Goal: Task Accomplishment & Management: Use online tool/utility

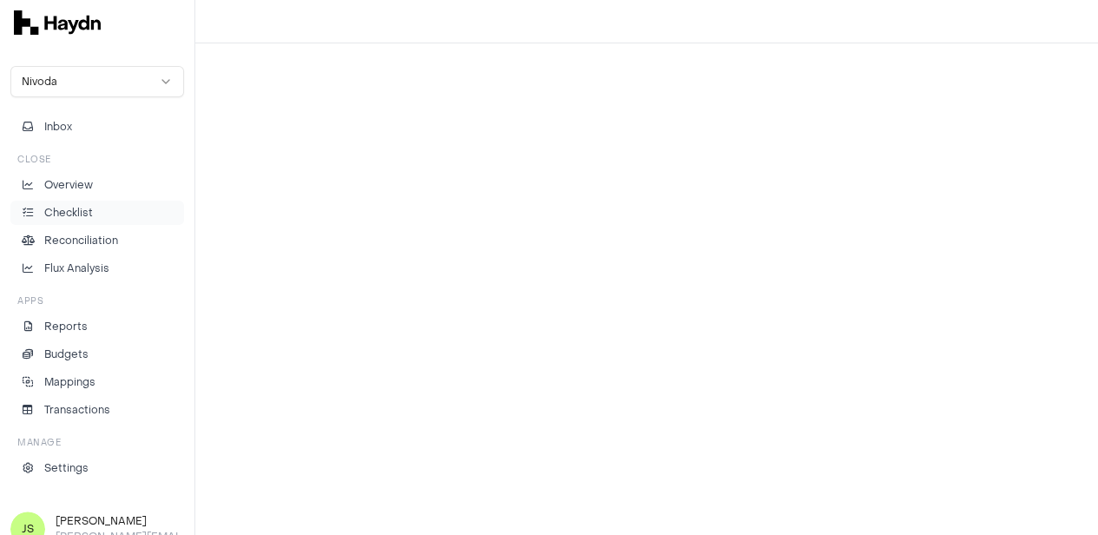
click at [47, 209] on p "Checklist" at bounding box center [68, 213] width 49 height 16
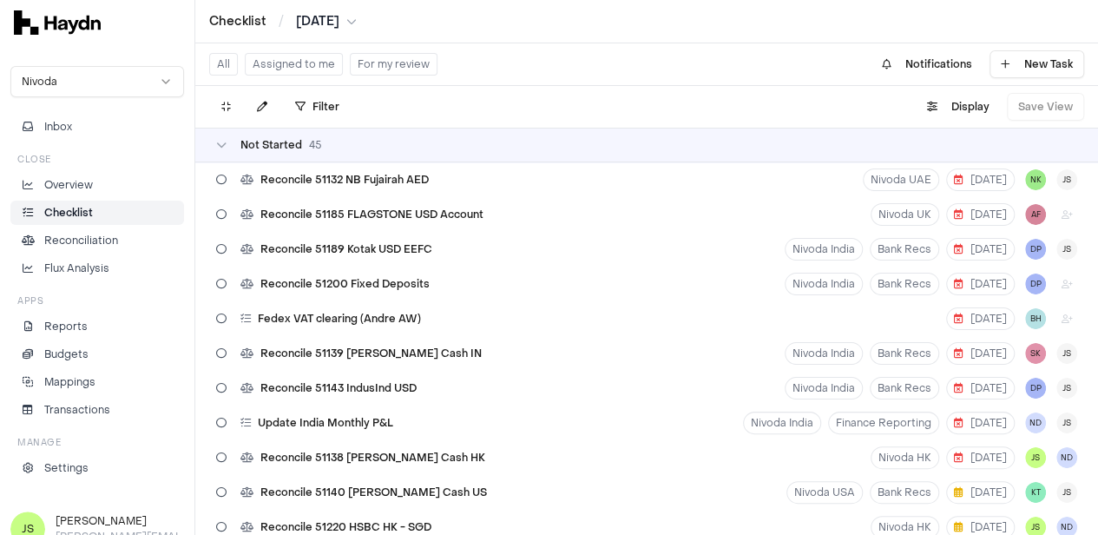
click at [300, 66] on button "Assigned to me" at bounding box center [294, 64] width 98 height 23
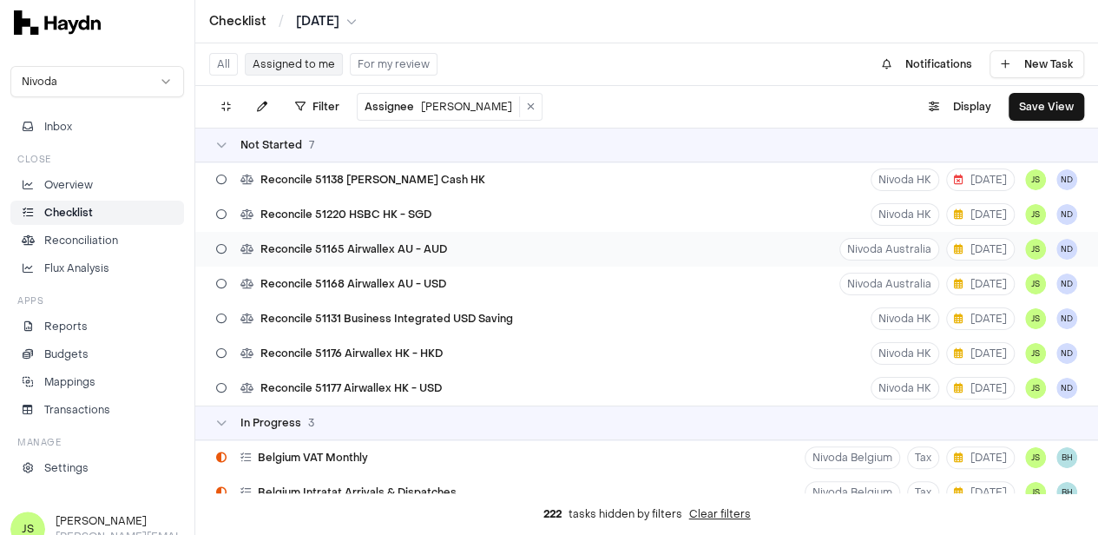
click at [440, 254] on span "Reconcile 51165 Airwallex AU - AUD" at bounding box center [353, 249] width 187 height 14
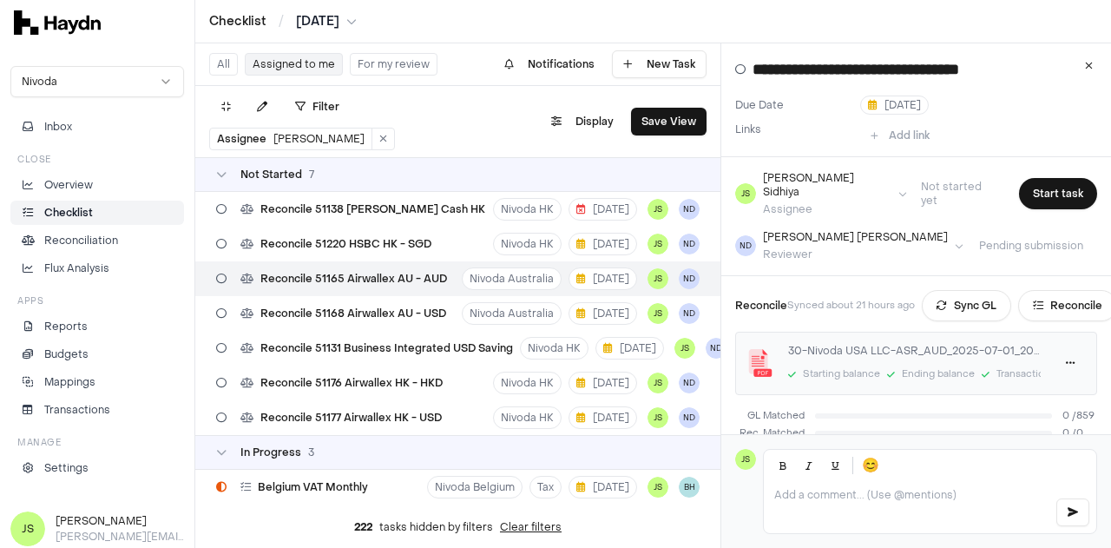
click at [309, 28] on html "Checklist / Jul 2025 Nivoda Inbox Close Overview Checklist Reconciliation Flux …" at bounding box center [555, 274] width 1111 height 548
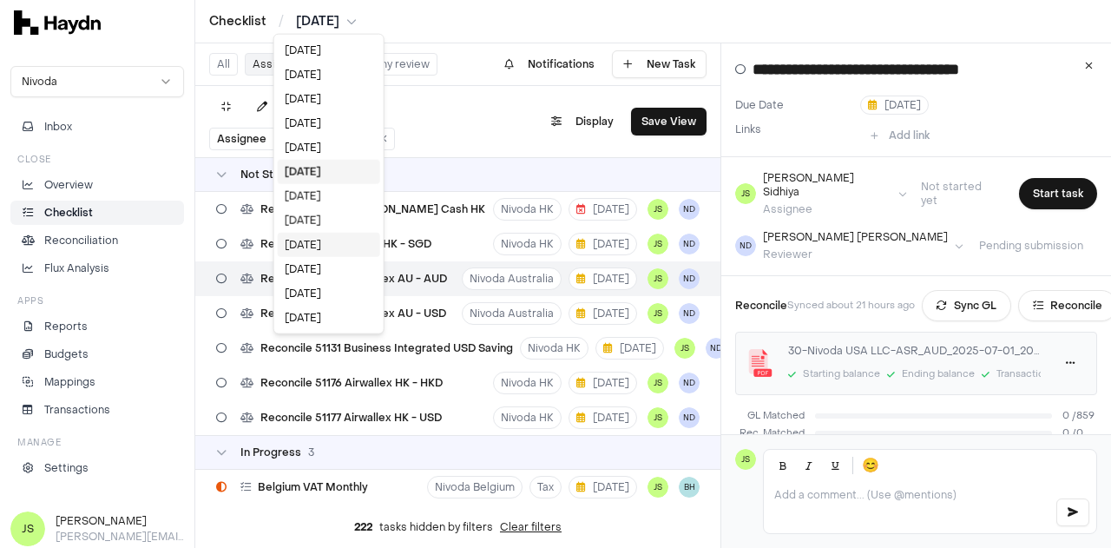
click at [320, 253] on div "Apr 2025" at bounding box center [329, 245] width 102 height 24
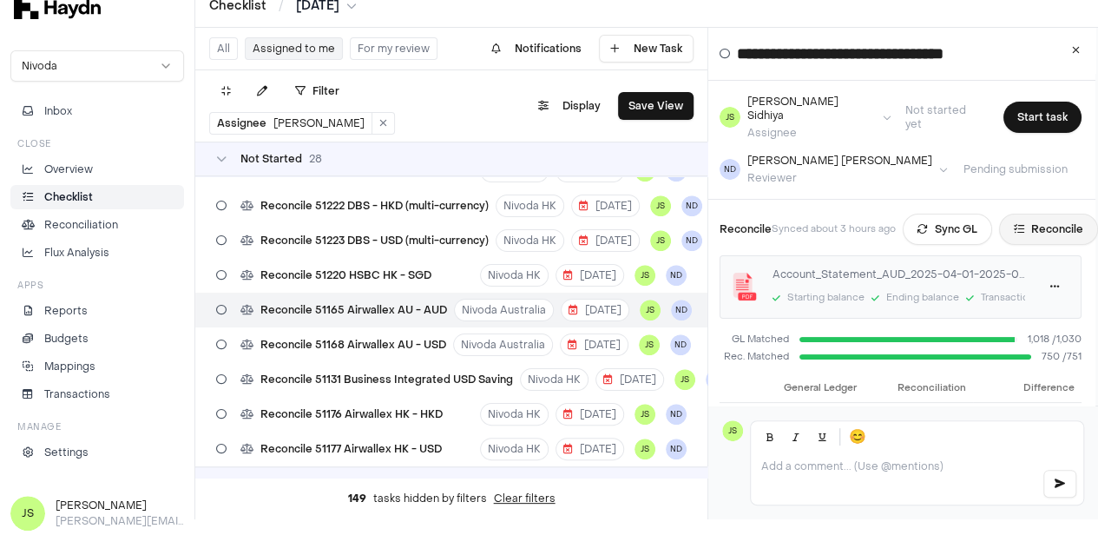
scroll to position [0, 12]
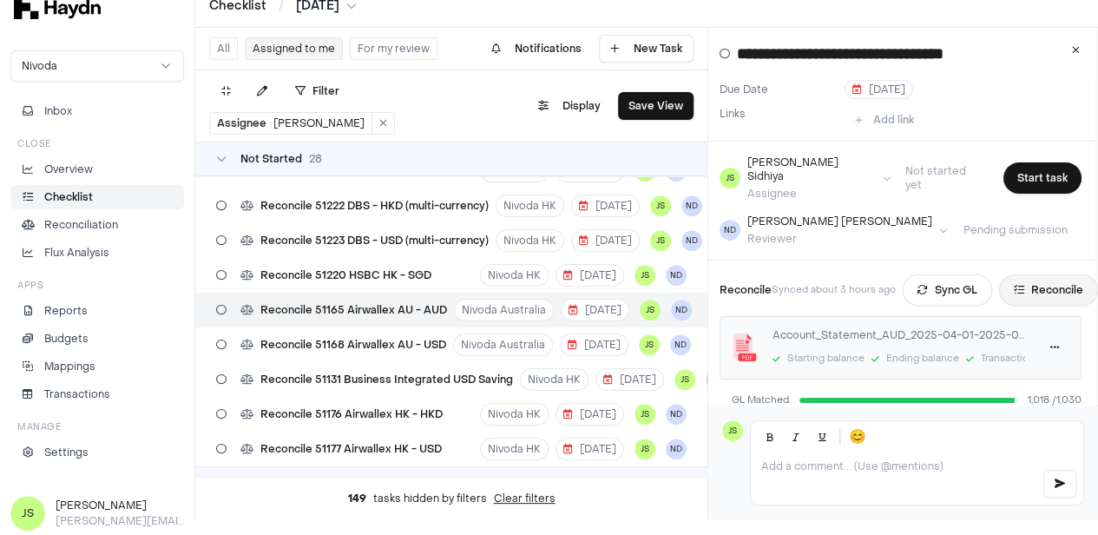
click at [1063, 275] on button "Reconcile" at bounding box center [1048, 289] width 99 height 31
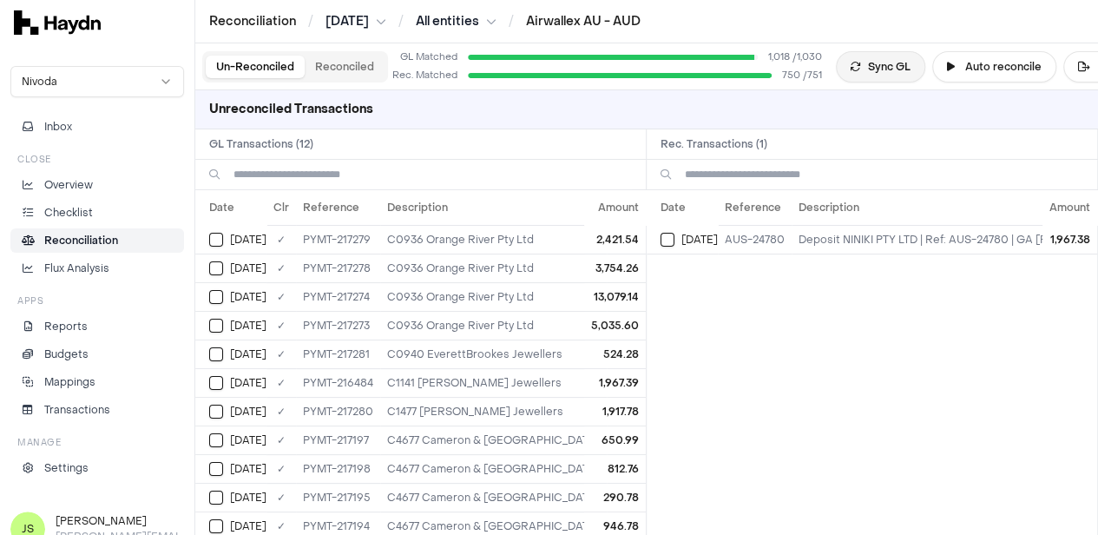
click at [884, 71] on button "Sync GL" at bounding box center [880, 66] width 89 height 31
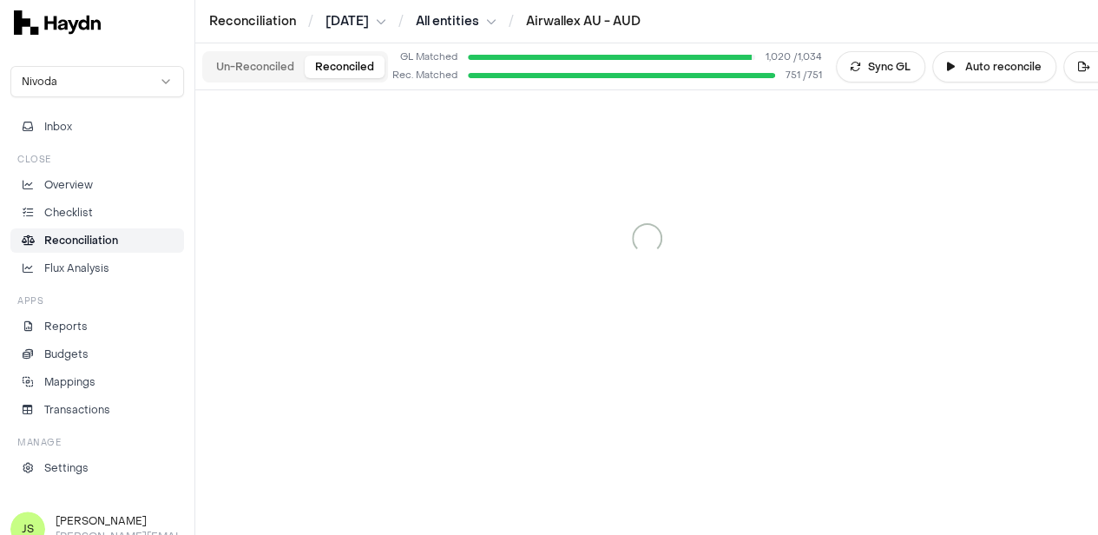
click at [335, 58] on button "Reconciled" at bounding box center [345, 67] width 80 height 23
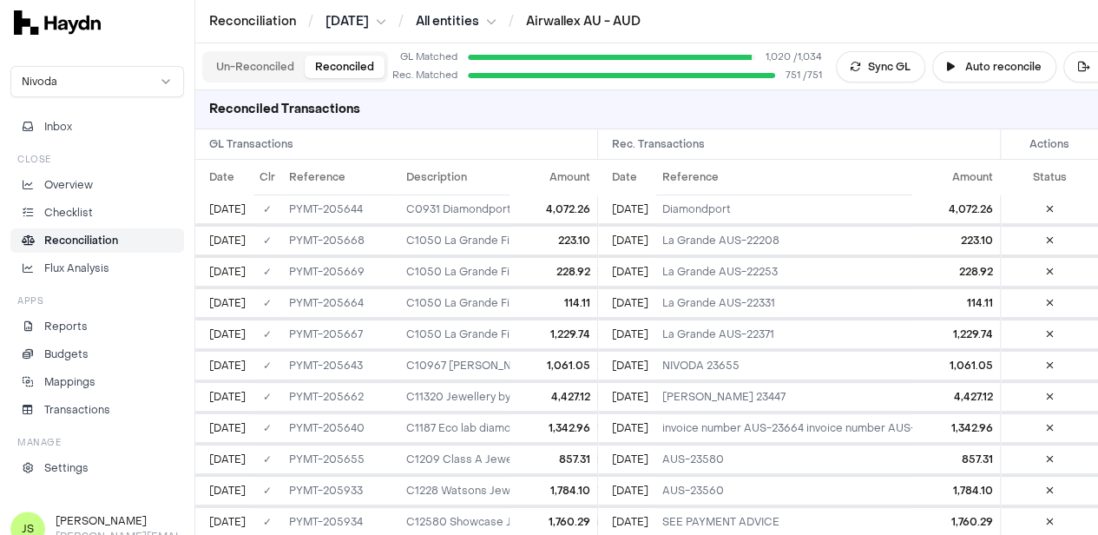
click at [274, 60] on button "Un-Reconciled" at bounding box center [255, 67] width 99 height 23
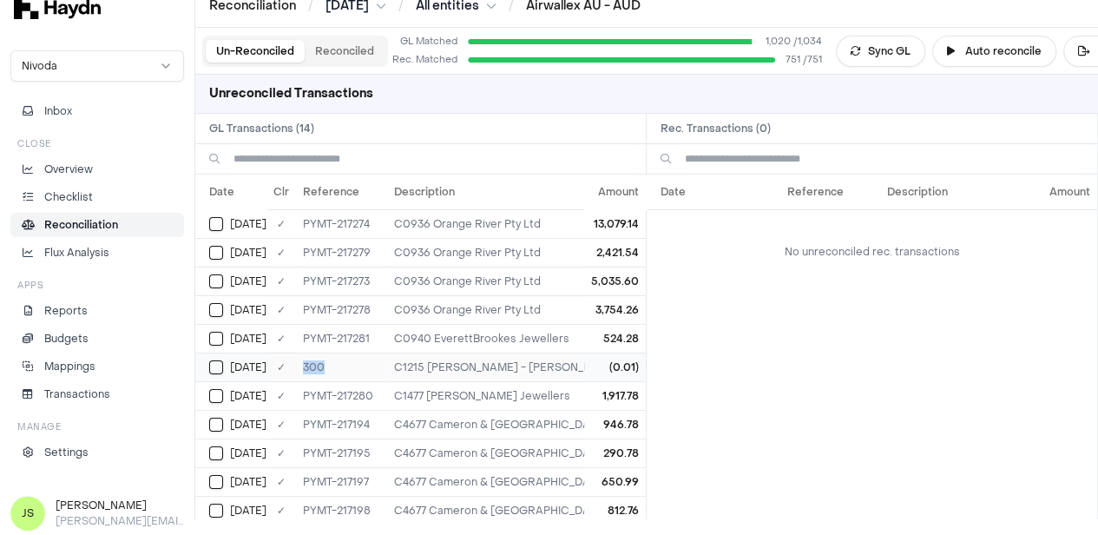
drag, startPoint x: 343, startPoint y: 361, endPoint x: 293, endPoint y: 362, distance: 49.5
click at [293, 362] on tr "Apr 30 ✓ 300 C1215 Ryan Benham - RYAN BENHAM; Ryan Benham aus 22867 Nivoda diam…" at bounding box center [612, 367] width 834 height 29
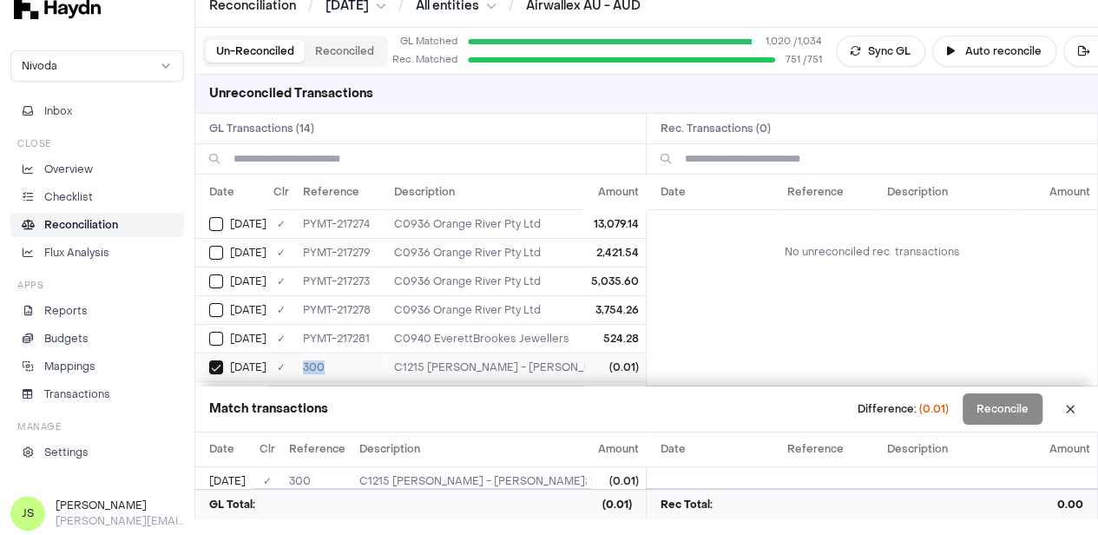
copy tr "✓ 300"
click at [1077, 409] on button at bounding box center [1071, 409] width 28 height 28
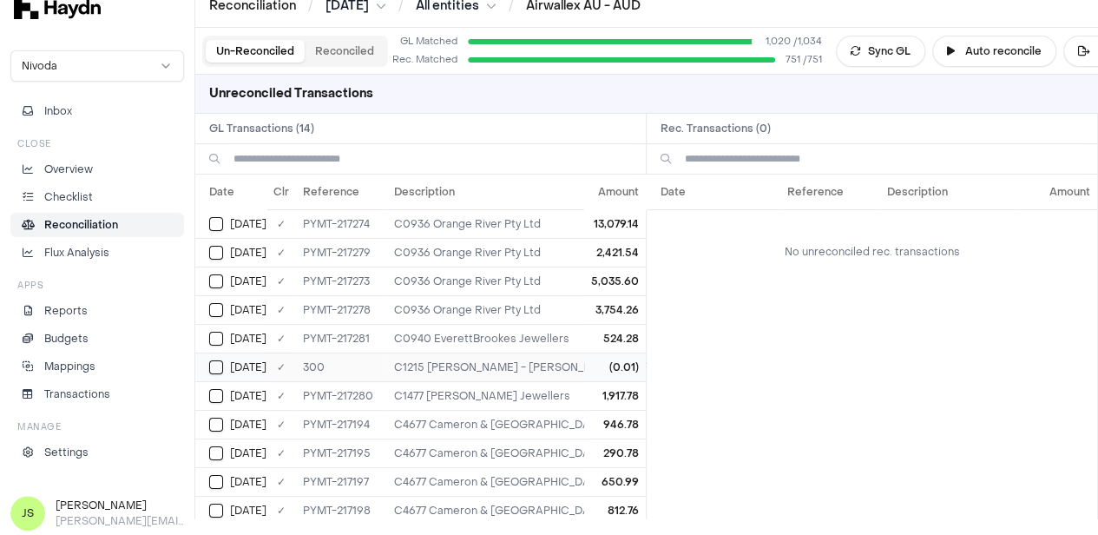
click at [215, 354] on td "Apr 30" at bounding box center [230, 367] width 71 height 29
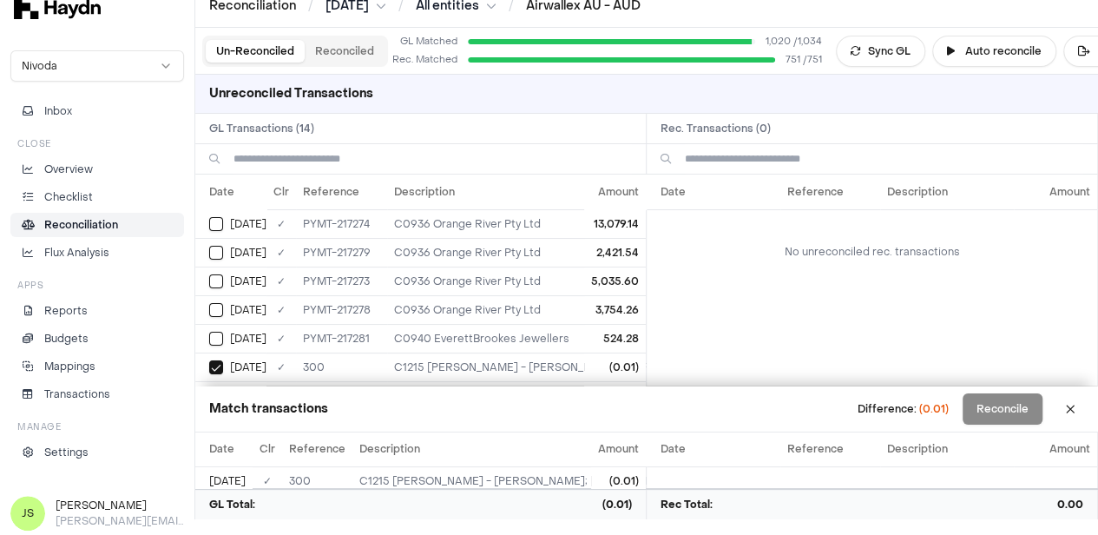
scroll to position [234, 0]
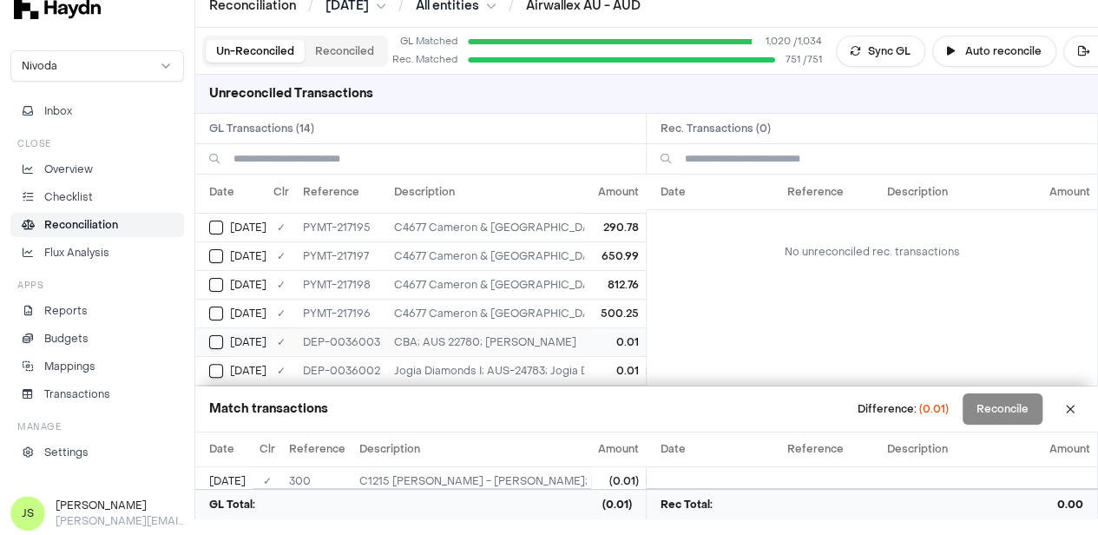
click at [214, 335] on button "Select GL transaction 103605494" at bounding box center [216, 342] width 14 height 14
click at [214, 356] on td "Apr 30" at bounding box center [230, 370] width 71 height 29
click at [214, 364] on button "Select GL transaction 103605493" at bounding box center [216, 371] width 14 height 14
click at [1081, 408] on button at bounding box center [1071, 409] width 28 height 28
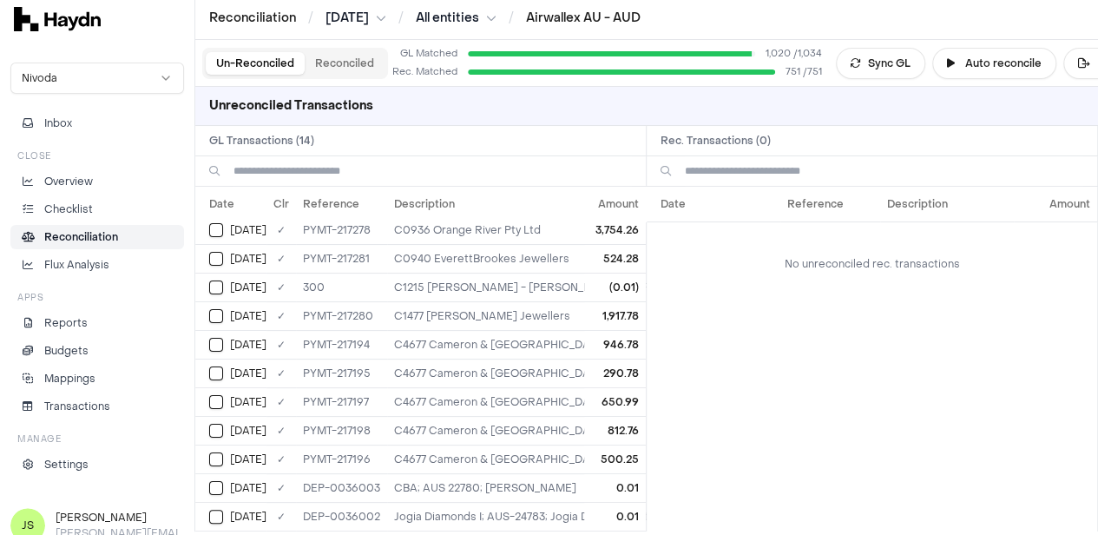
scroll to position [0, 0]
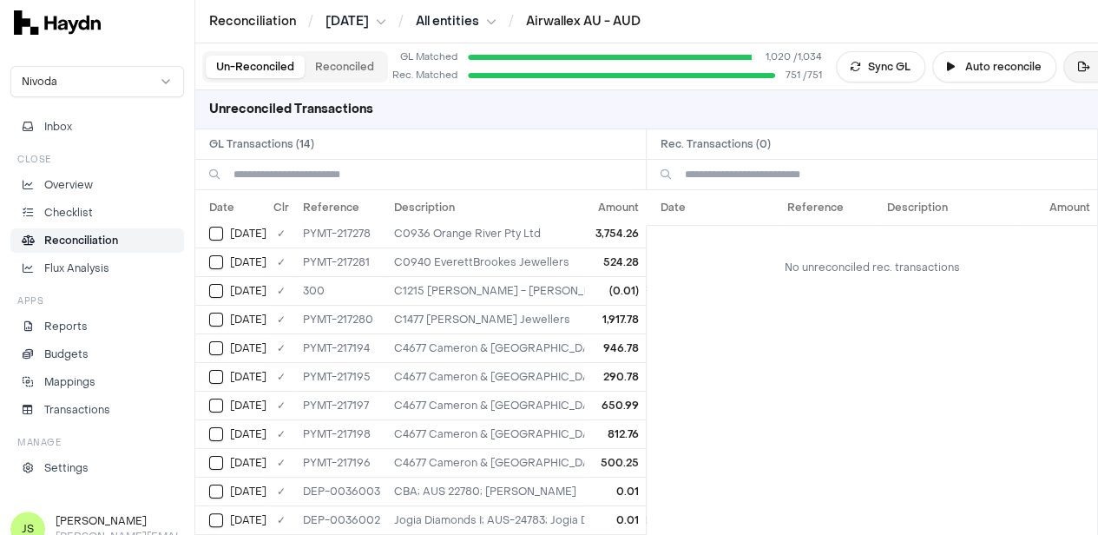
click at [1071, 67] on button "Export" at bounding box center [1106, 66] width 84 height 31
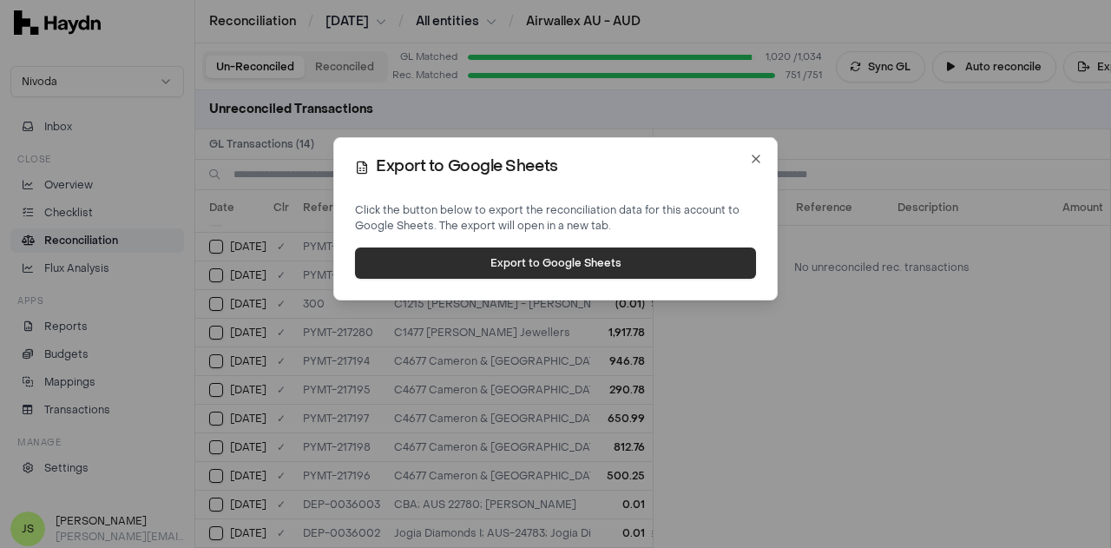
click at [464, 267] on button "Export to Google Sheets" at bounding box center [555, 262] width 401 height 31
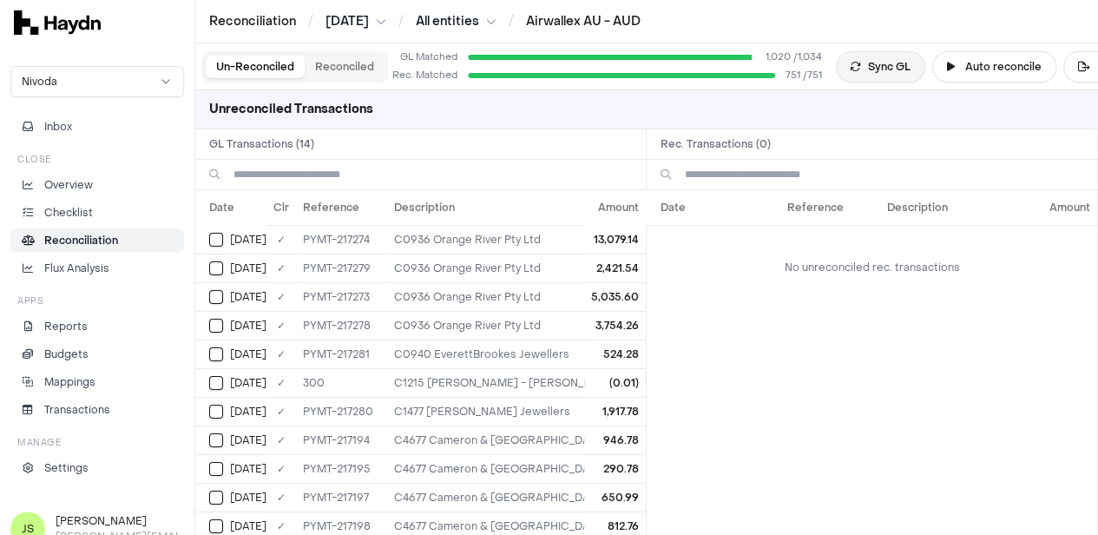
click at [893, 70] on button "Sync GL" at bounding box center [880, 66] width 89 height 31
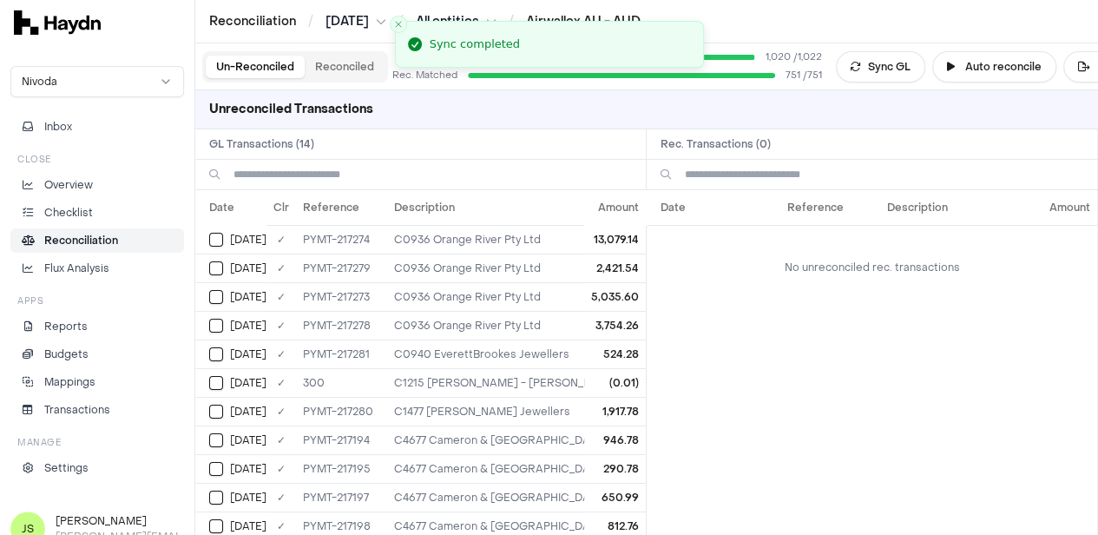
click at [344, 73] on button "Reconciled" at bounding box center [345, 67] width 80 height 23
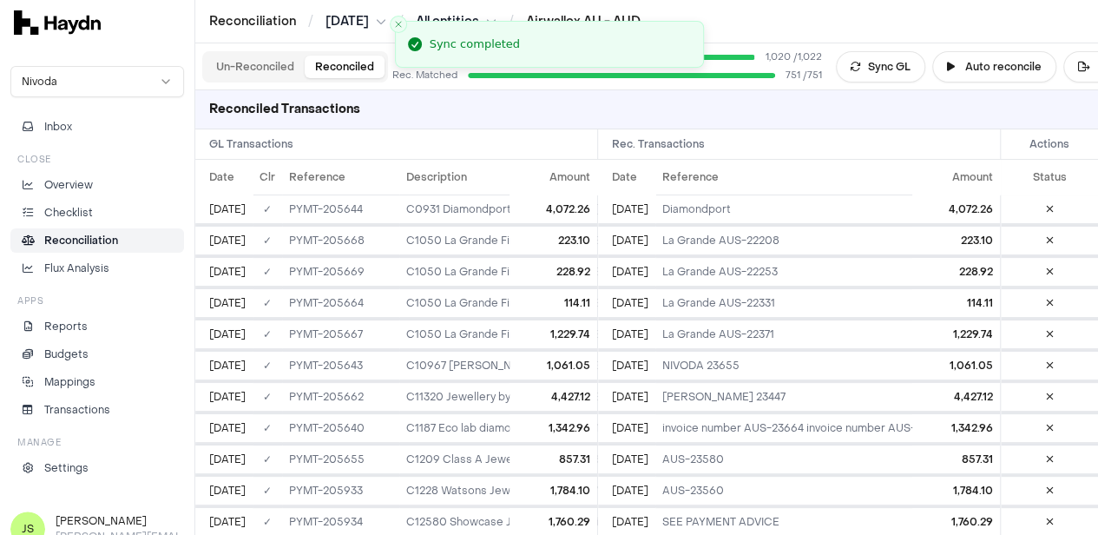
click at [274, 69] on button "Un-Reconciled" at bounding box center [255, 67] width 99 height 23
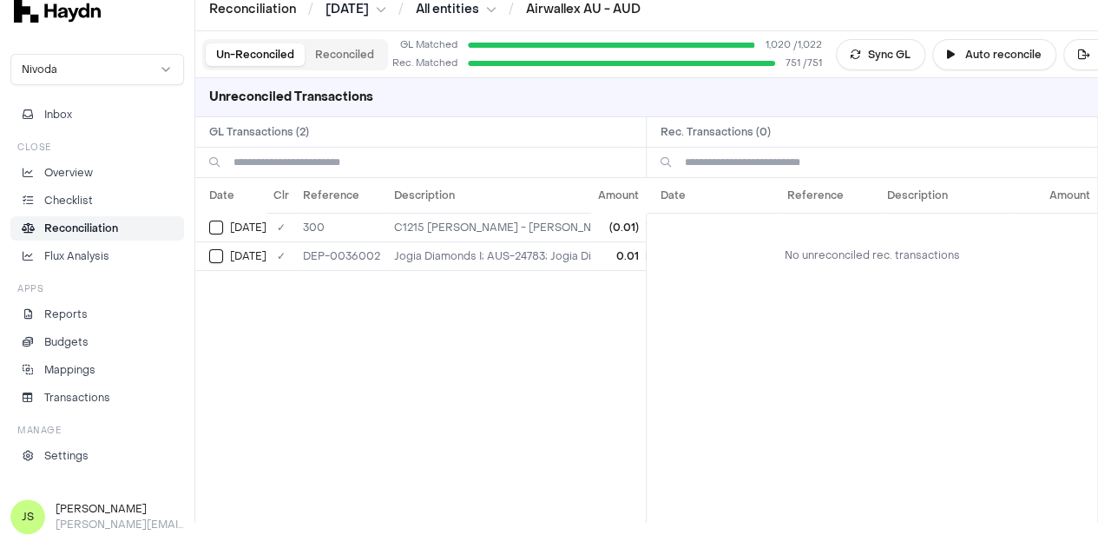
scroll to position [16, 0]
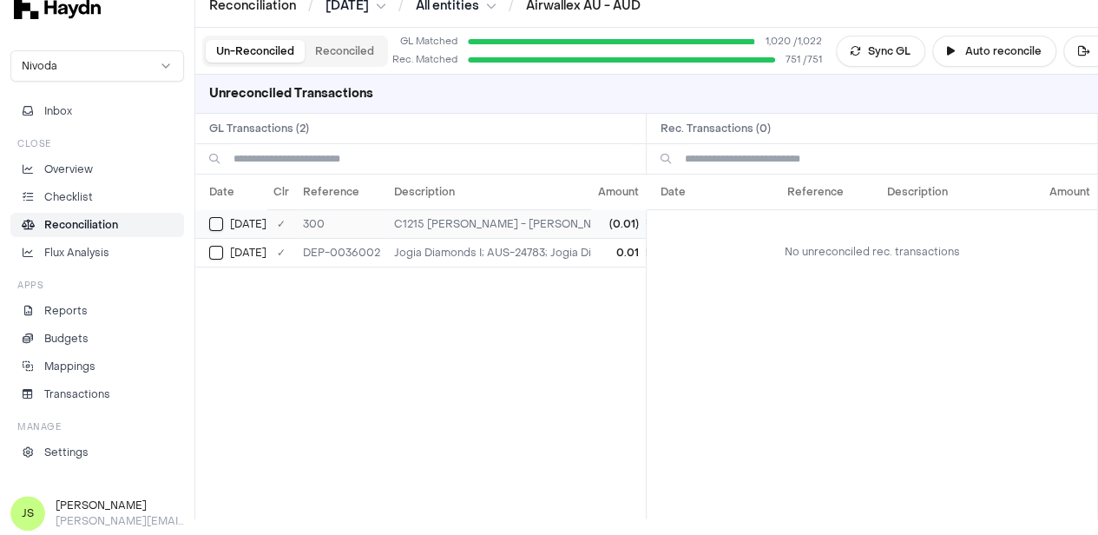
click at [224, 221] on div "Apr 30" at bounding box center [237, 224] width 57 height 14
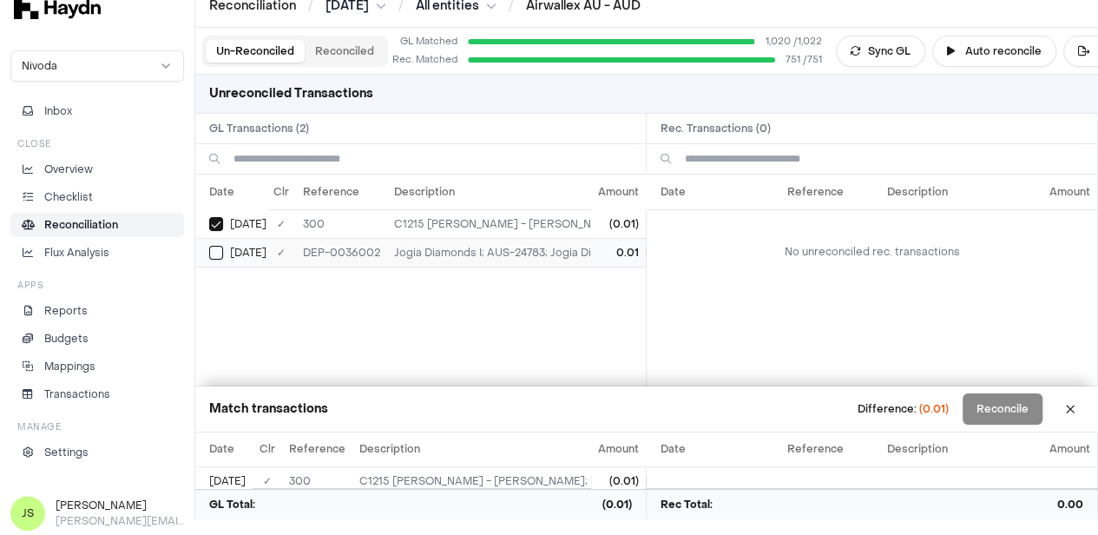
click at [218, 249] on button "Select GL transaction 103605493" at bounding box center [216, 253] width 14 height 14
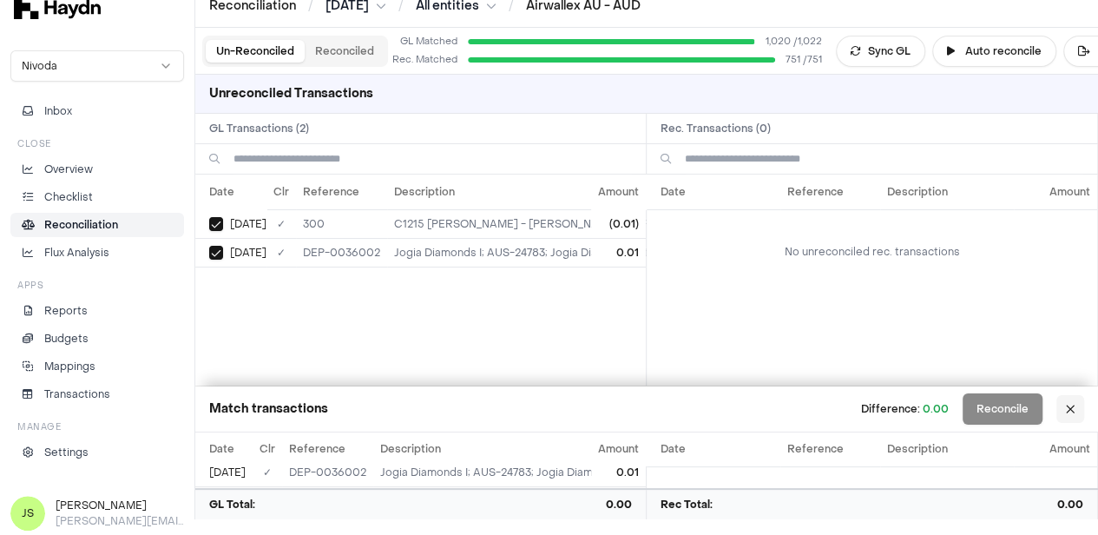
click at [1080, 407] on button at bounding box center [1071, 409] width 28 height 28
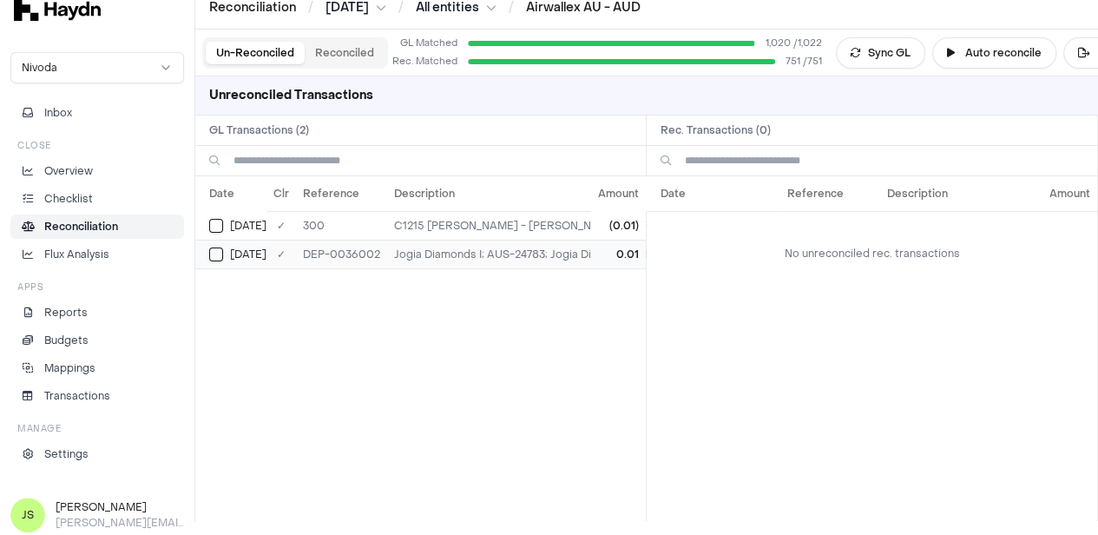
scroll to position [0, 0]
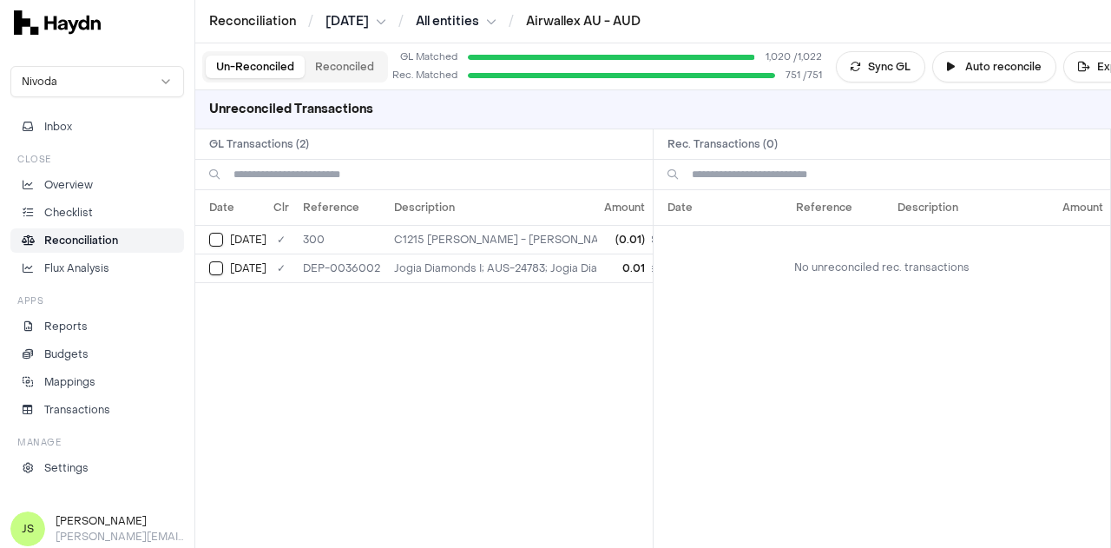
click at [368, 21] on html "Reconciliation / Apr 2025 / All entities / Airwallex AU - AUD Nivoda Inbox Clos…" at bounding box center [555, 274] width 1111 height 548
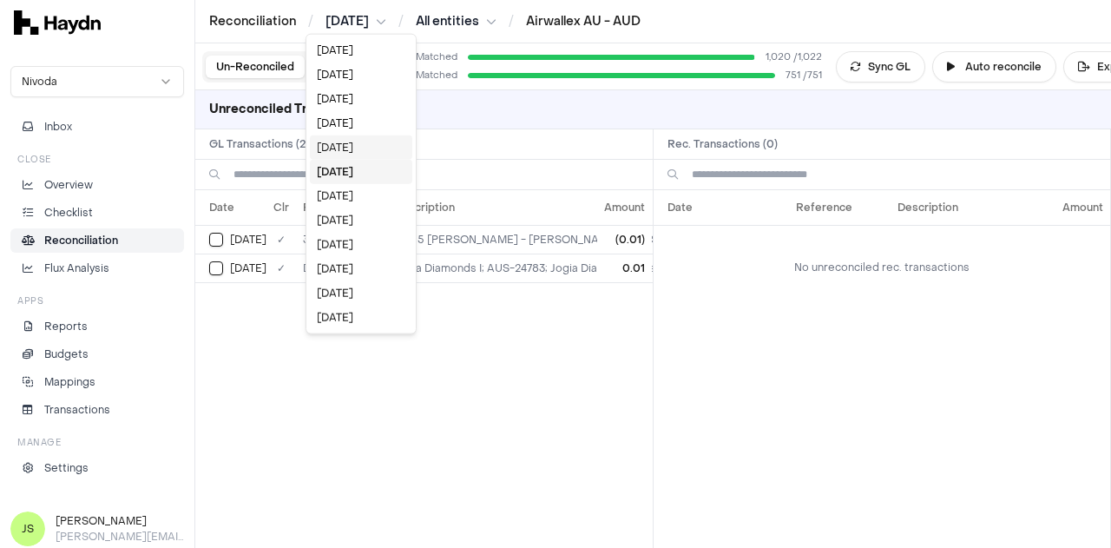
click at [344, 142] on div "[DATE]" at bounding box center [361, 147] width 102 height 24
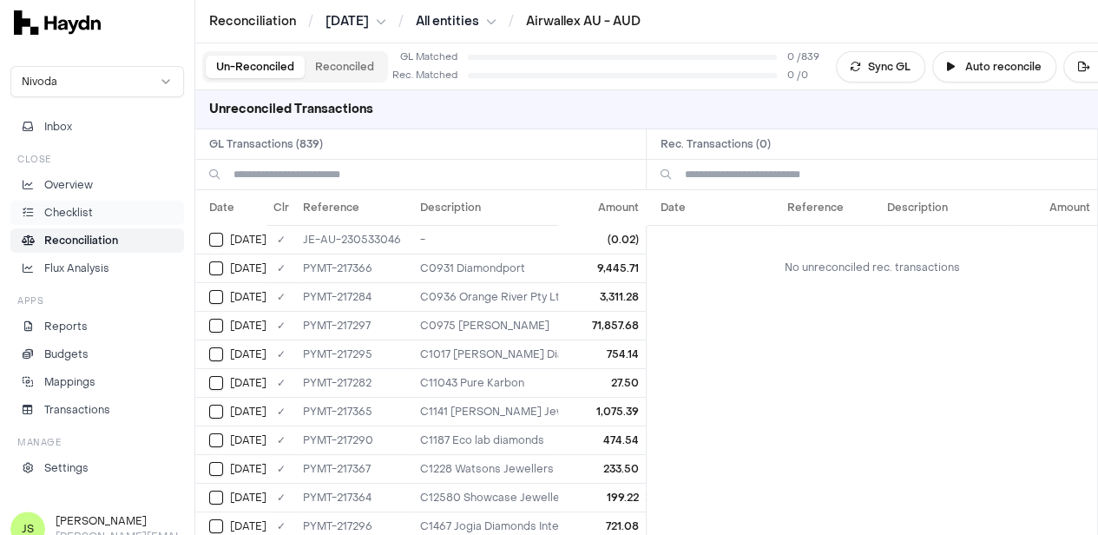
click at [78, 206] on p "Checklist" at bounding box center [68, 213] width 49 height 16
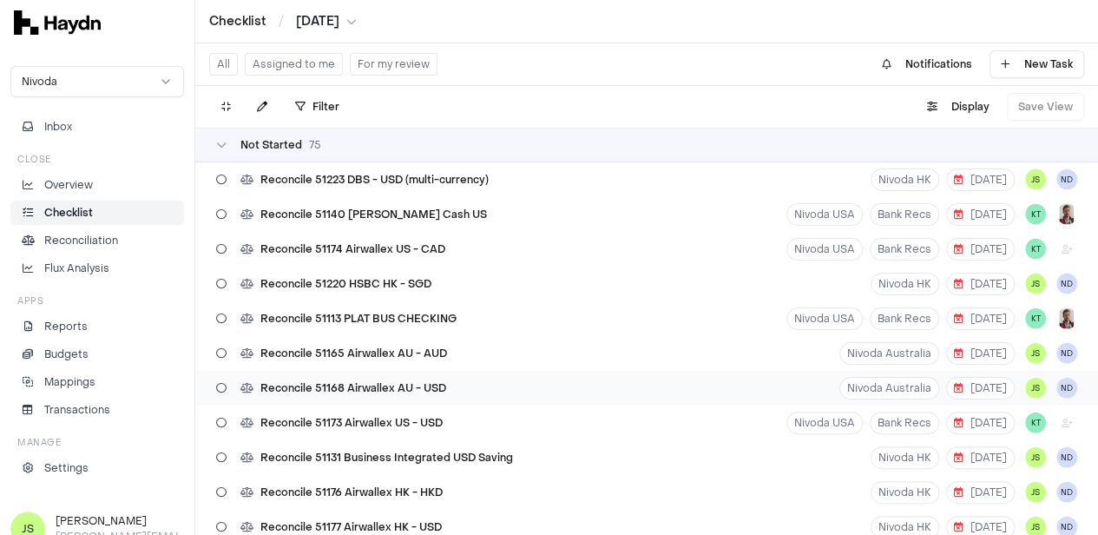
scroll to position [1997, 0]
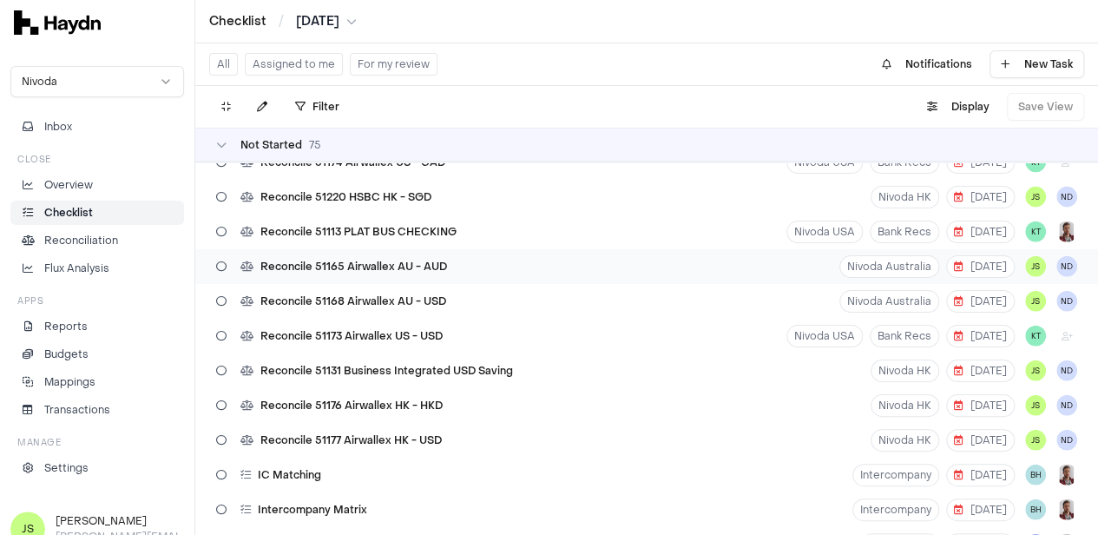
click at [415, 254] on div "Reconcile 51165 Airwallex AU - AUD" at bounding box center [331, 266] width 245 height 33
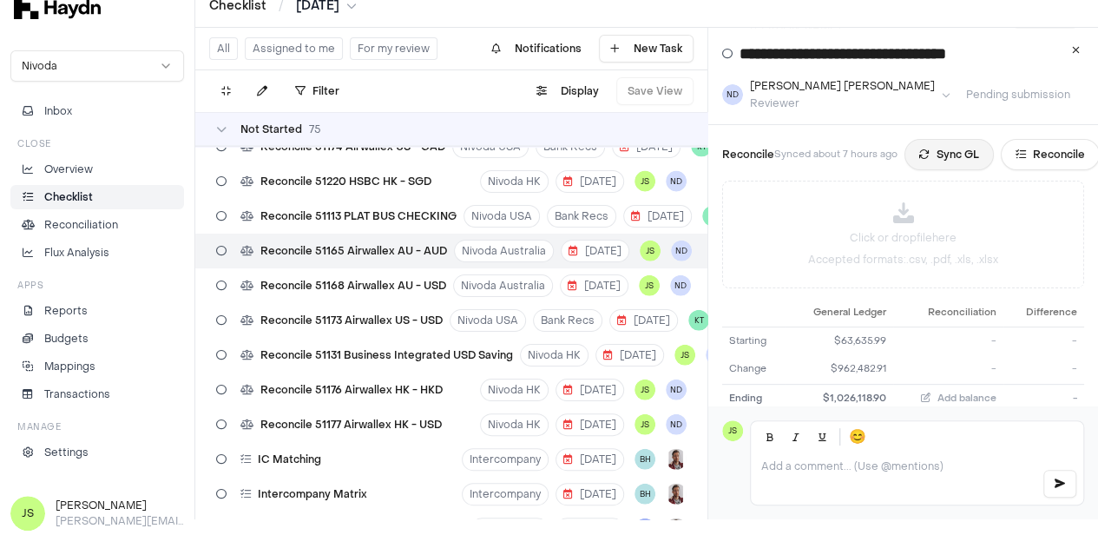
scroll to position [109, 0]
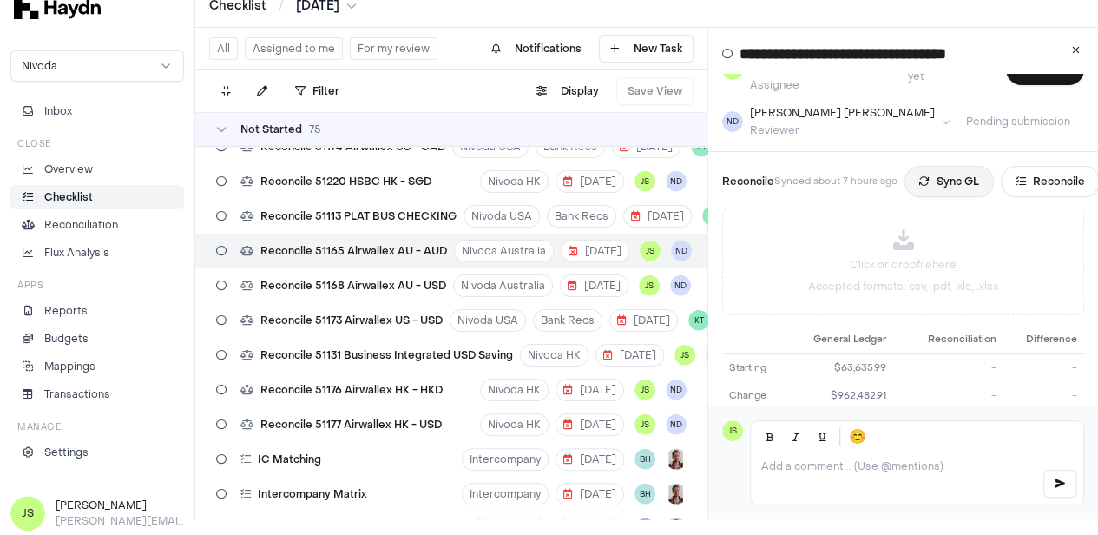
click at [974, 166] on button "Sync GL" at bounding box center [949, 181] width 89 height 31
click at [910, 280] on p "Accepted formats: .csv, .pdf, .xls, .xlsx" at bounding box center [903, 287] width 190 height 14
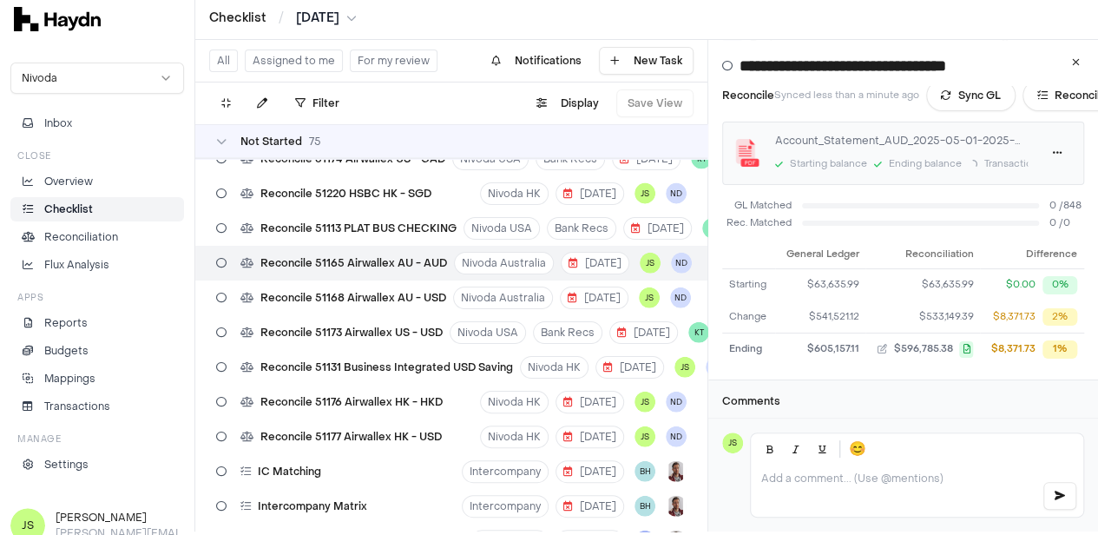
scroll to position [0, 0]
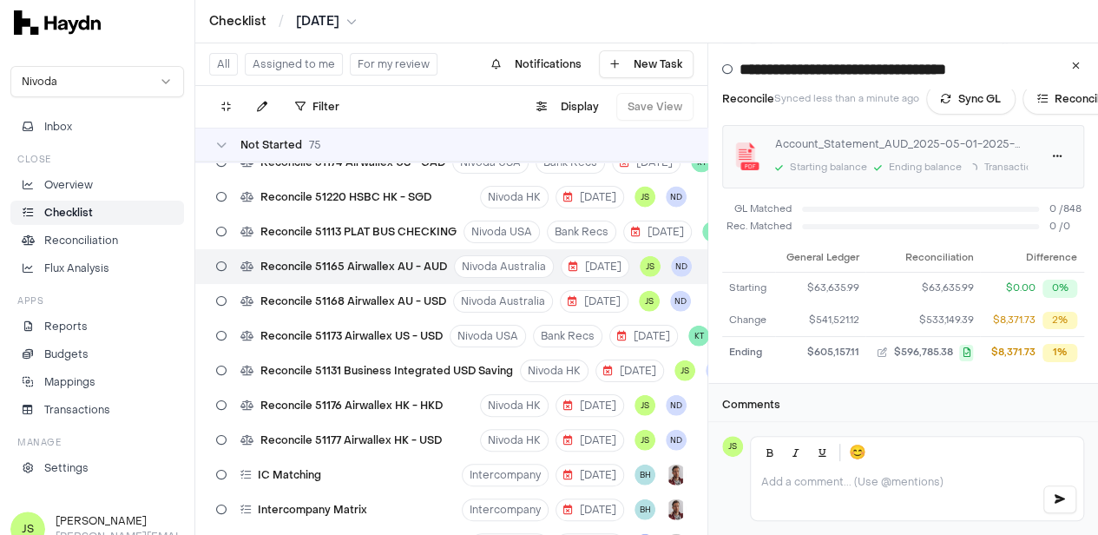
click at [331, 26] on html "Checklist / May 2025 Nivoda Inbox Close Overview Checklist Reconciliation Flux …" at bounding box center [549, 267] width 1098 height 535
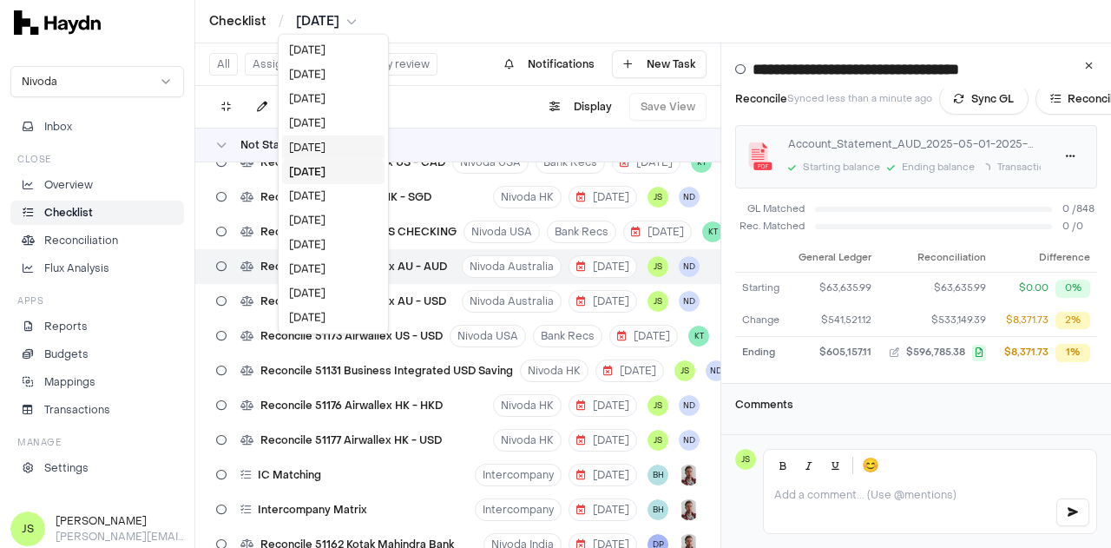
click at [315, 143] on div "Jun 2025" at bounding box center [333, 147] width 102 height 24
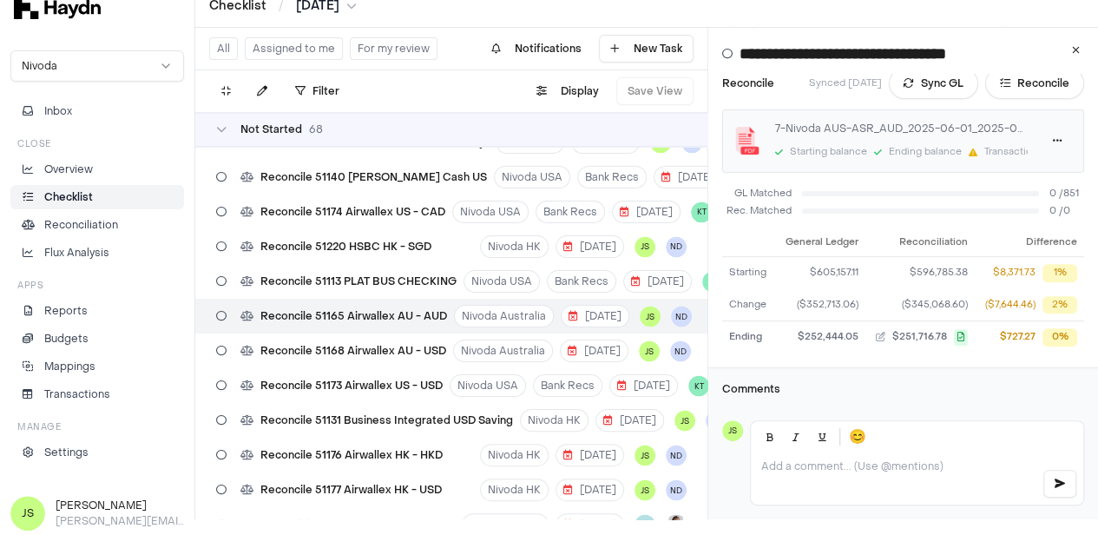
scroll to position [120, 0]
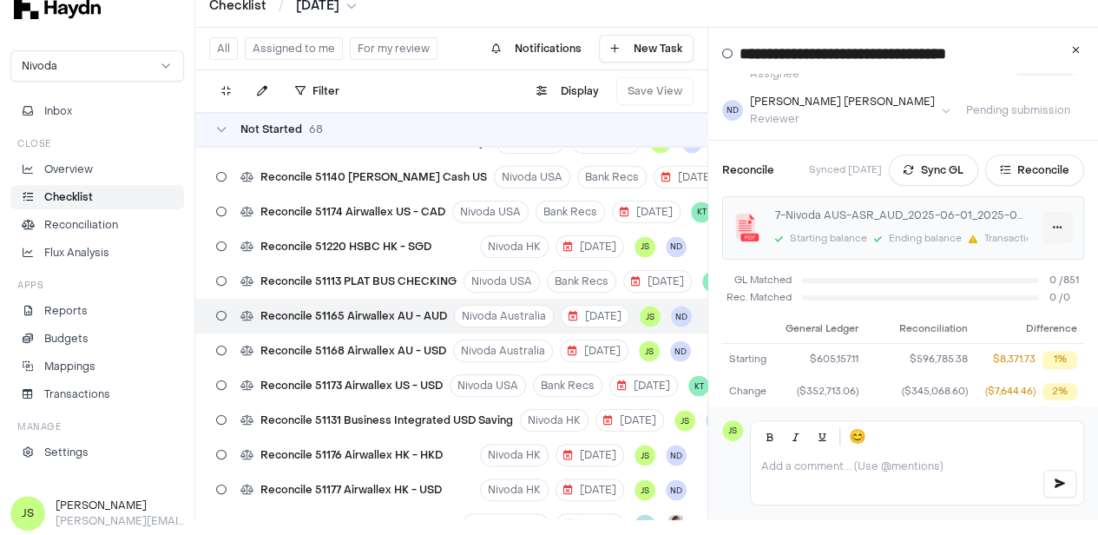
click at [1061, 213] on html "Checklist / Jun 2025 Nivoda Inbox Close Overview Checklist Reconciliation Flux …" at bounding box center [549, 251] width 1098 height 535
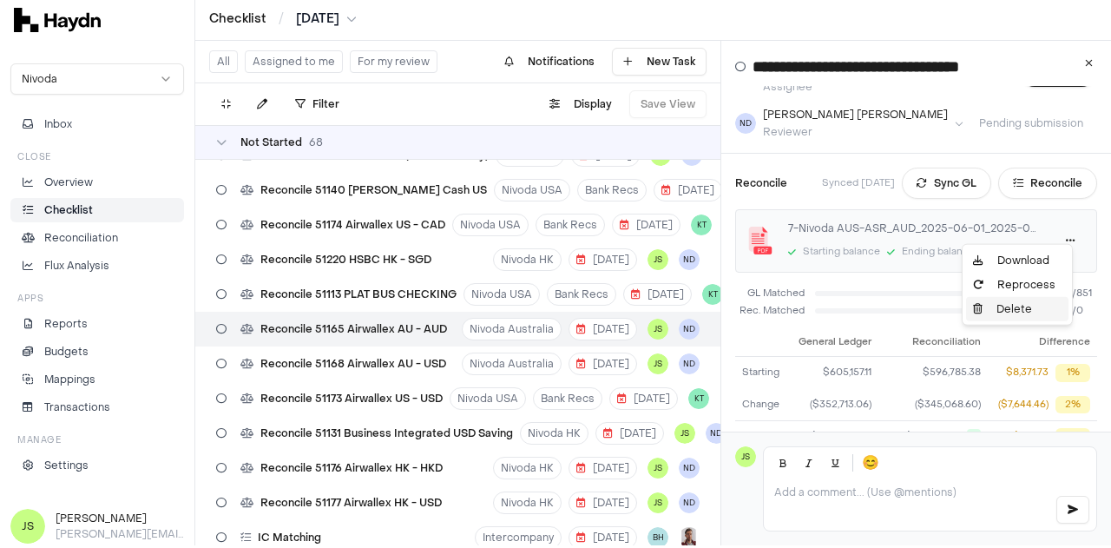
click at [1007, 314] on div "Delete" at bounding box center [1017, 309] width 102 height 24
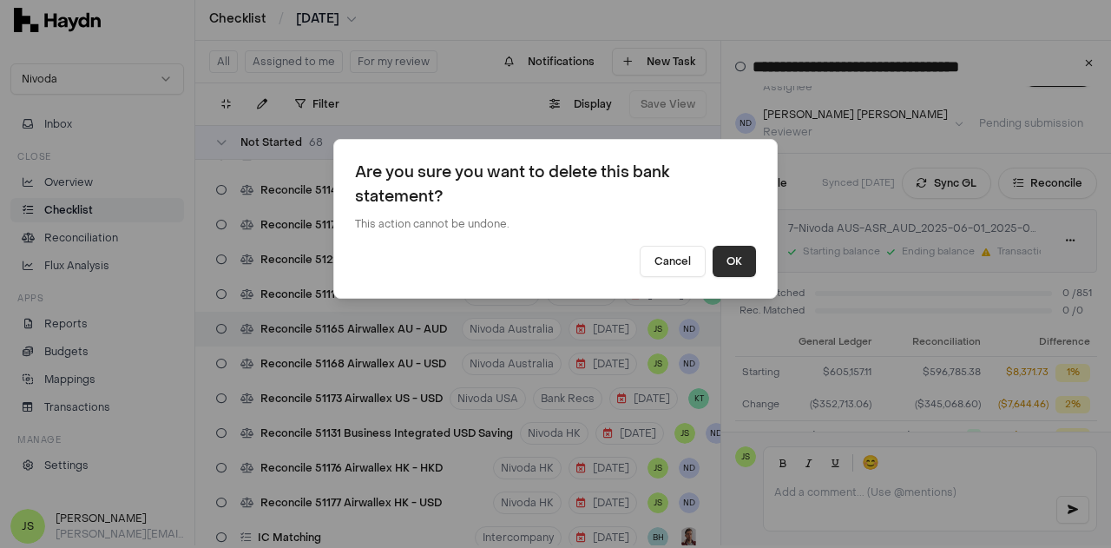
click at [745, 267] on button "OK" at bounding box center [734, 261] width 43 height 31
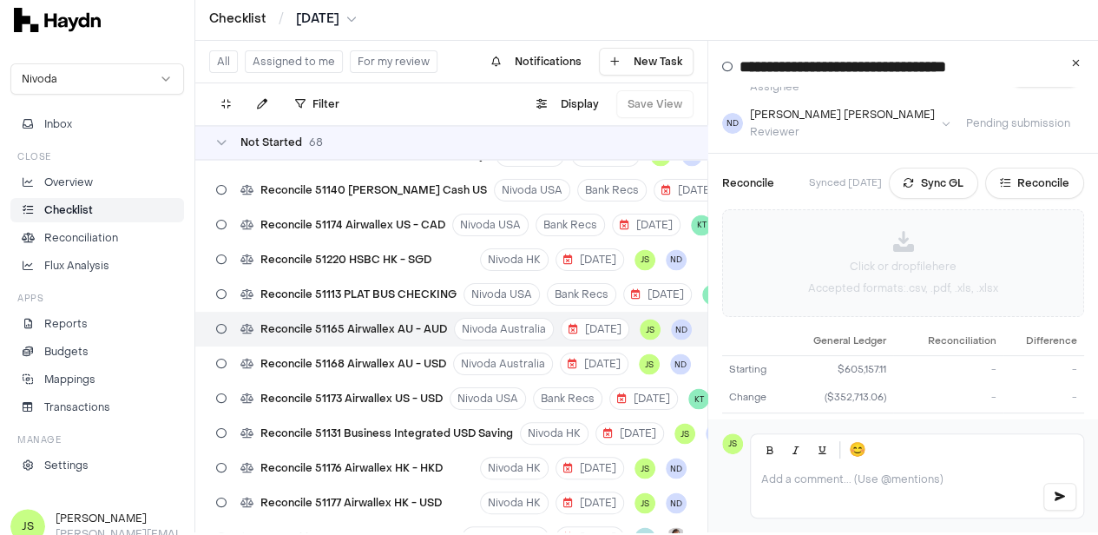
click at [923, 259] on p "Click or drop file here" at bounding box center [903, 267] width 107 height 16
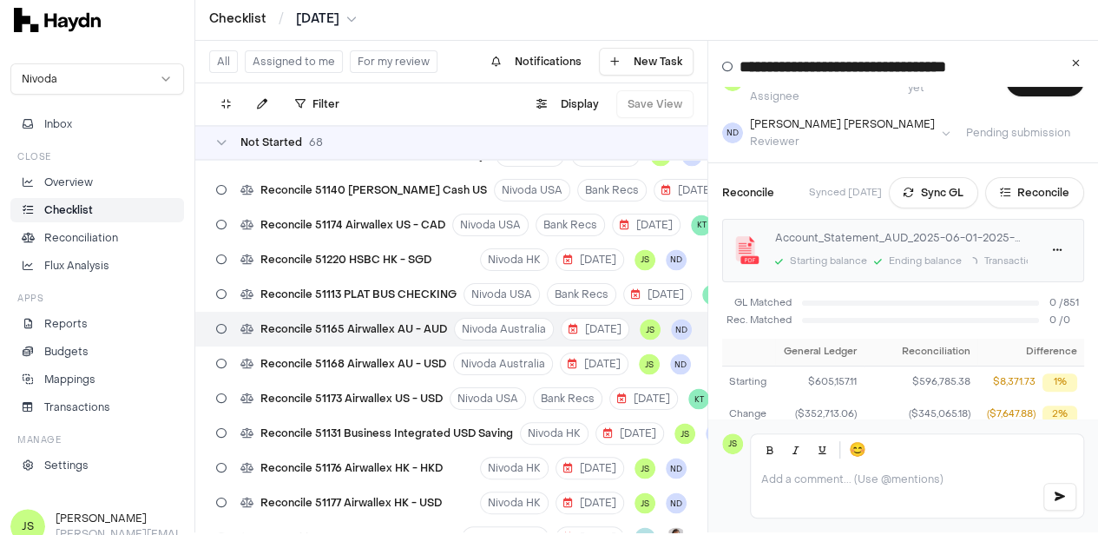
scroll to position [36, 0]
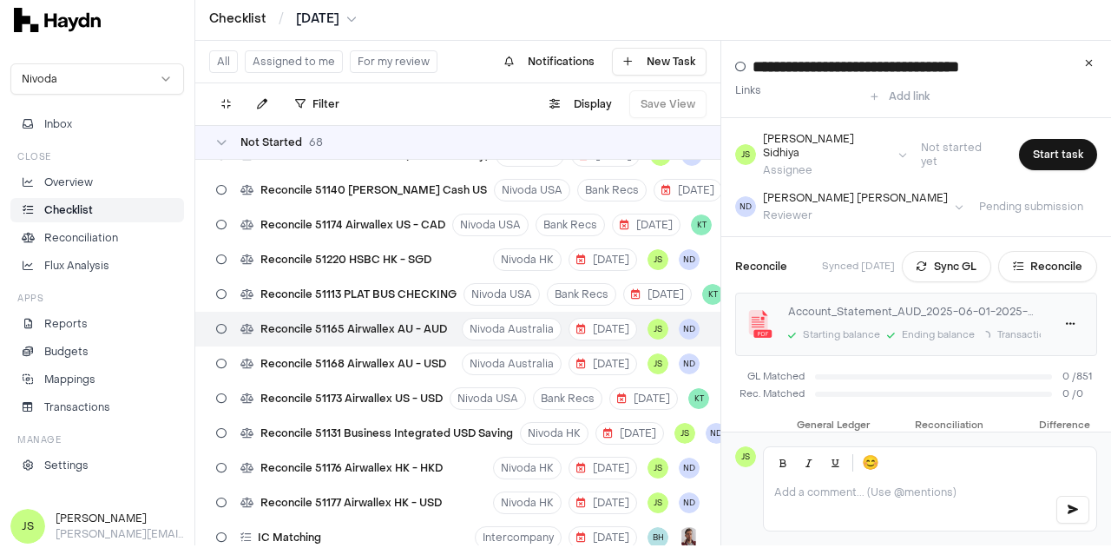
click at [333, 18] on html "Checklist / Jun 2025 Nivoda Inbox Close Overview Checklist Reconciliation Flux …" at bounding box center [555, 271] width 1111 height 548
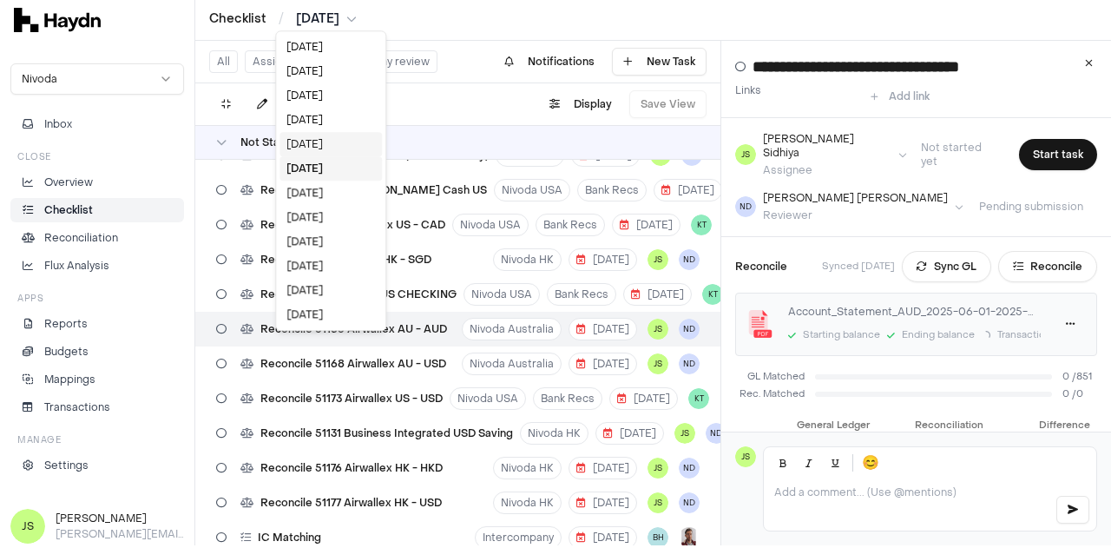
click at [310, 139] on div "Jul 2025" at bounding box center [331, 144] width 102 height 24
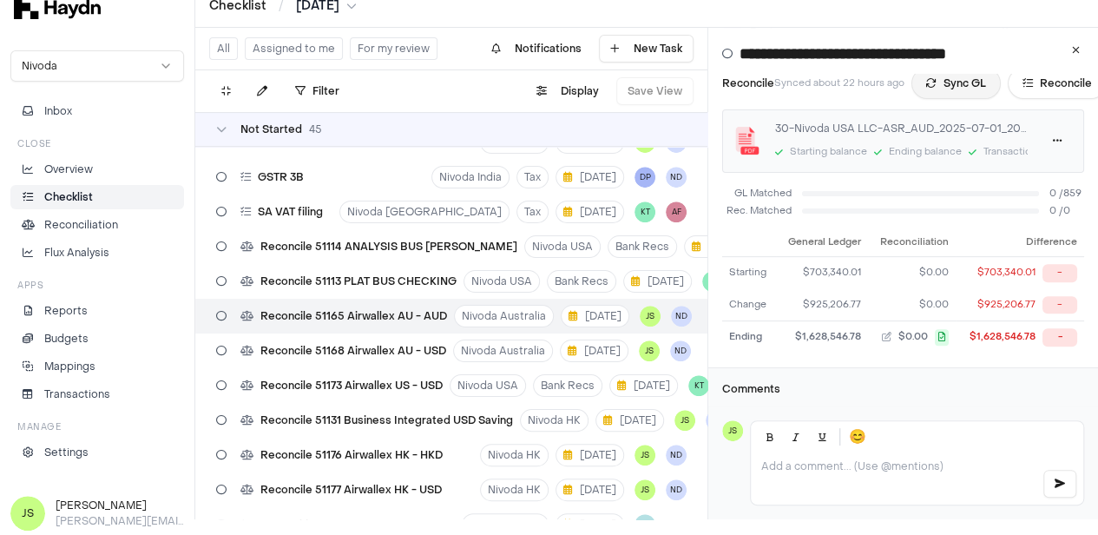
scroll to position [33, 0]
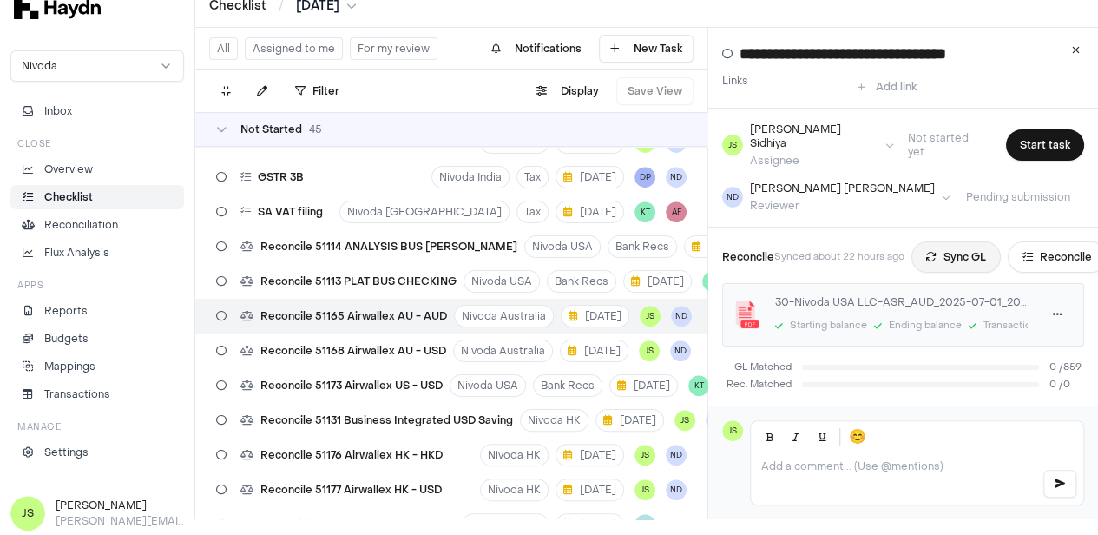
click at [978, 241] on button "Sync GL" at bounding box center [956, 256] width 89 height 31
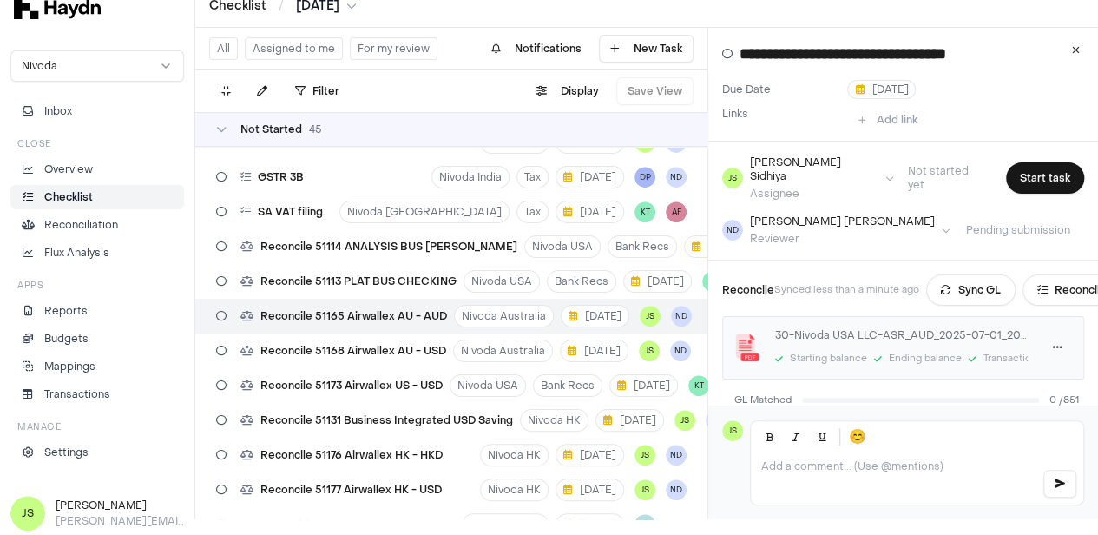
scroll to position [0, 0]
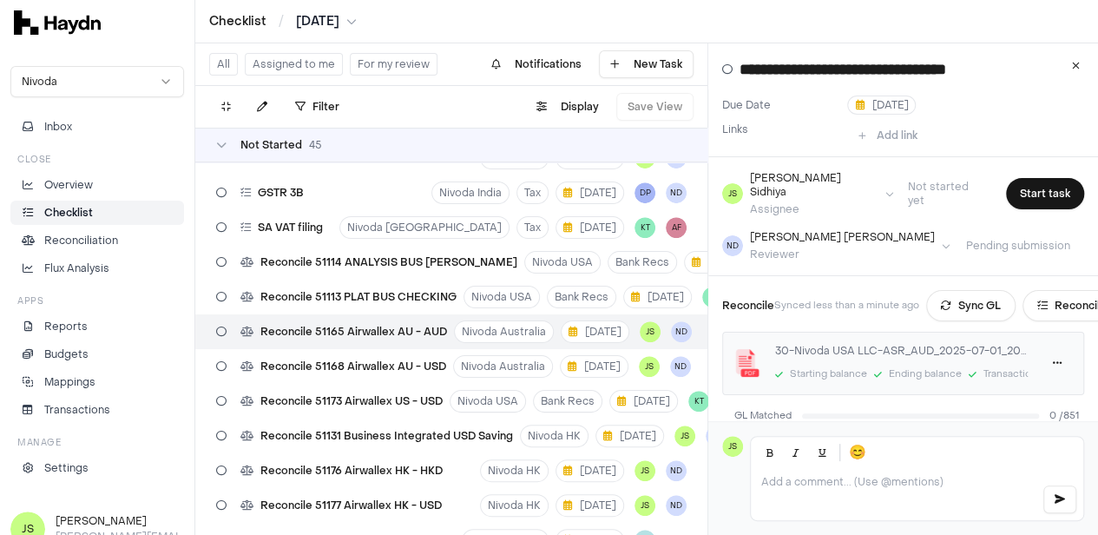
click at [339, 34] on div "Checklist / Jul 2025" at bounding box center [646, 21] width 903 height 43
click at [335, 22] on html "Checklist / Jul 2025 Nivoda Inbox Close Overview Checklist Reconciliation Flux …" at bounding box center [549, 267] width 1098 height 535
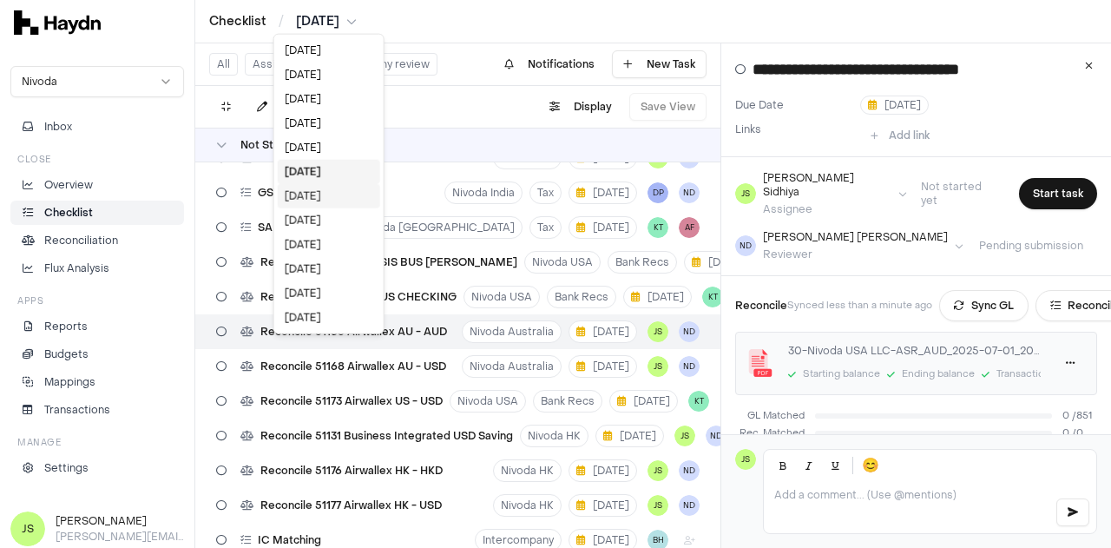
click at [326, 190] on div "Jun 2025" at bounding box center [329, 196] width 102 height 24
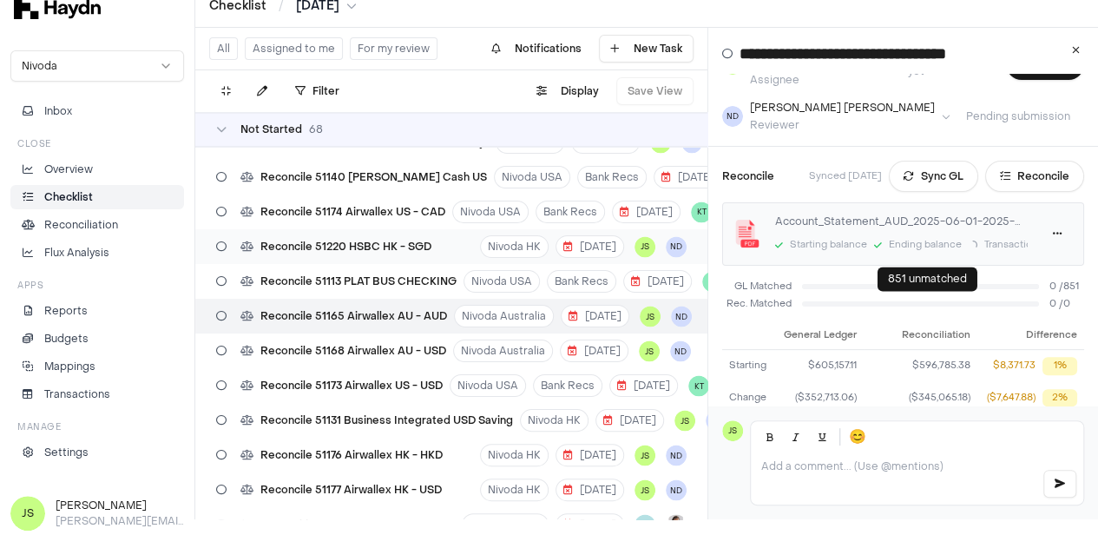
scroll to position [87, 0]
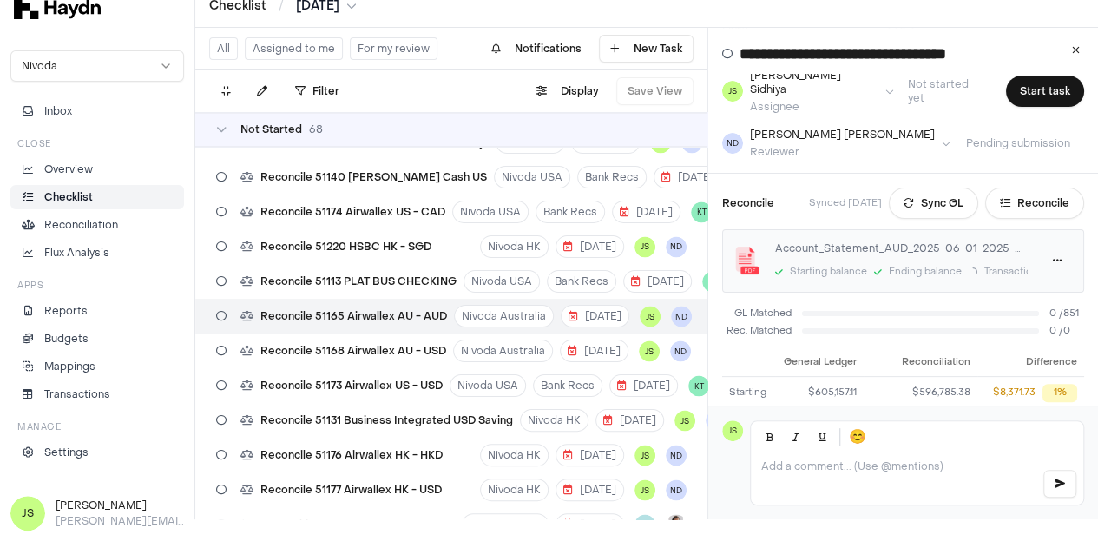
click at [325, 14] on div "Checklist / Jun 2025" at bounding box center [646, 5] width 903 height 43
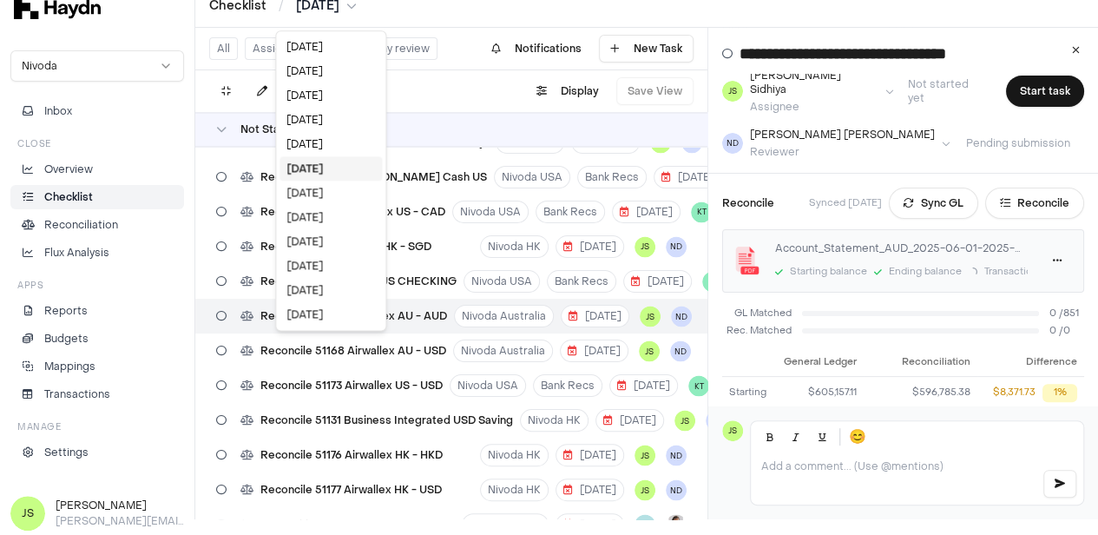
click at [326, 6] on html "Checklist / Jun 2025 Nivoda Inbox Close Overview Checklist Reconciliation Flux …" at bounding box center [549, 251] width 1098 height 535
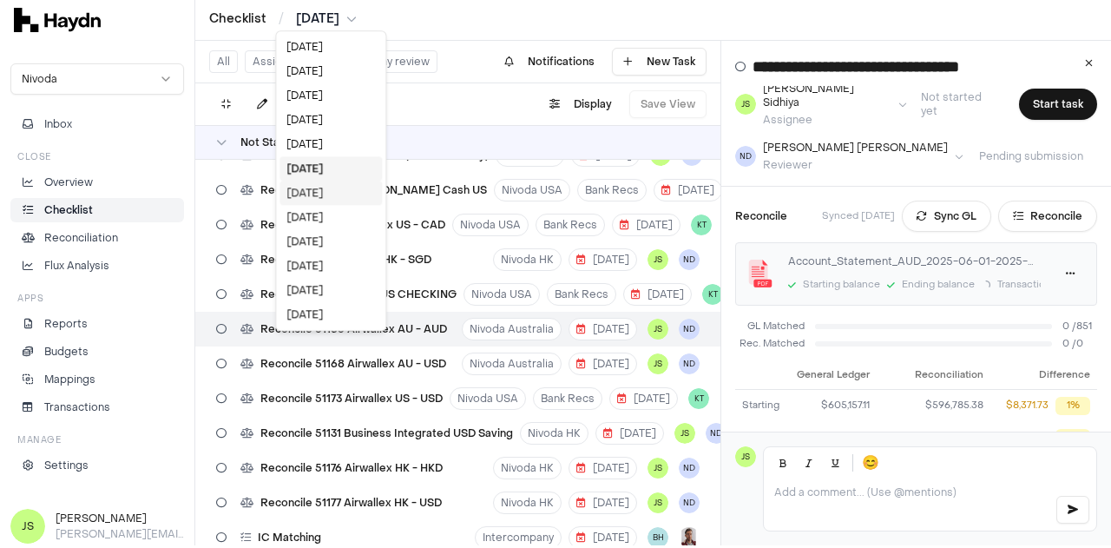
click at [317, 197] on div "[DATE]" at bounding box center [331, 193] width 102 height 24
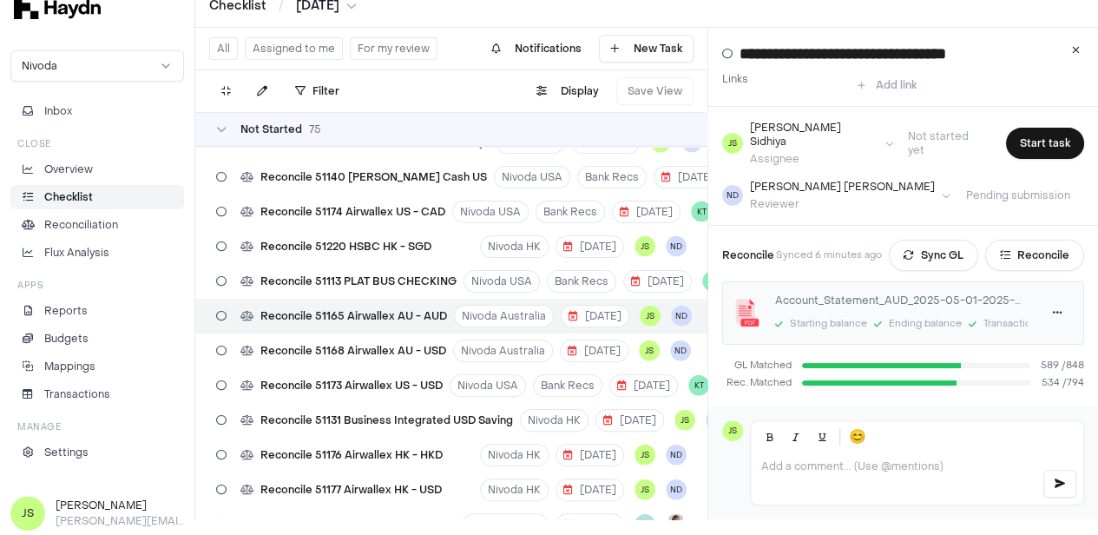
scroll to position [33, 0]
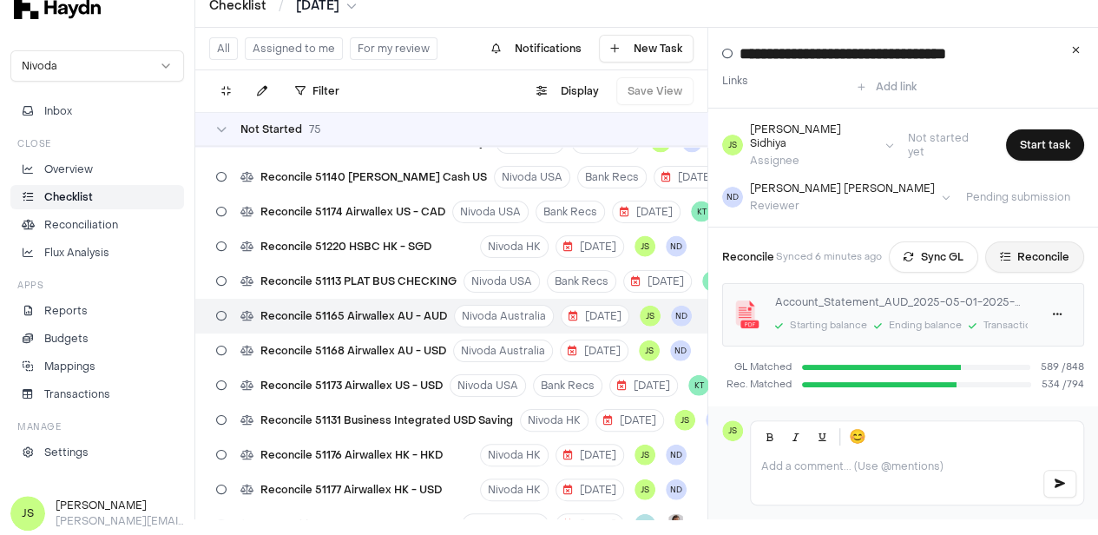
click at [1035, 241] on button "Reconcile" at bounding box center [1035, 256] width 99 height 31
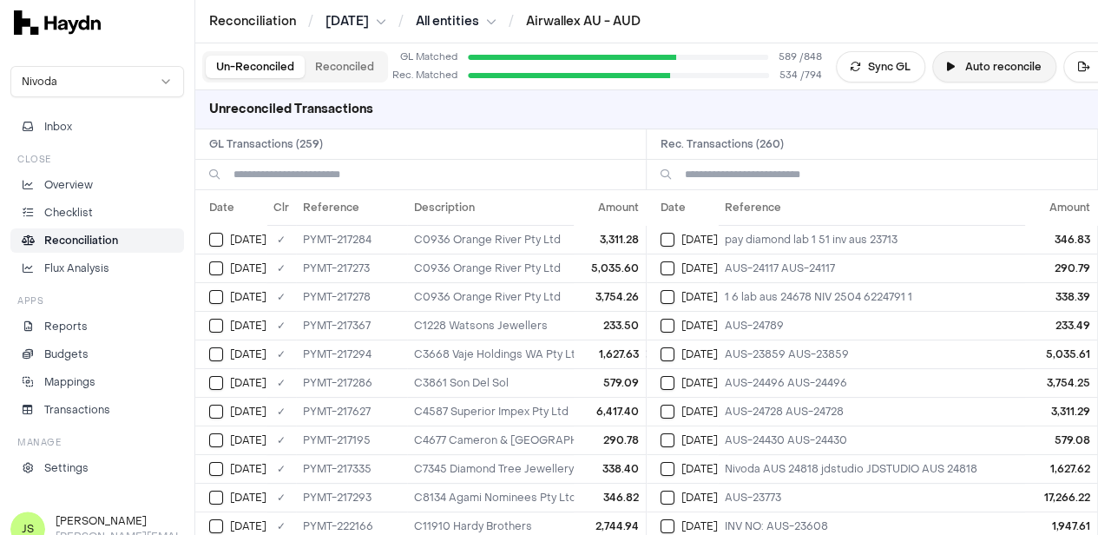
click at [1009, 68] on button "Auto reconcile" at bounding box center [995, 66] width 124 height 31
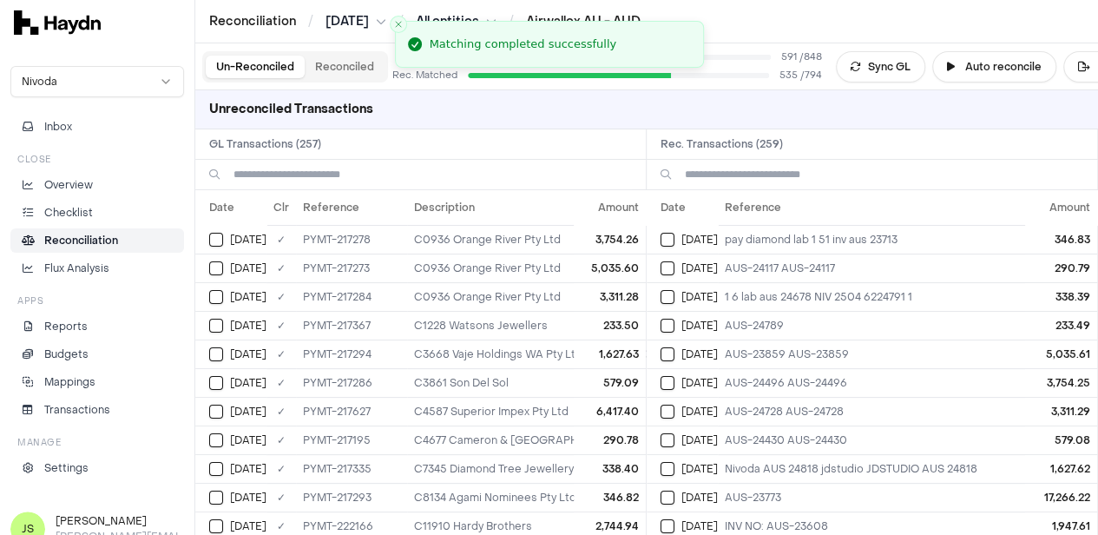
click at [351, 67] on button "Reconciled" at bounding box center [345, 67] width 80 height 23
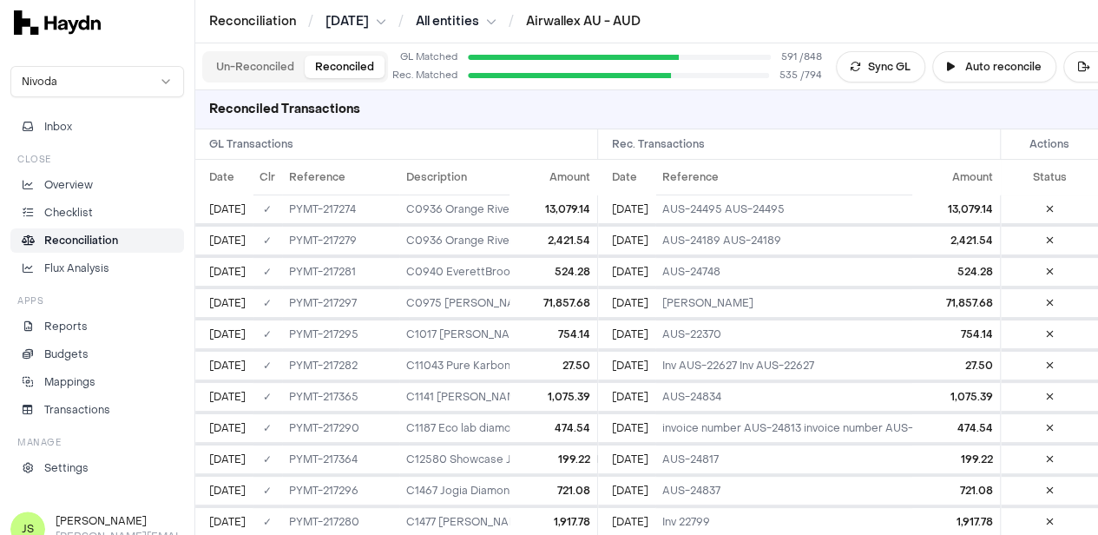
click at [266, 72] on button "Un-Reconciled" at bounding box center [255, 67] width 99 height 23
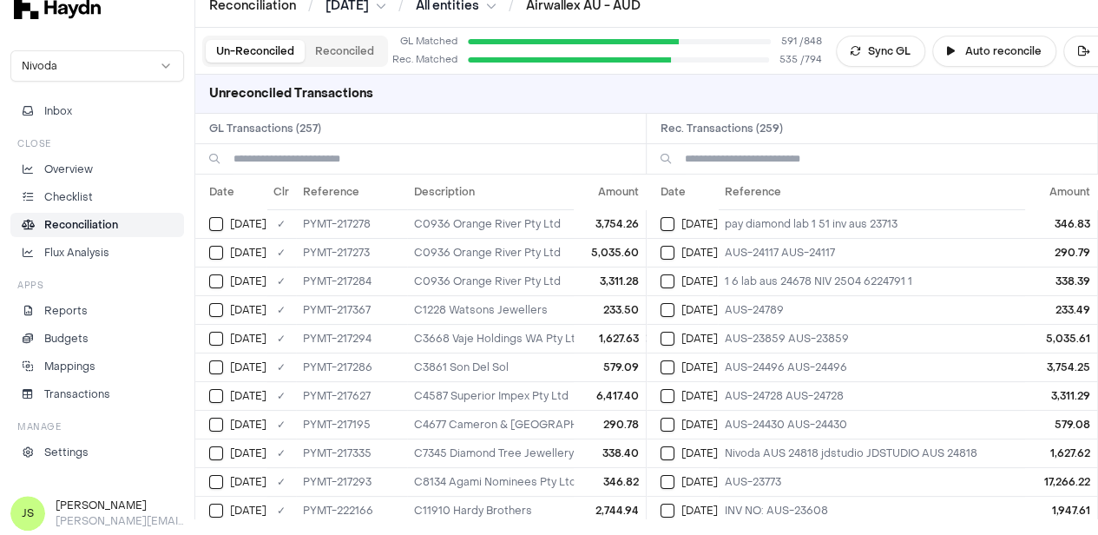
click at [296, 155] on input at bounding box center [433, 159] width 399 height 30
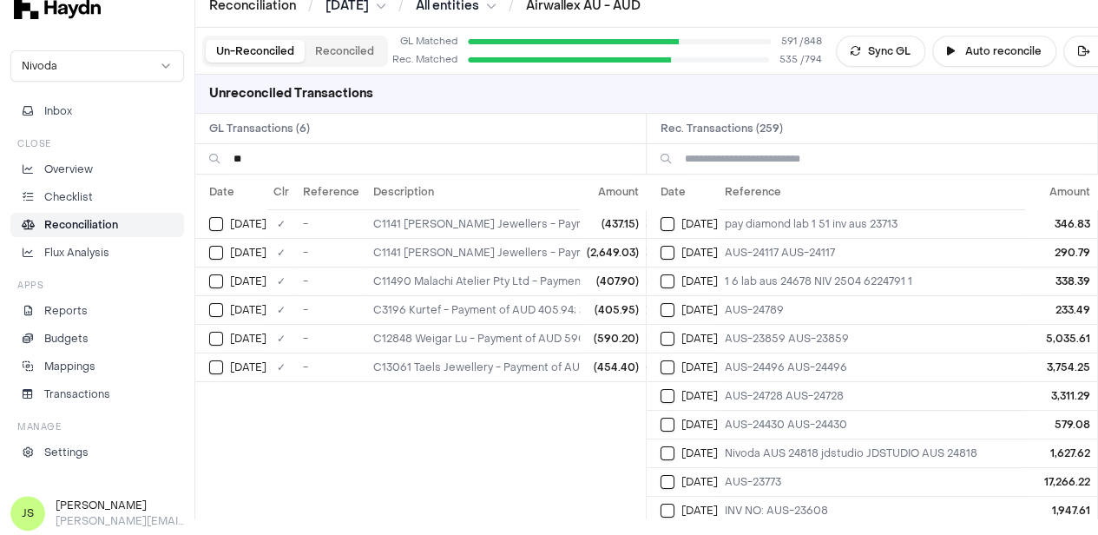
type input "*"
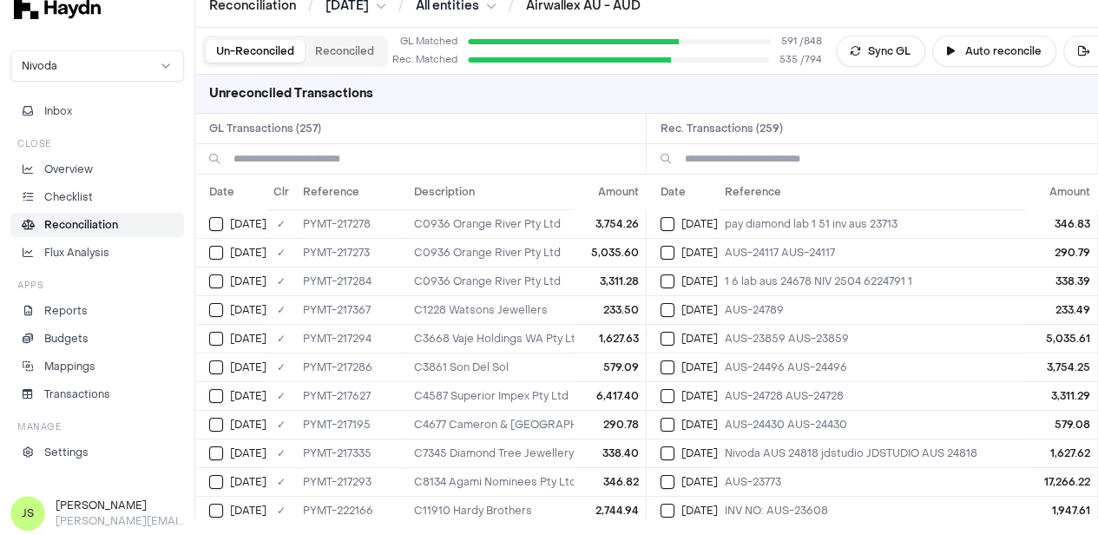
click at [851, 159] on input at bounding box center [884, 159] width 399 height 30
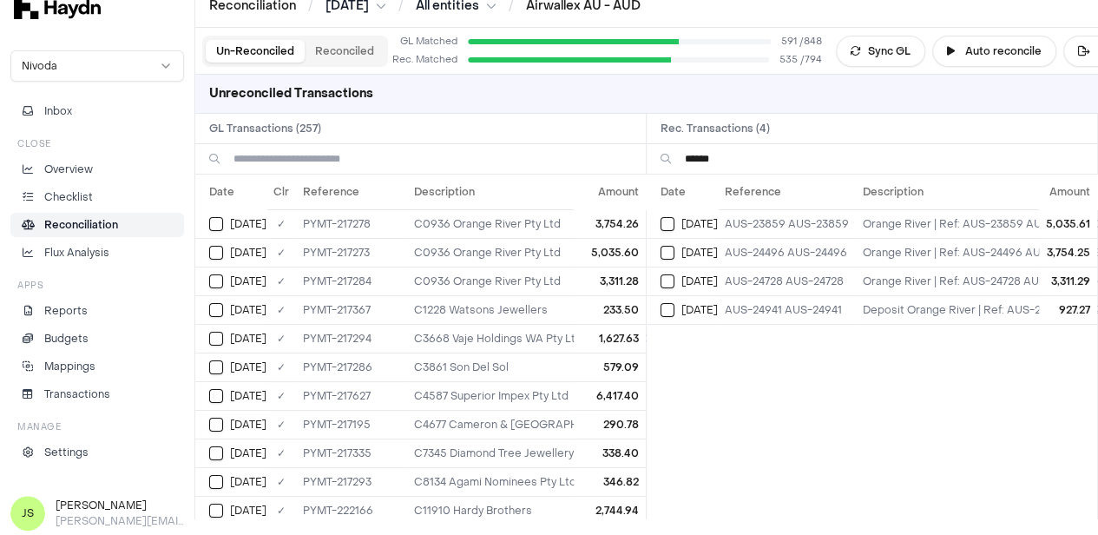
click at [740, 161] on input "******" at bounding box center [884, 159] width 399 height 30
click at [740, 159] on input "******" at bounding box center [884, 159] width 399 height 30
type input "******"
click at [423, 154] on input at bounding box center [433, 159] width 399 height 30
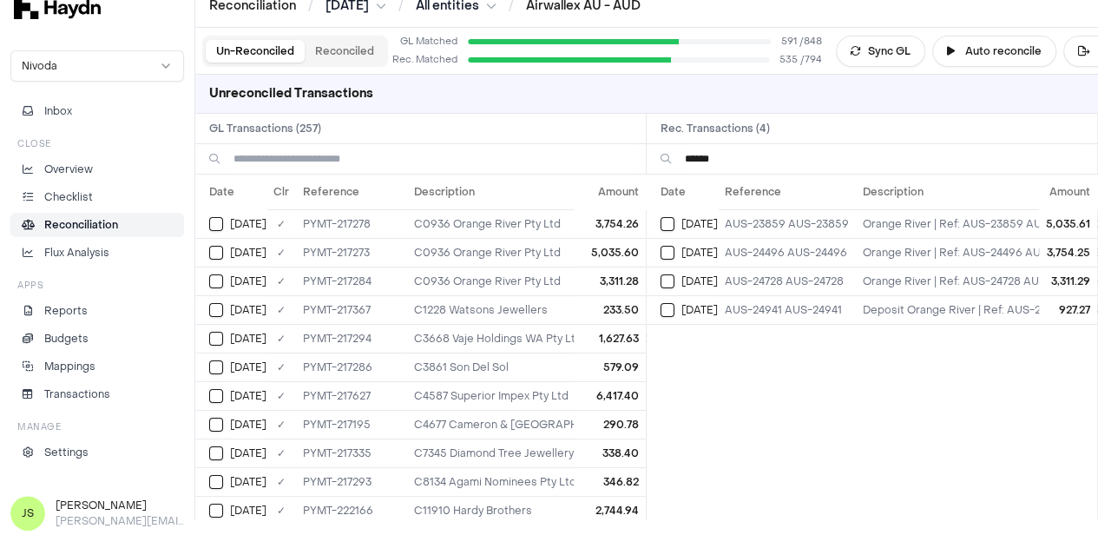
paste input "******"
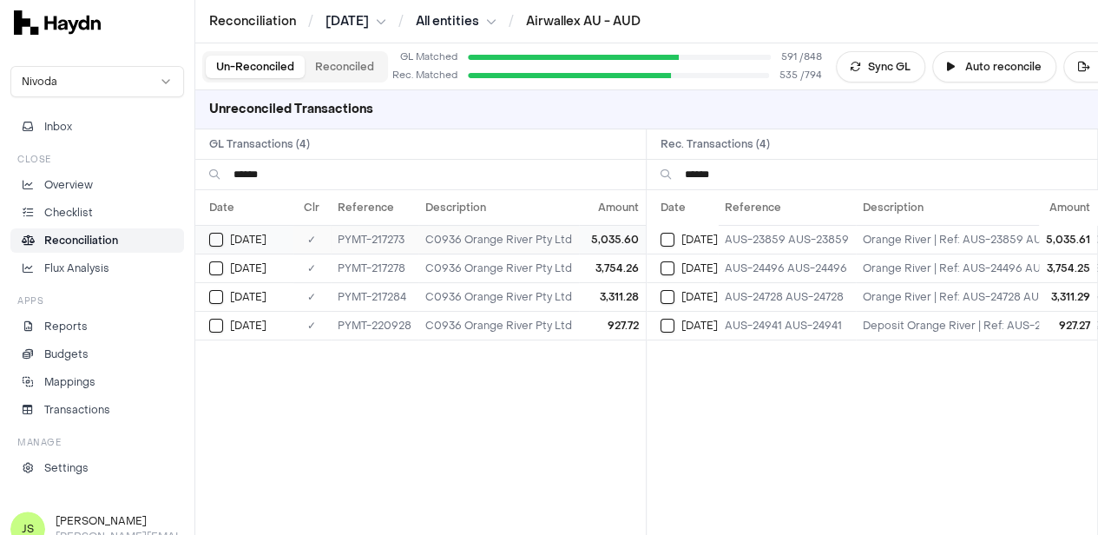
click at [224, 236] on div "[DATE]" at bounding box center [251, 240] width 84 height 14
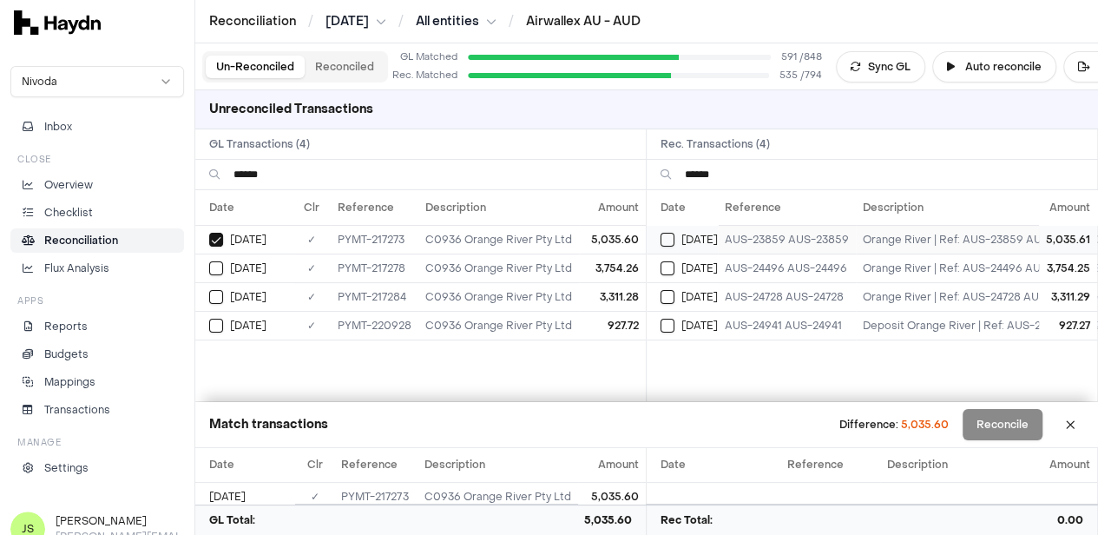
click at [674, 234] on button "Select reconciliation transaction 39700" at bounding box center [668, 240] width 14 height 14
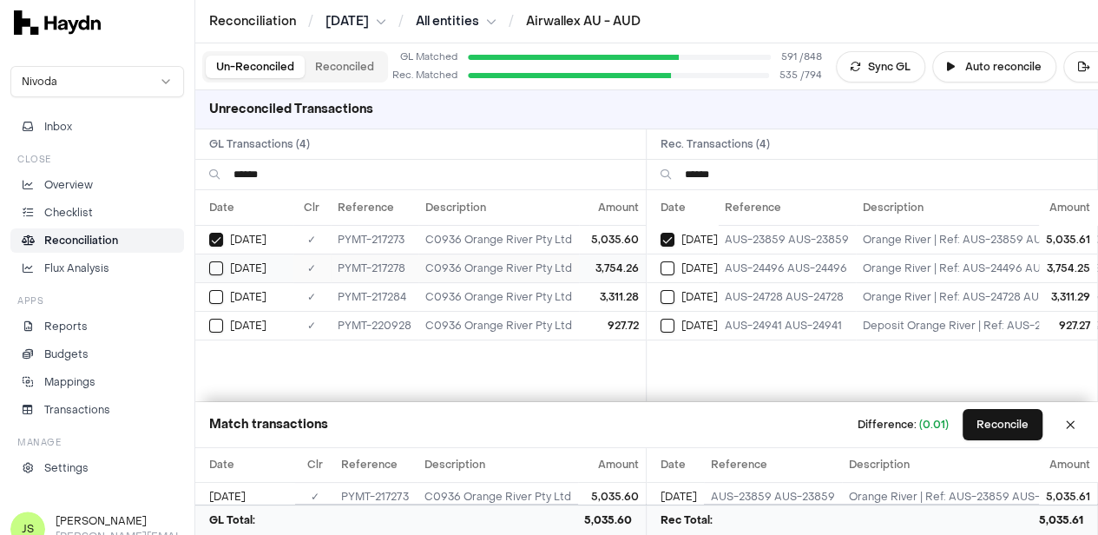
click at [221, 269] on button "Select GL transaction 104033576" at bounding box center [216, 268] width 14 height 14
click at [671, 272] on button "Select reconciliation transaction 39702" at bounding box center [668, 268] width 14 height 14
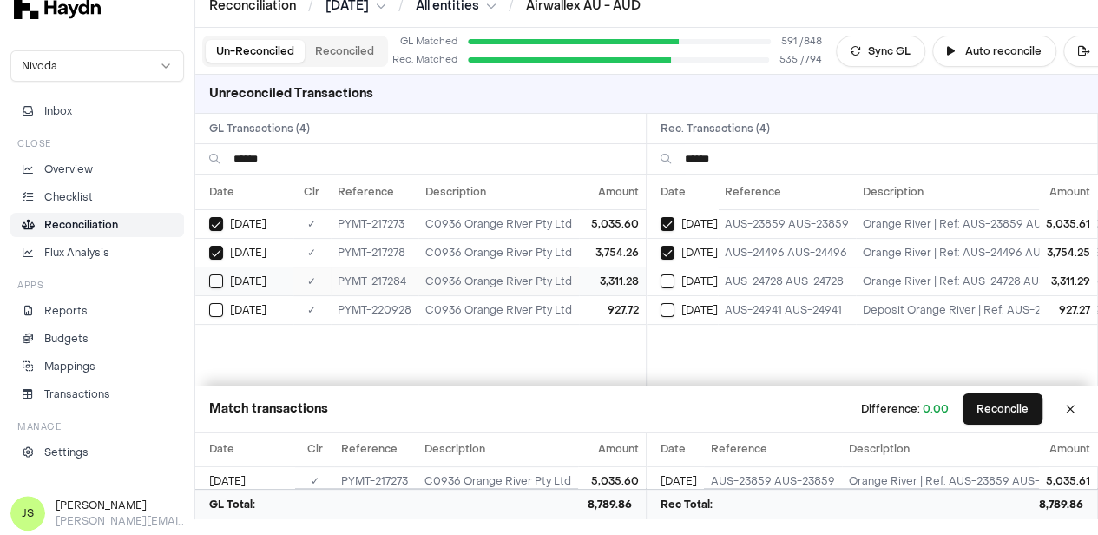
click at [215, 280] on button "Select GL transaction 8253658" at bounding box center [216, 281] width 14 height 14
click at [671, 277] on button "Select reconciliation transaction 39711" at bounding box center [668, 281] width 14 height 14
click at [226, 305] on div "[DATE]" at bounding box center [251, 310] width 84 height 14
click at [674, 307] on button "Select reconciliation transaction 39849" at bounding box center [668, 310] width 14 height 14
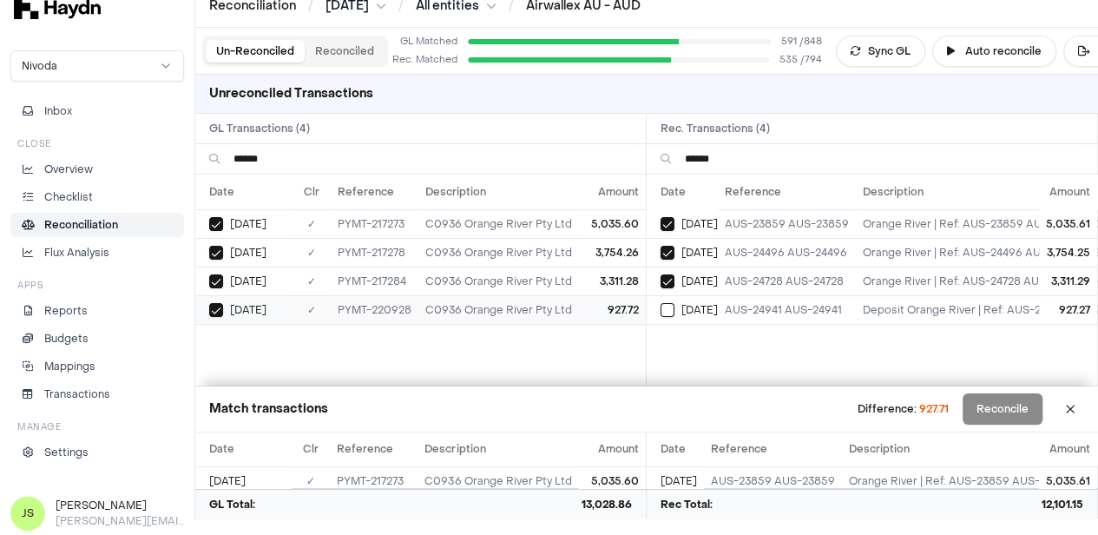
click at [219, 312] on button "Select GL transaction 8253774" at bounding box center [216, 310] width 14 height 14
click at [214, 274] on button "Select GL transaction 8253658" at bounding box center [216, 281] width 14 height 14
click at [670, 280] on button "Select reconciliation transaction 39711" at bounding box center [668, 281] width 14 height 14
click at [1012, 416] on button "Reconcile" at bounding box center [1003, 408] width 80 height 31
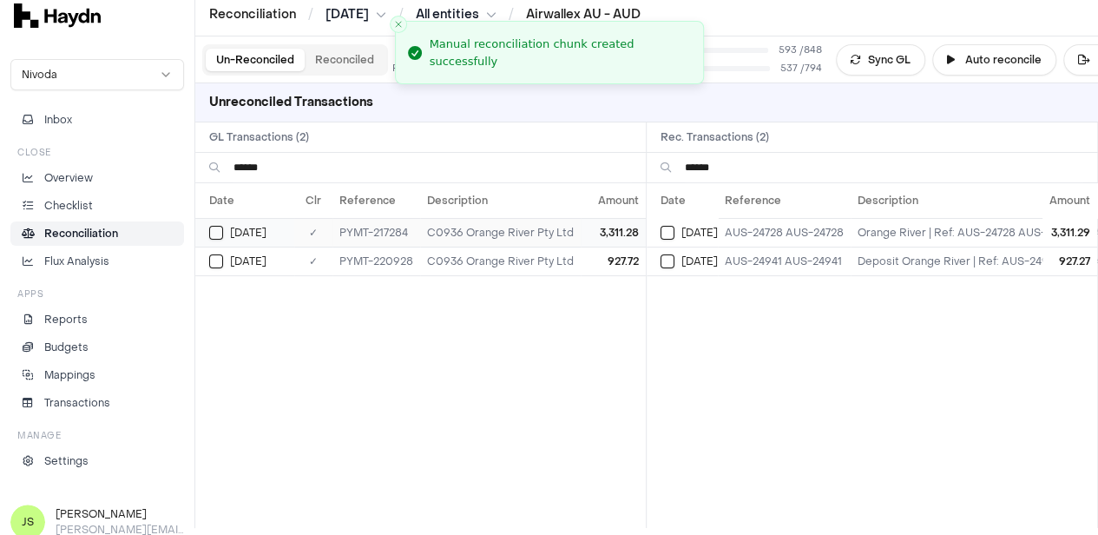
scroll to position [0, 0]
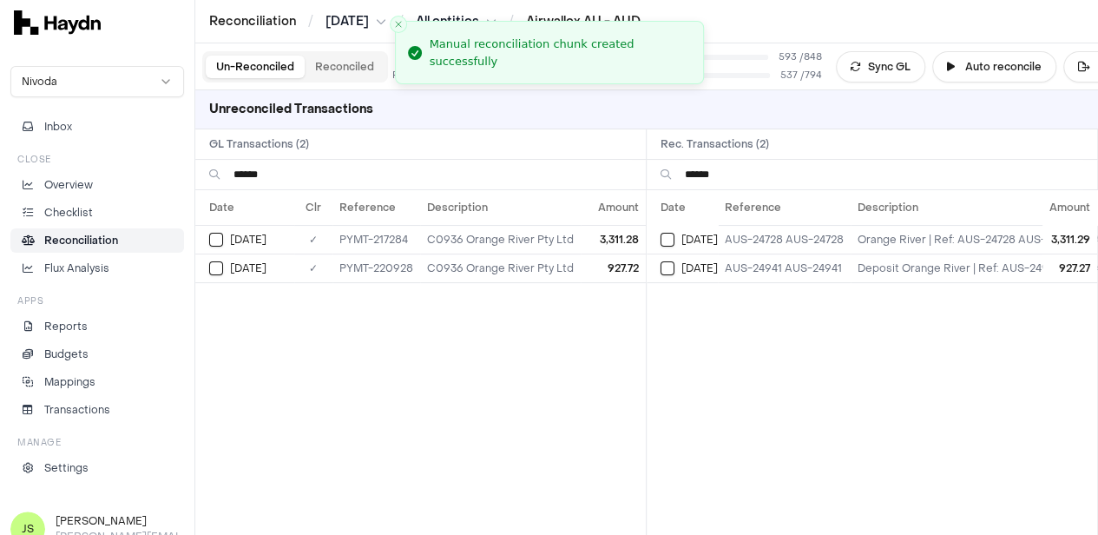
click at [290, 175] on input "******" at bounding box center [433, 175] width 399 height 30
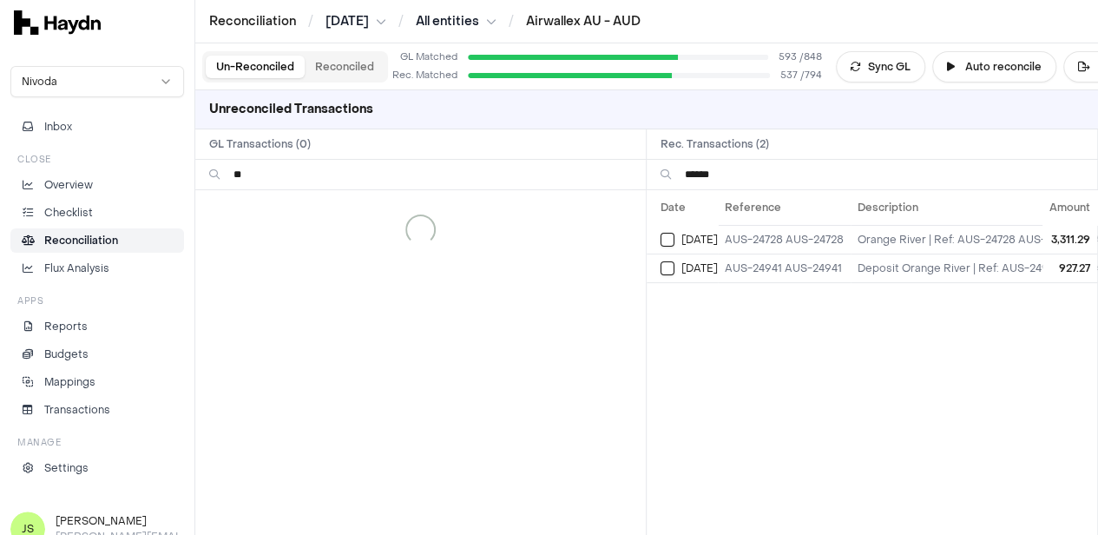
type input "*"
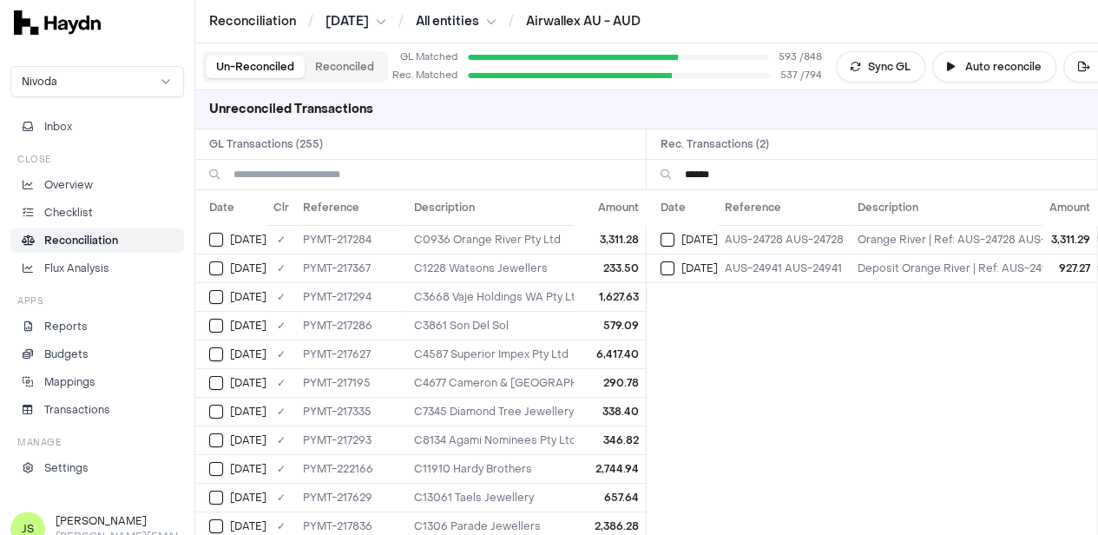
click at [766, 184] on input "******" at bounding box center [884, 175] width 399 height 30
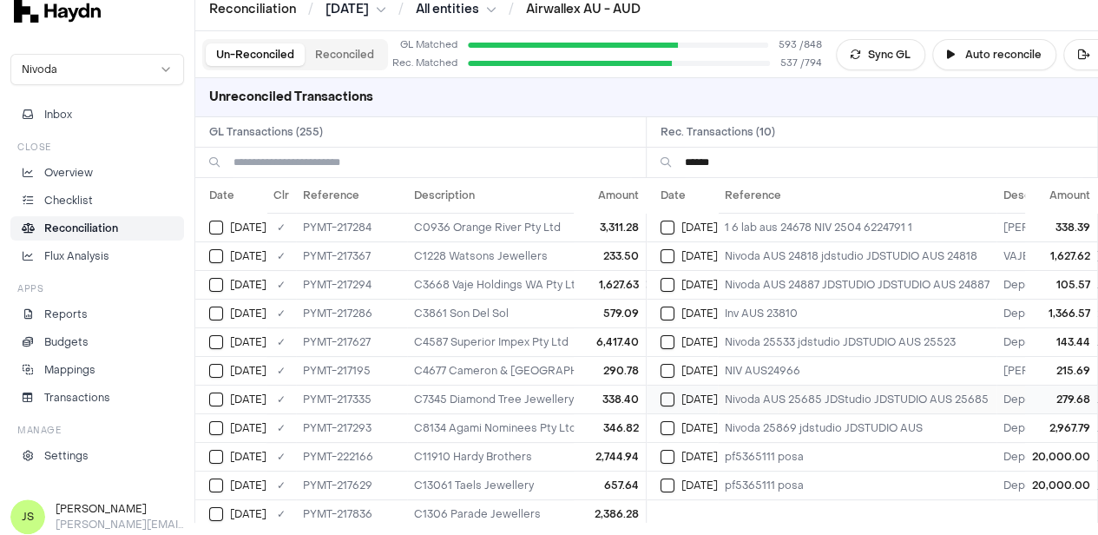
scroll to position [16, 0]
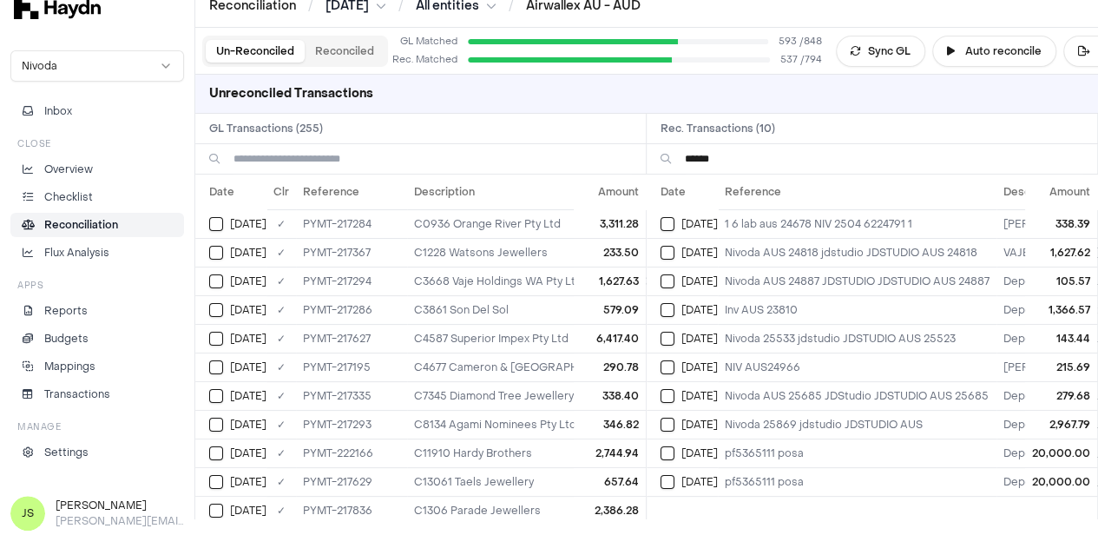
type input "******"
click at [382, 145] on input at bounding box center [433, 159] width 399 height 30
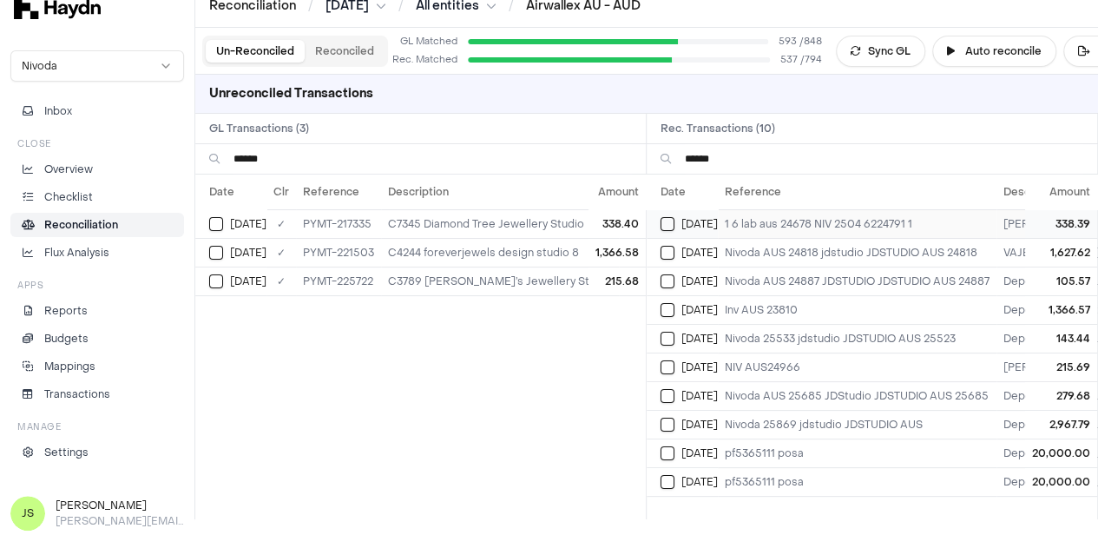
type input "******"
click at [675, 221] on button "Select reconciliation transaction 39727" at bounding box center [668, 224] width 14 height 14
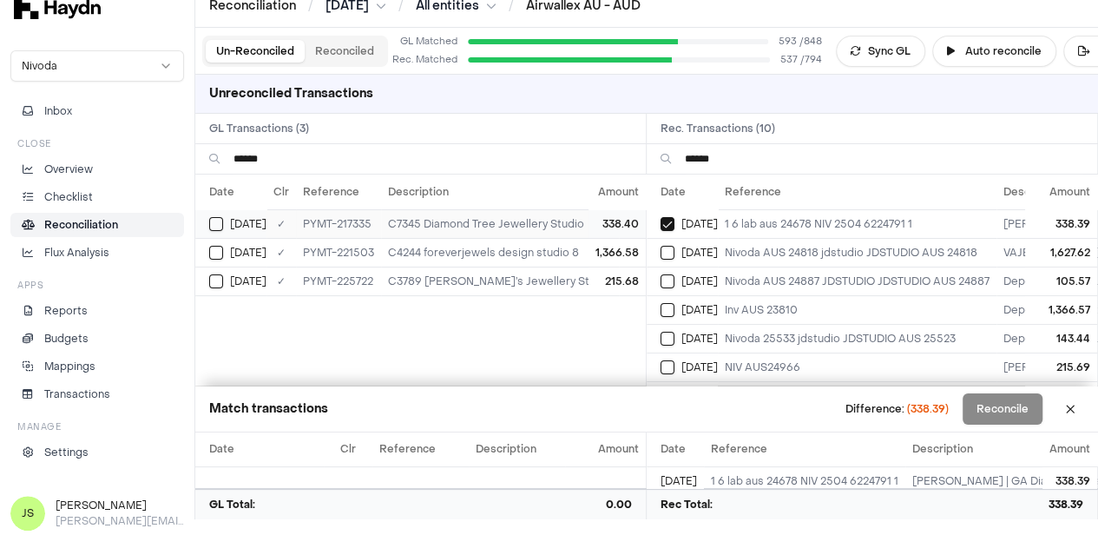
click at [219, 225] on button "Select GL transaction 8253672" at bounding box center [216, 224] width 14 height 14
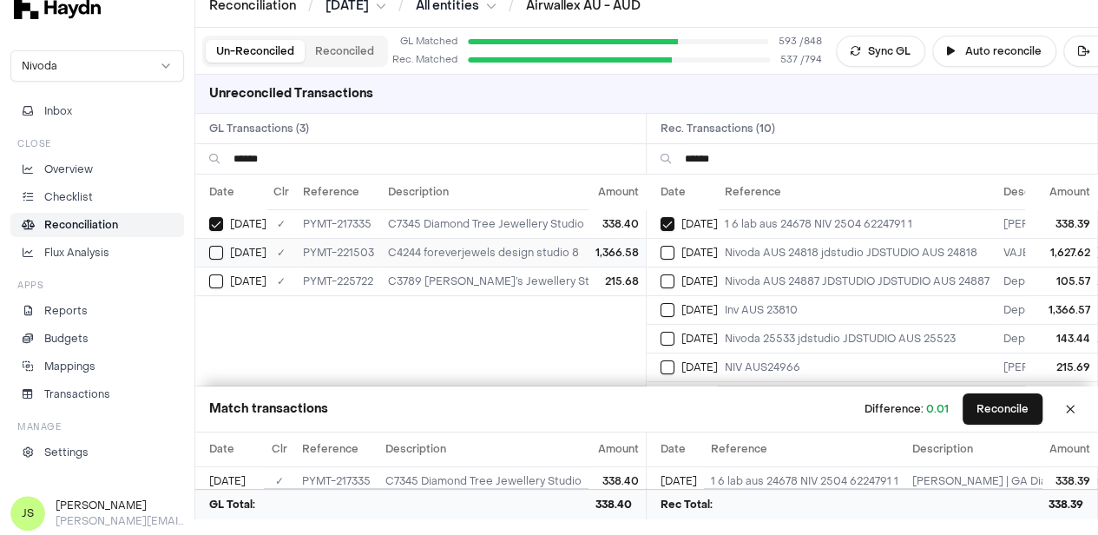
click at [218, 260] on td "[DATE]" at bounding box center [230, 252] width 71 height 29
click at [675, 307] on button "Select reconciliation transaction 39887" at bounding box center [668, 310] width 14 height 14
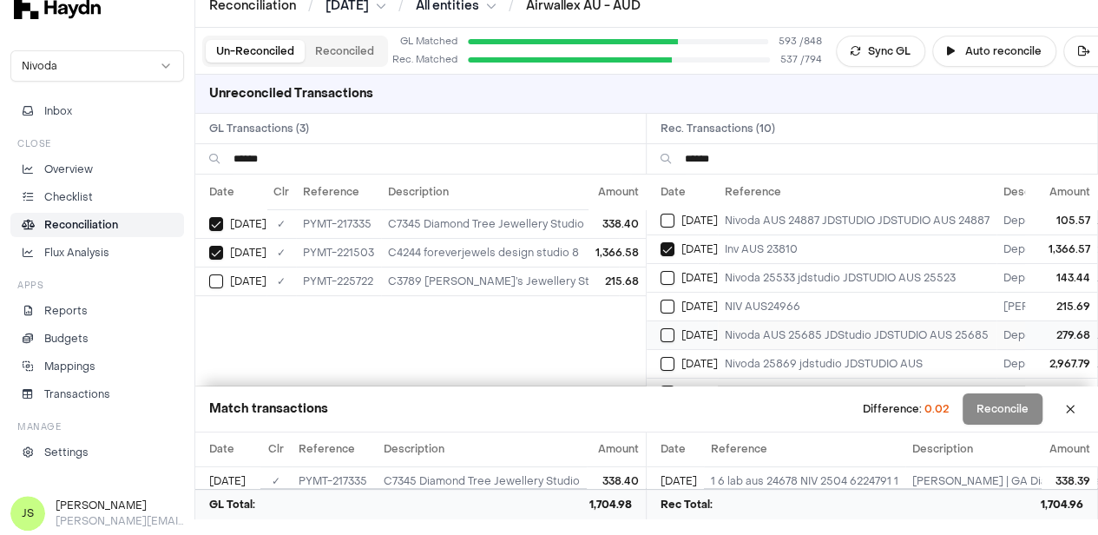
scroll to position [87, 0]
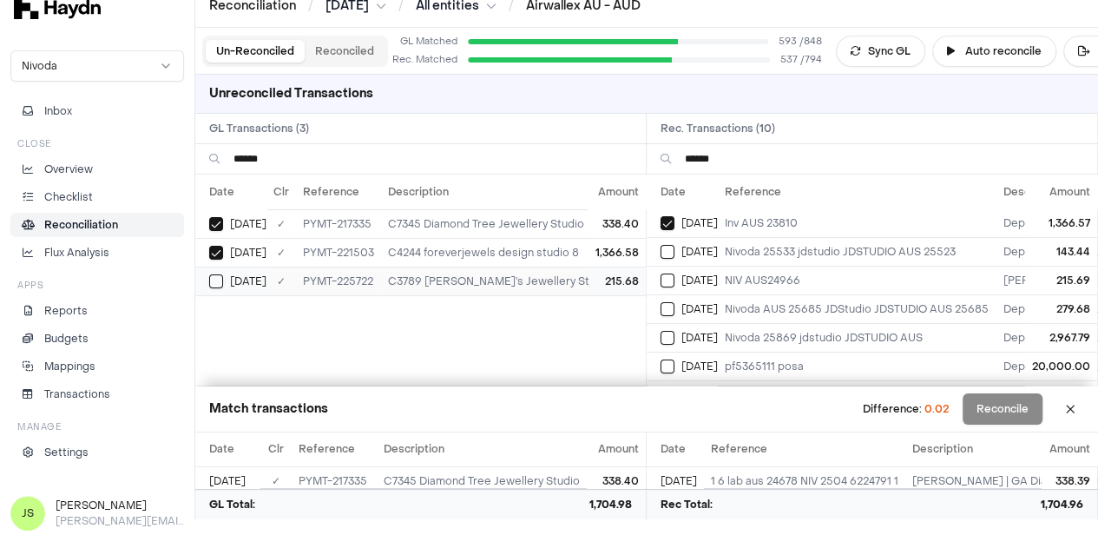
click at [211, 275] on button "Select GL transaction 8254059" at bounding box center [216, 281] width 14 height 14
click at [673, 279] on button "Select reconciliation transaction 40184" at bounding box center [668, 281] width 14 height 14
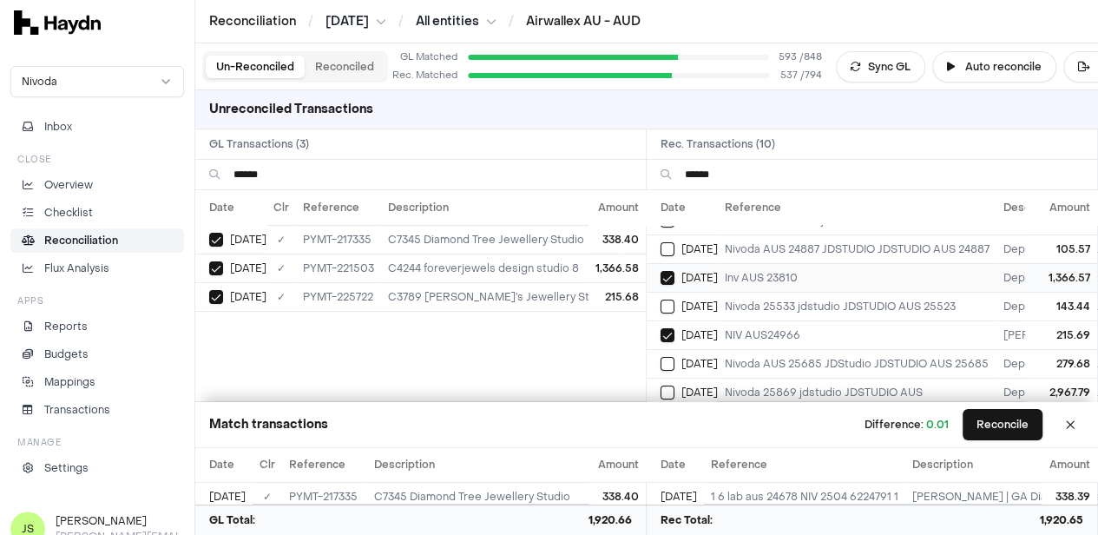
scroll to position [0, 0]
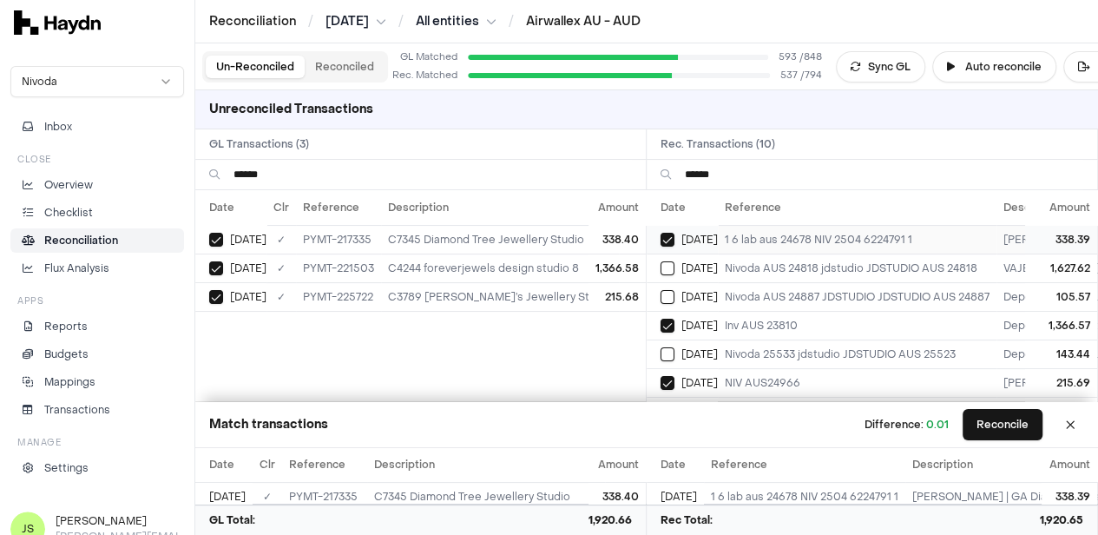
click at [672, 240] on button "Select reconciliation transaction 39727" at bounding box center [668, 240] width 14 height 14
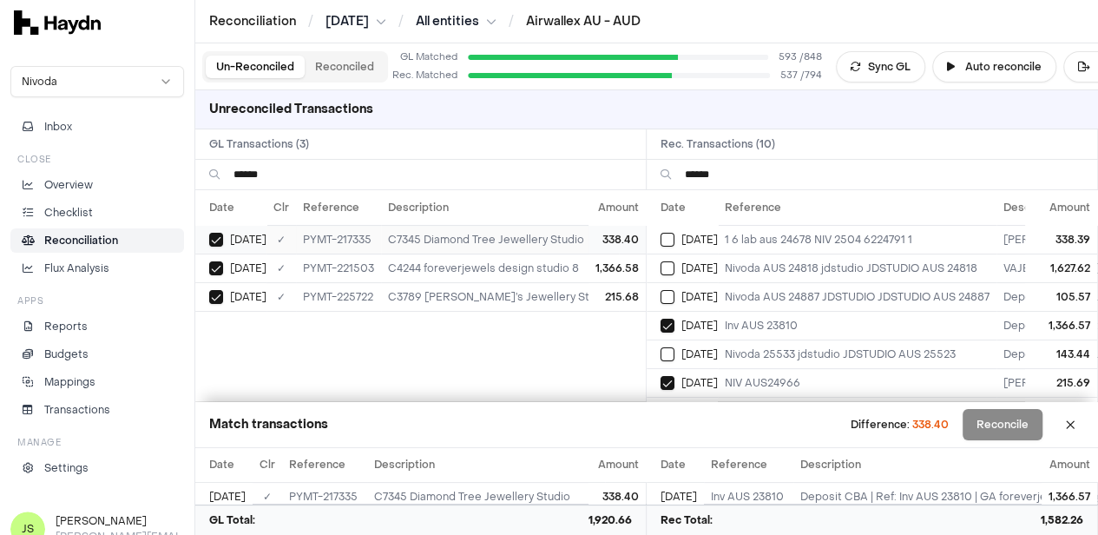
click at [219, 237] on button "Select GL transaction 8253672" at bounding box center [216, 240] width 14 height 14
click at [987, 429] on button "Reconcile" at bounding box center [1003, 424] width 80 height 31
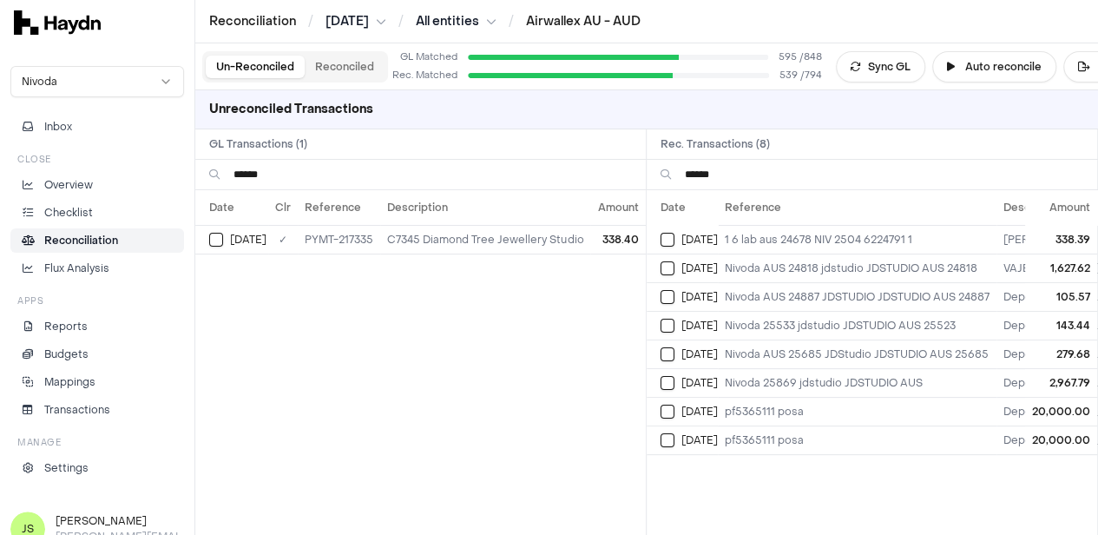
click at [260, 174] on input "******" at bounding box center [433, 175] width 399 height 30
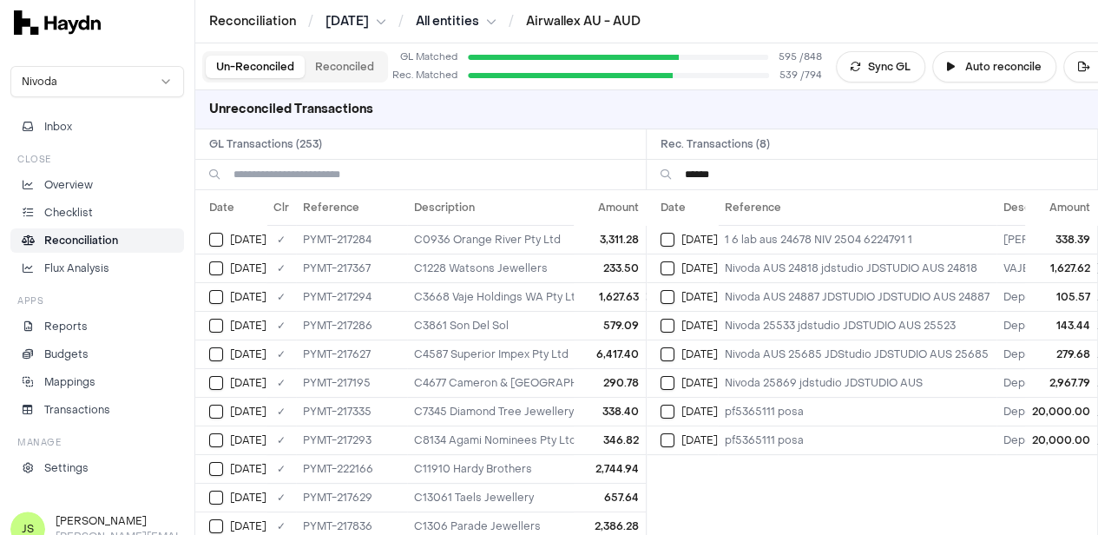
click at [771, 172] on input "******" at bounding box center [884, 175] width 399 height 30
click at [771, 171] on input "******" at bounding box center [884, 175] width 399 height 30
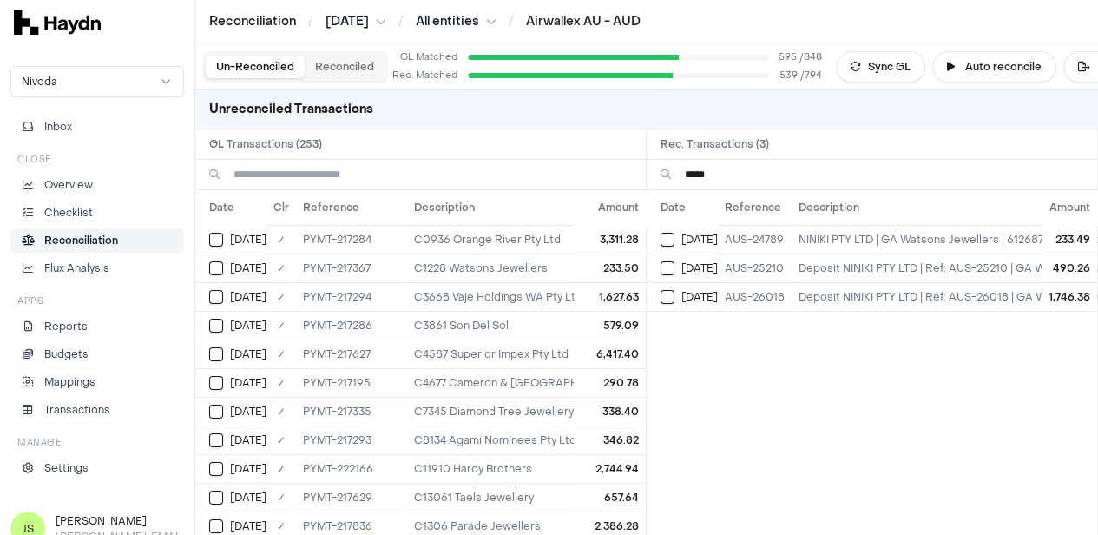
type input "*****"
click at [382, 176] on input at bounding box center [433, 175] width 399 height 30
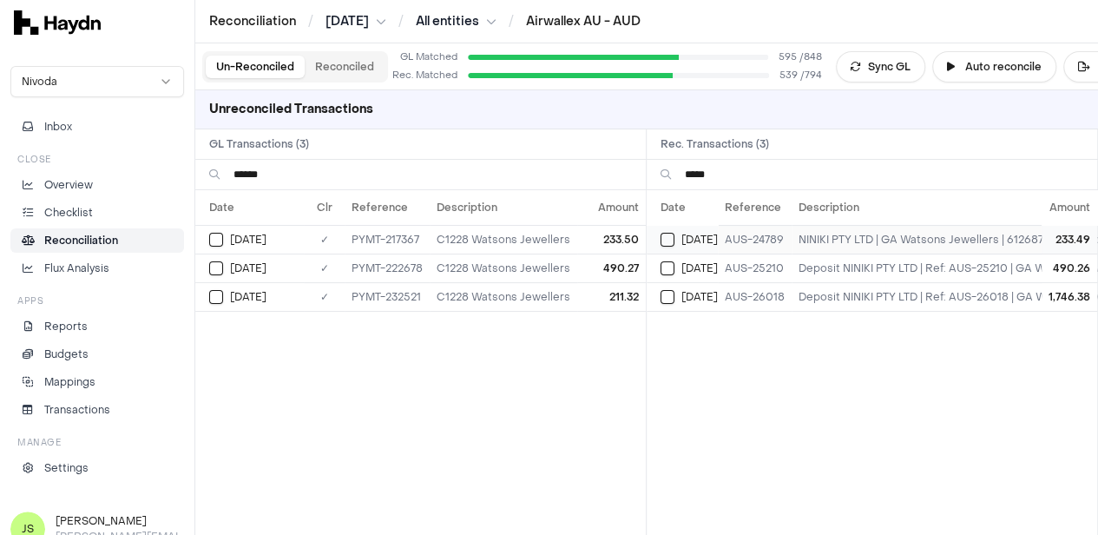
type input "******"
click at [671, 241] on button "Select reconciliation transaction 39730" at bounding box center [668, 240] width 14 height 14
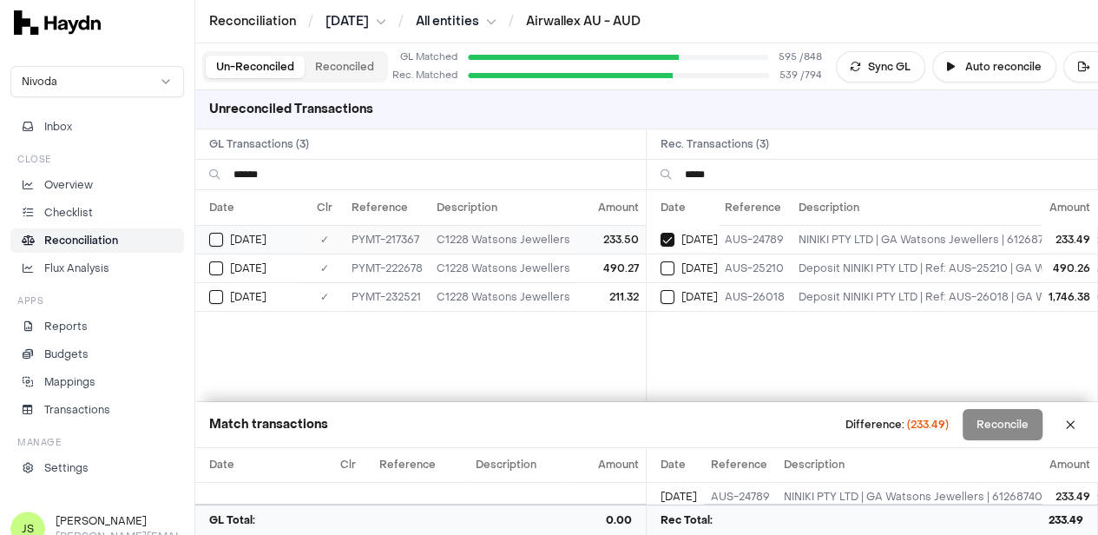
click at [210, 239] on button "Select GL transaction 8253676" at bounding box center [216, 240] width 14 height 14
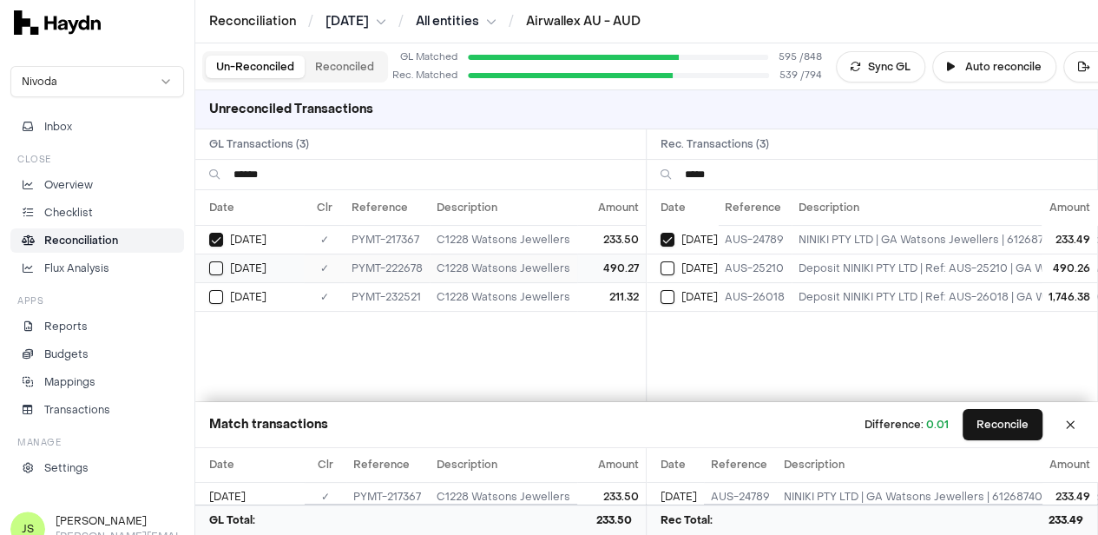
click at [221, 267] on button "Select GL transaction 8253919" at bounding box center [216, 268] width 14 height 14
click at [669, 267] on button "Select reconciliation transaction 40005" at bounding box center [668, 268] width 14 height 14
click at [670, 285] on td "[DATE]" at bounding box center [682, 296] width 71 height 29
click at [681, 295] on div "[DATE]" at bounding box center [689, 297] width 57 height 14
click at [670, 271] on button "Select reconciliation transaction 40005" at bounding box center [668, 268] width 14 height 14
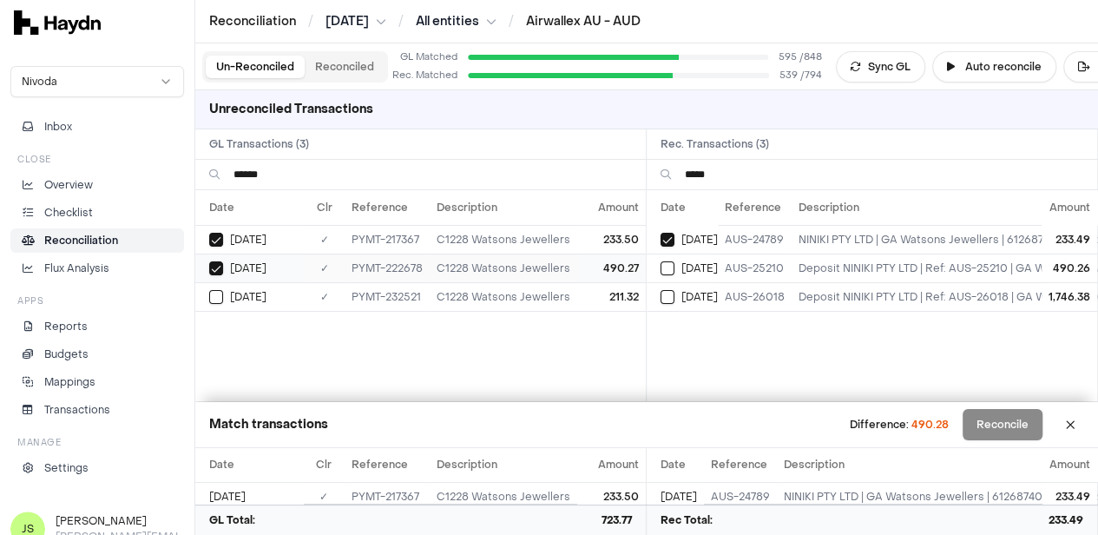
click at [224, 267] on div "[DATE]" at bounding box center [256, 268] width 95 height 14
click at [221, 249] on td "[DATE]" at bounding box center [249, 239] width 109 height 29
click at [684, 241] on div "[DATE]" at bounding box center [689, 240] width 57 height 14
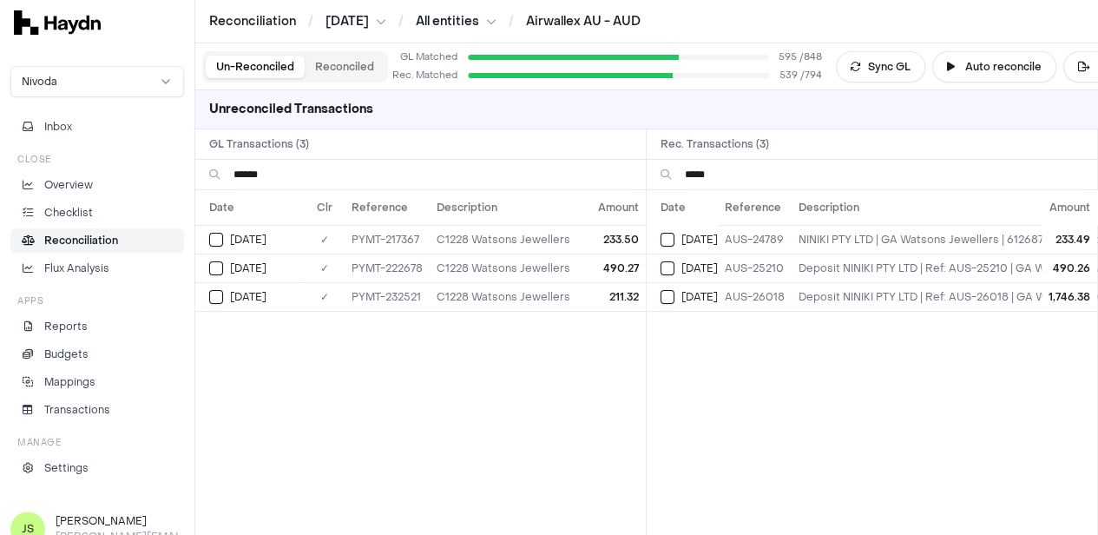
click at [313, 164] on input "******" at bounding box center [433, 175] width 399 height 30
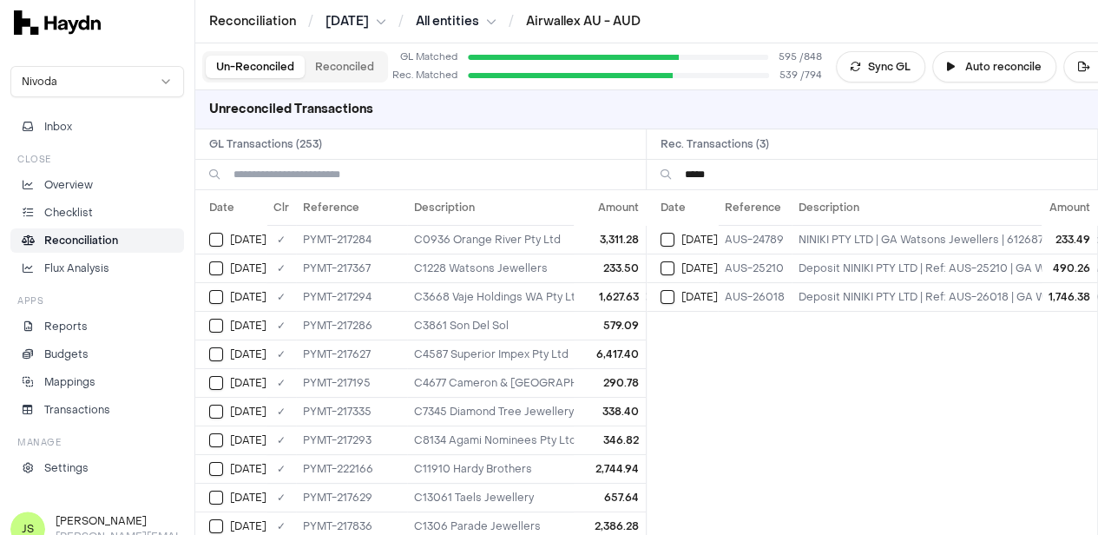
click at [731, 172] on input "*****" at bounding box center [884, 175] width 399 height 30
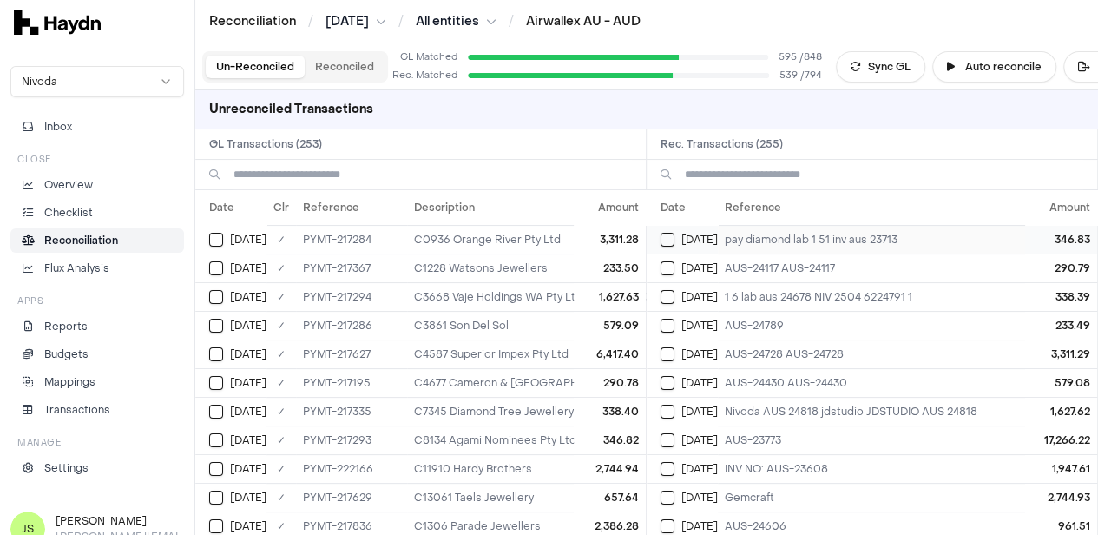
click at [669, 244] on div "[DATE]" at bounding box center [689, 240] width 57 height 14
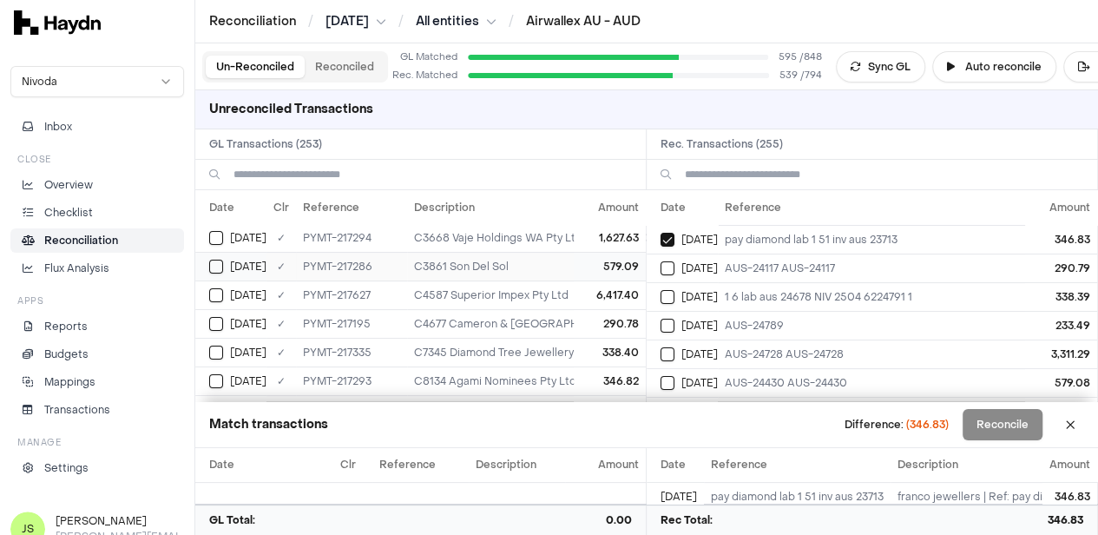
scroll to position [87, 0]
click at [221, 325] on button "Select GL transaction 8253672" at bounding box center [216, 325] width 14 height 14
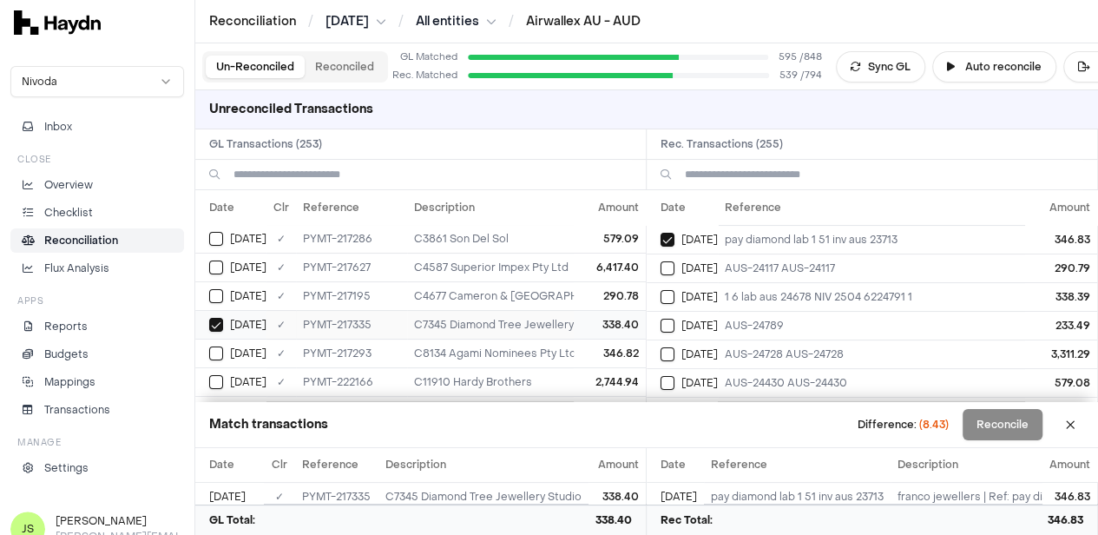
click at [221, 325] on button "Select GL transaction 8253672" at bounding box center [216, 325] width 14 height 14
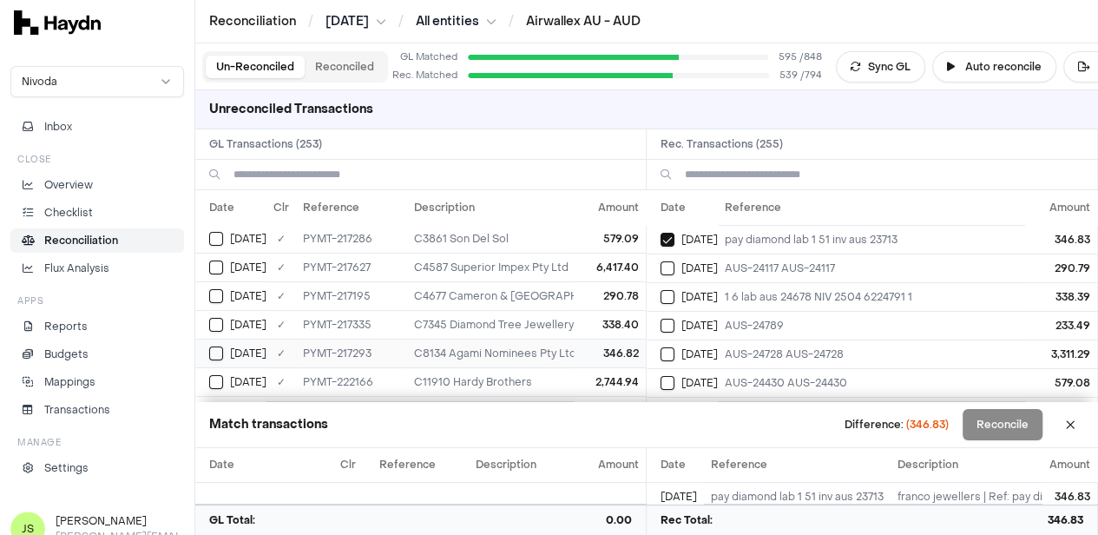
click at [216, 357] on td "[DATE]" at bounding box center [230, 353] width 71 height 29
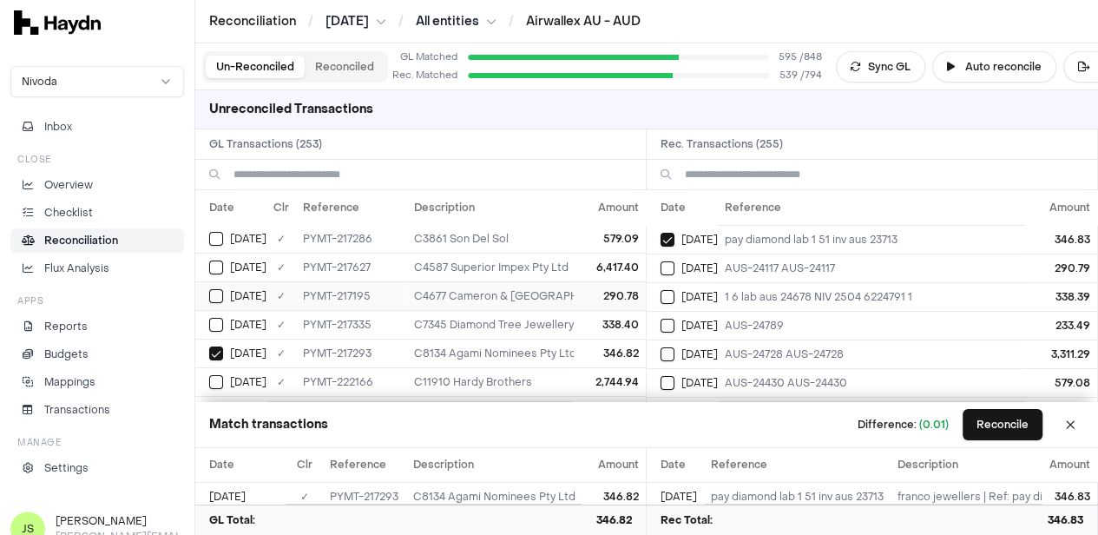
click at [222, 291] on button "Select GL transaction 104033570" at bounding box center [216, 296] width 14 height 14
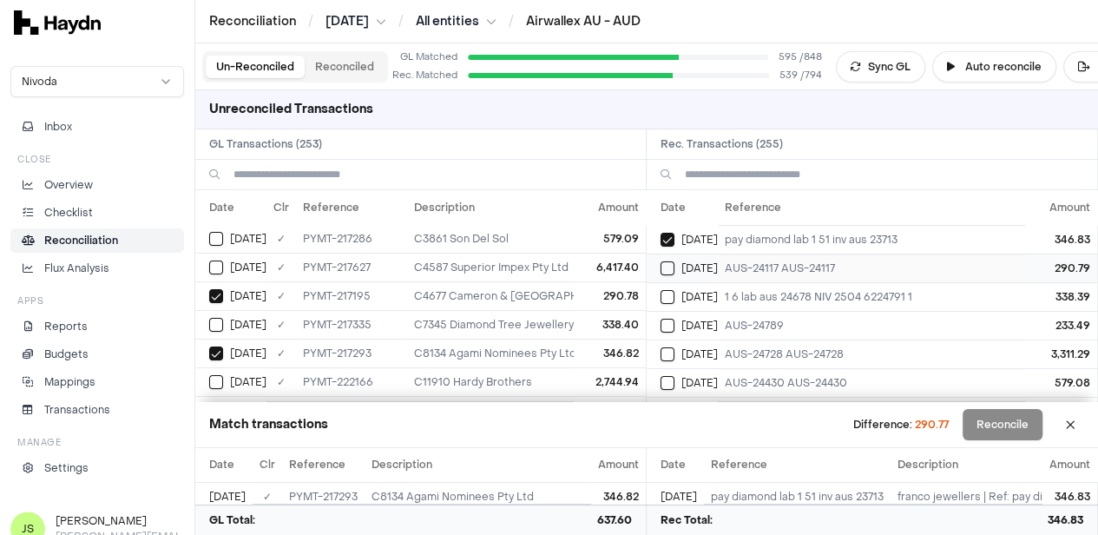
click at [675, 263] on button "Select reconciliation transaction 39698" at bounding box center [668, 268] width 14 height 14
click at [226, 232] on div "[DATE]" at bounding box center [237, 238] width 57 height 14
click at [675, 293] on button "Select reconciliation transaction 39727" at bounding box center [668, 297] width 14 height 14
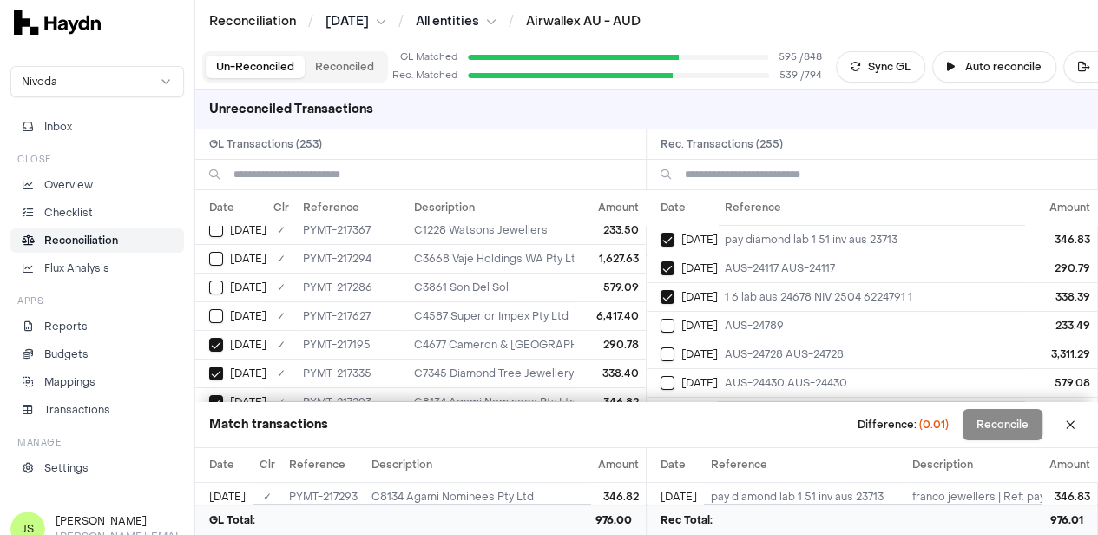
scroll to position [0, 0]
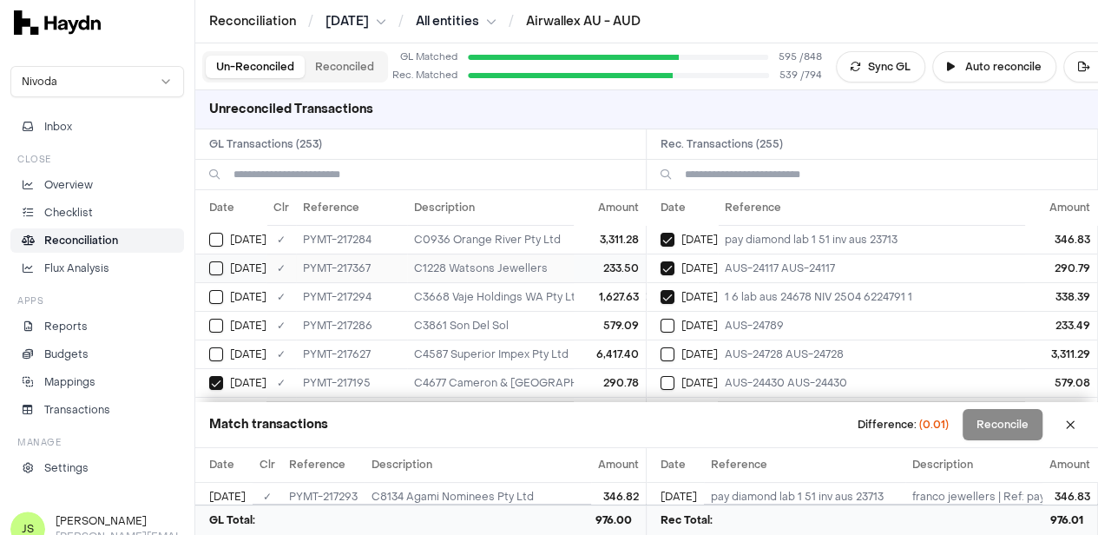
click at [214, 265] on button "Select GL transaction 8253676" at bounding box center [216, 268] width 14 height 14
click at [675, 320] on button "Select reconciliation transaction 39730" at bounding box center [668, 326] width 14 height 14
click at [1004, 429] on button "Reconcile" at bounding box center [1003, 424] width 80 height 31
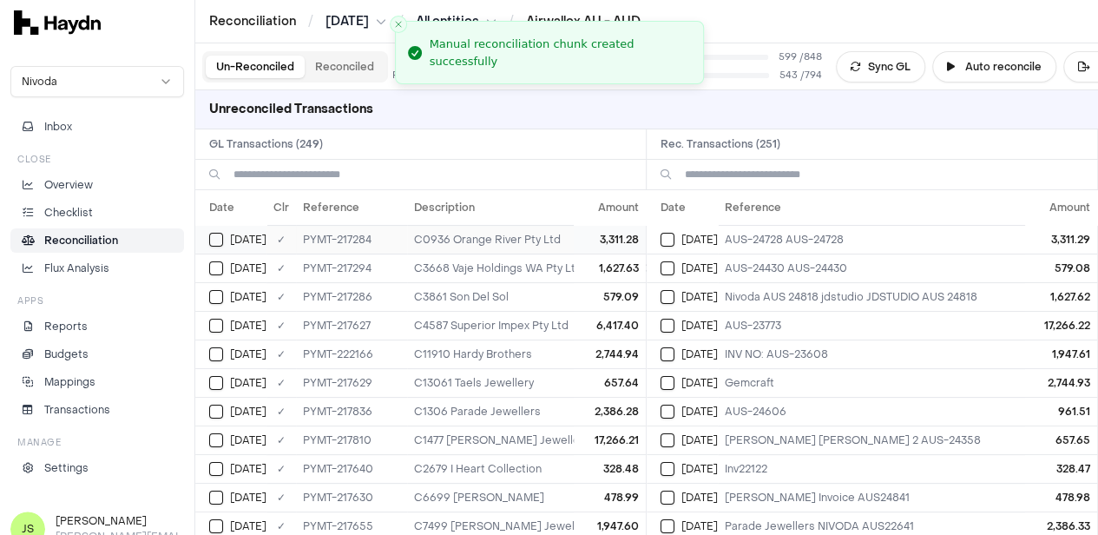
click at [212, 233] on button "Select GL transaction 8253658" at bounding box center [216, 240] width 14 height 14
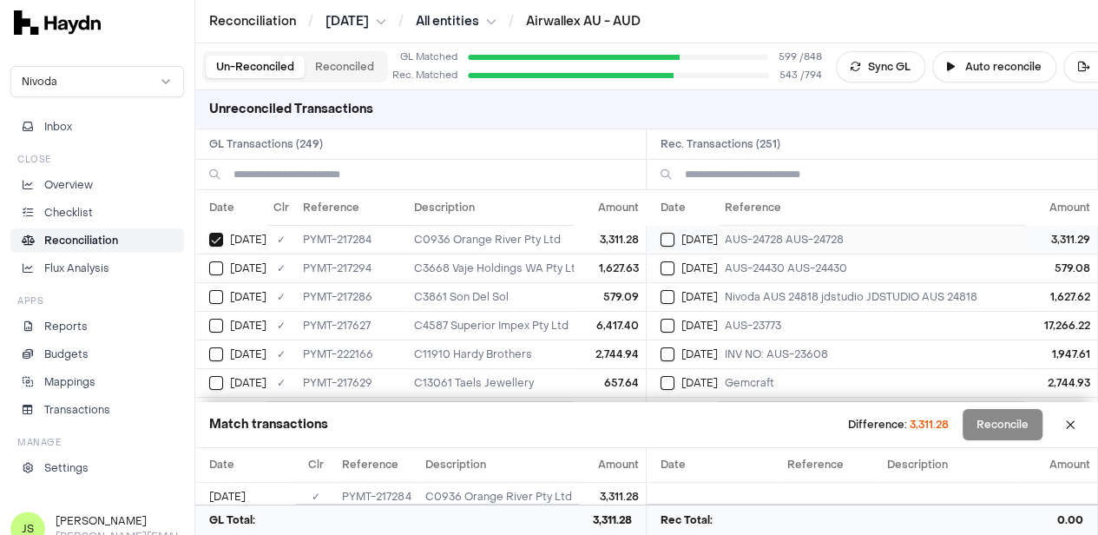
click at [675, 237] on button "Select reconciliation transaction 39711" at bounding box center [668, 240] width 14 height 14
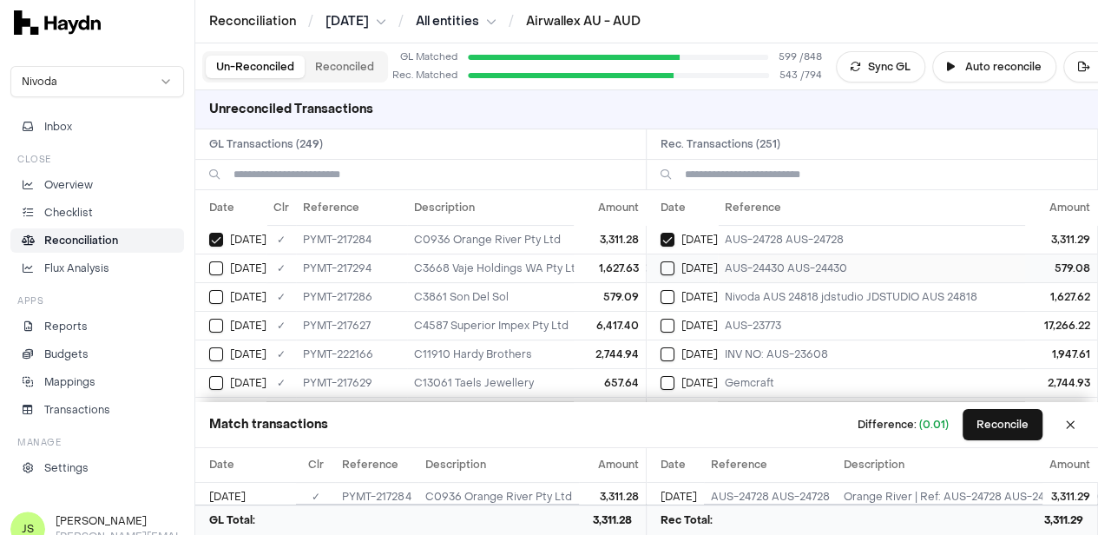
click at [675, 267] on button "Select reconciliation transaction 39713" at bounding box center [668, 268] width 14 height 14
click at [221, 294] on button "Select GL transaction 8253660" at bounding box center [216, 297] width 14 height 14
click at [1019, 430] on button "Reconcile" at bounding box center [1003, 424] width 80 height 31
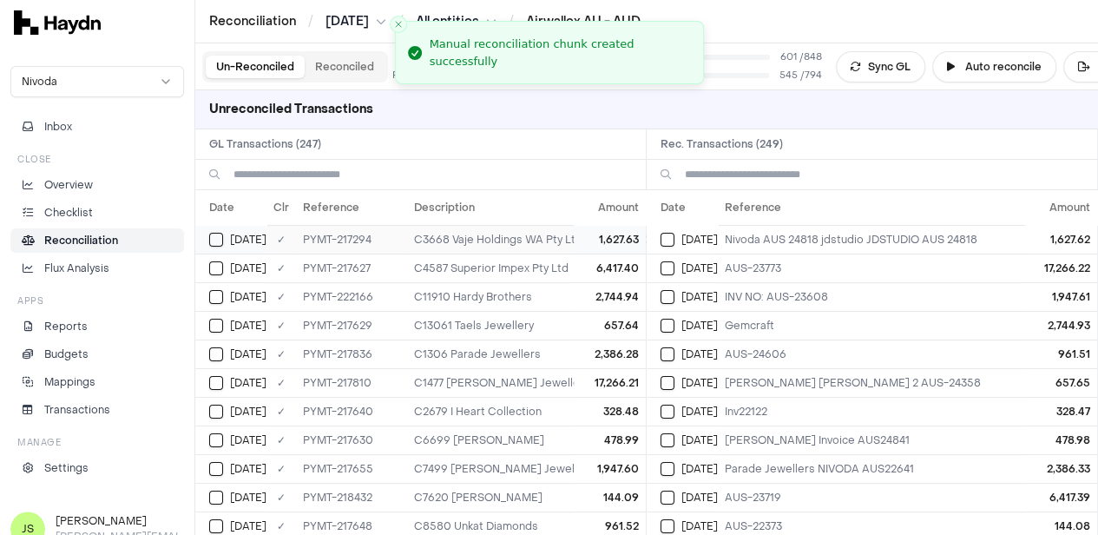
click at [219, 237] on button "Select GL transaction 8253666" at bounding box center [216, 240] width 14 height 14
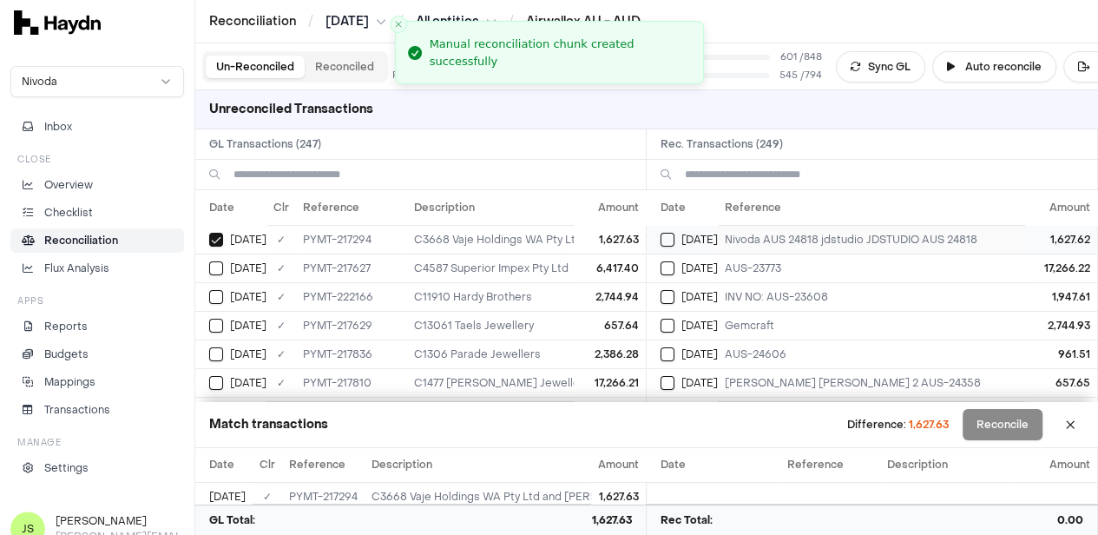
click at [663, 236] on td "[DATE]" at bounding box center [682, 239] width 71 height 29
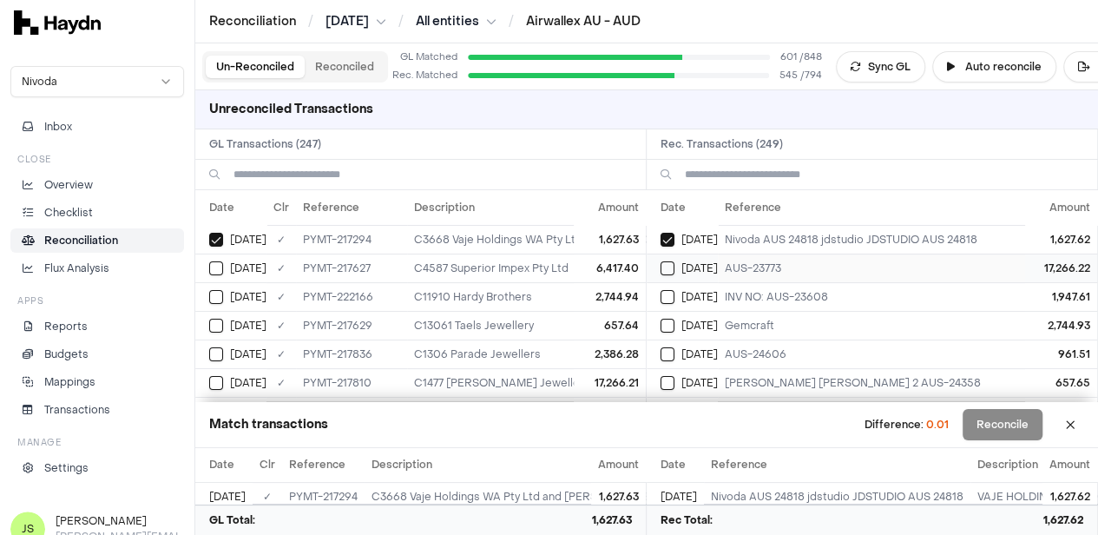
click at [669, 268] on button "Select reconciliation transaction 39756" at bounding box center [668, 268] width 14 height 14
click at [212, 376] on button "Select GL transaction 8253697" at bounding box center [216, 383] width 14 height 14
click at [1035, 427] on button "Reconcile" at bounding box center [1003, 424] width 80 height 31
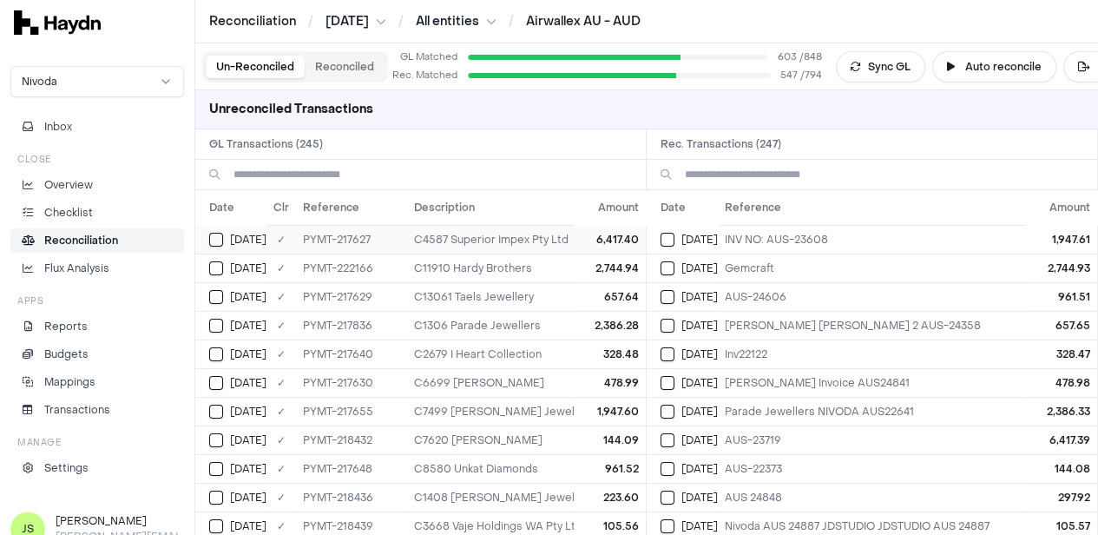
click at [212, 233] on button "Select GL transaction 8253678" at bounding box center [216, 240] width 14 height 14
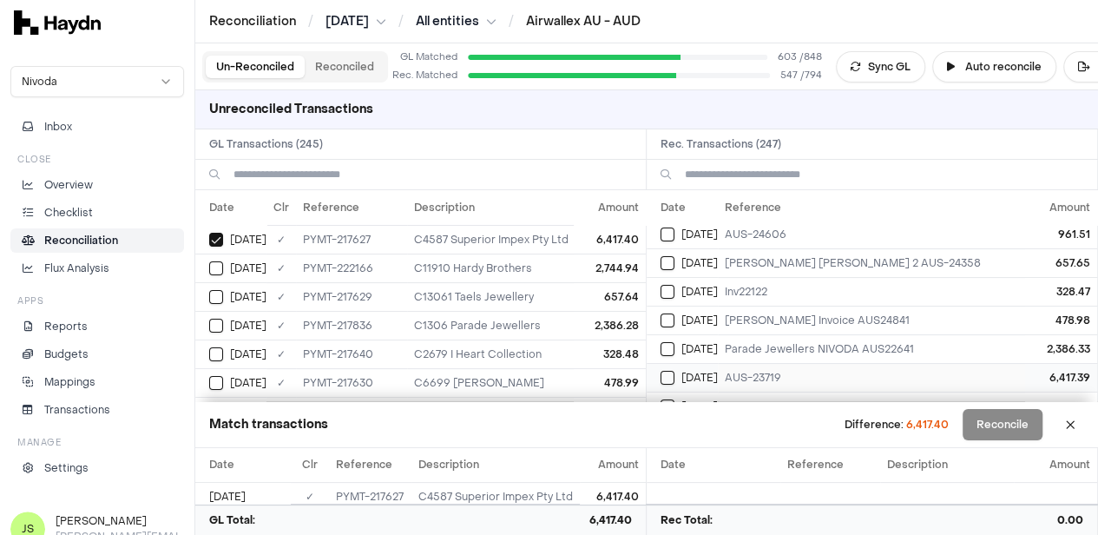
scroll to position [87, 0]
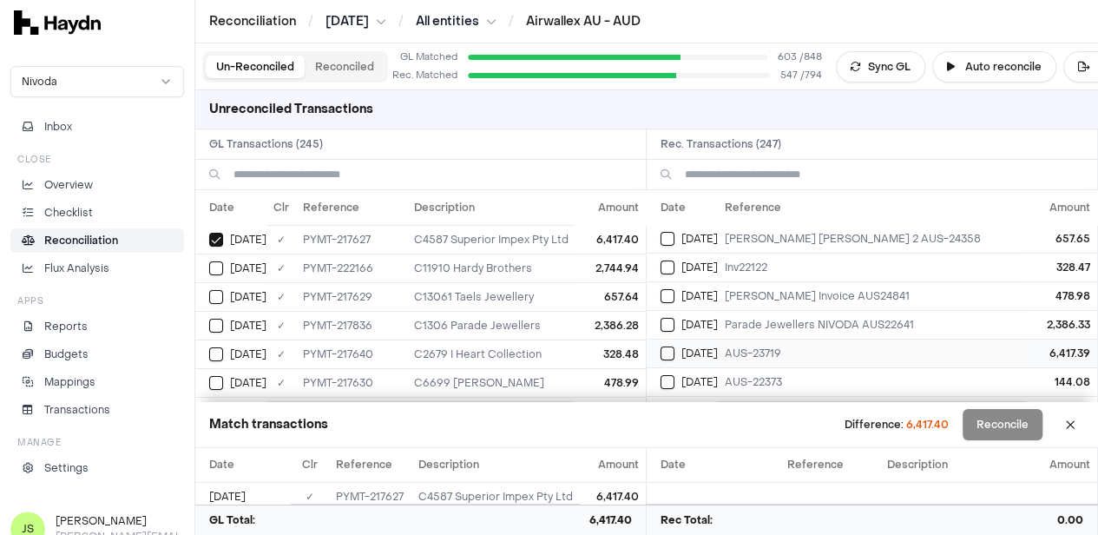
click at [675, 346] on button "Select reconciliation transaction 39734" at bounding box center [668, 353] width 14 height 14
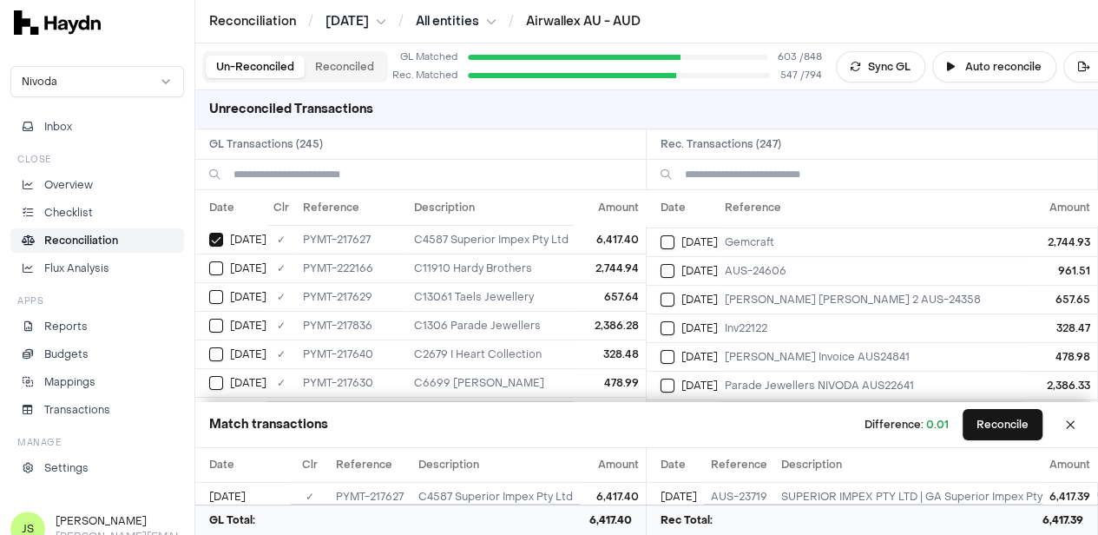
scroll to position [0, 0]
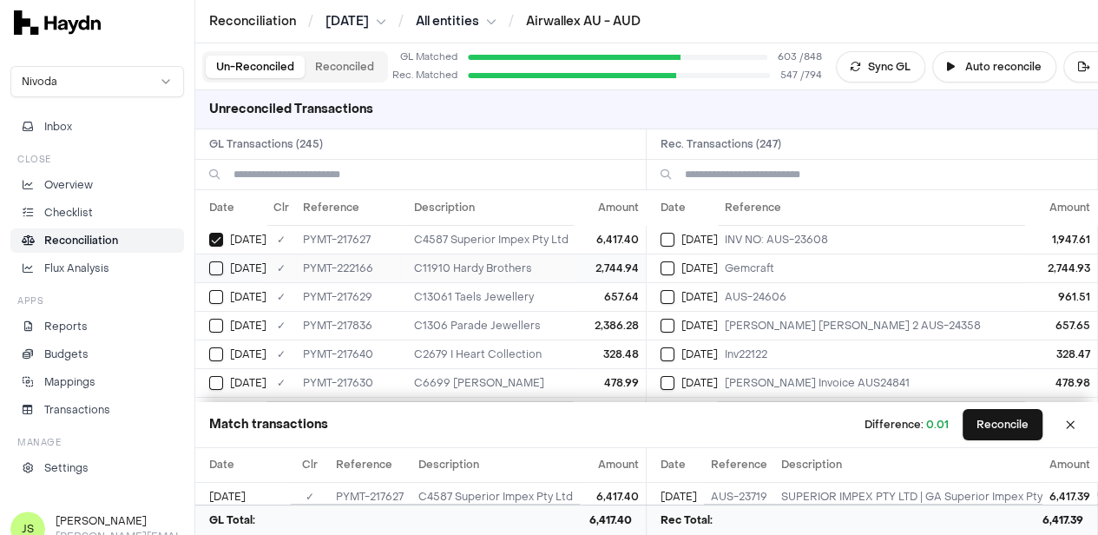
click at [210, 267] on button "Select GL transaction 8253888" at bounding box center [216, 268] width 14 height 14
click at [675, 265] on button "Select reconciliation transaction 39752" at bounding box center [668, 268] width 14 height 14
click at [219, 292] on button "Select GL transaction 8253680" at bounding box center [216, 297] width 14 height 14
click at [675, 319] on button "Select reconciliation transaction 39737" at bounding box center [668, 326] width 14 height 14
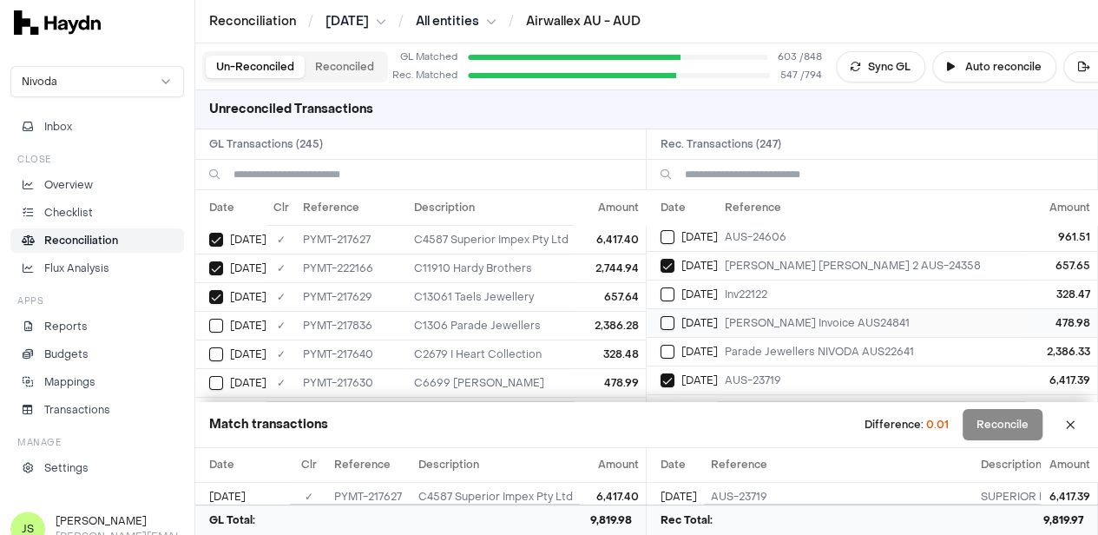
scroll to position [87, 0]
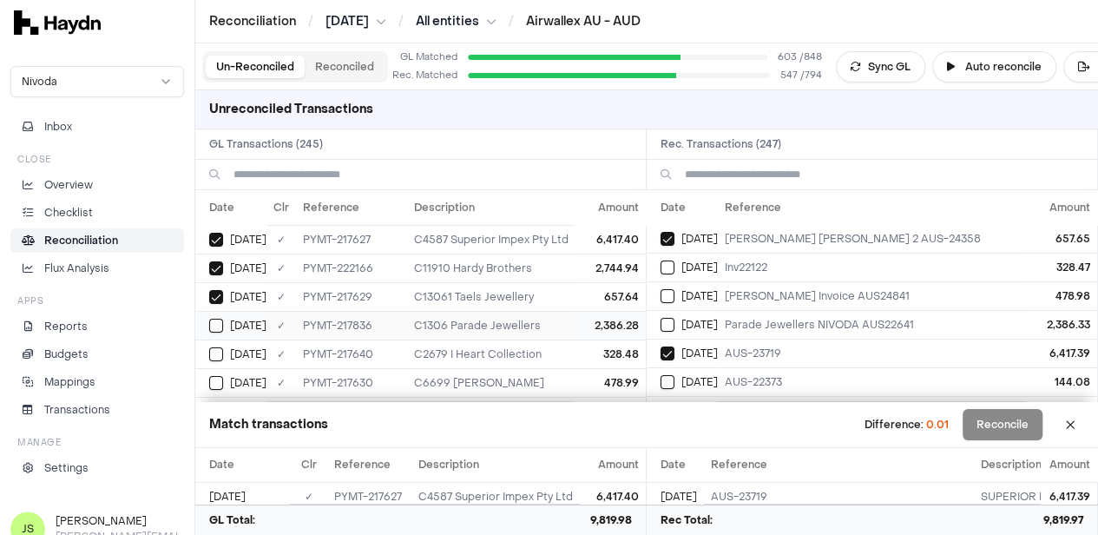
click at [217, 320] on button "Select GL transaction 8253698" at bounding box center [216, 326] width 14 height 14
click at [670, 318] on button "Select reconciliation transaction 39735" at bounding box center [668, 325] width 14 height 14
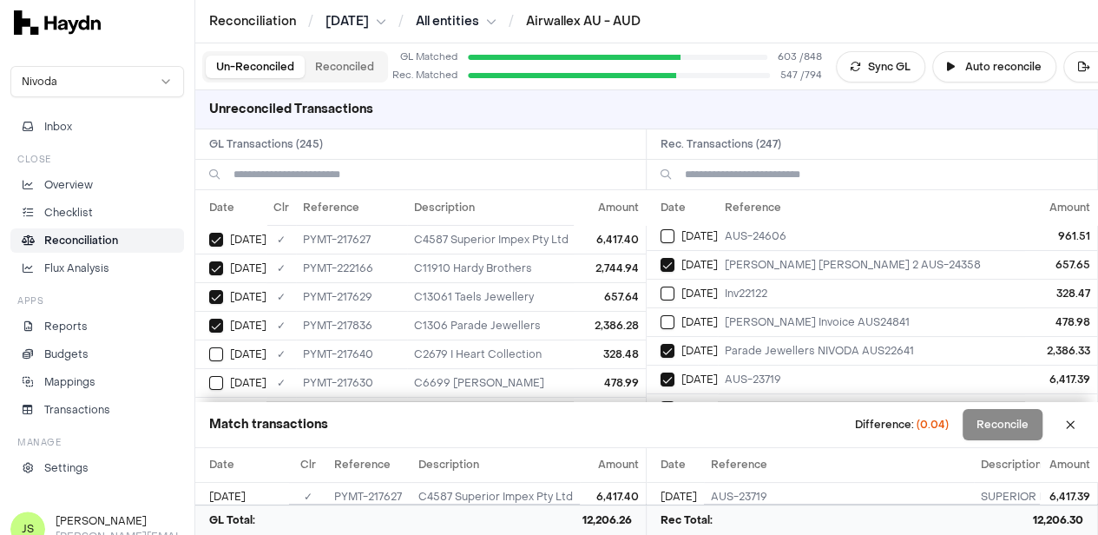
scroll to position [0, 0]
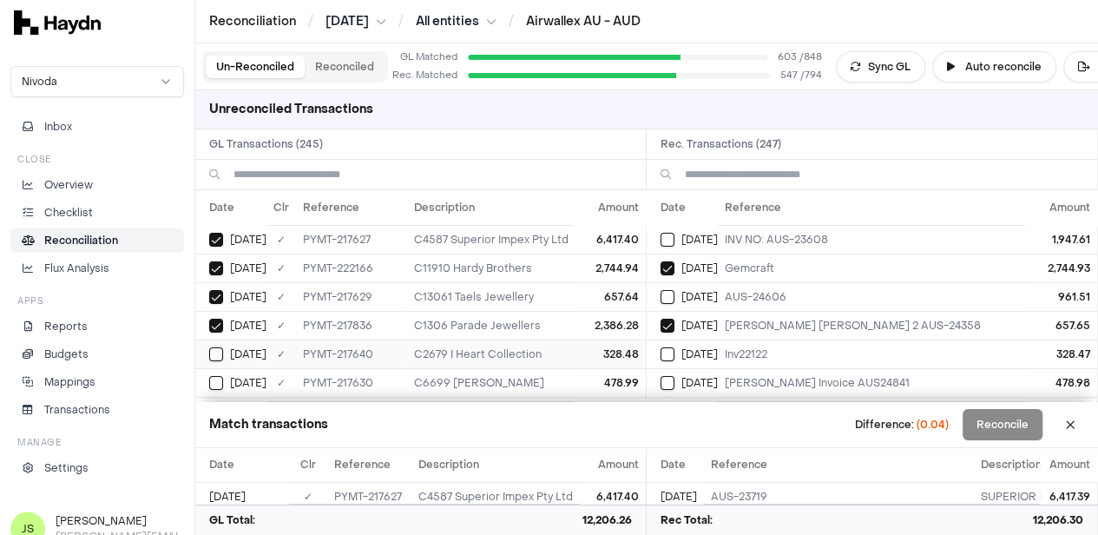
click at [214, 347] on button "Select GL transaction 8253685" at bounding box center [216, 354] width 14 height 14
click at [675, 352] on button "Select reconciliation transaction 39743" at bounding box center [668, 354] width 14 height 14
click at [211, 379] on button "Select GL transaction 8253681" at bounding box center [216, 383] width 14 height 14
click at [682, 384] on div "[DATE]" at bounding box center [689, 383] width 57 height 14
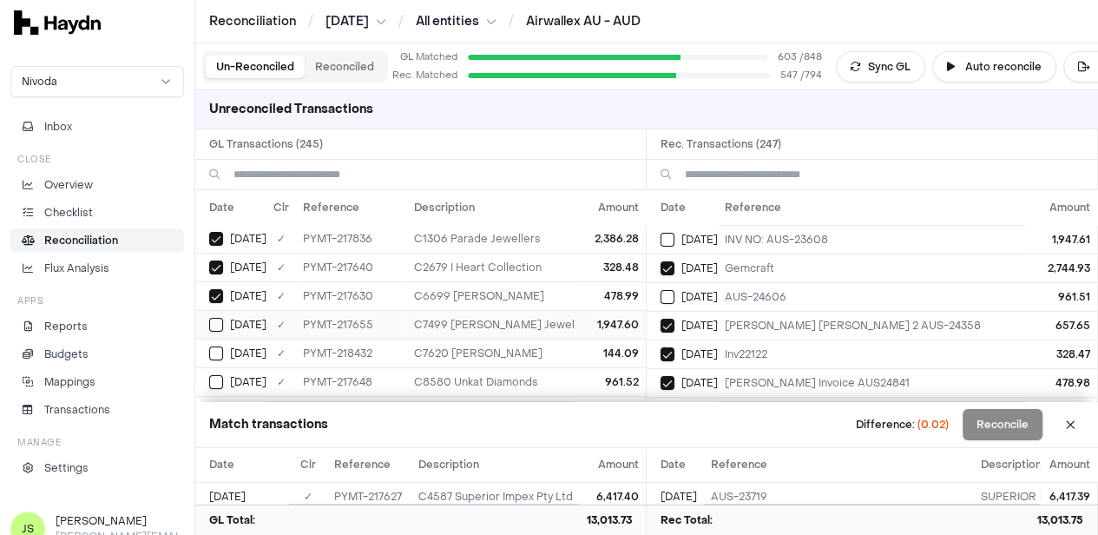
click at [219, 318] on button "Select GL transaction 8253691" at bounding box center [216, 325] width 14 height 14
click at [675, 238] on button "Select reconciliation transaction 39749" at bounding box center [668, 240] width 14 height 14
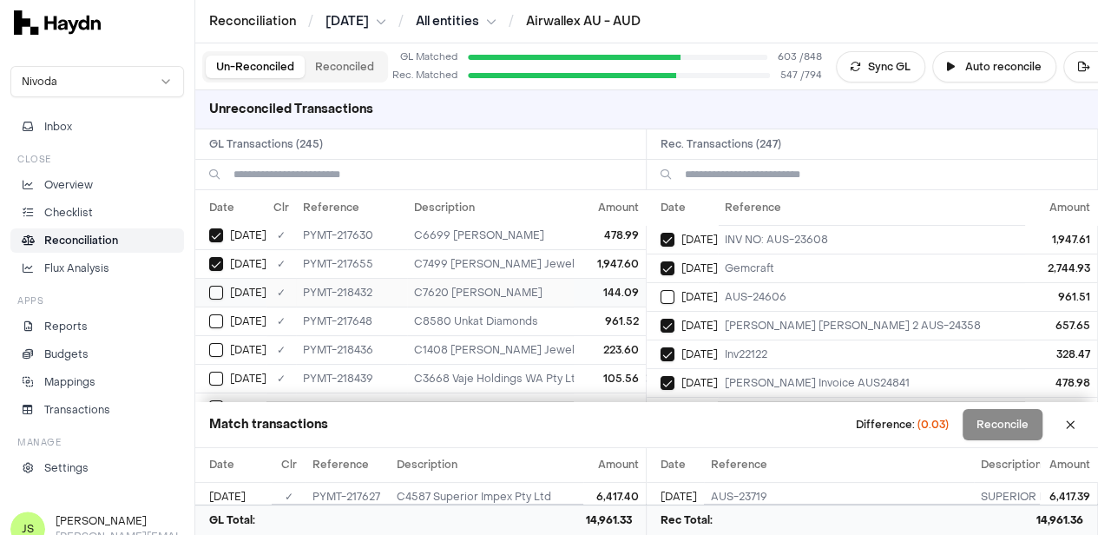
scroll to position [174, 0]
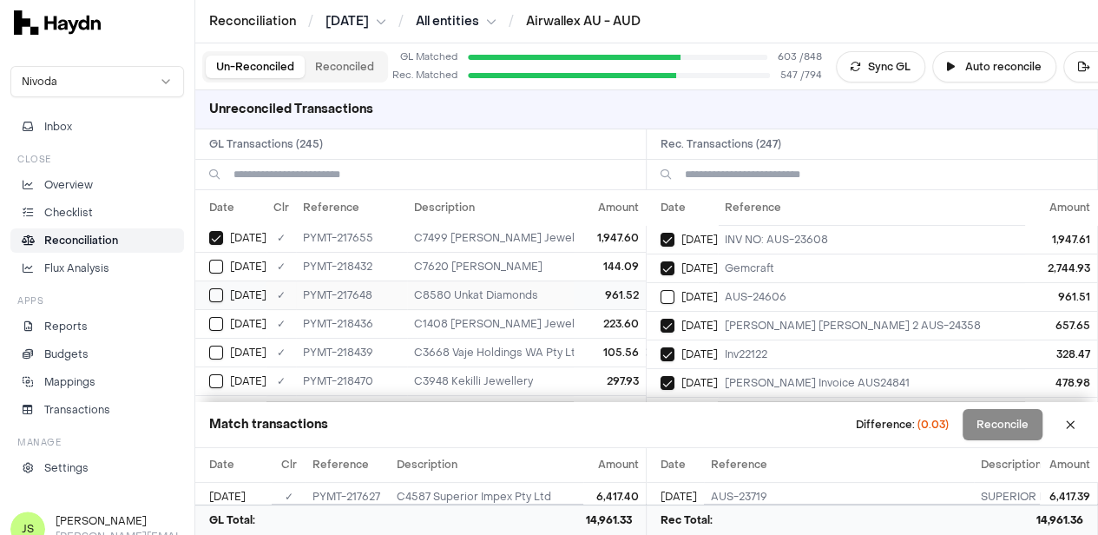
click at [214, 288] on button "Select GL transaction 8253690" at bounding box center [216, 295] width 14 height 14
click at [675, 293] on button "Select reconciliation transaction 39748" at bounding box center [668, 297] width 14 height 14
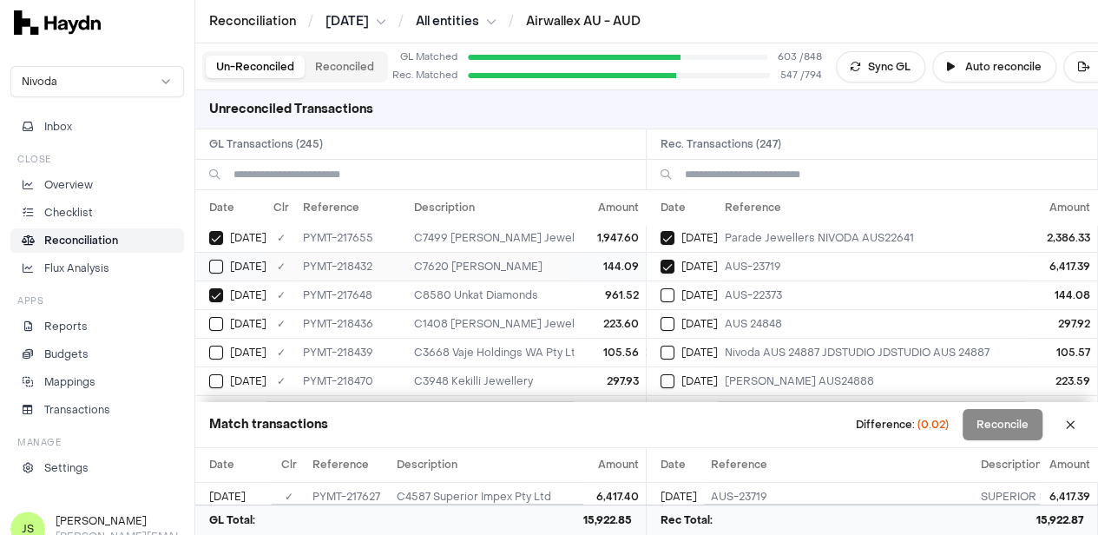
click at [224, 260] on div "[DATE]" at bounding box center [237, 267] width 57 height 14
click at [675, 288] on button "Select reconciliation transaction 39764" at bounding box center [668, 295] width 14 height 14
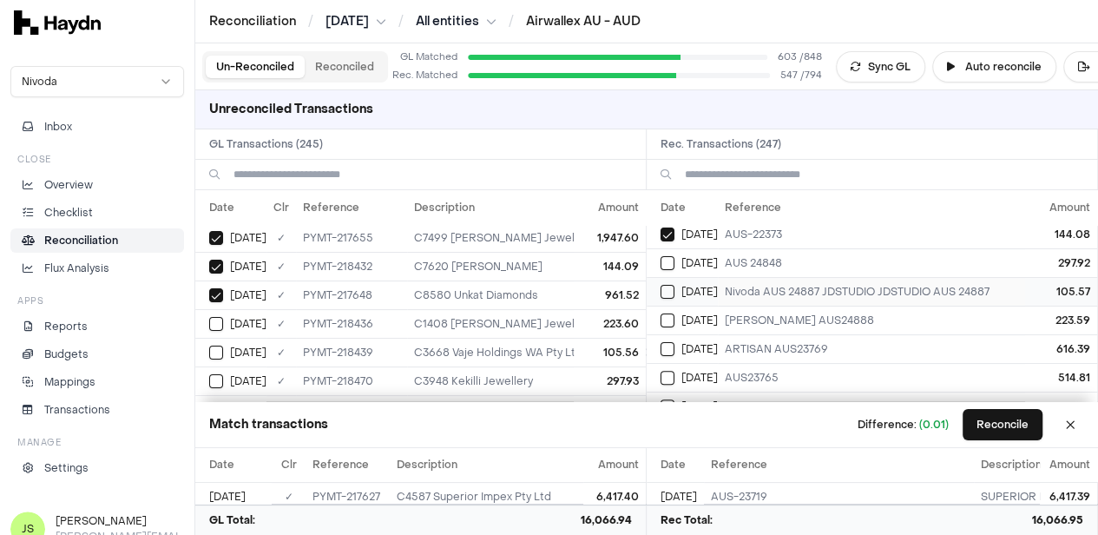
scroll to position [260, 0]
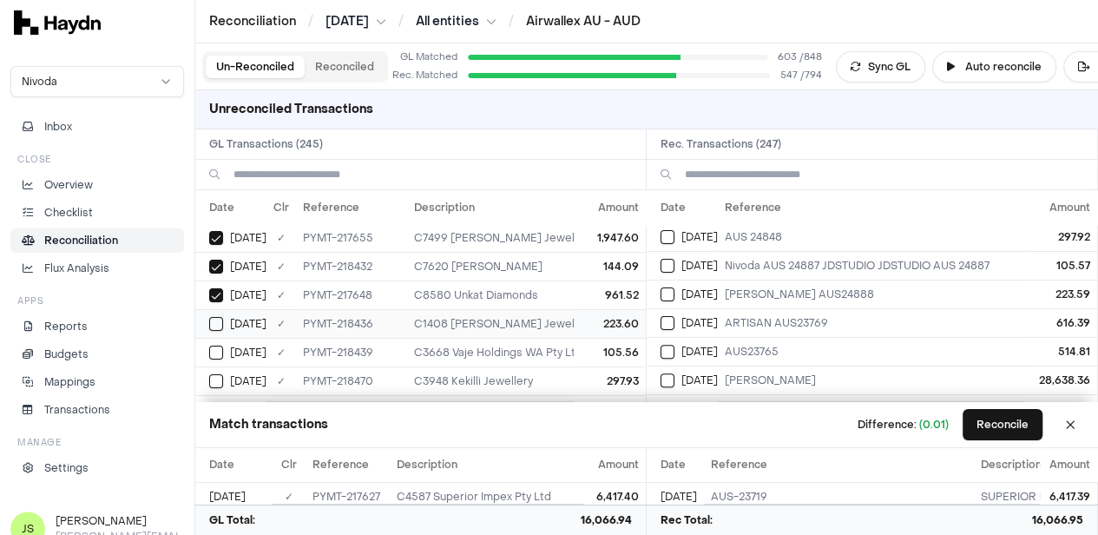
click at [219, 319] on button "Select GL transaction 8253704" at bounding box center [216, 324] width 14 height 14
click at [675, 292] on button "Select reconciliation transaction 39768" at bounding box center [668, 294] width 14 height 14
click at [1017, 426] on button "Reconcile" at bounding box center [1003, 424] width 80 height 31
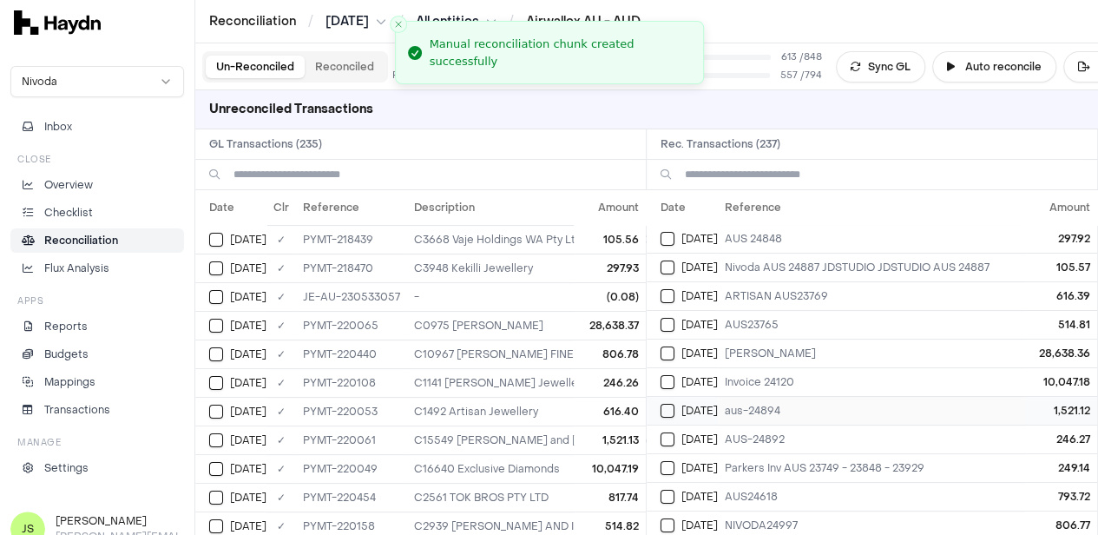
scroll to position [0, 0]
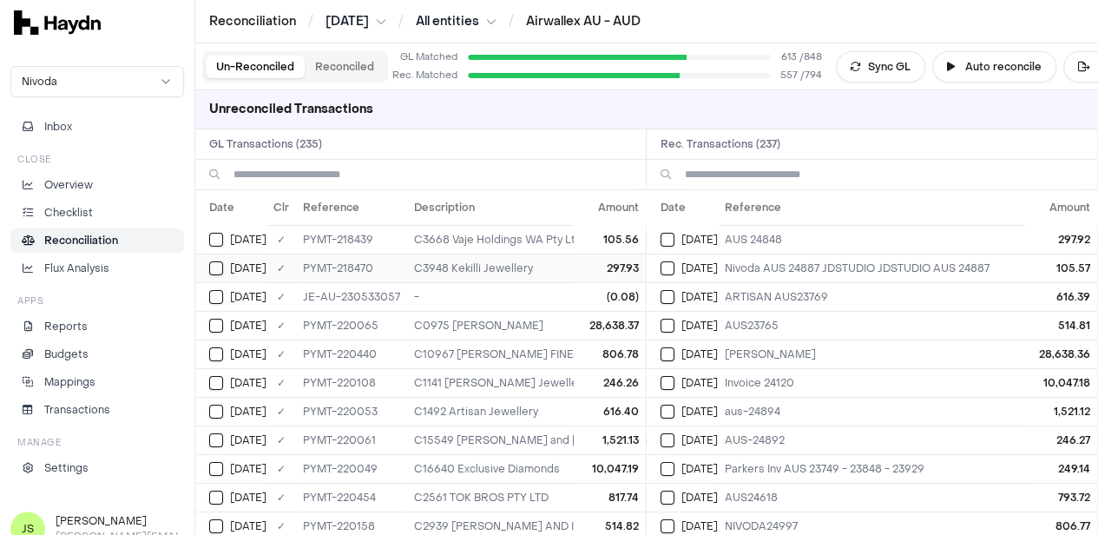
click at [214, 267] on button "Select GL transaction 8253706" at bounding box center [216, 268] width 14 height 14
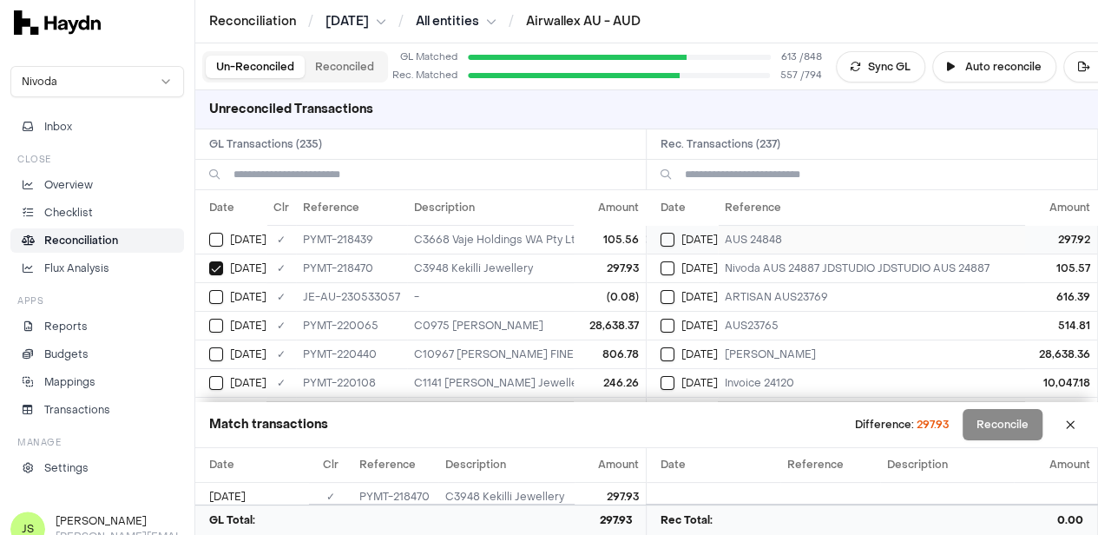
click at [670, 237] on button "Select reconciliation transaction 39771" at bounding box center [668, 240] width 14 height 14
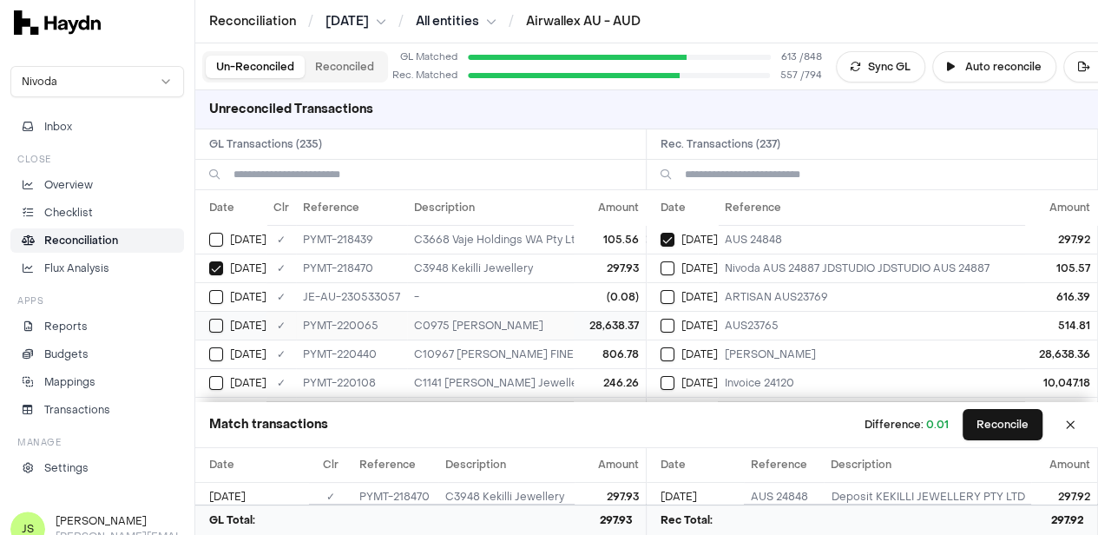
click at [224, 325] on div "[DATE]" at bounding box center [237, 326] width 57 height 14
click at [674, 355] on button "Select reconciliation transaction 39797" at bounding box center [668, 354] width 14 height 14
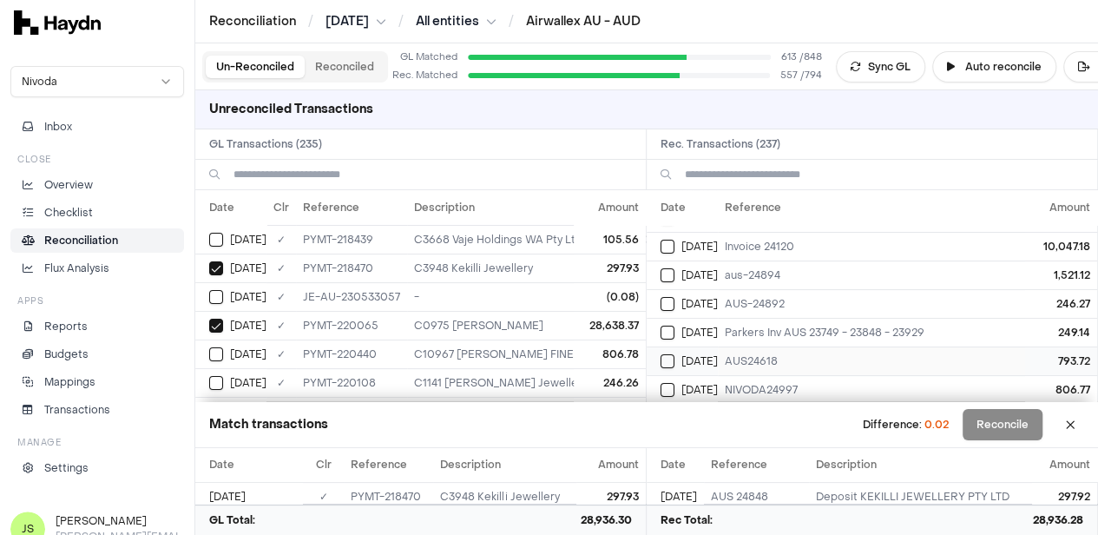
scroll to position [174, 0]
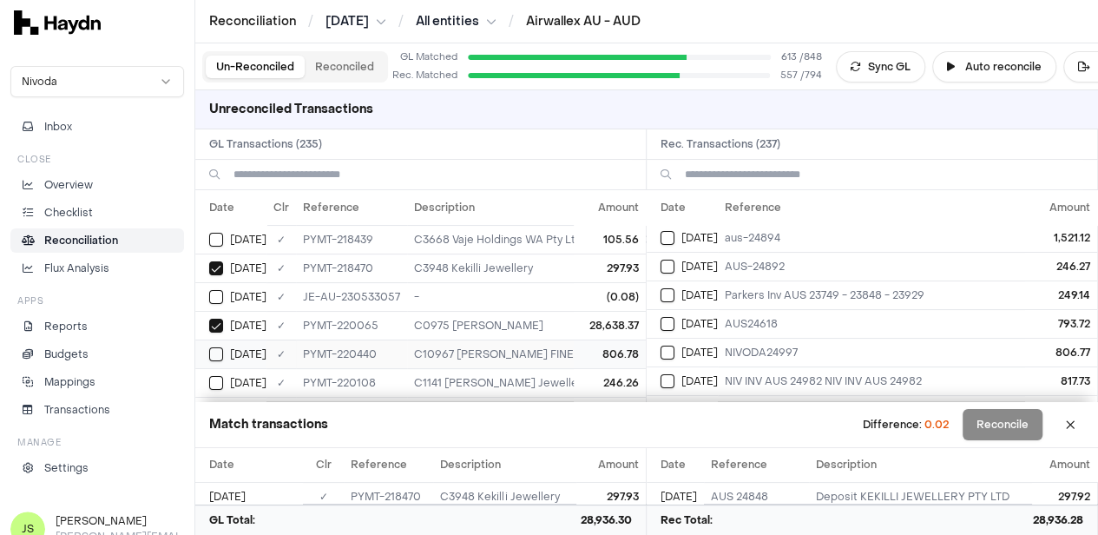
click at [220, 352] on button "Select GL transaction 8253734" at bounding box center [216, 354] width 14 height 14
click at [684, 346] on div "[DATE]" at bounding box center [689, 353] width 57 height 14
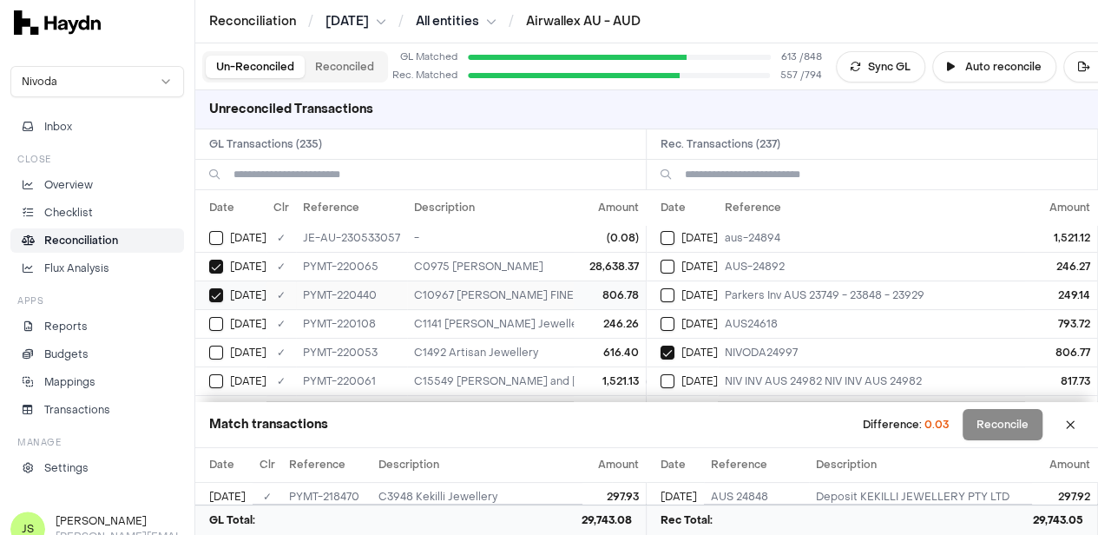
scroll to position [87, 0]
click at [673, 260] on button "Select reconciliation transaction 39798" at bounding box center [668, 267] width 14 height 14
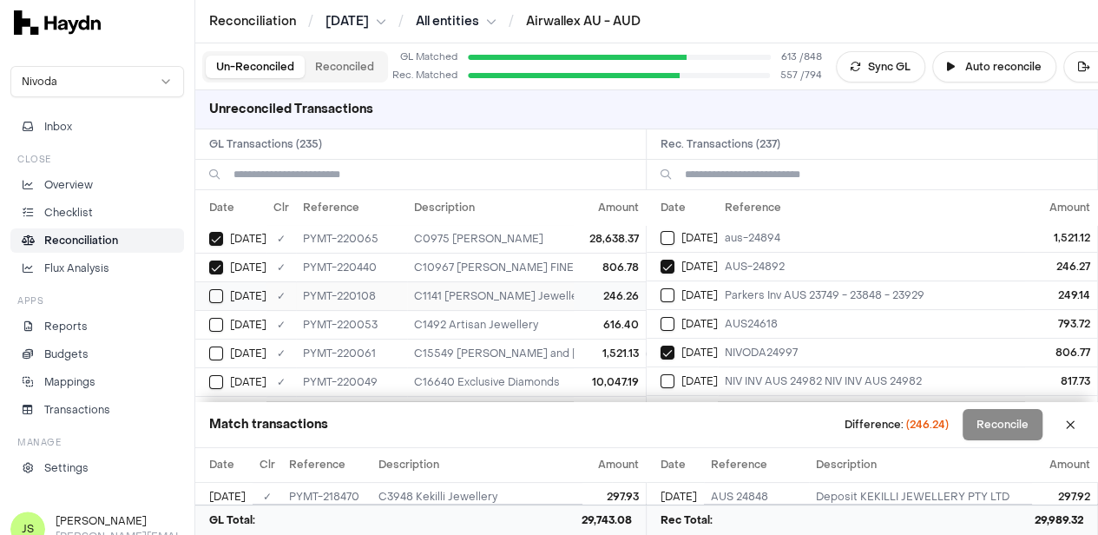
click at [210, 290] on button "Select GL transaction 8253730" at bounding box center [216, 296] width 14 height 14
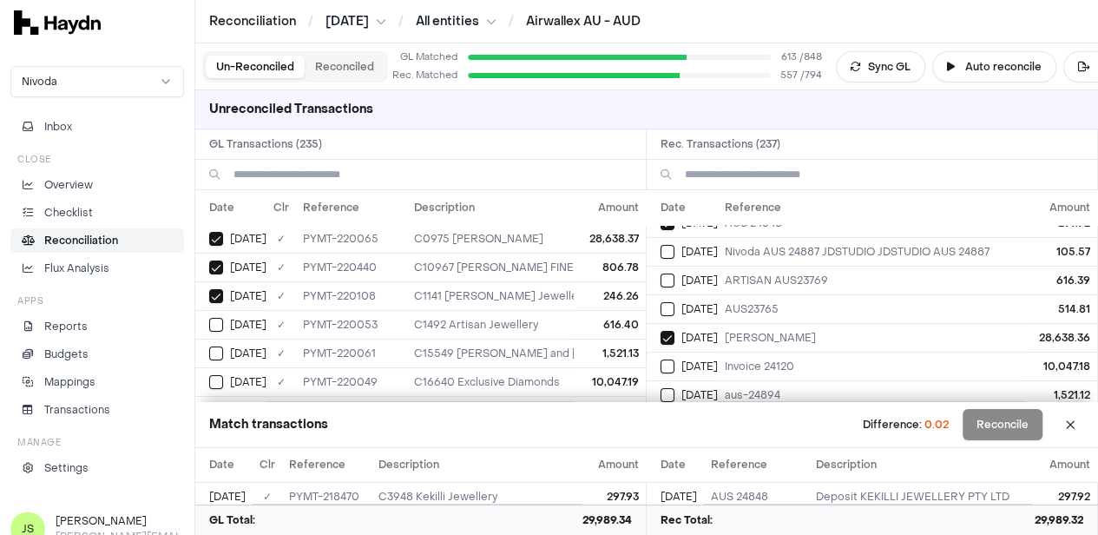
scroll to position [0, 0]
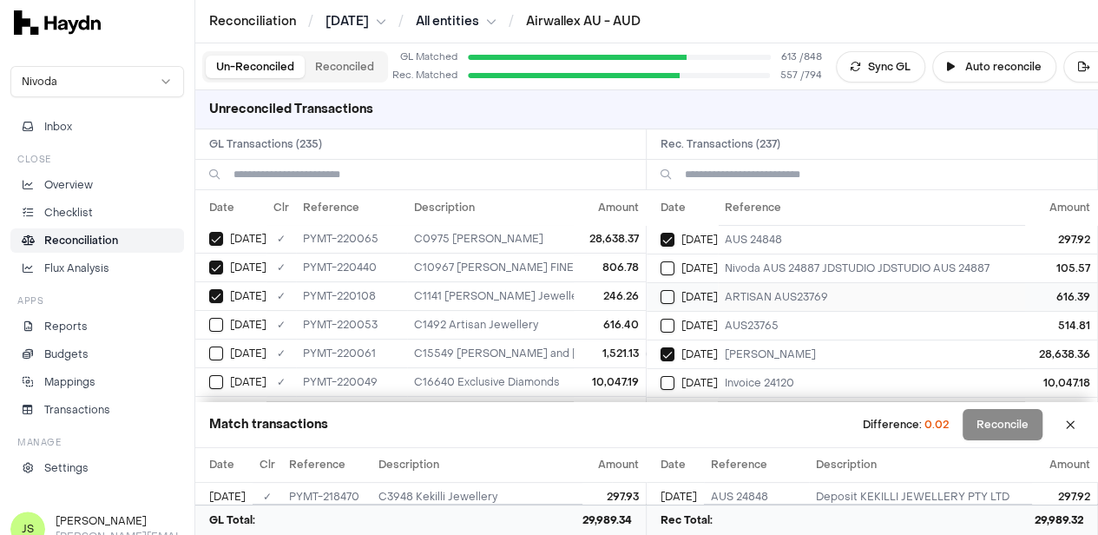
click at [676, 285] on td "[DATE]" at bounding box center [682, 296] width 71 height 29
click at [211, 322] on button "Select GL transaction 8253717" at bounding box center [216, 325] width 14 height 14
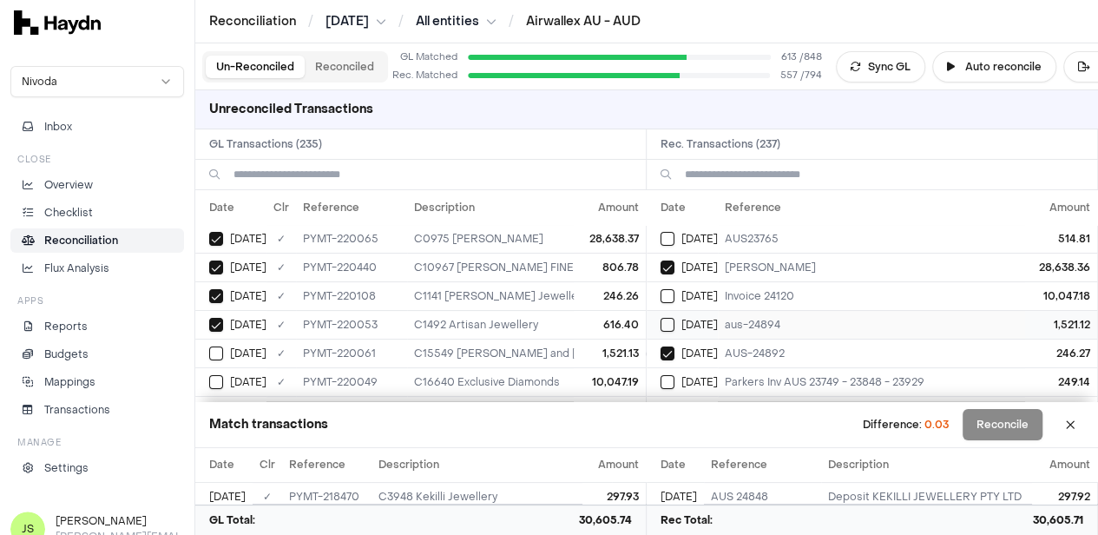
click at [675, 318] on button "Select reconciliation transaction 39792" at bounding box center [668, 325] width 14 height 14
click at [215, 348] on button "Select GL transaction 8253724" at bounding box center [216, 353] width 14 height 14
click at [663, 289] on td "[DATE]" at bounding box center [682, 295] width 71 height 29
click at [223, 288] on div "[DATE]" at bounding box center [237, 295] width 57 height 14
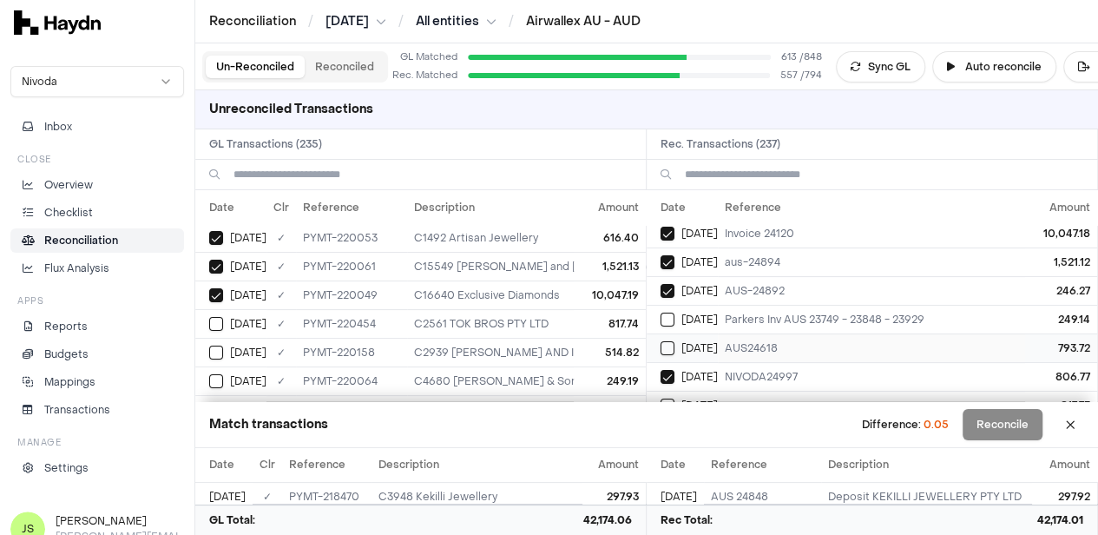
scroll to position [174, 0]
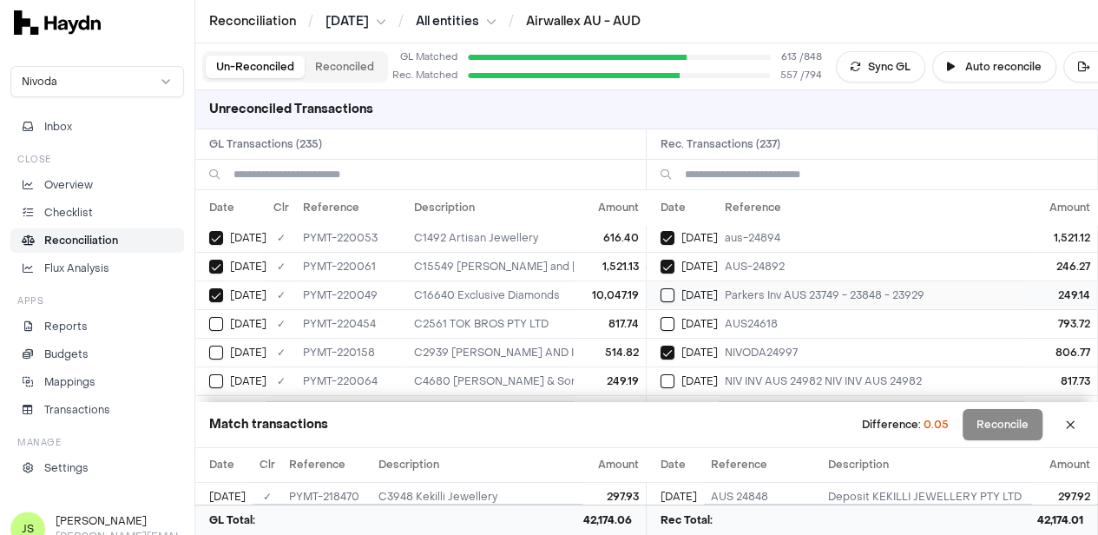
click at [675, 291] on button "Select reconciliation transaction 39794" at bounding box center [668, 295] width 14 height 14
click at [220, 376] on button "Select GL transaction 8253727" at bounding box center [216, 381] width 14 height 14
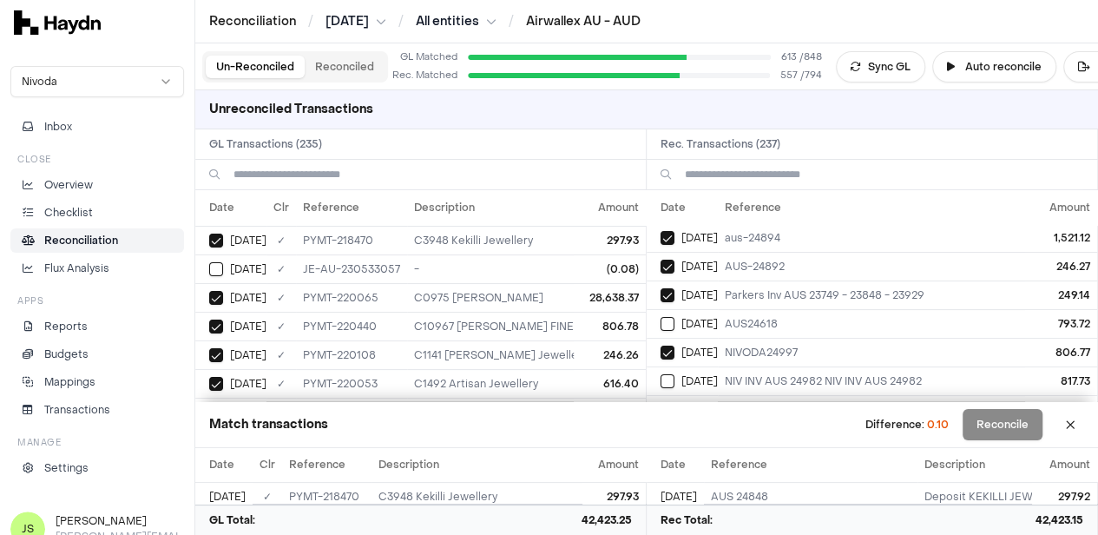
scroll to position [0, 0]
click at [223, 292] on div "[DATE]" at bounding box center [237, 297] width 57 height 14
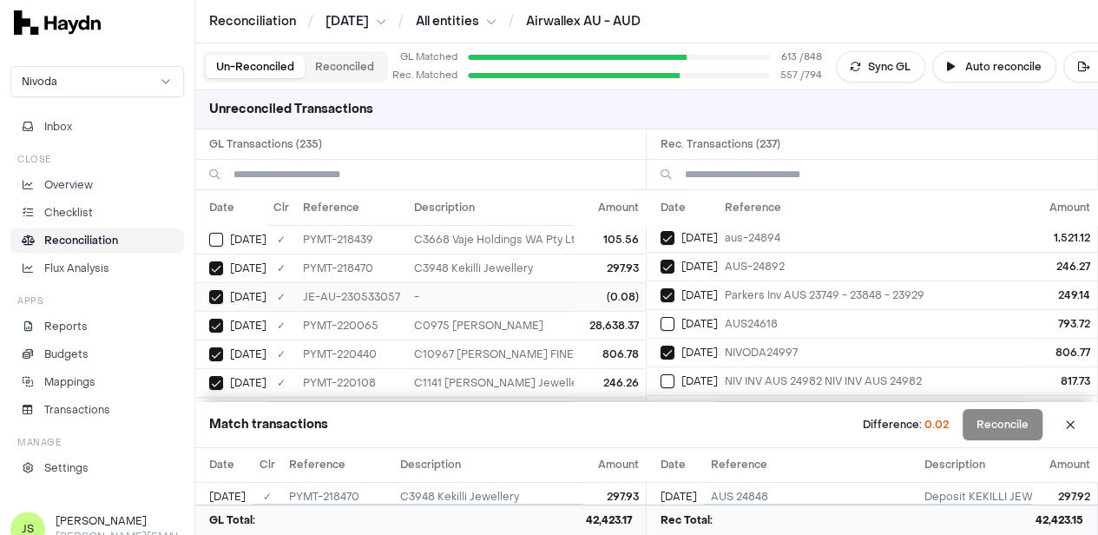
click at [227, 290] on div "[DATE]" at bounding box center [237, 297] width 57 height 14
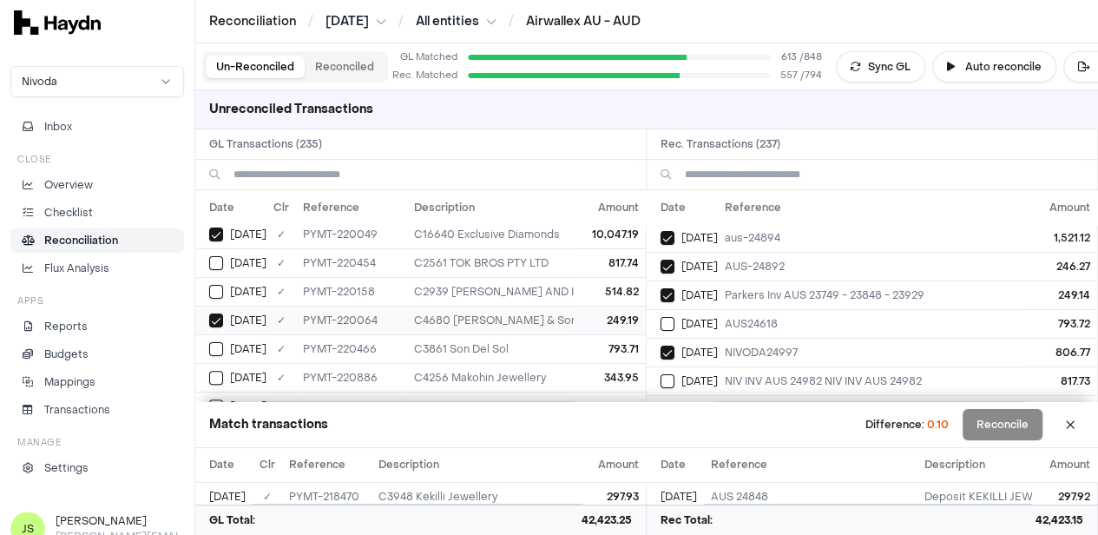
scroll to position [260, 0]
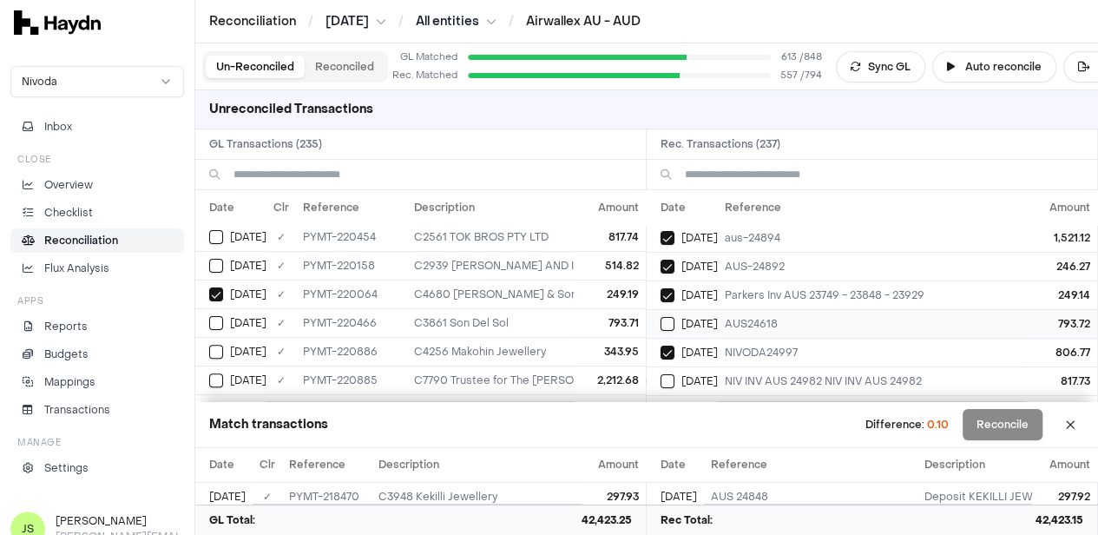
click at [669, 322] on button "Select reconciliation transaction 39820" at bounding box center [668, 324] width 14 height 14
click at [213, 316] on button "Select GL transaction 8253745" at bounding box center [216, 323] width 14 height 14
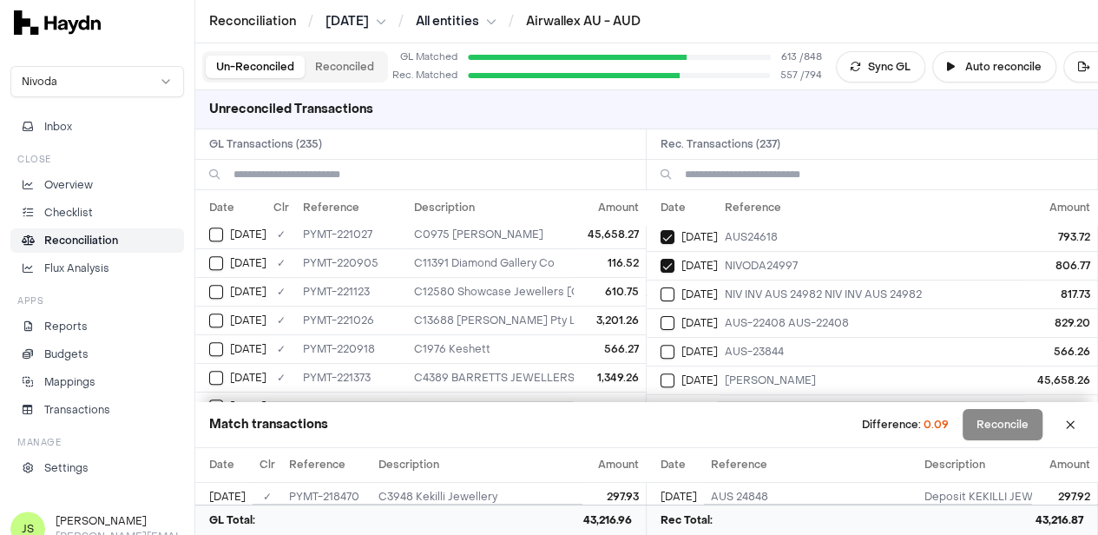
scroll to position [608, 0]
click at [216, 313] on button "Select GL transaction 8253768" at bounding box center [216, 320] width 14 height 14
click at [670, 320] on button "Select reconciliation transaction 39844" at bounding box center [668, 323] width 14 height 14
click at [208, 251] on td "[DATE]" at bounding box center [230, 261] width 71 height 29
click at [675, 346] on button "Select reconciliation transaction 39847" at bounding box center [668, 352] width 14 height 14
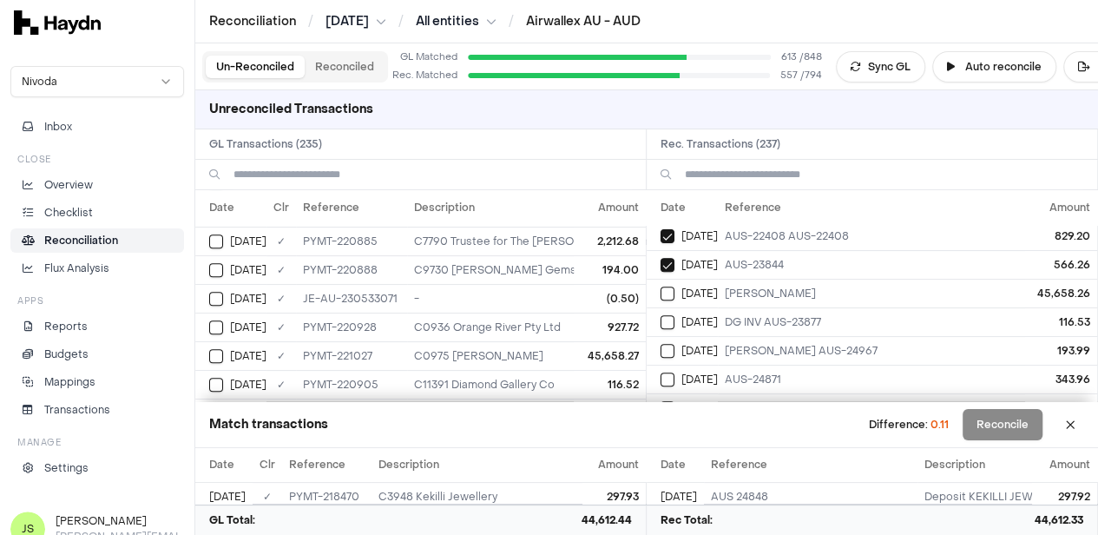
scroll to position [434, 0]
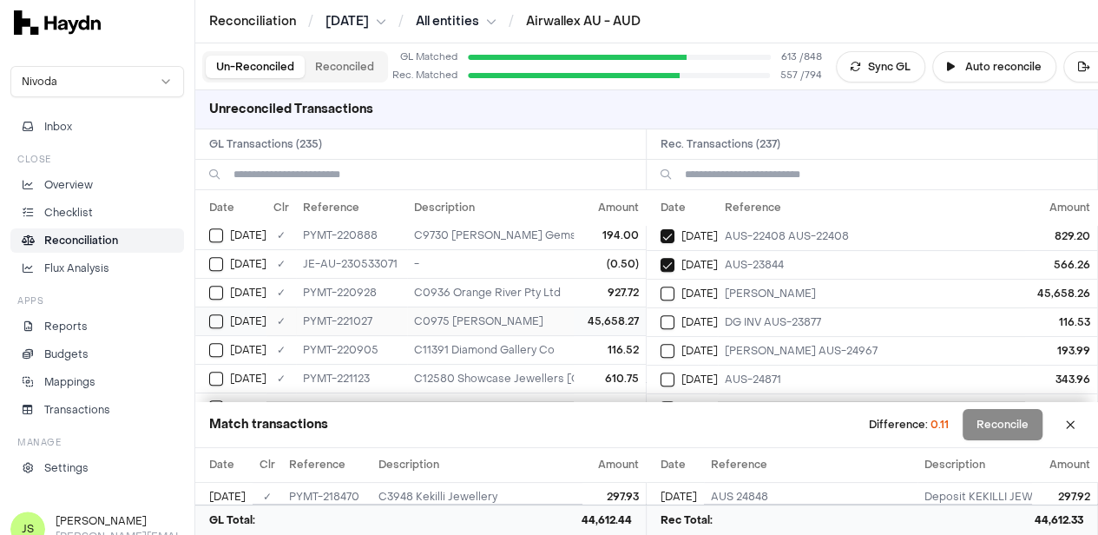
click at [220, 315] on button "Select GL transaction 8253776" at bounding box center [216, 321] width 14 height 14
click at [672, 287] on button "Select reconciliation transaction 39851" at bounding box center [668, 294] width 14 height 14
click at [675, 316] on button "Select reconciliation transaction 39838" at bounding box center [668, 322] width 14 height 14
click at [218, 344] on button "Select GL transaction 8253763" at bounding box center [216, 350] width 14 height 14
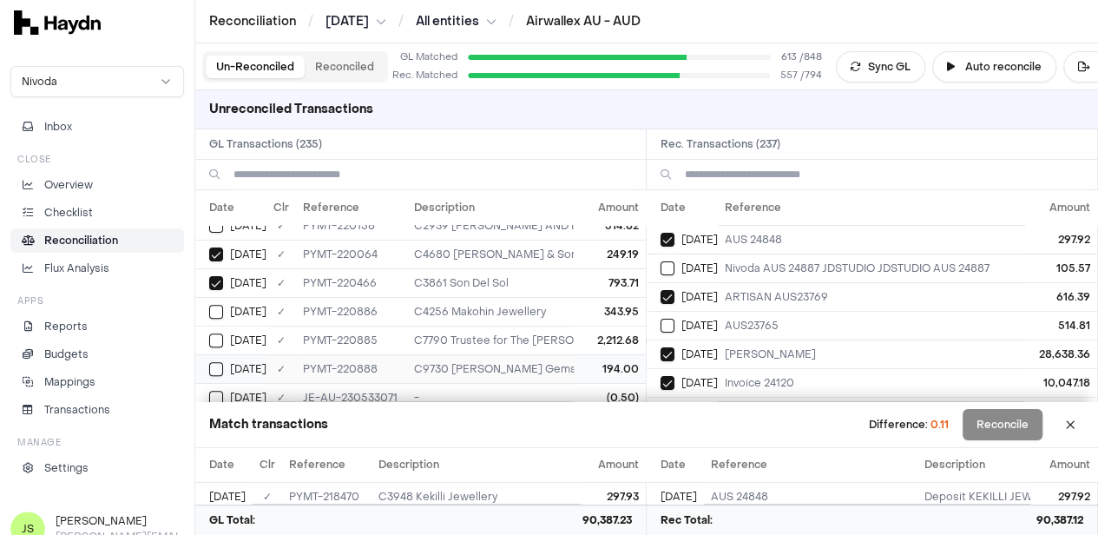
scroll to position [174, 0]
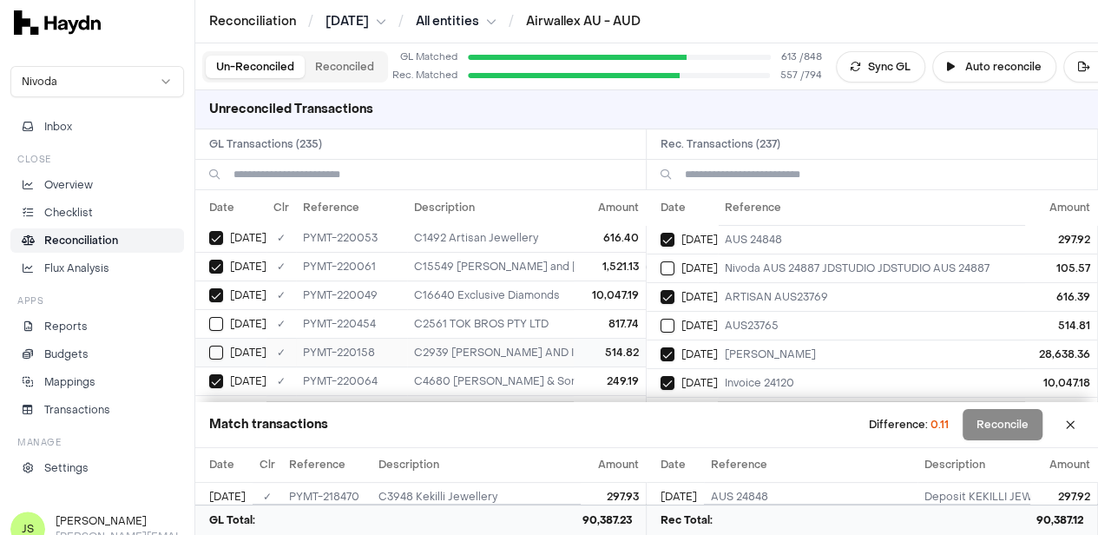
click at [217, 350] on button "Select GL transaction 8253731" at bounding box center [216, 353] width 14 height 14
click at [669, 325] on button "Select reconciliation transaction 39799" at bounding box center [668, 326] width 14 height 14
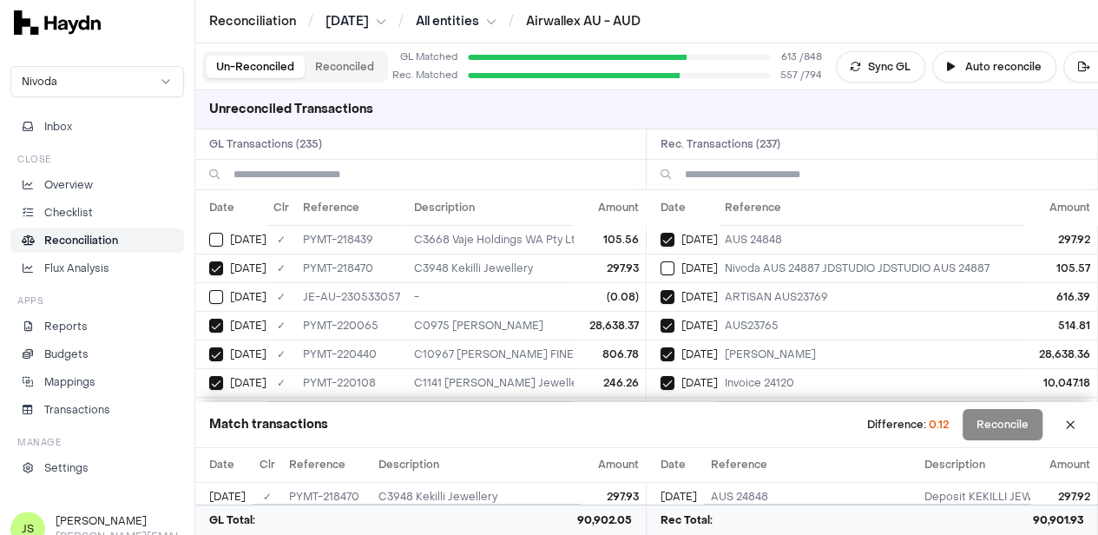
scroll to position [0, 0]
click at [212, 237] on button "Select GL transaction 8253705" at bounding box center [216, 240] width 14 height 14
click at [670, 258] on td "[DATE]" at bounding box center [682, 268] width 71 height 29
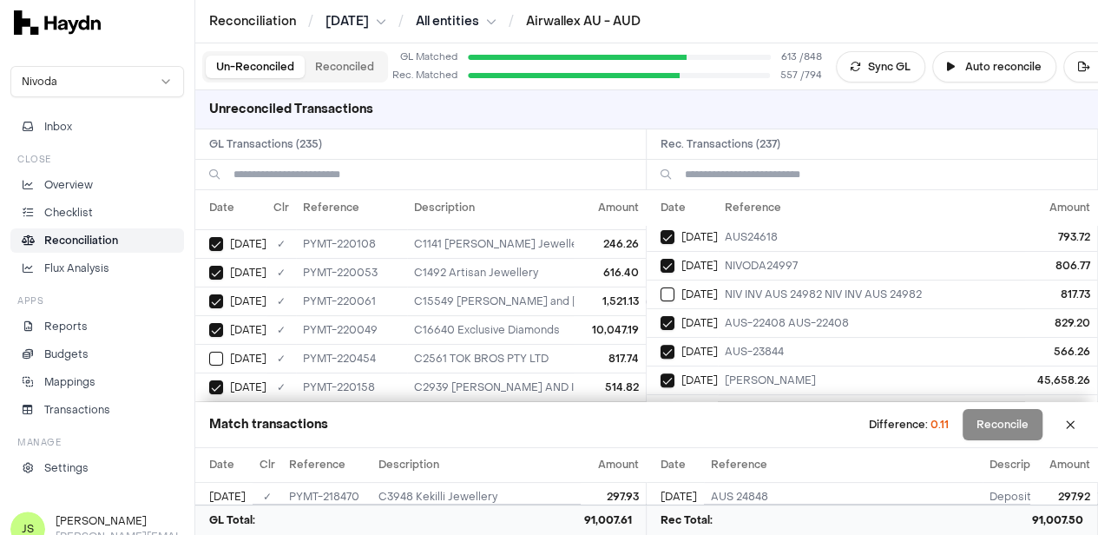
scroll to position [174, 0]
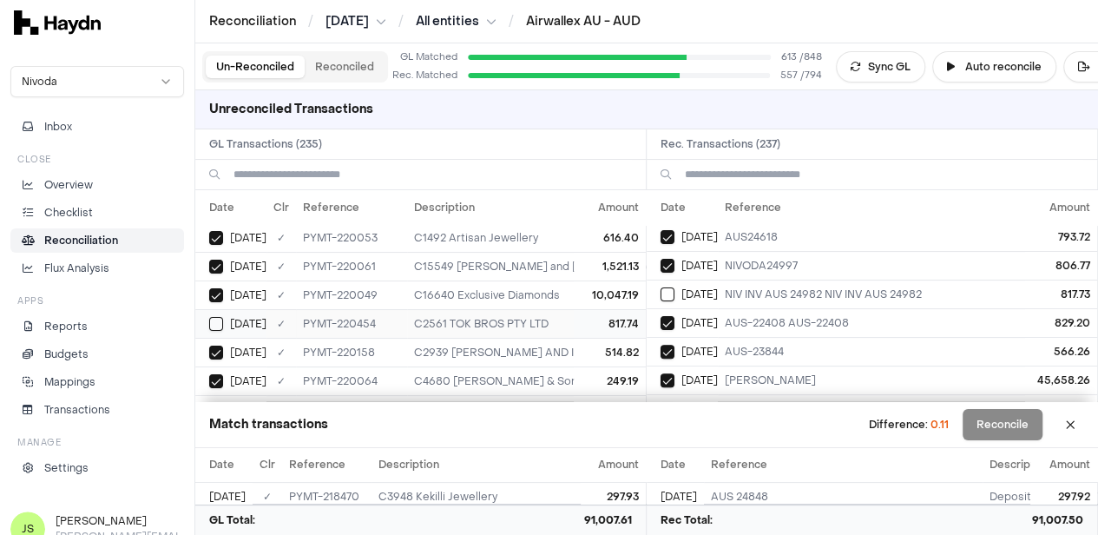
click at [211, 317] on button "Select GL transaction 8253736" at bounding box center [216, 324] width 14 height 14
click at [665, 291] on td "[DATE]" at bounding box center [682, 294] width 71 height 29
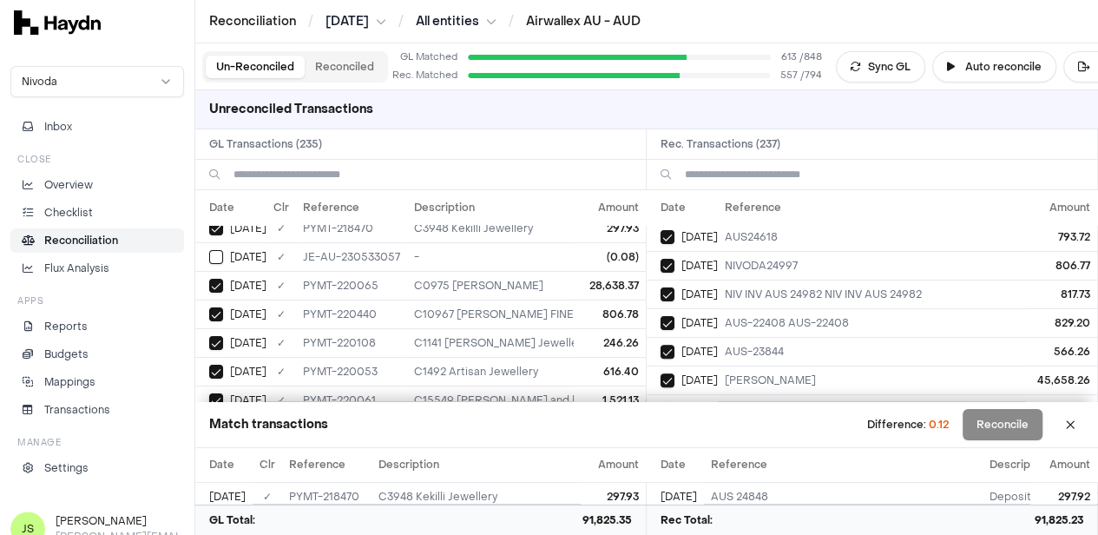
scroll to position [0, 0]
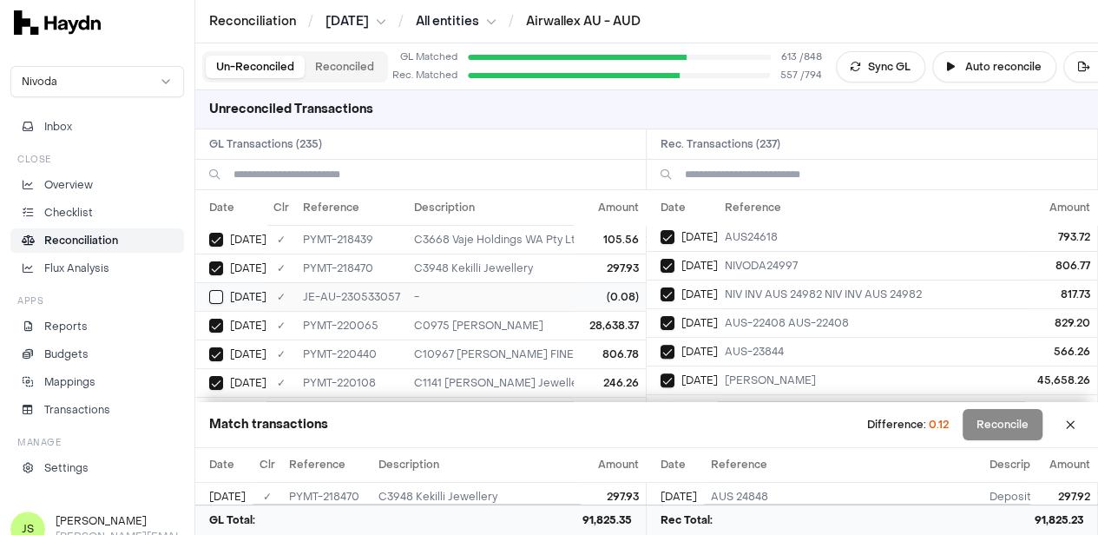
click at [224, 296] on div "[DATE]" at bounding box center [237, 297] width 57 height 14
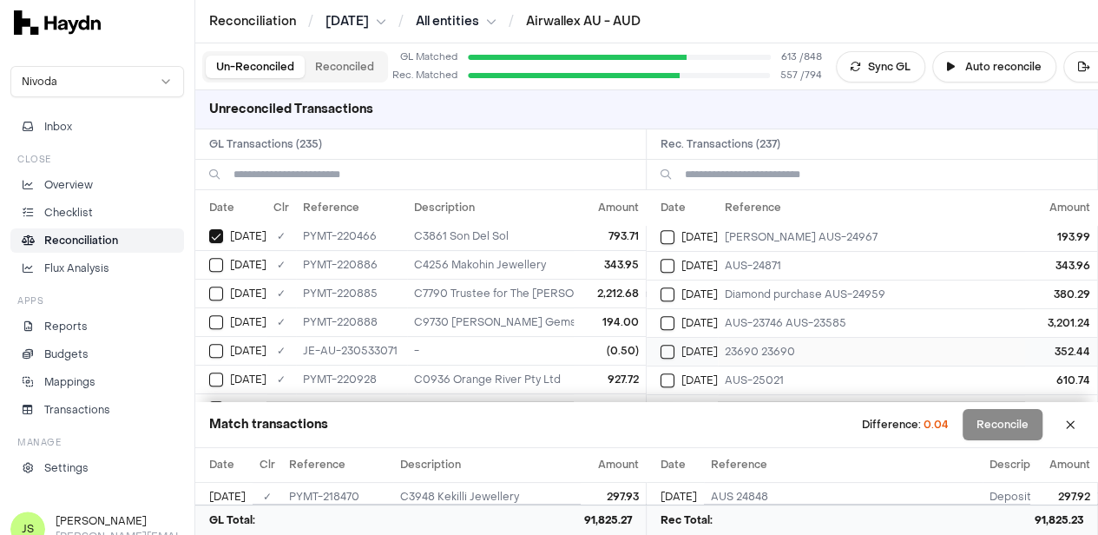
scroll to position [434, 0]
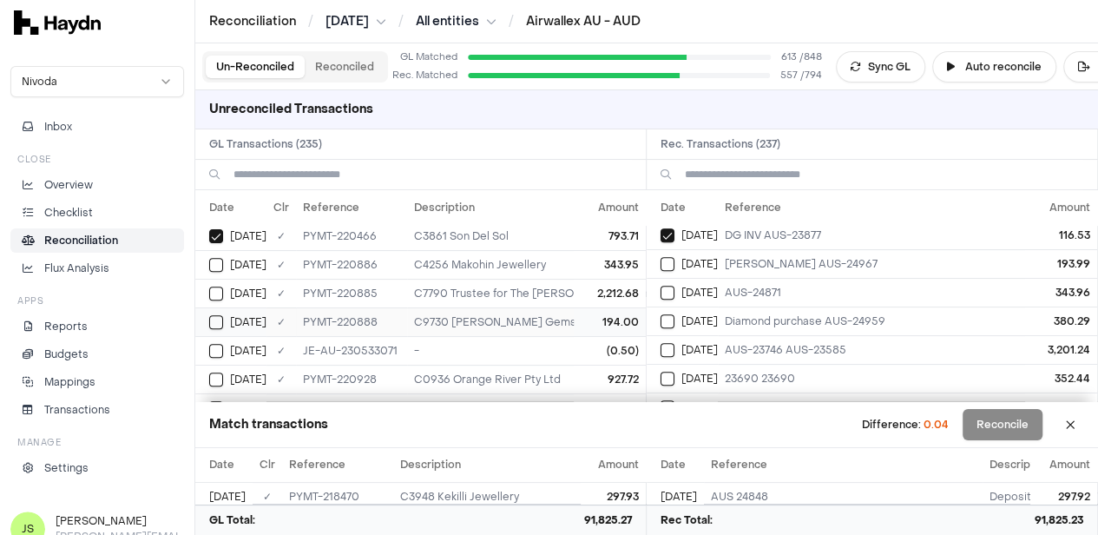
click at [210, 315] on button "Select GL transaction 8253757" at bounding box center [216, 322] width 14 height 14
click at [680, 257] on div "[DATE]" at bounding box center [689, 264] width 57 height 14
click at [216, 258] on button "Select GL transaction 8253756" at bounding box center [216, 265] width 14 height 14
click at [682, 287] on div "[DATE]" at bounding box center [689, 293] width 57 height 14
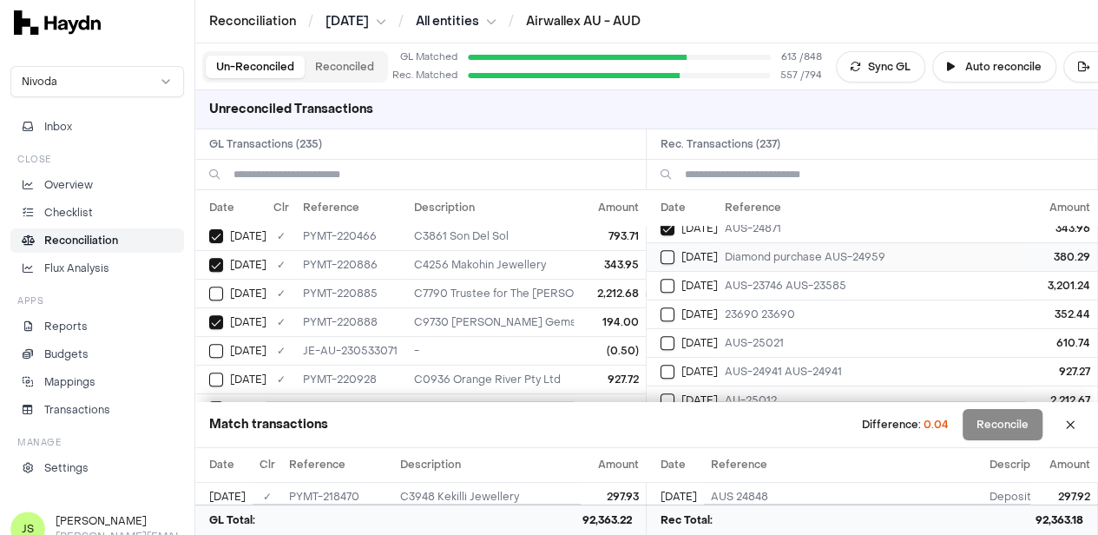
scroll to position [521, 0]
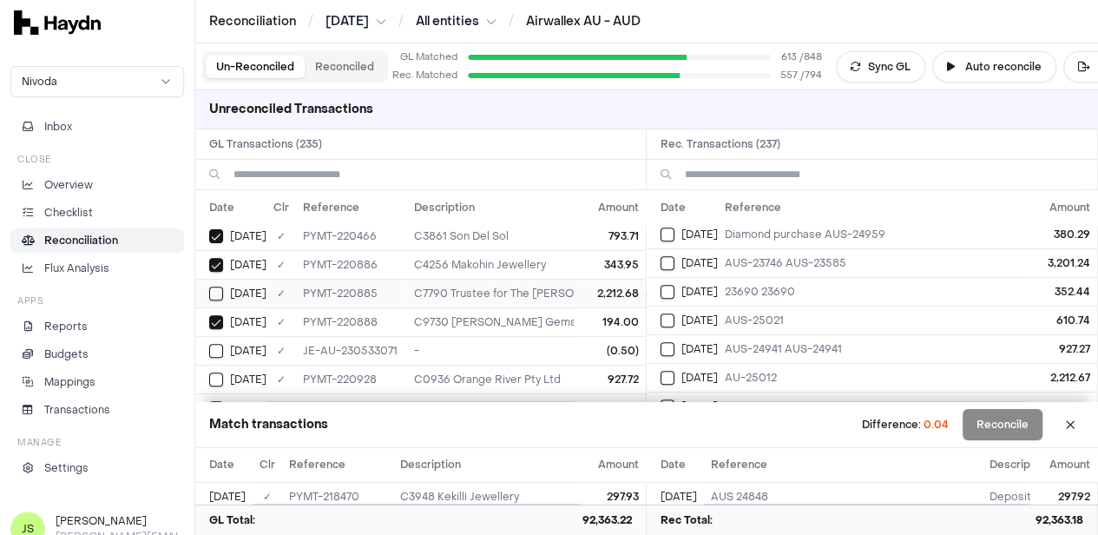
click at [215, 287] on button "Select GL transaction 8253755" at bounding box center [216, 294] width 14 height 14
click at [672, 371] on button "Select reconciliation transaction 39829" at bounding box center [668, 378] width 14 height 14
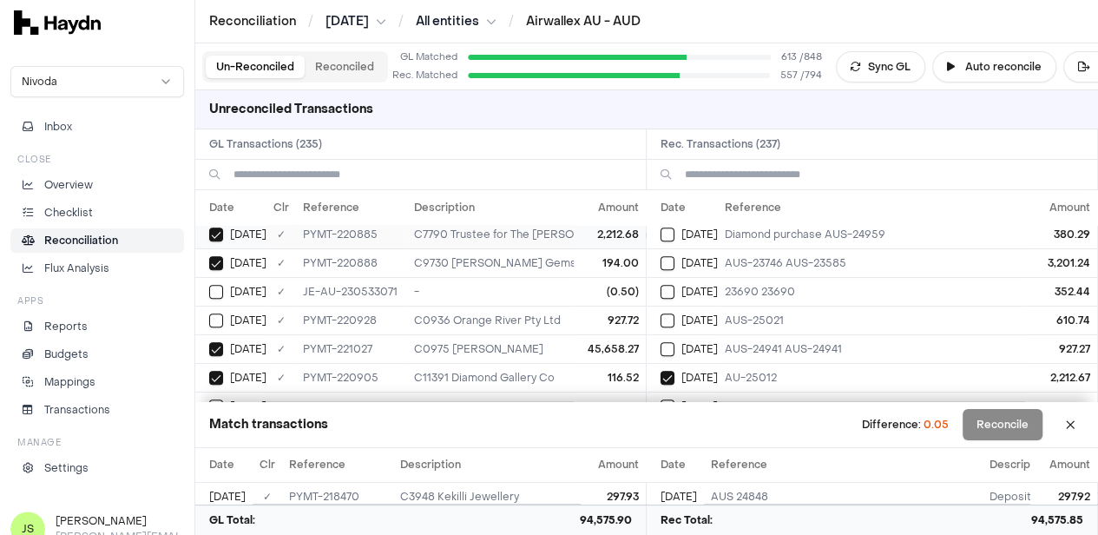
scroll to position [434, 0]
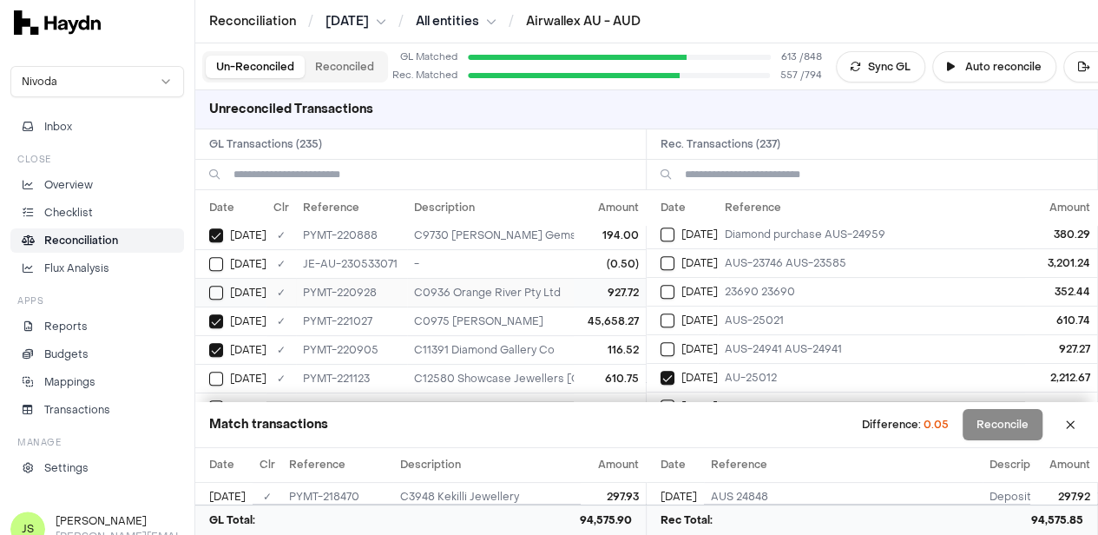
click at [216, 286] on button "Select GL transaction 8253774" at bounding box center [216, 293] width 14 height 14
click at [671, 342] on button "Select reconciliation transaction 39849" at bounding box center [668, 349] width 14 height 14
click at [219, 257] on button "Select GL transaction 8253592" at bounding box center [216, 264] width 14 height 14
click at [1017, 425] on button "Reconcile" at bounding box center [1003, 424] width 80 height 31
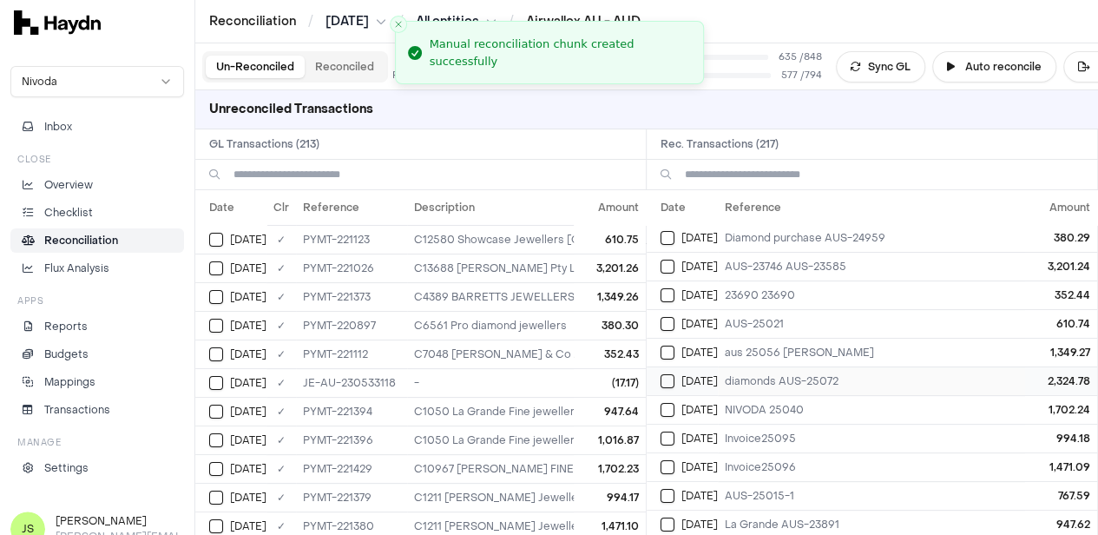
scroll to position [0, 0]
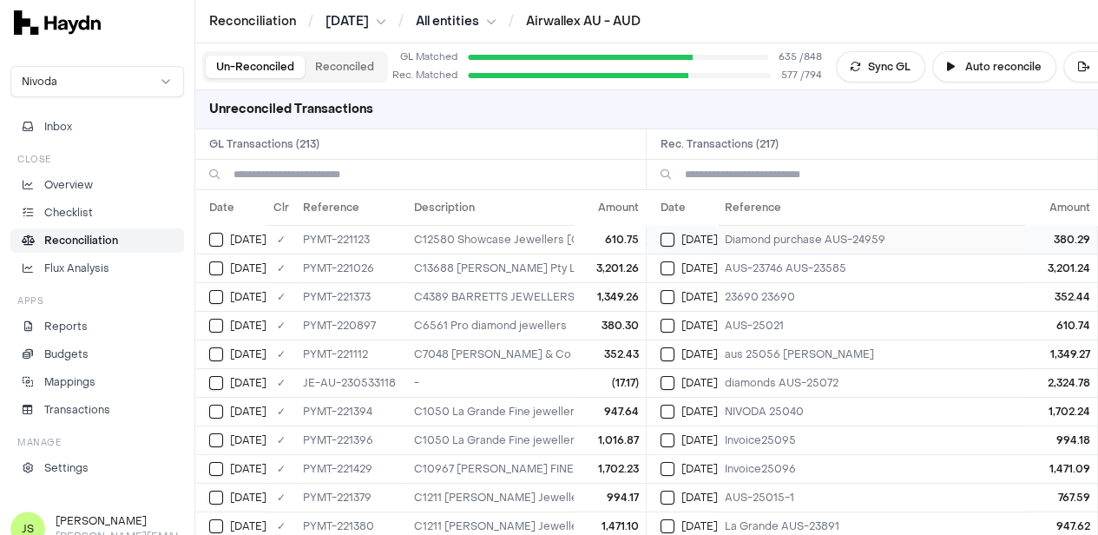
click at [668, 239] on button "Select reconciliation transaction 39835" at bounding box center [668, 240] width 14 height 14
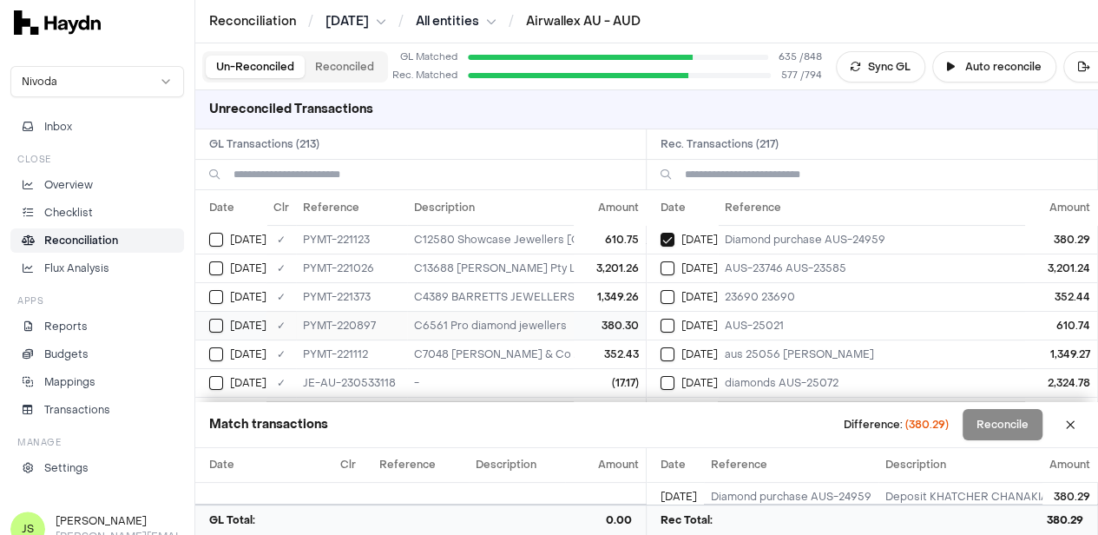
click at [219, 326] on button "Select GL transaction 8253760" at bounding box center [216, 326] width 14 height 14
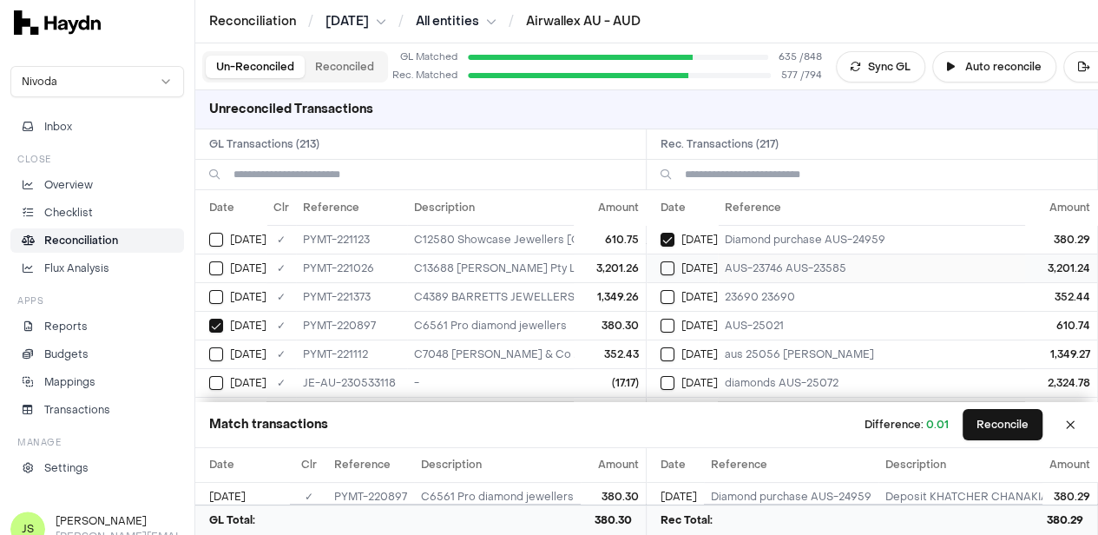
click at [666, 267] on td "[DATE]" at bounding box center [682, 268] width 71 height 29
click at [215, 265] on button "Select GL transaction 8253775" at bounding box center [216, 268] width 14 height 14
click at [217, 293] on button "Select GL transaction 8253792" at bounding box center [216, 297] width 14 height 14
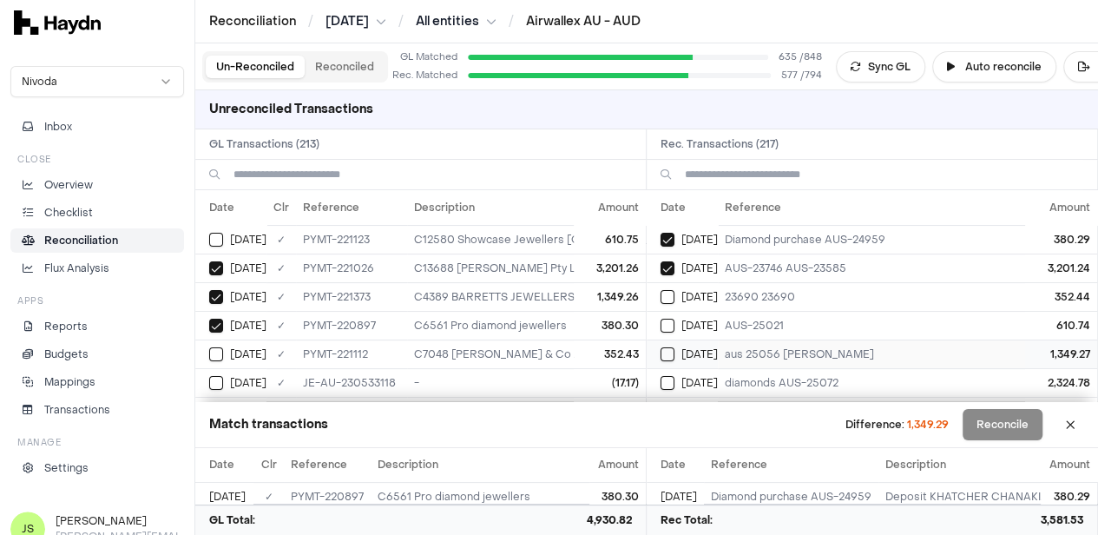
click at [672, 353] on button "Select reconciliation transaction 39859" at bounding box center [668, 354] width 14 height 14
click at [675, 293] on button "Select reconciliation transaction 39855" at bounding box center [668, 297] width 14 height 14
click at [218, 342] on td "[DATE]" at bounding box center [230, 354] width 71 height 29
click at [674, 315] on td "[DATE]" at bounding box center [682, 325] width 71 height 29
click at [213, 228] on td "[DATE]" at bounding box center [230, 239] width 71 height 29
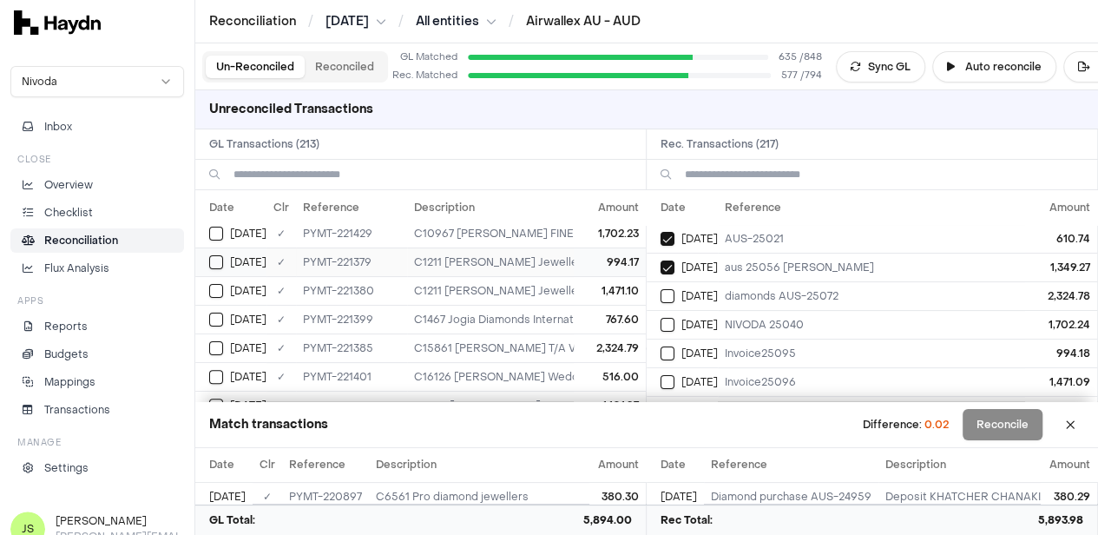
scroll to position [347, 0]
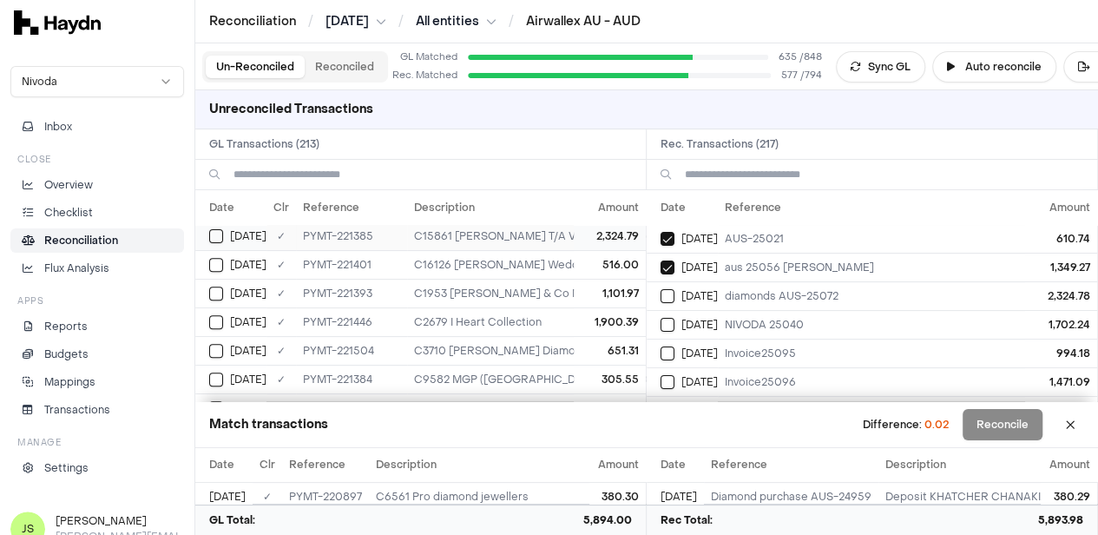
click at [221, 234] on button "Select GL transaction 8253801" at bounding box center [216, 236] width 14 height 14
click at [670, 294] on button "Select reconciliation transaction 39867" at bounding box center [668, 296] width 14 height 14
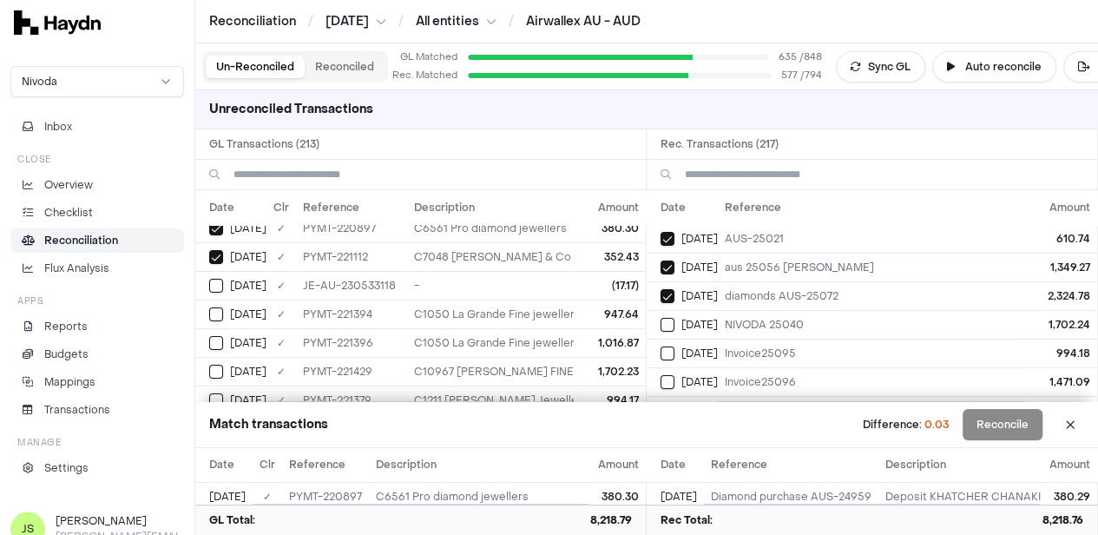
scroll to position [87, 0]
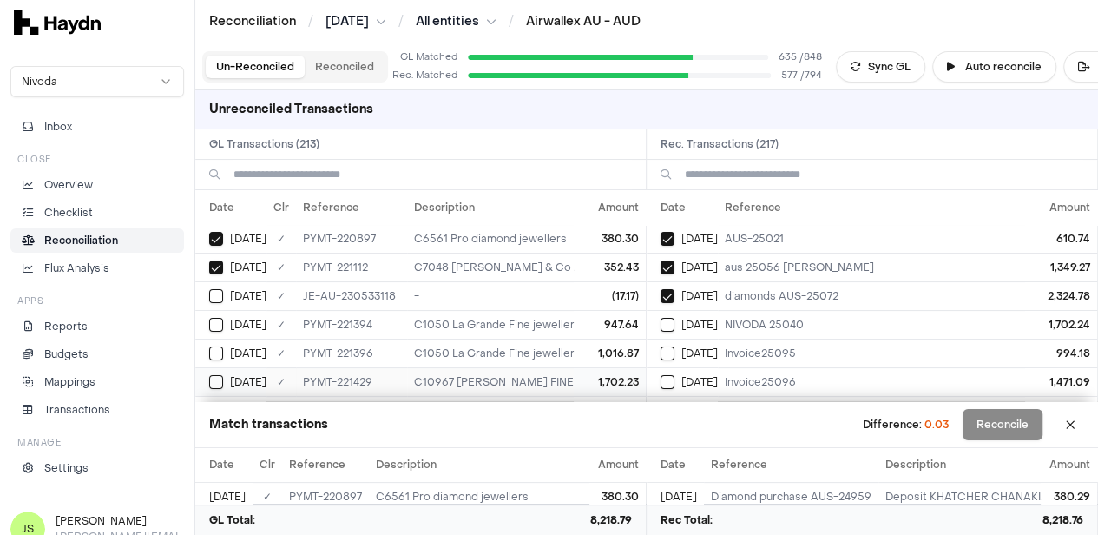
click at [215, 379] on button "Select GL transaction 8253814" at bounding box center [216, 382] width 14 height 14
click at [675, 323] on button "Select reconciliation transaction 39882" at bounding box center [668, 325] width 14 height 14
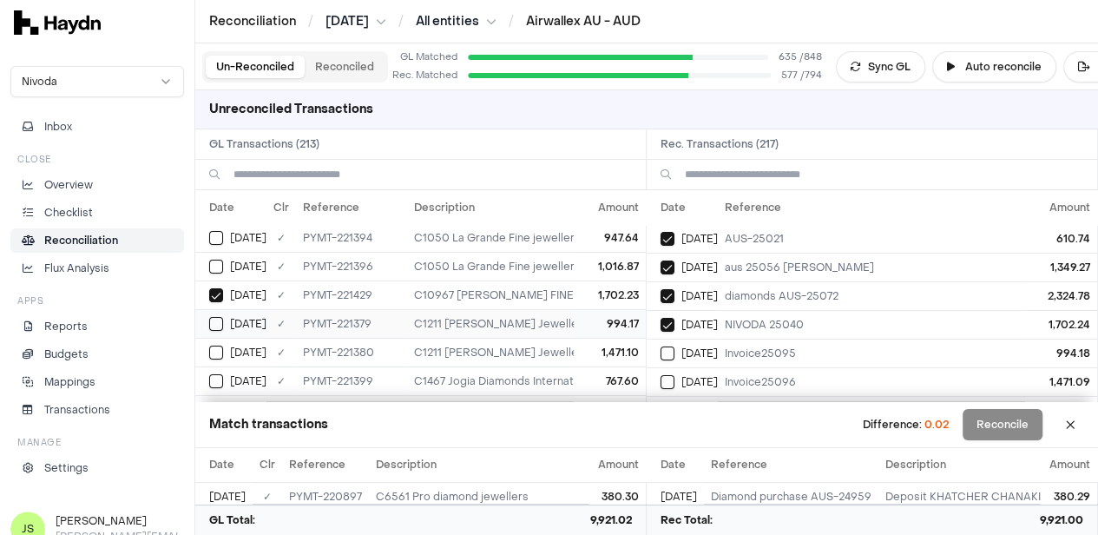
click at [209, 317] on button "Select GL transaction 8253796" at bounding box center [216, 324] width 14 height 14
click at [672, 353] on button "Select reconciliation transaction 39864" at bounding box center [668, 353] width 14 height 14
click at [221, 350] on button "Select GL transaction 8253797" at bounding box center [216, 353] width 14 height 14
click at [675, 378] on button "Select reconciliation transaction 39863" at bounding box center [668, 382] width 14 height 14
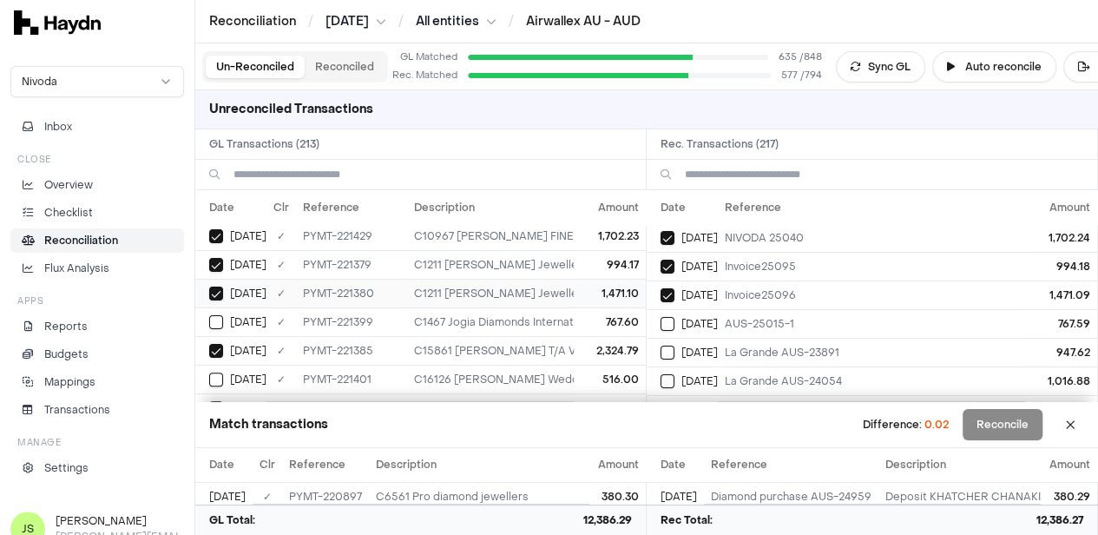
scroll to position [260, 0]
click at [214, 287] on button "Select GL transaction 8253809" at bounding box center [216, 294] width 14 height 14
click at [672, 319] on button "Select reconciliation transaction 39878" at bounding box center [668, 324] width 14 height 14
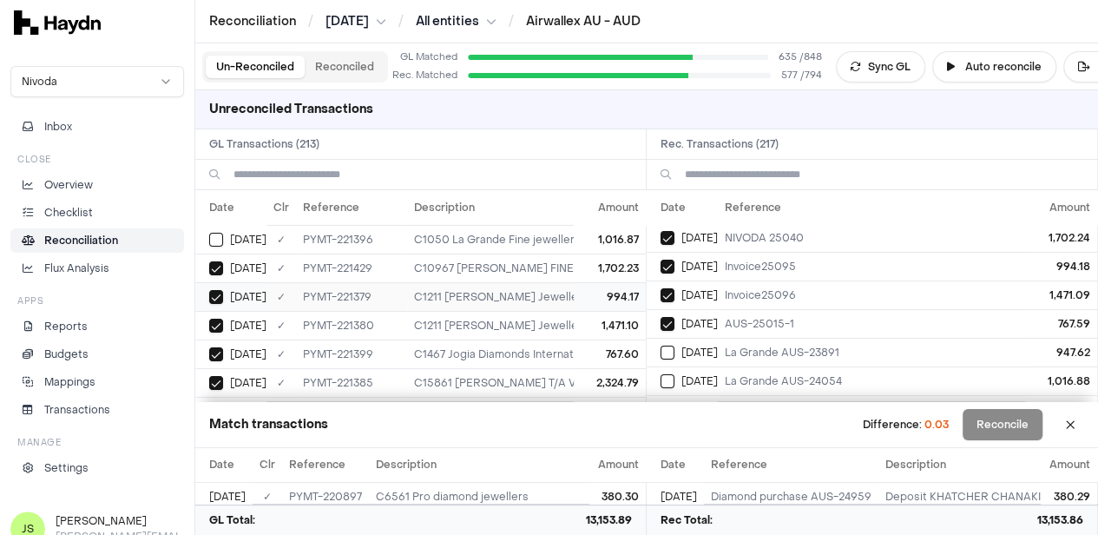
scroll to position [174, 0]
click at [220, 232] on button "Select GL transaction 8253804" at bounding box center [216, 238] width 14 height 14
click at [673, 346] on button "Select reconciliation transaction 39872" at bounding box center [668, 353] width 14 height 14
click at [675, 374] on button "Select reconciliation transaction 39873" at bounding box center [668, 381] width 14 height 14
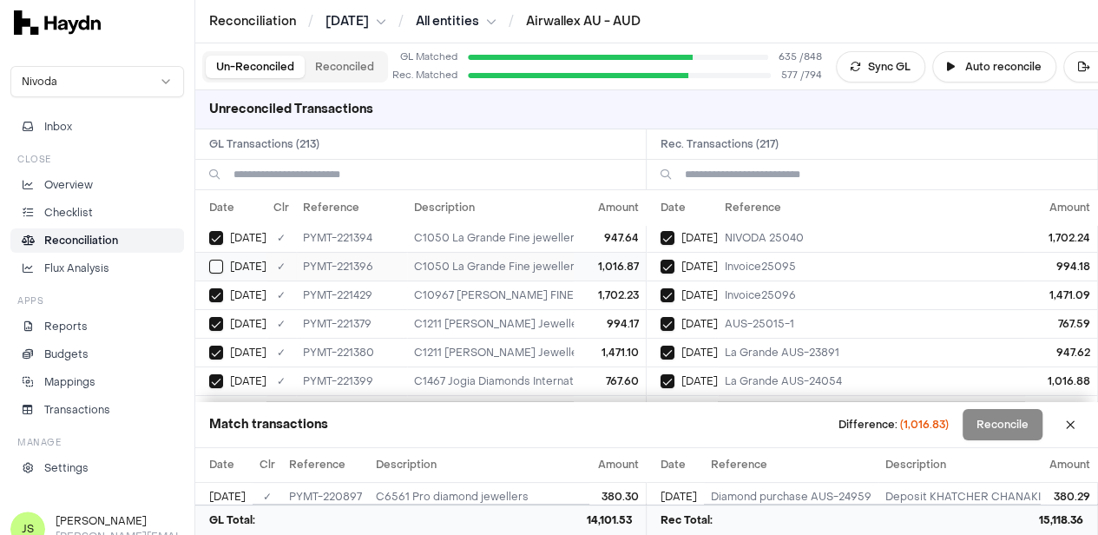
click at [221, 265] on button "Select GL transaction 8253806" at bounding box center [216, 267] width 14 height 14
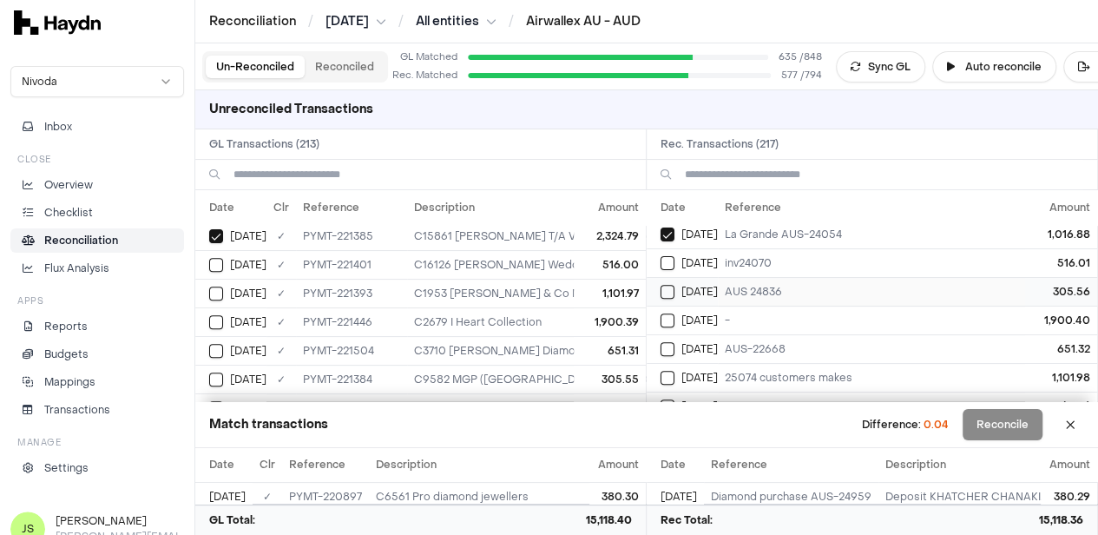
scroll to position [347, 0]
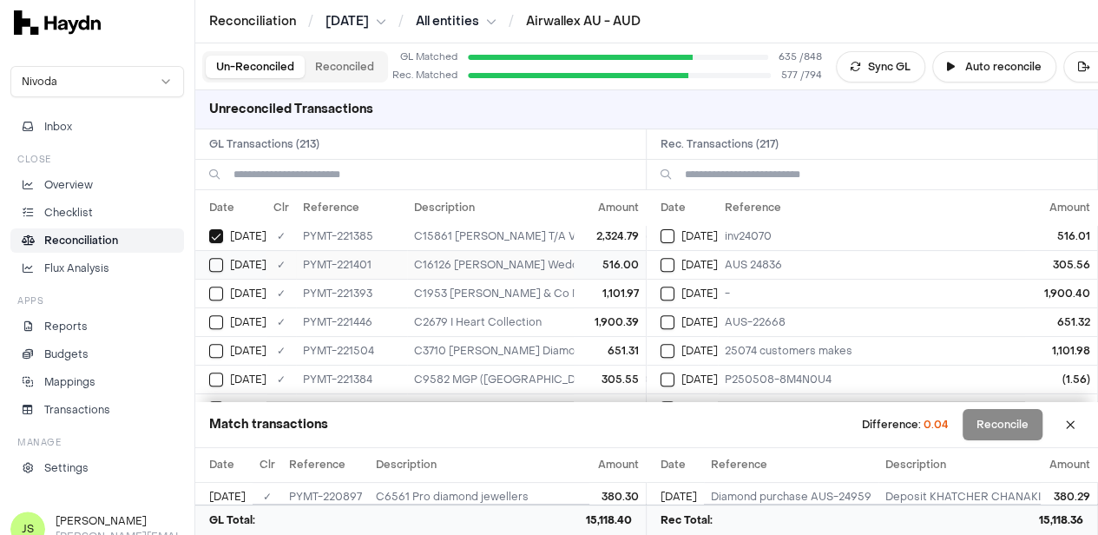
click at [212, 258] on button "Select GL transaction 8253811" at bounding box center [216, 265] width 14 height 14
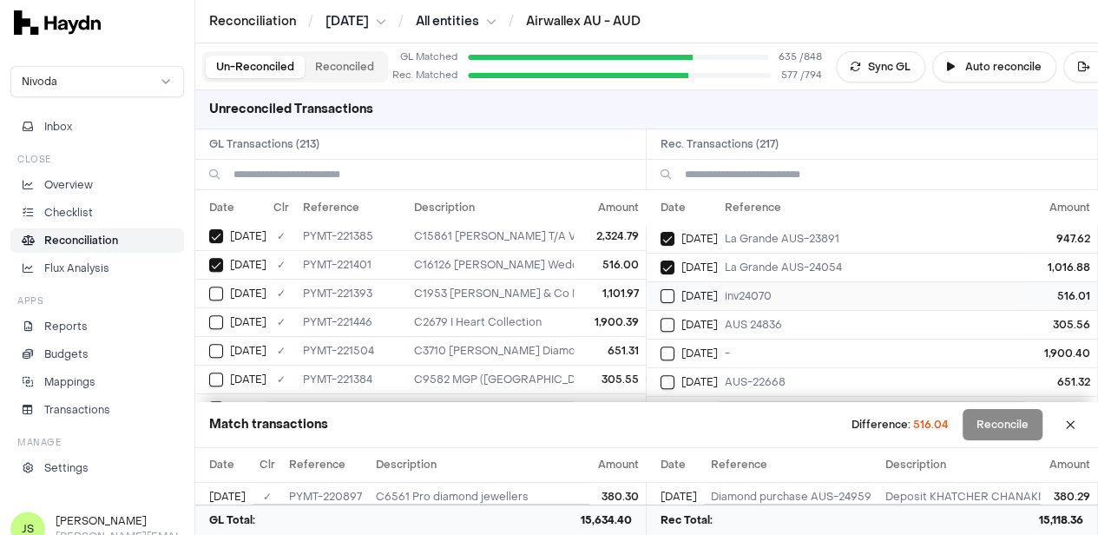
scroll to position [260, 0]
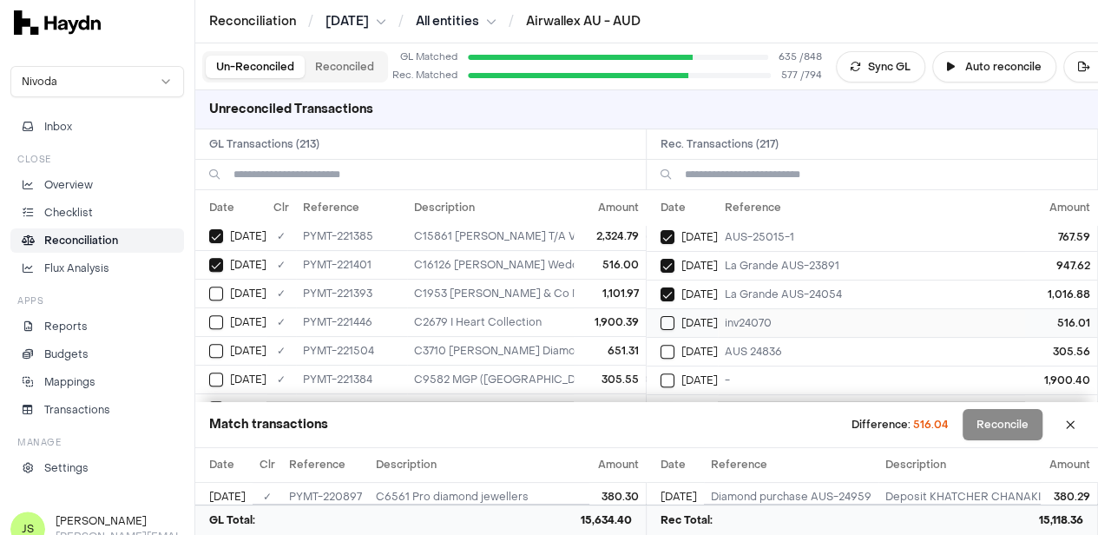
click at [675, 318] on button "Select reconciliation transaction 39879" at bounding box center [668, 323] width 14 height 14
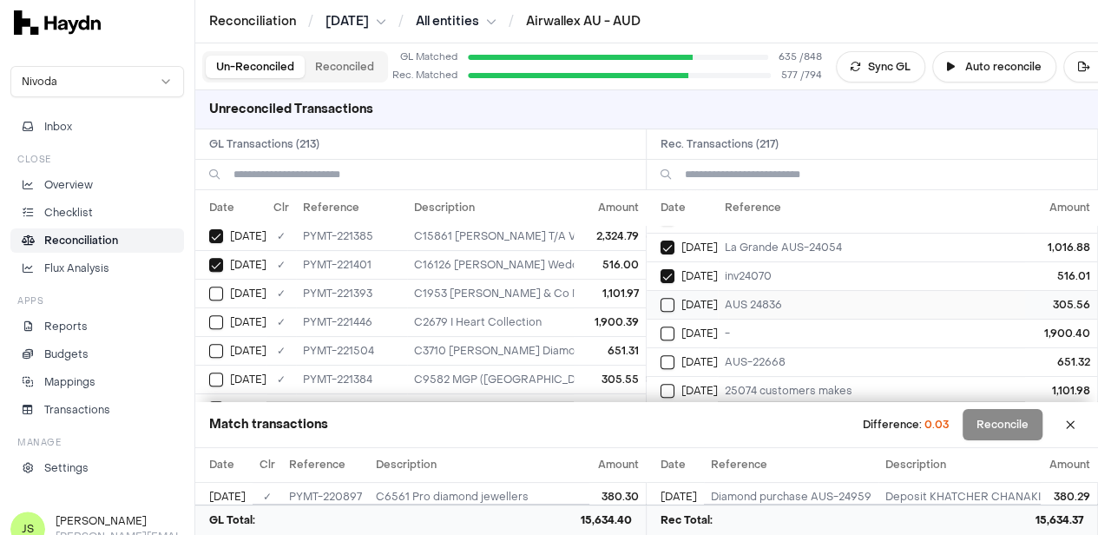
scroll to position [347, 0]
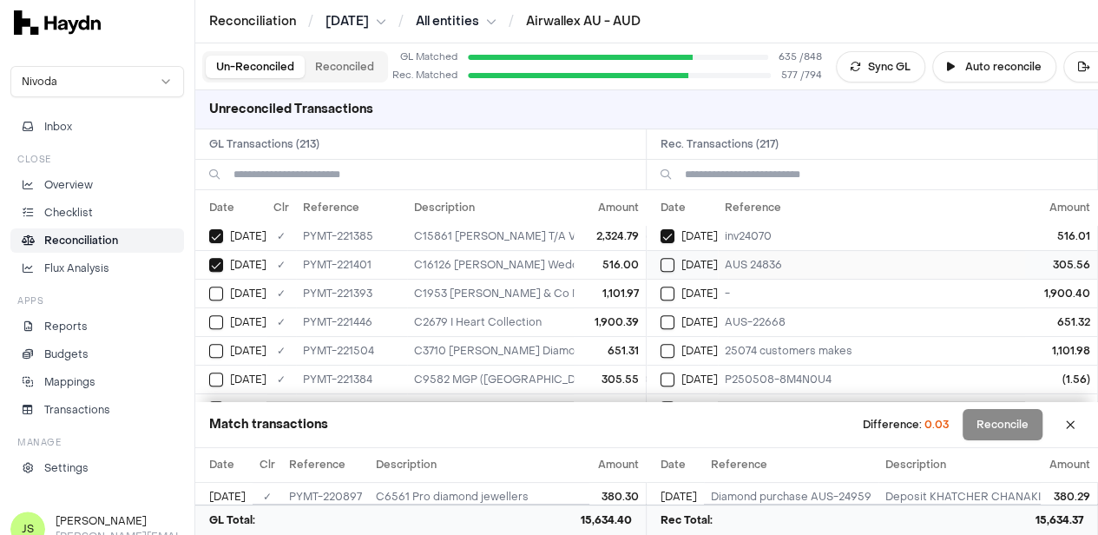
click at [675, 261] on button "Select reconciliation transaction 39868" at bounding box center [668, 265] width 14 height 14
click at [211, 373] on button "Select GL transaction 8253800" at bounding box center [216, 380] width 14 height 14
click at [675, 287] on button "Select reconciliation transaction 39883" at bounding box center [668, 294] width 14 height 14
click at [221, 320] on button "Select GL transaction 8253816" at bounding box center [216, 322] width 14 height 14
click at [675, 320] on button "Select reconciliation transaction 39888" at bounding box center [668, 322] width 14 height 14
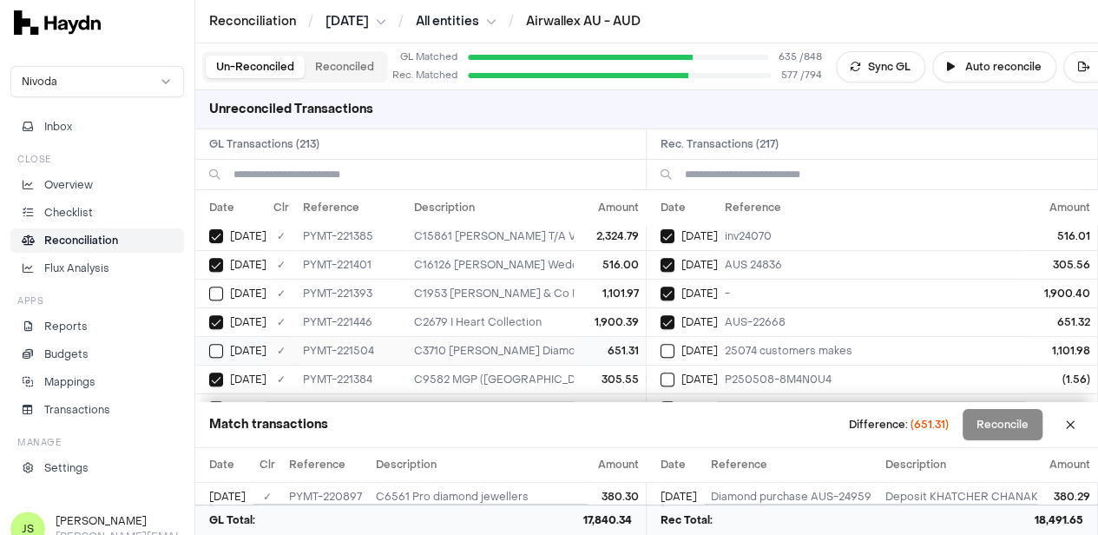
click at [219, 345] on button "Select GL transaction 8253820" at bounding box center [216, 351] width 14 height 14
click at [1020, 423] on button "Reconcile" at bounding box center [1003, 424] width 80 height 31
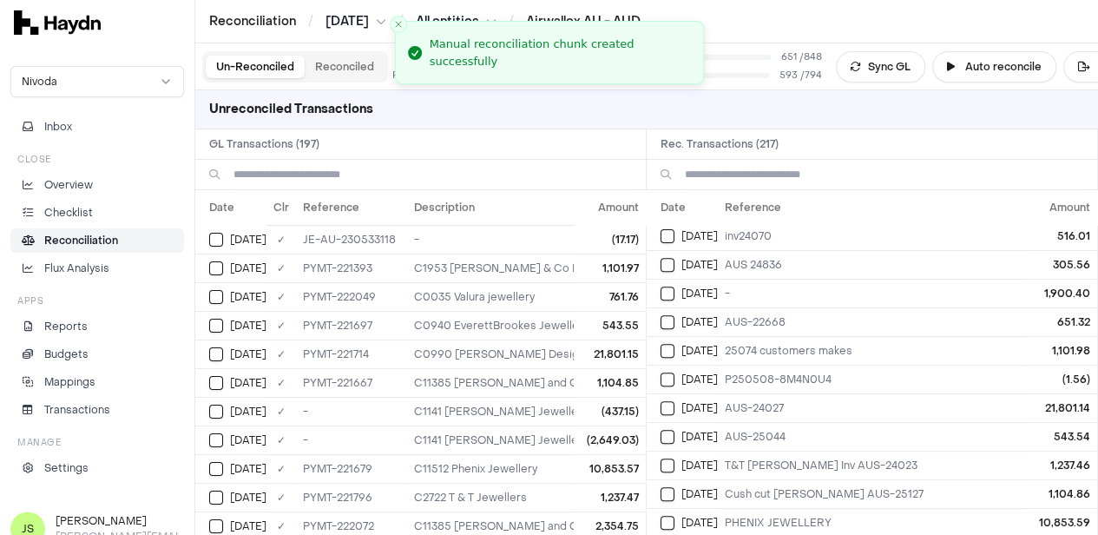
scroll to position [0, 0]
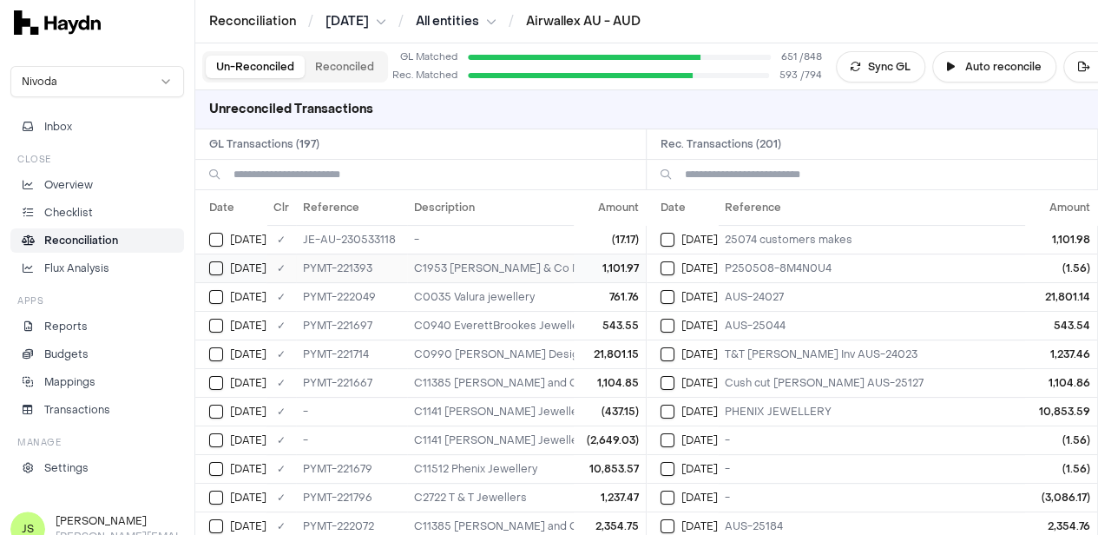
click at [214, 267] on button "Select GL transaction 8253803" at bounding box center [216, 268] width 14 height 14
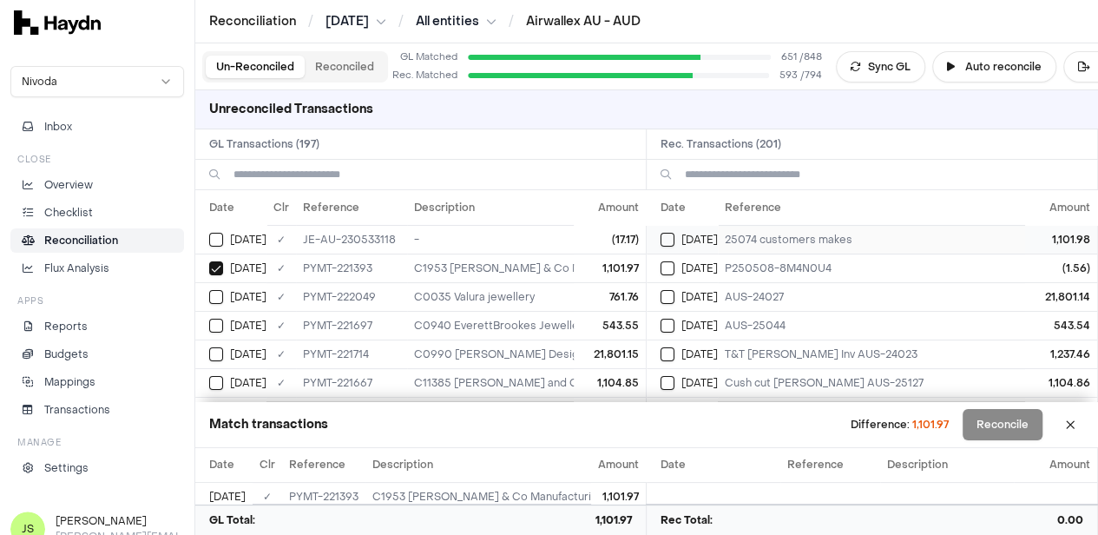
click at [662, 241] on td "[DATE]" at bounding box center [682, 239] width 71 height 29
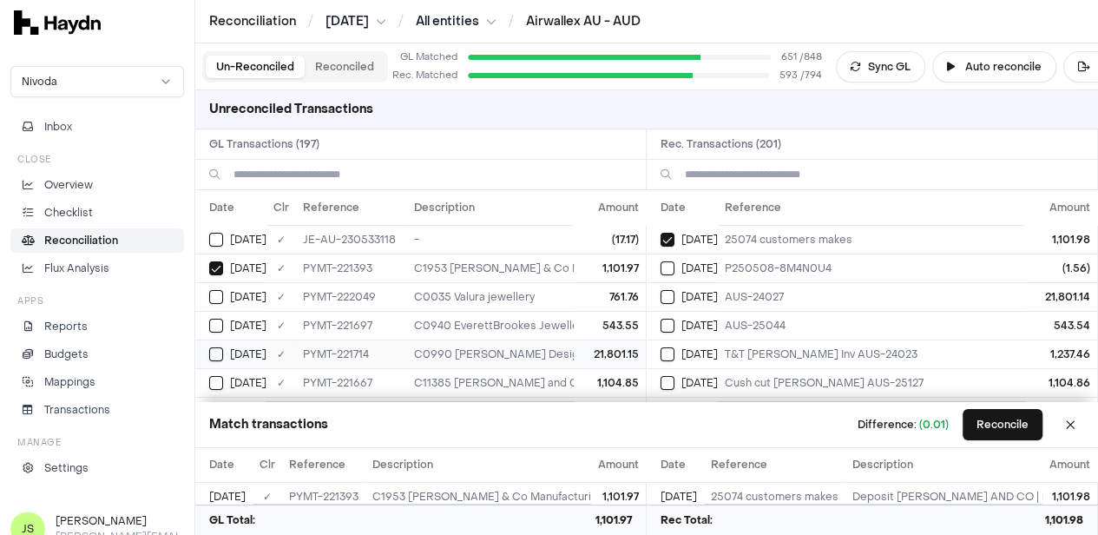
click at [218, 352] on button "Select GL transaction 8253846" at bounding box center [216, 354] width 14 height 14
click at [682, 265] on div "[DATE]" at bounding box center [689, 268] width 57 height 14
click at [675, 298] on button "Select reconciliation transaction 39917" at bounding box center [668, 297] width 14 height 14
click at [214, 319] on button "Select GL transaction 8253841" at bounding box center [216, 326] width 14 height 14
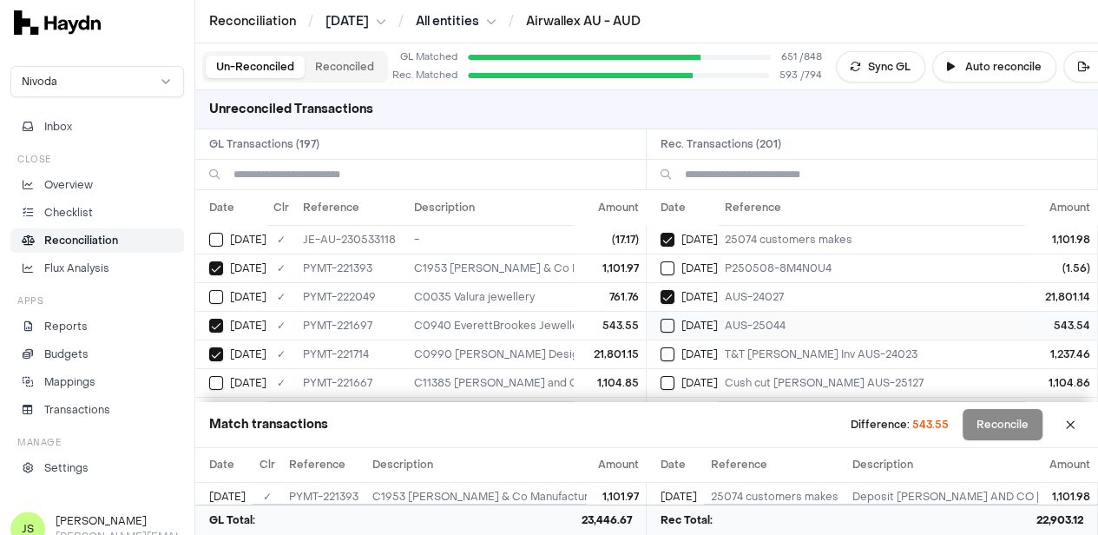
click at [681, 320] on div "[DATE]" at bounding box center [689, 326] width 57 height 14
click at [221, 376] on button "Select GL transaction 8253830" at bounding box center [216, 383] width 14 height 14
click at [670, 378] on button "Select reconciliation transaction 39898" at bounding box center [668, 383] width 14 height 14
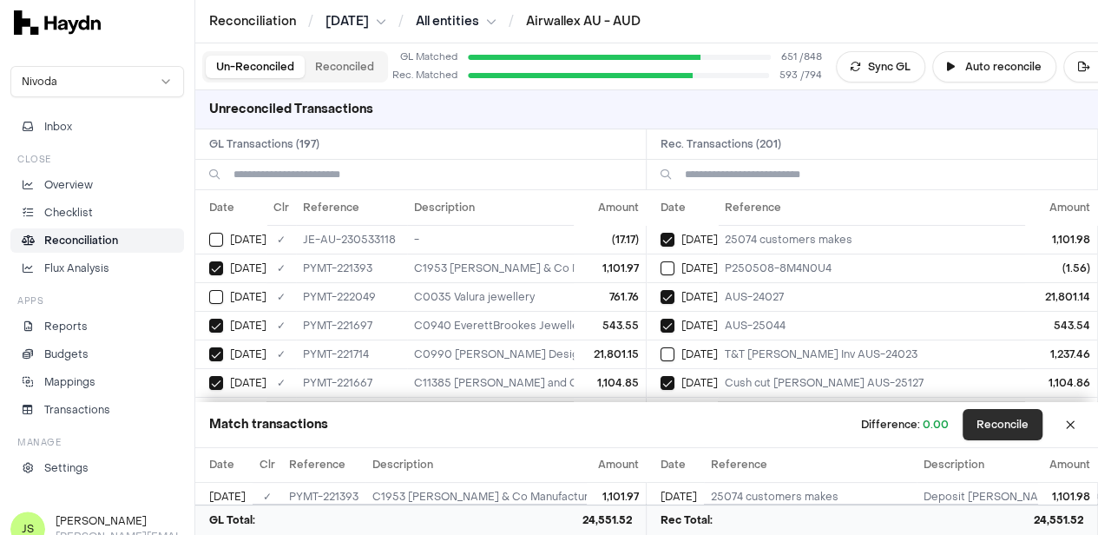
click at [1043, 434] on button "Reconcile" at bounding box center [1003, 424] width 80 height 31
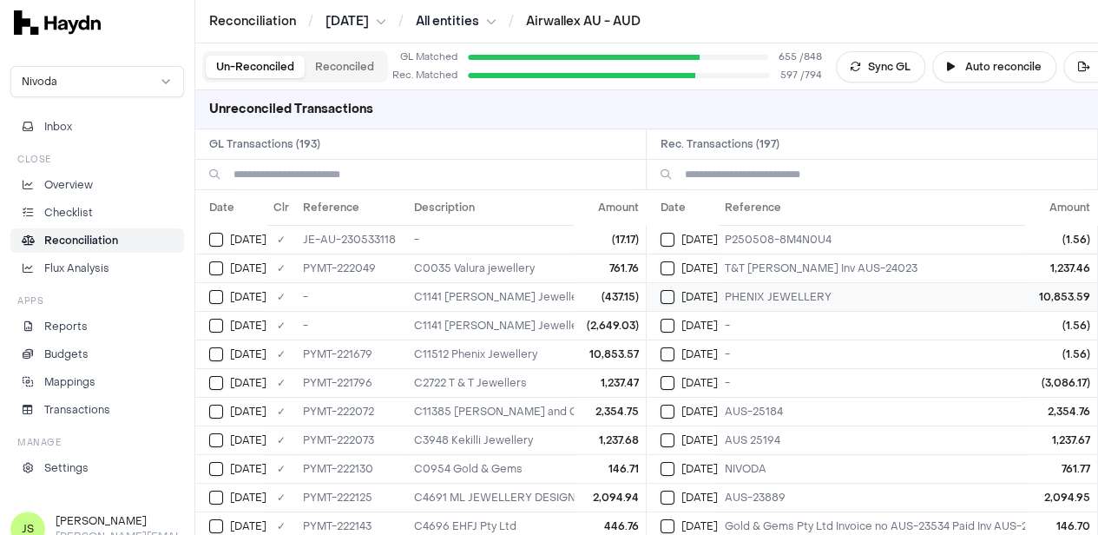
click at [669, 296] on button "Select reconciliation transaction 39904" at bounding box center [668, 297] width 14 height 14
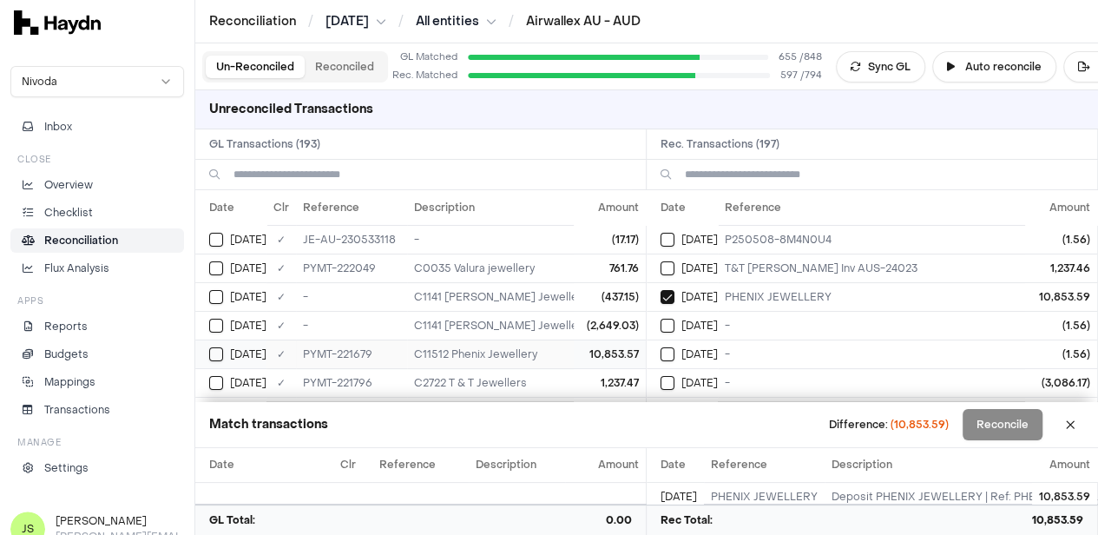
click at [219, 353] on button "Select GL transaction 8253834" at bounding box center [216, 354] width 14 height 14
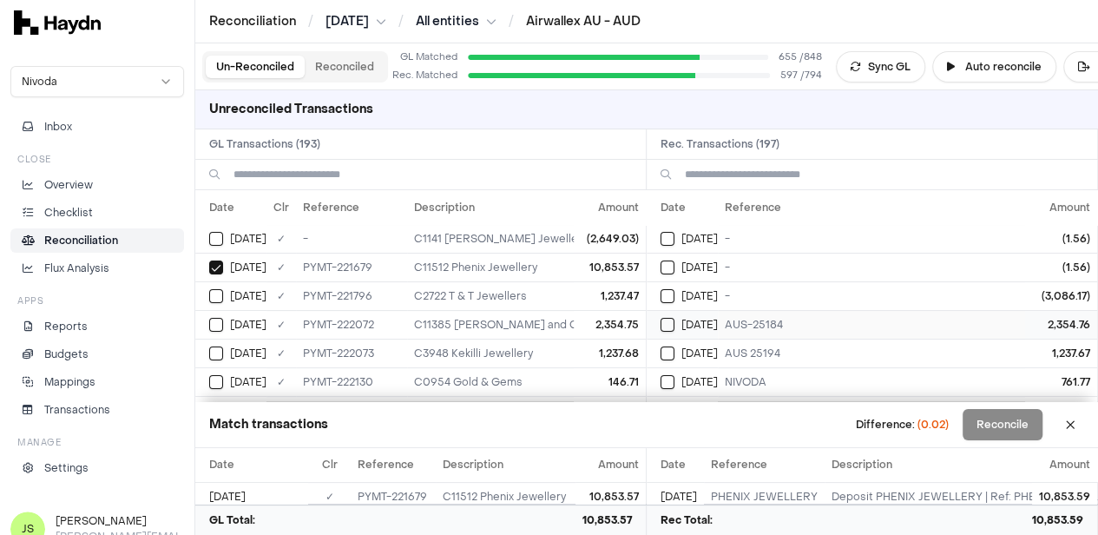
scroll to position [174, 0]
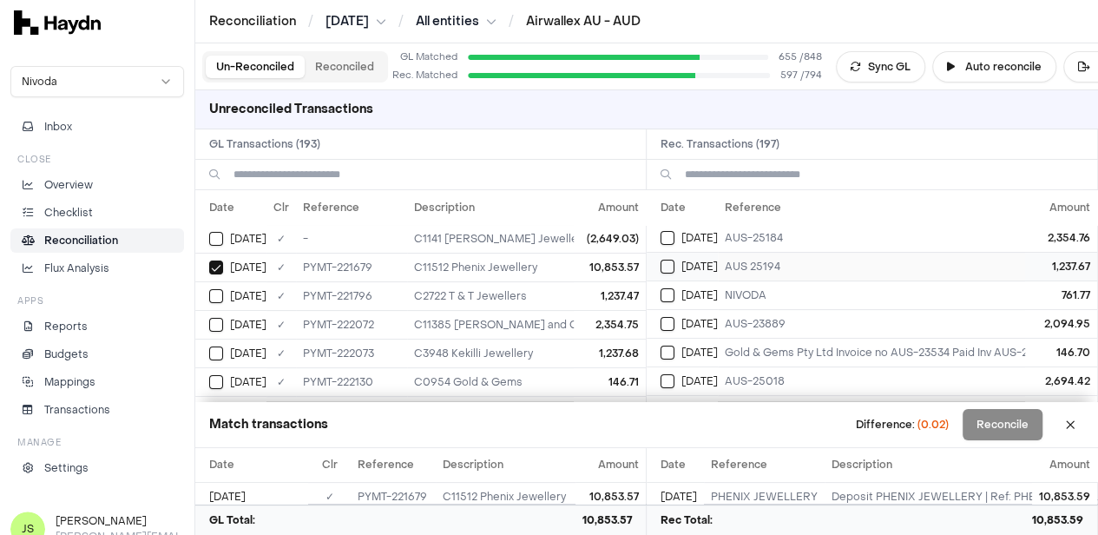
click at [675, 260] on button "Select reconciliation transaction 39931" at bounding box center [668, 267] width 14 height 14
click at [220, 290] on button "Select GL transaction 8253851" at bounding box center [216, 296] width 14 height 14
click at [675, 235] on button "Select reconciliation transaction 39932" at bounding box center [668, 238] width 14 height 14
click at [211, 320] on button "Select GL transaction 8253854" at bounding box center [216, 325] width 14 height 14
click at [675, 263] on button "Select reconciliation transaction 39931" at bounding box center [668, 267] width 14 height 14
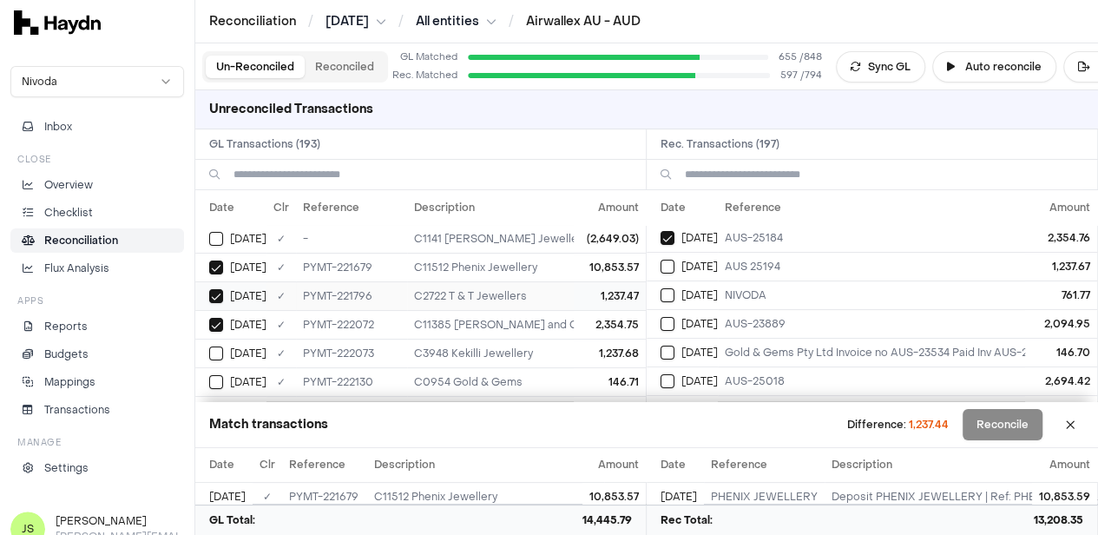
click at [214, 296] on button "Select GL transaction 8253851" at bounding box center [216, 296] width 14 height 14
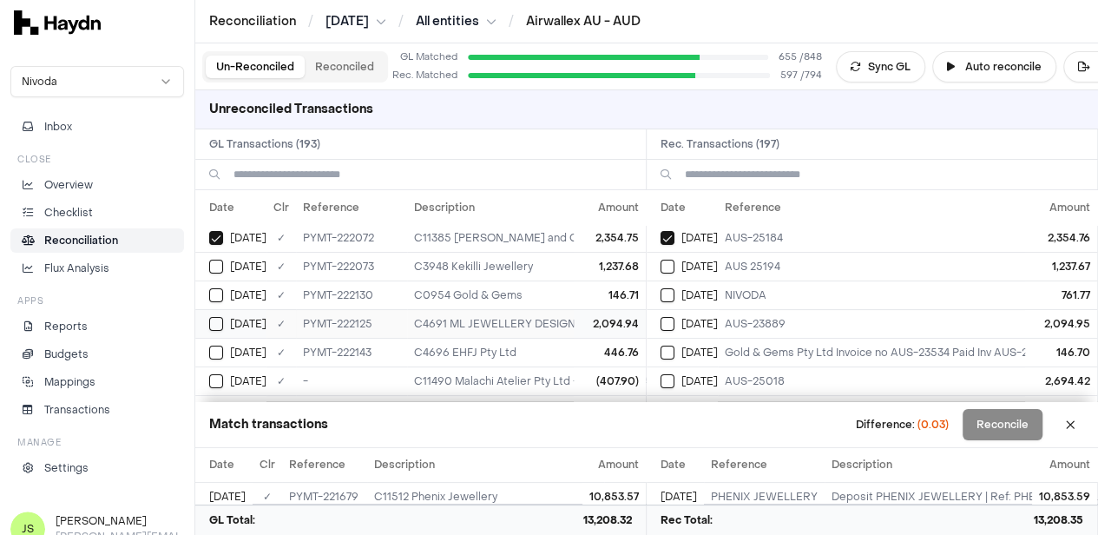
click at [222, 325] on button "Select GL transaction 8253862" at bounding box center [216, 324] width 14 height 14
click at [672, 320] on button "Select reconciliation transaction 39939" at bounding box center [668, 324] width 14 height 14
click at [208, 290] on td "[DATE]" at bounding box center [230, 294] width 71 height 29
click at [673, 348] on button "Select reconciliation transaction 39943" at bounding box center [668, 353] width 14 height 14
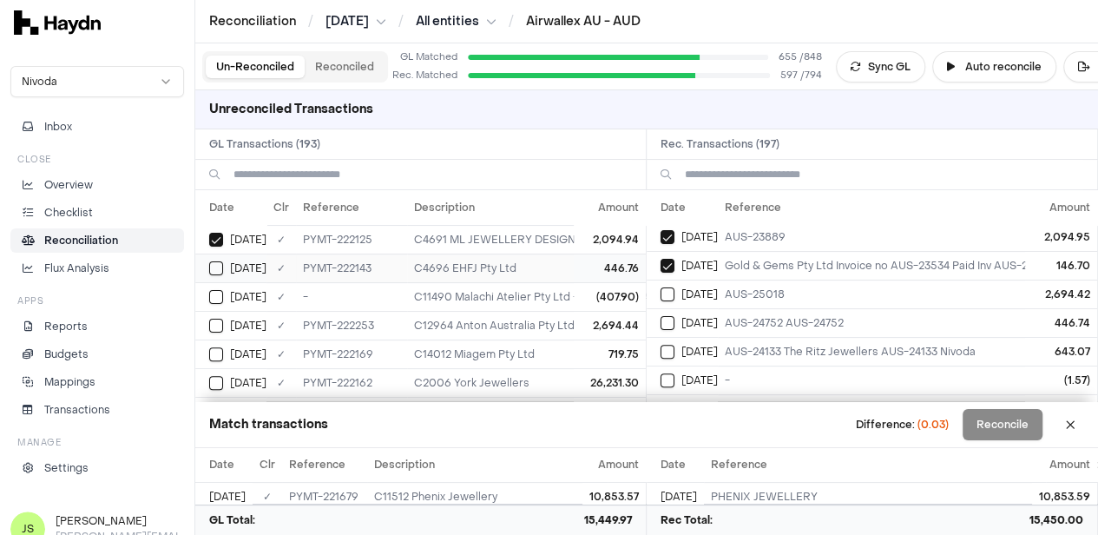
scroll to position [260, 0]
click at [220, 316] on button "Select GL transaction 8253894" at bounding box center [216, 323] width 14 height 14
click at [675, 291] on button "Select reconciliation transaction 39975" at bounding box center [668, 294] width 14 height 14
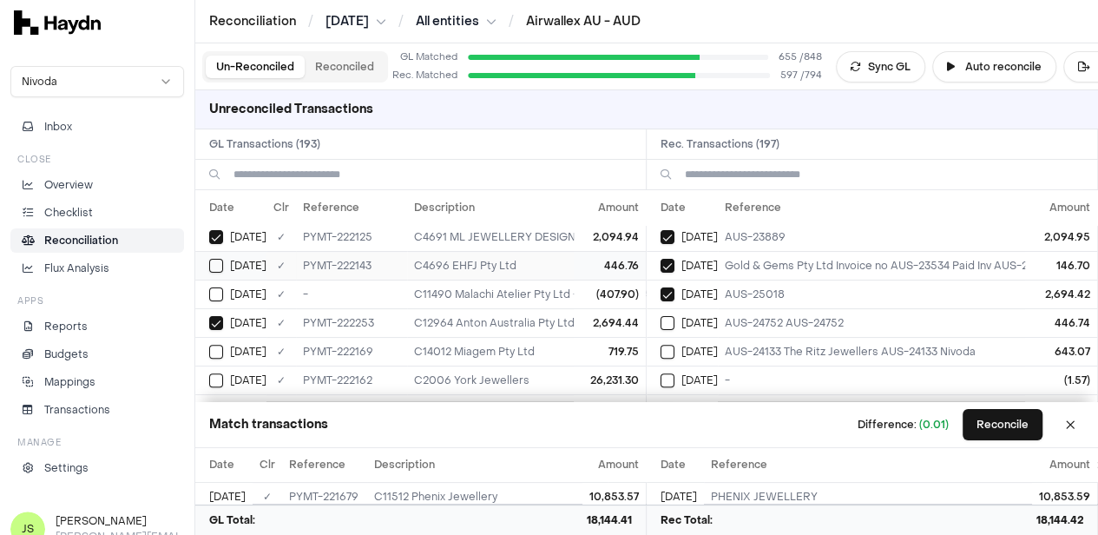
click at [214, 259] on button "Select GL transaction 8253869" at bounding box center [216, 266] width 14 height 14
click at [675, 320] on button "Select reconciliation transaction 39947" at bounding box center [668, 323] width 14 height 14
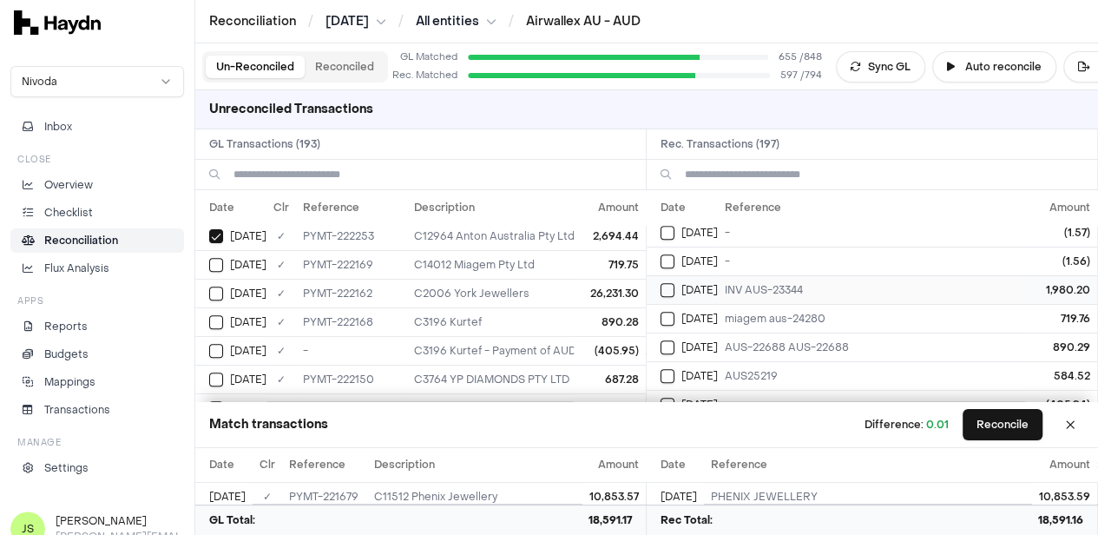
scroll to position [434, 0]
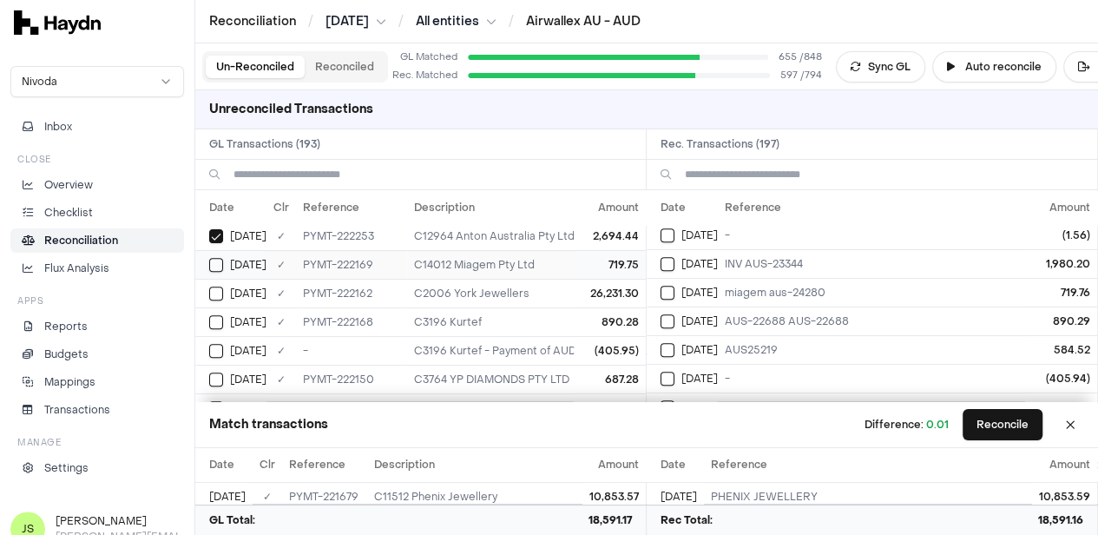
click at [215, 262] on button "Select GL transaction 8253890" at bounding box center [216, 265] width 14 height 14
click at [675, 287] on button "Select reconciliation transaction 39970" at bounding box center [668, 293] width 14 height 14
click at [1016, 418] on button "Reconcile" at bounding box center [1003, 424] width 80 height 31
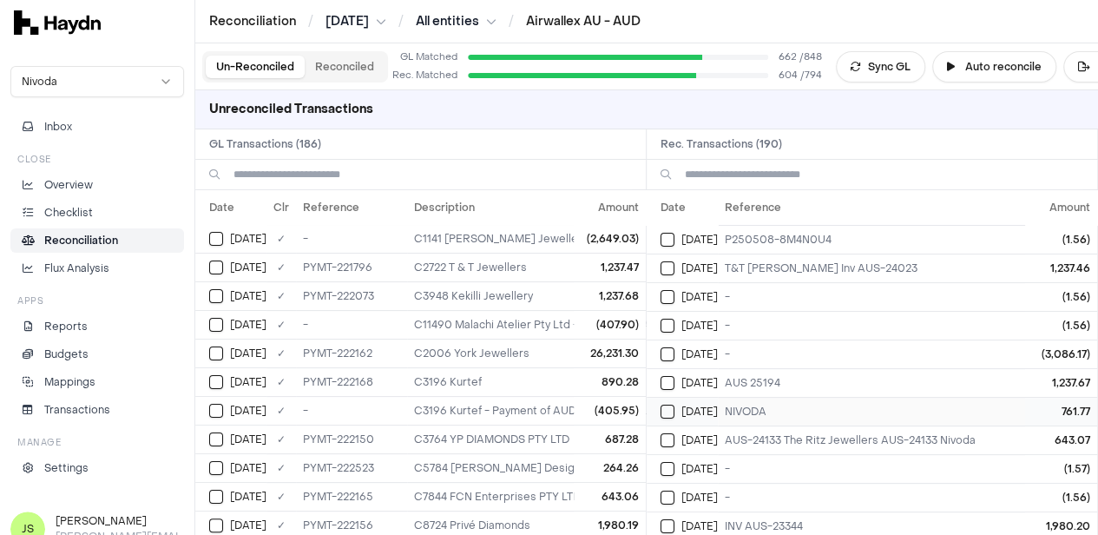
scroll to position [0, 0]
click at [212, 256] on td "[DATE]" at bounding box center [230, 267] width 71 height 29
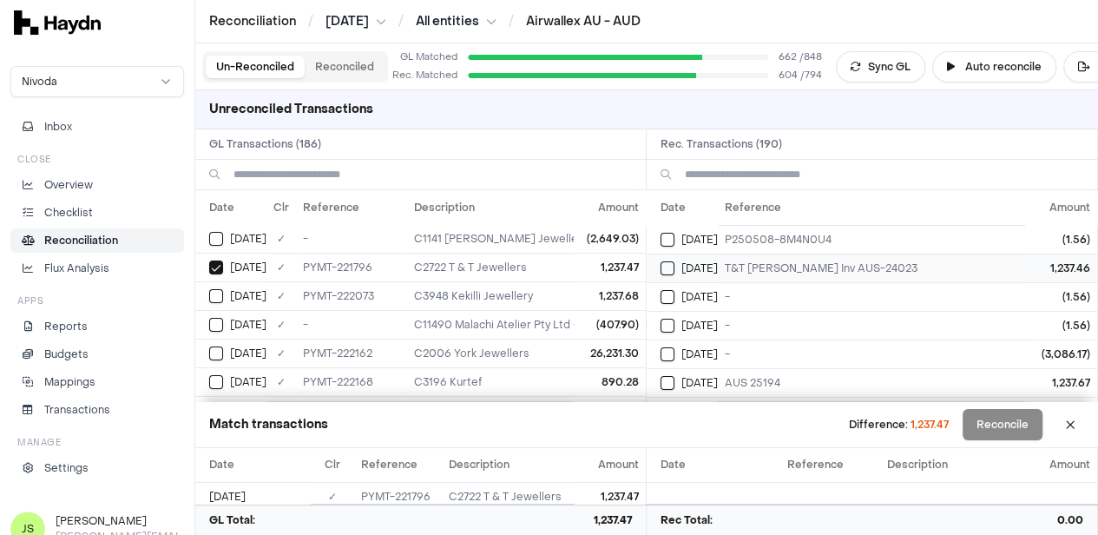
click at [671, 263] on button "Select reconciliation transaction 39925" at bounding box center [668, 268] width 14 height 14
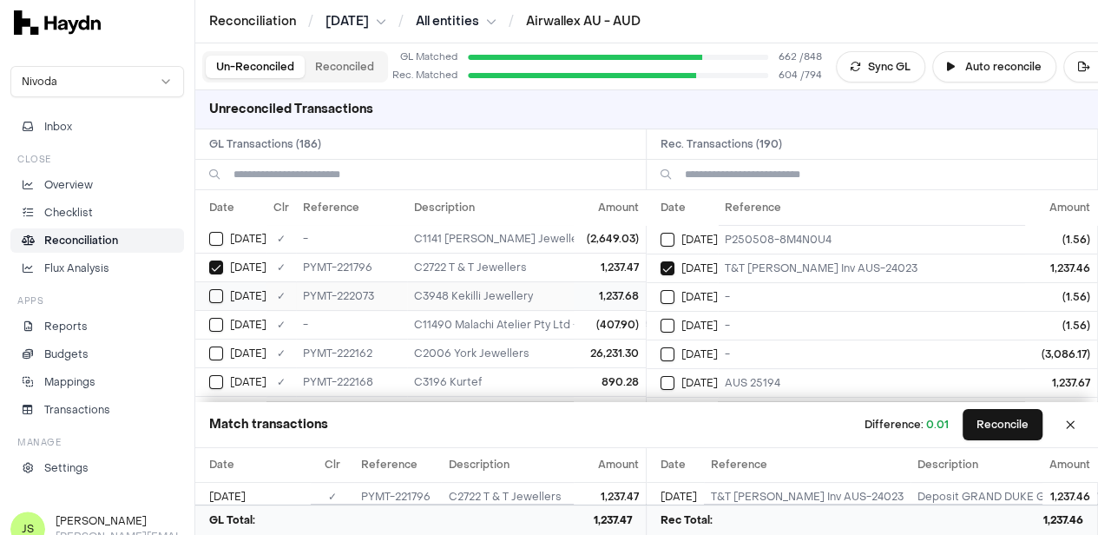
click at [215, 289] on button "Select GL transaction 8253855" at bounding box center [216, 296] width 14 height 14
click at [684, 376] on div "[DATE]" at bounding box center [689, 383] width 57 height 14
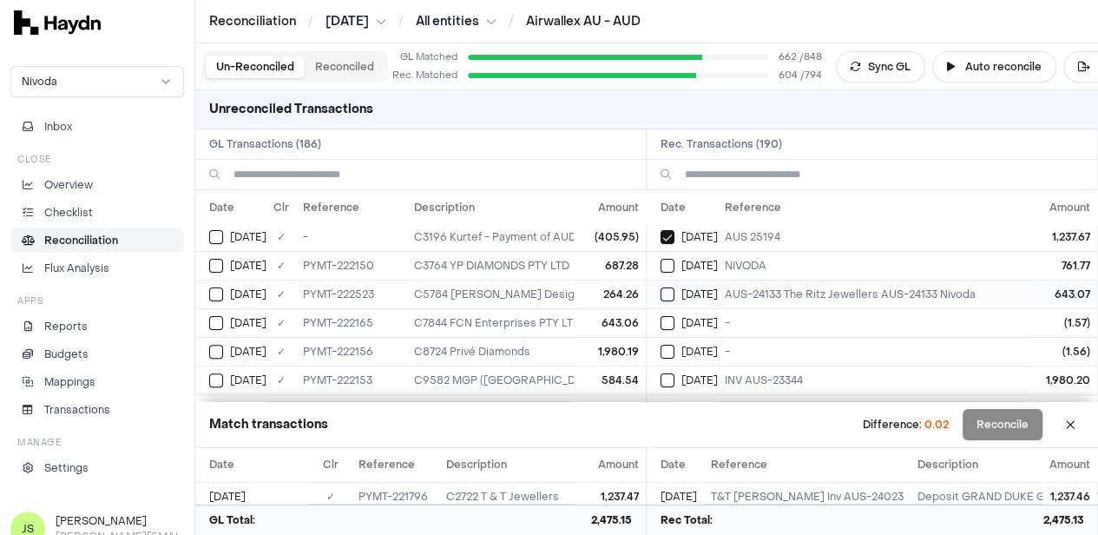
scroll to position [174, 0]
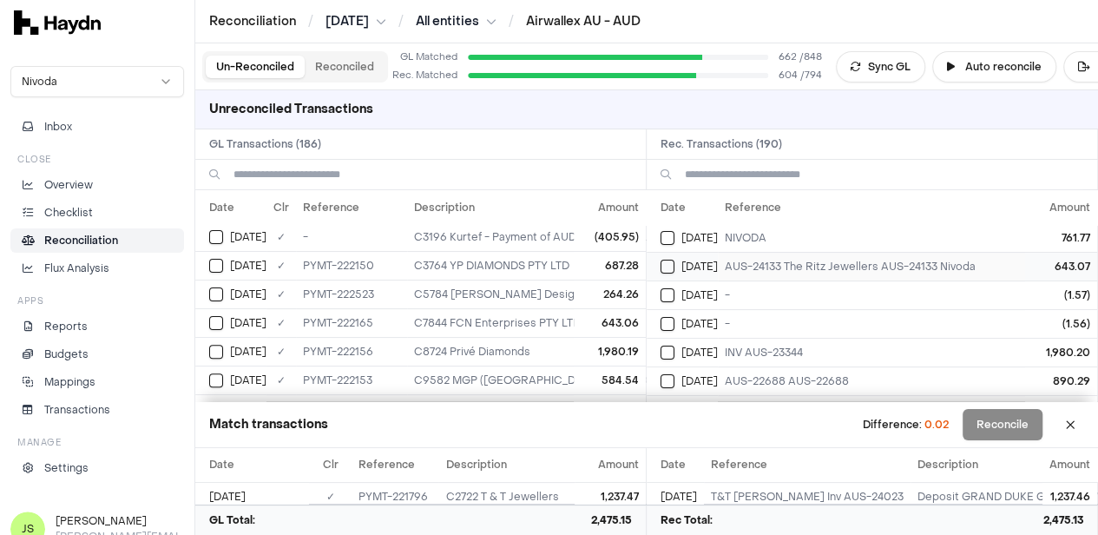
click at [665, 261] on td "[DATE]" at bounding box center [682, 266] width 71 height 29
click at [218, 316] on button "Select GL transaction 8253887" at bounding box center [216, 323] width 14 height 14
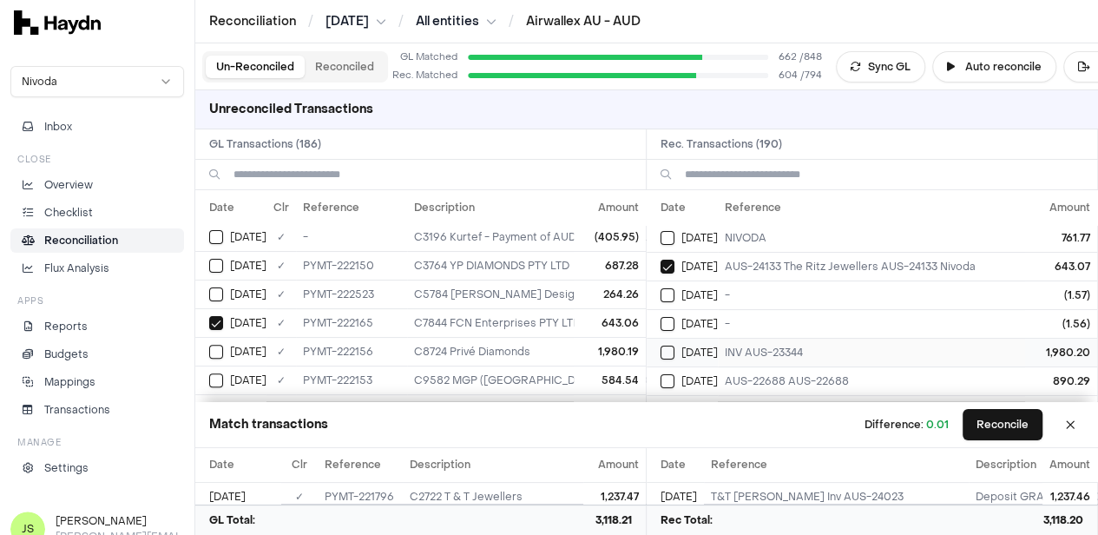
click at [669, 346] on button "Select reconciliation transaction 39959" at bounding box center [668, 353] width 14 height 14
click at [217, 345] on button "Select GL transaction 8253879" at bounding box center [216, 352] width 14 height 14
click at [1019, 430] on button "Reconcile" at bounding box center [1003, 424] width 80 height 31
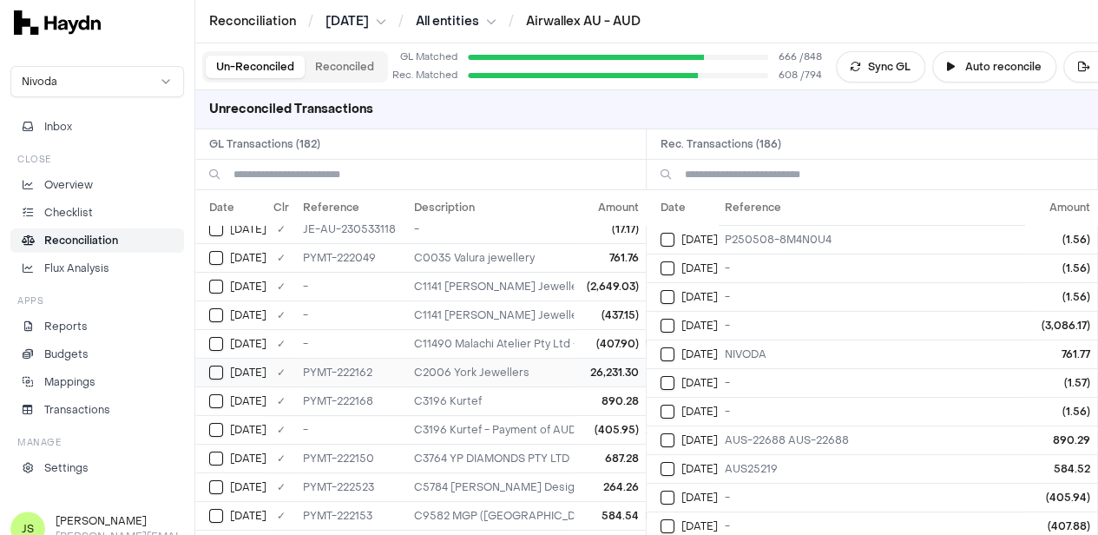
scroll to position [0, 0]
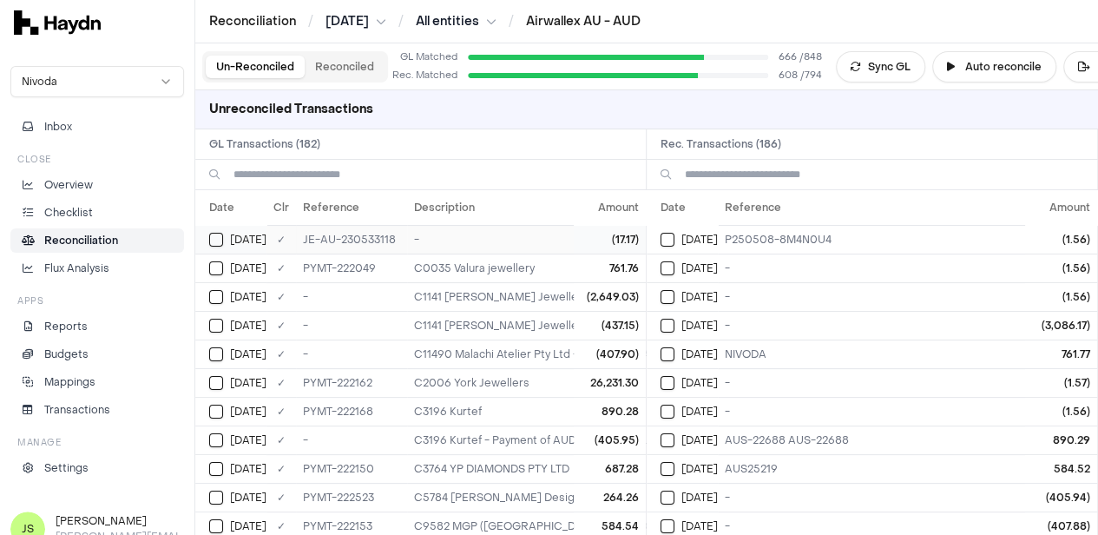
click at [222, 237] on button "Select GL transaction 8253611" at bounding box center [216, 240] width 14 height 14
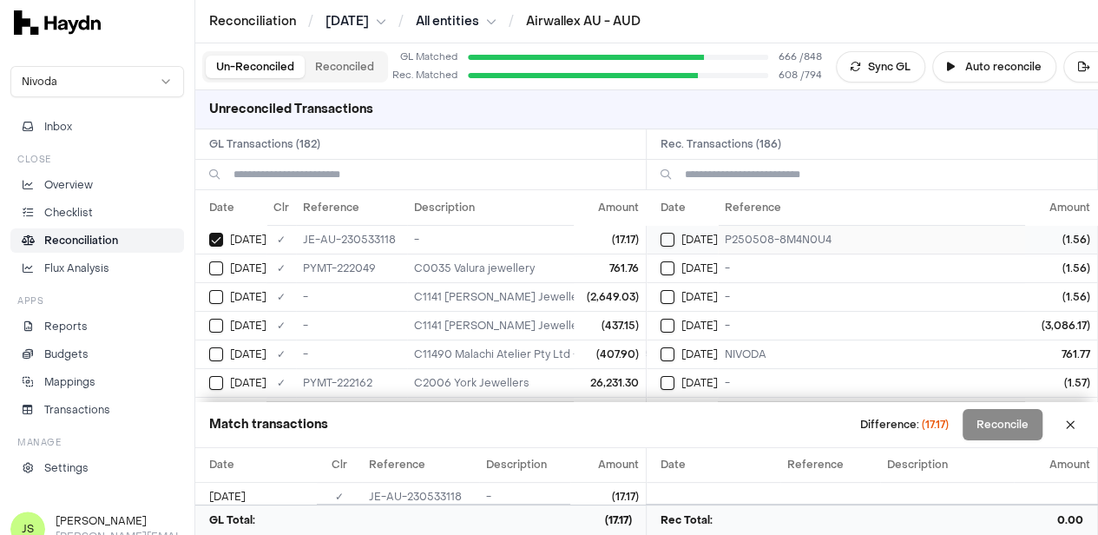
click at [675, 236] on button "Select reconciliation transaction 39892" at bounding box center [668, 240] width 14 height 14
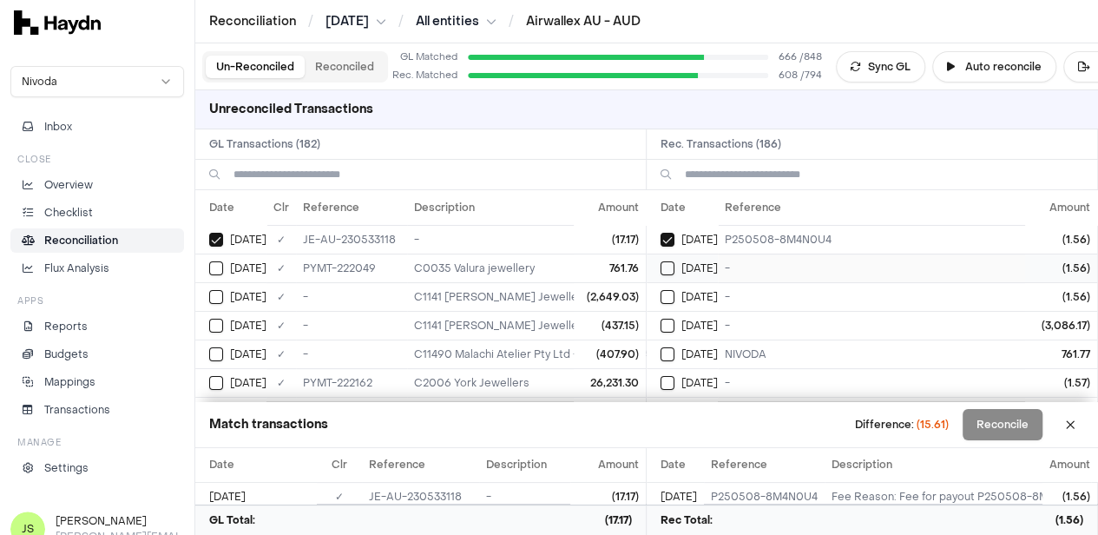
click at [674, 268] on button "Select reconciliation transaction 39921" at bounding box center [668, 268] width 14 height 14
click at [672, 290] on button "Select reconciliation transaction 39928" at bounding box center [668, 297] width 14 height 14
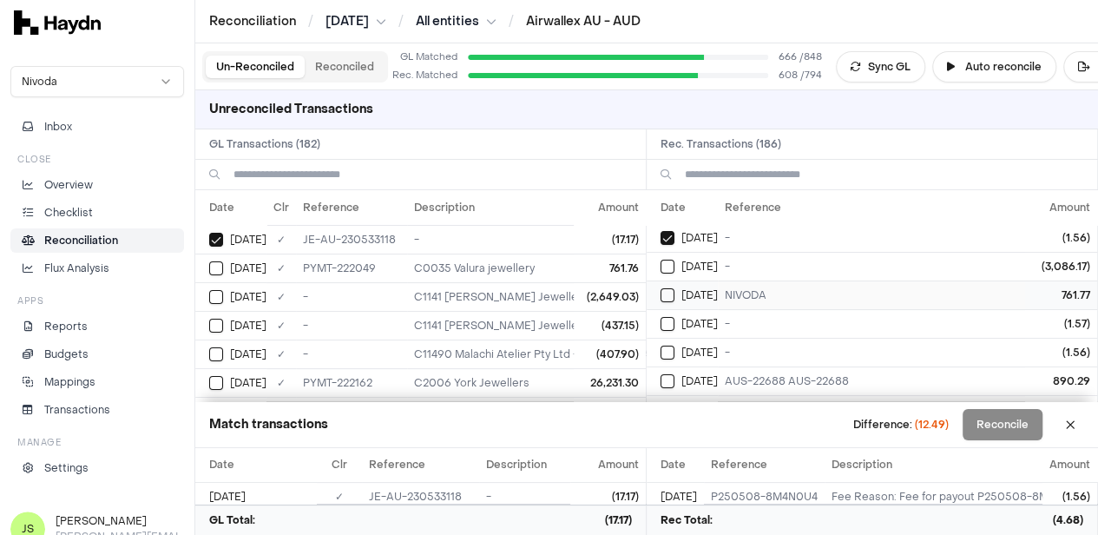
scroll to position [87, 0]
click at [669, 290] on button "Select reconciliation transaction 39980" at bounding box center [668, 296] width 14 height 14
click at [669, 324] on button "Select reconciliation transaction 39978" at bounding box center [668, 325] width 14 height 14
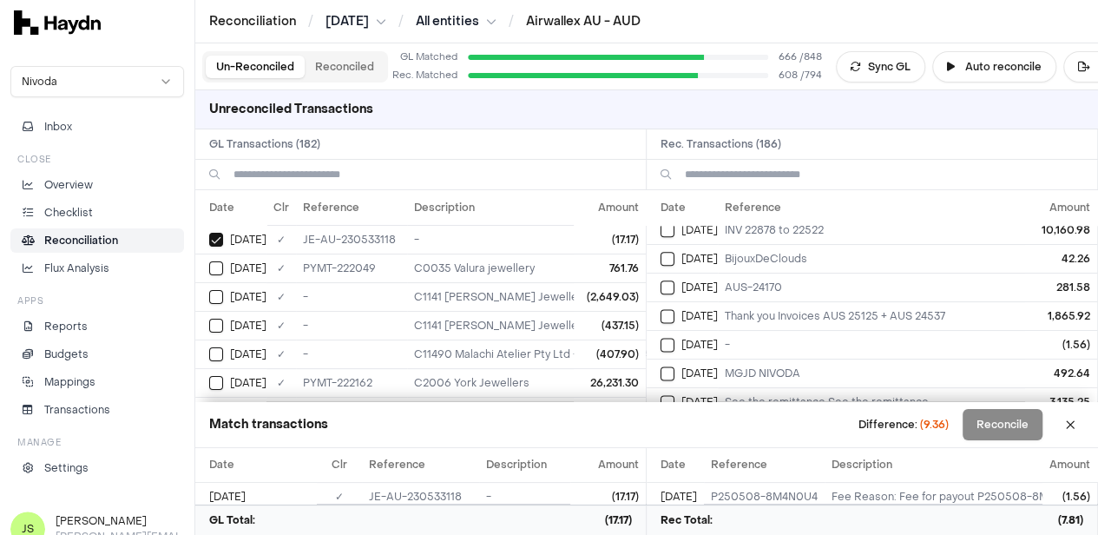
scroll to position [1129, 0]
click at [675, 336] on button "Select reconciliation transaction 40081" at bounding box center [668, 343] width 14 height 14
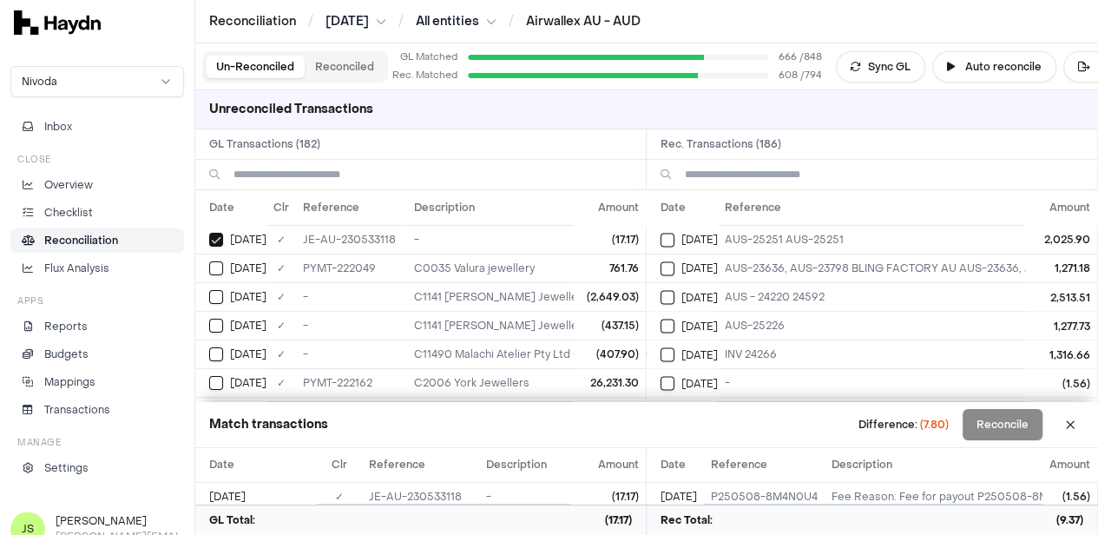
scroll to position [1563, 0]
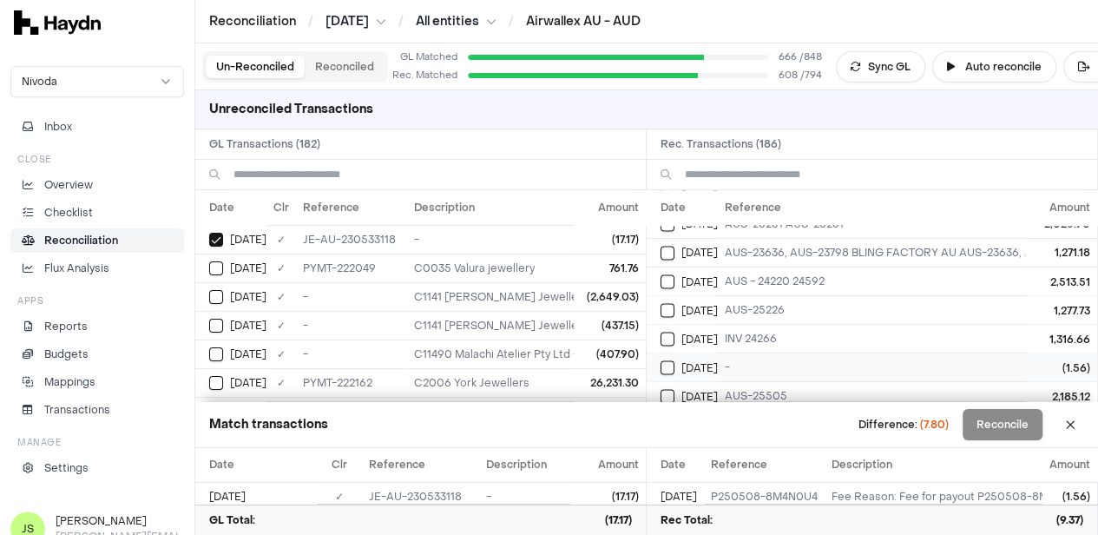
click at [682, 360] on div "[DATE]" at bounding box center [689, 367] width 57 height 14
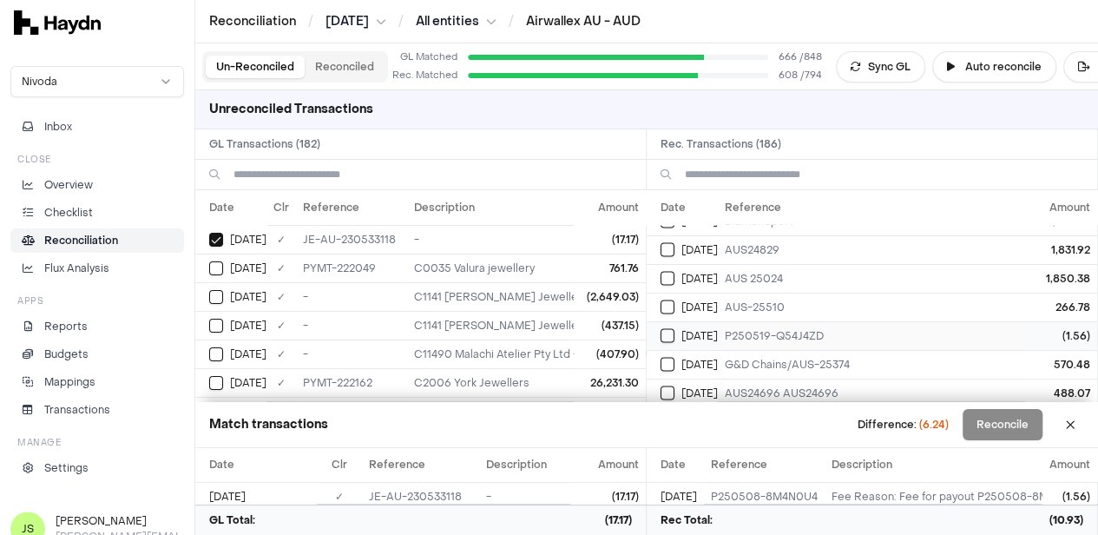
click at [672, 329] on button "Select reconciliation transaction 40176" at bounding box center [668, 336] width 14 height 14
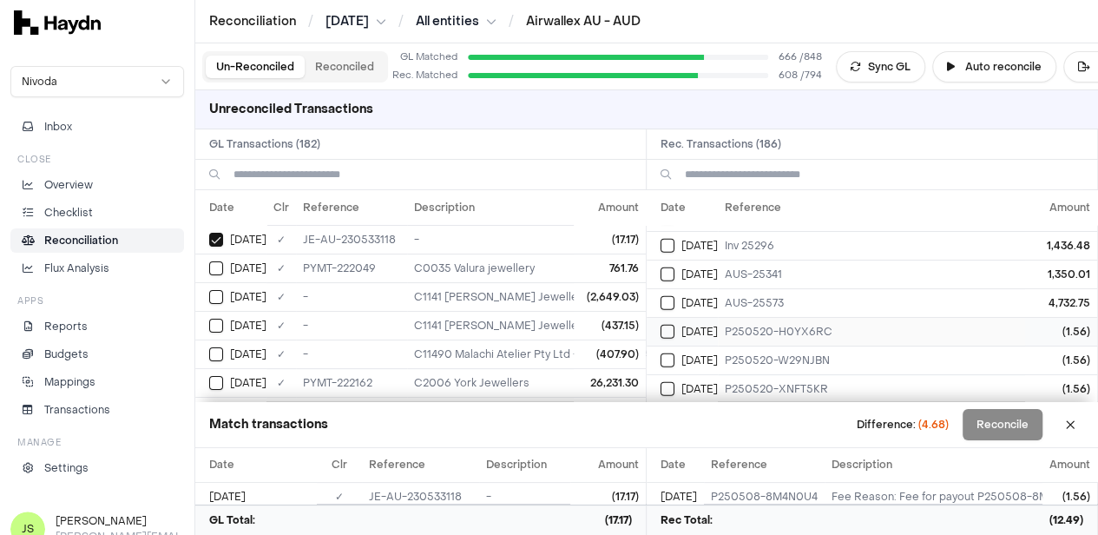
click at [670, 325] on button "Select reconciliation transaction 40212" at bounding box center [668, 332] width 14 height 14
click at [670, 353] on button "Select reconciliation transaction 40210" at bounding box center [668, 360] width 14 height 14
click at [675, 382] on button "Select reconciliation transaction 40203" at bounding box center [668, 389] width 14 height 14
click at [992, 425] on button "Reconcile" at bounding box center [1003, 424] width 80 height 31
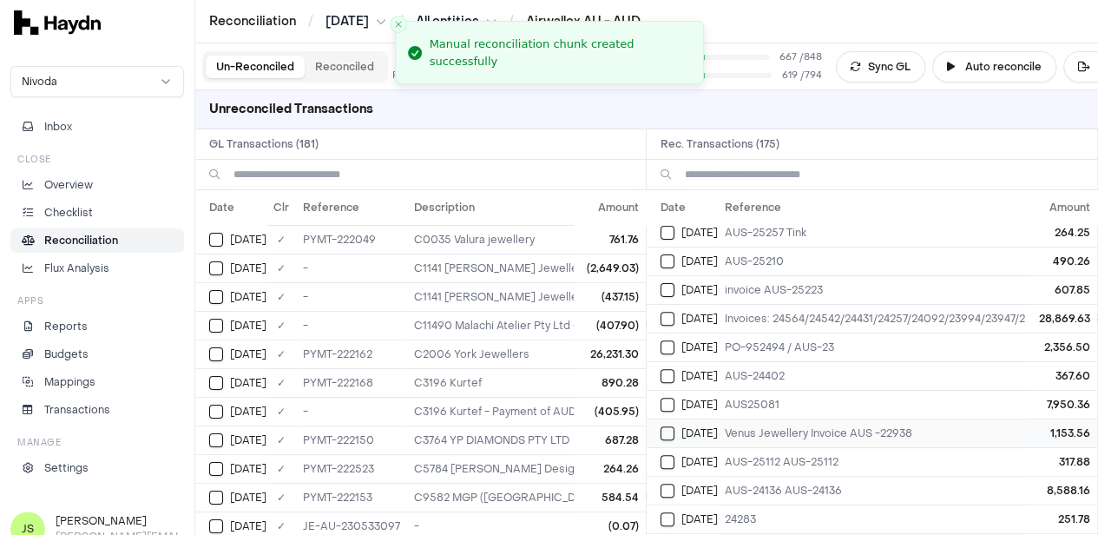
scroll to position [0, 0]
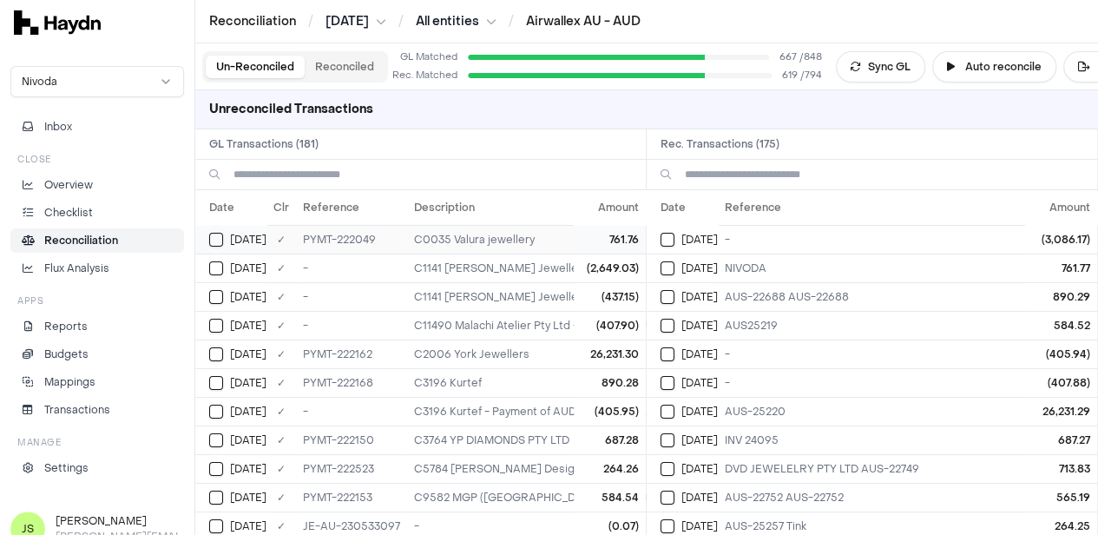
click at [214, 241] on button "Select GL transaction 8253852" at bounding box center [216, 240] width 14 height 14
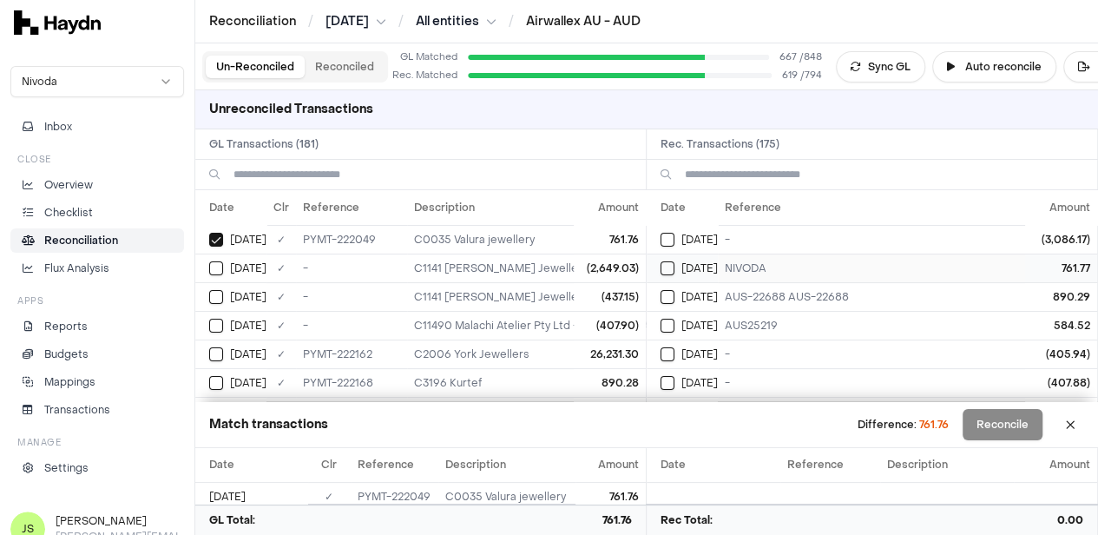
click at [665, 271] on td "[DATE]" at bounding box center [682, 268] width 71 height 29
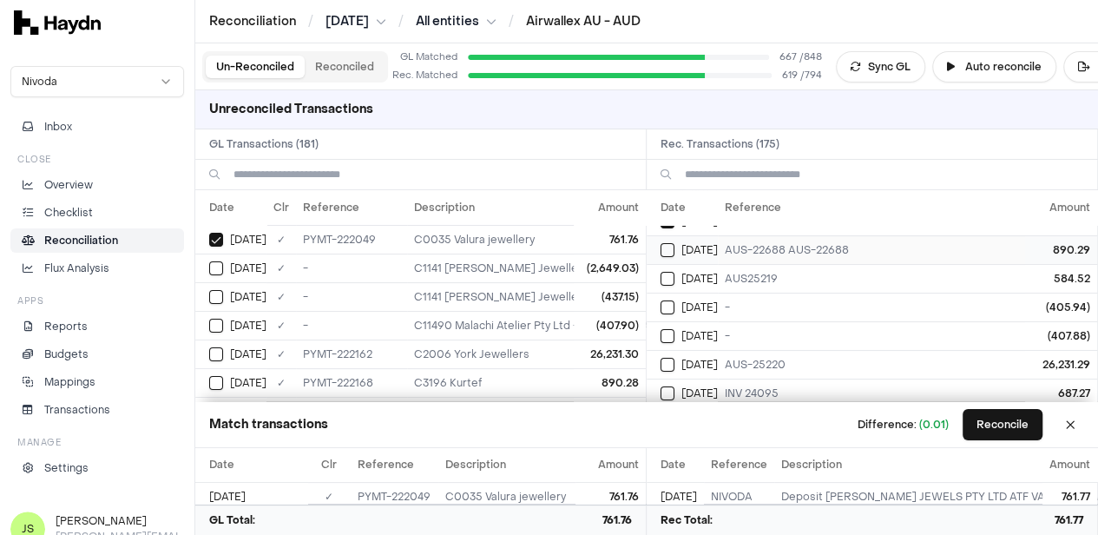
scroll to position [87, 0]
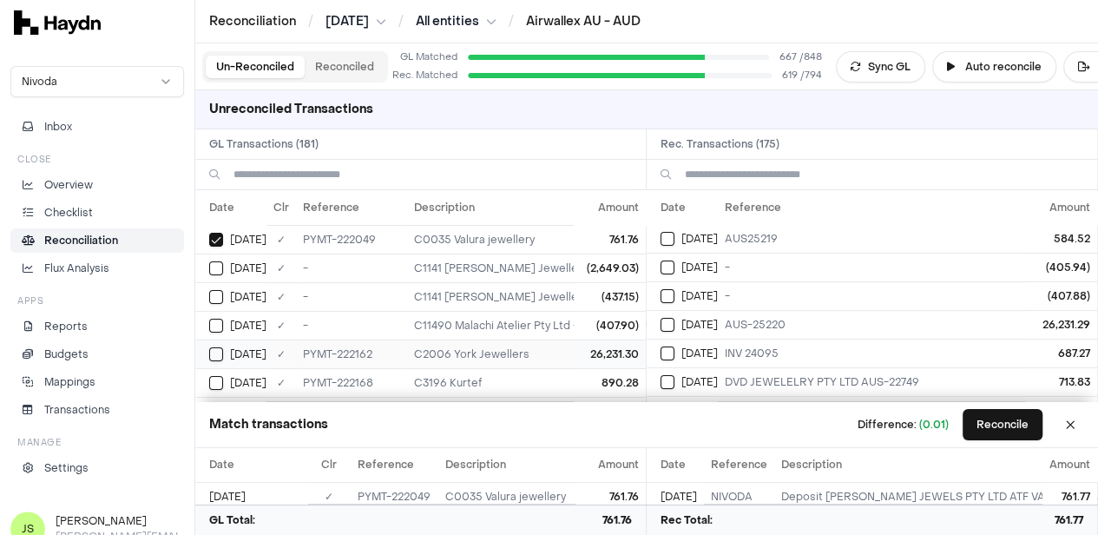
click at [216, 350] on button "Select GL transaction 8253884" at bounding box center [216, 354] width 14 height 14
click at [675, 319] on button "Select reconciliation transaction 39964" at bounding box center [668, 325] width 14 height 14
click at [990, 423] on button "Reconcile" at bounding box center [1003, 424] width 80 height 31
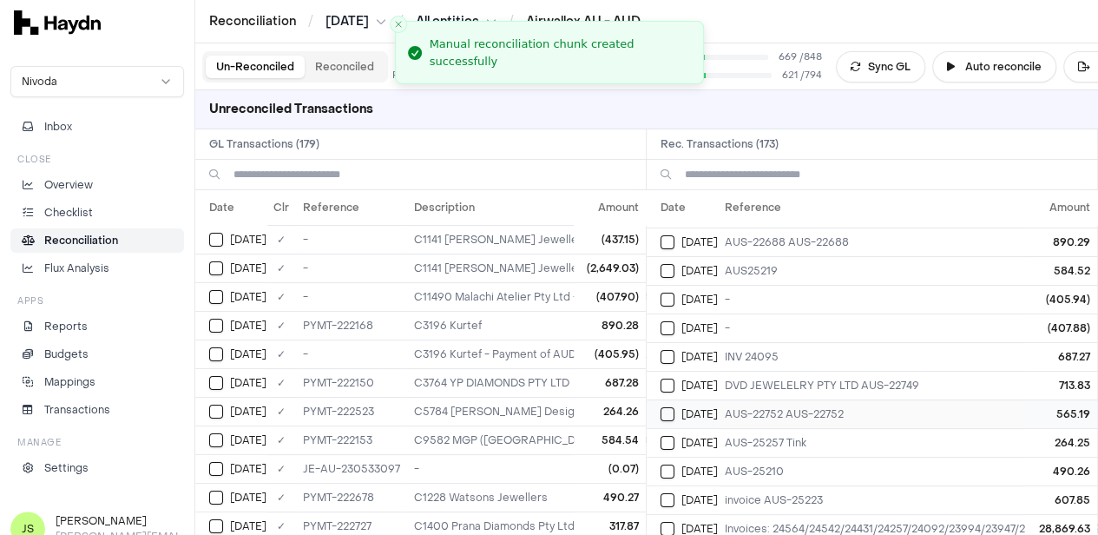
scroll to position [0, 0]
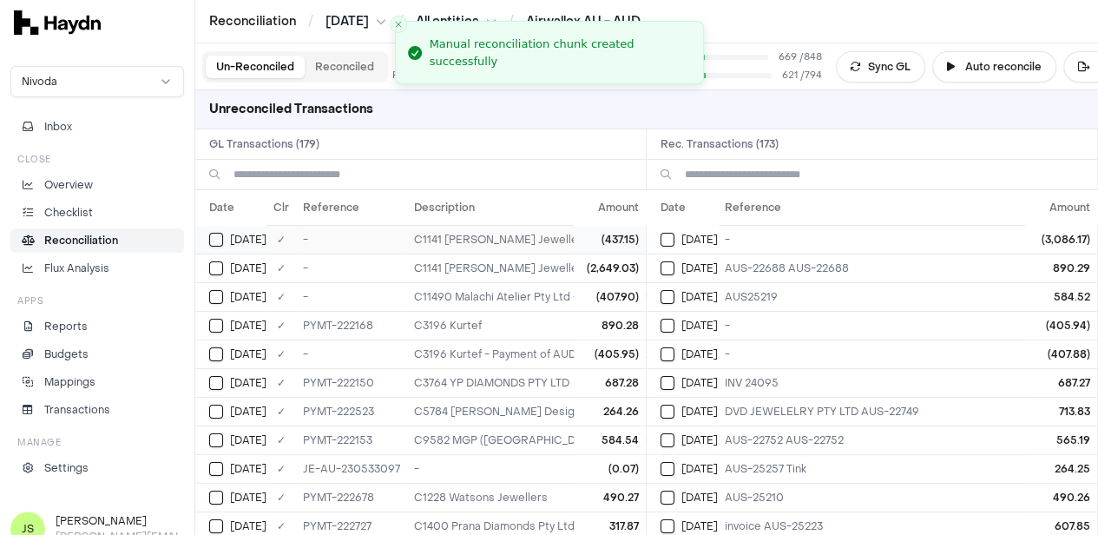
click at [206, 237] on td "[DATE]" at bounding box center [230, 239] width 71 height 29
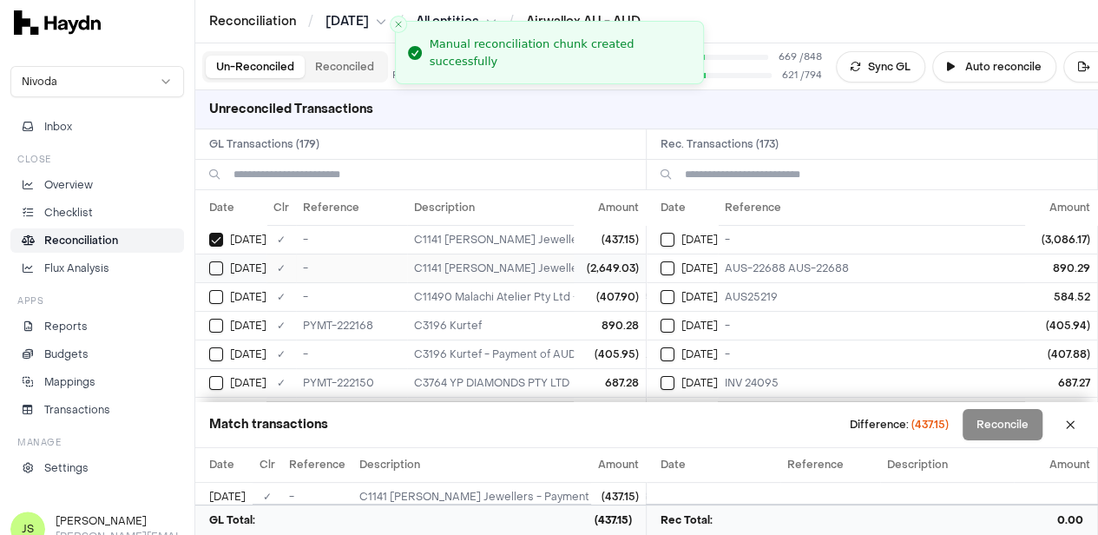
click at [214, 267] on button "Select GL transaction 8253557" at bounding box center [216, 268] width 14 height 14
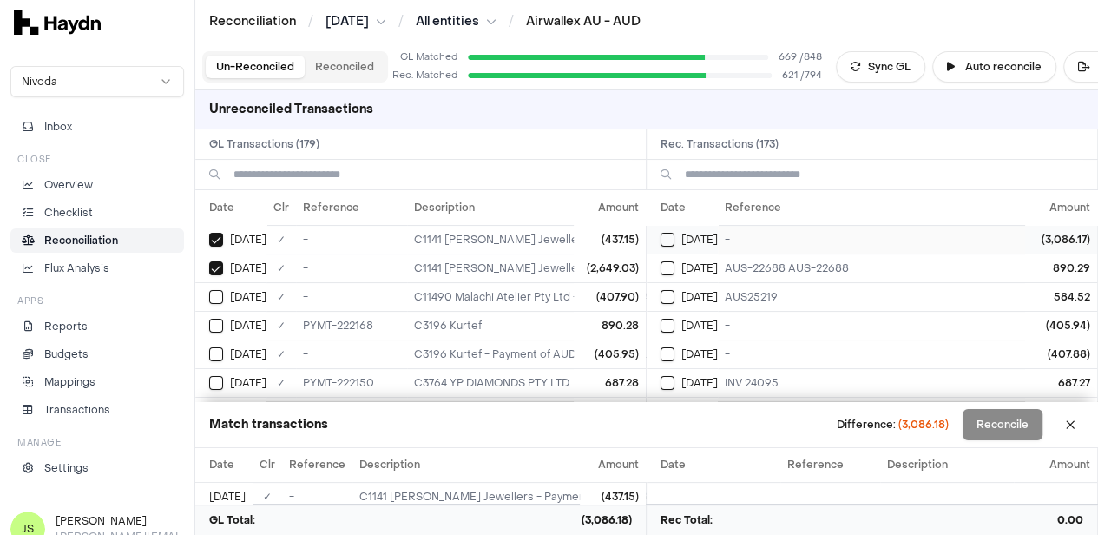
click at [675, 240] on button "Select reconciliation transaction 39927" at bounding box center [668, 240] width 14 height 14
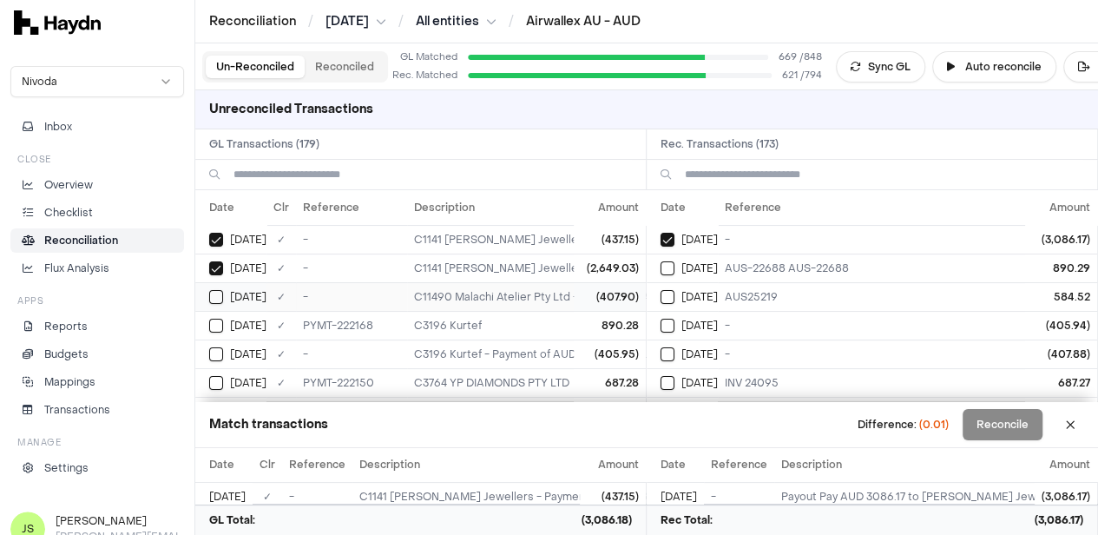
click at [217, 296] on button "Select GL transaction 8253560" at bounding box center [216, 297] width 14 height 14
click at [670, 327] on button "Select reconciliation transaction 39977" at bounding box center [668, 326] width 14 height 14
click at [675, 348] on button "Select reconciliation transaction 39979" at bounding box center [668, 354] width 14 height 14
click at [217, 347] on button "Select GL transaction 8253559" at bounding box center [216, 354] width 14 height 14
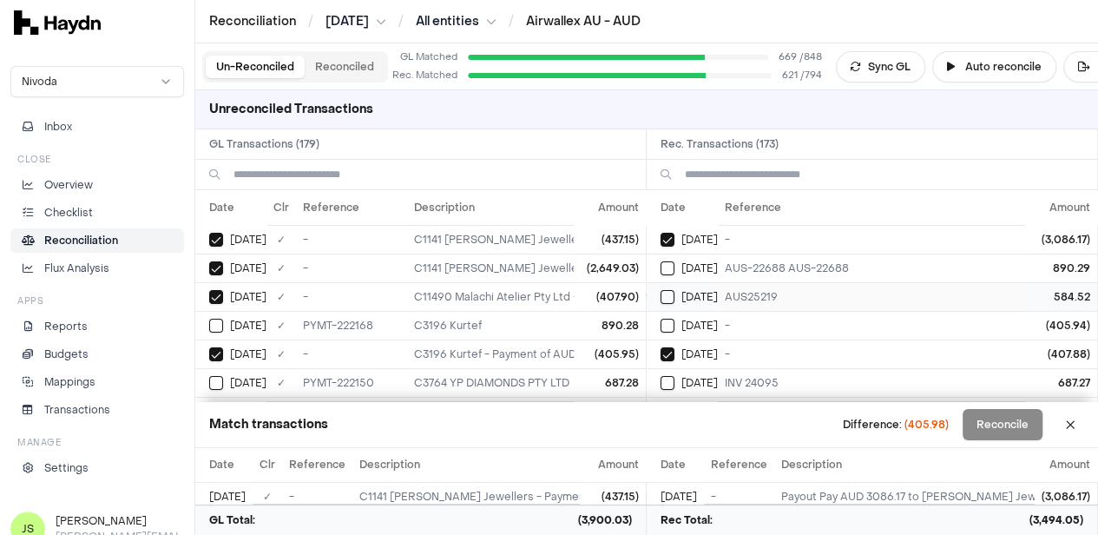
click at [675, 292] on button "Select reconciliation transaction 39955" at bounding box center [668, 297] width 14 height 14
click at [675, 320] on button "Select reconciliation transaction 39977" at bounding box center [668, 326] width 14 height 14
click at [220, 319] on button "Select GL transaction 8253889" at bounding box center [216, 326] width 14 height 14
click at [672, 273] on button "Select reconciliation transaction 39969" at bounding box center [668, 268] width 14 height 14
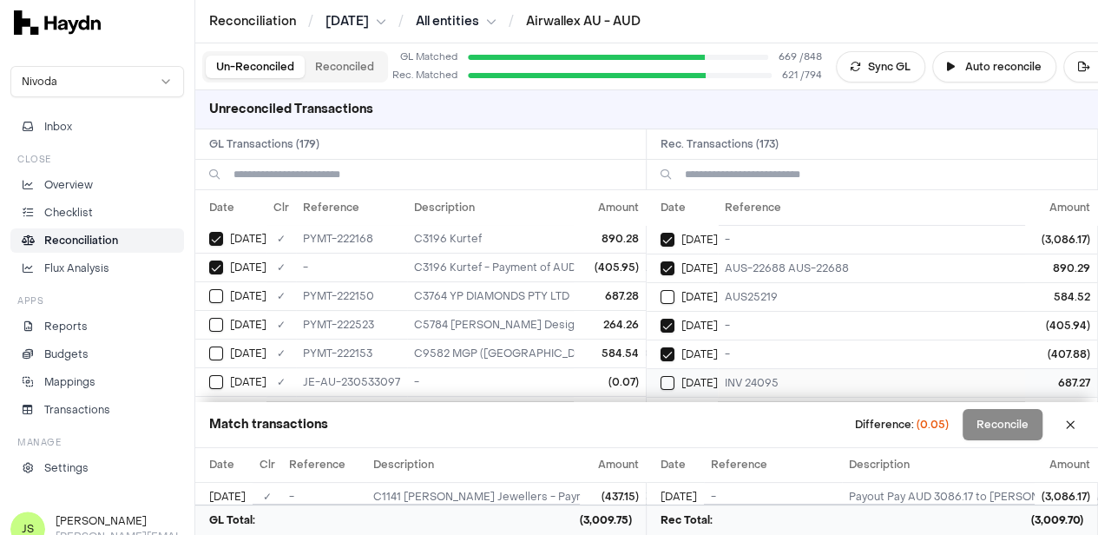
scroll to position [87, 0]
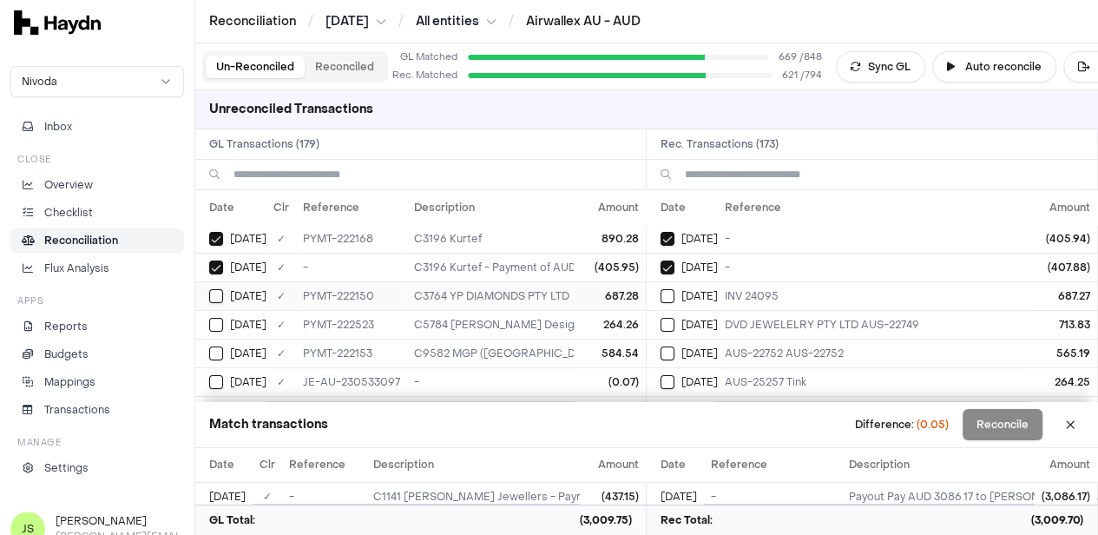
click at [226, 289] on div "[DATE]" at bounding box center [237, 296] width 57 height 14
click at [682, 289] on div "[DATE]" at bounding box center [689, 296] width 57 height 14
click at [219, 321] on button "Select GL transaction 8253902" at bounding box center [216, 325] width 14 height 14
click at [675, 375] on button "Select reconciliation transaction 39983" at bounding box center [668, 382] width 14 height 14
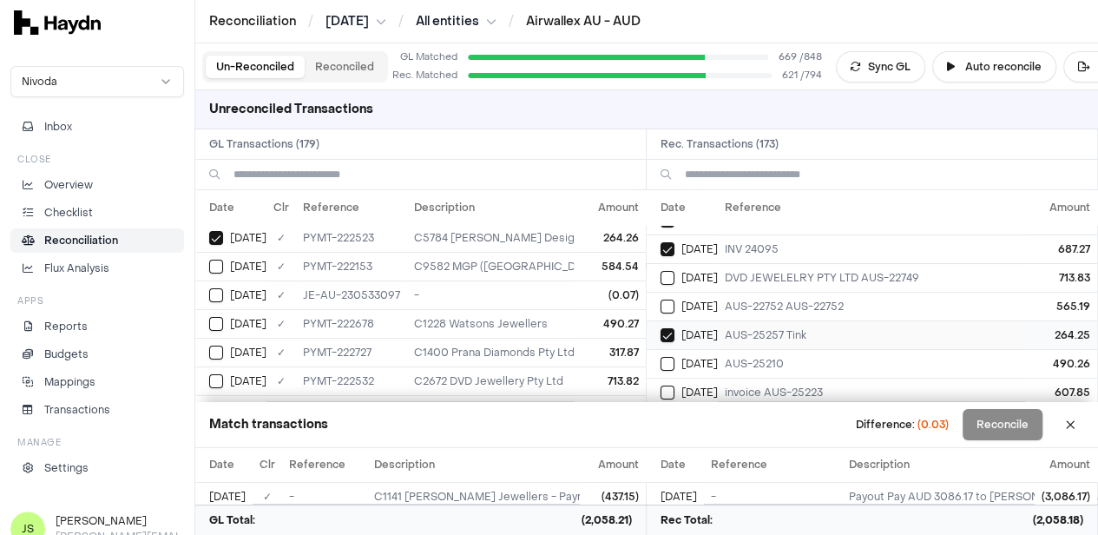
scroll to position [174, 0]
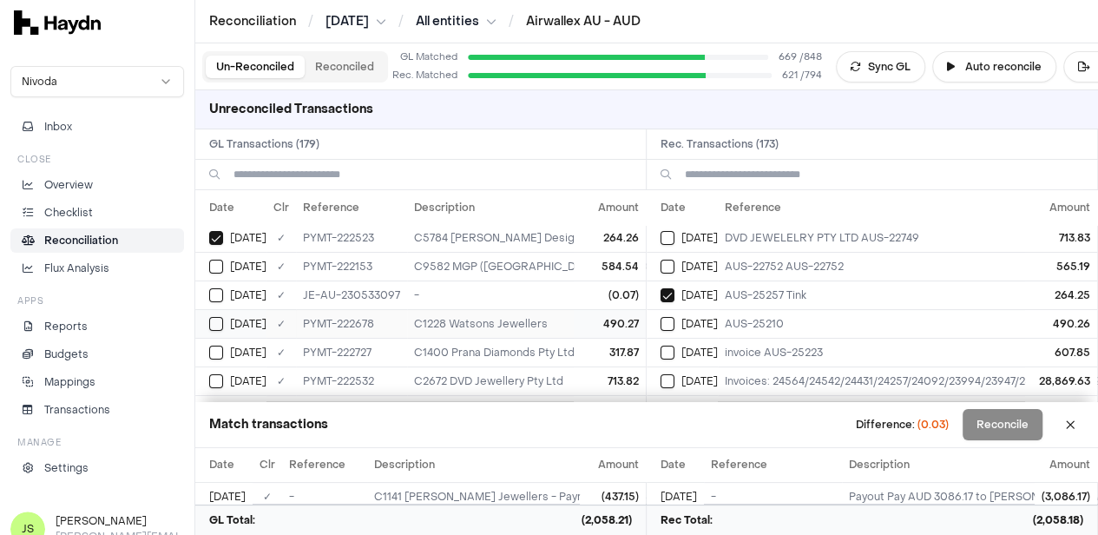
click at [210, 321] on button "Select GL transaction 8253919" at bounding box center [216, 324] width 14 height 14
click at [666, 327] on td "[DATE]" at bounding box center [682, 323] width 71 height 29
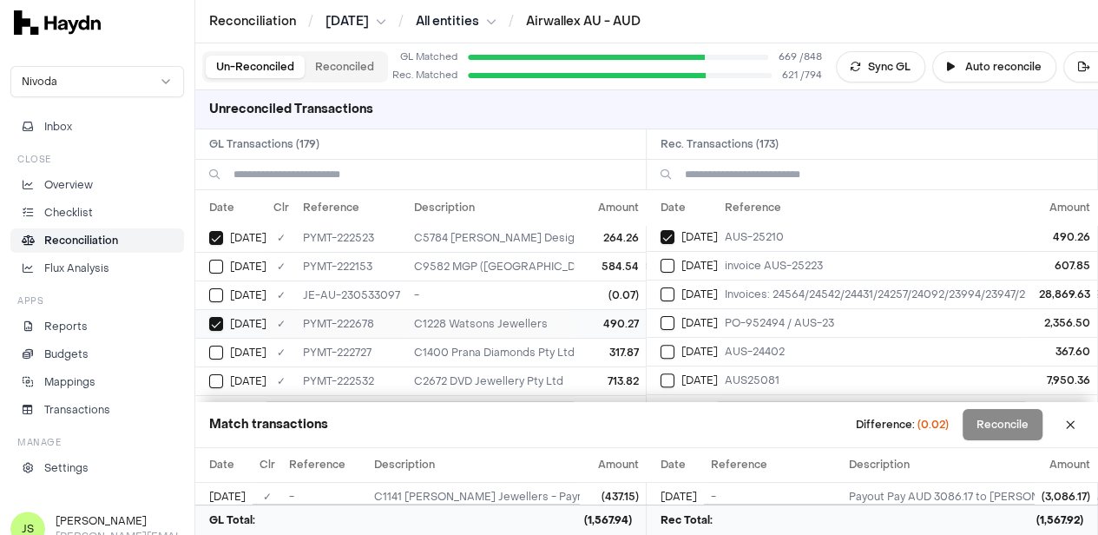
scroll to position [260, 0]
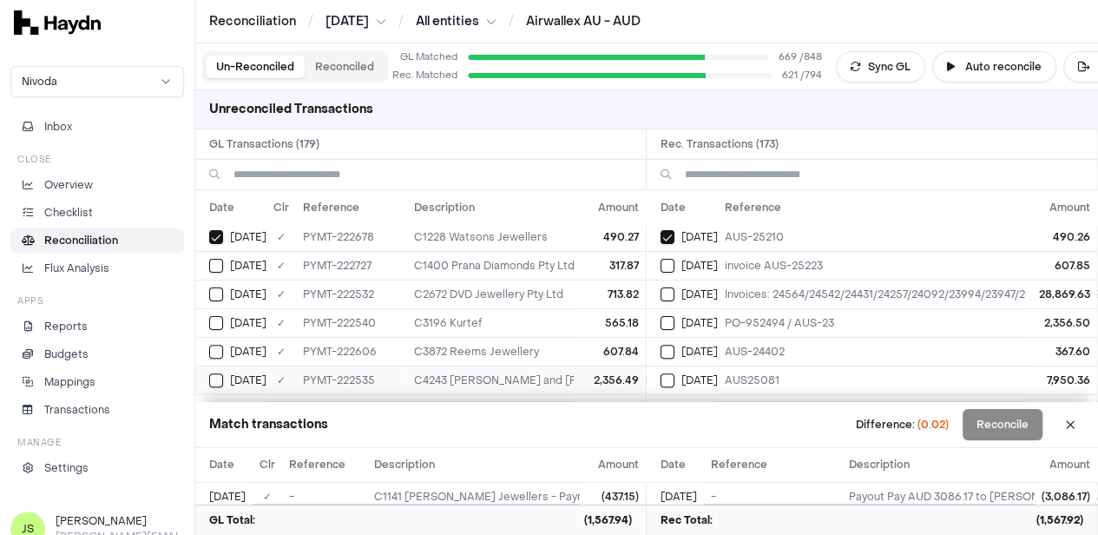
click at [214, 373] on button "Select GL transaction 8253908" at bounding box center [216, 380] width 14 height 14
click at [675, 316] on button "Select reconciliation transaction 39992" at bounding box center [668, 323] width 14 height 14
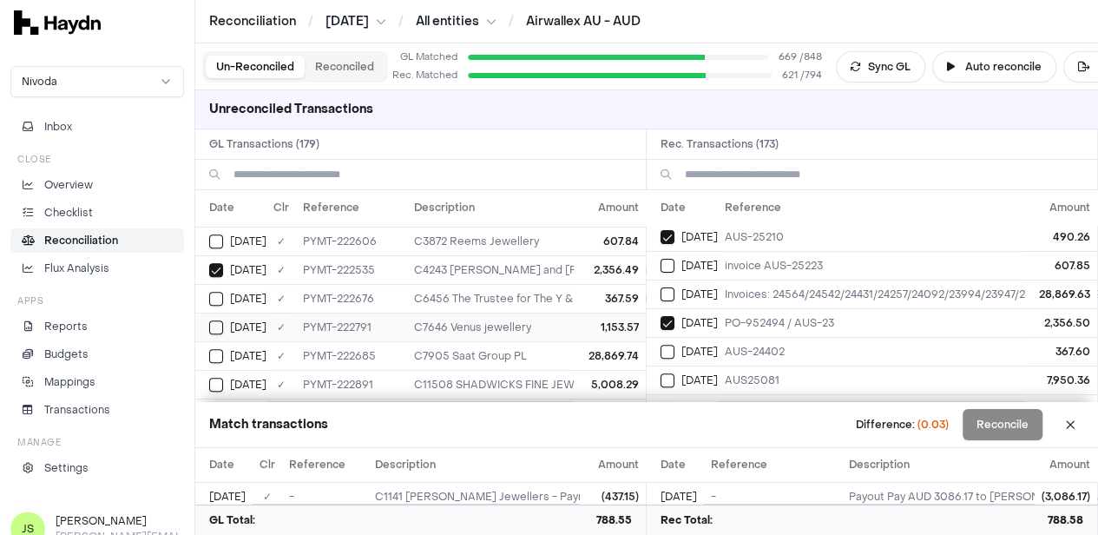
scroll to position [347, 0]
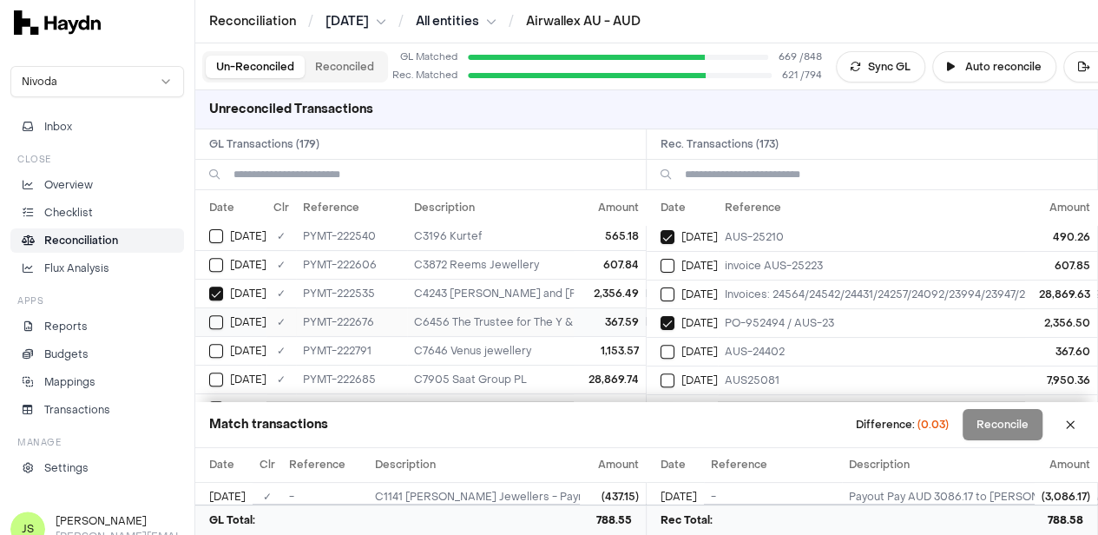
click at [214, 307] on td "[DATE]" at bounding box center [230, 321] width 71 height 29
click at [675, 346] on button "Select reconciliation transaction 40004" at bounding box center [668, 352] width 14 height 14
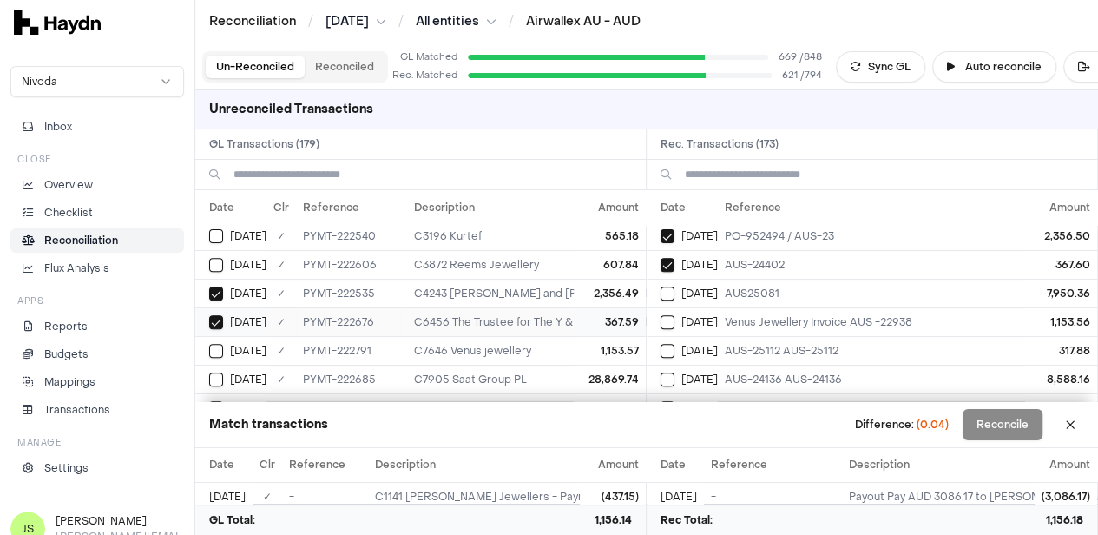
scroll to position [434, 0]
click at [215, 259] on button "Select GL transaction 8253922" at bounding box center [216, 264] width 14 height 14
click at [669, 319] on button "Select reconciliation transaction 40007" at bounding box center [668, 322] width 14 height 14
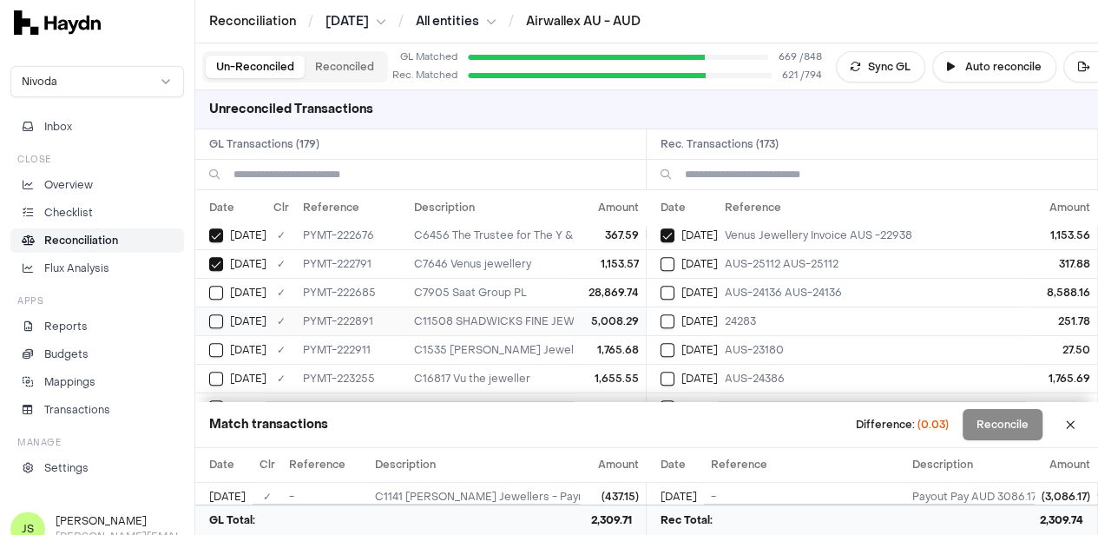
scroll to position [521, 0]
click at [670, 289] on button "Select reconciliation transaction 40012" at bounding box center [668, 293] width 14 height 14
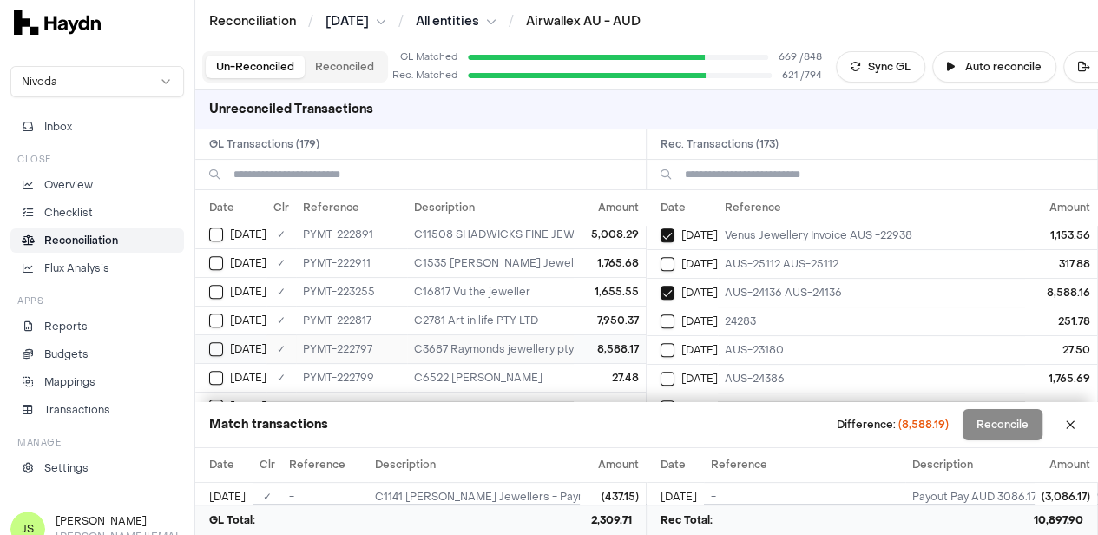
click at [221, 342] on button "Select GL transaction 8253926" at bounding box center [216, 349] width 14 height 14
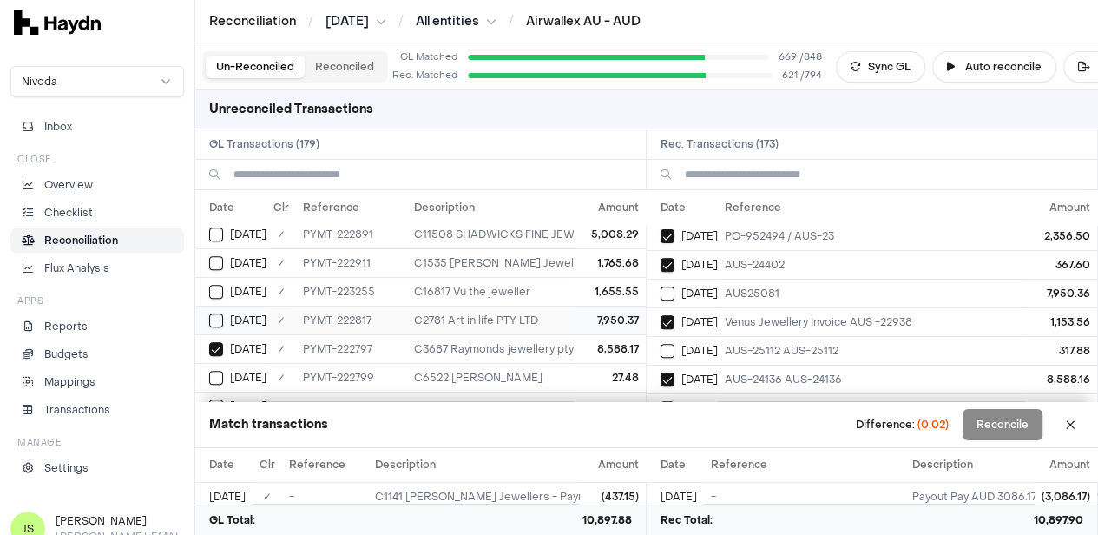
click at [217, 313] on button "Select GL transaction 8253933" at bounding box center [216, 320] width 14 height 14
click at [670, 288] on button "Select reconciliation transaction 40024" at bounding box center [668, 294] width 14 height 14
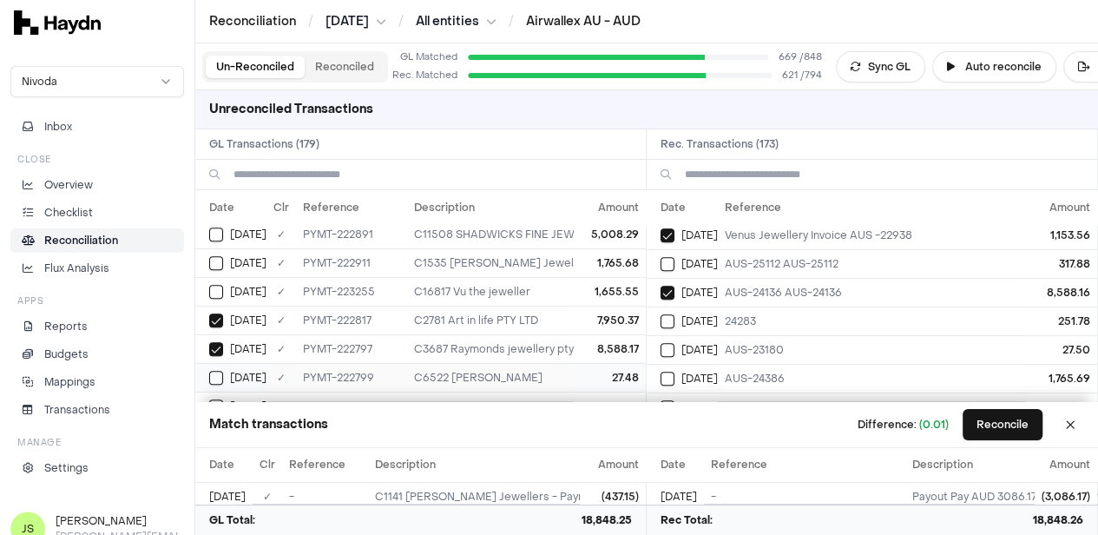
click at [212, 371] on button "Select GL transaction 8253928" at bounding box center [216, 378] width 14 height 14
click at [675, 343] on button "Select reconciliation transaction 40035" at bounding box center [668, 350] width 14 height 14
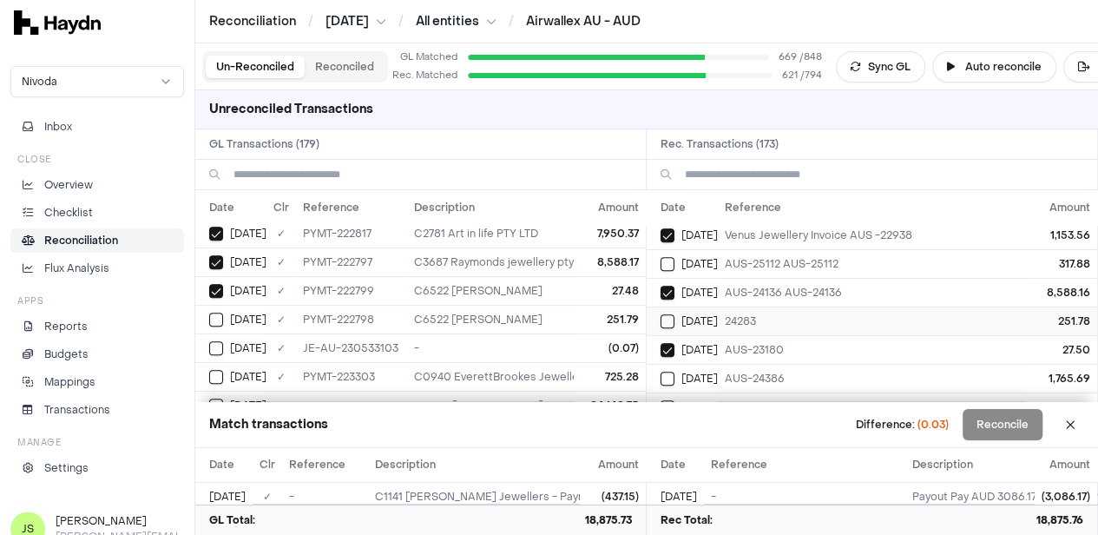
click at [675, 314] on button "Select reconciliation transaction 40016" at bounding box center [668, 321] width 14 height 14
click at [221, 313] on button "Select GL transaction 8253927" at bounding box center [216, 320] width 14 height 14
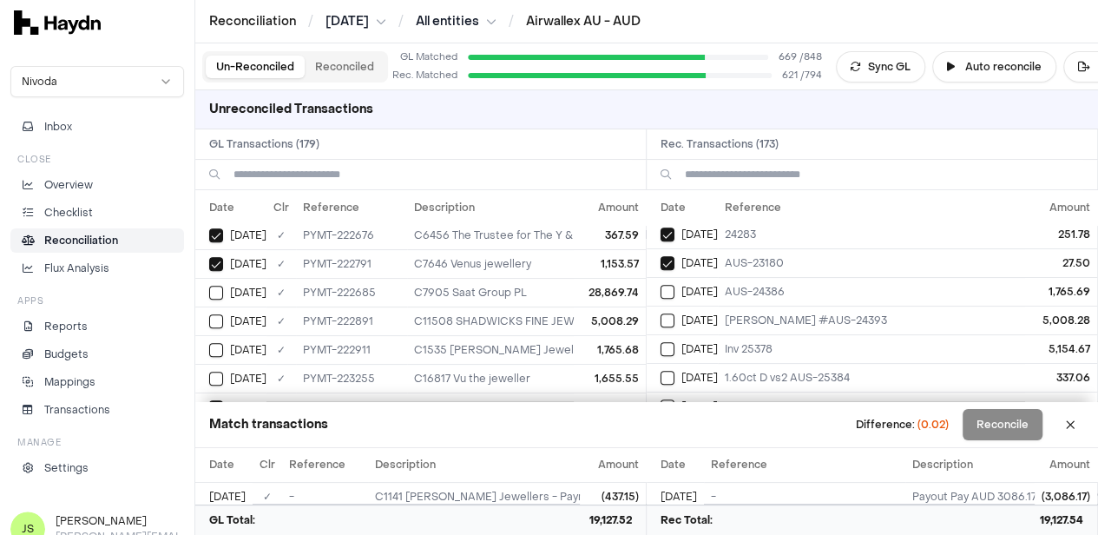
scroll to position [521, 0]
click at [222, 256] on button "Select GL transaction 8253938" at bounding box center [216, 263] width 14 height 14
click at [675, 285] on button "Select reconciliation transaction 40029" at bounding box center [668, 292] width 14 height 14
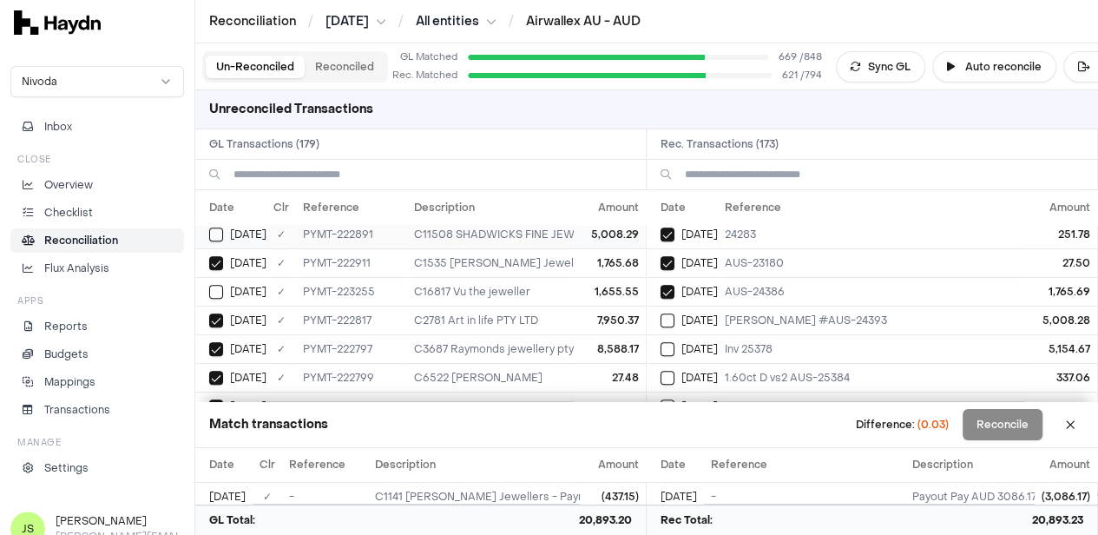
click at [221, 227] on button "Select GL transaction 8253937" at bounding box center [216, 234] width 14 height 14
click at [674, 314] on button "Select reconciliation transaction 40028" at bounding box center [668, 320] width 14 height 14
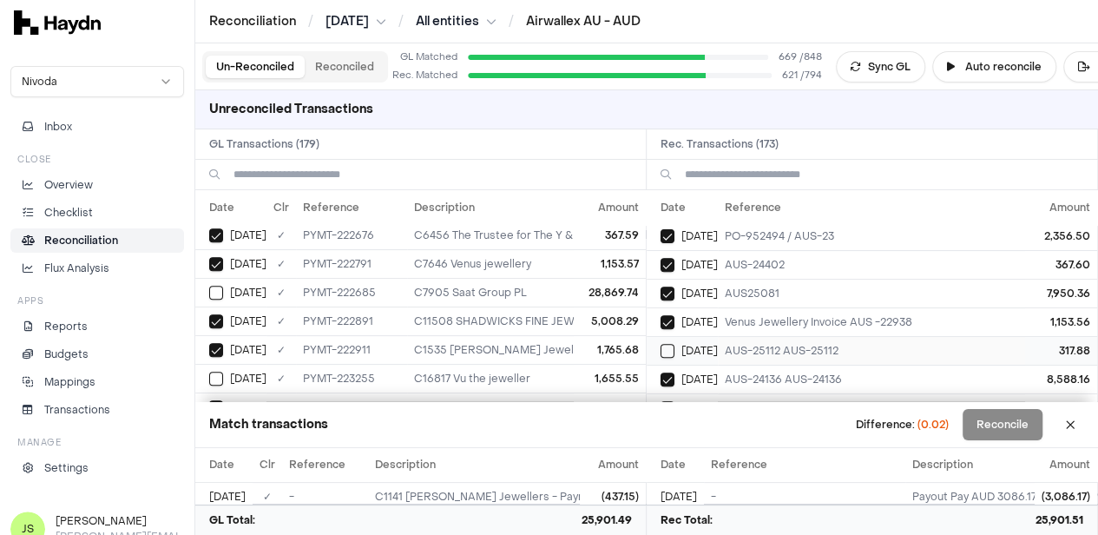
scroll to position [260, 0]
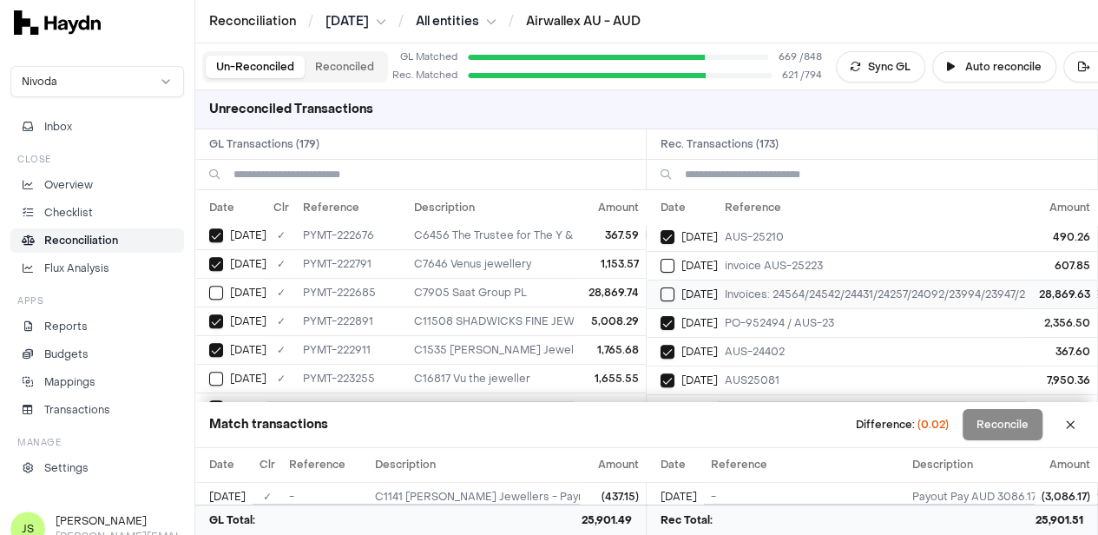
click at [673, 290] on button "Select reconciliation transaction 40002" at bounding box center [668, 294] width 14 height 14
click at [215, 290] on button "Select GL transaction 8253920" at bounding box center [216, 293] width 14 height 14
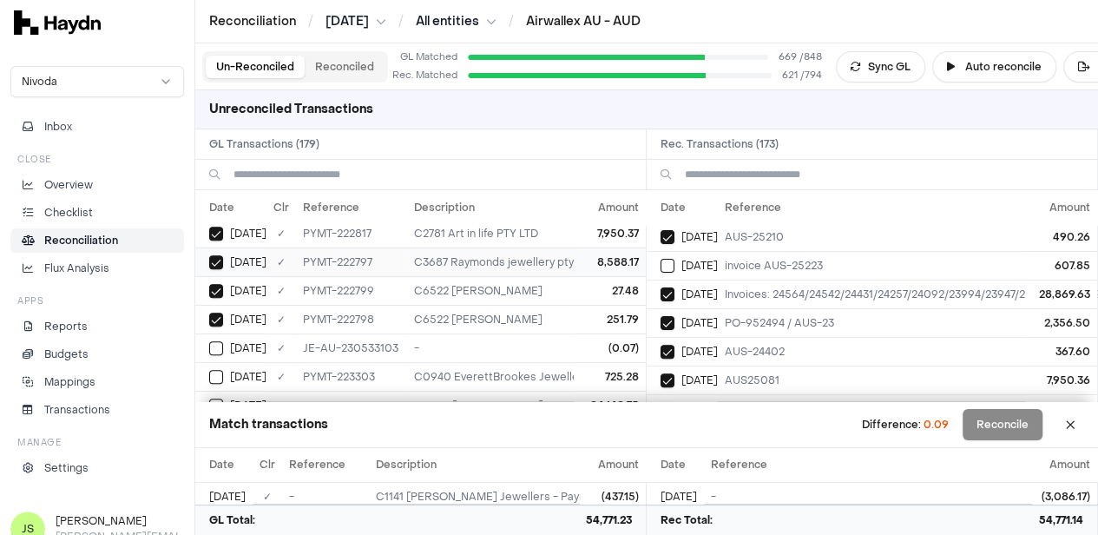
scroll to position [695, 0]
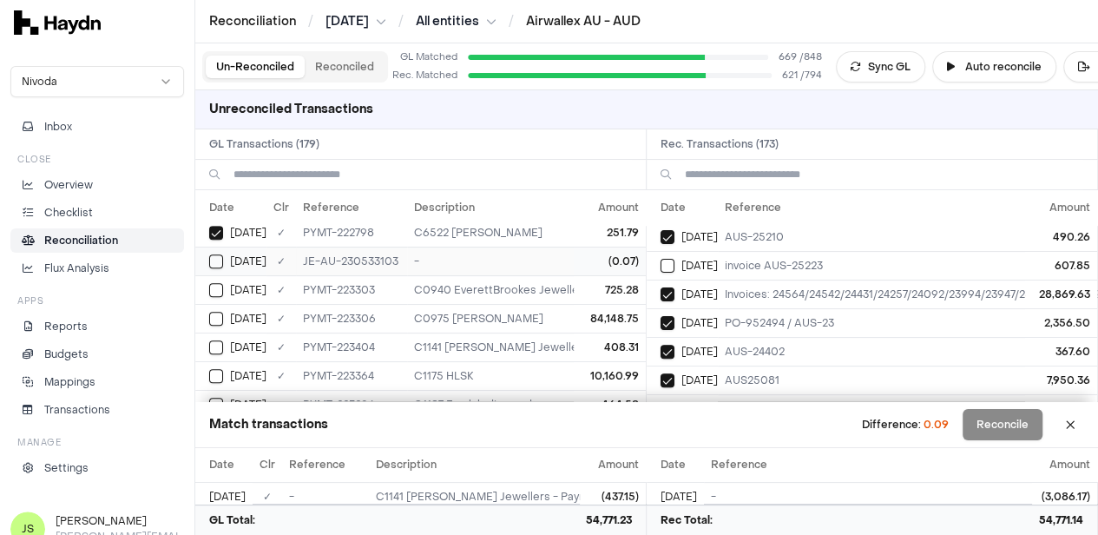
click at [227, 254] on div "[DATE]" at bounding box center [237, 261] width 57 height 14
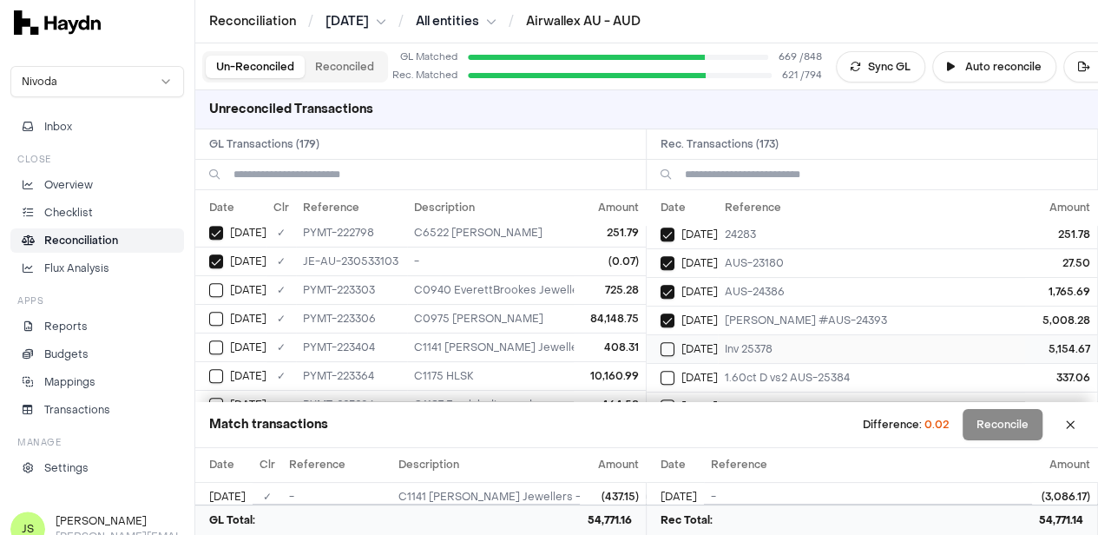
scroll to position [608, 0]
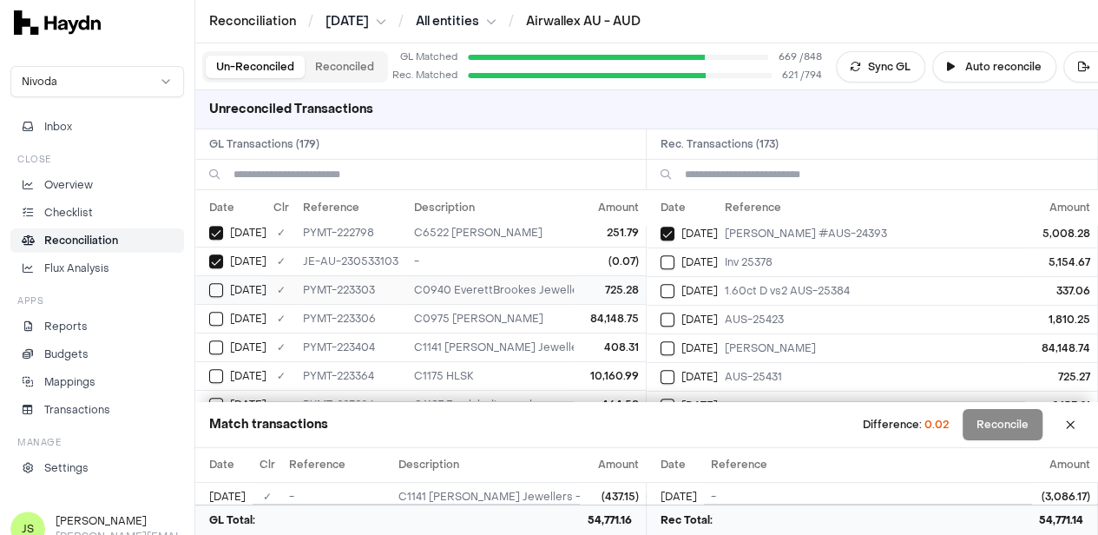
click at [220, 283] on button "Select GL transaction 8253968" at bounding box center [216, 290] width 14 height 14
click at [675, 370] on button "Select reconciliation transaction 40066" at bounding box center [668, 377] width 14 height 14
click at [218, 283] on button "Select GL transaction 8253968" at bounding box center [216, 290] width 14 height 14
click at [669, 283] on button "Select reconciliation transaction 40066" at bounding box center [668, 290] width 14 height 14
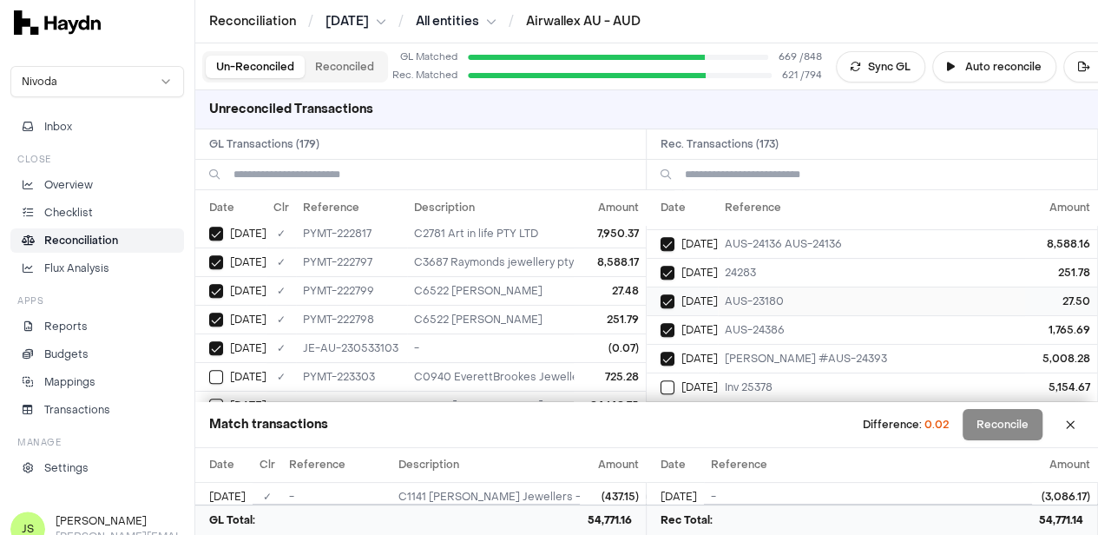
scroll to position [521, 0]
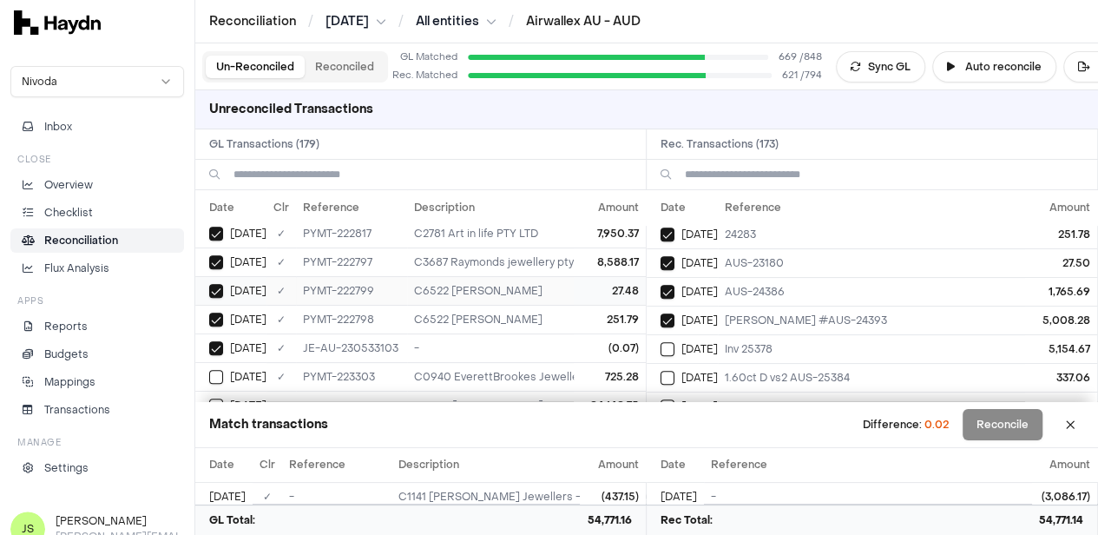
drag, startPoint x: 212, startPoint y: 281, endPoint x: 228, endPoint y: 287, distance: 17.6
click at [222, 286] on button "Select GL transaction 8253928" at bounding box center [216, 291] width 14 height 14
click at [667, 256] on button "Select reconciliation transaction 40035" at bounding box center [668, 263] width 14 height 14
click at [210, 284] on button "Select GL transaction 8253928" at bounding box center [216, 291] width 14 height 14
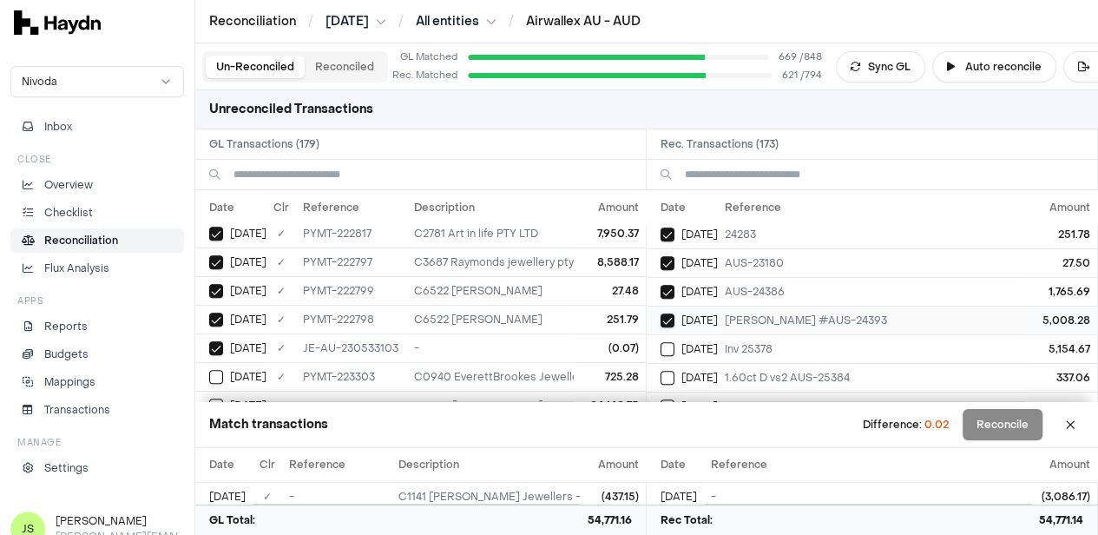
scroll to position [434, 0]
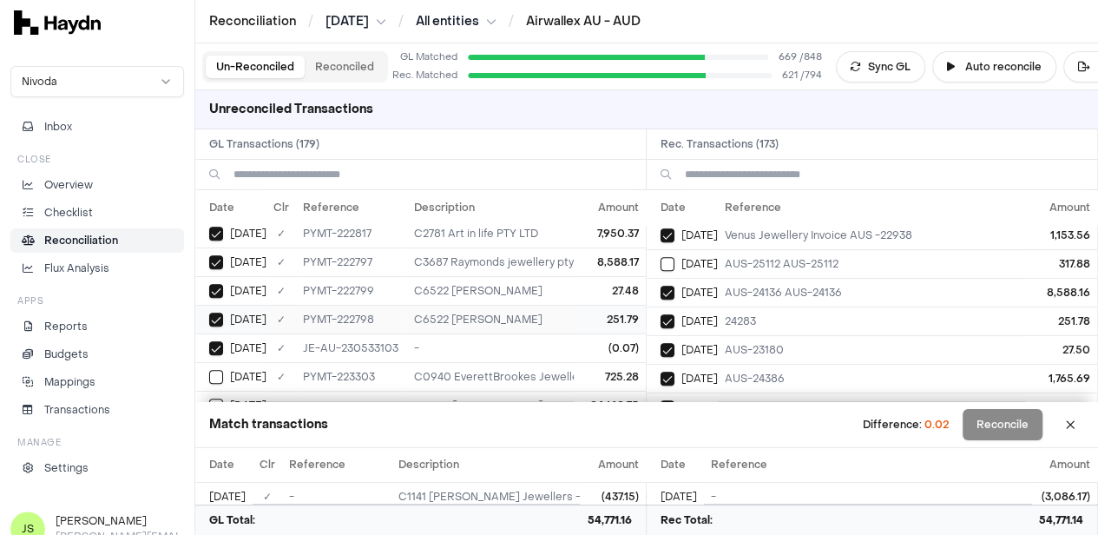
click at [223, 313] on div "[DATE]" at bounding box center [237, 320] width 57 height 14
click at [675, 314] on button "Select reconciliation transaction 40016" at bounding box center [668, 321] width 14 height 14
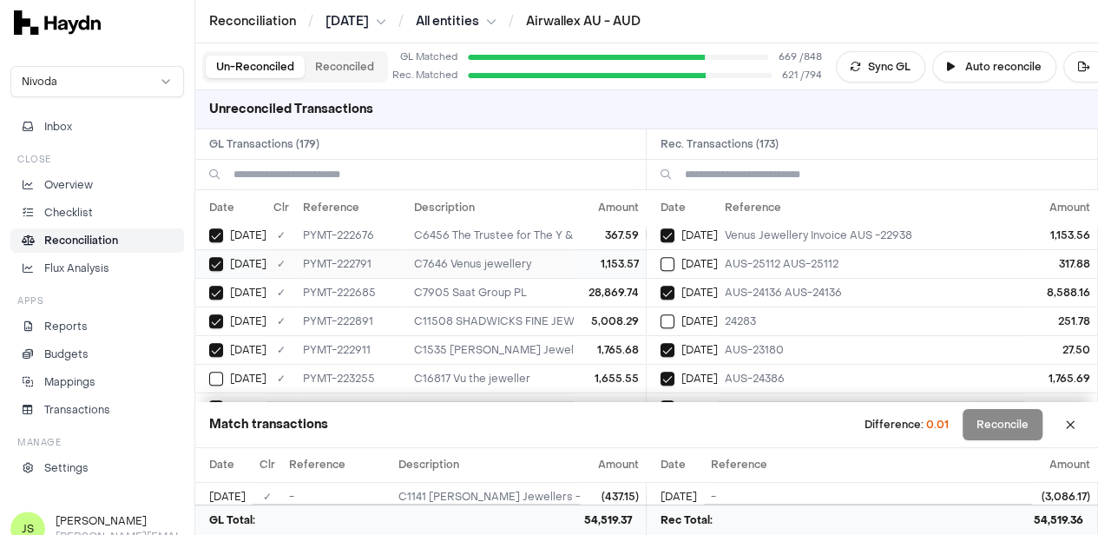
click at [220, 257] on button "Select GL transaction 8253922" at bounding box center [216, 264] width 14 height 14
click at [675, 228] on button "Select reconciliation transaction 40007" at bounding box center [668, 235] width 14 height 14
click at [1006, 425] on button "Reconcile" at bounding box center [1003, 424] width 80 height 31
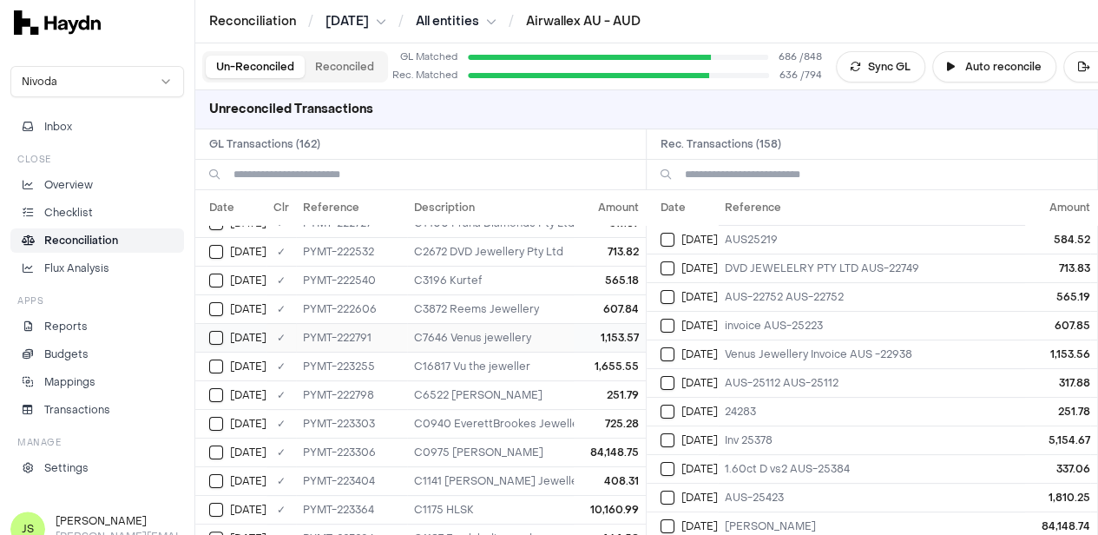
scroll to position [0, 0]
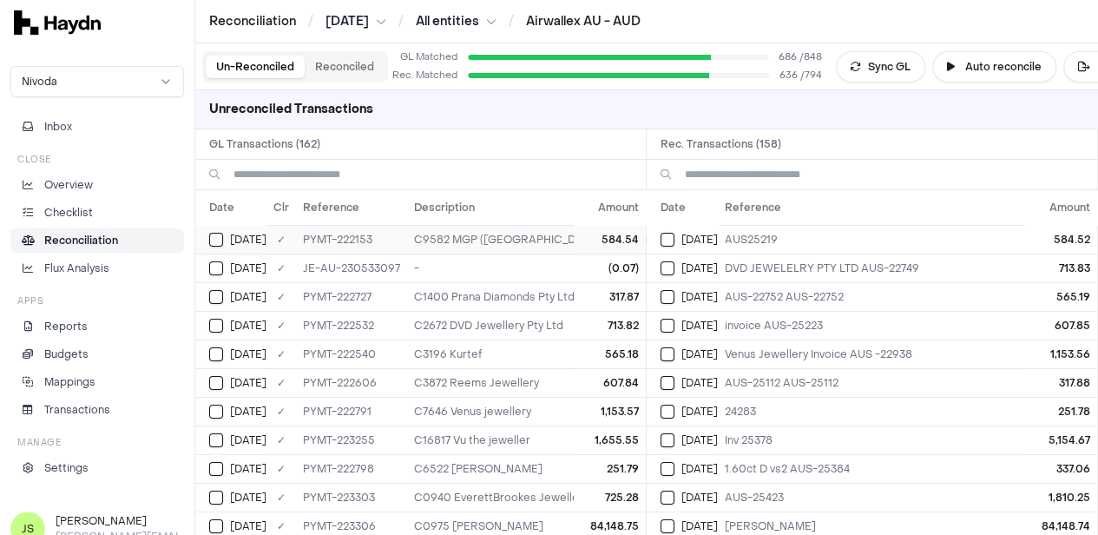
click at [217, 243] on button "Select GL transaction 8253876" at bounding box center [216, 240] width 14 height 14
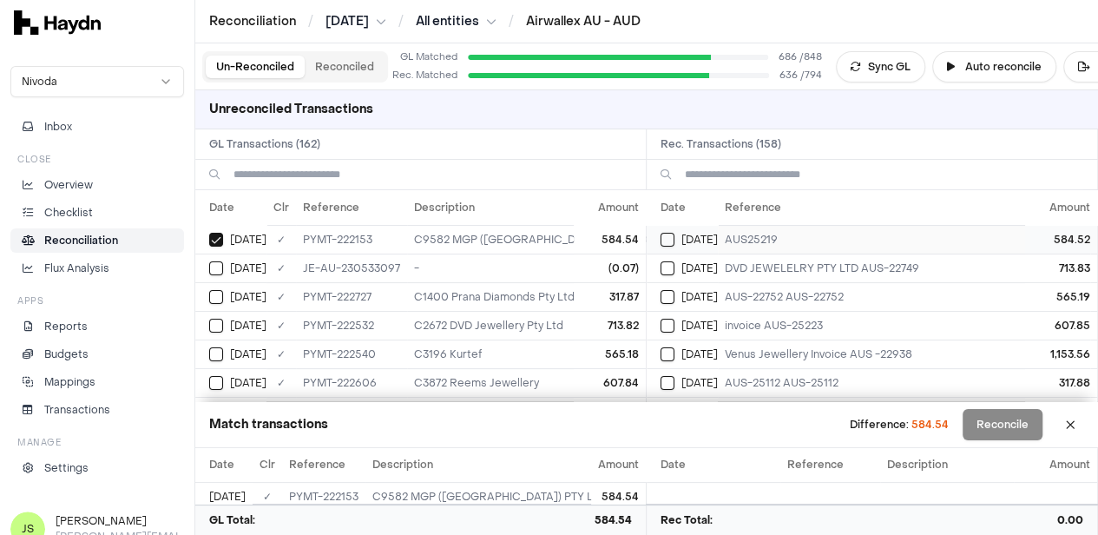
click at [672, 237] on button "Select reconciliation transaction 39955" at bounding box center [668, 240] width 14 height 14
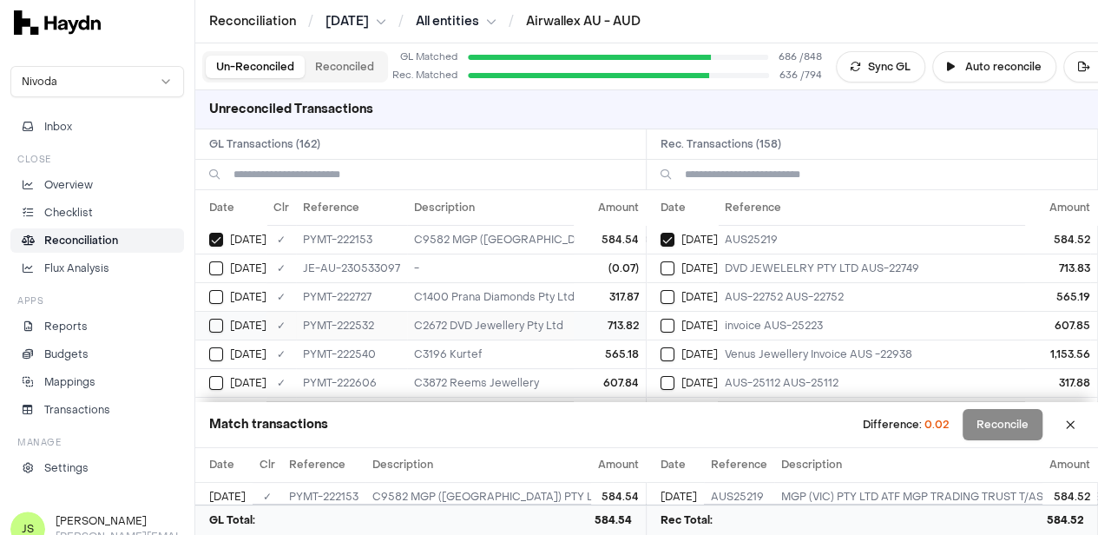
click at [220, 324] on button "Select GL transaction 8253906" at bounding box center [216, 326] width 14 height 14
click at [675, 269] on button "Select reconciliation transaction 39988" at bounding box center [668, 268] width 14 height 14
click at [675, 293] on button "Select reconciliation transaction 39995" at bounding box center [668, 297] width 14 height 14
click at [209, 353] on button "Select GL transaction 8253911" at bounding box center [216, 354] width 14 height 14
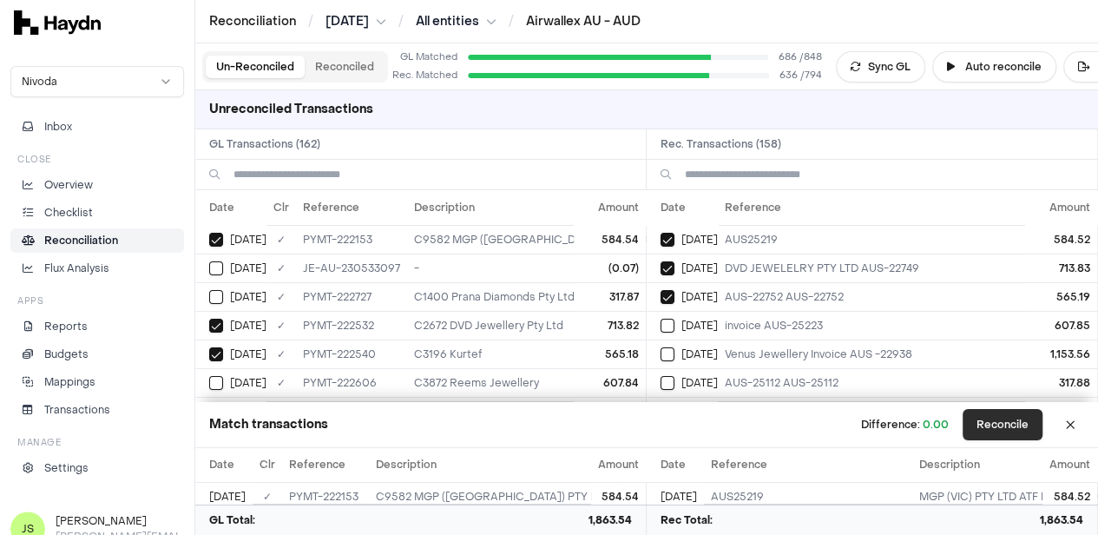
click at [1023, 432] on button "Reconcile" at bounding box center [1003, 424] width 80 height 31
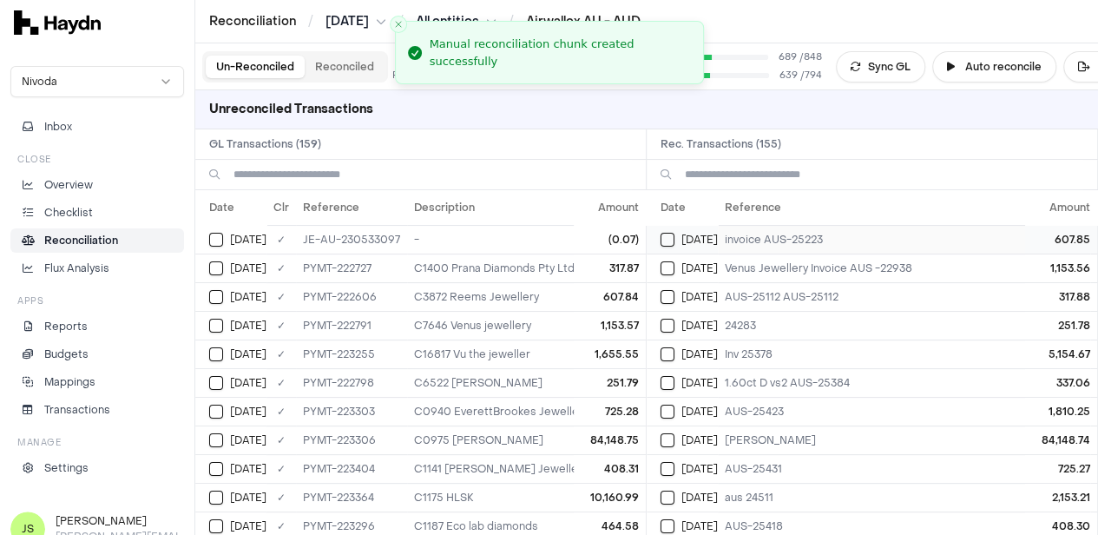
click at [672, 237] on button "Select reconciliation transaction 40000" at bounding box center [668, 240] width 14 height 14
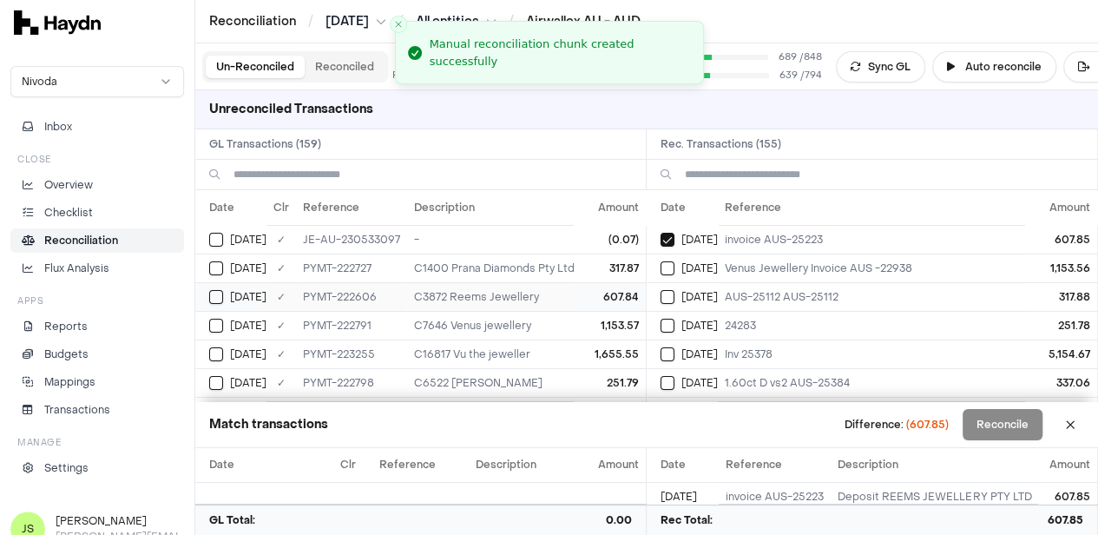
click at [224, 293] on div "[DATE]" at bounding box center [237, 297] width 57 height 14
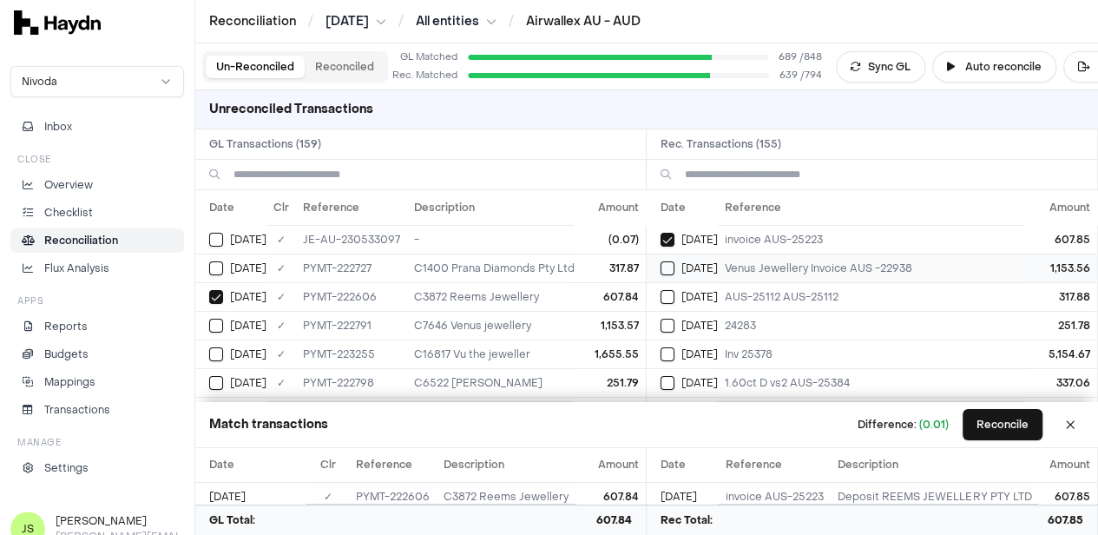
click at [665, 269] on td "[DATE]" at bounding box center [682, 268] width 71 height 29
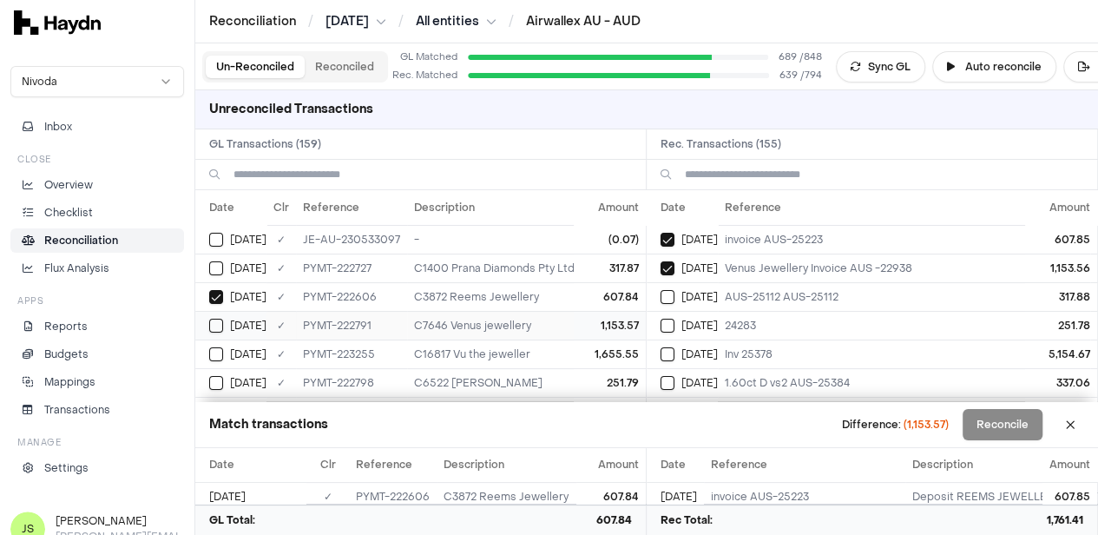
click at [217, 322] on button "Select GL transaction 8253922" at bounding box center [216, 326] width 14 height 14
click at [1026, 419] on button "Reconcile" at bounding box center [1003, 424] width 80 height 31
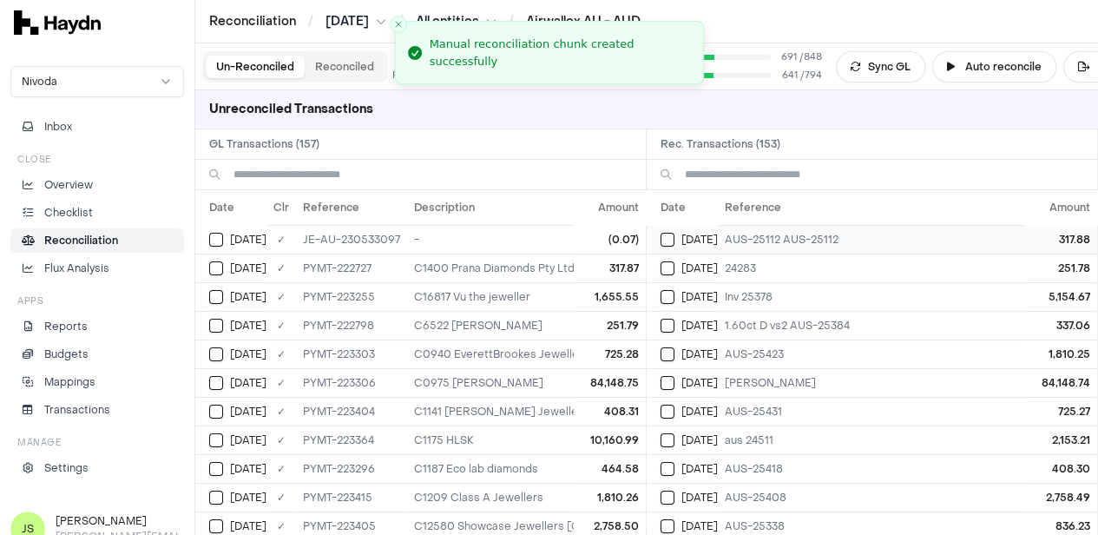
click at [675, 236] on button "Select reconciliation transaction 40006" at bounding box center [668, 240] width 14 height 14
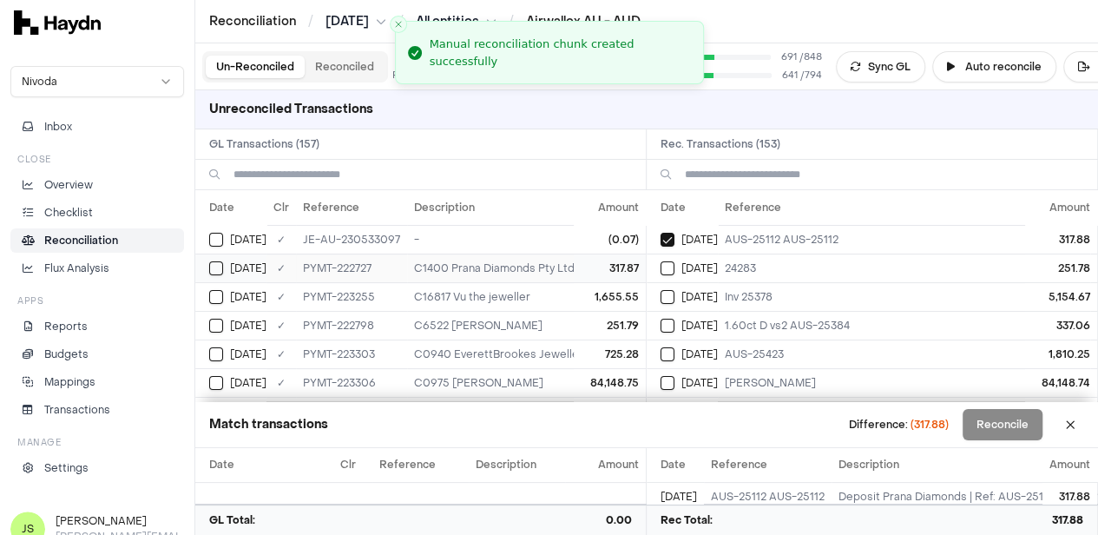
click at [211, 268] on button "Select GL transaction 8253921" at bounding box center [216, 268] width 14 height 14
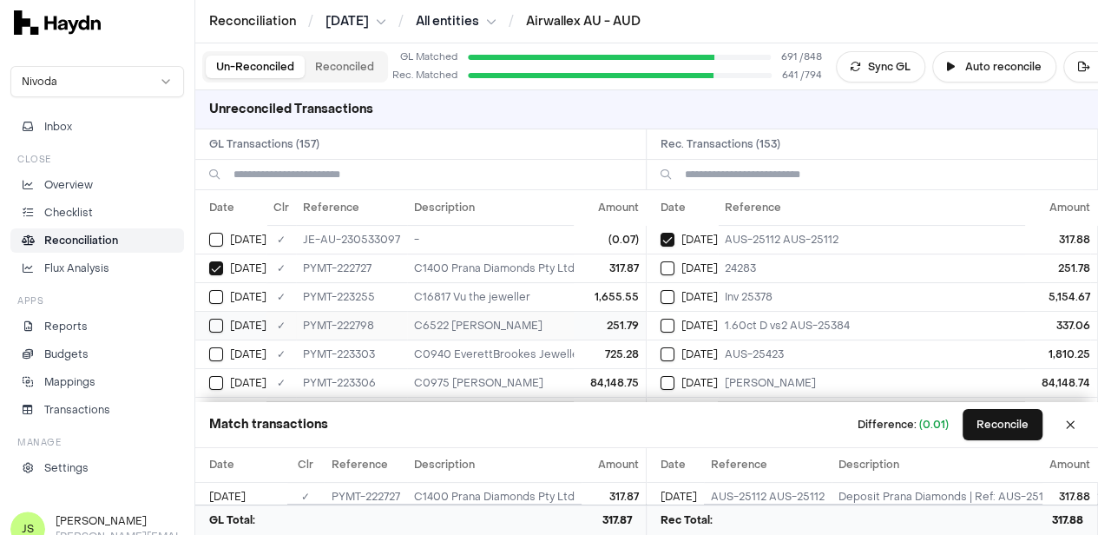
click at [223, 319] on div "[DATE]" at bounding box center [237, 326] width 57 height 14
click at [670, 264] on button "Select reconciliation transaction 40016" at bounding box center [668, 268] width 14 height 14
click at [987, 425] on button "Reconcile" at bounding box center [1003, 424] width 80 height 31
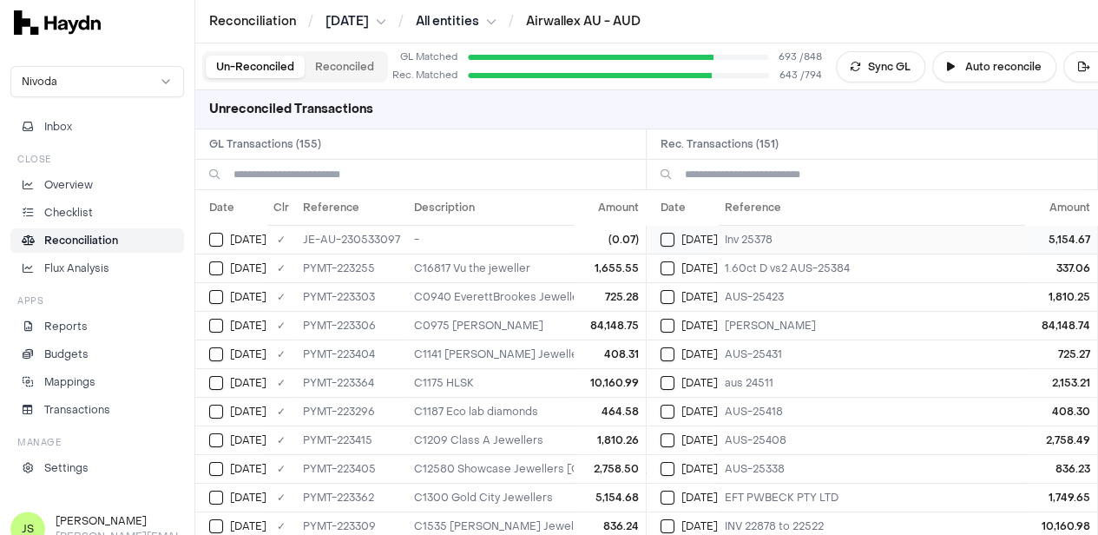
click at [682, 233] on div "[DATE]" at bounding box center [689, 240] width 57 height 14
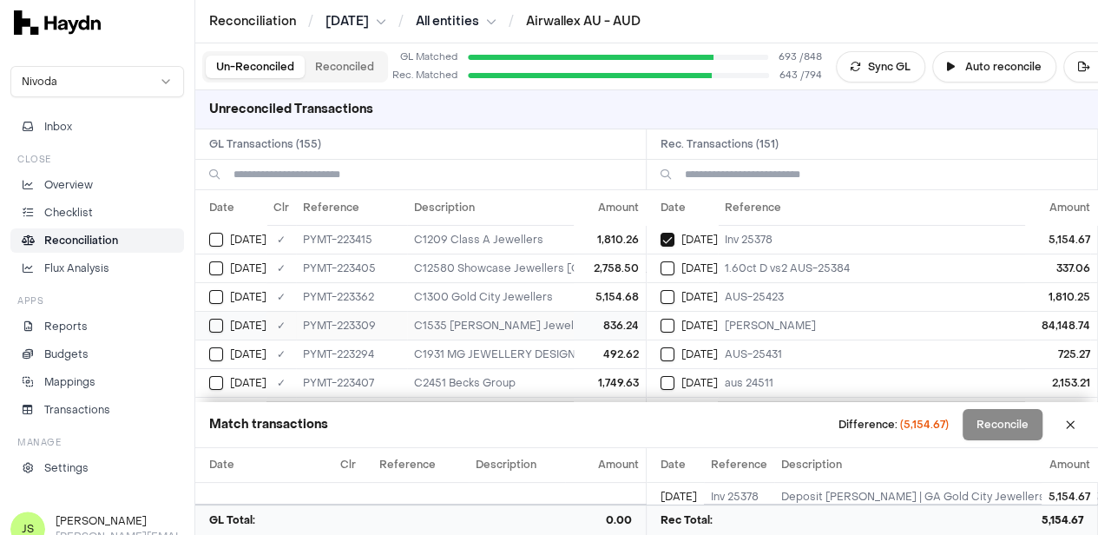
scroll to position [174, 0]
click at [221, 324] on button "Select GL transaction 8253979" at bounding box center [216, 324] width 14 height 14
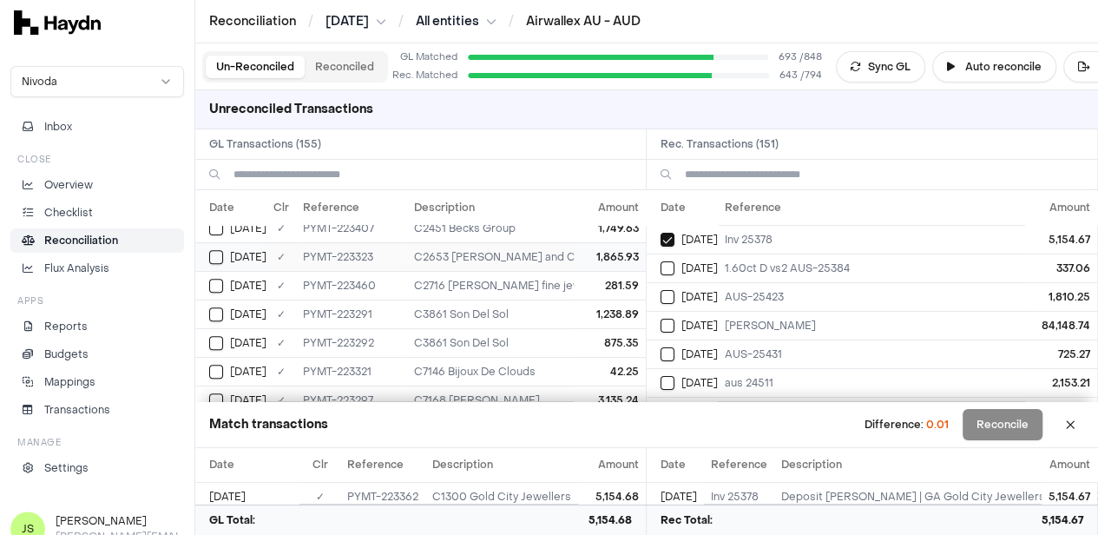
scroll to position [434, 0]
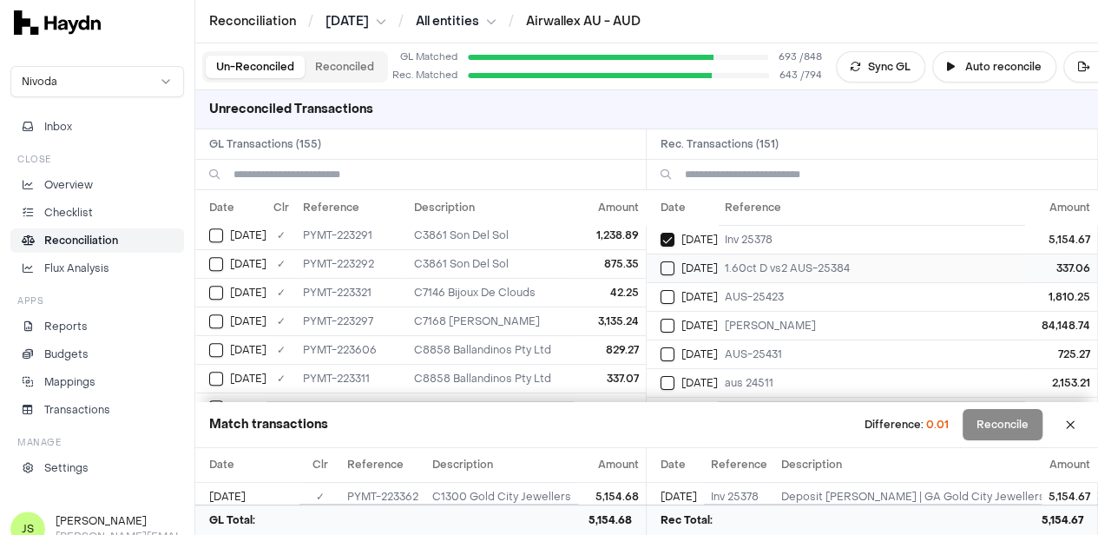
click at [675, 265] on button "Select reconciliation transaction 40074" at bounding box center [668, 268] width 14 height 14
click at [221, 372] on button "Select GL transaction 8253975" at bounding box center [216, 379] width 14 height 14
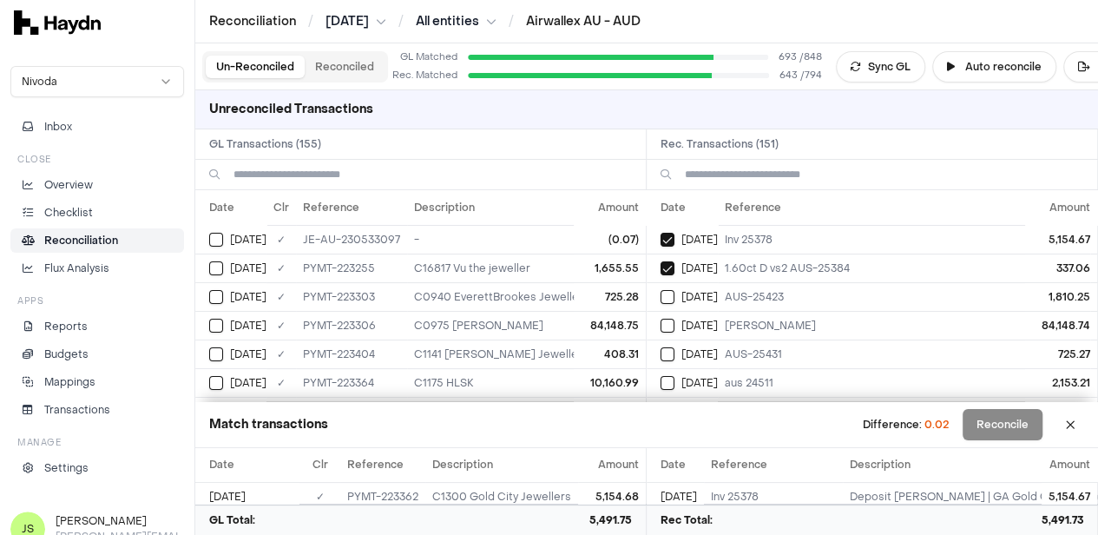
scroll to position [87, 0]
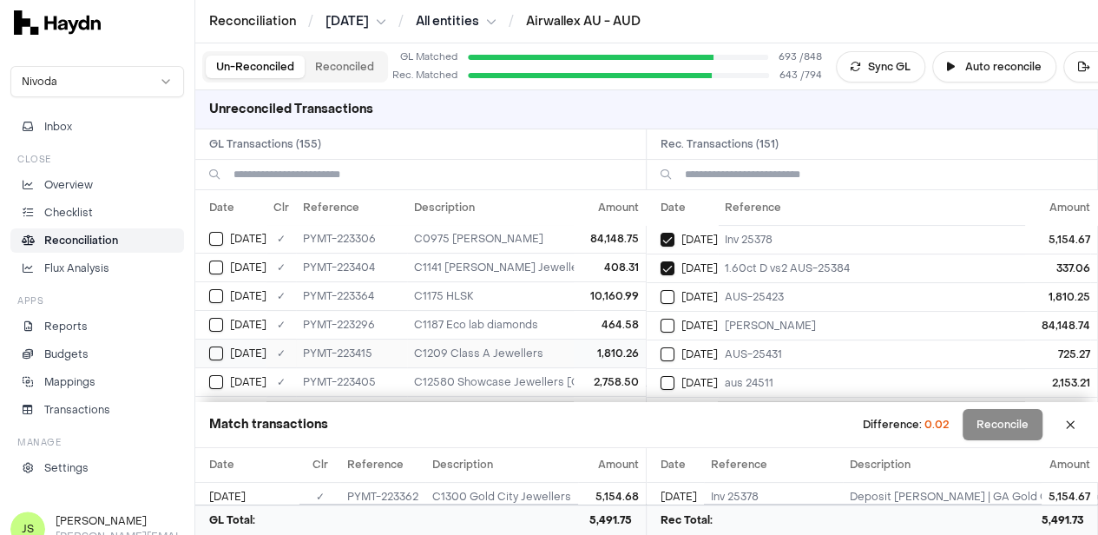
click at [215, 349] on button "Select GL transaction 8253987" at bounding box center [216, 353] width 14 height 14
click at [670, 293] on button "Select reconciliation transaction 40078" at bounding box center [668, 297] width 14 height 14
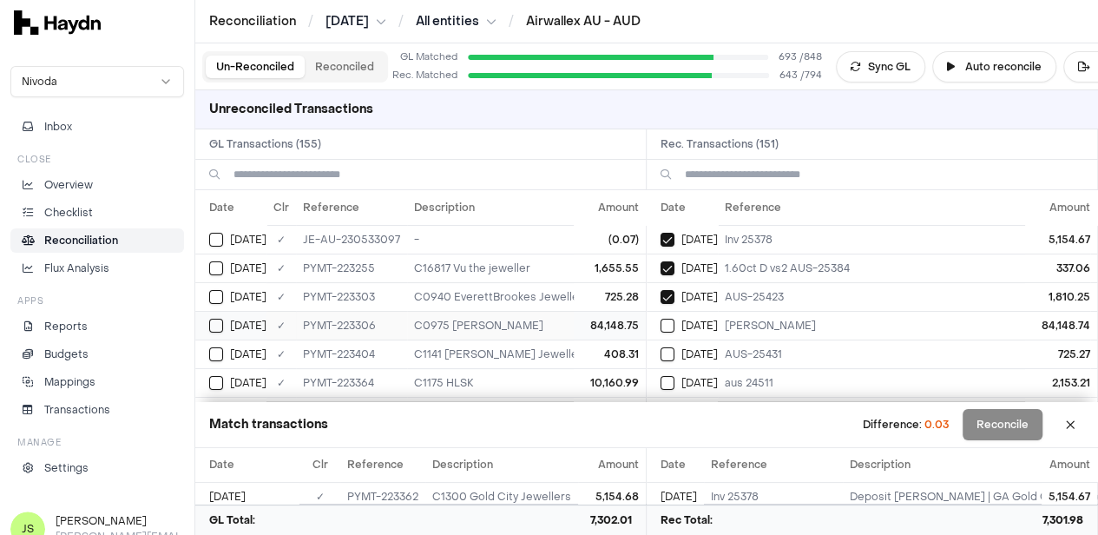
click at [221, 322] on button "Select GL transaction 8253971" at bounding box center [216, 326] width 14 height 14
click at [672, 323] on button "Select reconciliation transaction 40070" at bounding box center [668, 326] width 14 height 14
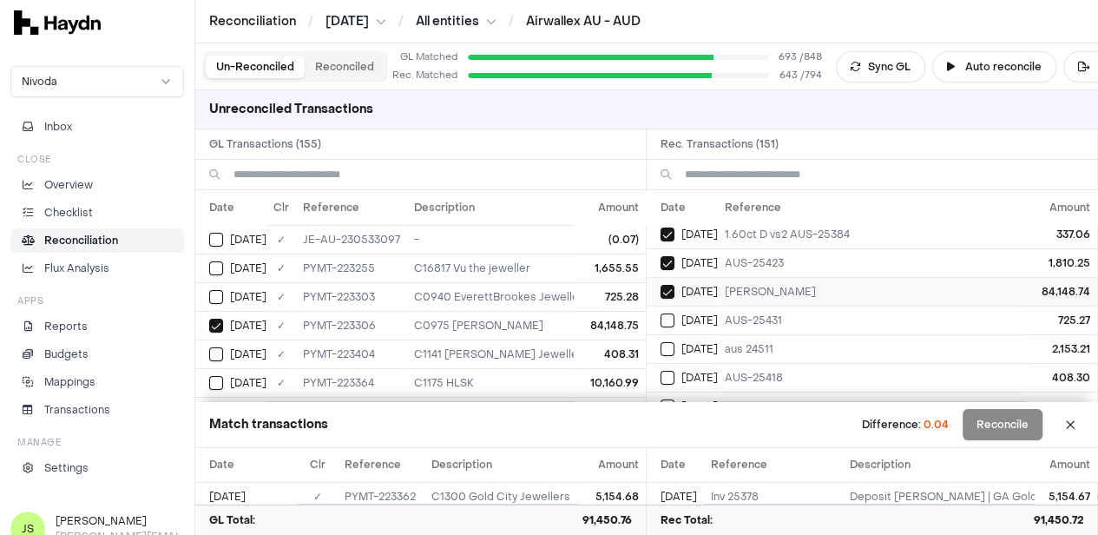
scroll to position [87, 0]
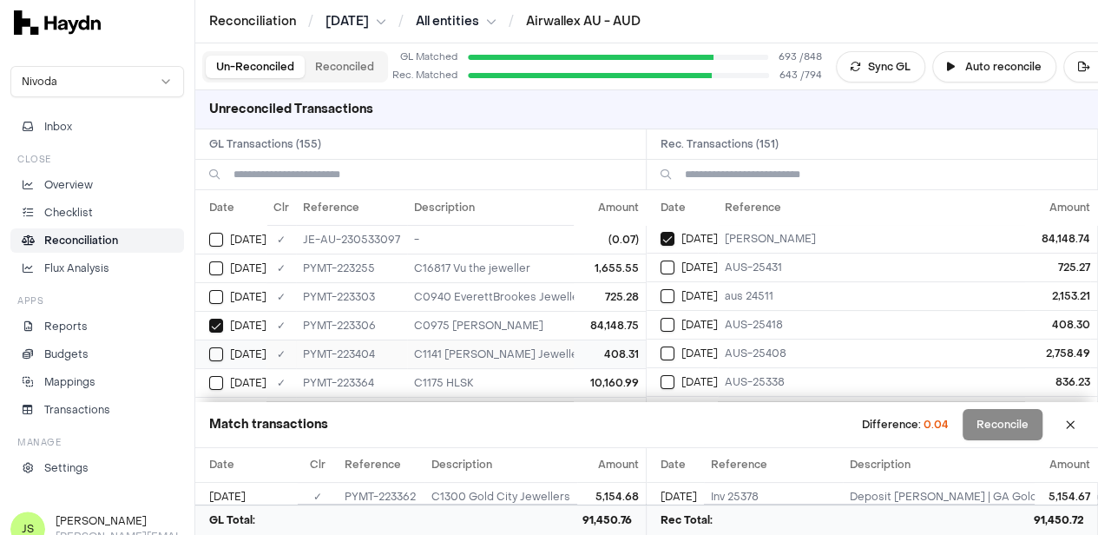
click at [219, 348] on button "Select GL transaction 8253983" at bounding box center [216, 354] width 14 height 14
click at [671, 323] on button "Select reconciliation transaction 40084" at bounding box center [668, 325] width 14 height 14
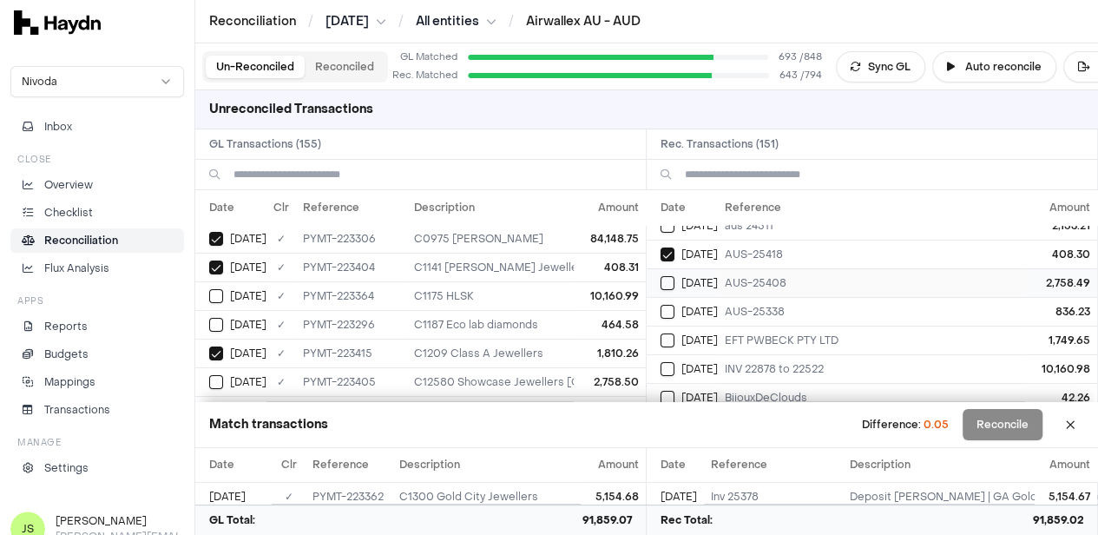
scroll to position [260, 0]
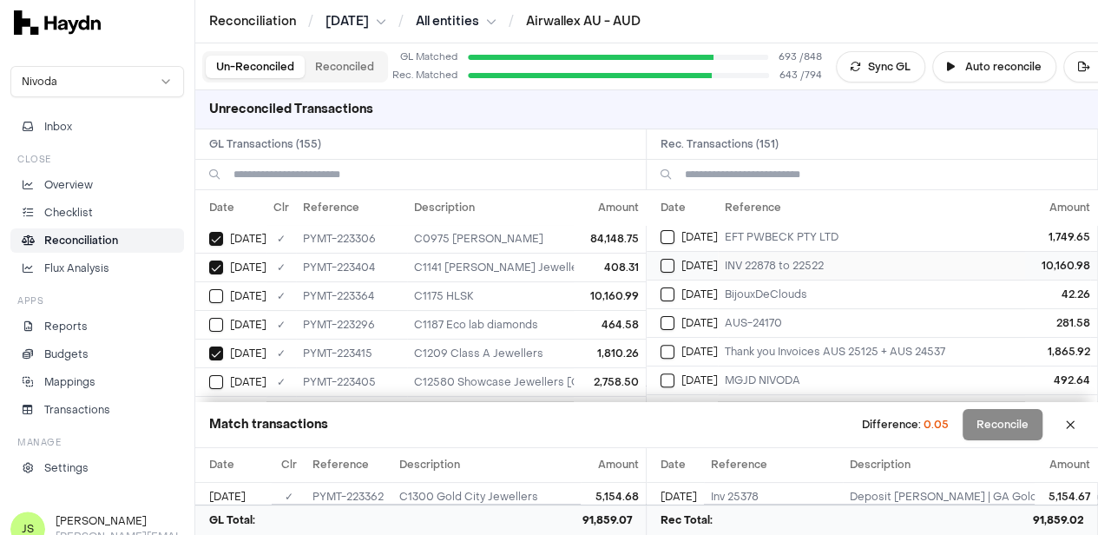
click at [672, 259] on button "Select reconciliation transaction 40079" at bounding box center [668, 266] width 14 height 14
click at [217, 291] on button "Select GL transaction 8253981" at bounding box center [216, 296] width 14 height 14
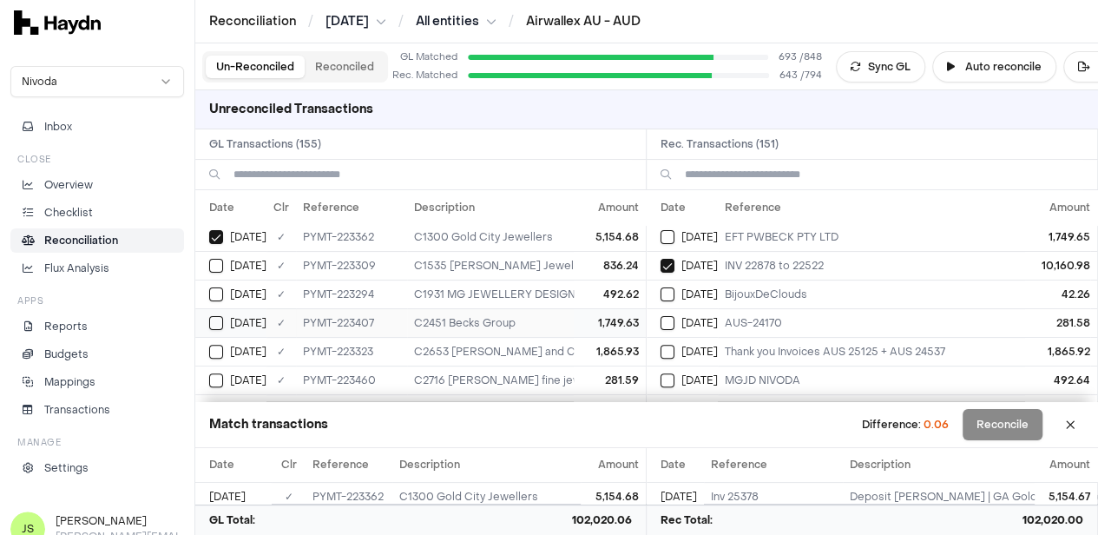
scroll to position [434, 0]
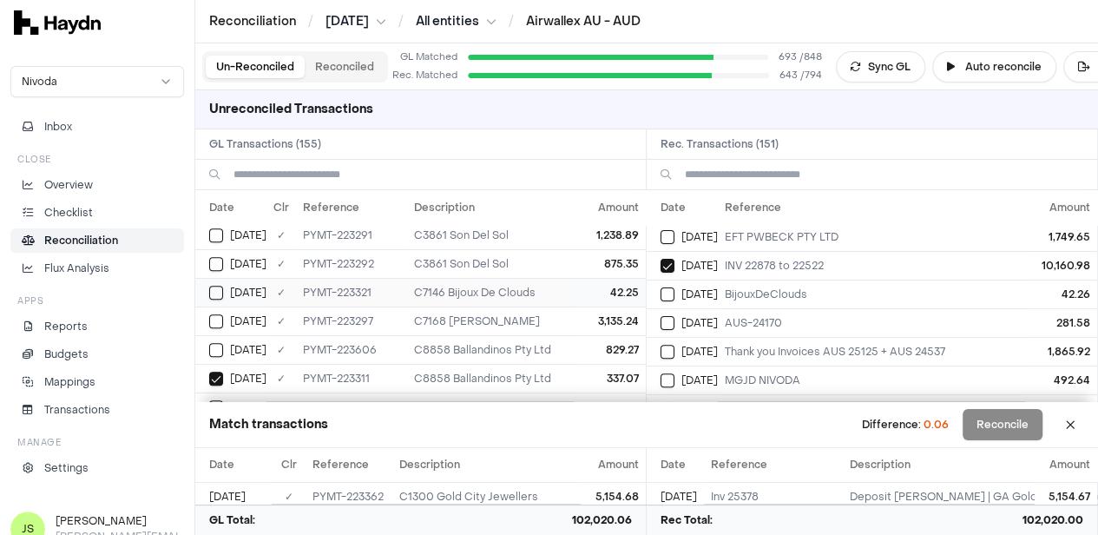
click at [211, 286] on button "Select GL transaction 8253976" at bounding box center [216, 293] width 14 height 14
click at [675, 287] on button "Select reconciliation transaction 40075" at bounding box center [668, 294] width 14 height 14
click at [211, 288] on button "Select GL transaction 8253976" at bounding box center [216, 293] width 14 height 14
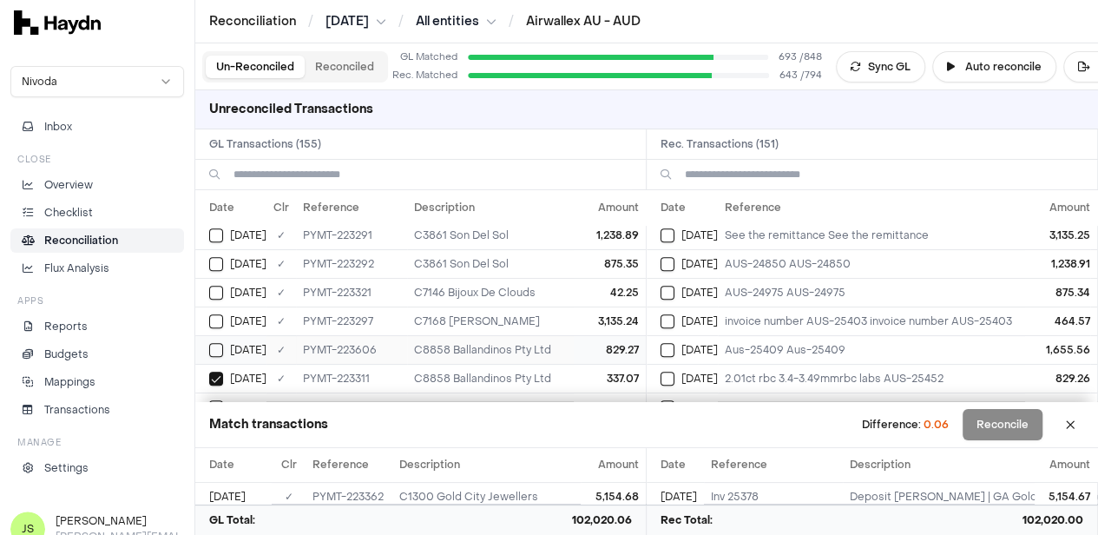
click at [220, 343] on button "Select GL transaction 8253995" at bounding box center [216, 350] width 14 height 14
click at [672, 372] on button "Select reconciliation transaction 40101" at bounding box center [668, 379] width 14 height 14
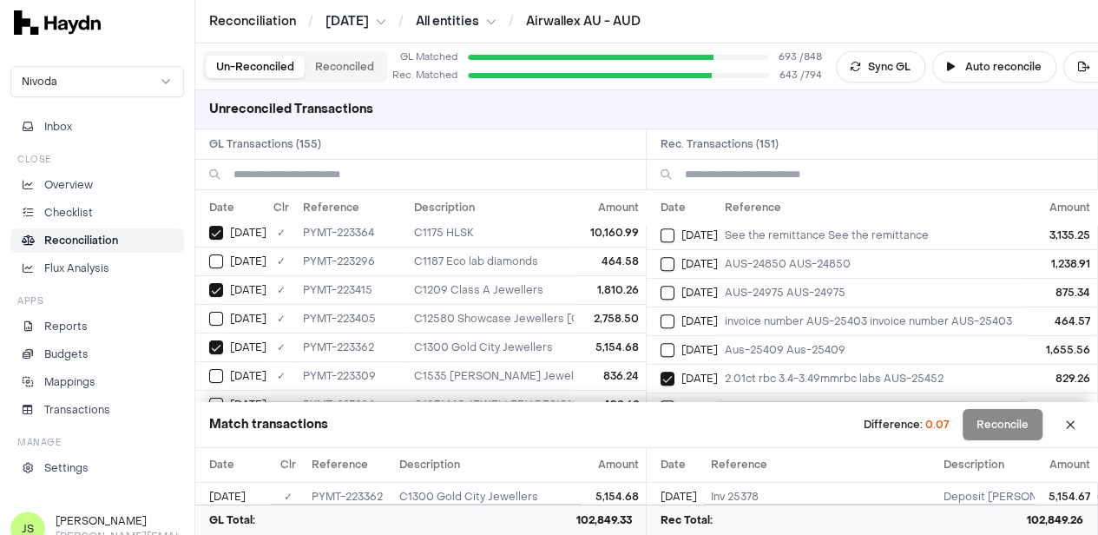
scroll to position [0, 0]
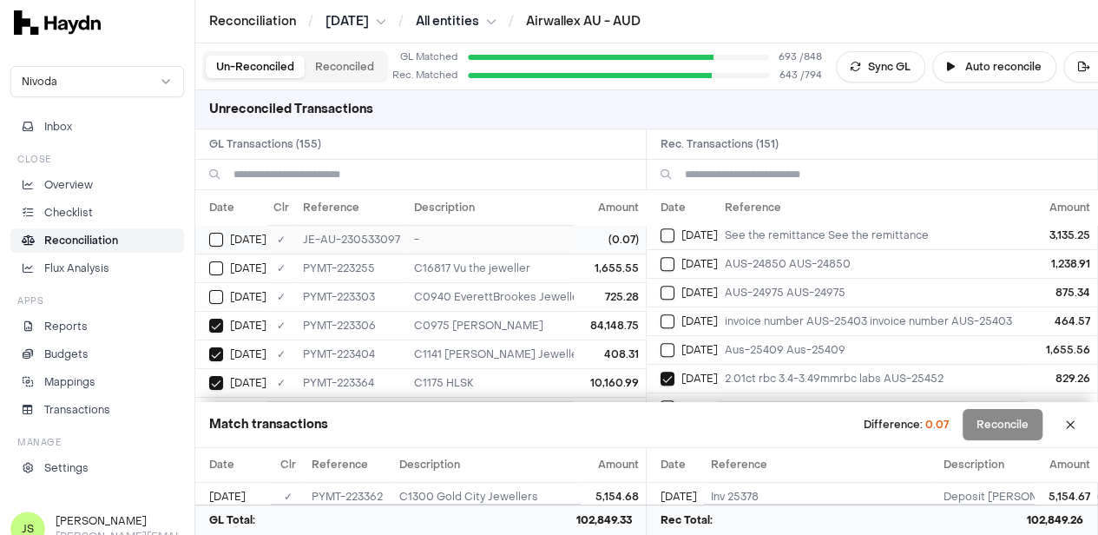
click at [220, 233] on button "Select GL transaction 8253599" at bounding box center [216, 240] width 14 height 14
click at [999, 415] on button "Reconcile" at bounding box center [1003, 424] width 80 height 31
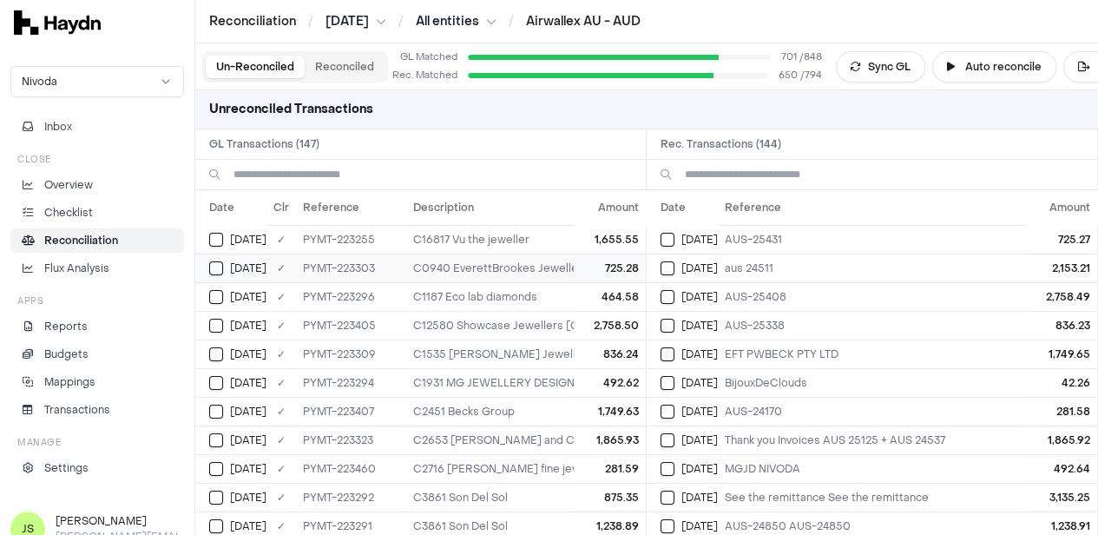
click at [215, 261] on button "Select GL transaction 8253968" at bounding box center [216, 268] width 14 height 14
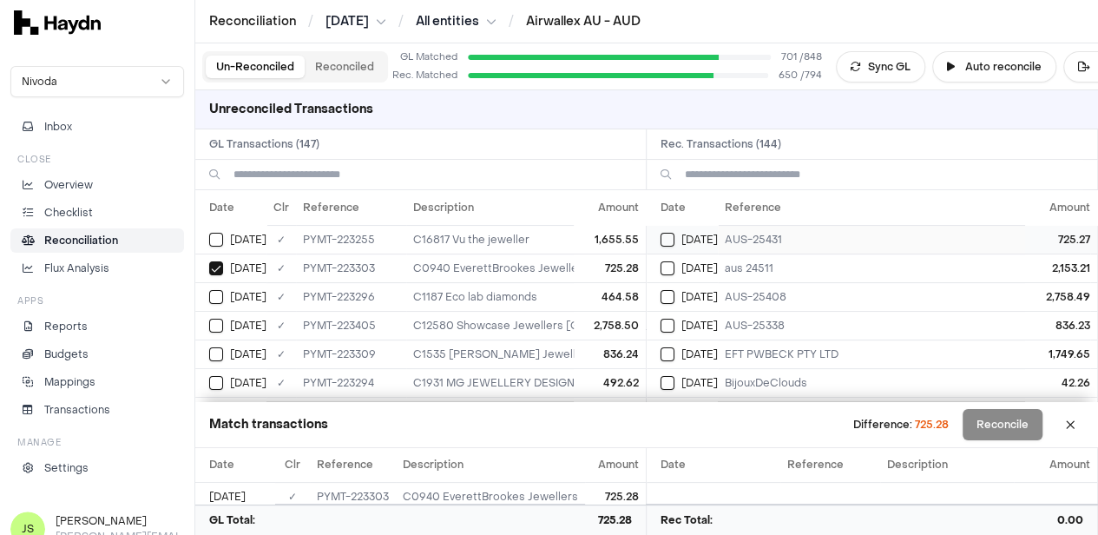
click at [675, 236] on button "Select reconciliation transaction 40066" at bounding box center [668, 240] width 14 height 14
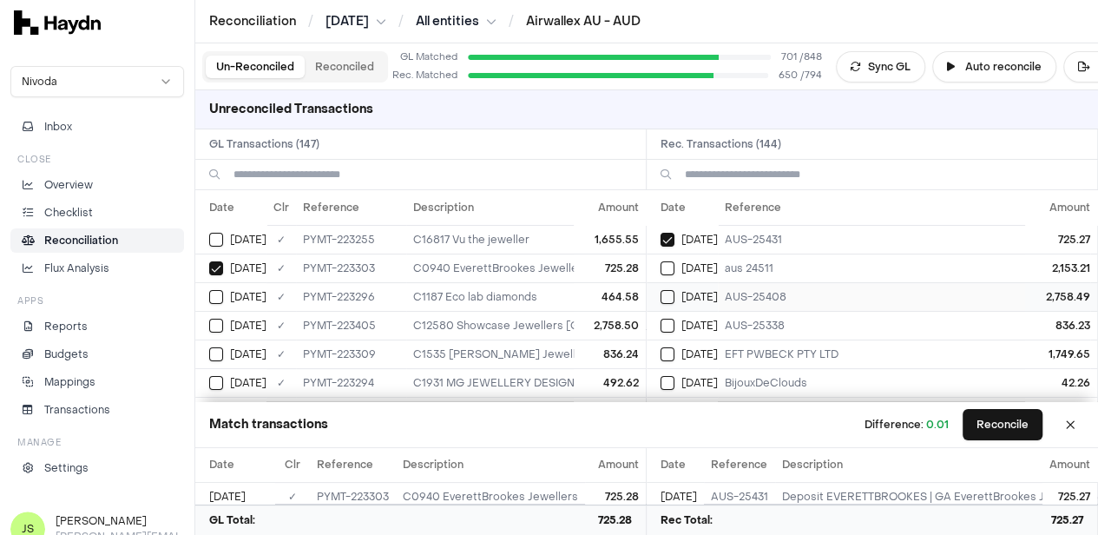
click at [665, 296] on td "[DATE]" at bounding box center [682, 296] width 71 height 29
click at [224, 321] on div "[DATE]" at bounding box center [237, 326] width 57 height 14
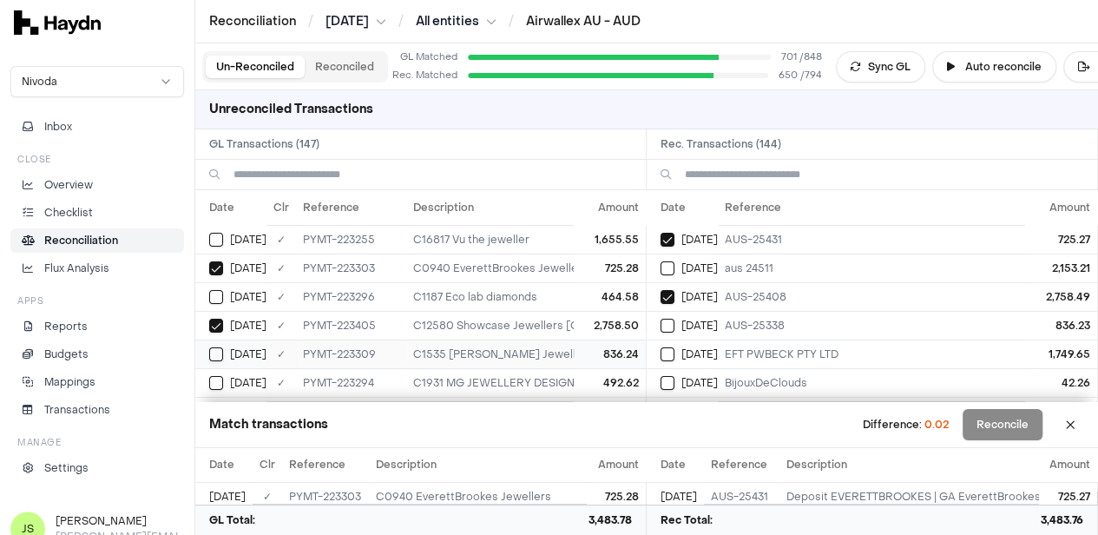
click at [225, 352] on div "[DATE]" at bounding box center [237, 354] width 57 height 14
click at [669, 319] on button "Select reconciliation transaction 40073" at bounding box center [668, 326] width 14 height 14
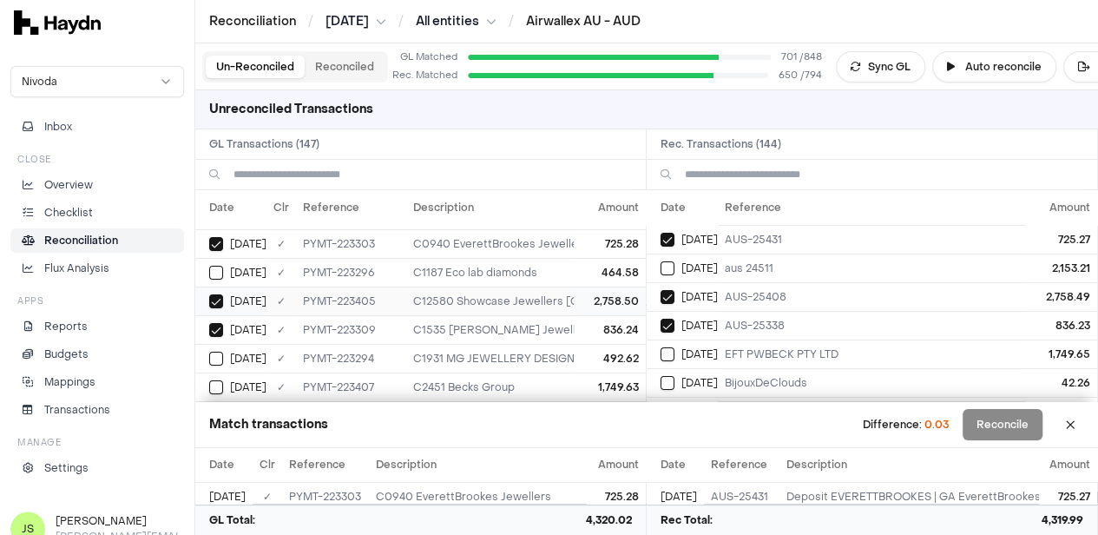
scroll to position [87, 0]
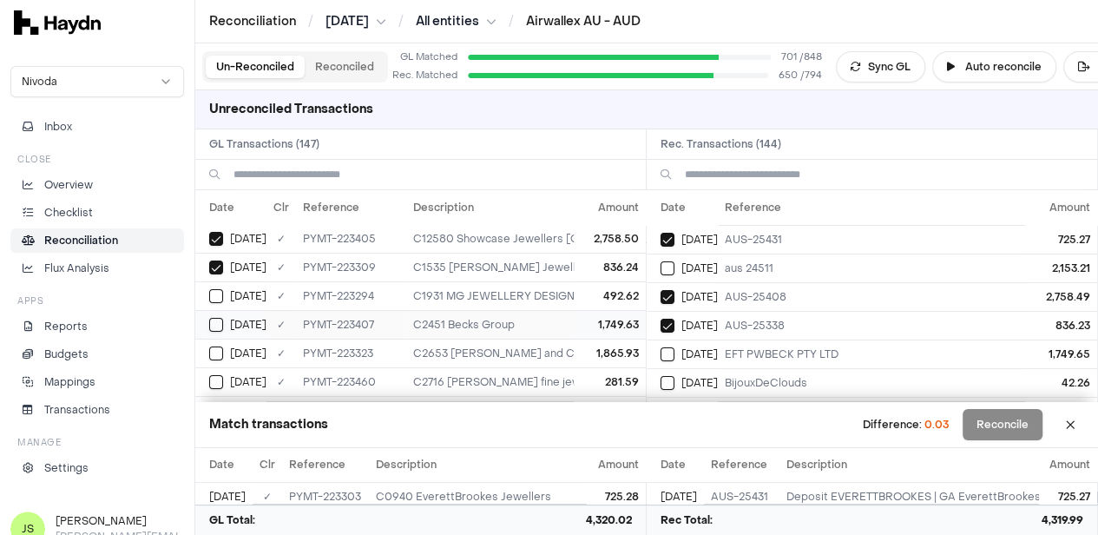
click at [220, 319] on button "Select GL transaction 8253986" at bounding box center [216, 325] width 14 height 14
click at [668, 347] on button "Select reconciliation transaction 40089" at bounding box center [668, 354] width 14 height 14
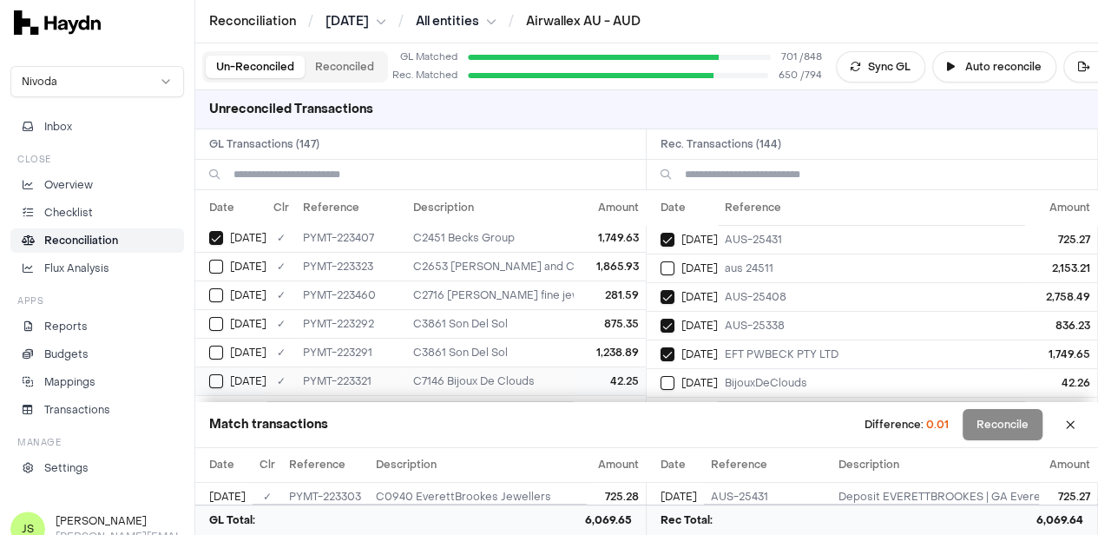
drag, startPoint x: 214, startPoint y: 379, endPoint x: 245, endPoint y: 383, distance: 31.5
click at [213, 379] on button "Select GL transaction 8253976" at bounding box center [216, 381] width 14 height 14
click at [672, 376] on button "Select reconciliation transaction 40075" at bounding box center [668, 383] width 14 height 14
click at [1021, 419] on button "Reconcile" at bounding box center [1003, 424] width 80 height 31
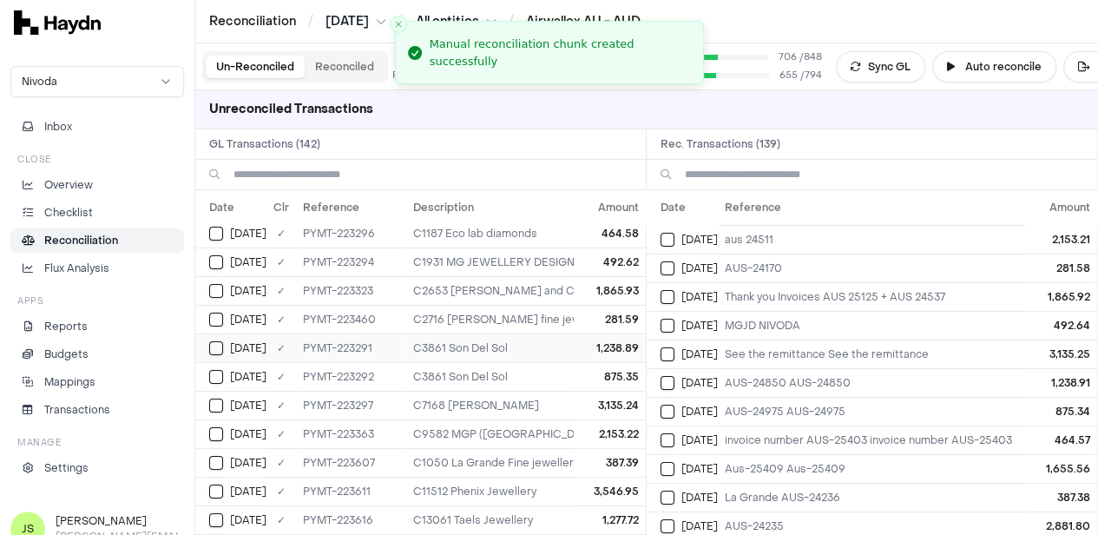
scroll to position [0, 0]
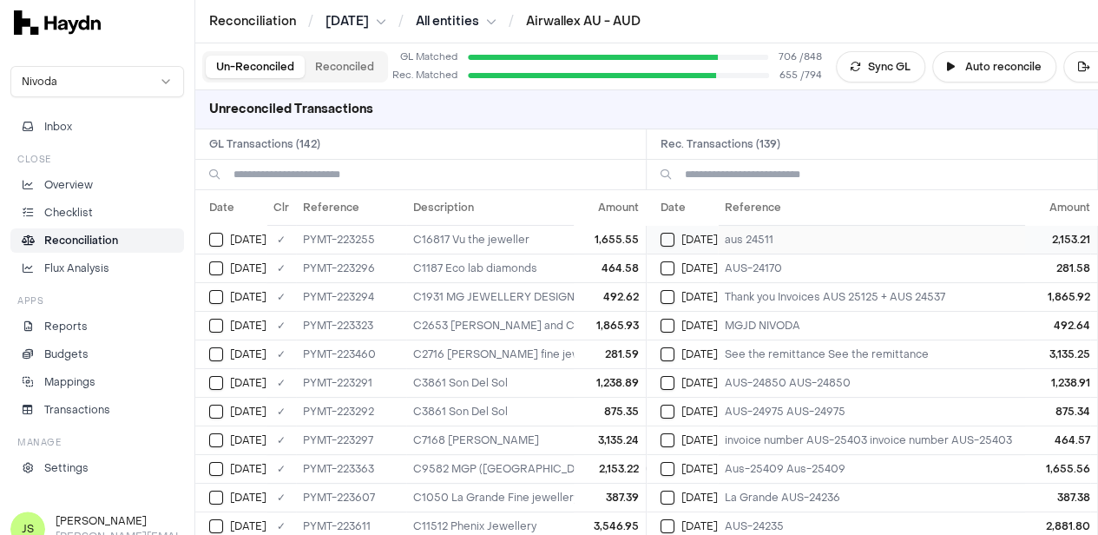
click at [675, 240] on button "Select reconciliation transaction 40077" at bounding box center [668, 240] width 14 height 14
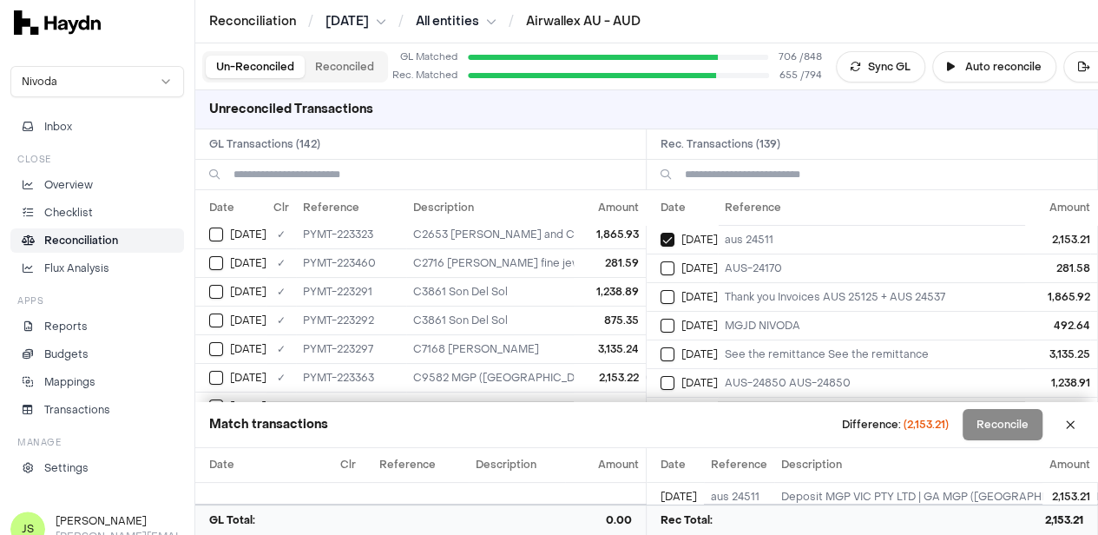
scroll to position [174, 0]
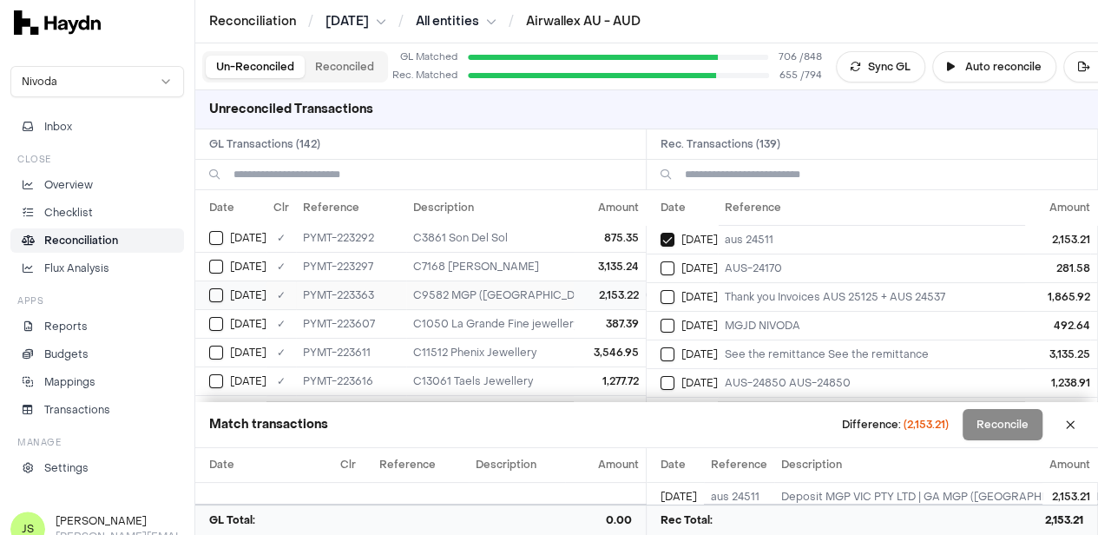
click at [212, 293] on button "Select GL transaction 8253980" at bounding box center [216, 295] width 14 height 14
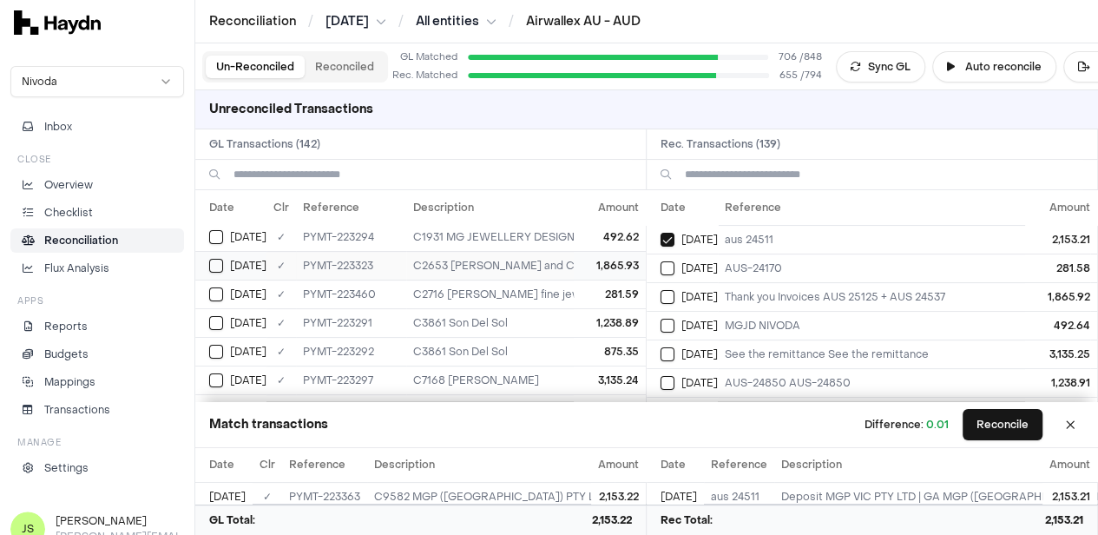
scroll to position [0, 0]
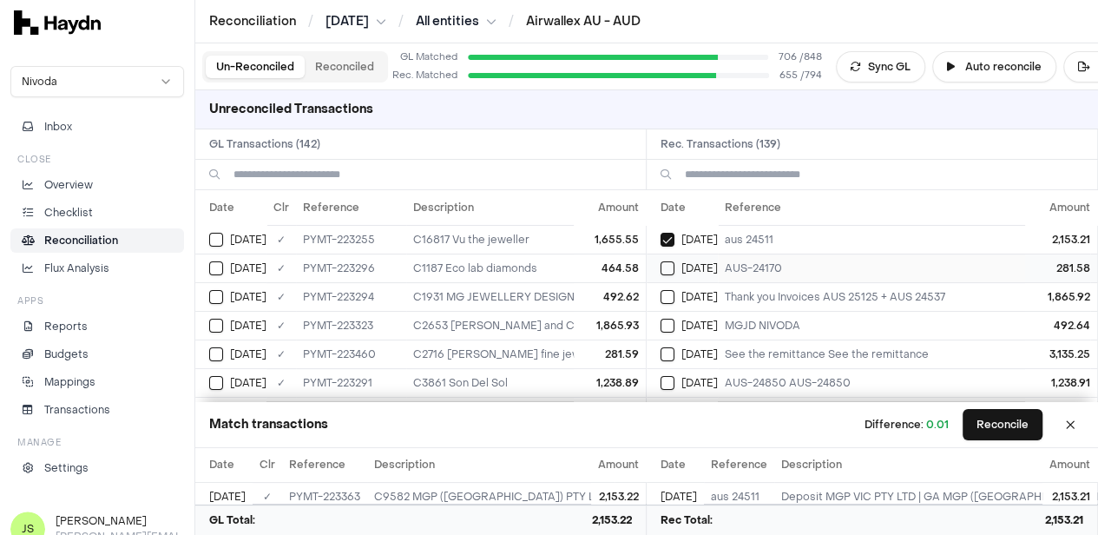
click at [675, 263] on button "Select reconciliation transaction 40095" at bounding box center [668, 268] width 14 height 14
click at [219, 352] on button "Select GL transaction 8253991" at bounding box center [216, 354] width 14 height 14
click at [670, 285] on td "[DATE]" at bounding box center [682, 296] width 71 height 29
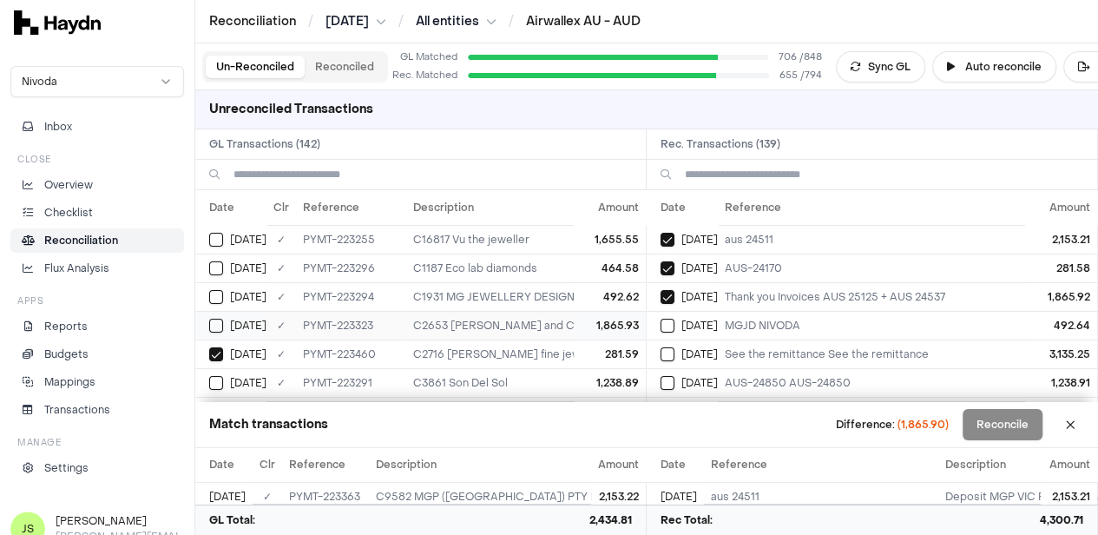
click at [205, 321] on td "[DATE]" at bounding box center [230, 325] width 71 height 29
click at [675, 324] on button "Select reconciliation transaction 40058" at bounding box center [668, 326] width 14 height 14
click at [215, 295] on button "Select GL transaction 8253962" at bounding box center [216, 297] width 14 height 14
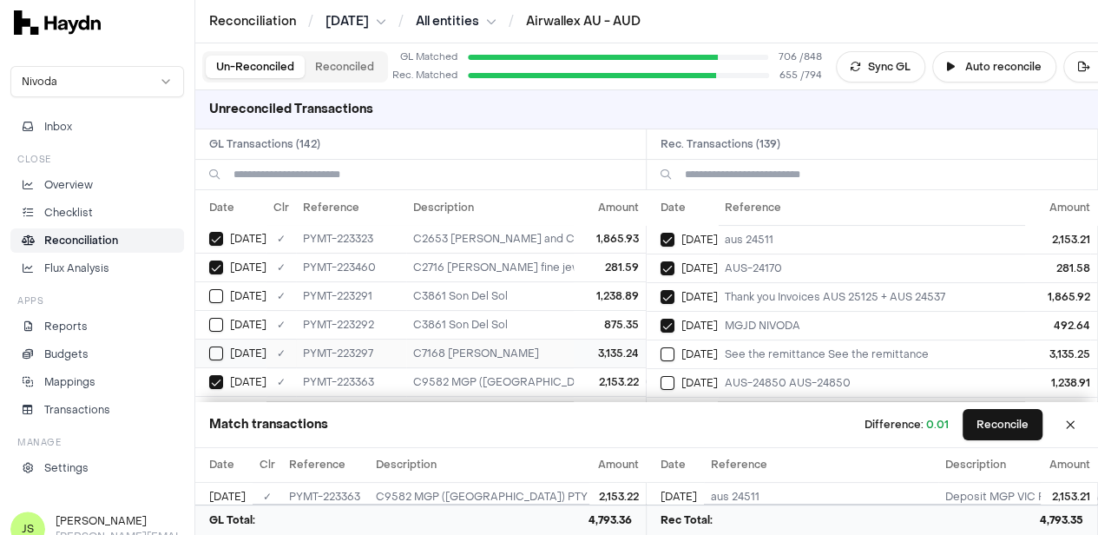
click at [209, 347] on button "Select GL transaction 8253964" at bounding box center [216, 353] width 14 height 14
click at [675, 353] on button "Select reconciliation transaction 40062" at bounding box center [668, 354] width 14 height 14
click at [1012, 414] on button "Reconcile" at bounding box center [1003, 424] width 80 height 31
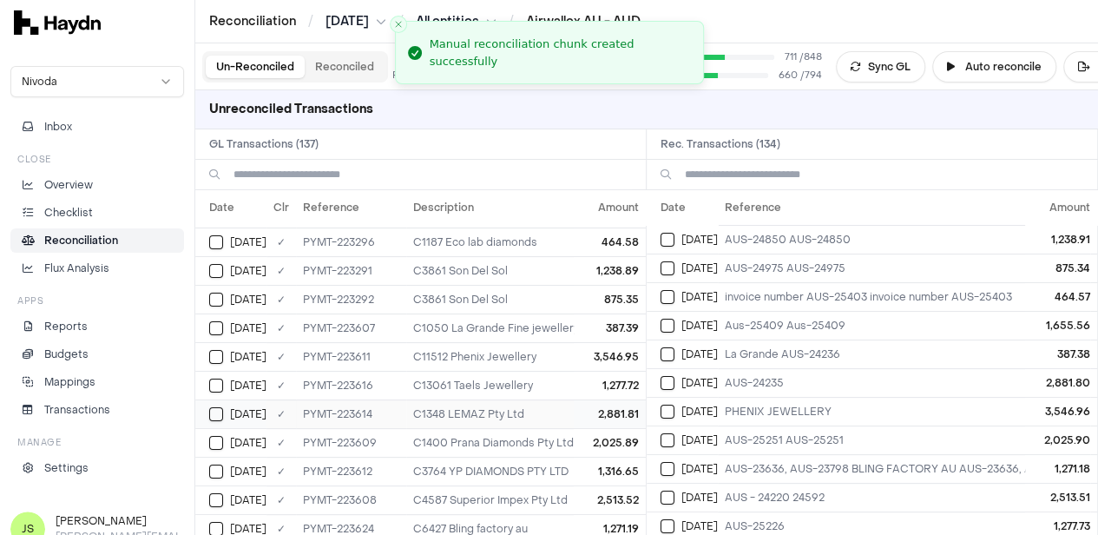
scroll to position [0, 0]
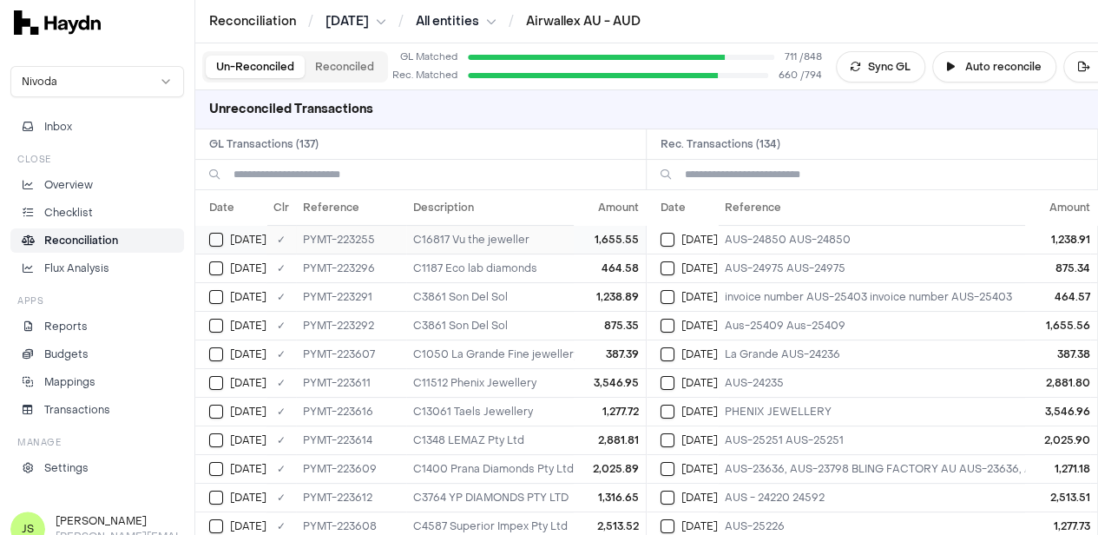
drag, startPoint x: 221, startPoint y: 239, endPoint x: 237, endPoint y: 249, distance: 19.5
click at [221, 239] on button "Select GL transaction 8253949" at bounding box center [216, 240] width 14 height 14
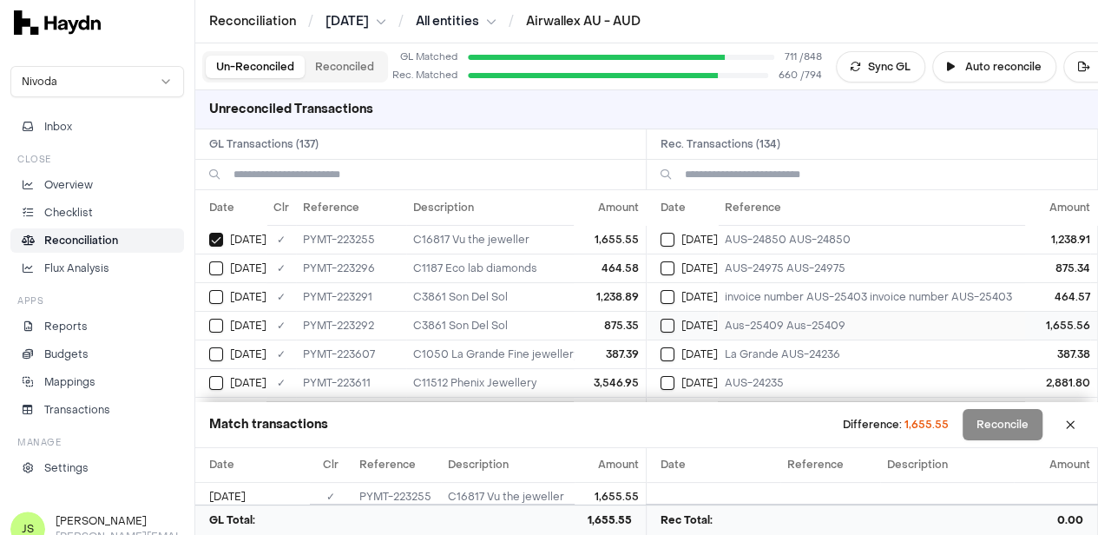
click at [681, 321] on div "[DATE]" at bounding box center [689, 326] width 57 height 14
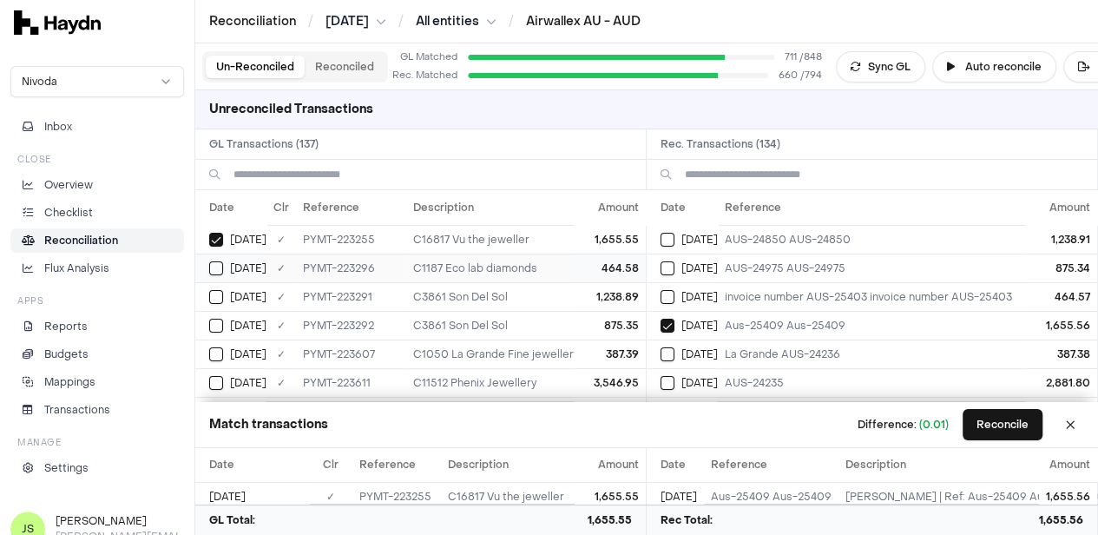
click at [218, 264] on button "Select GL transaction 8253963" at bounding box center [216, 268] width 14 height 14
click at [675, 292] on button "Select reconciliation transaction 40061" at bounding box center [668, 297] width 14 height 14
click at [990, 420] on button "Reconcile" at bounding box center [1003, 424] width 80 height 31
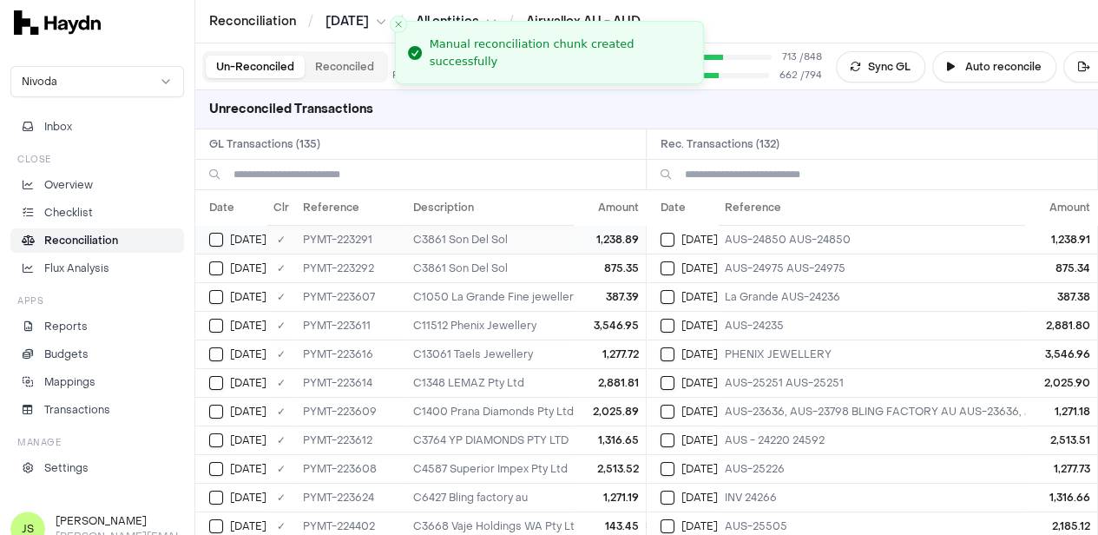
click at [222, 239] on button "Select GL transaction 8253959" at bounding box center [216, 240] width 14 height 14
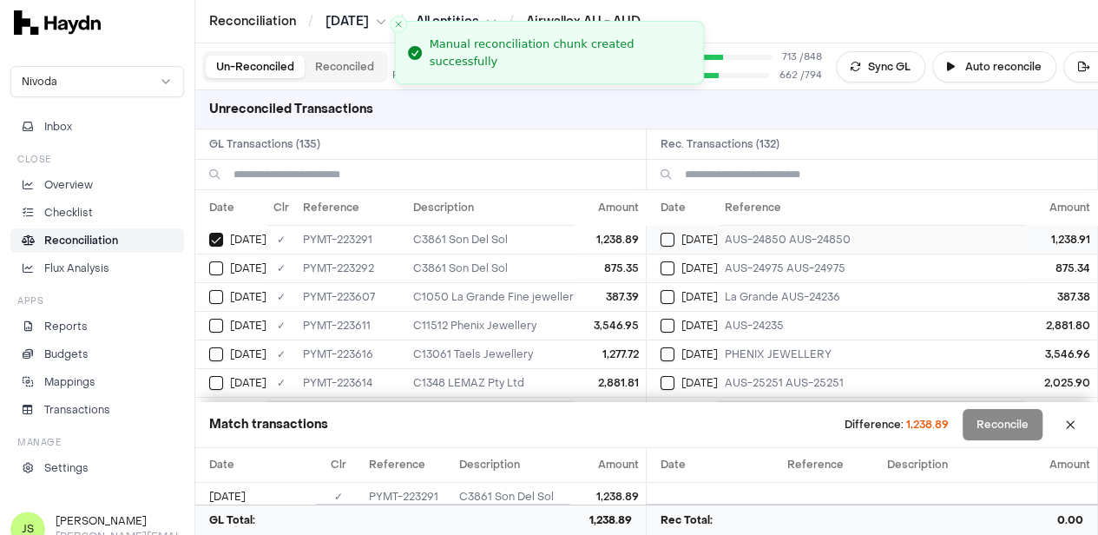
click at [673, 237] on button "Select reconciliation transaction 40054" at bounding box center [668, 240] width 14 height 14
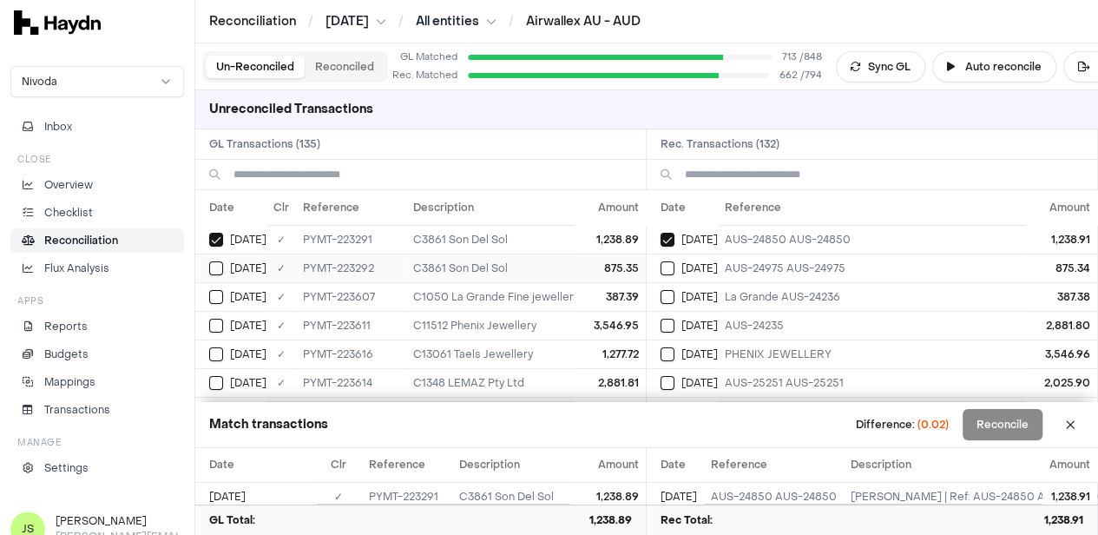
click at [216, 265] on button "Select GL transaction 8253960" at bounding box center [216, 268] width 14 height 14
click at [669, 269] on button "Select reconciliation transaction 40057" at bounding box center [668, 268] width 14 height 14
click at [219, 294] on button "Select GL transaction 8253996" at bounding box center [216, 297] width 14 height 14
click at [675, 297] on button "Select reconciliation transaction 40102" at bounding box center [668, 297] width 14 height 14
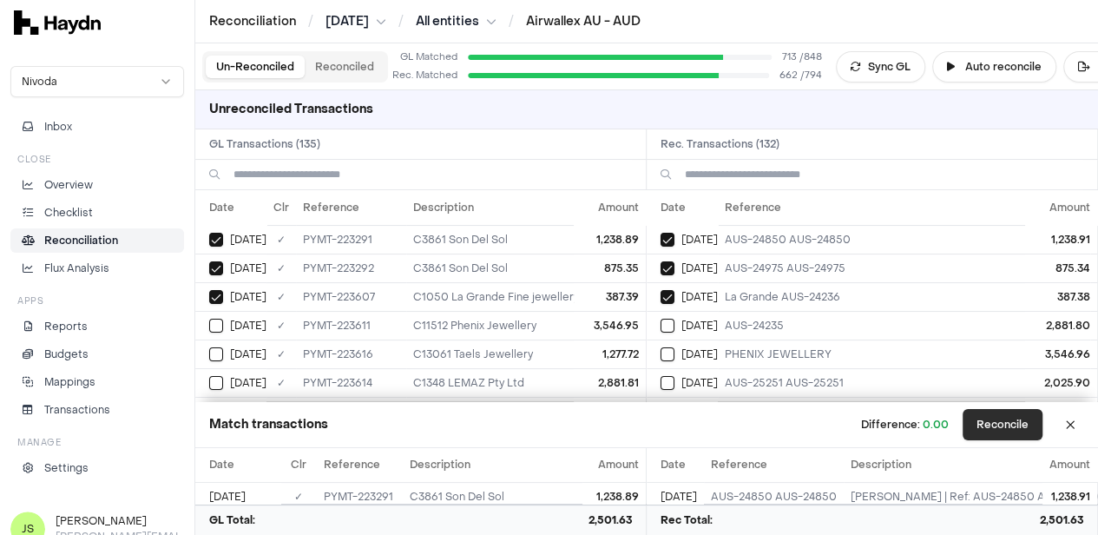
click at [1020, 424] on button "Reconcile" at bounding box center [1003, 424] width 80 height 31
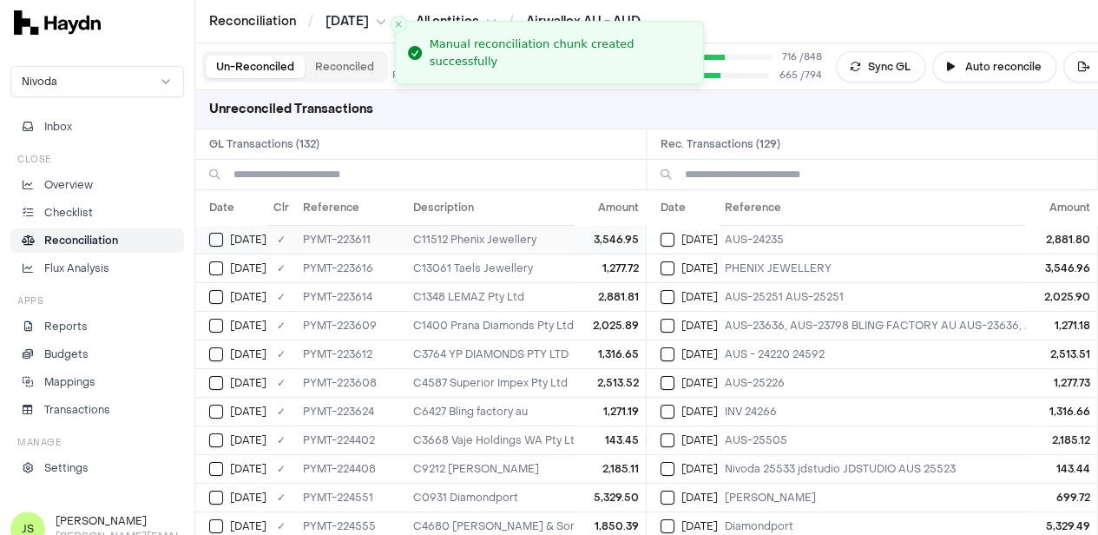
click at [224, 237] on div "[DATE]" at bounding box center [237, 240] width 57 height 14
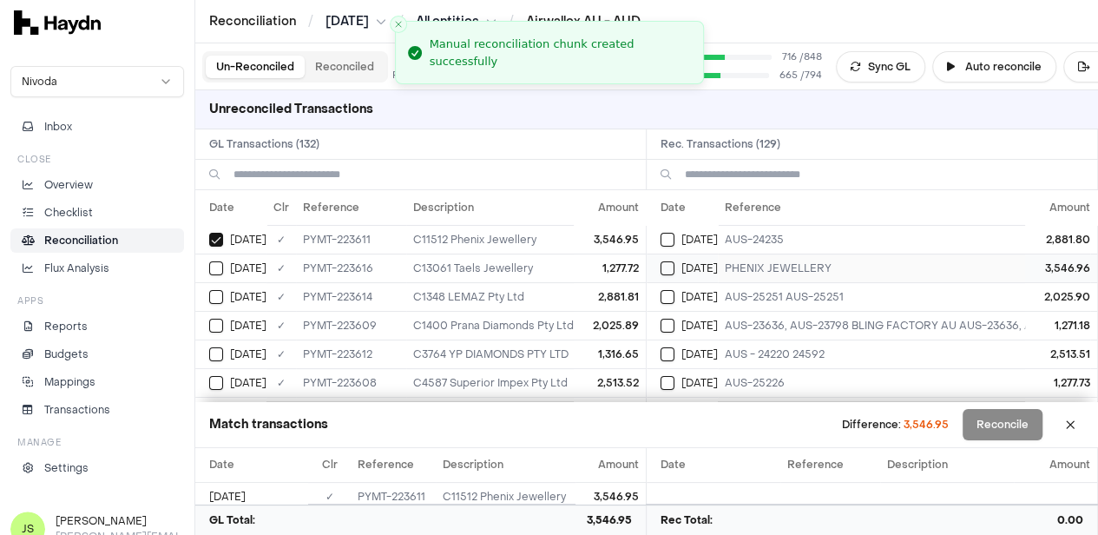
click at [672, 269] on button "Select reconciliation transaction 40108" at bounding box center [668, 268] width 14 height 14
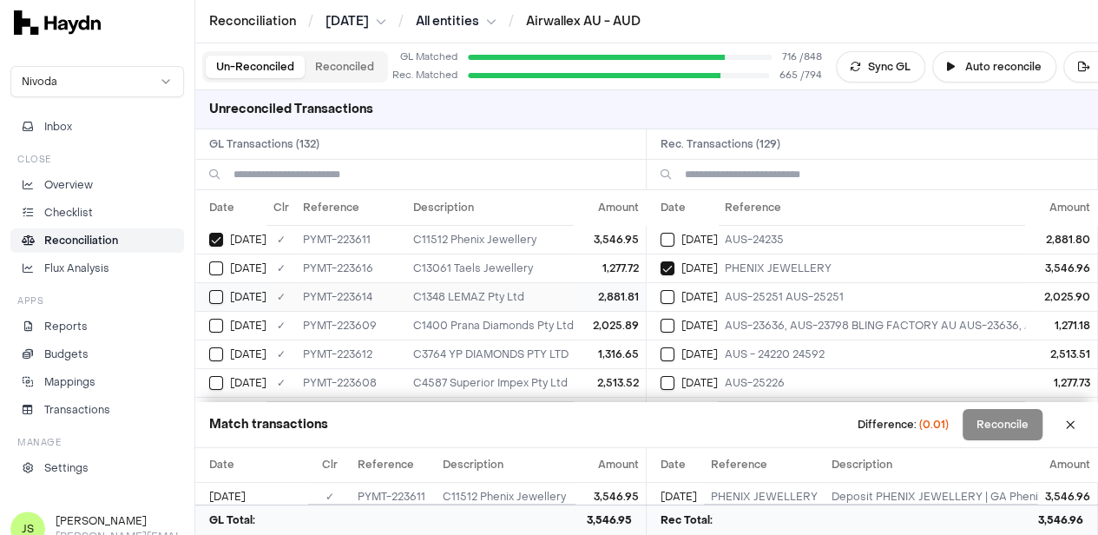
click at [225, 293] on div "[DATE]" at bounding box center [237, 297] width 57 height 14
click at [671, 227] on td "[DATE]" at bounding box center [682, 239] width 71 height 29
click at [1032, 429] on button "Reconcile" at bounding box center [1003, 424] width 80 height 31
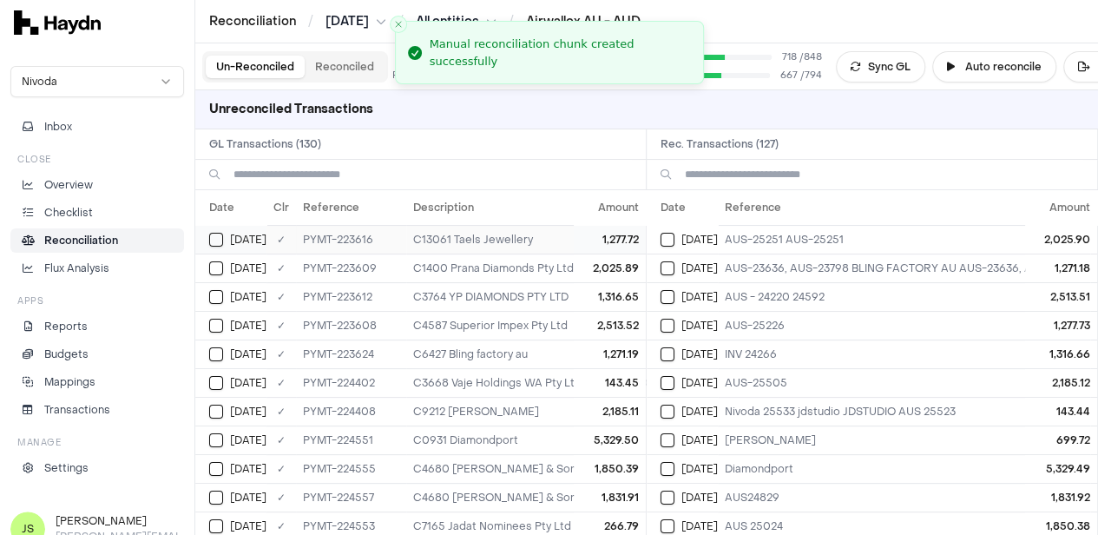
click at [217, 233] on button "Select GL transaction 8254004" at bounding box center [216, 240] width 14 height 14
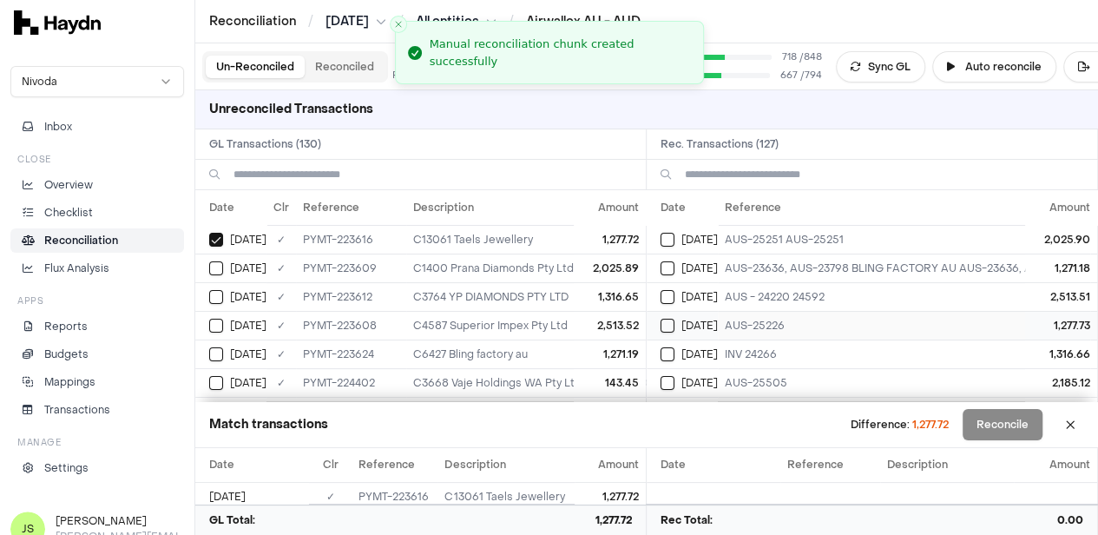
click at [674, 326] on button "Select reconciliation transaction 40113" at bounding box center [668, 326] width 14 height 14
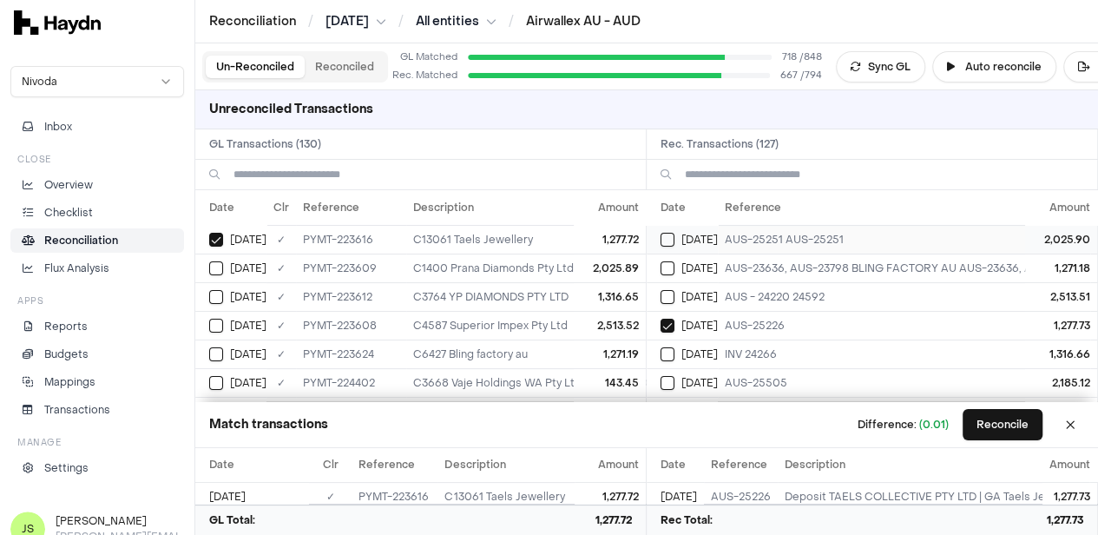
click at [667, 233] on div "[DATE]" at bounding box center [689, 240] width 57 height 14
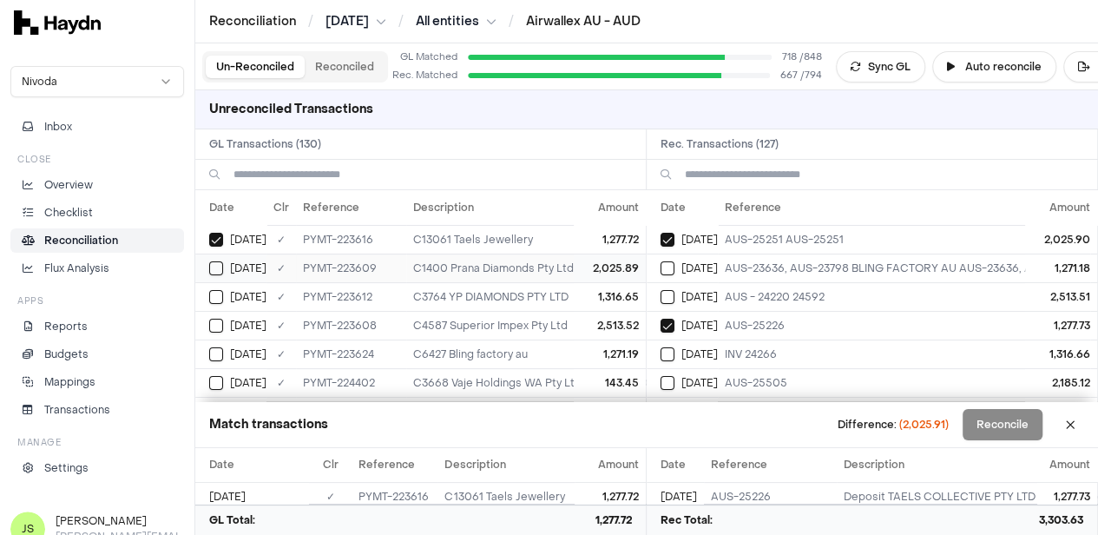
click at [214, 266] on button "Select GL transaction 8253998" at bounding box center [216, 268] width 14 height 14
click at [675, 271] on button "Select reconciliation transaction 40118" at bounding box center [668, 268] width 14 height 14
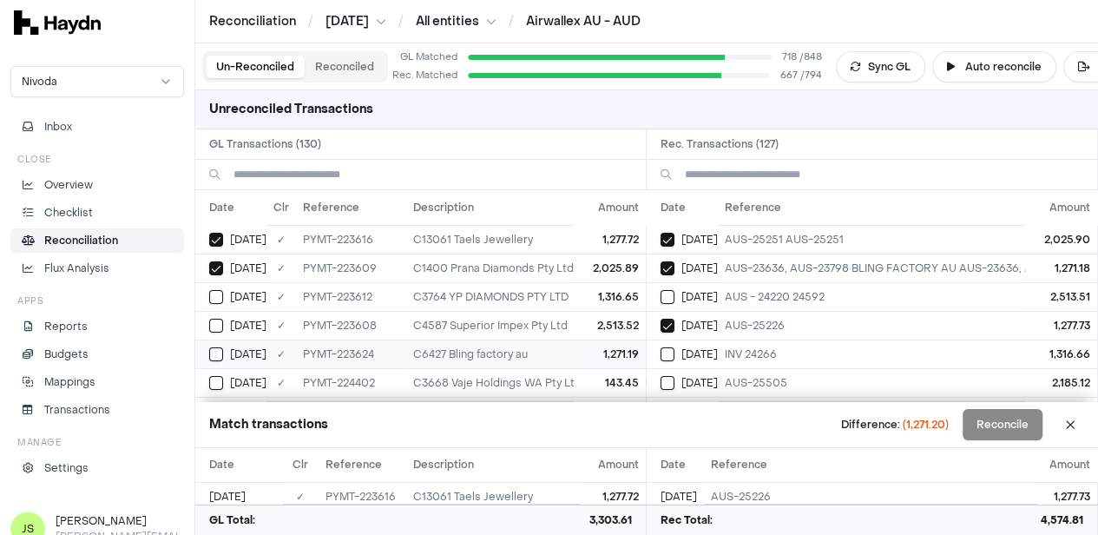
click at [218, 350] on button "Select GL transaction 8254008" at bounding box center [216, 354] width 14 height 14
click at [217, 324] on button "Select GL transaction 8253997" at bounding box center [216, 326] width 14 height 14
click at [671, 291] on button "Select reconciliation transaction 40103" at bounding box center [668, 297] width 14 height 14
click at [1033, 430] on button "Reconcile" at bounding box center [1003, 424] width 80 height 31
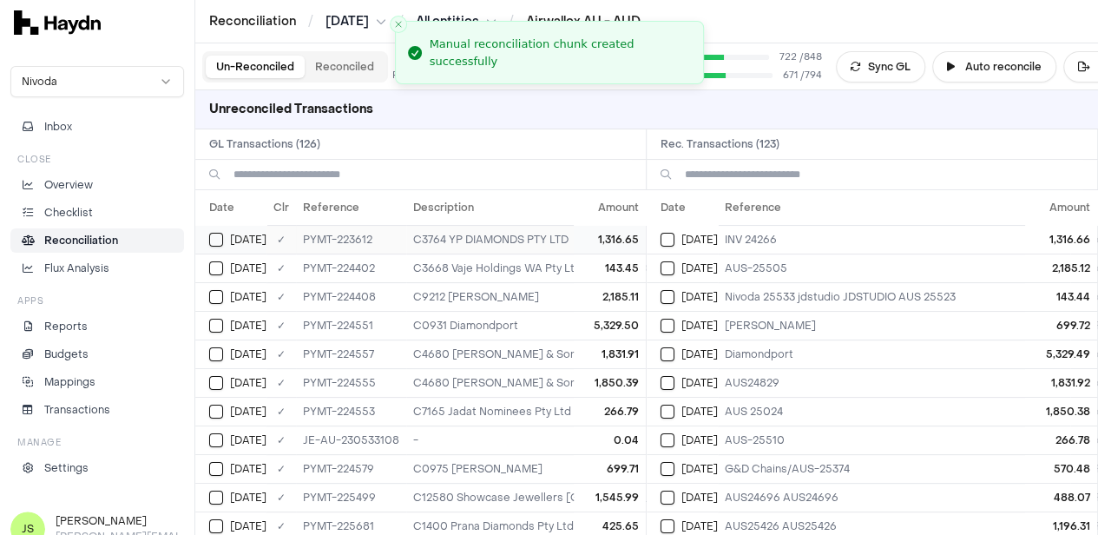
click at [221, 239] on button "Select GL transaction 8254001" at bounding box center [216, 240] width 14 height 14
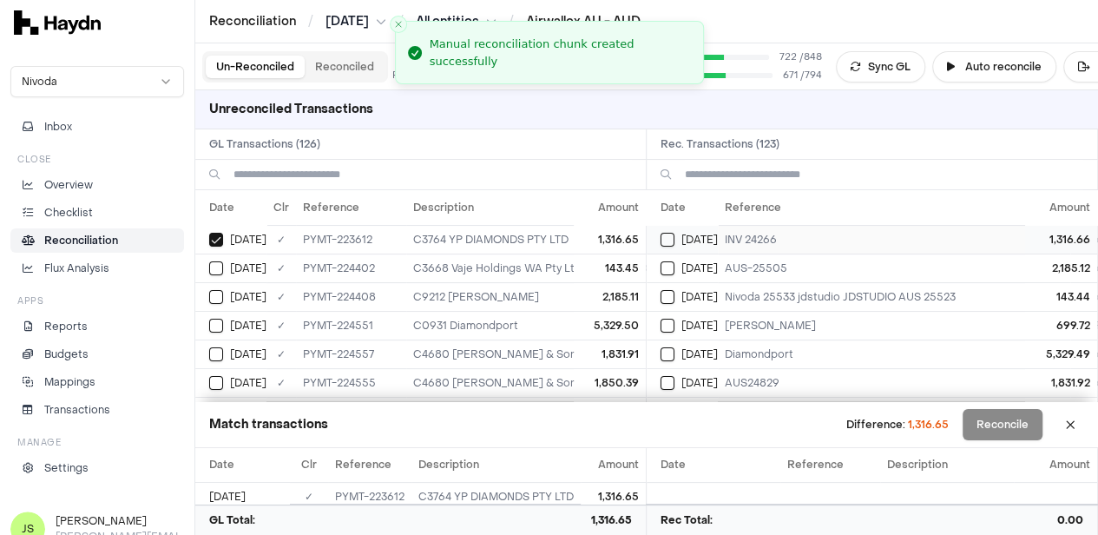
click at [675, 241] on button "Select reconciliation transaction 40110" at bounding box center [668, 240] width 14 height 14
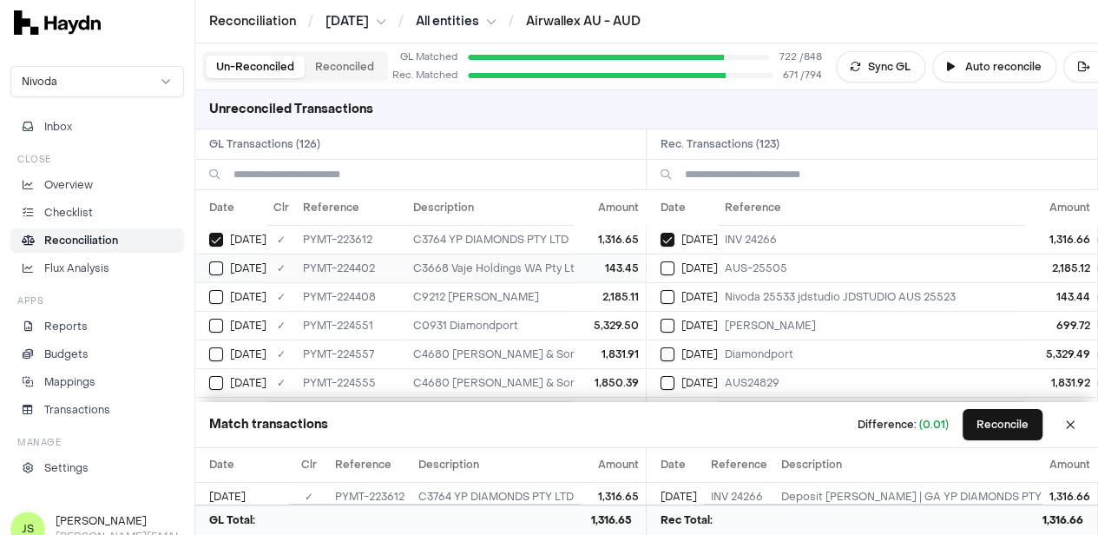
click at [214, 267] on button "Select GL transaction 8254018" at bounding box center [216, 268] width 14 height 14
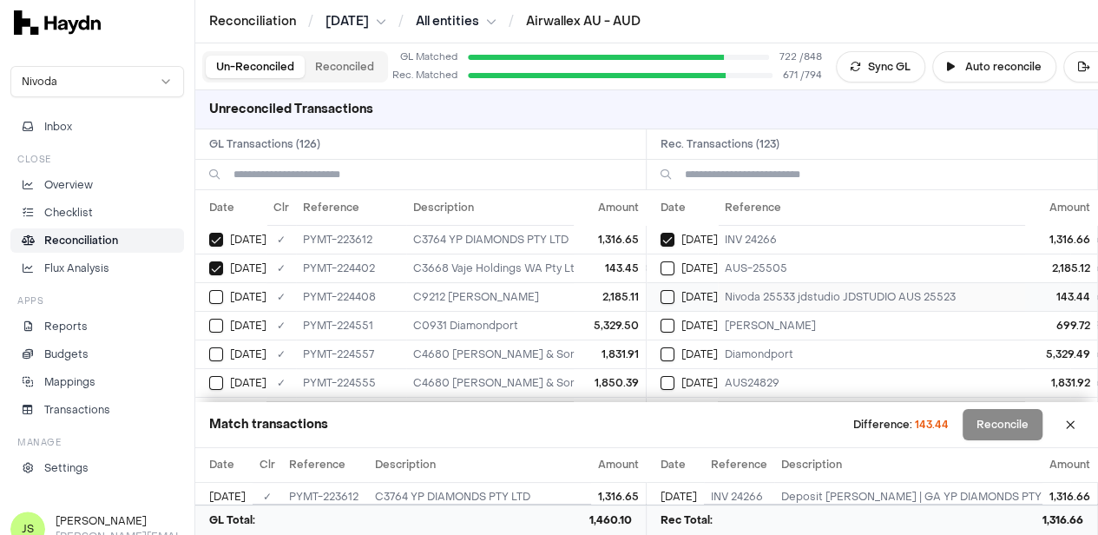
click at [681, 300] on div "[DATE]" at bounding box center [689, 297] width 57 height 14
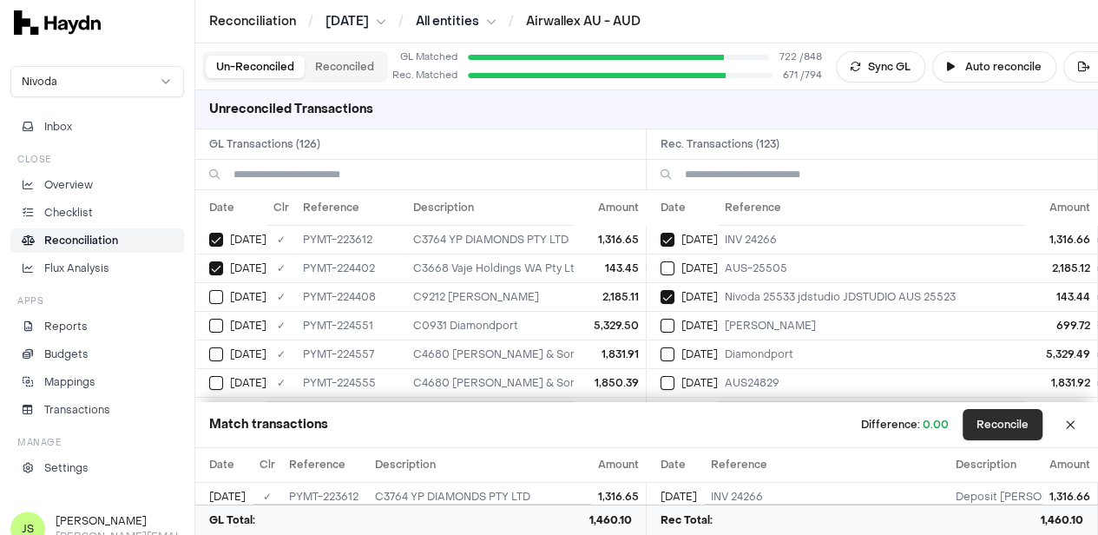
click at [1018, 425] on button "Reconcile" at bounding box center [1003, 424] width 80 height 31
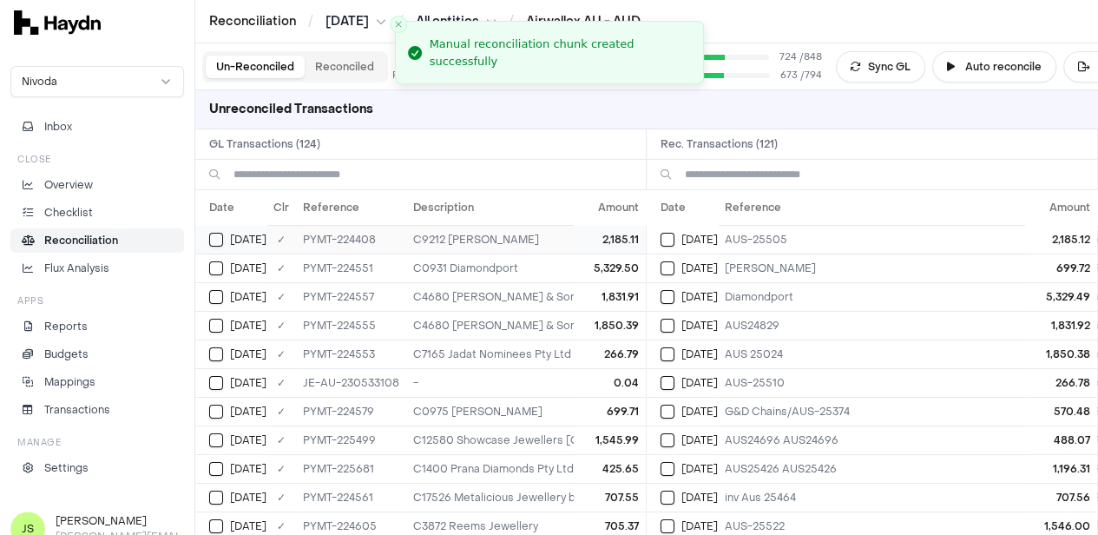
click at [222, 242] on button "Select GL transaction 8254019" at bounding box center [216, 240] width 14 height 14
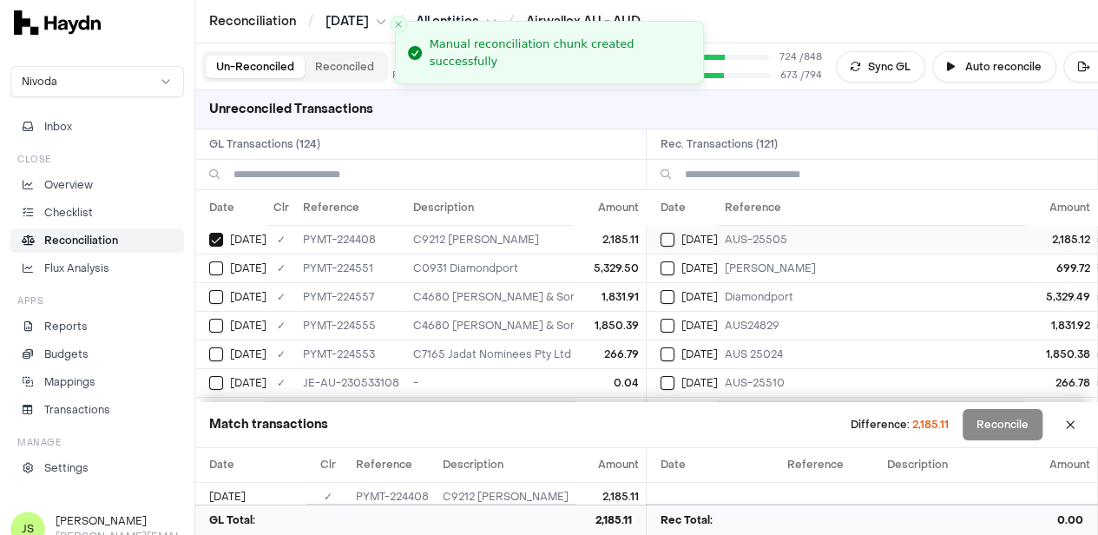
click at [682, 239] on div "[DATE]" at bounding box center [689, 240] width 57 height 14
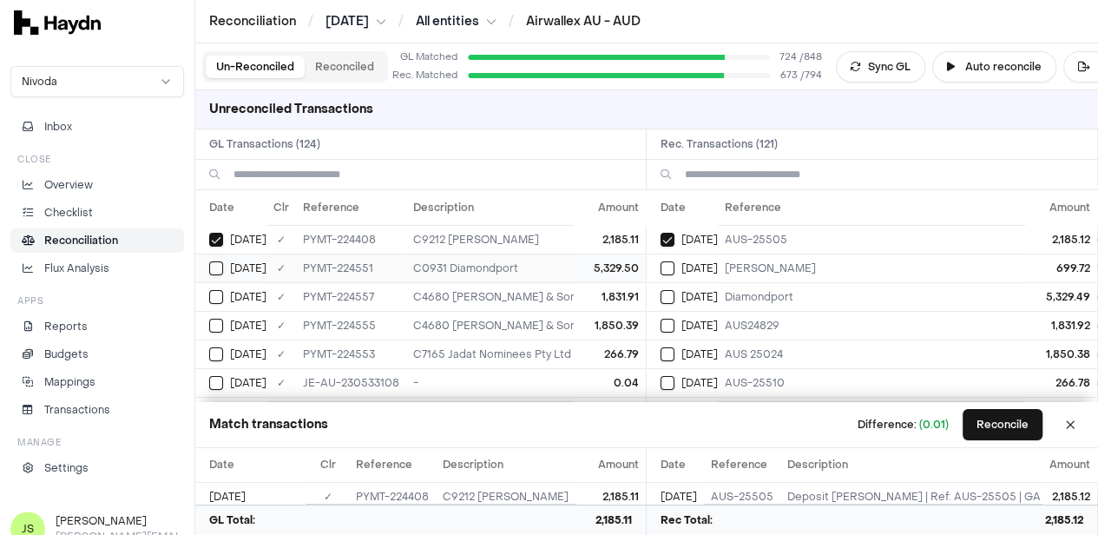
click at [212, 267] on button "Select GL transaction 8254024" at bounding box center [216, 268] width 14 height 14
click at [675, 294] on button "Select reconciliation transaction 40147" at bounding box center [668, 297] width 14 height 14
click at [1006, 421] on button "Reconcile" at bounding box center [1003, 424] width 80 height 31
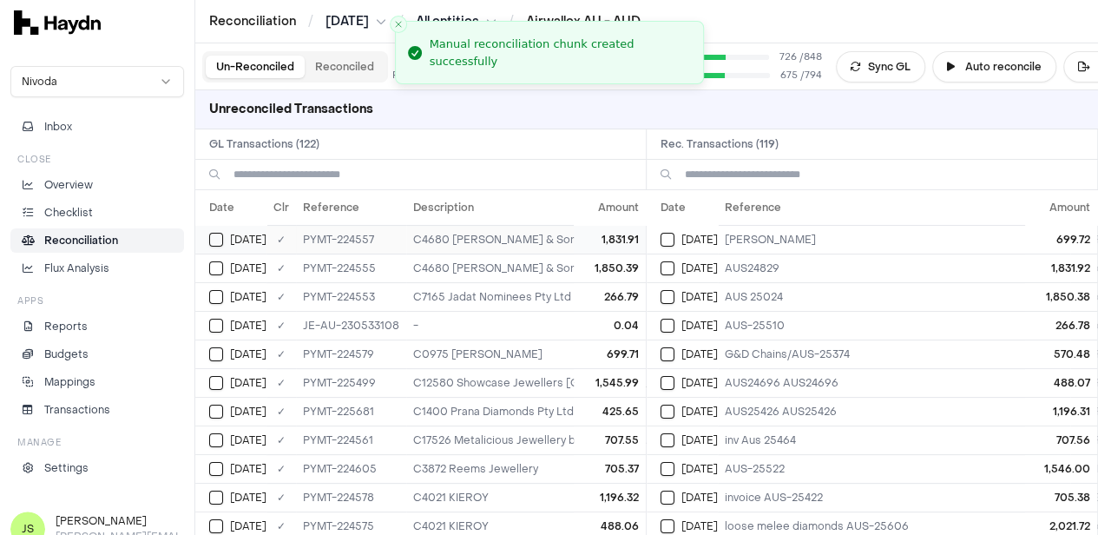
click at [218, 234] on button "Select GL transaction 8254030" at bounding box center [216, 240] width 14 height 14
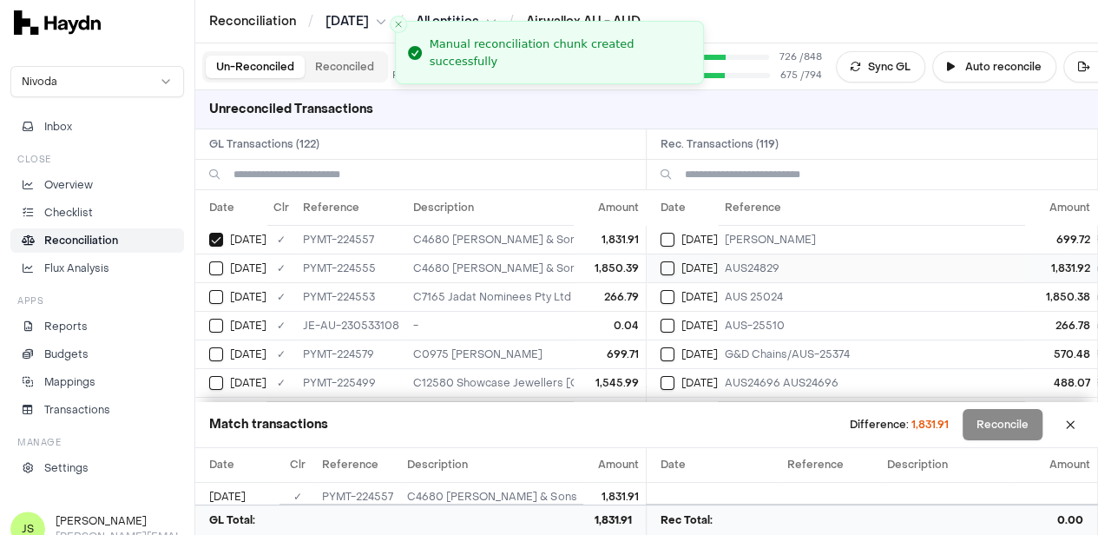
click at [674, 267] on button "Select reconciliation transaction 40153" at bounding box center [668, 268] width 14 height 14
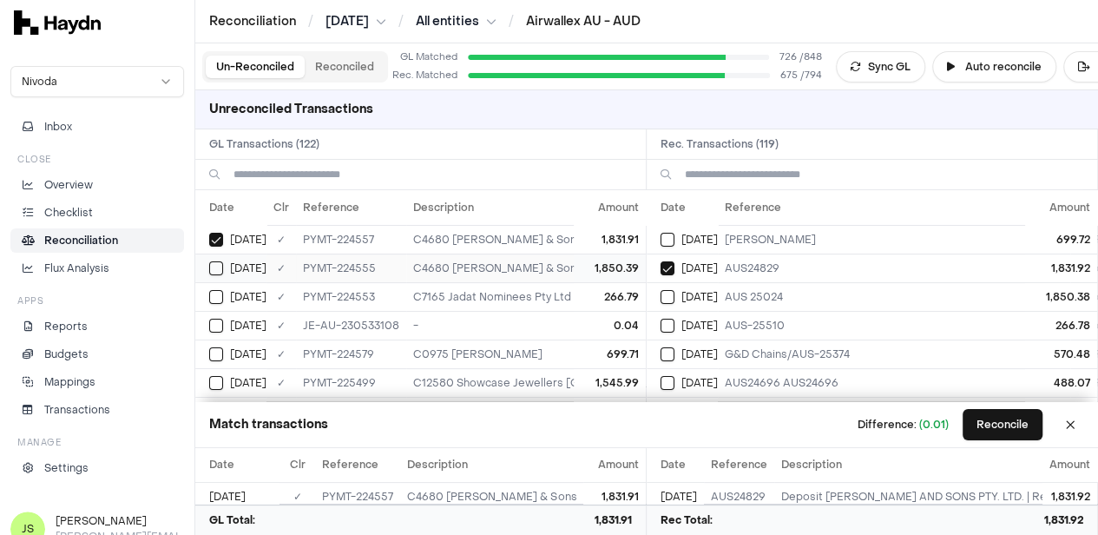
click at [217, 267] on button "Select GL transaction 8254028" at bounding box center [216, 268] width 14 height 14
click at [675, 300] on button "Select reconciliation transaction 40151" at bounding box center [668, 297] width 14 height 14
click at [986, 427] on button "Reconcile" at bounding box center [1003, 424] width 80 height 31
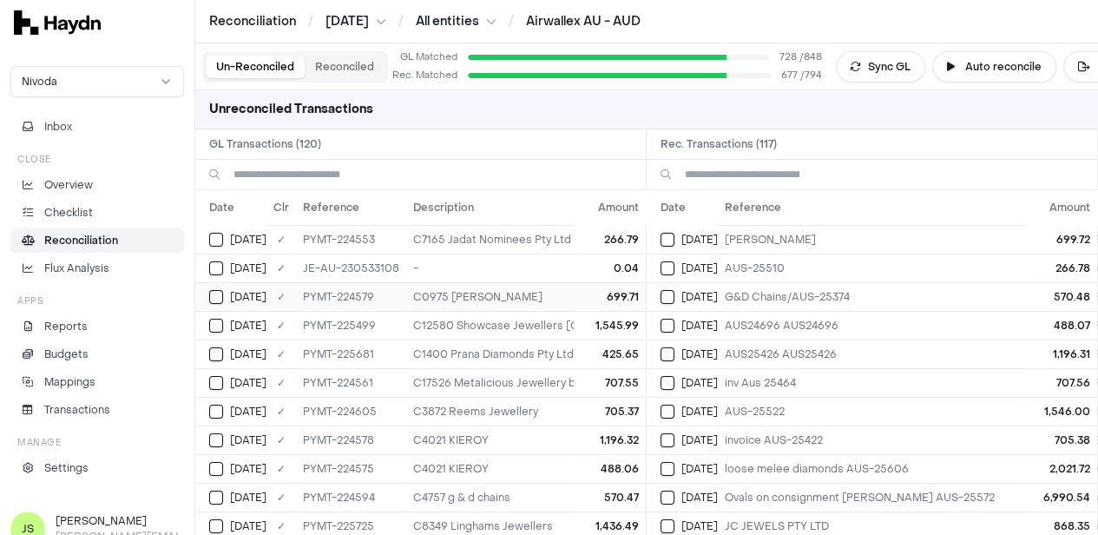
click at [216, 300] on button "Select GL transaction 8254045" at bounding box center [216, 297] width 14 height 14
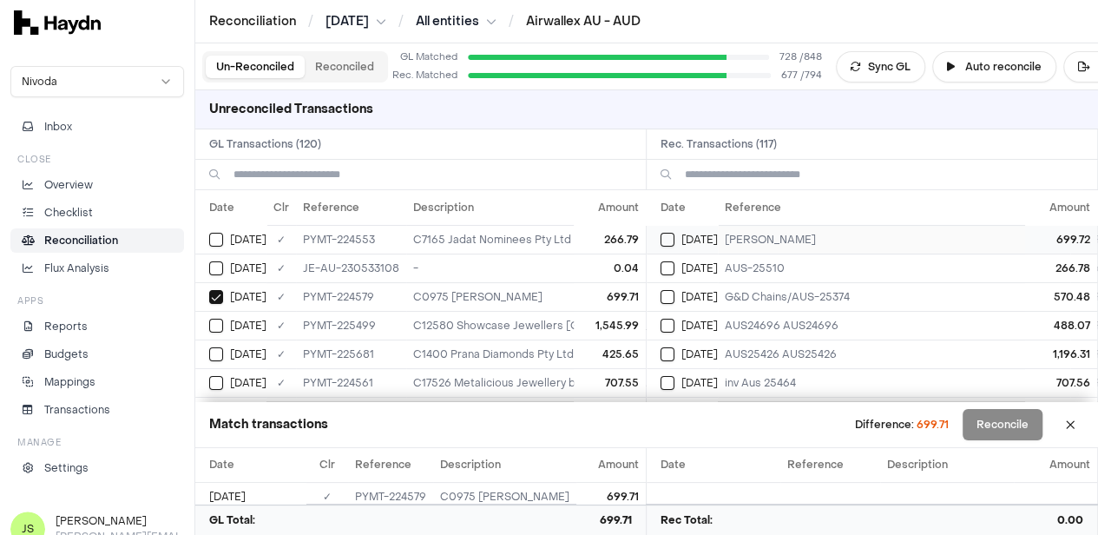
click at [673, 238] on button "Select reconciliation transaction 40172" at bounding box center [668, 240] width 14 height 14
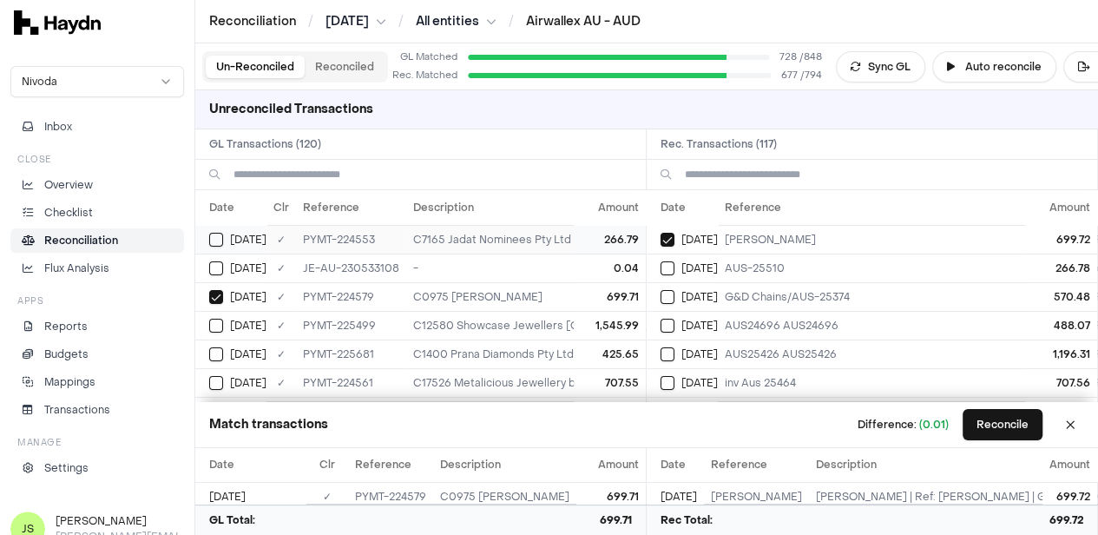
click at [225, 233] on div "[DATE]" at bounding box center [237, 240] width 57 height 14
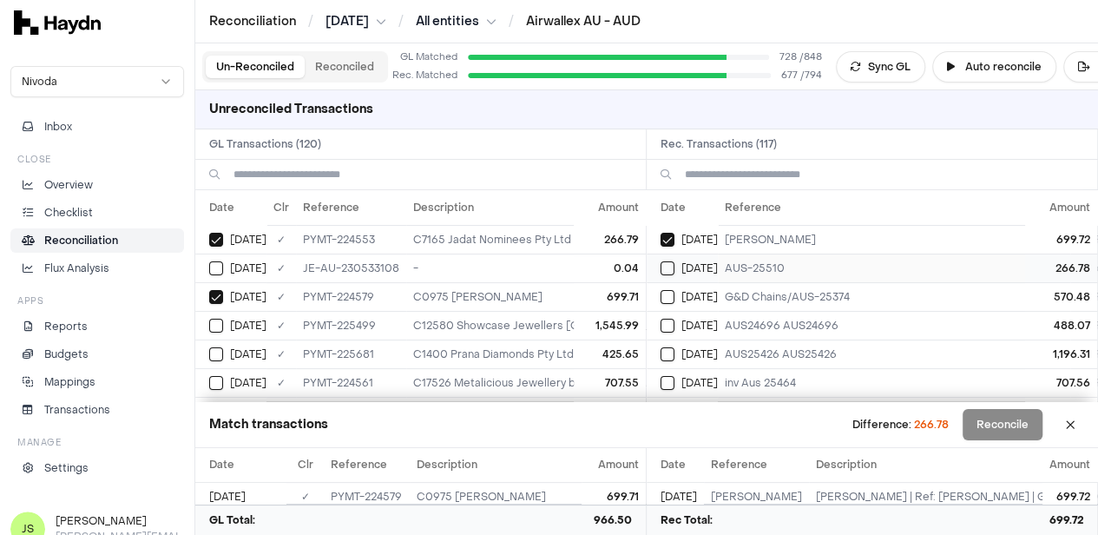
click at [674, 273] on button "Select reconciliation transaction 40149" at bounding box center [668, 268] width 14 height 14
click at [1013, 429] on button "Reconcile" at bounding box center [1003, 424] width 80 height 31
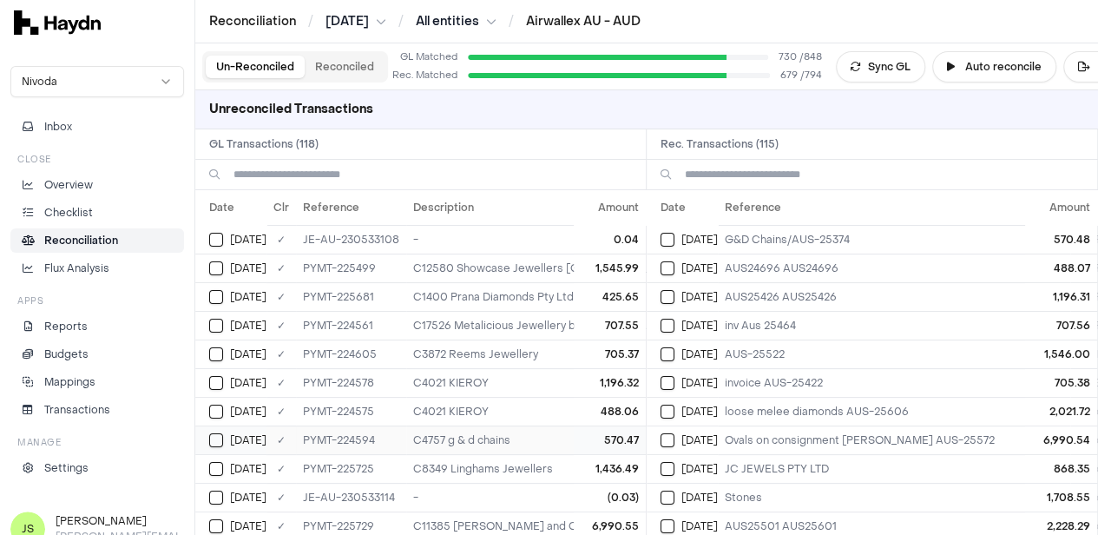
click at [221, 435] on button "Select GL transaction 8254047" at bounding box center [216, 440] width 14 height 14
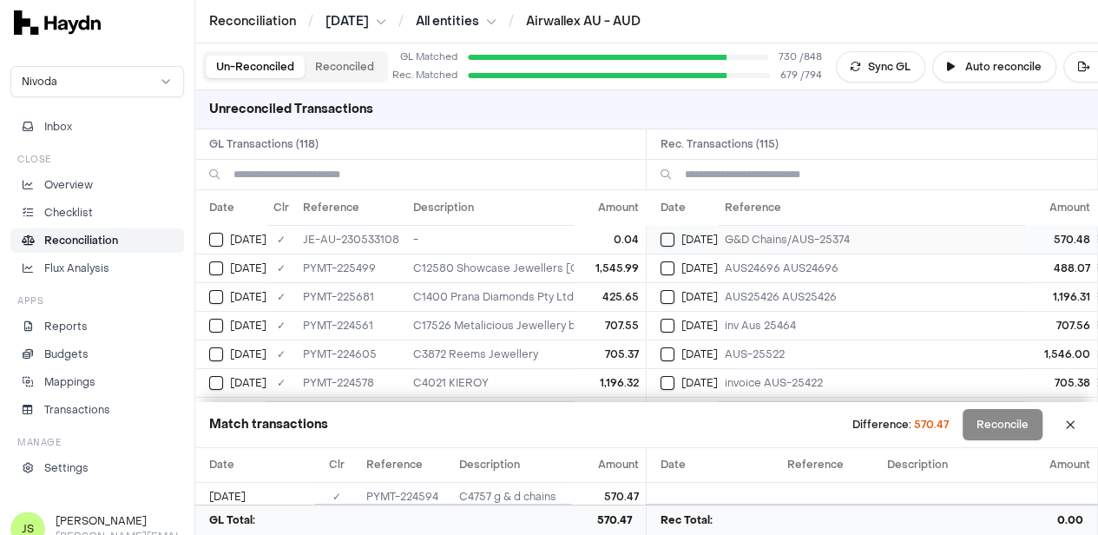
click at [672, 234] on button "Select reconciliation transaction 40173" at bounding box center [668, 240] width 14 height 14
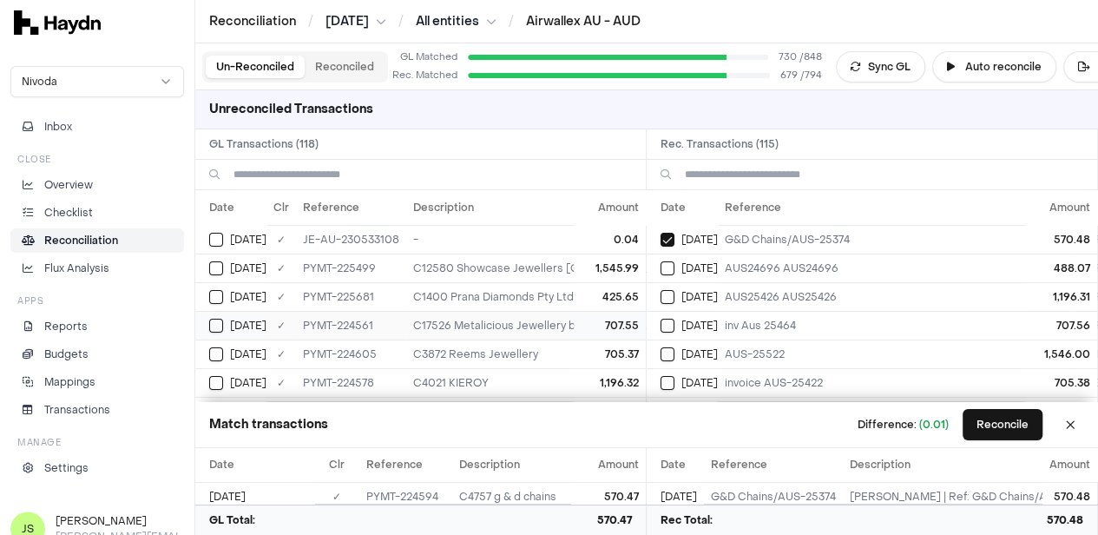
scroll to position [87, 0]
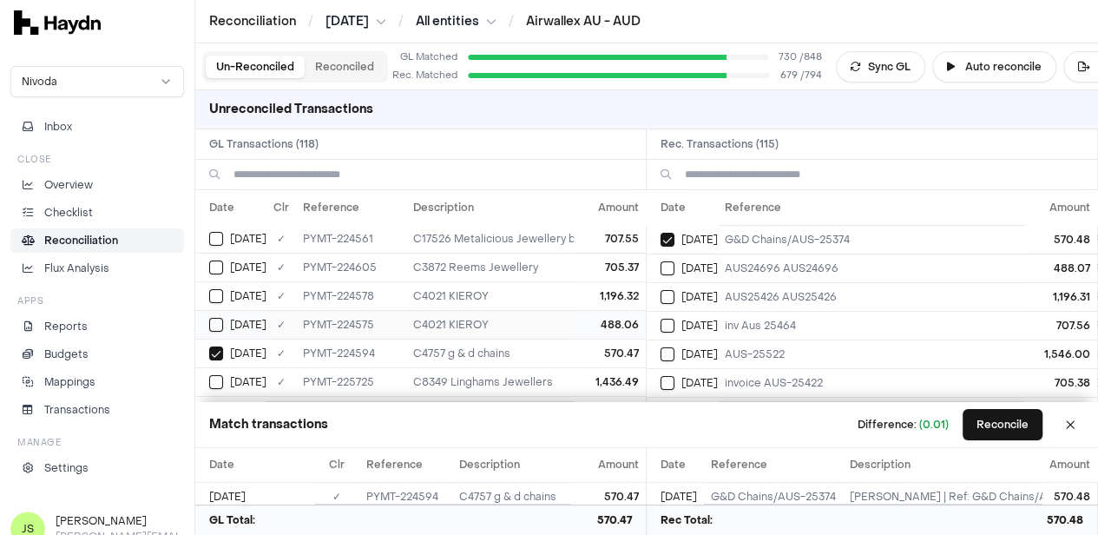
click at [213, 324] on button "Select GL transaction 8254041" at bounding box center [216, 325] width 14 height 14
drag, startPoint x: 677, startPoint y: 267, endPoint x: 676, endPoint y: 258, distance: 8.9
click at [675, 263] on button "Select reconciliation transaction 40167" at bounding box center [668, 268] width 14 height 14
click at [219, 298] on button "Select GL transaction 8254044" at bounding box center [216, 296] width 14 height 14
click at [675, 293] on button "Select reconciliation transaction 40171" at bounding box center [668, 297] width 14 height 14
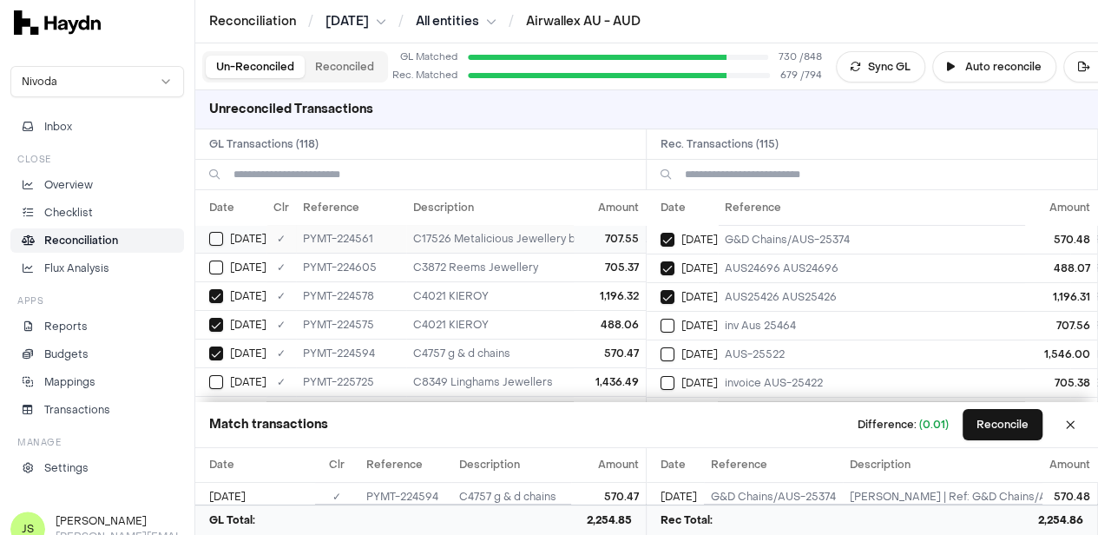
click at [211, 233] on button "Select GL transaction 8254033" at bounding box center [216, 239] width 14 height 14
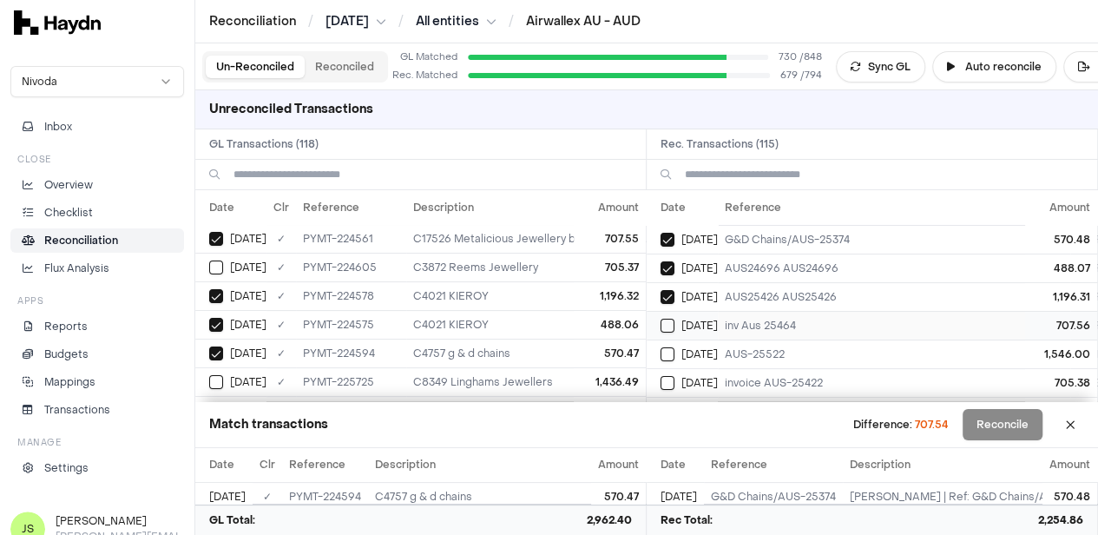
click at [675, 320] on button "Select reconciliation transaction 40156" at bounding box center [668, 326] width 14 height 14
click at [215, 265] on button "Select GL transaction 8254048" at bounding box center [216, 267] width 14 height 14
click at [675, 378] on button "Select reconciliation transaction 40177" at bounding box center [668, 383] width 14 height 14
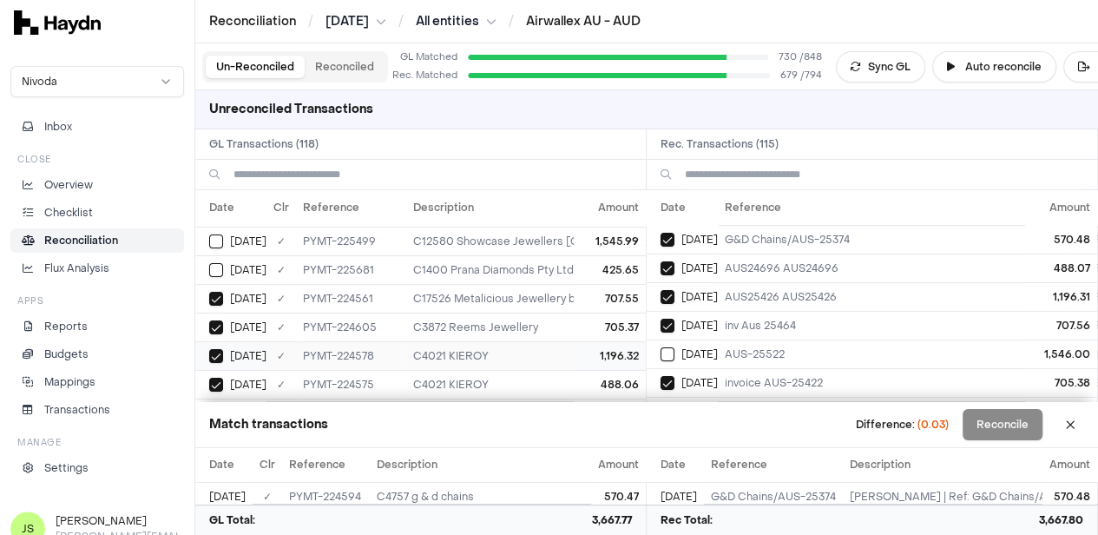
scroll to position [0, 0]
click at [669, 352] on button "Select reconciliation transaction 40178" at bounding box center [668, 354] width 14 height 14
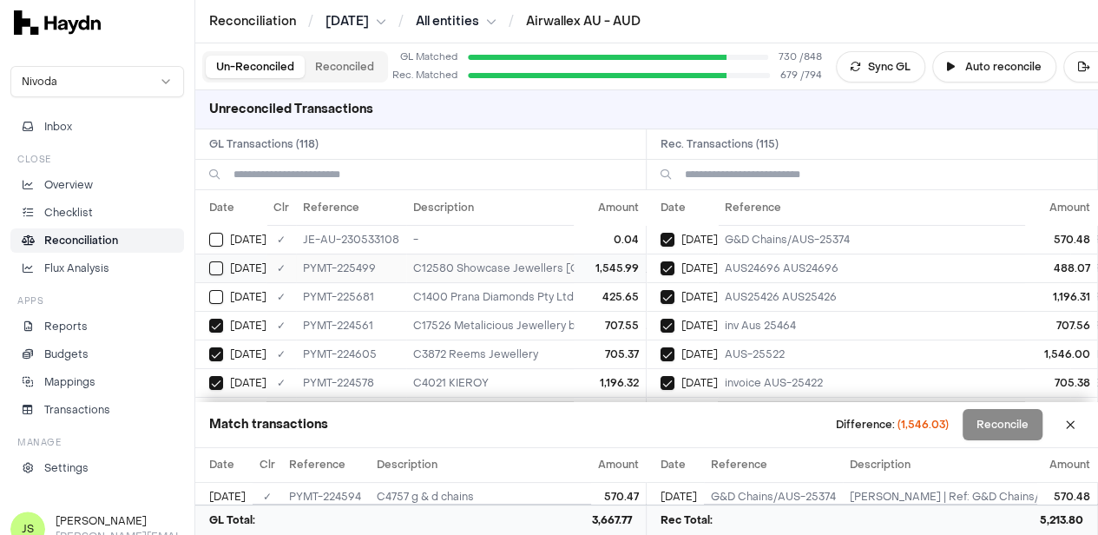
click at [225, 265] on div "[DATE]" at bounding box center [237, 268] width 57 height 14
click at [219, 237] on button "Select GL transaction 8253607" at bounding box center [216, 240] width 14 height 14
click at [1013, 433] on button "Reconcile" at bounding box center [1003, 424] width 80 height 31
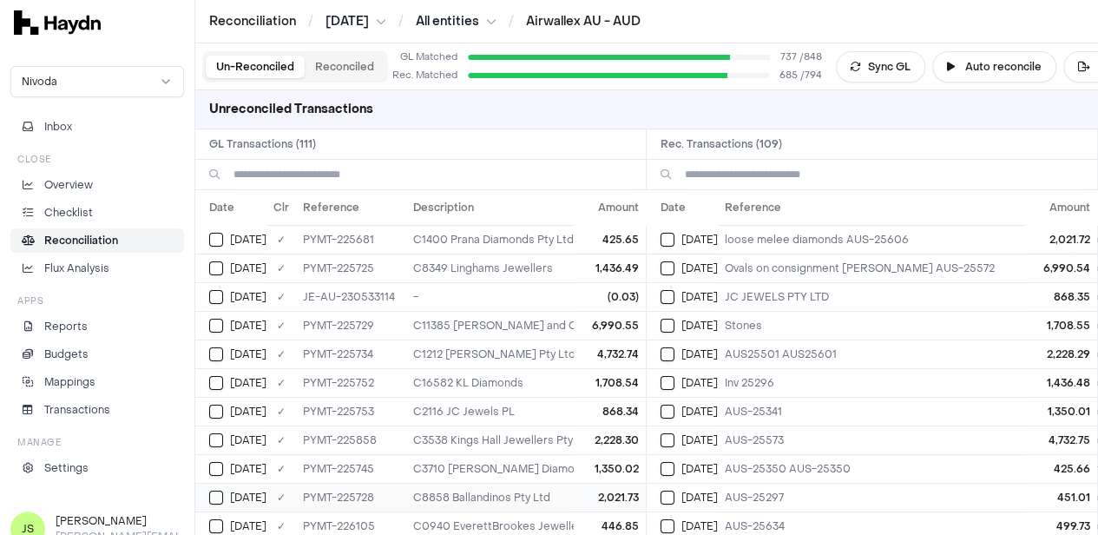
click at [214, 492] on button "Select GL transaction 8254065" at bounding box center [216, 498] width 14 height 14
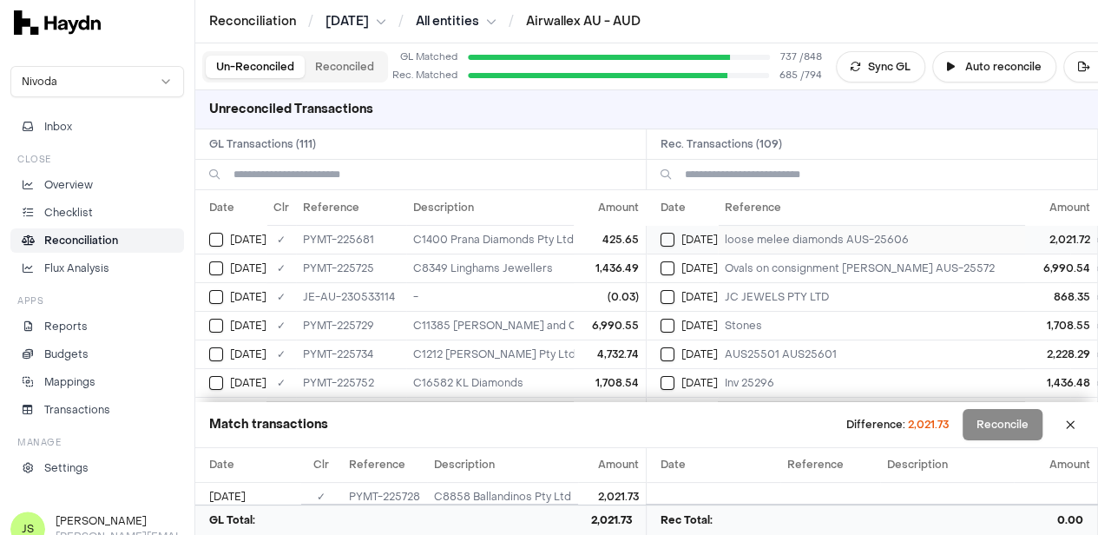
click at [675, 239] on button "Select reconciliation transaction 40192" at bounding box center [668, 240] width 14 height 14
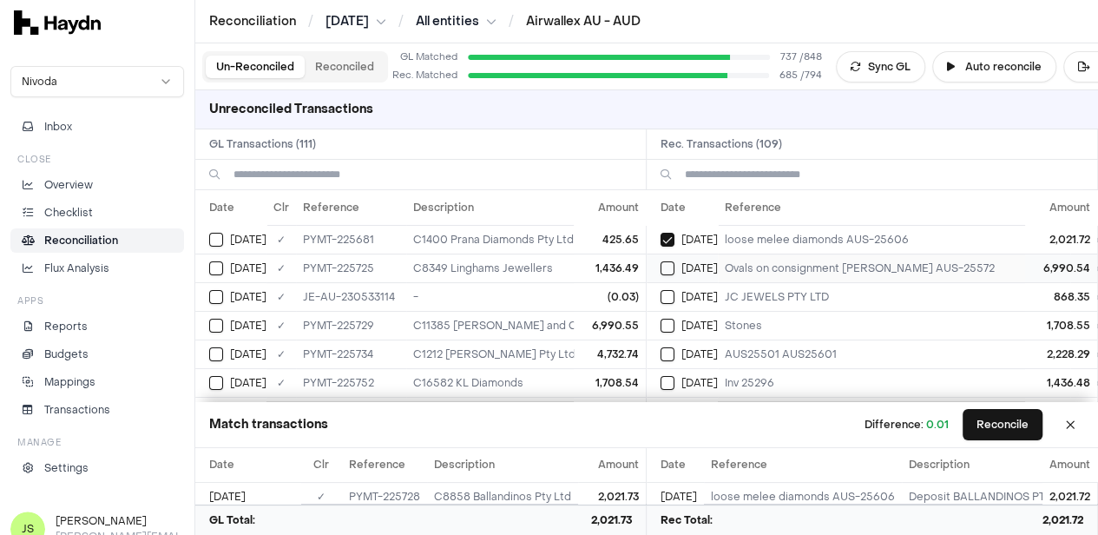
click at [672, 268] on button "Select reconciliation transaction 40191" at bounding box center [668, 268] width 14 height 14
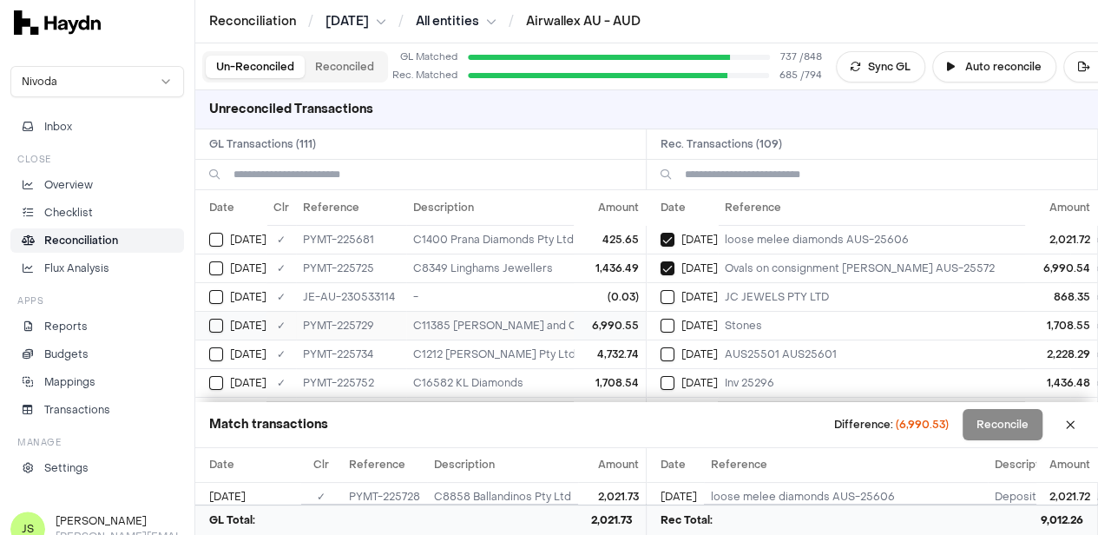
click at [226, 324] on div "[DATE]" at bounding box center [237, 326] width 57 height 14
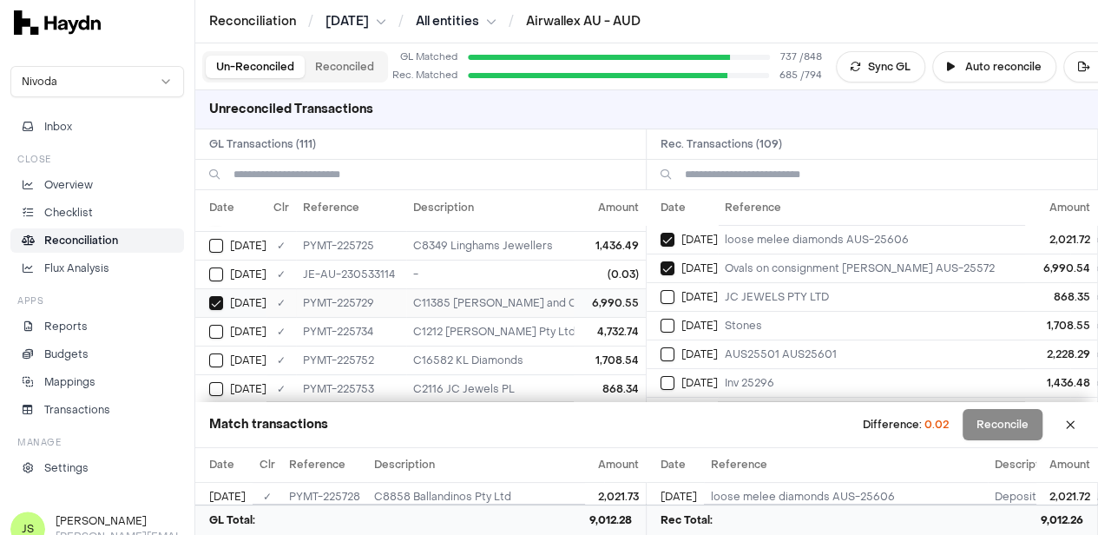
scroll to position [87, 0]
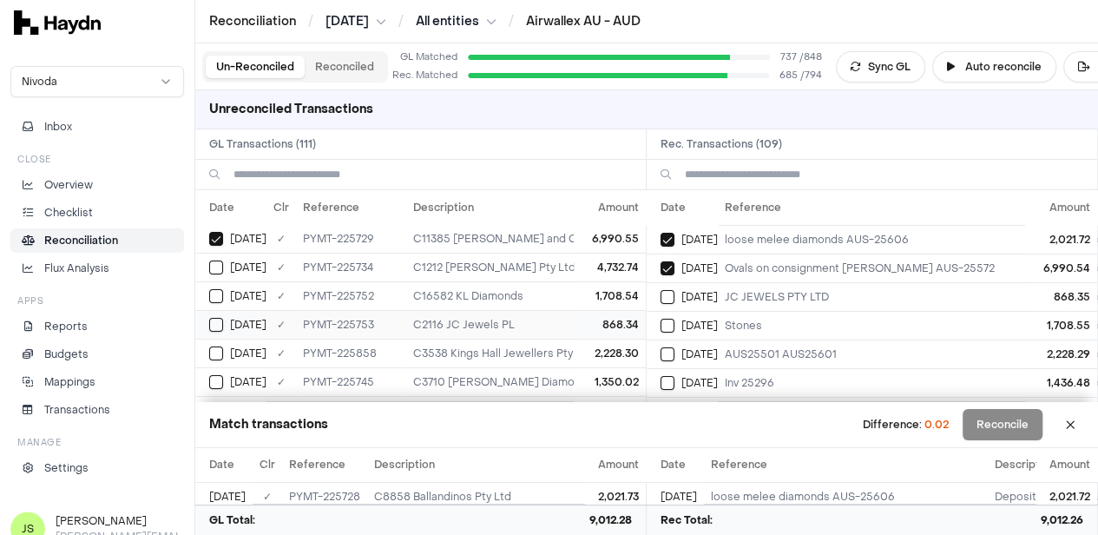
click at [214, 321] on button "Select GL transaction 8254075" at bounding box center [216, 325] width 14 height 14
click at [675, 296] on button "Select reconciliation transaction 40200" at bounding box center [668, 297] width 14 height 14
click at [208, 292] on td "[DATE]" at bounding box center [230, 295] width 71 height 29
click at [669, 324] on button "Select reconciliation transaction 40199" at bounding box center [668, 326] width 14 height 14
click at [999, 421] on button "Reconcile" at bounding box center [1003, 424] width 80 height 31
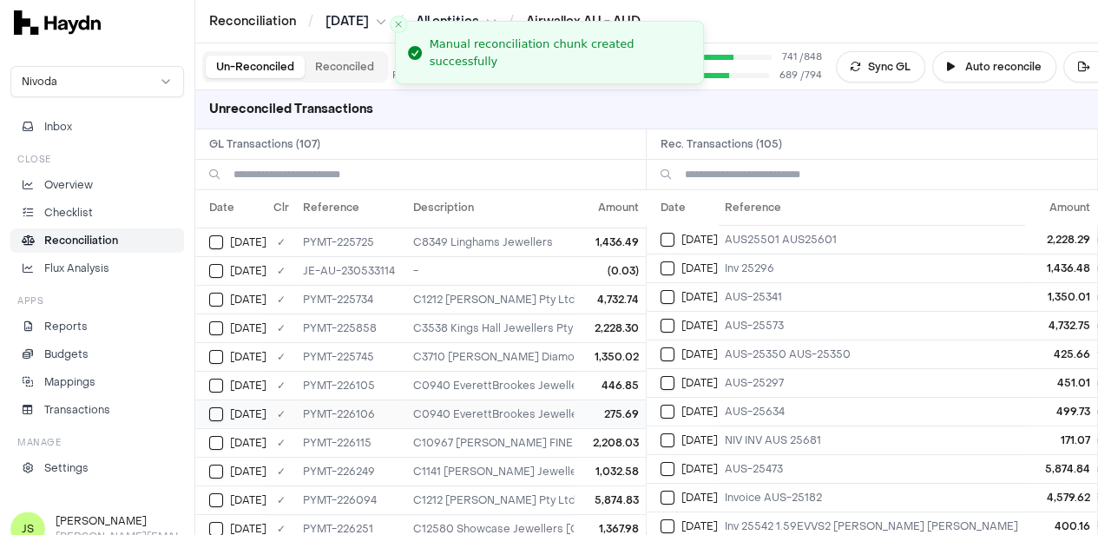
scroll to position [0, 0]
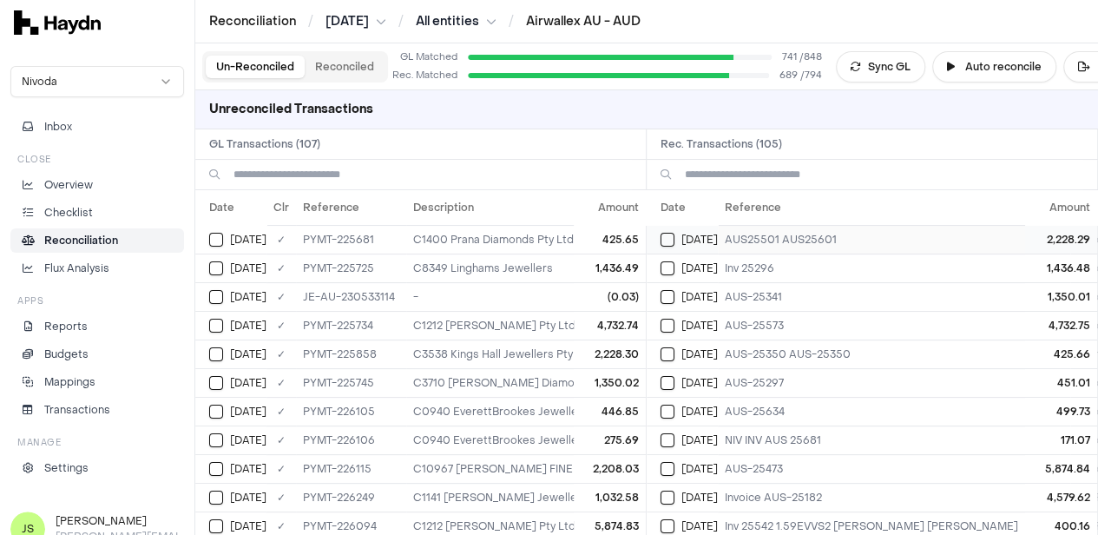
click at [670, 240] on button "Select reconciliation transaction 40207" at bounding box center [668, 240] width 14 height 14
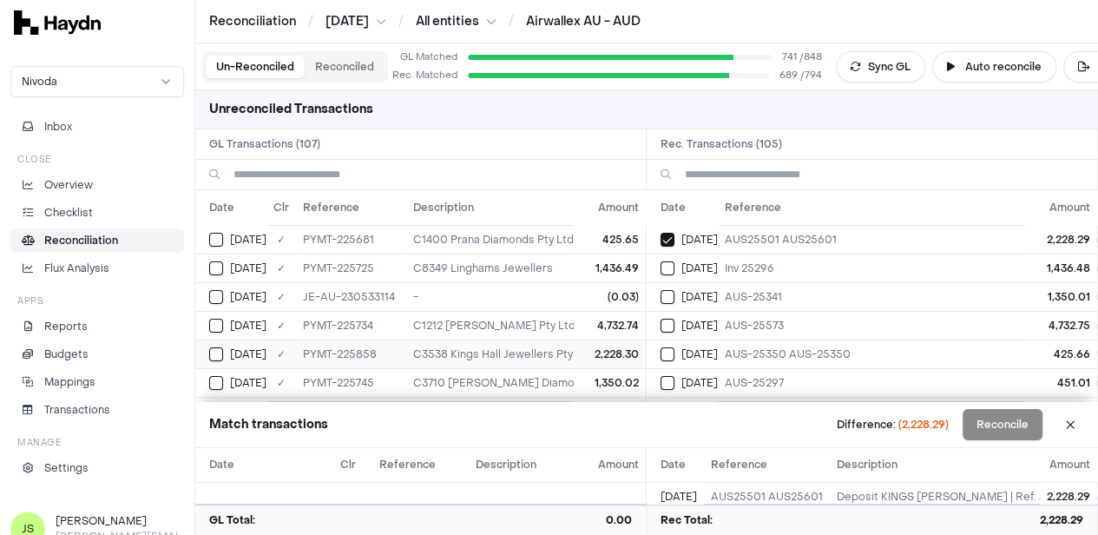
click at [217, 350] on button "Select GL transaction 8254081" at bounding box center [216, 354] width 14 height 14
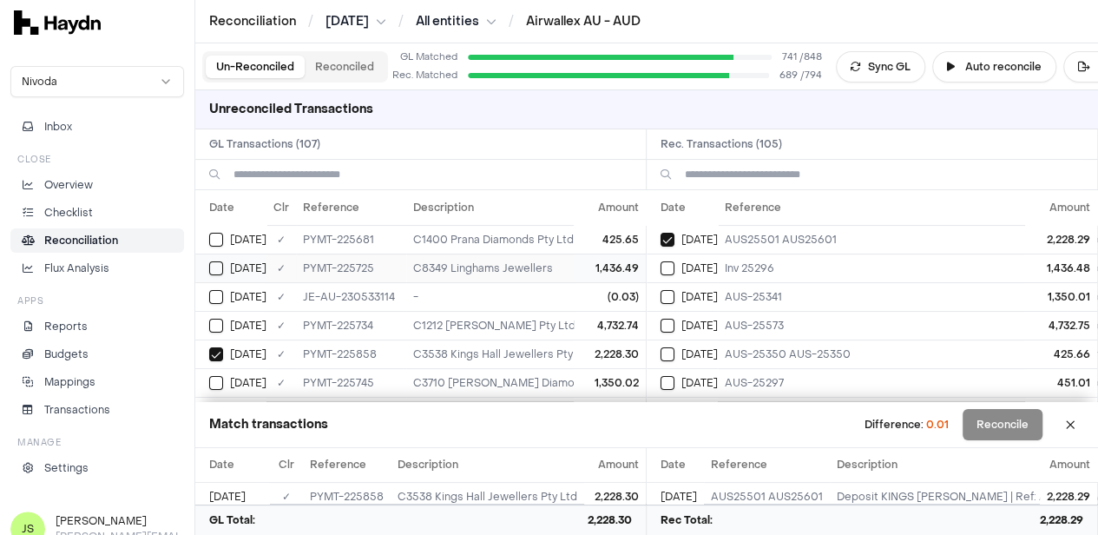
click at [215, 258] on td "[DATE]" at bounding box center [230, 268] width 71 height 29
click at [675, 266] on button "Select reconciliation transaction 40188" at bounding box center [668, 268] width 14 height 14
click at [224, 383] on div "[DATE]" at bounding box center [237, 383] width 57 height 14
click at [675, 293] on button "Select reconciliation transaction 40198" at bounding box center [668, 297] width 14 height 14
click at [221, 293] on button "Select GL transaction 8253610" at bounding box center [216, 297] width 14 height 14
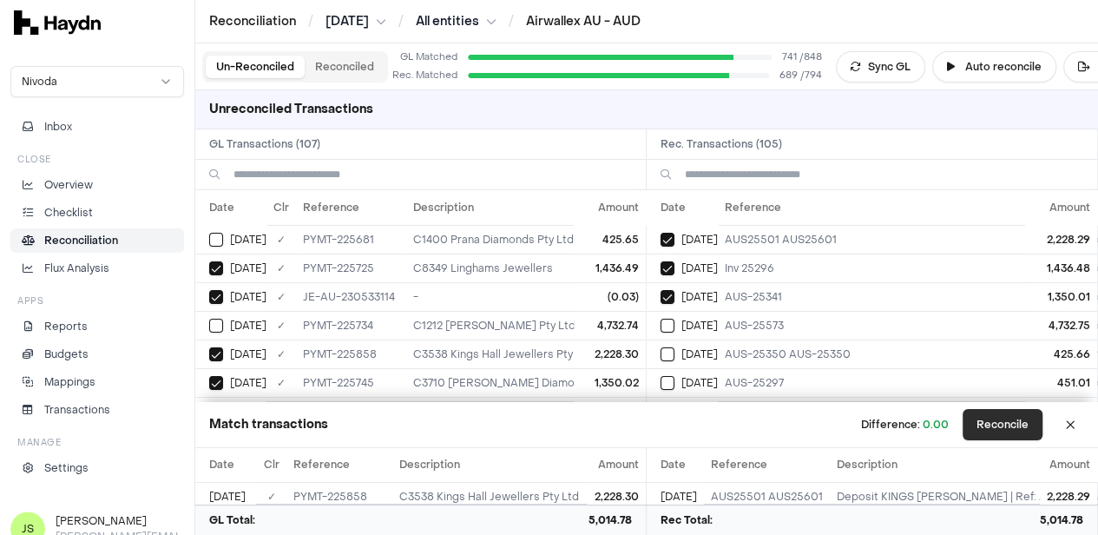
click at [992, 425] on button "Reconcile" at bounding box center [1003, 424] width 80 height 31
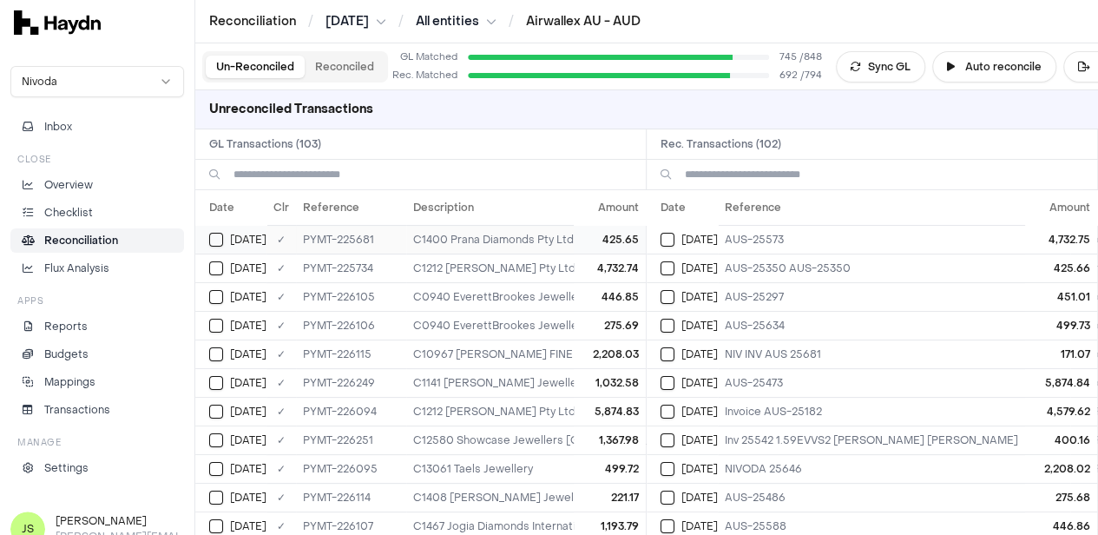
click at [214, 235] on button "Select GL transaction 8254057" at bounding box center [216, 240] width 14 height 14
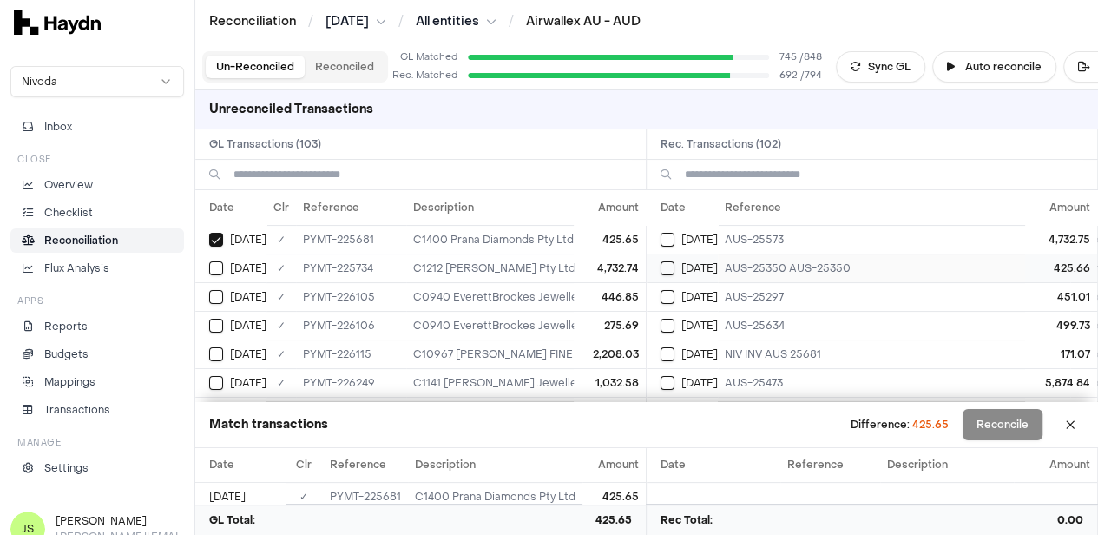
click at [672, 264] on button "Select reconciliation transaction 40181" at bounding box center [668, 268] width 14 height 14
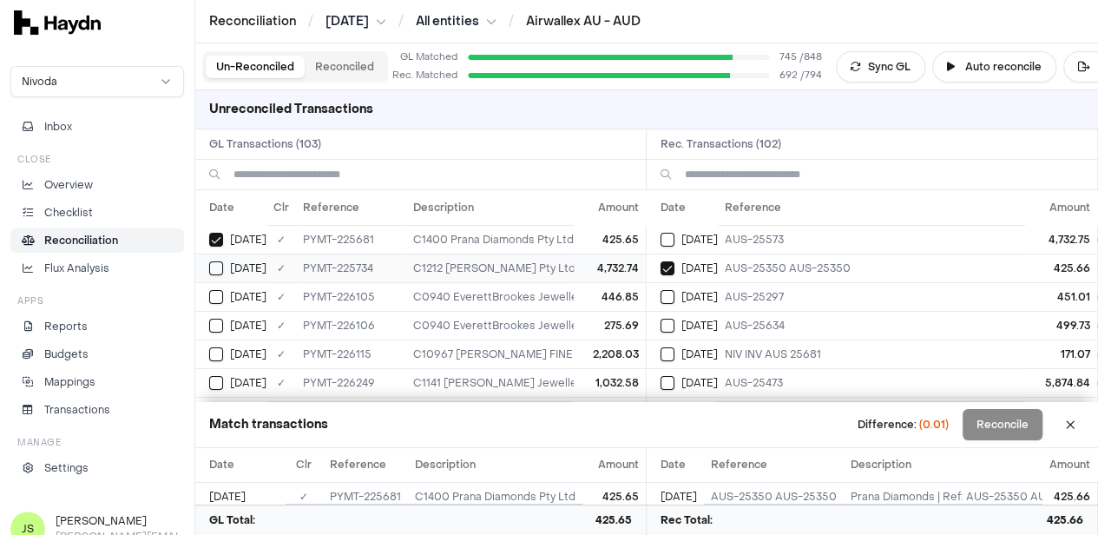
click at [221, 261] on button "Select GL transaction 8254070" at bounding box center [216, 268] width 14 height 14
click at [666, 239] on td "[DATE]" at bounding box center [682, 239] width 71 height 29
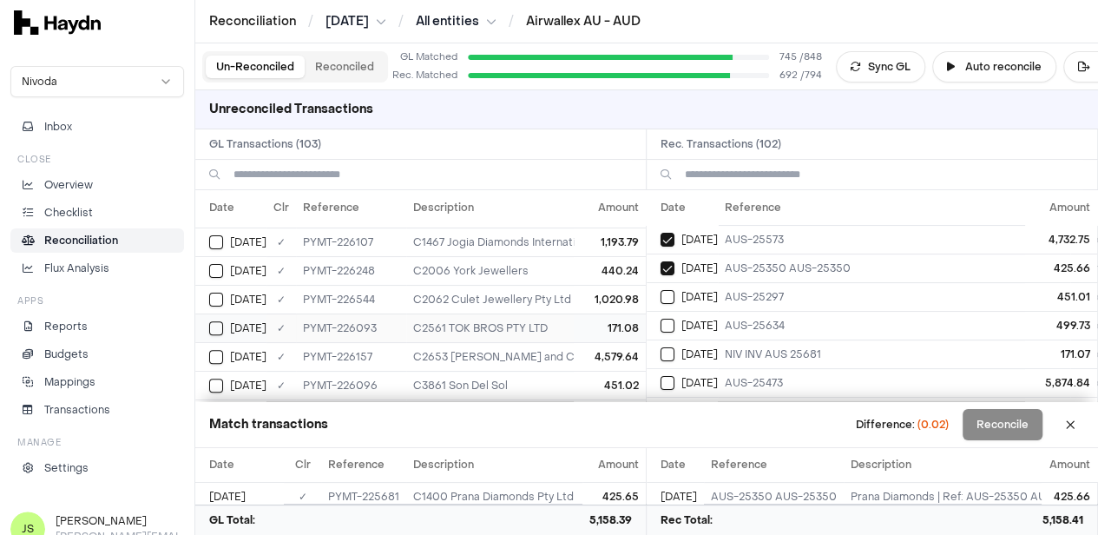
scroll to position [260, 0]
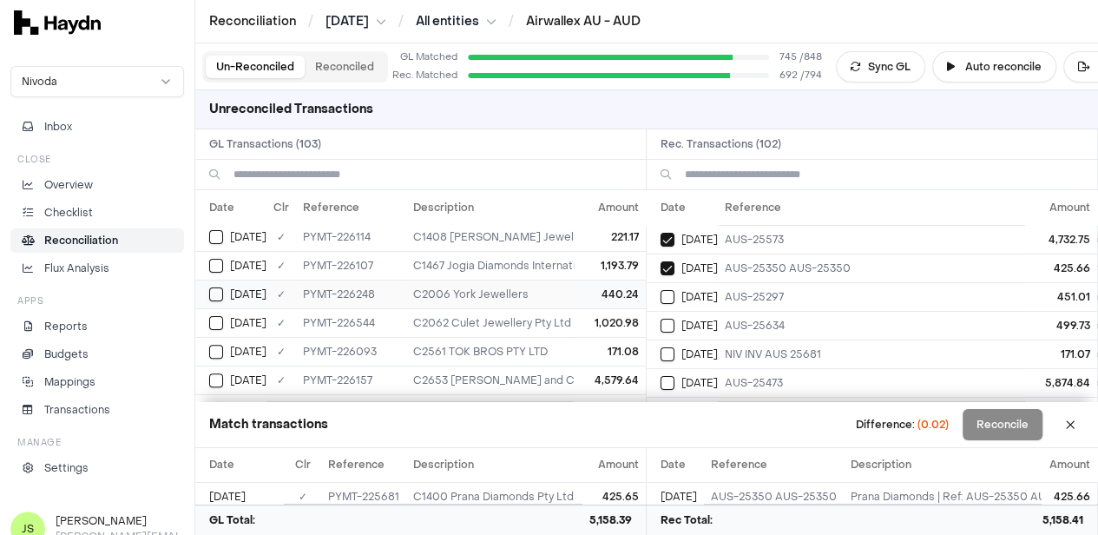
click at [218, 287] on button "Select GL transaction 8254106" at bounding box center [216, 294] width 14 height 14
click at [674, 293] on button "Select reconciliation transaction 40220" at bounding box center [668, 297] width 14 height 14
click at [212, 287] on button "Select GL transaction 8254106" at bounding box center [216, 294] width 14 height 14
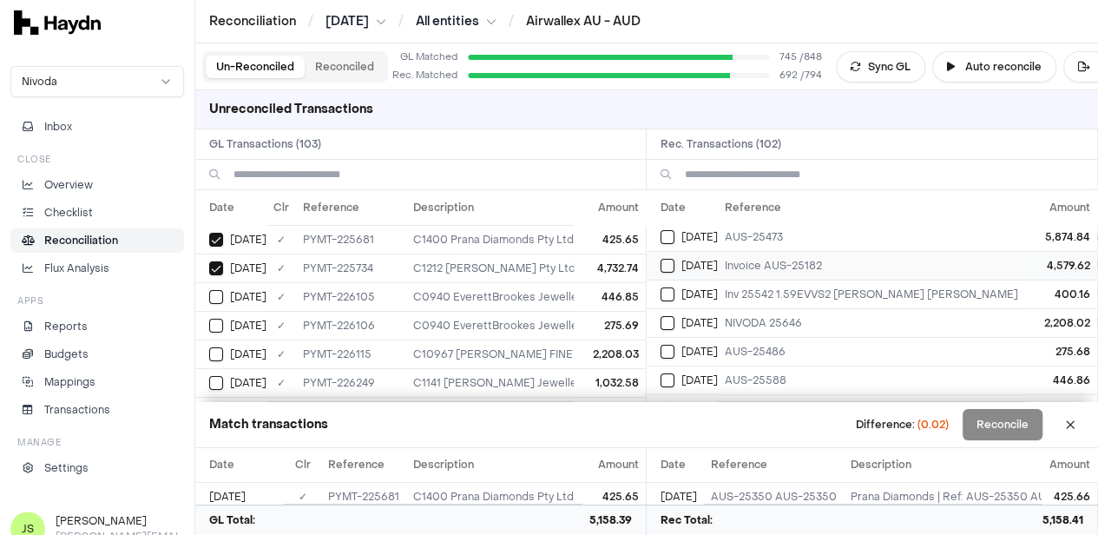
scroll to position [174, 0]
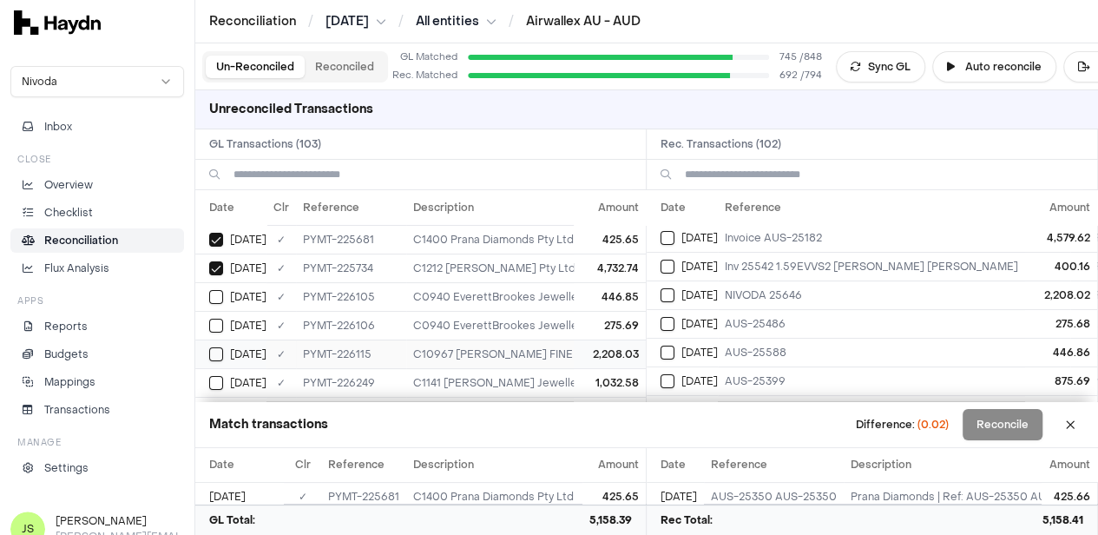
click at [220, 352] on button "Select GL transaction 8254098" at bounding box center [216, 354] width 14 height 14
click at [675, 291] on button "Select reconciliation transaction 40236" at bounding box center [668, 295] width 14 height 14
click at [675, 317] on button "Select reconciliation transaction 40228" at bounding box center [668, 324] width 14 height 14
click at [207, 317] on td "[DATE]" at bounding box center [230, 325] width 71 height 29
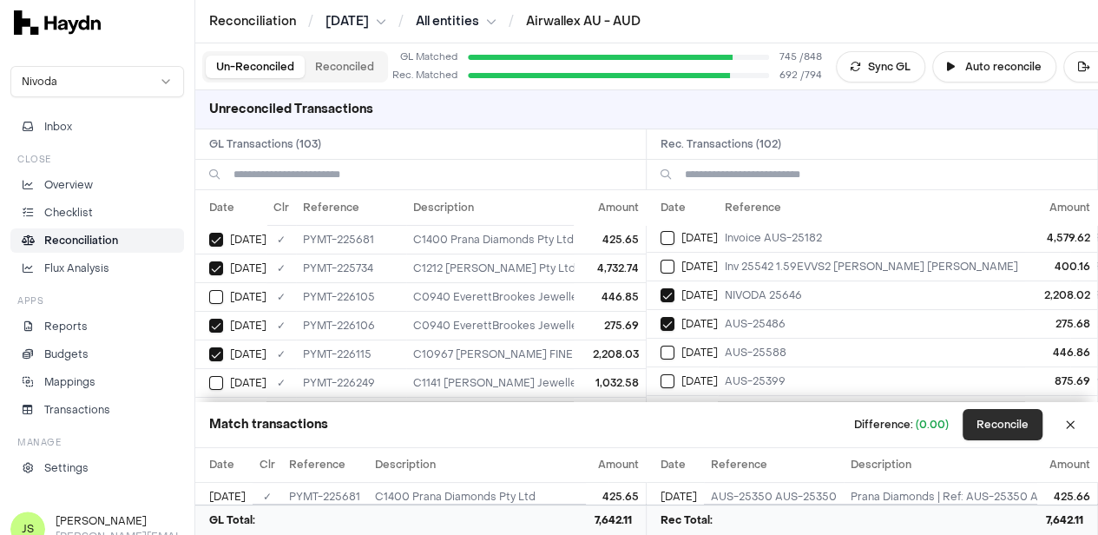
click at [1015, 426] on button "Reconcile" at bounding box center [1003, 424] width 80 height 31
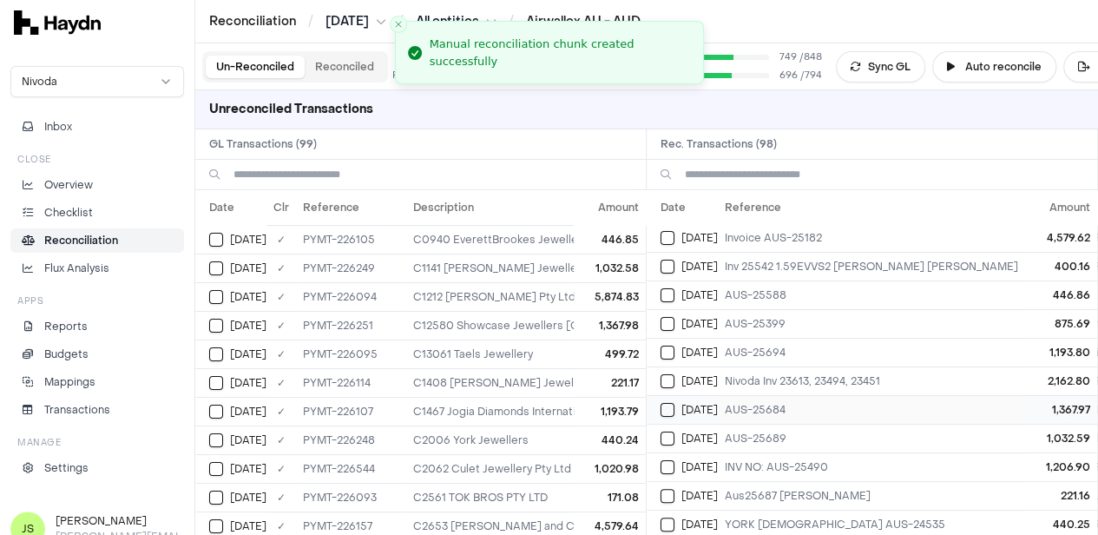
scroll to position [0, 0]
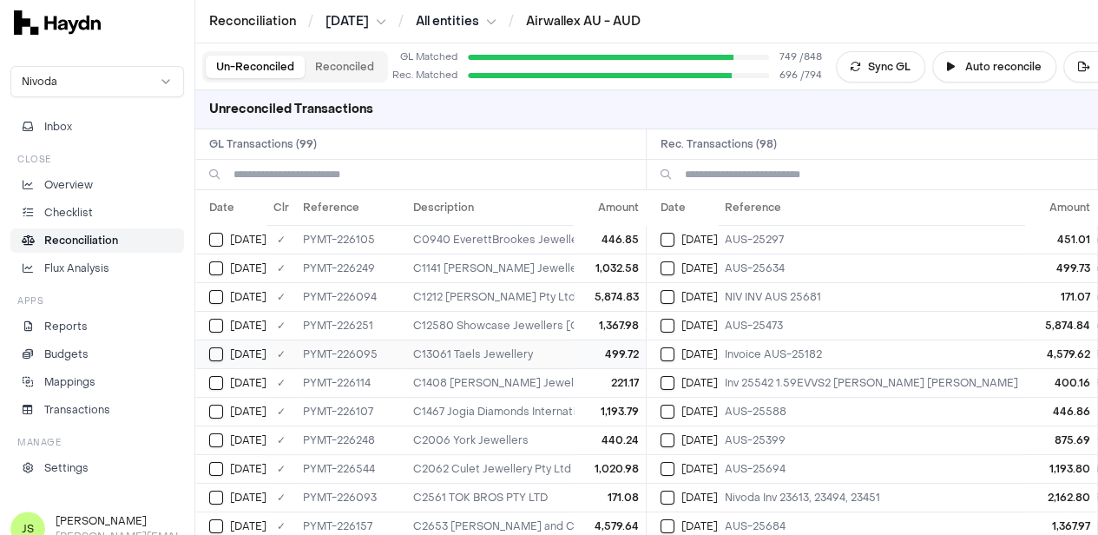
click at [213, 348] on button "Select GL transaction 8254088" at bounding box center [216, 354] width 14 height 14
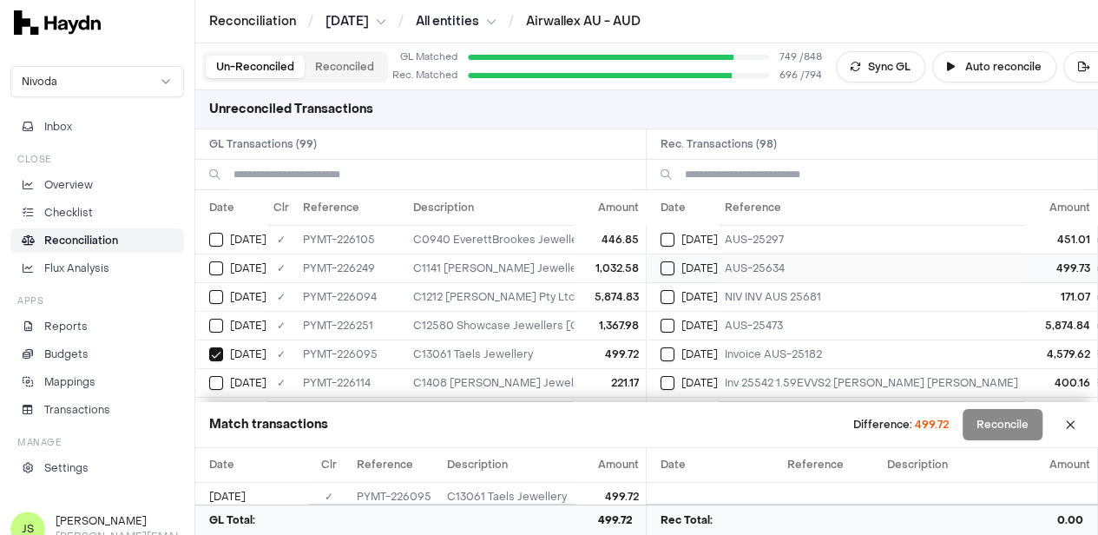
click at [674, 261] on button "Select reconciliation transaction 40218" at bounding box center [668, 268] width 14 height 14
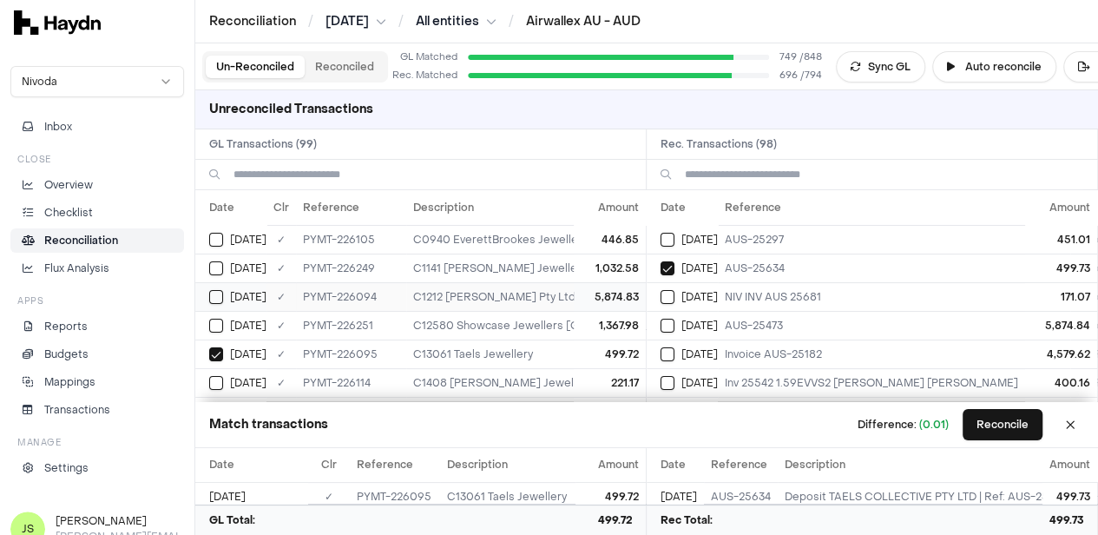
click at [213, 293] on button "Select GL transaction 8254087" at bounding box center [216, 297] width 14 height 14
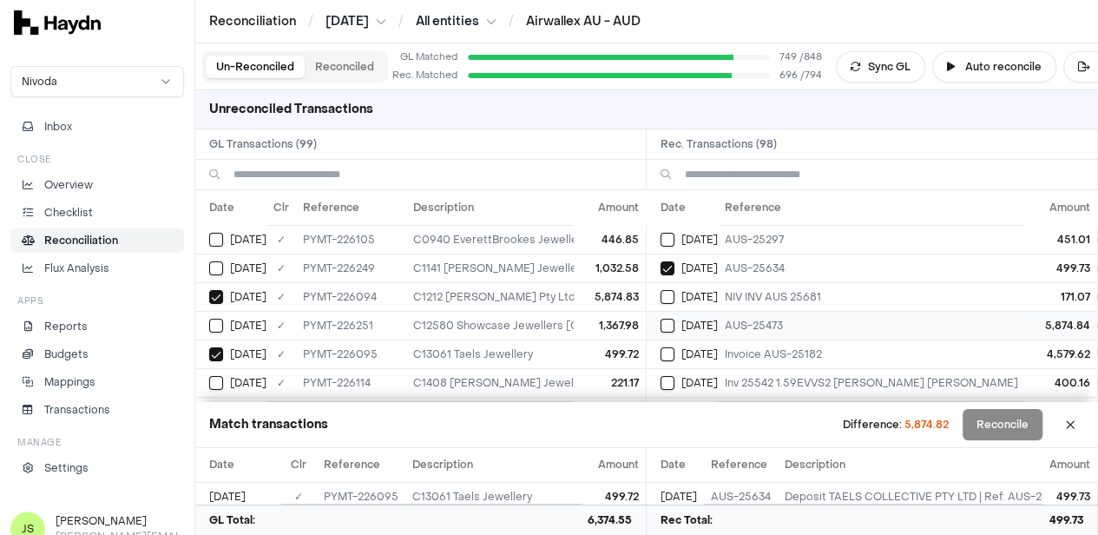
click at [675, 320] on button "Select reconciliation transaction 40219" at bounding box center [668, 326] width 14 height 14
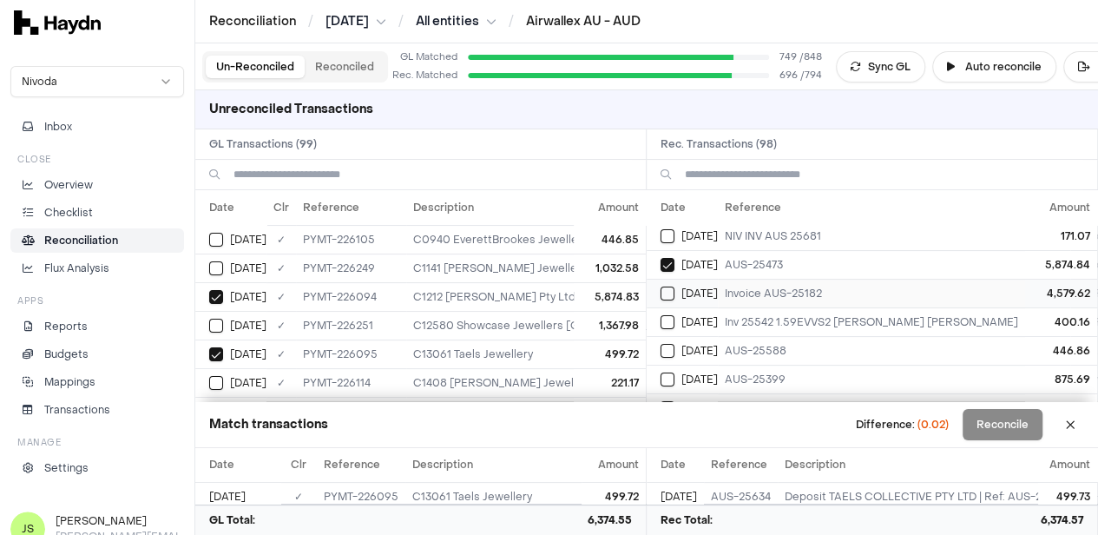
scroll to position [87, 0]
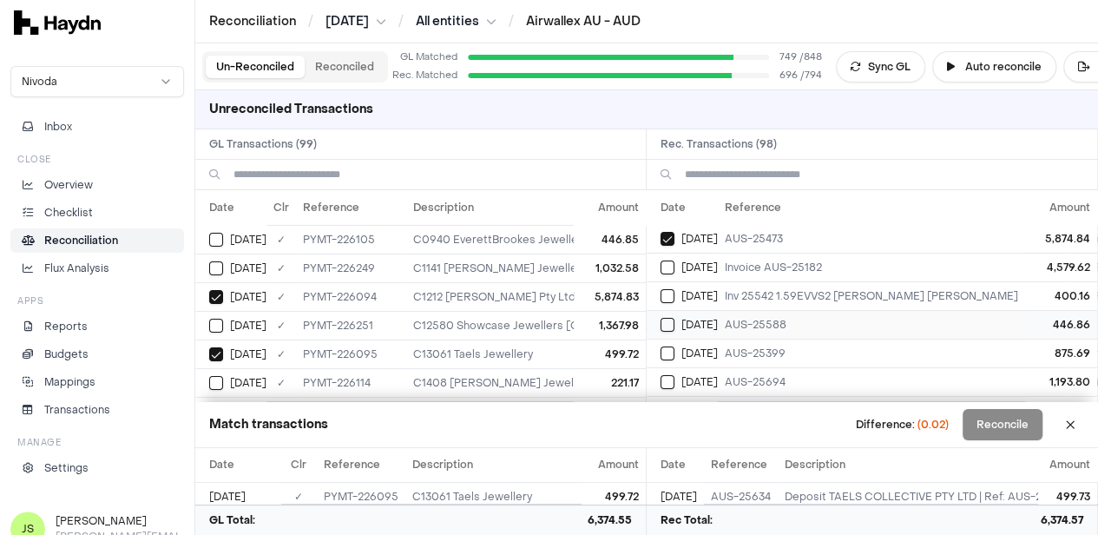
click at [667, 318] on button "Select reconciliation transaction 40229" at bounding box center [668, 325] width 14 height 14
click at [213, 234] on button "Select GL transaction 8254093" at bounding box center [216, 240] width 14 height 14
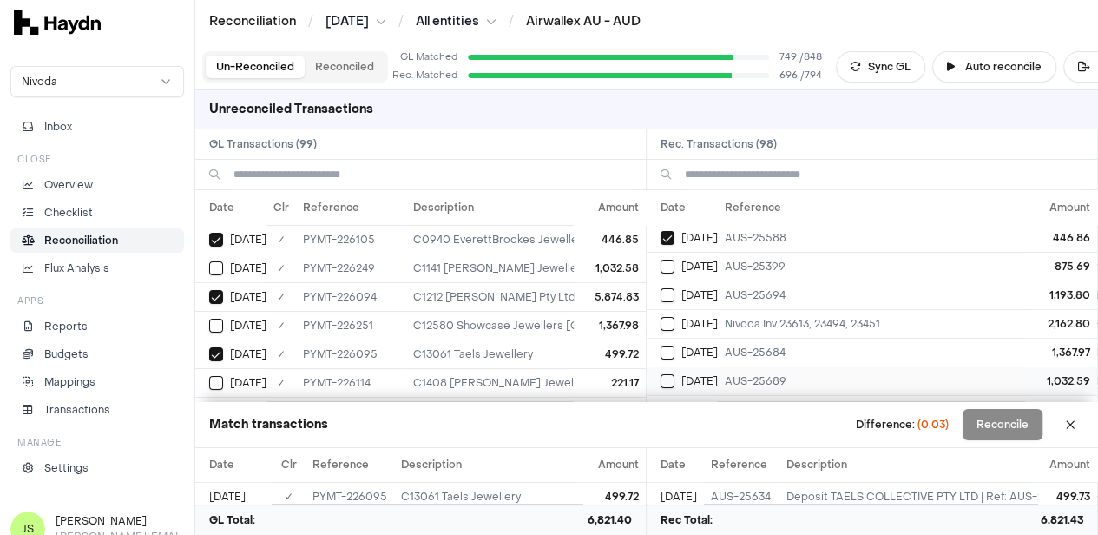
click at [681, 367] on td "[DATE]" at bounding box center [682, 380] width 71 height 29
click at [222, 261] on div "[DATE]" at bounding box center [237, 268] width 57 height 14
click at [675, 352] on button "Select reconciliation transaction 40249" at bounding box center [668, 353] width 14 height 14
click at [216, 326] on button "Select GL transaction 8254109" at bounding box center [216, 326] width 14 height 14
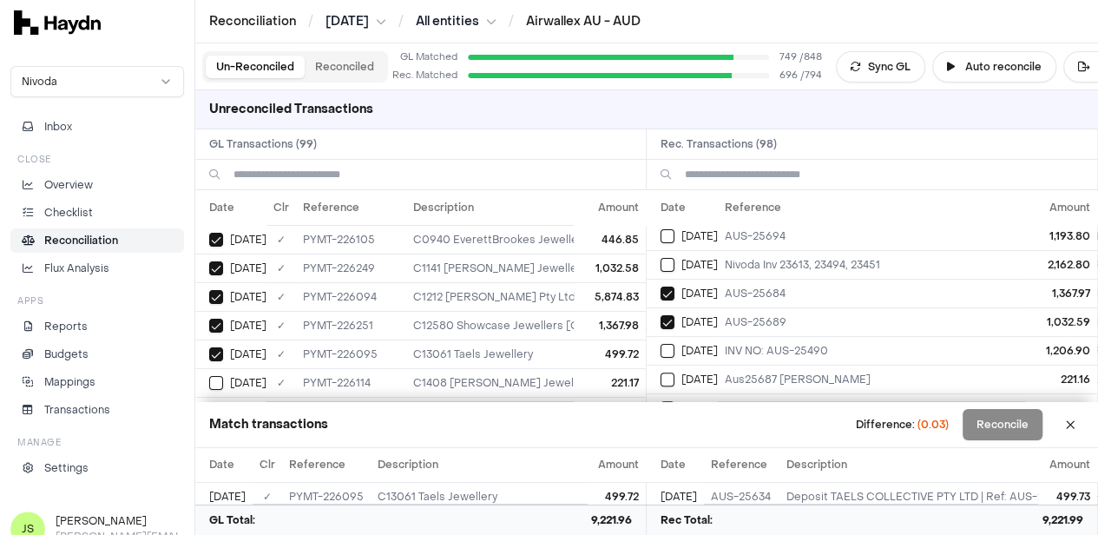
scroll to position [260, 0]
click at [218, 376] on button "Select GL transaction 8254097" at bounding box center [216, 383] width 14 height 14
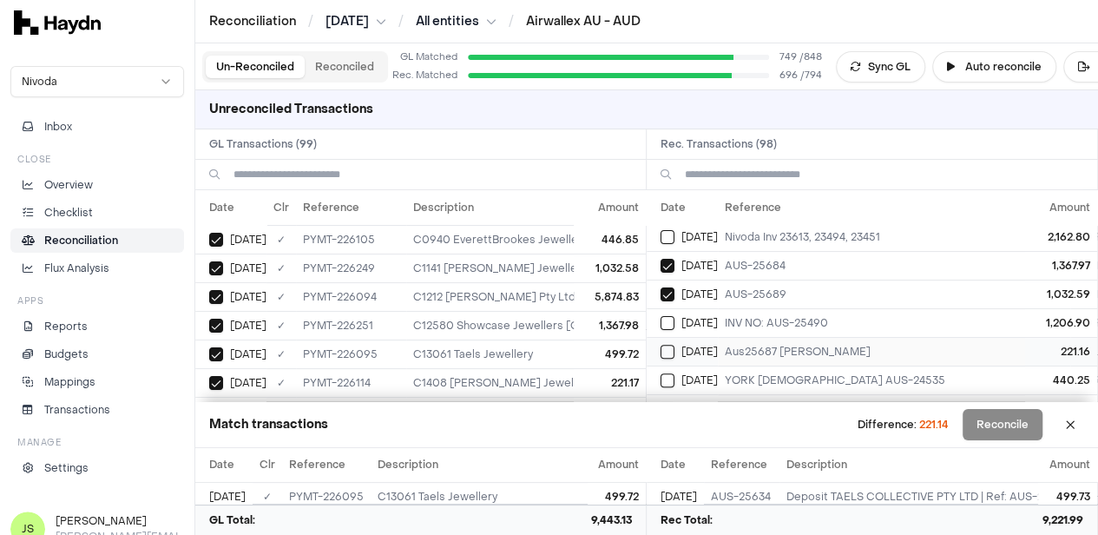
click at [675, 346] on button "Select reconciliation transaction 40235" at bounding box center [668, 352] width 14 height 14
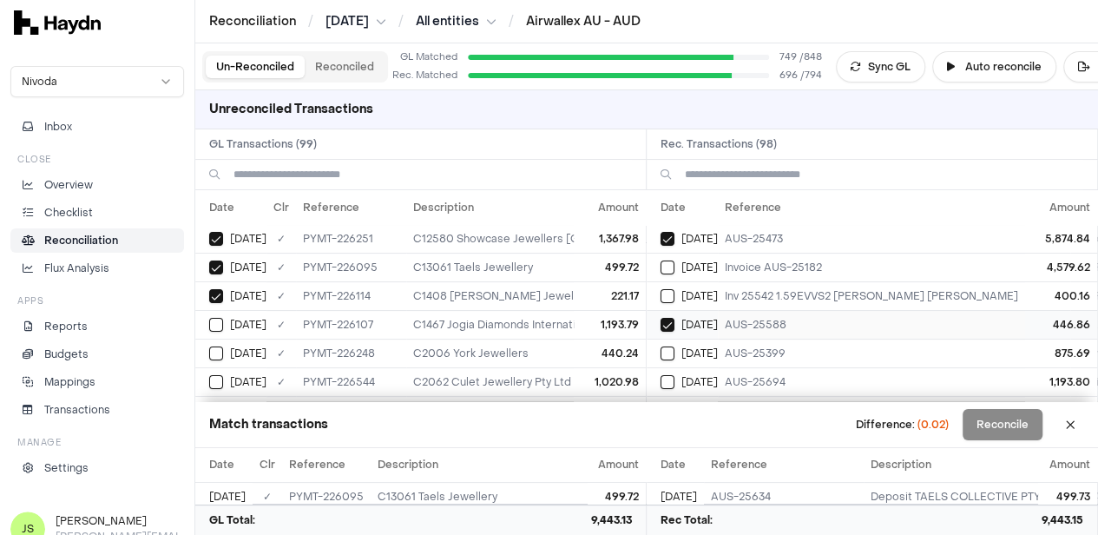
scroll to position [174, 0]
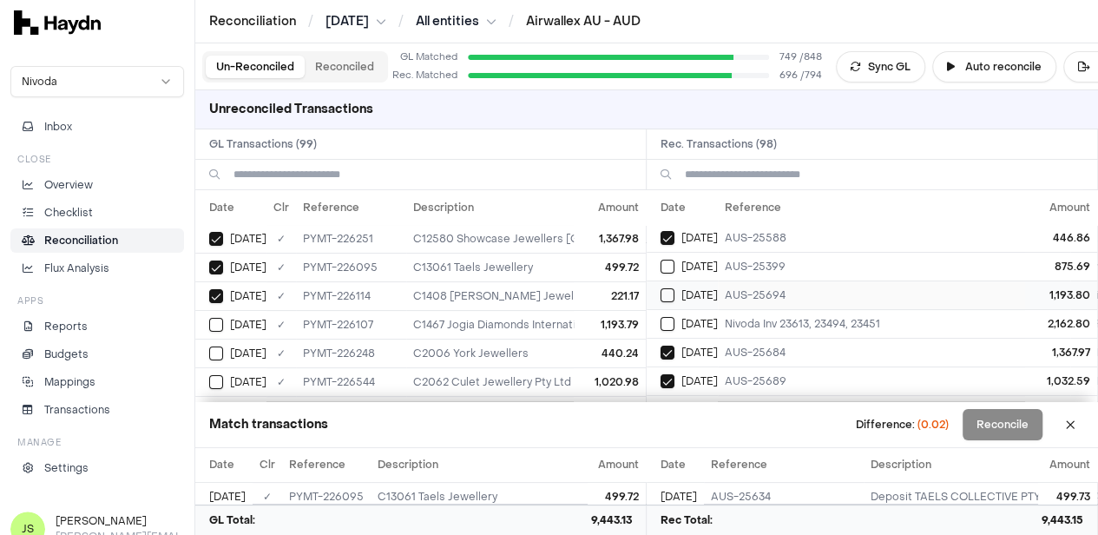
click at [670, 288] on button "Select reconciliation transaction 40230" at bounding box center [668, 295] width 14 height 14
click at [218, 318] on button "Select GL transaction 8254095" at bounding box center [216, 325] width 14 height 14
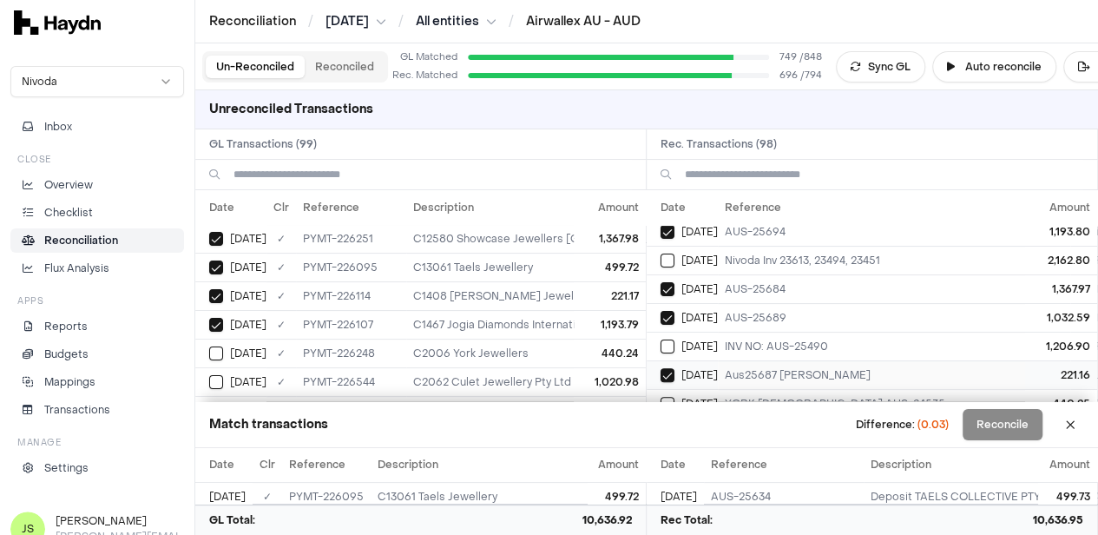
scroll to position [260, 0]
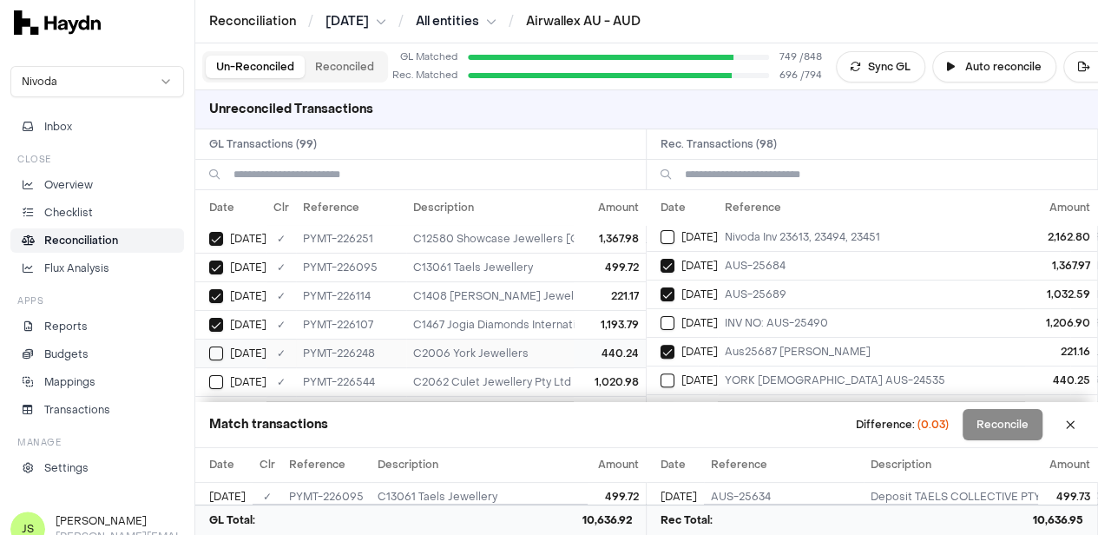
click at [212, 346] on button "Select GL transaction 8254106" at bounding box center [216, 353] width 14 height 14
click at [675, 373] on button "Select reconciliation transaction 40246" at bounding box center [668, 380] width 14 height 14
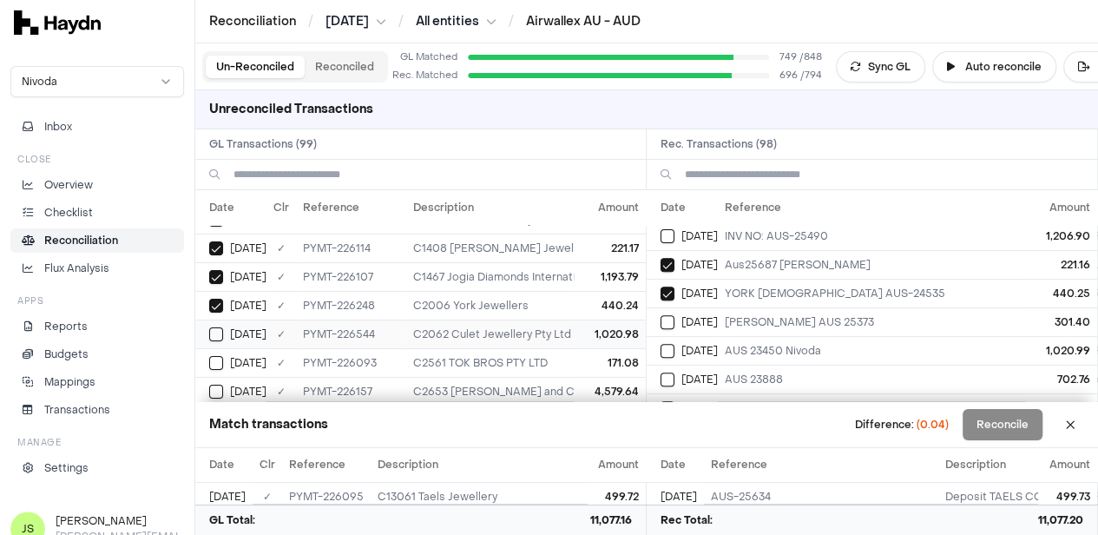
scroll to position [174, 0]
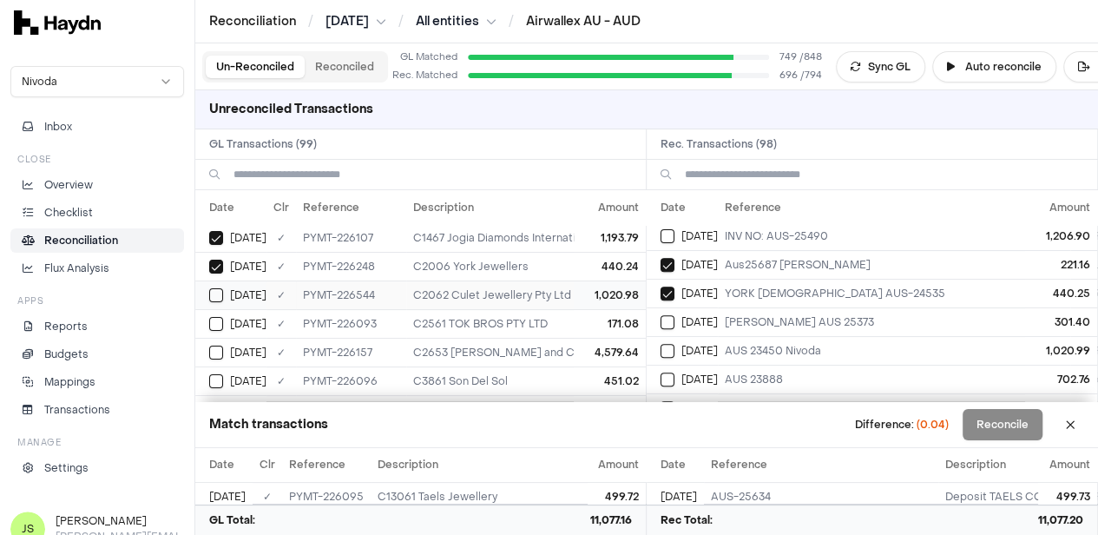
click at [216, 291] on button "Select GL transaction 8254112" at bounding box center [216, 295] width 14 height 14
click at [675, 345] on button "Select reconciliation transaction 40250" at bounding box center [668, 351] width 14 height 14
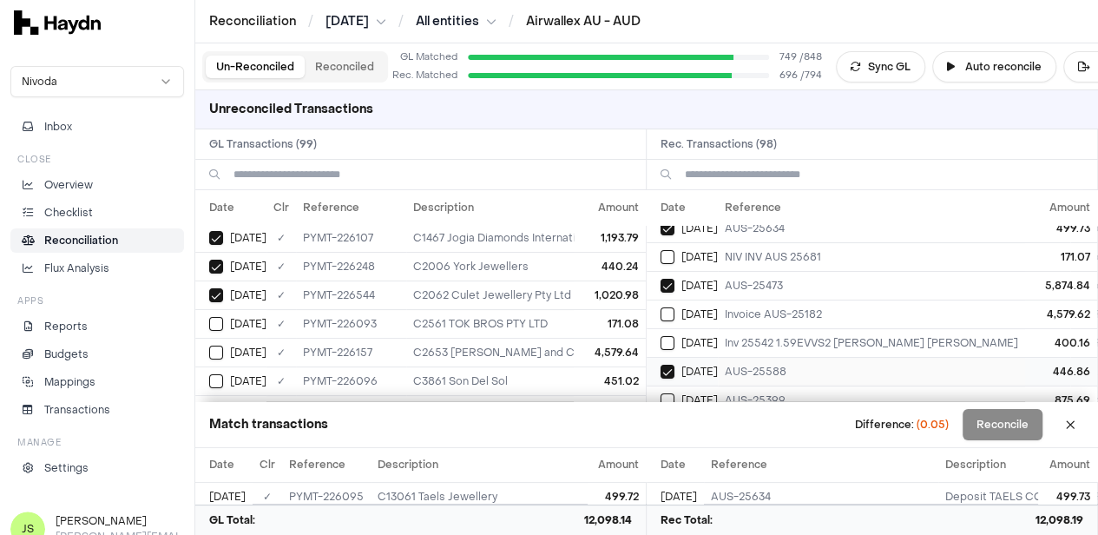
scroll to position [0, 0]
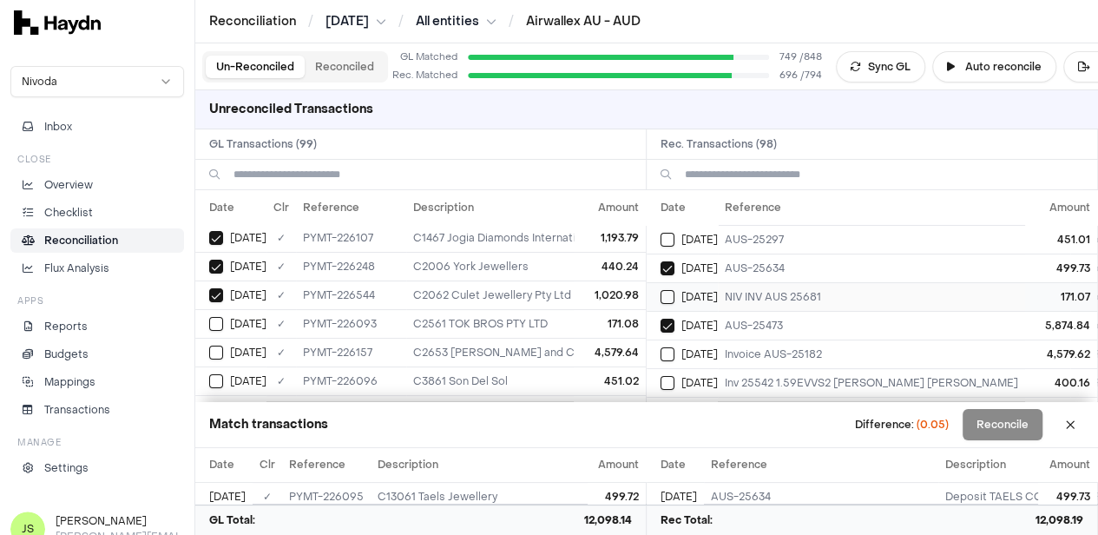
click at [674, 295] on button "Select reconciliation transaction 40217" at bounding box center [668, 297] width 14 height 14
click at [215, 319] on button "Select GL transaction 8254086" at bounding box center [216, 324] width 14 height 14
click at [221, 353] on button "Select GL transaction 8254104" at bounding box center [216, 353] width 14 height 14
click at [665, 353] on td "[DATE]" at bounding box center [682, 354] width 71 height 29
drag, startPoint x: 219, startPoint y: 374, endPoint x: 366, endPoint y: 375, distance: 147.6
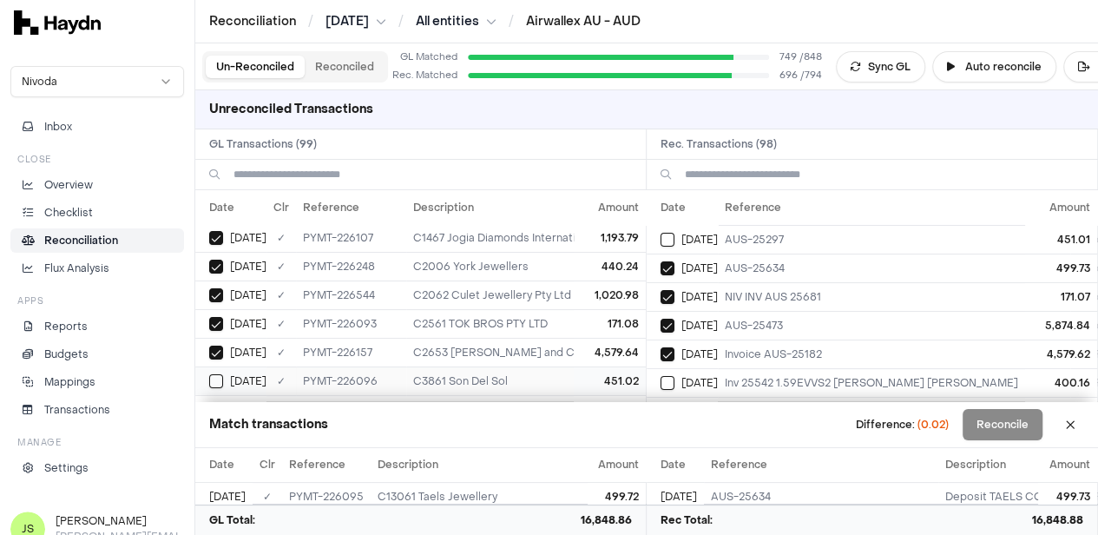
click at [218, 374] on button "Select GL transaction 8254089" at bounding box center [216, 381] width 14 height 14
click at [669, 237] on button "Select reconciliation transaction 40220" at bounding box center [668, 240] width 14 height 14
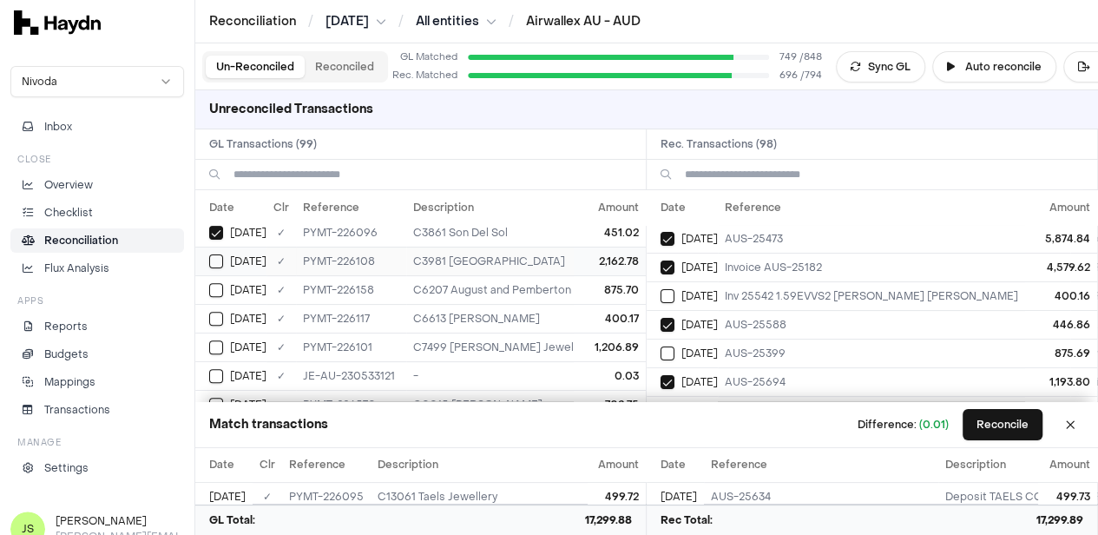
scroll to position [347, 0]
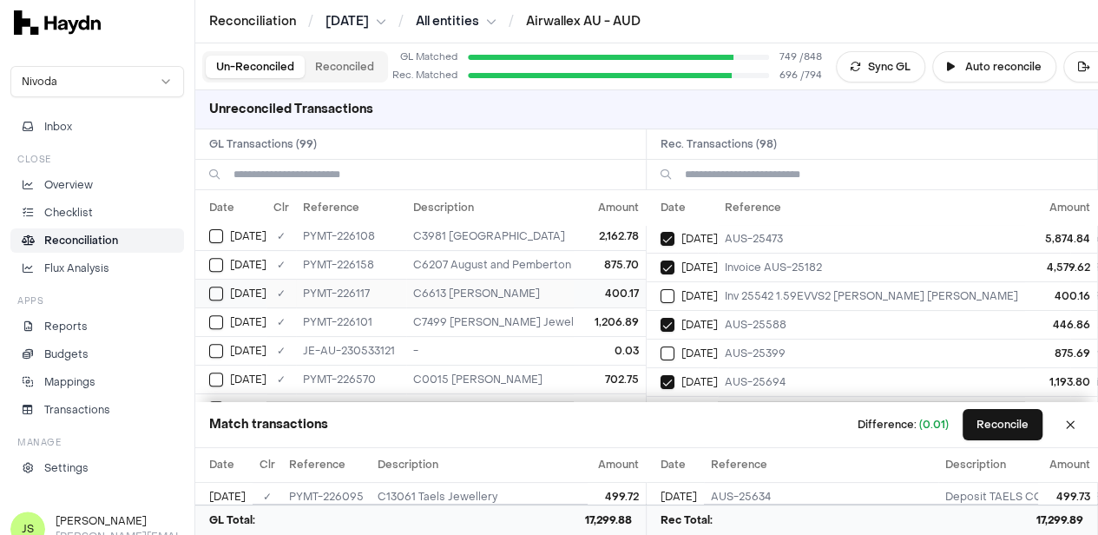
click at [215, 287] on button "Select GL transaction 8254100" at bounding box center [216, 294] width 14 height 14
click at [671, 293] on button "Select reconciliation transaction 40238" at bounding box center [668, 296] width 14 height 14
drag, startPoint x: 999, startPoint y: 424, endPoint x: 1022, endPoint y: 419, distance: 23.8
click at [999, 424] on button "Reconcile" at bounding box center [1003, 424] width 80 height 31
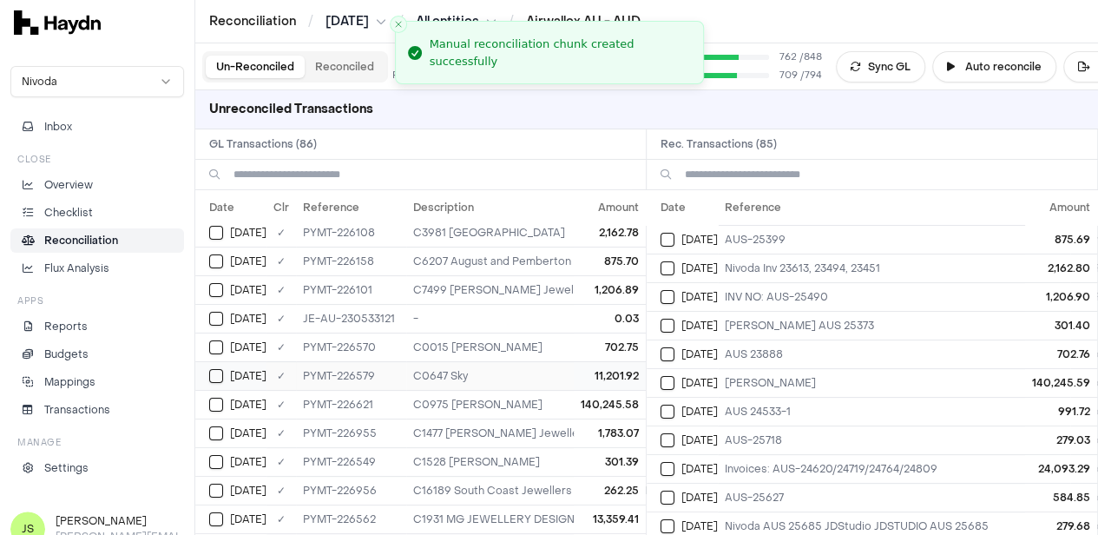
scroll to position [0, 0]
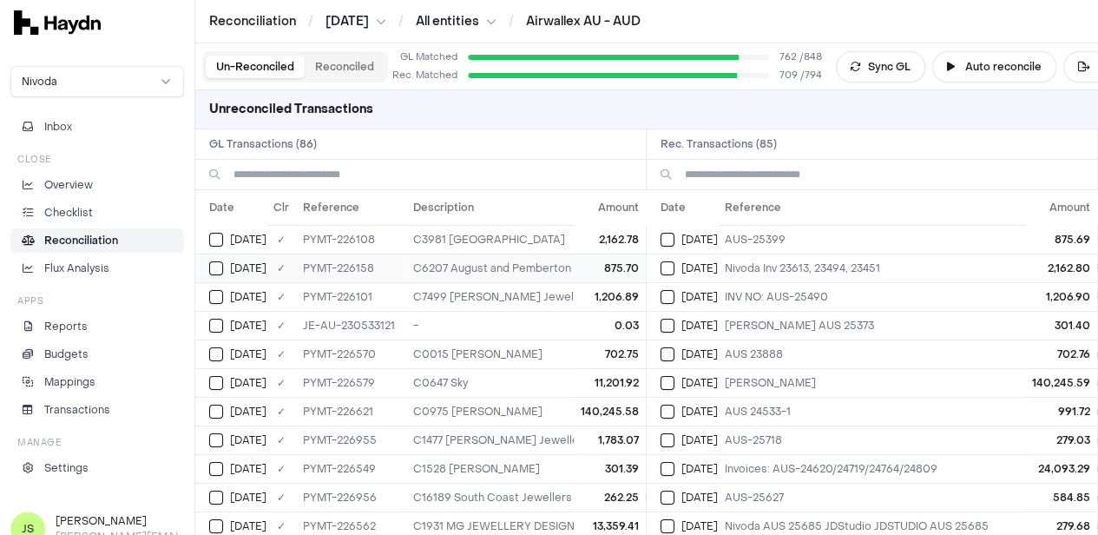
click at [214, 267] on button "Select GL transaction 8254105" at bounding box center [216, 268] width 14 height 14
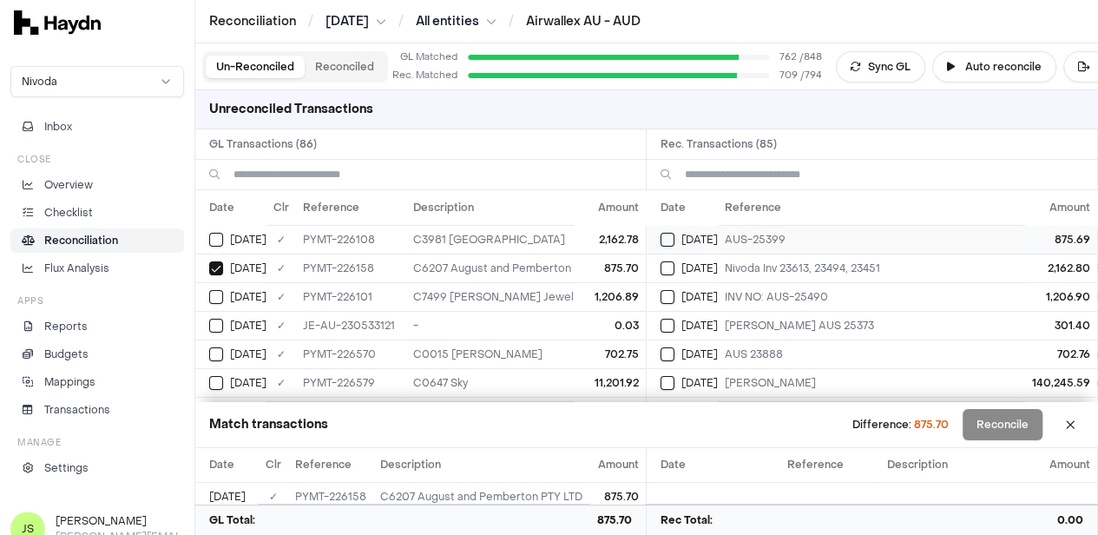
click at [675, 234] on button "Select reconciliation transaction 40244" at bounding box center [668, 240] width 14 height 14
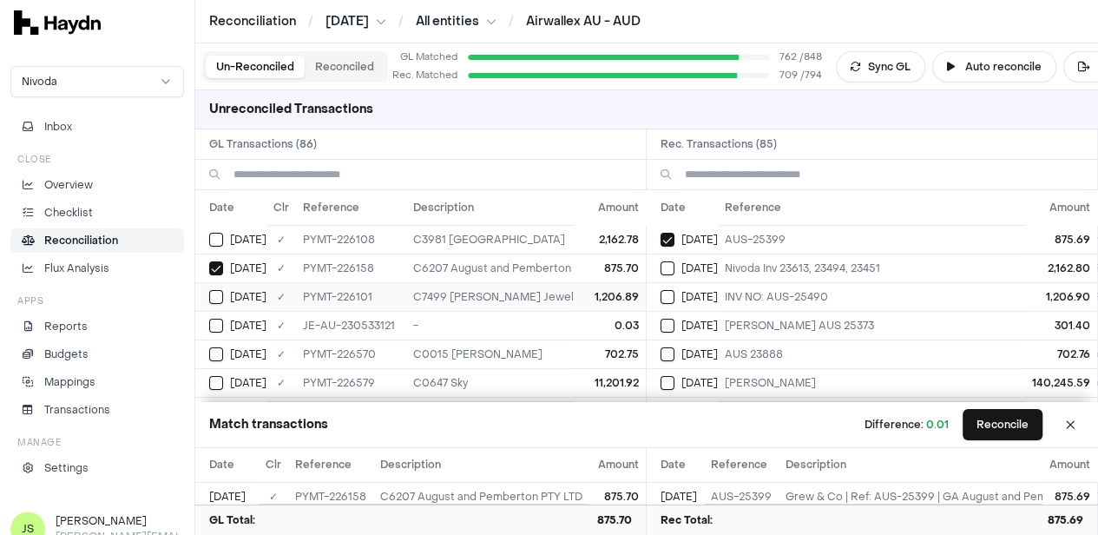
click at [214, 298] on button "Select GL transaction 8254092" at bounding box center [216, 297] width 14 height 14
click at [675, 263] on button "Select reconciliation transaction 40234" at bounding box center [668, 268] width 14 height 14
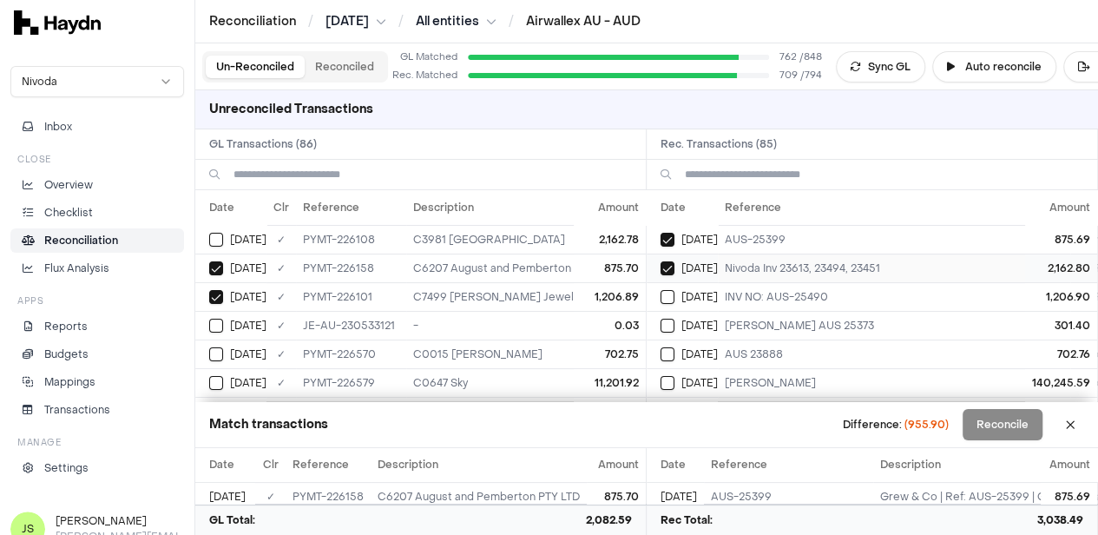
click at [665, 266] on td "[DATE]" at bounding box center [682, 268] width 71 height 29
click at [674, 299] on button "Select reconciliation transaction 40227" at bounding box center [668, 297] width 14 height 14
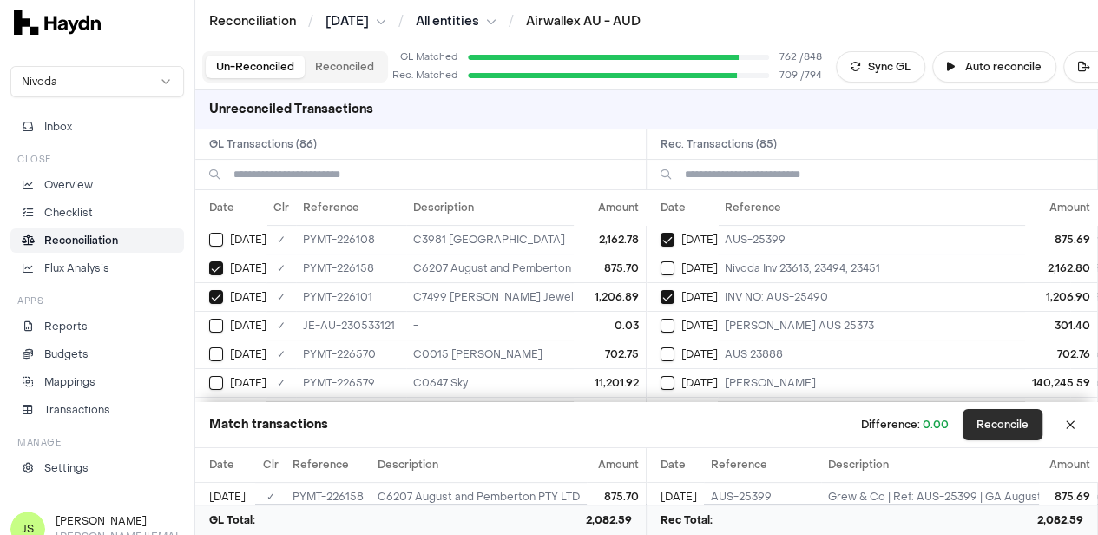
click at [1012, 433] on button "Reconcile" at bounding box center [1003, 424] width 80 height 31
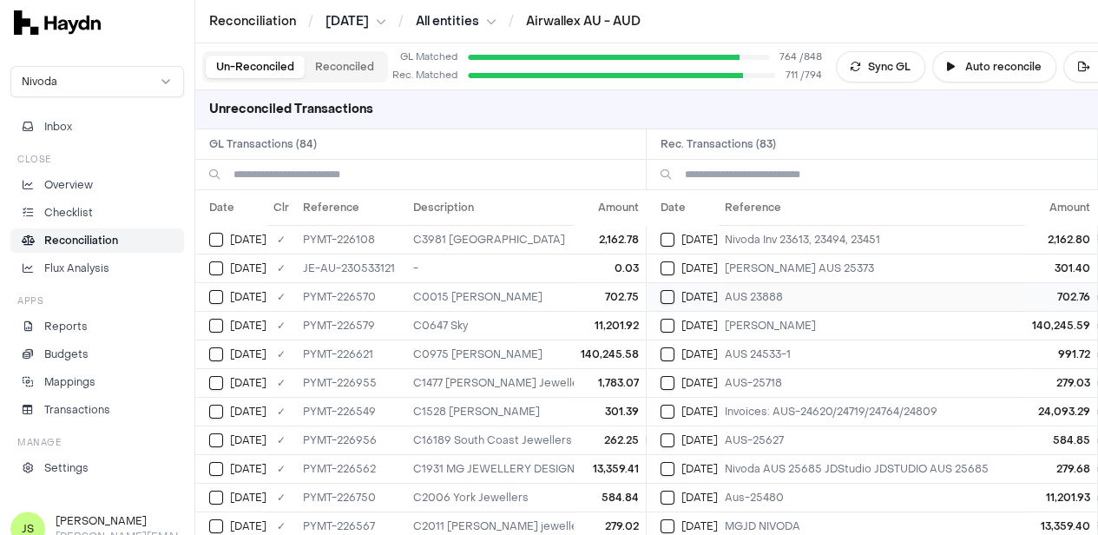
click at [681, 292] on div "[DATE]" at bounding box center [689, 297] width 57 height 14
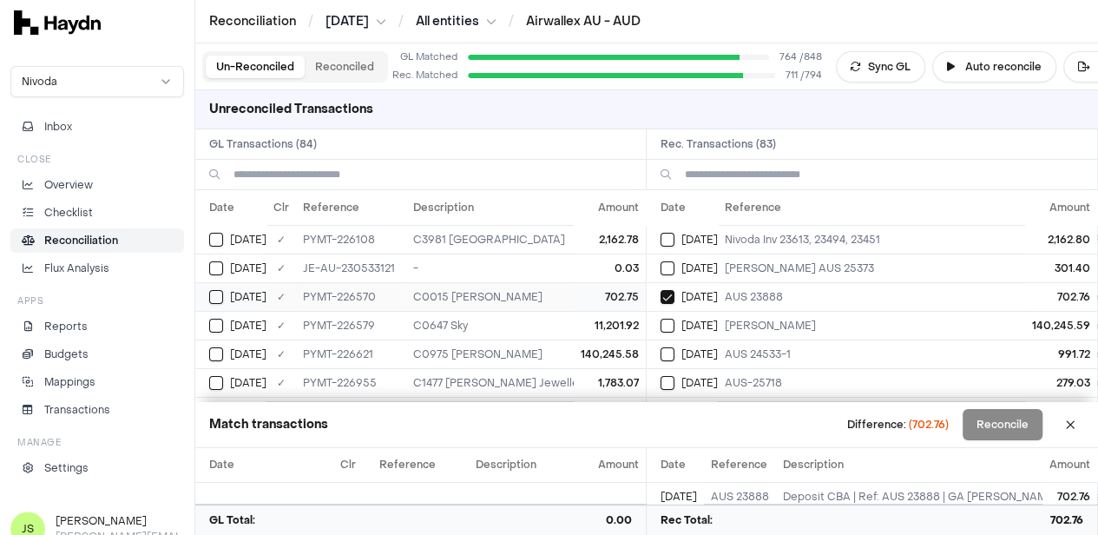
click at [219, 293] on button "Select GL transaction 8254123" at bounding box center [216, 297] width 14 height 14
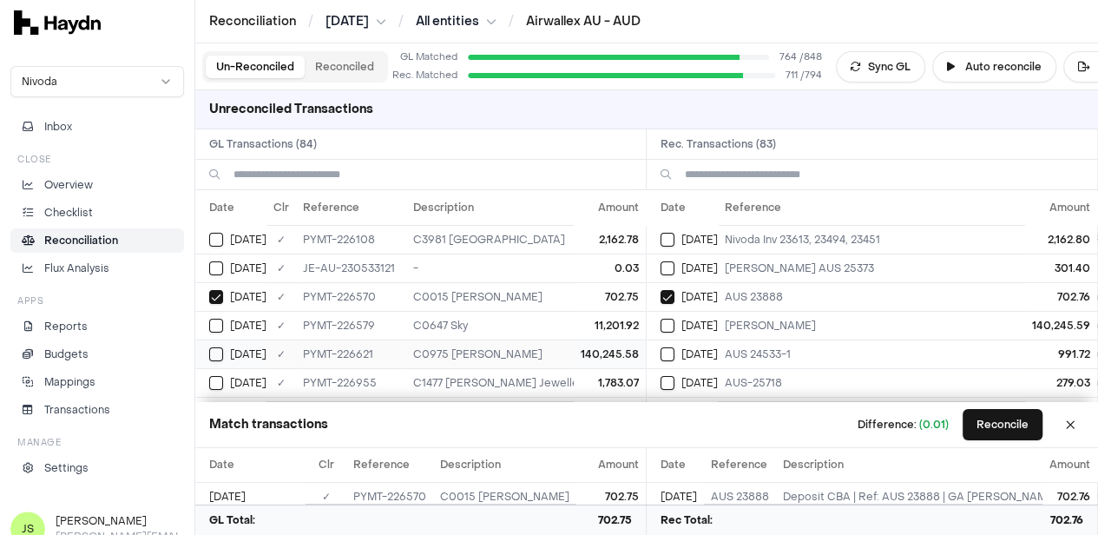
click at [214, 349] on button "Select GL transaction 8254134" at bounding box center [216, 354] width 14 height 14
click at [675, 324] on button "Select reconciliation transaction 40277" at bounding box center [668, 326] width 14 height 14
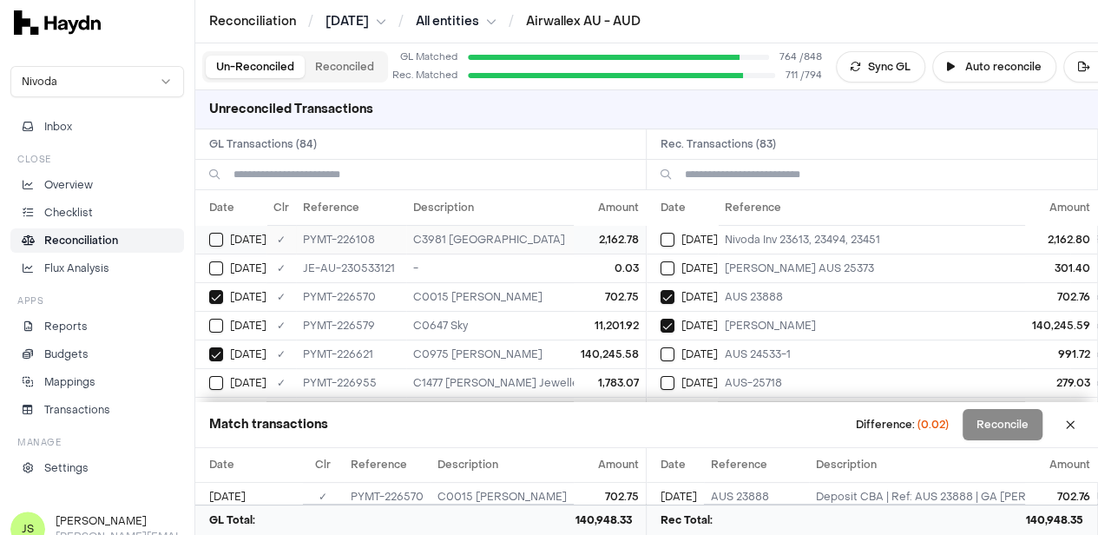
click at [219, 241] on button "Select GL transaction 8254096" at bounding box center [216, 240] width 14 height 14
click at [663, 240] on td "[DATE]" at bounding box center [682, 239] width 71 height 29
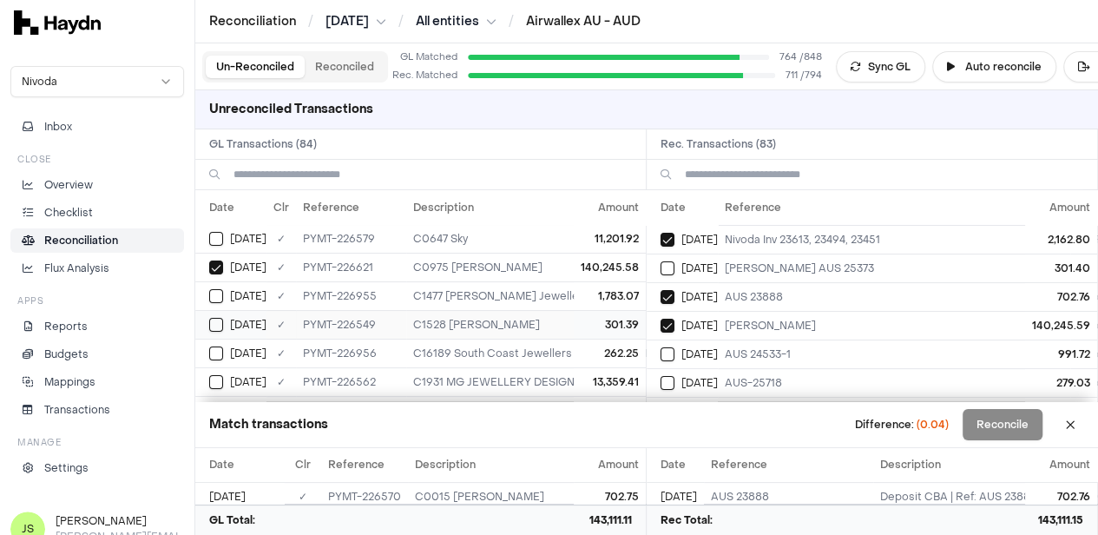
click at [215, 322] on button "Select GL transaction 8254113" at bounding box center [216, 325] width 14 height 14
click at [665, 266] on td "[DATE]" at bounding box center [682, 268] width 71 height 29
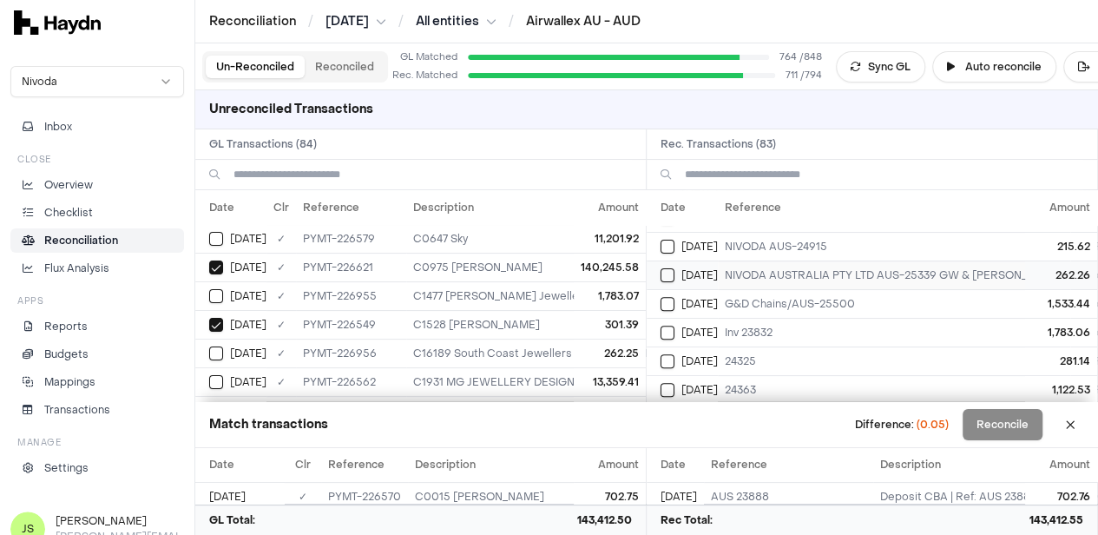
scroll to position [347, 0]
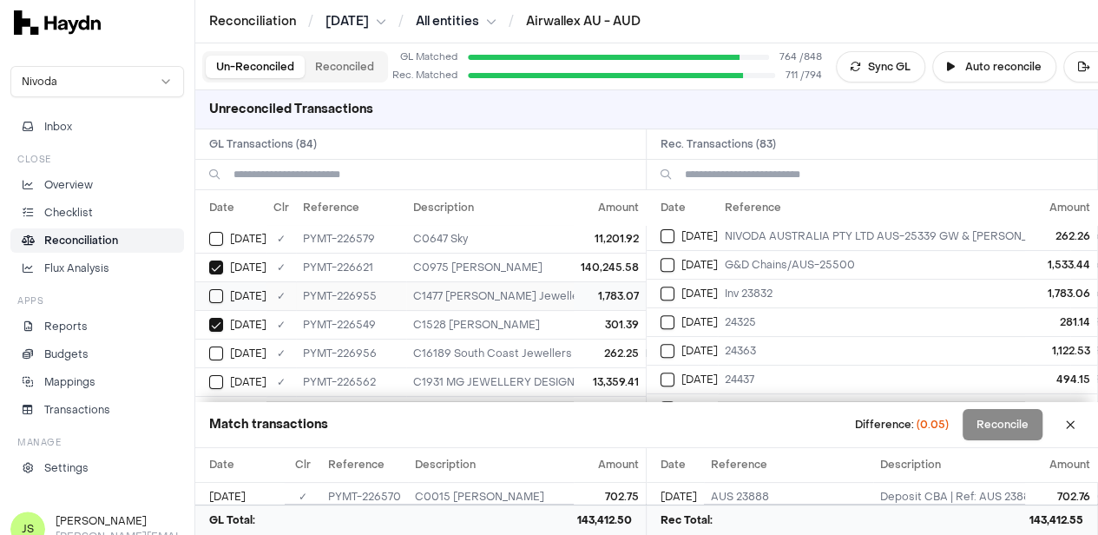
click at [221, 293] on button "Select GL transaction 8254149" at bounding box center [216, 296] width 14 height 14
click at [669, 287] on button "Select reconciliation transaction 40284" at bounding box center [668, 294] width 14 height 14
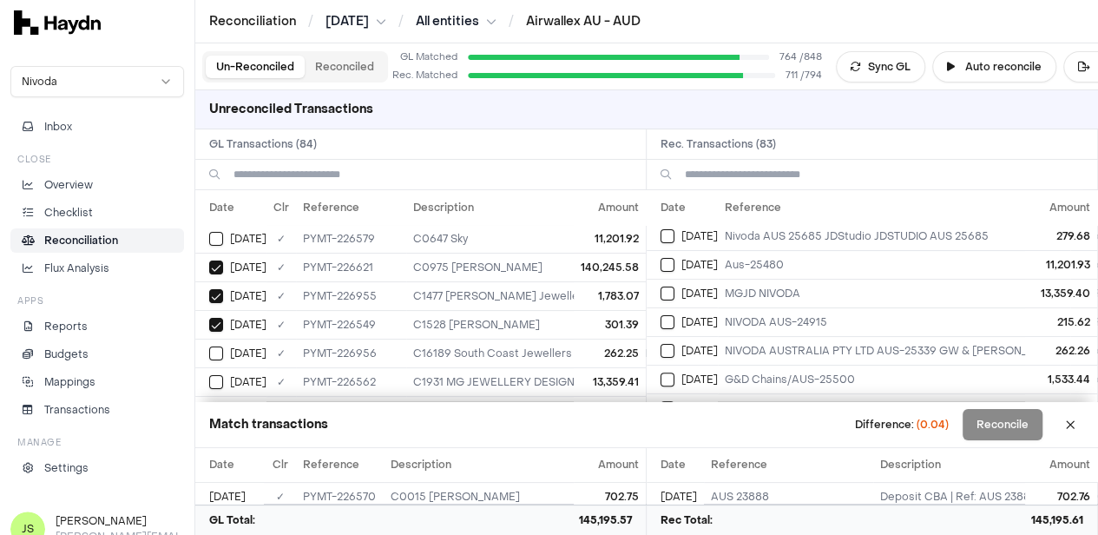
scroll to position [260, 0]
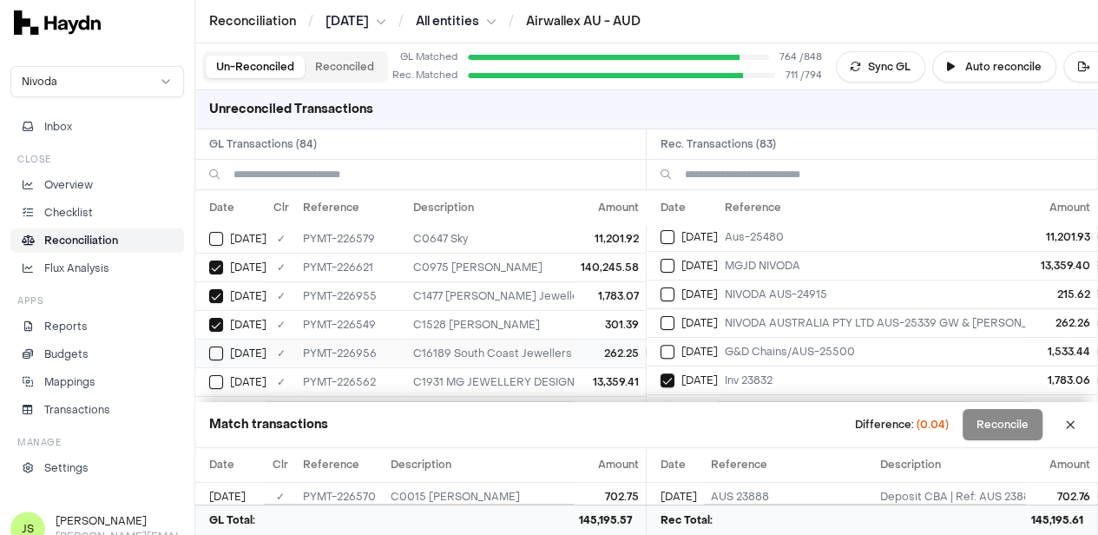
click at [217, 354] on button "Select GL transaction 8254150" at bounding box center [216, 353] width 14 height 14
click at [675, 316] on button "Select reconciliation transaction 40285" at bounding box center [668, 323] width 14 height 14
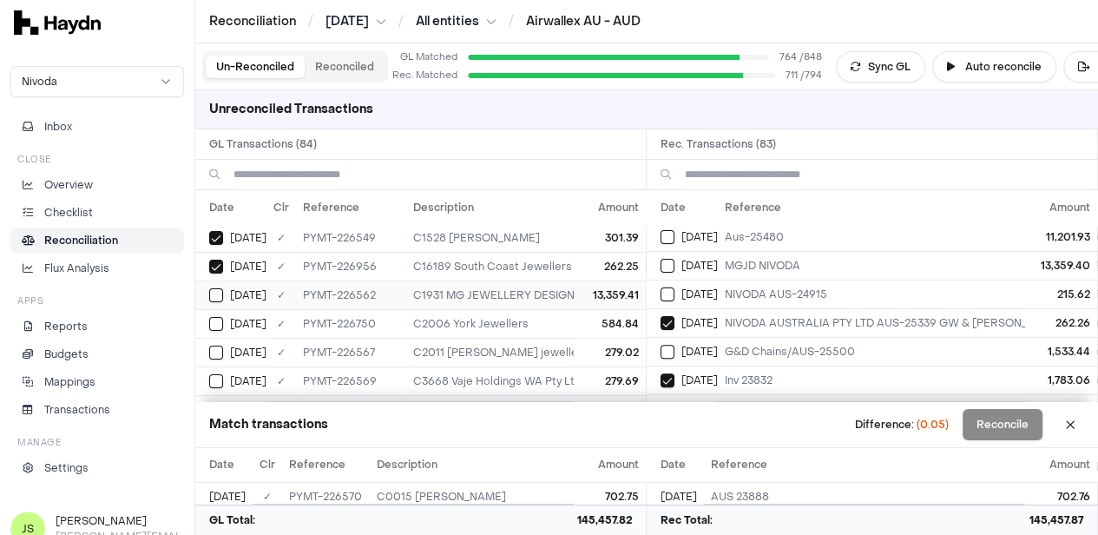
click at [214, 288] on button "Select GL transaction 8254116" at bounding box center [216, 295] width 14 height 14
click at [669, 265] on button "Select reconciliation transaction 40255" at bounding box center [668, 266] width 14 height 14
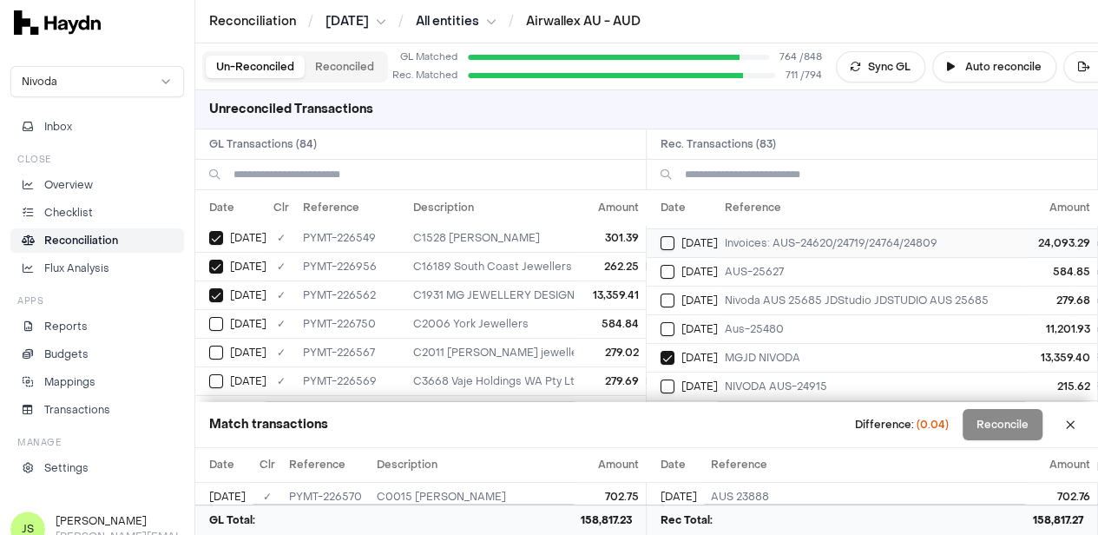
scroll to position [87, 0]
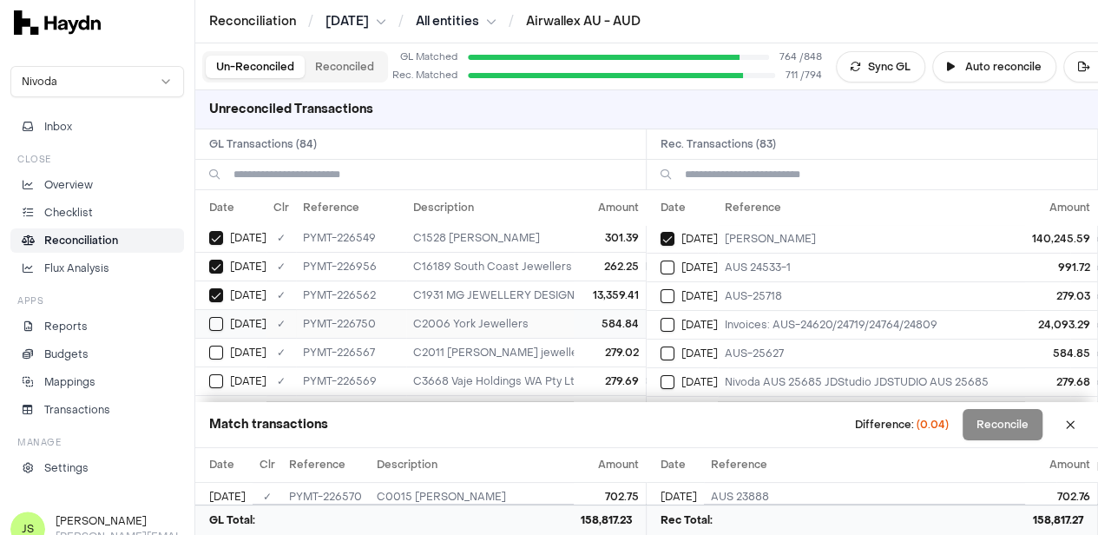
click at [221, 312] on td "[DATE]" at bounding box center [230, 323] width 71 height 29
click at [670, 350] on button "Select reconciliation transaction 40281" at bounding box center [668, 353] width 14 height 14
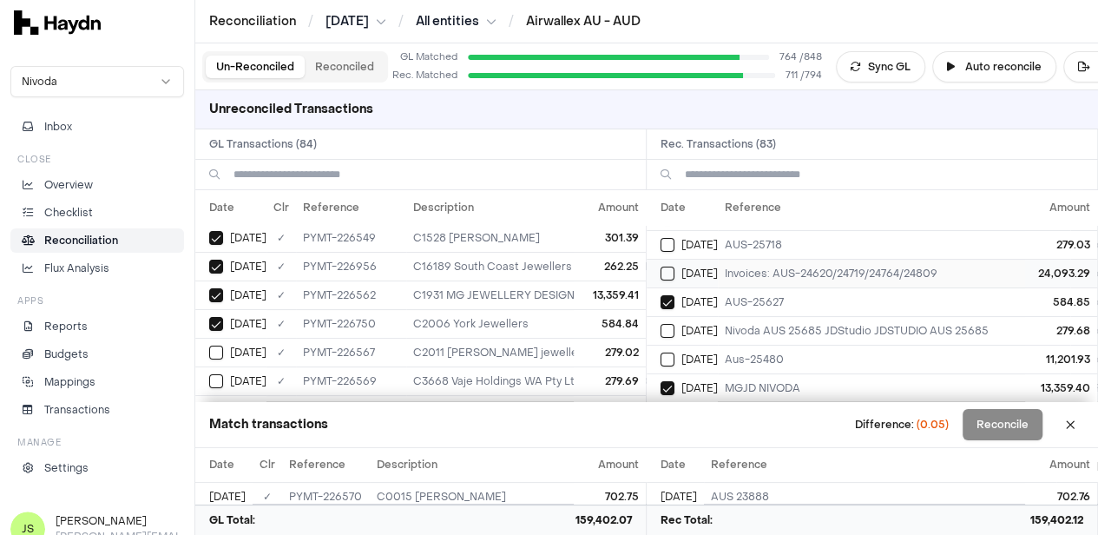
scroll to position [174, 0]
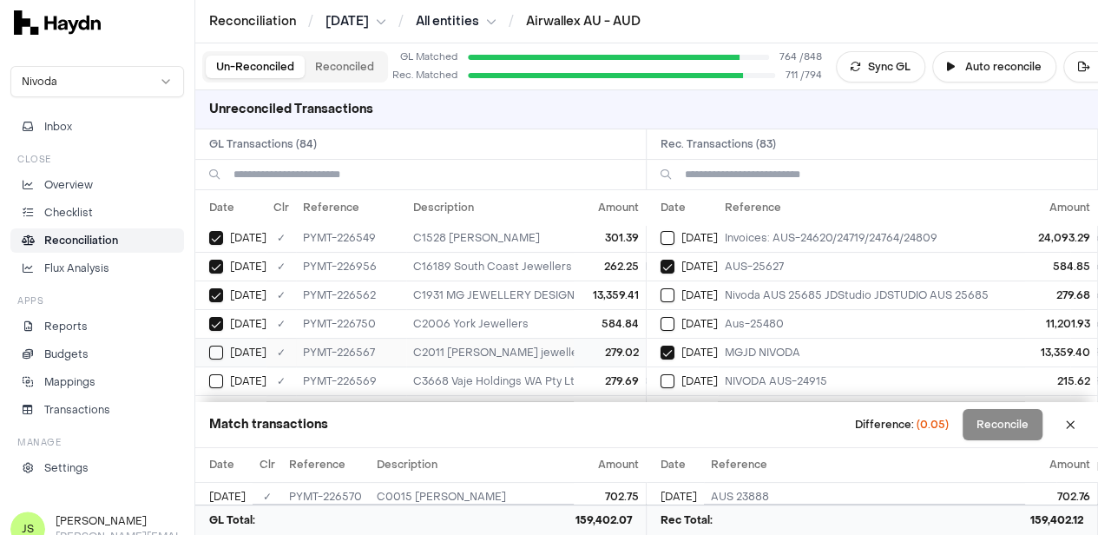
click at [221, 346] on button "Select GL transaction 8254120" at bounding box center [216, 353] width 14 height 14
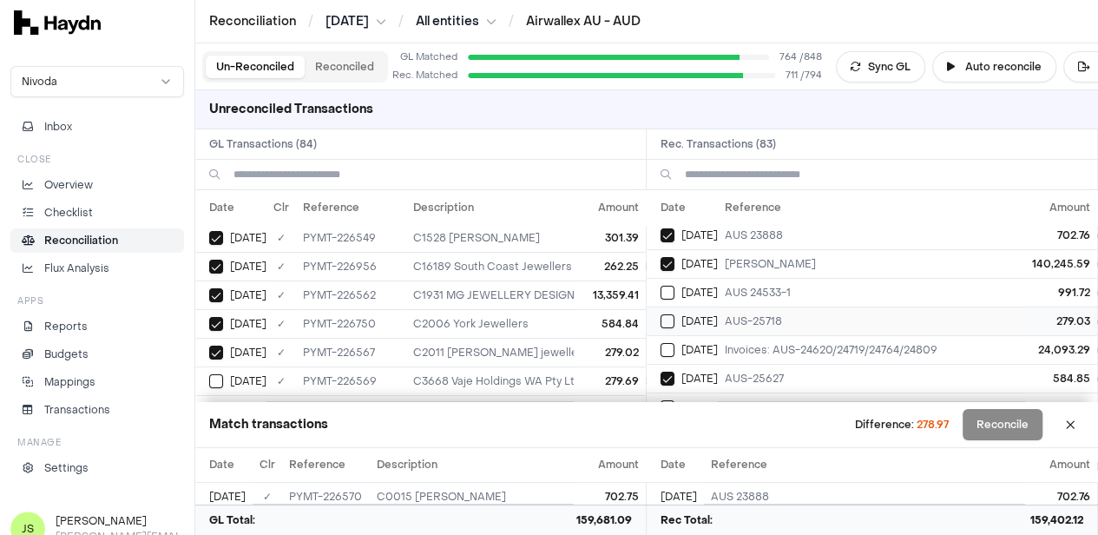
scroll to position [87, 0]
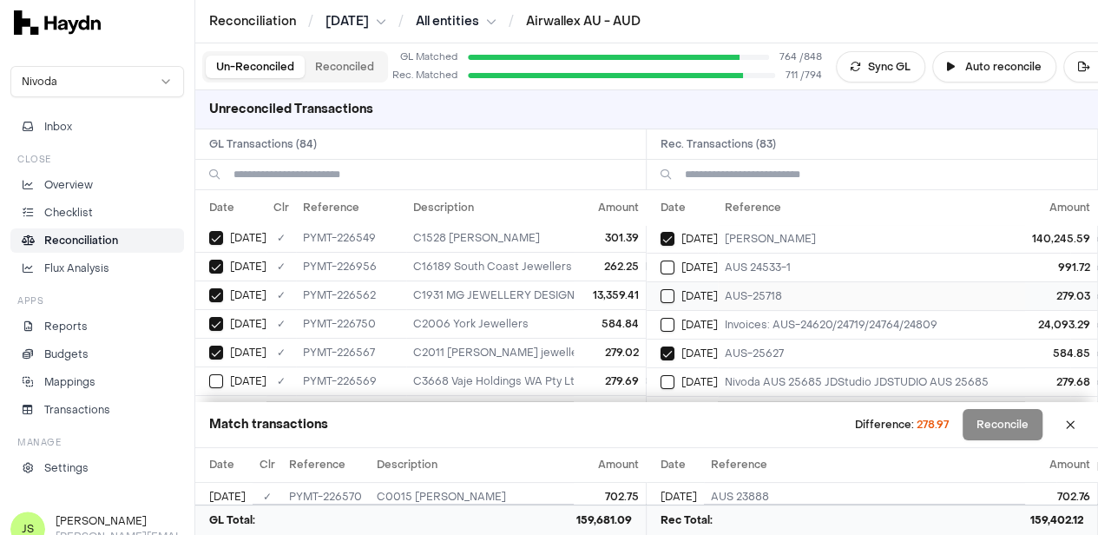
click at [673, 294] on button "Select reconciliation transaction 40263" at bounding box center [668, 296] width 14 height 14
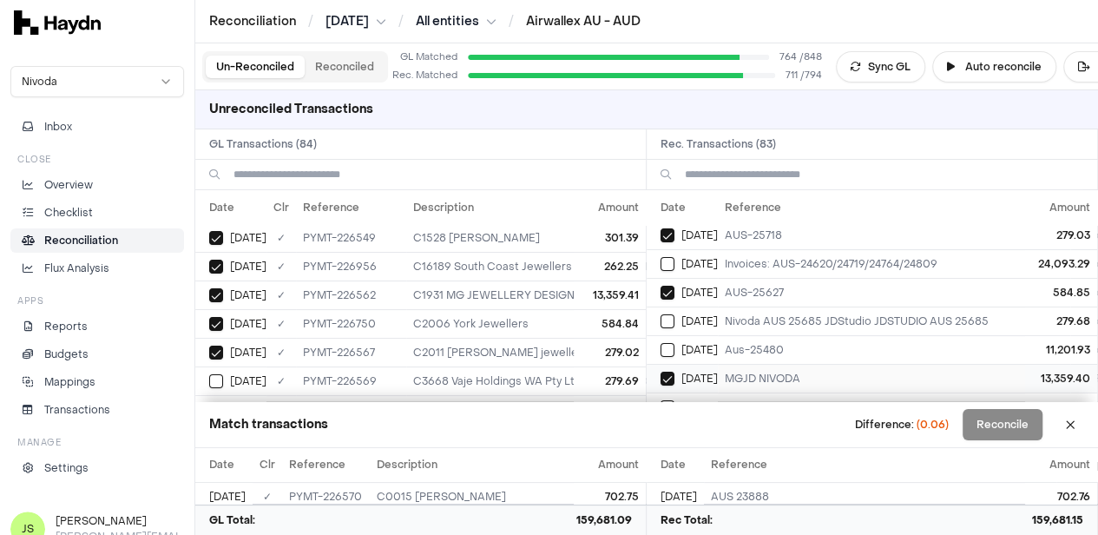
scroll to position [174, 0]
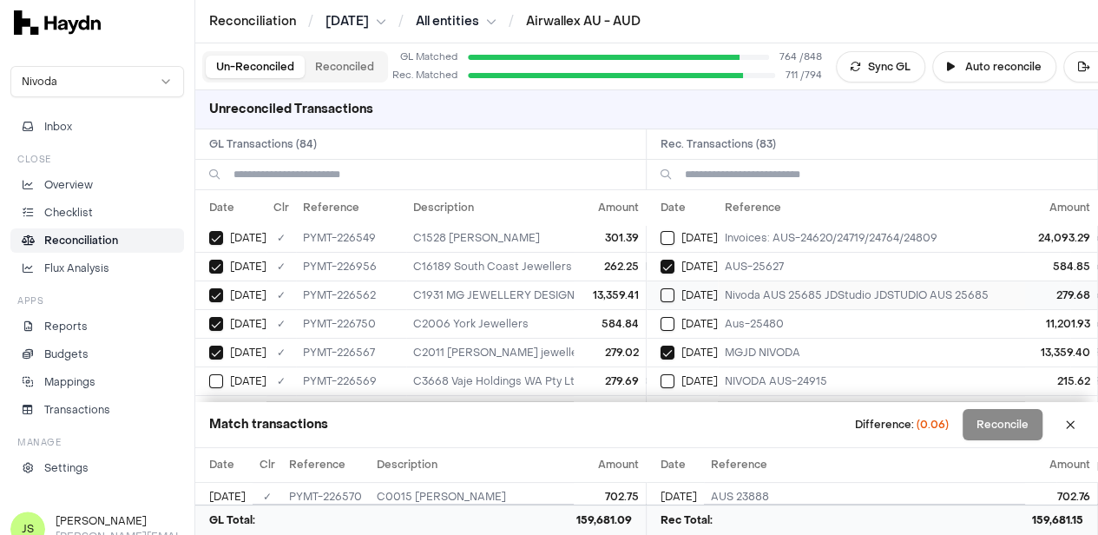
click at [676, 300] on td "[DATE]" at bounding box center [682, 294] width 71 height 29
click at [222, 374] on button "Select GL transaction 8254122" at bounding box center [216, 381] width 14 height 14
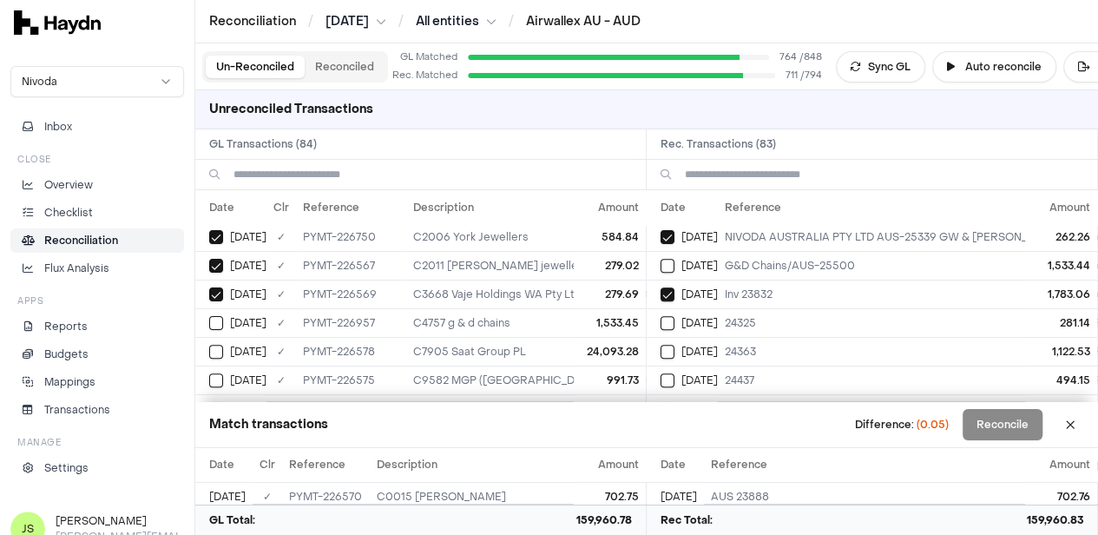
scroll to position [347, 0]
click at [682, 258] on div "[DATE]" at bounding box center [689, 265] width 57 height 14
click at [212, 320] on button "Select GL transaction 8254151" at bounding box center [216, 323] width 14 height 14
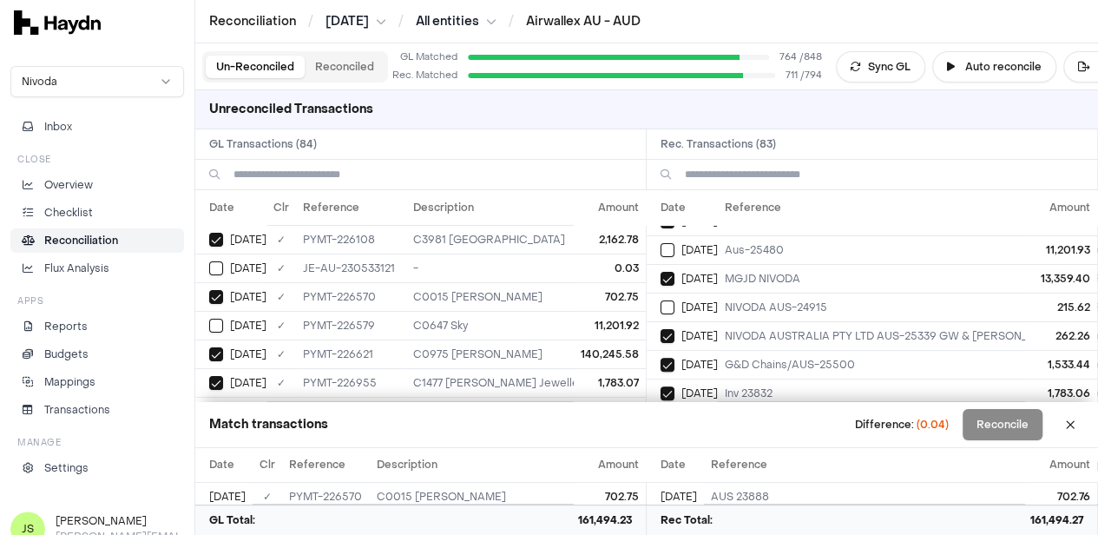
scroll to position [260, 0]
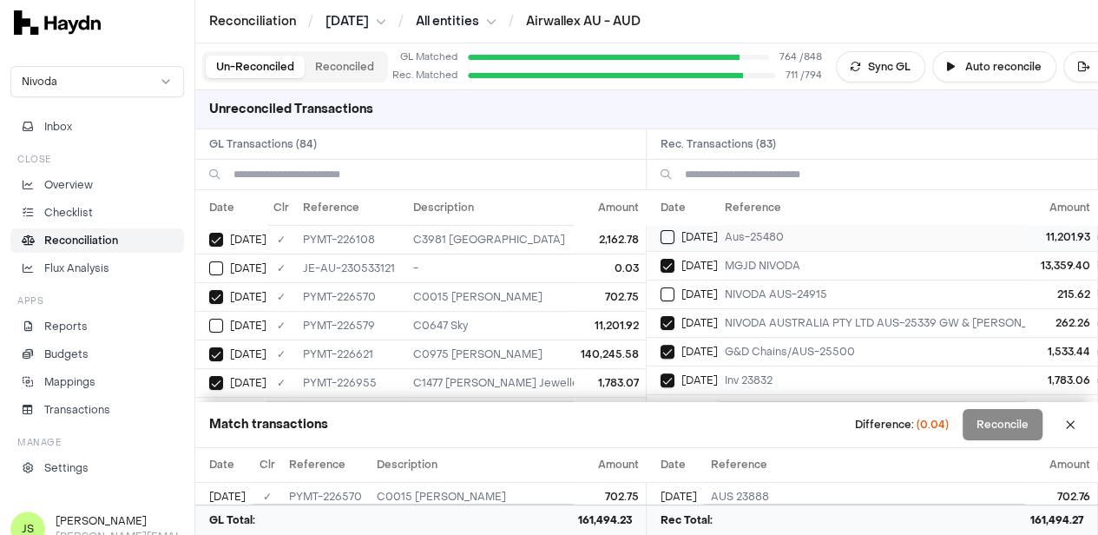
click at [675, 230] on button "Select reconciliation transaction 40275" at bounding box center [668, 237] width 14 height 14
click at [225, 324] on div "[DATE]" at bounding box center [237, 326] width 57 height 14
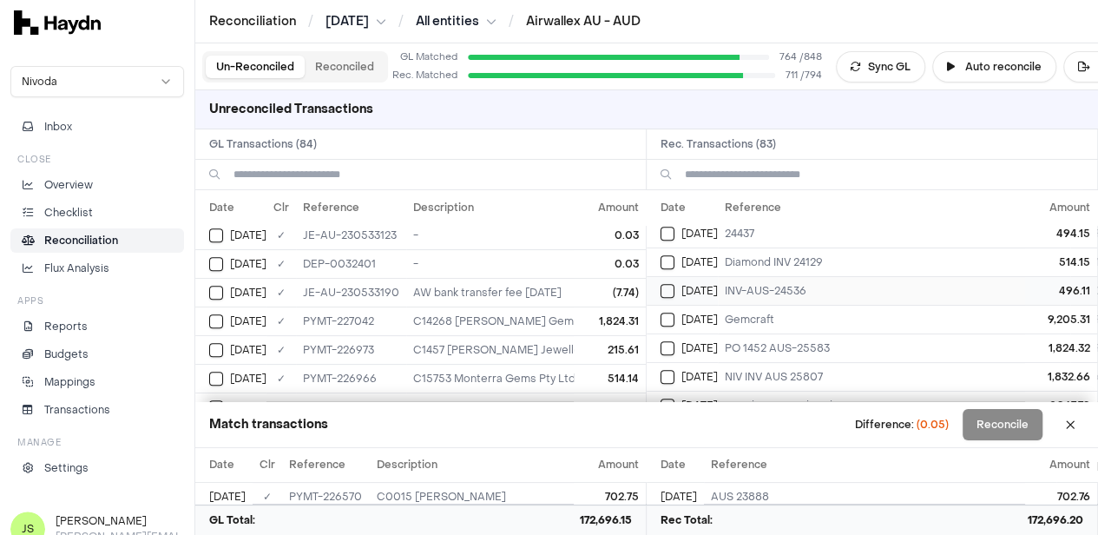
scroll to position [521, 0]
click at [672, 313] on button "Select reconciliation transaction 40307" at bounding box center [668, 320] width 14 height 14
click at [214, 314] on button "Select GL transaction 8254165" at bounding box center [216, 321] width 14 height 14
click at [221, 231] on button "Select GL transaction 8253615" at bounding box center [216, 235] width 14 height 14
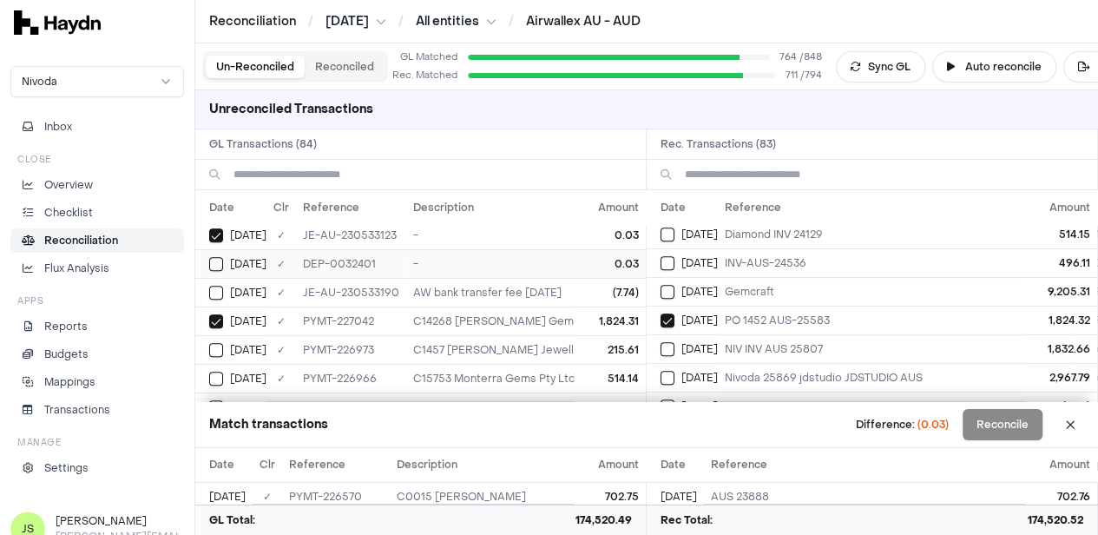
click at [221, 257] on button "Select GL transaction 8253579" at bounding box center [216, 264] width 14 height 14
click at [1013, 430] on button "Reconcile" at bounding box center [1003, 424] width 80 height 31
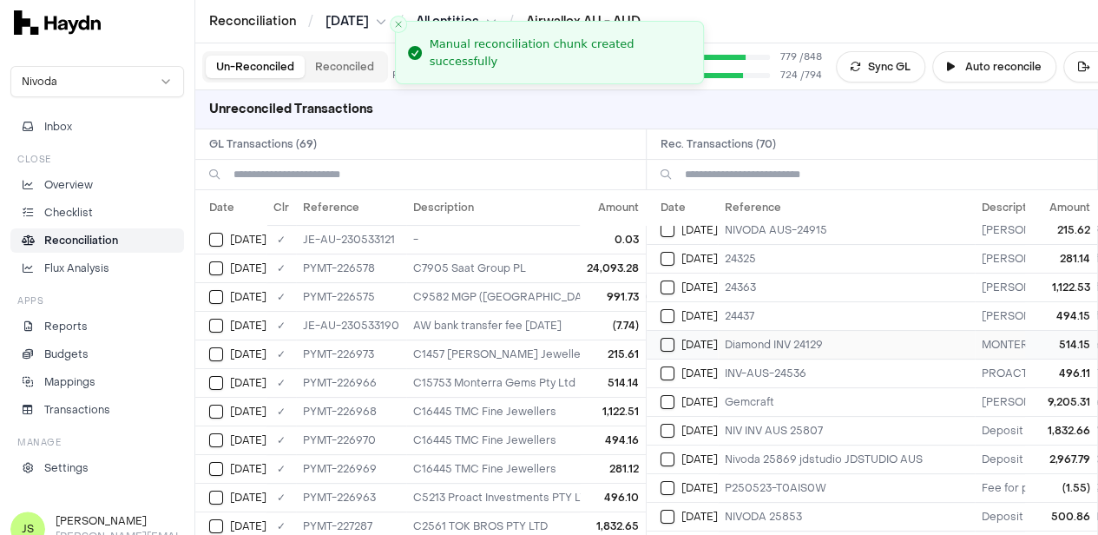
scroll to position [0, 0]
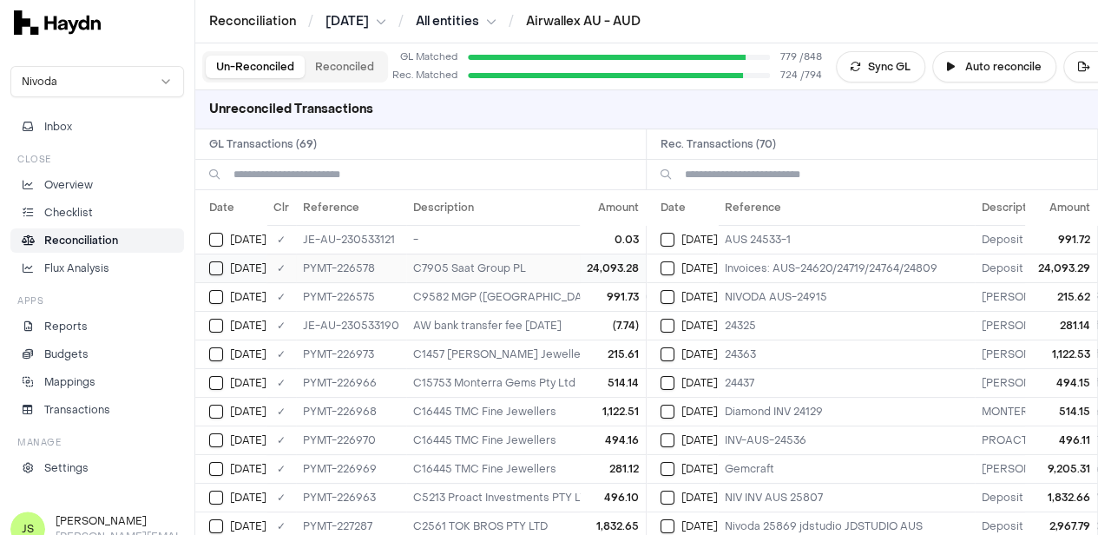
click at [214, 269] on button "Select GL transaction 8254130" at bounding box center [216, 268] width 14 height 14
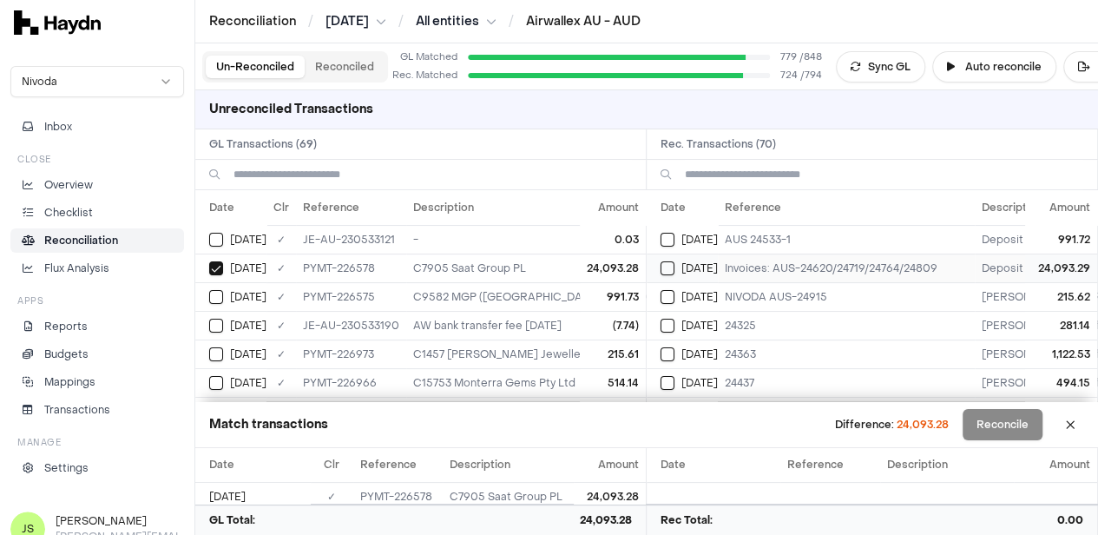
click at [670, 265] on button "Select reconciliation transaction 40274" at bounding box center [668, 268] width 14 height 14
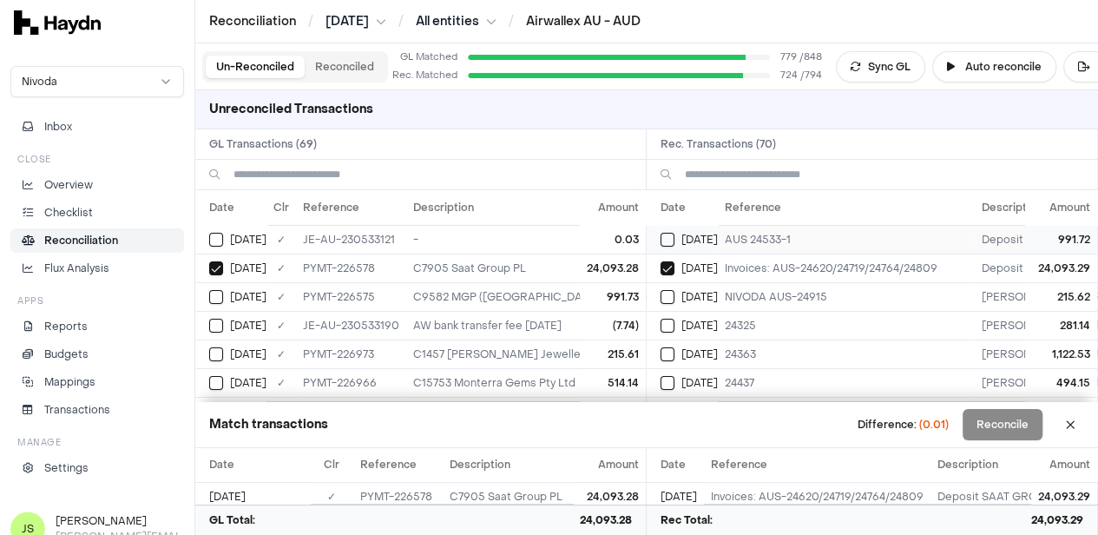
click at [677, 227] on td "[DATE]" at bounding box center [682, 239] width 71 height 29
click at [224, 296] on div "[DATE]" at bounding box center [237, 297] width 57 height 14
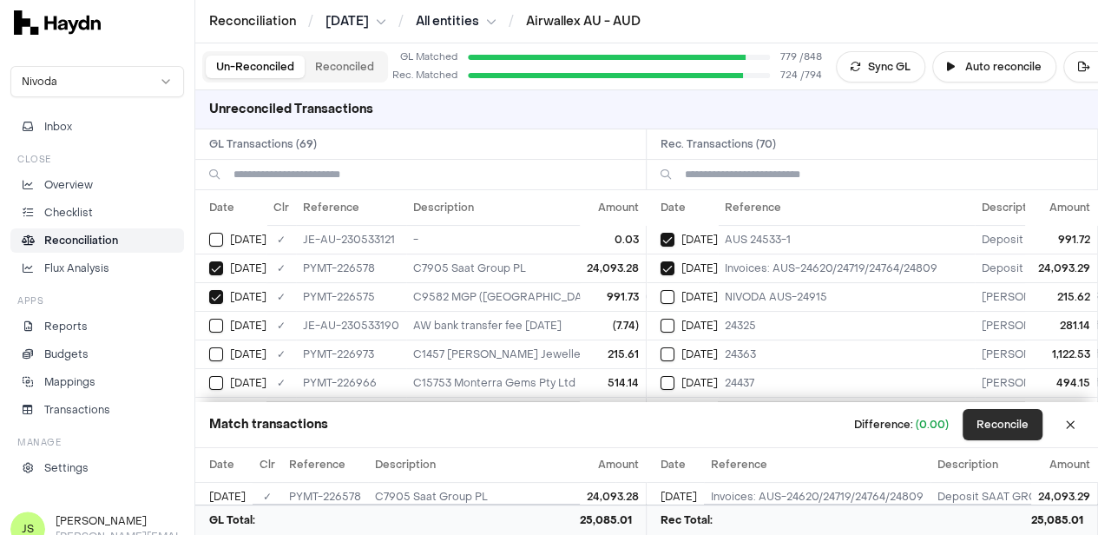
click at [1019, 423] on button "Reconcile" at bounding box center [1003, 424] width 80 height 31
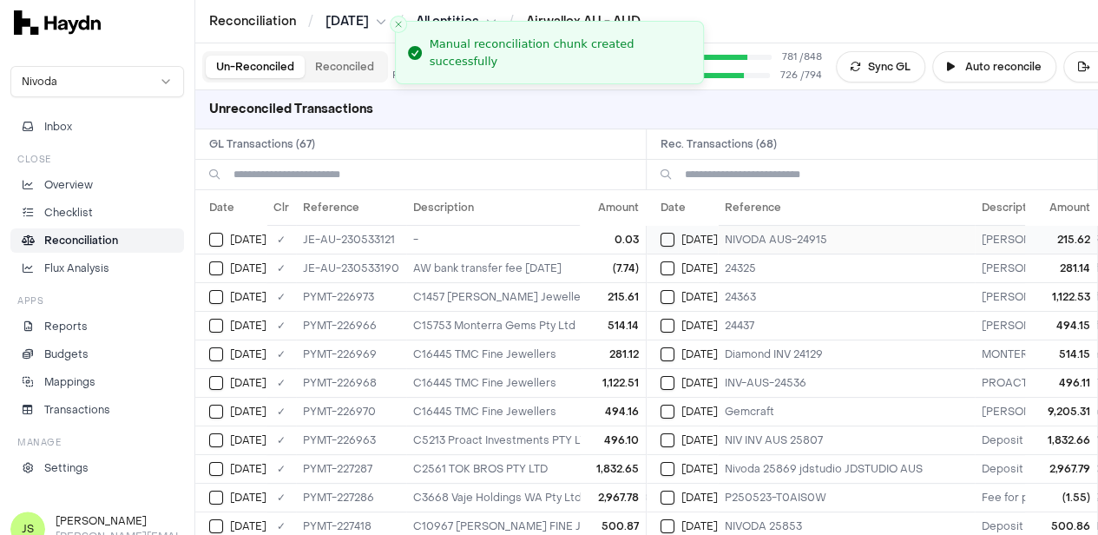
click at [673, 238] on button "Select reconciliation transaction 40301" at bounding box center [668, 240] width 14 height 14
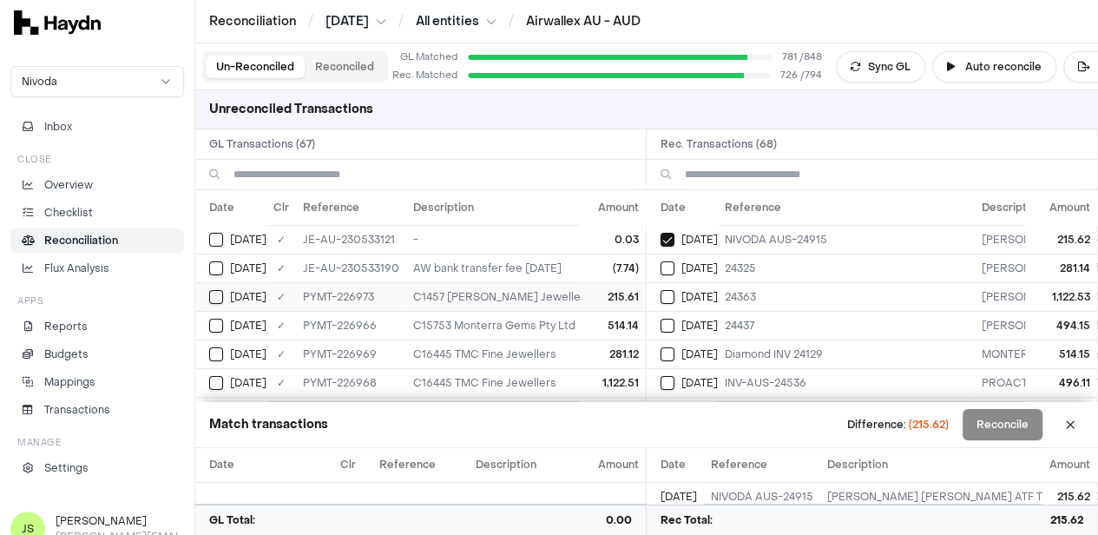
click at [219, 295] on button "Select GL transaction 8254161" at bounding box center [216, 297] width 14 height 14
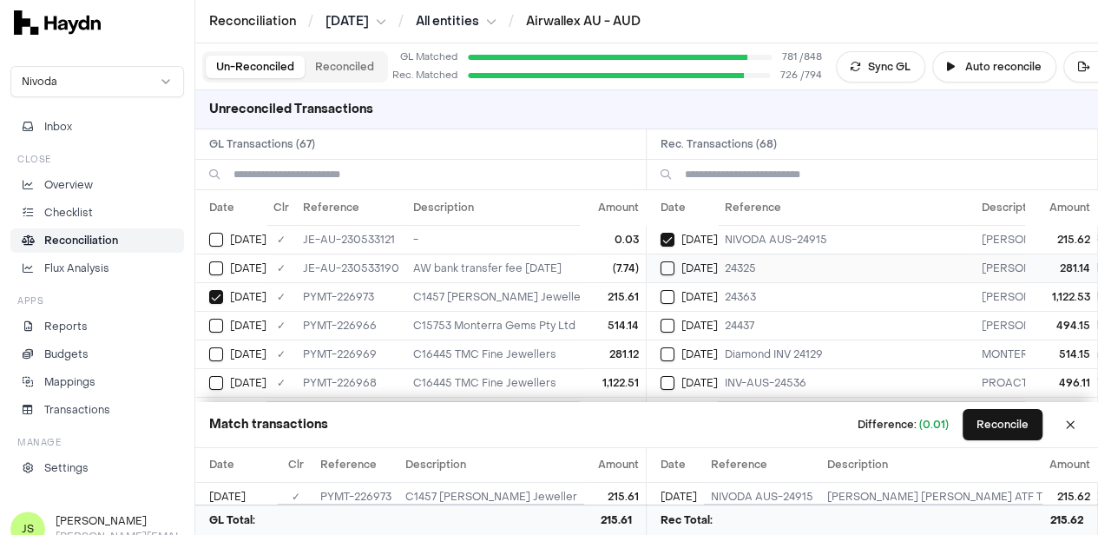
click at [682, 266] on div "[DATE]" at bounding box center [689, 268] width 57 height 14
click at [214, 350] on button "Select GL transaction 8254158" at bounding box center [216, 354] width 14 height 14
click at [222, 237] on button "Select GL transaction 8253613" at bounding box center [216, 240] width 14 height 14
click at [1043, 432] on button "Reconcile" at bounding box center [1003, 424] width 80 height 31
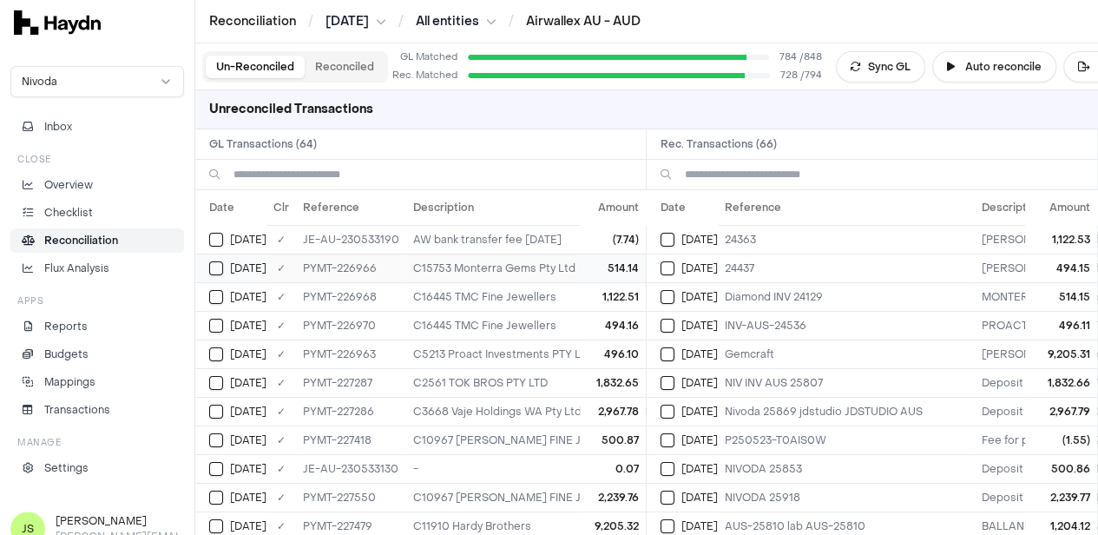
click at [219, 264] on button "Select GL transaction 8254156" at bounding box center [216, 268] width 14 height 14
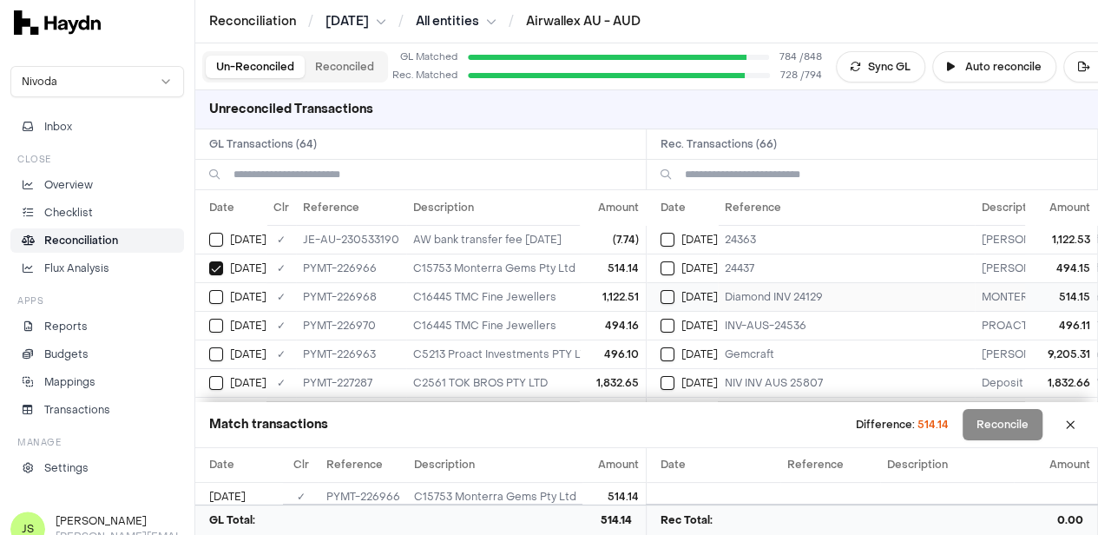
click at [669, 294] on button "Select reconciliation transaction 40294" at bounding box center [668, 297] width 14 height 14
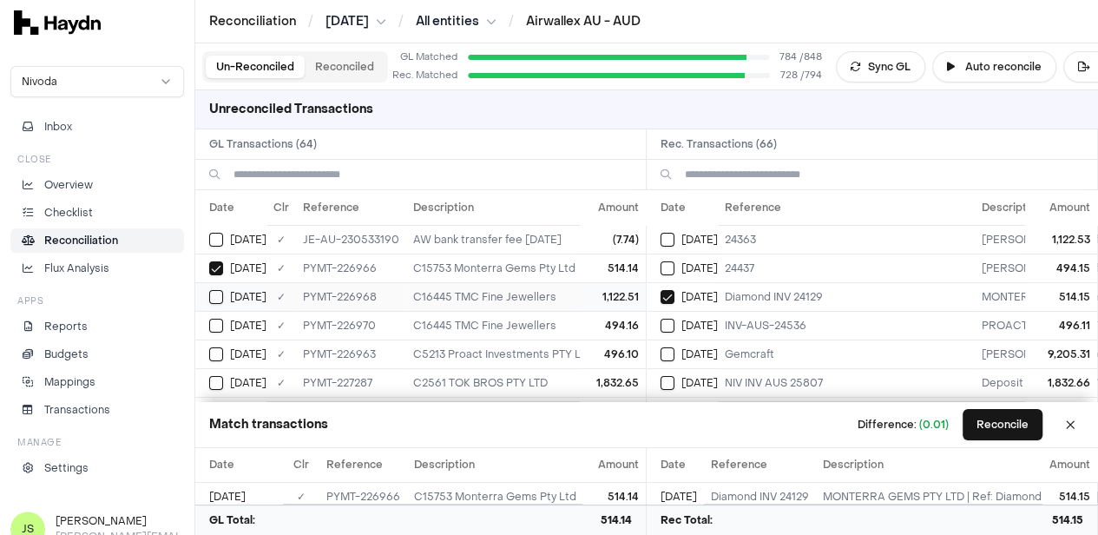
click at [213, 293] on button "Select GL transaction 8254157" at bounding box center [216, 297] width 14 height 14
click at [684, 233] on div "[DATE]" at bounding box center [689, 240] width 57 height 14
click at [672, 266] on button "Select reconciliation transaction 40298" at bounding box center [668, 268] width 14 height 14
click at [221, 326] on button "Select GL transaction 8254159" at bounding box center [216, 326] width 14 height 14
click at [217, 348] on button "Select GL transaction 8254153" at bounding box center [216, 354] width 14 height 14
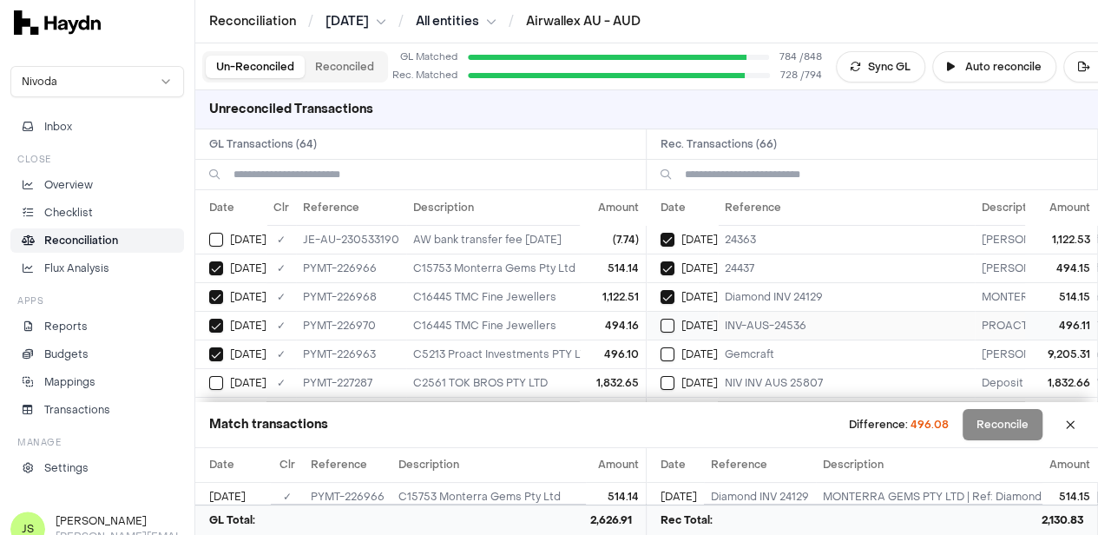
click at [672, 326] on button "Select reconciliation transaction 40289" at bounding box center [668, 326] width 14 height 14
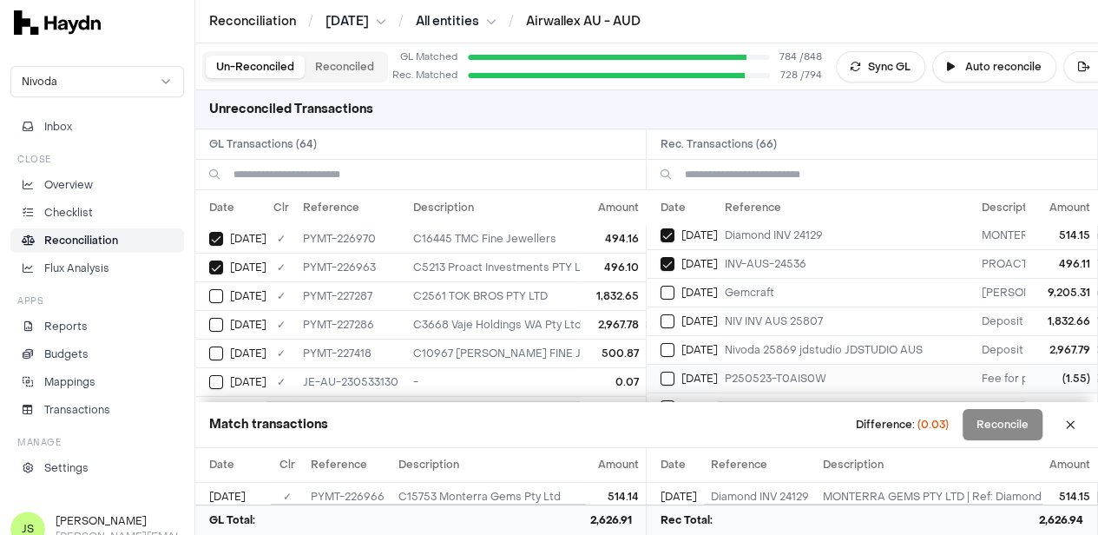
scroll to position [87, 0]
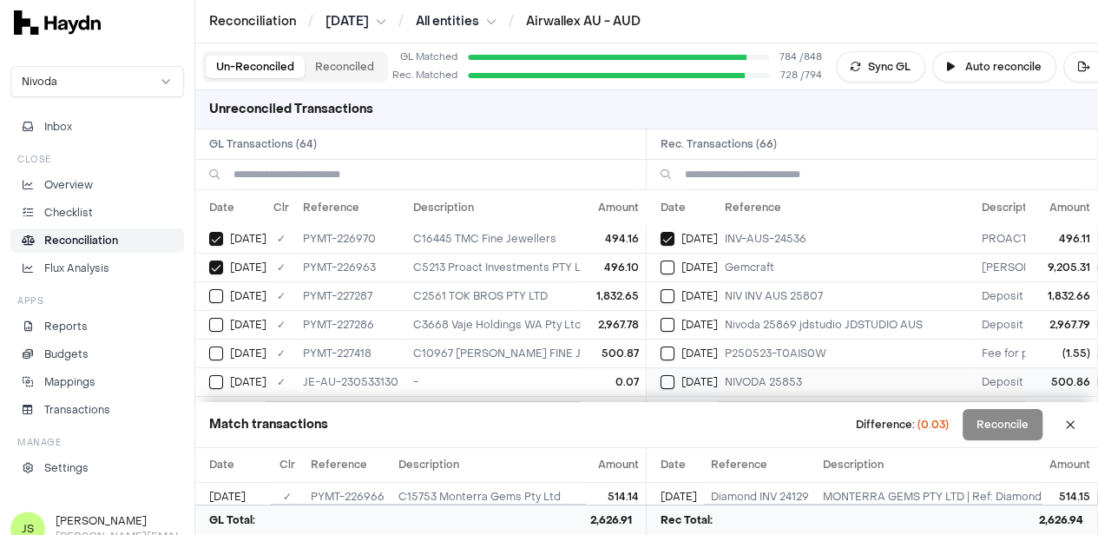
click at [673, 381] on button "Select reconciliation transaction 40317" at bounding box center [668, 382] width 14 height 14
click at [224, 346] on div "[DATE]" at bounding box center [237, 353] width 57 height 14
click at [215, 326] on button "Select GL transaction 8254166" at bounding box center [216, 325] width 14 height 14
click at [682, 320] on div "[DATE]" at bounding box center [689, 325] width 57 height 14
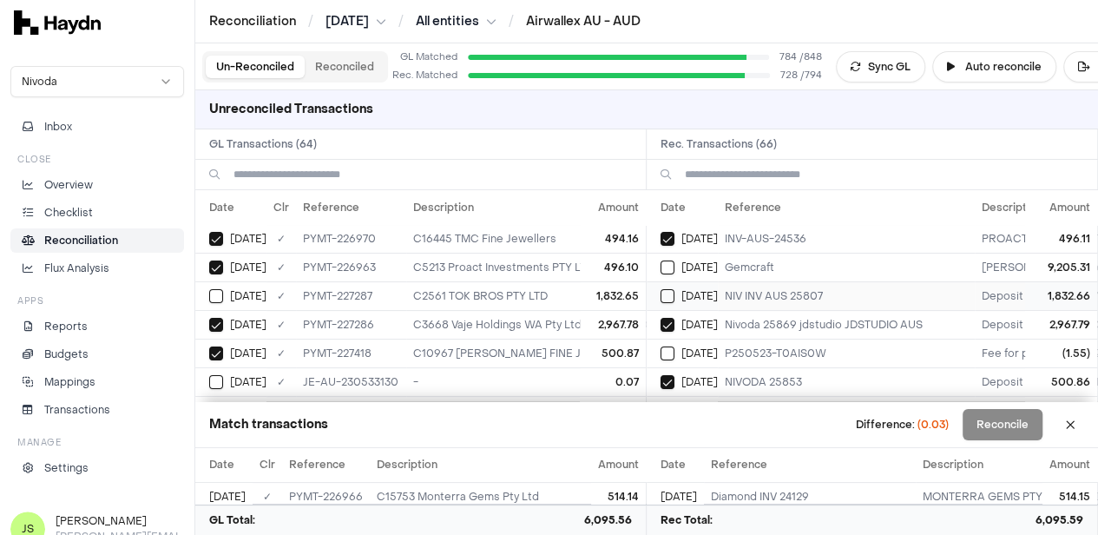
click at [675, 293] on button "Select reconciliation transaction 40312" at bounding box center [668, 296] width 14 height 14
click at [226, 283] on td "[DATE]" at bounding box center [230, 295] width 71 height 29
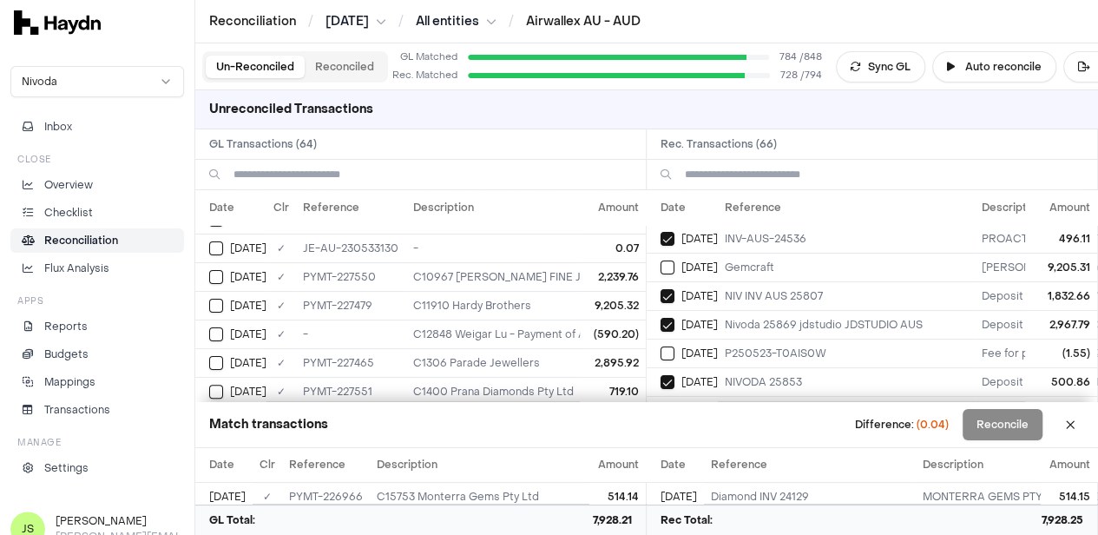
scroll to position [260, 0]
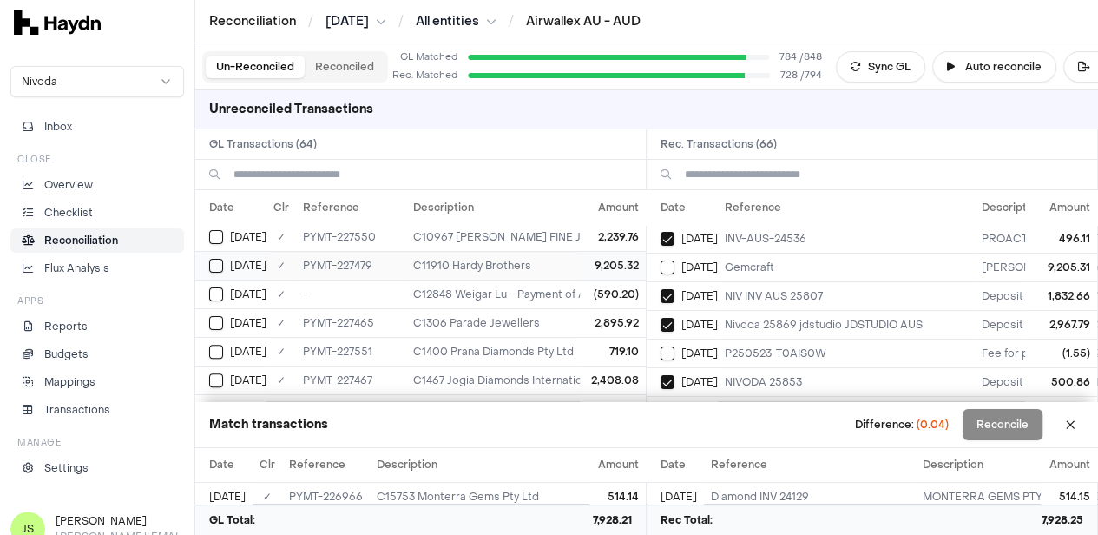
click at [219, 266] on button "Select GL transaction 8254200" at bounding box center [216, 266] width 14 height 14
click at [685, 260] on div "[DATE]" at bounding box center [689, 267] width 57 height 14
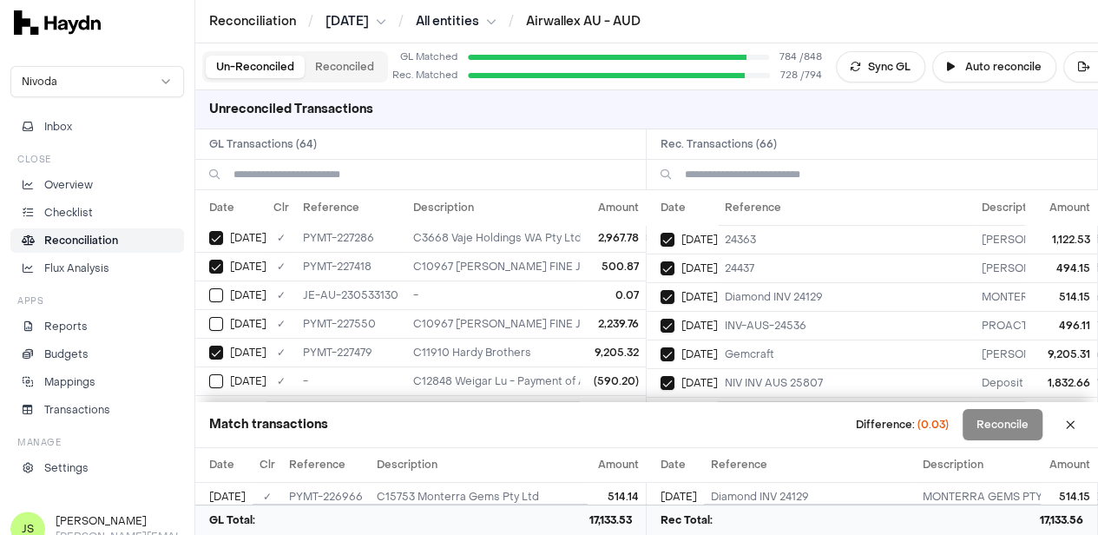
scroll to position [174, 0]
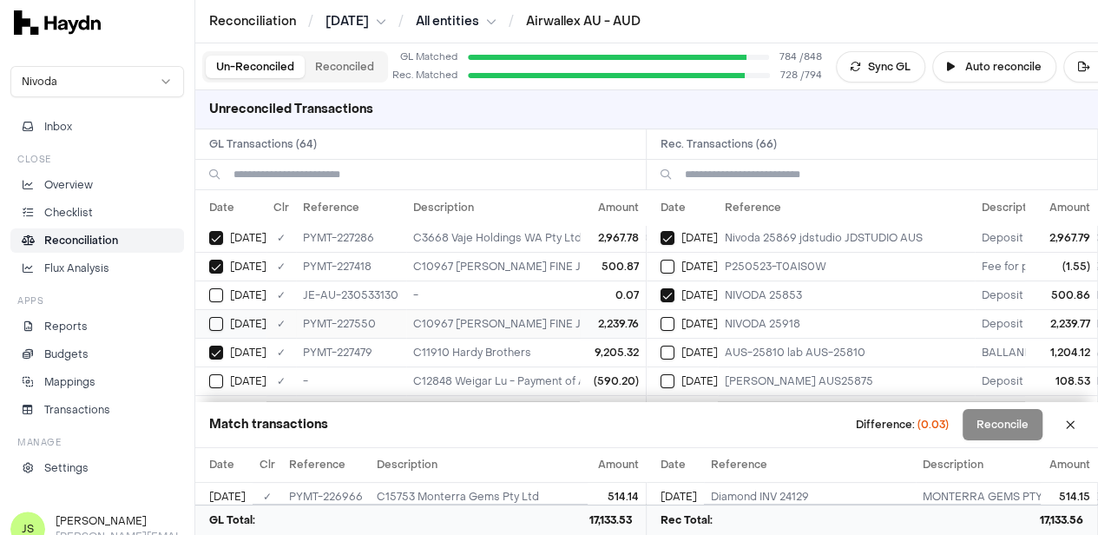
click at [224, 317] on div "[DATE]" at bounding box center [237, 324] width 57 height 14
click at [681, 317] on div "[DATE]" at bounding box center [689, 324] width 57 height 14
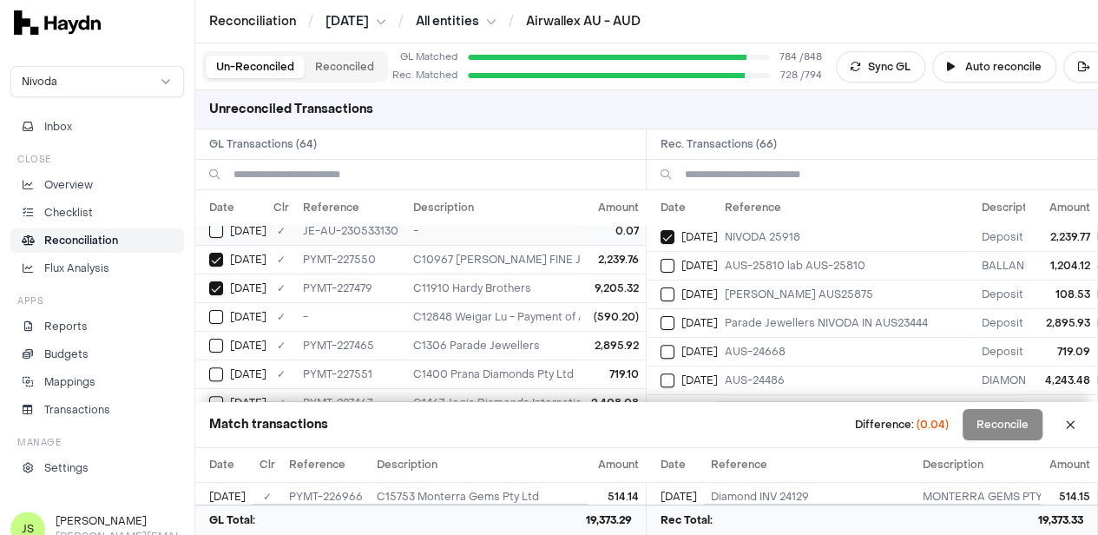
scroll to position [260, 0]
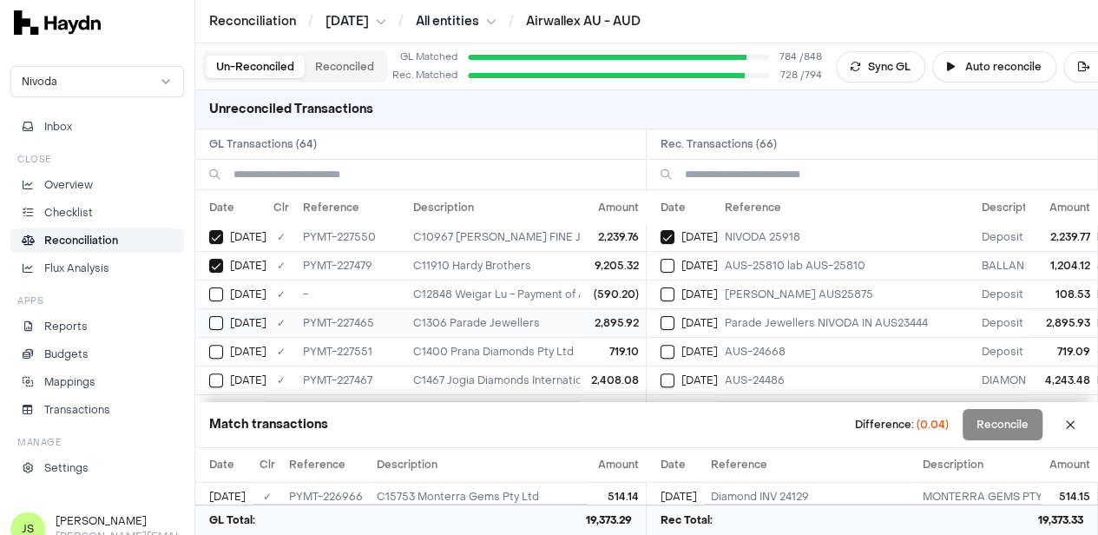
click at [214, 316] on button "Select GL transaction 8254189" at bounding box center [216, 323] width 14 height 14
click at [667, 317] on button "Select reconciliation transaction 40329" at bounding box center [668, 323] width 14 height 14
click at [215, 345] on button "Select GL transaction 8254205" at bounding box center [216, 352] width 14 height 14
click at [674, 348] on button "Select reconciliation transaction 40322" at bounding box center [668, 352] width 14 height 14
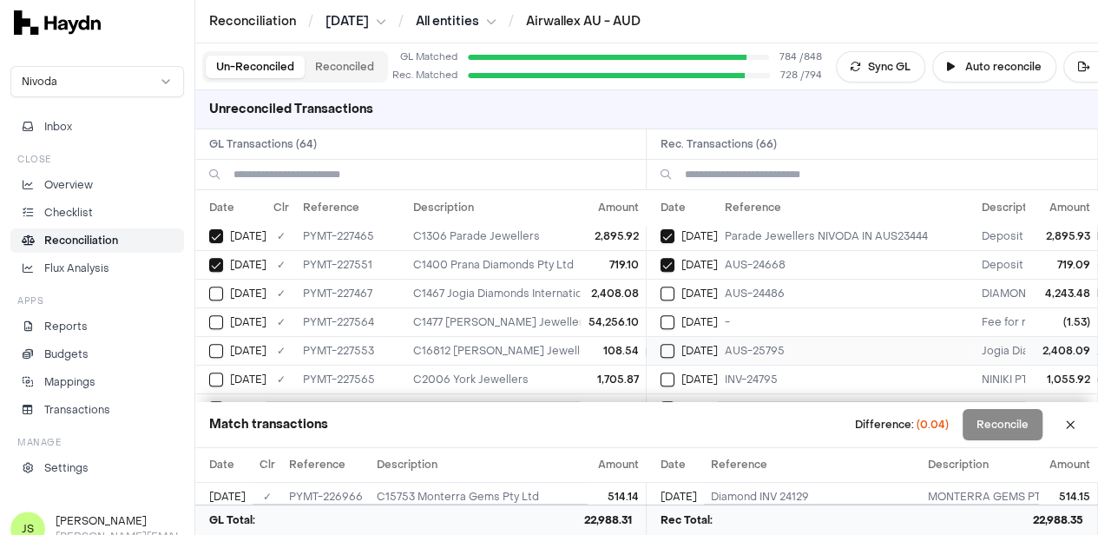
scroll to position [434, 0]
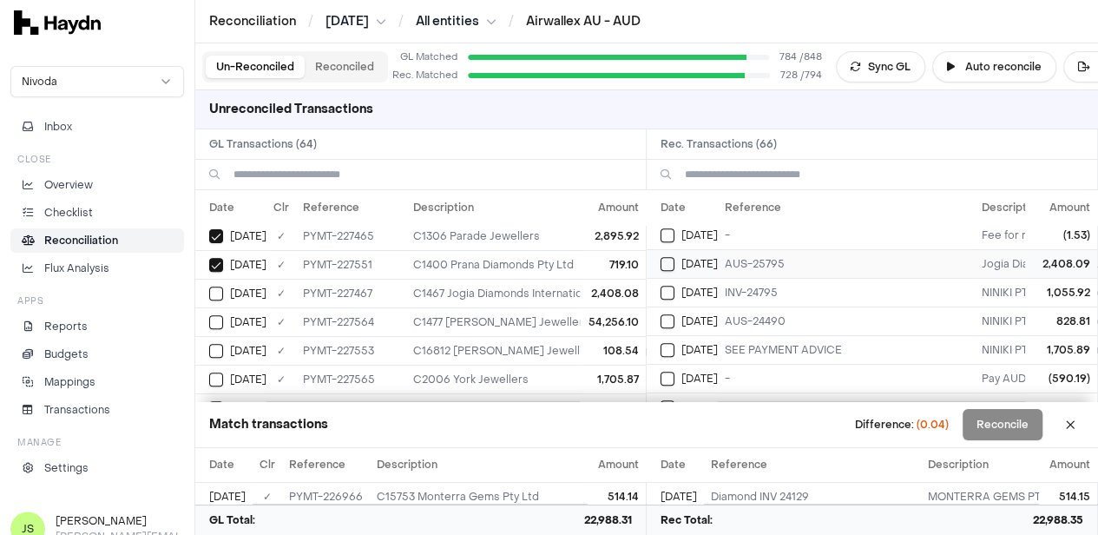
click at [675, 260] on button "Select reconciliation transaction 40332" at bounding box center [668, 264] width 14 height 14
click at [212, 287] on button "Select GL transaction 8254191" at bounding box center [216, 294] width 14 height 14
click at [221, 344] on button "Select GL transaction 8254207" at bounding box center [216, 351] width 14 height 14
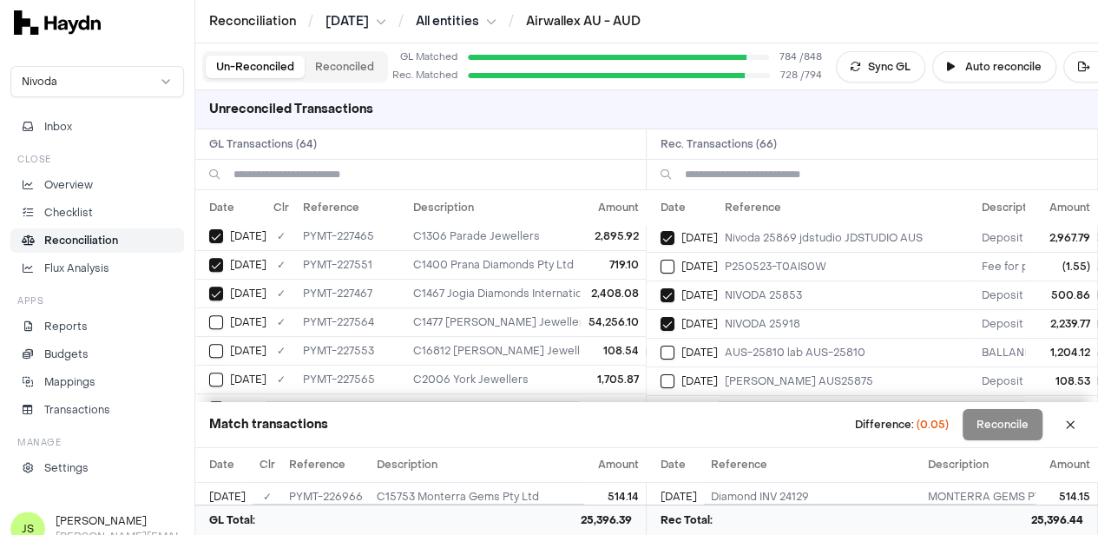
scroll to position [260, 0]
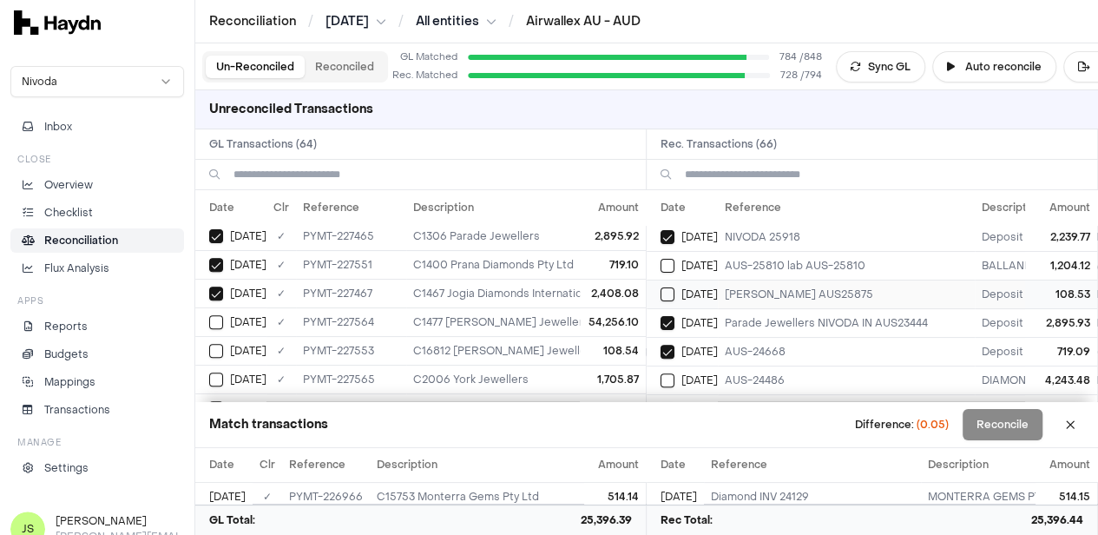
click at [669, 287] on button "Select reconciliation transaction 40327" at bounding box center [668, 294] width 14 height 14
click at [223, 345] on div "[DATE]" at bounding box center [237, 351] width 57 height 14
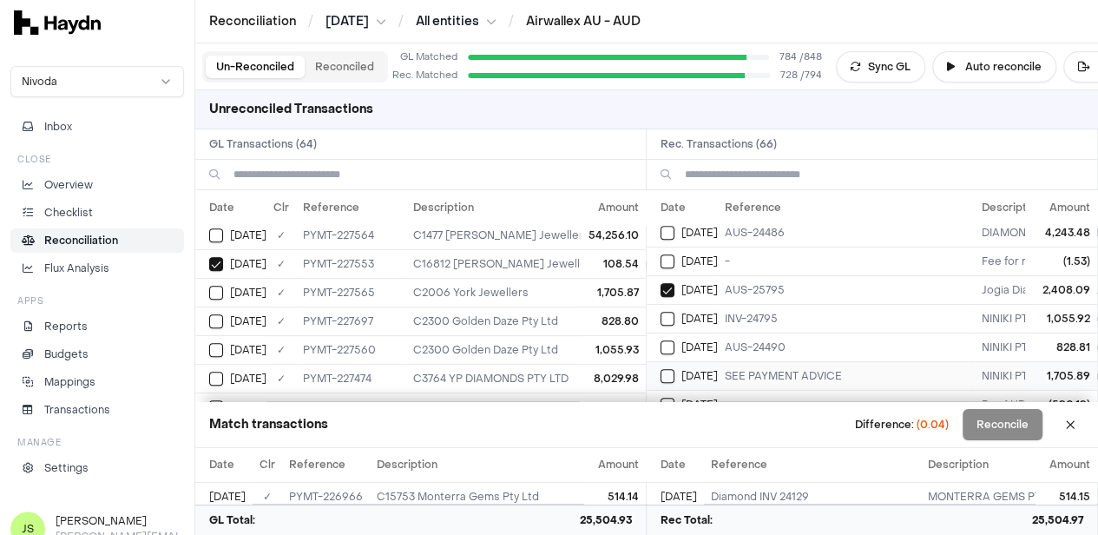
scroll to position [434, 0]
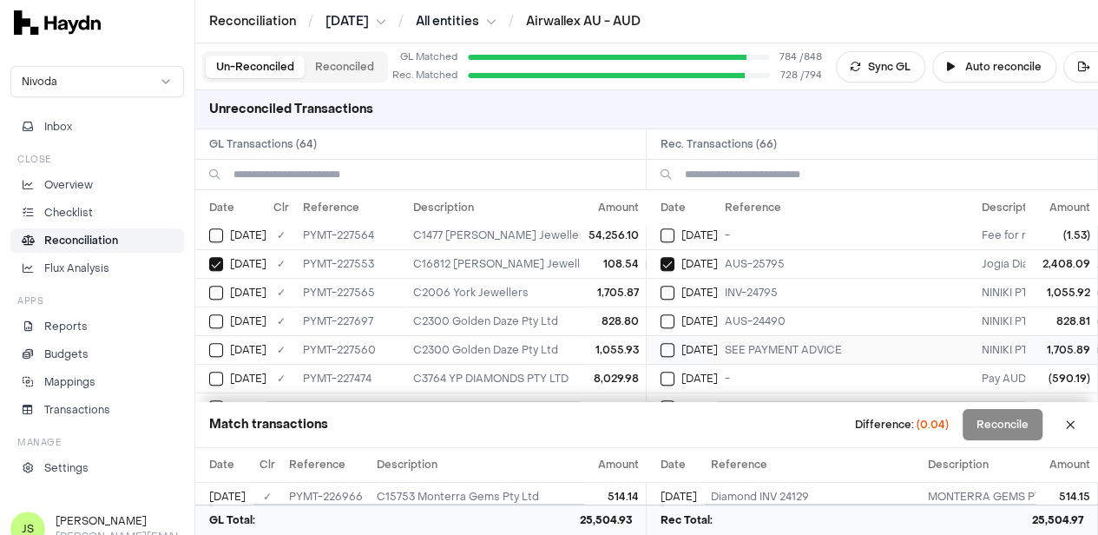
click at [675, 343] on button "Select reconciliation transaction 40352" at bounding box center [668, 350] width 14 height 14
click at [214, 286] on button "Select GL transaction 8254213" at bounding box center [216, 293] width 14 height 14
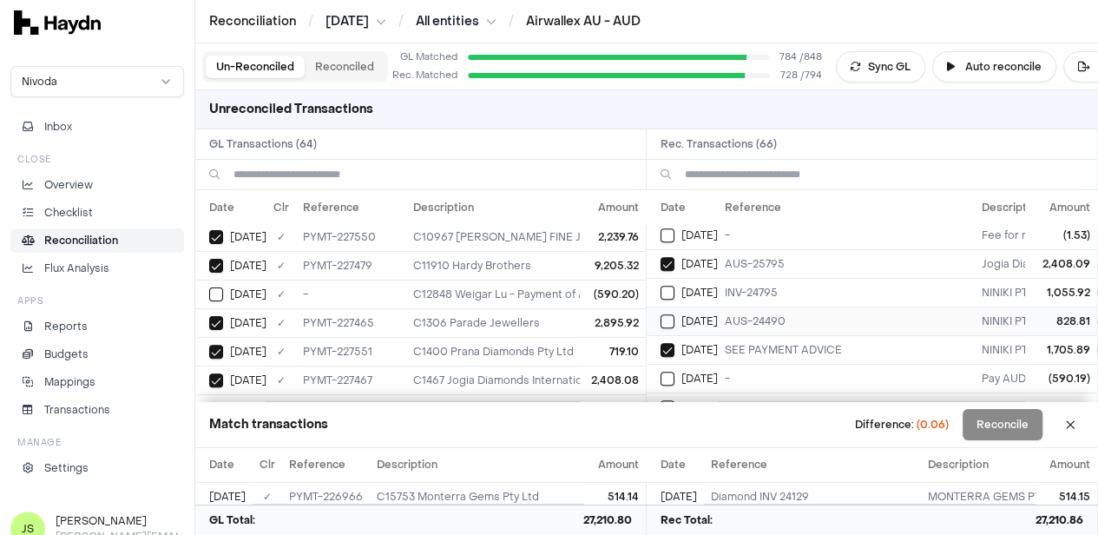
scroll to position [521, 0]
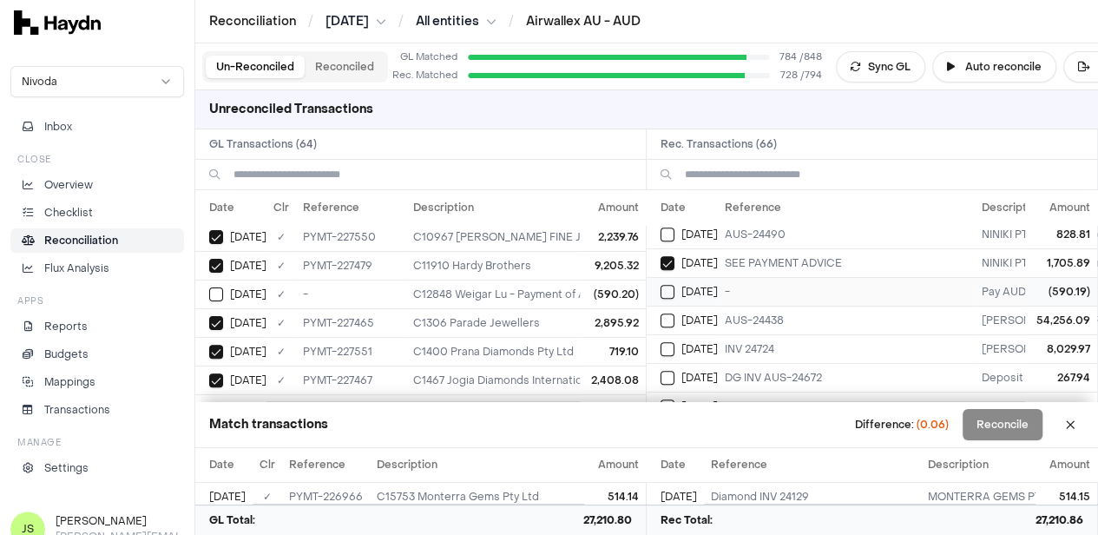
click at [674, 285] on button "Select reconciliation transaction 40350" at bounding box center [668, 292] width 14 height 14
click at [222, 287] on button "Select GL transaction 8253568" at bounding box center [216, 294] width 14 height 14
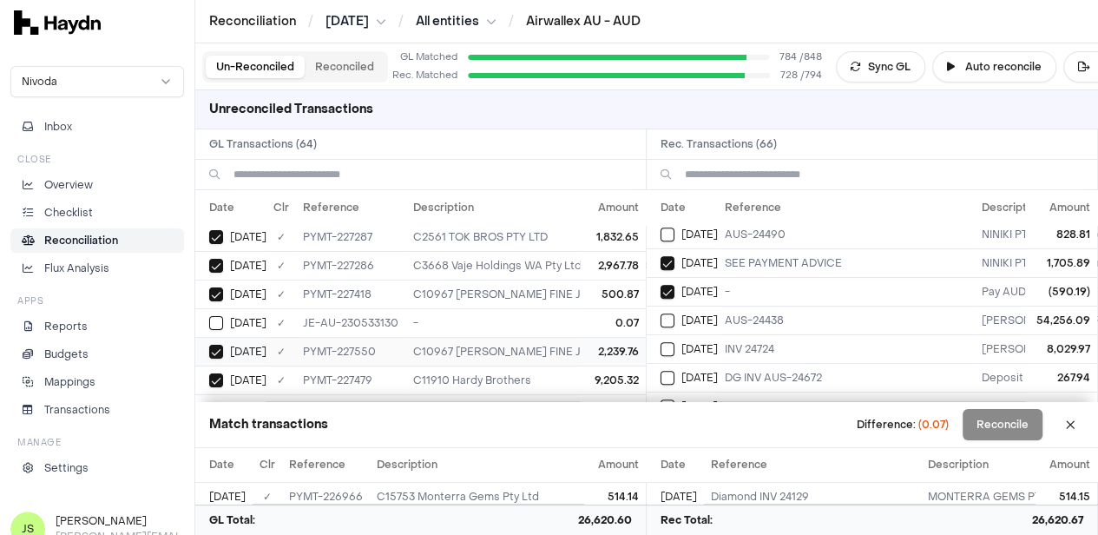
scroll to position [174, 0]
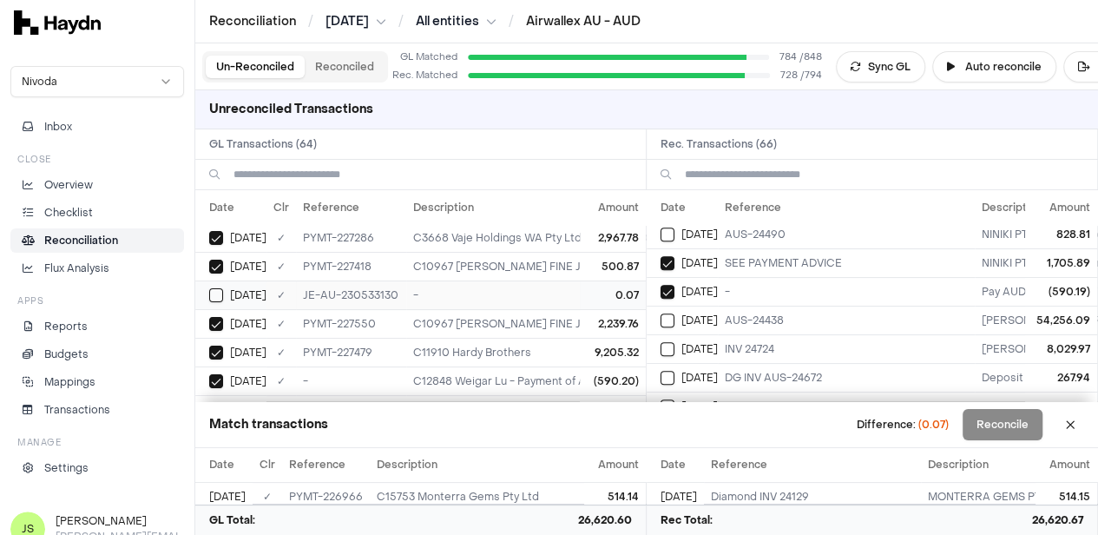
click at [227, 290] on div "[DATE]" at bounding box center [237, 295] width 57 height 14
click at [1000, 425] on button "Reconcile" at bounding box center [1003, 424] width 80 height 31
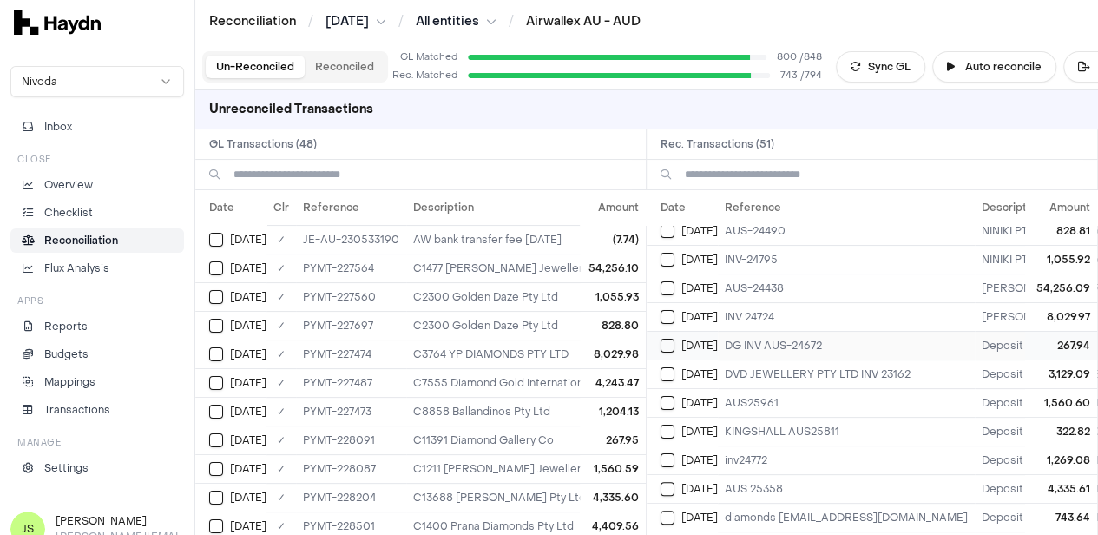
scroll to position [0, 0]
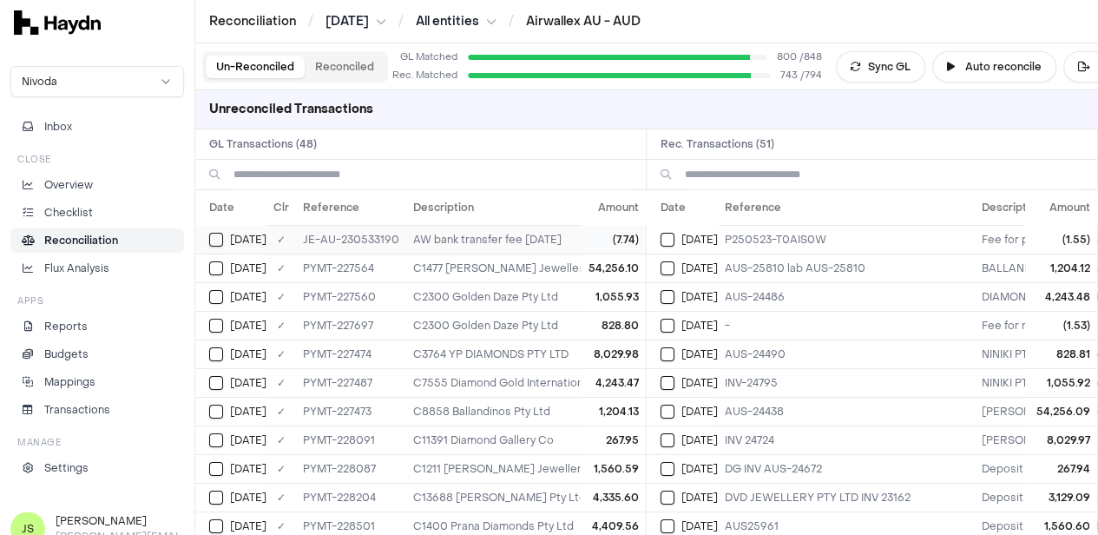
click at [207, 235] on td "[DATE]" at bounding box center [230, 239] width 71 height 29
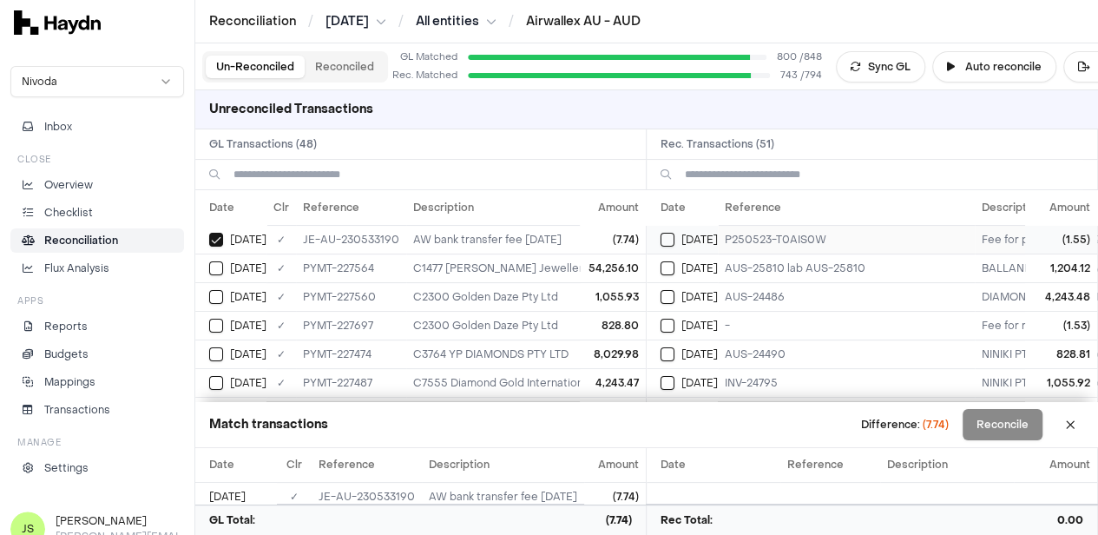
click at [682, 236] on div "[DATE]" at bounding box center [689, 240] width 57 height 14
click at [675, 323] on button "Select reconciliation transaction 40351" at bounding box center [668, 326] width 14 height 14
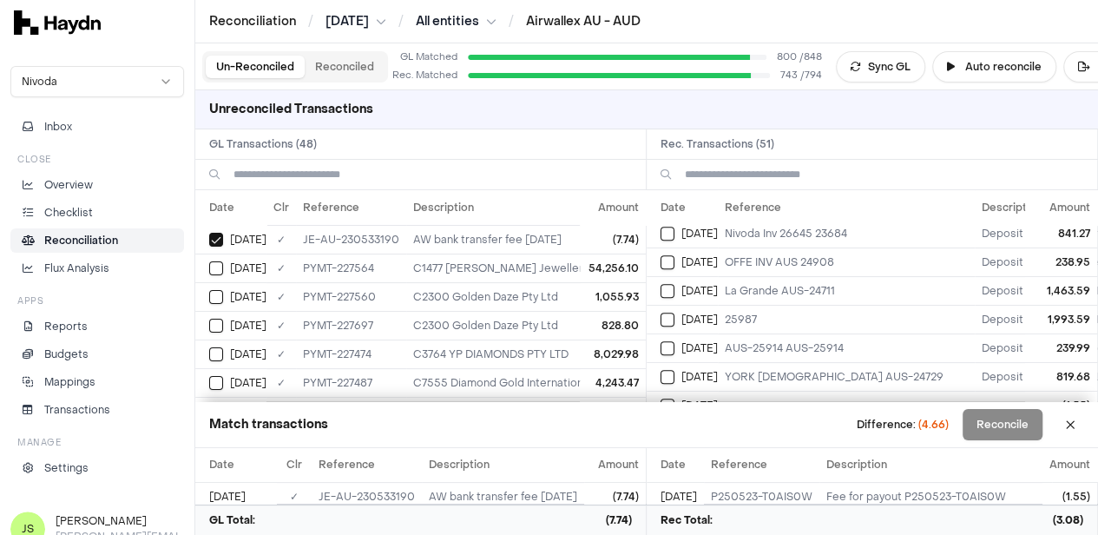
scroll to position [695, 0]
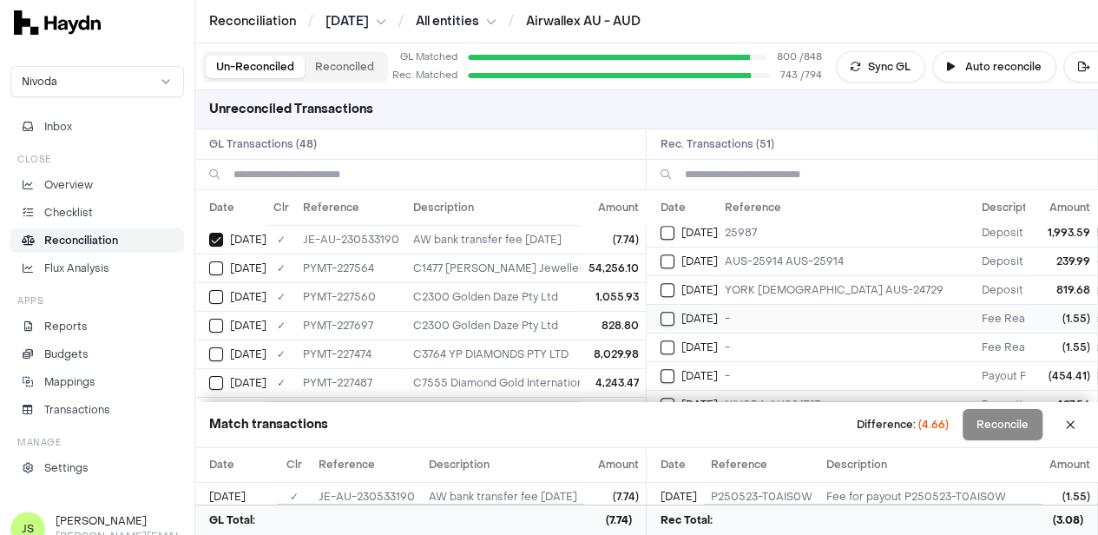
click at [675, 313] on button "Select reconciliation transaction 40419" at bounding box center [668, 319] width 14 height 14
click at [675, 340] on button "Select reconciliation transaction 40421" at bounding box center [668, 347] width 14 height 14
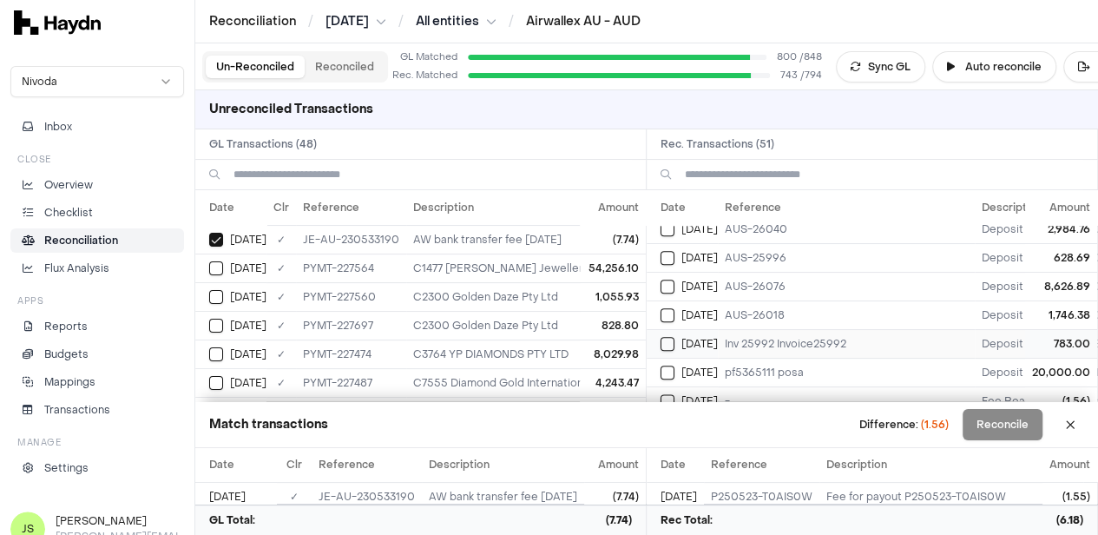
scroll to position [1129, 0]
click at [681, 307] on div "[DATE]" at bounding box center [689, 314] width 57 height 14
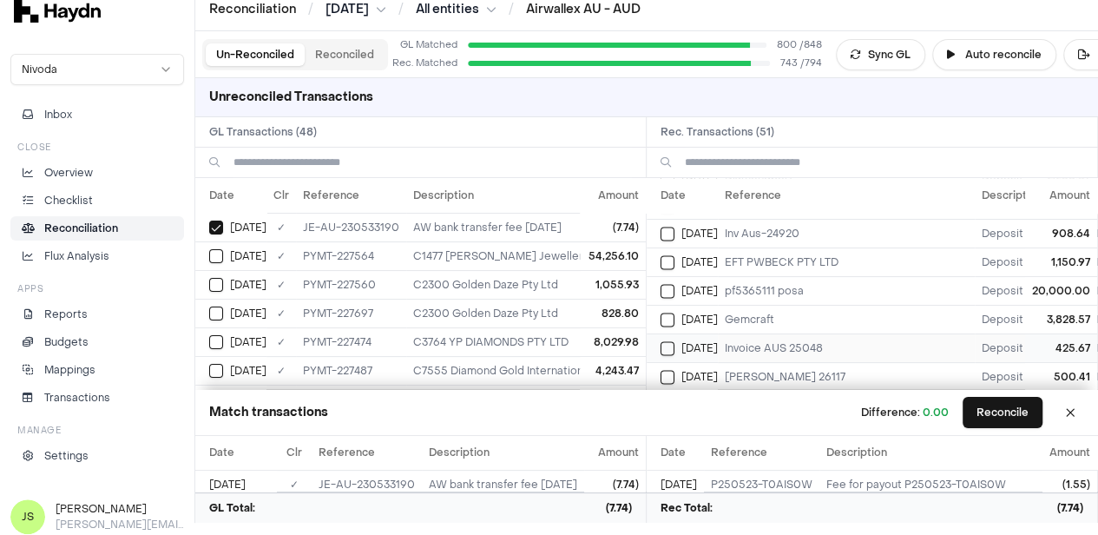
scroll to position [16, 0]
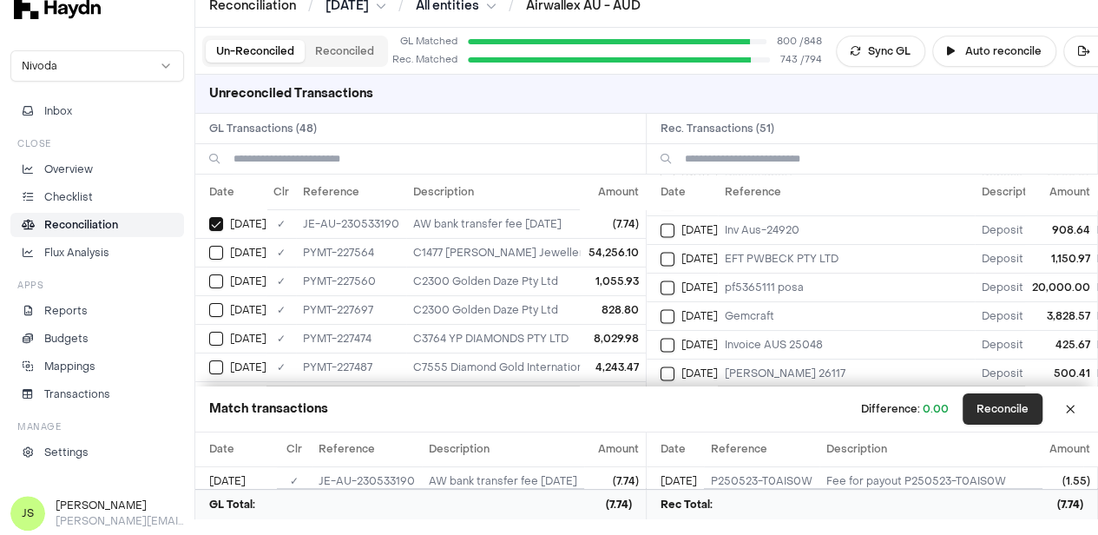
click at [1018, 399] on button "Reconcile" at bounding box center [1003, 408] width 80 height 31
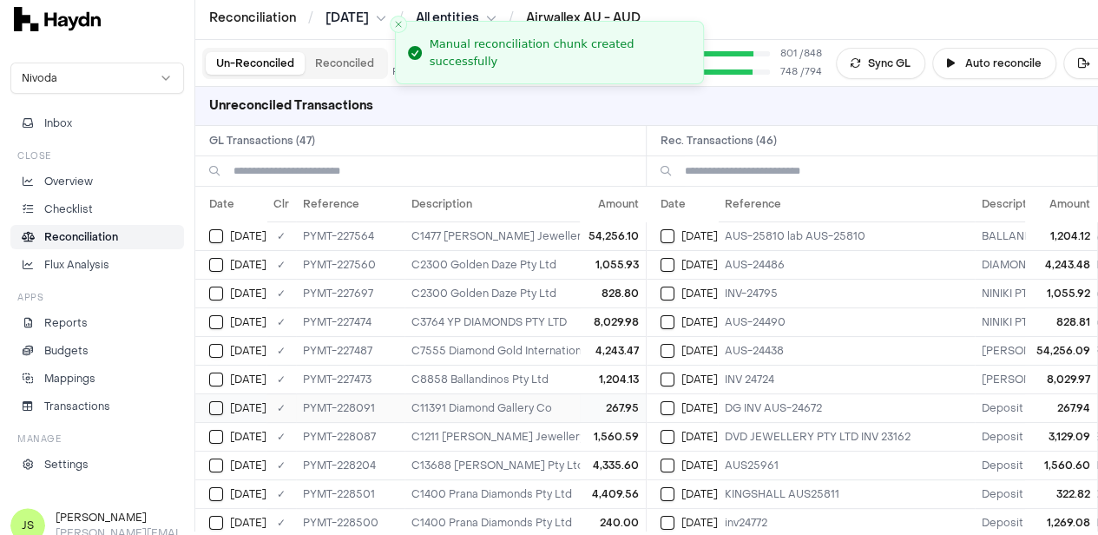
scroll to position [0, 0]
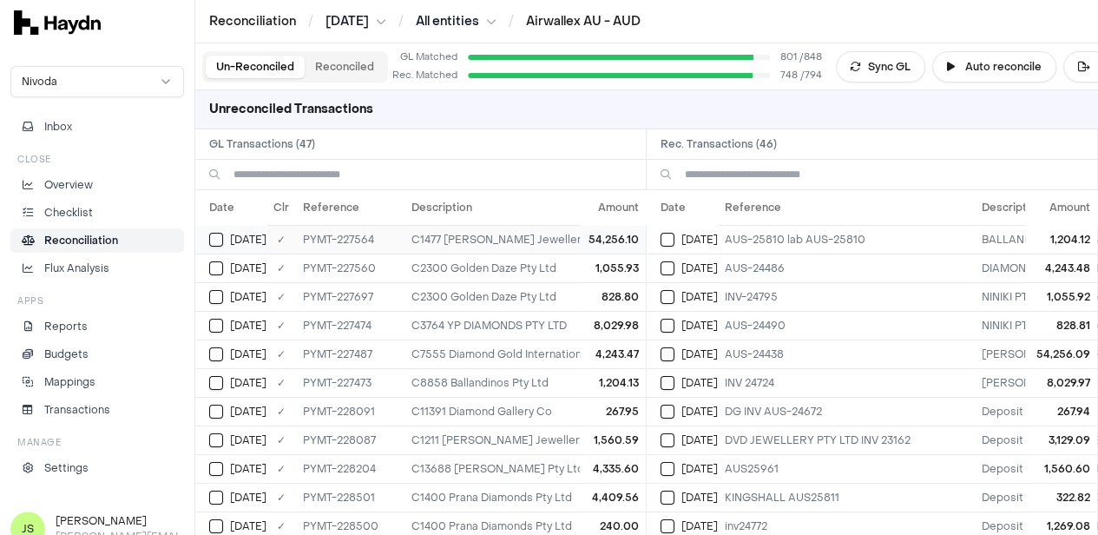
click at [217, 240] on button "Select GL transaction 8254212" at bounding box center [216, 240] width 14 height 14
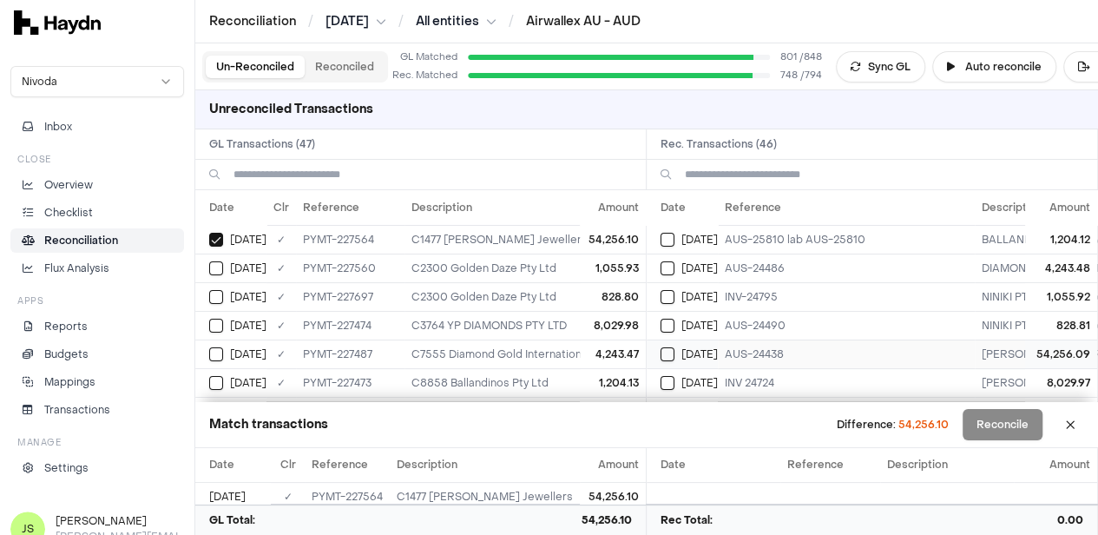
click at [681, 347] on div "[DATE]" at bounding box center [689, 354] width 57 height 14
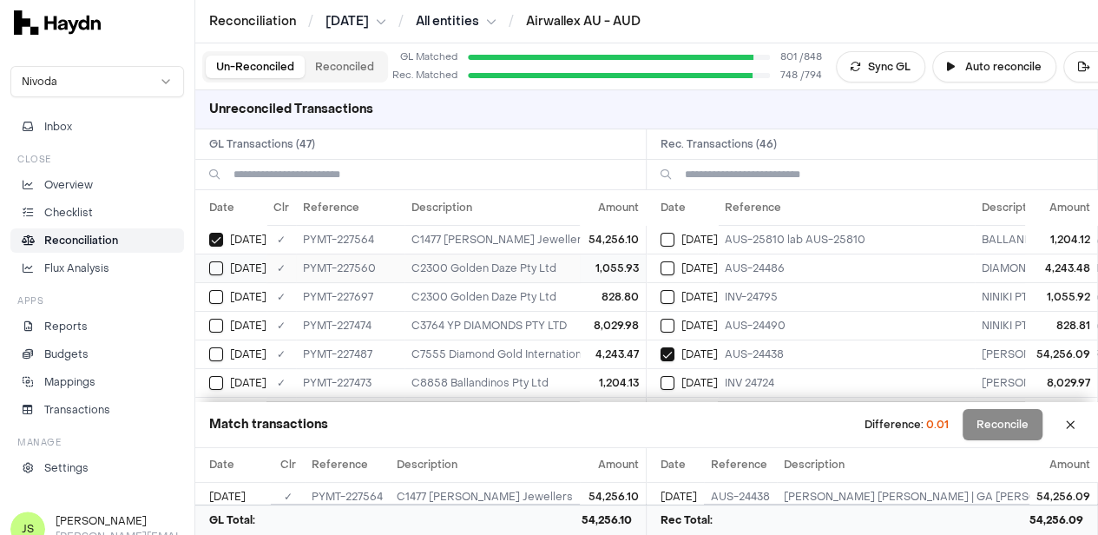
click at [224, 263] on div "[DATE]" at bounding box center [237, 268] width 57 height 14
click at [675, 295] on button "Select reconciliation transaction 40353" at bounding box center [668, 297] width 14 height 14
click at [222, 296] on button "Select GL transaction 8254216" at bounding box center [216, 297] width 14 height 14
click at [670, 325] on button "Select reconciliation transaction 40357" at bounding box center [668, 326] width 14 height 14
click at [224, 319] on div "[DATE]" at bounding box center [237, 326] width 57 height 14
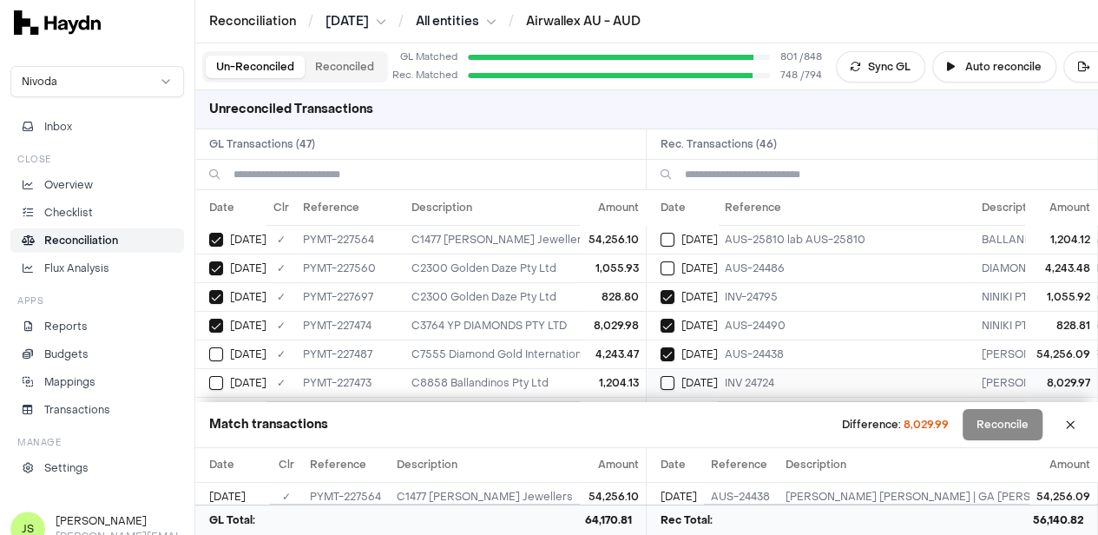
click at [669, 379] on button "Select reconciliation transaction 40343" at bounding box center [668, 383] width 14 height 14
click at [216, 348] on button "Select GL transaction 8254203" at bounding box center [216, 354] width 14 height 14
click at [674, 264] on button "Select reconciliation transaction 40349" at bounding box center [668, 268] width 14 height 14
click at [216, 381] on button "Select GL transaction 8254197" at bounding box center [216, 383] width 14 height 14
click at [674, 241] on button "Select reconciliation transaction 40341" at bounding box center [668, 240] width 14 height 14
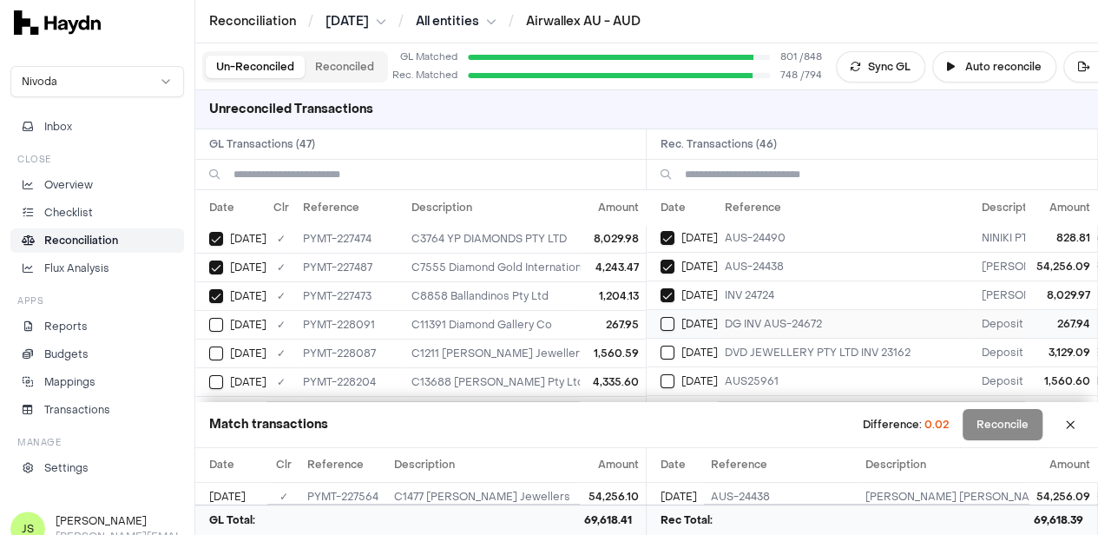
scroll to position [87, 0]
click at [222, 319] on button "Select GL transaction 8254233" at bounding box center [216, 325] width 14 height 14
click at [673, 322] on button "Select reconciliation transaction 40368" at bounding box center [668, 325] width 14 height 14
type button "on"
click at [221, 346] on button "Select GL transaction 8254229" at bounding box center [216, 353] width 14 height 14
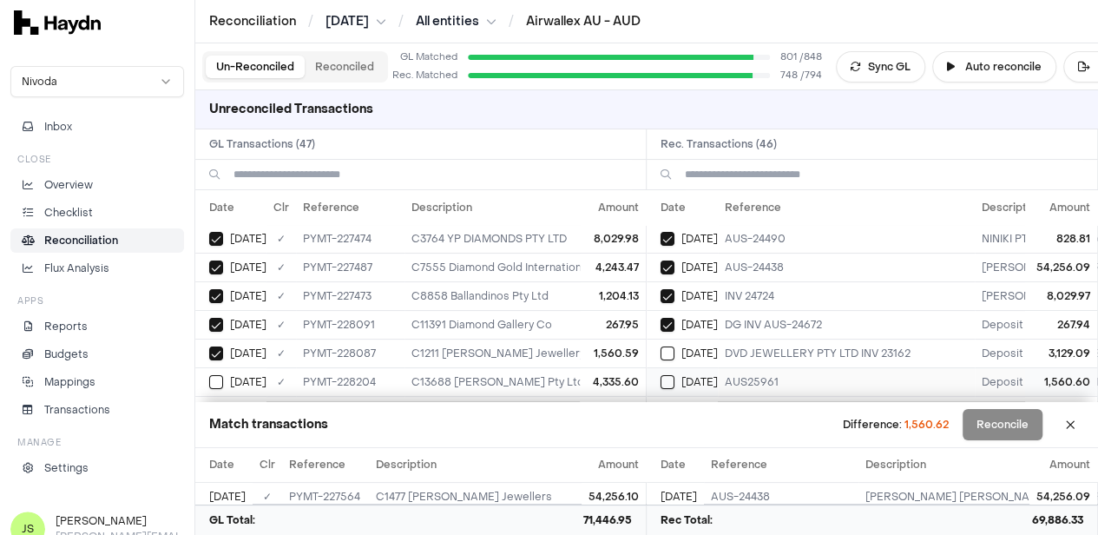
click at [675, 378] on button "Select reconciliation transaction 40363" at bounding box center [668, 382] width 14 height 14
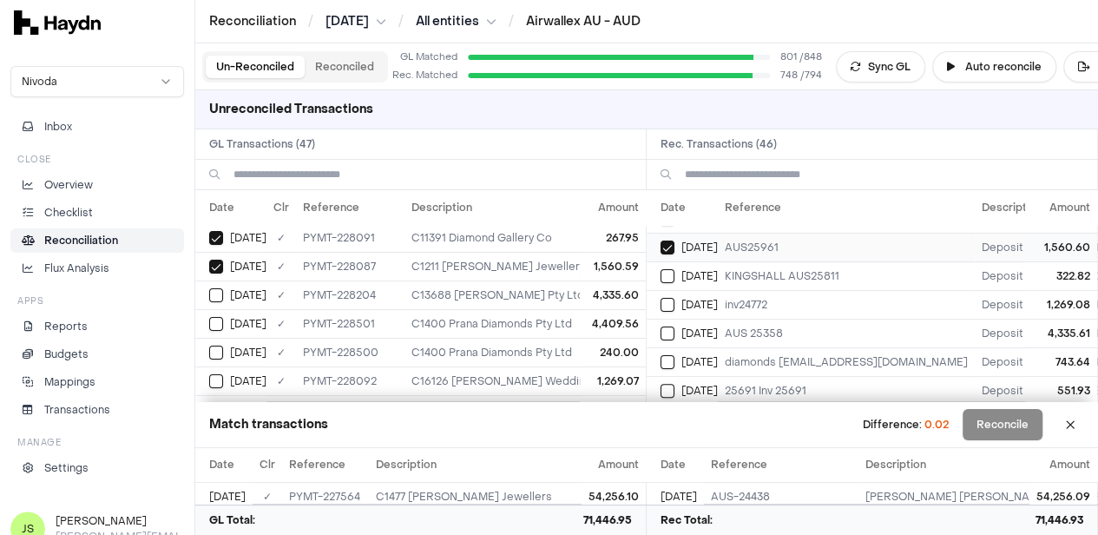
scroll to position [232, 0]
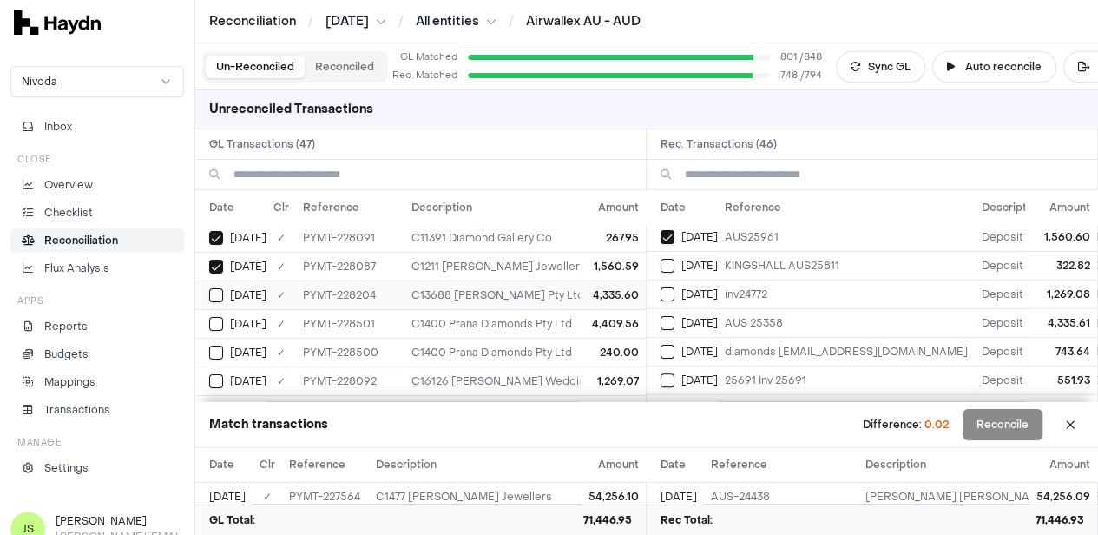
click at [219, 288] on button "Select GL transaction 8254254" at bounding box center [216, 295] width 14 height 14
click at [668, 319] on button "Select reconciliation transaction 40391" at bounding box center [668, 323] width 14 height 14
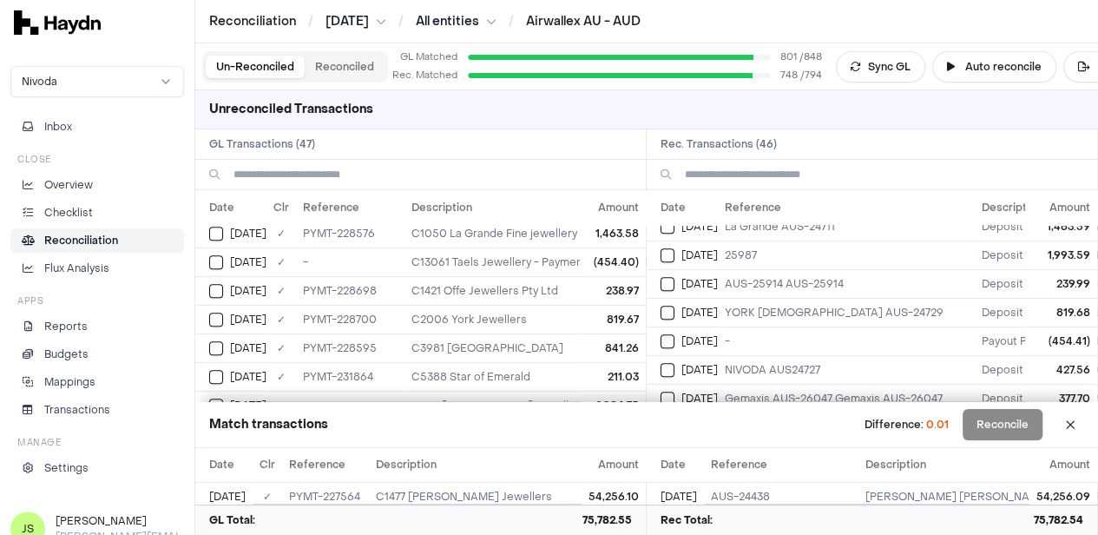
scroll to position [608, 0]
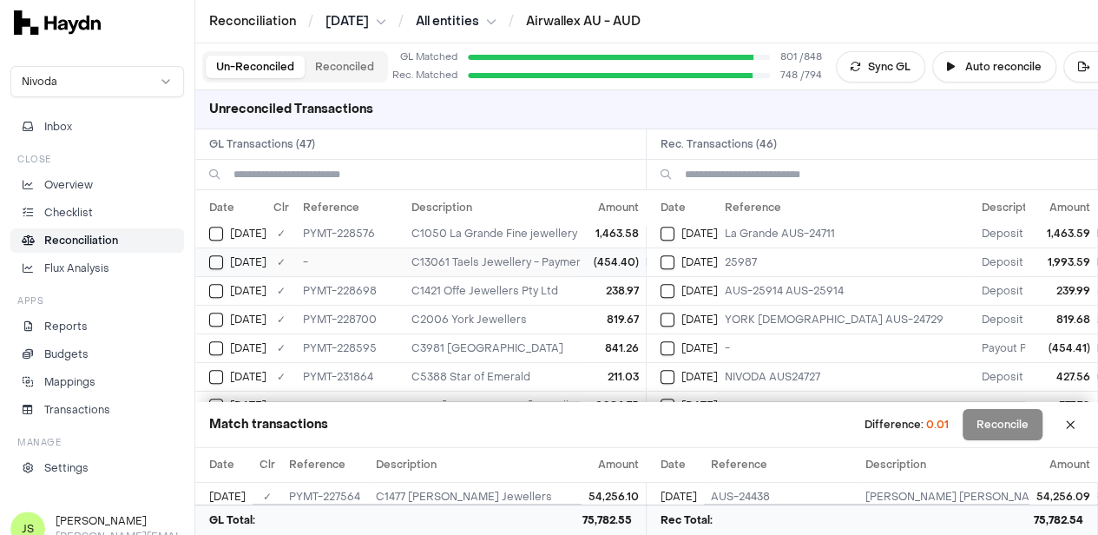
click at [219, 255] on button "Select GL transaction 8253569" at bounding box center [216, 262] width 14 height 14
click at [675, 341] on button "Select reconciliation transaction 40420" at bounding box center [668, 348] width 14 height 14
click at [208, 253] on td "[DATE]" at bounding box center [230, 261] width 71 height 29
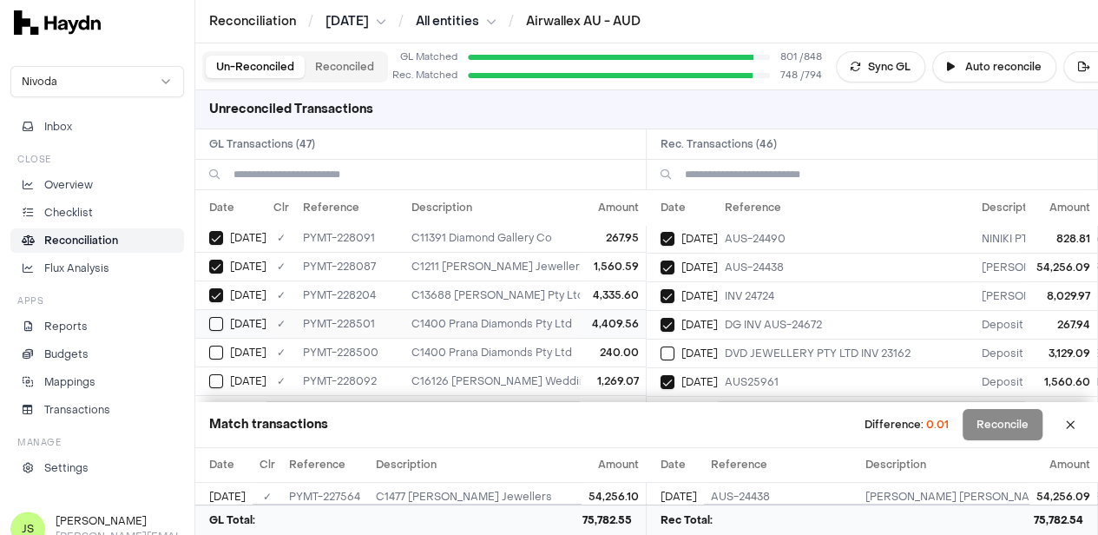
scroll to position [260, 0]
click at [224, 373] on div "[DATE]" at bounding box center [237, 380] width 57 height 14
click at [673, 350] on button "Select reconciliation transaction 40364" at bounding box center [668, 353] width 14 height 14
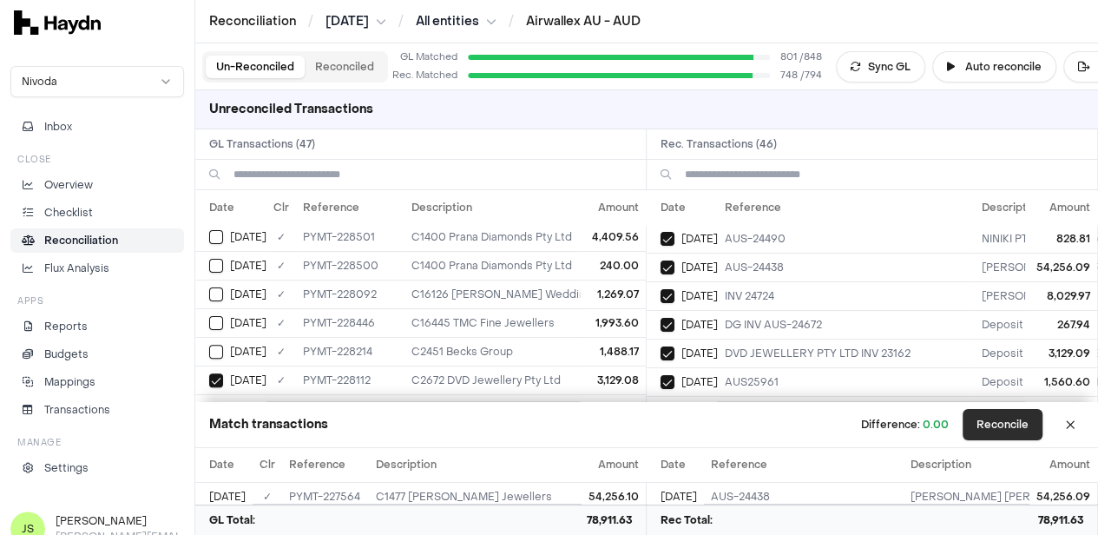
click at [1021, 425] on button "Reconcile" at bounding box center [1003, 424] width 80 height 31
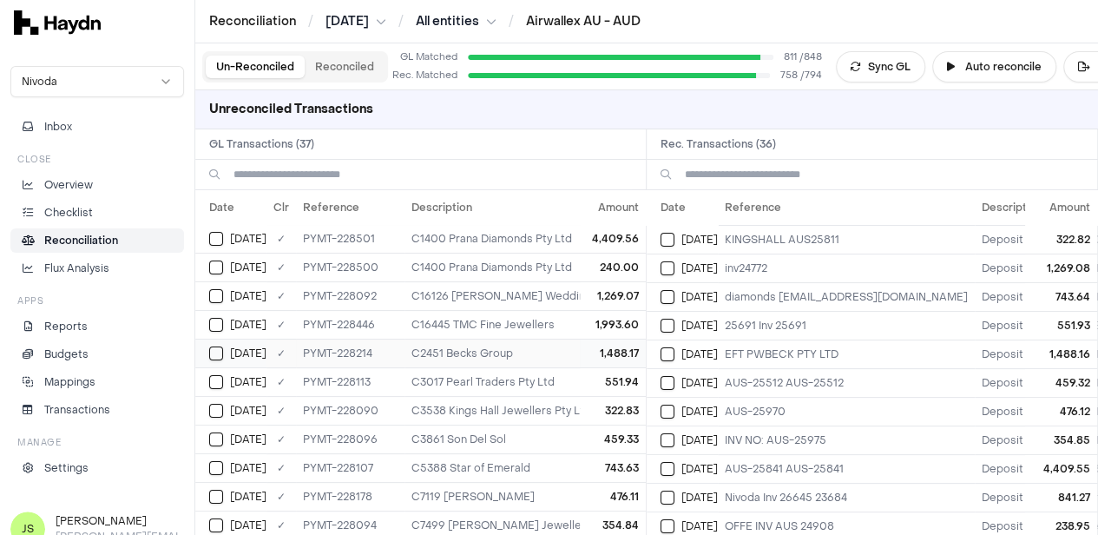
scroll to position [0, 0]
click at [212, 412] on button "Select GL transaction 8254232" at bounding box center [216, 412] width 14 height 14
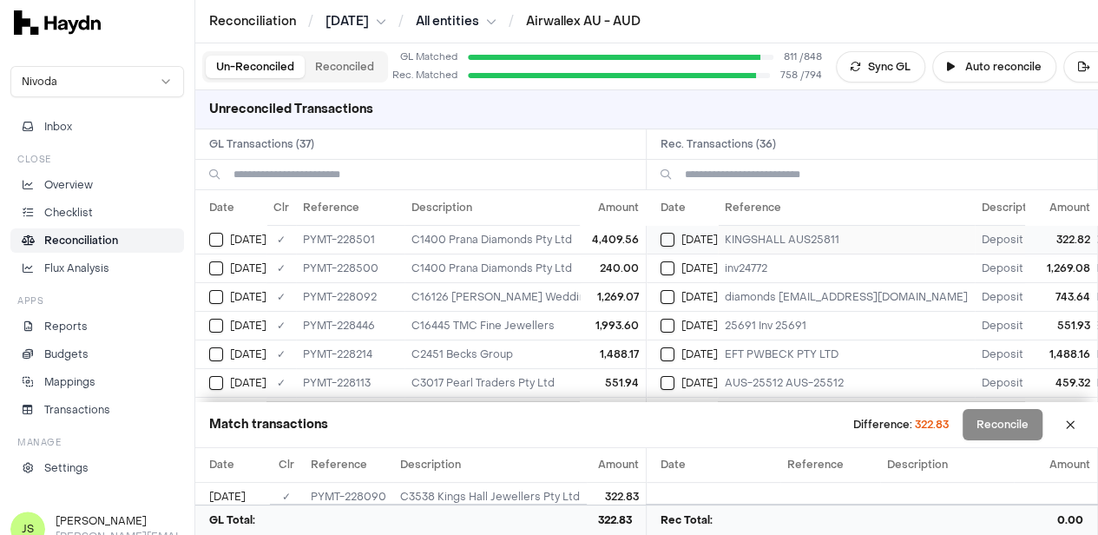
click at [672, 240] on button "Select reconciliation transaction 40367" at bounding box center [668, 240] width 14 height 14
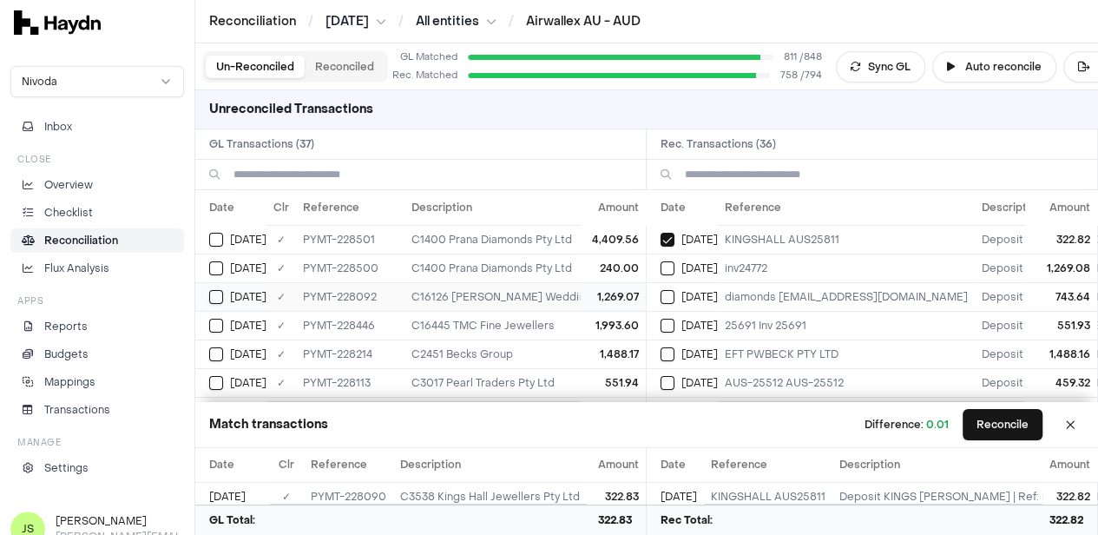
click at [216, 291] on button "Select GL transaction 8254234" at bounding box center [216, 297] width 14 height 14
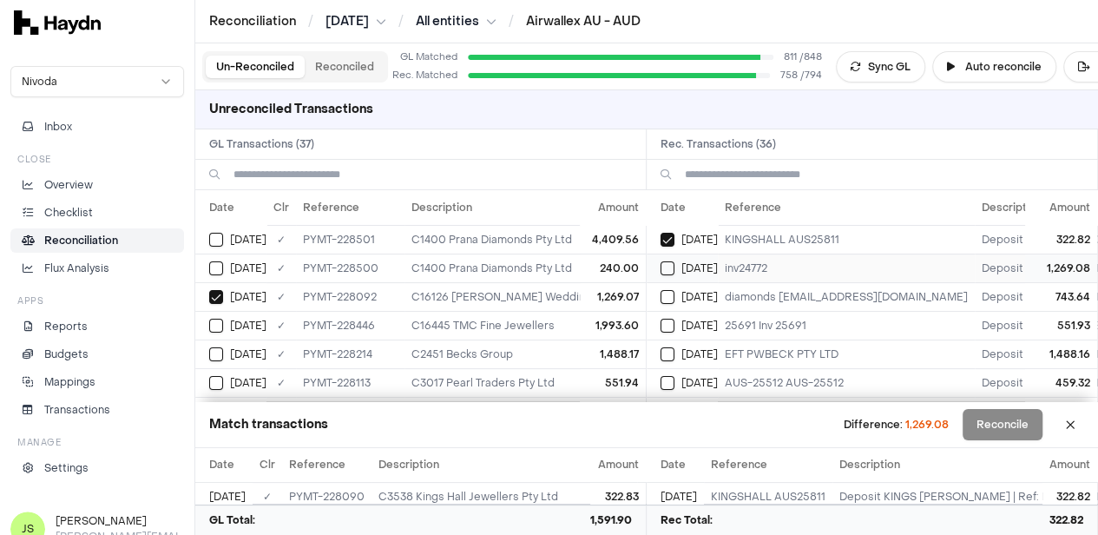
click at [674, 261] on button "Select reconciliation transaction 40369" at bounding box center [668, 268] width 14 height 14
click at [1024, 428] on button "Reconcile" at bounding box center [1003, 424] width 80 height 31
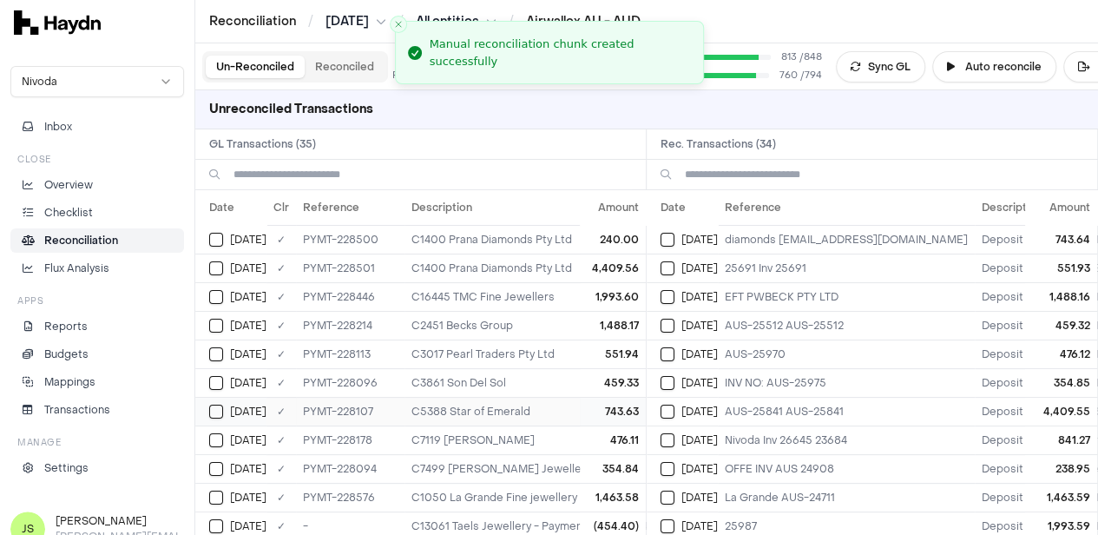
click at [224, 410] on div "[DATE]" at bounding box center [237, 412] width 57 height 14
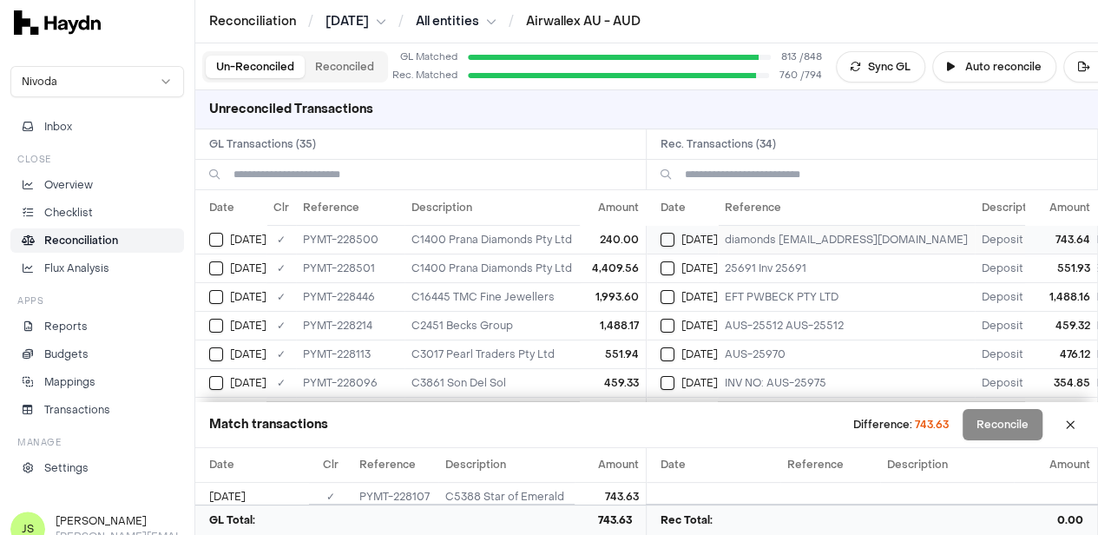
click at [675, 234] on button "Select reconciliation transaction 40381" at bounding box center [668, 240] width 14 height 14
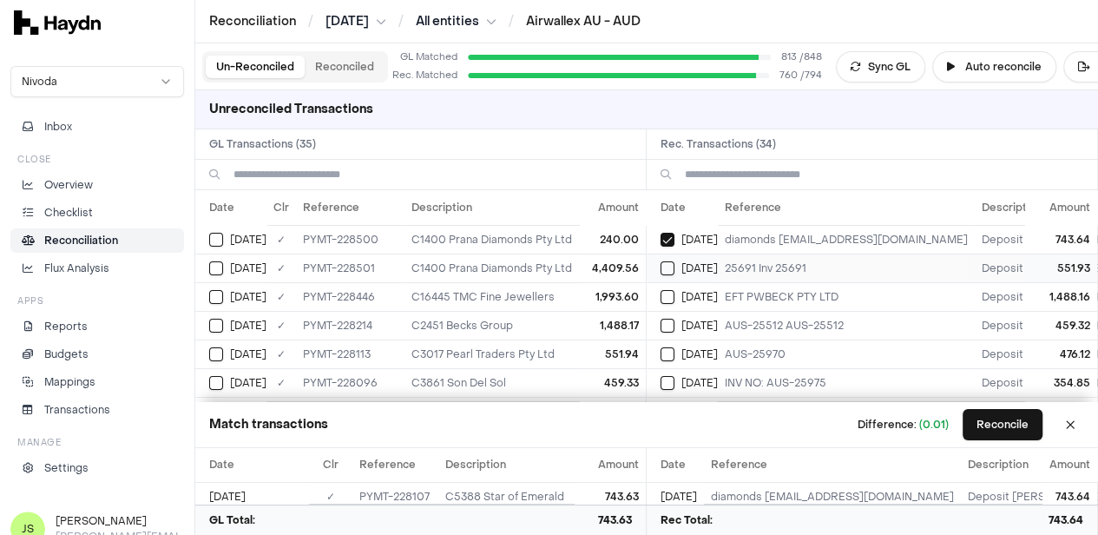
click at [669, 267] on button "Select reconciliation transaction 40384" at bounding box center [668, 268] width 14 height 14
click at [213, 348] on button "Select GL transaction 8254246" at bounding box center [216, 354] width 14 height 14
click at [998, 419] on button "Reconcile" at bounding box center [1003, 424] width 80 height 31
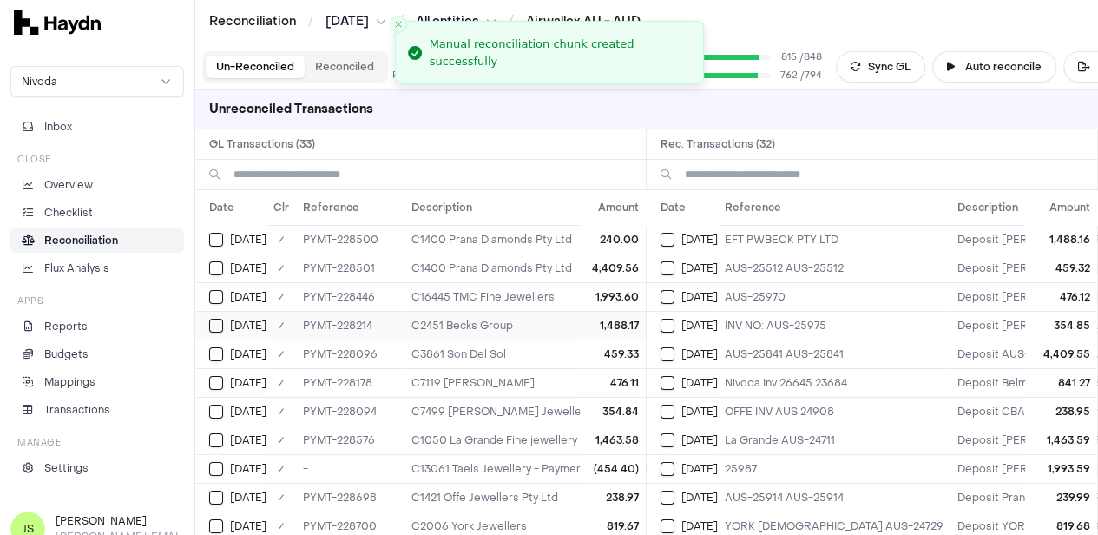
click at [222, 326] on button "Select GL transaction 8254255" at bounding box center [216, 326] width 14 height 14
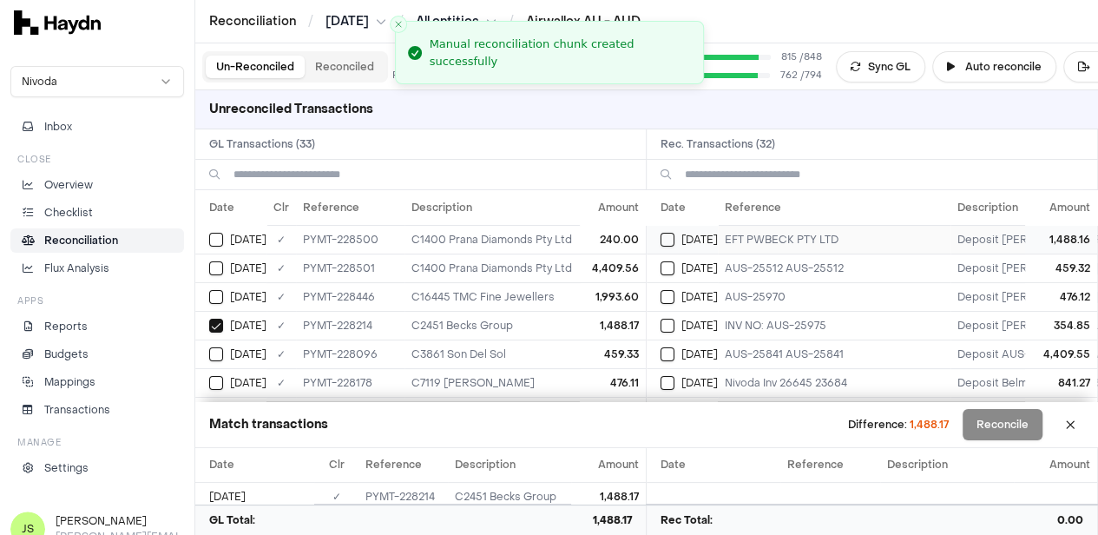
click at [672, 242] on button "Select reconciliation transaction 40393" at bounding box center [668, 240] width 14 height 14
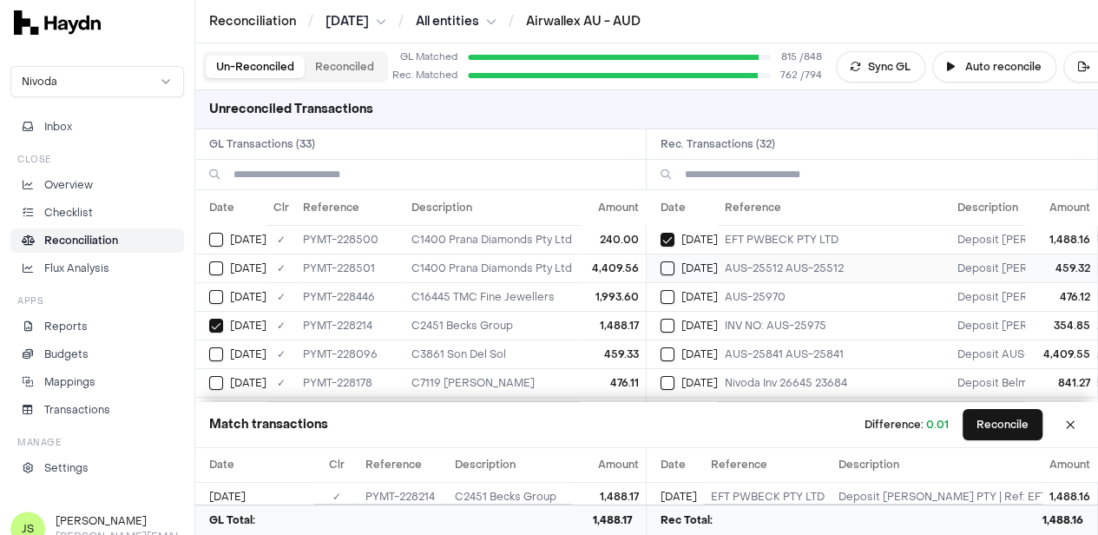
click at [670, 261] on button "Select reconciliation transaction 40375" at bounding box center [668, 268] width 14 height 14
click at [220, 348] on button "Select GL transaction 8254236" at bounding box center [216, 354] width 14 height 14
click at [209, 376] on button "Select GL transaction 8254253" at bounding box center [216, 383] width 14 height 14
click at [674, 300] on button "Select reconciliation transaction 40390" at bounding box center [668, 297] width 14 height 14
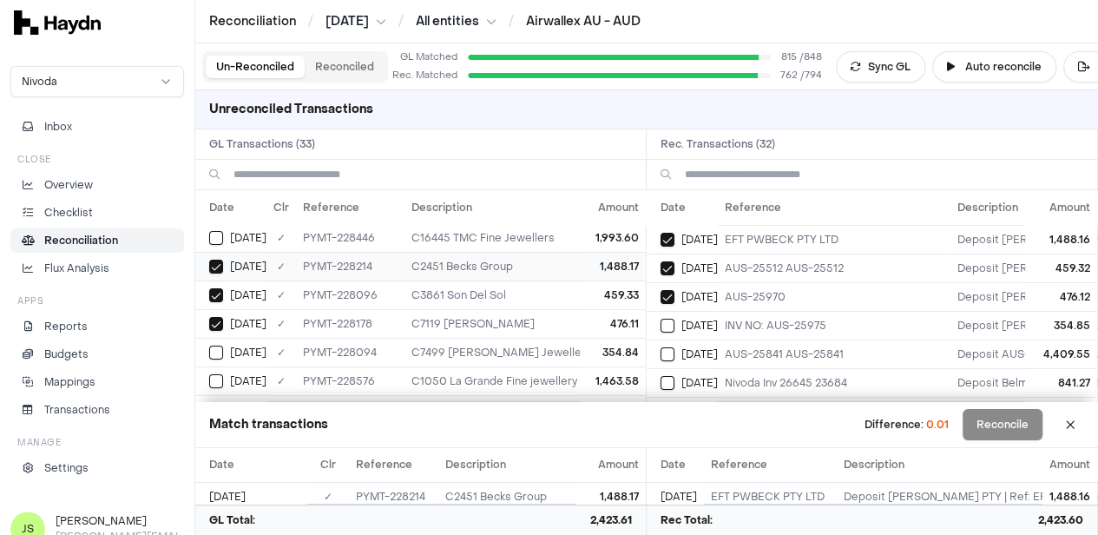
scroll to position [87, 0]
click at [220, 320] on button "Select GL transaction 8254235" at bounding box center [216, 325] width 14 height 14
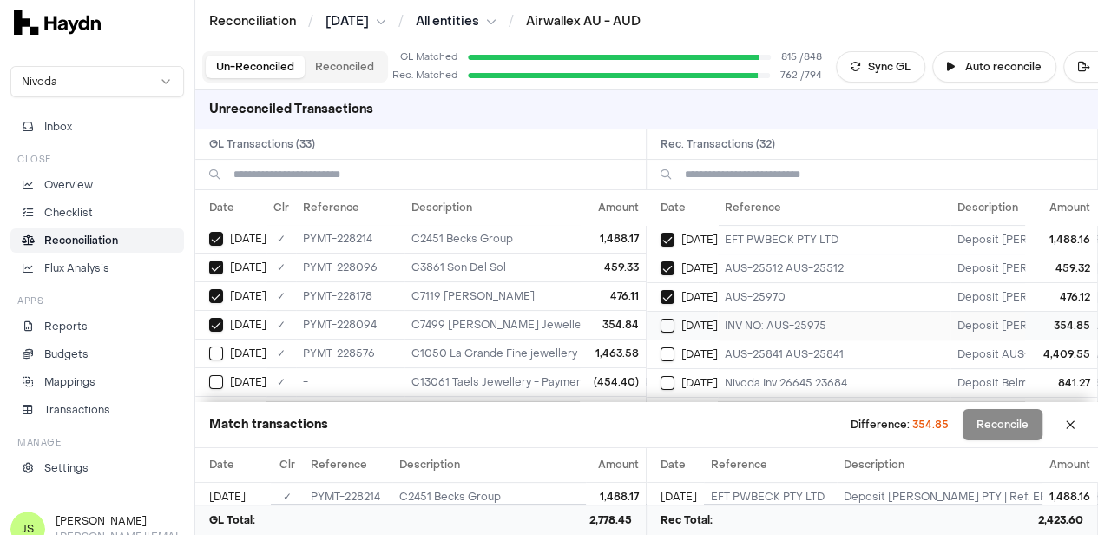
click at [666, 322] on td "[DATE]" at bounding box center [682, 325] width 71 height 29
click at [1027, 434] on button "Reconcile" at bounding box center [1003, 424] width 80 height 31
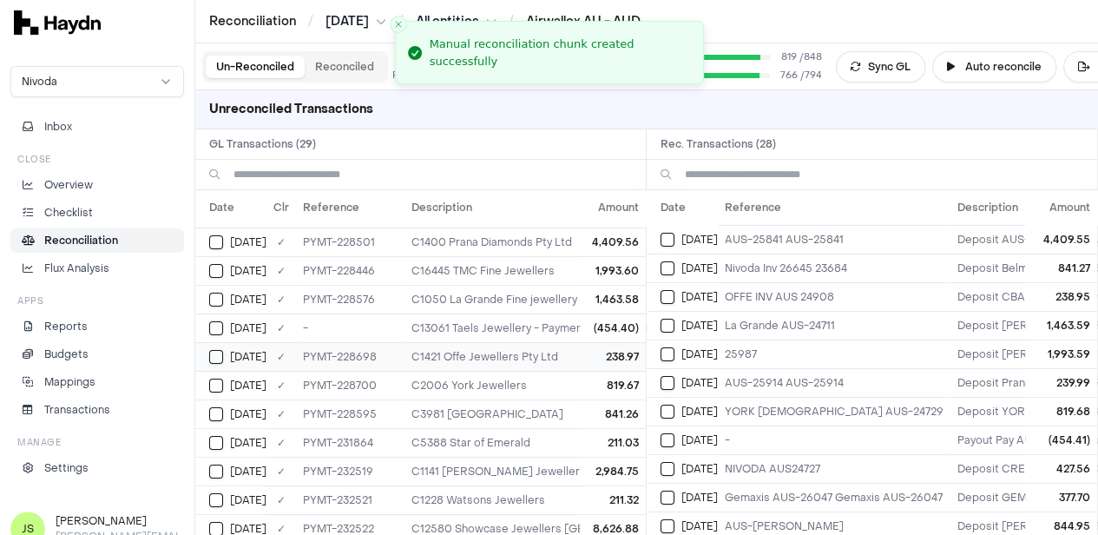
scroll to position [0, 0]
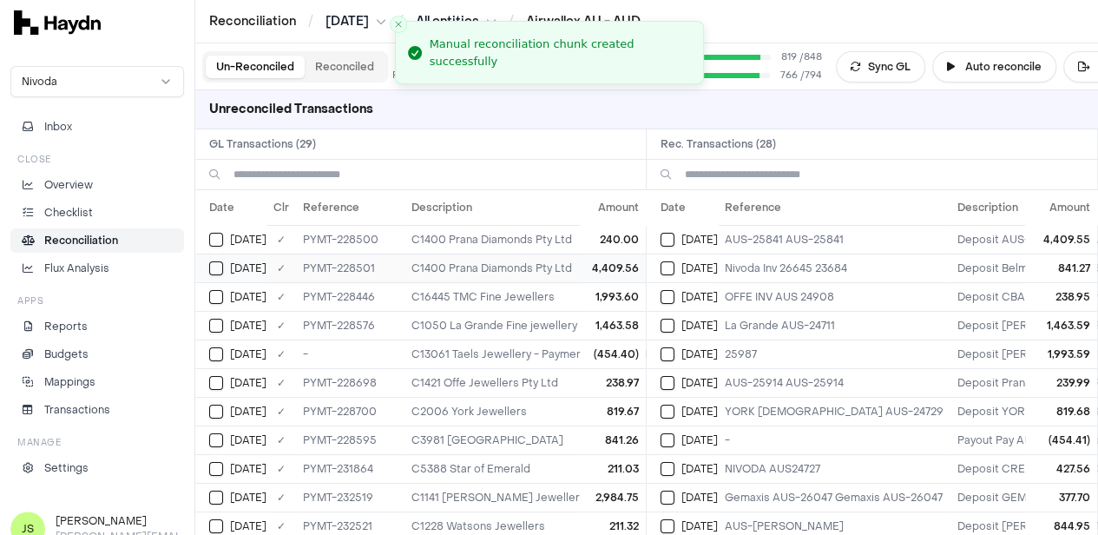
click at [214, 268] on button "Select GL transaction 8254259" at bounding box center [216, 268] width 14 height 14
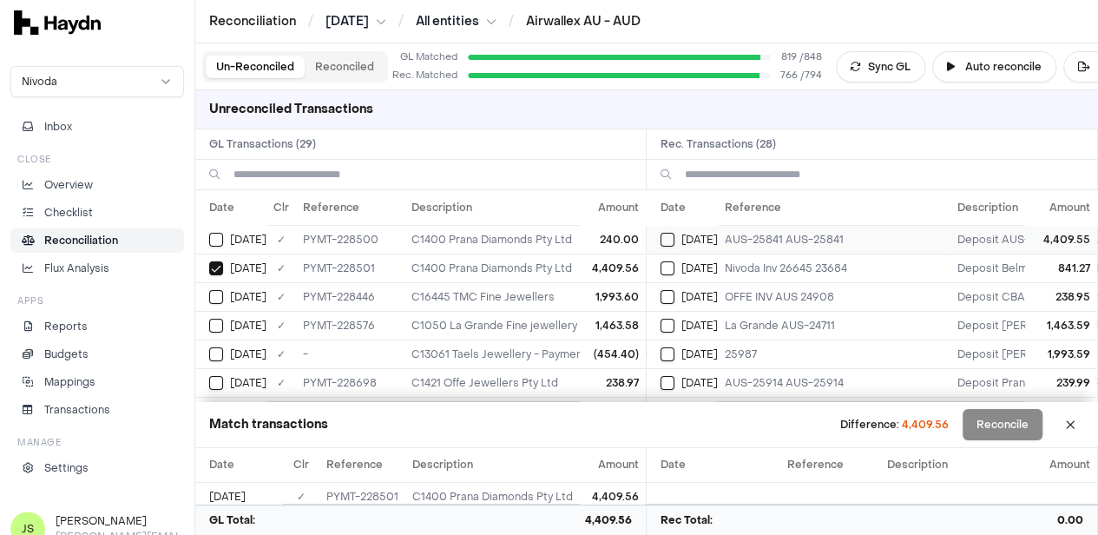
click at [669, 234] on button "Select reconciliation transaction 40397" at bounding box center [668, 240] width 14 height 14
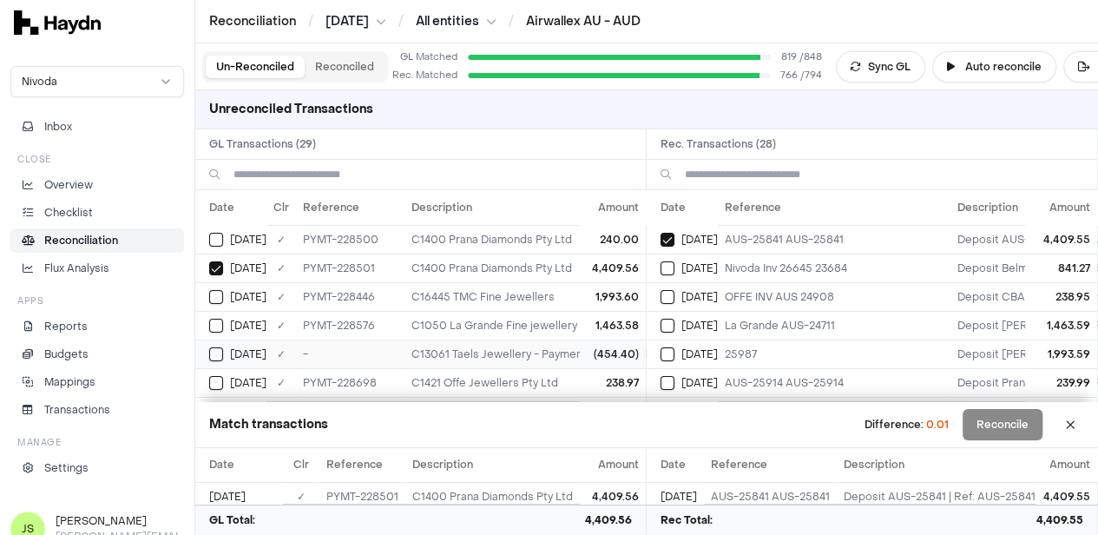
scroll to position [87, 0]
click at [220, 347] on button "Select GL transaction 8254271" at bounding box center [216, 353] width 14 height 14
click at [672, 267] on button "Select reconciliation transaction 40415" at bounding box center [668, 268] width 14 height 14
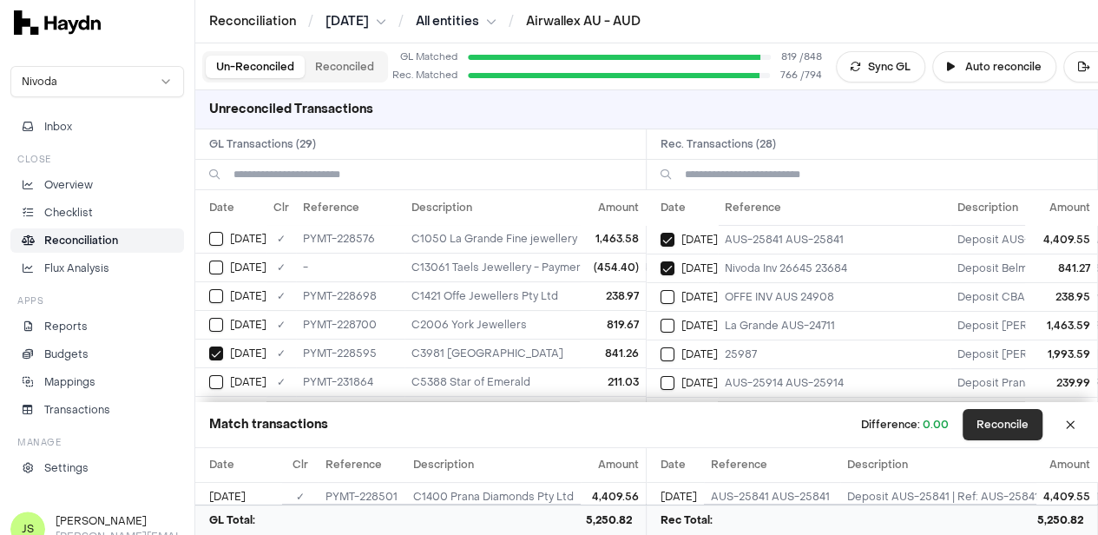
click at [1016, 425] on button "Reconcile" at bounding box center [1003, 424] width 80 height 31
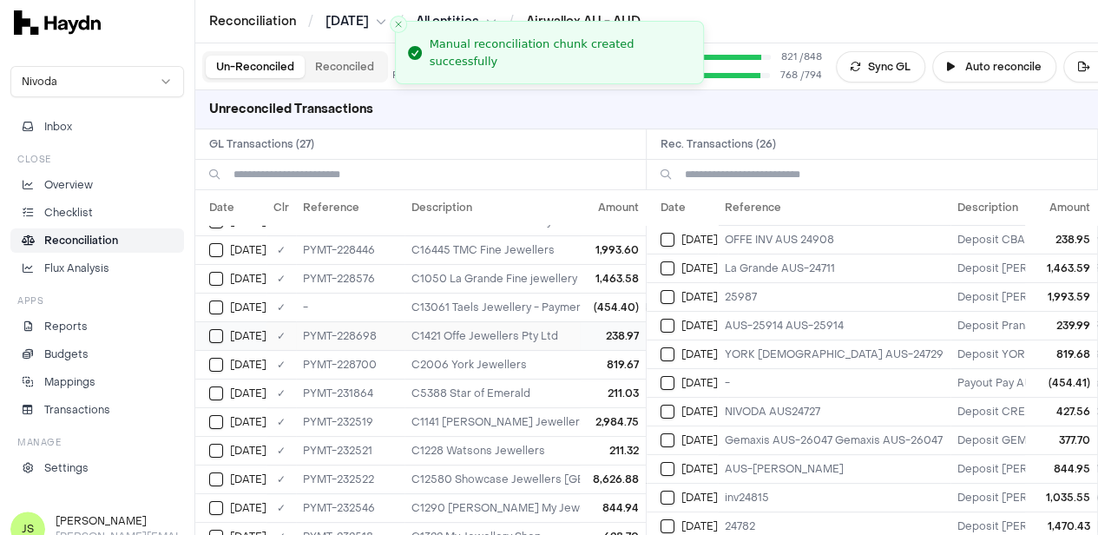
scroll to position [0, 0]
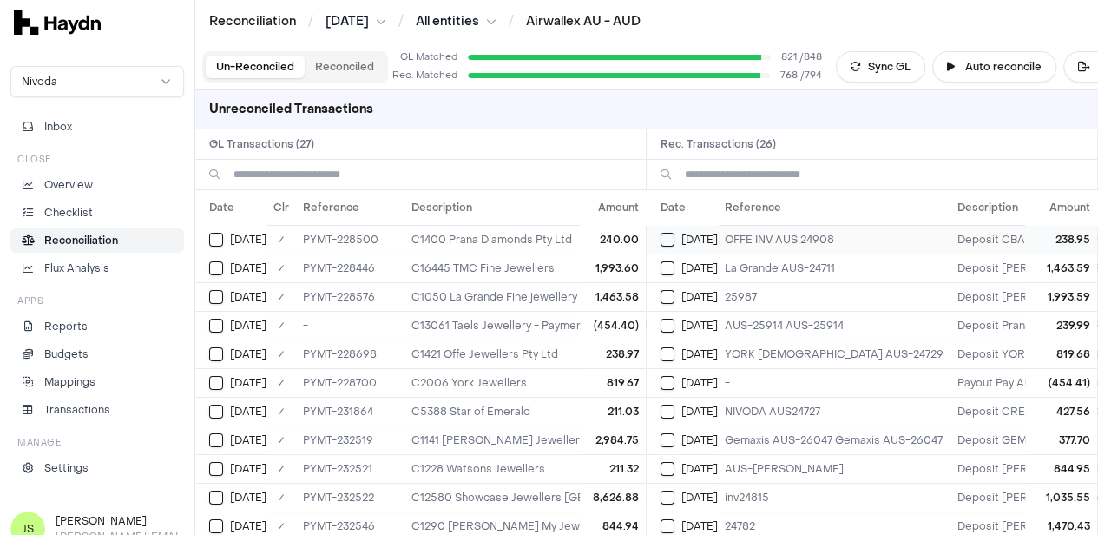
click at [667, 233] on div "[DATE]" at bounding box center [689, 240] width 57 height 14
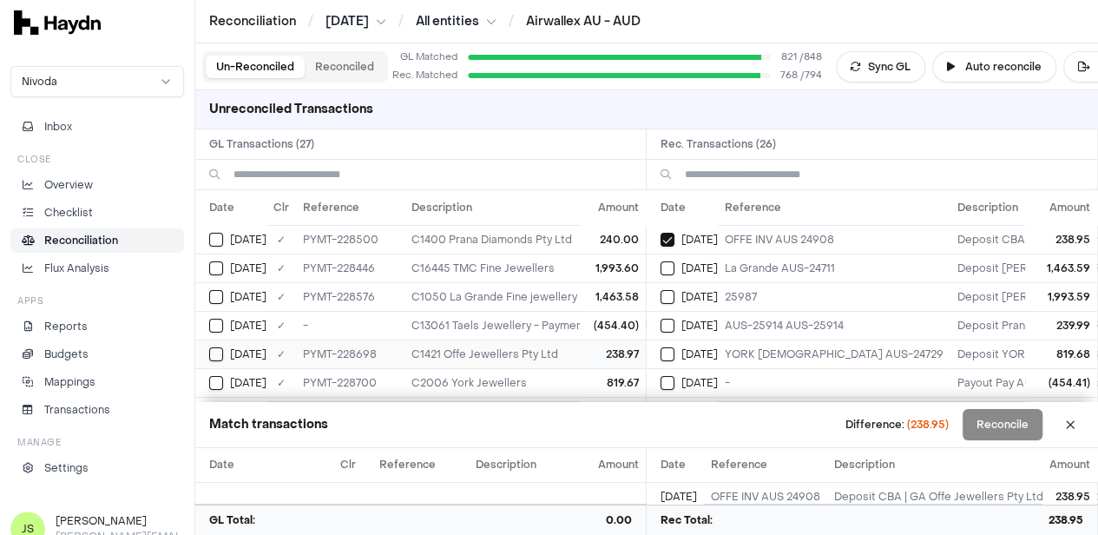
click at [217, 355] on button "Select GL transaction 8254274" at bounding box center [216, 354] width 14 height 14
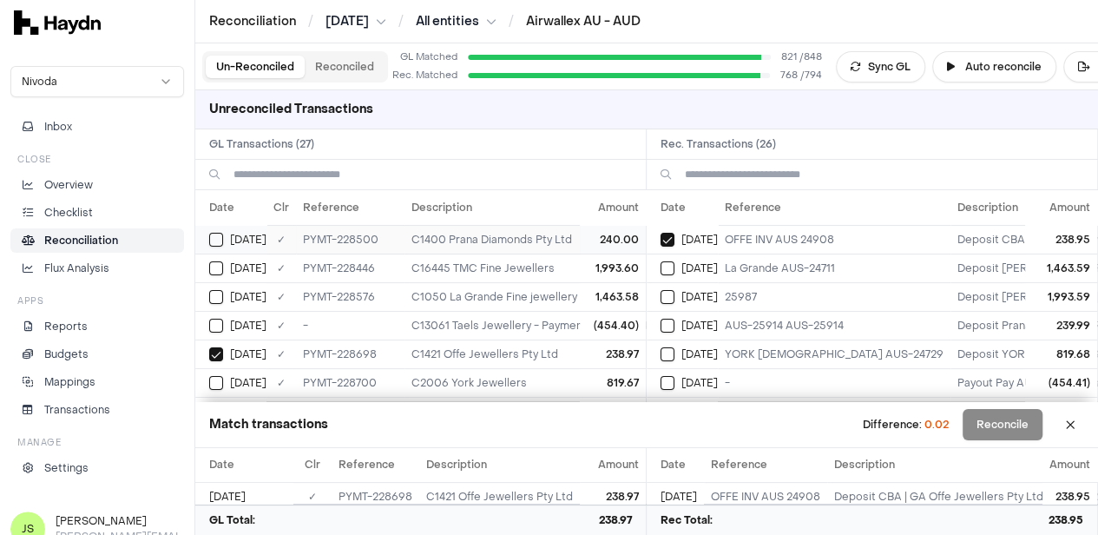
click at [215, 233] on button "Select GL transaction 8254258" at bounding box center [216, 240] width 14 height 14
click at [681, 326] on div "[DATE]" at bounding box center [689, 326] width 57 height 14
click at [222, 262] on button "Select GL transaction 8254257" at bounding box center [216, 268] width 14 height 14
click at [674, 292] on button "Select reconciliation transaction 40395" at bounding box center [668, 297] width 14 height 14
click at [222, 296] on button "Select GL transaction 8254266" at bounding box center [216, 297] width 14 height 14
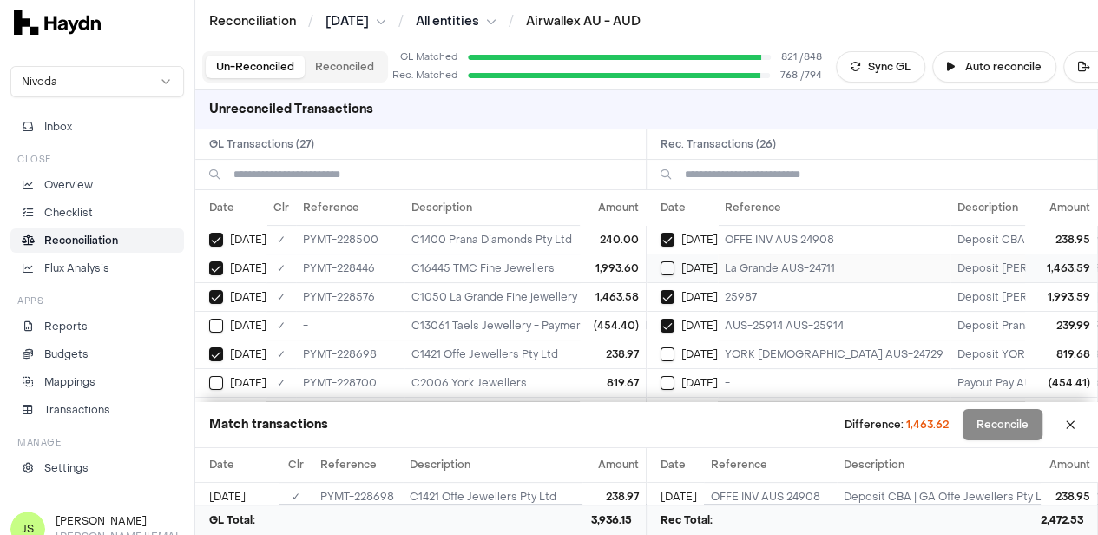
click at [683, 264] on div "[DATE]" at bounding box center [689, 268] width 57 height 14
click at [664, 347] on td "[DATE]" at bounding box center [682, 354] width 71 height 29
click at [219, 380] on button "Select GL transaction 8254276" at bounding box center [216, 383] width 14 height 14
click at [222, 324] on button "Select GL transaction 8253569" at bounding box center [216, 326] width 14 height 14
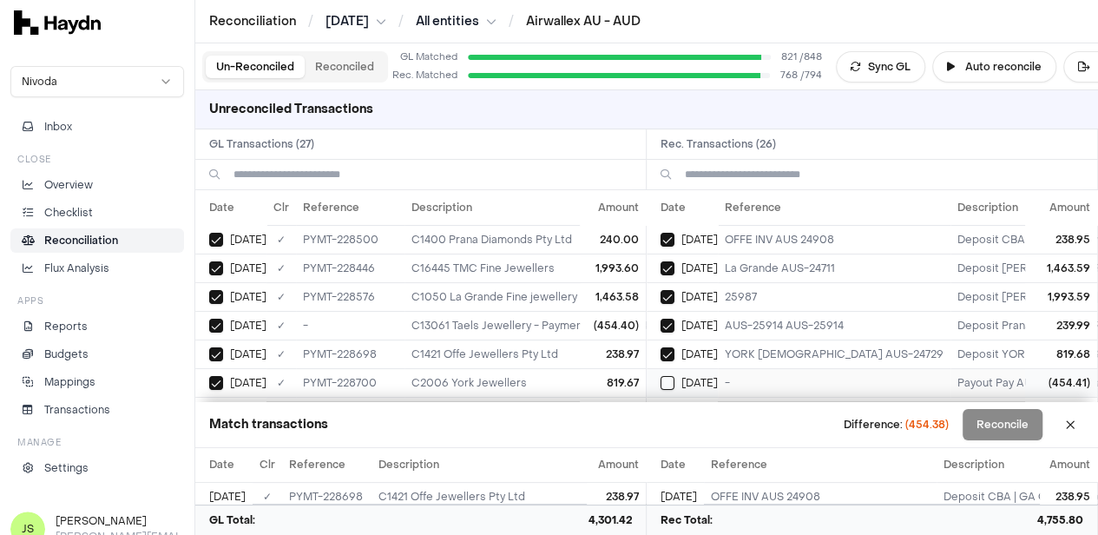
click at [682, 377] on div "[DATE]" at bounding box center [689, 383] width 57 height 14
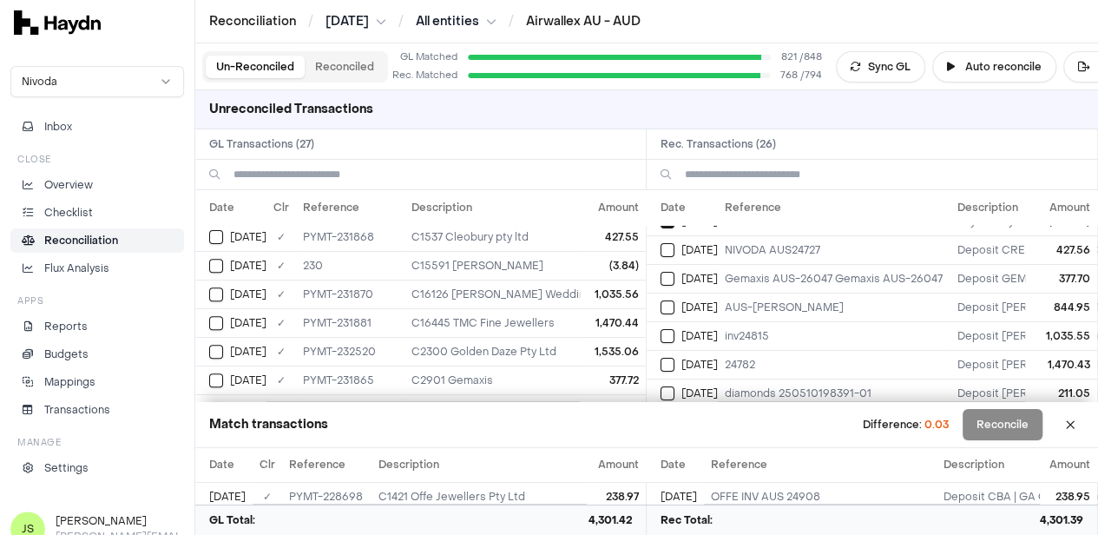
scroll to position [397, 0]
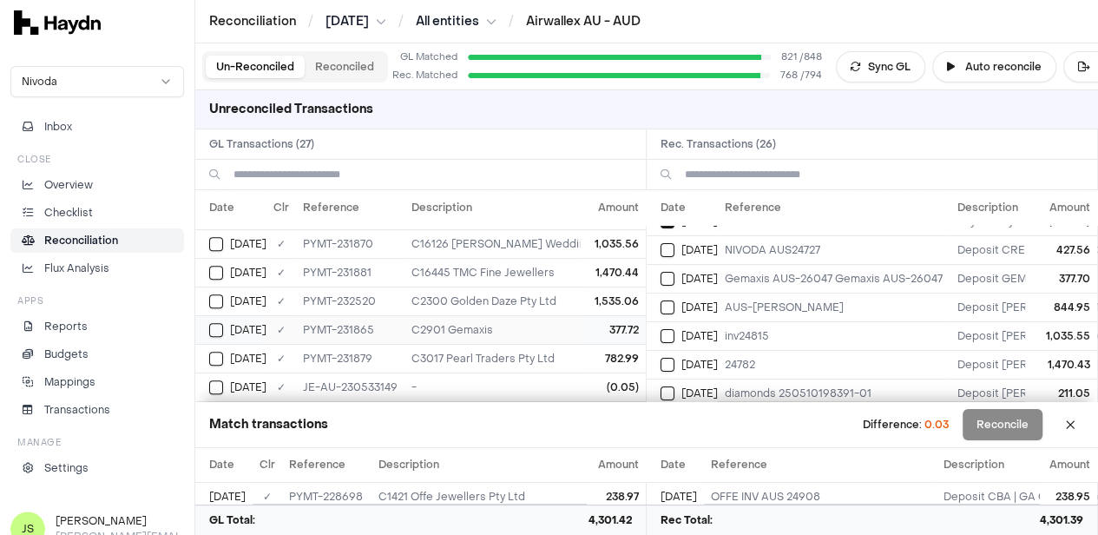
click at [214, 323] on button "Select GL transaction 8254284" at bounding box center [216, 330] width 14 height 14
click at [667, 275] on button "Select reconciliation transaction 40432" at bounding box center [668, 279] width 14 height 14
click at [210, 386] on div "[DATE]" at bounding box center [237, 387] width 57 height 14
click at [979, 428] on button "Reconcile" at bounding box center [1003, 424] width 80 height 31
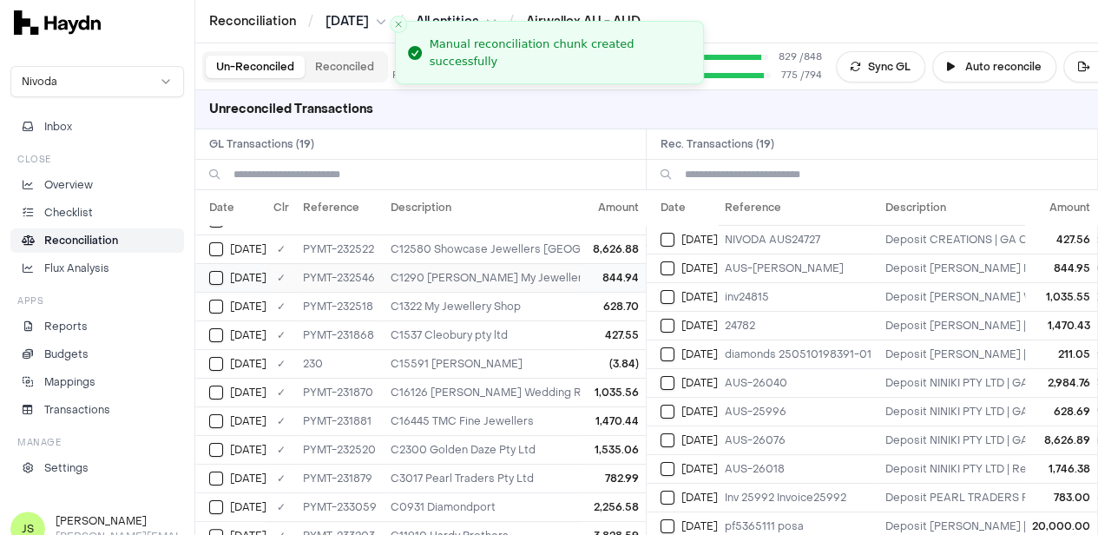
scroll to position [0, 0]
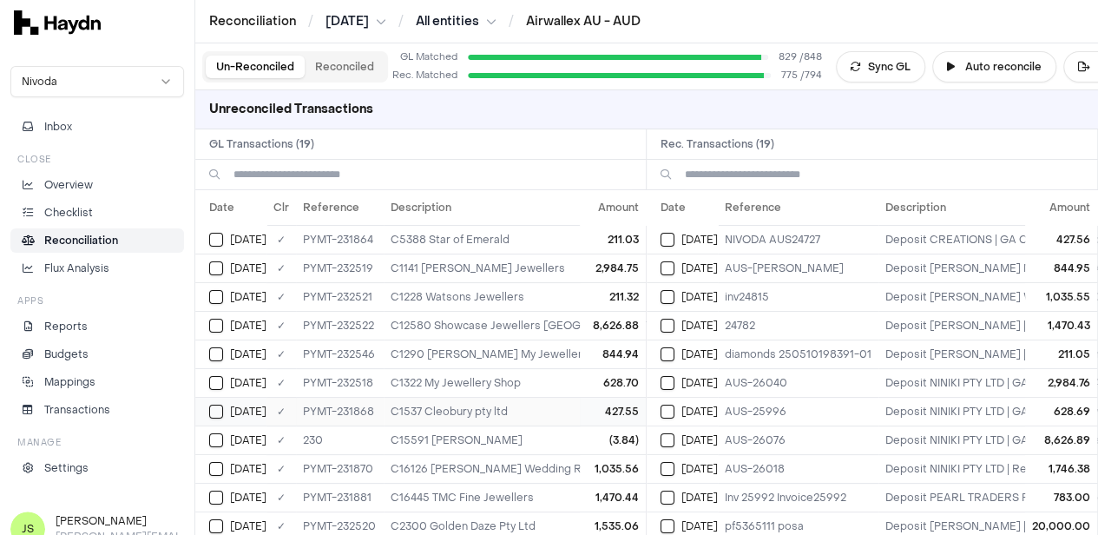
click at [219, 413] on button "Select GL transaction 8254287" at bounding box center [216, 412] width 14 height 14
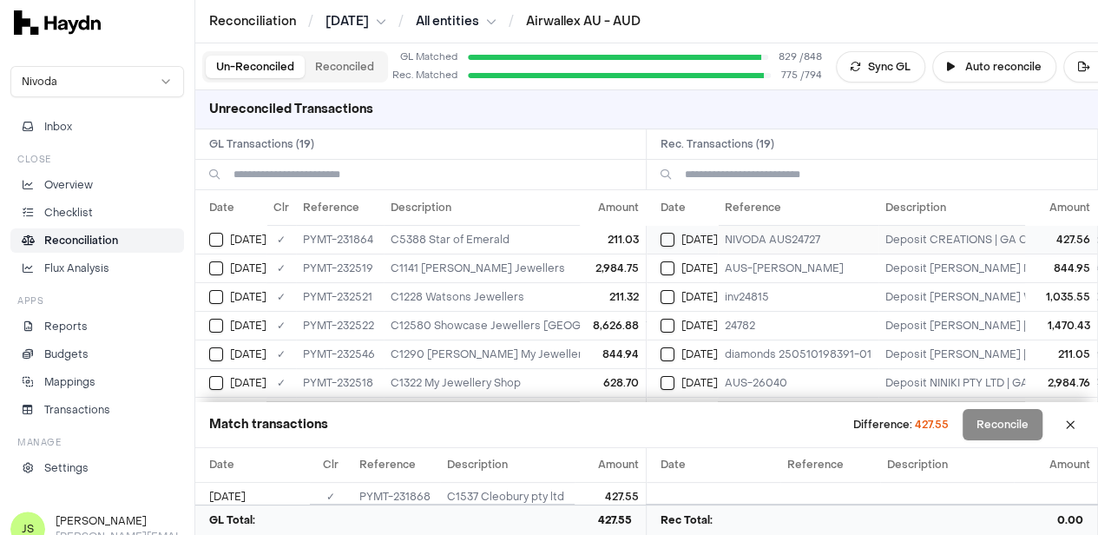
click at [675, 236] on button "Select reconciliation transaction 40436" at bounding box center [668, 240] width 14 height 14
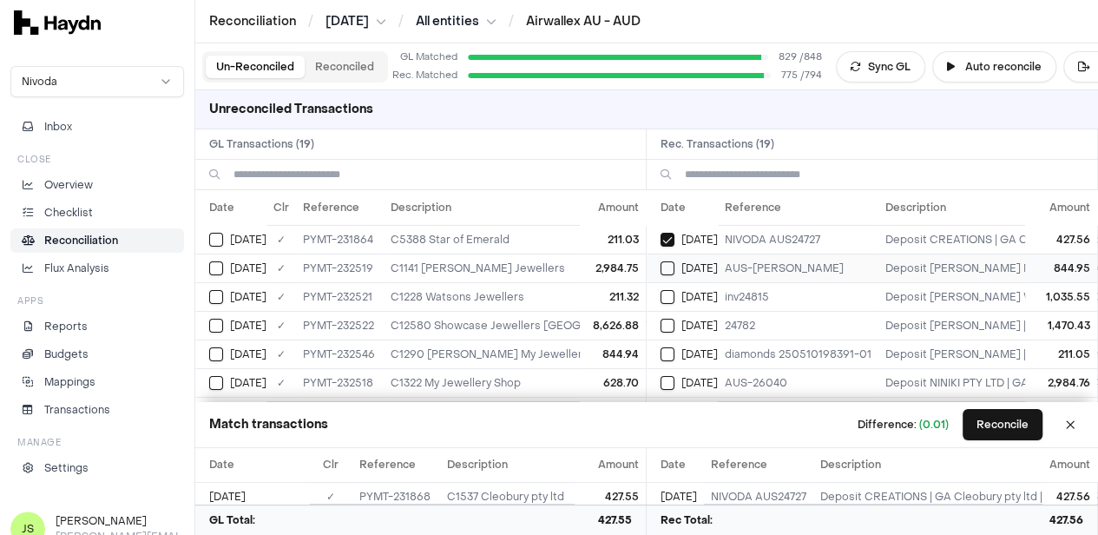
click at [674, 257] on td "[DATE]" at bounding box center [682, 268] width 71 height 29
click at [210, 353] on button "Select GL transaction 8254304" at bounding box center [216, 354] width 14 height 14
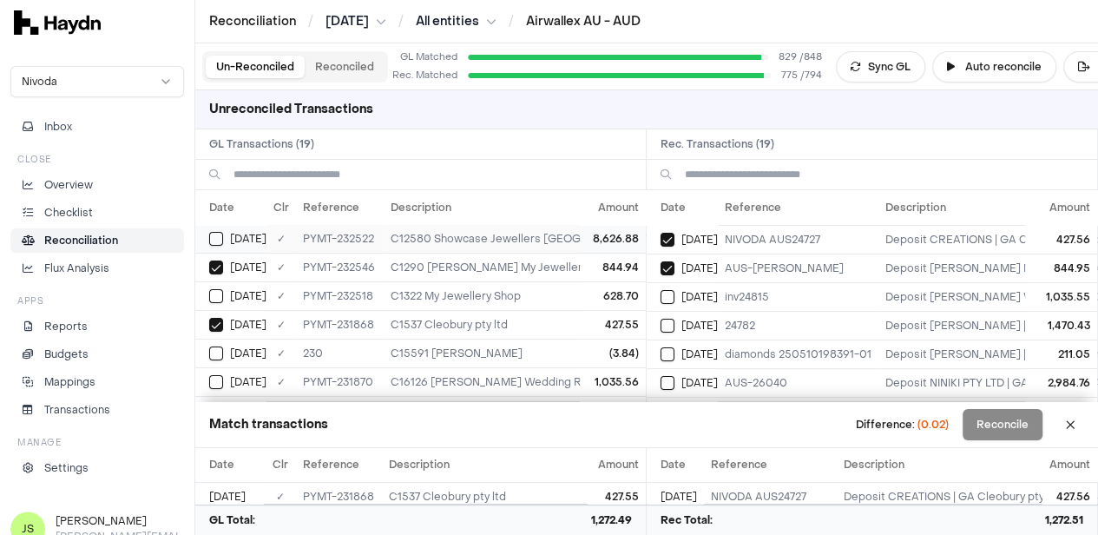
scroll to position [174, 0]
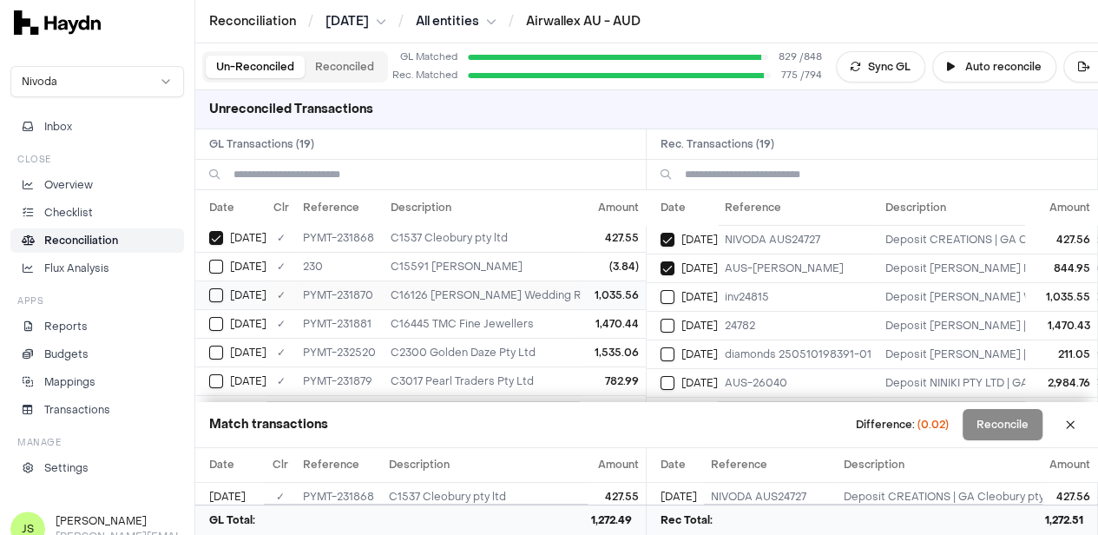
click at [214, 290] on button "Select GL transaction 8254289" at bounding box center [216, 295] width 14 height 14
click at [671, 293] on button "Select reconciliation transaction 40438" at bounding box center [668, 297] width 14 height 14
click at [675, 325] on button "Select reconciliation transaction 40448" at bounding box center [668, 326] width 14 height 14
click at [215, 320] on button "Select GL transaction 8254297" at bounding box center [216, 324] width 14 height 14
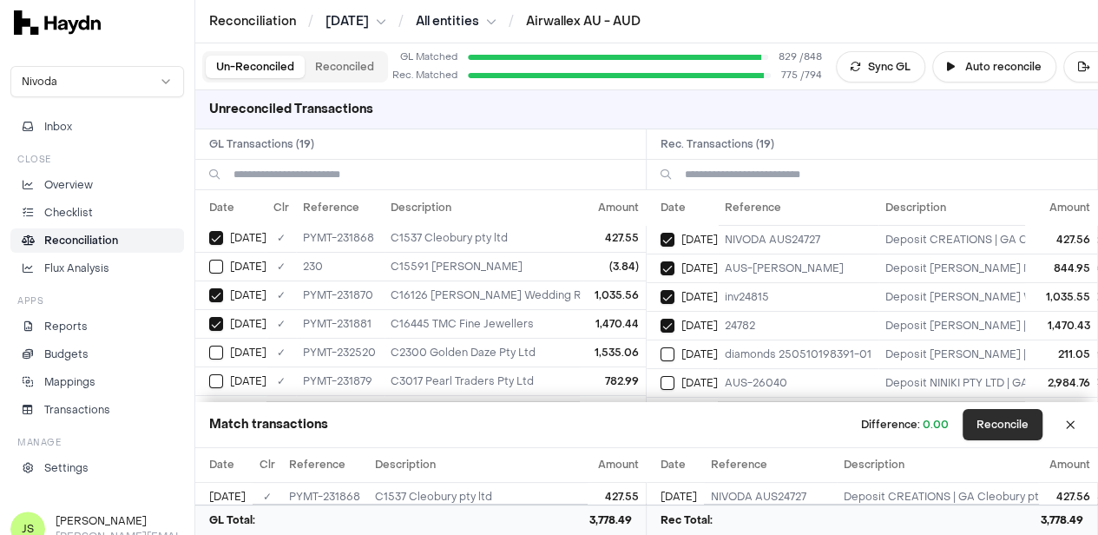
click at [1025, 426] on button "Reconcile" at bounding box center [1003, 424] width 80 height 31
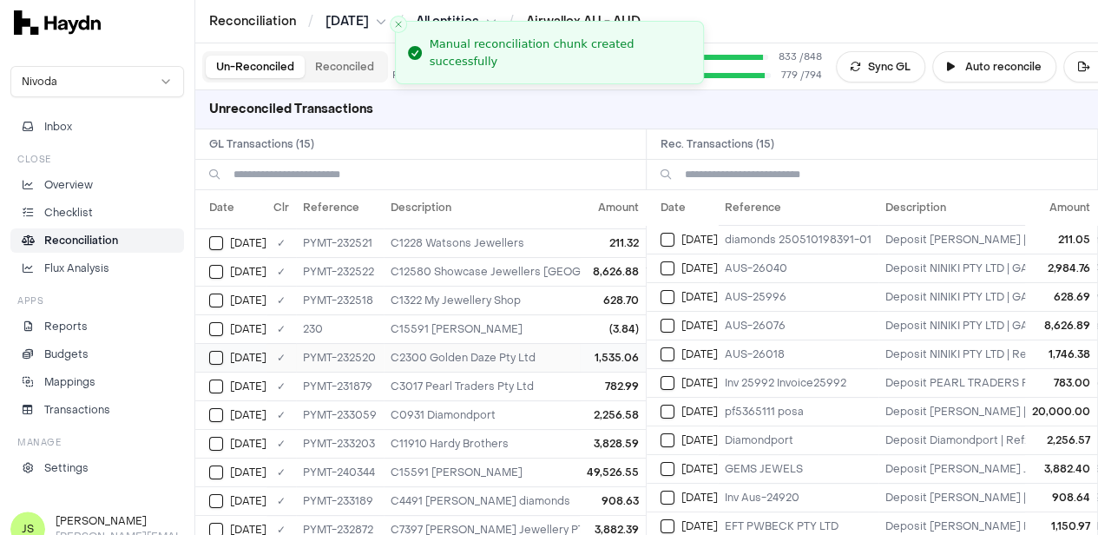
scroll to position [0, 0]
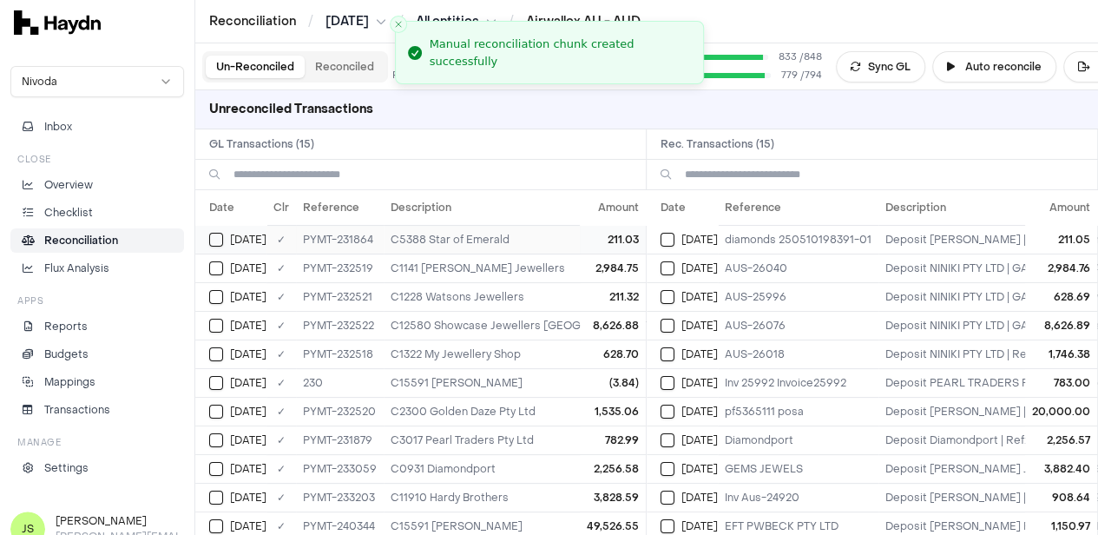
click at [208, 234] on td "[DATE]" at bounding box center [230, 239] width 71 height 29
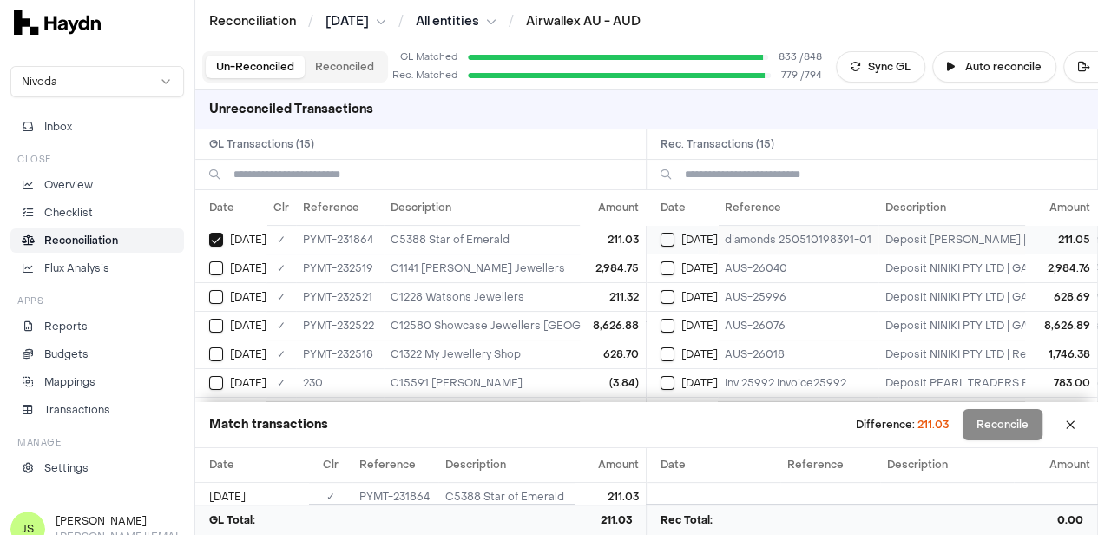
click at [675, 239] on button "Select reconciliation transaction 40431" at bounding box center [668, 240] width 14 height 14
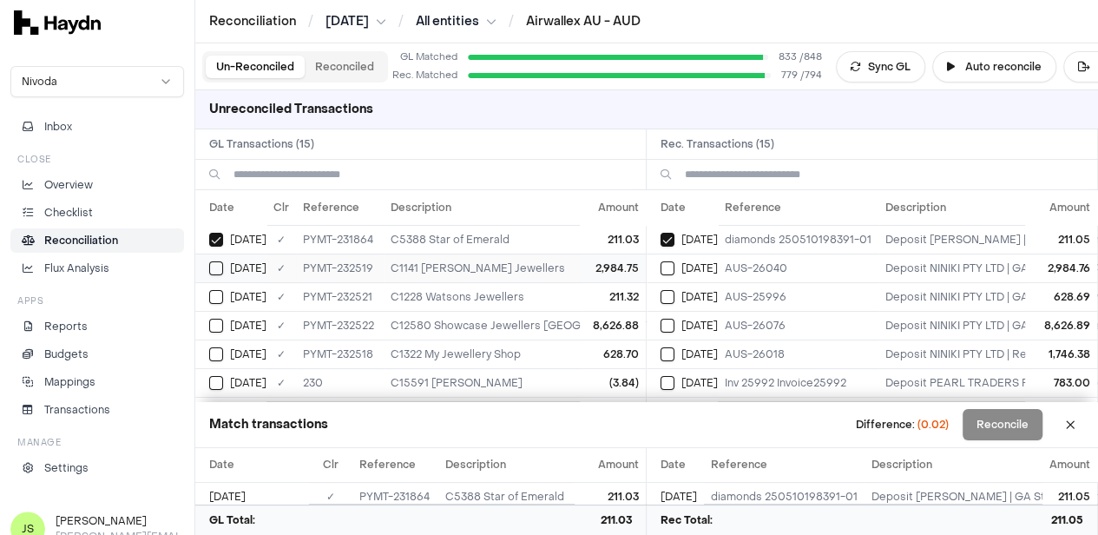
click at [217, 265] on button "Select GL transaction 8254300" at bounding box center [216, 268] width 14 height 14
click at [682, 270] on div "[DATE]" at bounding box center [689, 268] width 57 height 14
click at [686, 290] on div "[DATE]" at bounding box center [689, 297] width 57 height 14
click at [221, 343] on td "[DATE]" at bounding box center [230, 354] width 71 height 29
click at [222, 324] on button "Select GL transaction 8254303" at bounding box center [216, 326] width 14 height 14
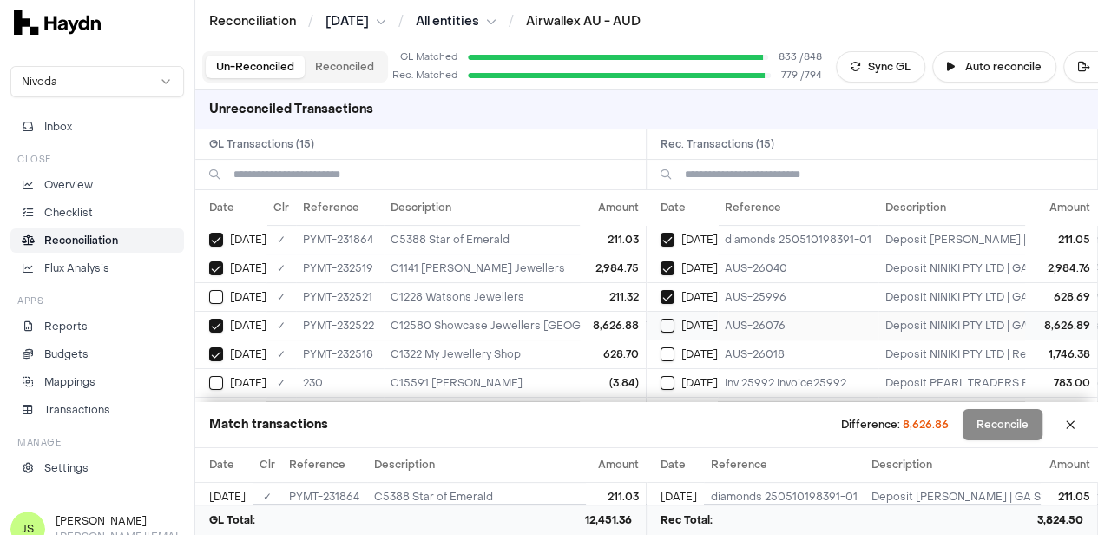
click at [674, 322] on button "Select reconciliation transaction 40456" at bounding box center [668, 326] width 14 height 14
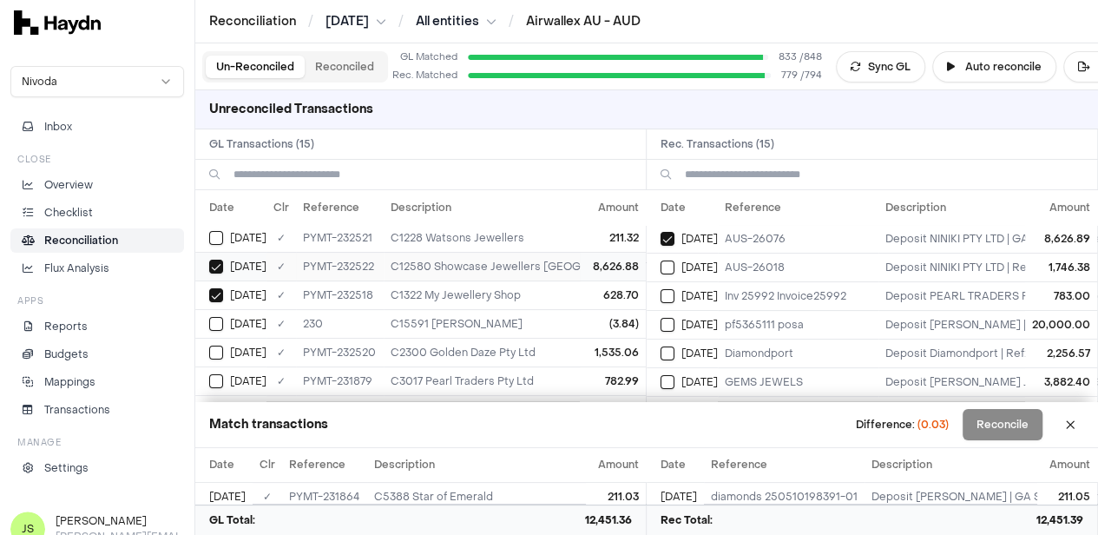
scroll to position [87, 0]
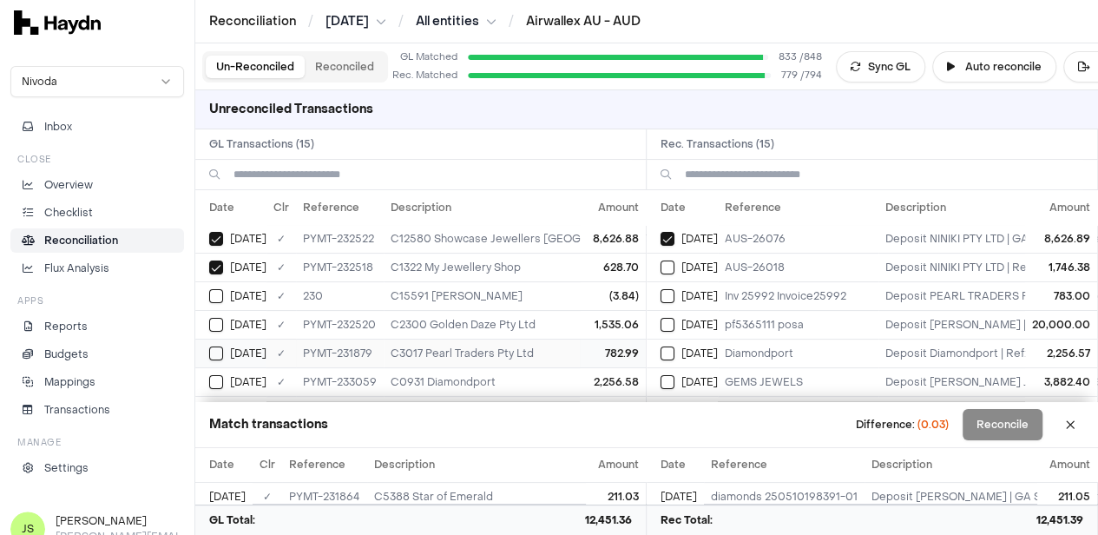
click at [222, 346] on button "Select GL transaction 8254295" at bounding box center [216, 353] width 14 height 14
click at [675, 291] on button "Select reconciliation transaction 40446" at bounding box center [668, 296] width 14 height 14
click at [675, 346] on button "Select reconciliation transaction 40476" at bounding box center [668, 353] width 14 height 14
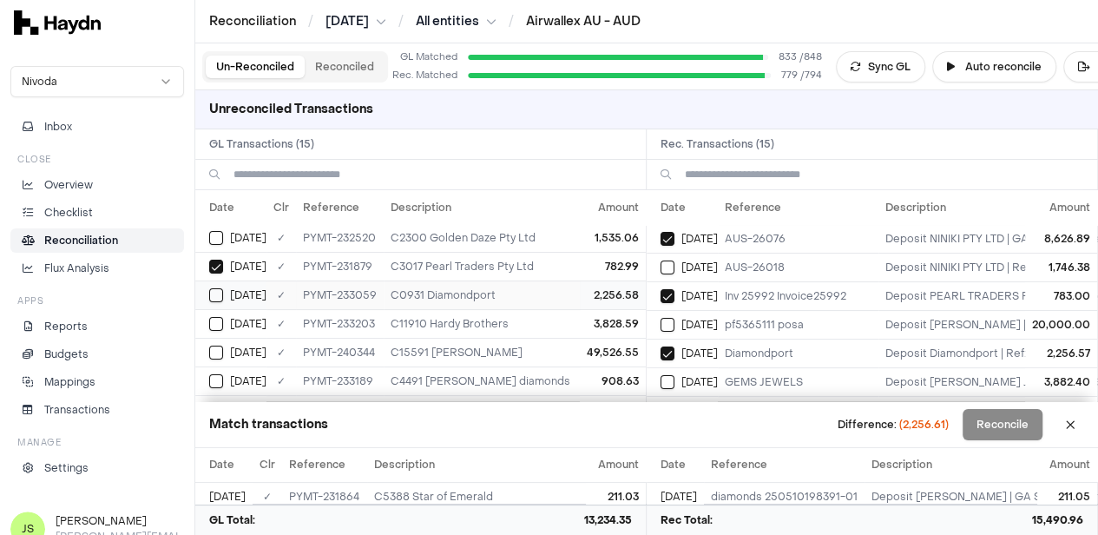
click at [222, 288] on button "Select GL transaction 8254318" at bounding box center [216, 295] width 14 height 14
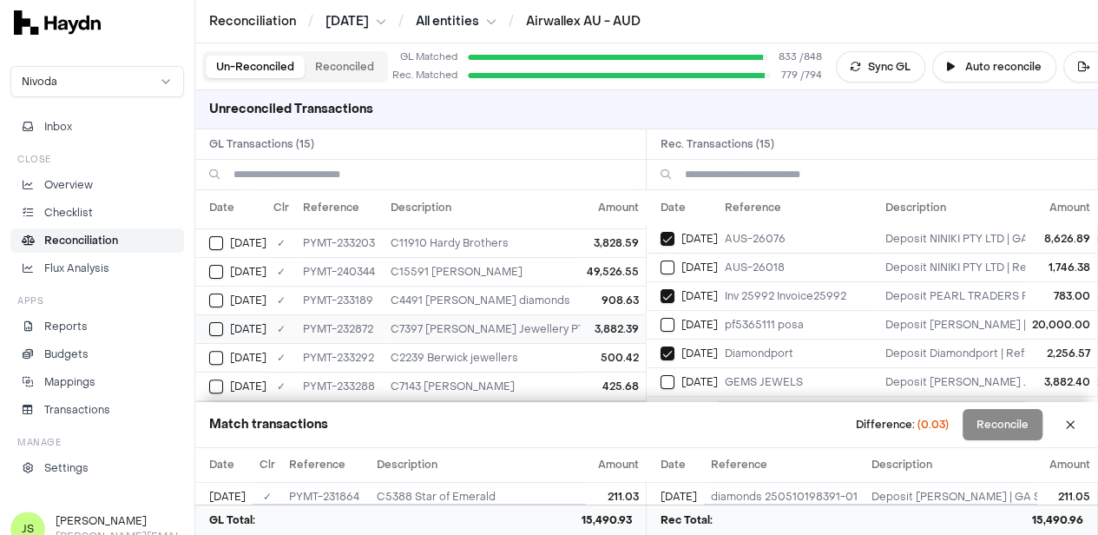
click at [213, 322] on button "Select GL transaction 8254310" at bounding box center [216, 329] width 14 height 14
click at [682, 379] on div "[DATE]" at bounding box center [689, 382] width 57 height 14
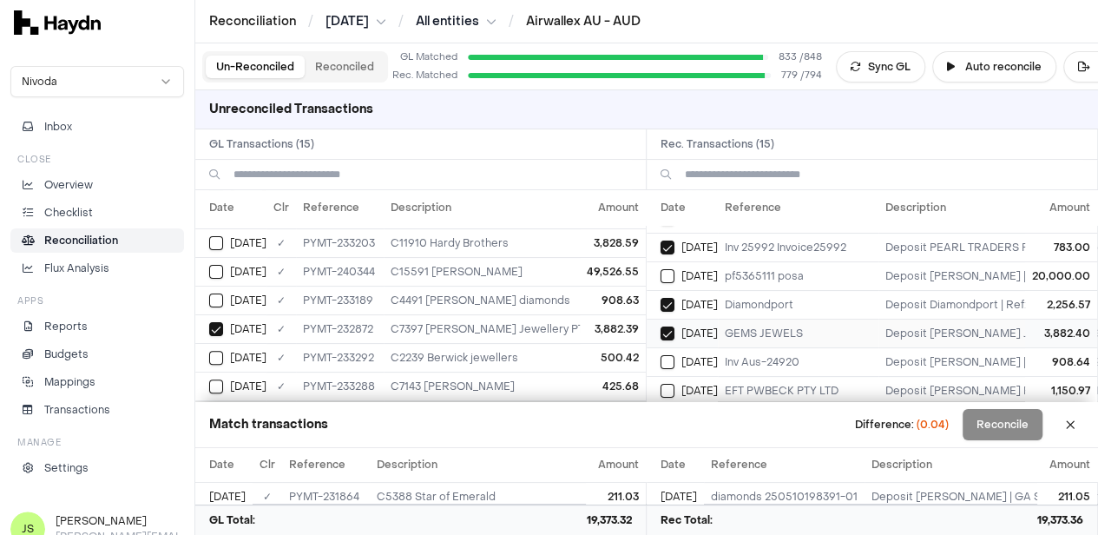
scroll to position [174, 0]
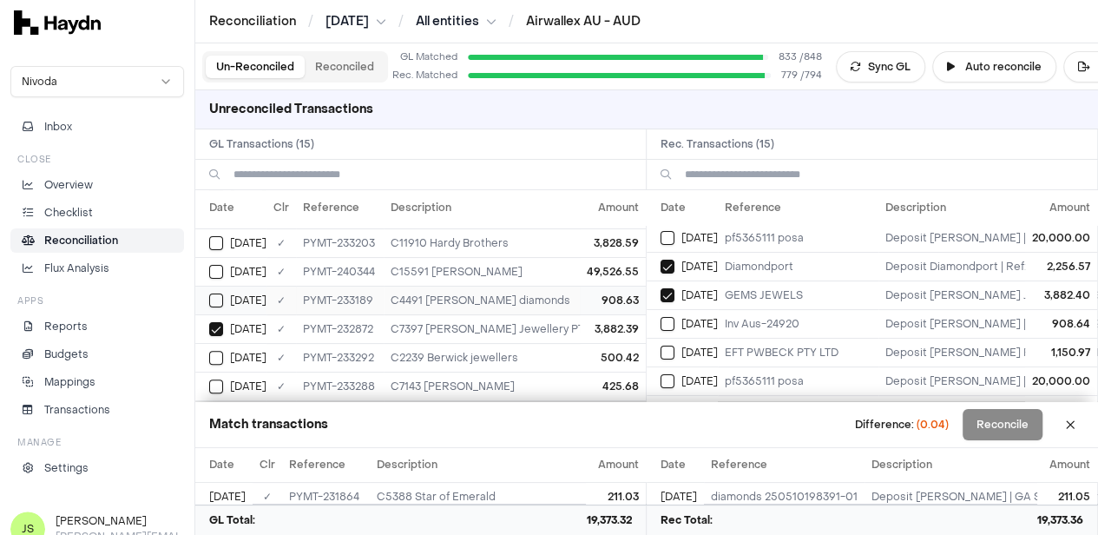
click at [211, 293] on button "Select GL transaction 8254324" at bounding box center [216, 300] width 14 height 14
click at [675, 318] on button "Select reconciliation transaction 40481" at bounding box center [668, 324] width 14 height 14
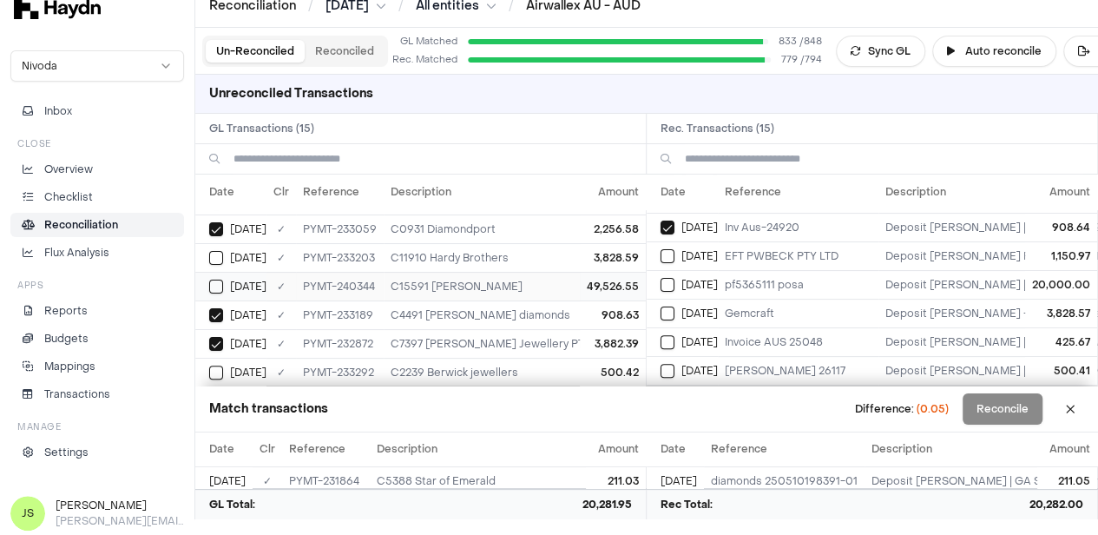
scroll to position [262, 0]
click at [217, 335] on button "Select GL transaction 8254334" at bounding box center [216, 342] width 14 height 14
click at [675, 364] on button "Select reconciliation transaction 40488" at bounding box center [668, 371] width 14 height 14
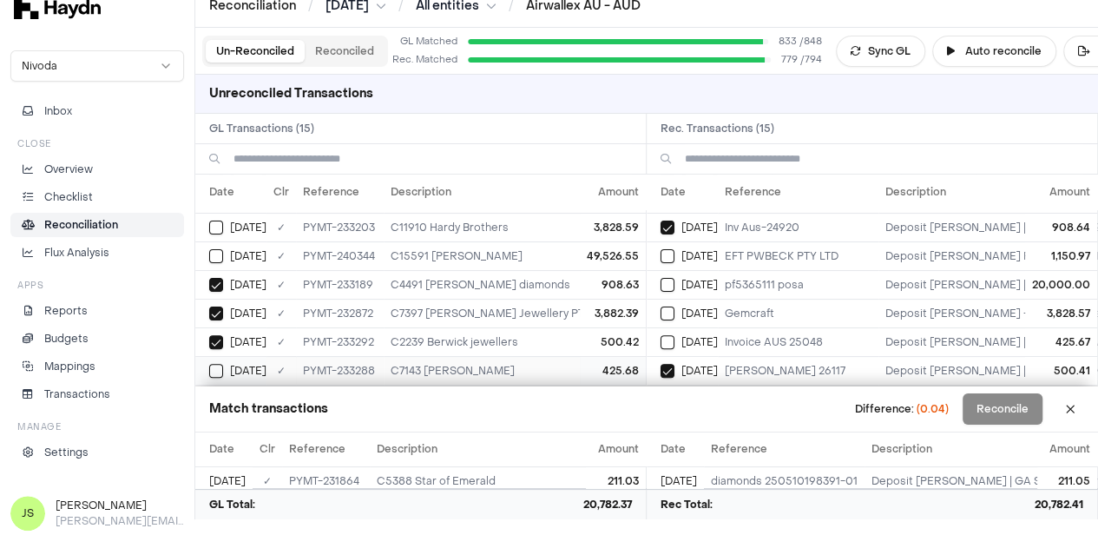
click at [215, 364] on button "Select GL transaction 8254333" at bounding box center [216, 371] width 14 height 14
click at [675, 335] on button "Select reconciliation transaction 40487" at bounding box center [668, 342] width 14 height 14
click at [224, 221] on div "[DATE]" at bounding box center [237, 228] width 57 height 14
click at [667, 307] on button "Select reconciliation transaction 40474" at bounding box center [668, 314] width 14 height 14
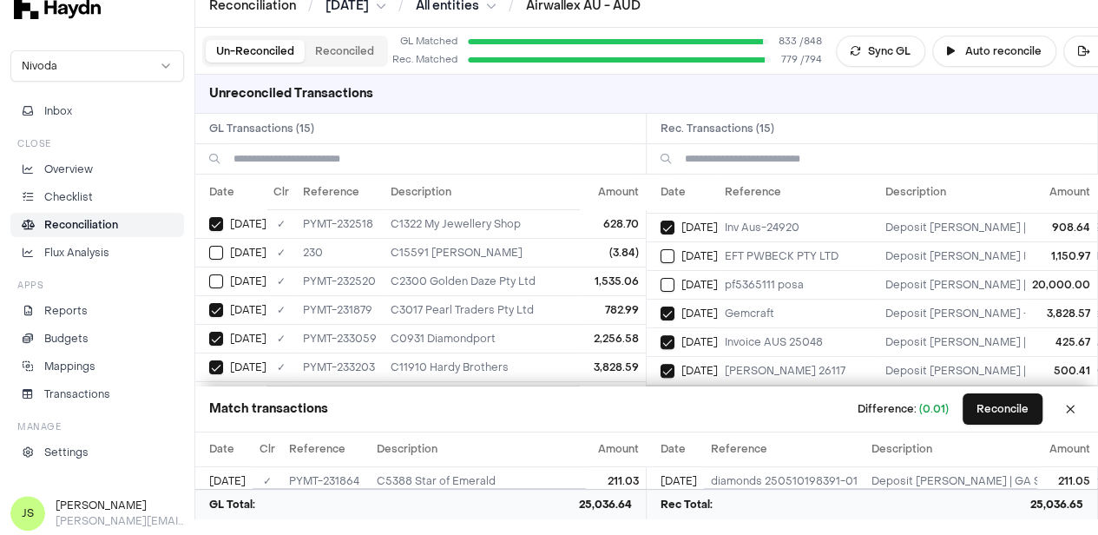
scroll to position [89, 0]
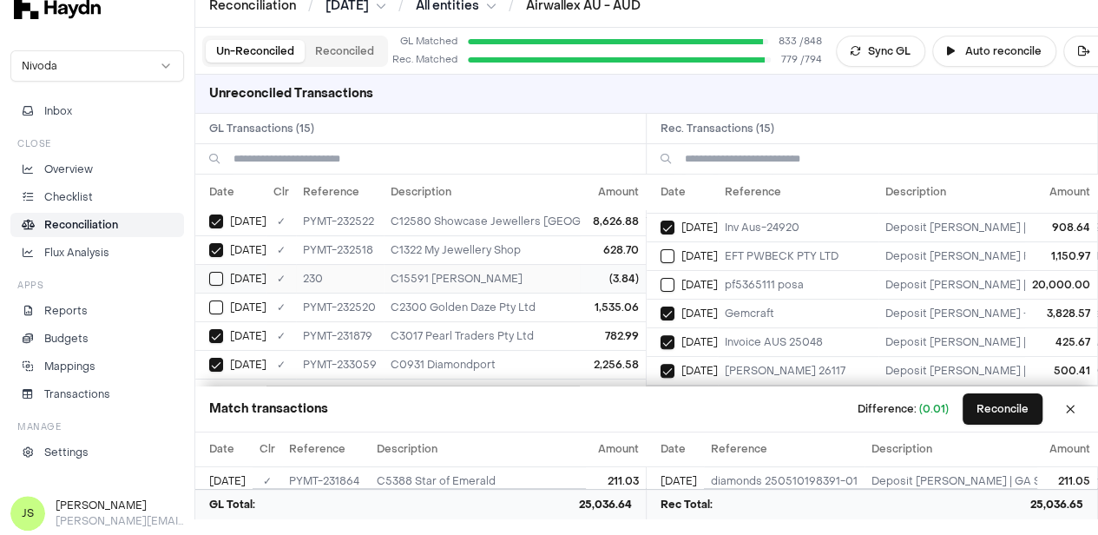
click at [216, 275] on button "Select GL transaction 8253549" at bounding box center [216, 279] width 14 height 14
click at [221, 300] on button "Select GL transaction 8254301" at bounding box center [216, 307] width 14 height 14
click at [217, 273] on button "Select GL transaction 8253549" at bounding box center [216, 279] width 14 height 14
click at [221, 300] on button "Select GL transaction 8254301" at bounding box center [216, 307] width 14 height 14
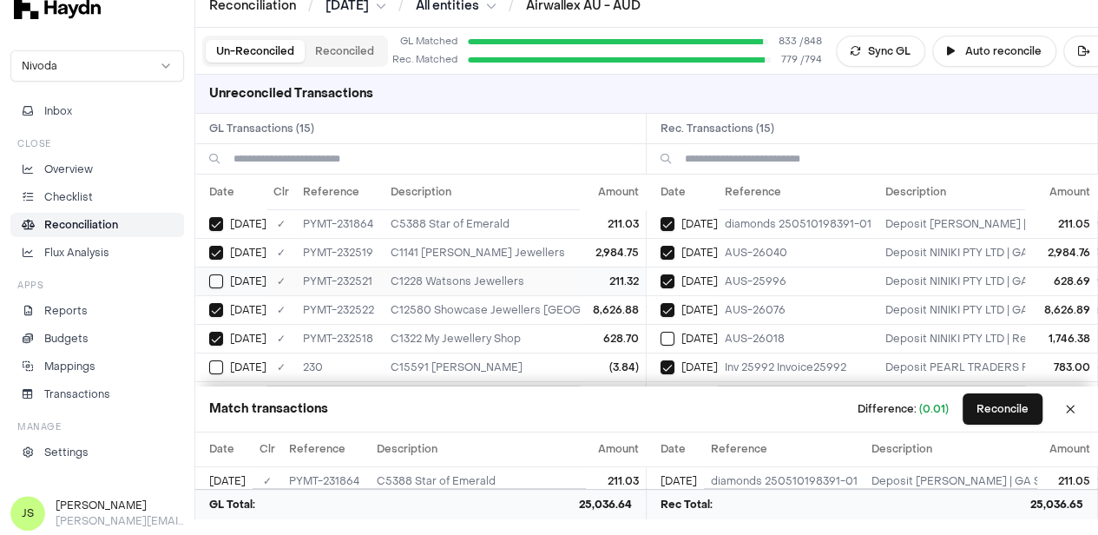
scroll to position [0, 0]
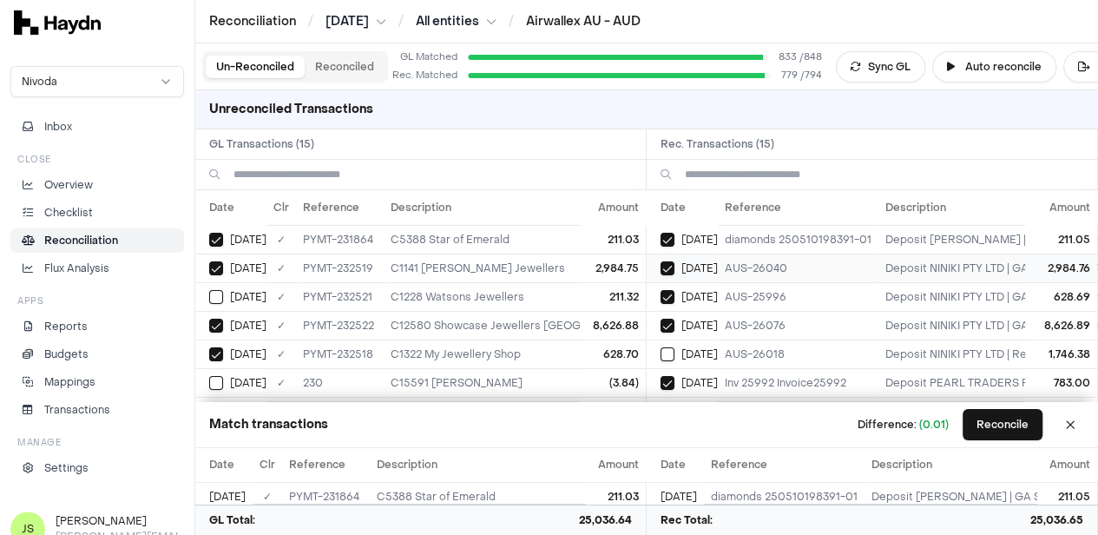
click at [675, 267] on button "Select reconciliation transaction 40455" at bounding box center [668, 268] width 14 height 14
click at [221, 266] on button "Select GL transaction 8254300" at bounding box center [216, 268] width 14 height 14
click at [992, 432] on button "Reconcile" at bounding box center [1003, 424] width 80 height 31
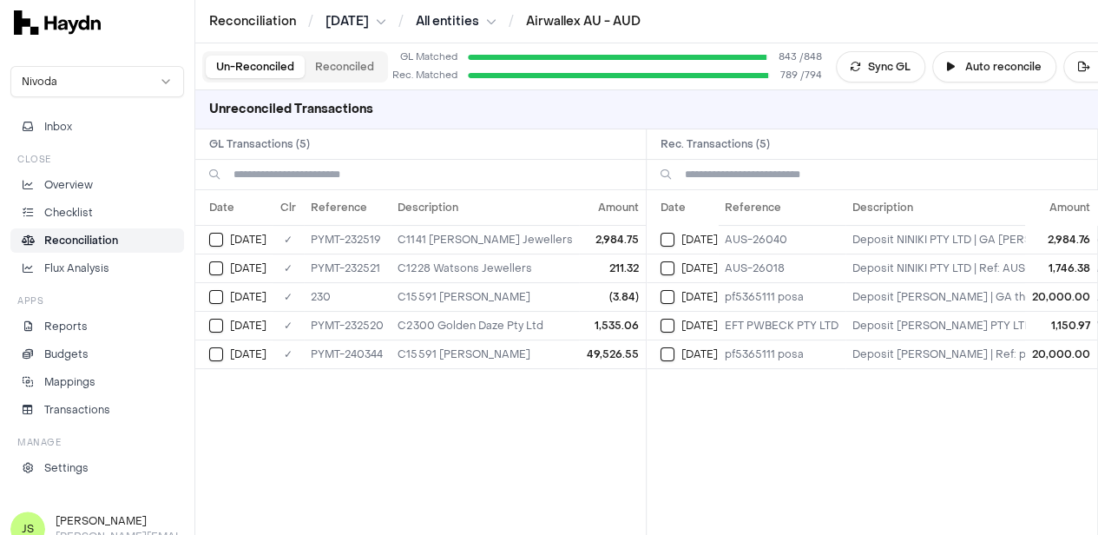
click at [947, 435] on div "Date Reference Description Amount [DATE] AUS-26040 Deposit NINIKI PTY LTD | GA …" at bounding box center [872, 362] width 451 height 345
click at [672, 352] on button "Select reconciliation transaction 40461" at bounding box center [668, 354] width 14 height 14
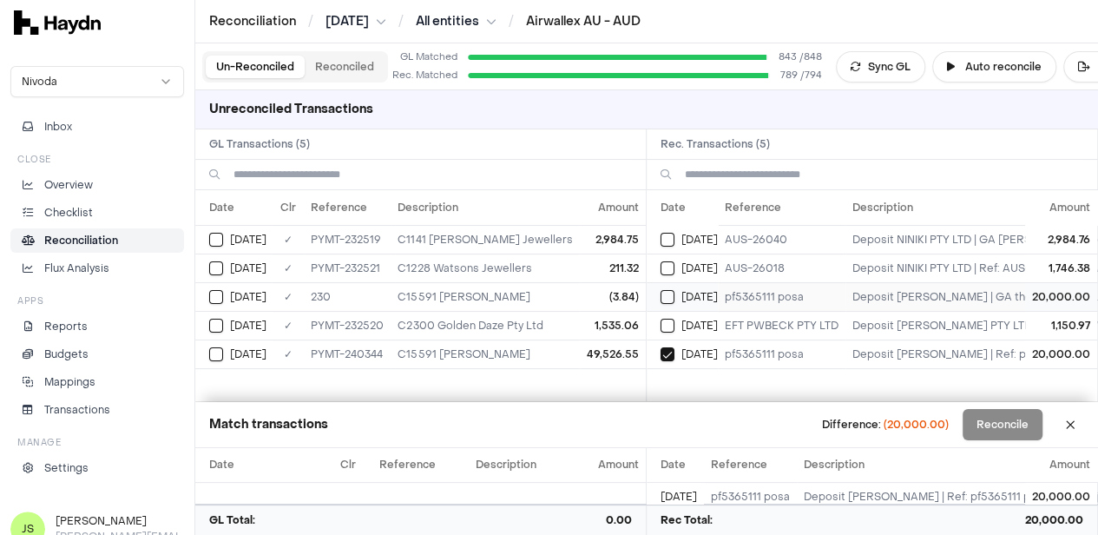
click at [674, 298] on button "Select reconciliation transaction 40434" at bounding box center [668, 297] width 14 height 14
click at [675, 352] on button "Select reconciliation transaction 40461" at bounding box center [668, 354] width 14 height 14
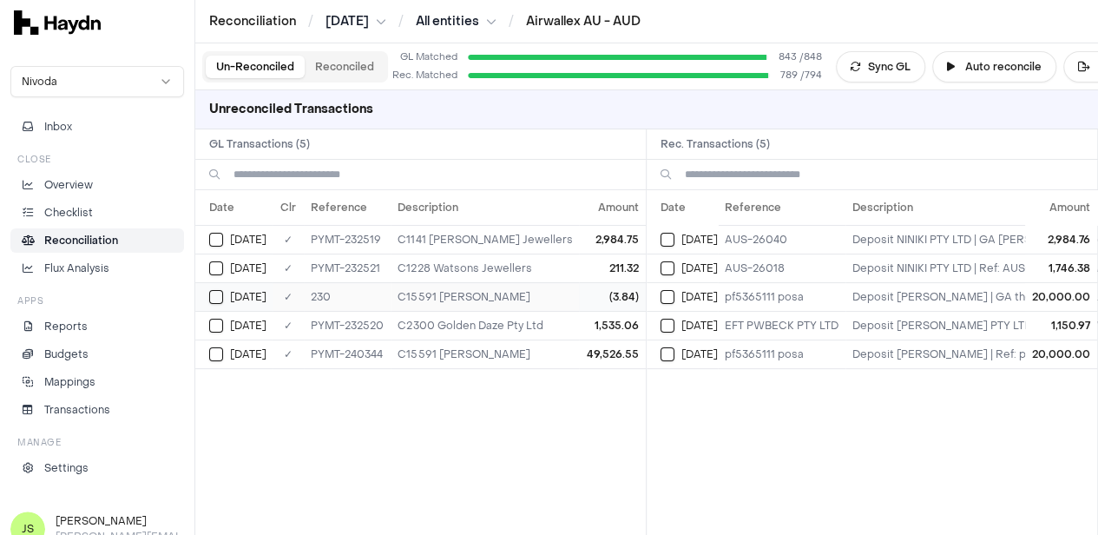
click at [224, 290] on div "[DATE]" at bounding box center [240, 297] width 63 height 14
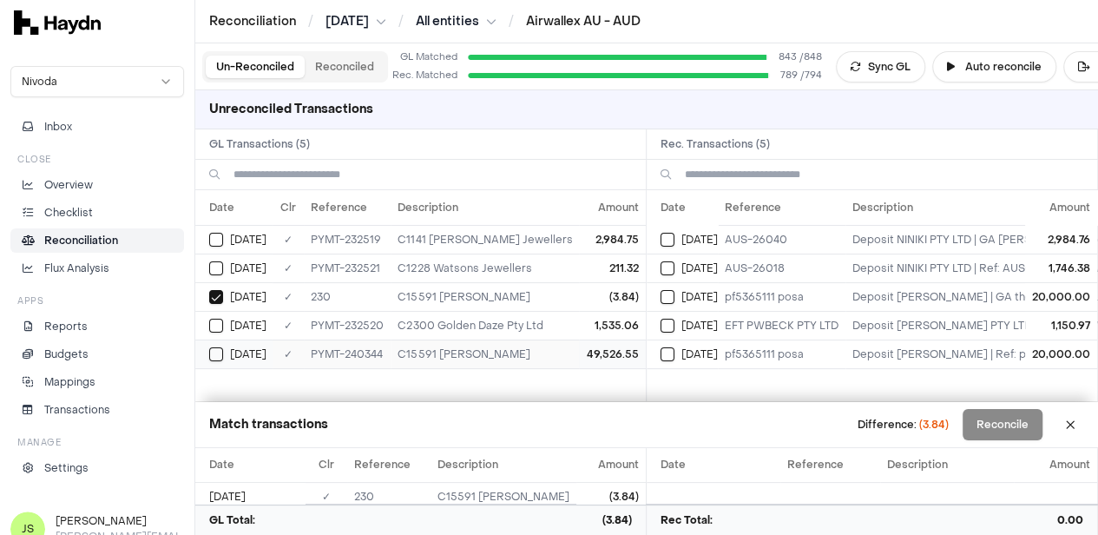
click at [218, 348] on button "Select GL transaction 8254346" at bounding box center [216, 354] width 14 height 14
click at [675, 358] on button "Select reconciliation transaction 40461" at bounding box center [668, 354] width 14 height 14
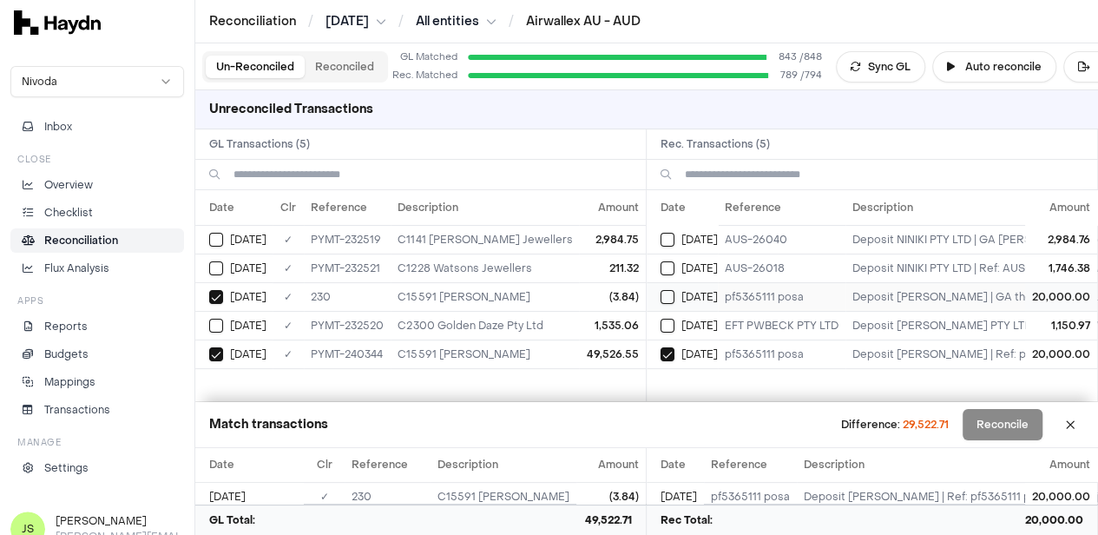
click at [672, 298] on button "Select reconciliation transaction 40434" at bounding box center [668, 297] width 14 height 14
click at [675, 244] on button "Select reconciliation transaction 40455" at bounding box center [668, 240] width 14 height 14
click at [667, 261] on div "[DATE]" at bounding box center [689, 268] width 57 height 14
click at [675, 324] on button "Select reconciliation transaction 40478" at bounding box center [668, 326] width 14 height 14
click at [209, 321] on button "Select GL transaction 8254301" at bounding box center [216, 326] width 14 height 14
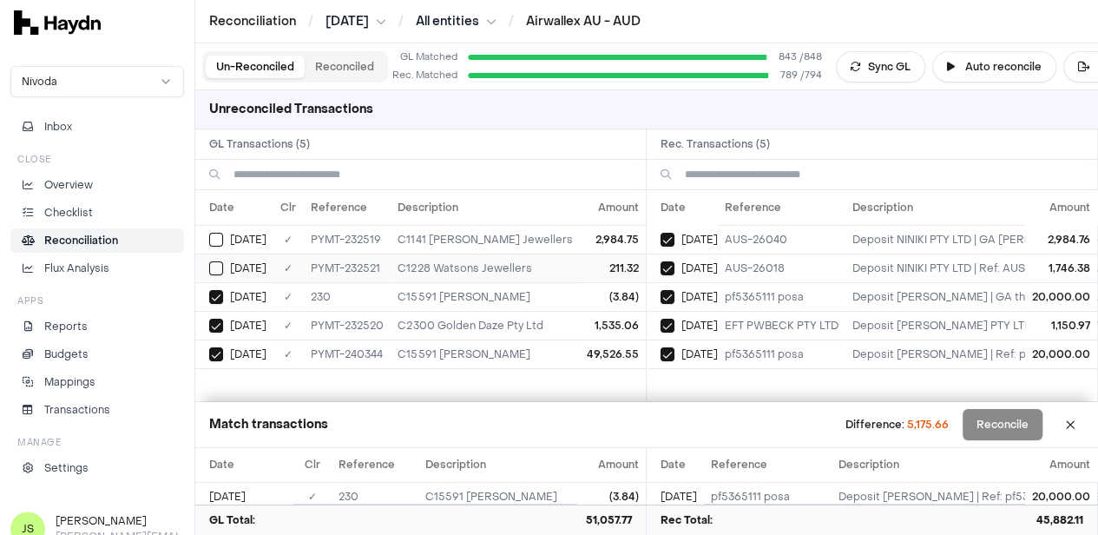
click at [219, 262] on button "Select GL transaction 8254302" at bounding box center [216, 268] width 14 height 14
click at [217, 233] on button "Select GL transaction 8254300" at bounding box center [216, 240] width 14 height 14
click at [1085, 421] on button at bounding box center [1071, 425] width 28 height 28
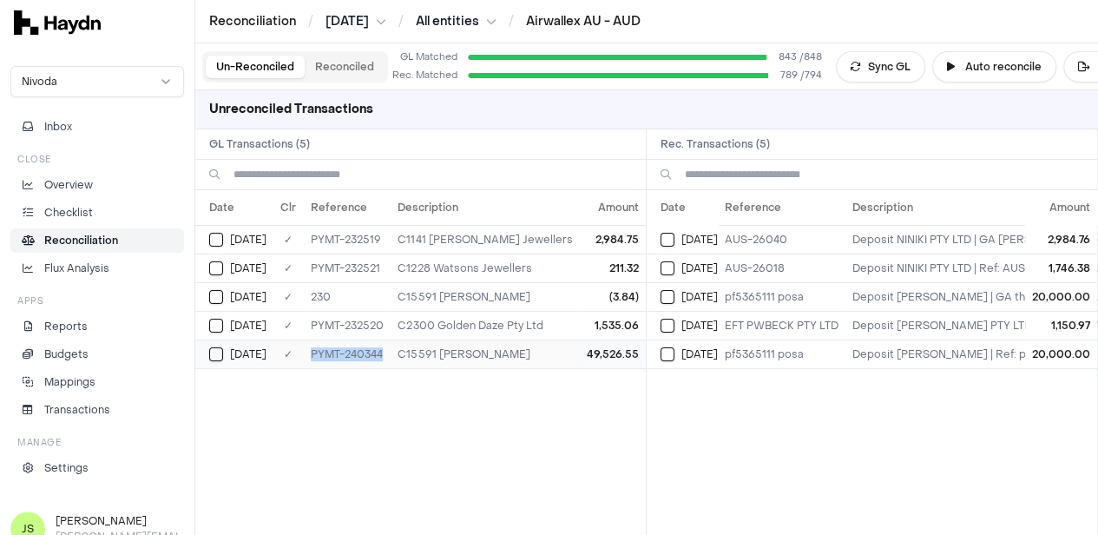
copy td "PYMT-240344"
copy td "PYMT-232520"
click at [349, 65] on button "Reconciled" at bounding box center [345, 67] width 80 height 23
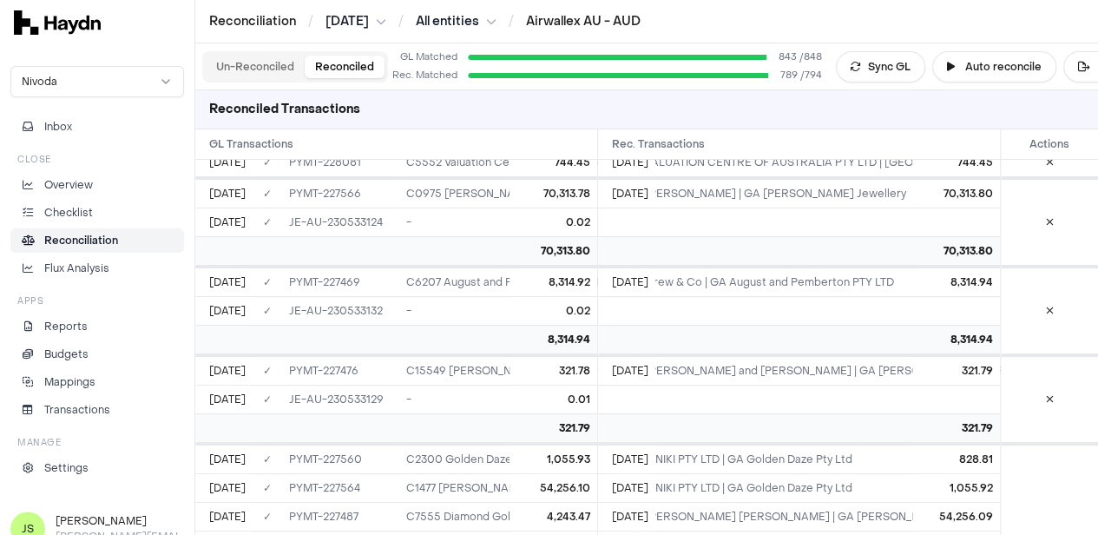
scroll to position [23306, 0]
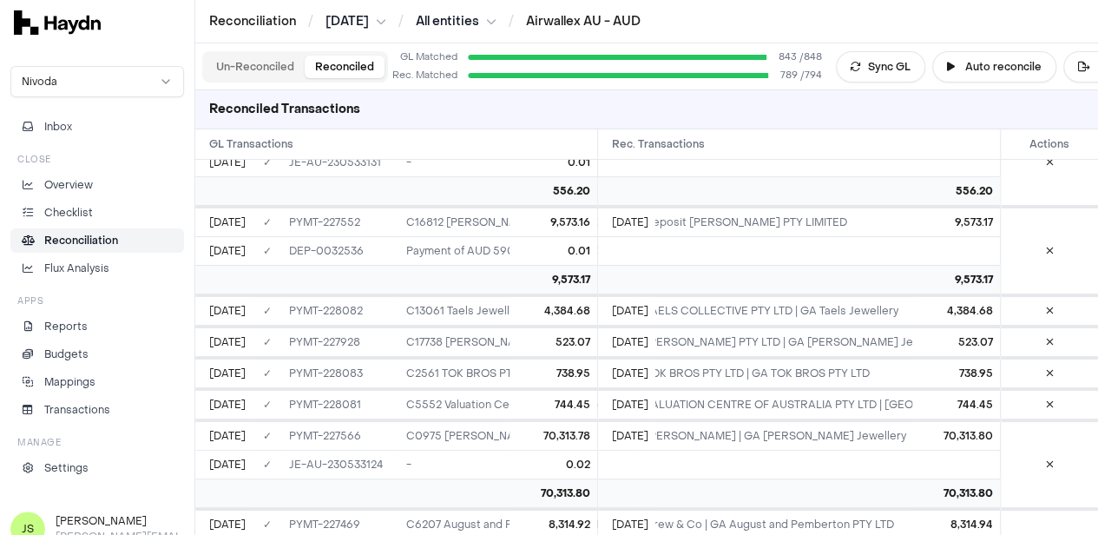
click at [251, 63] on button "Un-Reconciled" at bounding box center [255, 67] width 99 height 23
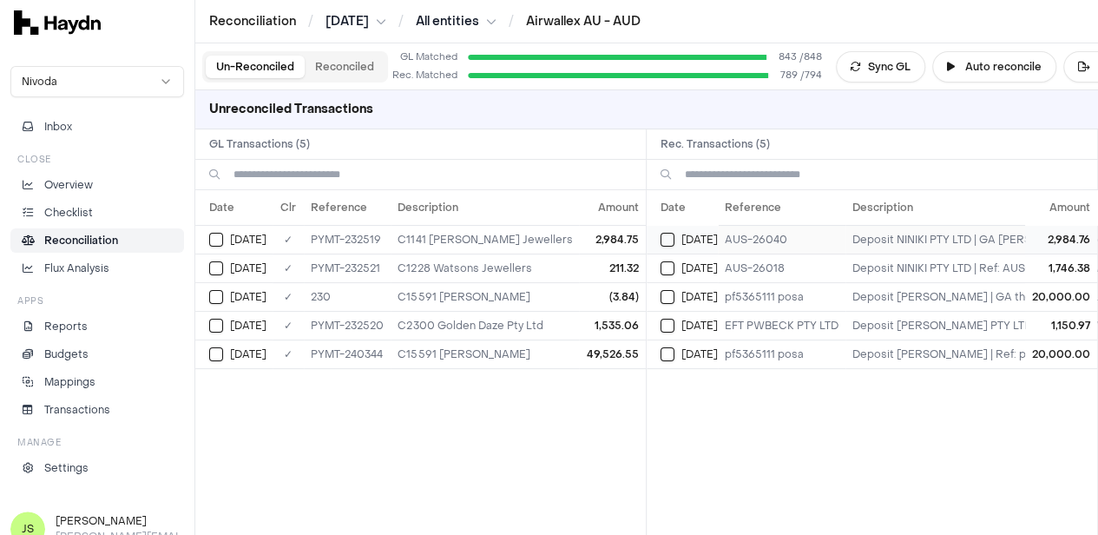
click at [675, 233] on button "Select reconciliation transaction 40455" at bounding box center [668, 240] width 14 height 14
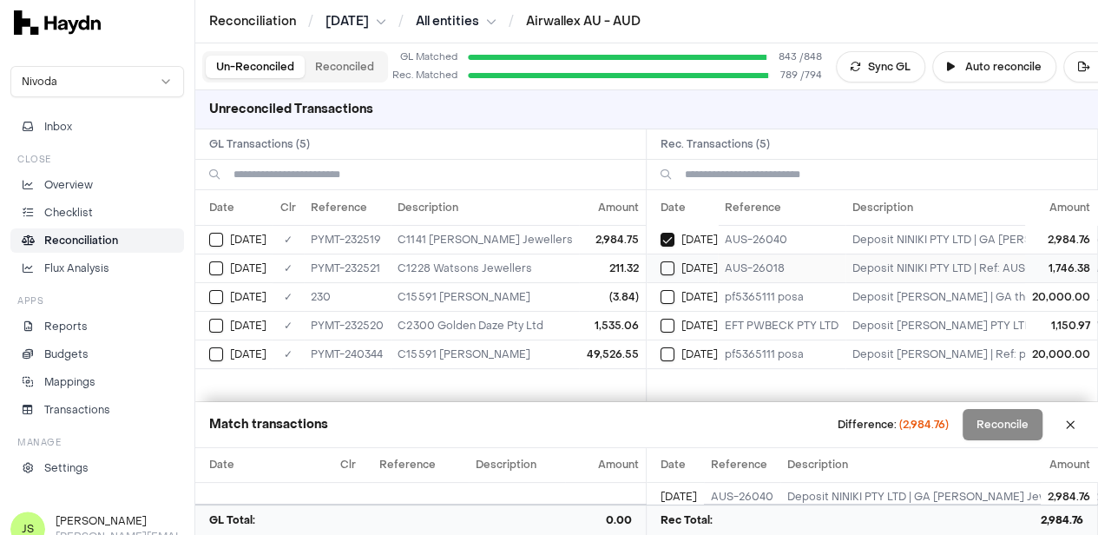
click at [674, 270] on button "Select reconciliation transaction 40457" at bounding box center [668, 268] width 14 height 14
click at [674, 239] on button "Select reconciliation transaction 40455" at bounding box center [668, 240] width 14 height 14
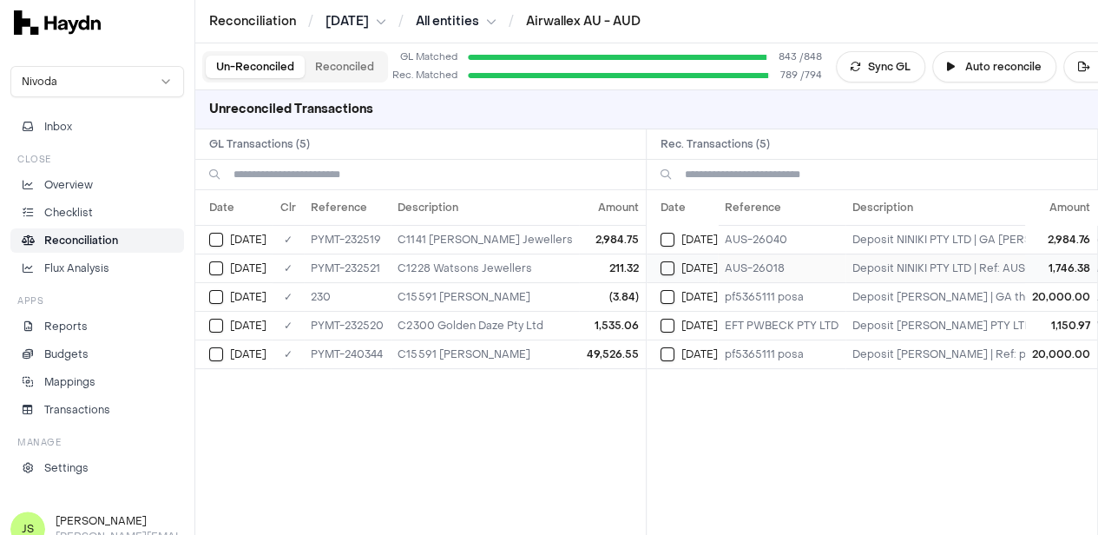
click at [668, 261] on button "Select reconciliation transaction 40457" at bounding box center [668, 268] width 14 height 14
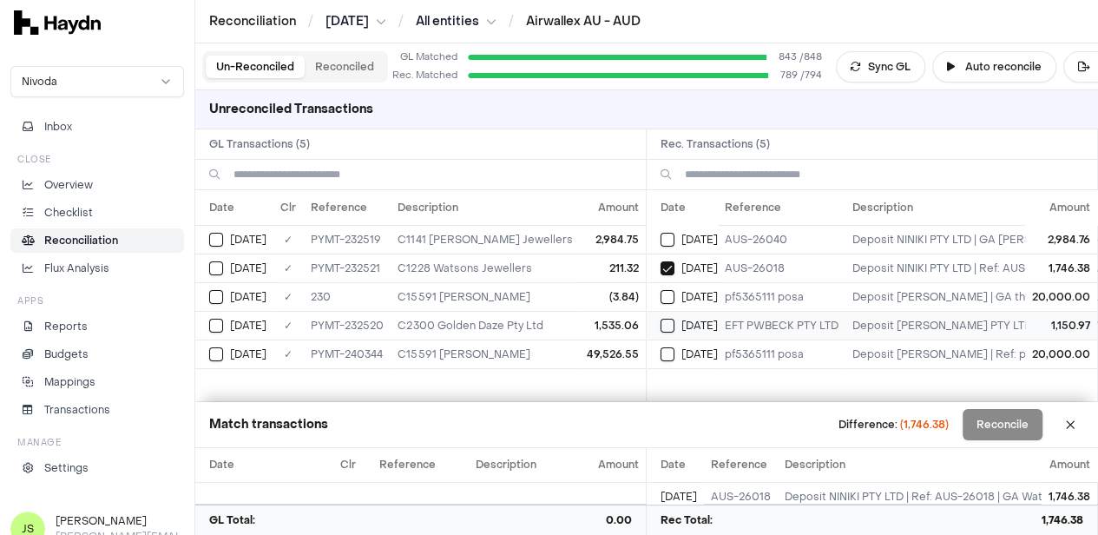
click at [674, 326] on button "Select reconciliation transaction 40478" at bounding box center [668, 326] width 14 height 14
click at [673, 269] on button "Select reconciliation transaction 40457" at bounding box center [668, 268] width 14 height 14
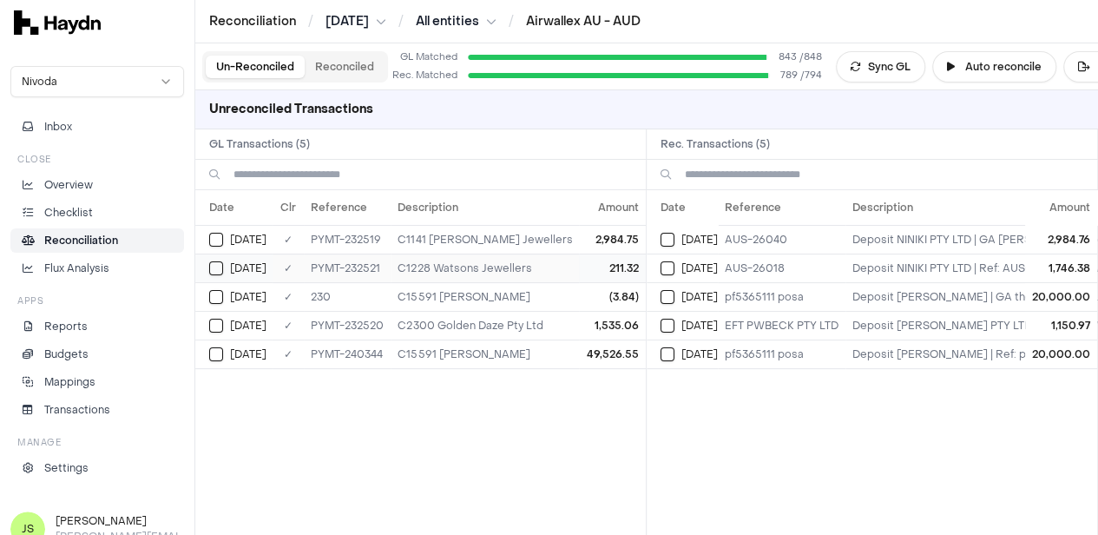
click at [391, 267] on td "PYMT-232521" at bounding box center [347, 268] width 87 height 29
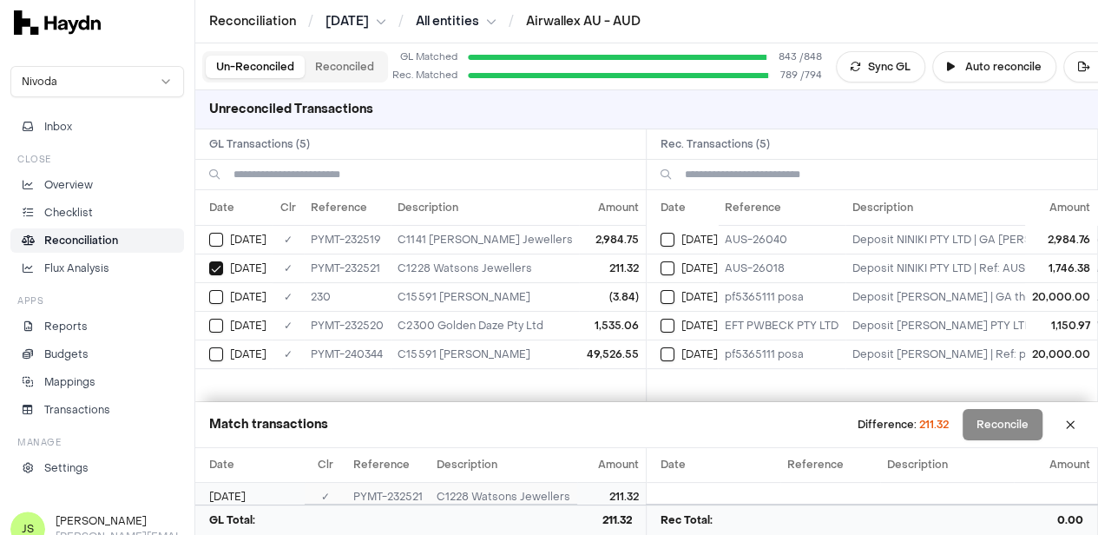
click at [406, 499] on td "PYMT-232521" at bounding box center [387, 497] width 83 height 29
copy td "PYMT-232521"
click at [320, 60] on button "Reconciled" at bounding box center [345, 67] width 80 height 23
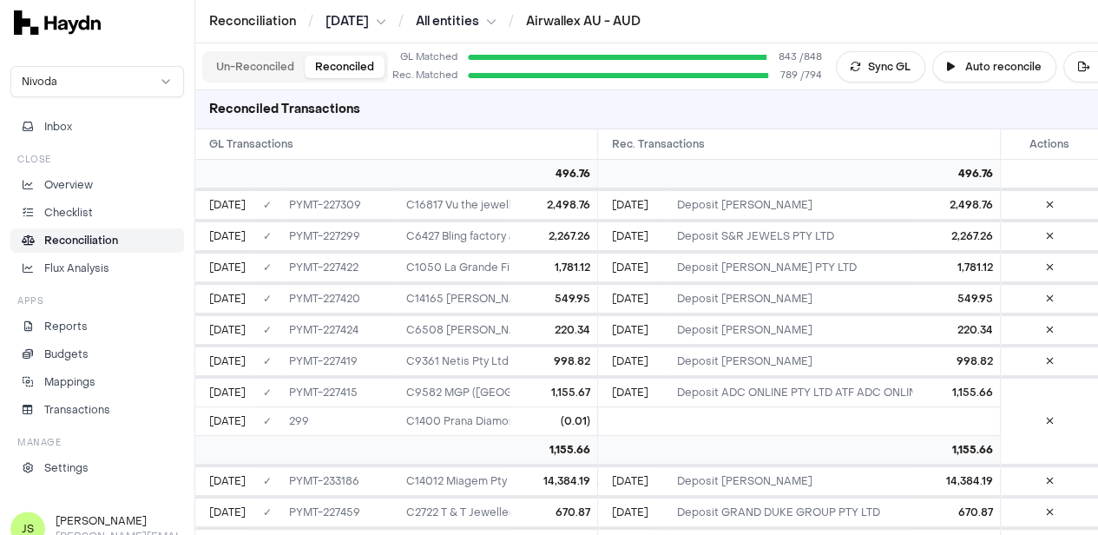
scroll to position [1037, 0]
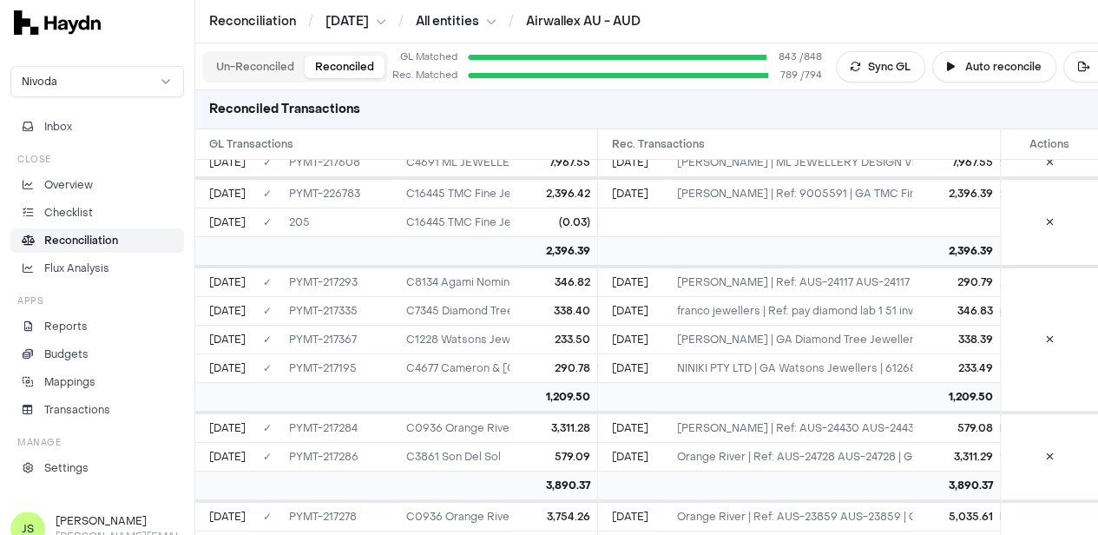
click at [262, 56] on button "Un-Reconciled" at bounding box center [255, 67] width 99 height 23
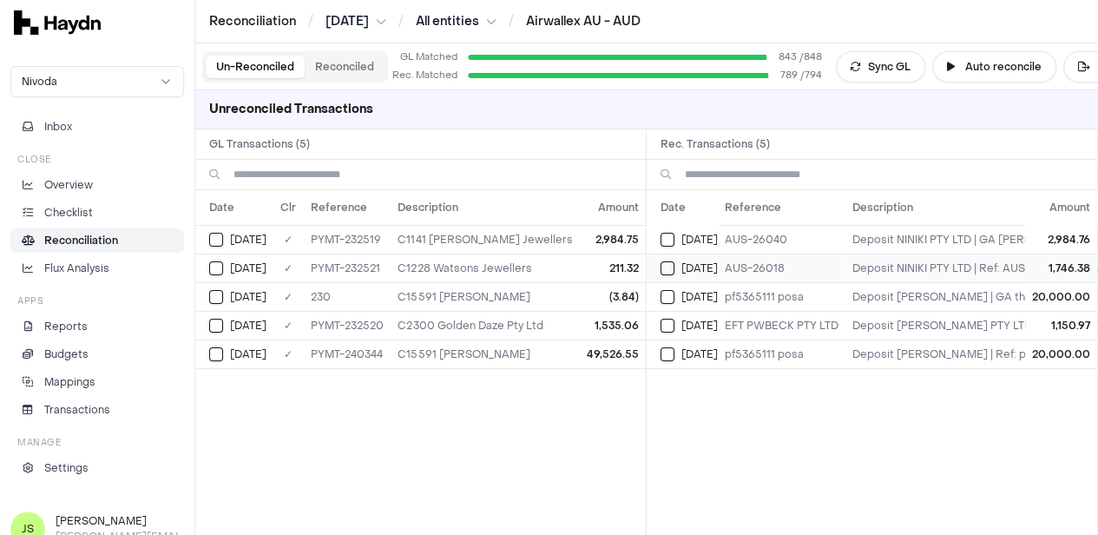
click at [668, 265] on button "Select reconciliation transaction 40457" at bounding box center [668, 268] width 14 height 14
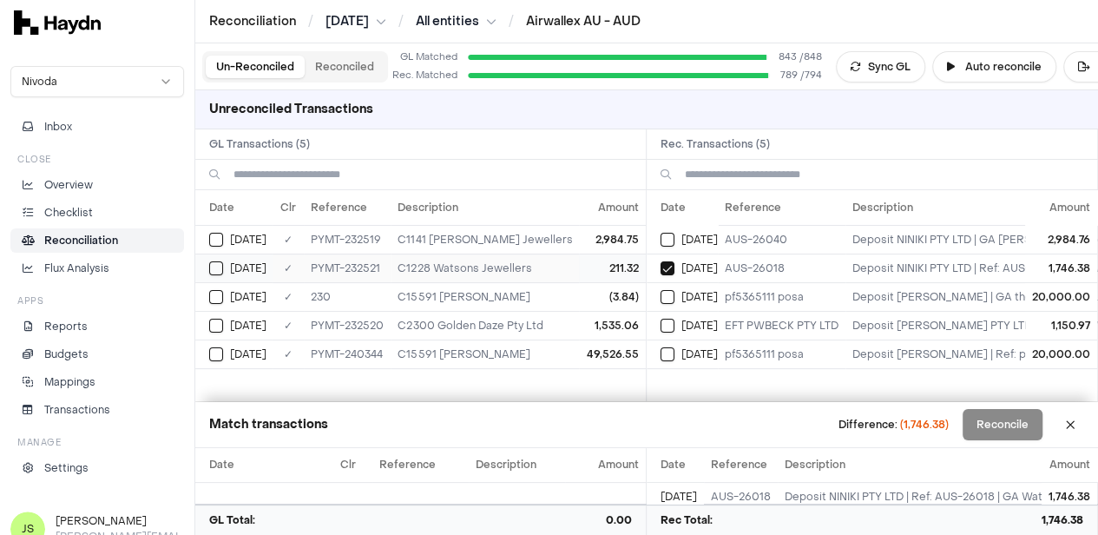
click at [214, 261] on button "Select GL transaction 8254302" at bounding box center [216, 268] width 14 height 14
click at [217, 326] on button "Select GL transaction 8254301" at bounding box center [216, 326] width 14 height 14
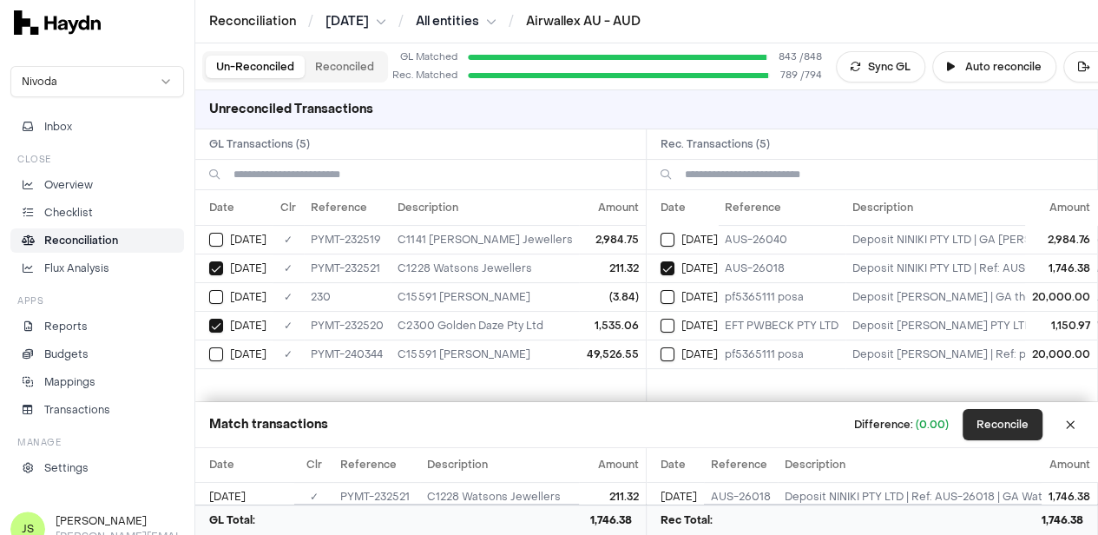
click at [1018, 429] on button "Reconcile" at bounding box center [1003, 424] width 80 height 31
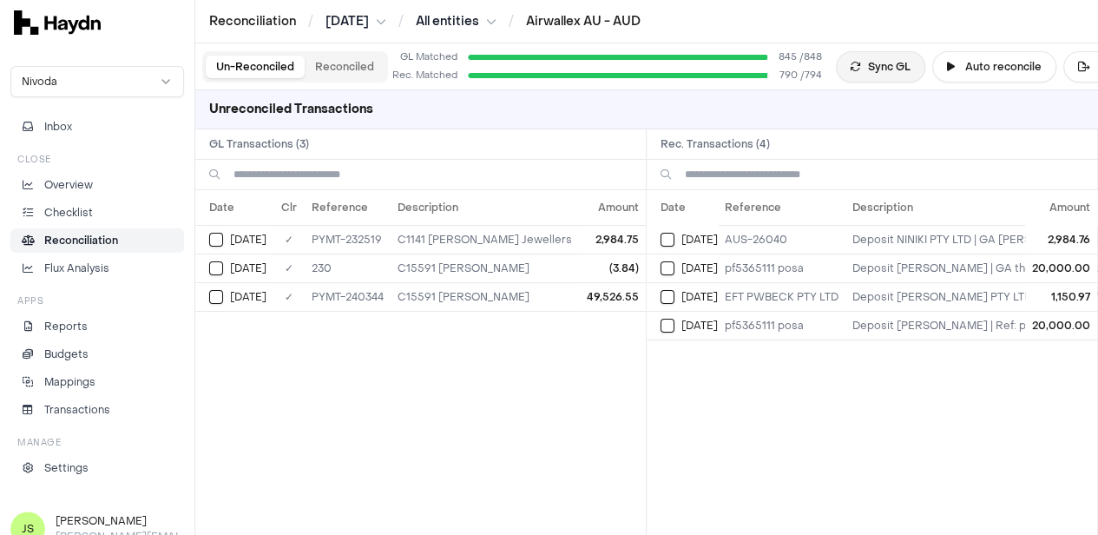
click at [860, 74] on button "Sync GL" at bounding box center [880, 66] width 89 height 31
click at [346, 63] on button "Reconciled" at bounding box center [345, 67] width 80 height 23
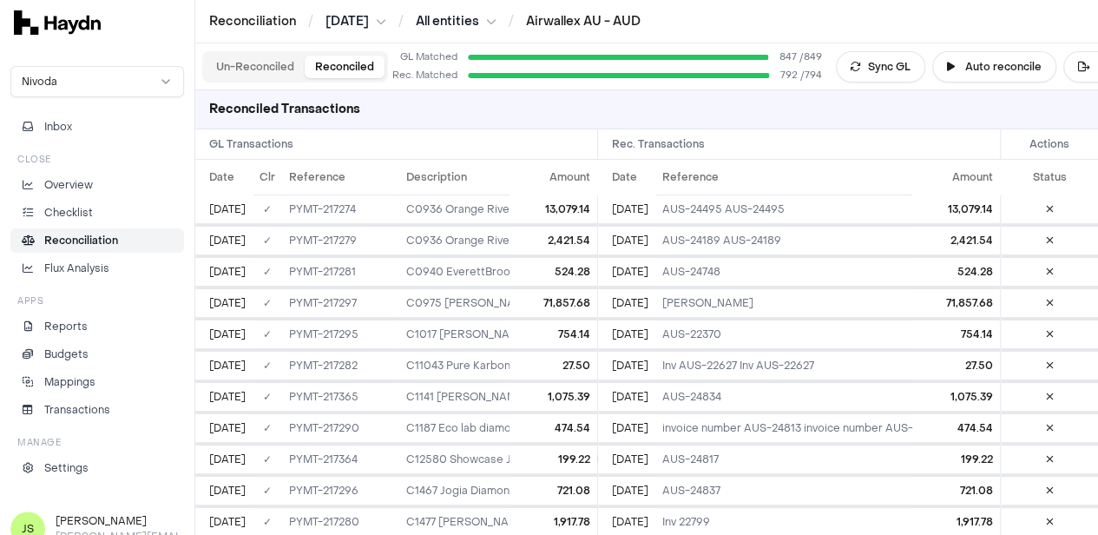
click at [245, 56] on button "Un-Reconciled" at bounding box center [255, 67] width 99 height 23
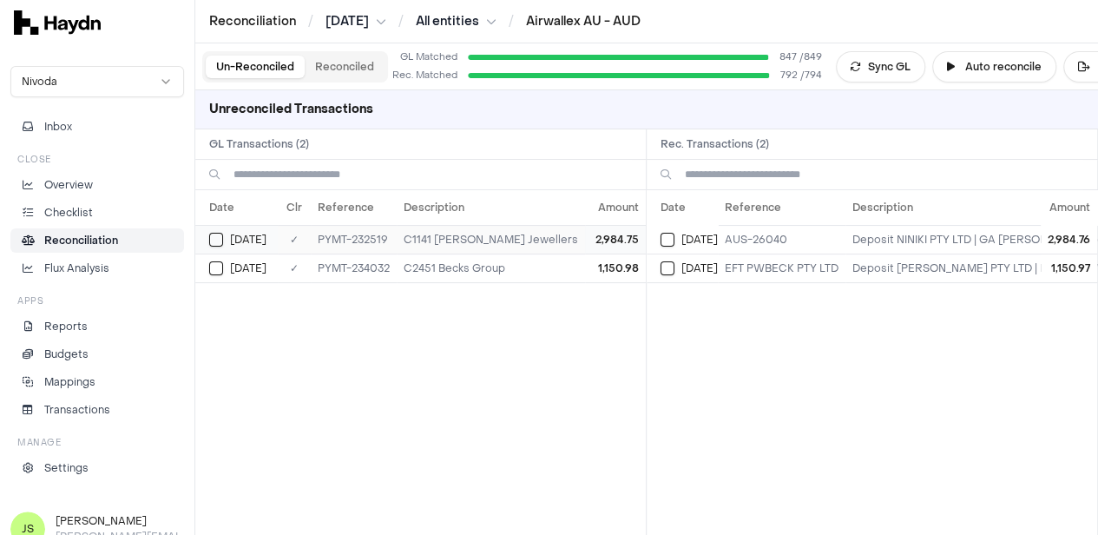
click at [212, 237] on button "Select GL transaction 8254300" at bounding box center [216, 240] width 14 height 14
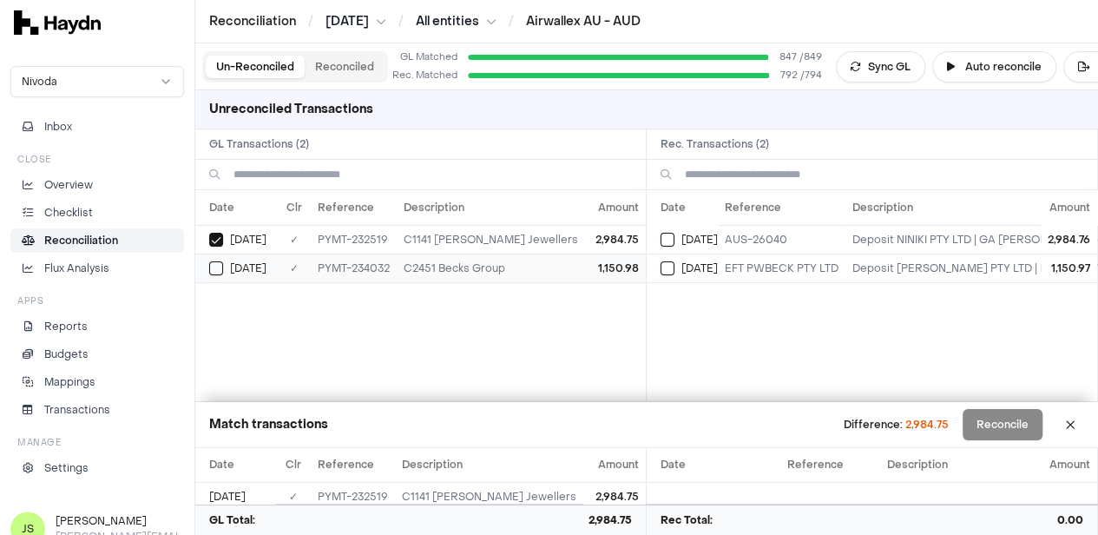
click at [209, 261] on div "[DATE]" at bounding box center [243, 268] width 69 height 14
click at [667, 235] on button "Select reconciliation transaction 40455" at bounding box center [668, 240] width 14 height 14
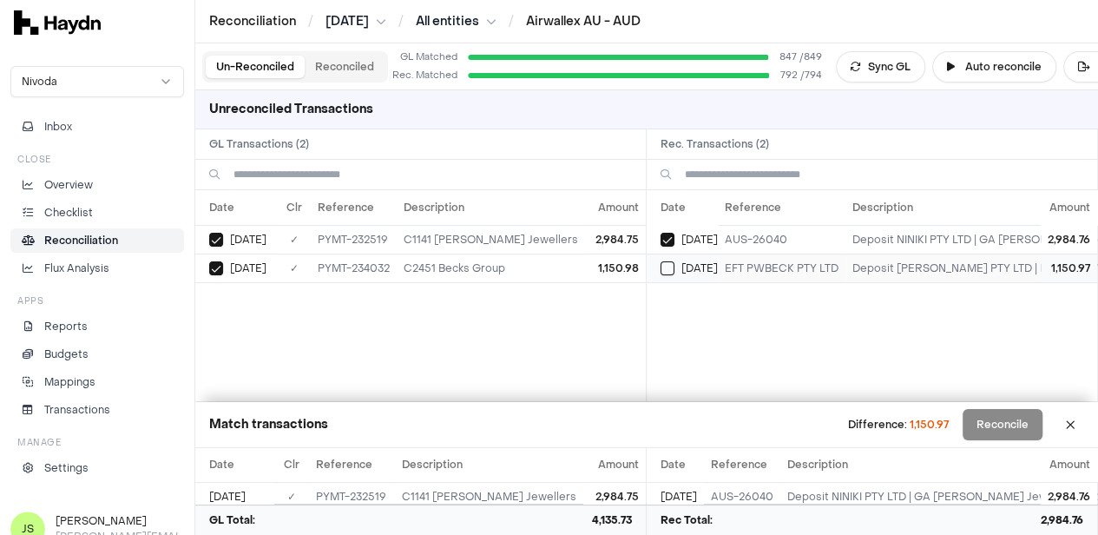
click at [670, 265] on button "Select reconciliation transaction 40478" at bounding box center [668, 268] width 14 height 14
click at [1033, 437] on button "Reconcile" at bounding box center [1003, 424] width 80 height 31
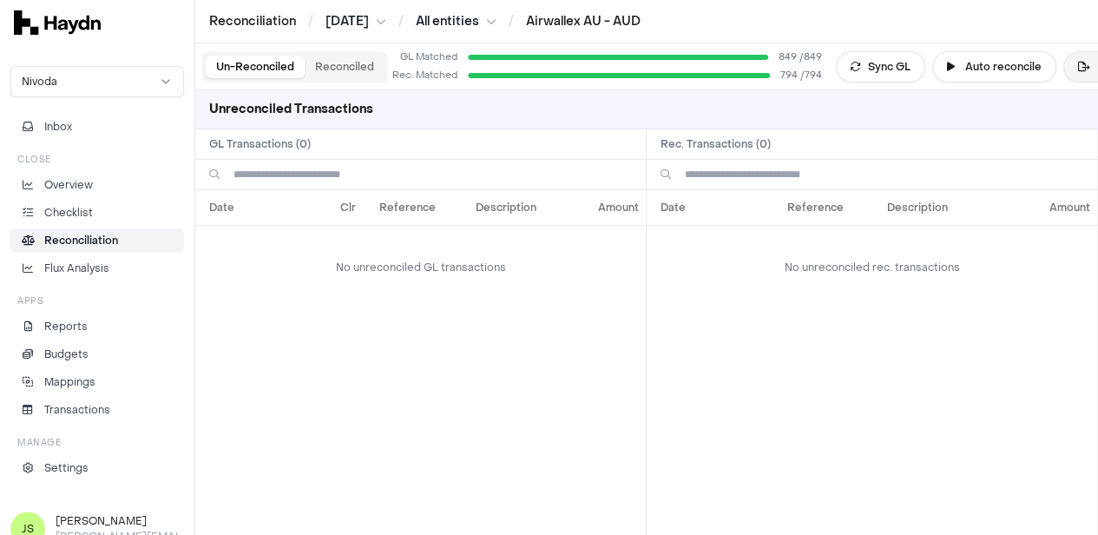
click at [1081, 70] on icon at bounding box center [1084, 67] width 12 height 10
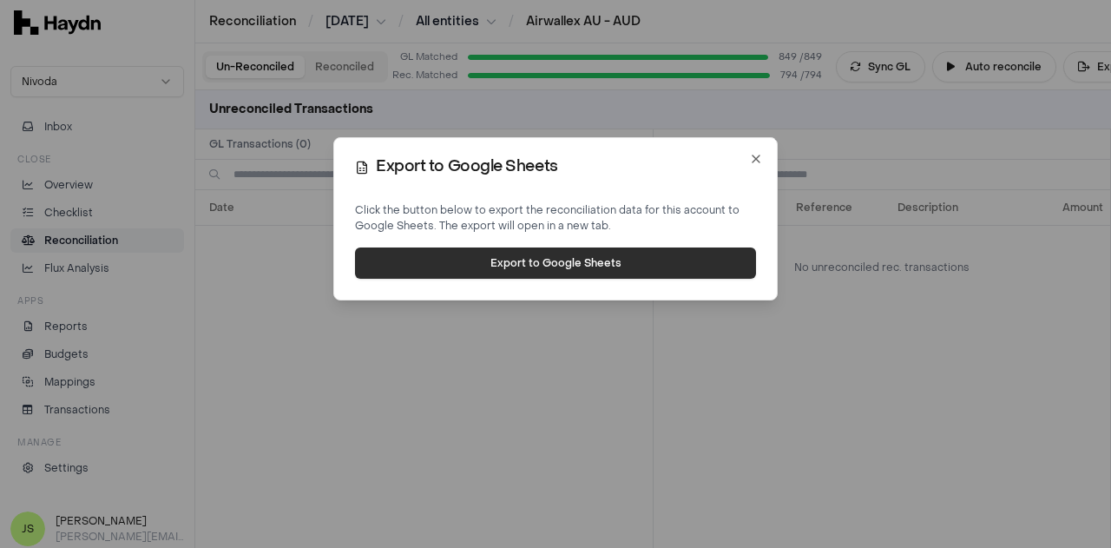
click at [585, 268] on button "Export to Google Sheets" at bounding box center [555, 262] width 401 height 31
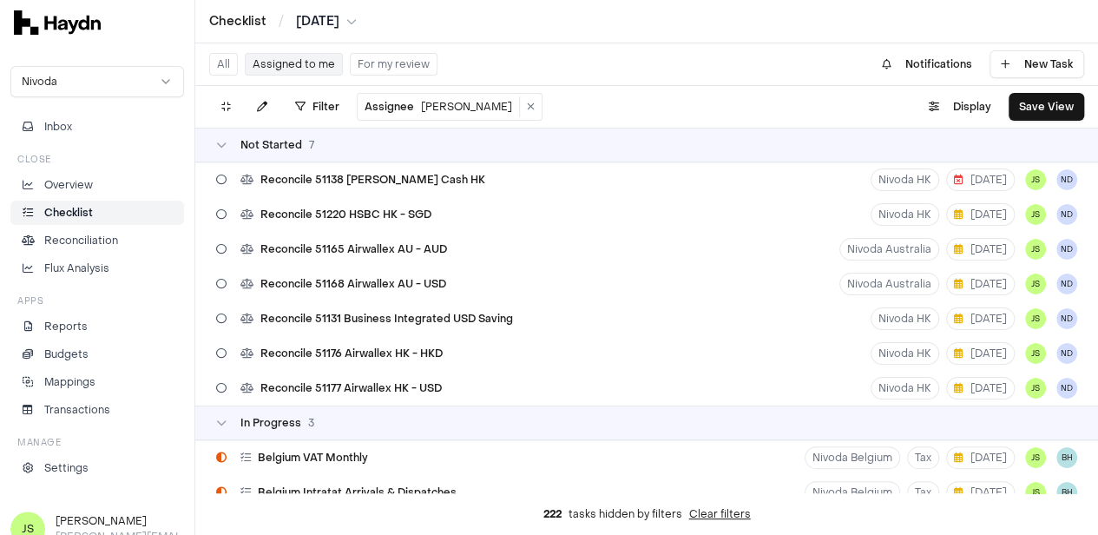
click at [300, 20] on html "Checklist / [DATE] Nivoda Inbox Close Overview Checklist Reconciliation Flux An…" at bounding box center [549, 267] width 1098 height 535
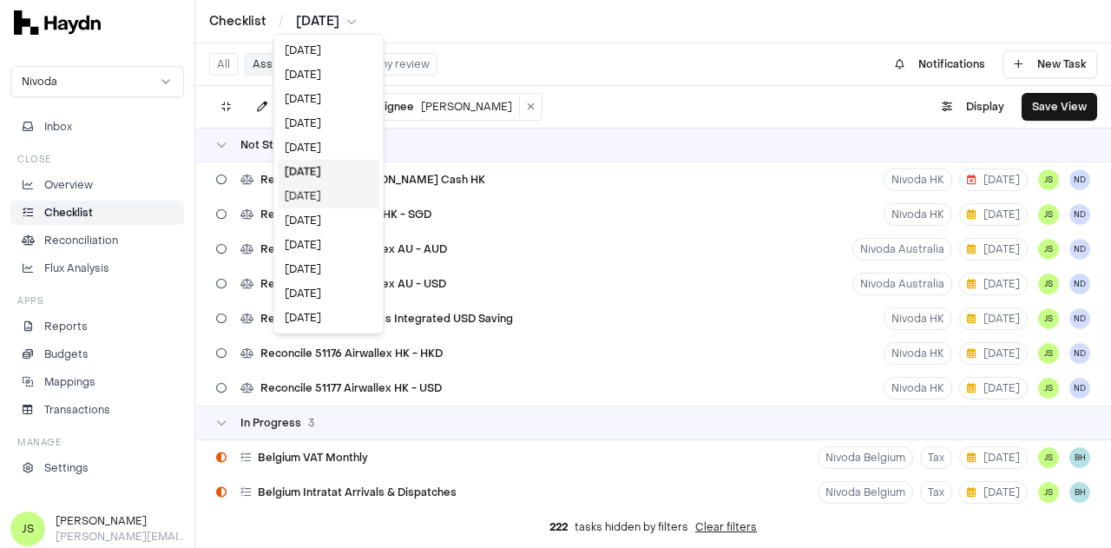
click at [308, 186] on div "Jun 2025" at bounding box center [329, 196] width 102 height 24
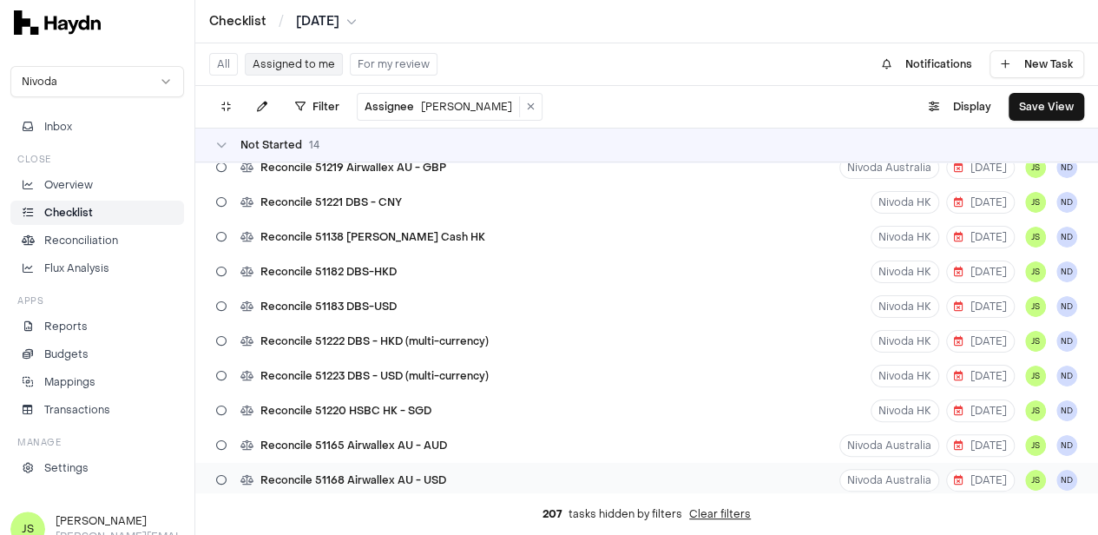
scroll to position [87, 0]
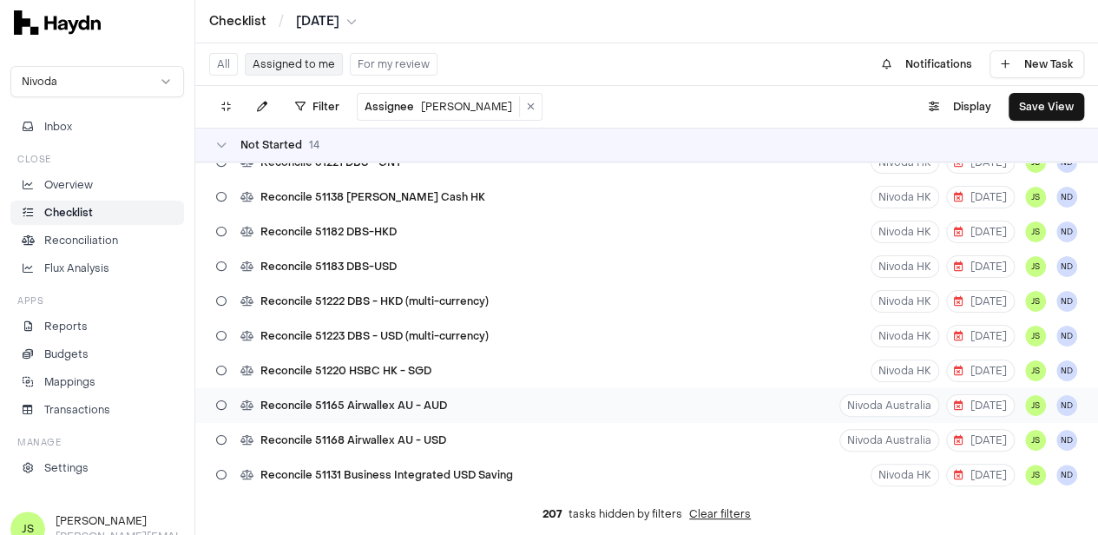
click at [452, 404] on div "Reconcile 51165 Airwallex AU - AUD Nivoda Australia 18 Jul JS ND" at bounding box center [646, 405] width 903 height 35
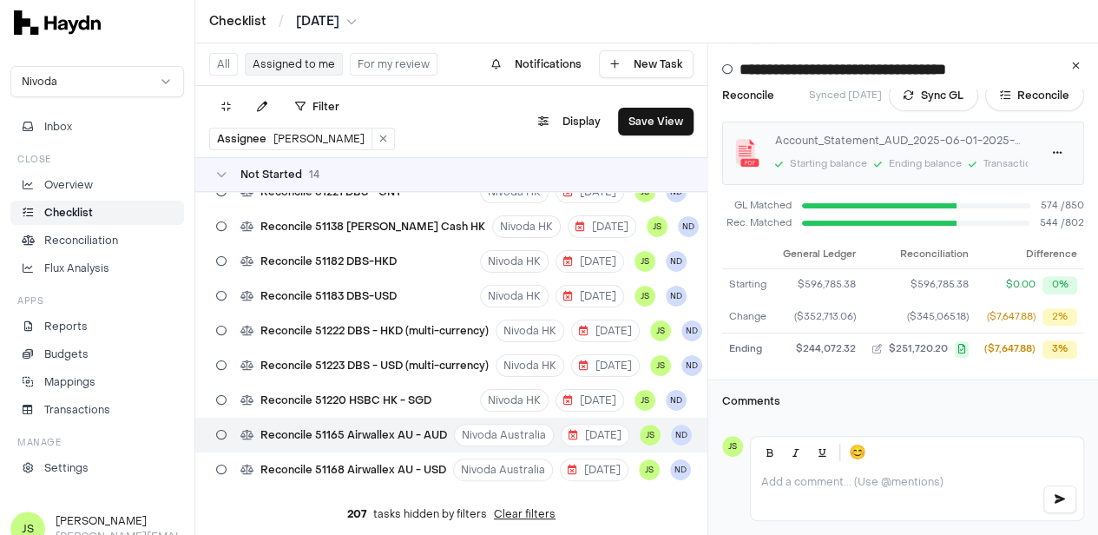
scroll to position [123, 0]
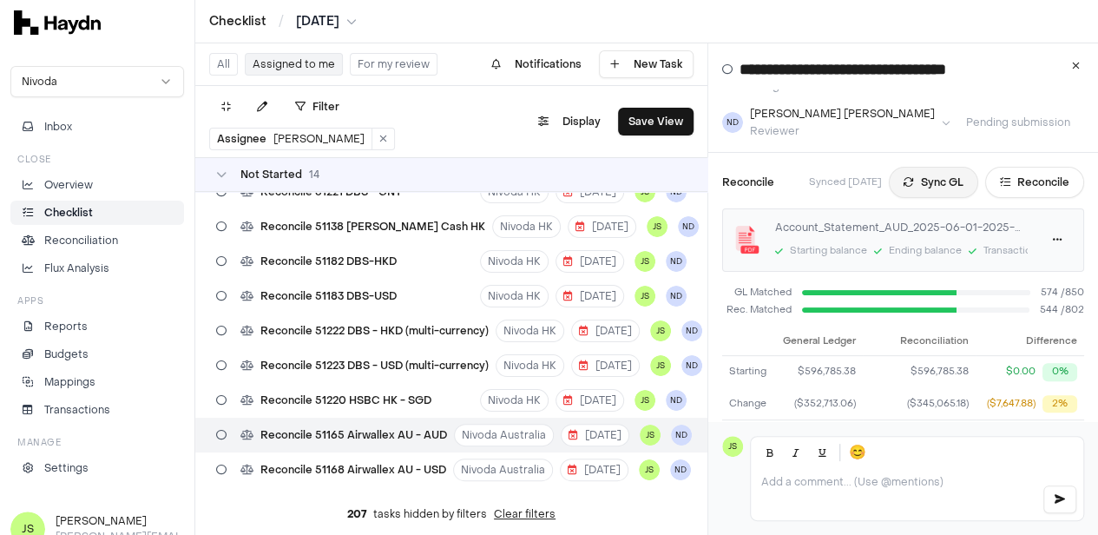
click at [952, 167] on button "Sync GL" at bounding box center [933, 182] width 89 height 31
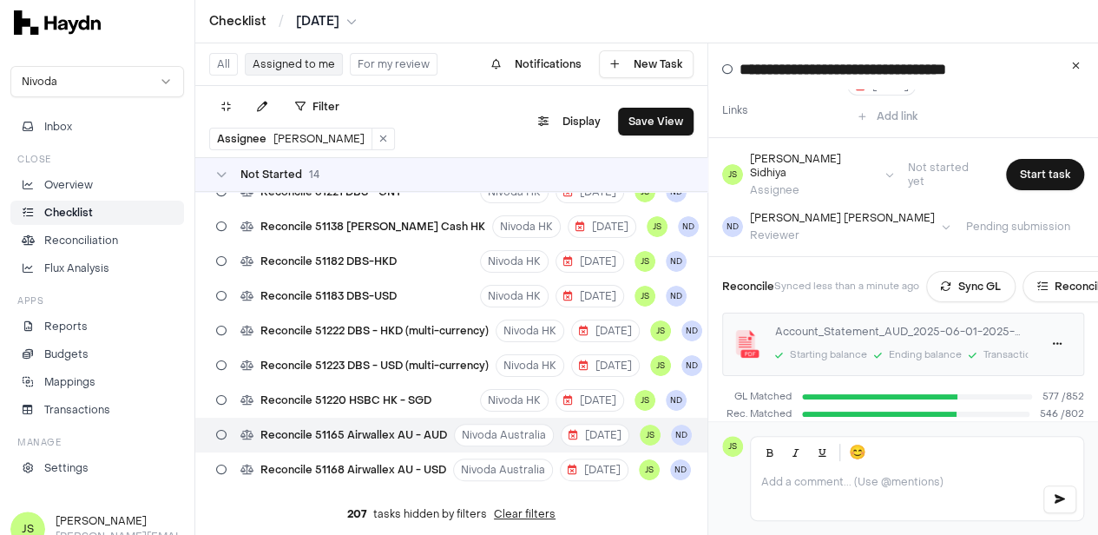
scroll to position [0, 0]
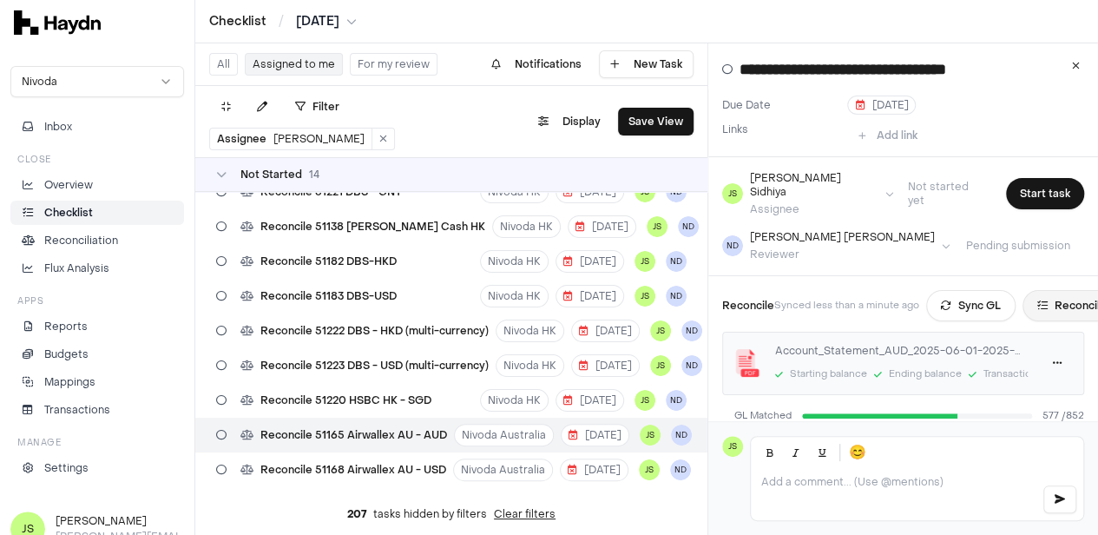
click at [1059, 301] on button "Reconcile" at bounding box center [1072, 305] width 99 height 31
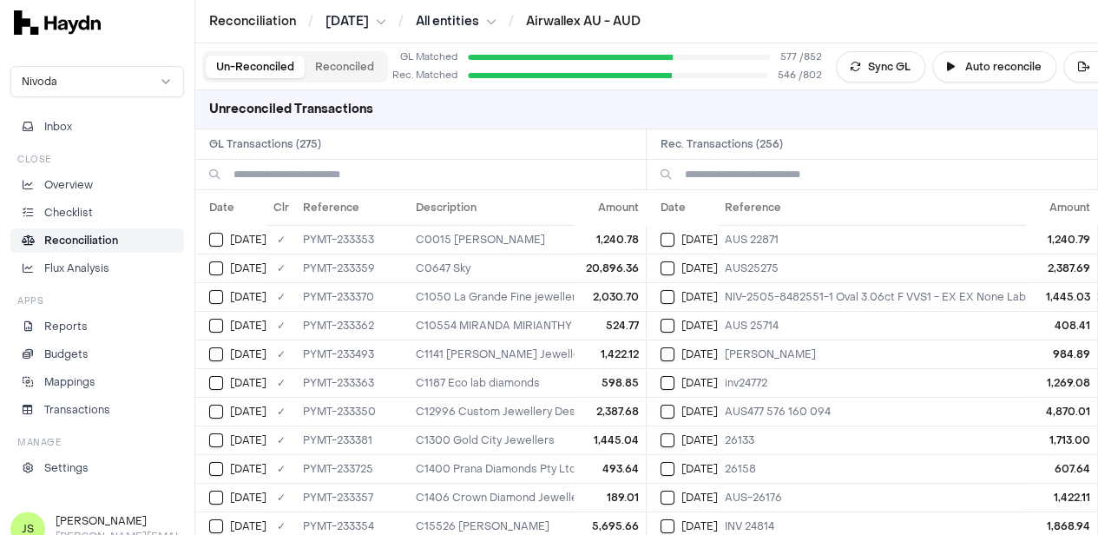
drag, startPoint x: 995, startPoint y: 69, endPoint x: 992, endPoint y: 102, distance: 34.0
click at [995, 74] on button "Auto reconcile" at bounding box center [995, 66] width 124 height 31
click at [214, 242] on button "Select GL transaction 8190567" at bounding box center [216, 240] width 14 height 14
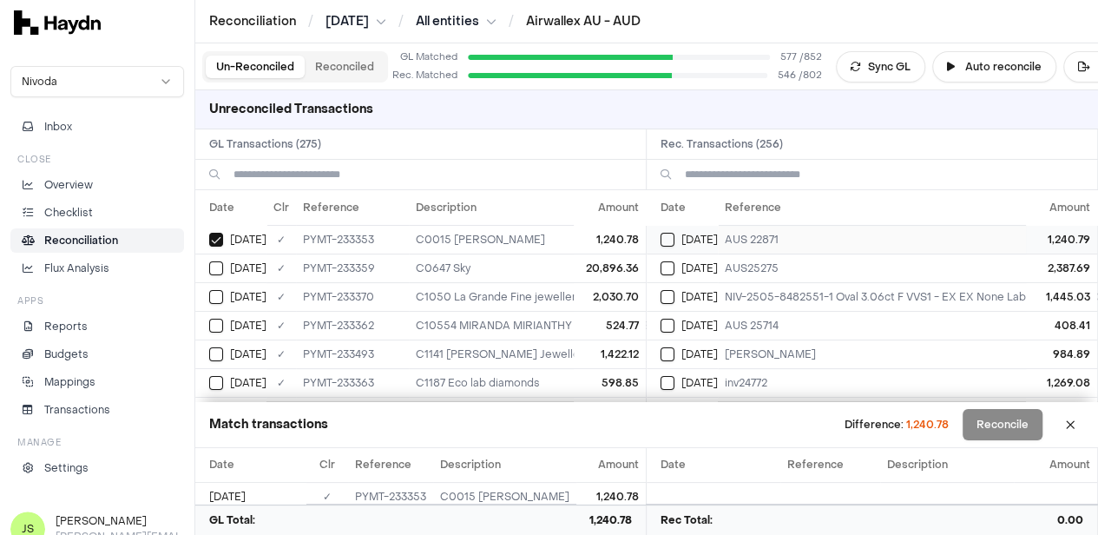
click at [675, 238] on button "Select reconciliation transaction 40494" at bounding box center [668, 240] width 14 height 14
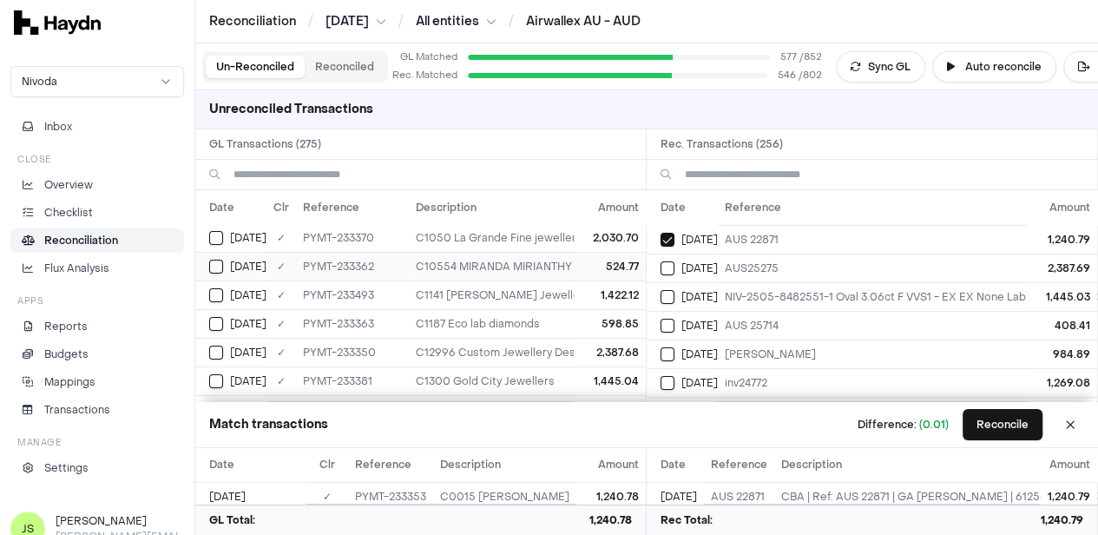
scroll to position [87, 0]
click at [224, 346] on div "Jun 2" at bounding box center [237, 353] width 57 height 14
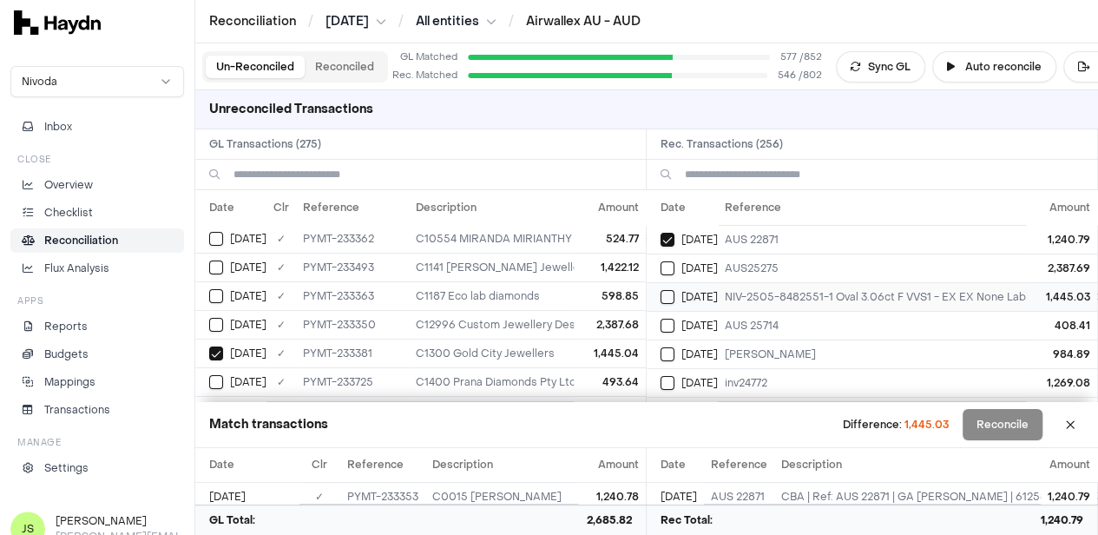
click at [665, 292] on td "Jun 2" at bounding box center [682, 296] width 71 height 29
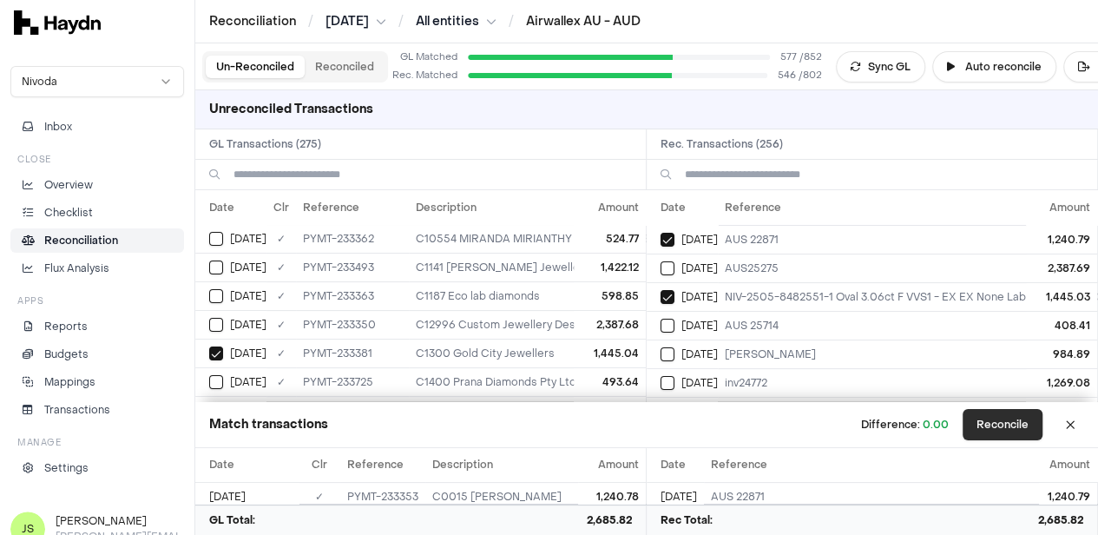
click at [1030, 425] on button "Reconcile" at bounding box center [1003, 424] width 80 height 31
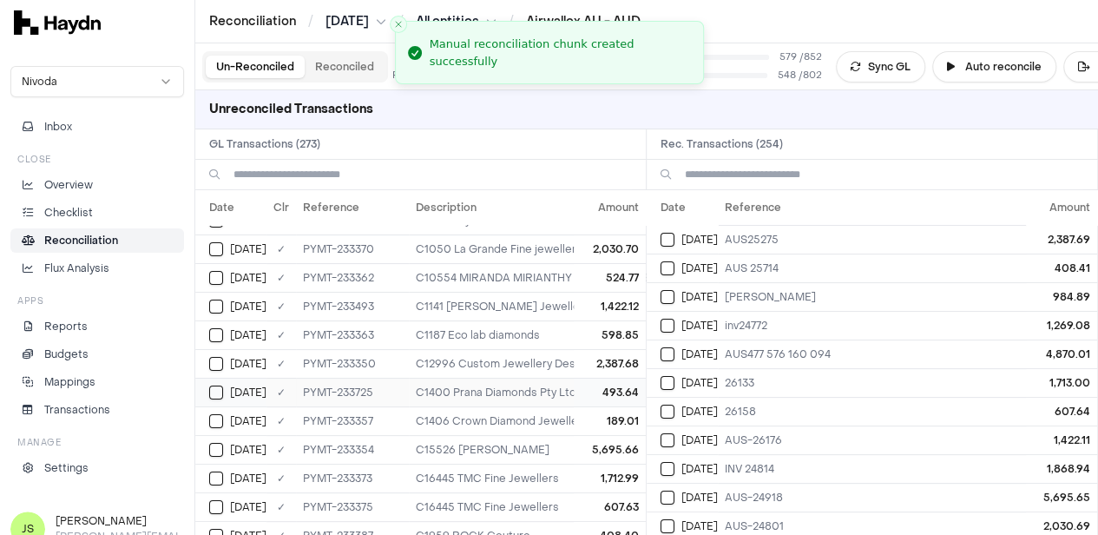
scroll to position [0, 0]
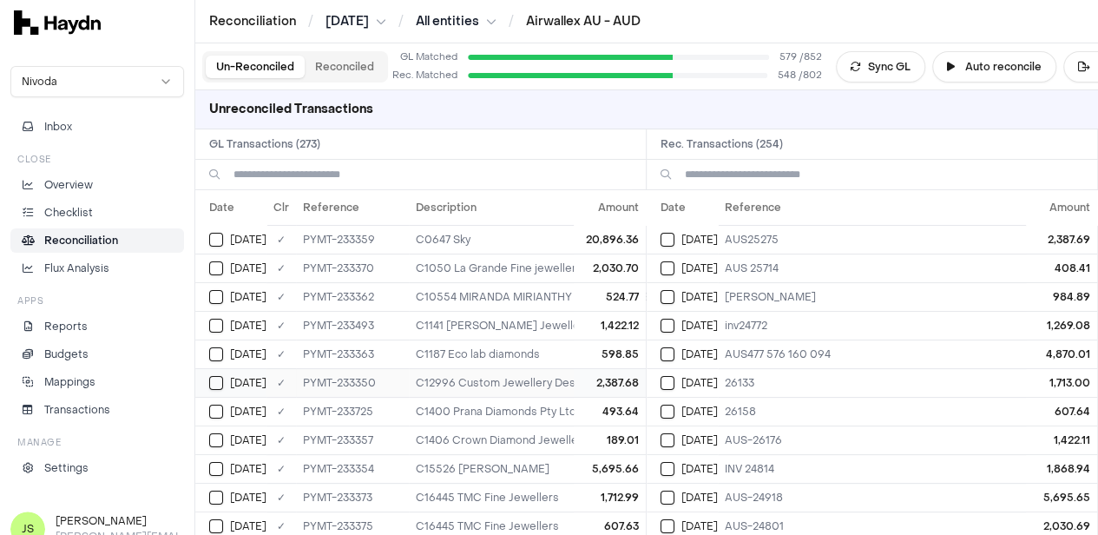
click at [223, 378] on div "Jun 2" at bounding box center [237, 383] width 57 height 14
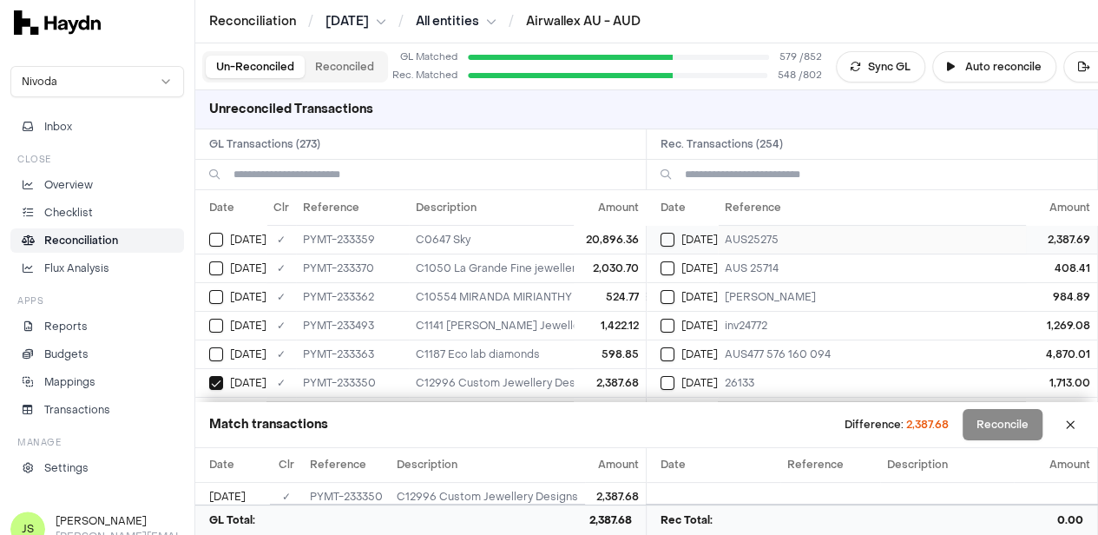
click at [675, 234] on button "Select reconciliation transaction 40491" at bounding box center [668, 240] width 14 height 14
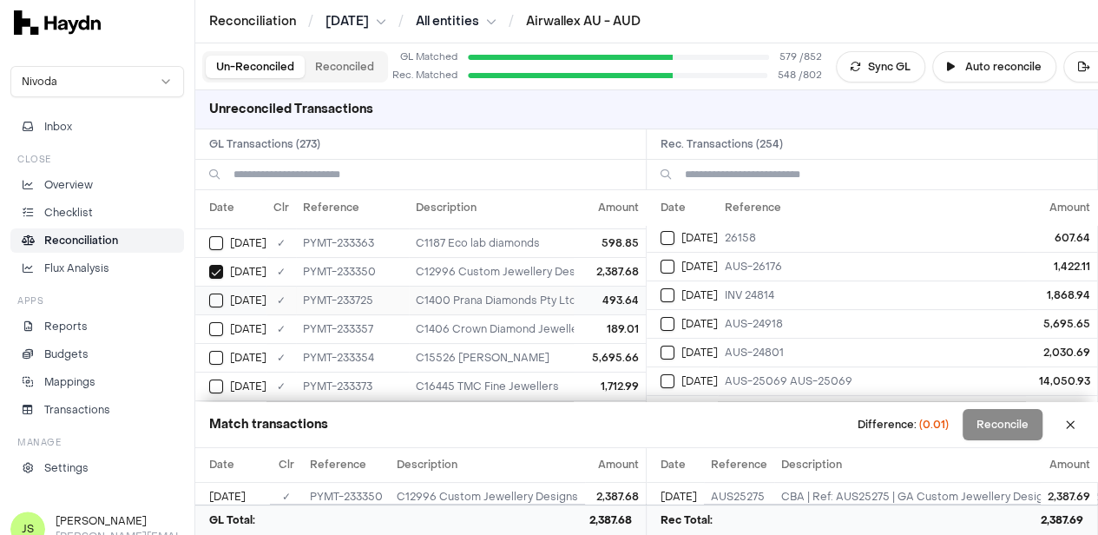
scroll to position [87, 0]
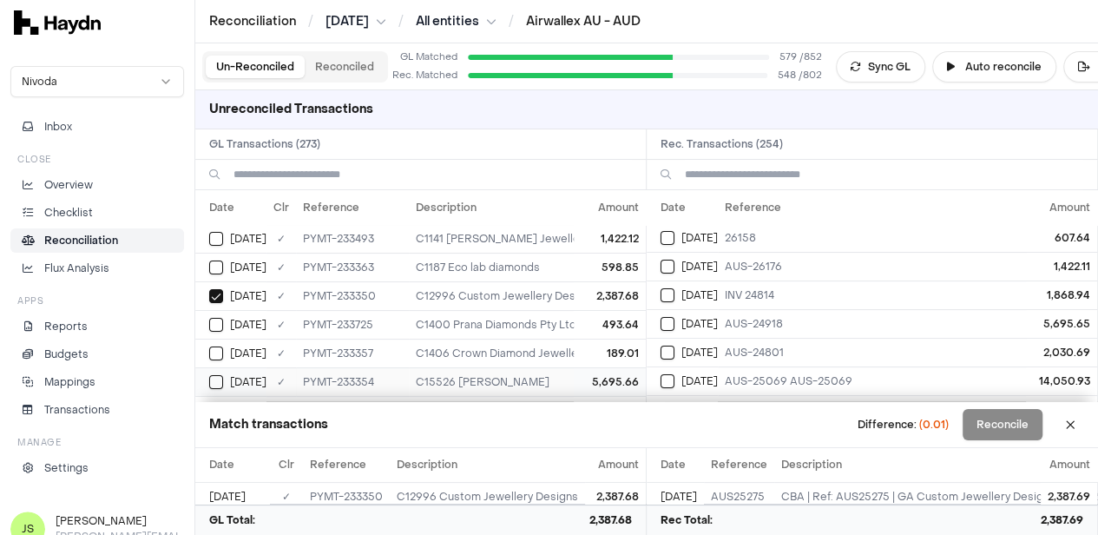
click at [214, 377] on button "Select GL transaction 8190568" at bounding box center [216, 382] width 14 height 14
click at [667, 319] on button "Select reconciliation transaction 40495" at bounding box center [668, 324] width 14 height 14
drag, startPoint x: 986, startPoint y: 430, endPoint x: 988, endPoint y: 417, distance: 13.1
click at [988, 419] on button "Reconcile" at bounding box center [1003, 424] width 80 height 31
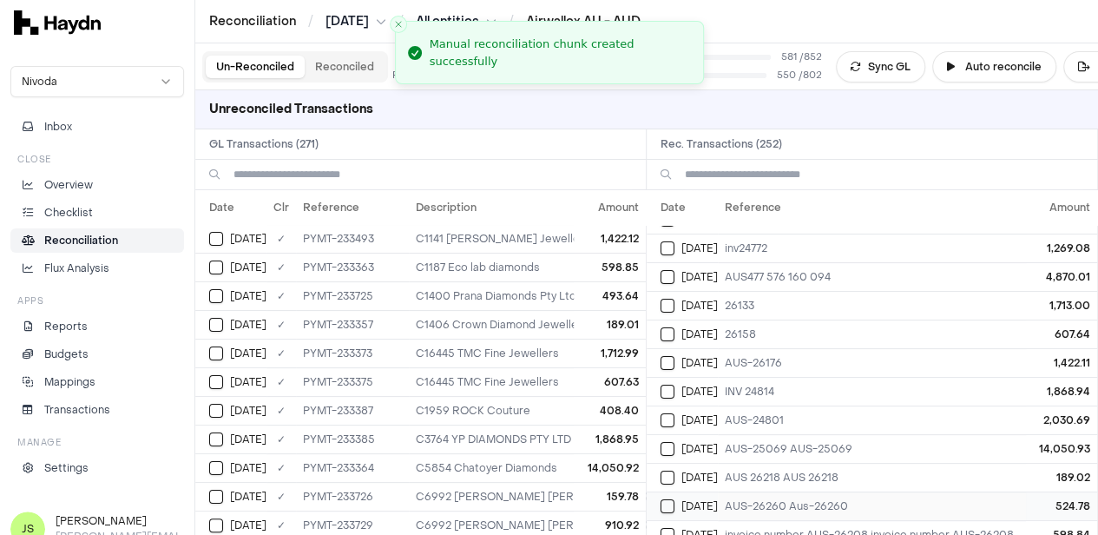
scroll to position [0, 0]
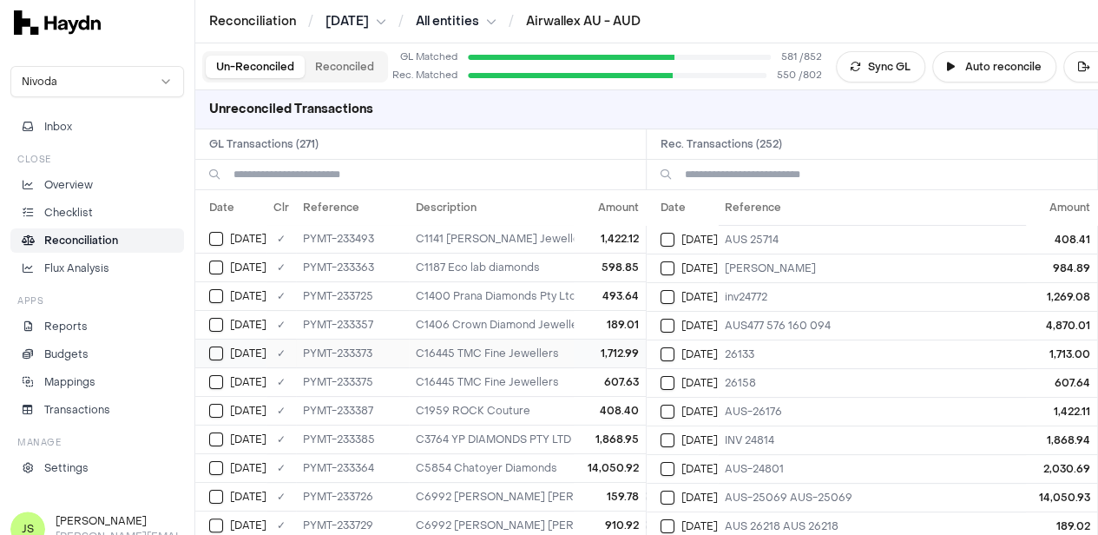
click at [210, 349] on button "Select GL transaction 8190587" at bounding box center [216, 353] width 14 height 14
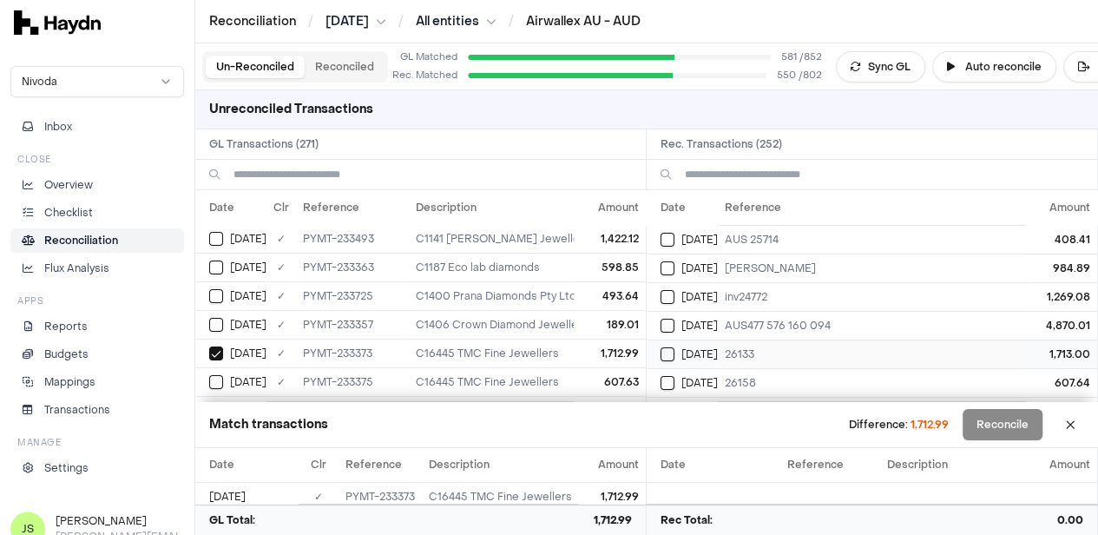
click at [674, 352] on button "Select reconciliation transaction 40521" at bounding box center [668, 354] width 14 height 14
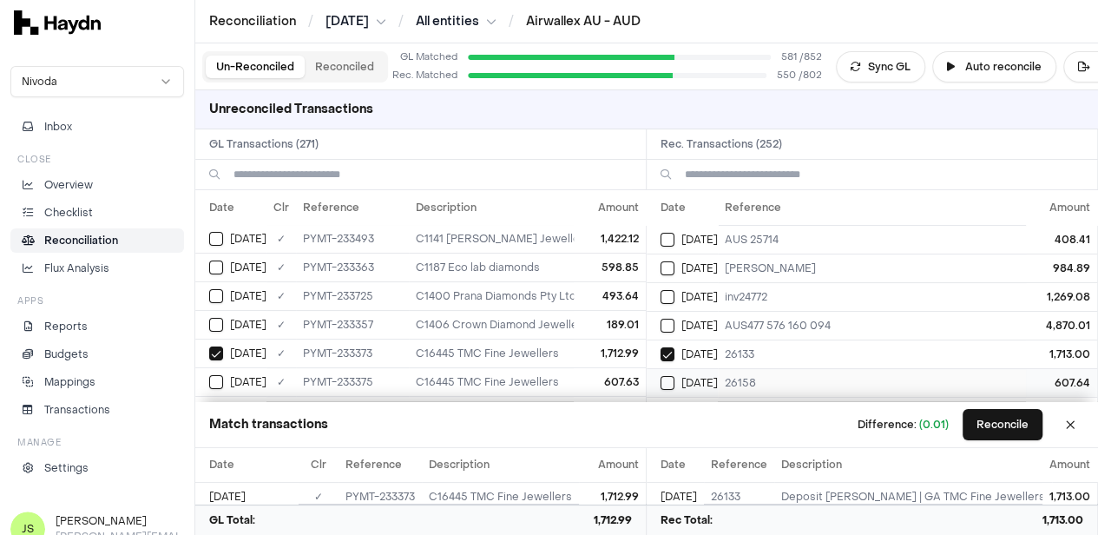
click at [675, 379] on button "Select reconciliation transaction 40523" at bounding box center [668, 383] width 14 height 14
drag, startPoint x: 222, startPoint y: 378, endPoint x: 223, endPoint y: 368, distance: 9.6
click at [223, 375] on div "Jun 2" at bounding box center [237, 382] width 57 height 14
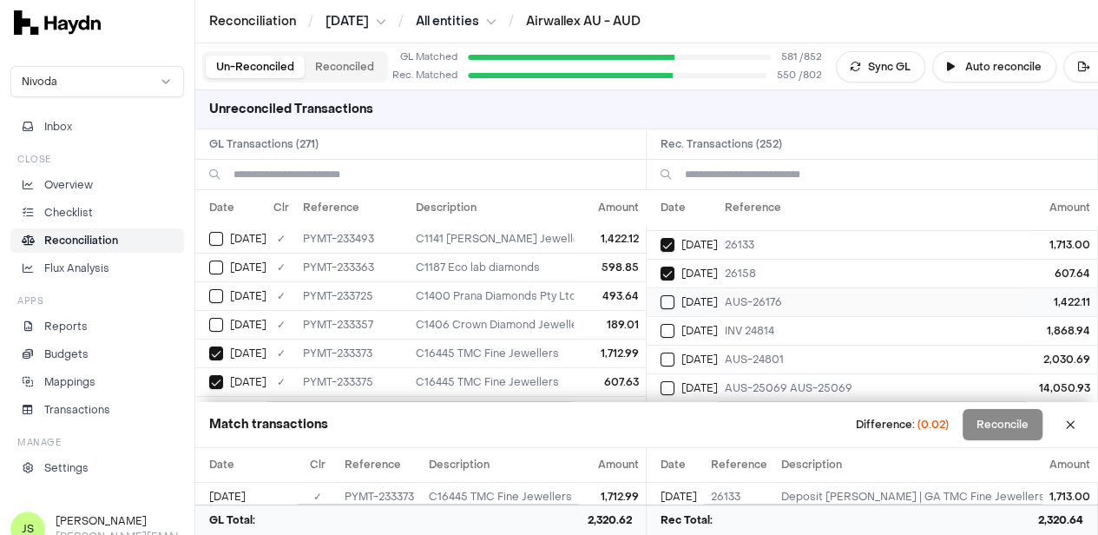
scroll to position [87, 0]
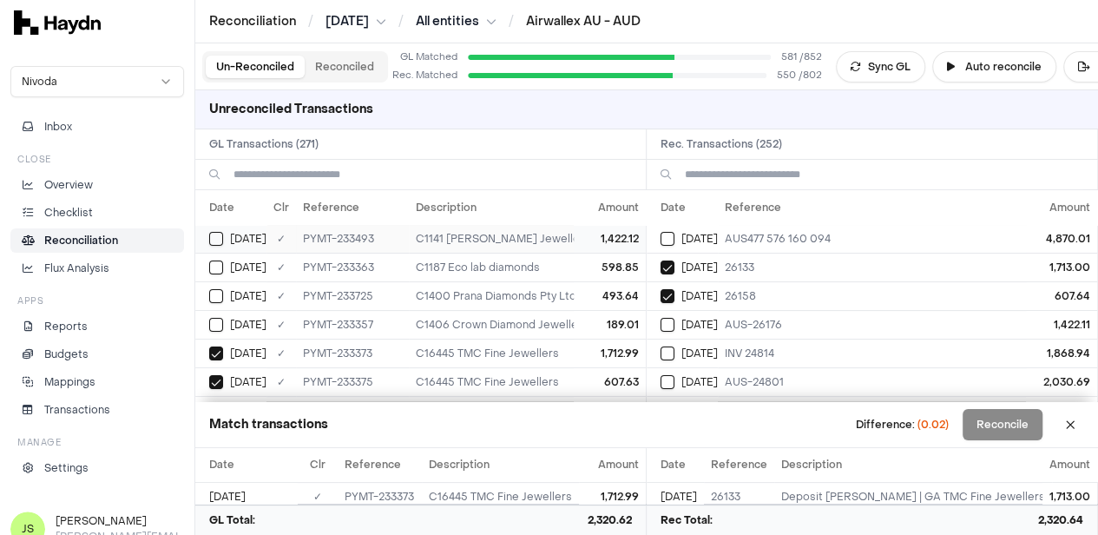
click at [208, 235] on td "Jun 2" at bounding box center [230, 238] width 71 height 29
click at [667, 318] on button "Select reconciliation transaction 40541" at bounding box center [668, 325] width 14 height 14
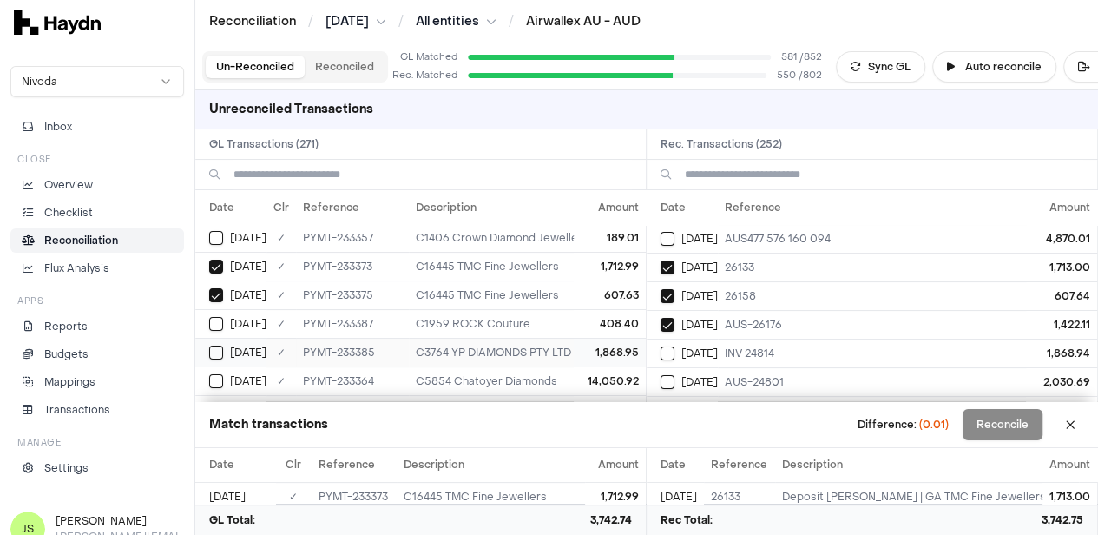
click at [225, 350] on div "Jun 2" at bounding box center [237, 353] width 57 height 14
click at [665, 346] on td "Jun 2" at bounding box center [682, 353] width 71 height 29
drag, startPoint x: 1032, startPoint y: 423, endPoint x: 1030, endPoint y: 413, distance: 9.7
click at [1031, 417] on button "Reconcile" at bounding box center [1003, 424] width 80 height 31
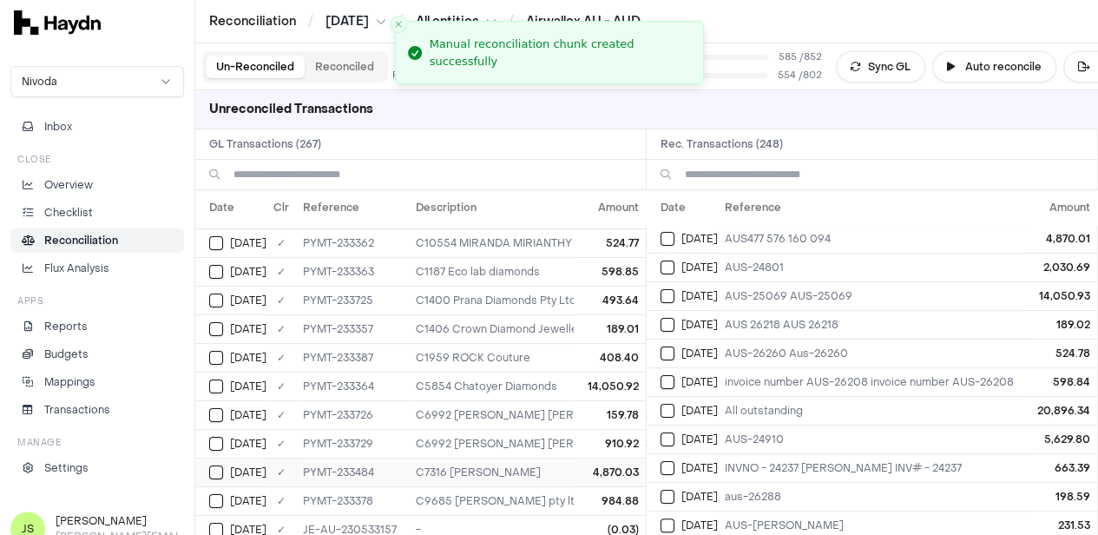
scroll to position [0, 0]
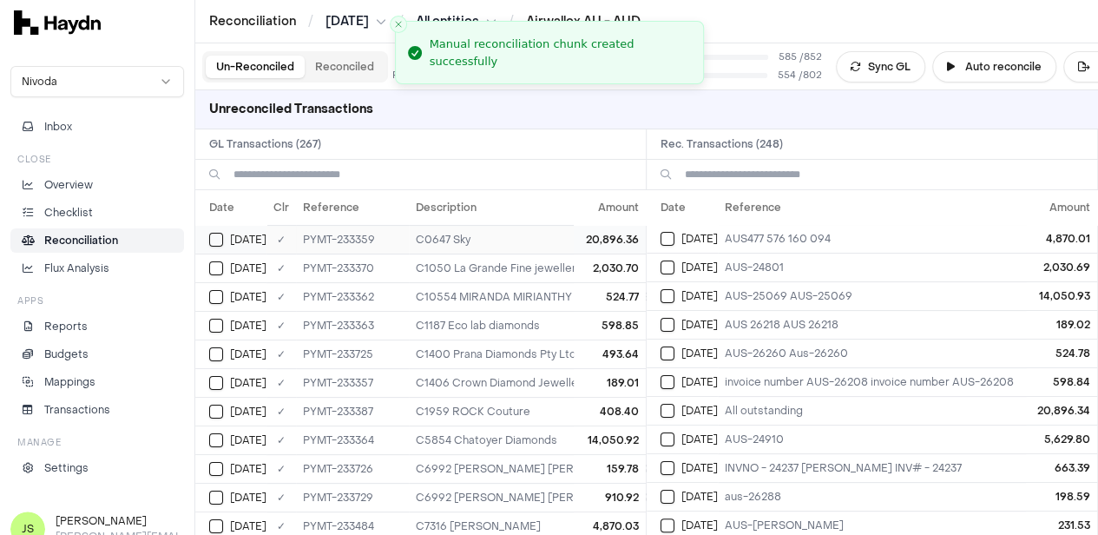
click at [209, 233] on div "Jun 2" at bounding box center [237, 240] width 57 height 14
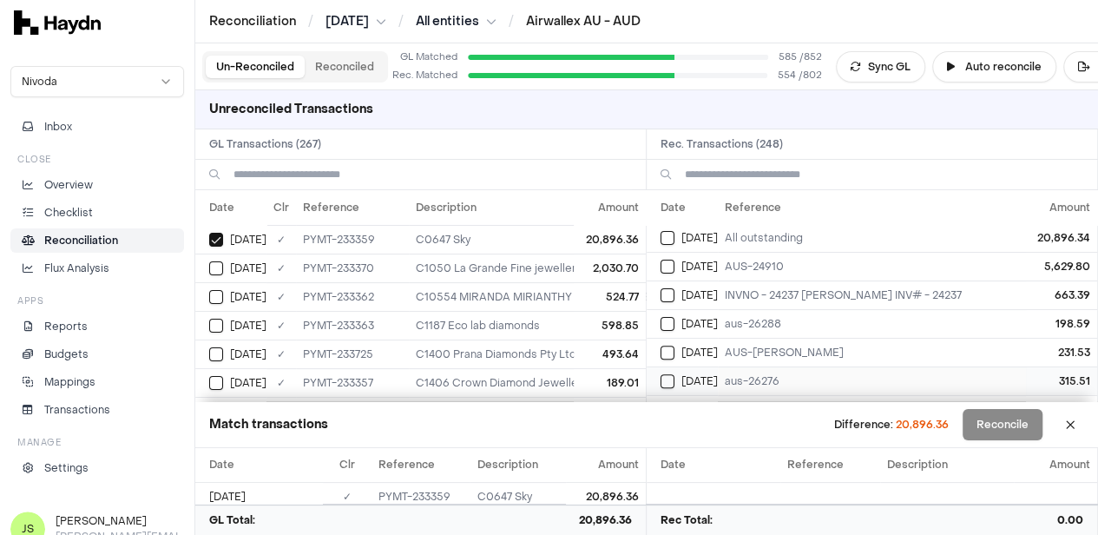
scroll to position [260, 0]
click at [675, 233] on button "Select reconciliation transaction 40501" at bounding box center [668, 237] width 14 height 14
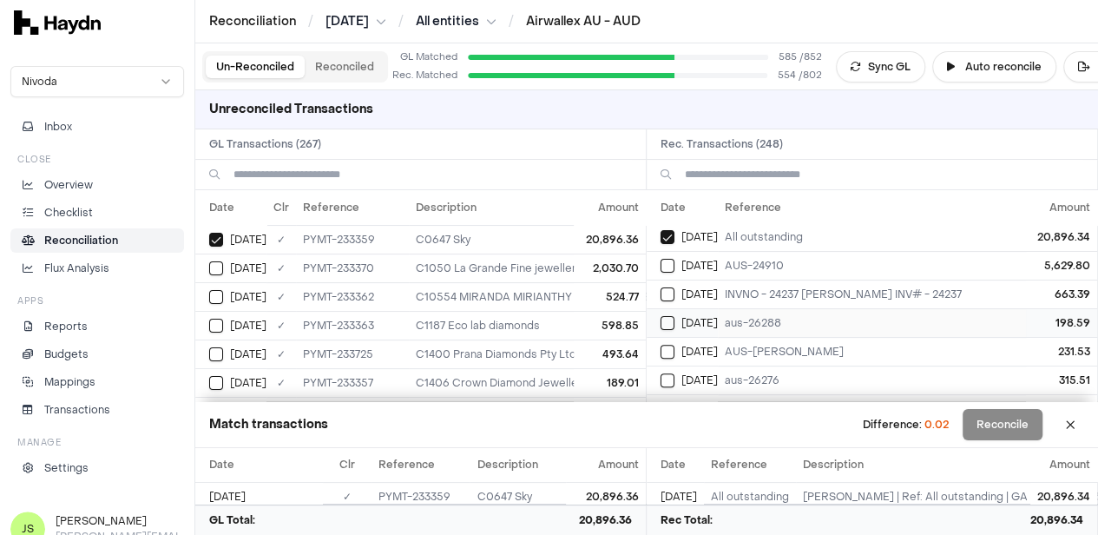
scroll to position [0, 0]
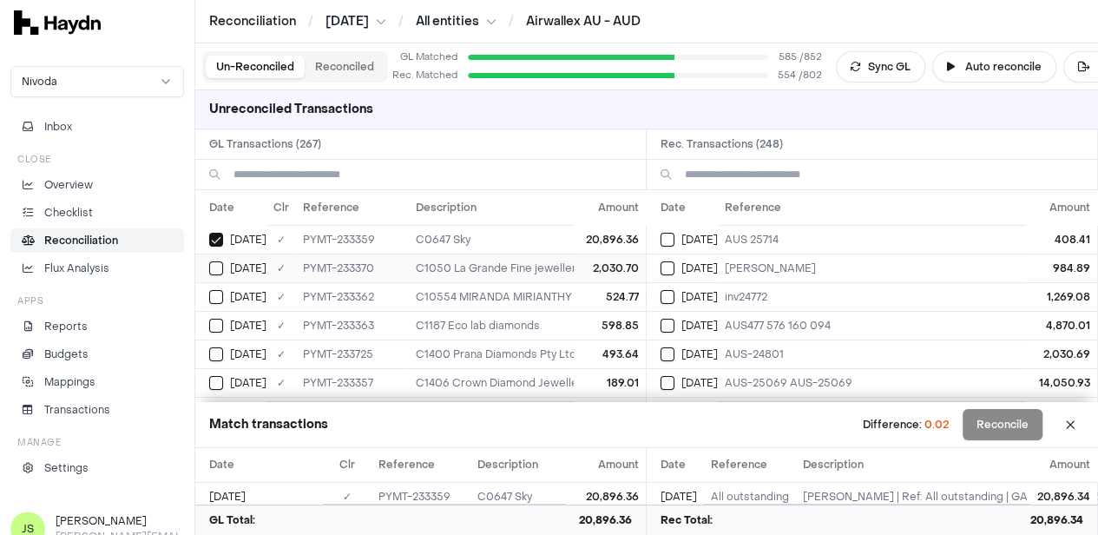
click at [210, 261] on button "Select GL transaction 8190584" at bounding box center [216, 268] width 14 height 14
click at [673, 354] on button "Select reconciliation transaction 40518" at bounding box center [668, 354] width 14 height 14
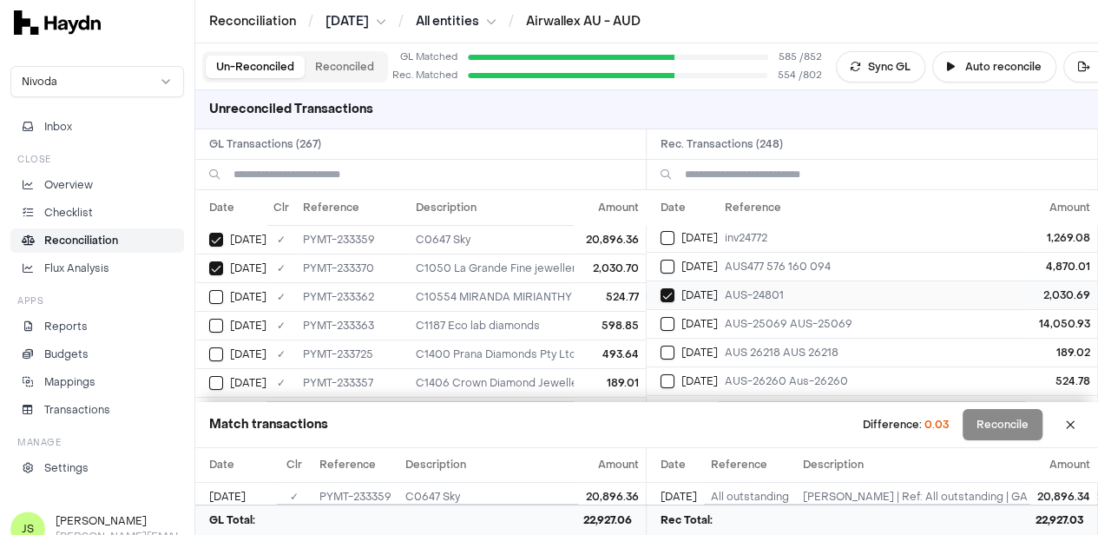
scroll to position [87, 0]
click at [204, 294] on td "Jun 2" at bounding box center [230, 296] width 71 height 29
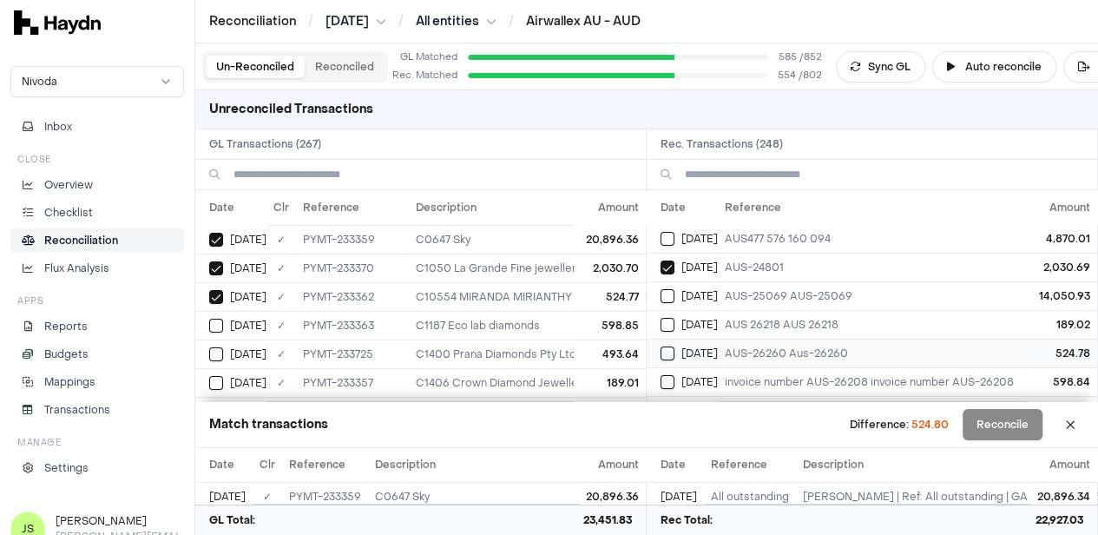
click at [672, 351] on button "Select reconciliation transaction 40504" at bounding box center [668, 353] width 14 height 14
click at [219, 319] on button "Select GL transaction 8190577" at bounding box center [216, 326] width 14 height 14
click at [670, 379] on button "Select reconciliation transaction 40505" at bounding box center [668, 382] width 14 height 14
type button "on"
click at [210, 350] on button "Select GL transaction 8190606" at bounding box center [216, 354] width 14 height 14
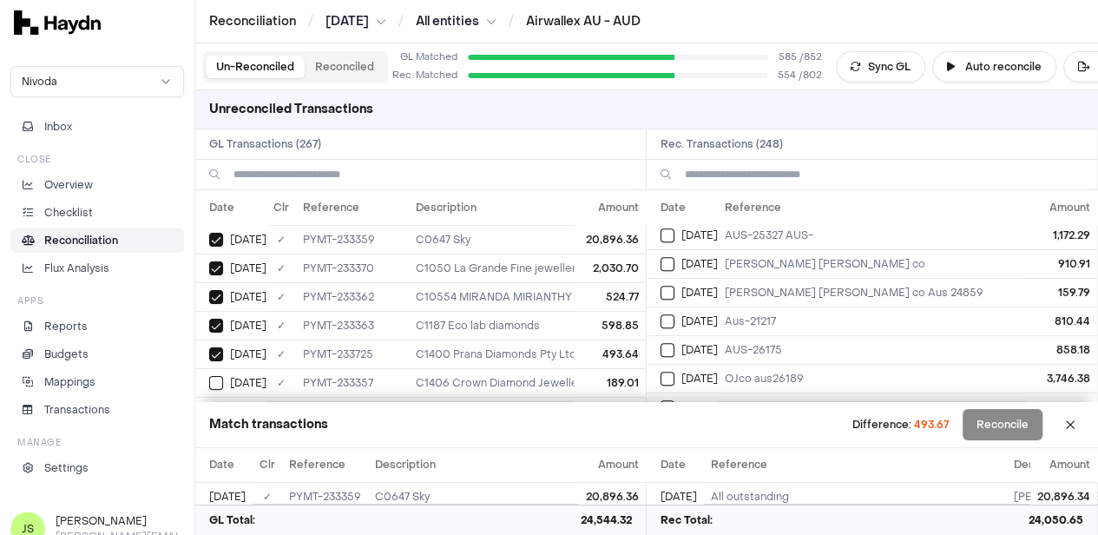
scroll to position [521, 0]
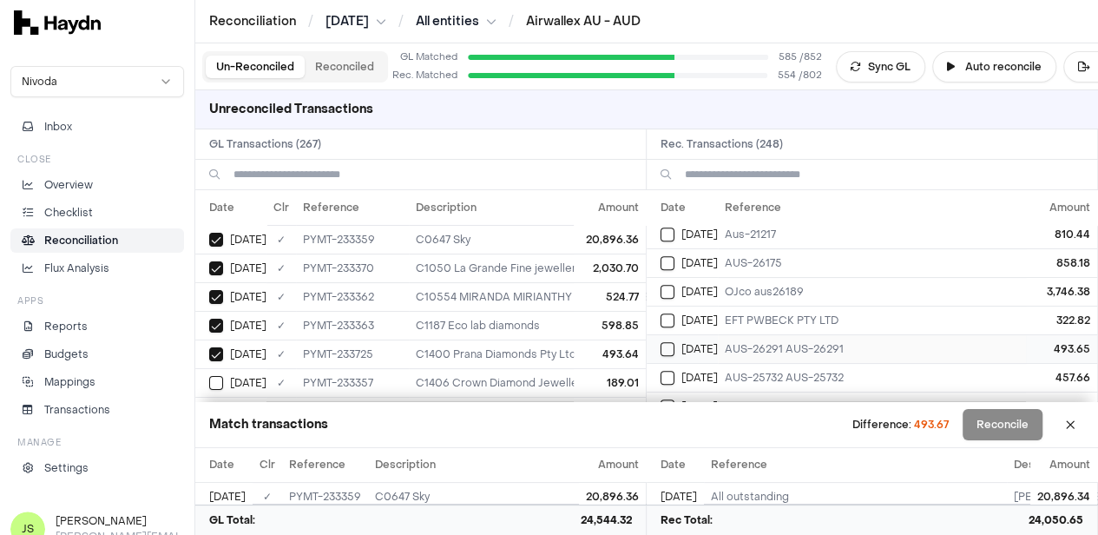
click at [675, 342] on button "Select reconciliation transaction 40547" at bounding box center [668, 349] width 14 height 14
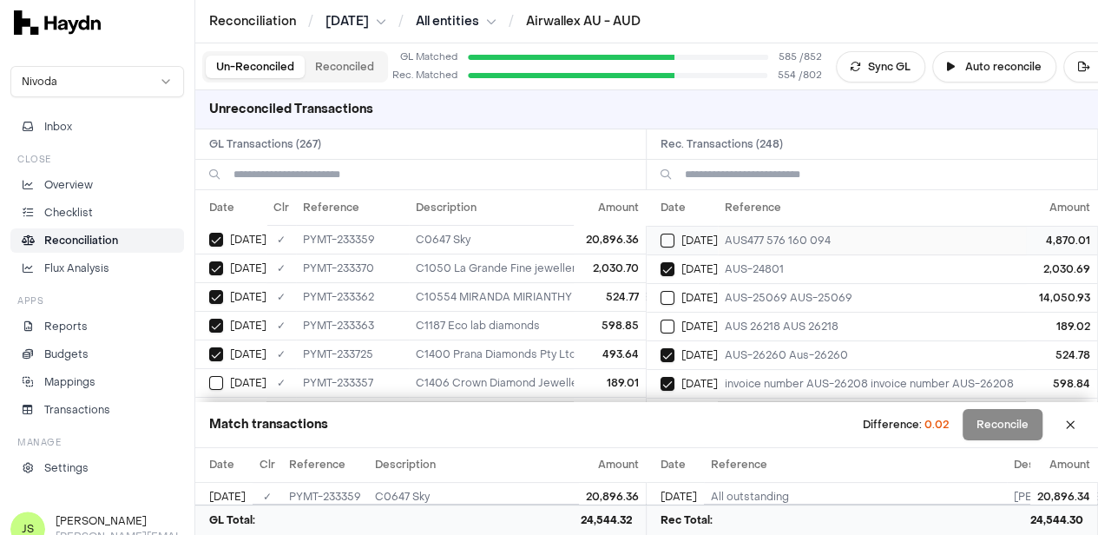
scroll to position [87, 0]
click at [672, 319] on button "Select reconciliation transaction 40499" at bounding box center [668, 325] width 14 height 14
click at [224, 377] on div "Jun 2" at bounding box center [237, 383] width 57 height 14
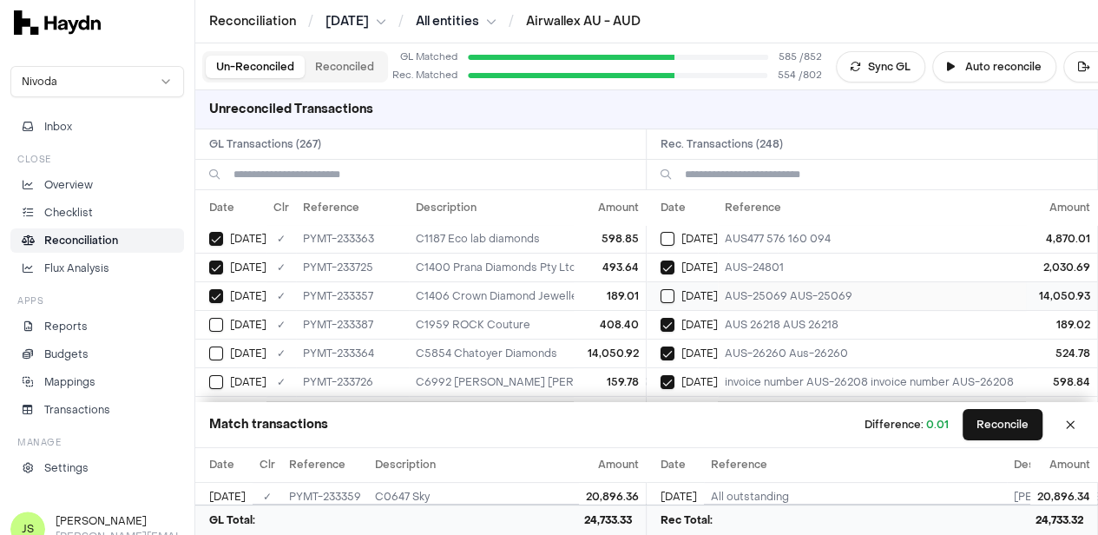
scroll to position [0, 0]
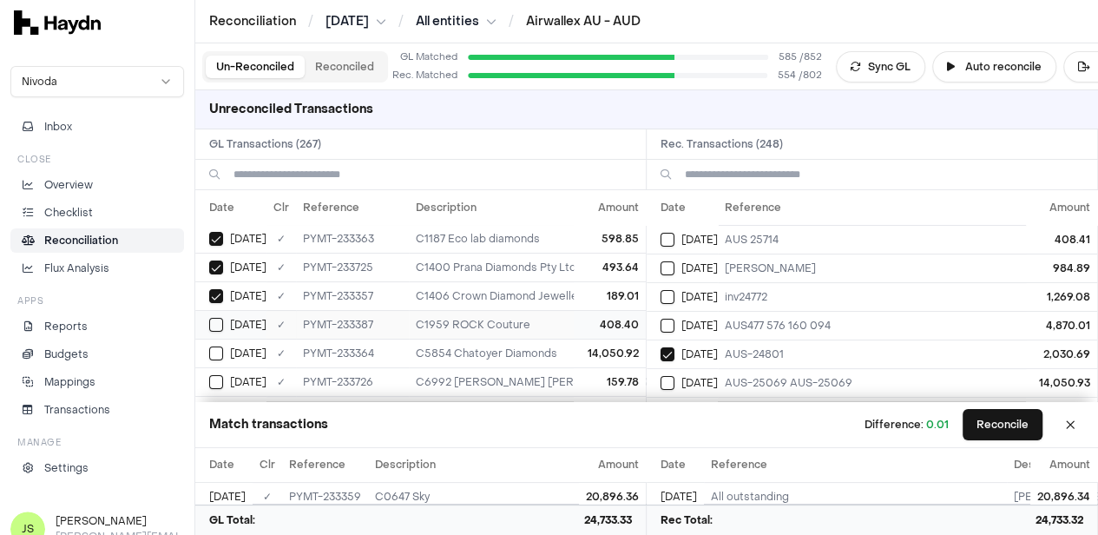
click at [221, 318] on button "Select GL transaction 8190596" at bounding box center [216, 325] width 14 height 14
click at [681, 235] on div "Jun 2" at bounding box center [689, 240] width 57 height 14
click at [1008, 426] on button "Reconcile" at bounding box center [1003, 424] width 80 height 31
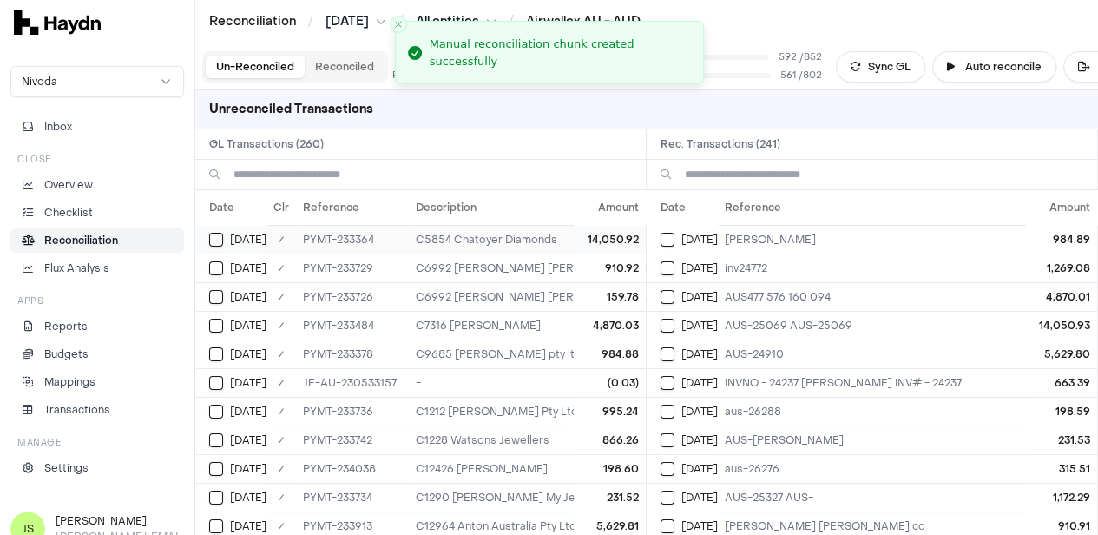
click at [212, 237] on button "Select GL transaction 8190578" at bounding box center [216, 240] width 14 height 14
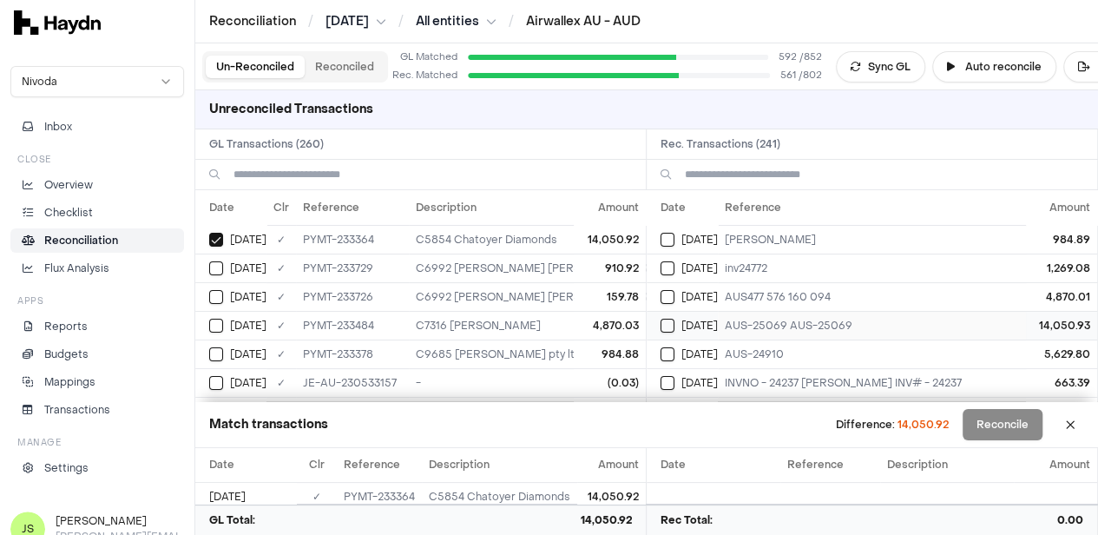
click at [675, 325] on button "Select reconciliation transaction 40506" at bounding box center [668, 326] width 14 height 14
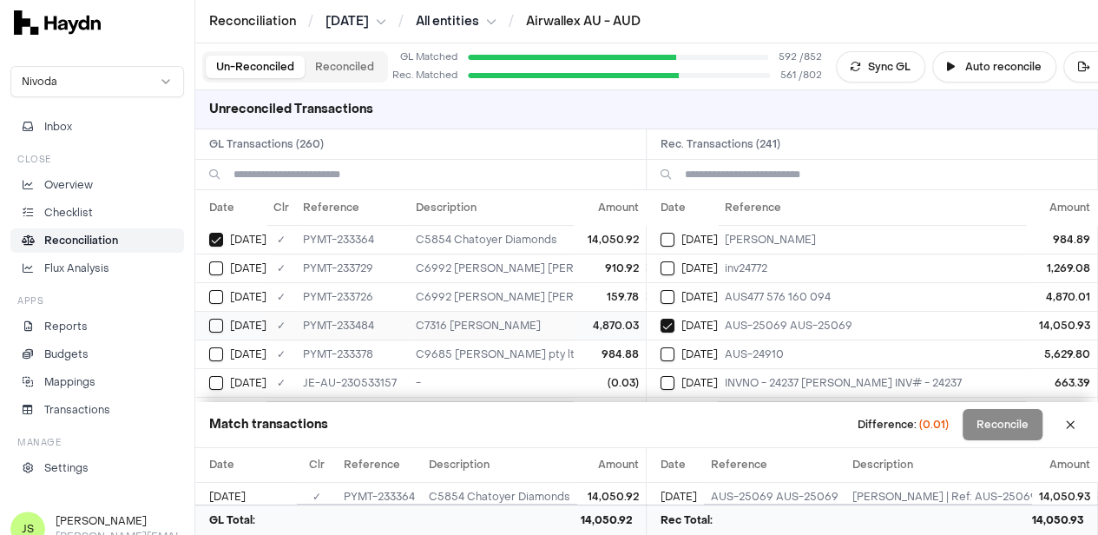
click at [221, 320] on button "Select GL transaction 8190600" at bounding box center [216, 326] width 14 height 14
click at [666, 294] on td "Jun 2" at bounding box center [682, 296] width 71 height 29
click at [222, 348] on button "Select GL transaction 8190591" at bounding box center [216, 354] width 14 height 14
click at [670, 239] on button "Select reconciliation transaction 40526" at bounding box center [668, 240] width 14 height 14
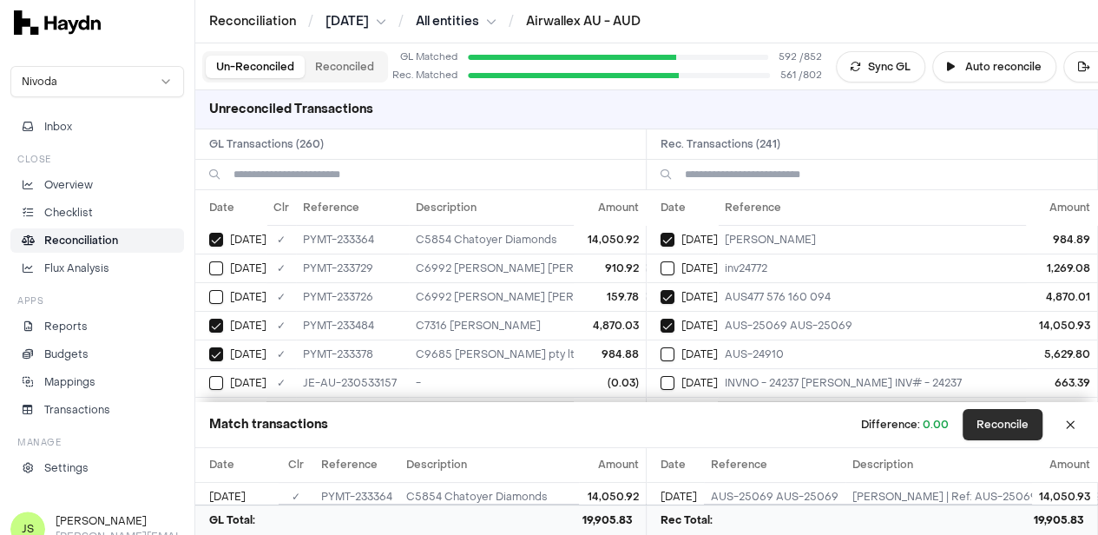
click at [1007, 433] on button "Reconcile" at bounding box center [1003, 424] width 80 height 31
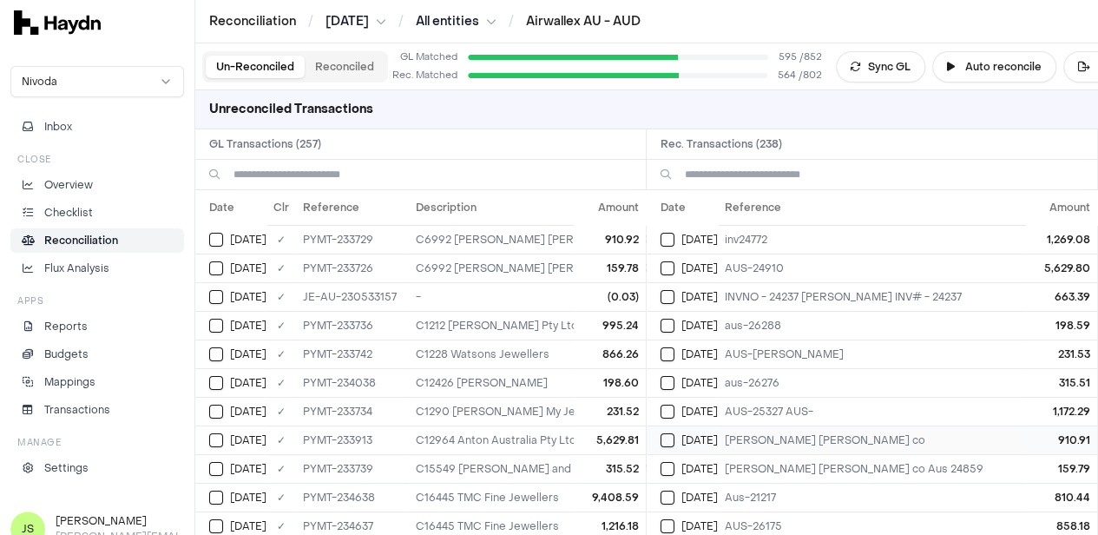
click at [672, 437] on button "Select reconciliation transaction 40550" at bounding box center [668, 440] width 14 height 14
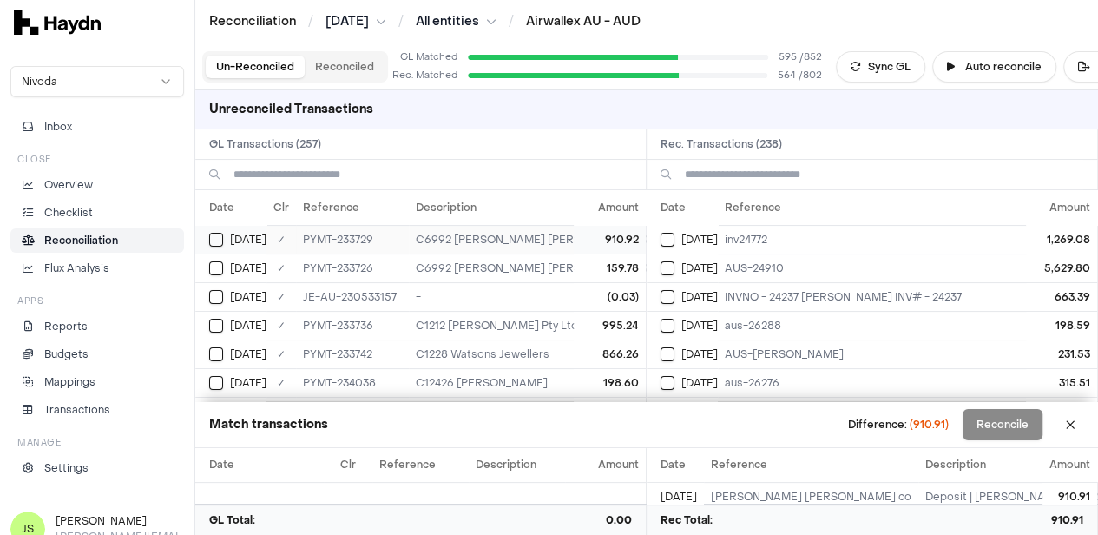
click at [224, 236] on div "Jun 2" at bounding box center [237, 240] width 57 height 14
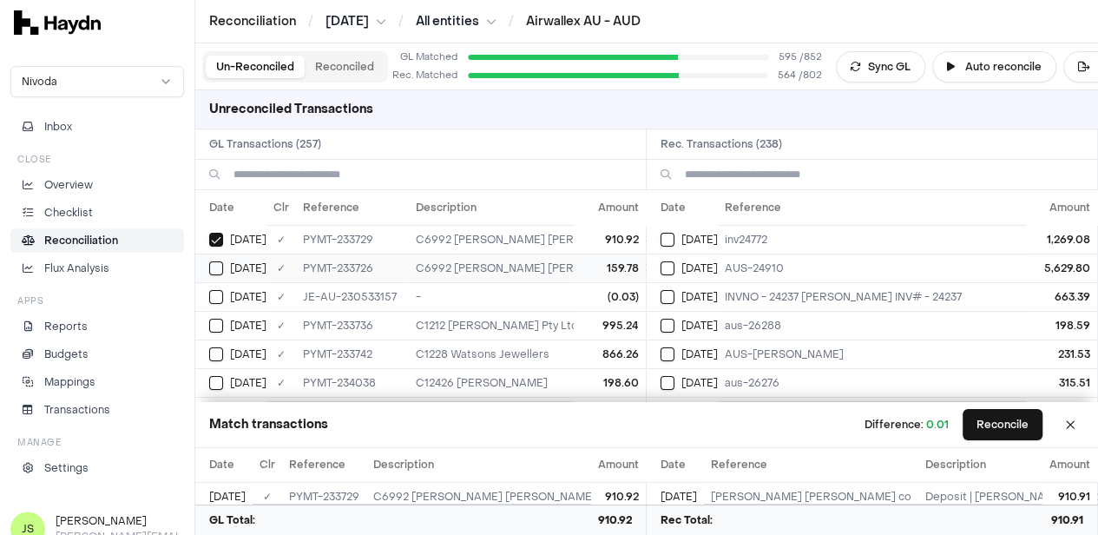
click at [219, 273] on button "Select GL transaction 8190607" at bounding box center [216, 268] width 14 height 14
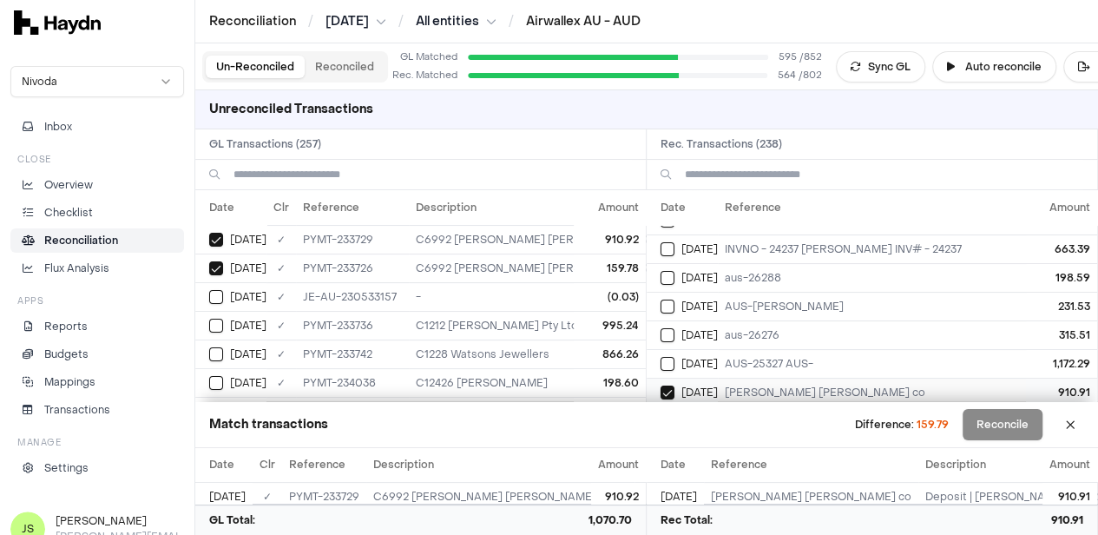
scroll to position [87, 0]
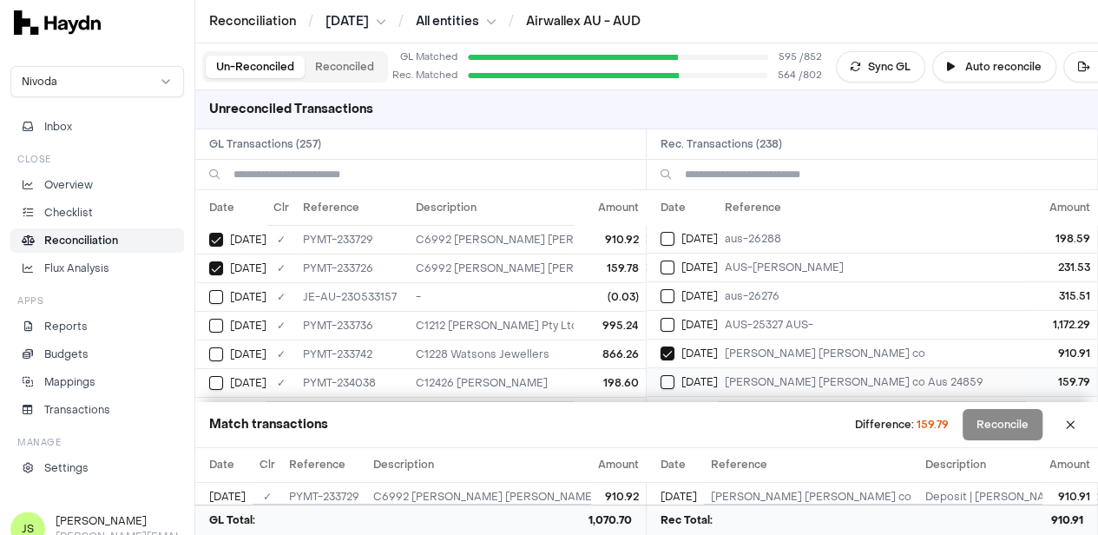
click at [675, 375] on button "Select reconciliation transaction 40548" at bounding box center [668, 382] width 14 height 14
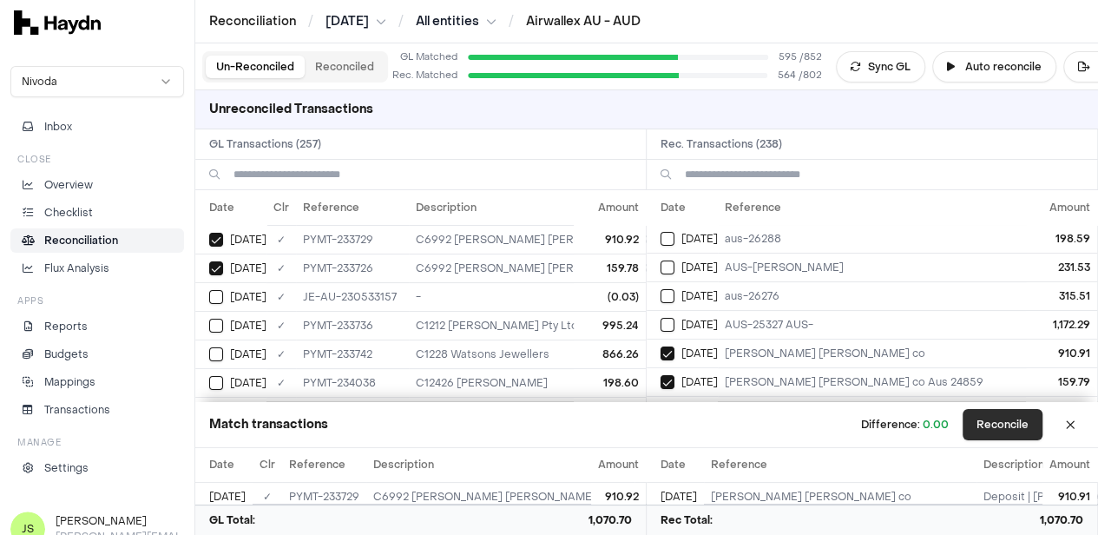
click at [1022, 428] on button "Reconcile" at bounding box center [1003, 424] width 80 height 31
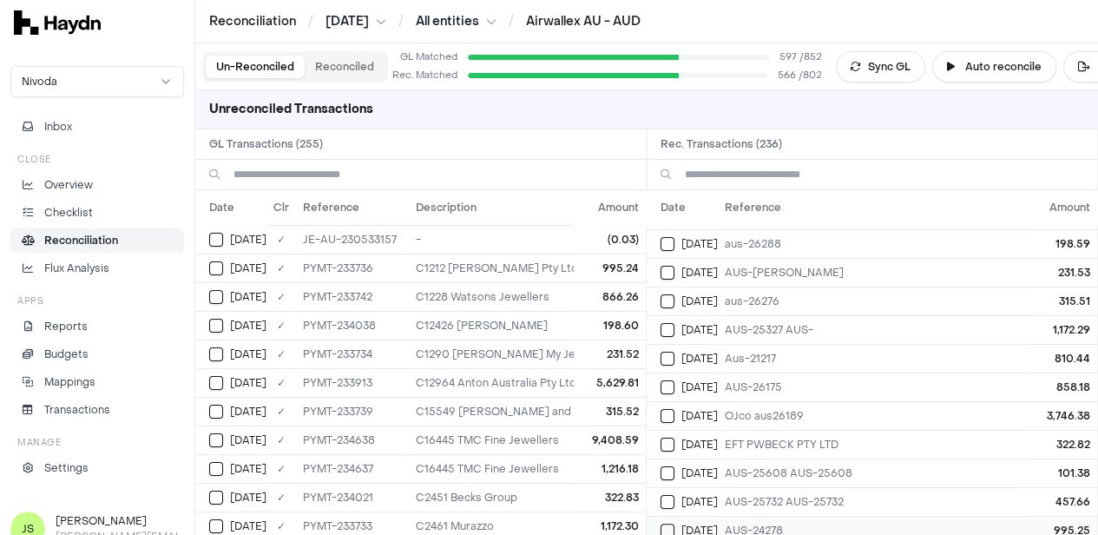
scroll to position [174, 0]
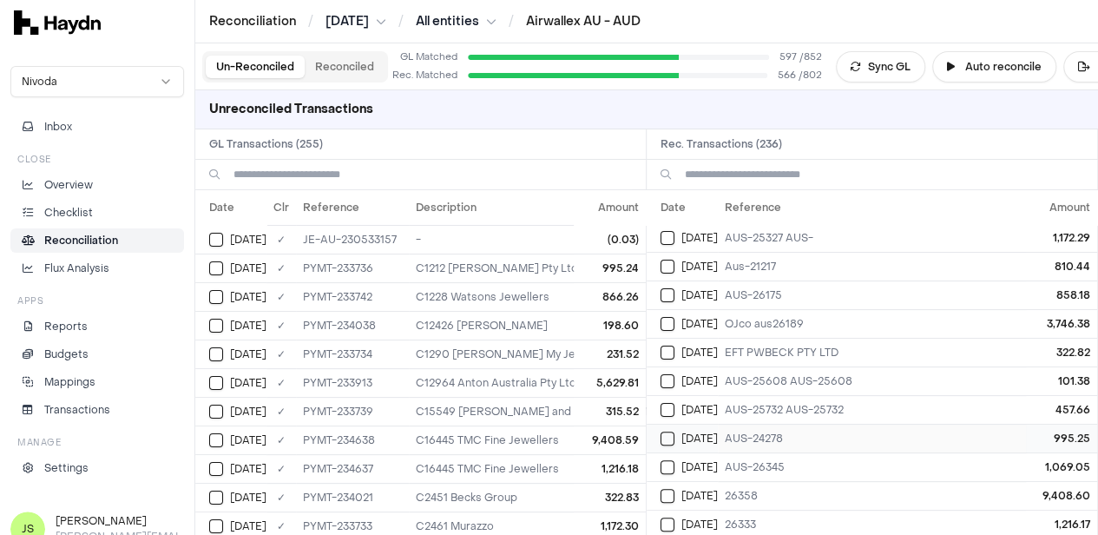
click at [675, 432] on button "Select reconciliation transaction 40557" at bounding box center [668, 439] width 14 height 14
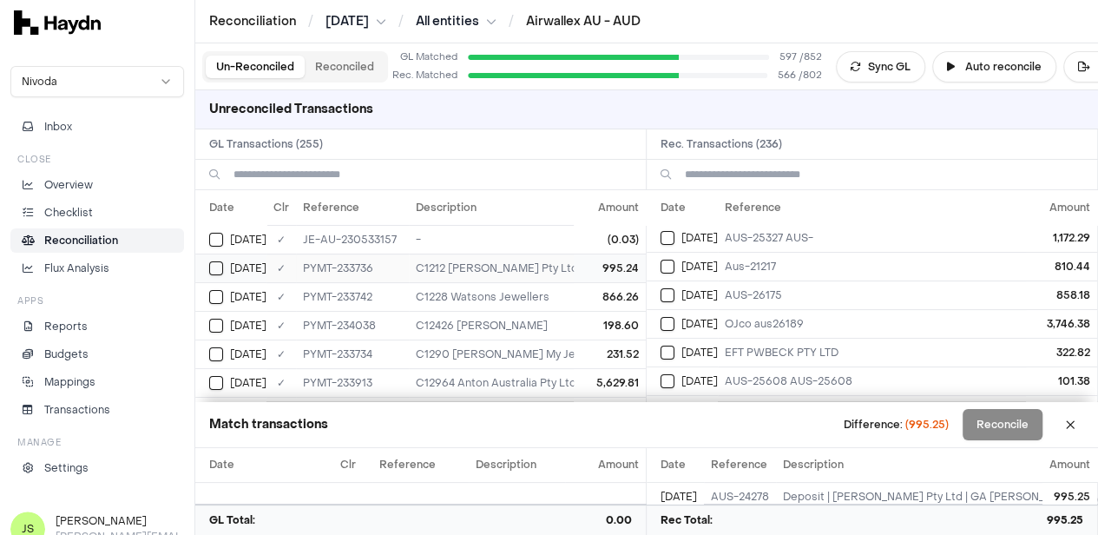
click at [210, 267] on button "Select GL transaction 8190615" at bounding box center [216, 268] width 14 height 14
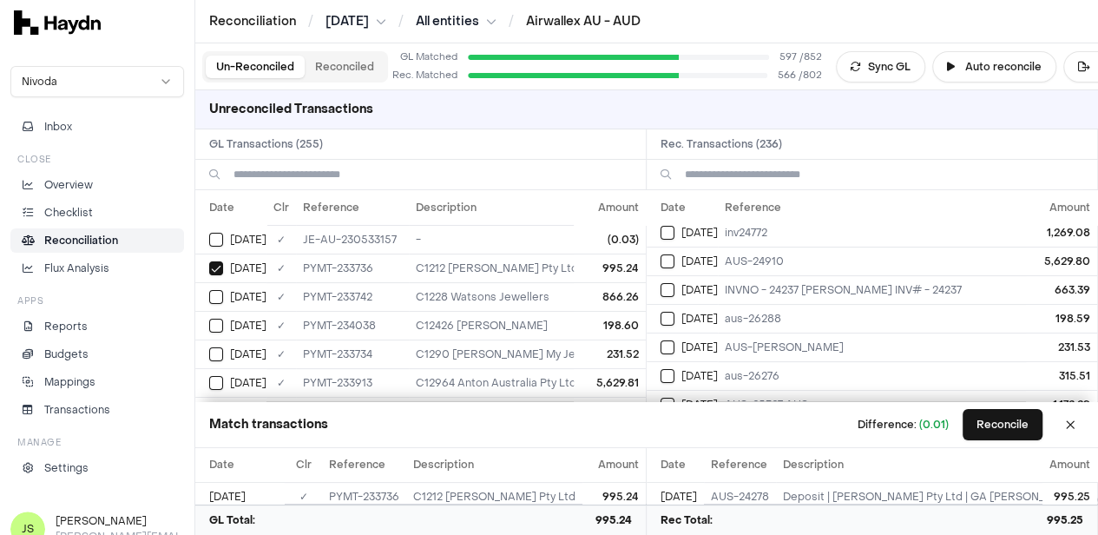
scroll to position [0, 0]
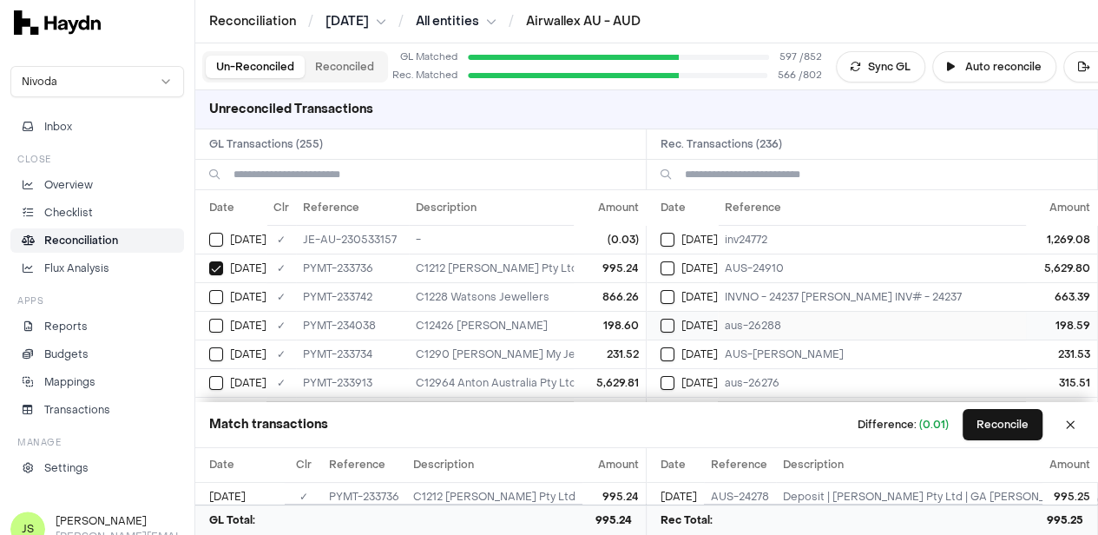
click at [672, 321] on button "Select reconciliation transaction 40575" at bounding box center [668, 326] width 14 height 14
click at [225, 320] on div "Jun 3" at bounding box center [237, 326] width 57 height 14
click at [994, 428] on button "Reconcile" at bounding box center [1003, 424] width 80 height 31
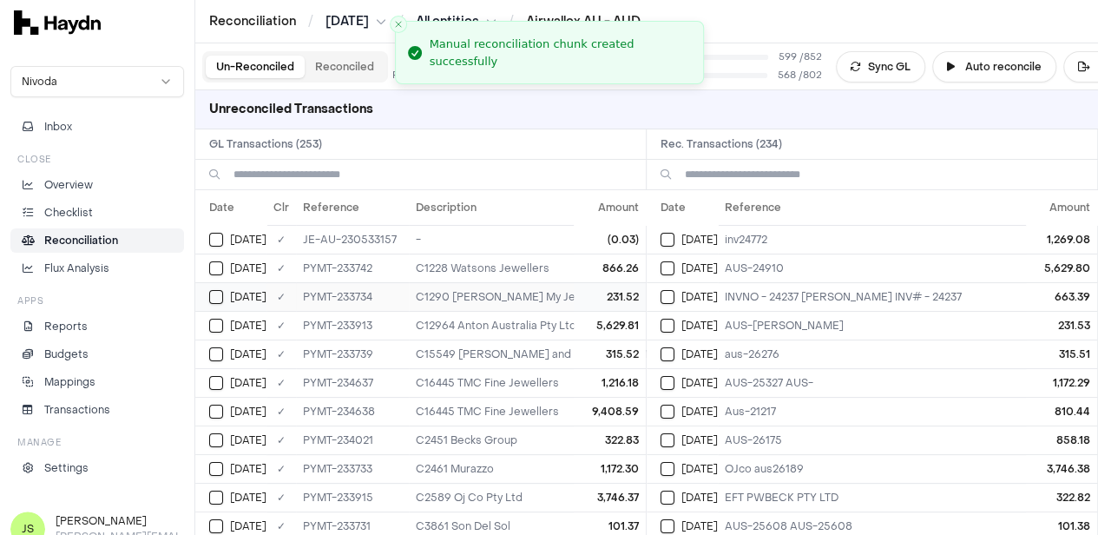
click at [214, 301] on button "Select GL transaction 8190614" at bounding box center [216, 297] width 14 height 14
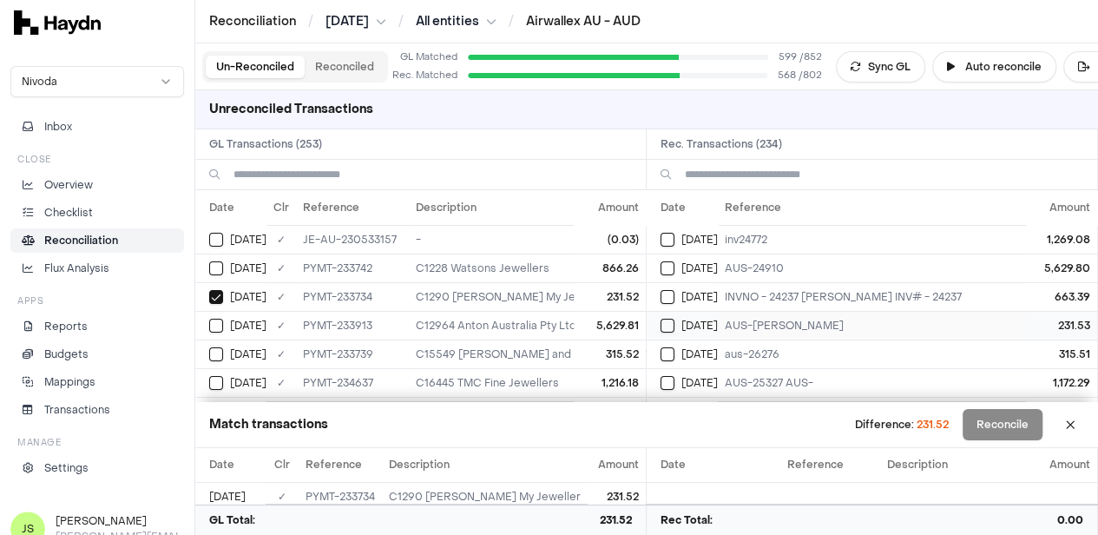
click at [675, 323] on button "Select reconciliation transaction 40555" at bounding box center [668, 326] width 14 height 14
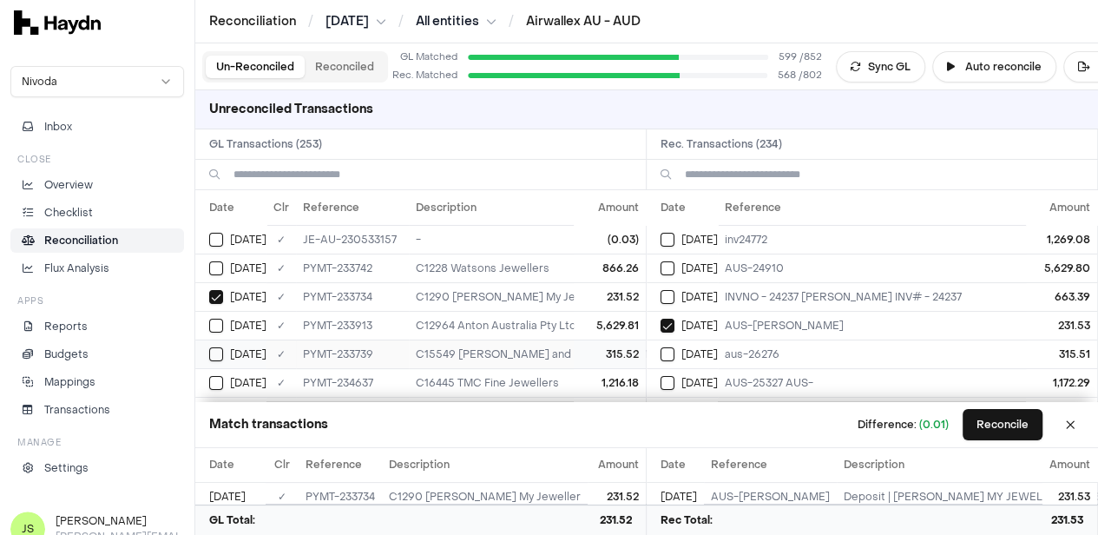
click at [212, 348] on button "Select GL transaction 8190617" at bounding box center [216, 354] width 14 height 14
click at [686, 351] on div "Jun 3" at bounding box center [689, 354] width 57 height 14
click at [1043, 433] on button "Reconcile" at bounding box center [1003, 424] width 80 height 31
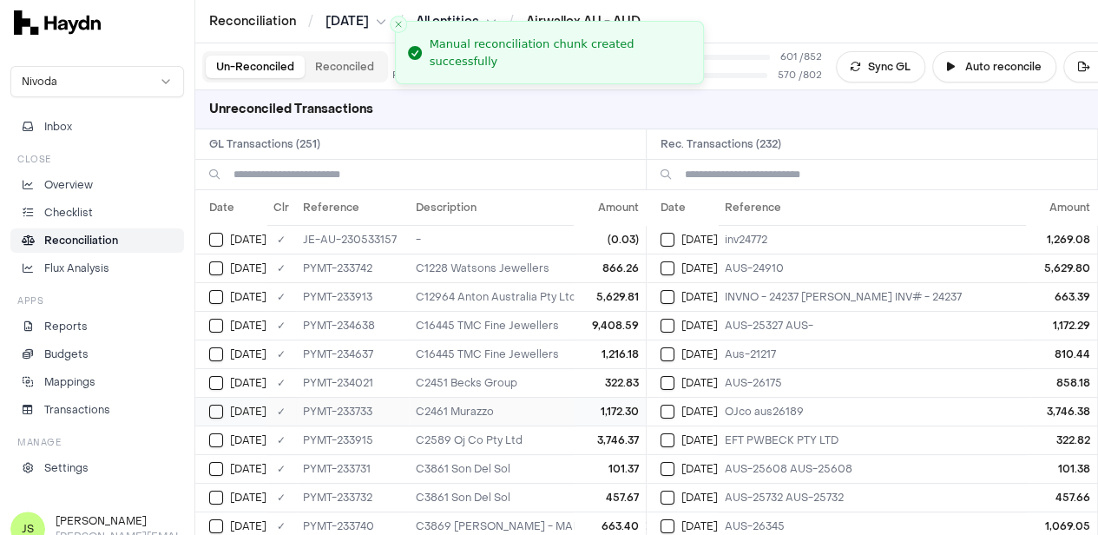
click at [214, 408] on button "Select GL transaction 8190613" at bounding box center [216, 412] width 14 height 14
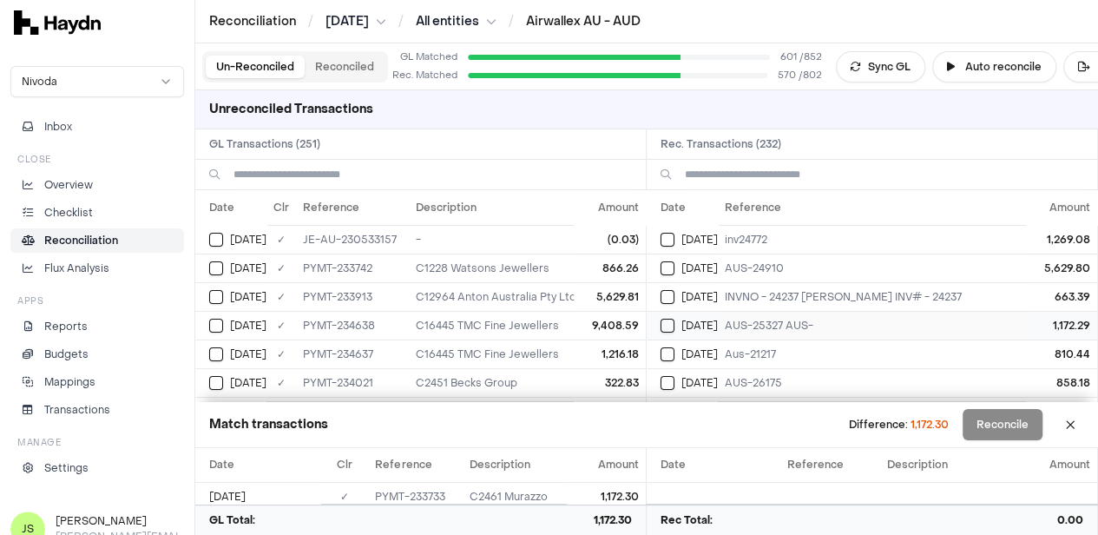
click at [675, 319] on button "Select reconciliation transaction 40554" at bounding box center [668, 326] width 14 height 14
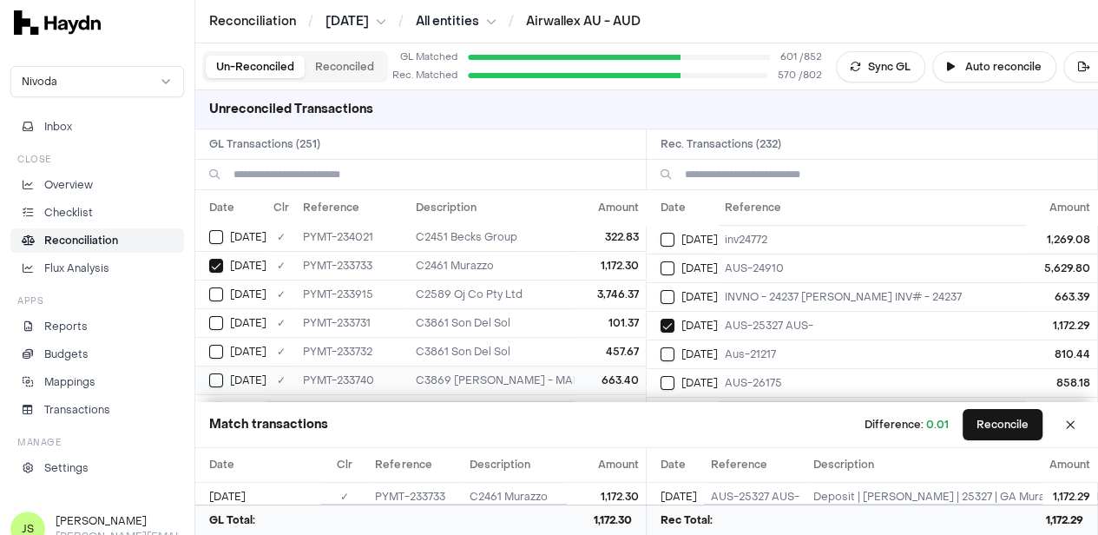
scroll to position [174, 0]
click at [216, 290] on button "Select GL transaction 8190611" at bounding box center [216, 295] width 14 height 14
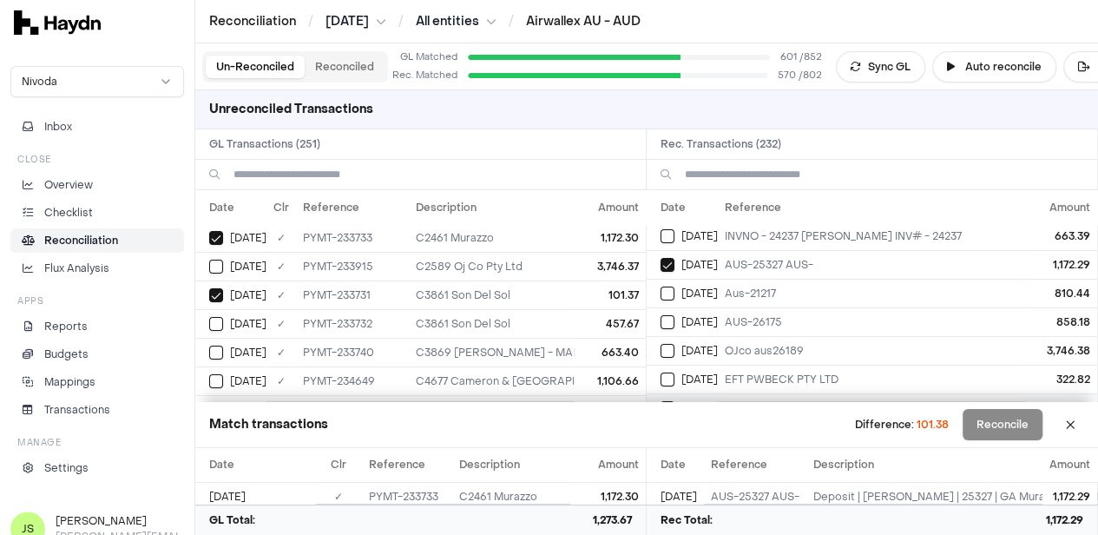
scroll to position [87, 0]
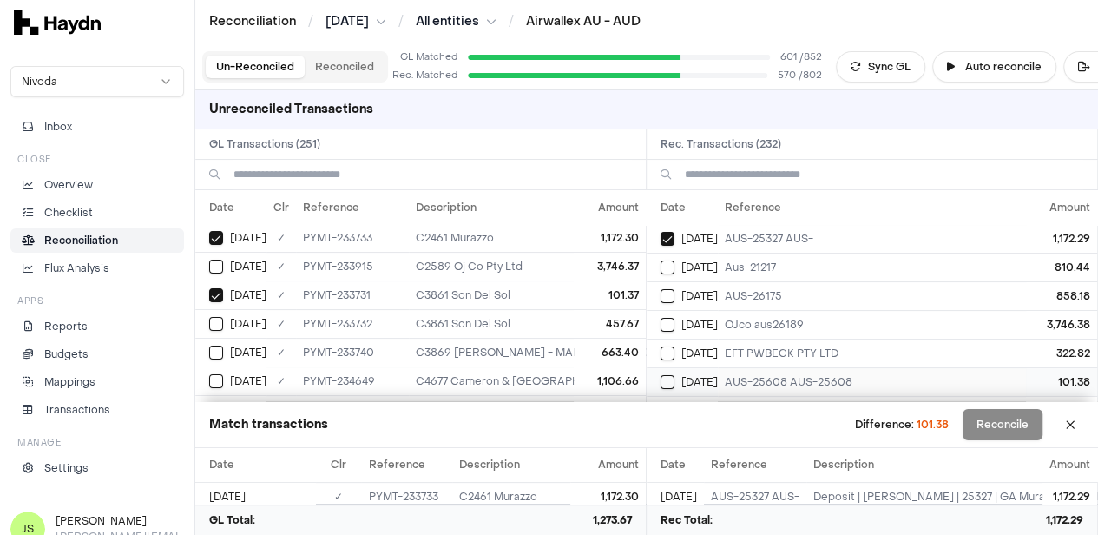
click at [666, 376] on td "Jun 3" at bounding box center [682, 381] width 71 height 29
click at [1026, 425] on button "Reconcile" at bounding box center [1003, 424] width 80 height 31
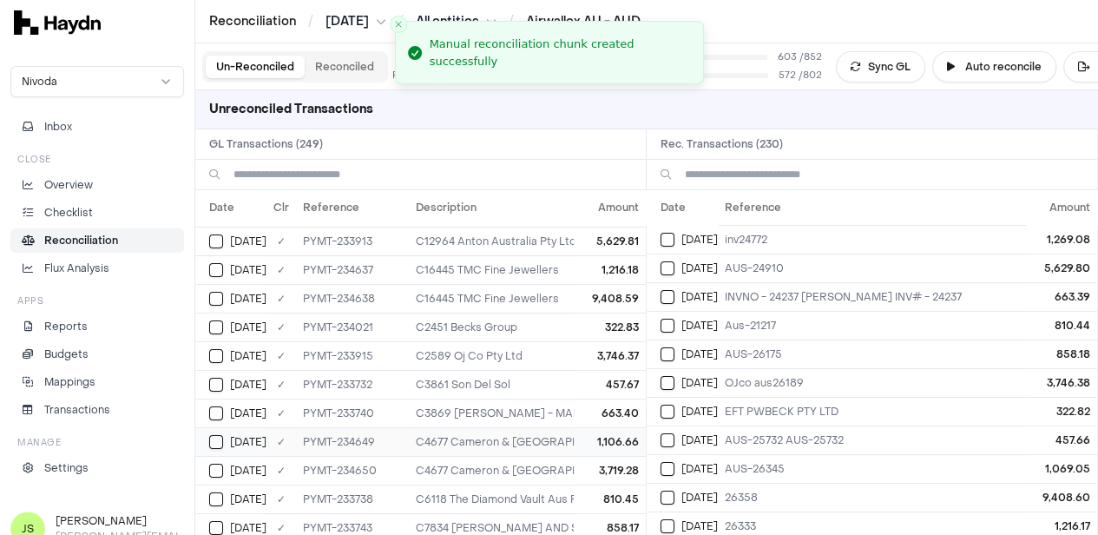
scroll to position [0, 0]
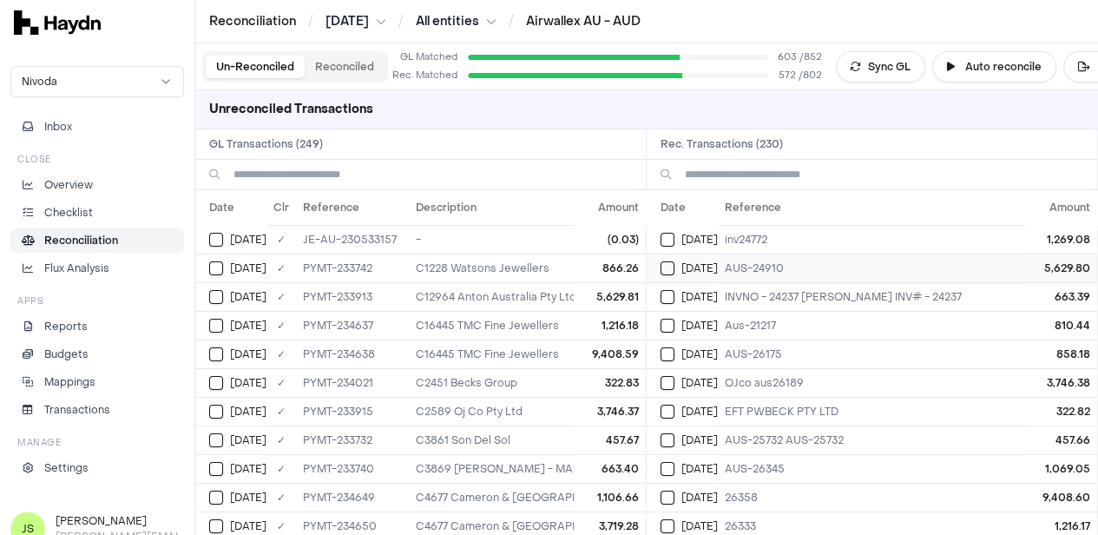
click at [662, 258] on td "Jun 3" at bounding box center [682, 268] width 71 height 29
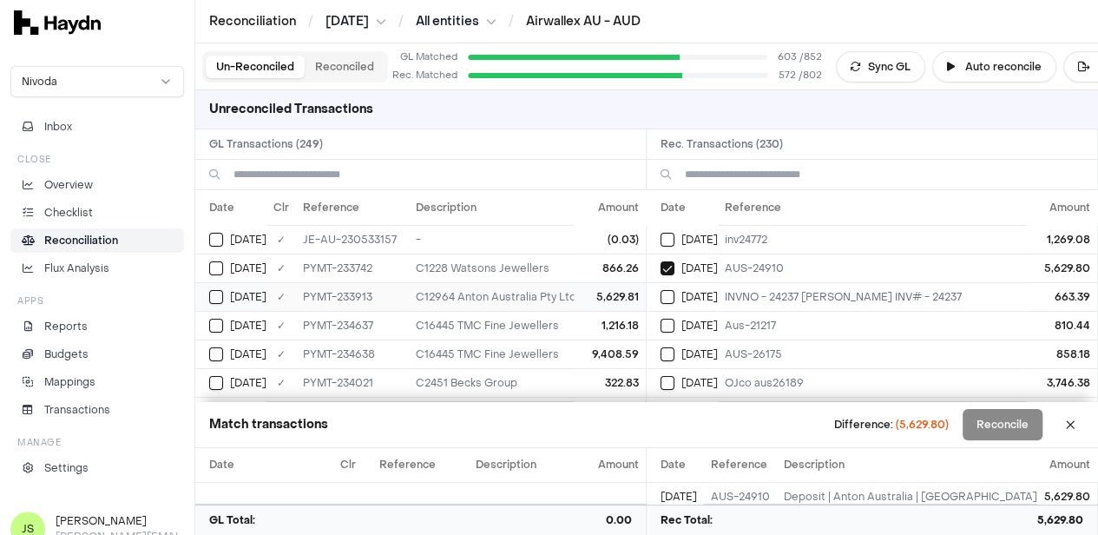
click at [208, 296] on td "Jun 3" at bounding box center [230, 296] width 71 height 29
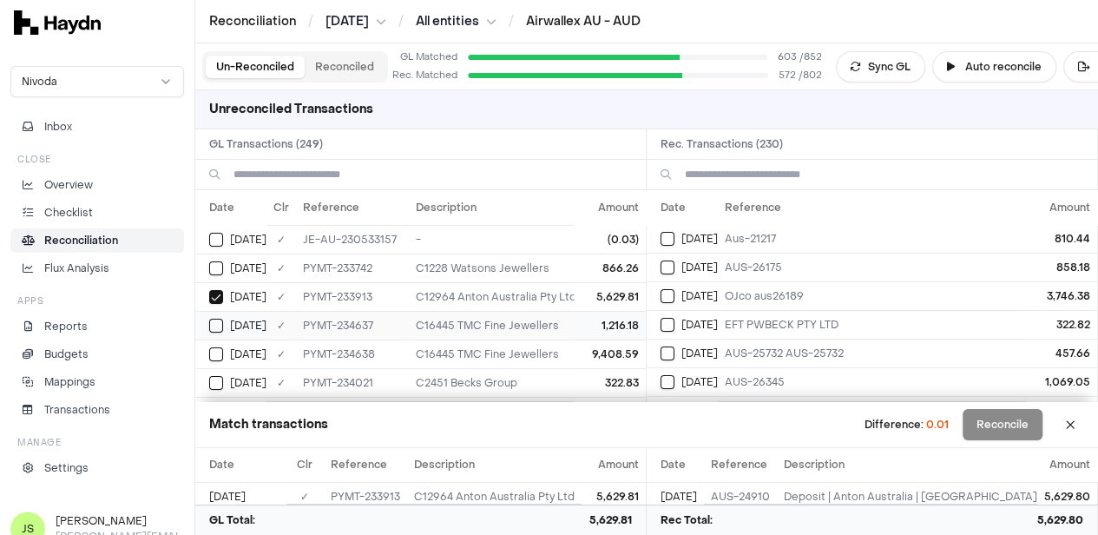
scroll to position [87, 0]
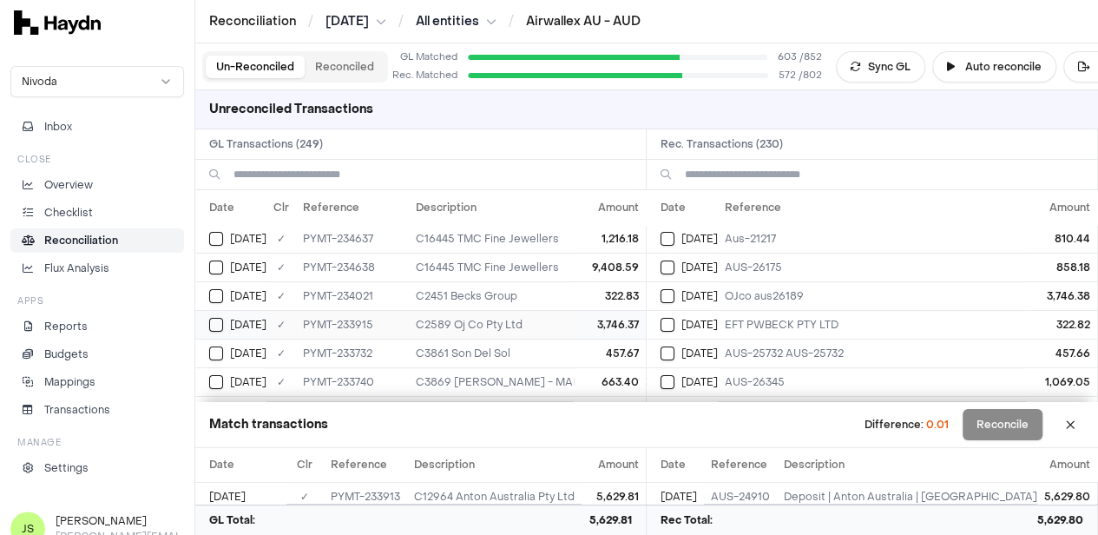
click at [225, 324] on div "Jun 3" at bounding box center [237, 325] width 57 height 14
click at [672, 289] on button "Select reconciliation transaction 40568" at bounding box center [668, 296] width 14 height 14
click at [1005, 409] on button "Reconcile" at bounding box center [1003, 424] width 80 height 31
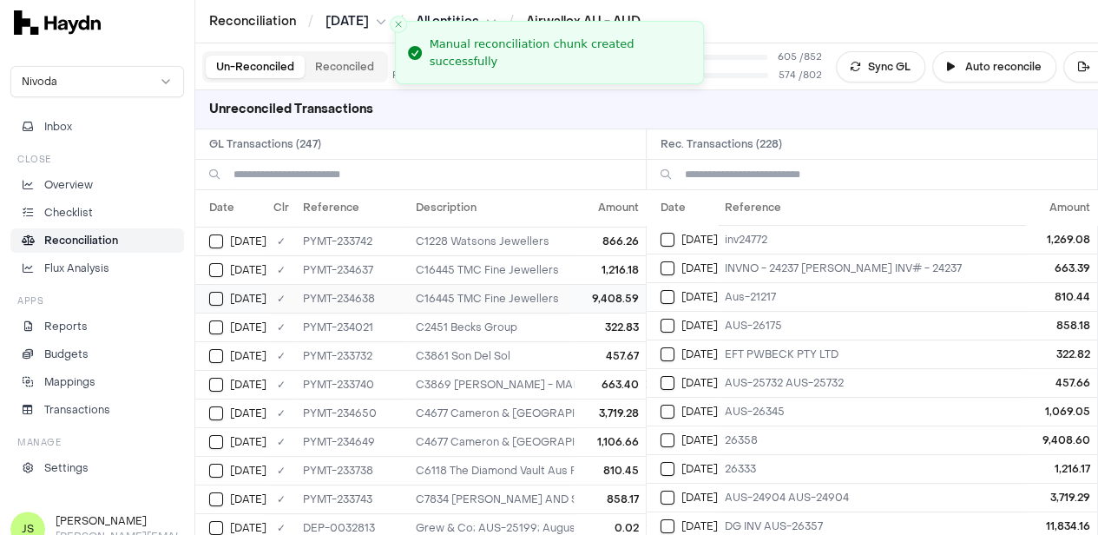
scroll to position [0, 0]
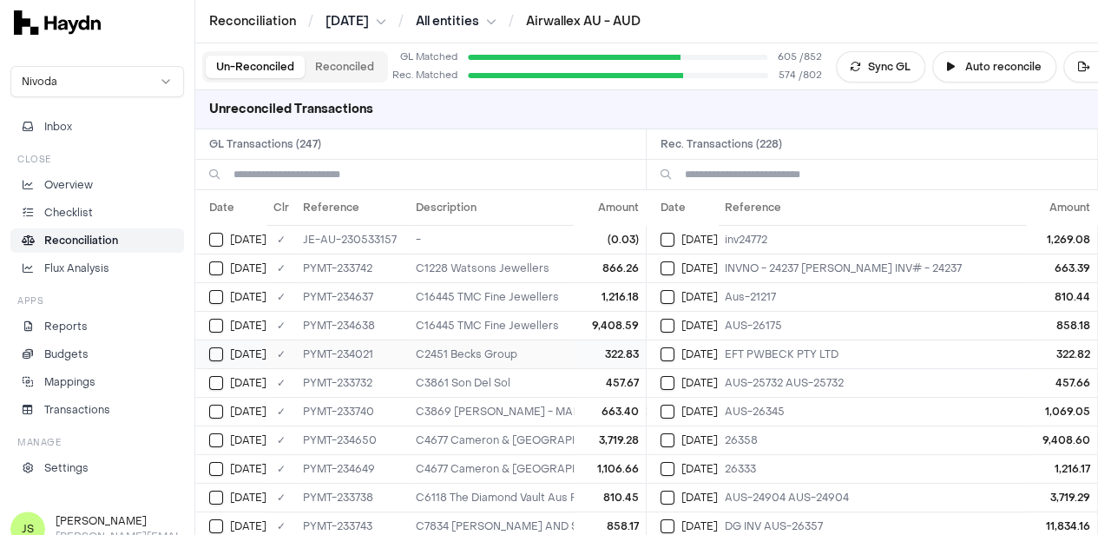
click at [227, 349] on div "Jun 3" at bounding box center [237, 354] width 57 height 14
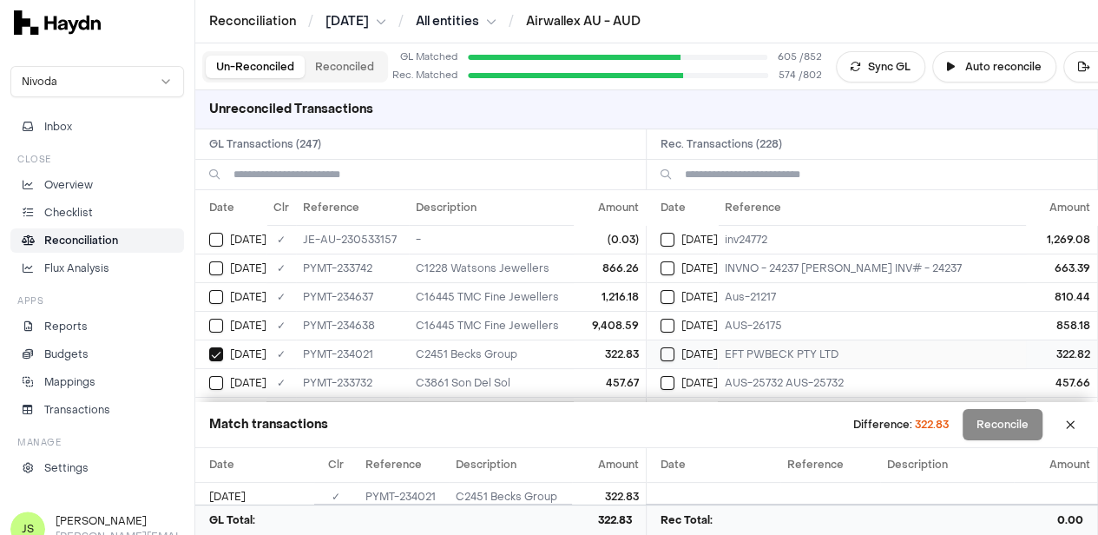
click at [675, 353] on button "Select reconciliation transaction 40572" at bounding box center [668, 354] width 14 height 14
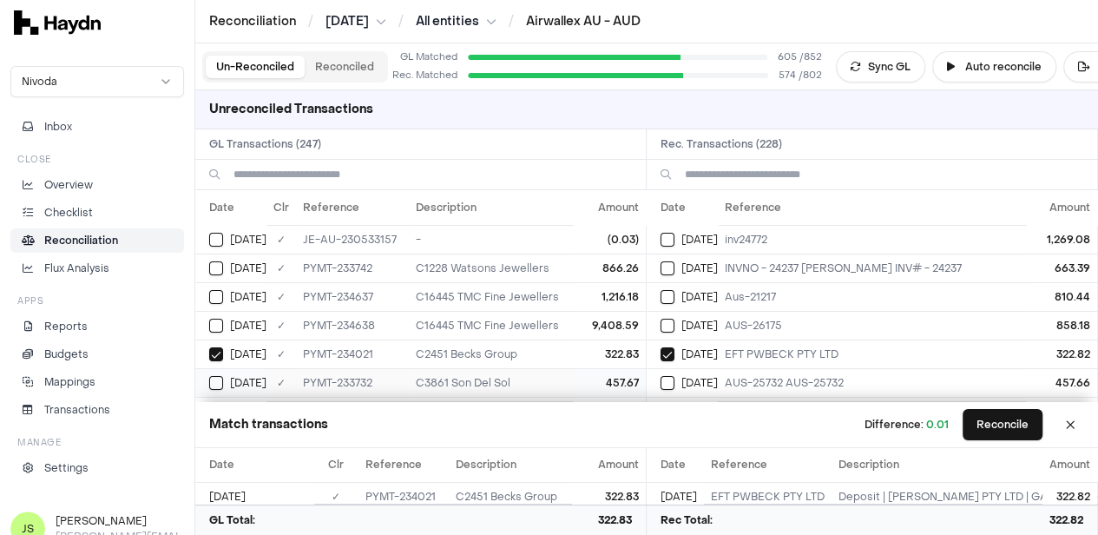
click at [219, 378] on button "Select GL transaction 8190612" at bounding box center [216, 383] width 14 height 14
click at [673, 383] on button "Select reconciliation transaction 40552" at bounding box center [668, 383] width 14 height 14
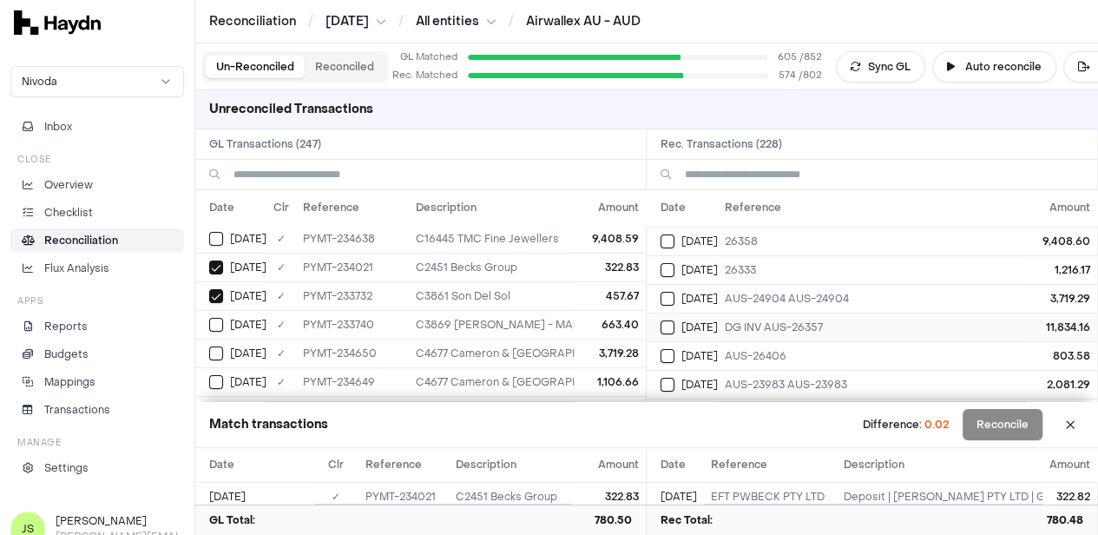
scroll to position [174, 0]
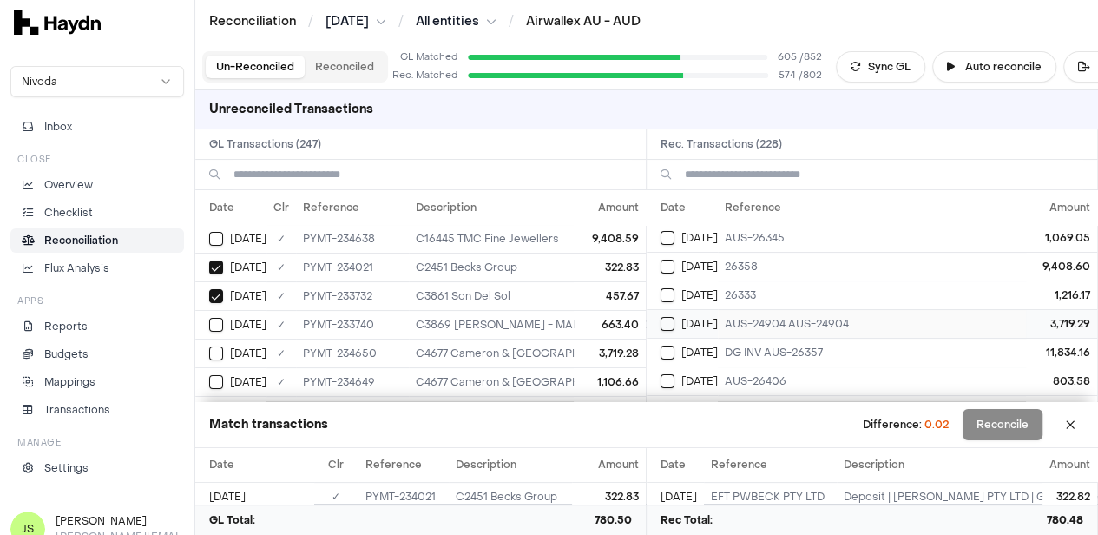
click at [686, 318] on div "Jun 4" at bounding box center [689, 324] width 57 height 14
click at [221, 353] on button "Select GL transaction 8190643" at bounding box center [216, 353] width 14 height 14
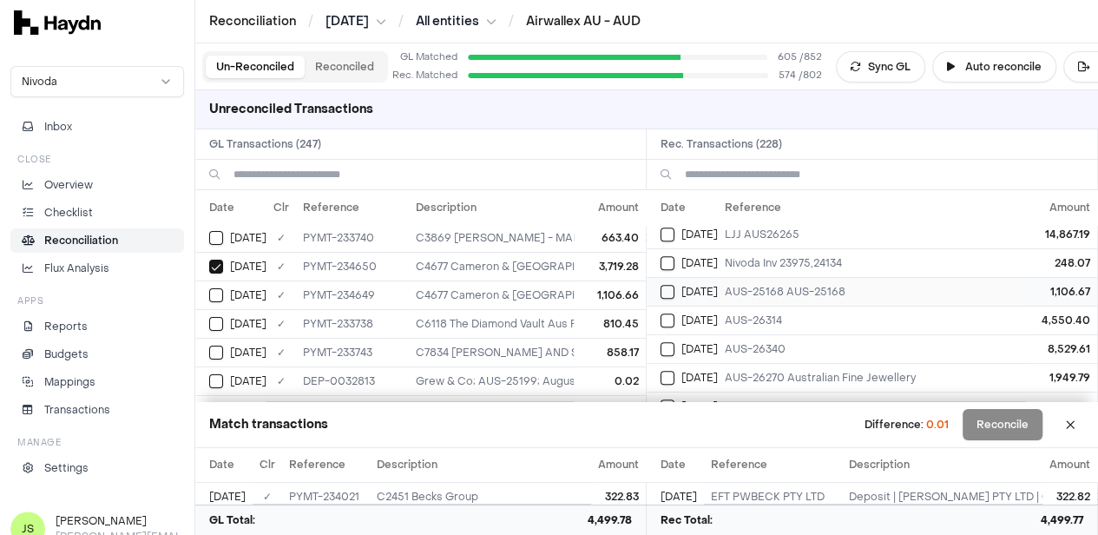
scroll to position [434, 0]
click at [670, 263] on button "Select reconciliation transaction 40582" at bounding box center [668, 264] width 14 height 14
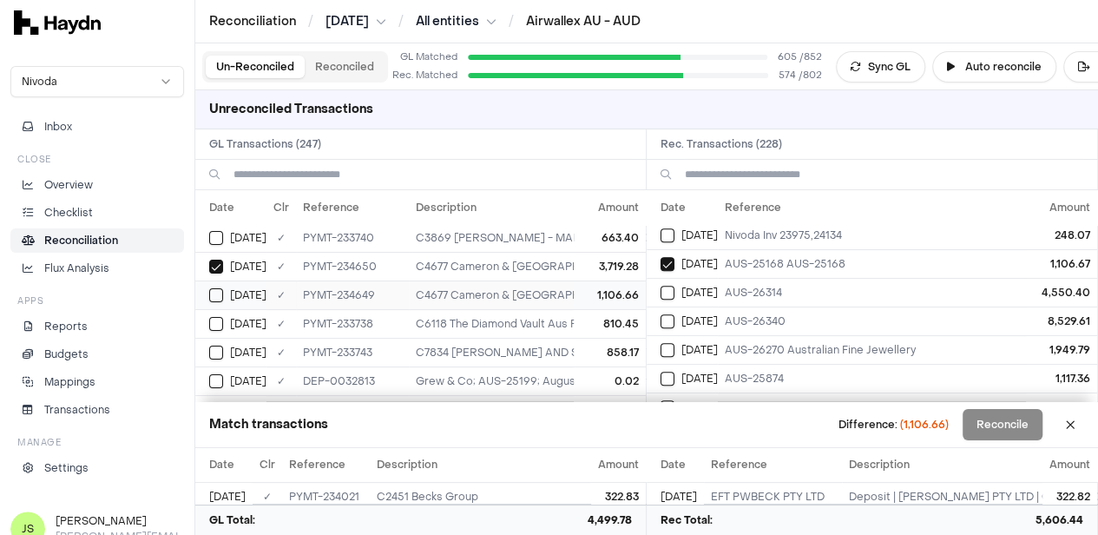
click at [211, 291] on button "Select GL transaction 8190642" at bounding box center [216, 295] width 14 height 14
click at [1025, 432] on button "Reconcile" at bounding box center [1003, 424] width 80 height 31
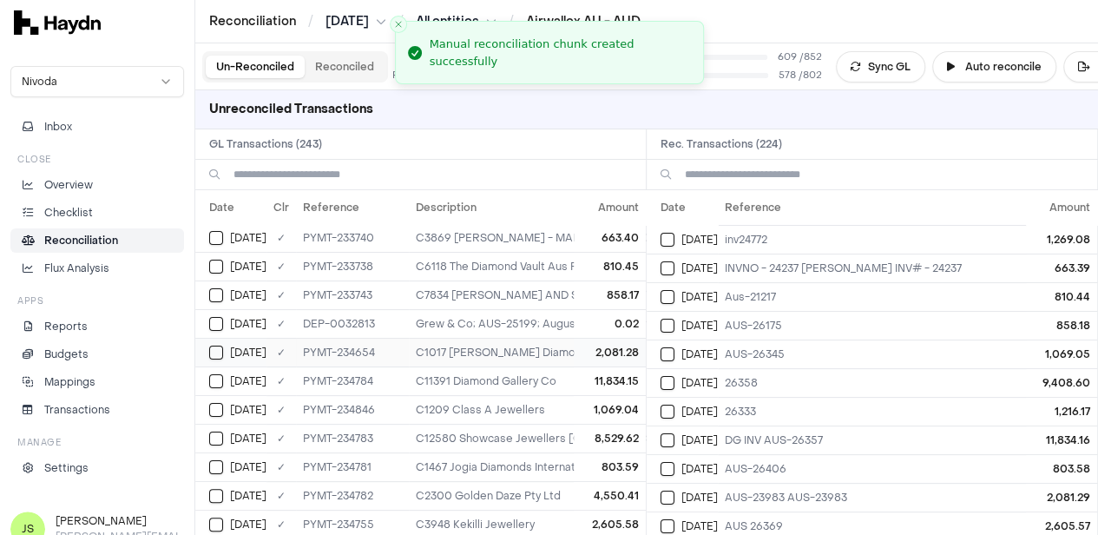
scroll to position [0, 0]
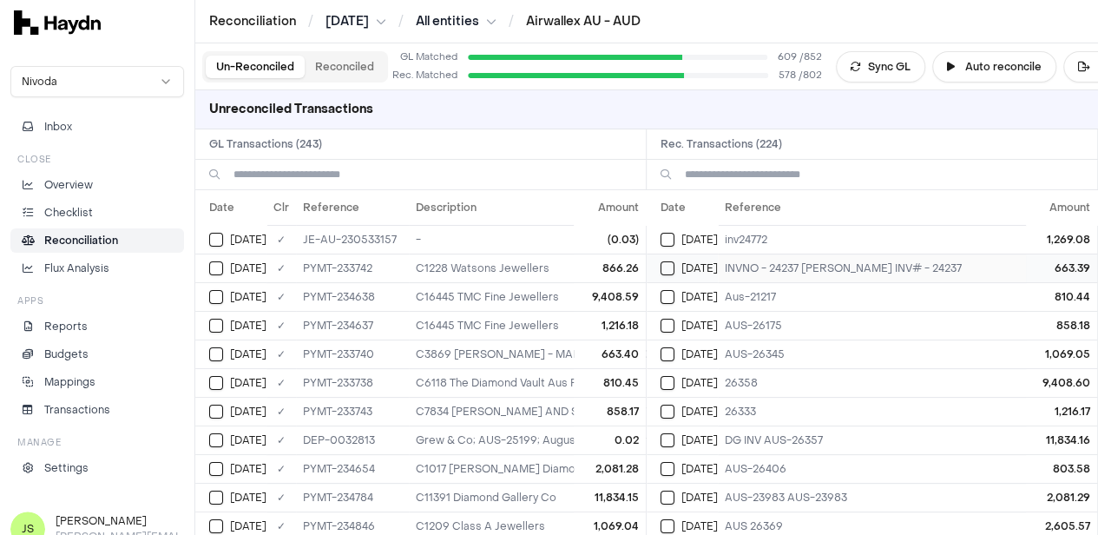
click at [675, 271] on button "Select reconciliation transaction 40561" at bounding box center [668, 268] width 14 height 14
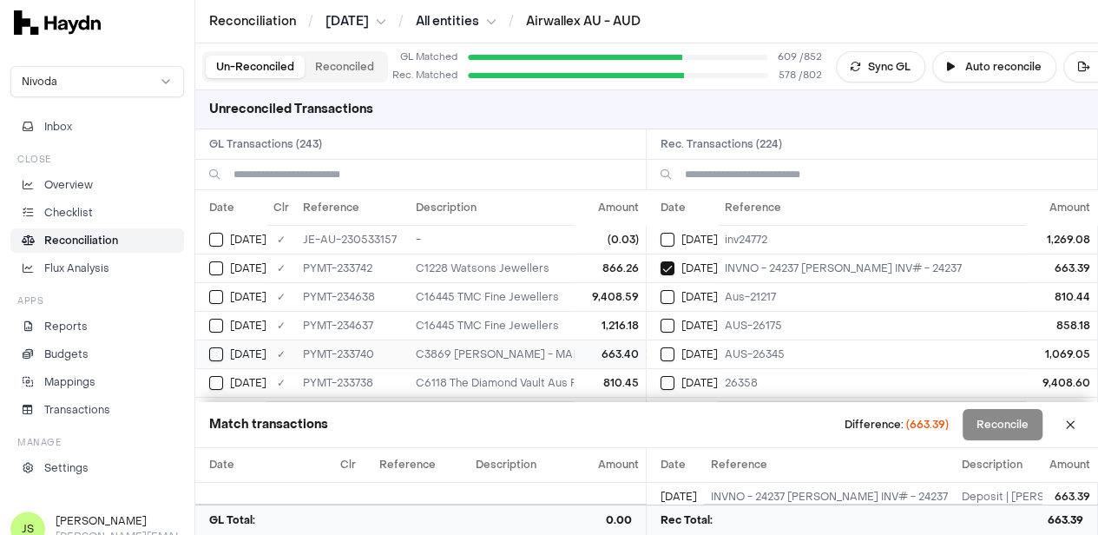
click at [217, 353] on button "Select GL transaction 8190618" at bounding box center [216, 354] width 14 height 14
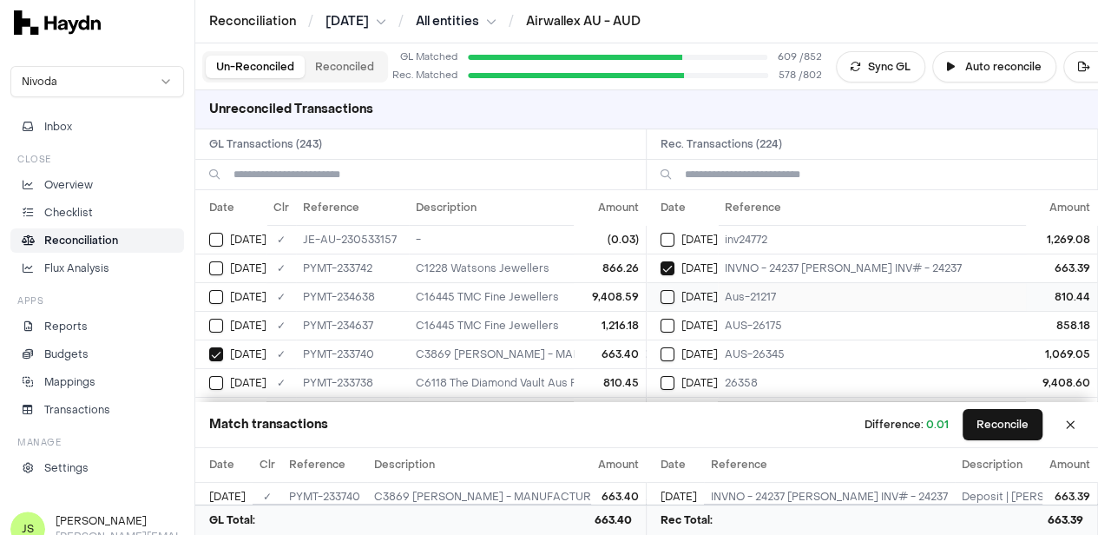
click at [665, 290] on td "Jun 3" at bounding box center [682, 296] width 71 height 29
click at [224, 376] on div "Jun 3" at bounding box center [237, 383] width 57 height 14
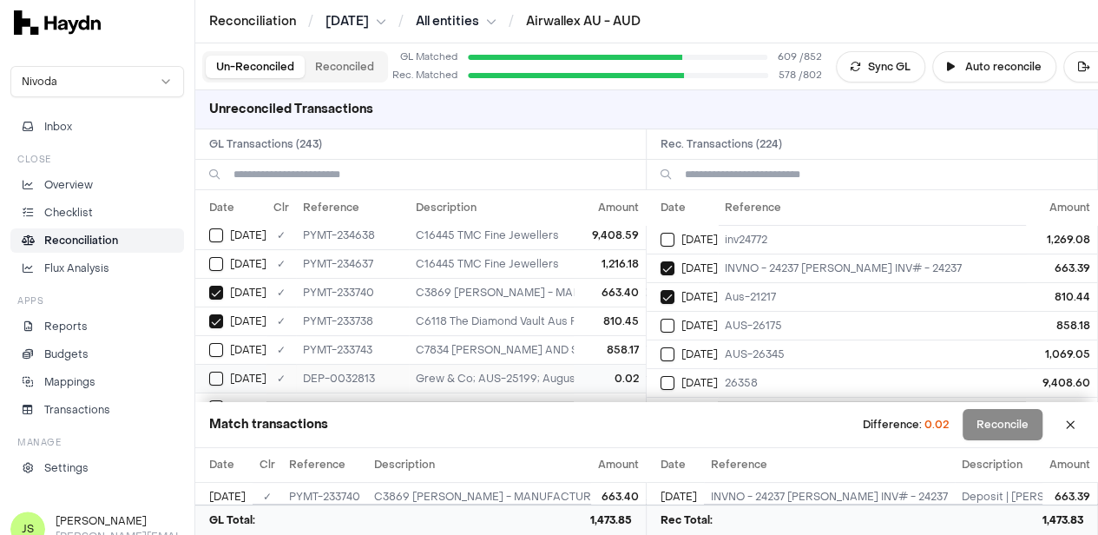
scroll to position [87, 0]
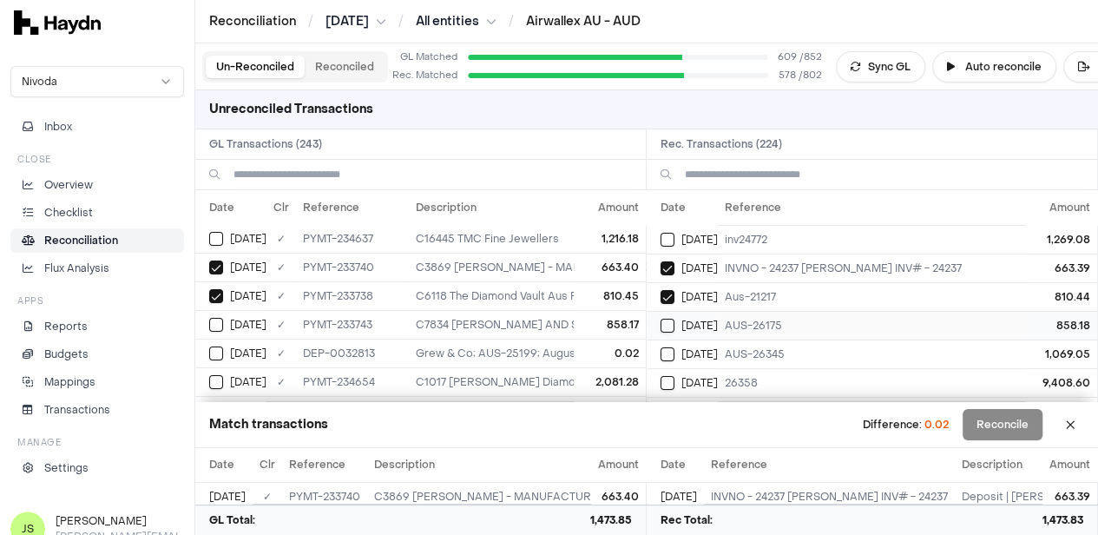
click at [675, 324] on button "Select reconciliation transaction 40564" at bounding box center [668, 326] width 14 height 14
click at [217, 322] on button "Select GL transaction 8190621" at bounding box center [216, 325] width 14 height 14
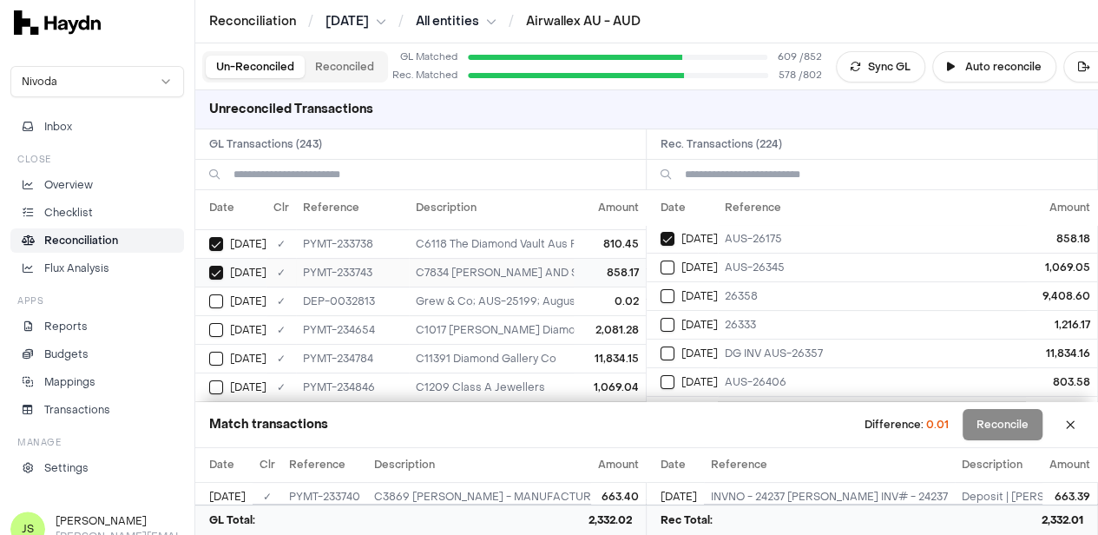
scroll to position [174, 0]
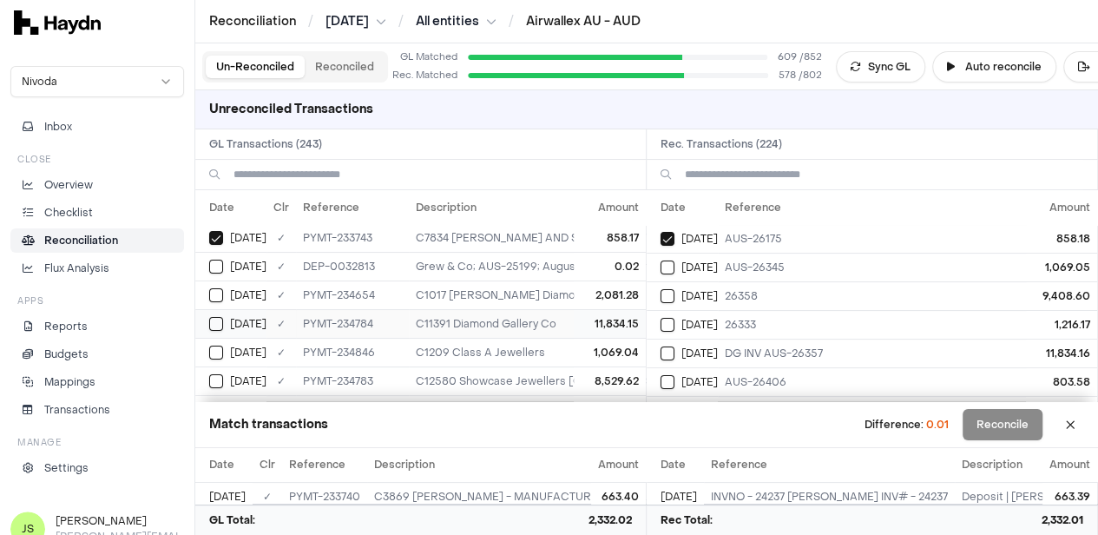
click at [214, 317] on button "Select GL transaction 8190660" at bounding box center [216, 324] width 14 height 14
click at [671, 350] on button "Select reconciliation transaction 40600" at bounding box center [668, 353] width 14 height 14
click at [1015, 423] on button "Reconcile" at bounding box center [1003, 424] width 80 height 31
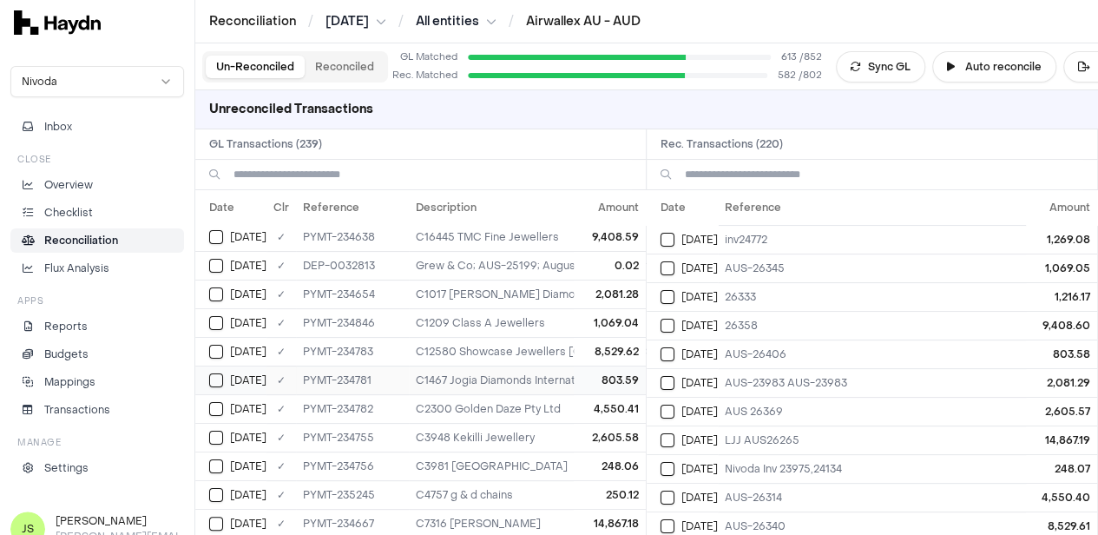
scroll to position [0, 0]
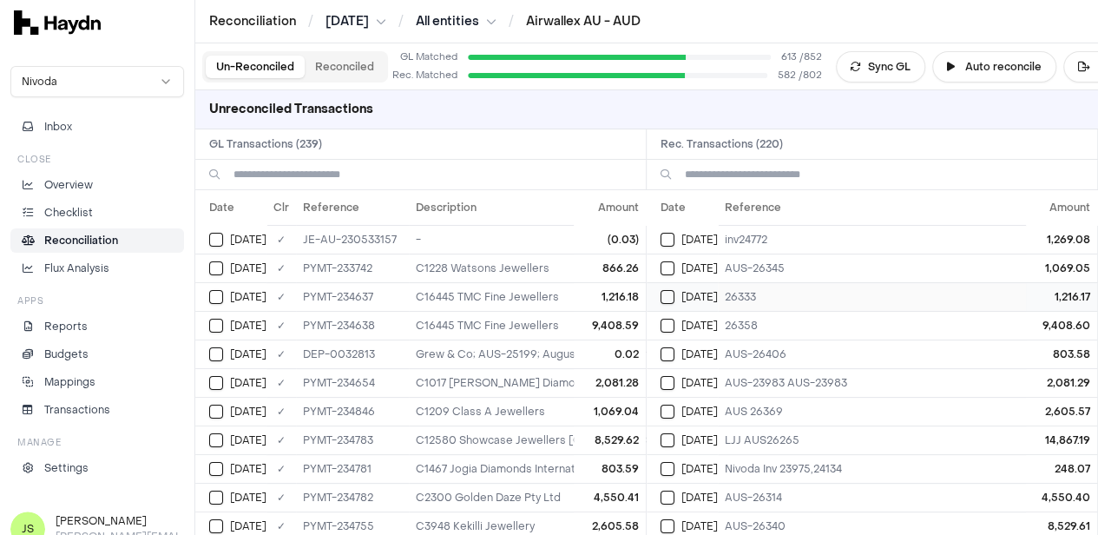
drag, startPoint x: 671, startPoint y: 267, endPoint x: 696, endPoint y: 303, distance: 43.1
click at [671, 267] on button "Select reconciliation transaction 40602" at bounding box center [668, 268] width 14 height 14
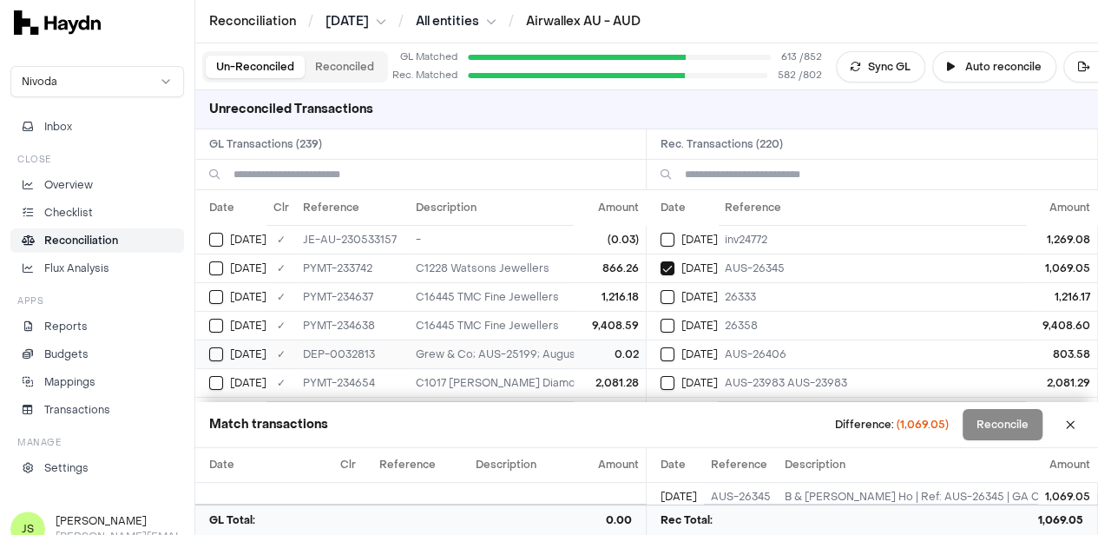
scroll to position [87, 0]
click at [225, 324] on div "Jun 4" at bounding box center [237, 325] width 57 height 14
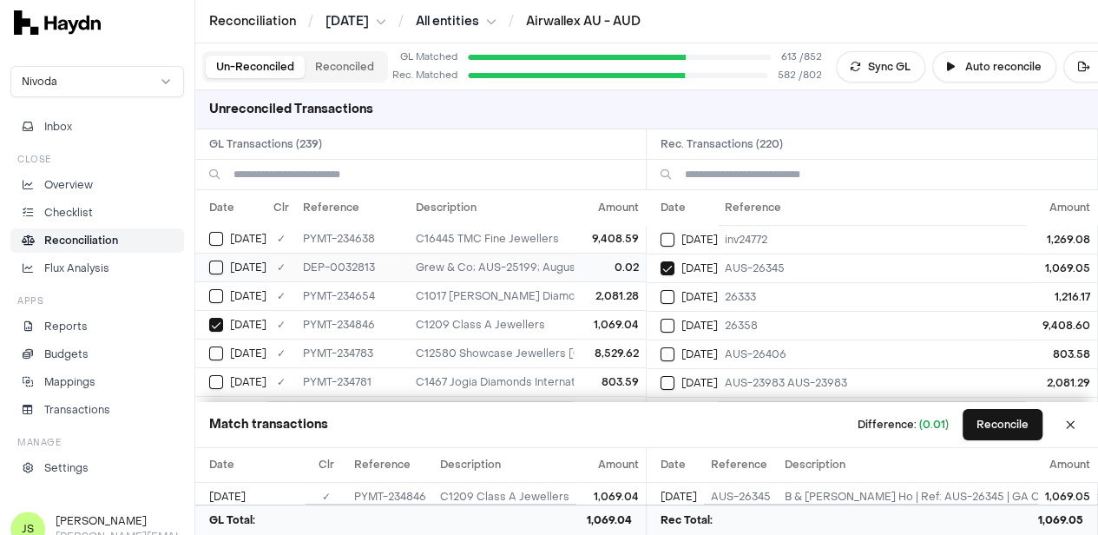
scroll to position [0, 0]
click at [220, 293] on button "Select GL transaction 8190639" at bounding box center [216, 297] width 14 height 14
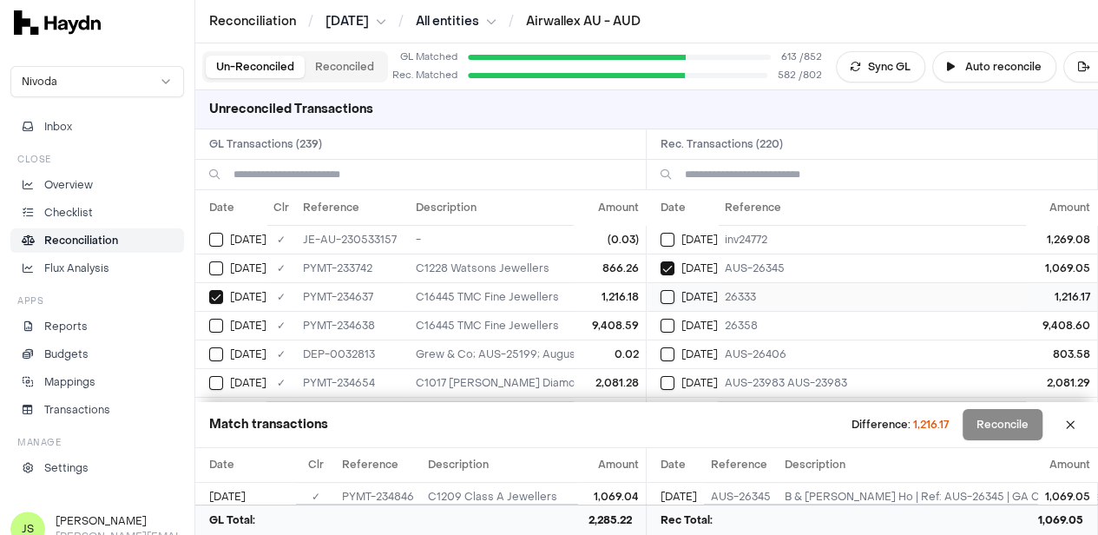
click at [675, 293] on button "Select reconciliation transaction 40579" at bounding box center [668, 297] width 14 height 14
click at [1004, 432] on button "Reconcile" at bounding box center [1003, 424] width 80 height 31
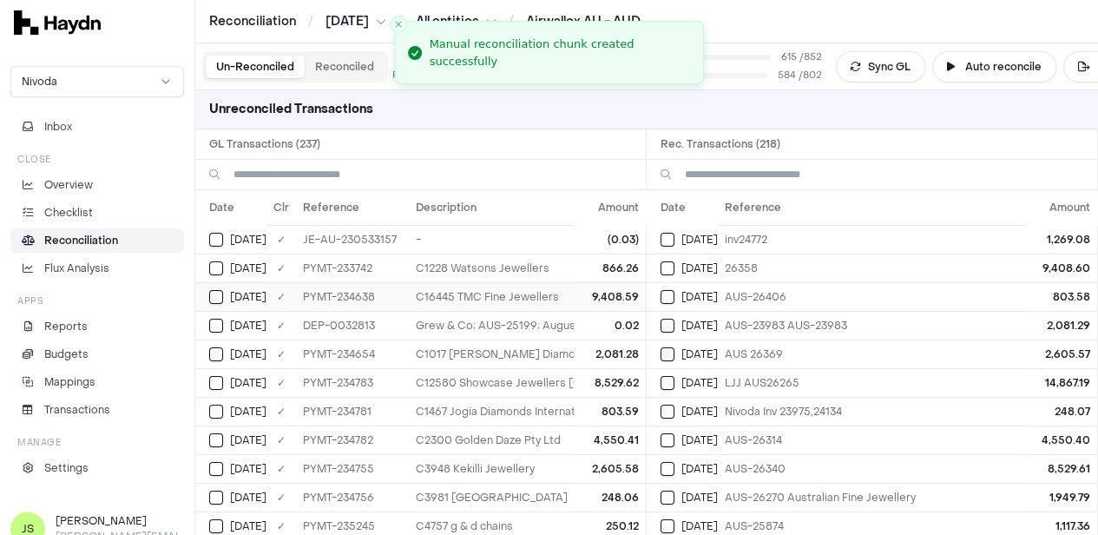
click at [212, 290] on button "Select GL transaction 8190640" at bounding box center [216, 297] width 14 height 14
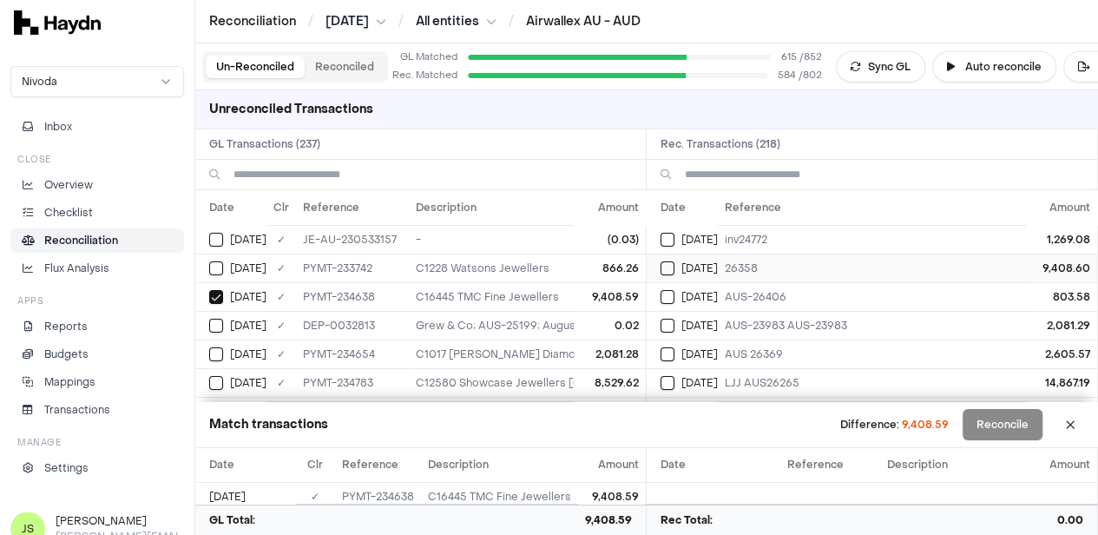
click at [681, 271] on div "Jun 4" at bounding box center [689, 268] width 57 height 14
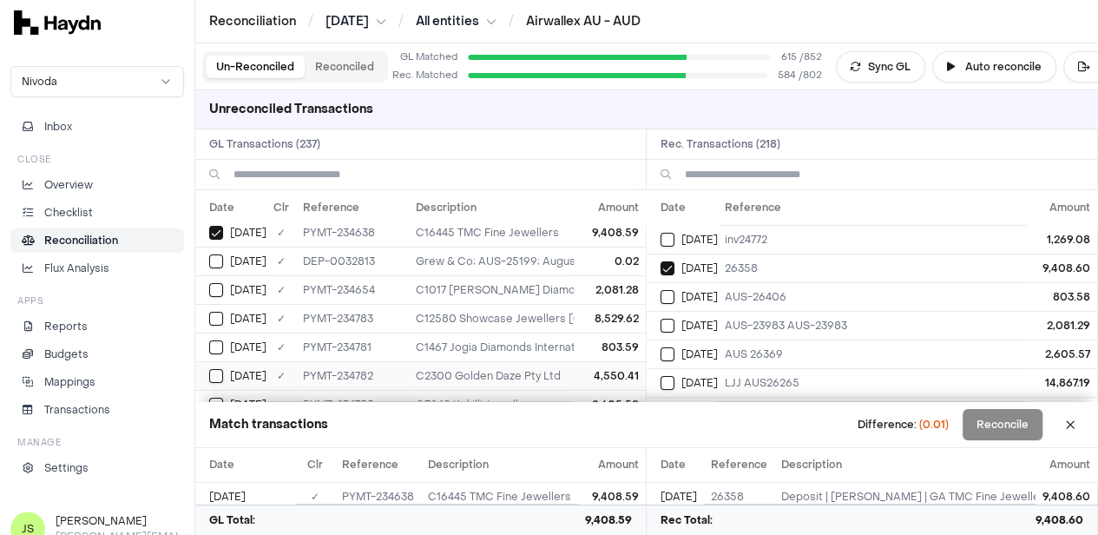
scroll to position [87, 0]
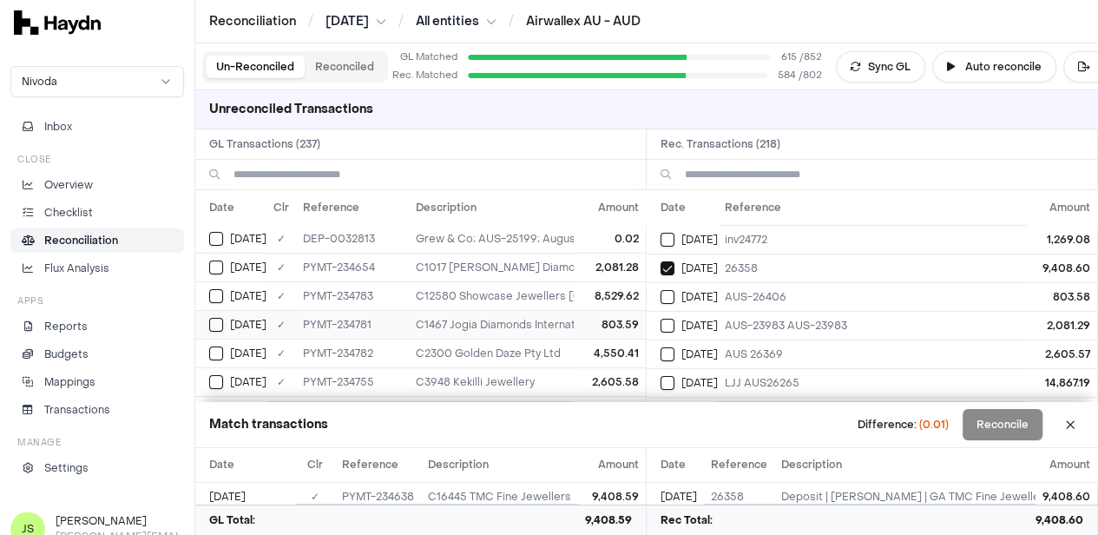
drag, startPoint x: 213, startPoint y: 316, endPoint x: 267, endPoint y: 330, distance: 56.4
click at [213, 318] on button "Select GL transaction 8190657" at bounding box center [216, 325] width 14 height 14
click at [667, 293] on button "Select reconciliation transaction 40599" at bounding box center [668, 297] width 14 height 14
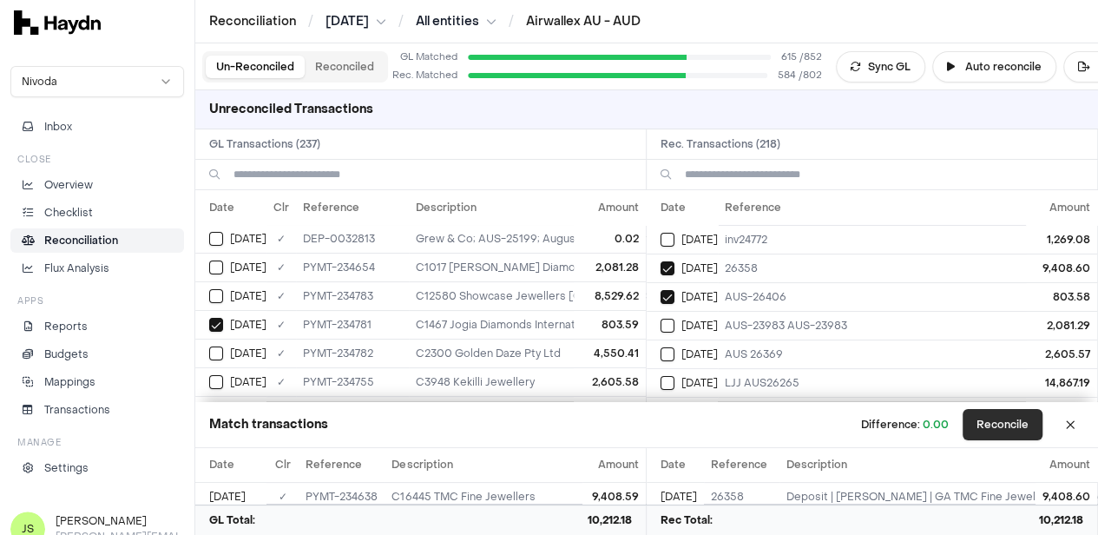
click at [1038, 419] on button "Reconcile" at bounding box center [1003, 424] width 80 height 31
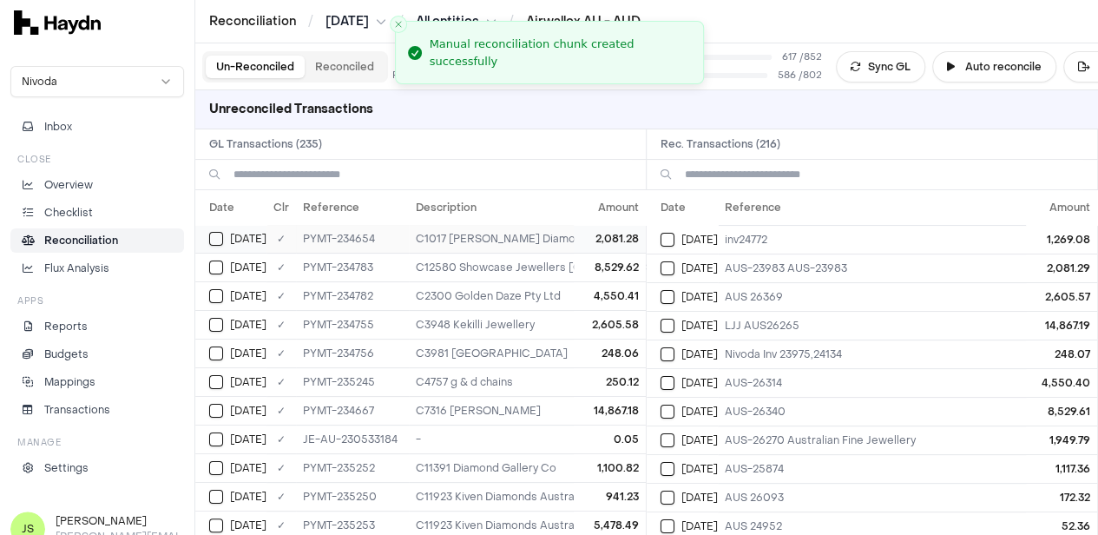
scroll to position [0, 0]
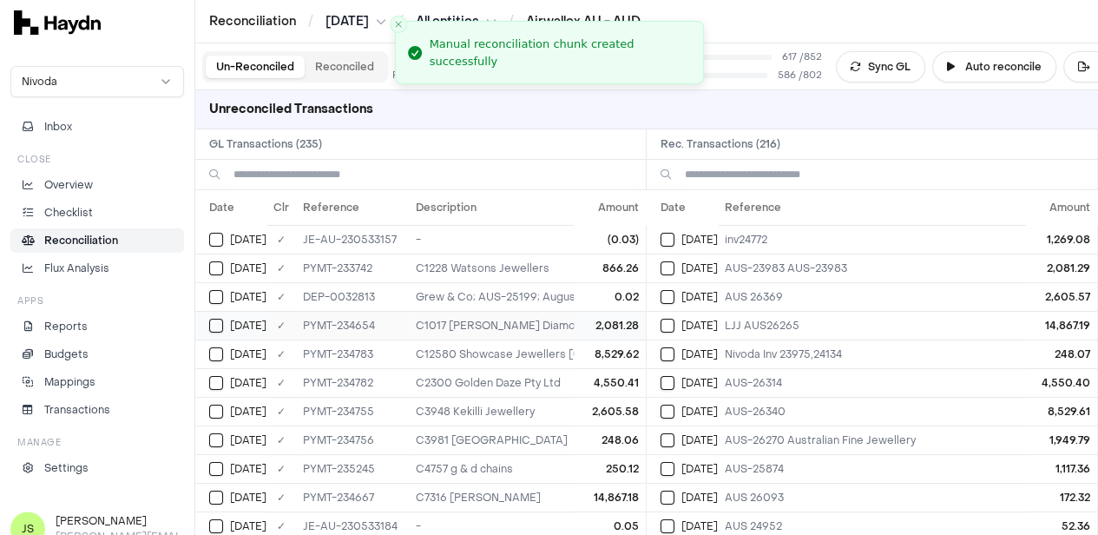
click at [215, 319] on button "Select GL transaction 8190645" at bounding box center [216, 326] width 14 height 14
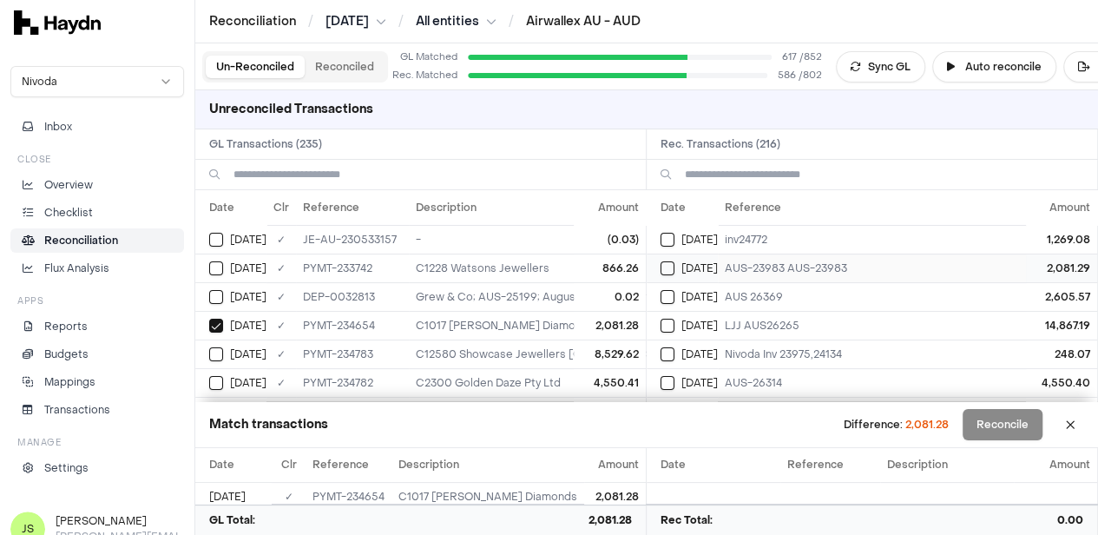
click at [681, 263] on div "Jun 4" at bounding box center [689, 268] width 57 height 14
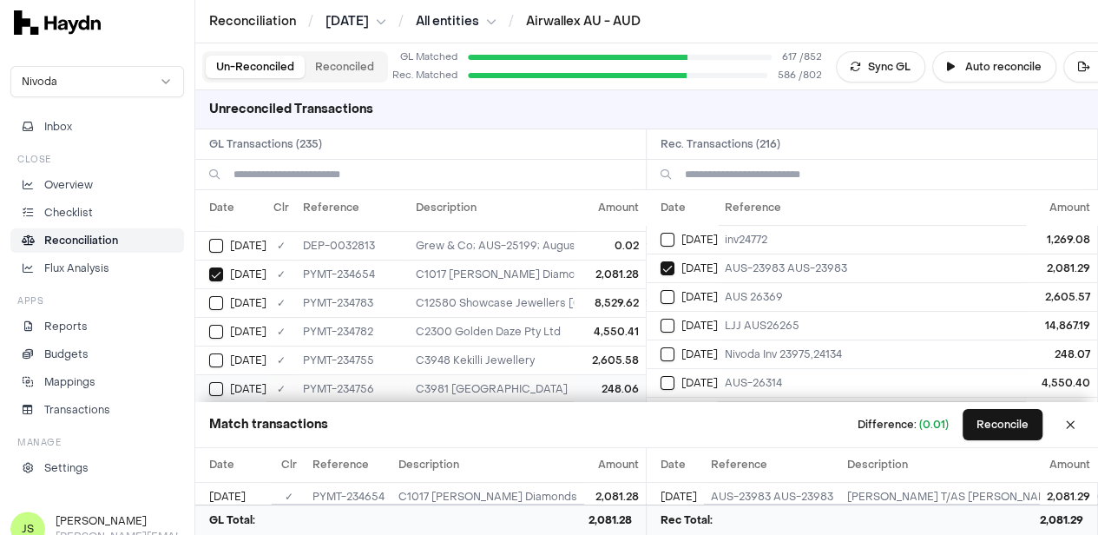
scroll to position [87, 0]
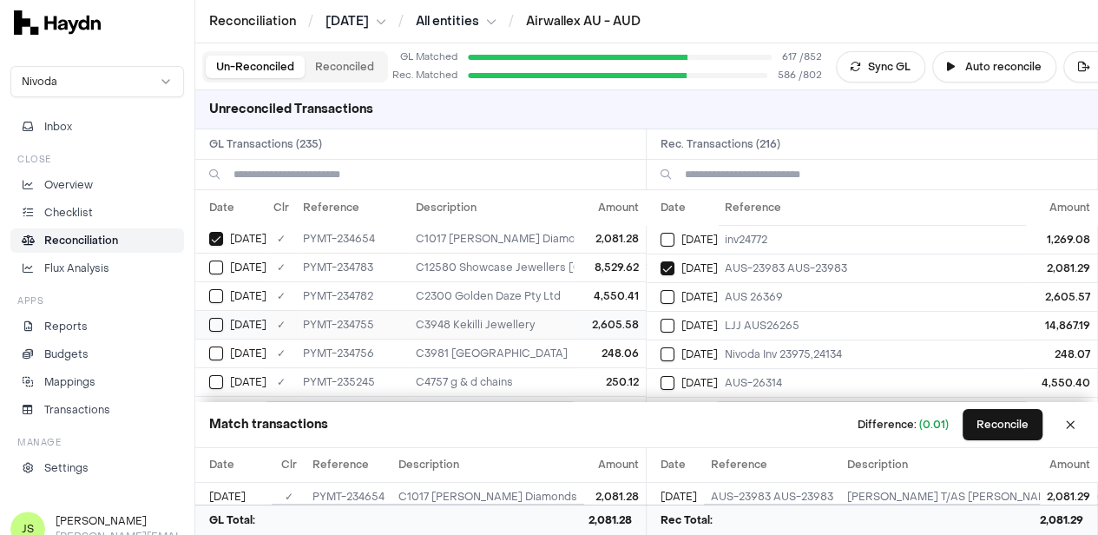
click at [225, 320] on div "Jun 4" at bounding box center [237, 325] width 57 height 14
click at [675, 291] on button "Select reconciliation transaction 40597" at bounding box center [668, 297] width 14 height 14
click at [1025, 430] on button "Reconcile" at bounding box center [1003, 424] width 80 height 31
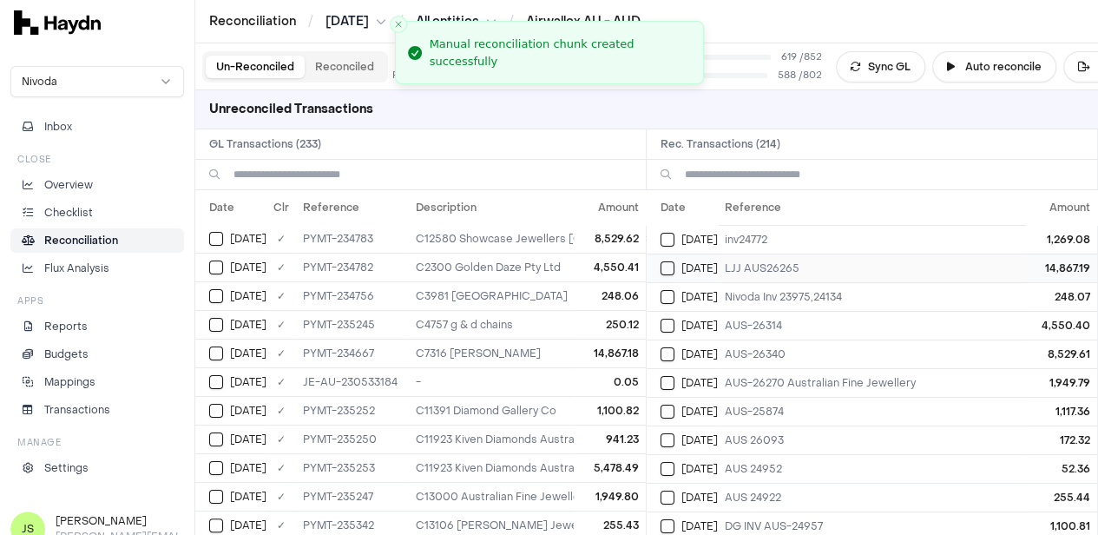
click at [675, 265] on button "Select reconciliation transaction 40593" at bounding box center [668, 268] width 14 height 14
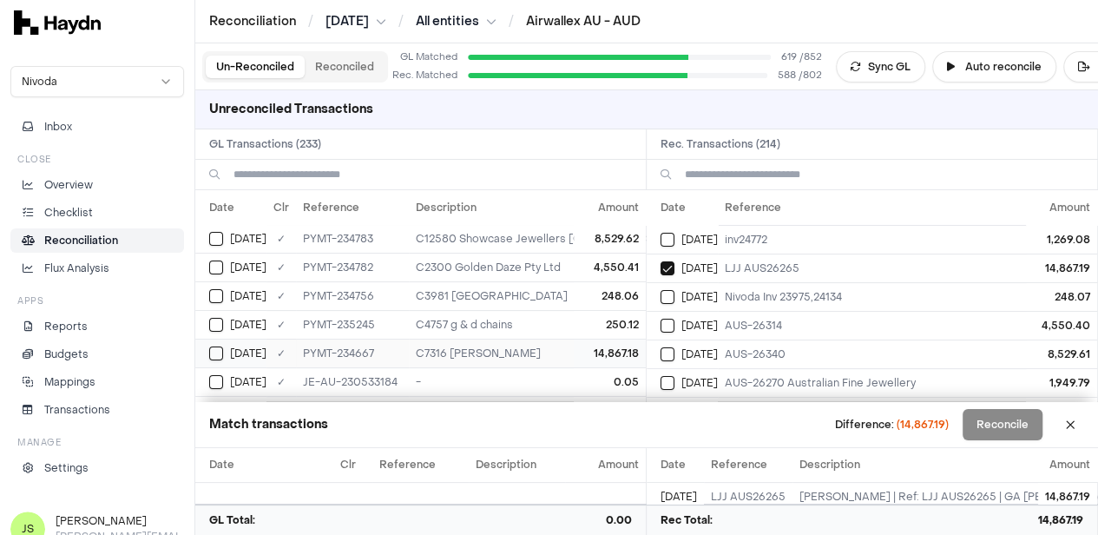
click at [227, 352] on div "Jun 4" at bounding box center [237, 353] width 57 height 14
click at [222, 294] on button "Select GL transaction 8190656" at bounding box center [216, 296] width 14 height 14
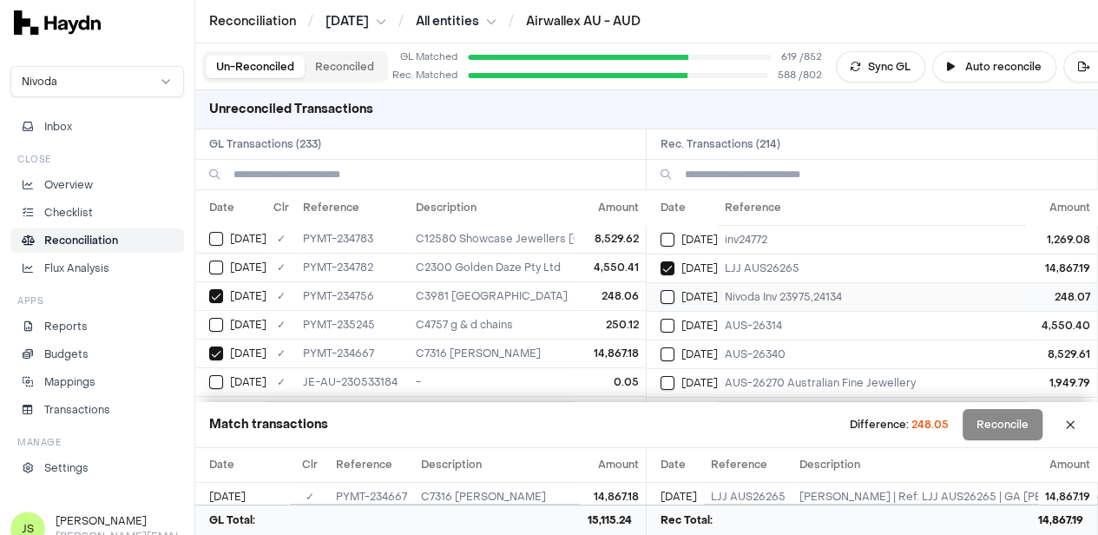
click at [668, 297] on button "Select reconciliation transaction 40596" at bounding box center [668, 297] width 14 height 14
click at [212, 240] on button "Select GL transaction 8190659" at bounding box center [216, 239] width 14 height 14
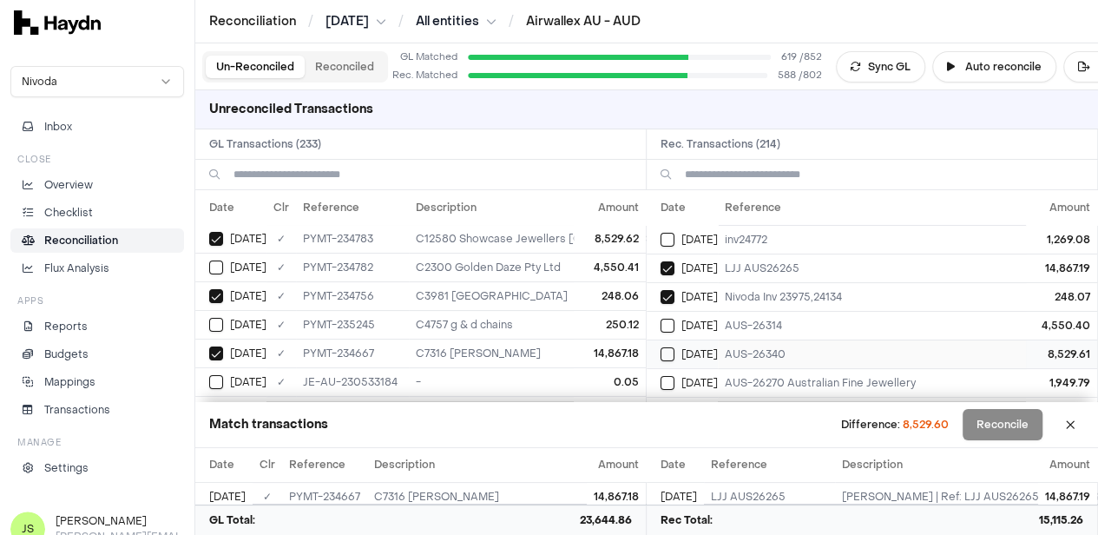
click at [675, 350] on button "Select reconciliation transaction 40601" at bounding box center [668, 354] width 14 height 14
click at [670, 322] on button "Select reconciliation transaction 40598" at bounding box center [668, 326] width 14 height 14
click at [223, 263] on div "Jun 4" at bounding box center [237, 267] width 57 height 14
click at [1011, 425] on button "Reconcile" at bounding box center [1003, 424] width 80 height 31
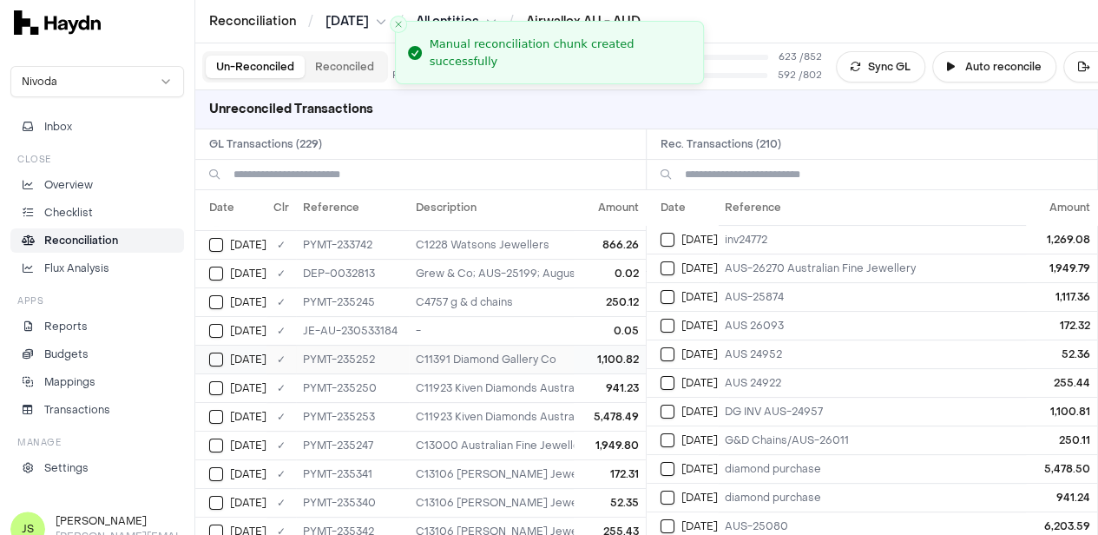
scroll to position [0, 0]
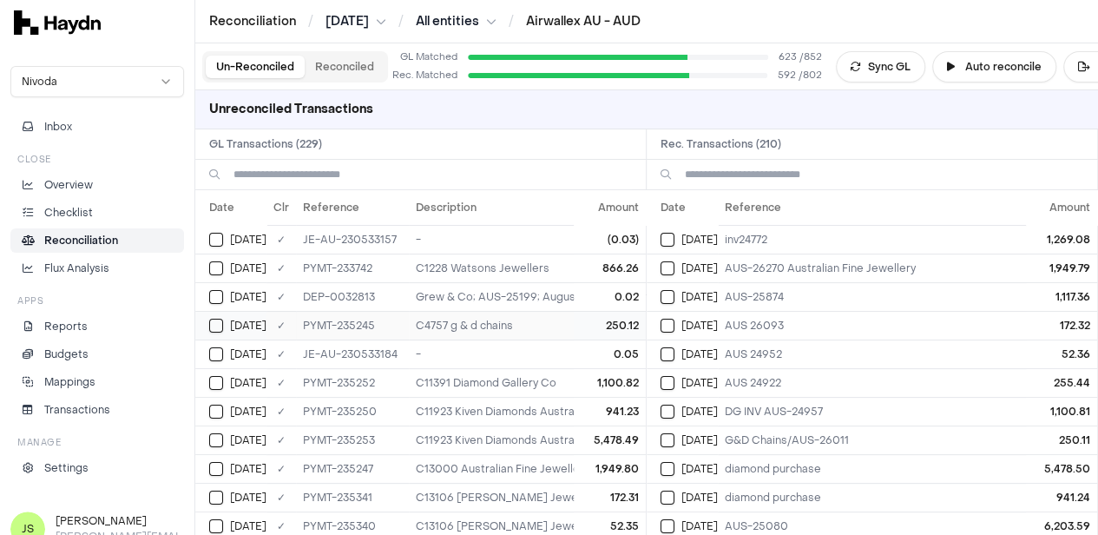
click at [221, 323] on button "Select GL transaction 8190664" at bounding box center [216, 326] width 14 height 14
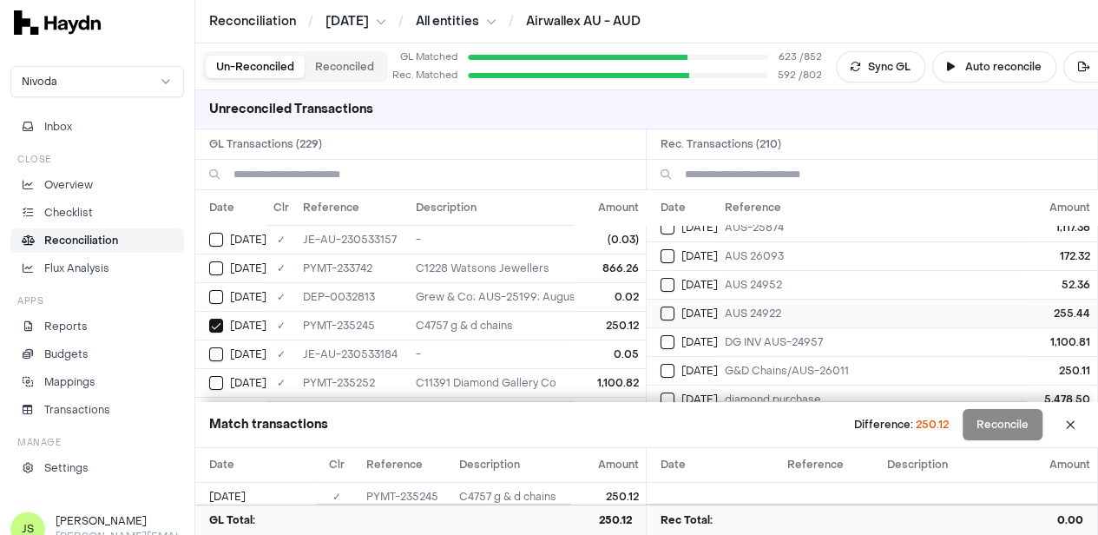
scroll to position [87, 0]
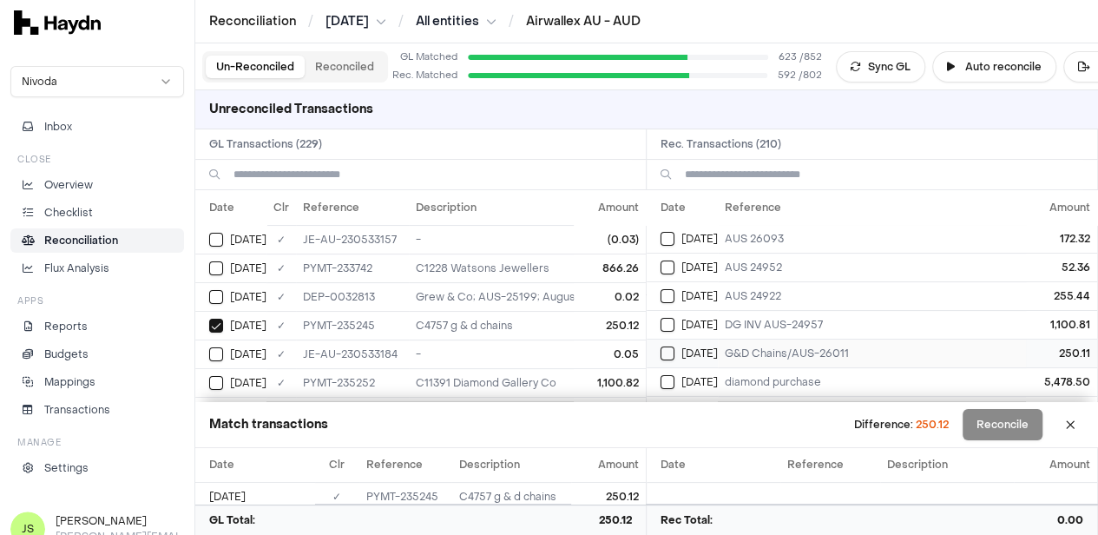
click at [667, 346] on button "Select reconciliation transaction 40609" at bounding box center [668, 353] width 14 height 14
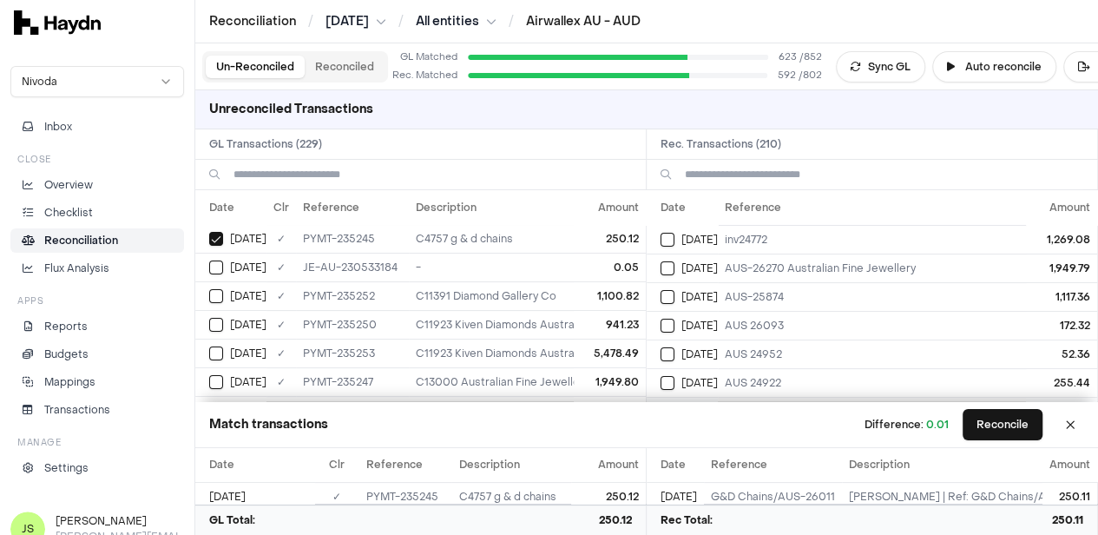
scroll to position [174, 0]
click at [667, 232] on button "Select reconciliation transaction 40615" at bounding box center [668, 238] width 14 height 14
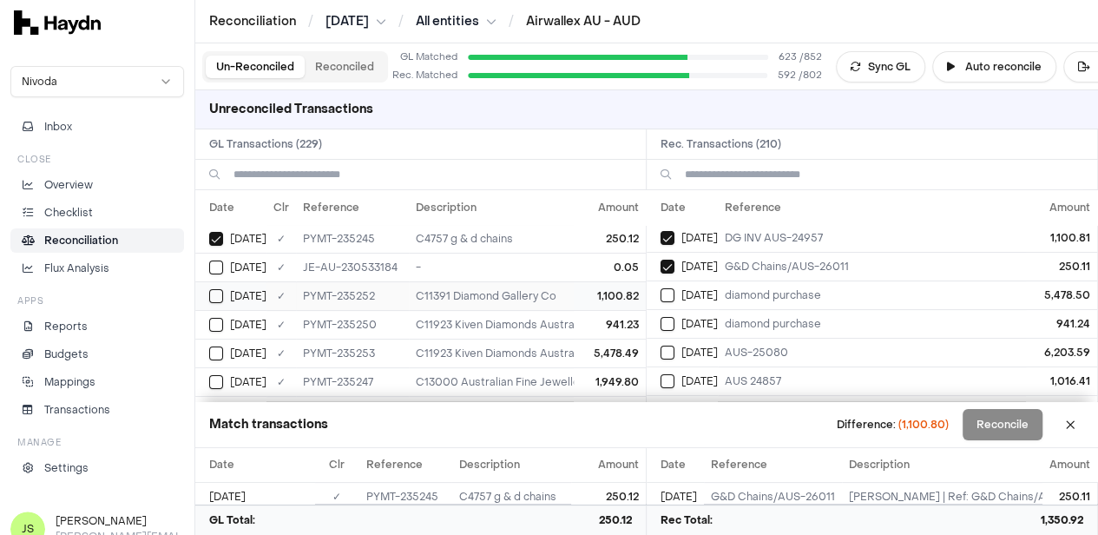
click at [218, 292] on button "Select GL transaction 8190670" at bounding box center [216, 296] width 14 height 14
click at [675, 320] on button "Select reconciliation transaction 40616" at bounding box center [668, 324] width 14 height 14
click at [219, 318] on button "Select GL transaction 8190668" at bounding box center [216, 325] width 14 height 14
click at [227, 346] on div "Jun 5" at bounding box center [237, 353] width 57 height 14
click at [675, 288] on button "Select reconciliation transaction 40617" at bounding box center [668, 295] width 14 height 14
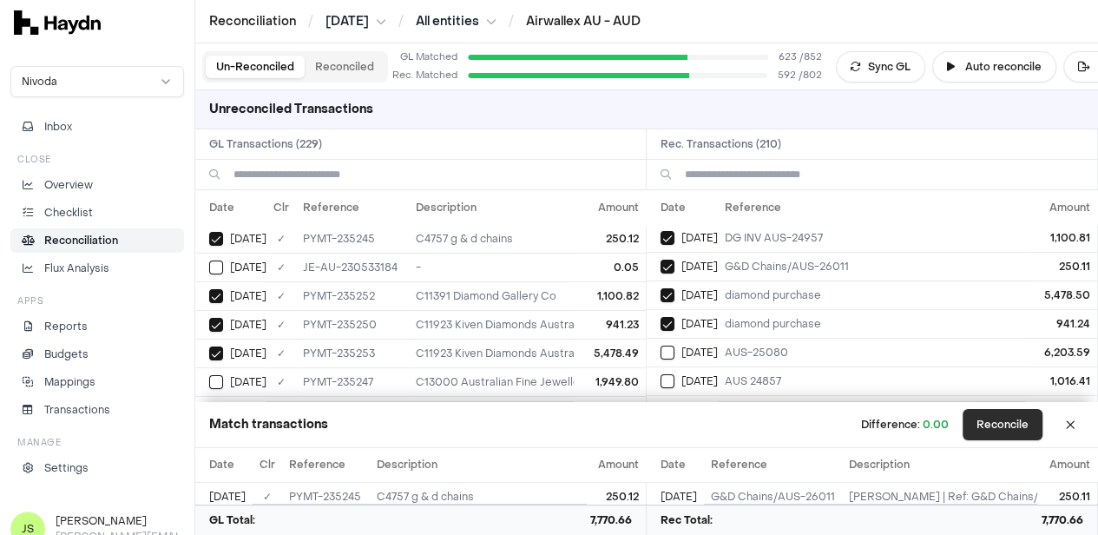
click at [1012, 418] on button "Reconcile" at bounding box center [1003, 424] width 80 height 31
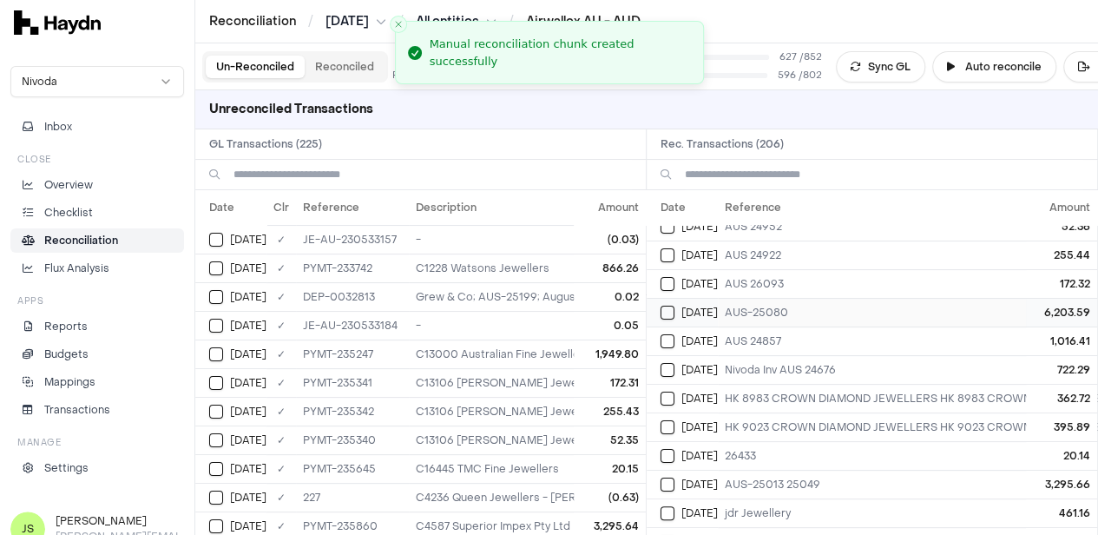
scroll to position [0, 0]
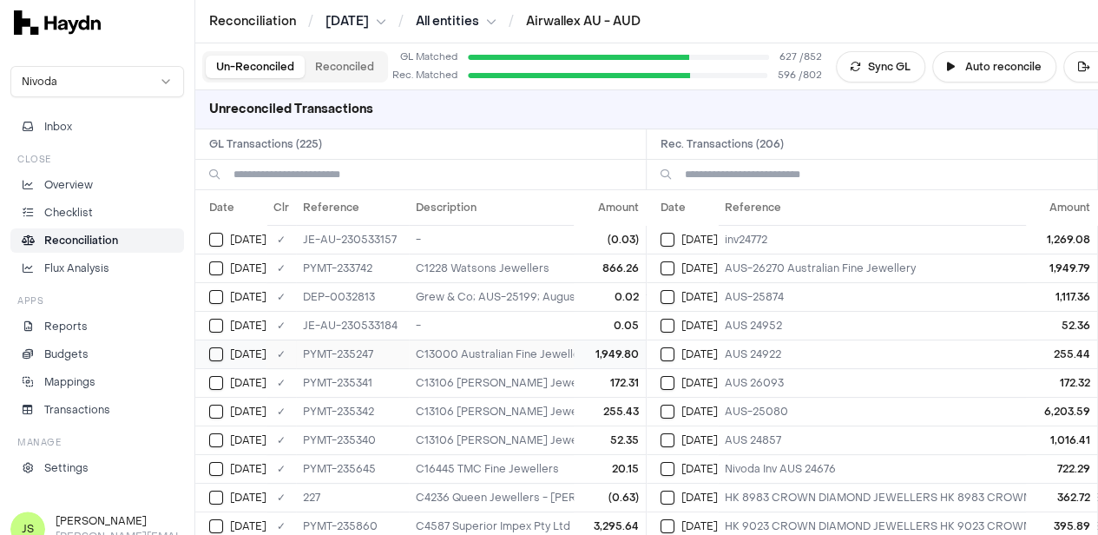
click at [217, 353] on button "Select GL transaction 8190666" at bounding box center [216, 354] width 14 height 14
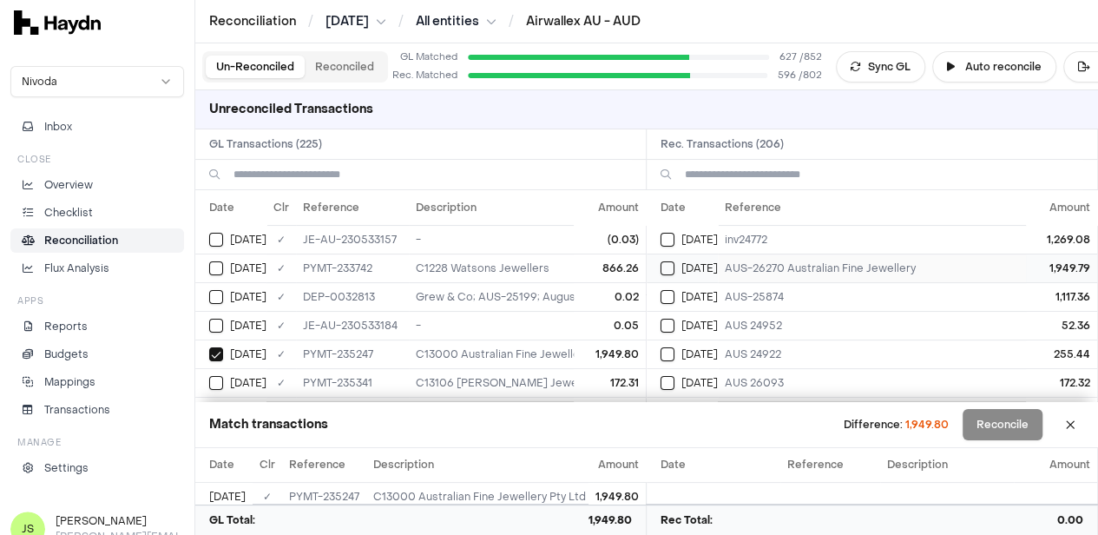
click at [686, 267] on div "Jun 5" at bounding box center [689, 268] width 57 height 14
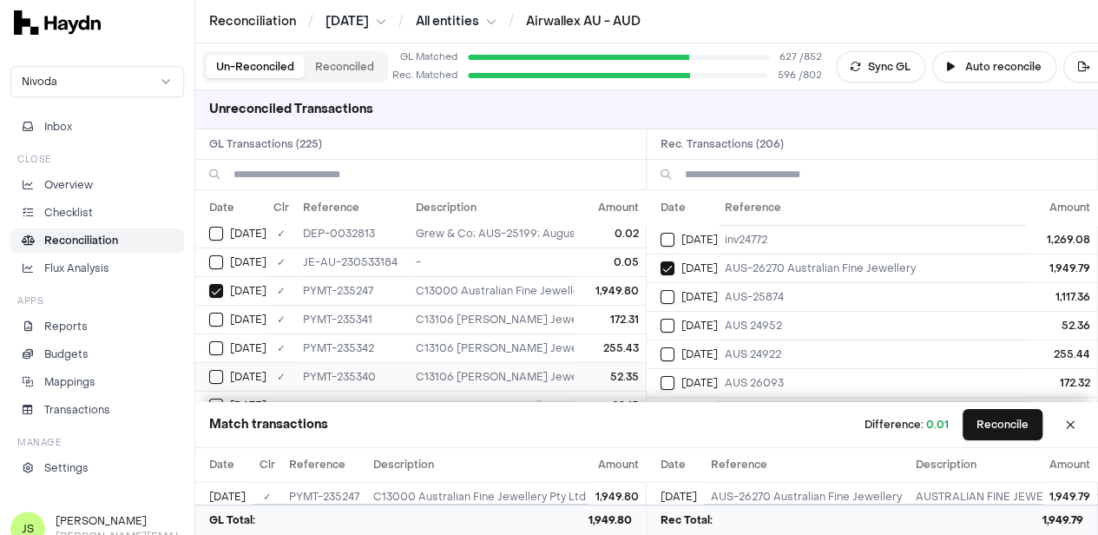
scroll to position [87, 0]
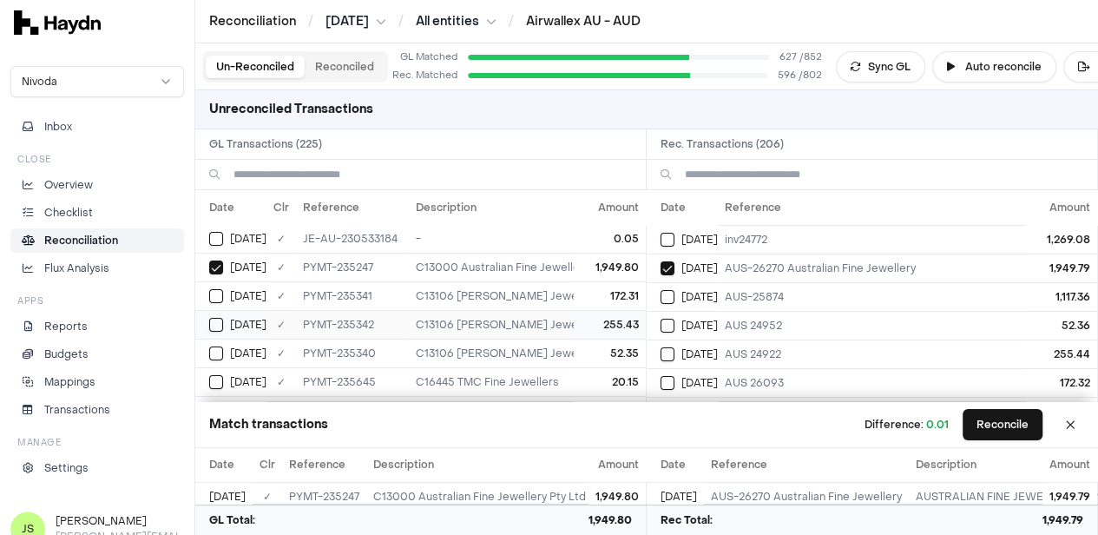
click at [222, 321] on div "Jun 5" at bounding box center [237, 325] width 57 height 14
click at [675, 324] on button "Select reconciliation transaction 40622" at bounding box center [668, 326] width 14 height 14
click at [674, 348] on button "Select reconciliation transaction 40623" at bounding box center [668, 354] width 14 height 14
click at [1033, 421] on button "Reconcile" at bounding box center [1003, 424] width 80 height 31
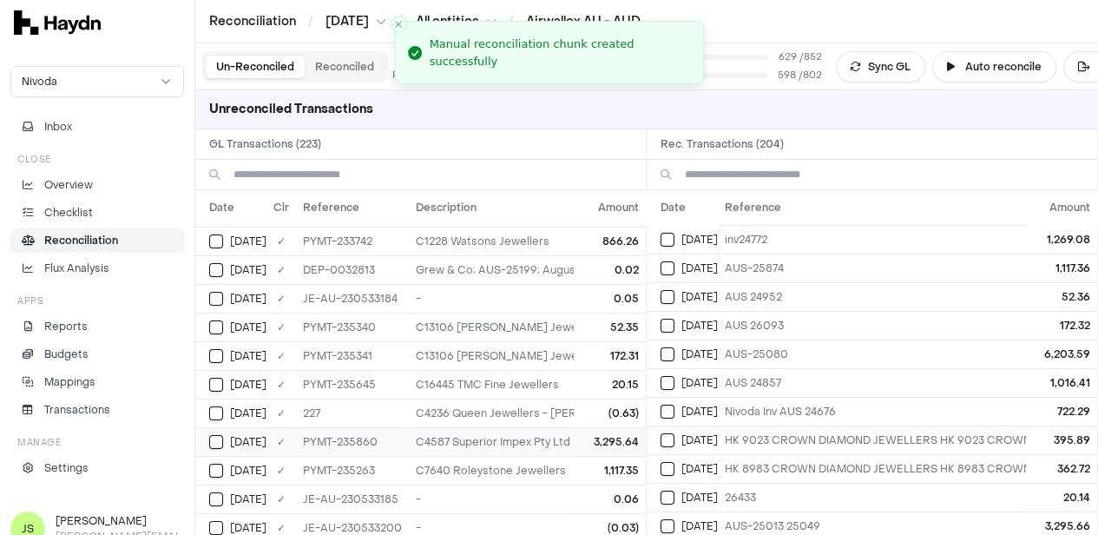
scroll to position [0, 0]
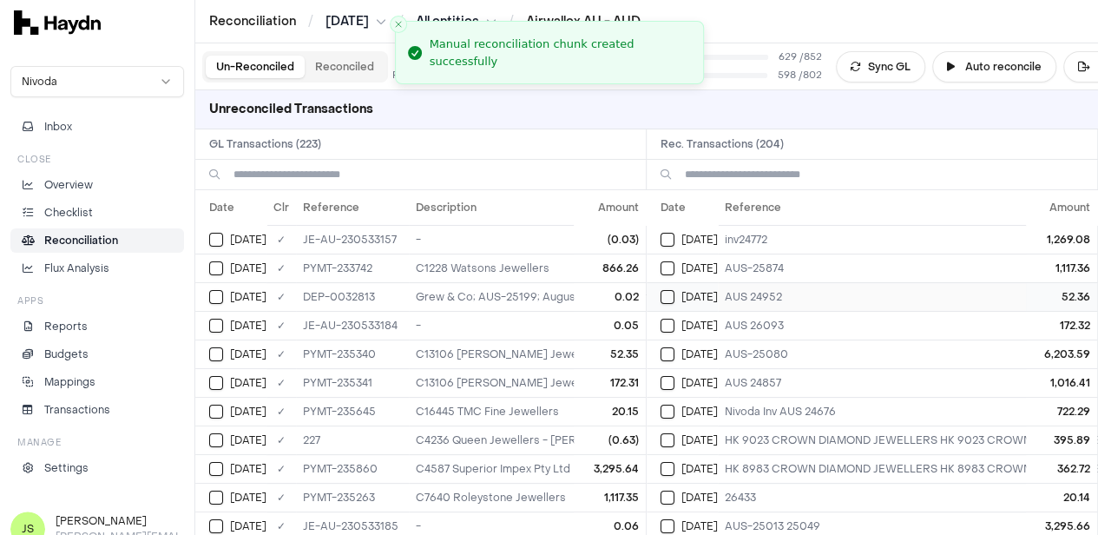
click at [668, 298] on button "Select reconciliation transaction 40622" at bounding box center [668, 297] width 14 height 14
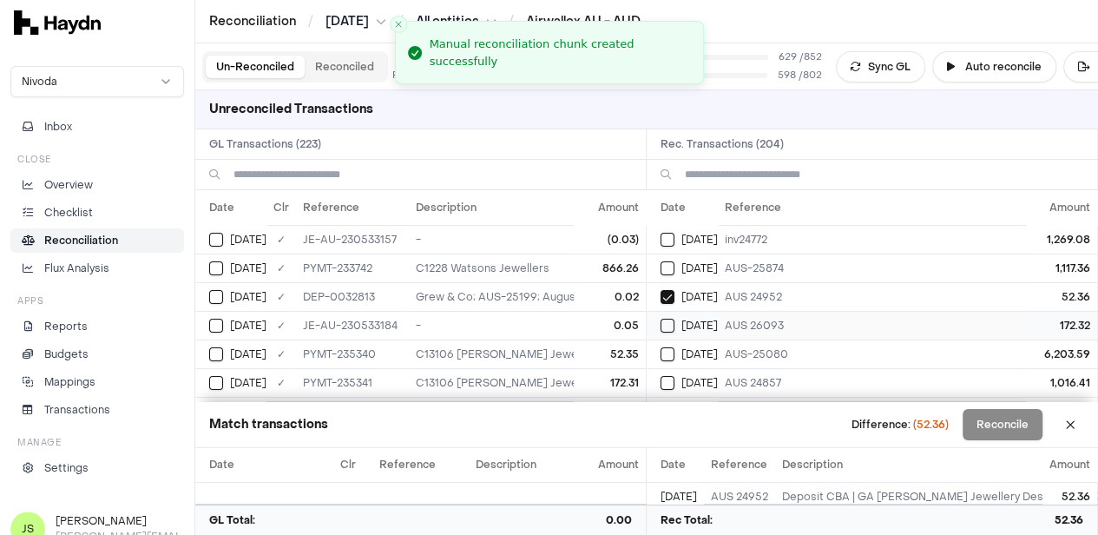
click at [674, 329] on button "Select reconciliation transaction 40624" at bounding box center [668, 326] width 14 height 14
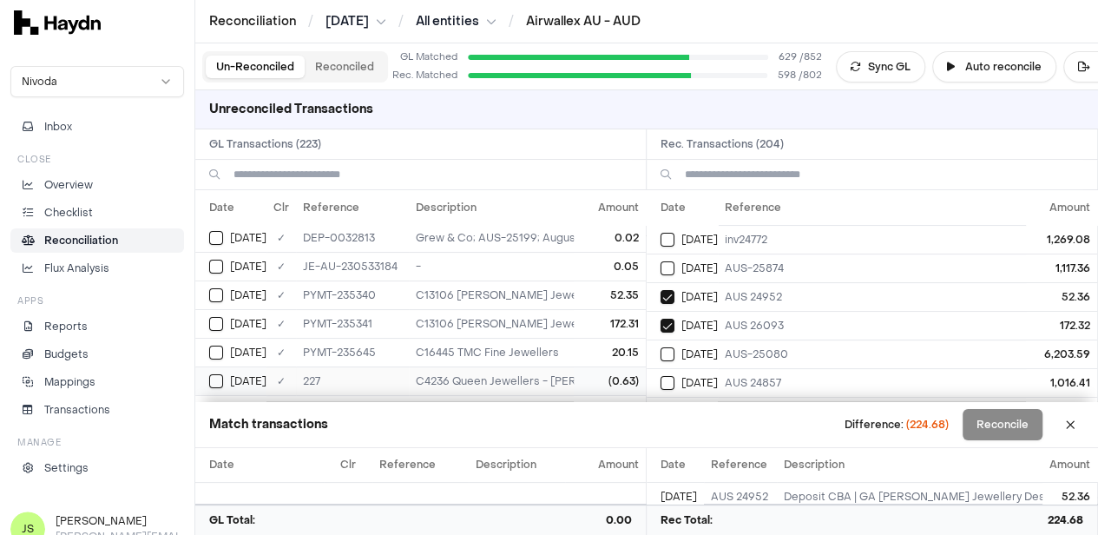
scroll to position [87, 0]
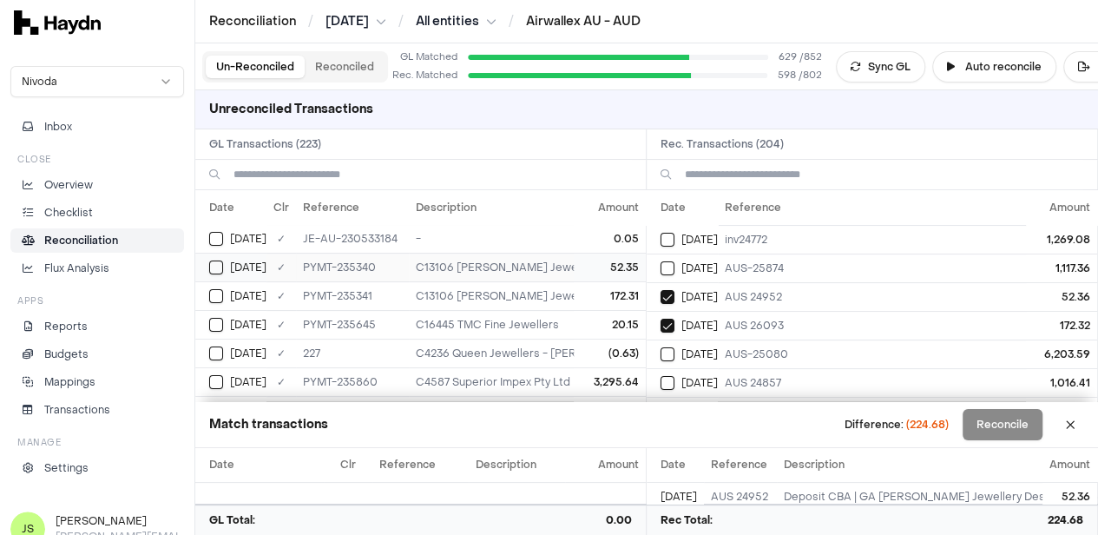
click at [219, 267] on button "Select GL transaction 8190676" at bounding box center [216, 267] width 14 height 14
click at [221, 291] on button "Select GL transaction 8190677" at bounding box center [216, 296] width 14 height 14
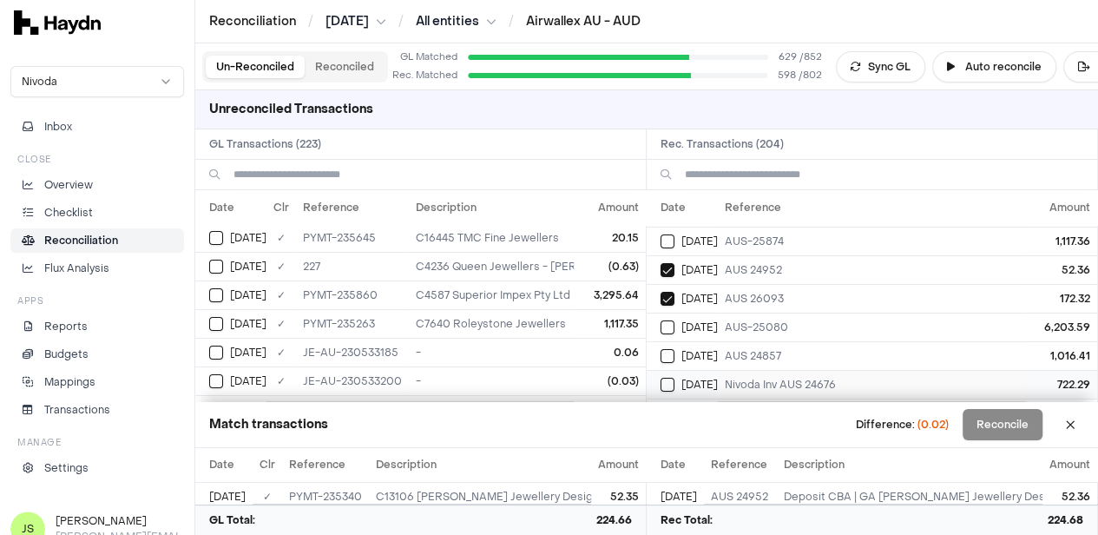
scroll to position [0, 0]
click at [673, 262] on button "Select reconciliation transaction 40619" at bounding box center [668, 268] width 14 height 14
click at [219, 324] on button "Select GL transaction 8190673" at bounding box center [216, 324] width 14 height 14
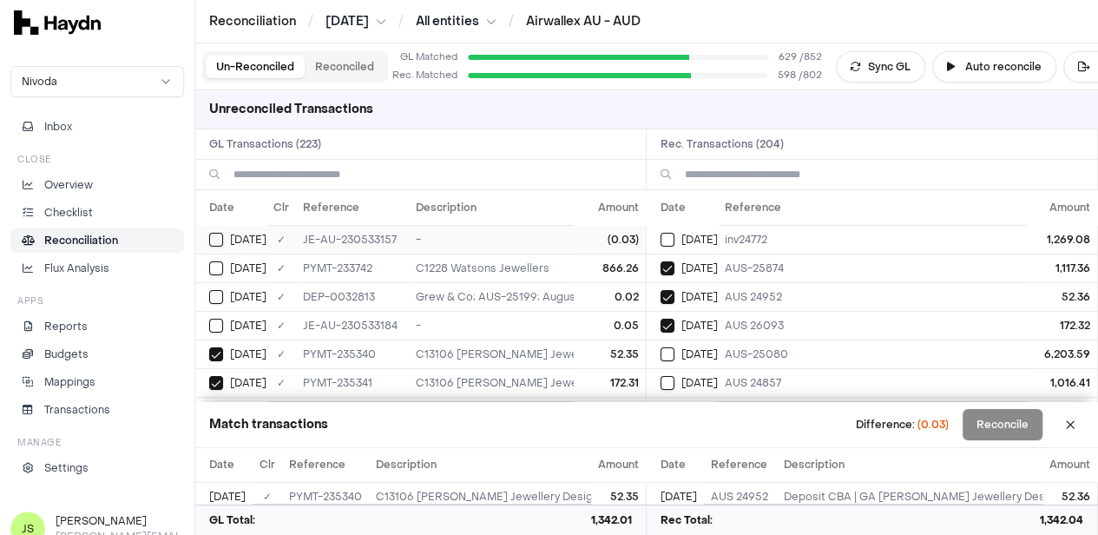
click at [222, 238] on button "Select GL transaction 8190486" at bounding box center [216, 240] width 14 height 14
click at [222, 234] on button "Select GL transaction 8190486" at bounding box center [216, 240] width 14 height 14
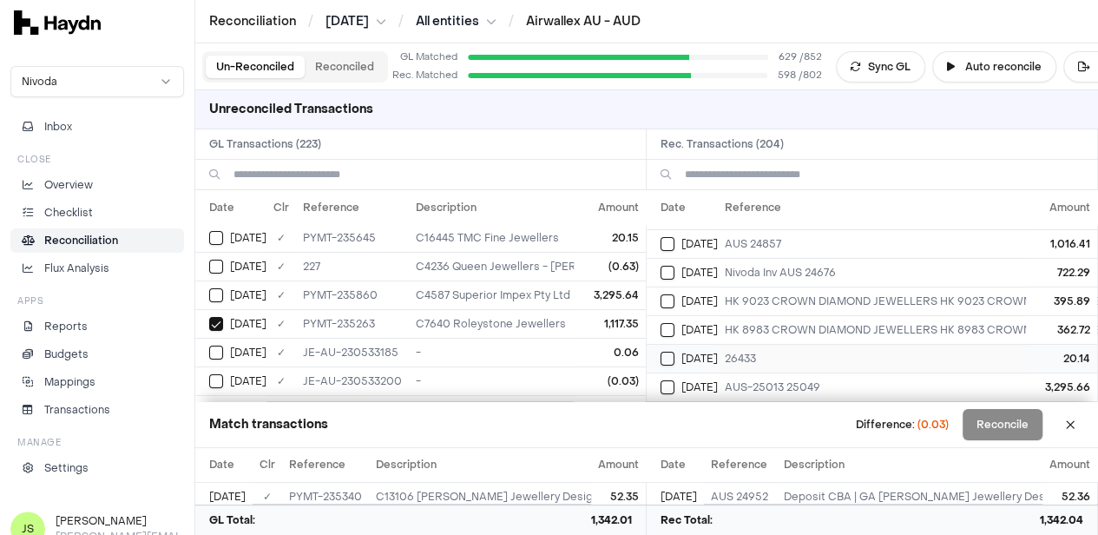
scroll to position [174, 0]
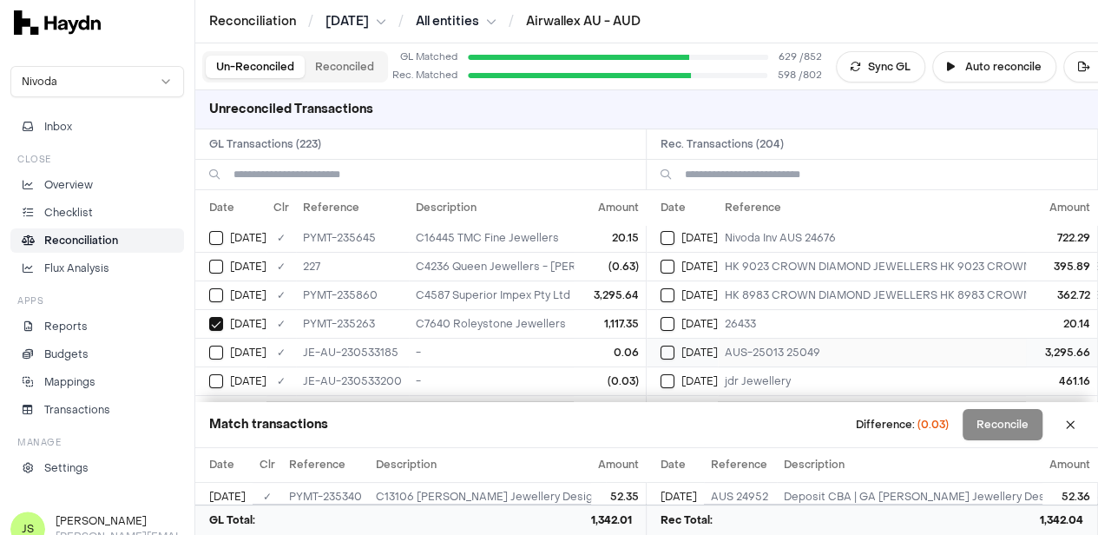
click at [675, 350] on button "Select reconciliation transaction 40635" at bounding box center [668, 353] width 14 height 14
click at [211, 289] on button "Select GL transaction 8190687" at bounding box center [216, 295] width 14 height 14
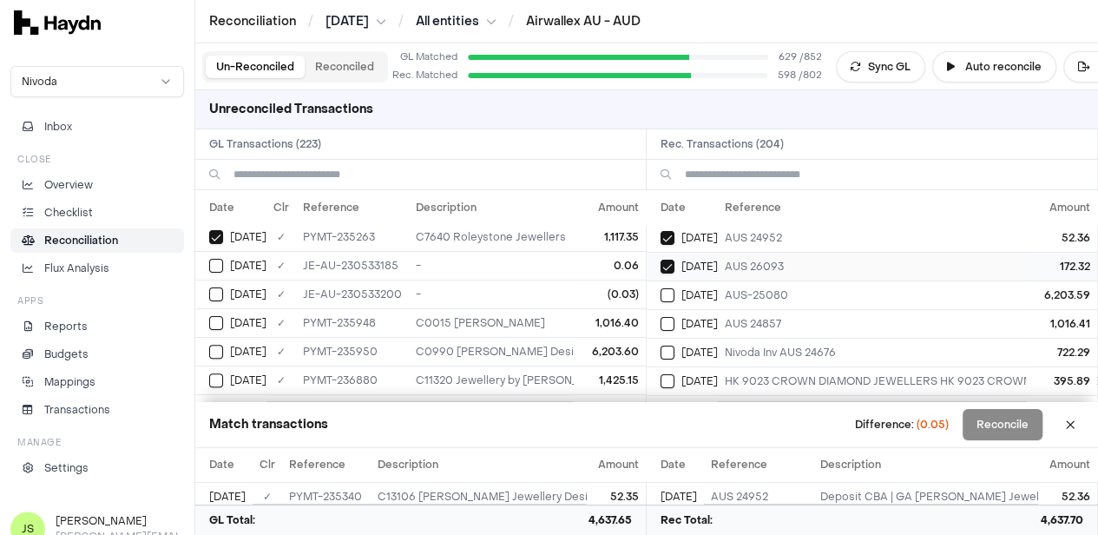
scroll to position [87, 0]
click at [675, 295] on button "Select reconciliation transaction 40649" at bounding box center [668, 296] width 14 height 14
click at [226, 316] on div "Jun 6" at bounding box center [237, 323] width 57 height 14
click at [214, 269] on td "Jun 6" at bounding box center [230, 265] width 71 height 29
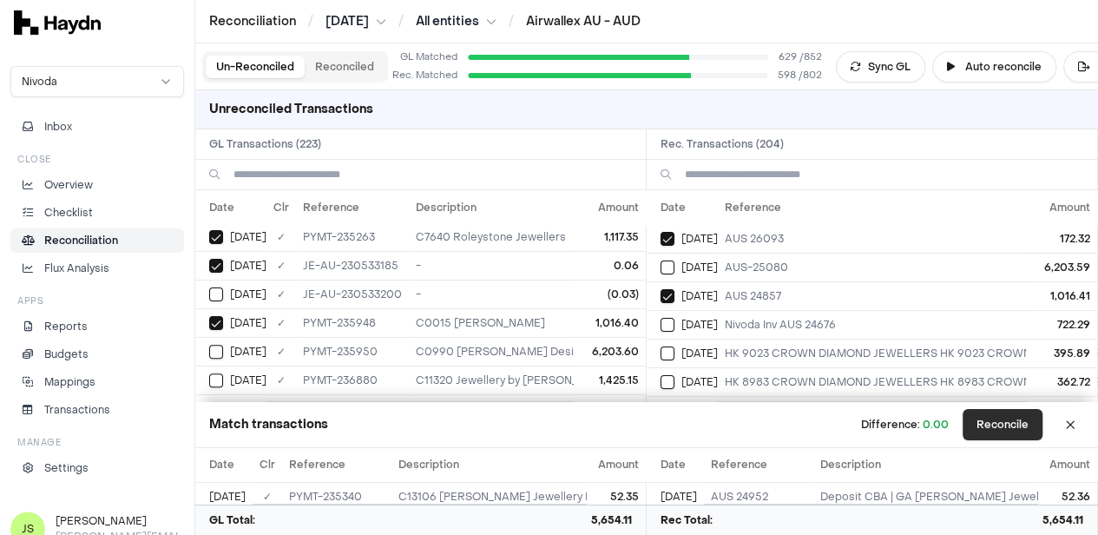
drag, startPoint x: 1009, startPoint y: 426, endPoint x: 1002, endPoint y: 419, distance: 9.8
click at [1004, 422] on button "Reconcile" at bounding box center [1003, 424] width 80 height 31
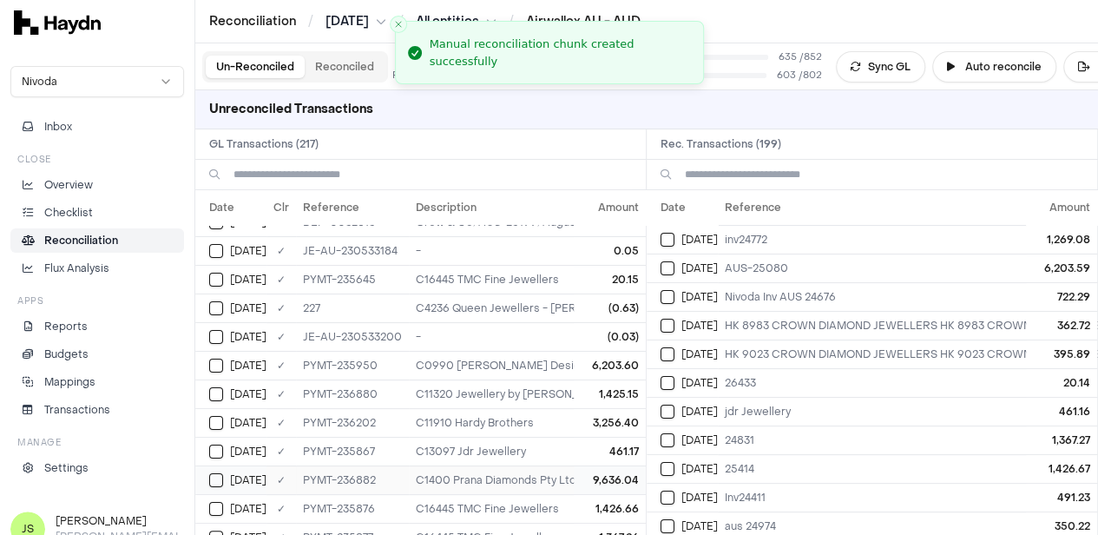
scroll to position [0, 0]
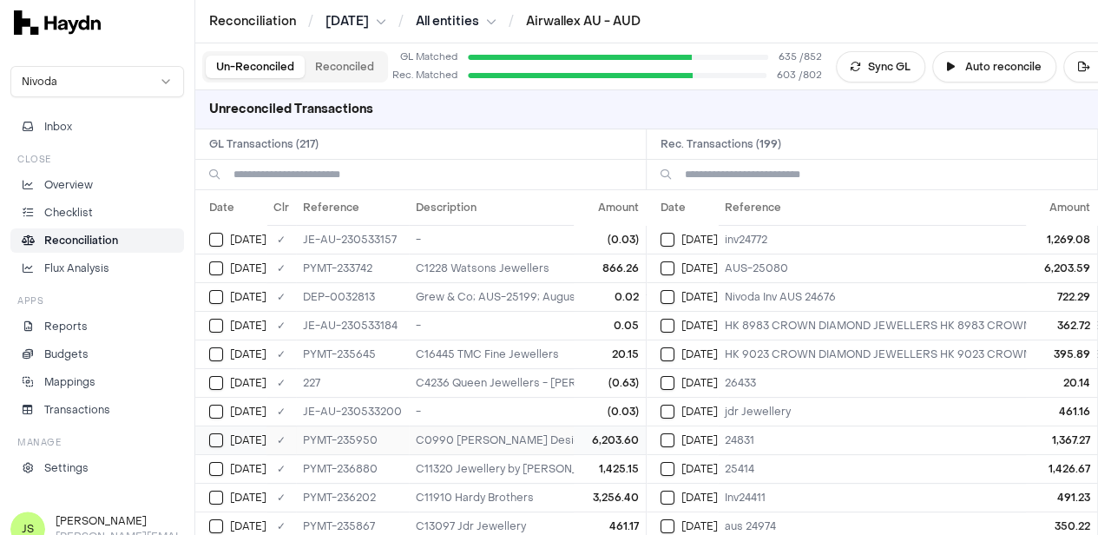
click at [214, 438] on button "Select GL transaction 8190701" at bounding box center [216, 440] width 14 height 14
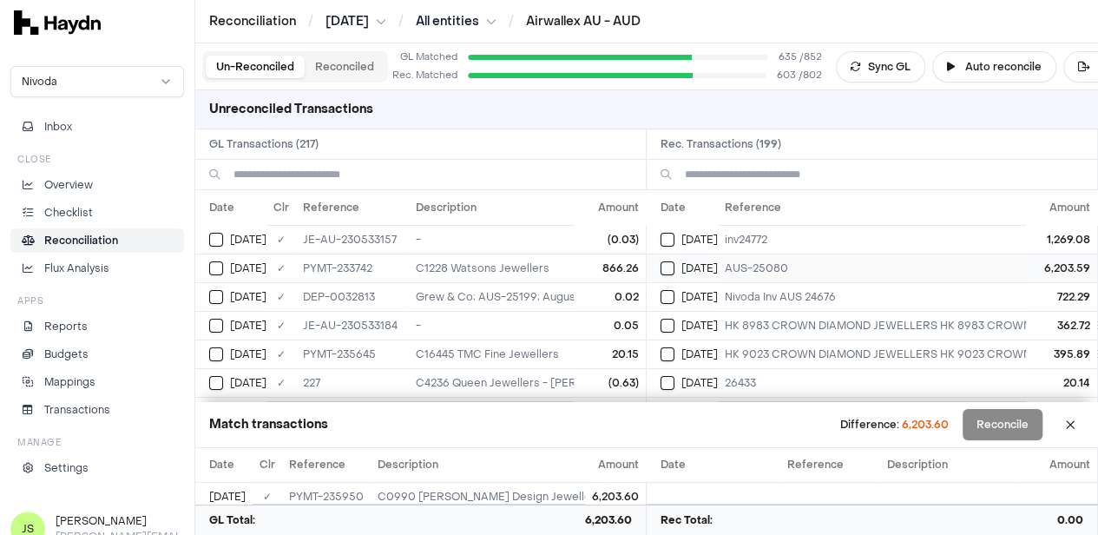
click at [672, 263] on button "Select reconciliation transaction 40651" at bounding box center [668, 268] width 14 height 14
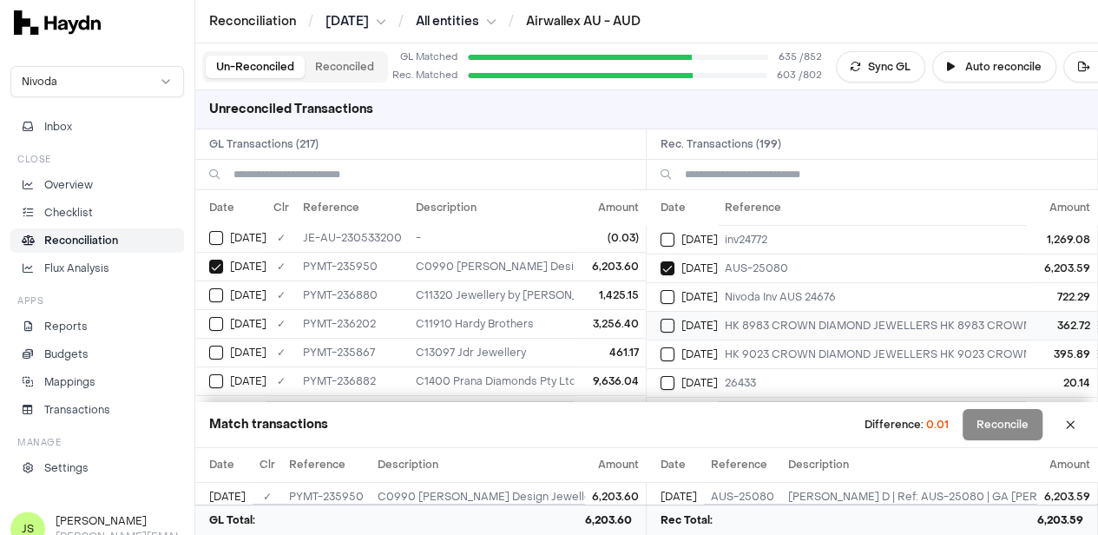
scroll to position [87, 0]
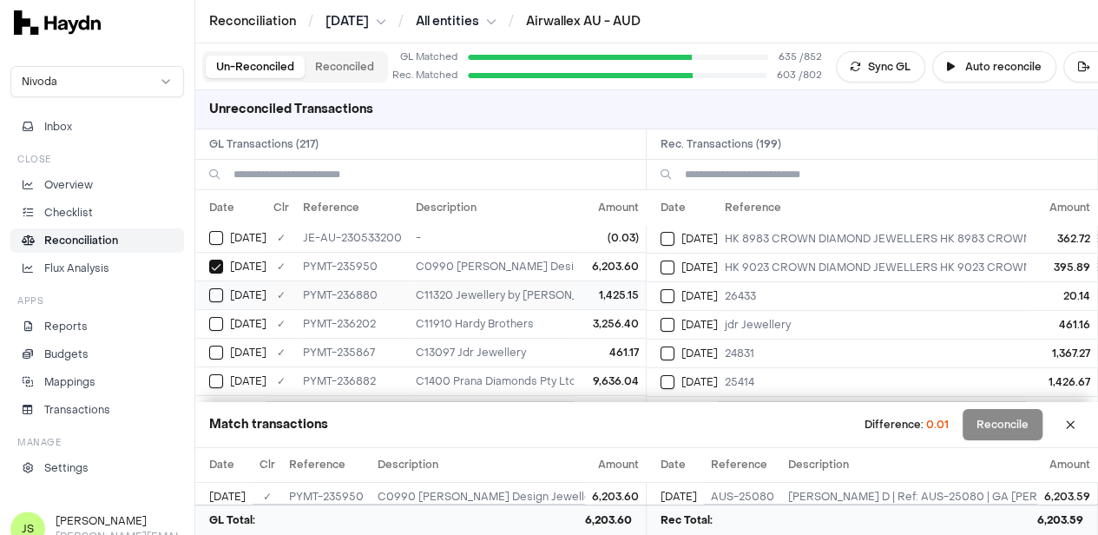
click at [208, 287] on td "Jun 6" at bounding box center [230, 294] width 71 height 29
click at [682, 377] on div "Jun 6" at bounding box center [689, 382] width 57 height 14
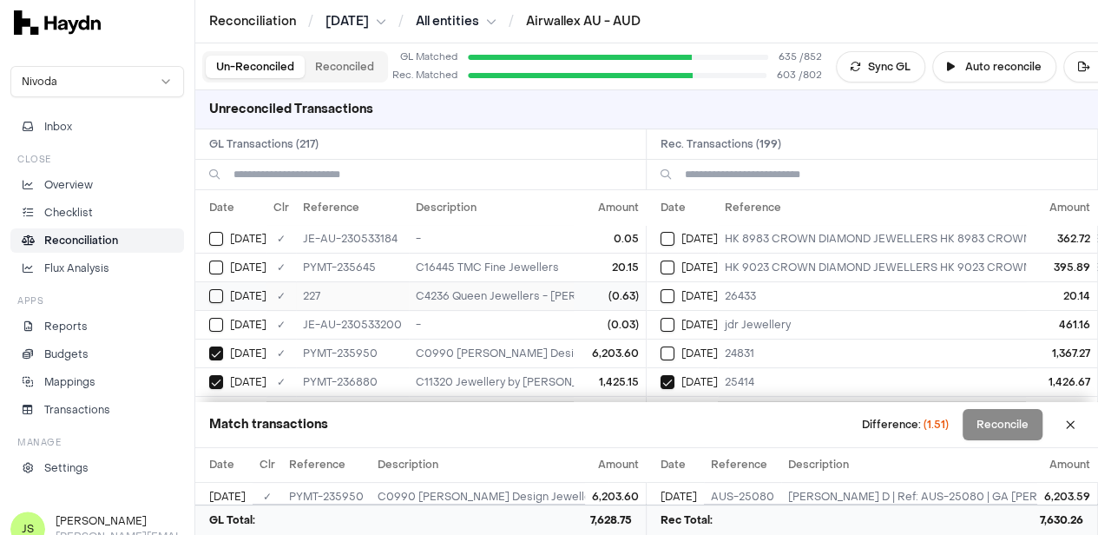
click at [215, 300] on button "Select GL transaction 8190445" at bounding box center [216, 296] width 14 height 14
click at [216, 298] on button "Select GL transaction 8190445" at bounding box center [216, 296] width 14 height 14
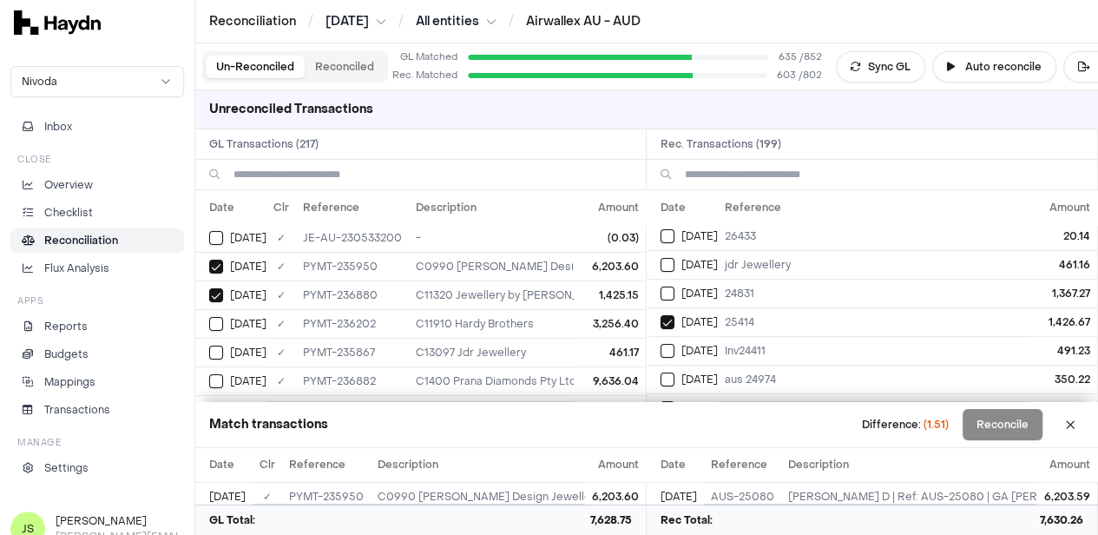
scroll to position [174, 0]
click at [674, 297] on button "Select reconciliation transaction 40644" at bounding box center [668, 295] width 14 height 14
click at [212, 300] on td "Jun 6" at bounding box center [230, 294] width 71 height 29
click at [666, 320] on td "Jun 6" at bounding box center [682, 322] width 71 height 29
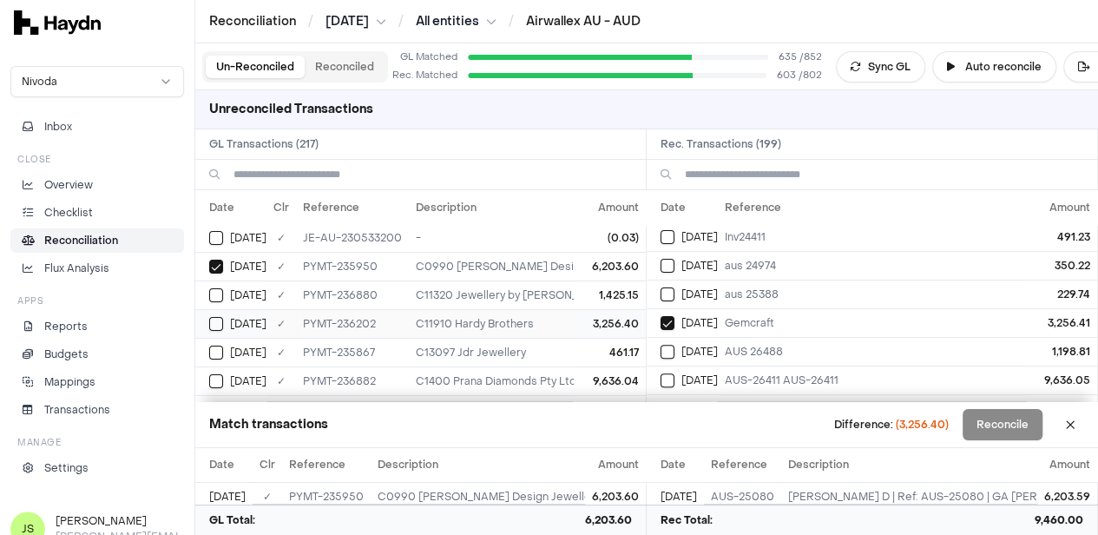
click at [213, 317] on button "Select GL transaction 8190703" at bounding box center [216, 324] width 14 height 14
click at [1017, 426] on button "Reconcile" at bounding box center [1003, 424] width 80 height 31
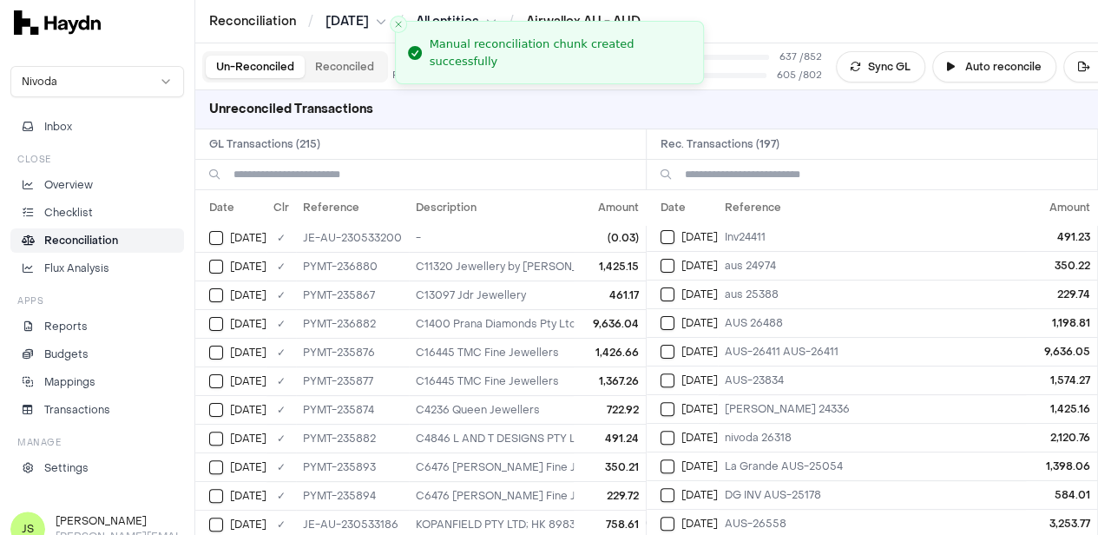
scroll to position [0, 0]
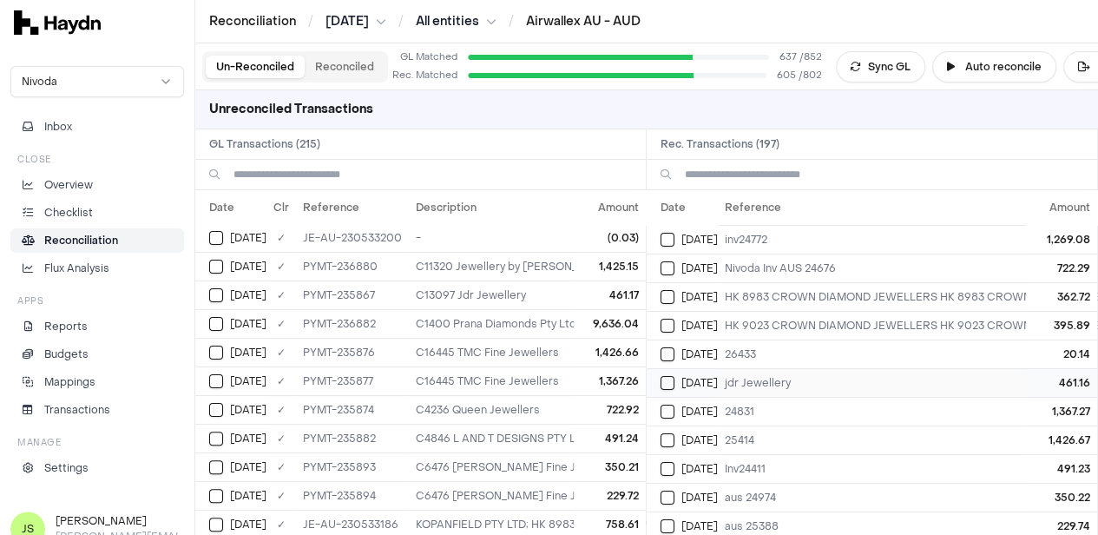
click at [667, 378] on button "Select reconciliation transaction 40642" at bounding box center [668, 383] width 14 height 14
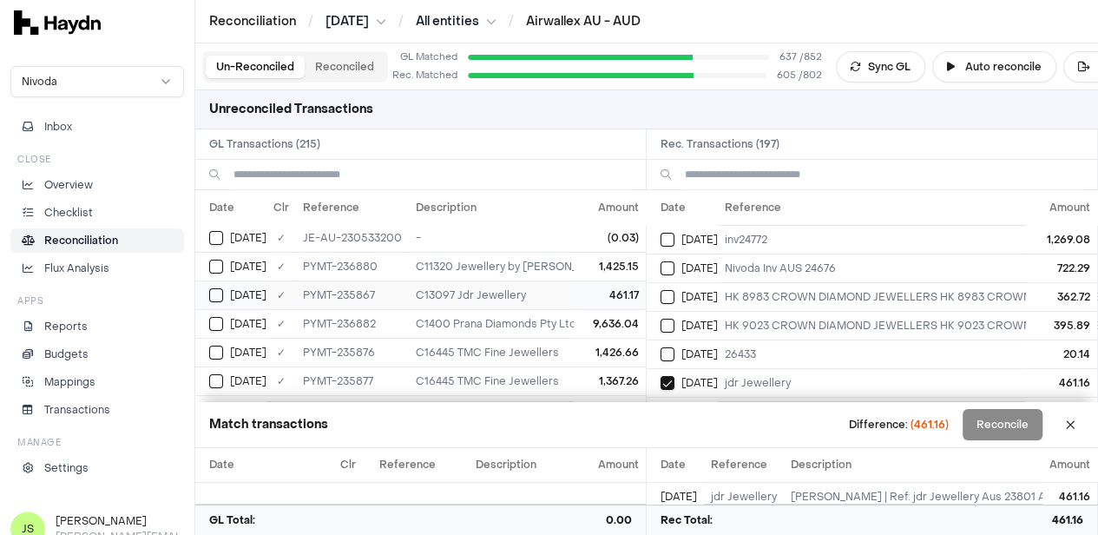
click at [215, 293] on button "Select GL transaction 8190691" at bounding box center [216, 295] width 14 height 14
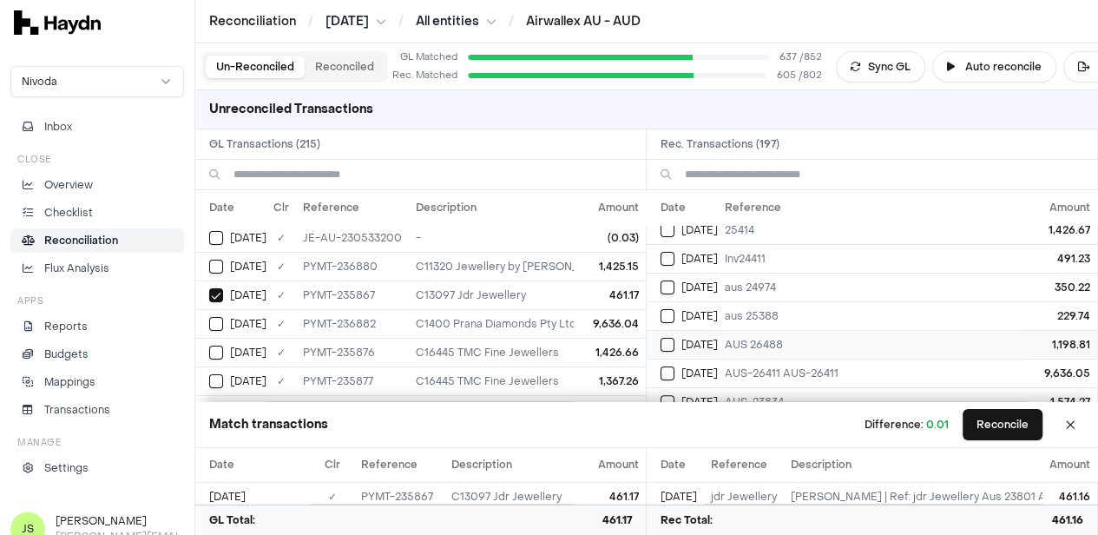
scroll to position [260, 0]
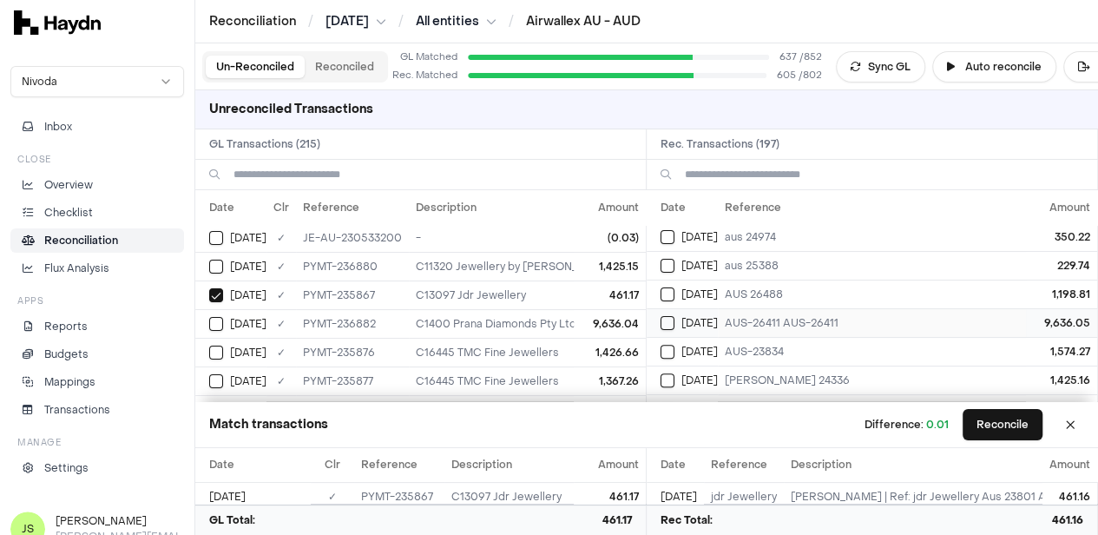
click at [672, 316] on button "Select reconciliation transaction 40660" at bounding box center [668, 323] width 14 height 14
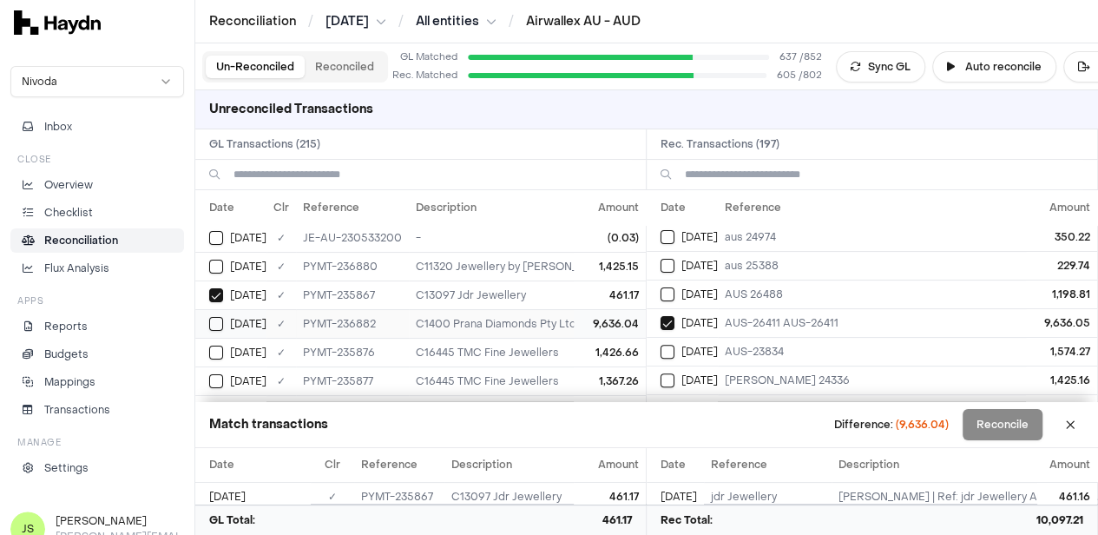
click at [207, 317] on td "Jun 6" at bounding box center [230, 323] width 71 height 29
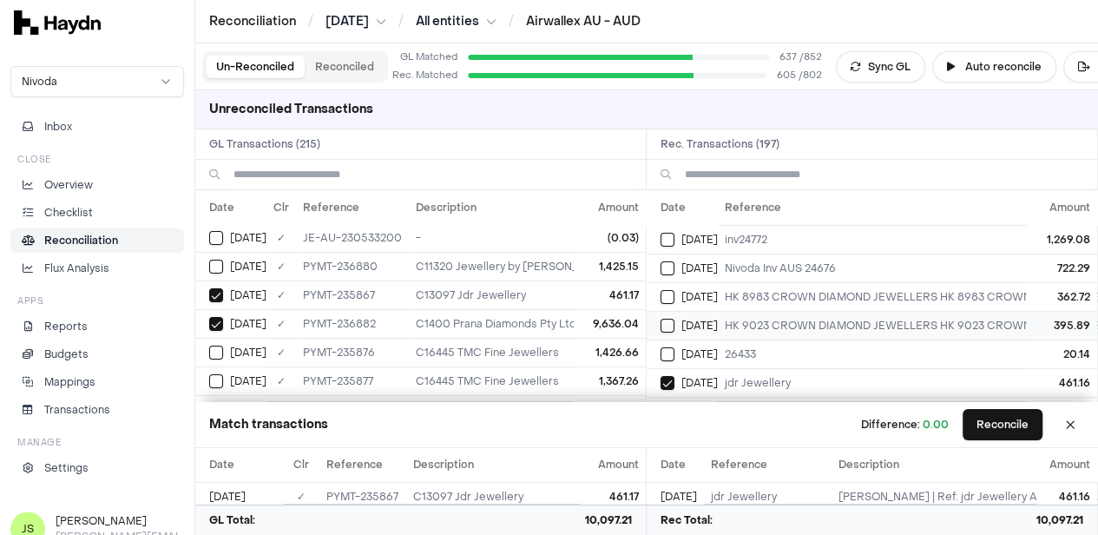
scroll to position [87, 0]
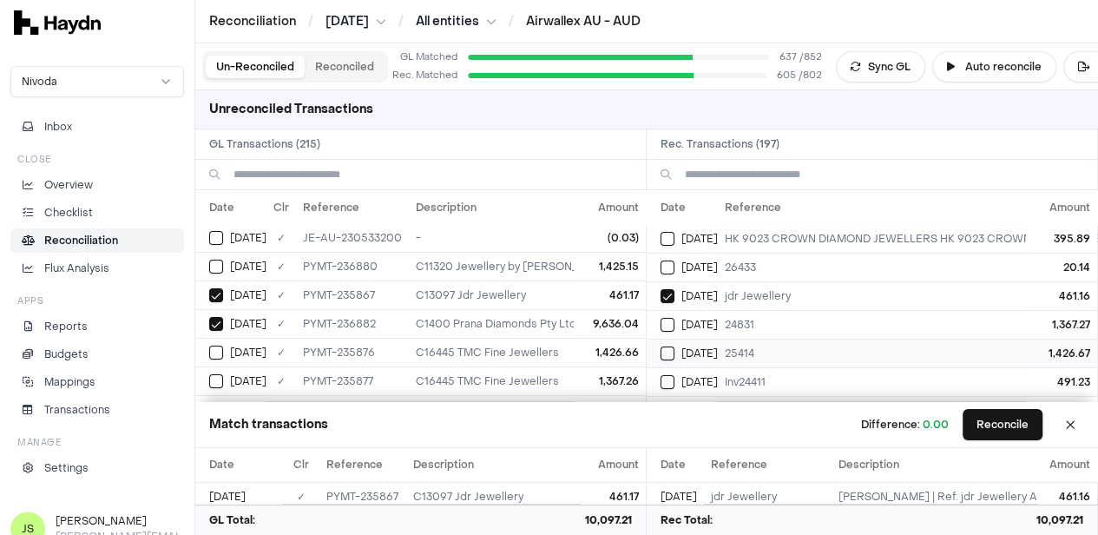
click at [672, 348] on button "Select reconciliation transaction 40644" at bounding box center [668, 353] width 14 height 14
click at [214, 346] on button "Select GL transaction 8190693" at bounding box center [216, 353] width 14 height 14
click at [675, 319] on button "Select reconciliation transaction 40643" at bounding box center [668, 325] width 14 height 14
click at [224, 374] on div "Jun 6" at bounding box center [237, 381] width 57 height 14
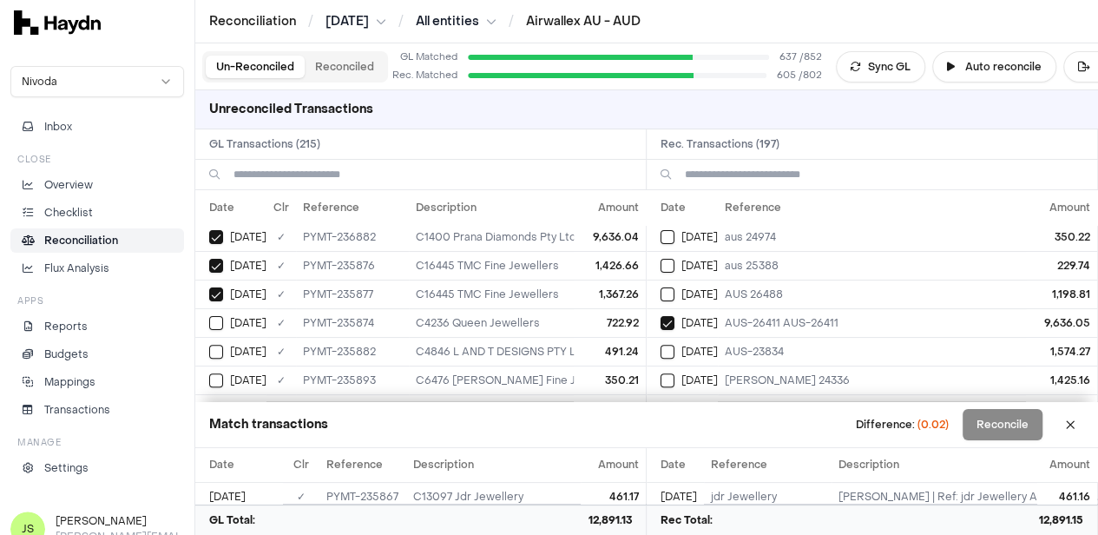
scroll to position [0, 0]
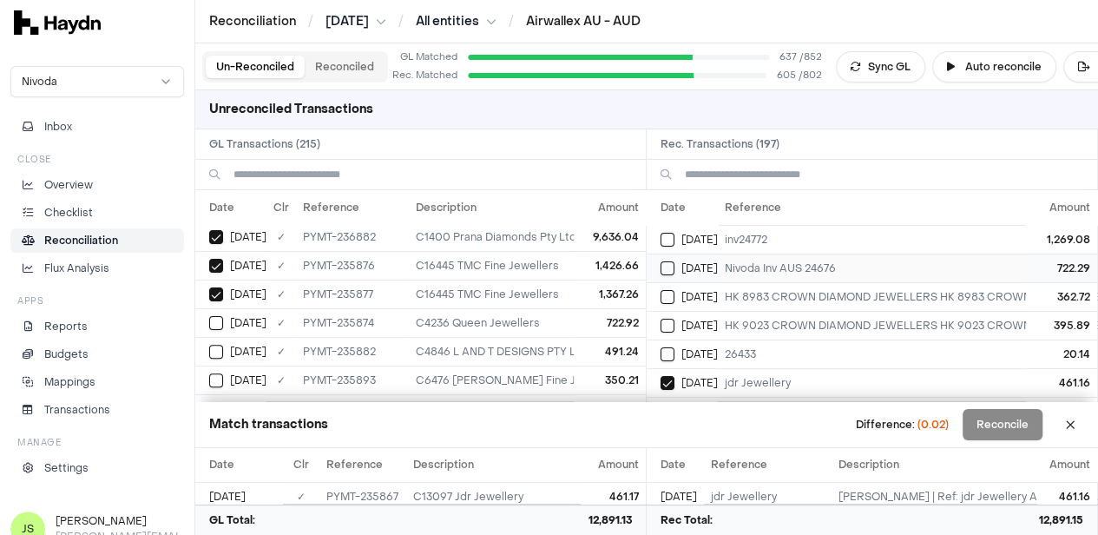
click at [689, 265] on span "Jun 6" at bounding box center [700, 268] width 36 height 14
click at [226, 320] on div "Jun 6" at bounding box center [237, 323] width 57 height 14
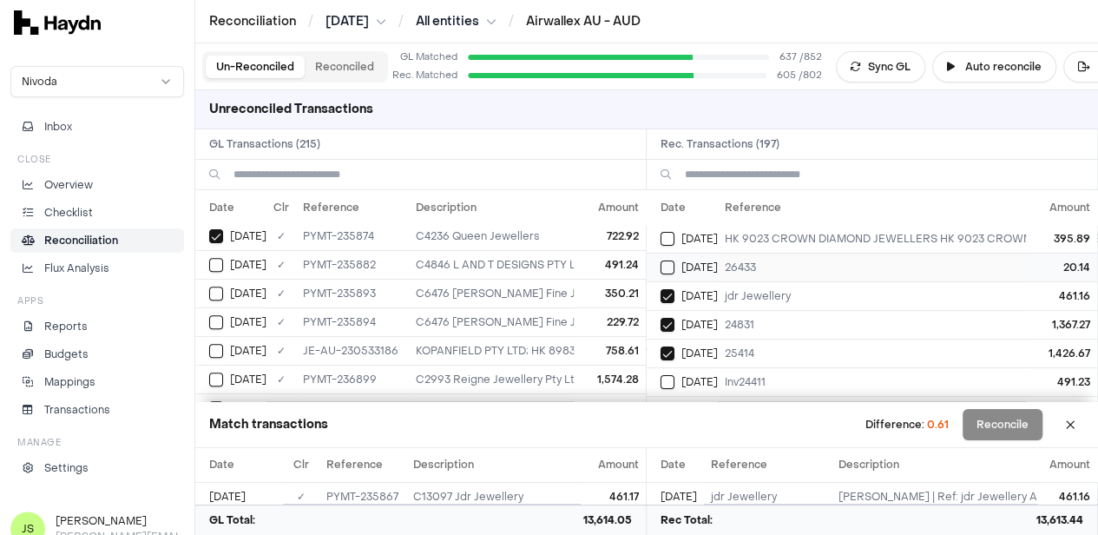
scroll to position [174, 0]
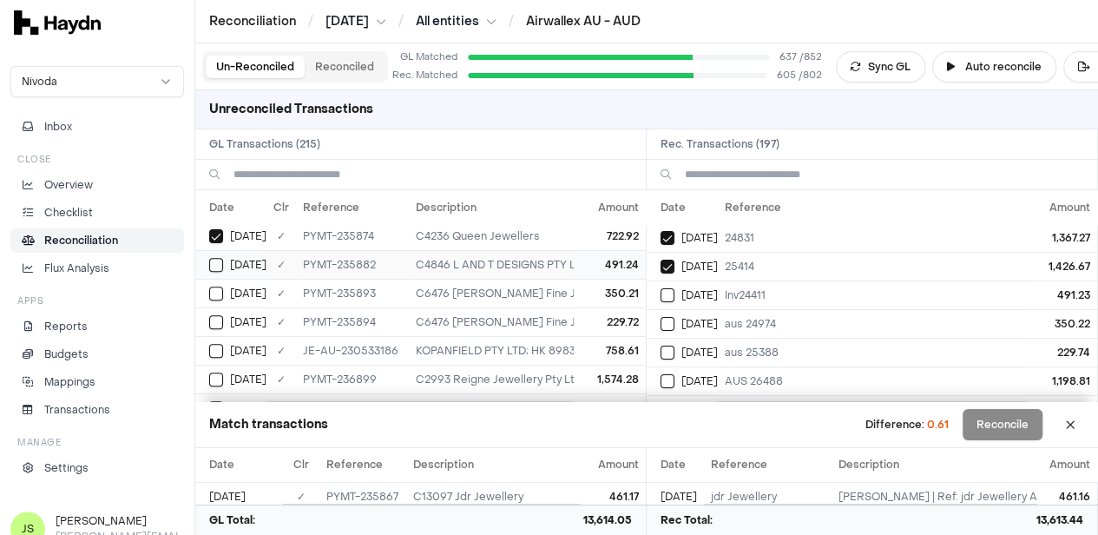
click at [224, 260] on div "Jun 6" at bounding box center [237, 265] width 57 height 14
click at [666, 292] on td "Jun 6" at bounding box center [682, 294] width 71 height 29
click at [212, 287] on button "Select GL transaction 8190697" at bounding box center [216, 294] width 14 height 14
click at [674, 321] on button "Select reconciliation transaction 40648" at bounding box center [668, 324] width 14 height 14
click at [209, 320] on button "Select GL transaction 8190698" at bounding box center [216, 322] width 14 height 14
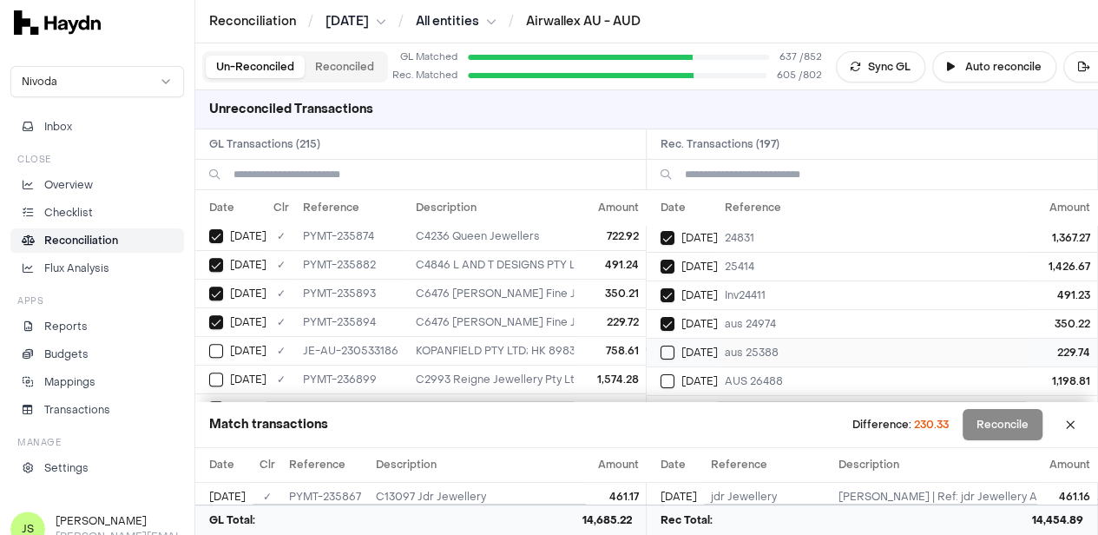
click at [675, 346] on button "Select reconciliation transaction 40647" at bounding box center [668, 353] width 14 height 14
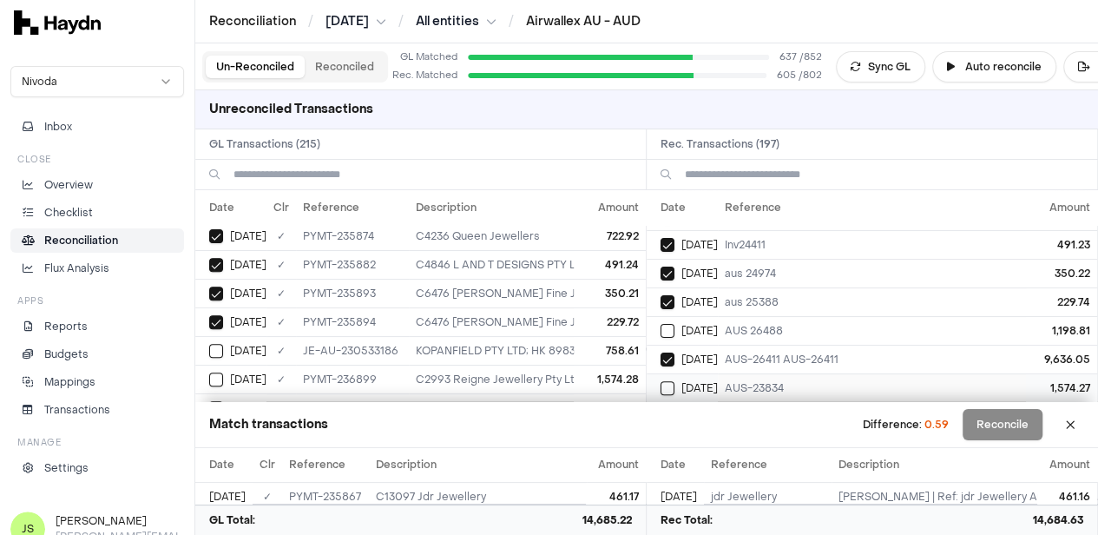
scroll to position [260, 0]
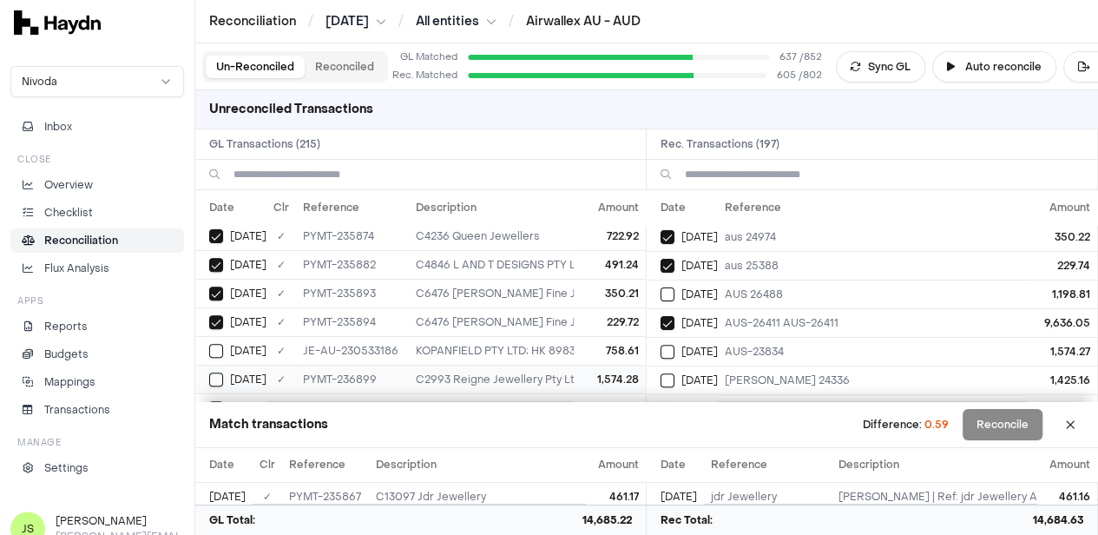
click at [222, 373] on button "Select GL transaction 8190710" at bounding box center [216, 380] width 14 height 14
click at [672, 345] on button "Select reconciliation transaction 40661" at bounding box center [668, 352] width 14 height 14
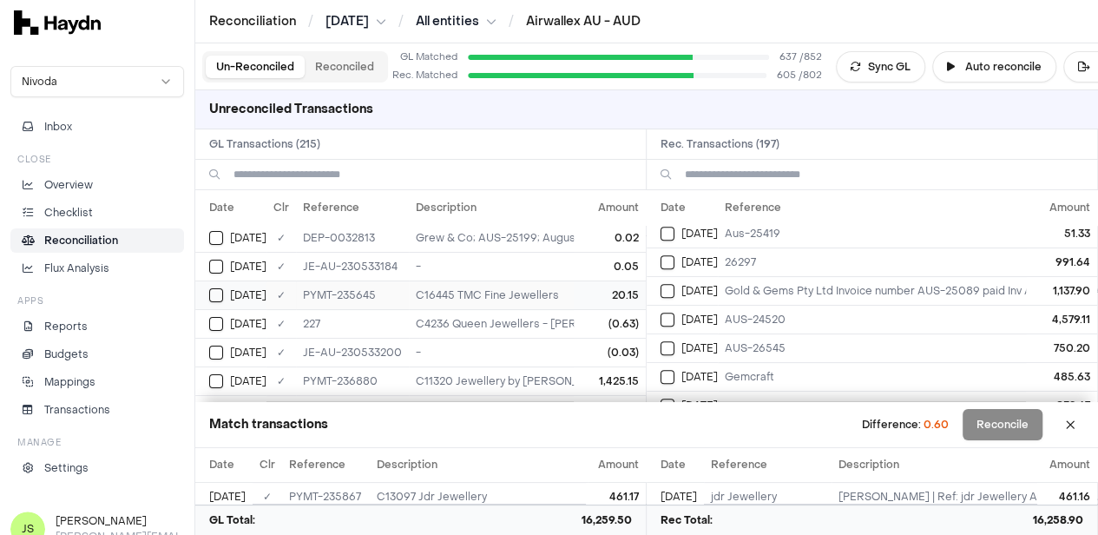
scroll to position [87, 0]
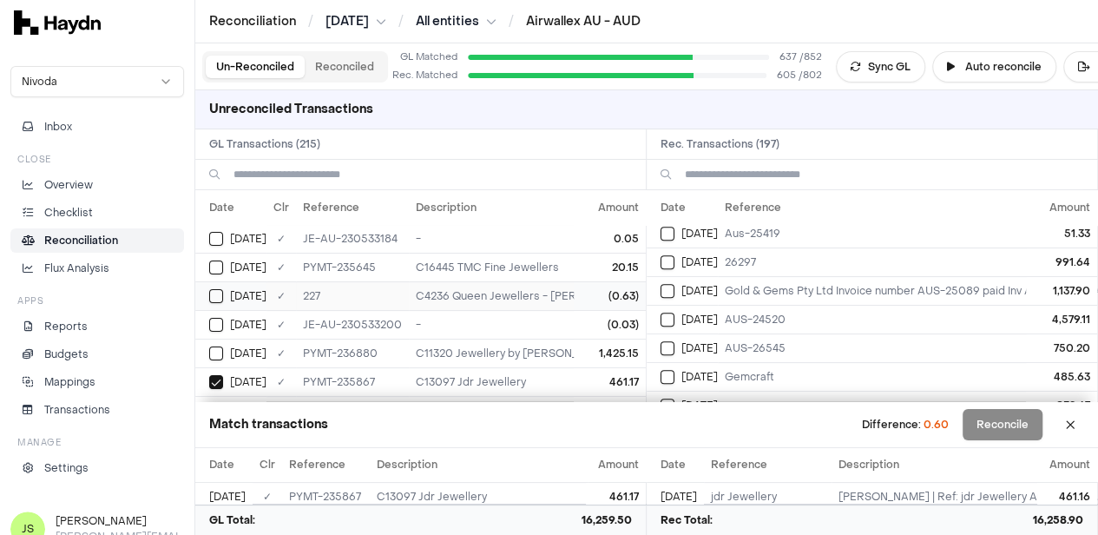
click at [511, 301] on td "C4236 Queen Jewellers - FIRAS AL-KHAMMAS; Nivoda Inv AUS 24676; Queen Jewellers" at bounding box center [776, 295] width 734 height 29
click at [515, 315] on td "-" at bounding box center [776, 324] width 734 height 29
click at [498, 320] on td "-" at bounding box center [776, 324] width 734 height 29
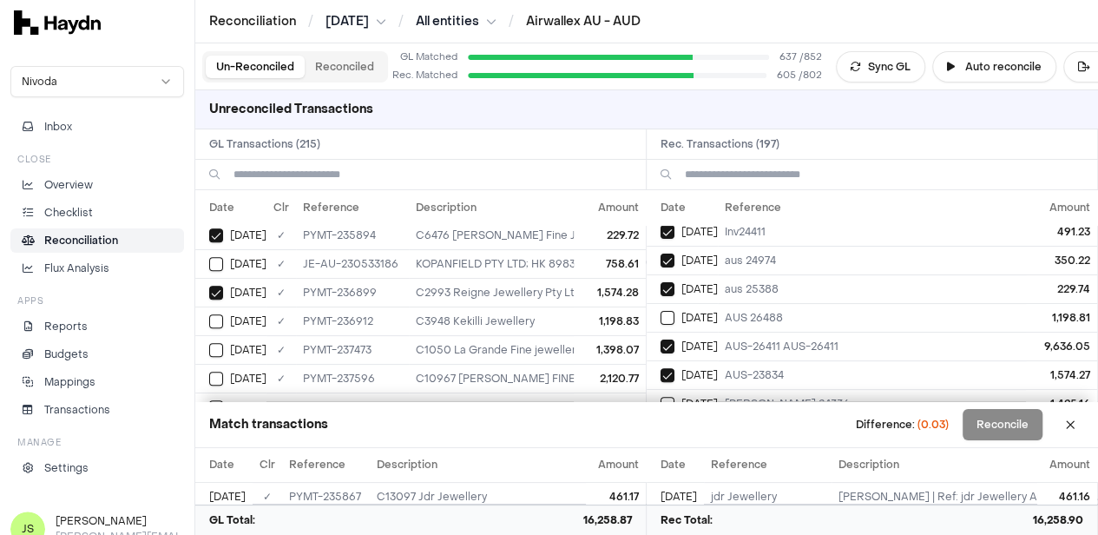
scroll to position [260, 0]
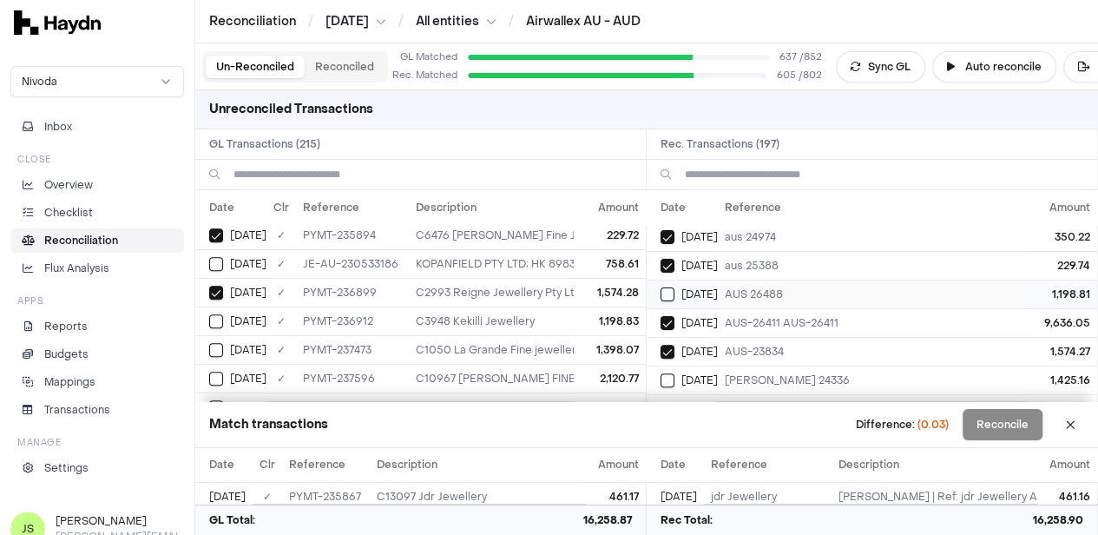
click at [682, 289] on div "Jun 7" at bounding box center [689, 294] width 57 height 14
click at [217, 314] on button "Select GL transaction 8190712" at bounding box center [216, 321] width 14 height 14
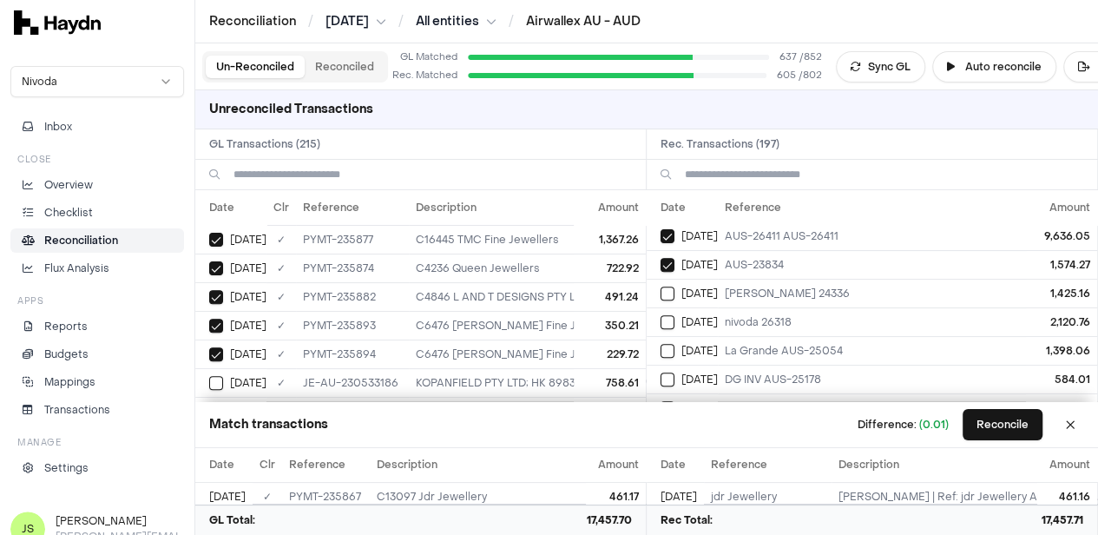
scroll to position [174, 0]
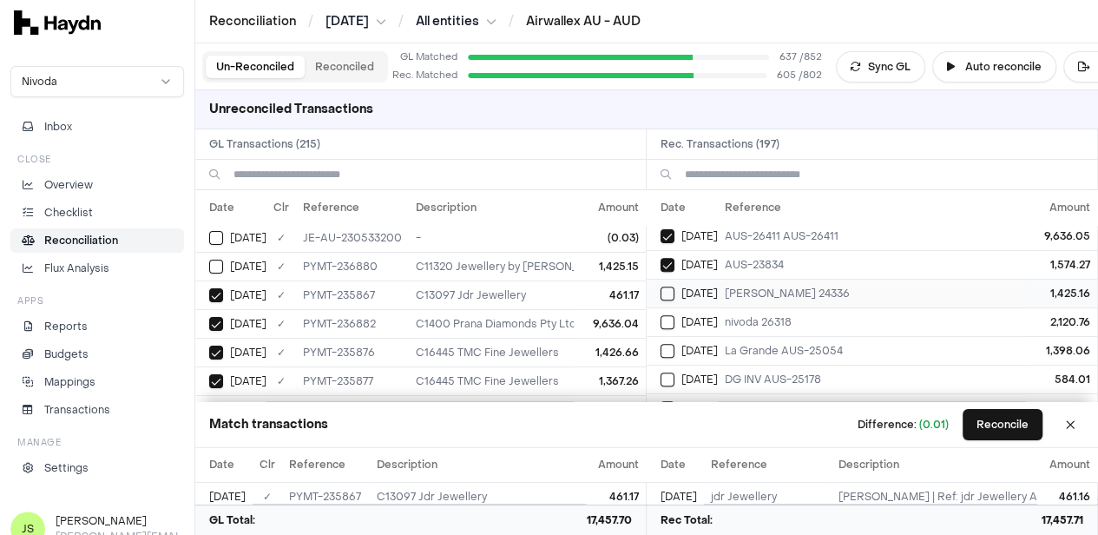
click at [675, 291] on button "Select reconciliation transaction 40659" at bounding box center [668, 294] width 14 height 14
click at [219, 260] on button "Select GL transaction 8190708" at bounding box center [216, 267] width 14 height 14
click at [672, 289] on button "Select reconciliation transaction 40659" at bounding box center [668, 294] width 14 height 14
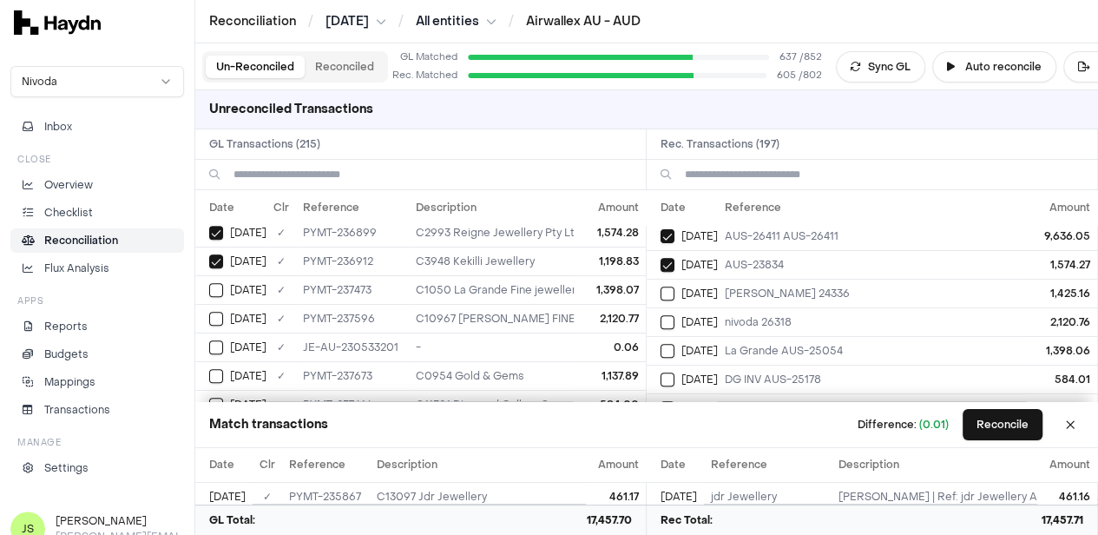
scroll to position [521, 0]
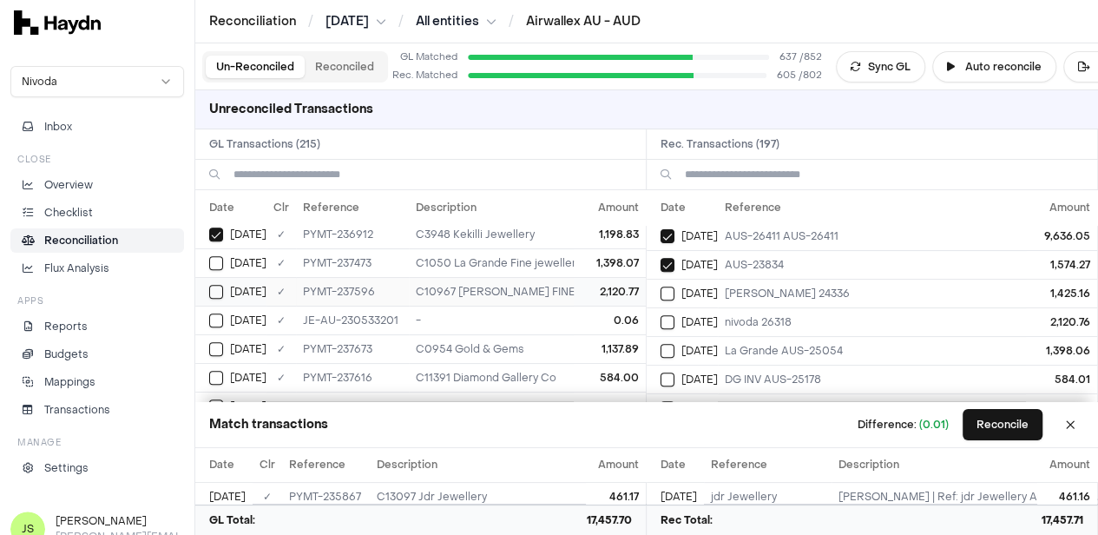
click at [219, 285] on button "Select GL transaction 8190715" at bounding box center [216, 292] width 14 height 14
click at [675, 290] on button "Select reconciliation transaction 40659" at bounding box center [668, 294] width 14 height 14
click at [665, 309] on td "Jun 8" at bounding box center [682, 321] width 71 height 29
click at [989, 421] on button "Reconcile" at bounding box center [1003, 424] width 80 height 31
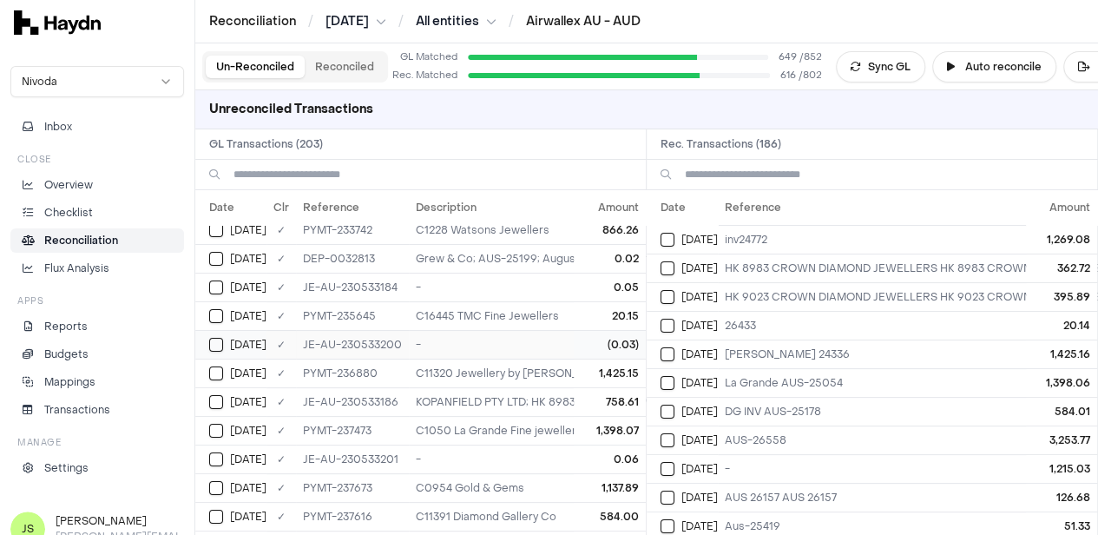
scroll to position [0, 0]
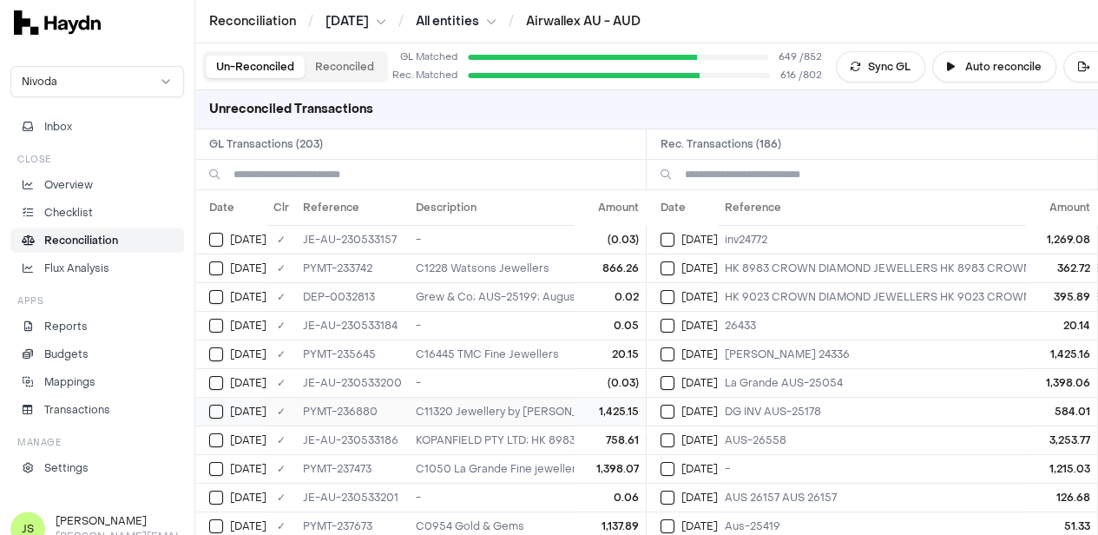
click at [218, 410] on button "Select GL transaction 8190708" at bounding box center [216, 412] width 14 height 14
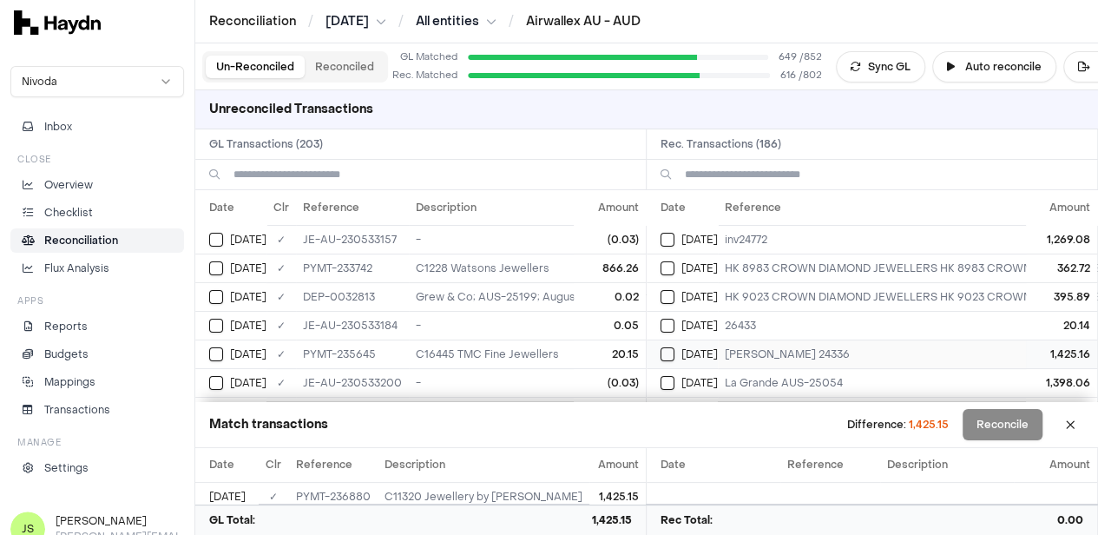
click at [673, 351] on button "Select reconciliation transaction 40659" at bounding box center [668, 354] width 14 height 14
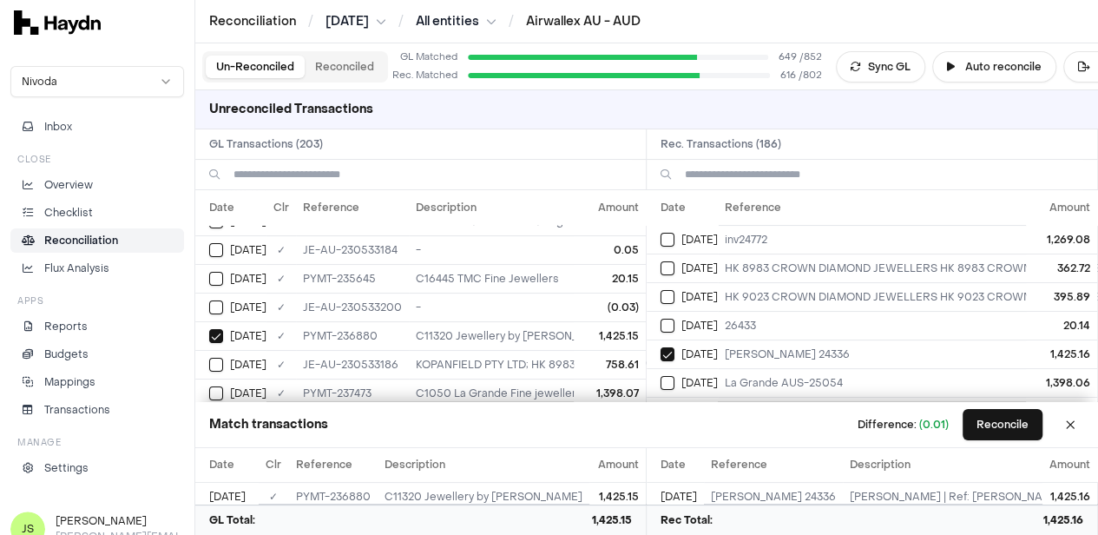
scroll to position [174, 0]
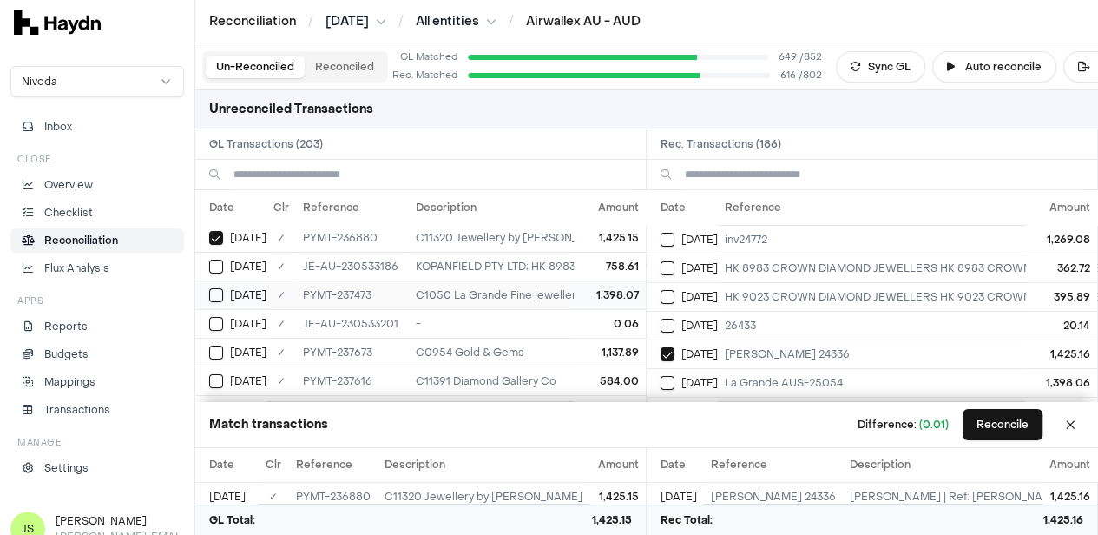
click at [221, 291] on button "Select GL transaction 8190714" at bounding box center [216, 295] width 14 height 14
click at [675, 378] on button "Select reconciliation transaction 40667" at bounding box center [668, 383] width 14 height 14
click at [999, 421] on button "Reconcile" at bounding box center [1003, 424] width 80 height 31
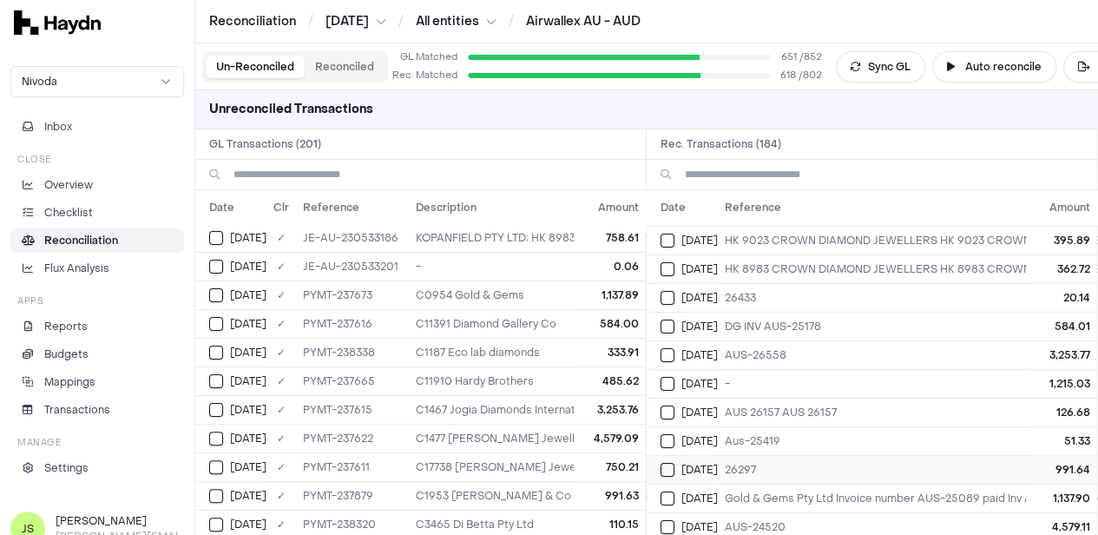
scroll to position [0, 0]
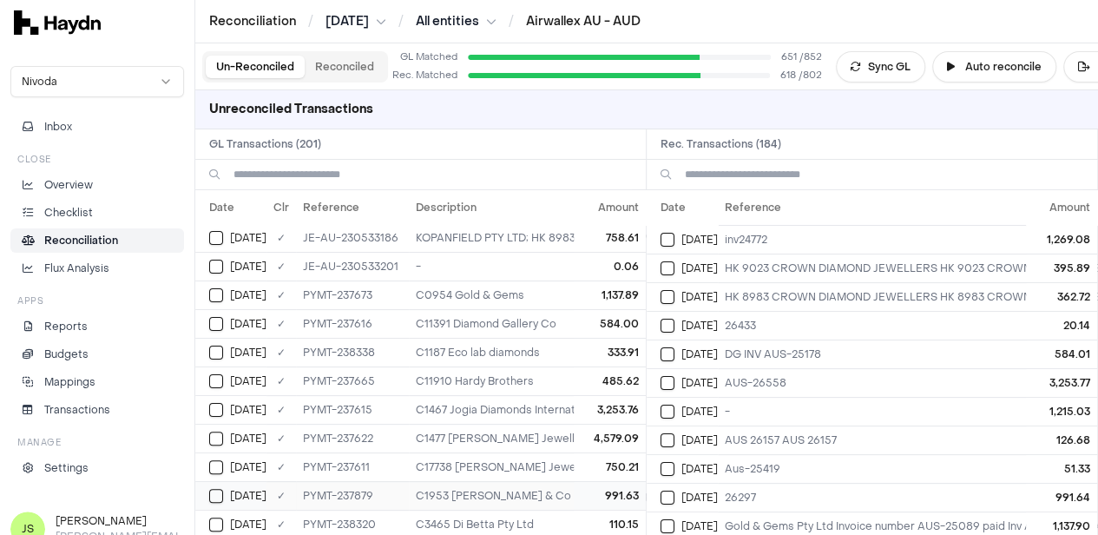
click at [216, 489] on button "Select GL transaction 8190734" at bounding box center [216, 496] width 14 height 14
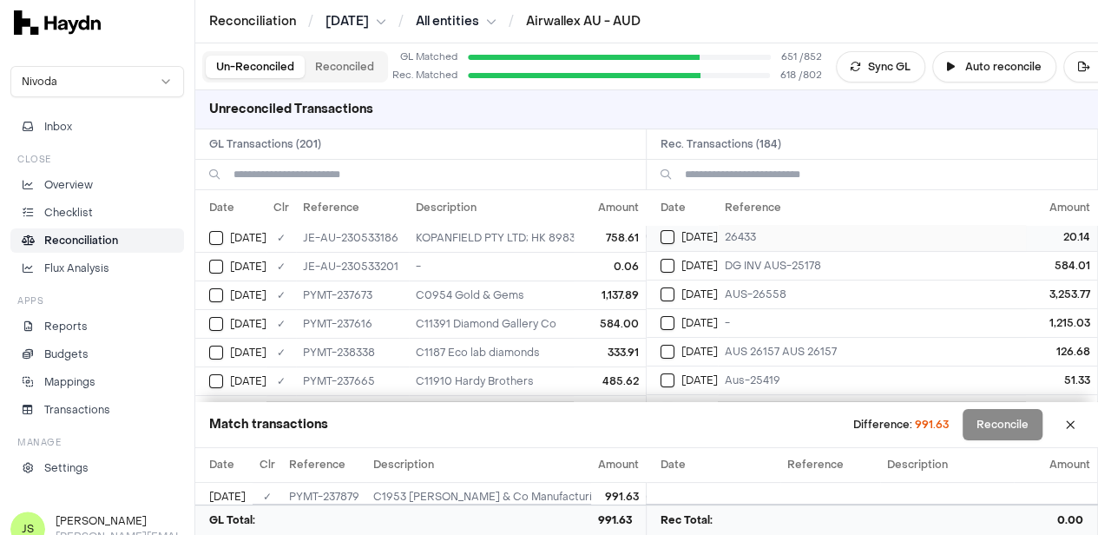
scroll to position [174, 0]
click at [683, 317] on div "Jun 9" at bounding box center [689, 324] width 57 height 14
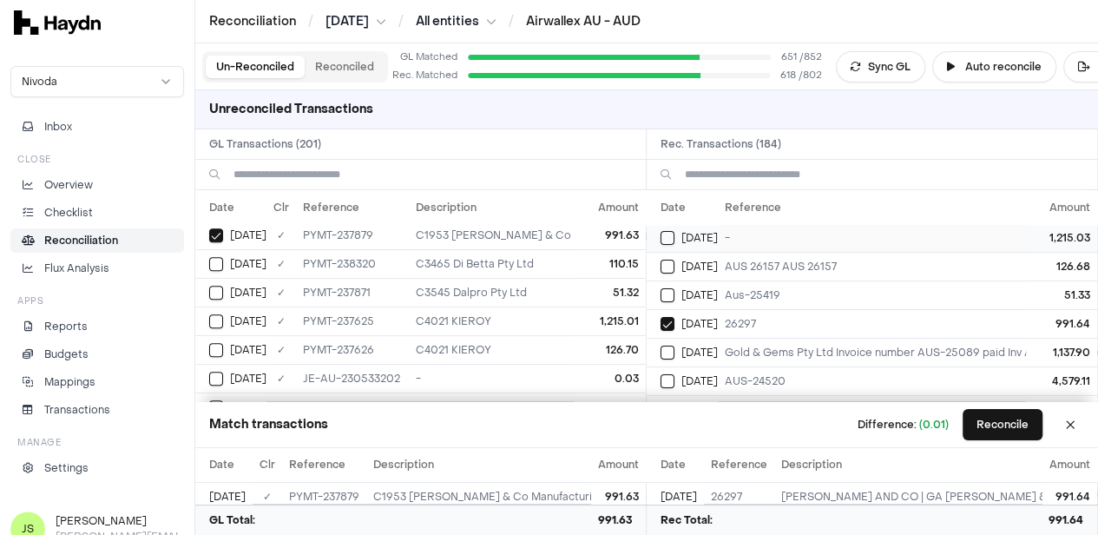
click at [675, 237] on button "Select reconciliation transaction 40682" at bounding box center [668, 238] width 14 height 14
click at [220, 314] on button "Select GL transaction 8190728" at bounding box center [216, 321] width 14 height 14
click at [670, 261] on button "Select reconciliation transaction 40680" at bounding box center [668, 267] width 14 height 14
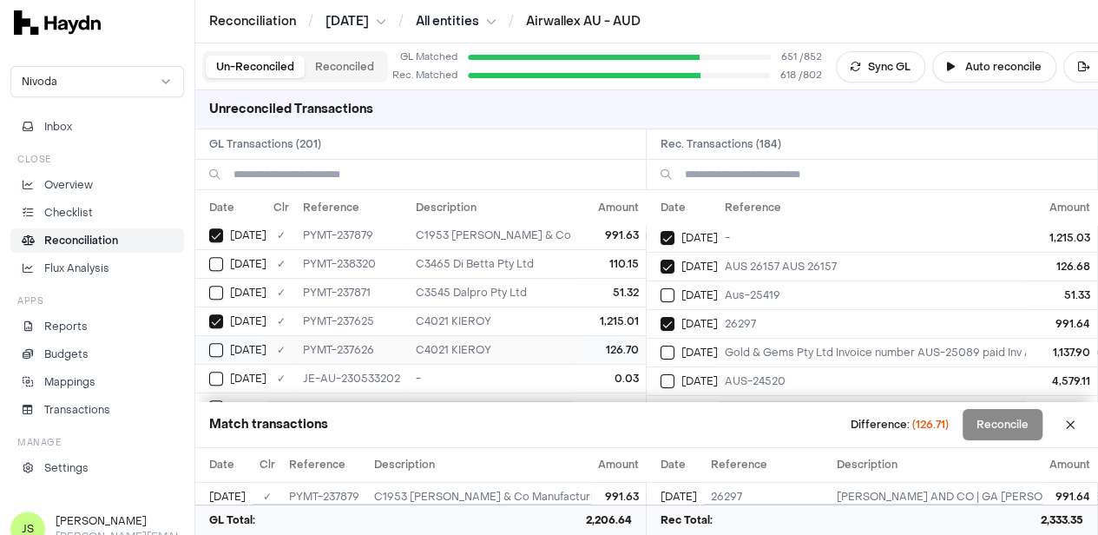
click at [216, 345] on button "Select GL transaction 8190729" at bounding box center [216, 350] width 14 height 14
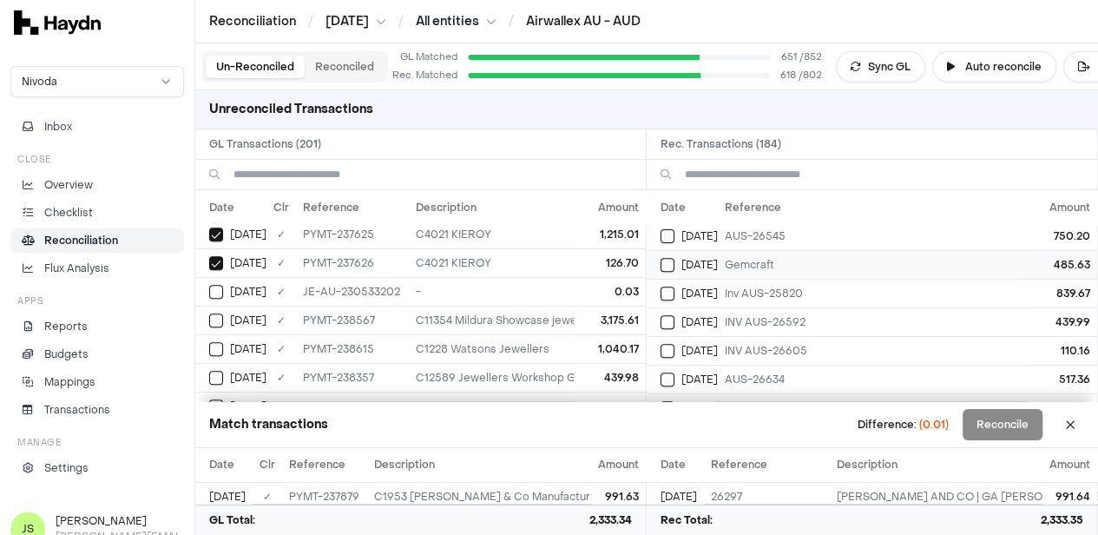
scroll to position [434, 0]
click at [670, 314] on button "Select reconciliation transaction 40718" at bounding box center [668, 321] width 14 height 14
click at [210, 313] on button "Select GL transaction 8190752" at bounding box center [216, 320] width 14 height 14
click at [207, 277] on td "Jun 10" at bounding box center [230, 291] width 71 height 29
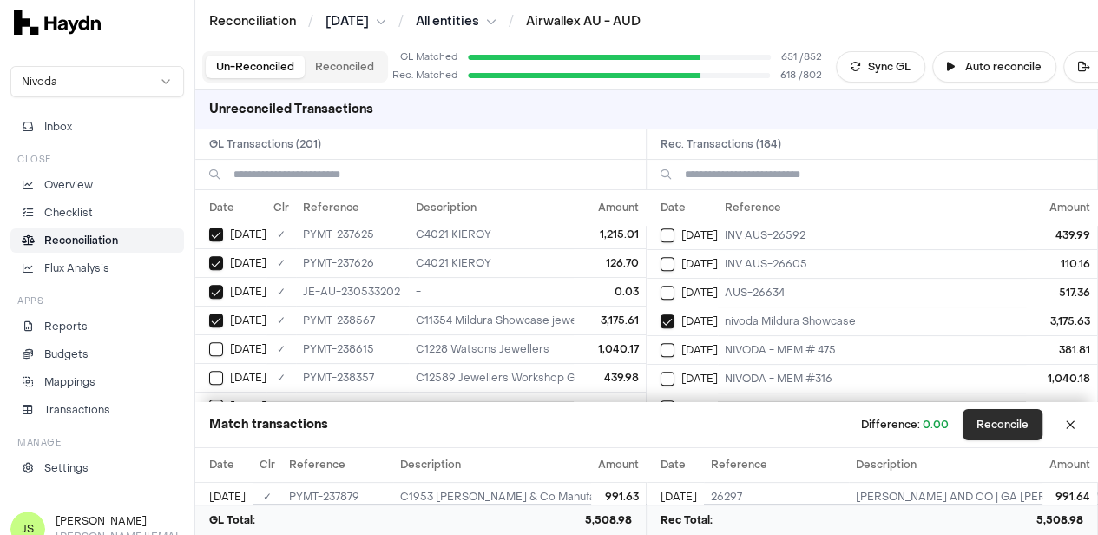
click at [1026, 430] on button "Reconcile" at bounding box center [1003, 424] width 80 height 31
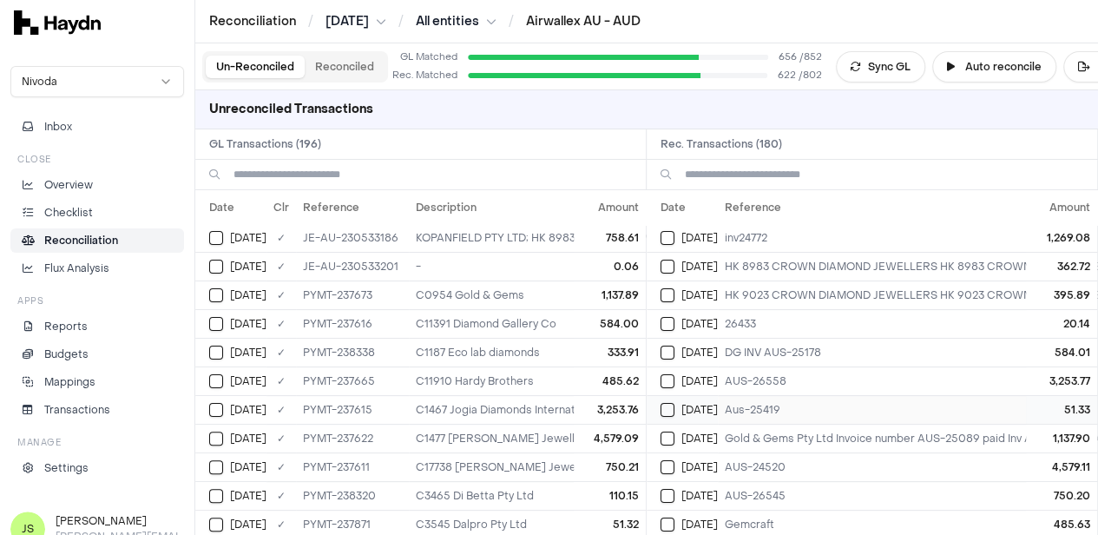
scroll to position [0, 0]
click at [675, 437] on button "Select reconciliation transaction 40685" at bounding box center [668, 440] width 14 height 14
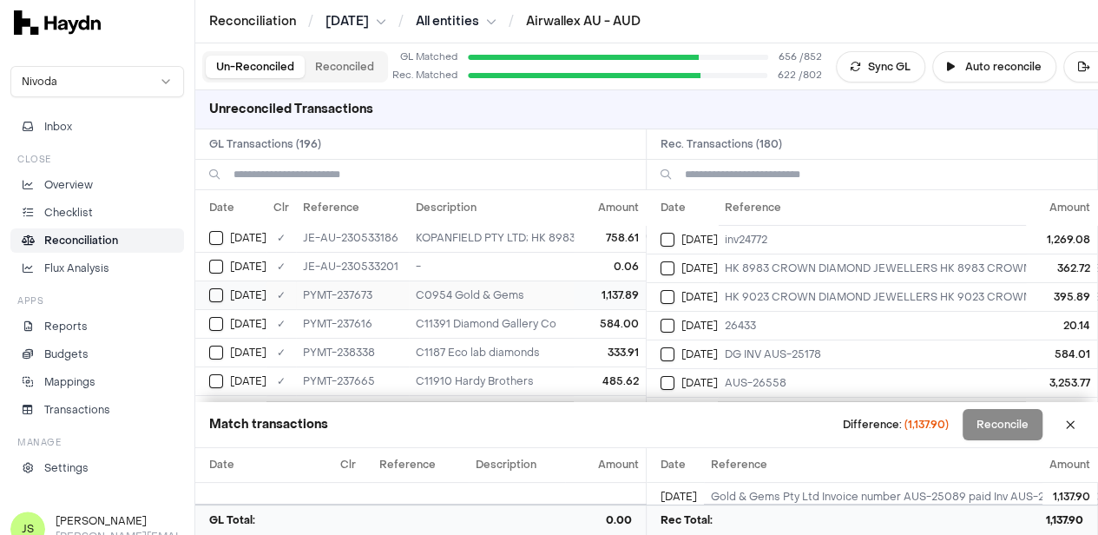
click at [209, 288] on button "Select GL transaction 8190731" at bounding box center [216, 295] width 14 height 14
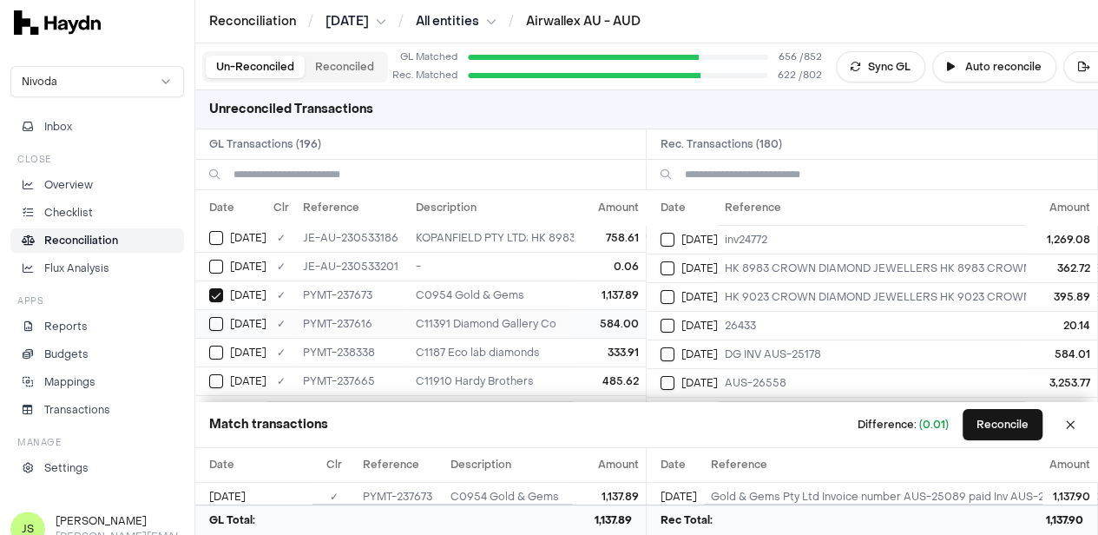
click at [226, 320] on div "Jun 9" at bounding box center [237, 324] width 57 height 14
click at [675, 350] on button "Select reconciliation transaction 40677" at bounding box center [668, 354] width 14 height 14
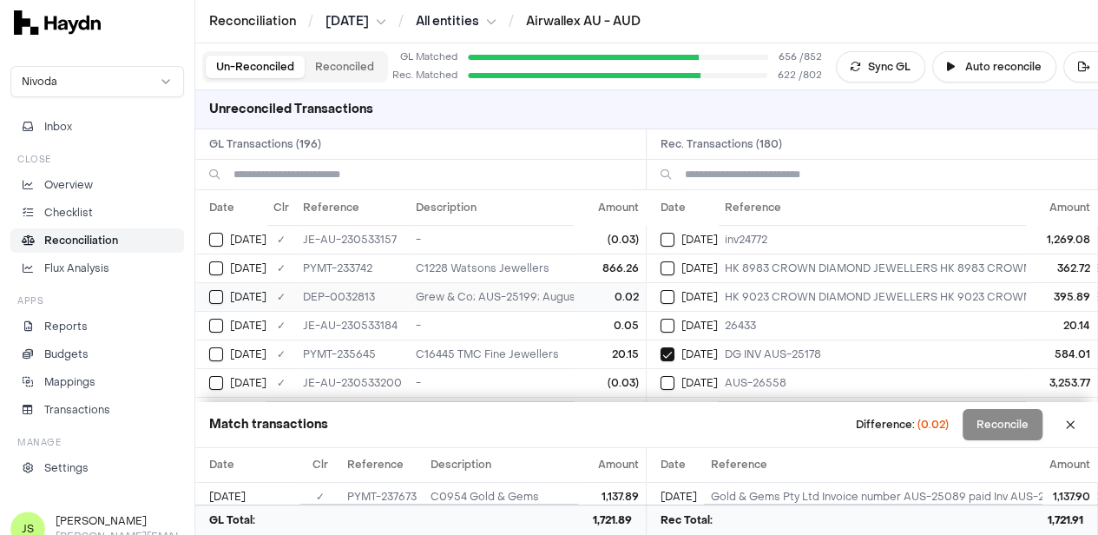
click at [217, 293] on button "Select GL transaction 8190466" at bounding box center [216, 297] width 14 height 14
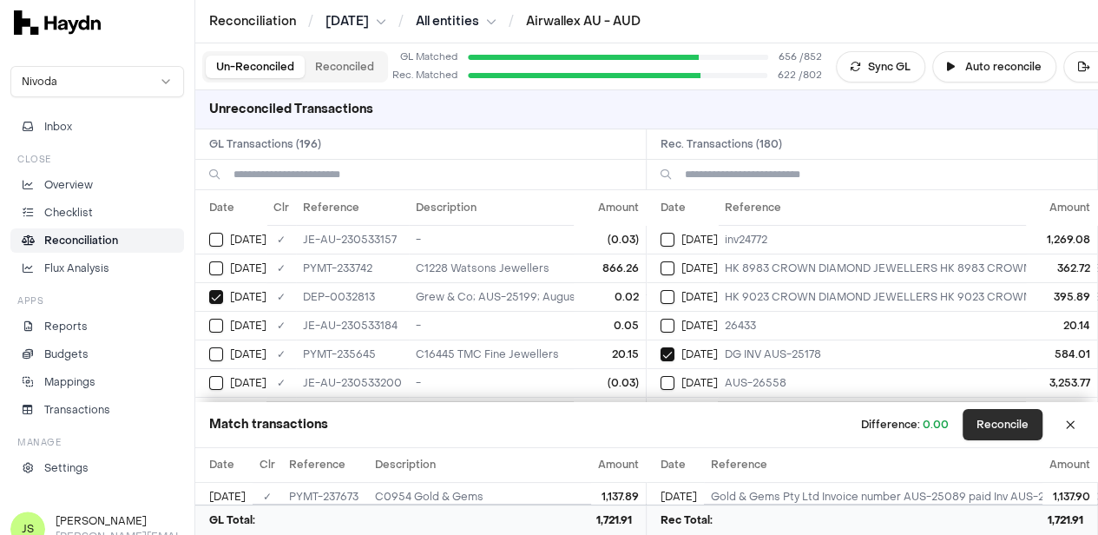
click at [978, 432] on button "Reconcile" at bounding box center [1003, 424] width 80 height 31
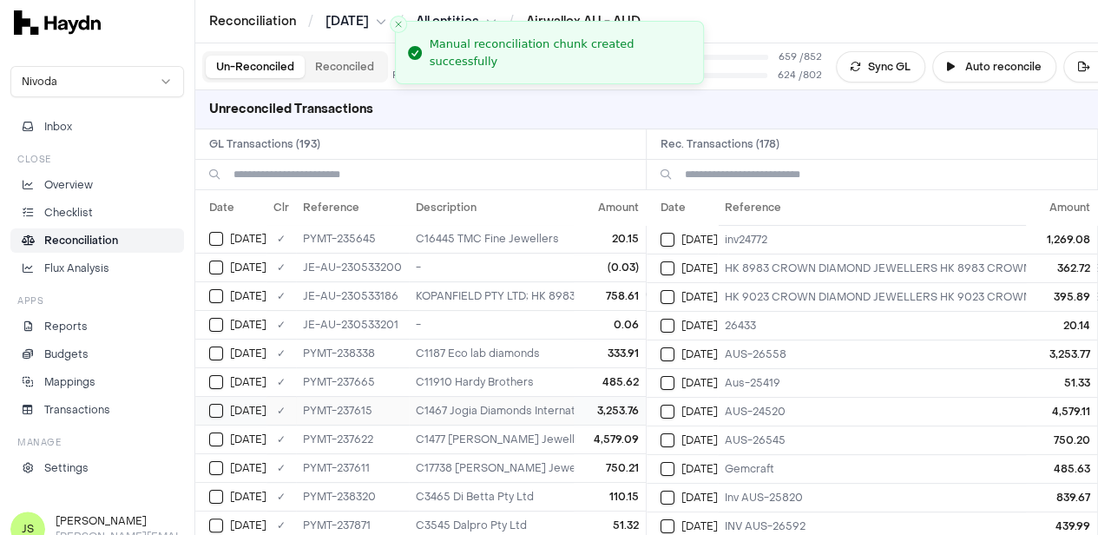
scroll to position [174, 0]
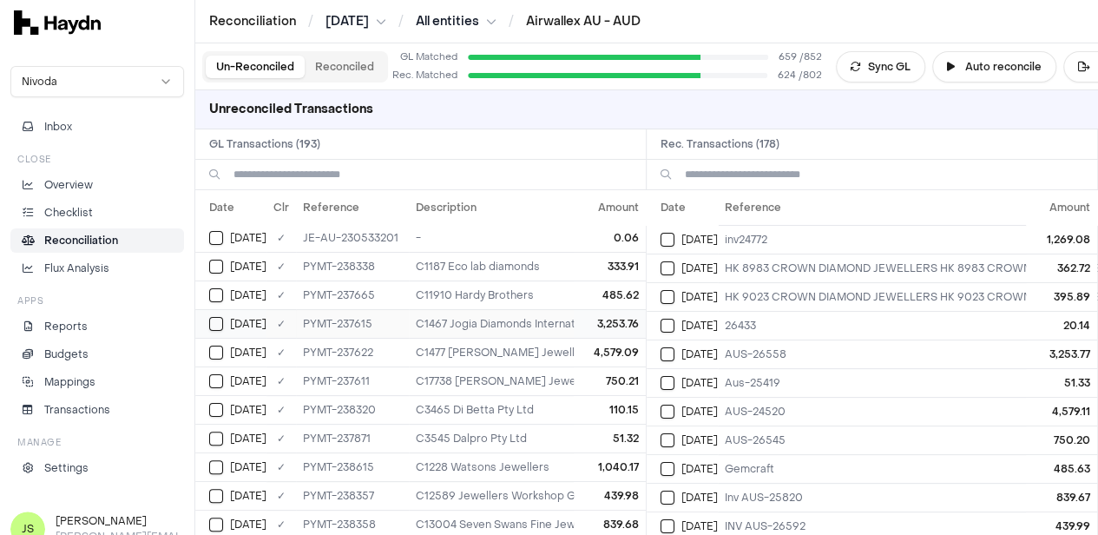
click at [227, 317] on div "Jun 9" at bounding box center [237, 324] width 57 height 14
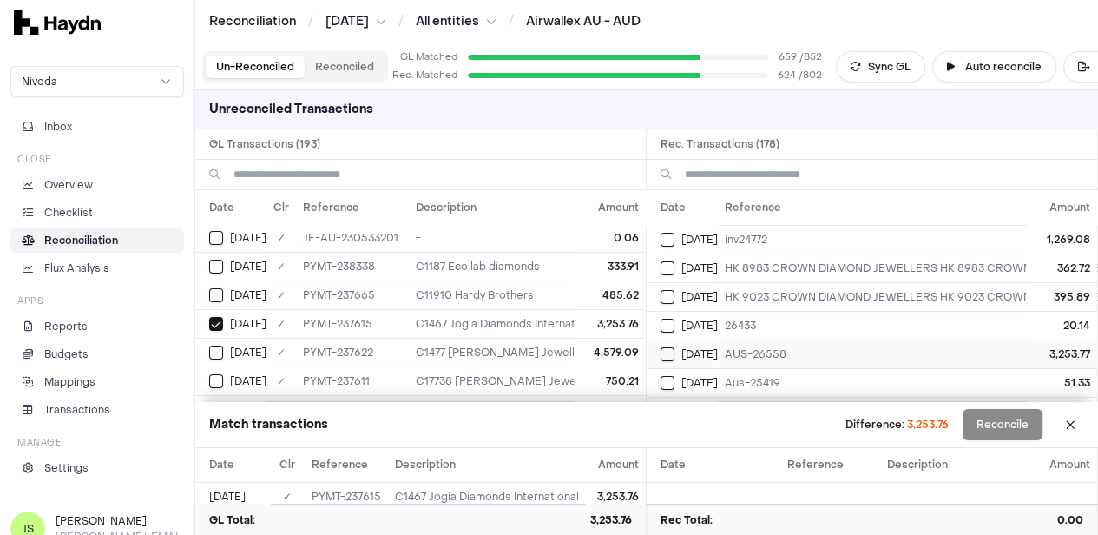
click at [675, 355] on button "Select reconciliation transaction 40674" at bounding box center [668, 354] width 14 height 14
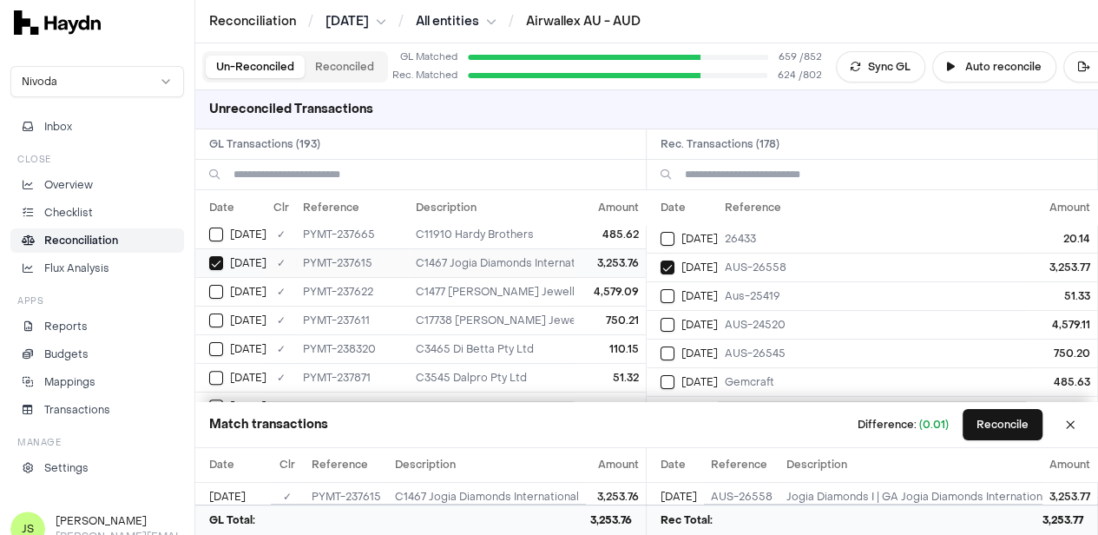
scroll to position [260, 0]
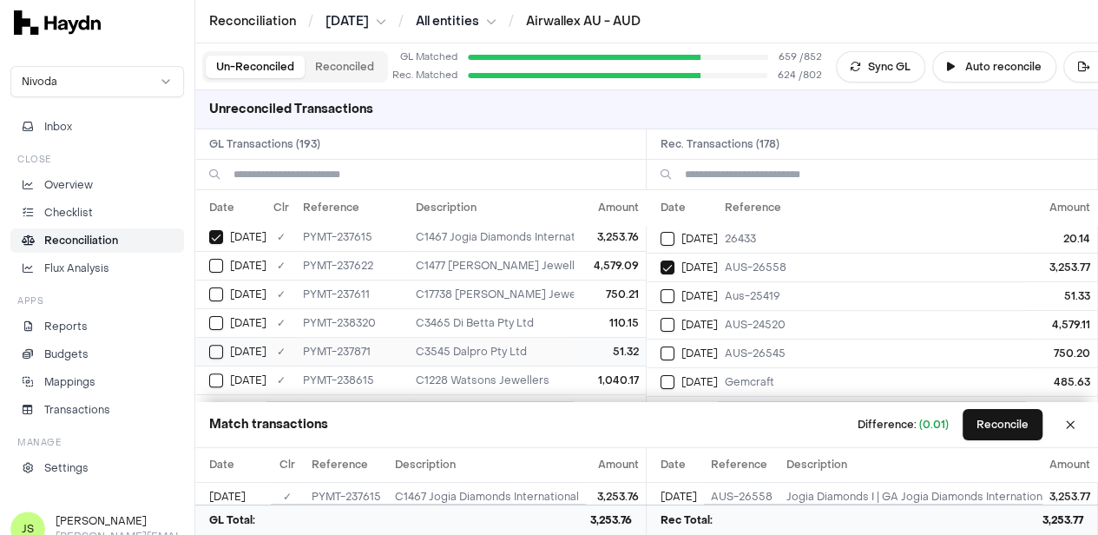
click at [215, 346] on button "Select GL transaction 8190733" at bounding box center [216, 352] width 14 height 14
click at [684, 294] on div "Jun 9" at bounding box center [689, 296] width 57 height 14
click at [219, 263] on button "Select GL transaction 8190726" at bounding box center [216, 266] width 14 height 14
click at [667, 319] on button "Select reconciliation transaction 40676" at bounding box center [668, 325] width 14 height 14
click at [216, 288] on button "Select GL transaction 8190718" at bounding box center [216, 294] width 14 height 14
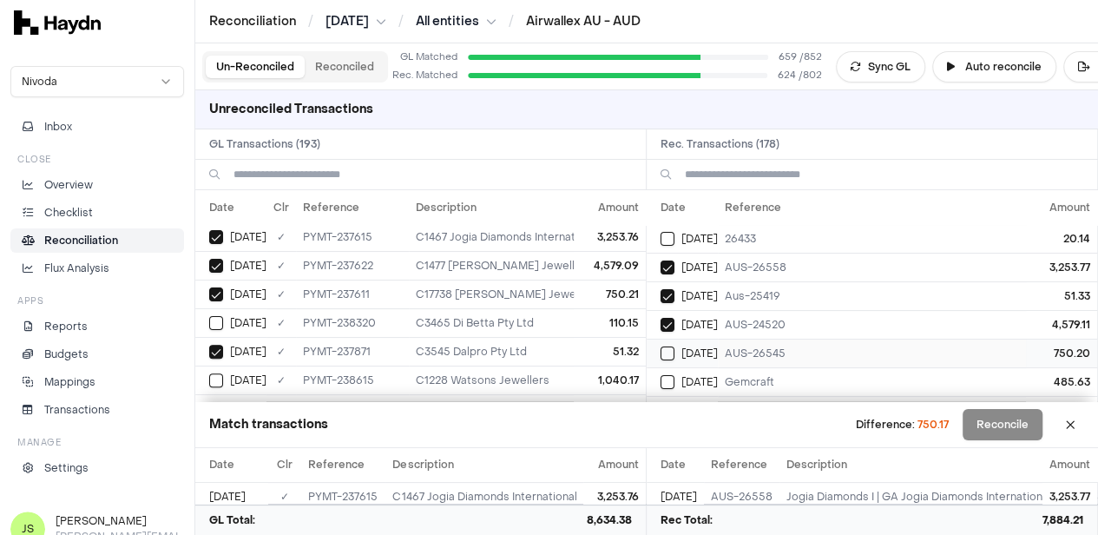
click at [675, 351] on button "Select reconciliation transaction 40671" at bounding box center [668, 353] width 14 height 14
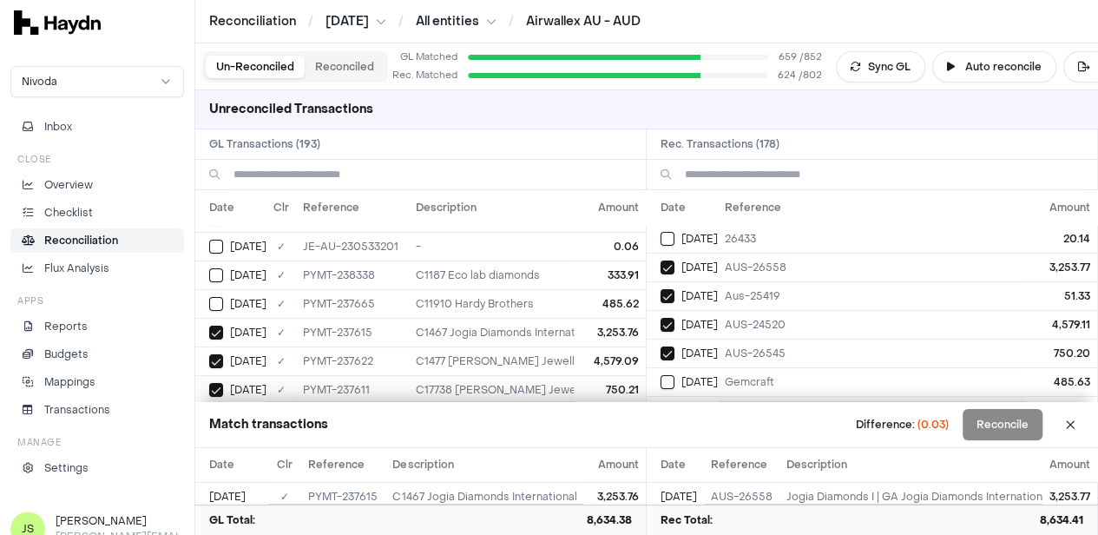
scroll to position [0, 0]
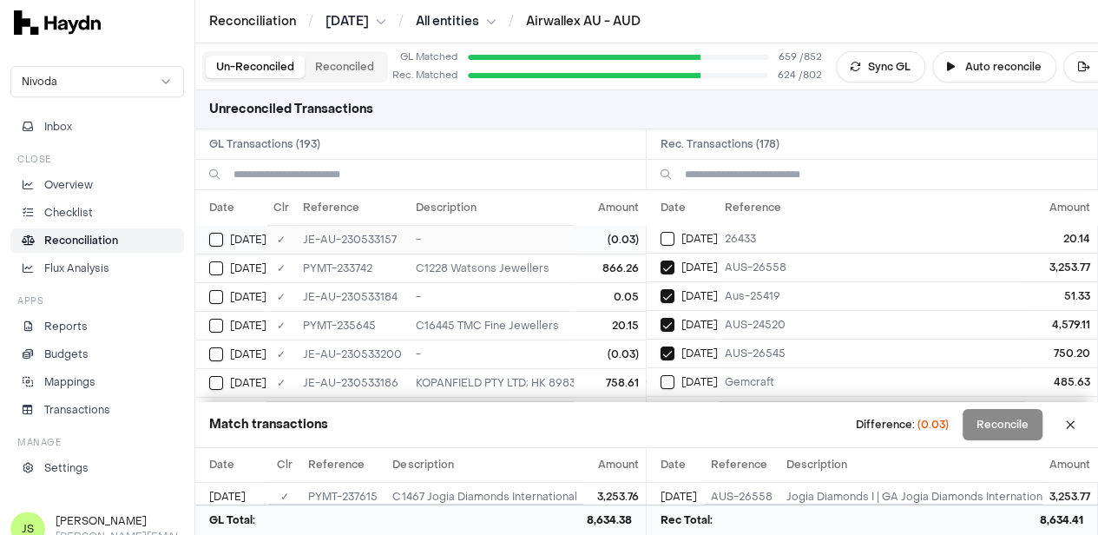
click at [214, 239] on button "Select GL transaction 8190486" at bounding box center [216, 240] width 14 height 14
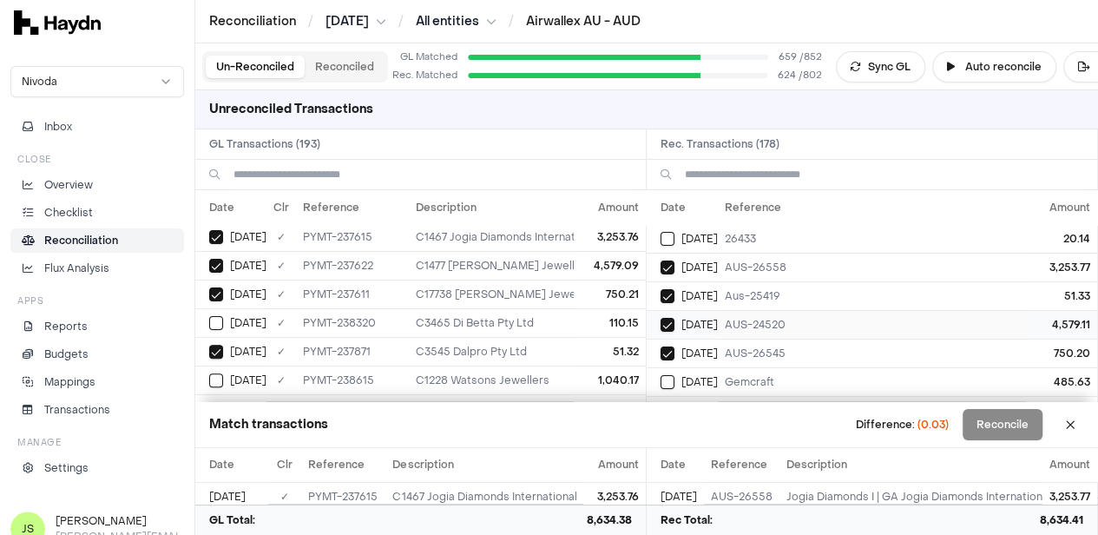
scroll to position [174, 0]
click at [686, 374] on div "Jun 10" at bounding box center [689, 381] width 57 height 14
click at [222, 316] on button "Select GL transaction 8190737" at bounding box center [216, 323] width 14 height 14
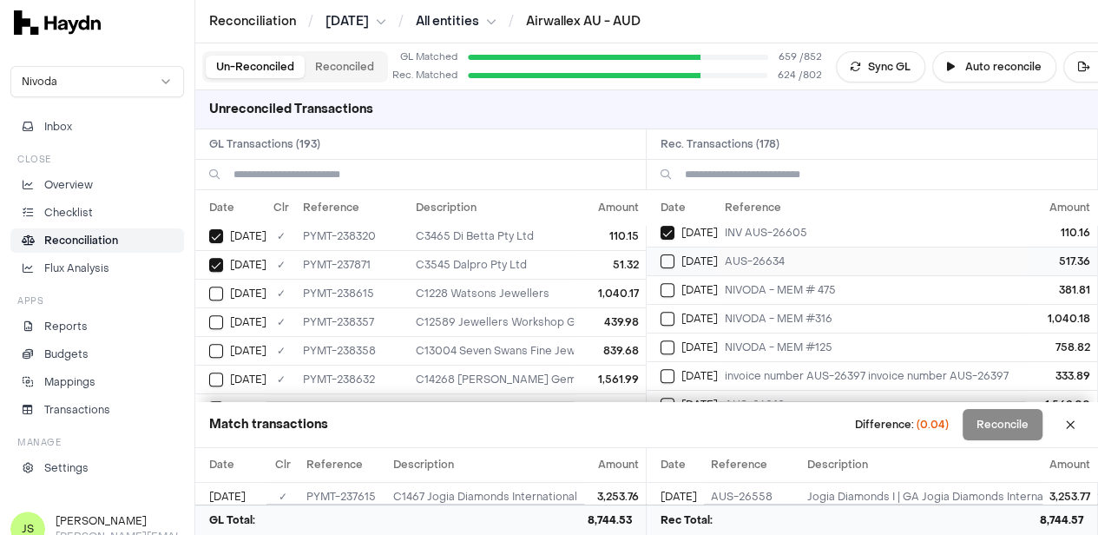
scroll to position [347, 0]
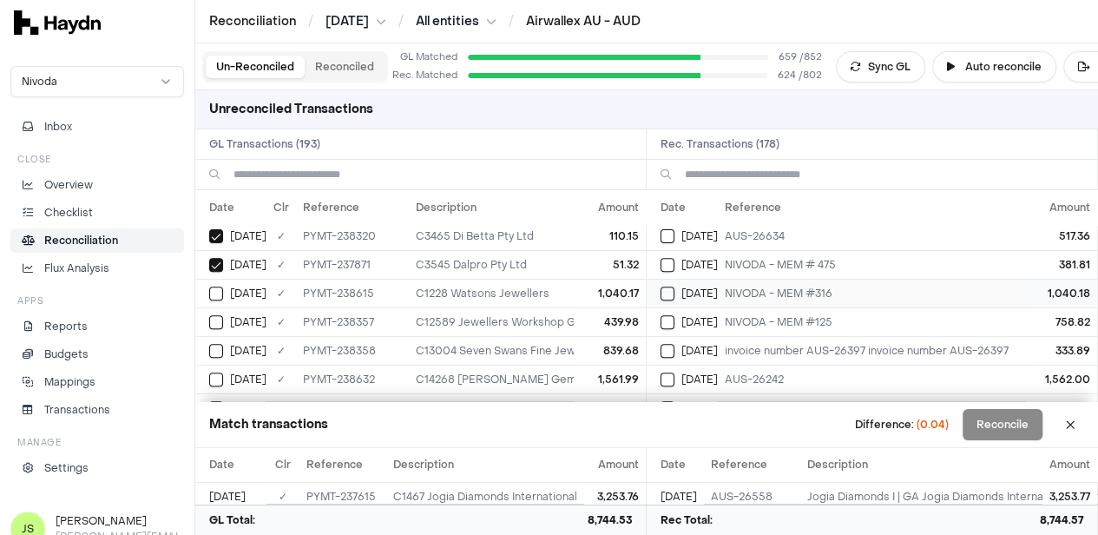
click at [675, 288] on button "Select reconciliation transaction 40721" at bounding box center [668, 294] width 14 height 14
click at [214, 287] on button "Select GL transaction 8190758" at bounding box center [216, 294] width 14 height 14
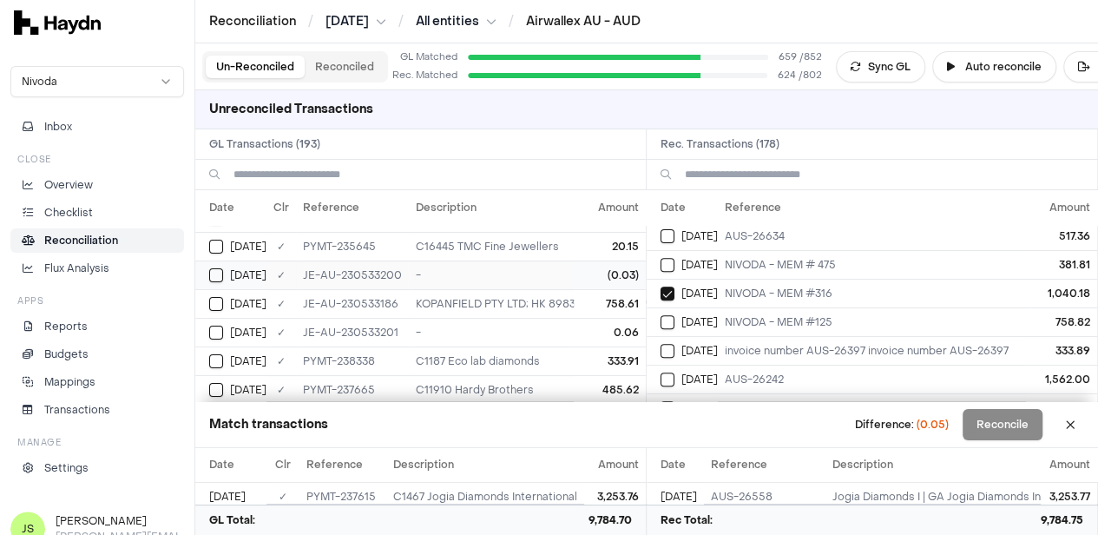
scroll to position [0, 0]
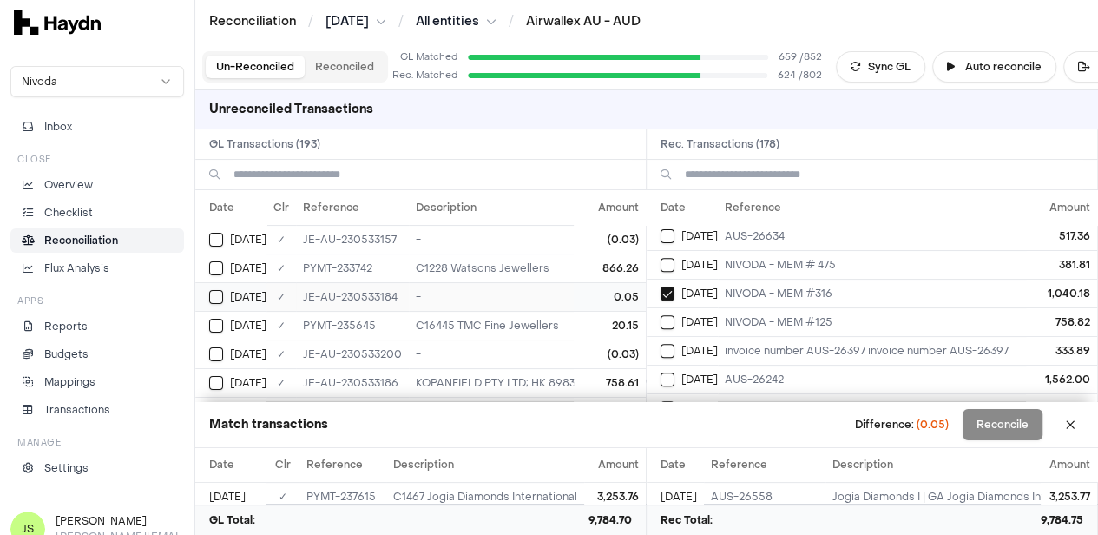
click at [578, 298] on td "0.05" at bounding box center [610, 296] width 72 height 29
click at [1005, 432] on button "Reconcile" at bounding box center [1003, 424] width 80 height 31
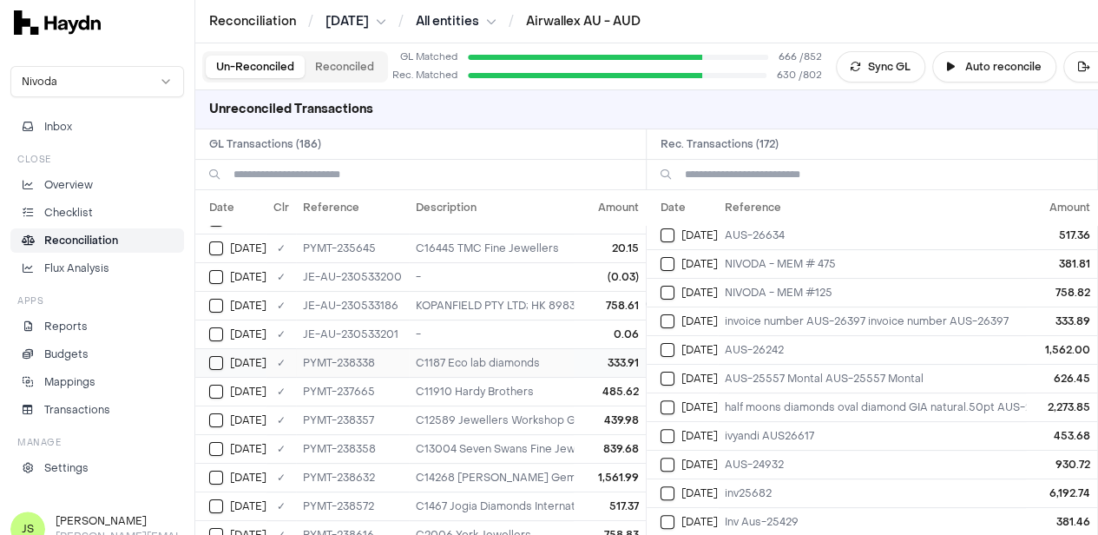
scroll to position [87, 0]
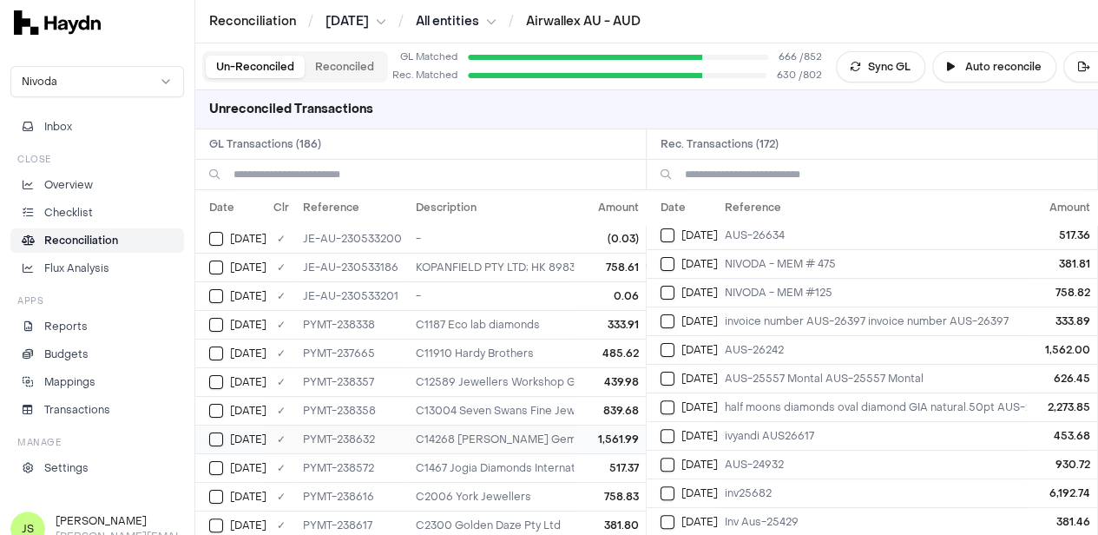
click at [214, 438] on button "Select GL transaction 8190763" at bounding box center [216, 439] width 14 height 14
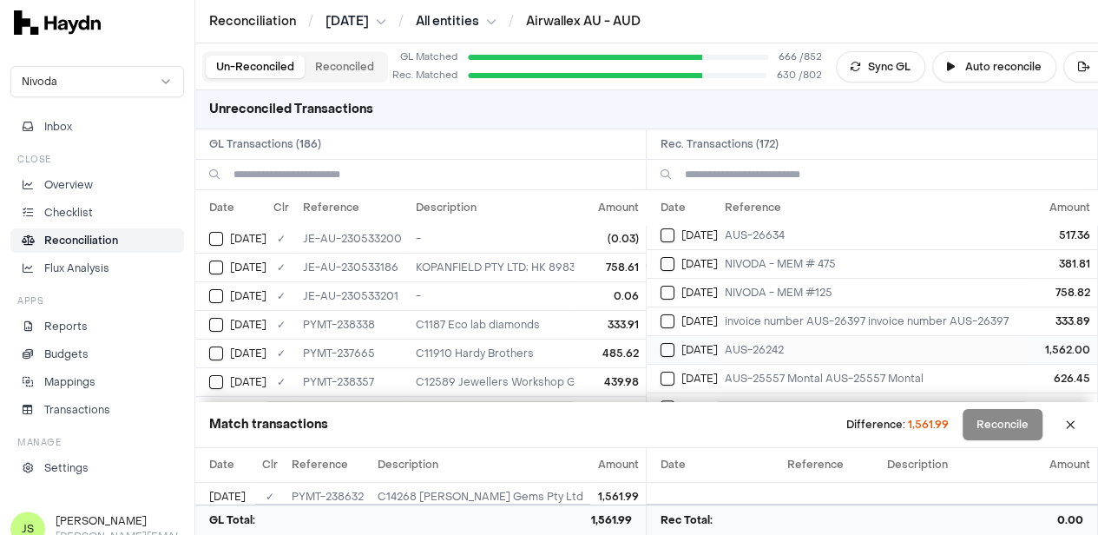
click at [675, 343] on button "Select reconciliation transaction 40726" at bounding box center [668, 350] width 14 height 14
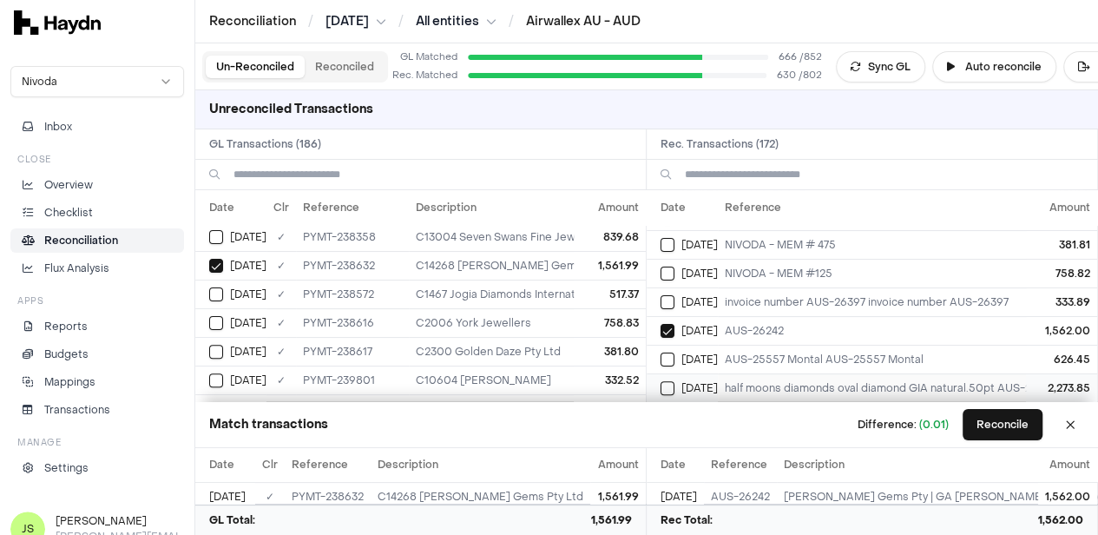
scroll to position [260, 0]
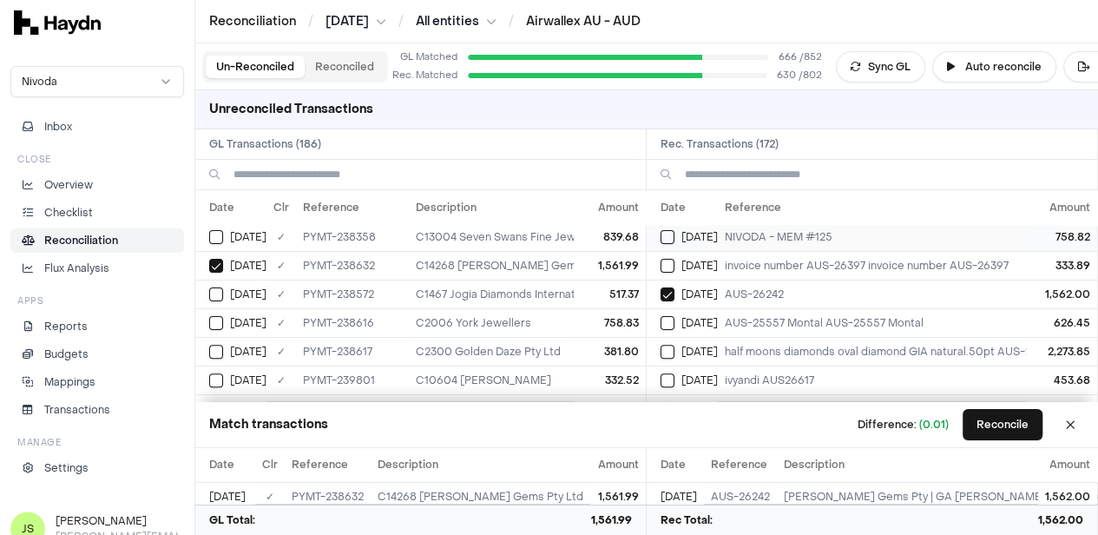
click at [675, 232] on button "Select reconciliation transaction 40723" at bounding box center [668, 237] width 14 height 14
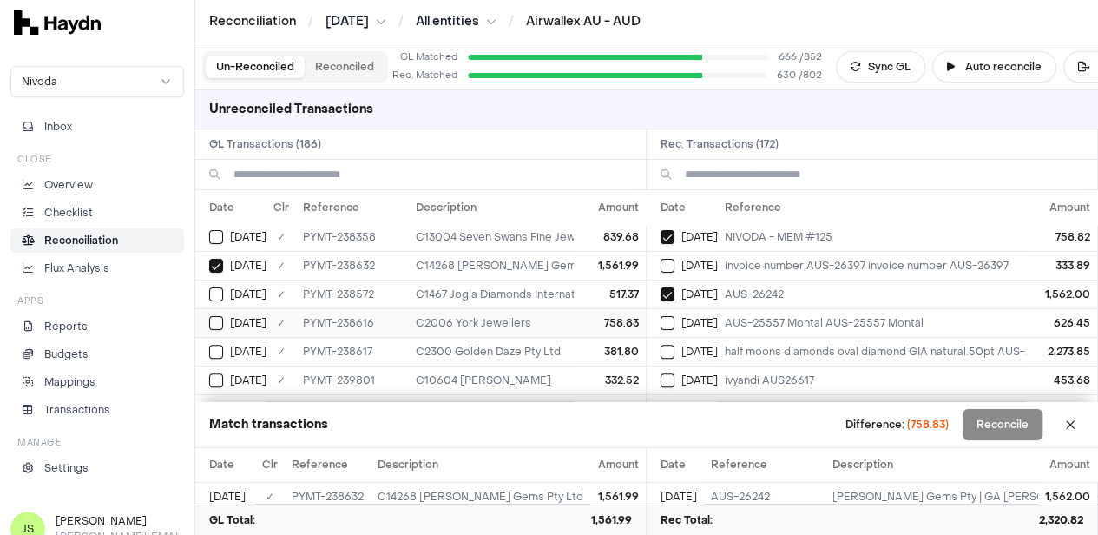
click at [219, 316] on button "Select GL transaction 8190759" at bounding box center [216, 323] width 14 height 14
click at [1025, 428] on button "Reconcile" at bounding box center [1003, 424] width 80 height 31
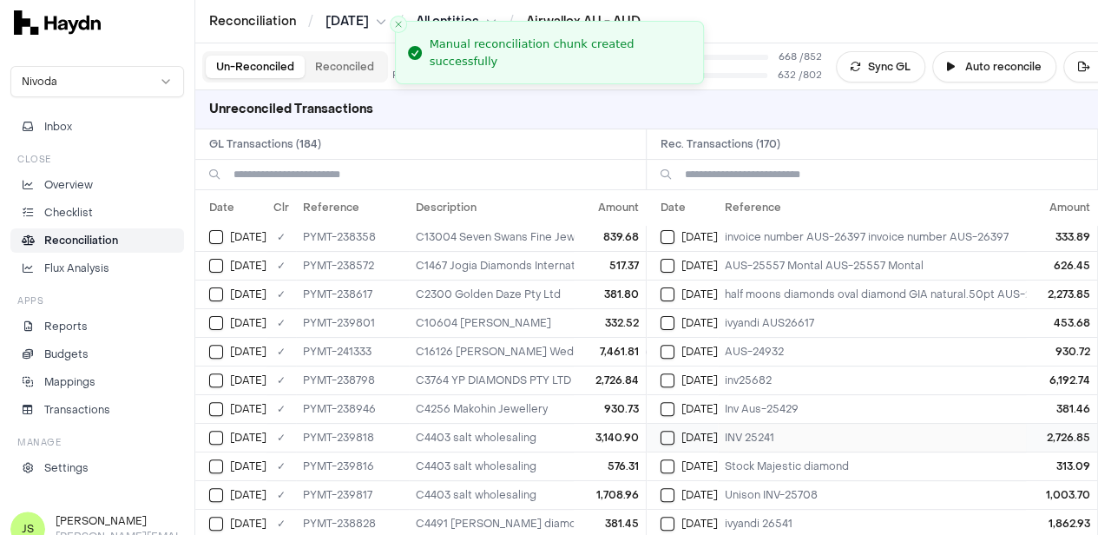
scroll to position [0, 0]
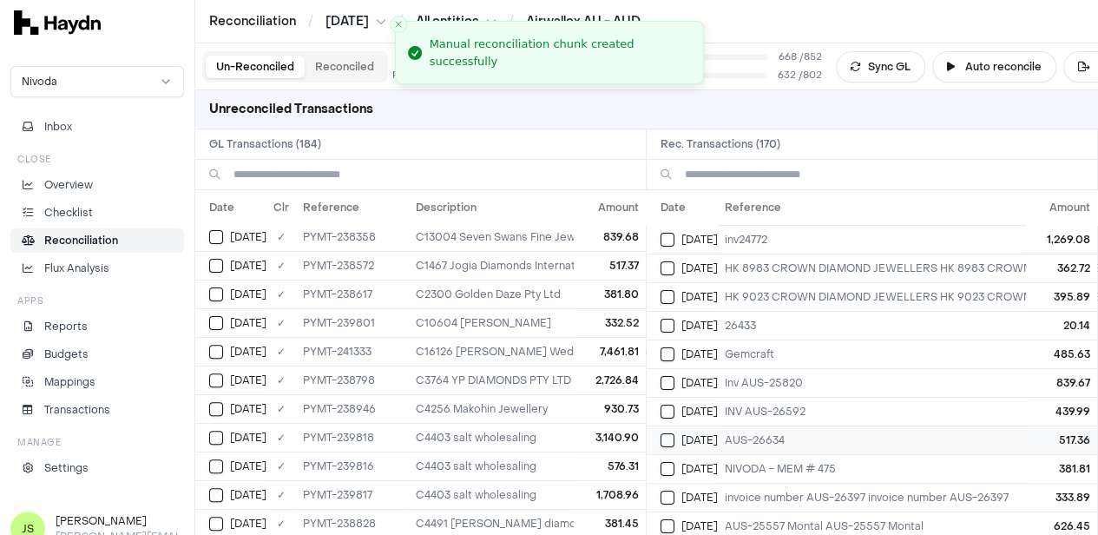
click at [675, 437] on button "Select reconciliation transaction 40719" at bounding box center [668, 440] width 14 height 14
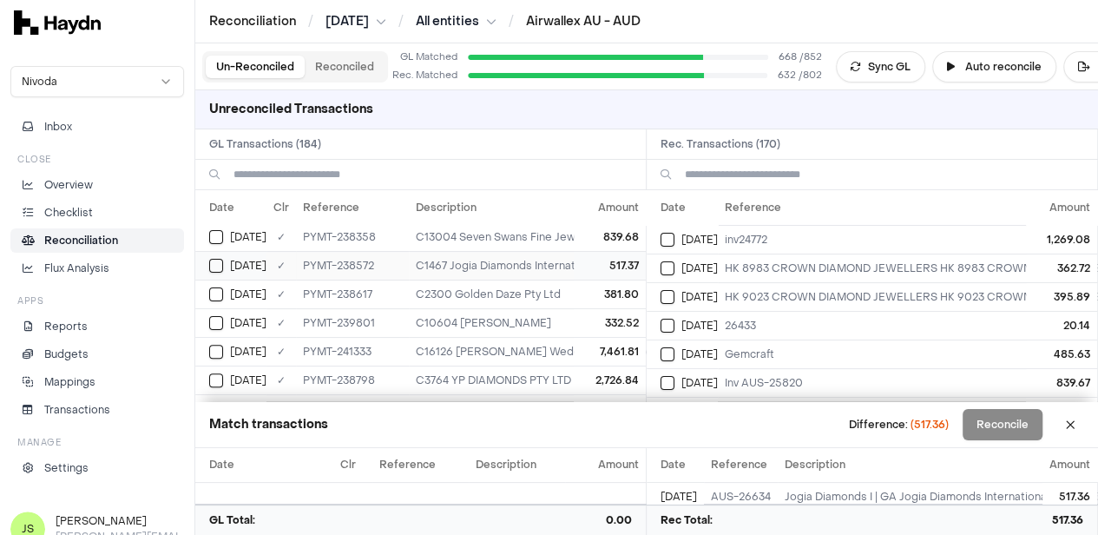
click at [207, 257] on td "Jun 10" at bounding box center [230, 265] width 71 height 29
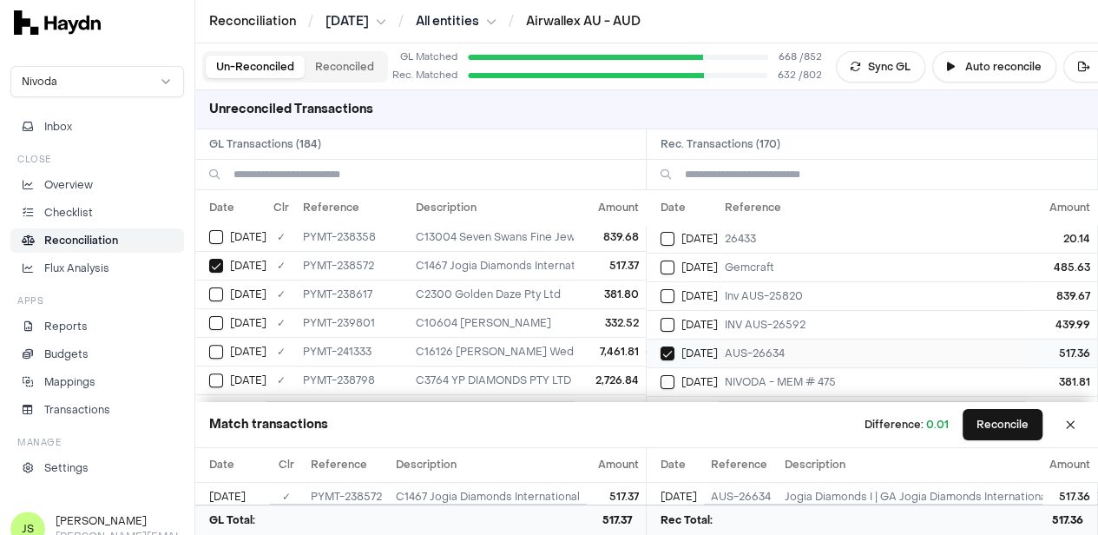
scroll to position [174, 0]
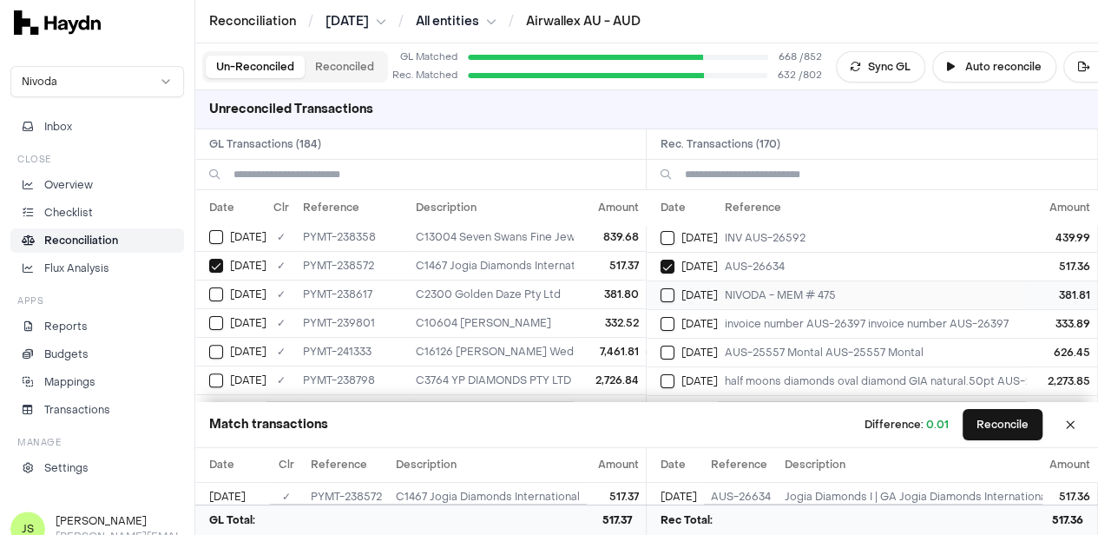
click at [686, 295] on div "Jun 10" at bounding box center [689, 295] width 57 height 14
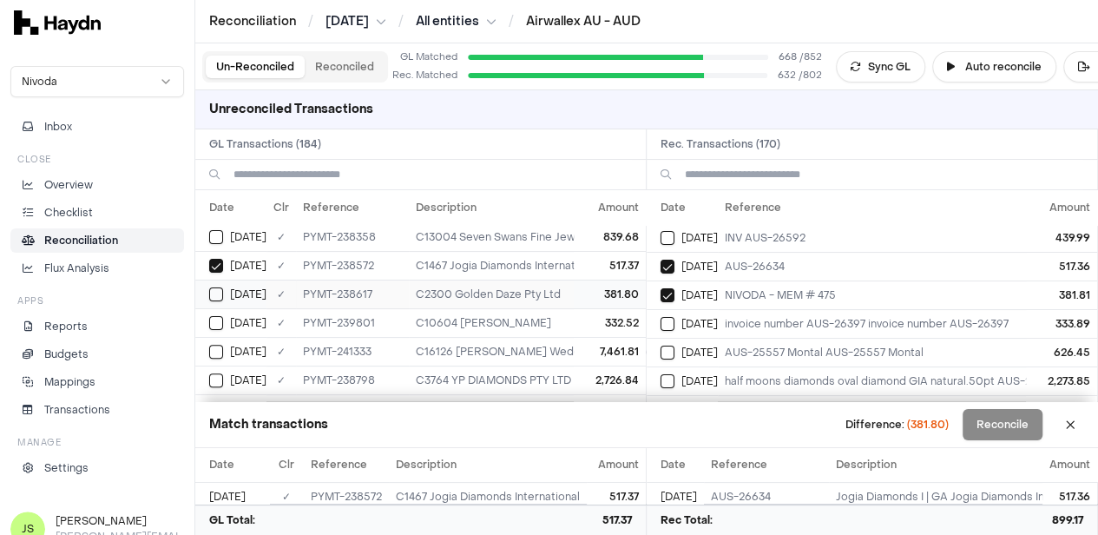
click at [222, 293] on button "Select GL transaction 8190760" at bounding box center [216, 294] width 14 height 14
click at [1035, 423] on button "Reconcile" at bounding box center [1003, 424] width 80 height 31
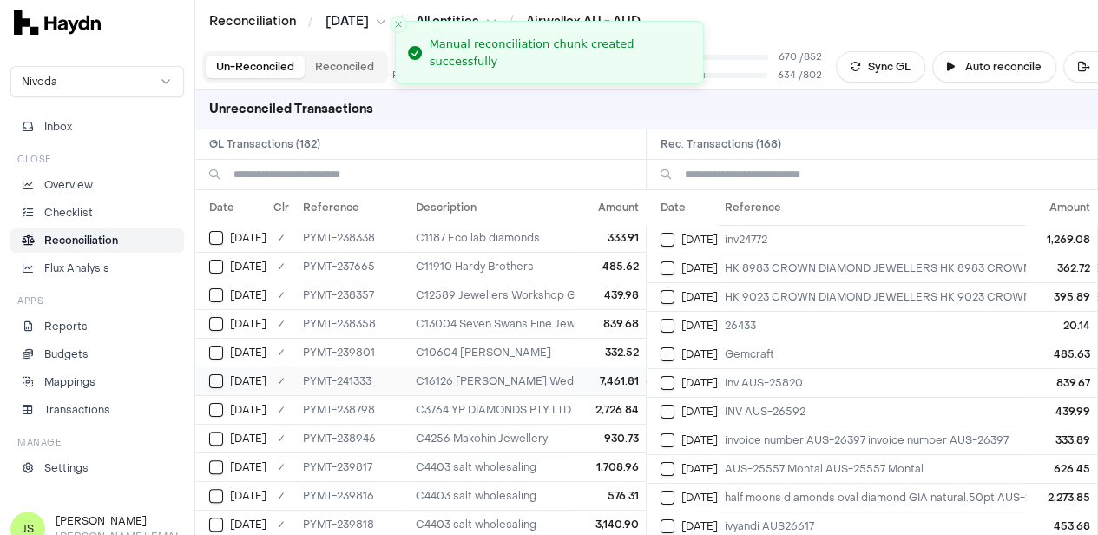
scroll to position [87, 0]
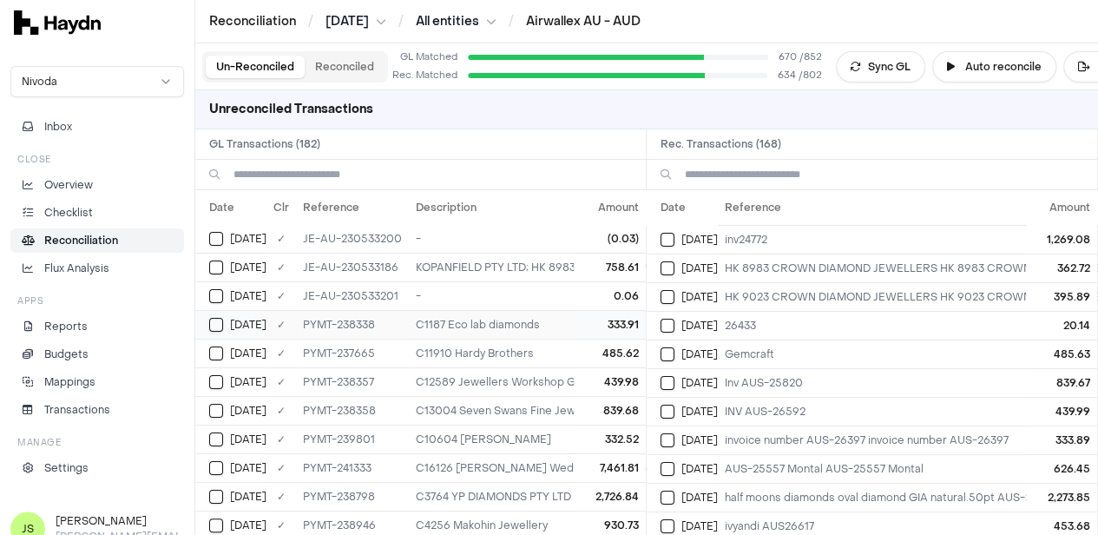
click at [212, 318] on button "Select GL transaction 8190738" at bounding box center [216, 325] width 14 height 14
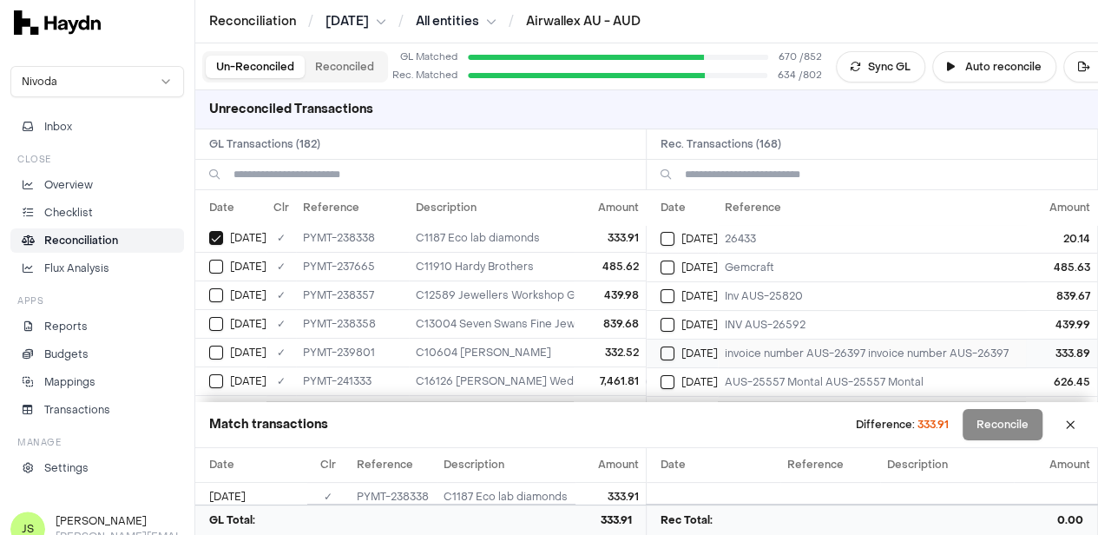
click at [675, 346] on button "Select reconciliation transaction 40695" at bounding box center [668, 353] width 14 height 14
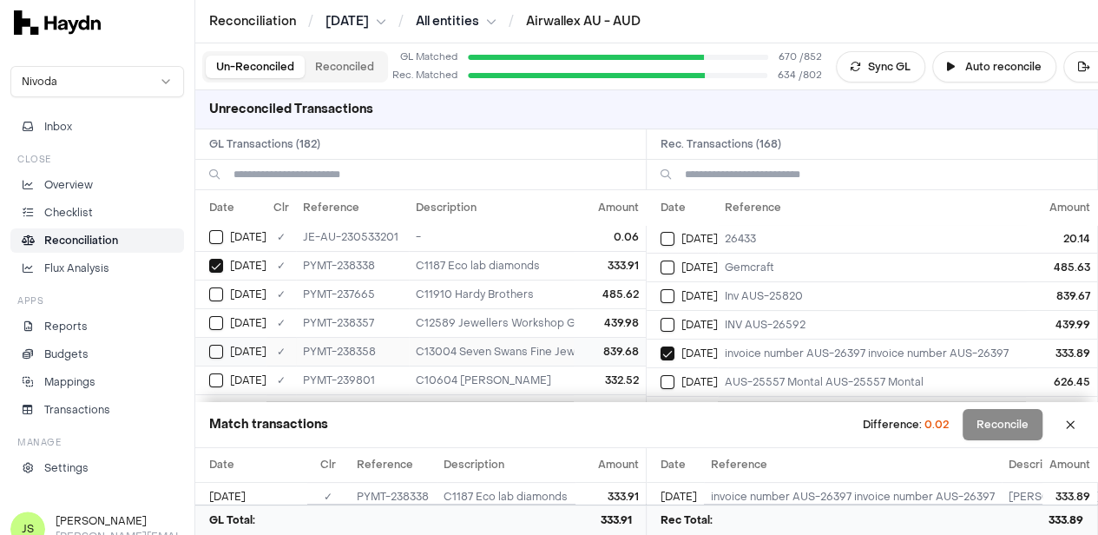
scroll to position [174, 0]
click at [213, 261] on button "Select GL transaction 8190730" at bounding box center [216, 267] width 14 height 14
click at [675, 265] on button "Select reconciliation transaction 40683" at bounding box center [668, 267] width 14 height 14
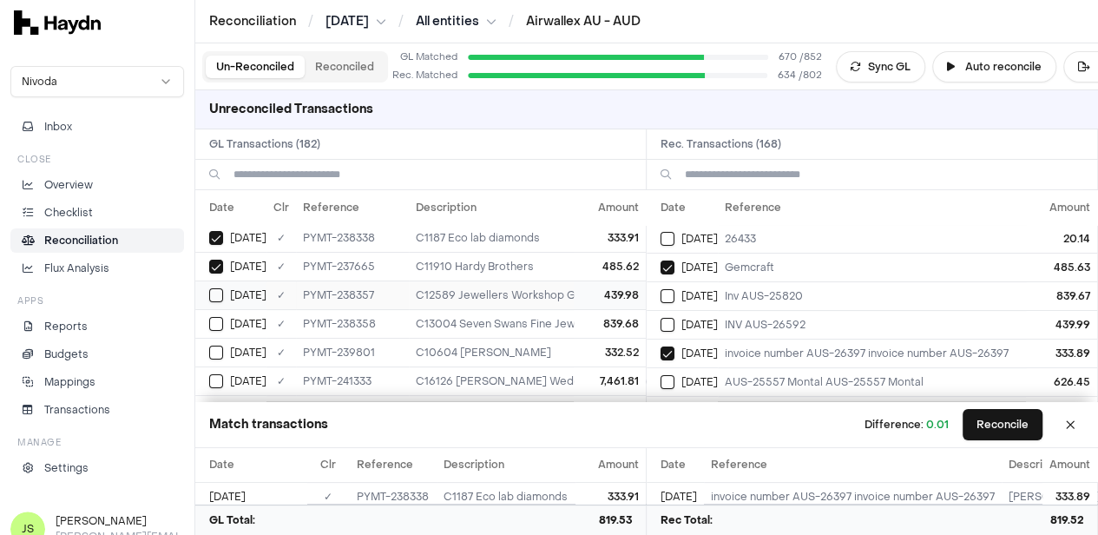
click at [216, 288] on button "Select GL transaction 8190749" at bounding box center [216, 295] width 14 height 14
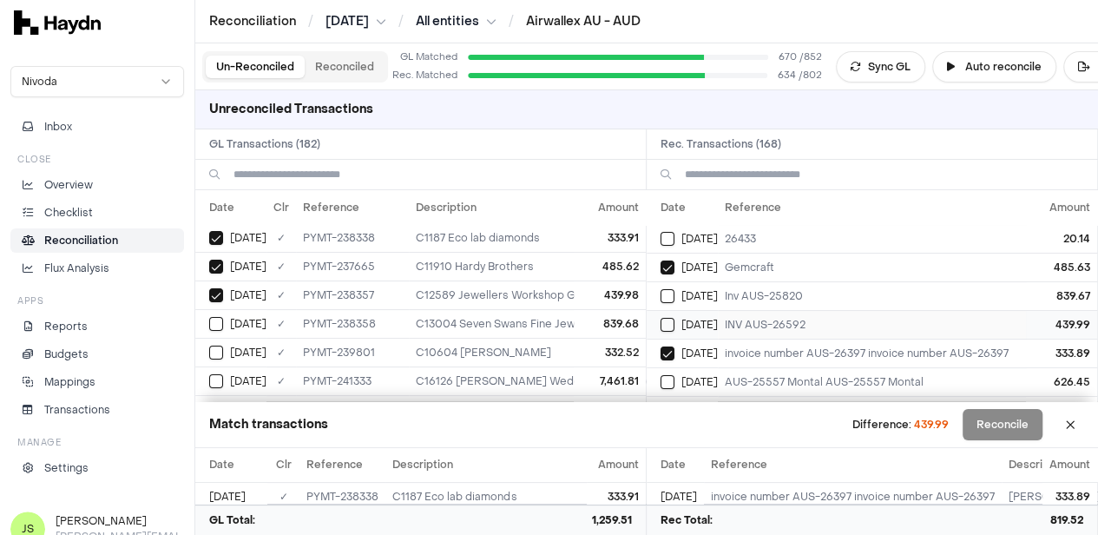
click at [666, 320] on td "Jun 10" at bounding box center [682, 324] width 71 height 29
click at [1037, 432] on button "Reconcile" at bounding box center [1003, 424] width 80 height 31
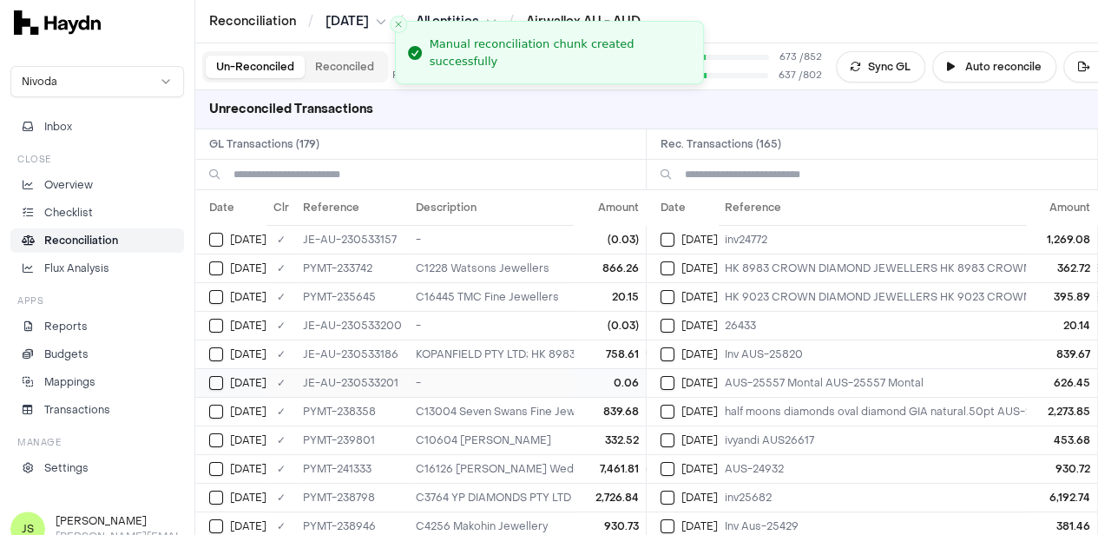
scroll to position [87, 0]
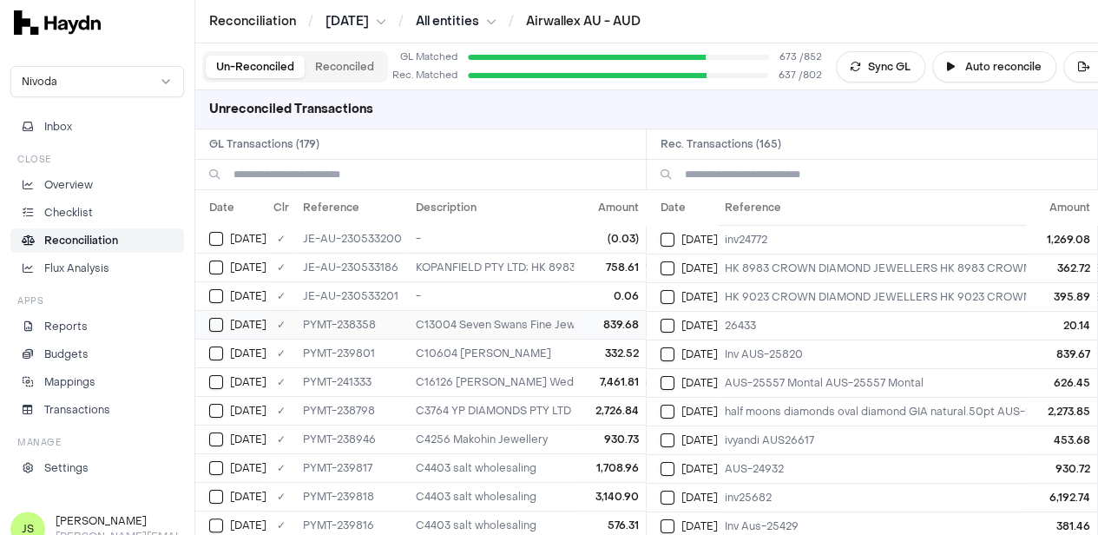
click at [221, 320] on button "Select GL transaction 8190750" at bounding box center [216, 325] width 14 height 14
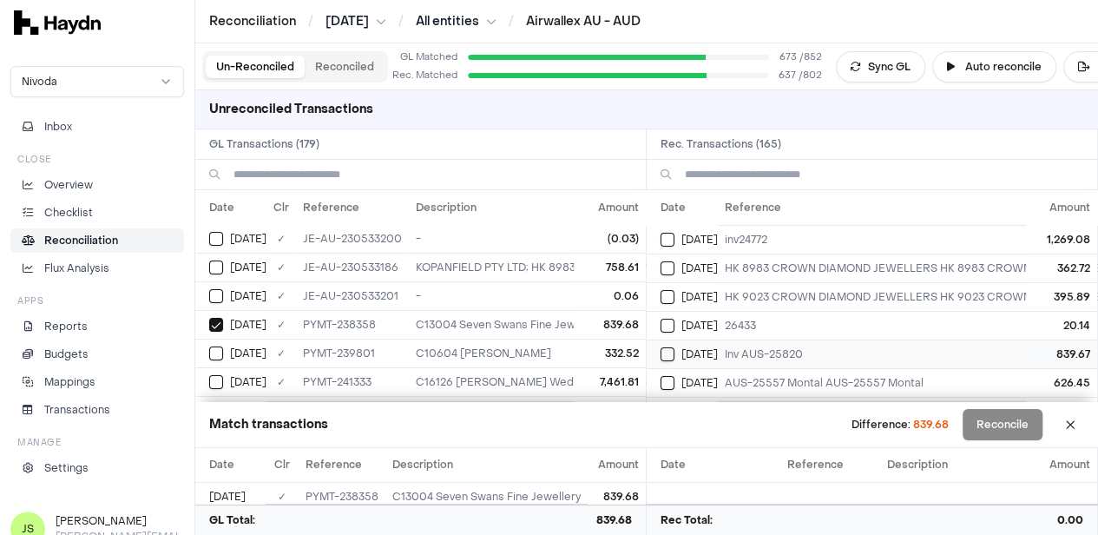
click at [674, 353] on button "Select reconciliation transaction 40714" at bounding box center [668, 354] width 14 height 14
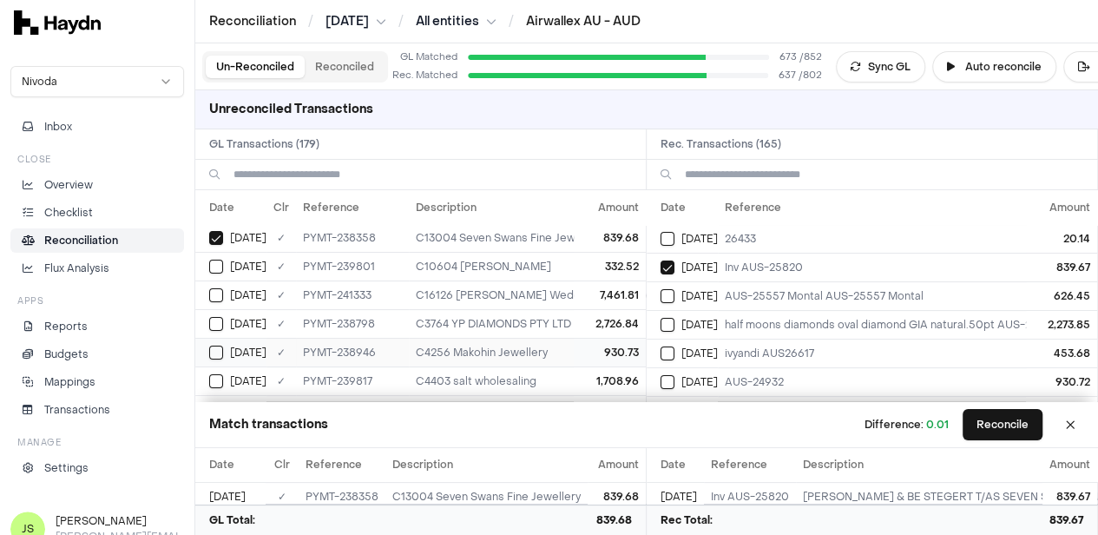
click at [210, 350] on button "Select GL transaction 8190777" at bounding box center [216, 353] width 14 height 14
click at [672, 375] on button "Select reconciliation transaction 40744" at bounding box center [668, 382] width 14 height 14
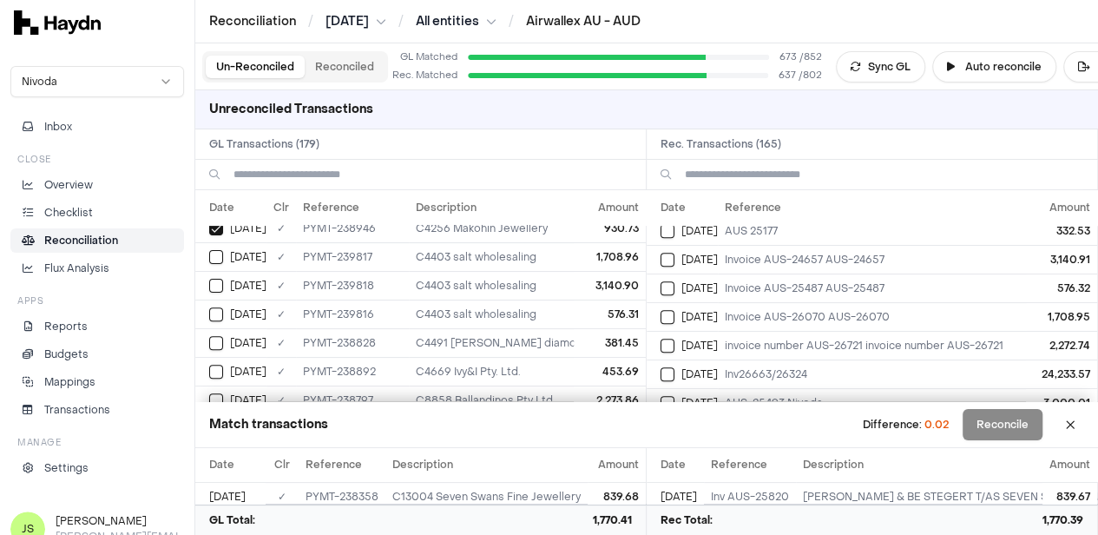
scroll to position [781, 0]
click at [675, 282] on button "Select reconciliation transaction 40749" at bounding box center [668, 289] width 14 height 14
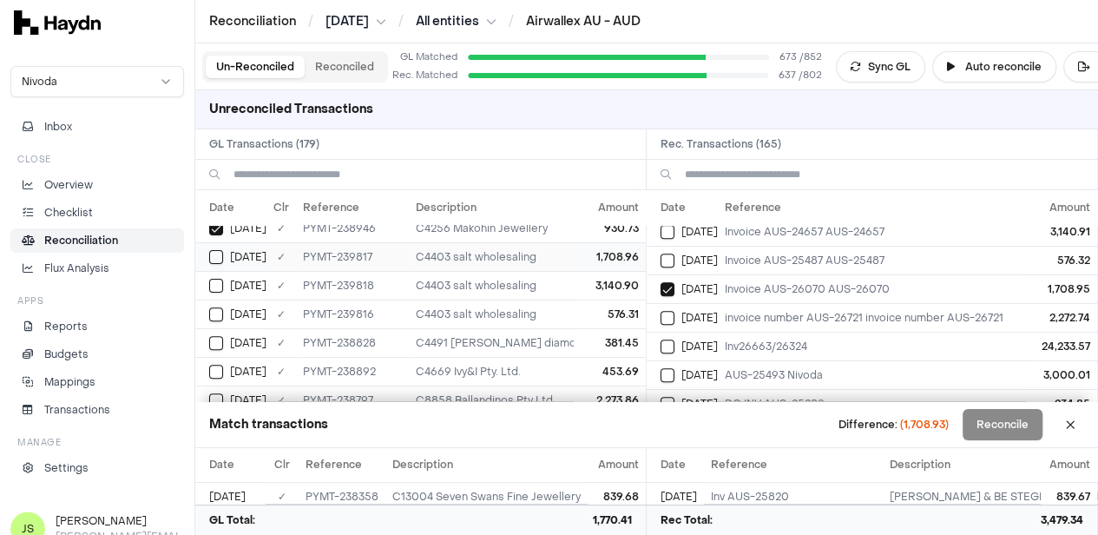
click at [216, 254] on button "Select GL transaction 8190784" at bounding box center [216, 257] width 14 height 14
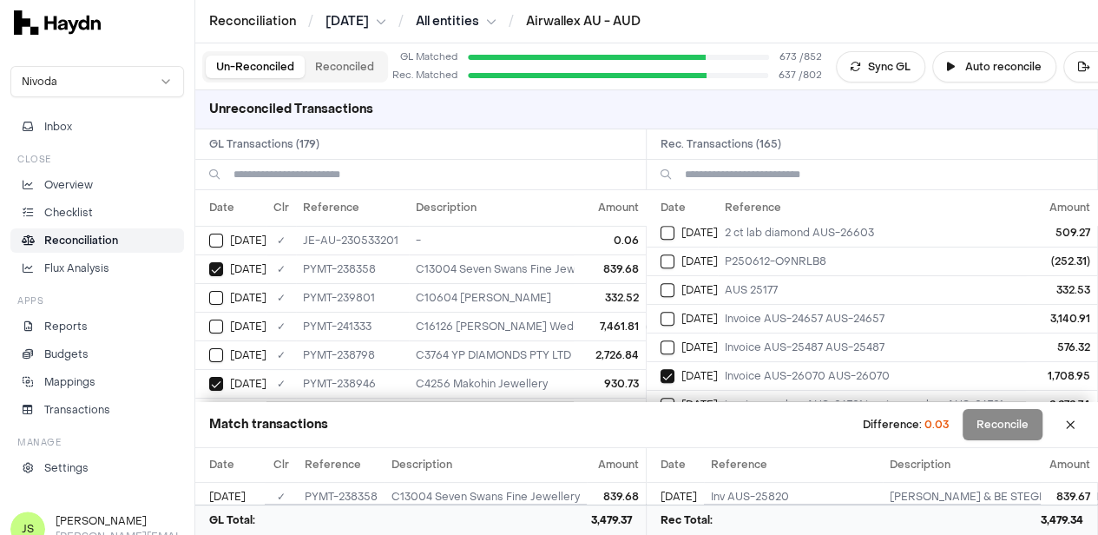
scroll to position [0, 0]
click at [212, 237] on button "Select GL transaction 8190486" at bounding box center [216, 240] width 14 height 14
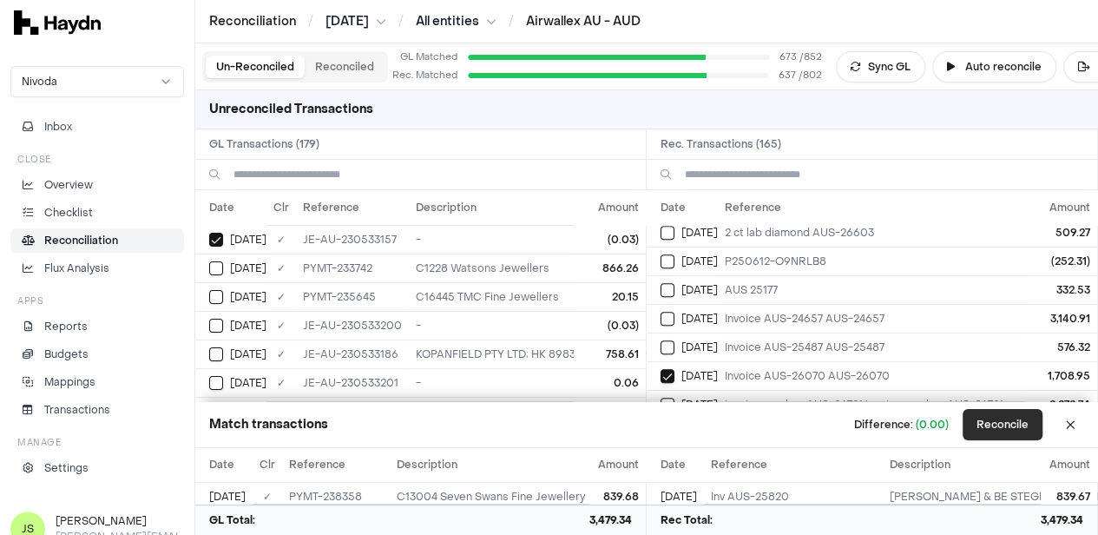
click at [1011, 429] on button "Reconcile" at bounding box center [1003, 424] width 80 height 31
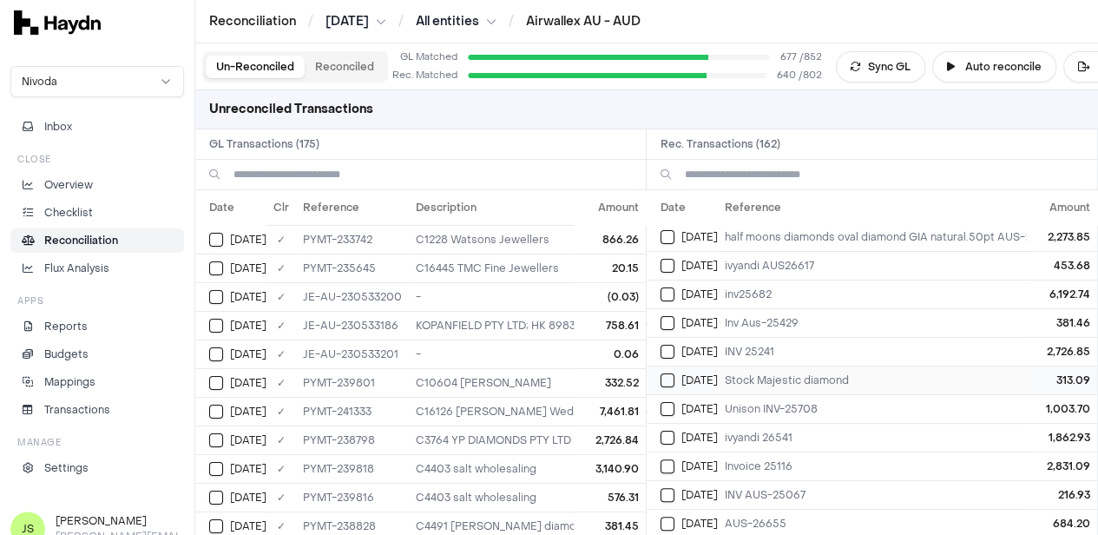
scroll to position [174, 0]
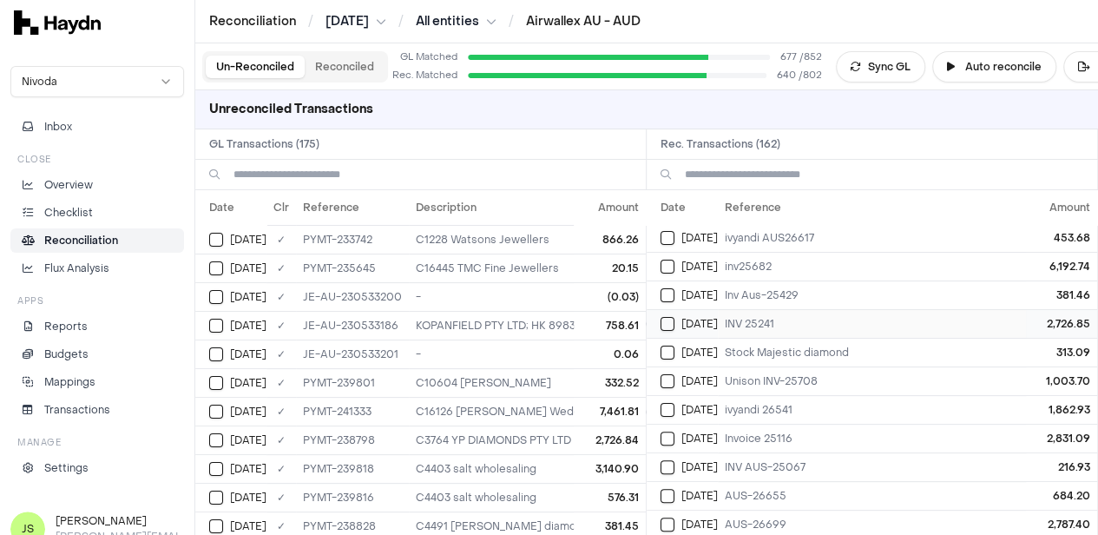
click at [675, 325] on button "Select reconciliation transaction 40730" at bounding box center [668, 324] width 14 height 14
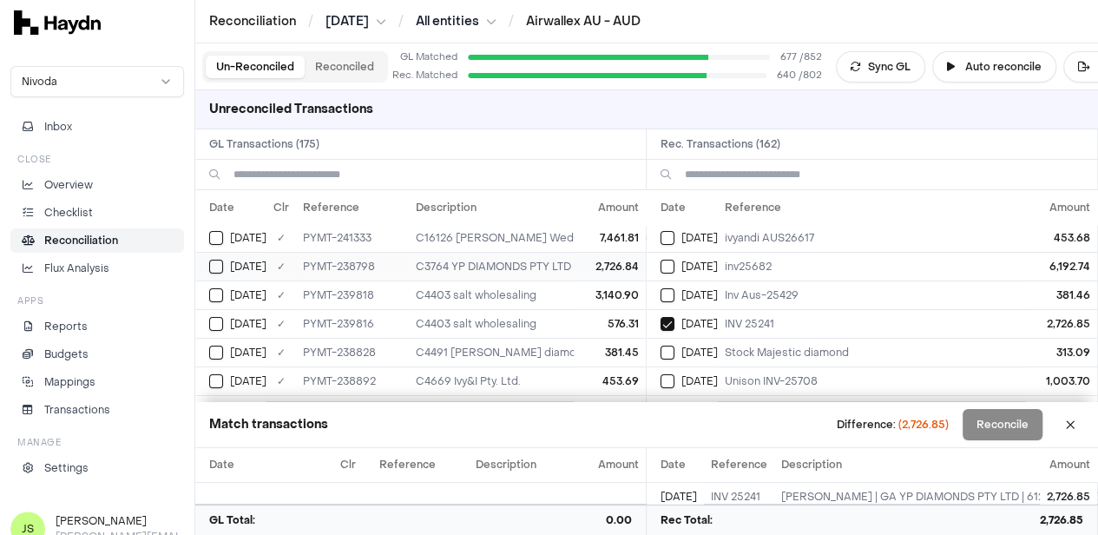
click at [228, 261] on div "Jun 11" at bounding box center [237, 267] width 57 height 14
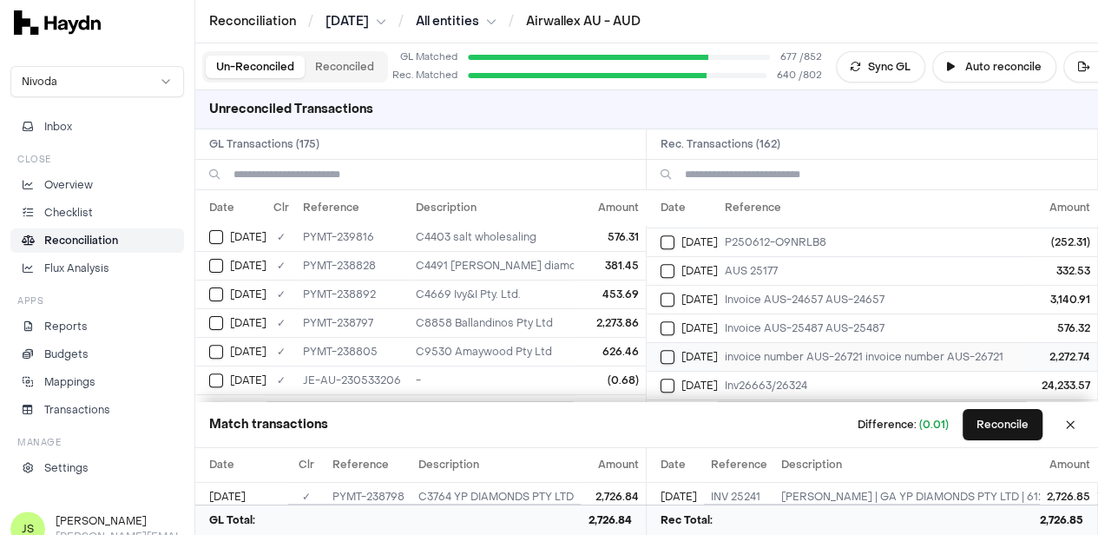
scroll to position [695, 0]
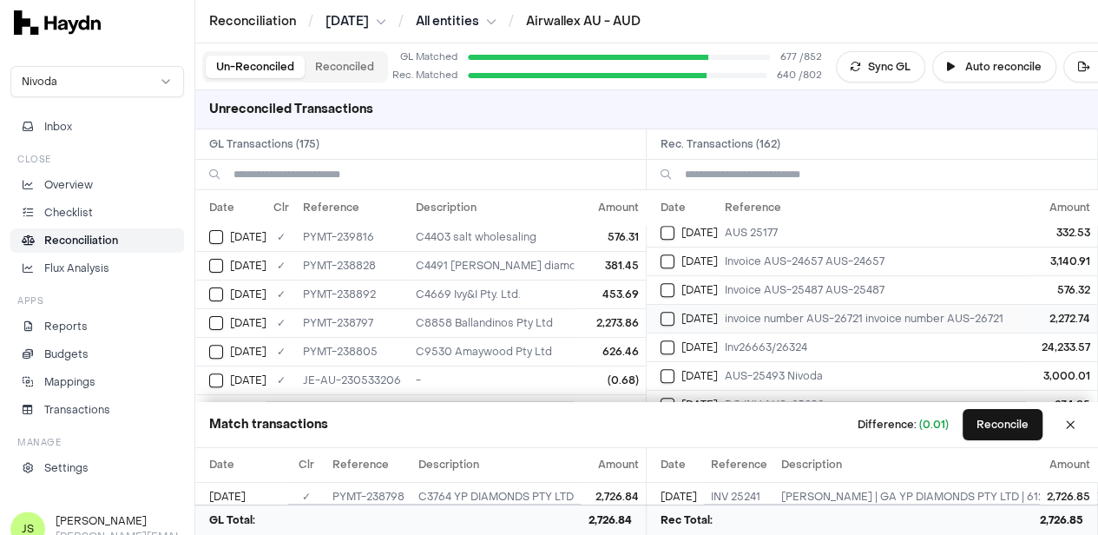
click at [675, 313] on button "Select reconciliation transaction 40754" at bounding box center [668, 319] width 14 height 14
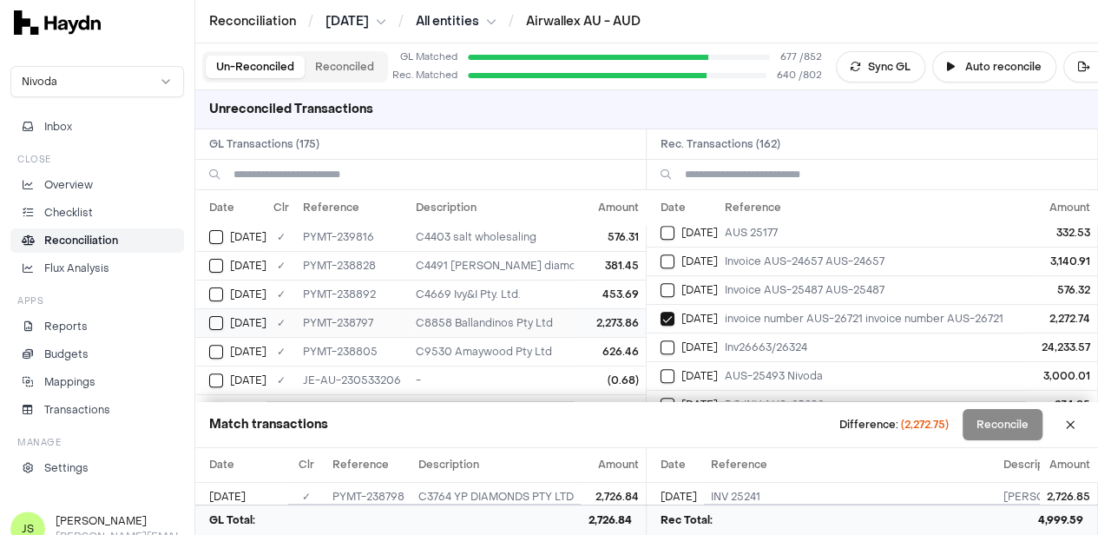
click at [214, 323] on button "Select GL transaction 8190765" at bounding box center [216, 323] width 14 height 14
click at [213, 378] on button "Select GL transaction 8190499" at bounding box center [216, 380] width 14 height 14
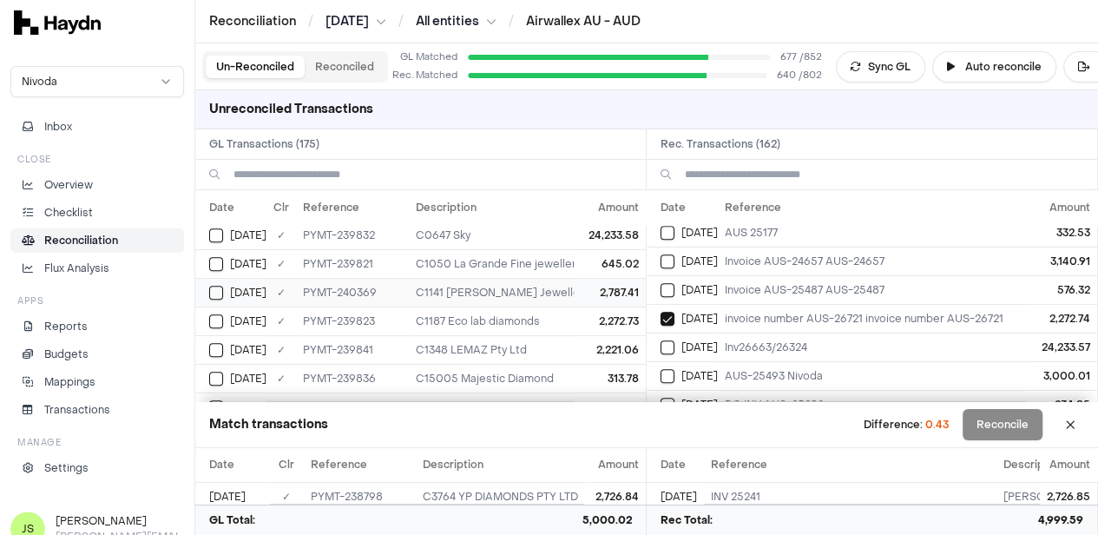
scroll to position [347, 0]
click at [219, 289] on button "Select GL transaction 8190499" at bounding box center [216, 294] width 14 height 14
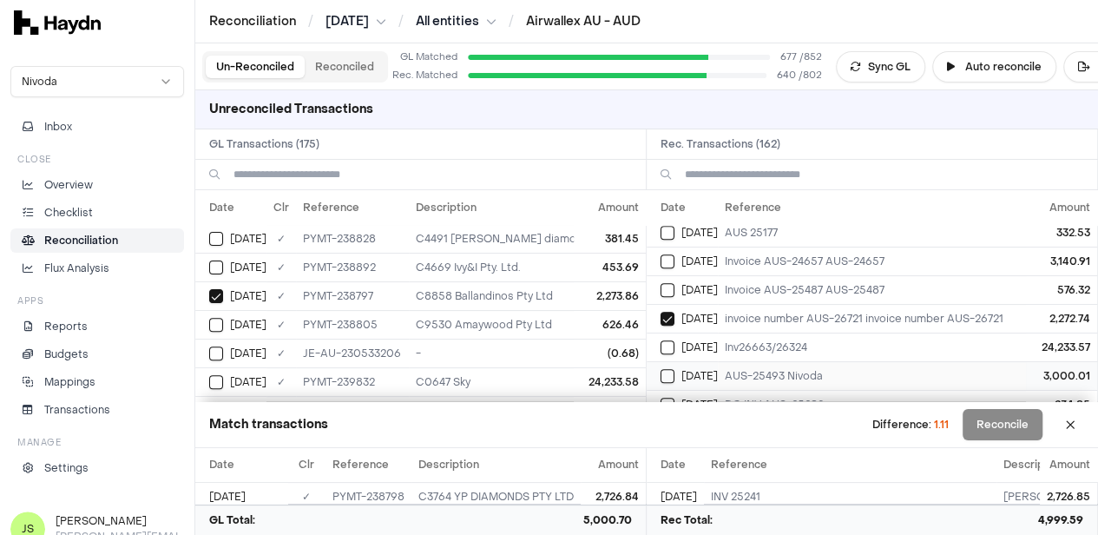
scroll to position [260, 0]
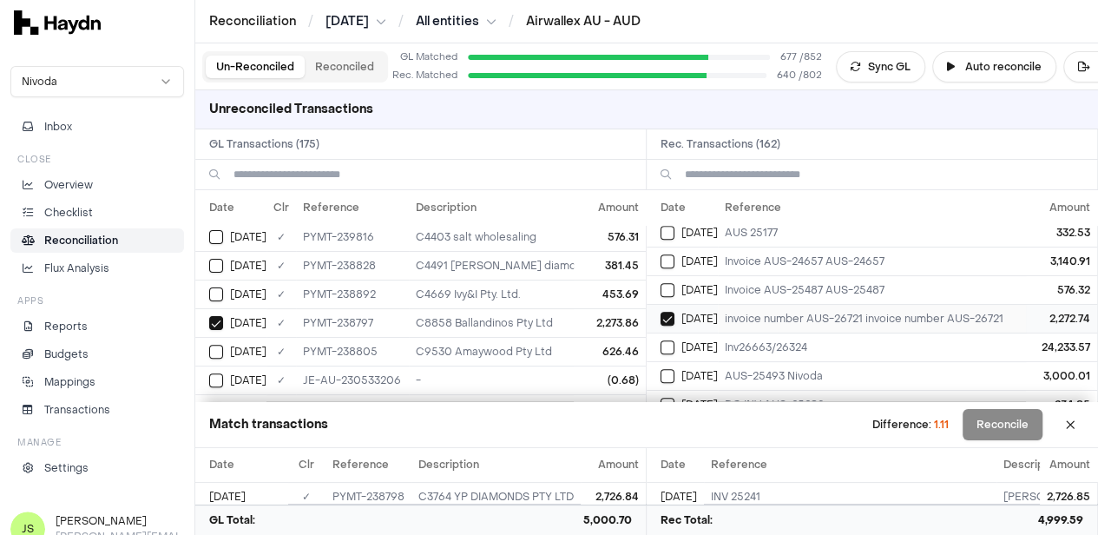
click at [674, 312] on button "Select reconciliation transaction 40754" at bounding box center [668, 319] width 14 height 14
click at [220, 317] on button "Select GL transaction 8190765" at bounding box center [216, 323] width 14 height 14
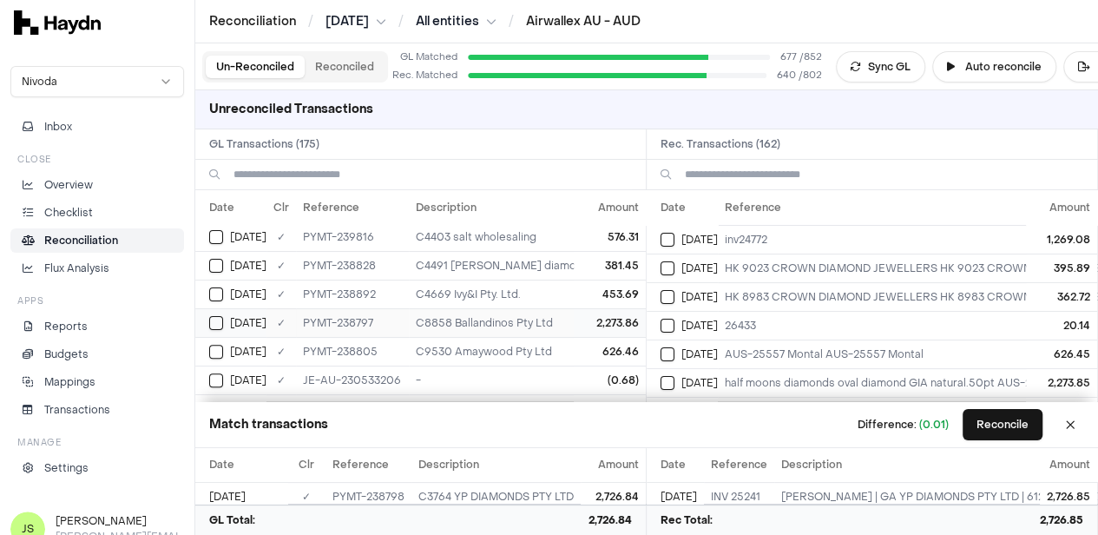
click at [227, 318] on div "Jun 11" at bounding box center [237, 323] width 57 height 14
click at [675, 376] on button "Select reconciliation transaction 40729" at bounding box center [668, 383] width 14 height 14
click at [1016, 417] on button "Reconcile" at bounding box center [1003, 424] width 80 height 31
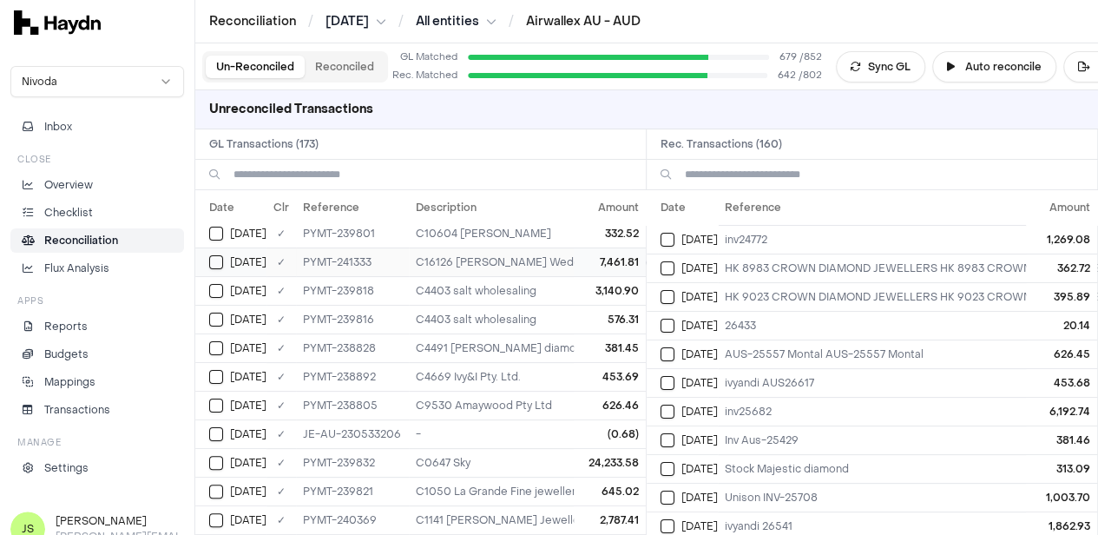
scroll to position [174, 0]
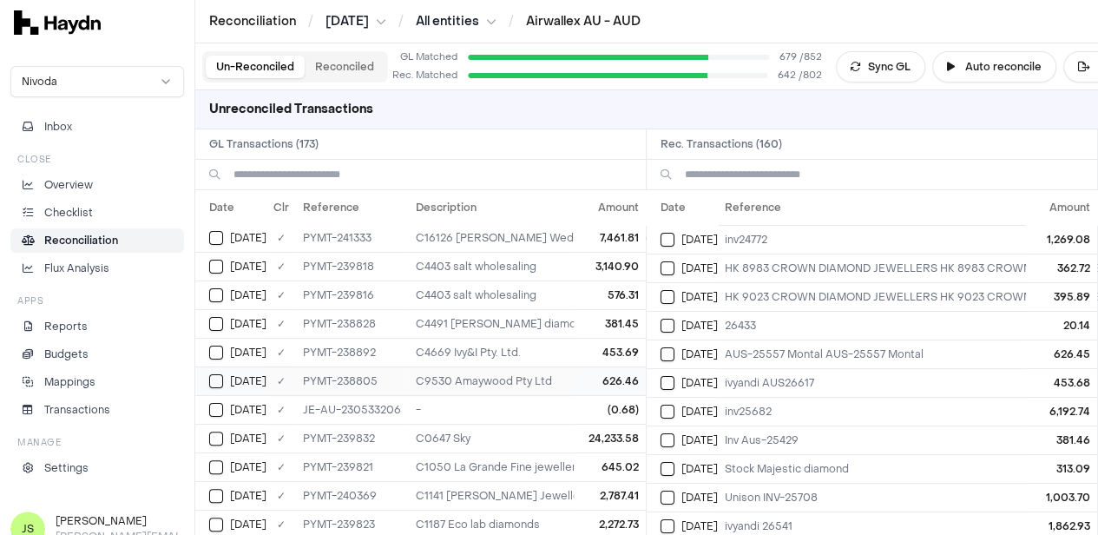
click at [208, 374] on td "Jun 11" at bounding box center [230, 380] width 71 height 29
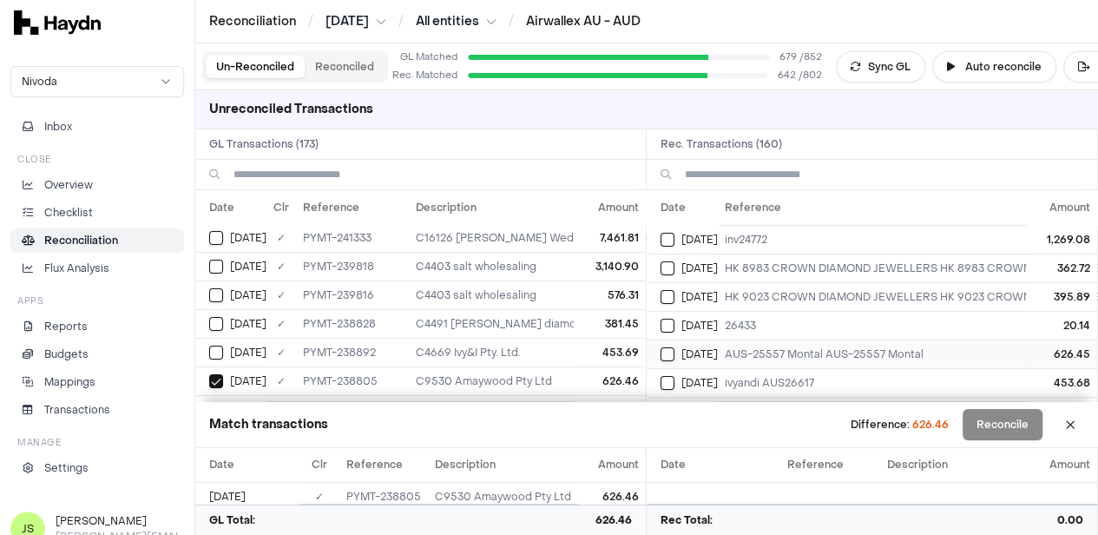
click at [675, 350] on button "Select reconciliation transaction 40735" at bounding box center [668, 354] width 14 height 14
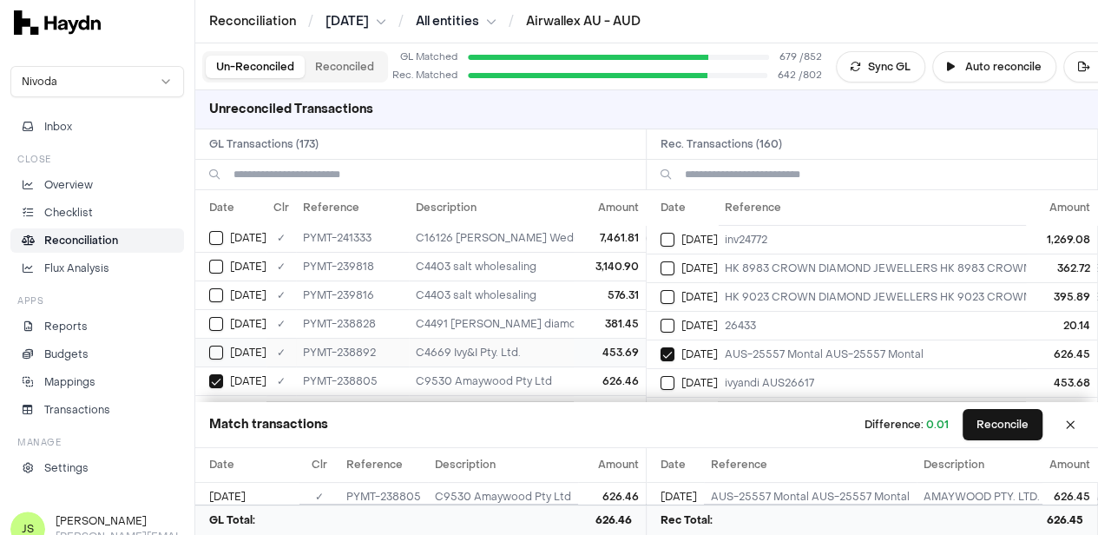
click at [223, 346] on div "Jun 11" at bounding box center [237, 353] width 57 height 14
click at [682, 379] on div "Jun 11" at bounding box center [689, 383] width 57 height 14
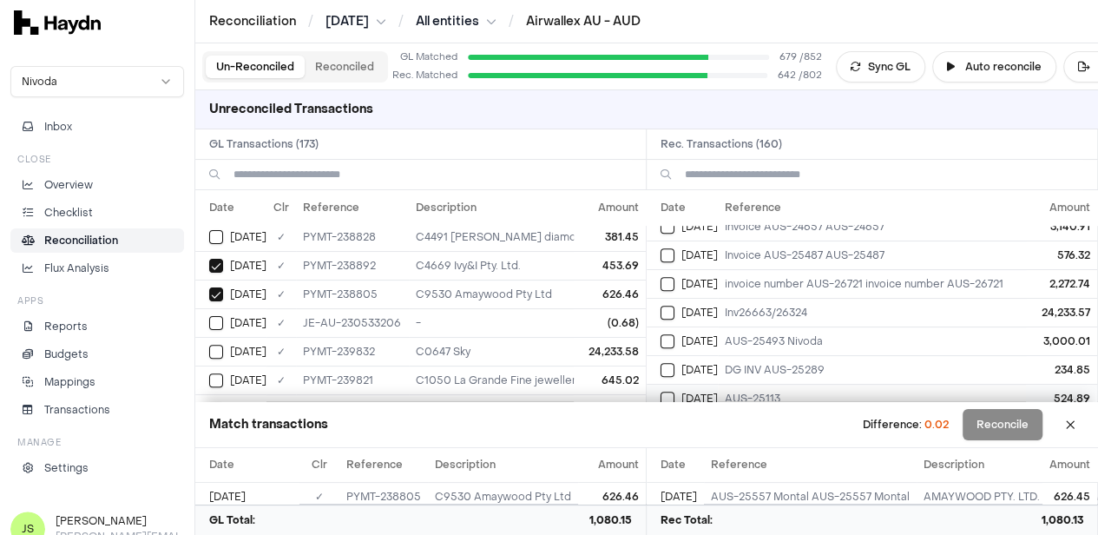
scroll to position [695, 0]
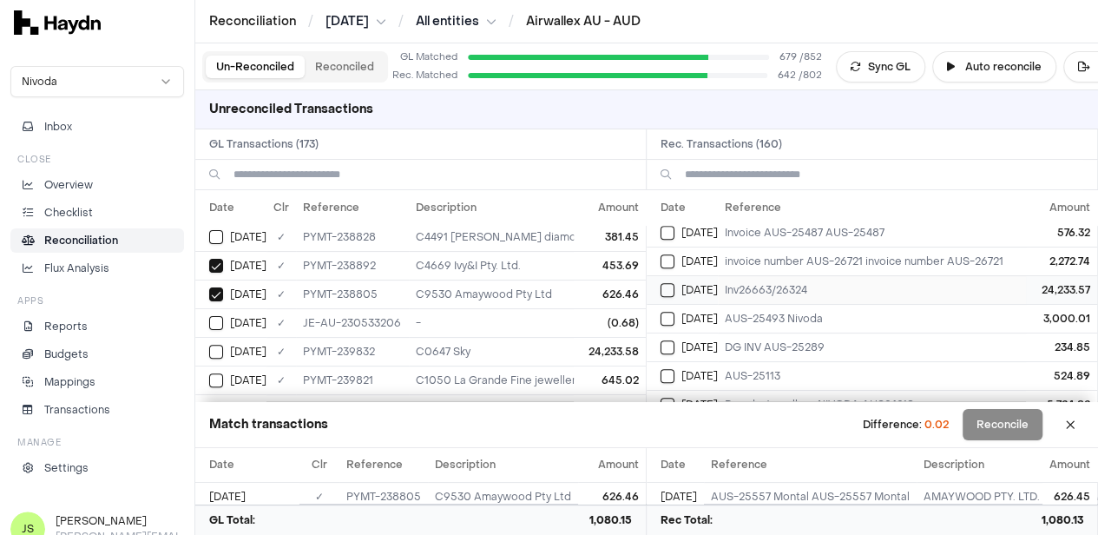
click at [666, 279] on td "Jun 12" at bounding box center [682, 289] width 71 height 29
click at [212, 345] on button "Select GL transaction 8190795" at bounding box center [216, 352] width 14 height 14
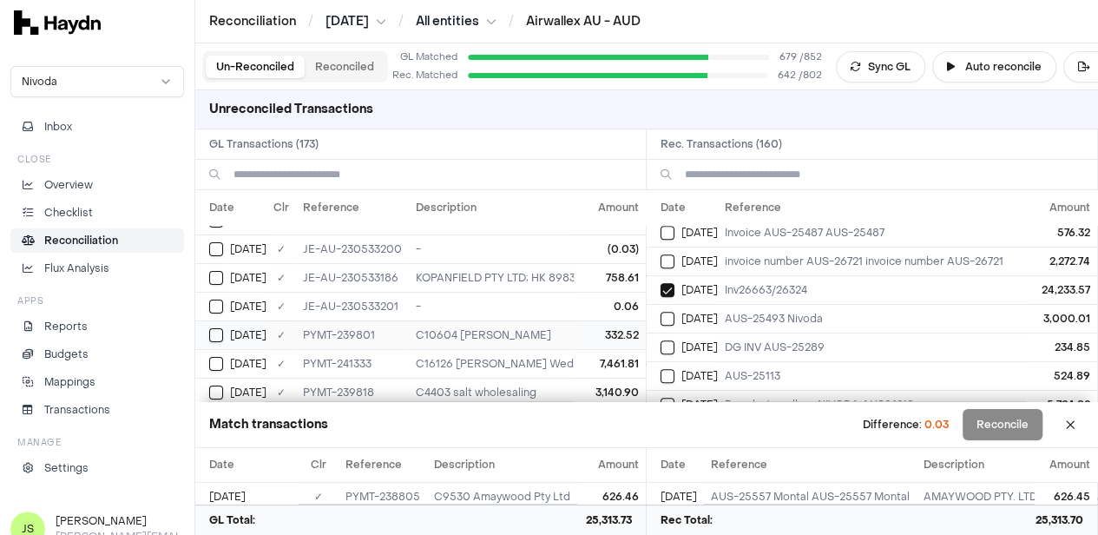
scroll to position [0, 0]
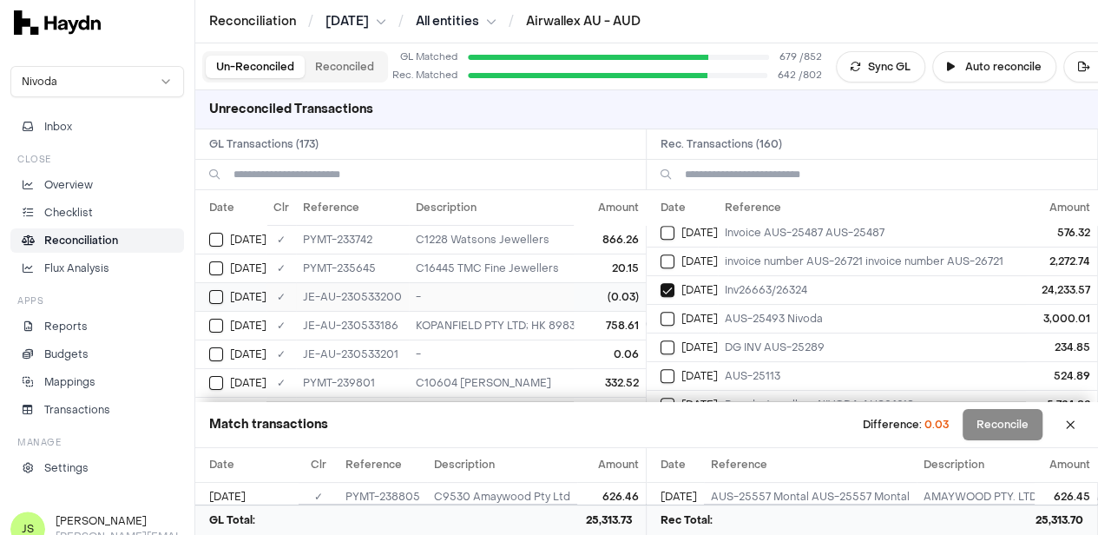
click at [214, 296] on button "Select GL transaction 8190493" at bounding box center [216, 297] width 14 height 14
click at [1040, 417] on button "Reconcile" at bounding box center [1003, 424] width 80 height 31
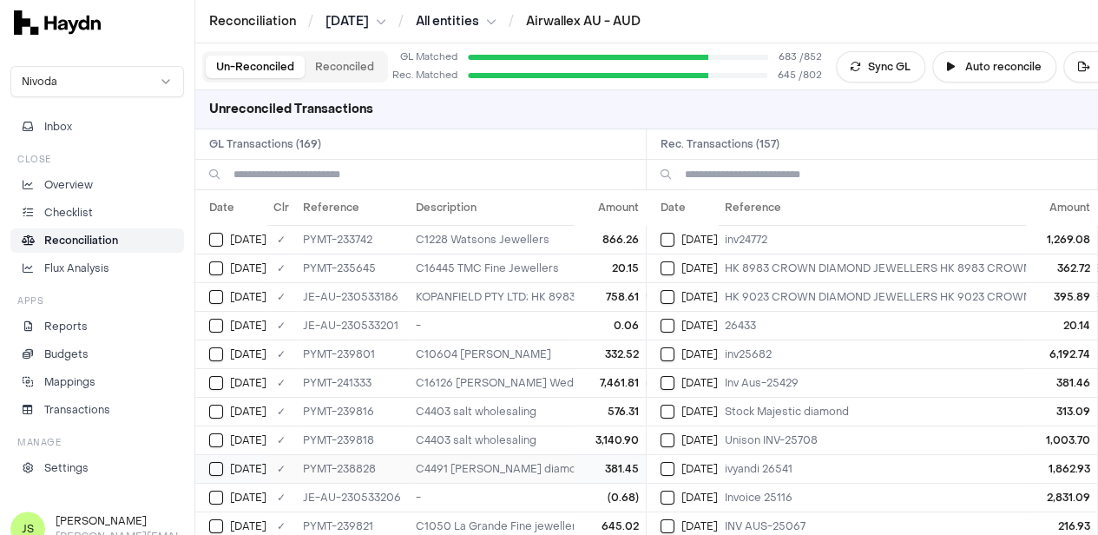
click at [224, 466] on div "Jun 11" at bounding box center [237, 469] width 57 height 14
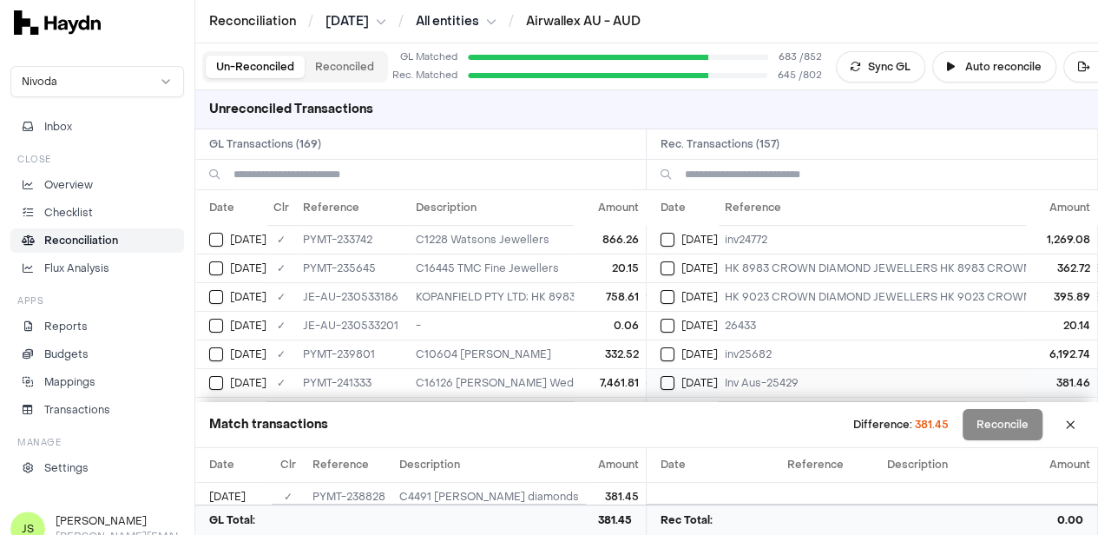
click at [672, 381] on button "Select reconciliation transaction 40742" at bounding box center [668, 383] width 14 height 14
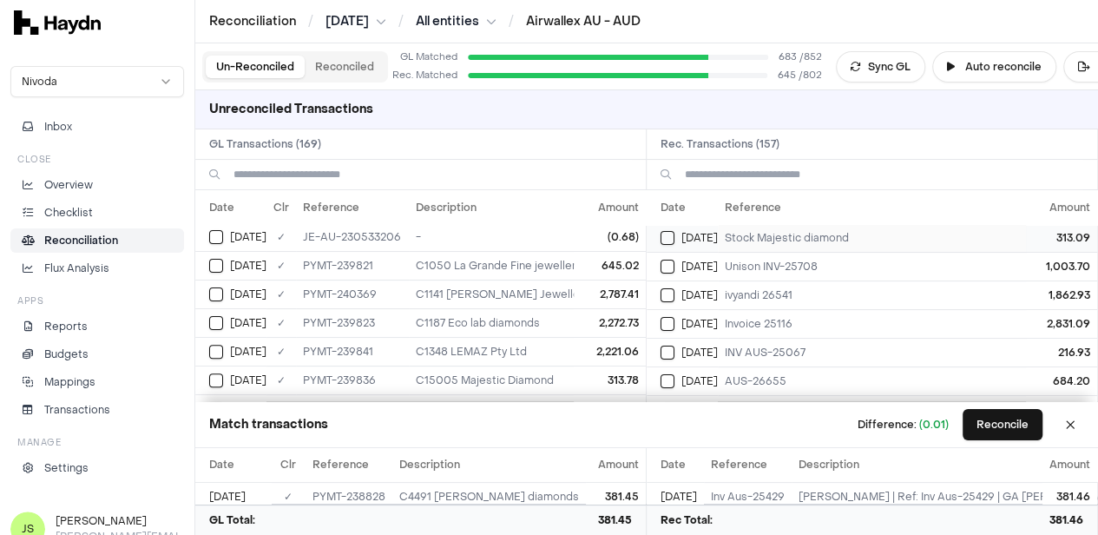
scroll to position [260, 0]
click at [675, 377] on button "Select reconciliation transaction 40767" at bounding box center [668, 380] width 14 height 14
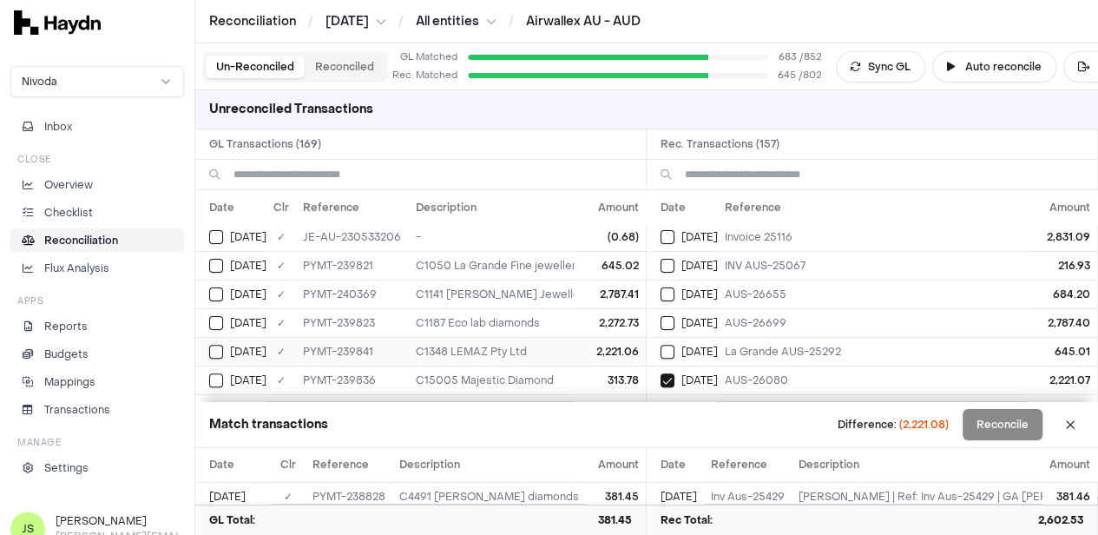
click at [212, 345] on button "Select GL transaction 8190800" at bounding box center [216, 352] width 14 height 14
click at [211, 274] on td "Jun 12" at bounding box center [230, 265] width 71 height 29
click at [667, 318] on button "Select reconciliation transaction 40793" at bounding box center [668, 323] width 14 height 14
click at [227, 261] on div "Jun 12" at bounding box center [237, 266] width 57 height 14
click at [221, 287] on button "Select GL transaction 8190826" at bounding box center [216, 294] width 14 height 14
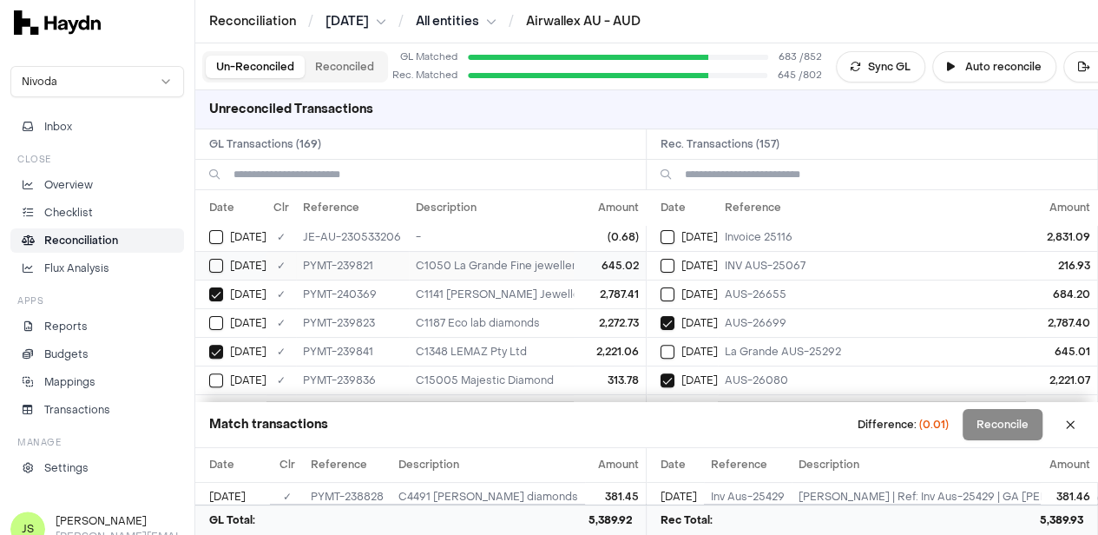
click at [215, 259] on button "Select GL transaction 8190788" at bounding box center [216, 266] width 14 height 14
click at [677, 353] on td "Jun 12" at bounding box center [682, 351] width 71 height 29
click at [985, 423] on button "Reconcile" at bounding box center [1003, 424] width 80 height 31
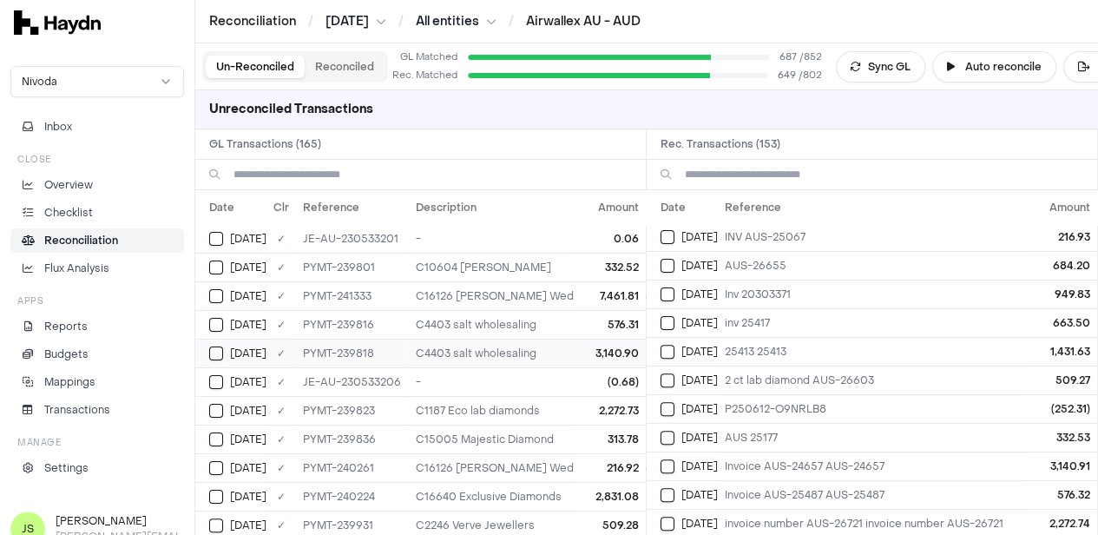
click at [222, 348] on button "Select GL transaction 8190785" at bounding box center [216, 353] width 14 height 14
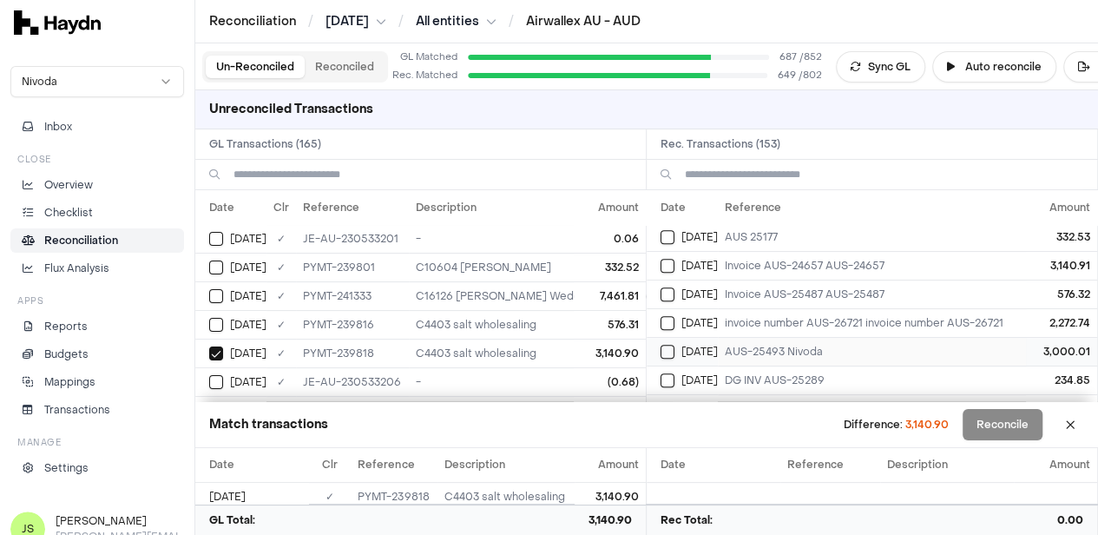
scroll to position [434, 0]
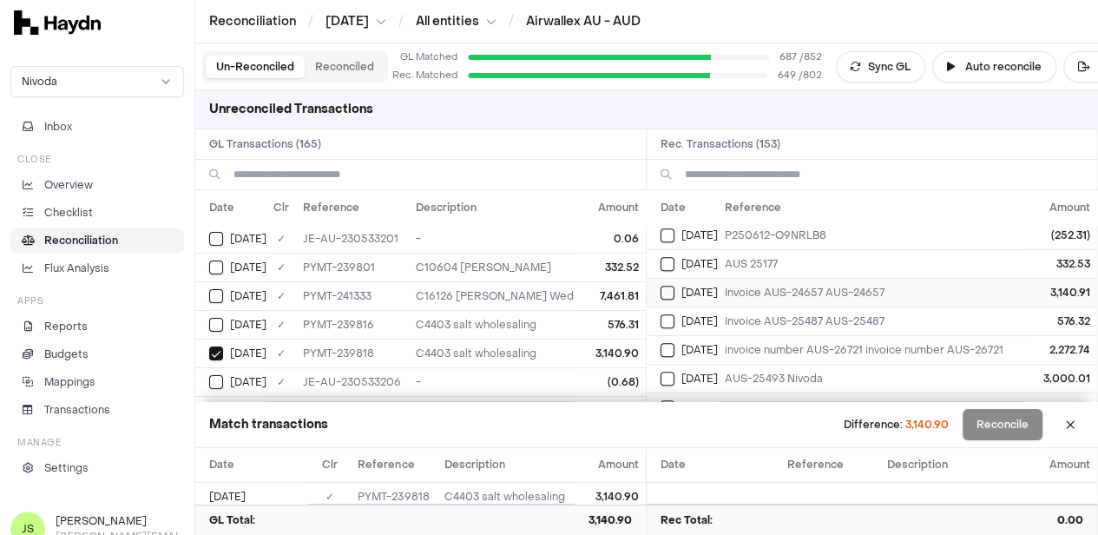
click at [669, 286] on button "Select reconciliation transaction 40750" at bounding box center [668, 293] width 14 height 14
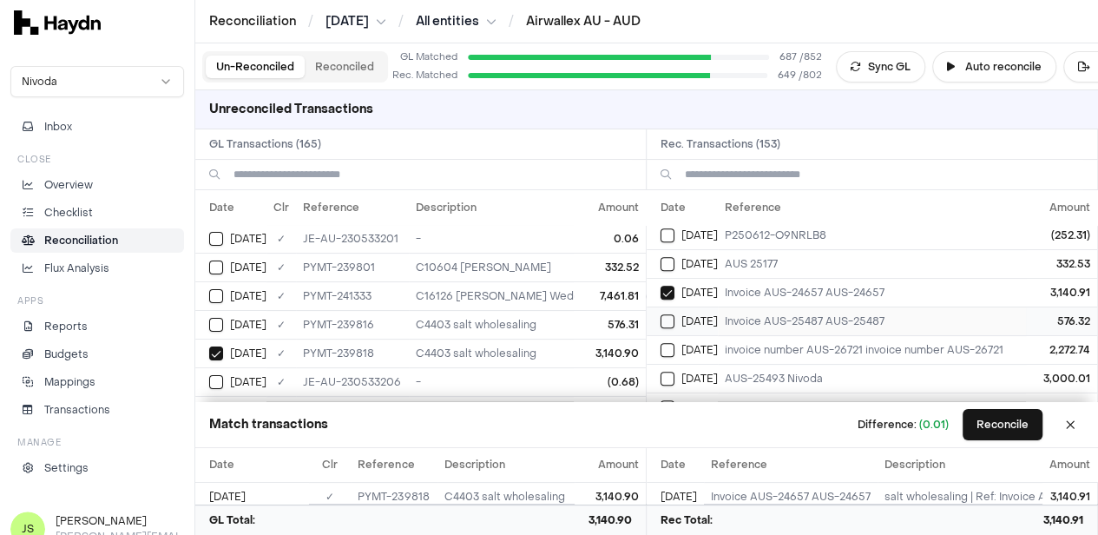
click at [674, 316] on button "Select reconciliation transaction 40748" at bounding box center [668, 321] width 14 height 14
click at [223, 319] on div "Jun 11" at bounding box center [237, 325] width 57 height 14
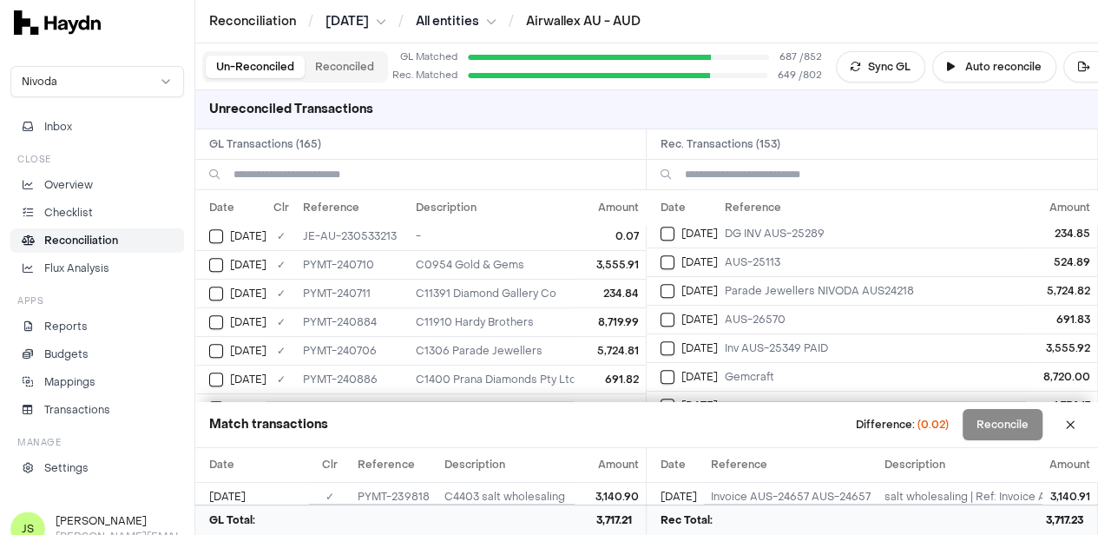
scroll to position [608, 0]
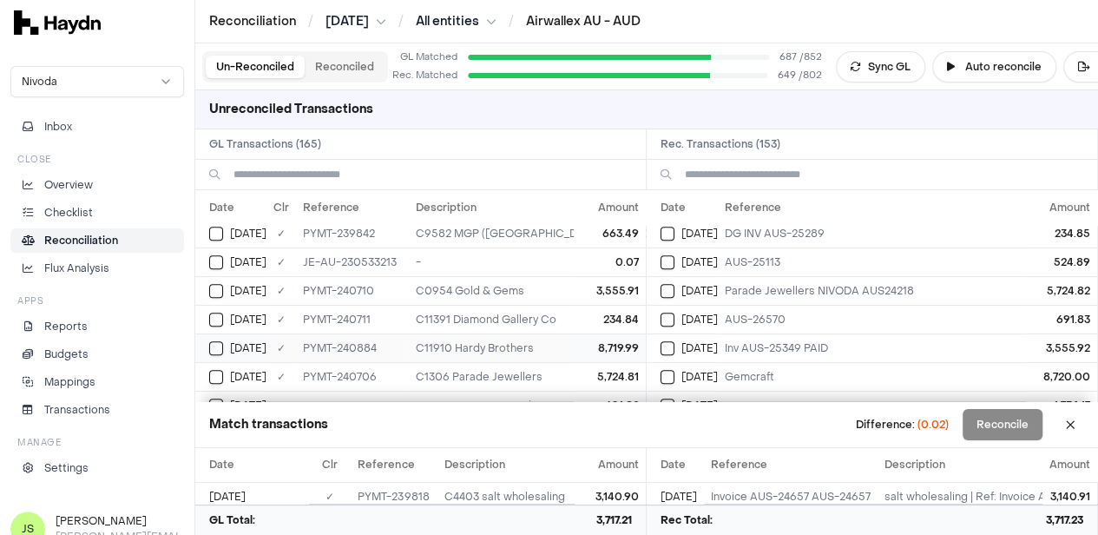
click at [223, 341] on div "Jun 13" at bounding box center [237, 348] width 57 height 14
click at [675, 370] on button "Select reconciliation transaction 40822" at bounding box center [668, 377] width 14 height 14
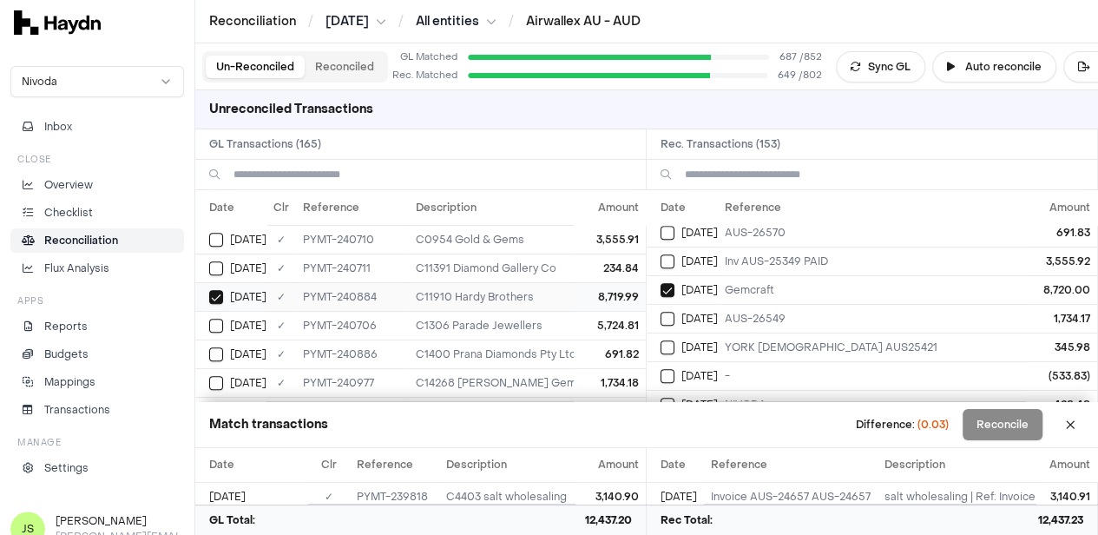
scroll to position [695, 0]
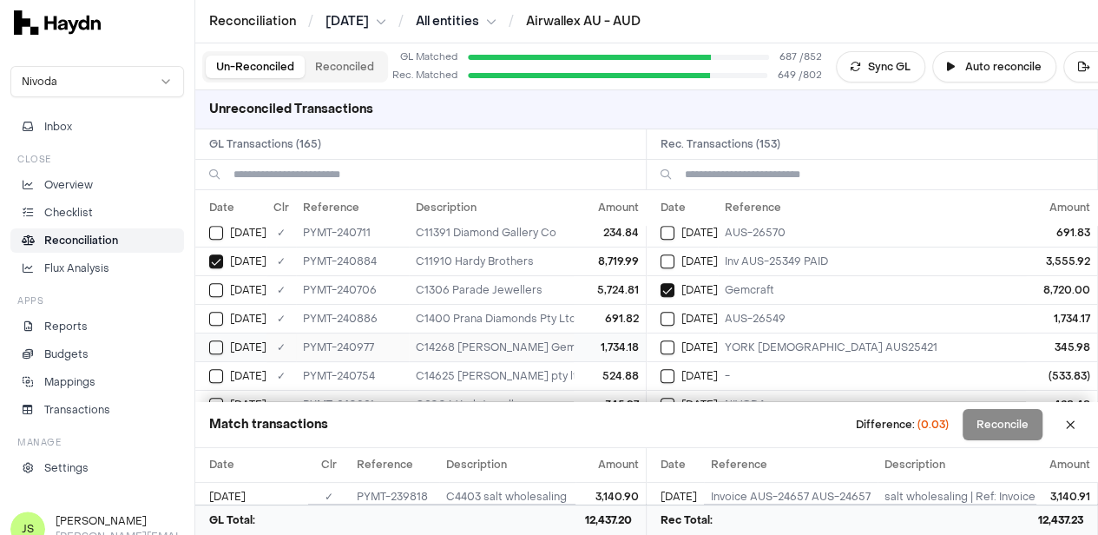
click at [217, 340] on button "Select GL transaction 8190855" at bounding box center [216, 347] width 14 height 14
click at [675, 312] on button "Select reconciliation transaction 40828" at bounding box center [668, 319] width 14 height 14
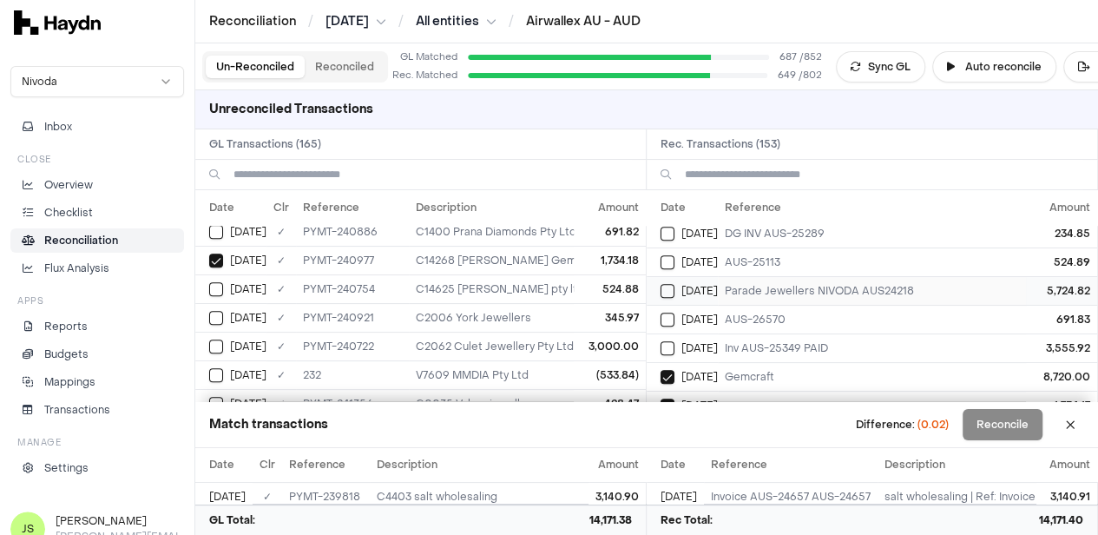
scroll to position [521, 0]
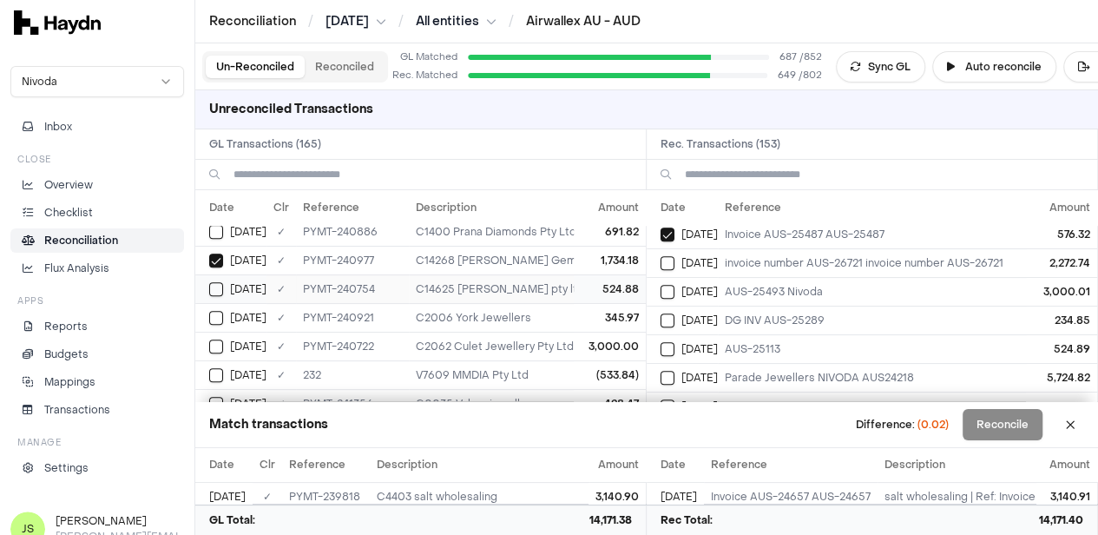
click at [217, 284] on button "Select GL transaction 8190847" at bounding box center [216, 289] width 14 height 14
click at [672, 342] on button "Select reconciliation transaction 40817" at bounding box center [668, 349] width 14 height 14
click at [230, 340] on span "Jun 13" at bounding box center [248, 347] width 36 height 14
click at [665, 286] on td "Jun 13" at bounding box center [682, 291] width 71 height 29
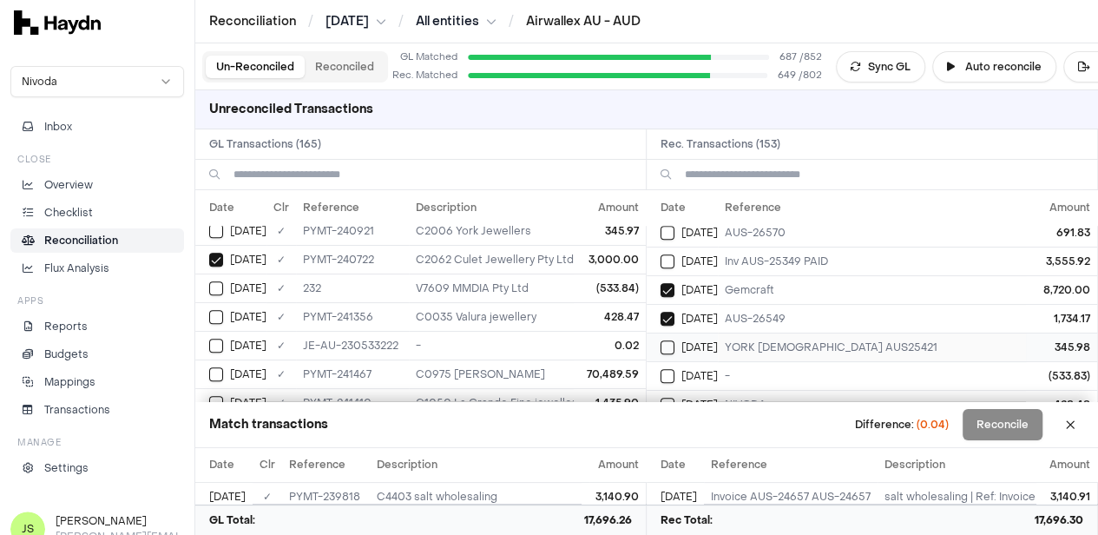
scroll to position [781, 0]
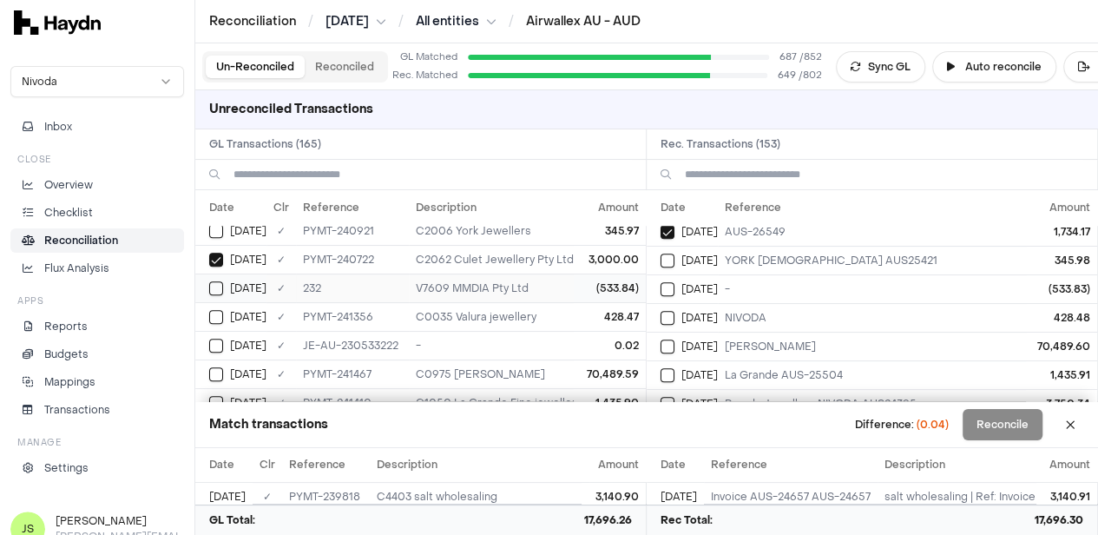
click at [224, 281] on div "Jun 13" at bounding box center [237, 288] width 57 height 14
click at [664, 280] on td "Jun 13" at bounding box center [682, 288] width 71 height 29
click at [217, 310] on button "Select GL transaction 8190862" at bounding box center [216, 317] width 14 height 14
click at [675, 311] on button "Select reconciliation transaction 40834" at bounding box center [668, 318] width 14 height 14
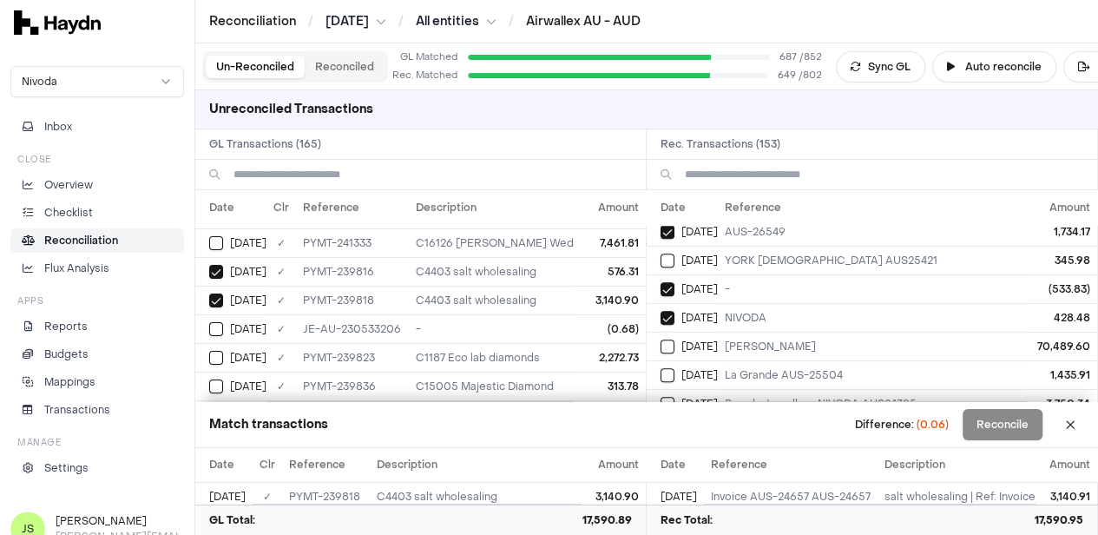
scroll to position [0, 0]
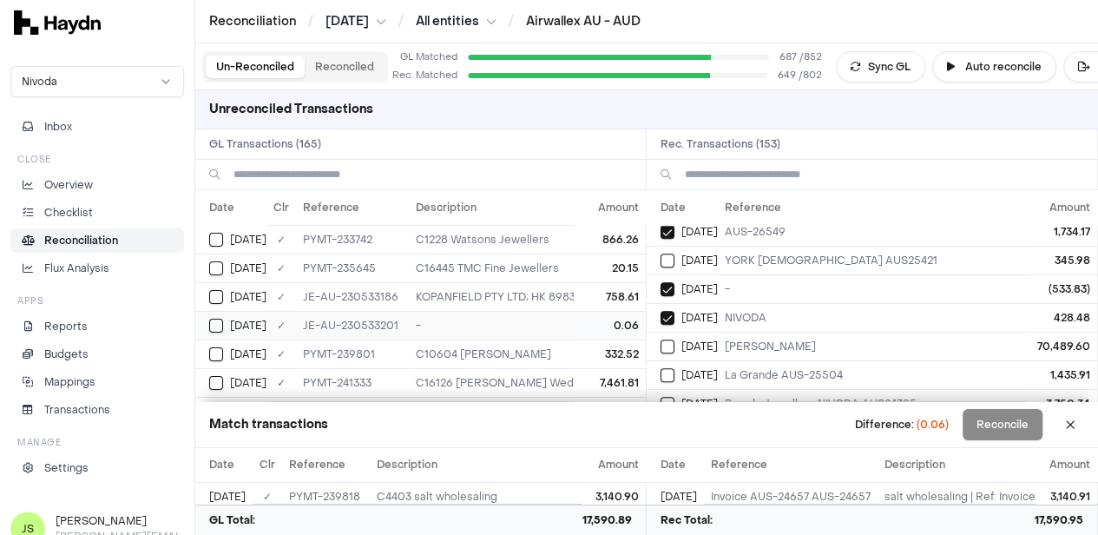
click at [222, 323] on button "Select GL transaction 8190494" at bounding box center [216, 326] width 14 height 14
click at [1000, 422] on button "Reconcile" at bounding box center [1003, 424] width 80 height 31
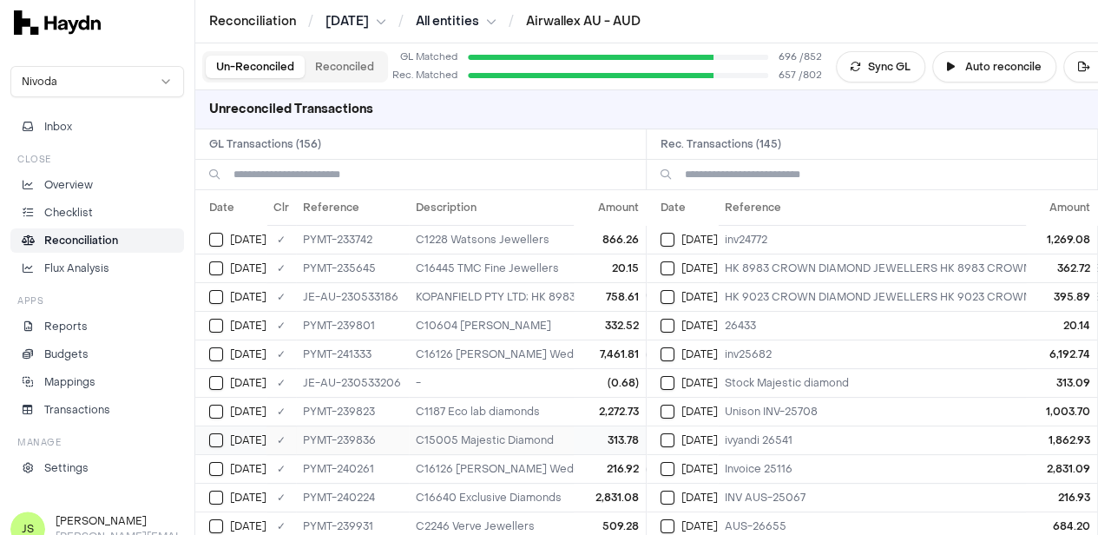
click at [208, 436] on td "Jun 12" at bounding box center [230, 439] width 71 height 29
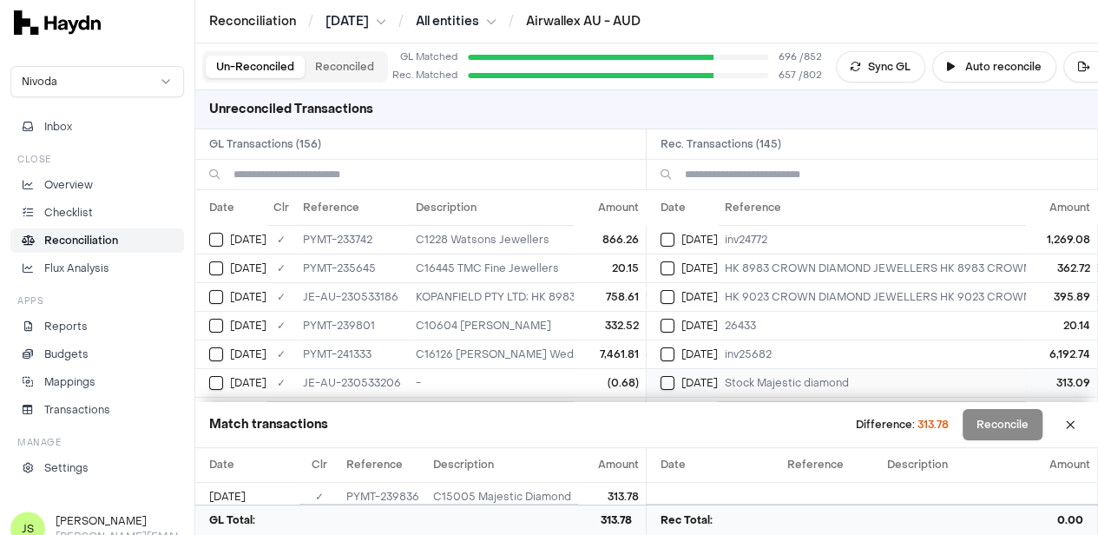
click at [682, 376] on div "Jun 12" at bounding box center [689, 383] width 57 height 14
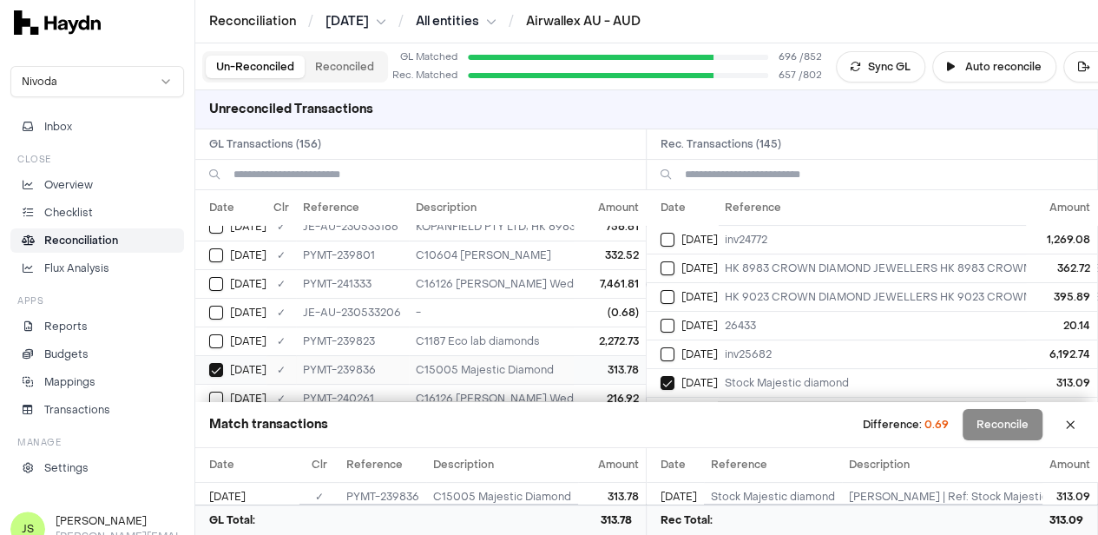
scroll to position [87, 0]
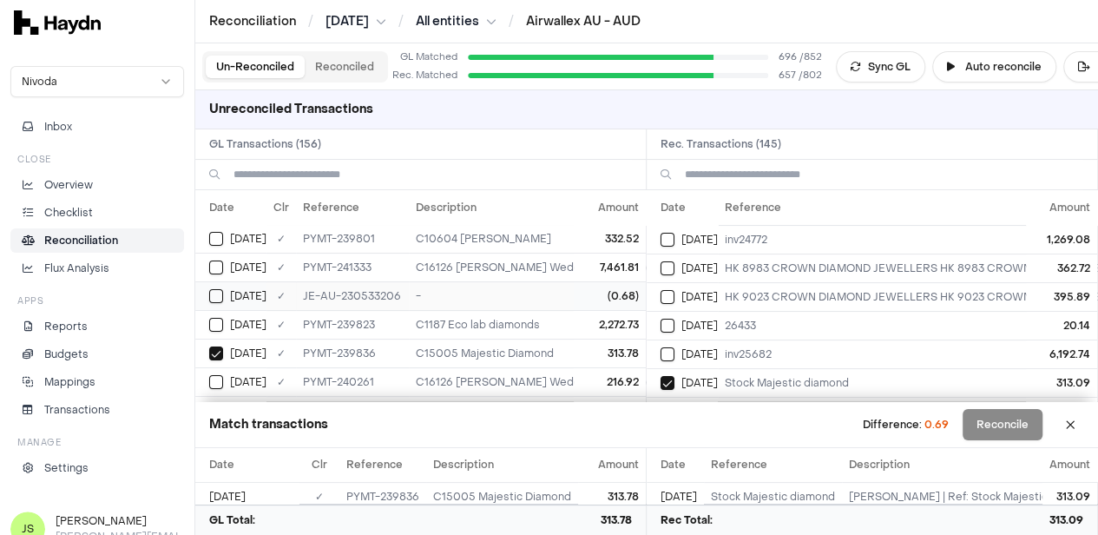
click at [226, 293] on div "Jun 12" at bounding box center [237, 296] width 57 height 14
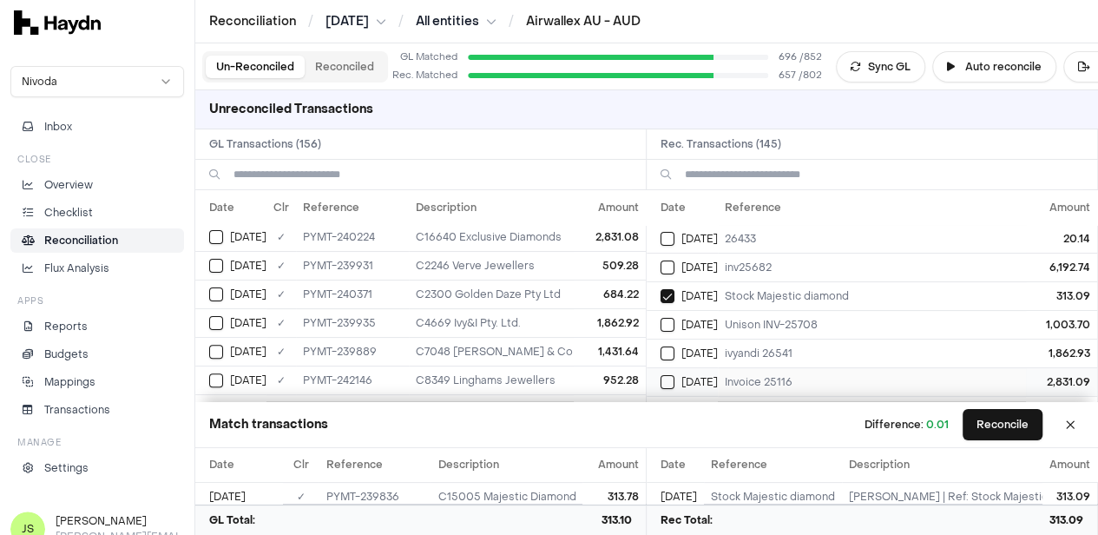
scroll to position [174, 0]
click at [222, 316] on button "Select GL transaction 8190807" at bounding box center [216, 323] width 14 height 14
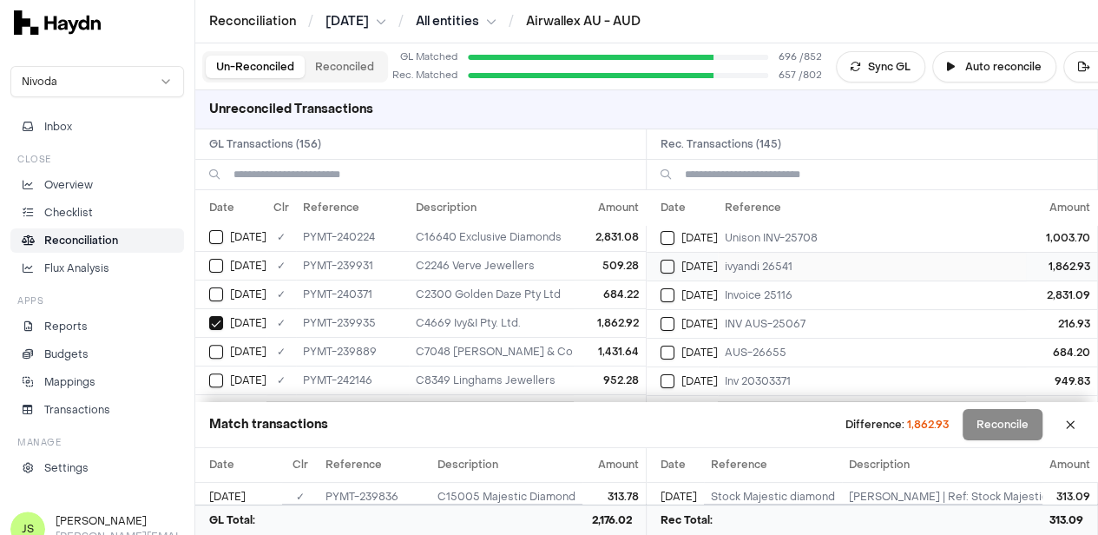
click at [669, 267] on button "Select reconciliation transaction 40780" at bounding box center [668, 267] width 14 height 14
click at [1029, 422] on button "Reconcile" at bounding box center [1003, 424] width 80 height 31
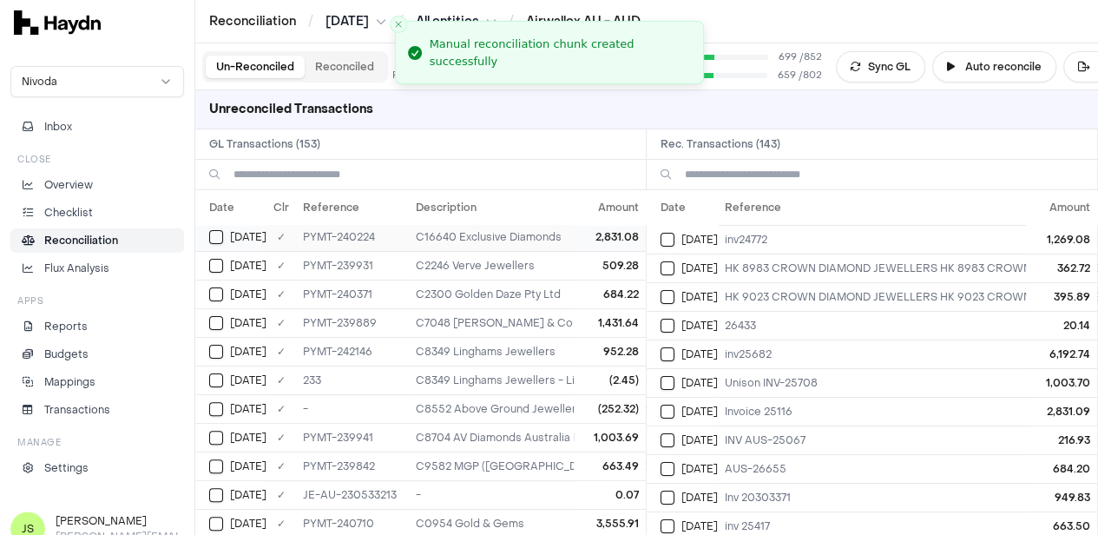
scroll to position [0, 0]
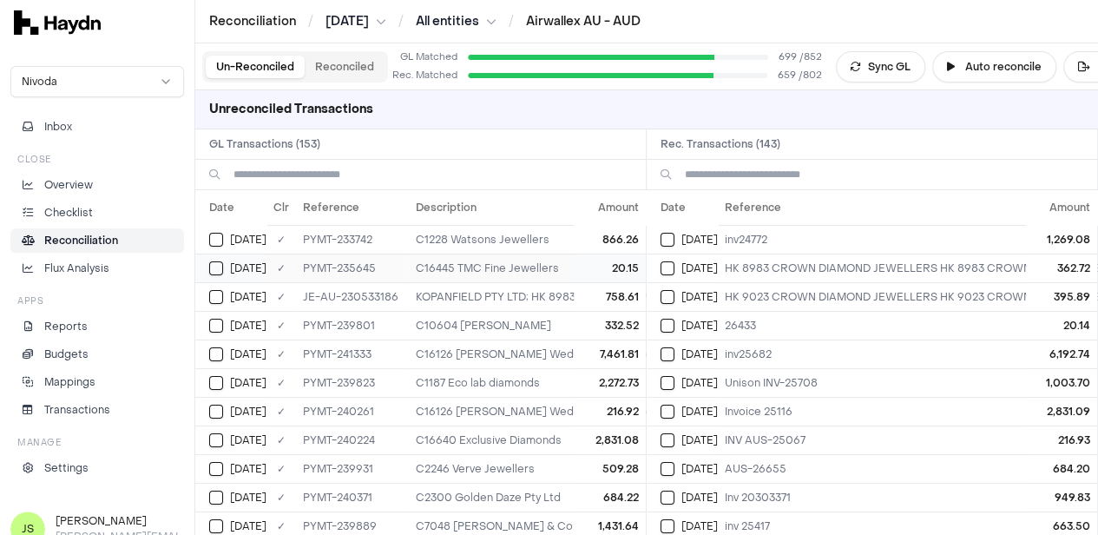
click at [216, 263] on button "Select GL transaction 8190683" at bounding box center [216, 268] width 14 height 14
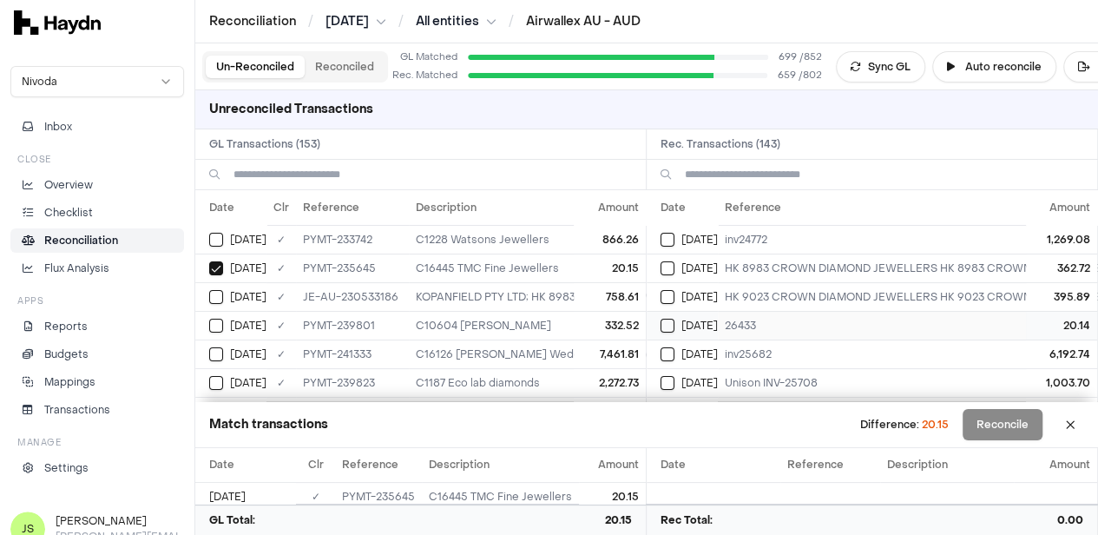
click at [675, 322] on button "Select reconciliation transaction 40629" at bounding box center [668, 326] width 14 height 14
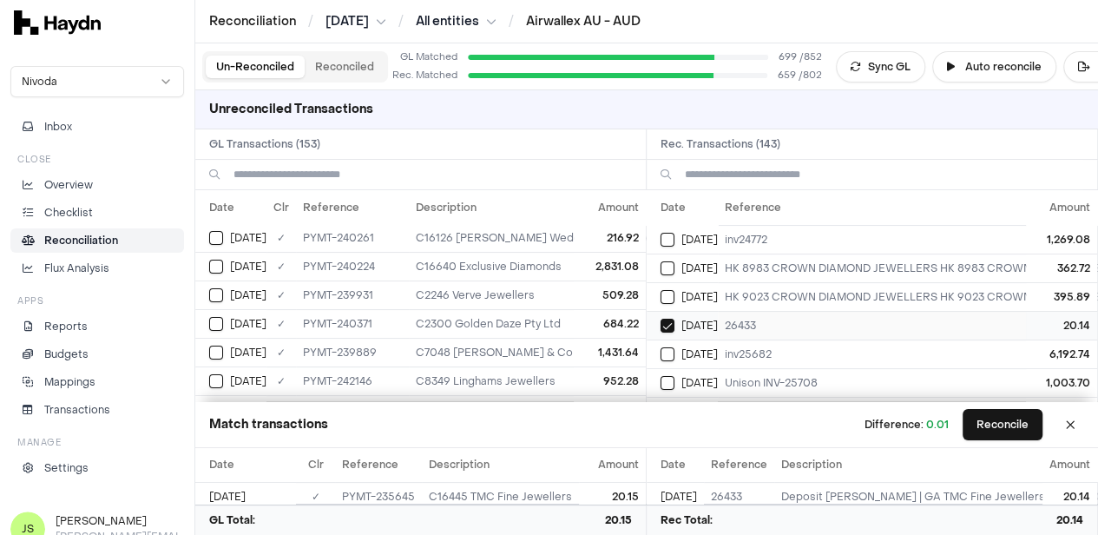
scroll to position [87, 0]
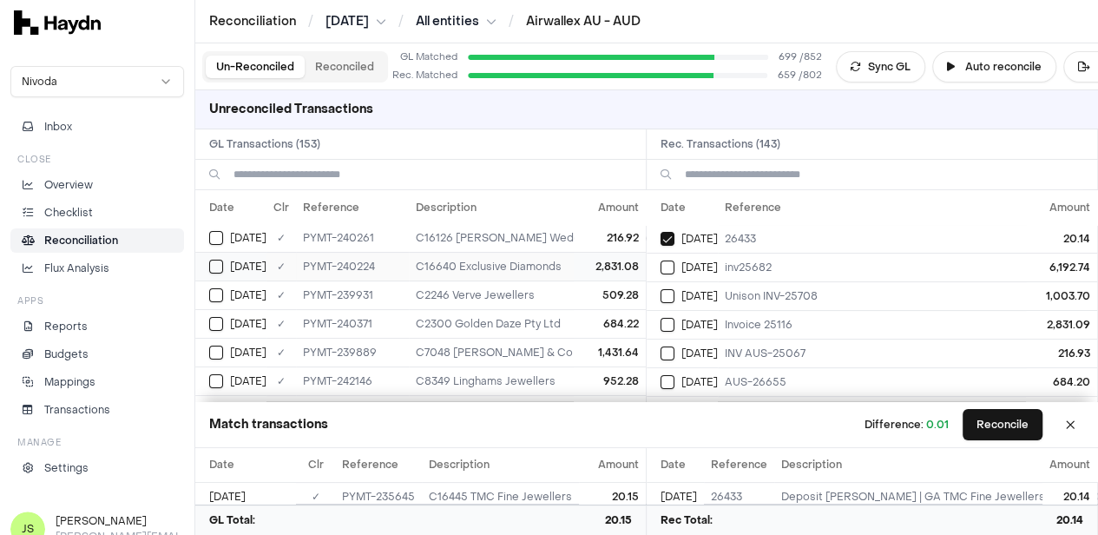
click at [214, 260] on button "Select GL transaction 8190815" at bounding box center [216, 267] width 14 height 14
click at [675, 319] on button "Select reconciliation transaction 40788" at bounding box center [668, 325] width 14 height 14
click at [1013, 414] on button "Reconcile" at bounding box center [1003, 424] width 80 height 31
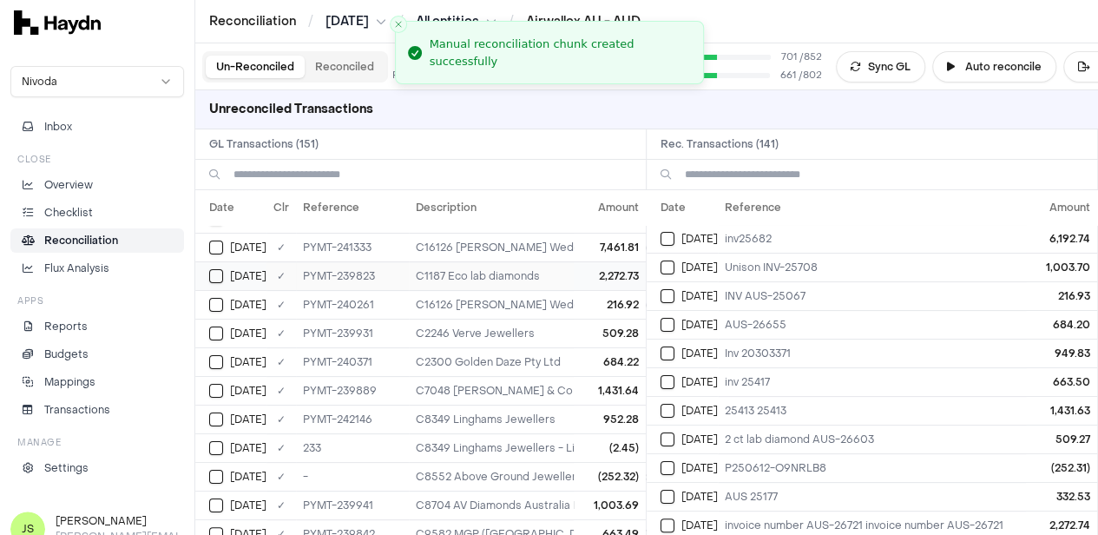
scroll to position [0, 0]
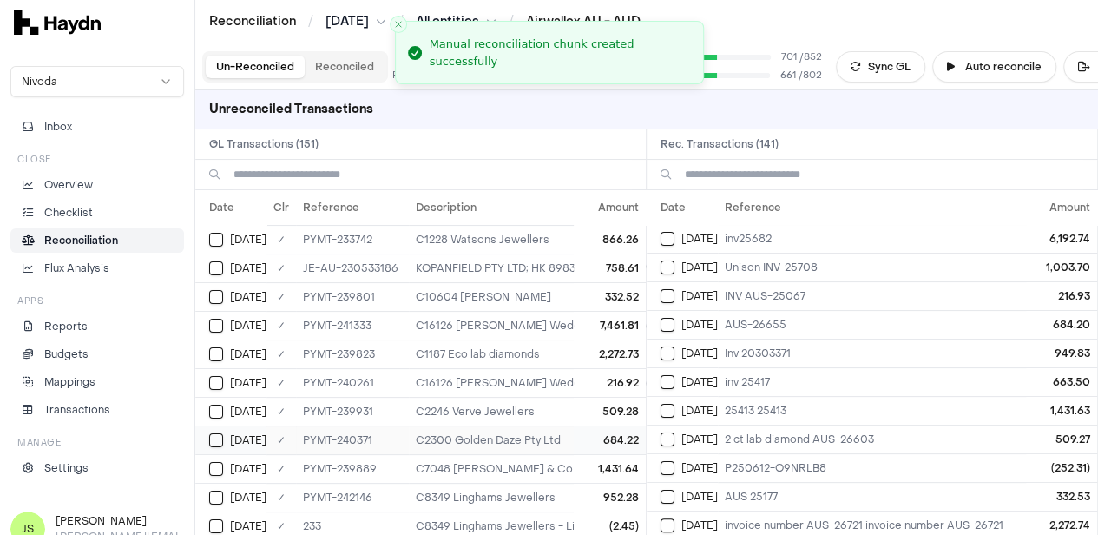
click at [215, 433] on button "Select GL transaction 8190828" at bounding box center [216, 440] width 14 height 14
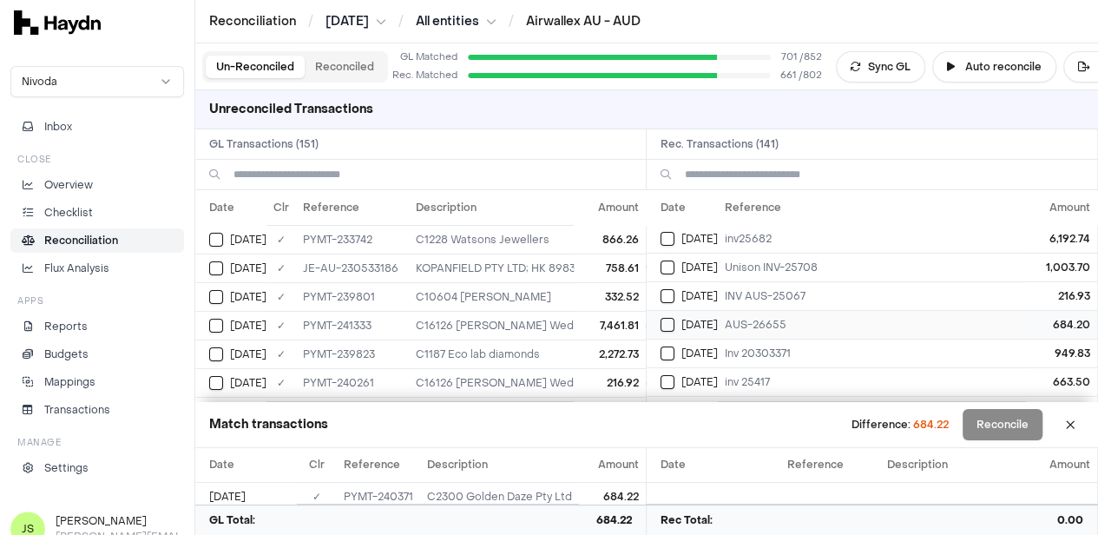
click at [674, 320] on button "Select reconciliation transaction 40795" at bounding box center [668, 325] width 14 height 14
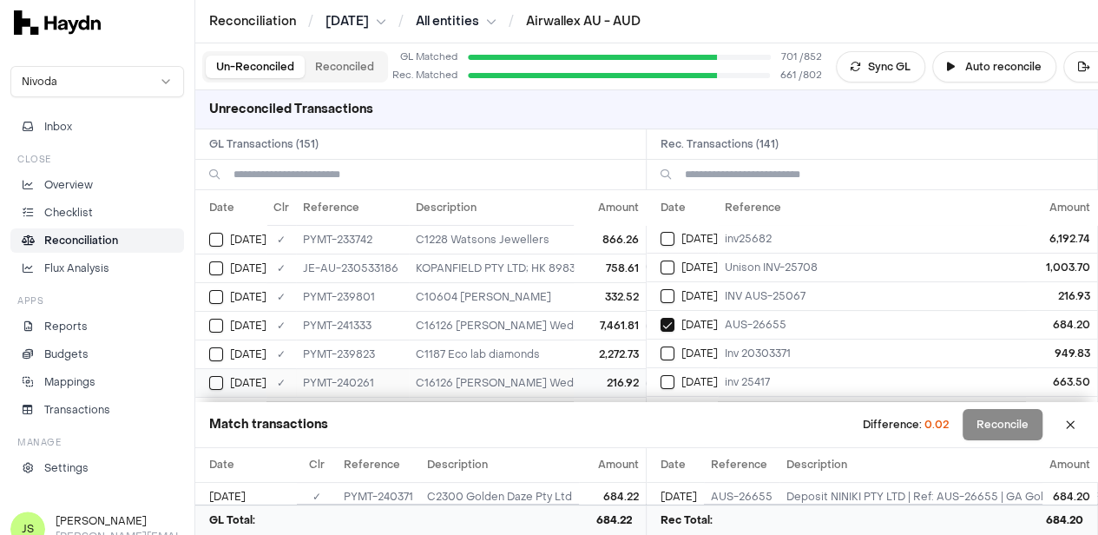
click at [226, 376] on div "Jun 12" at bounding box center [237, 383] width 57 height 14
click at [672, 289] on button "Select reconciliation transaction 40790" at bounding box center [668, 296] width 14 height 14
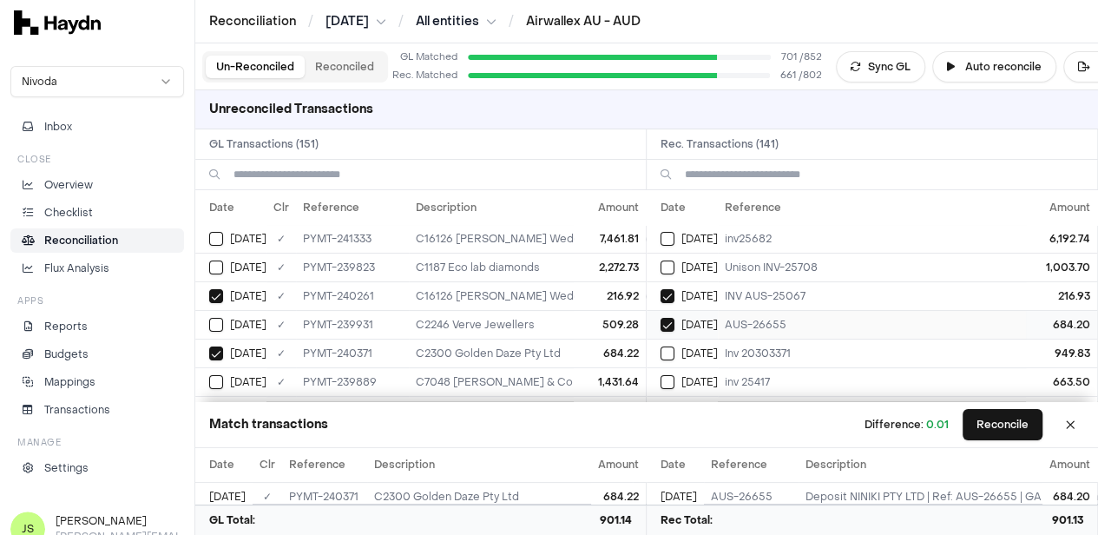
scroll to position [174, 0]
click at [683, 351] on div "Jun 12" at bounding box center [689, 353] width 57 height 14
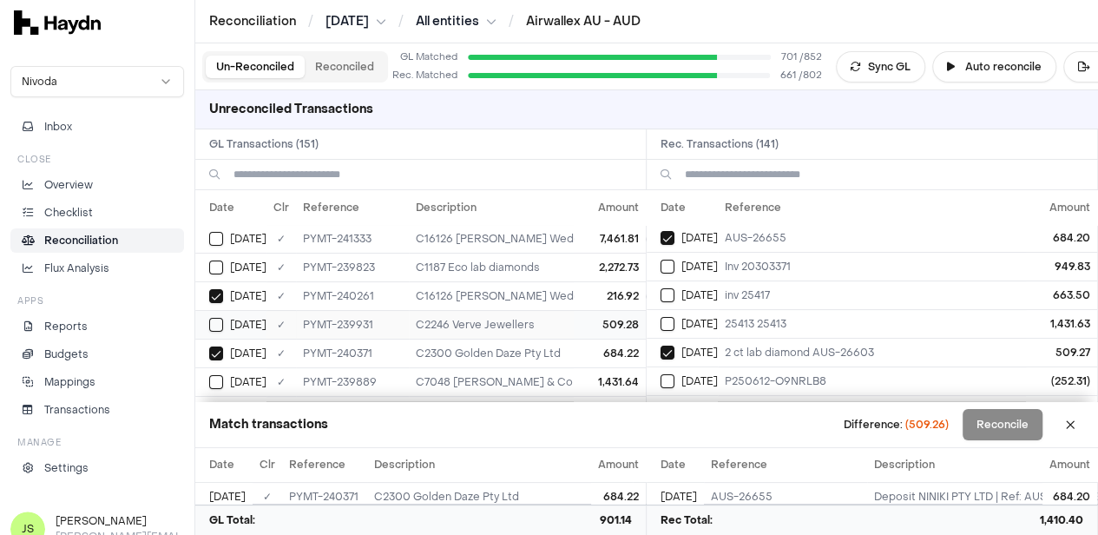
click at [209, 320] on button "Select GL transaction 8190806" at bounding box center [216, 325] width 14 height 14
click at [210, 383] on button "Select GL transaction 8190804" at bounding box center [216, 382] width 14 height 14
click at [675, 320] on button "Select reconciliation transaction 40773" at bounding box center [668, 324] width 14 height 14
click at [215, 319] on button "Select GL transaction 8190893" at bounding box center [216, 324] width 14 height 14
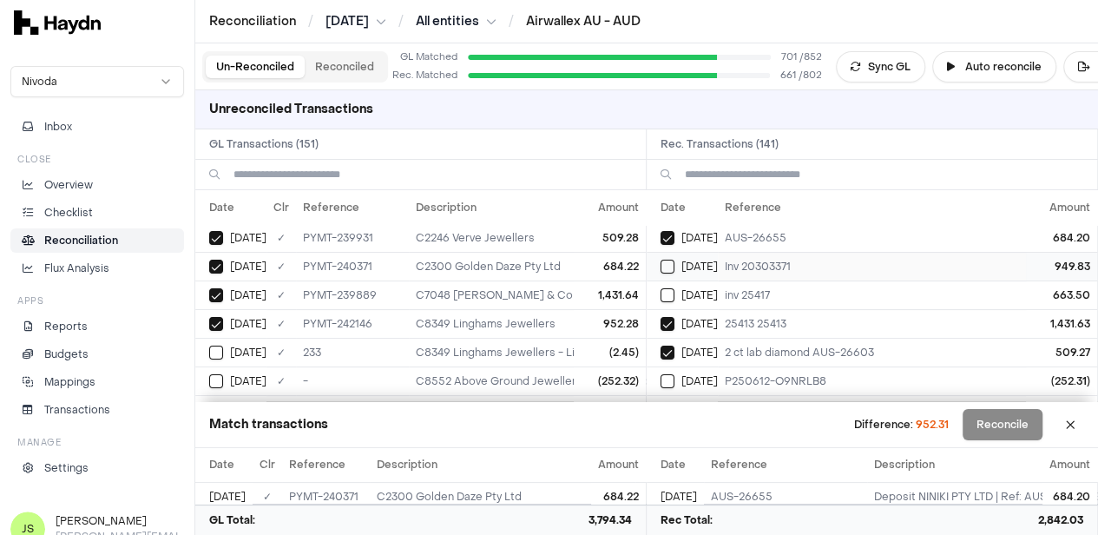
click at [675, 260] on button "Select reconciliation transaction 40765" at bounding box center [668, 267] width 14 height 14
click at [222, 346] on button "Select GL transaction 8190447" at bounding box center [216, 353] width 14 height 14
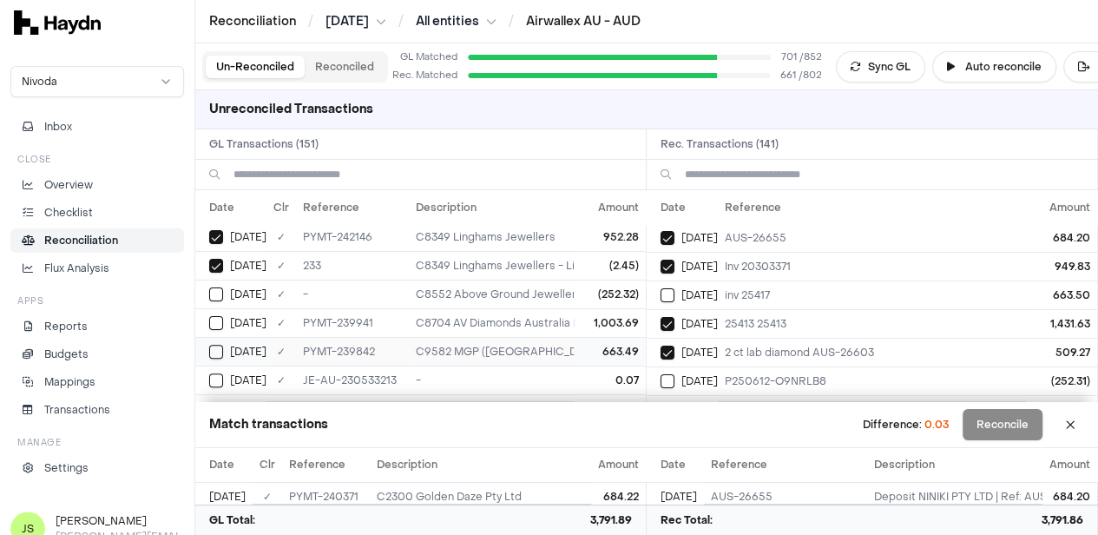
click at [217, 346] on button "Select GL transaction 8190801" at bounding box center [216, 352] width 14 height 14
click at [672, 293] on button "Select reconciliation transaction 40768" at bounding box center [668, 295] width 14 height 14
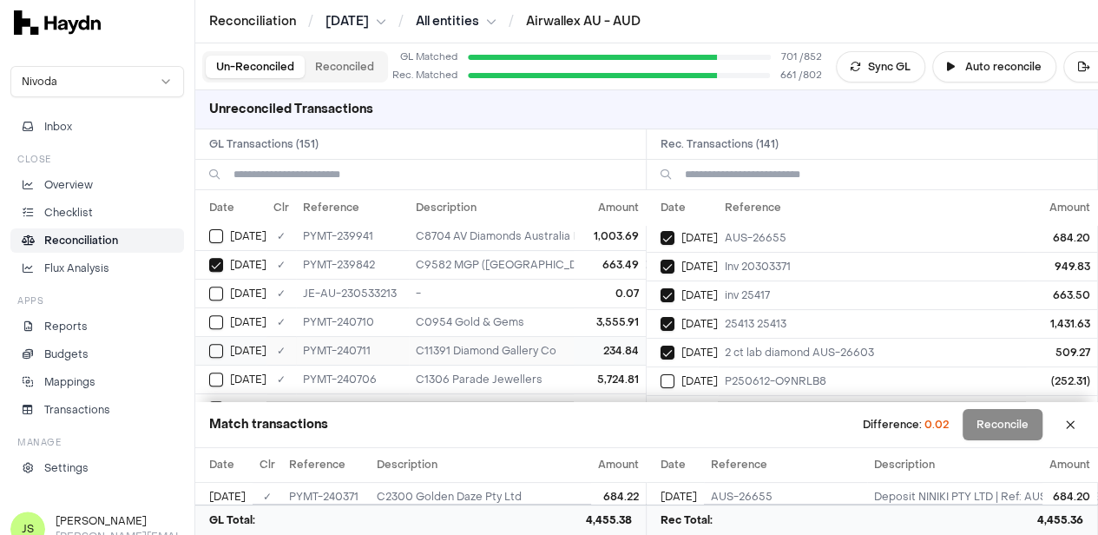
scroll to position [434, 0]
click at [221, 372] on button "Select GL transaction 8190506" at bounding box center [216, 379] width 14 height 14
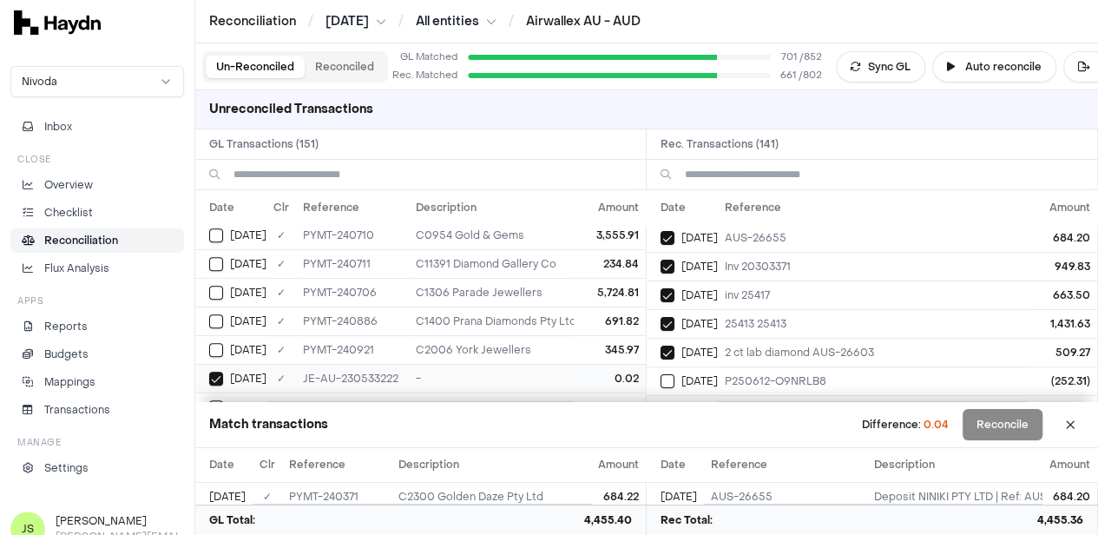
click at [221, 372] on button "Select GL transaction 8190506" at bounding box center [216, 379] width 14 height 14
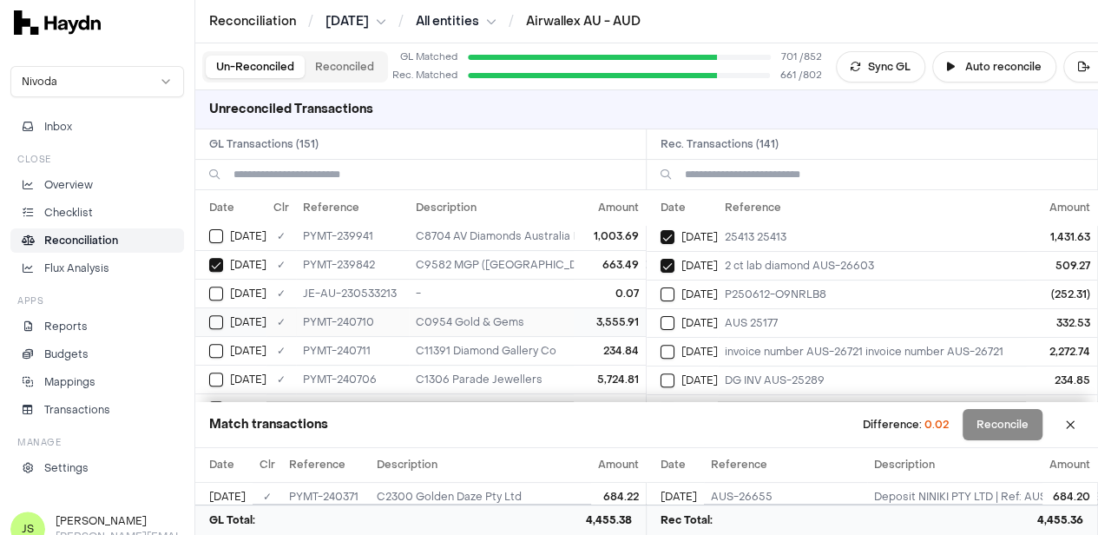
scroll to position [260, 0]
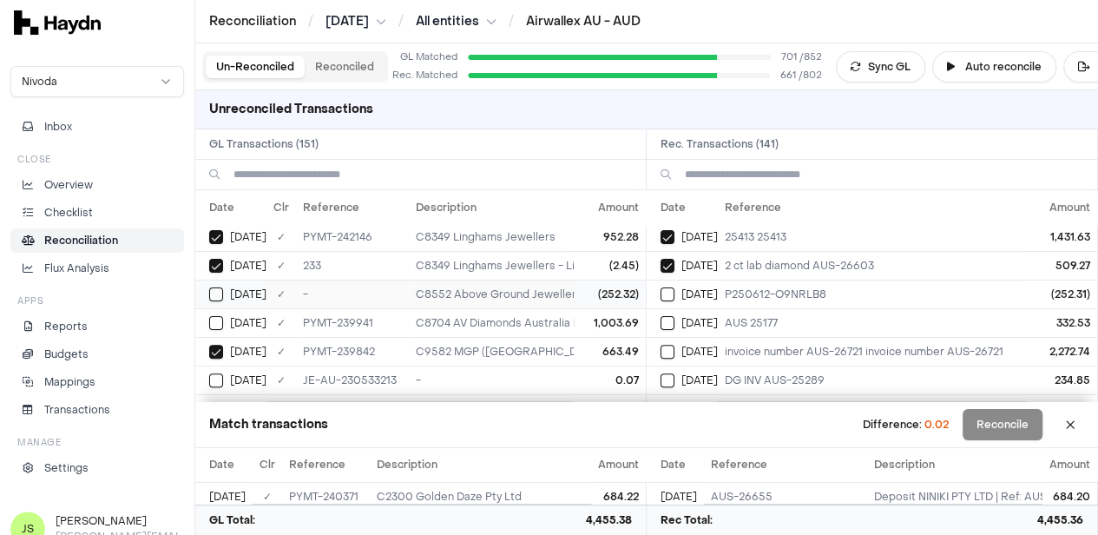
click at [225, 287] on div "Jun 12" at bounding box center [237, 294] width 57 height 14
click at [668, 289] on button "Select reconciliation transaction 40771" at bounding box center [668, 294] width 14 height 14
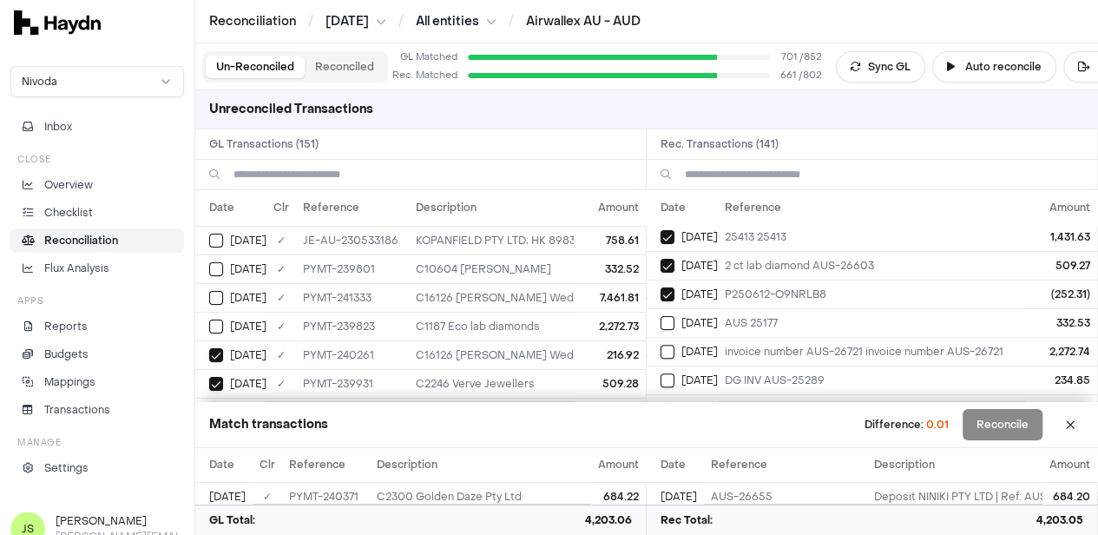
scroll to position [0, 0]
click at [214, 292] on button "Select GL transaction 8190781" at bounding box center [216, 297] width 14 height 14
click at [664, 319] on td "Jun 12" at bounding box center [682, 322] width 71 height 29
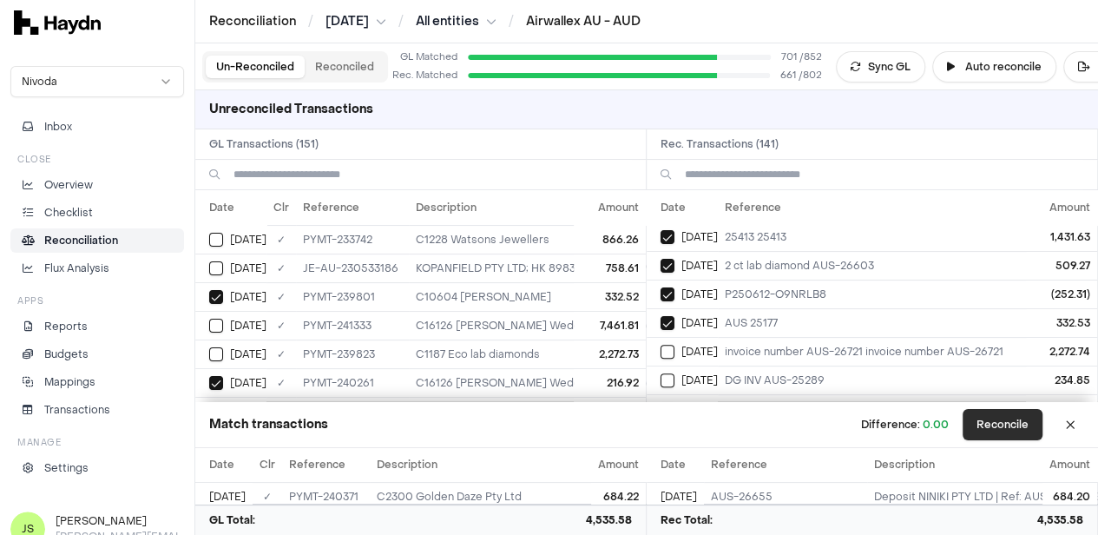
click at [1011, 432] on button "Reconcile" at bounding box center [1003, 424] width 80 height 31
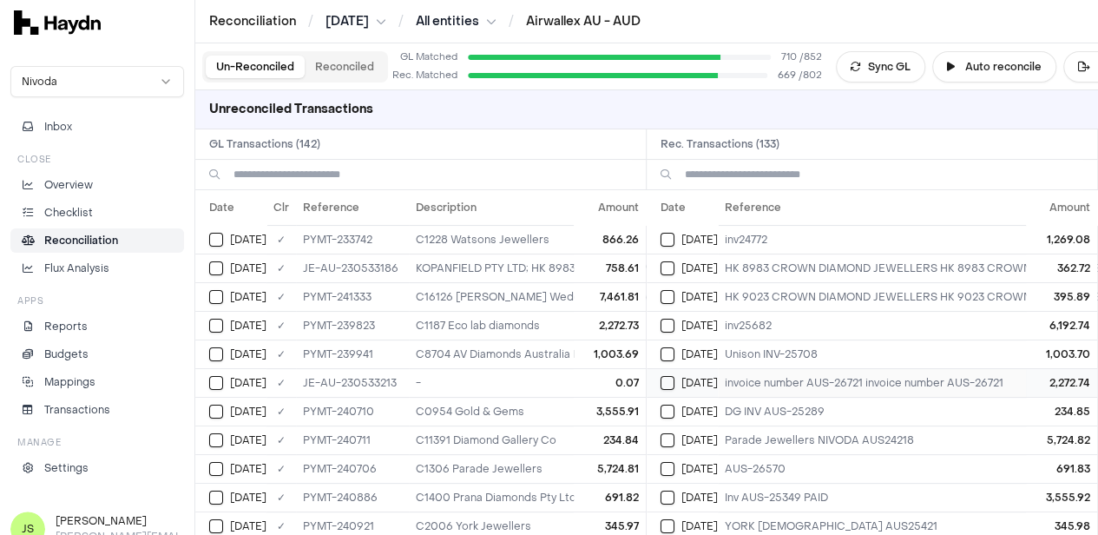
click at [670, 379] on button "Select reconciliation transaction 40754" at bounding box center [668, 383] width 14 height 14
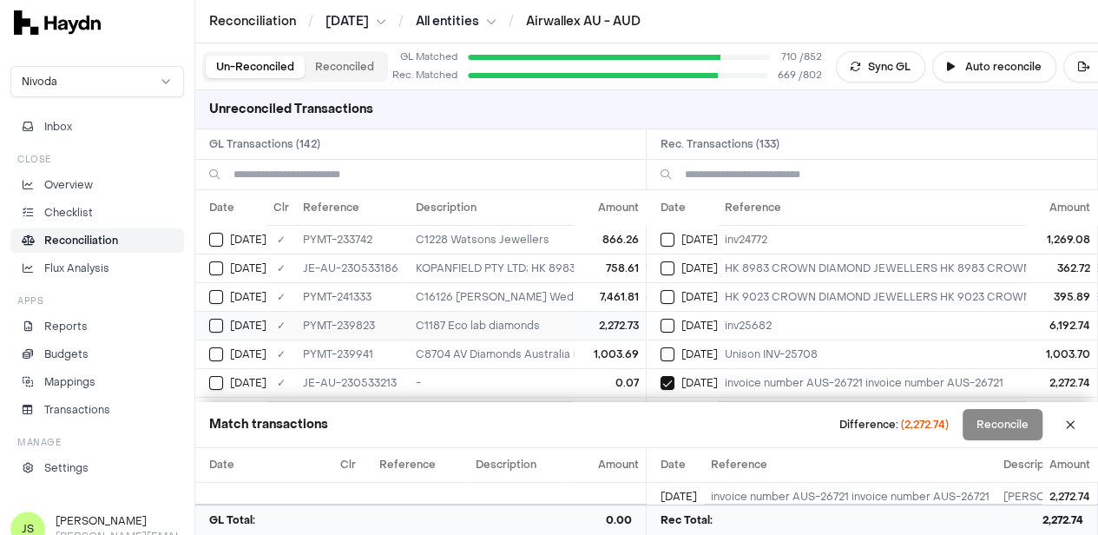
click at [220, 324] on button "Select GL transaction 8190789" at bounding box center [216, 326] width 14 height 14
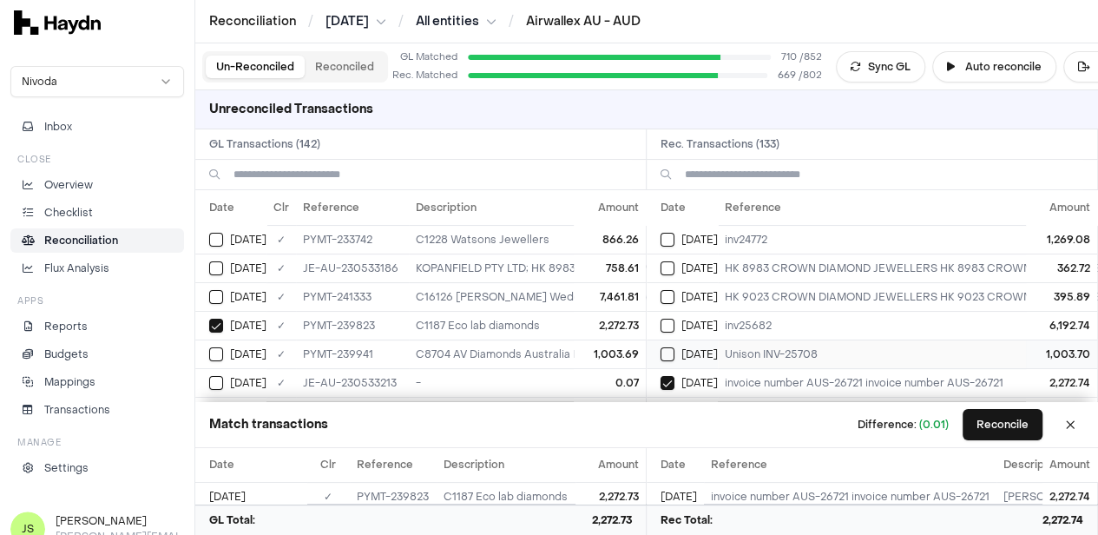
click at [673, 347] on button "Select reconciliation transaction 40786" at bounding box center [668, 354] width 14 height 14
click at [217, 347] on button "Select GL transaction 8190813" at bounding box center [216, 354] width 14 height 14
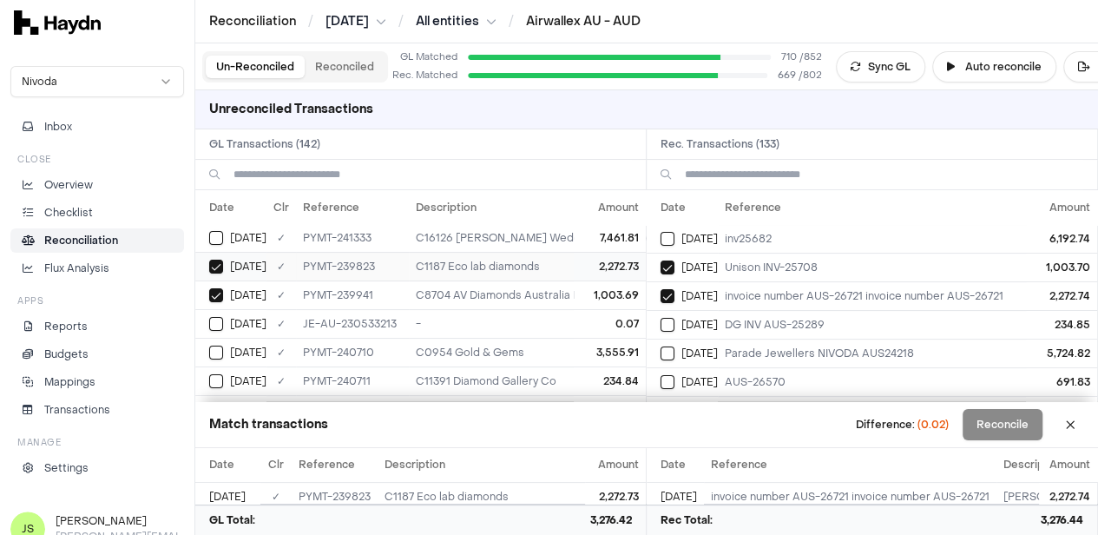
scroll to position [87, 0]
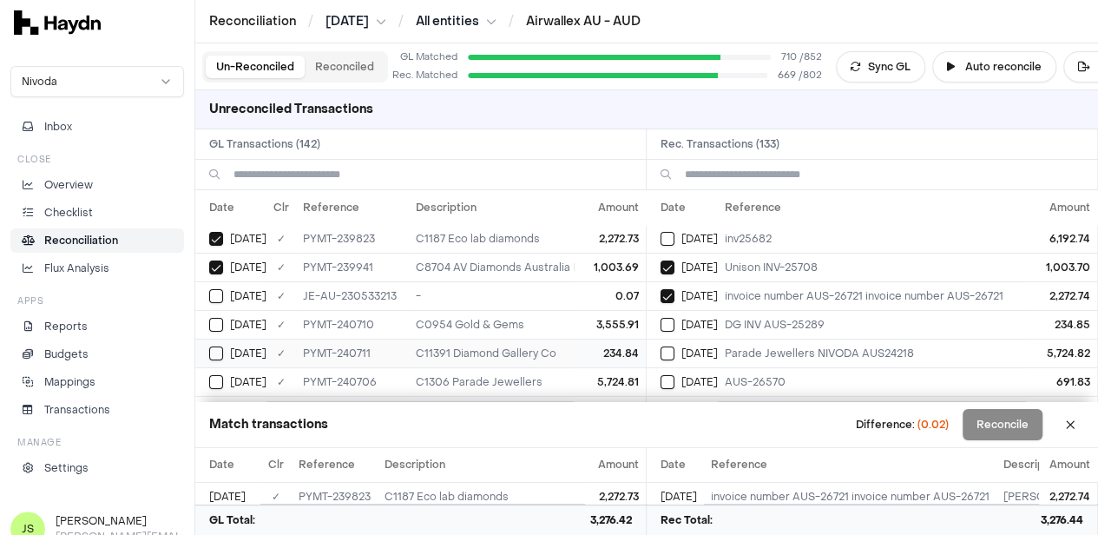
click at [222, 346] on button "Select GL transaction 8190838" at bounding box center [216, 353] width 14 height 14
click at [682, 322] on div "Jun 13" at bounding box center [689, 325] width 57 height 14
click at [214, 376] on button "Select GL transaction 8190834" at bounding box center [216, 382] width 14 height 14
click at [674, 346] on button "Select reconciliation transaction 40800" at bounding box center [668, 353] width 14 height 14
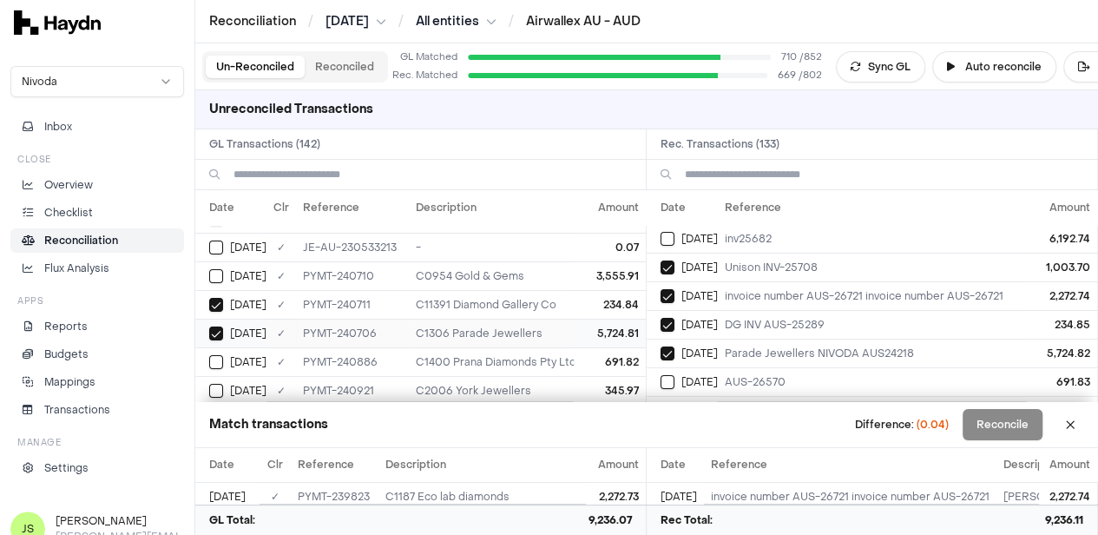
scroll to position [174, 0]
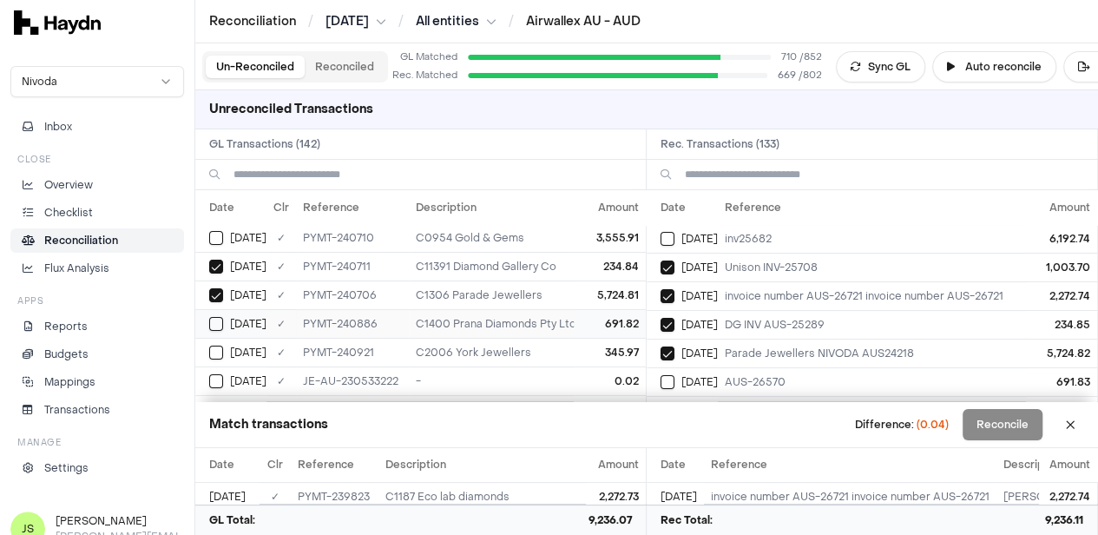
click at [221, 323] on button "Select GL transaction 8190851" at bounding box center [216, 324] width 14 height 14
click at [675, 380] on button "Select reconciliation transaction 40824" at bounding box center [668, 382] width 14 height 14
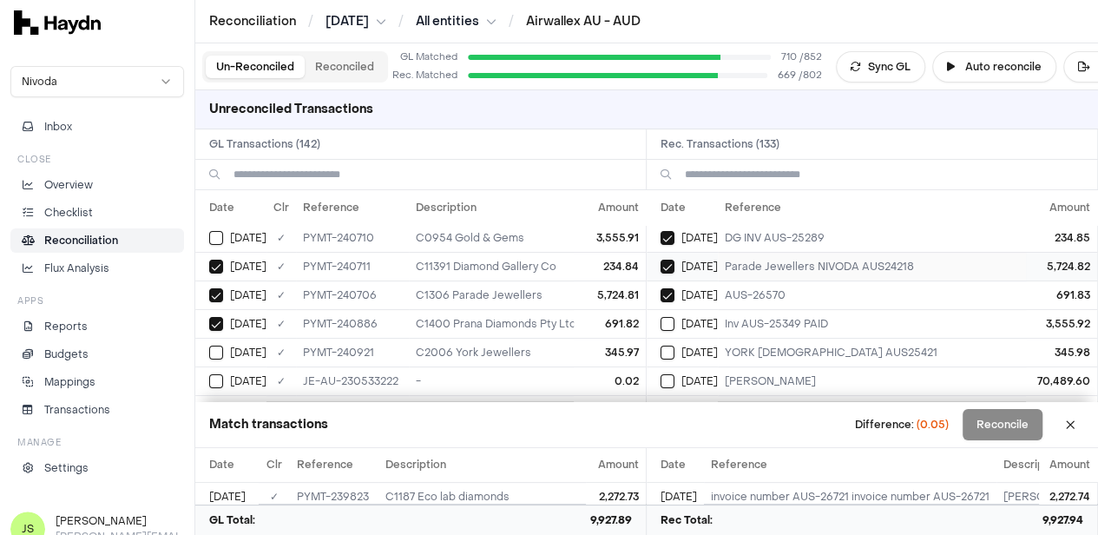
type button "on"
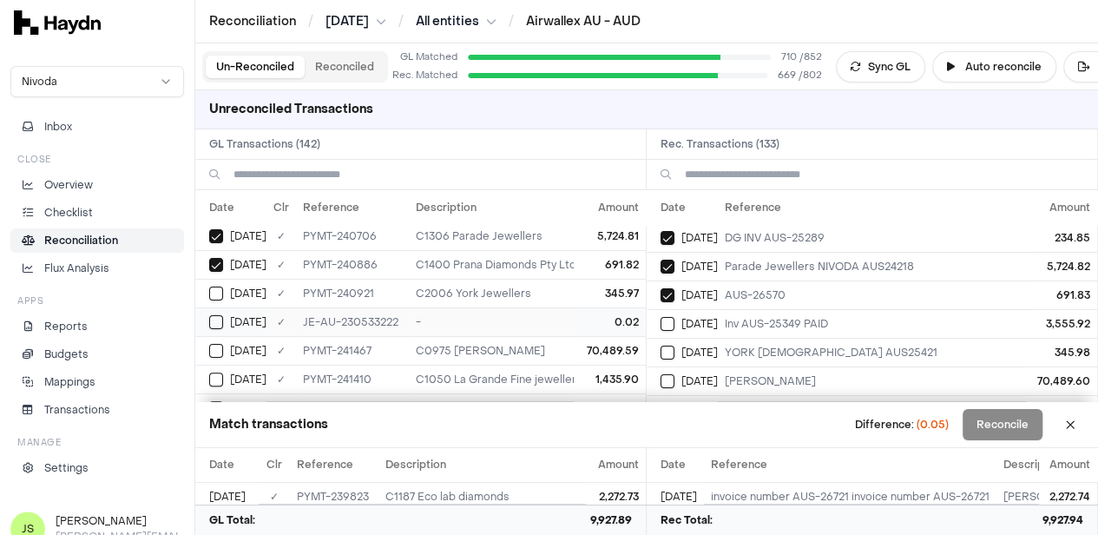
scroll to position [260, 0]
click at [214, 316] on button "Select GL transaction 8190889" at bounding box center [216, 323] width 14 height 14
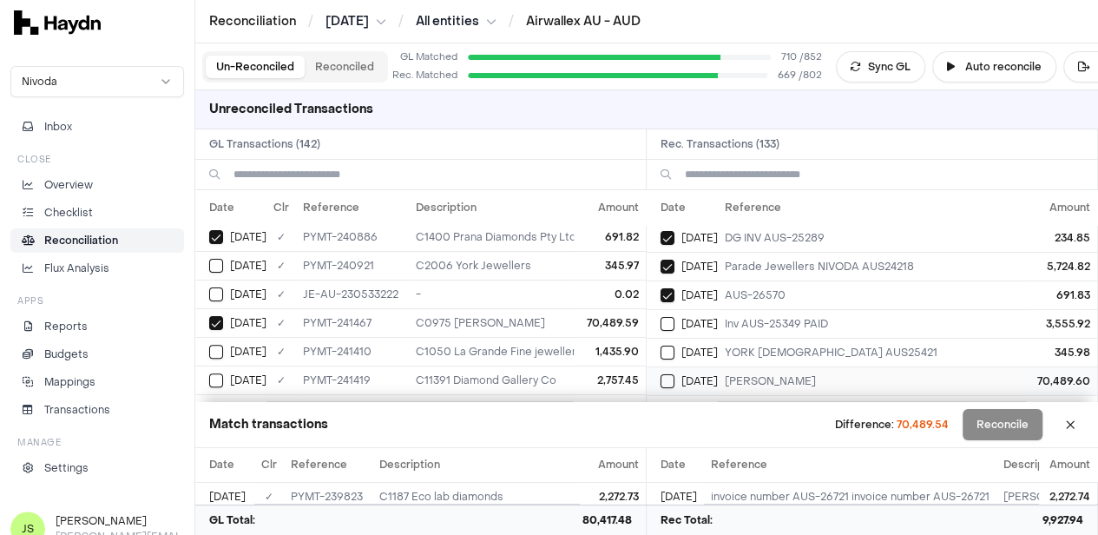
click at [675, 374] on button "Select reconciliation transaction 40850" at bounding box center [668, 381] width 14 height 14
click at [224, 262] on div "Jun 13" at bounding box center [237, 266] width 57 height 14
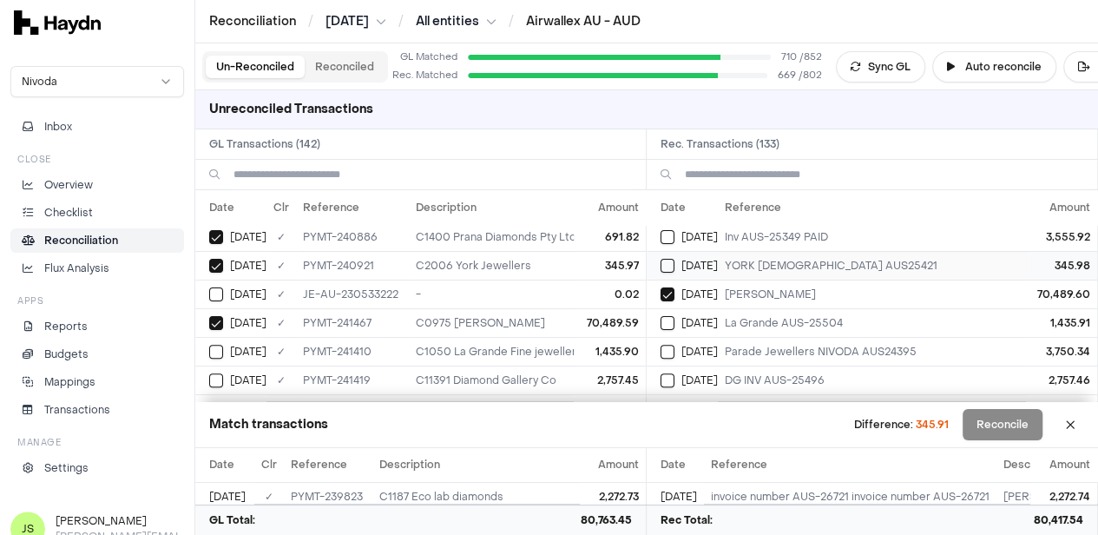
click at [675, 260] on button "Select reconciliation transaction 40827" at bounding box center [668, 266] width 14 height 14
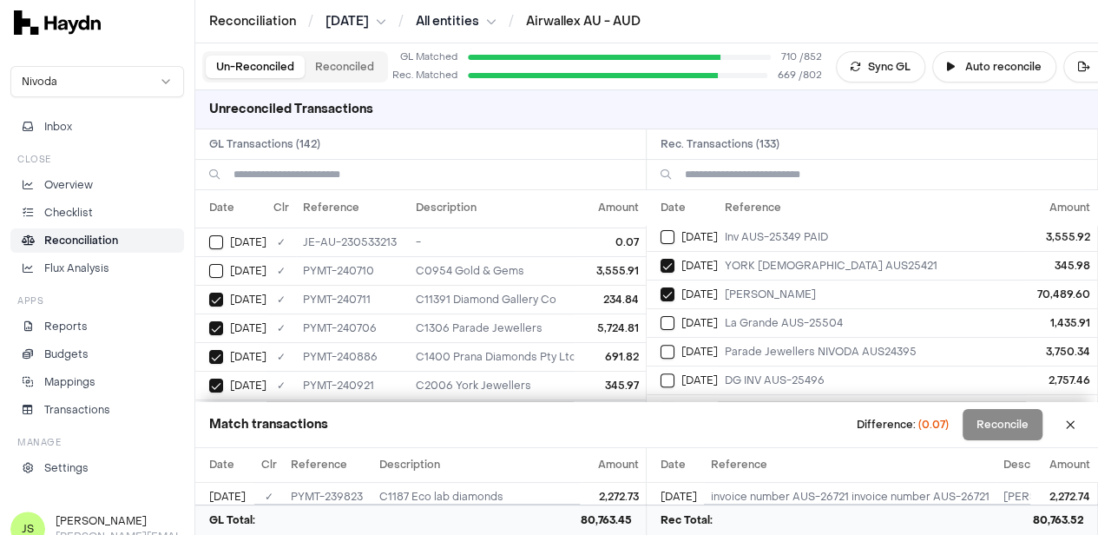
scroll to position [87, 0]
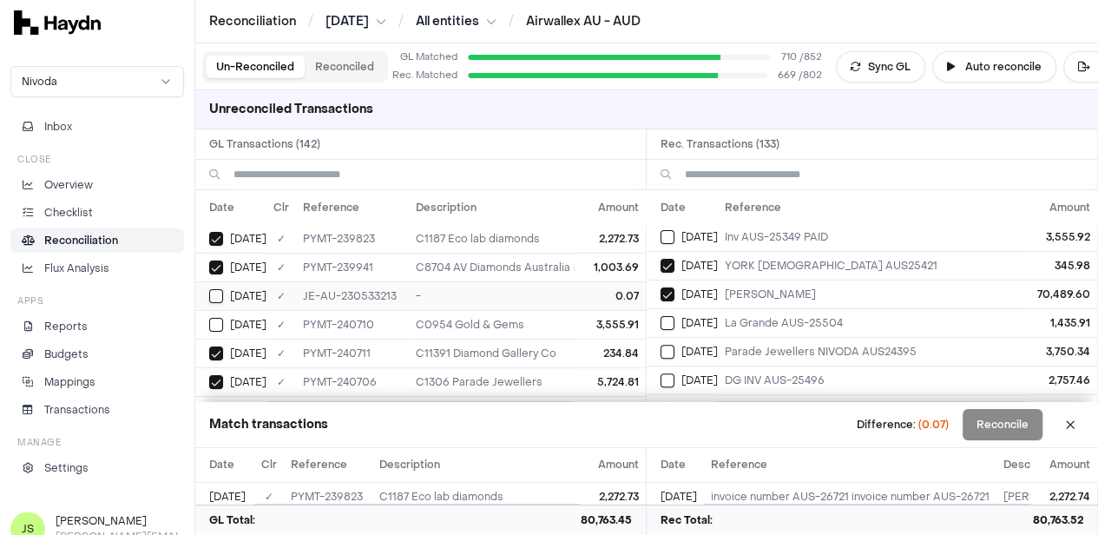
click at [213, 295] on button "Select GL transaction 8190502" at bounding box center [216, 296] width 14 height 14
click at [1031, 421] on button "Reconcile" at bounding box center [1003, 424] width 80 height 31
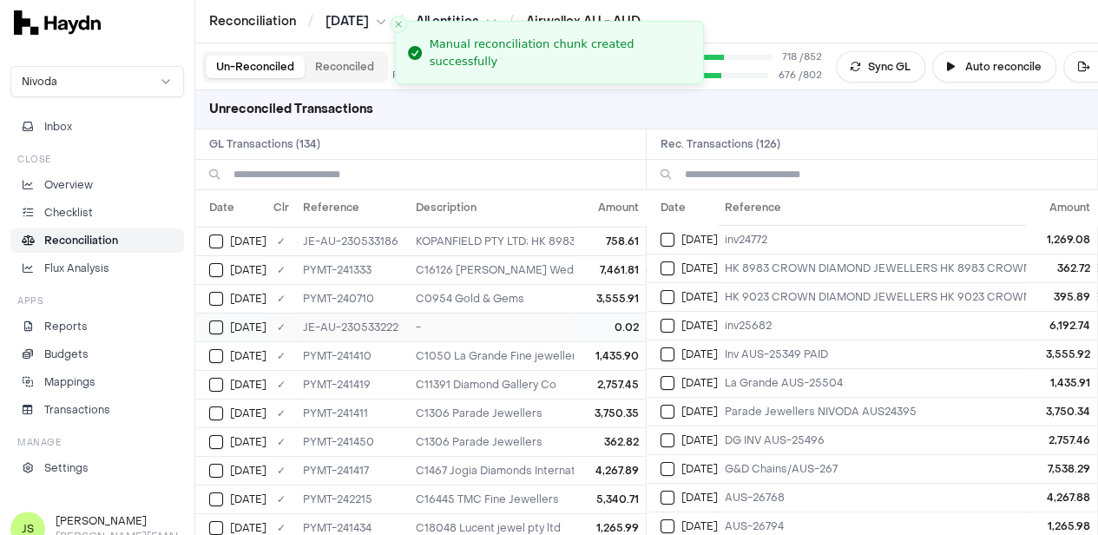
scroll to position [0, 0]
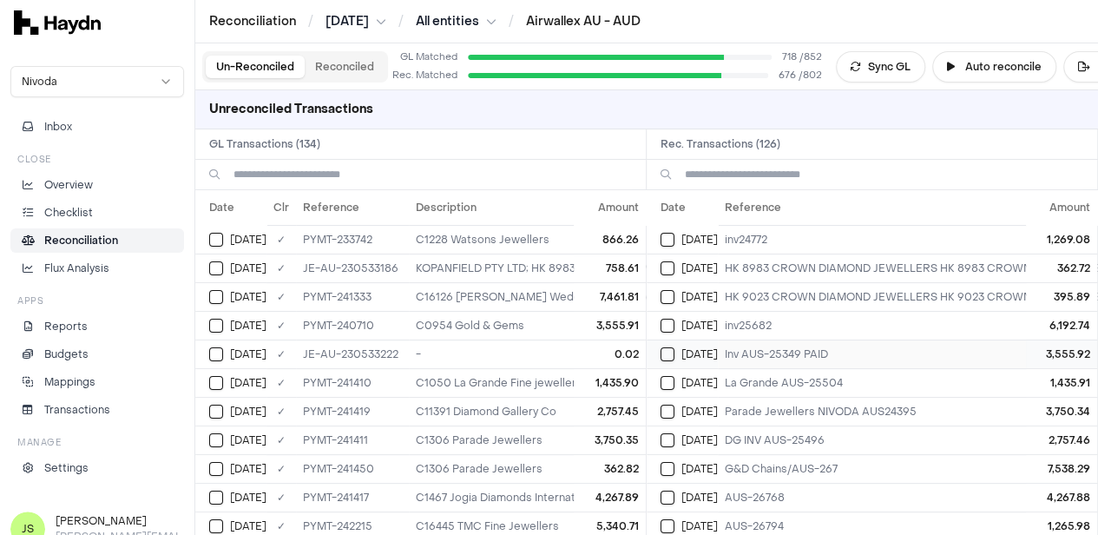
click at [682, 354] on div "Jun 13" at bounding box center [689, 354] width 57 height 14
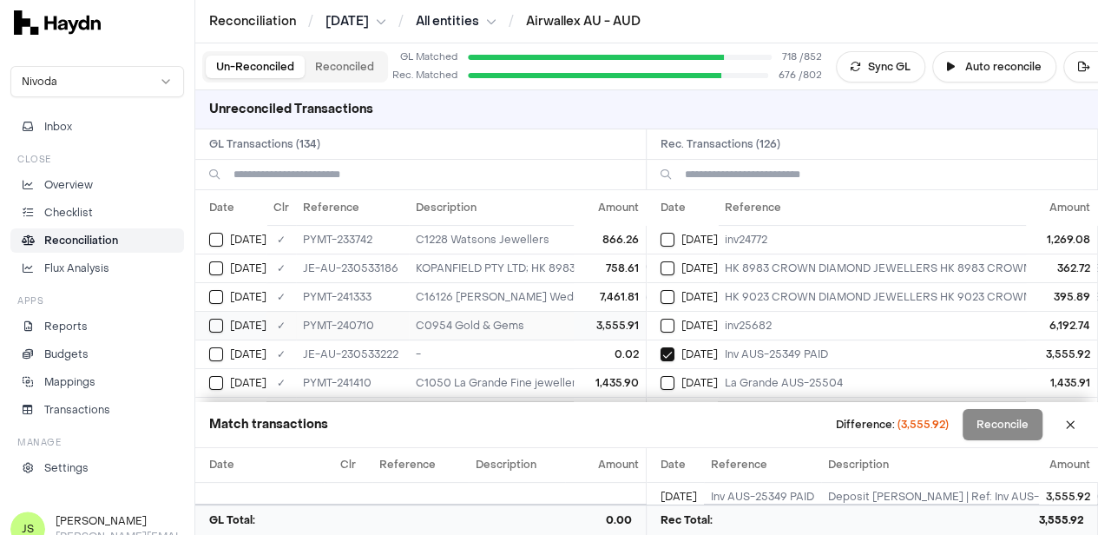
click at [222, 320] on button "Select GL transaction 8190837" at bounding box center [216, 326] width 14 height 14
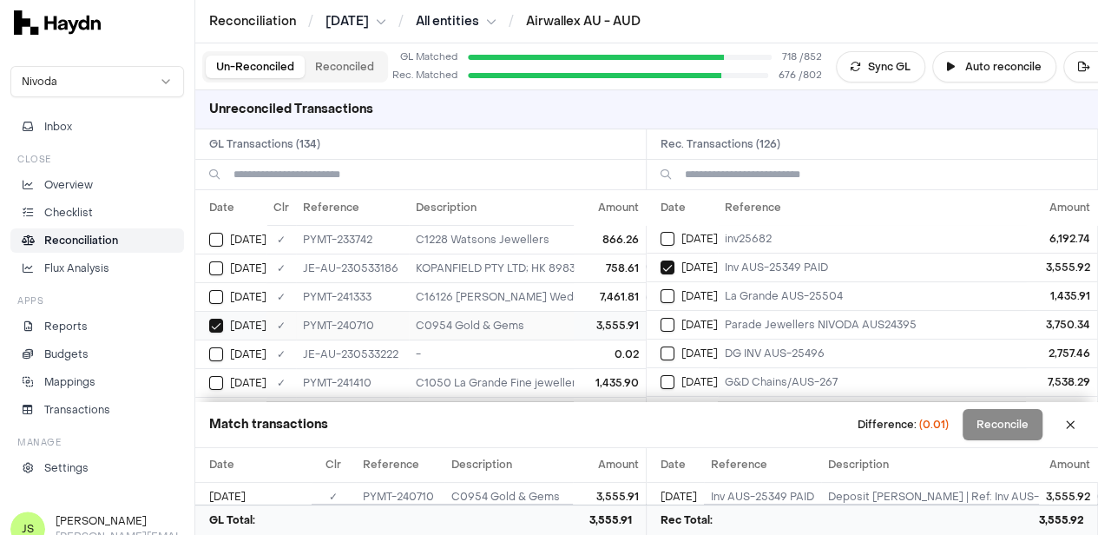
scroll to position [87, 0]
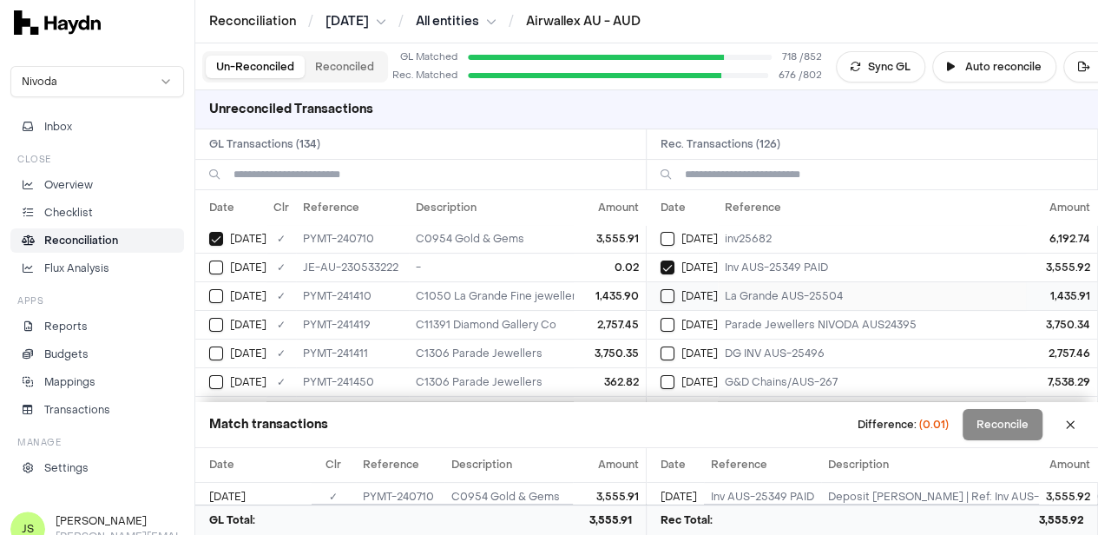
click at [674, 294] on button "Select reconciliation transaction 40839" at bounding box center [668, 296] width 14 height 14
click at [233, 292] on span "Jun 16" at bounding box center [248, 296] width 36 height 14
click at [675, 320] on button "Select reconciliation transaction 40840" at bounding box center [668, 325] width 14 height 14
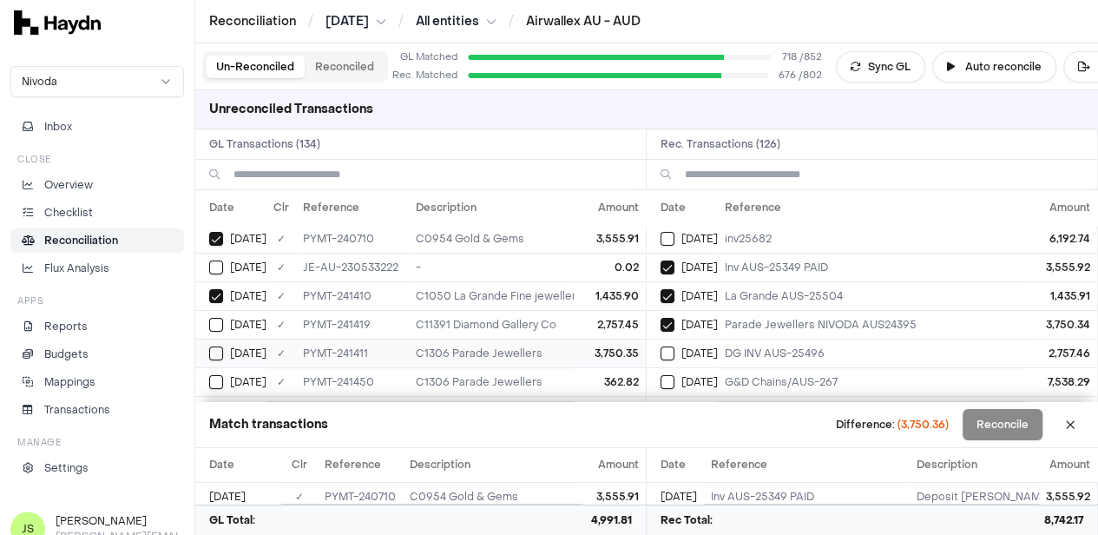
click at [215, 353] on button "Select GL transaction 8190867" at bounding box center [216, 353] width 14 height 14
click at [214, 318] on button "Select GL transaction 8190875" at bounding box center [216, 325] width 14 height 14
click at [673, 350] on button "Select reconciliation transaction 40849" at bounding box center [668, 353] width 14 height 14
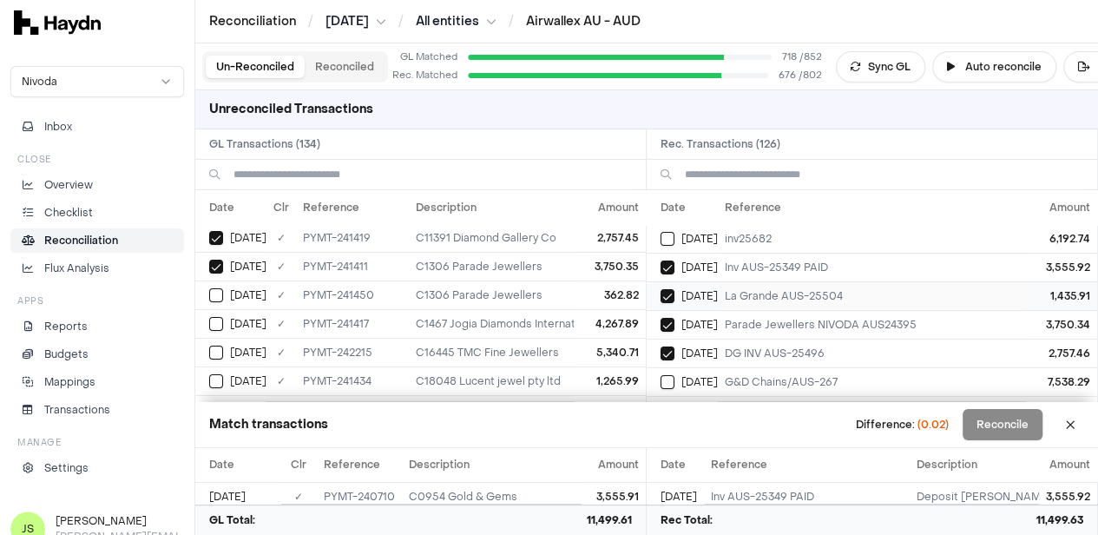
scroll to position [174, 0]
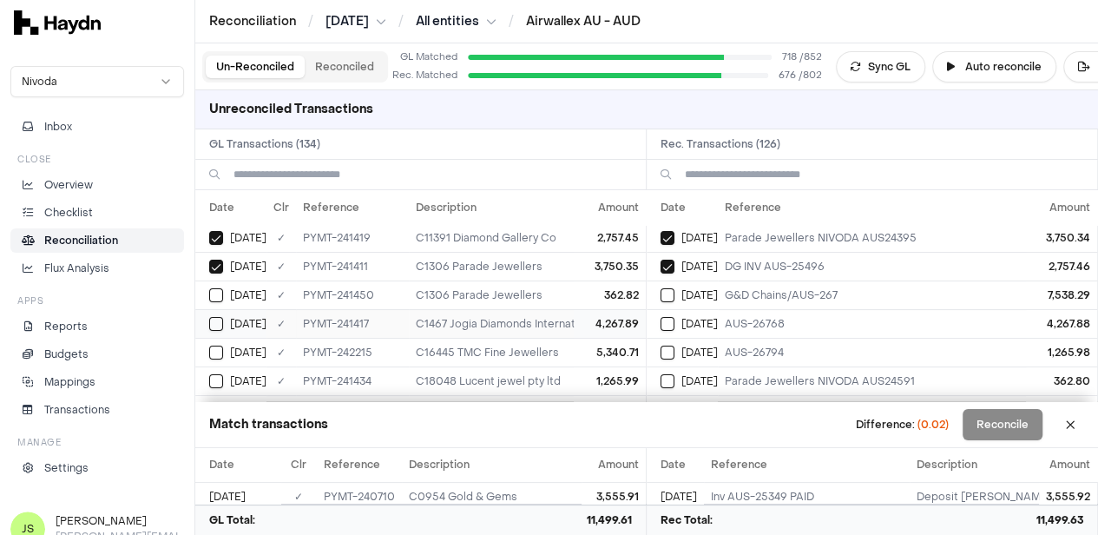
click at [214, 324] on button "Select GL transaction 8190873" at bounding box center [216, 324] width 14 height 14
click at [675, 319] on button "Select reconciliation transaction 40847" at bounding box center [668, 324] width 14 height 14
click at [669, 353] on button "Select reconciliation transaction 40864" at bounding box center [668, 353] width 14 height 14
click at [210, 374] on button "Select GL transaction 8190886" at bounding box center [216, 381] width 14 height 14
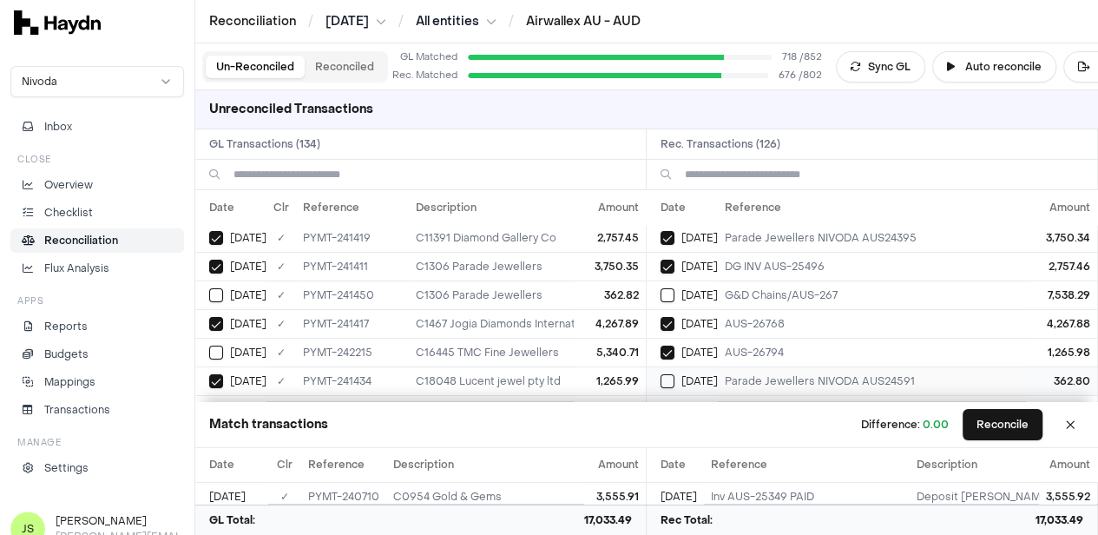
click at [665, 381] on td "Jun 16" at bounding box center [682, 380] width 71 height 29
click at [217, 296] on button "Select GL transaction 8190887" at bounding box center [216, 295] width 14 height 14
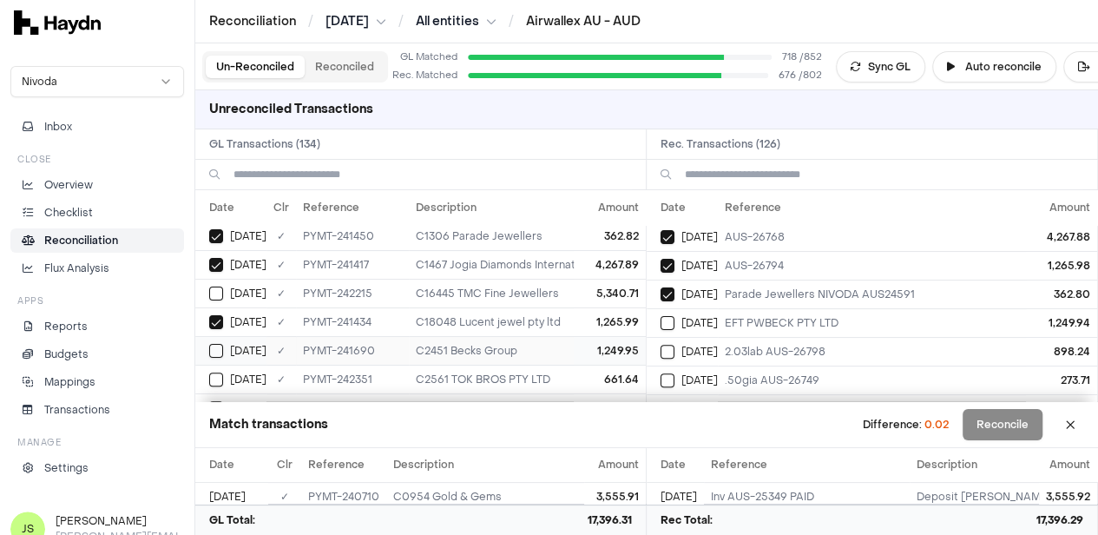
scroll to position [260, 0]
click at [685, 316] on div "Jun 16" at bounding box center [689, 323] width 57 height 14
click at [221, 319] on button "Select GL transaction 8190892" at bounding box center [216, 323] width 14 height 14
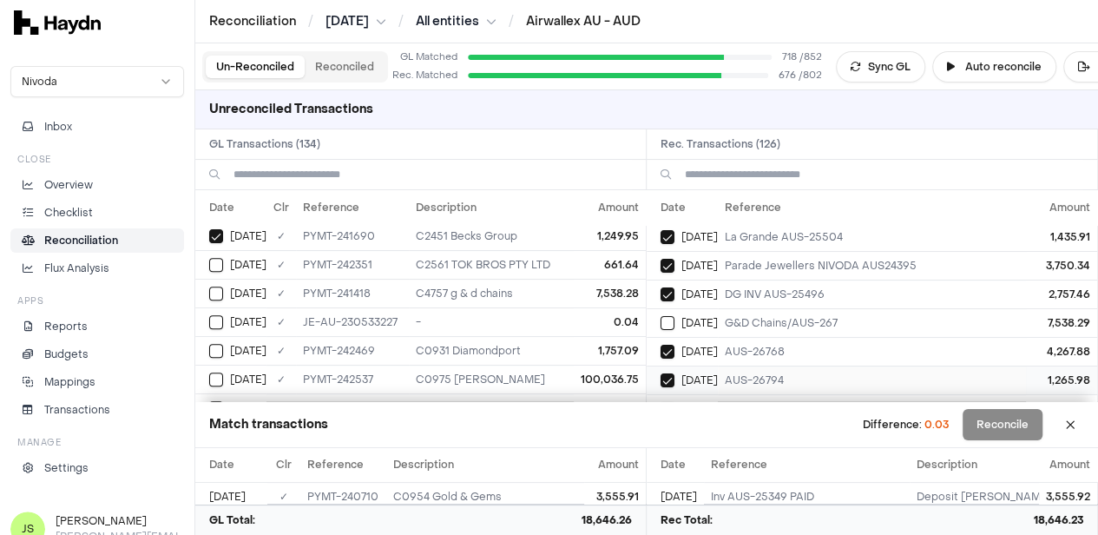
scroll to position [174, 0]
click at [671, 288] on button "Select reconciliation transaction 40848" at bounding box center [668, 295] width 14 height 14
click at [214, 287] on button "Select GL transaction 8190874" at bounding box center [216, 294] width 14 height 14
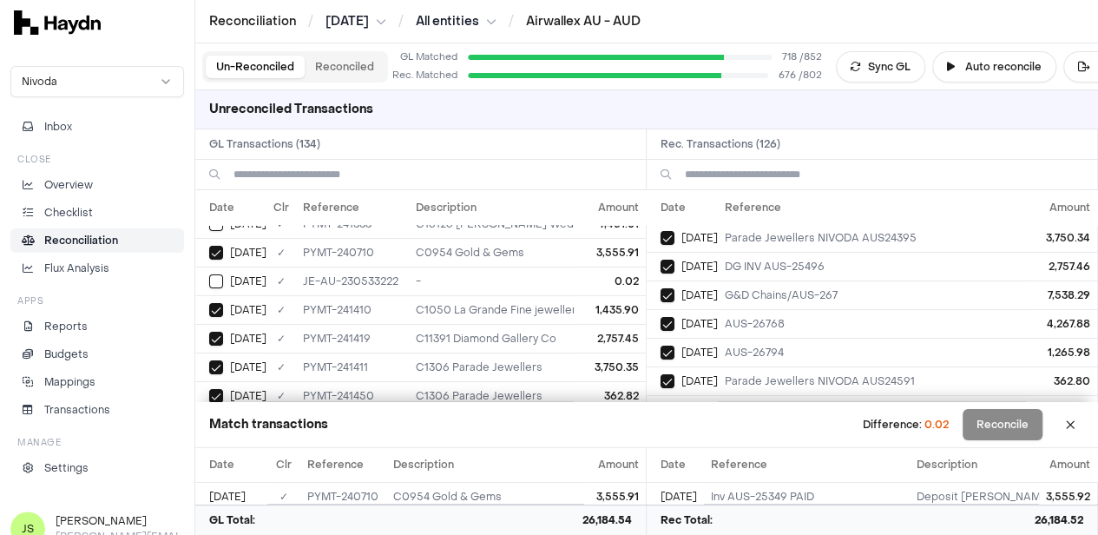
scroll to position [0, 0]
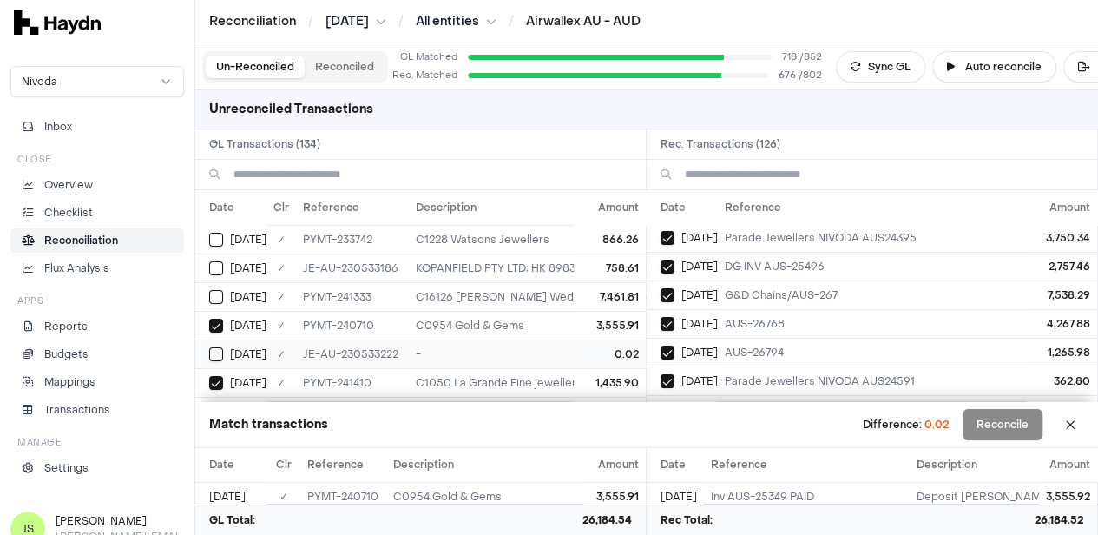
click at [222, 354] on button "Select GL transaction 8190506" at bounding box center [216, 354] width 14 height 14
click at [221, 347] on button "Select GL transaction 8190506" at bounding box center [216, 354] width 14 height 14
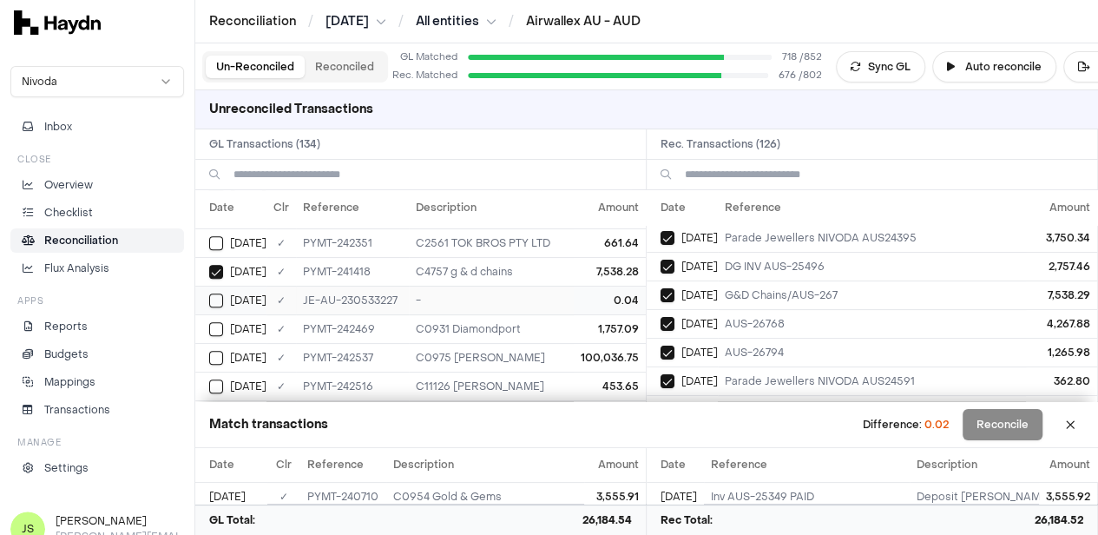
scroll to position [347, 0]
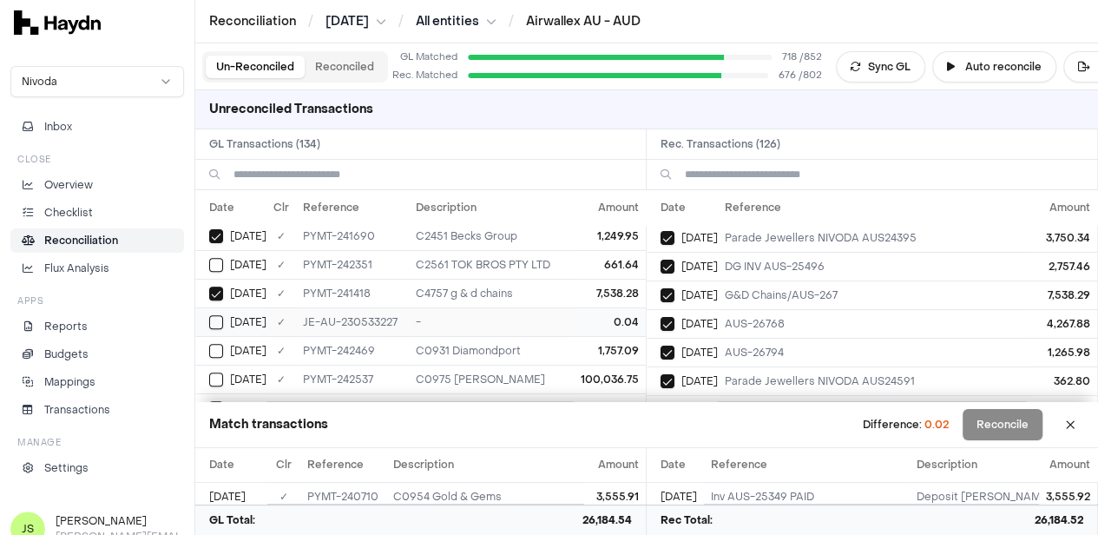
click at [225, 315] on div "Jun 17" at bounding box center [237, 322] width 57 height 14
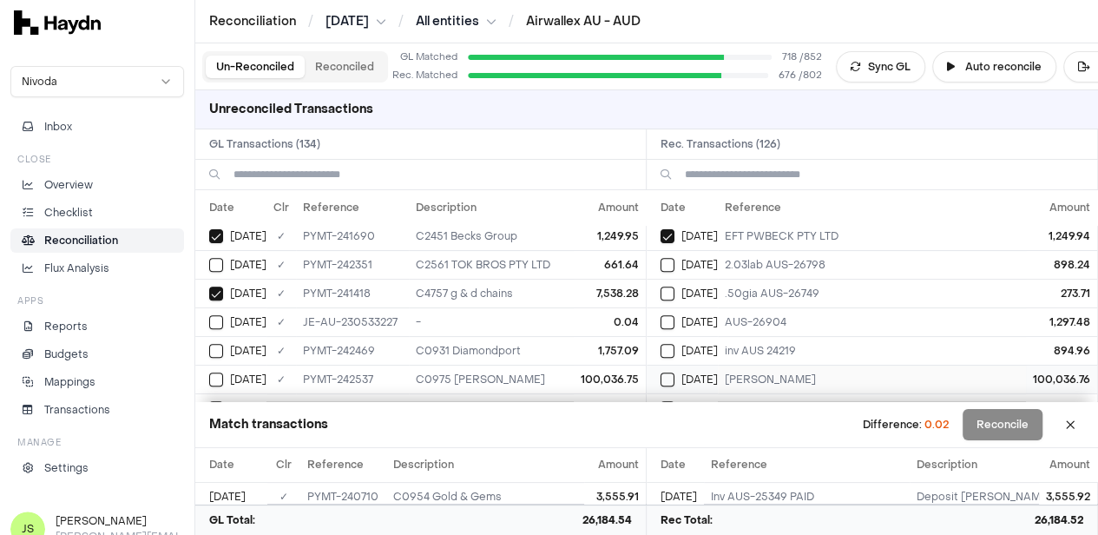
click at [675, 373] on button "Select reconciliation transaction 40900" at bounding box center [668, 380] width 14 height 14
click at [219, 376] on button "Select GL transaction 8190916" at bounding box center [216, 380] width 14 height 14
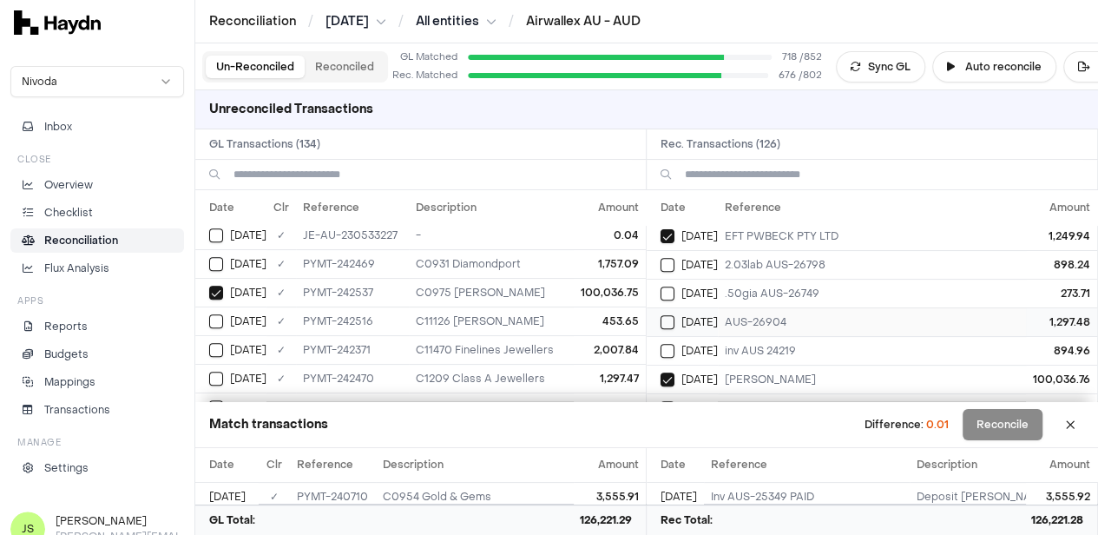
scroll to position [434, 0]
click at [227, 257] on div "Jun 17" at bounding box center [237, 264] width 57 height 14
click at [675, 314] on button "Select reconciliation transaction 40897" at bounding box center [668, 321] width 14 height 14
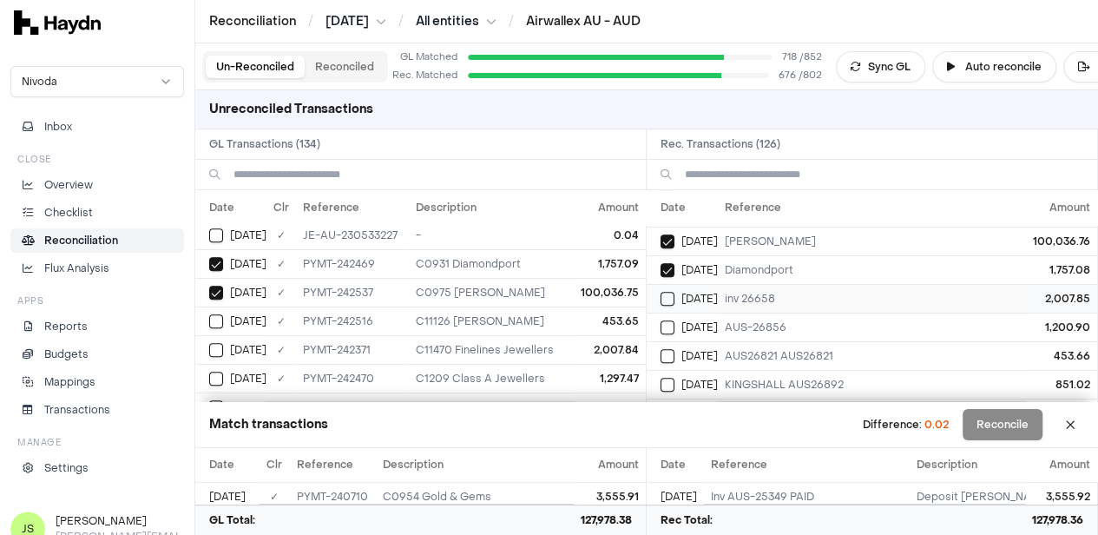
scroll to position [521, 0]
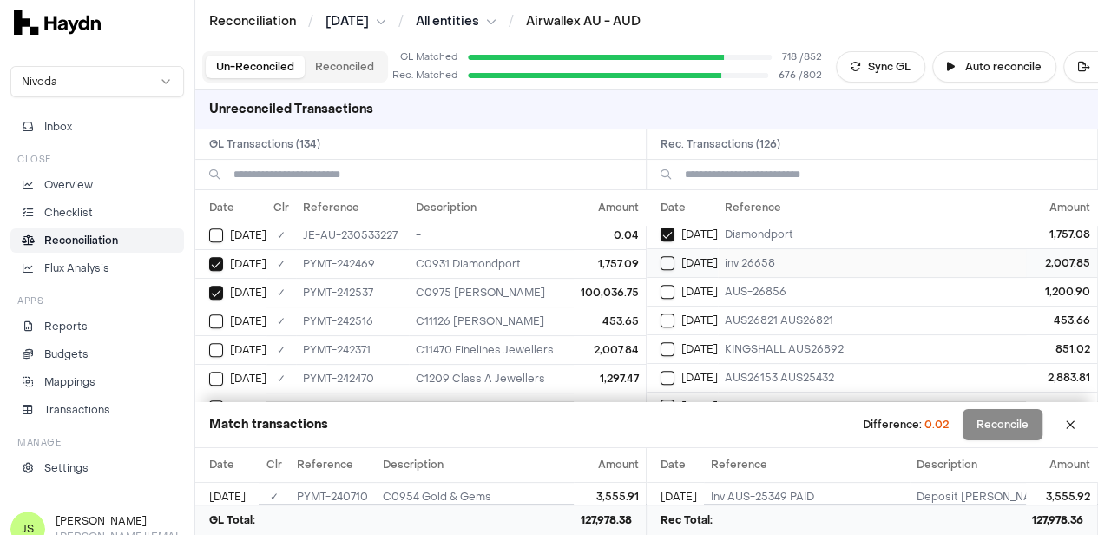
click at [665, 250] on td "Jun 17" at bounding box center [682, 262] width 71 height 29
click at [218, 343] on button "Select GL transaction 8190905" at bounding box center [216, 350] width 14 height 14
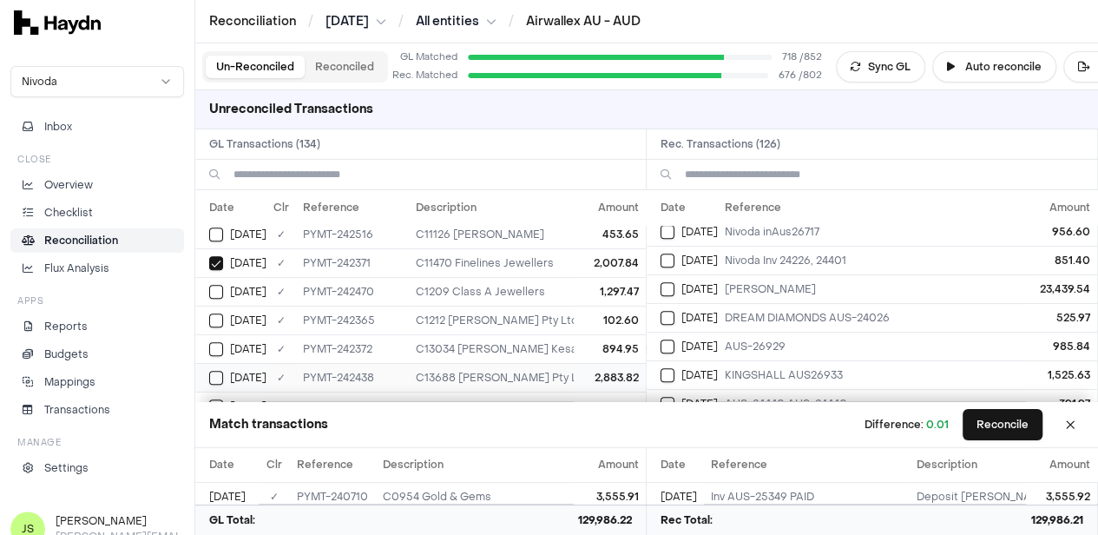
click at [222, 371] on button "Select GL transaction 8190909" at bounding box center [216, 378] width 14 height 14
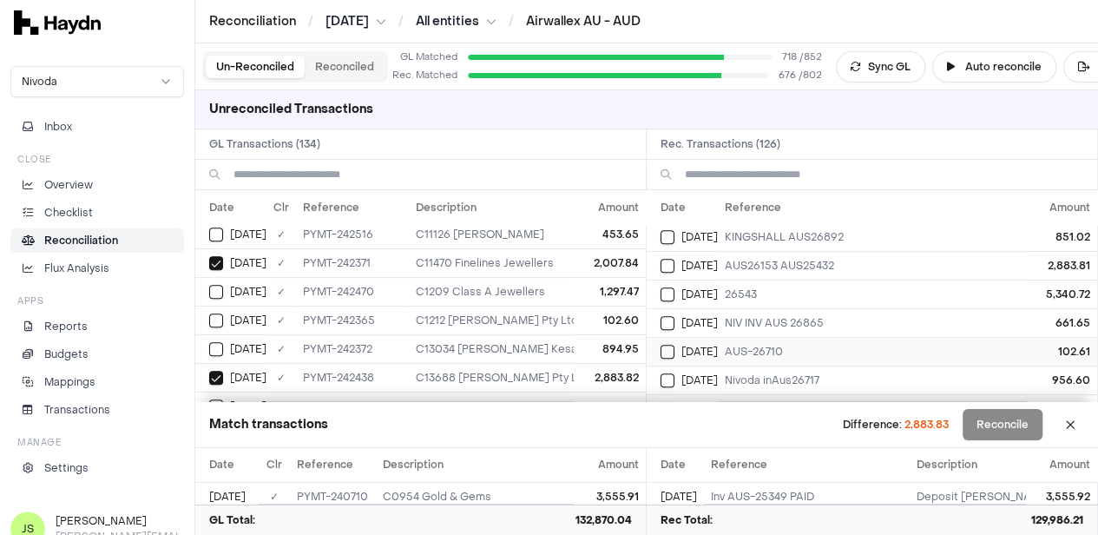
scroll to position [608, 0]
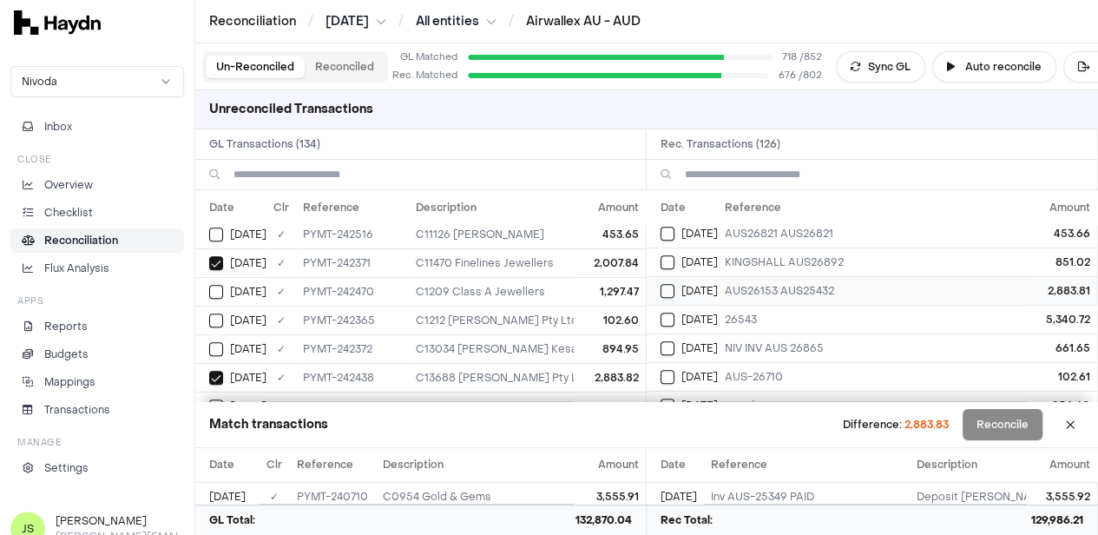
click at [675, 289] on button "Select reconciliation transaction 40892" at bounding box center [668, 291] width 14 height 14
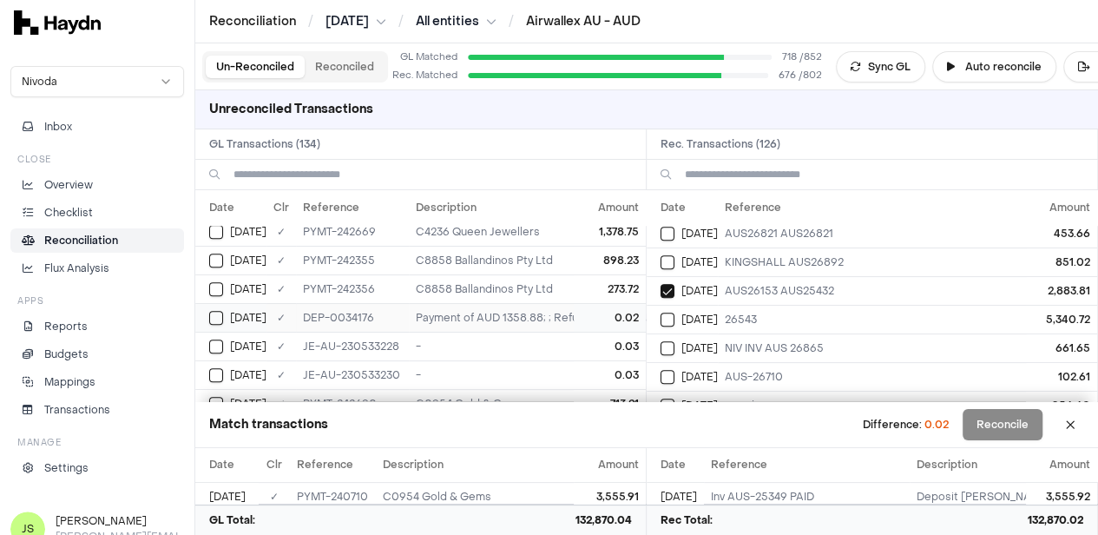
click at [221, 311] on button "Select GL transaction 8190478" at bounding box center [216, 318] width 14 height 14
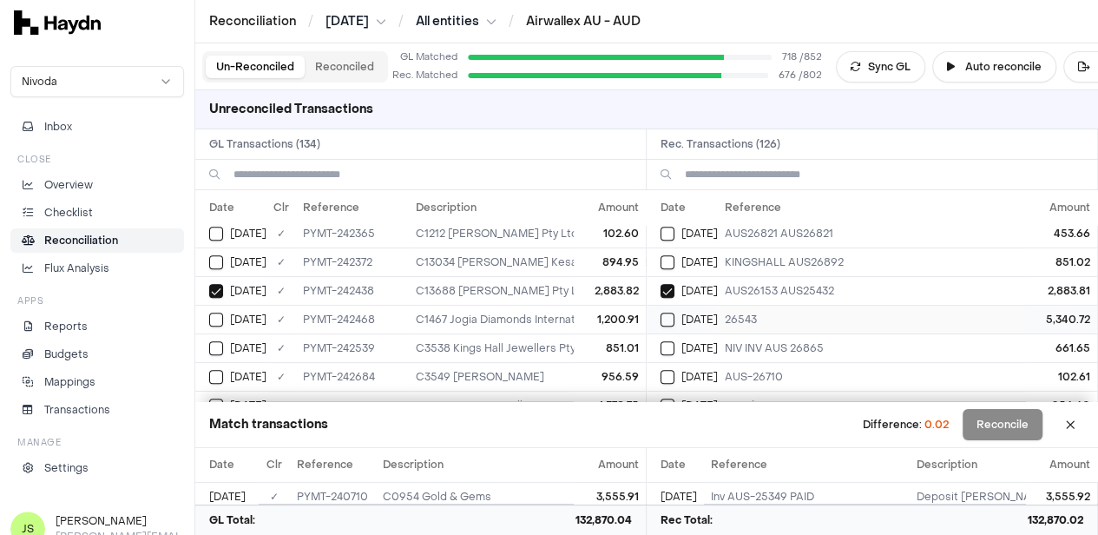
scroll to position [521, 0]
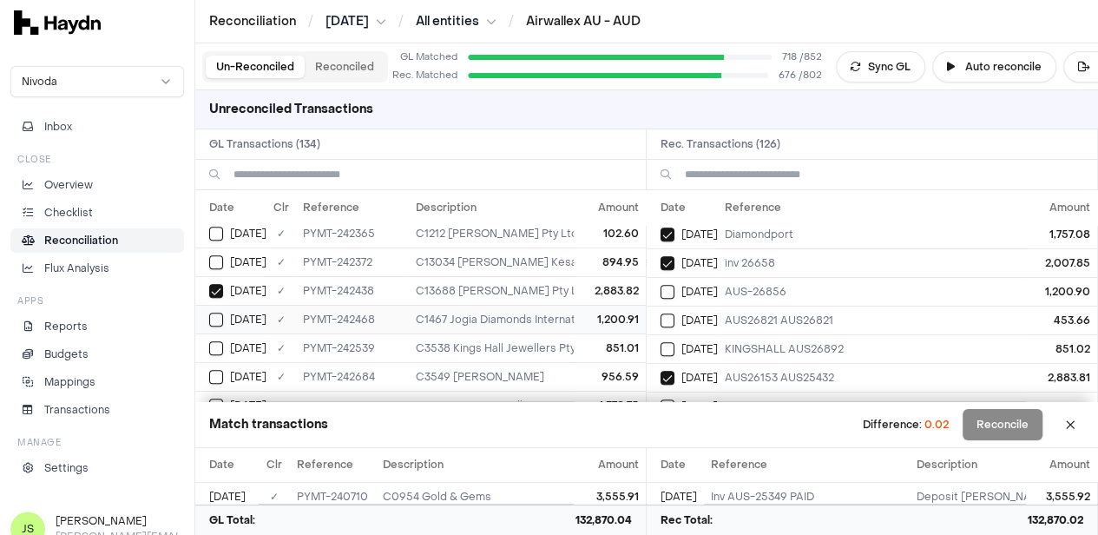
click at [219, 313] on button "Select GL transaction 8190910" at bounding box center [216, 320] width 14 height 14
click at [670, 289] on button "Select reconciliation transaction 40896" at bounding box center [668, 292] width 14 height 14
click at [682, 346] on div "Jun 17" at bounding box center [689, 349] width 57 height 14
click at [211, 341] on button "Select GL transaction 8190917" at bounding box center [216, 348] width 14 height 14
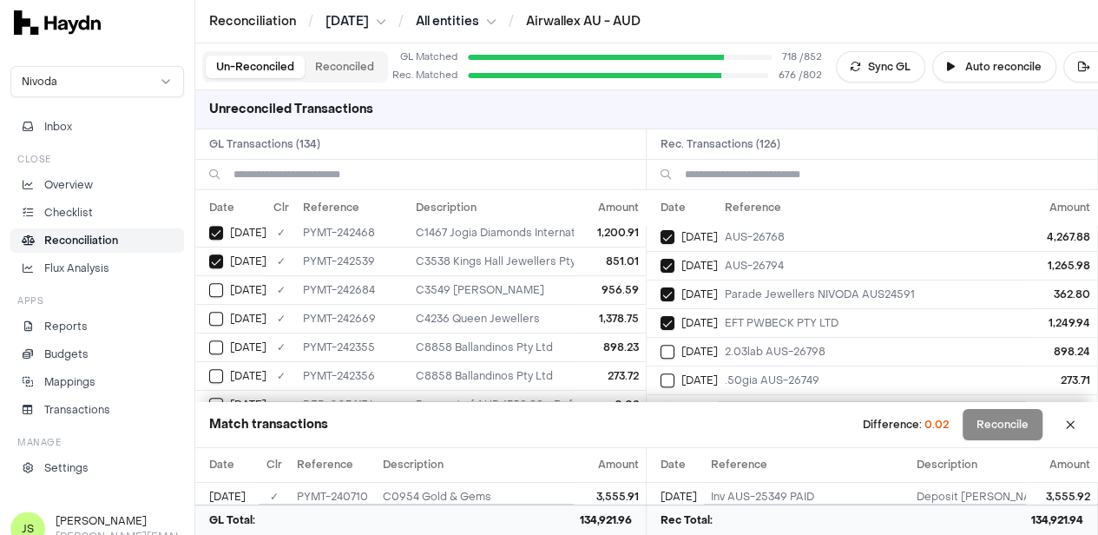
scroll to position [347, 0]
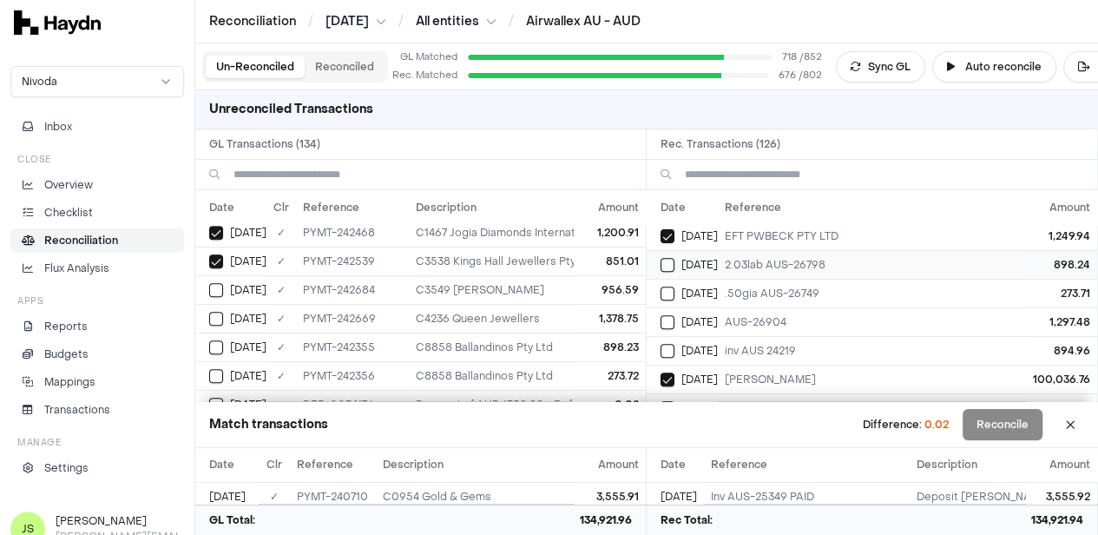
click at [674, 259] on button "Select reconciliation transaction 40876" at bounding box center [668, 265] width 14 height 14
click at [210, 340] on button "Select GL transaction 8190897" at bounding box center [216, 347] width 14 height 14
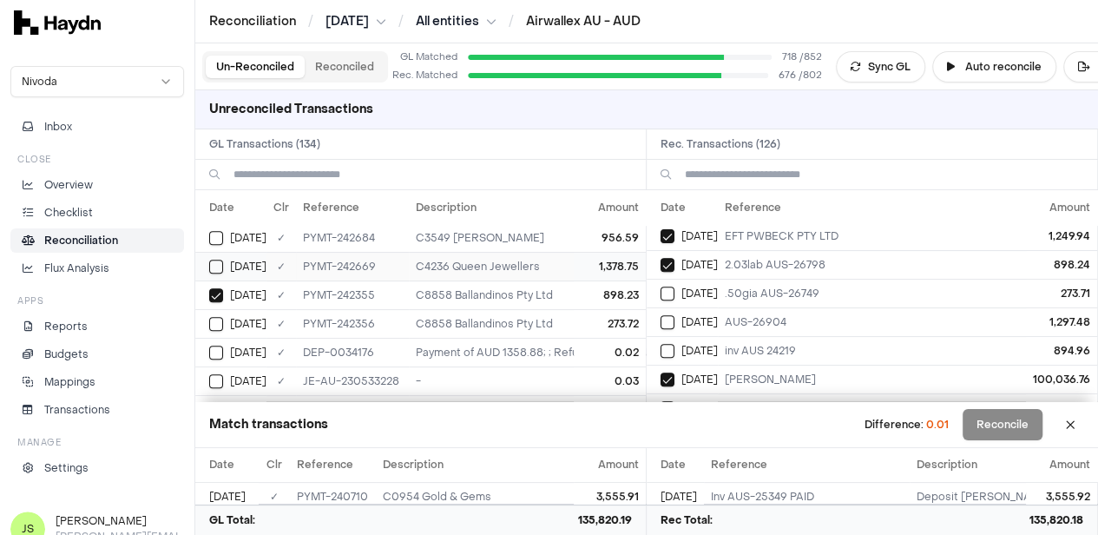
scroll to position [781, 0]
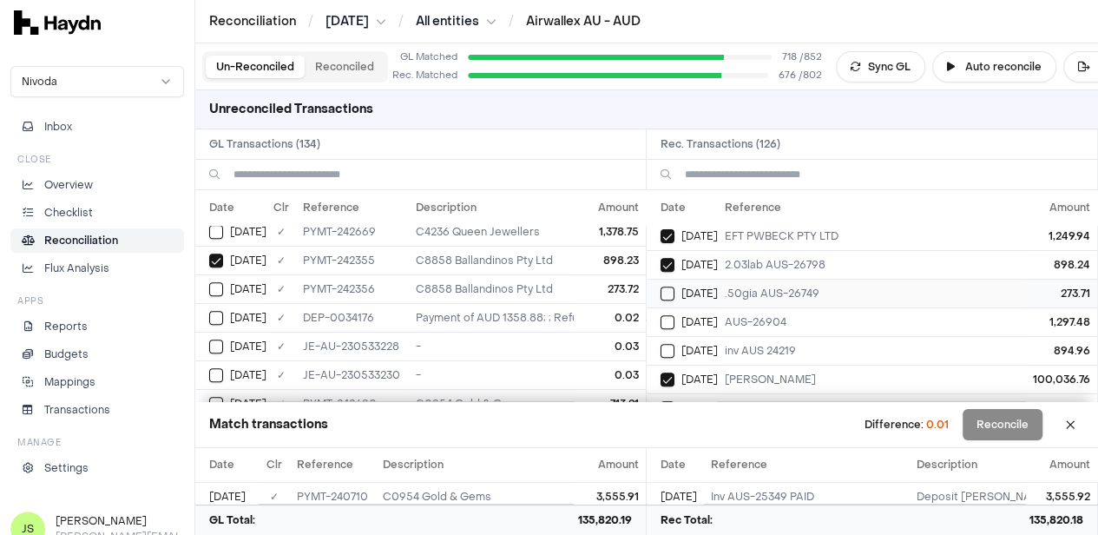
click at [675, 289] on button "Select reconciliation transaction 40877" at bounding box center [668, 294] width 14 height 14
click at [216, 287] on td "Jun 17" at bounding box center [230, 288] width 71 height 29
click at [685, 288] on div "Jun 17" at bounding box center [689, 294] width 57 height 14
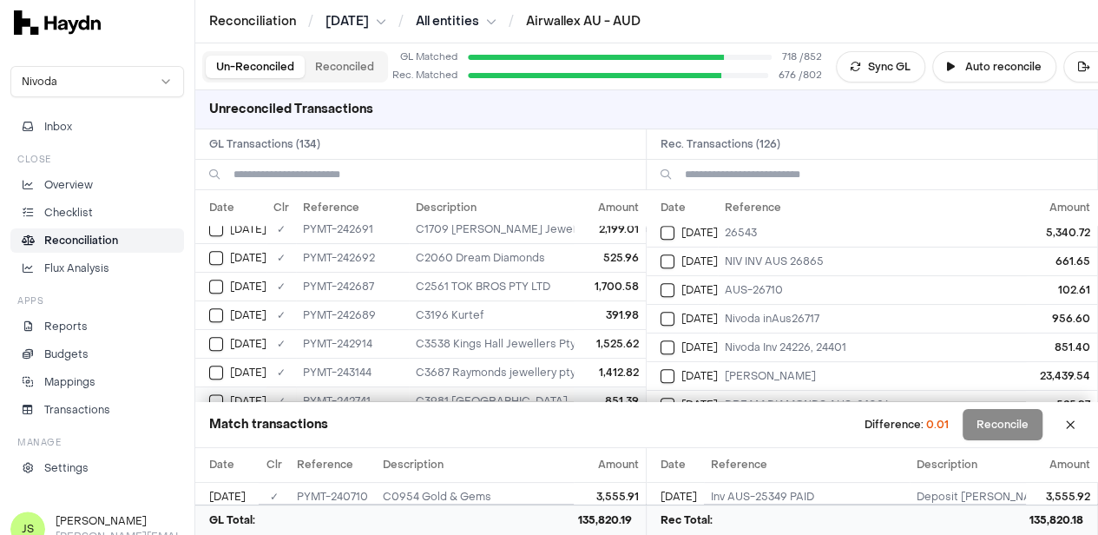
scroll to position [1129, 0]
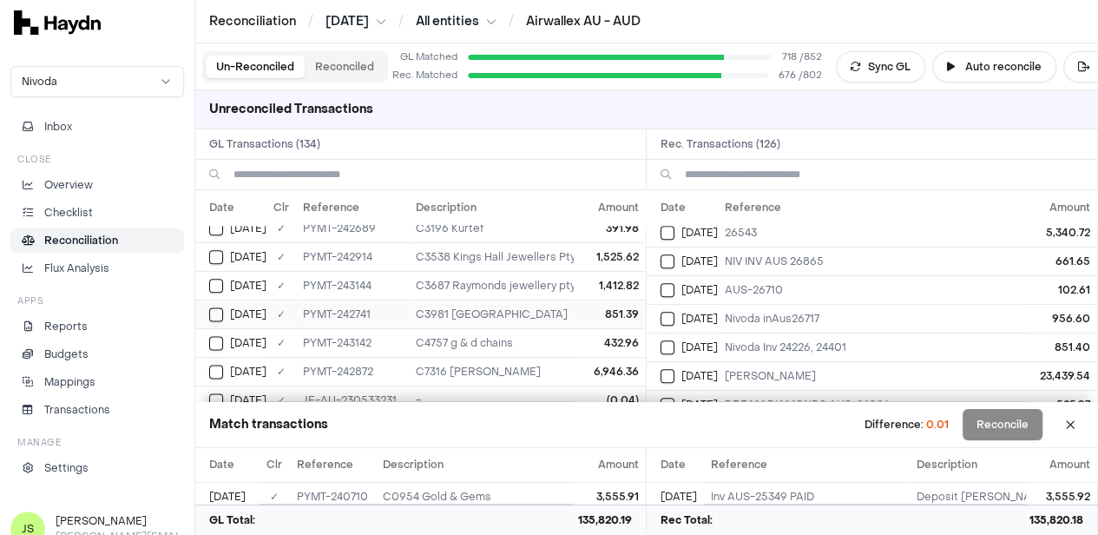
click at [227, 307] on div "Jun 18" at bounding box center [237, 314] width 57 height 14
click at [675, 340] on button "Select reconciliation transaction 40924" at bounding box center [668, 347] width 14 height 14
click at [1014, 419] on button "Reconcile" at bounding box center [1003, 424] width 80 height 31
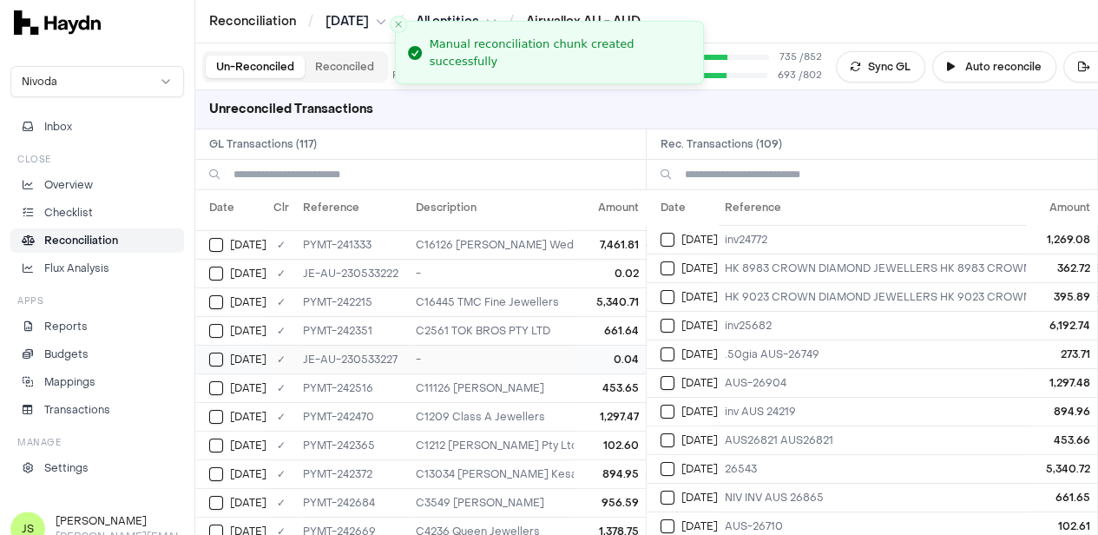
scroll to position [0, 0]
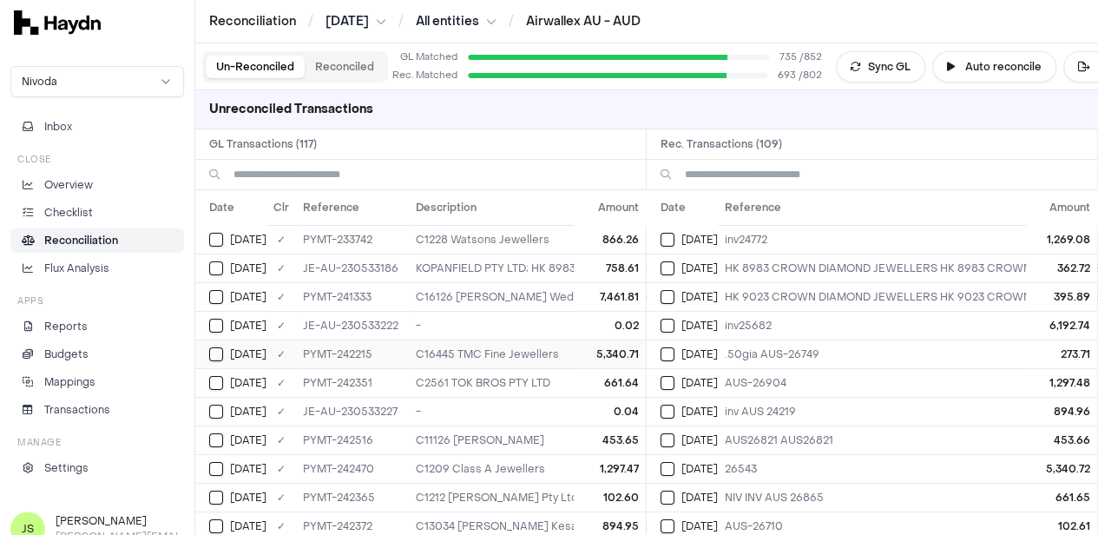
click at [219, 349] on button "Select GL transaction 8190894" at bounding box center [216, 354] width 14 height 14
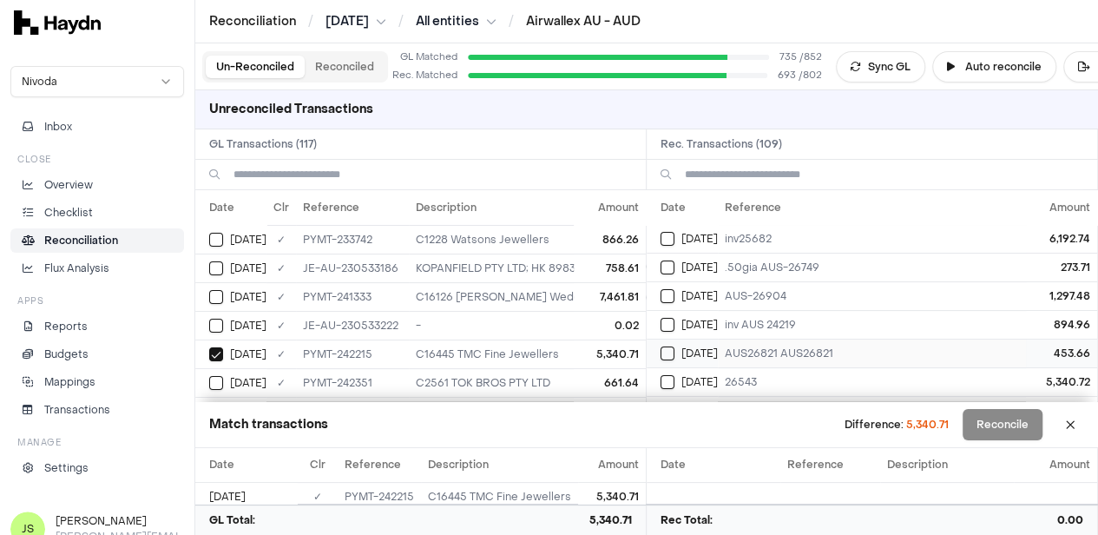
scroll to position [174, 0]
click at [685, 288] on div "Jun 17" at bounding box center [689, 295] width 57 height 14
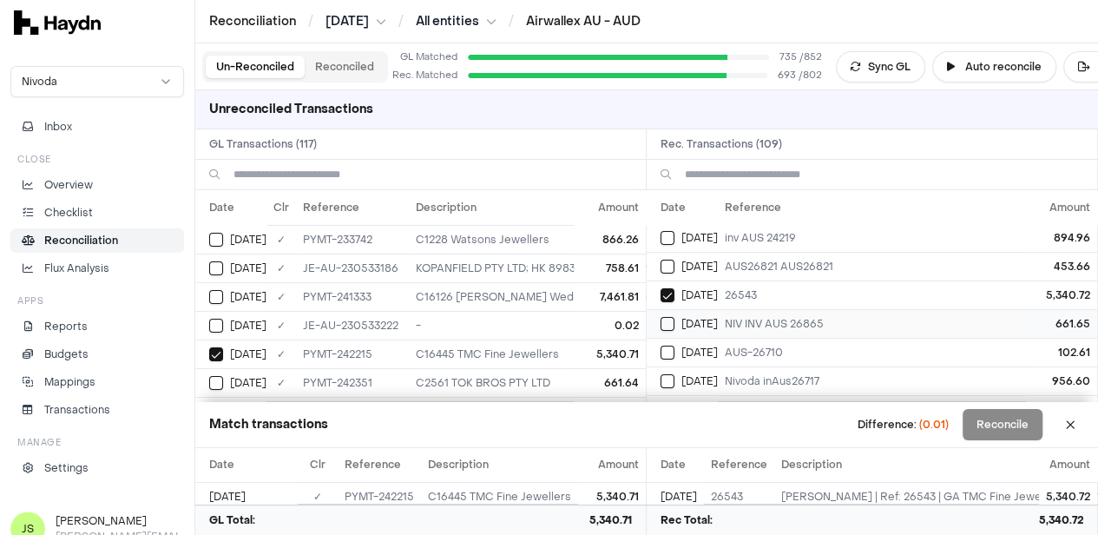
click at [681, 312] on td "Jun 17" at bounding box center [682, 323] width 71 height 29
click at [222, 376] on button "Select GL transaction 8190895" at bounding box center [216, 383] width 14 height 14
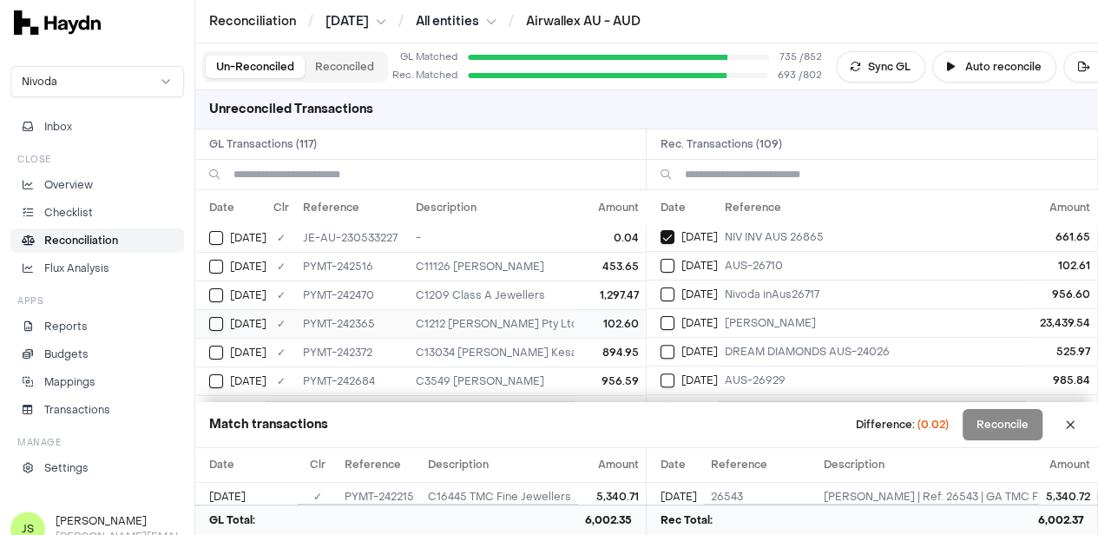
click at [222, 317] on button "Select GL transaction 8190902" at bounding box center [216, 324] width 14 height 14
click at [670, 260] on button "Select reconciliation transaction 40882" at bounding box center [668, 266] width 14 height 14
click at [214, 374] on button "Select GL transaction 8190920" at bounding box center [216, 381] width 14 height 14
click at [664, 286] on td "Jun 18" at bounding box center [682, 294] width 71 height 29
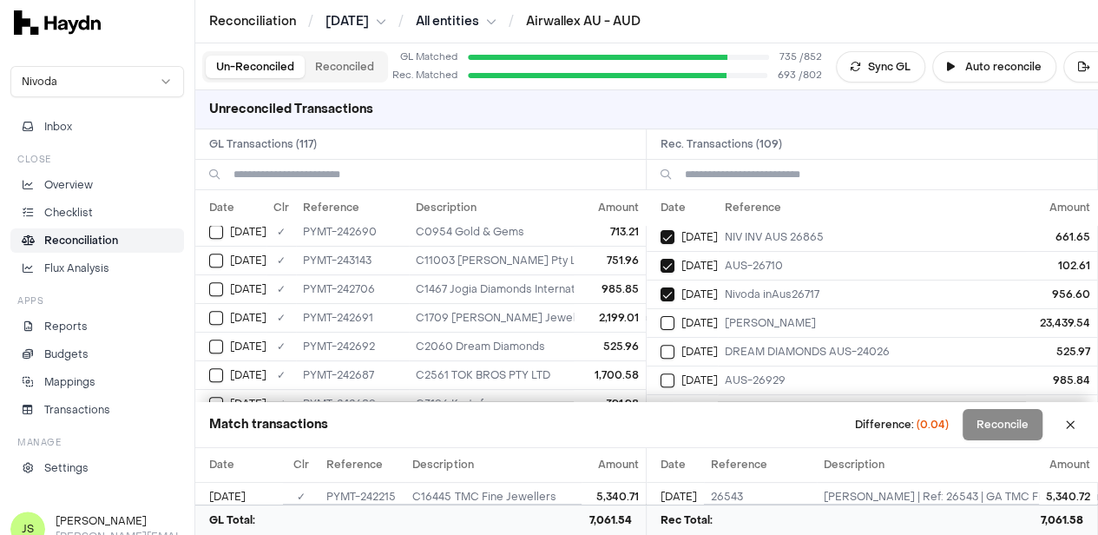
scroll to position [521, 0]
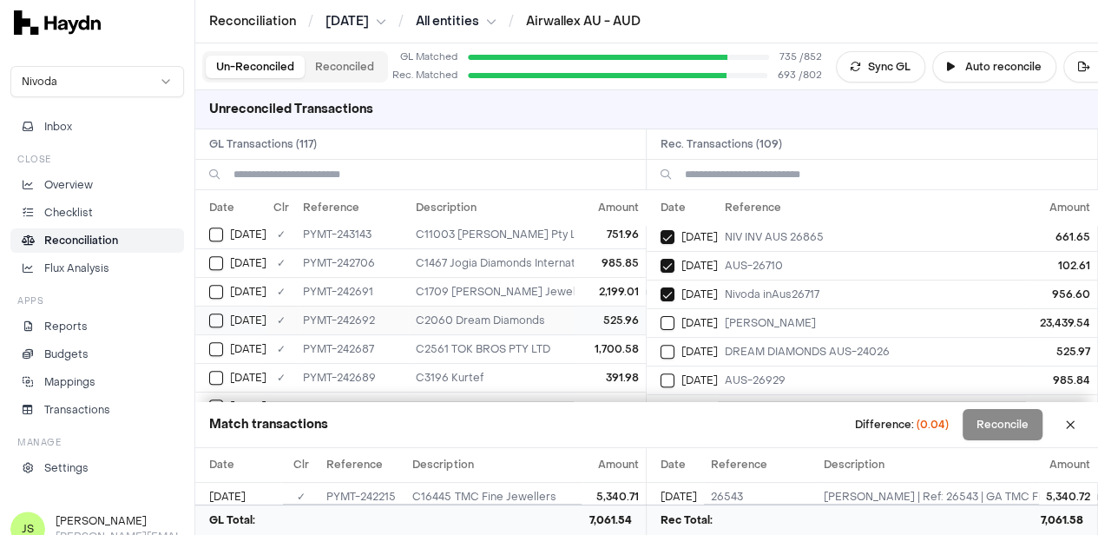
click at [216, 313] on button "Select GL transaction 8190926" at bounding box center [216, 320] width 14 height 14
click at [670, 348] on button "Select reconciliation transaction 40917" at bounding box center [668, 352] width 14 height 14
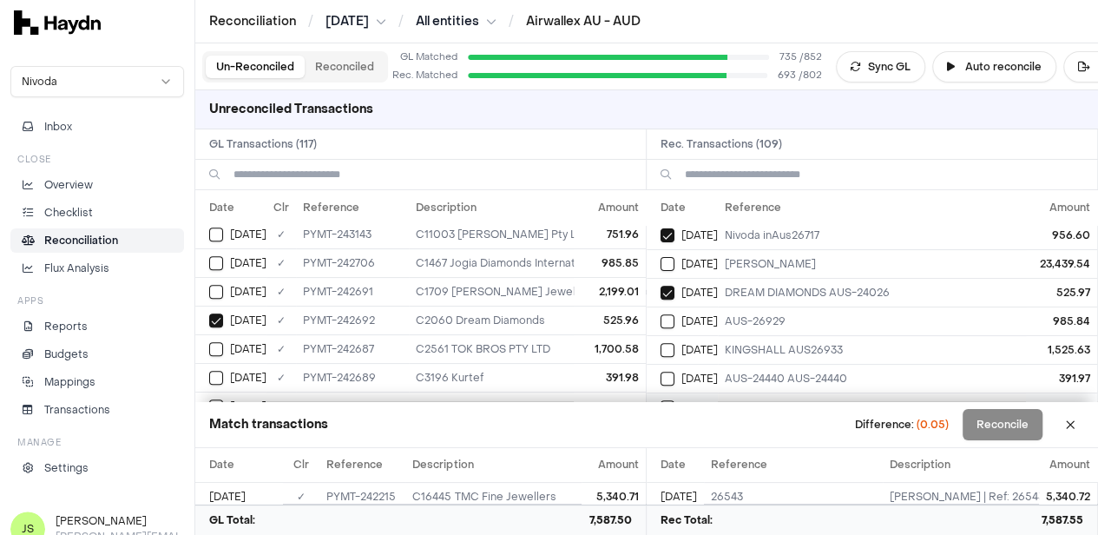
scroll to position [347, 0]
click at [225, 256] on div "Jun 18" at bounding box center [237, 263] width 57 height 14
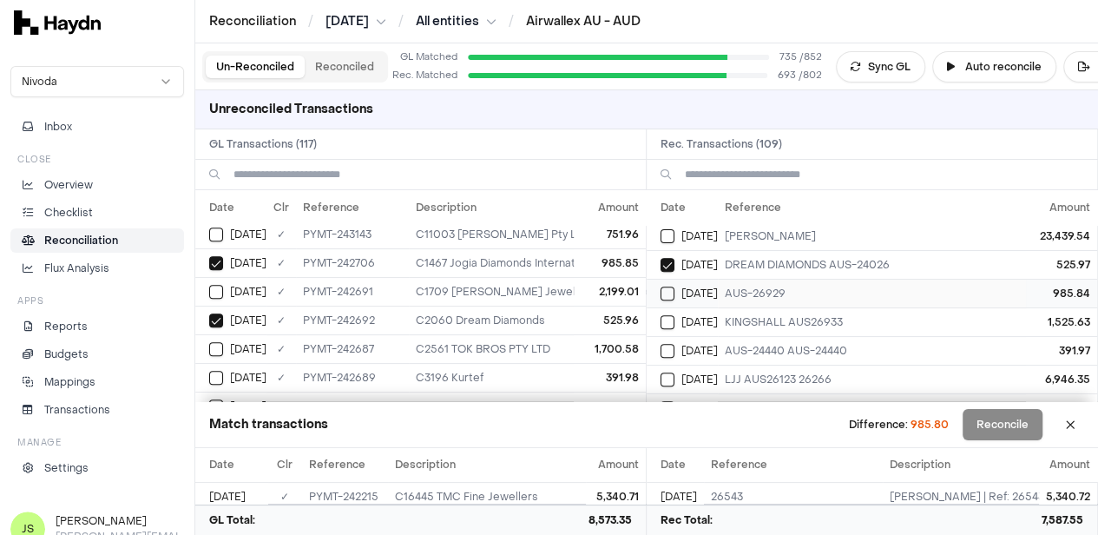
click at [675, 287] on button "Select reconciliation transaction 40923" at bounding box center [668, 294] width 14 height 14
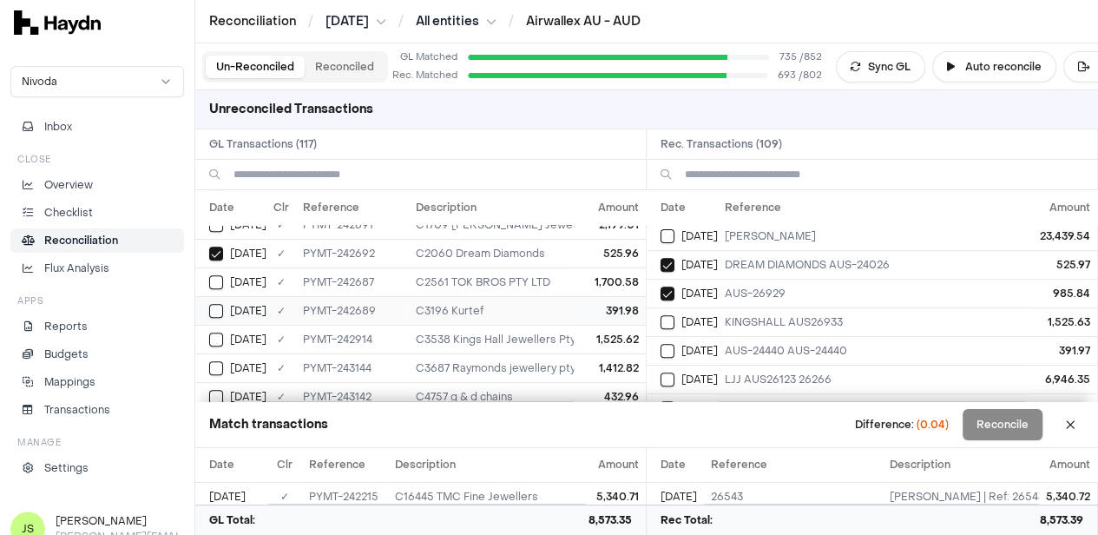
scroll to position [608, 0]
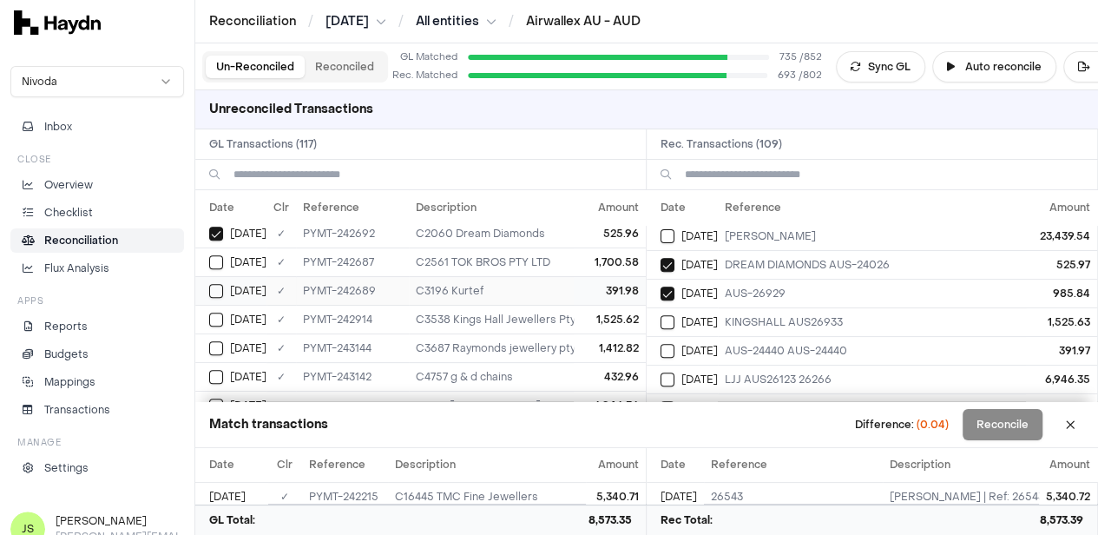
click at [216, 284] on button "Select GL transaction 8190923" at bounding box center [216, 291] width 14 height 14
click at [672, 344] on button "Select reconciliation transaction 40911" at bounding box center [668, 351] width 14 height 14
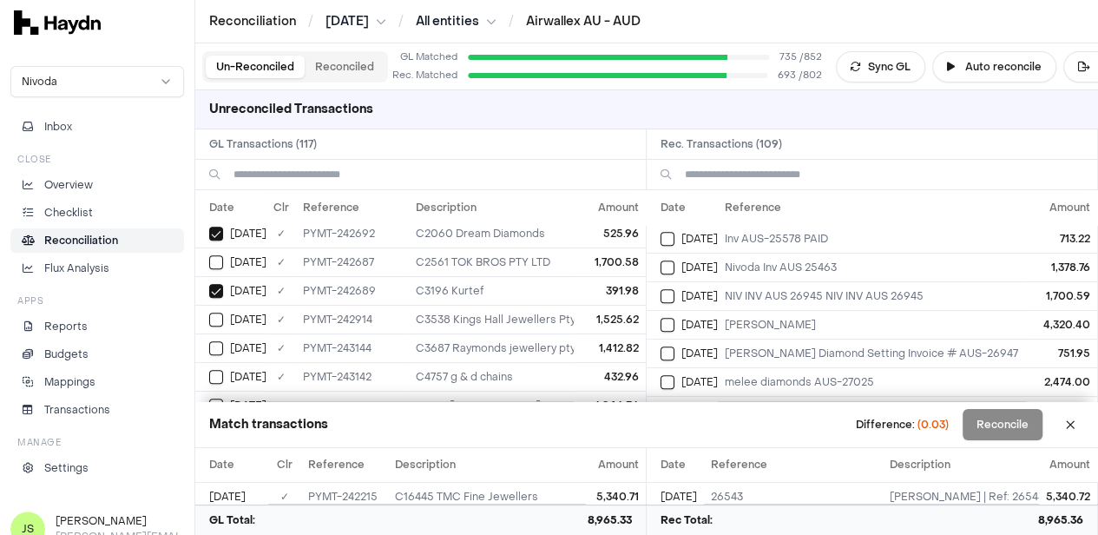
scroll to position [521, 0]
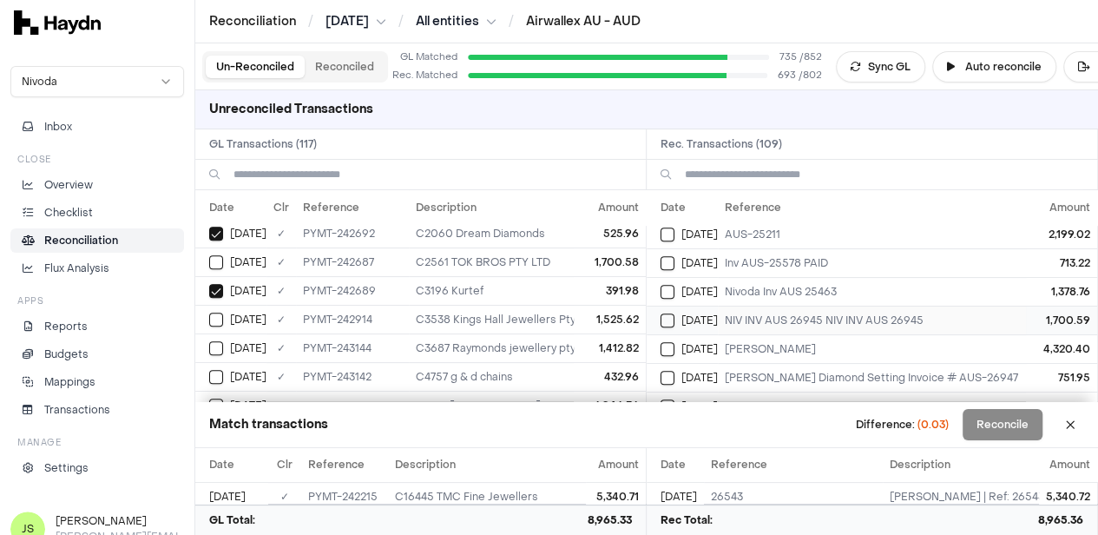
click at [684, 313] on div "Jun 18" at bounding box center [689, 320] width 57 height 14
click at [209, 255] on div "Jun 18" at bounding box center [237, 262] width 57 height 14
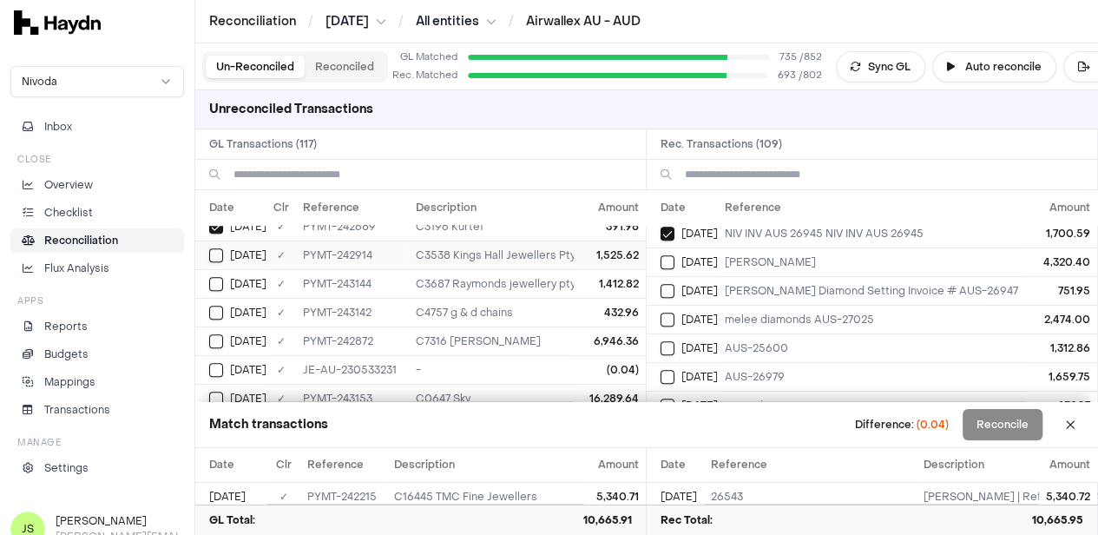
scroll to position [695, 0]
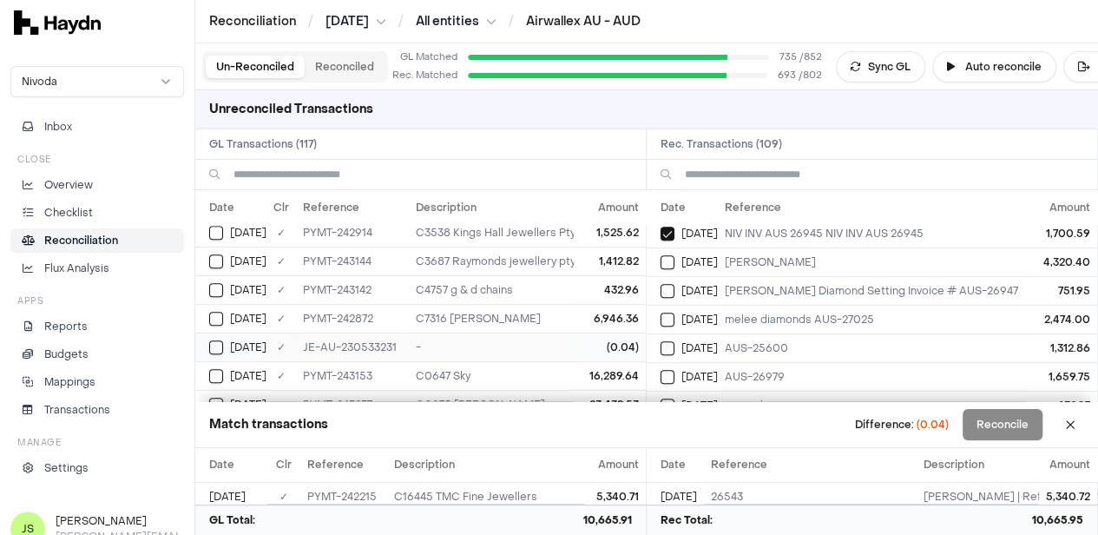
click at [212, 340] on button "Select GL transaction 8190513" at bounding box center [216, 347] width 14 height 14
click at [219, 341] on button "Select GL transaction 8190513" at bounding box center [216, 347] width 14 height 14
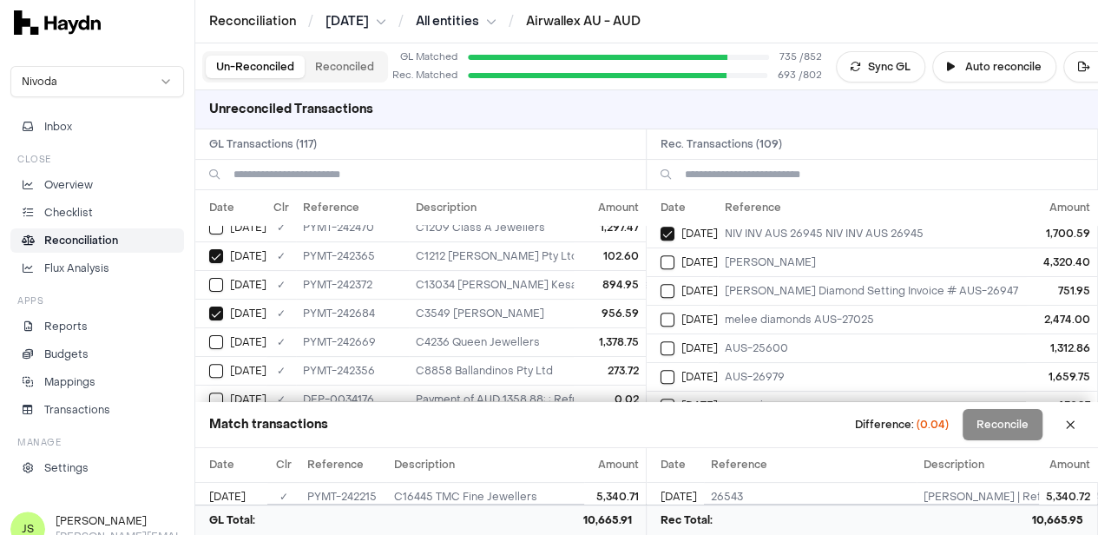
scroll to position [0, 0]
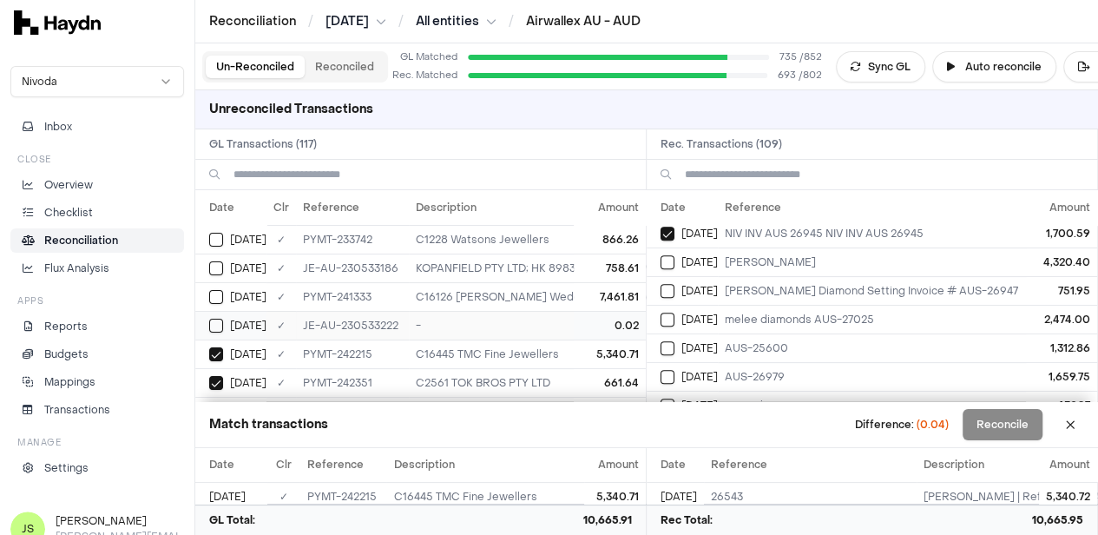
click at [218, 320] on button "Select GL transaction 8190506" at bounding box center [216, 326] width 14 height 14
click at [218, 322] on button "Select GL transaction 8190506" at bounding box center [216, 326] width 14 height 14
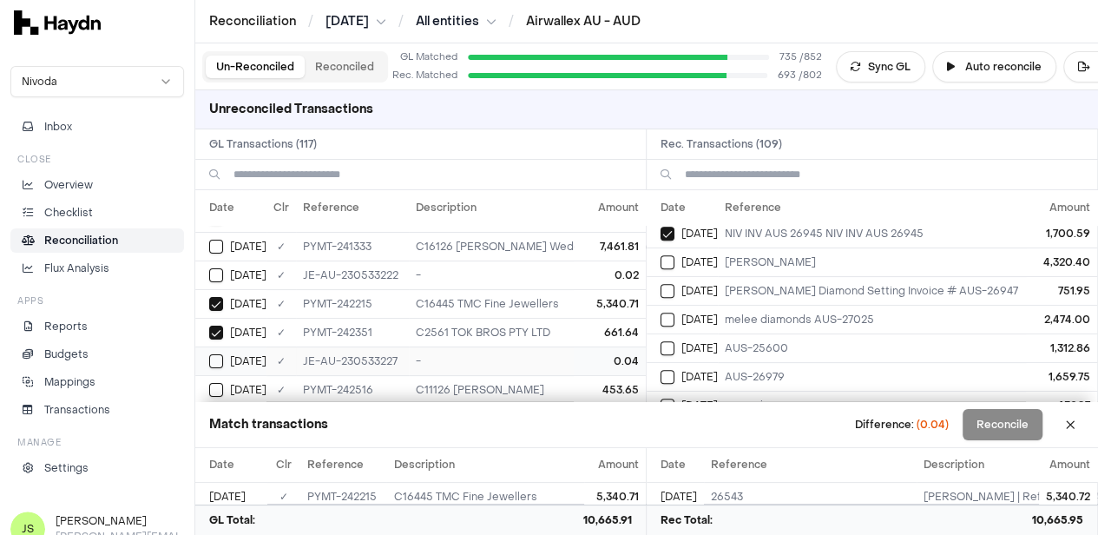
scroll to position [87, 0]
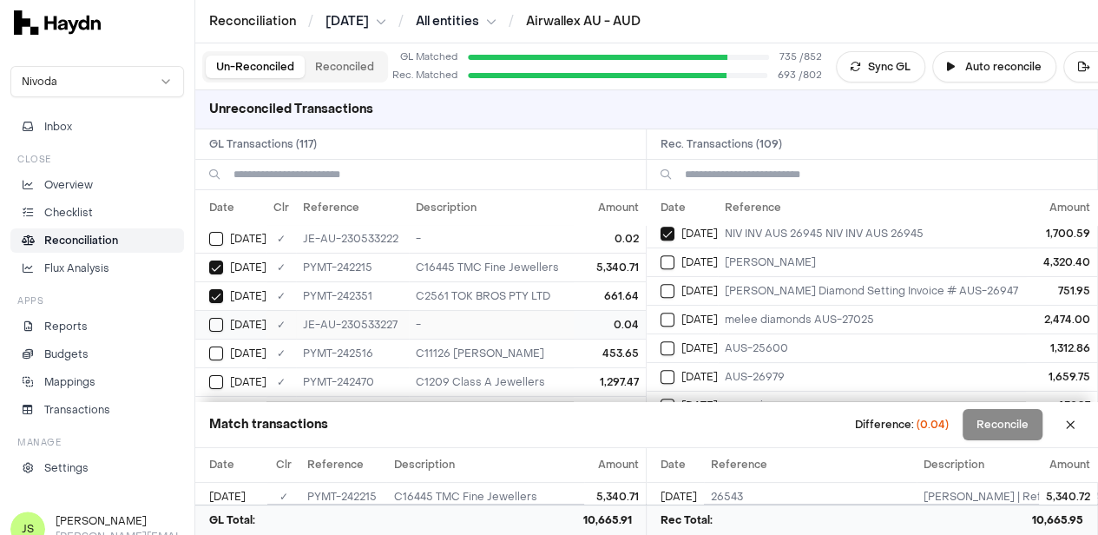
click at [216, 320] on button "Select GL transaction 8190509" at bounding box center [216, 325] width 14 height 14
click at [999, 419] on button "Reconcile" at bounding box center [1003, 424] width 80 height 31
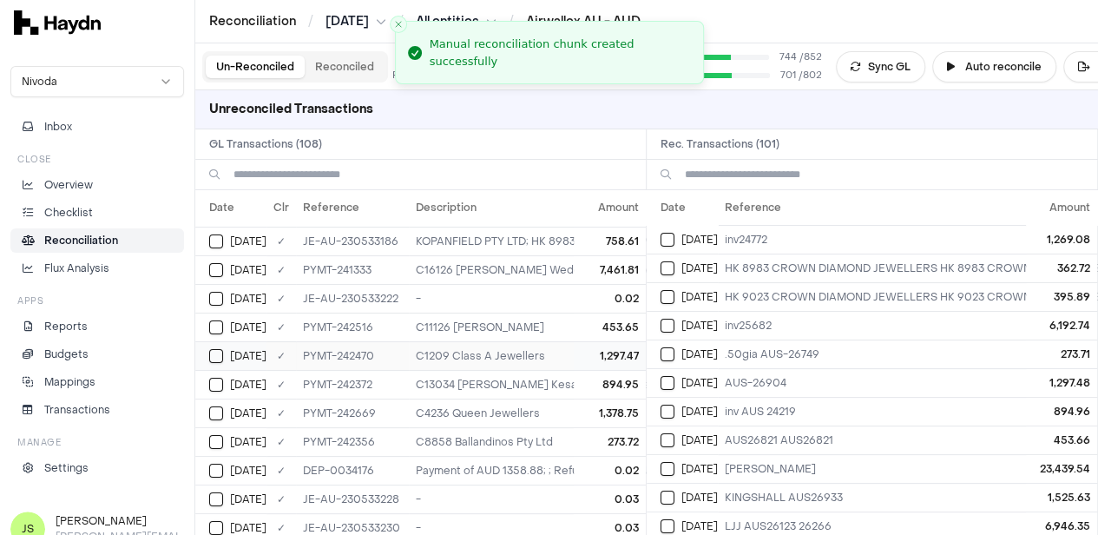
scroll to position [0, 0]
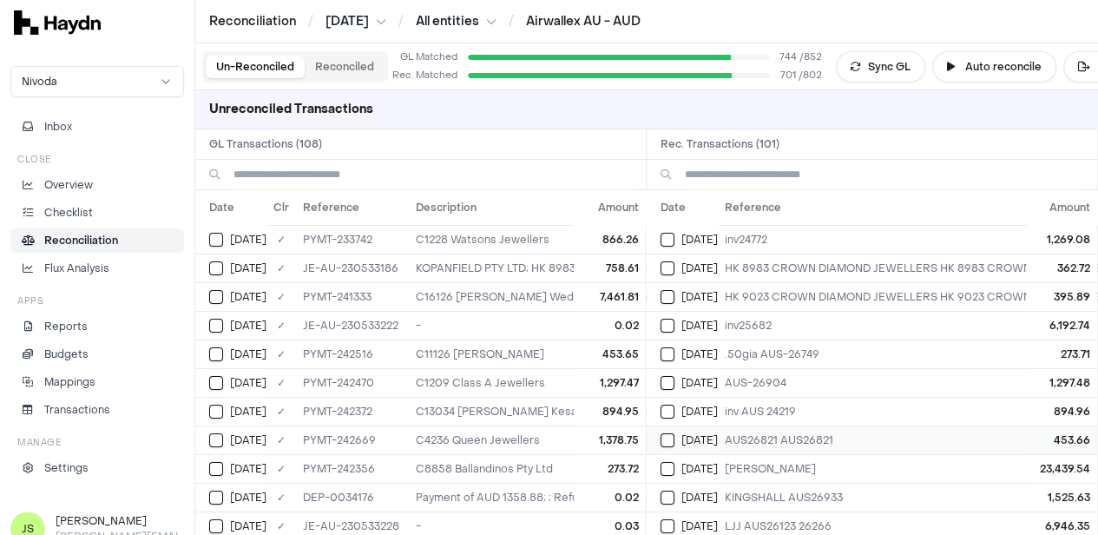
click at [684, 437] on div "Jun 17" at bounding box center [689, 440] width 57 height 14
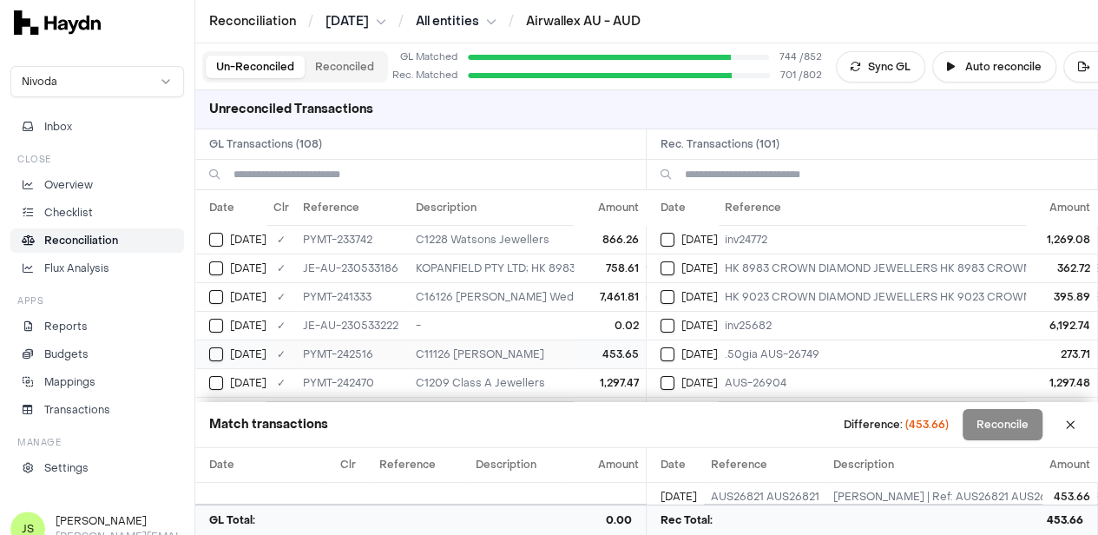
click at [204, 352] on td "Jun 17" at bounding box center [230, 354] width 71 height 29
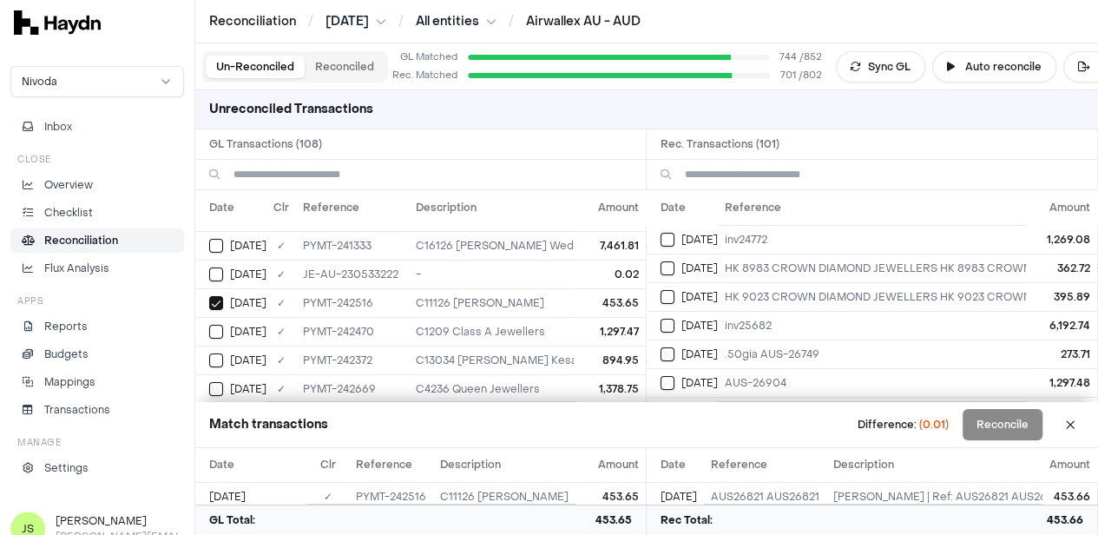
scroll to position [87, 0]
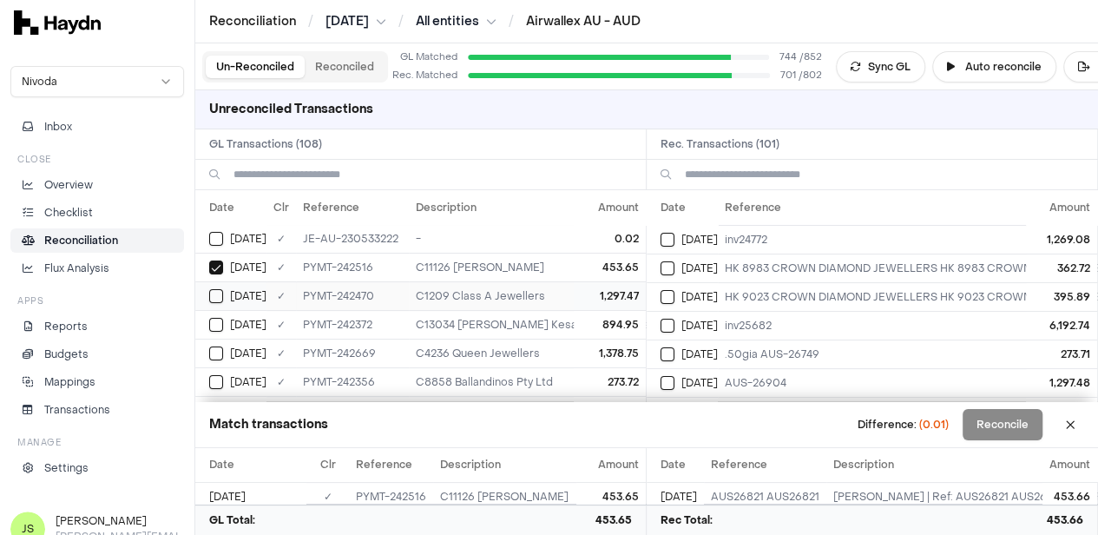
click at [207, 294] on td "Jun 17" at bounding box center [230, 295] width 71 height 29
click at [685, 378] on div "Jun 17" at bounding box center [689, 383] width 57 height 14
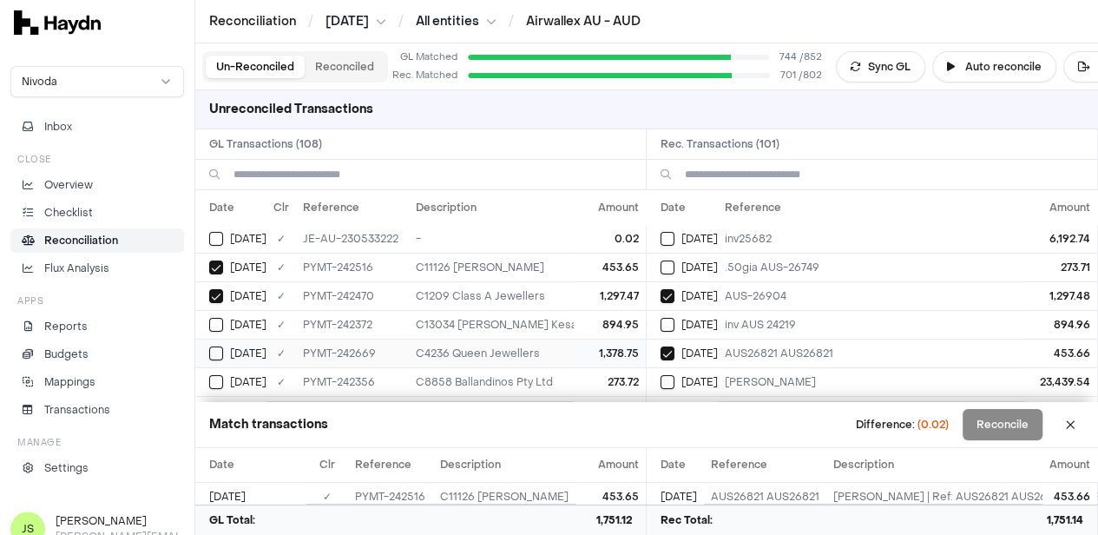
scroll to position [174, 0]
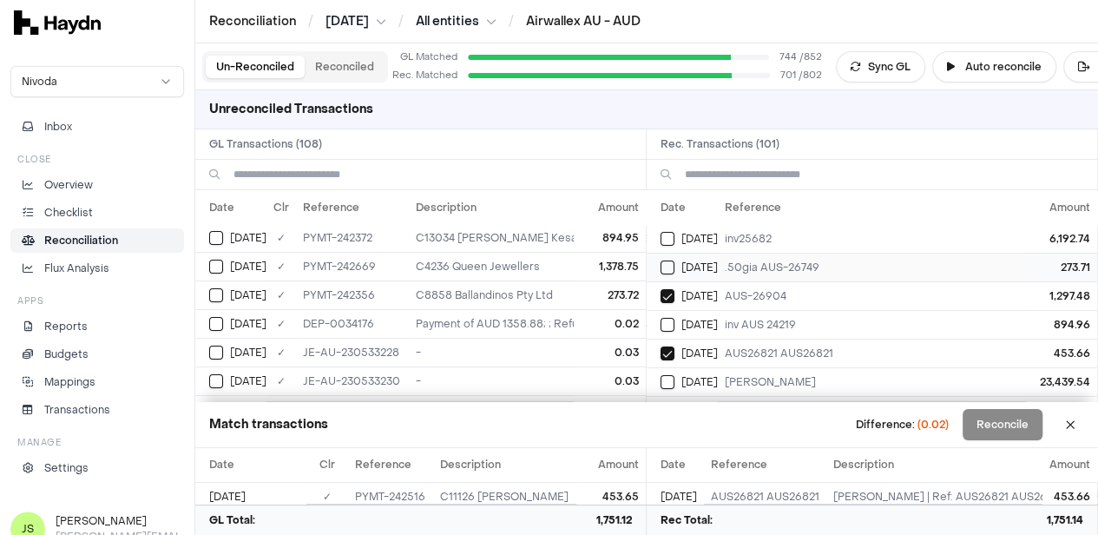
click at [667, 263] on button "Select reconciliation transaction 40877" at bounding box center [668, 267] width 14 height 14
click at [221, 288] on button "Select GL transaction 8190898" at bounding box center [216, 295] width 14 height 14
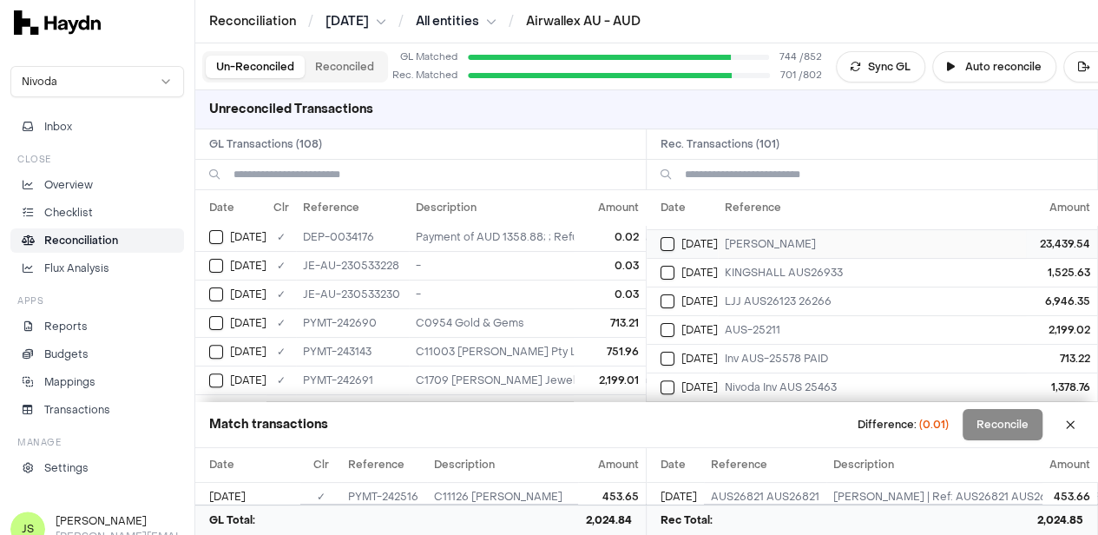
scroll to position [260, 0]
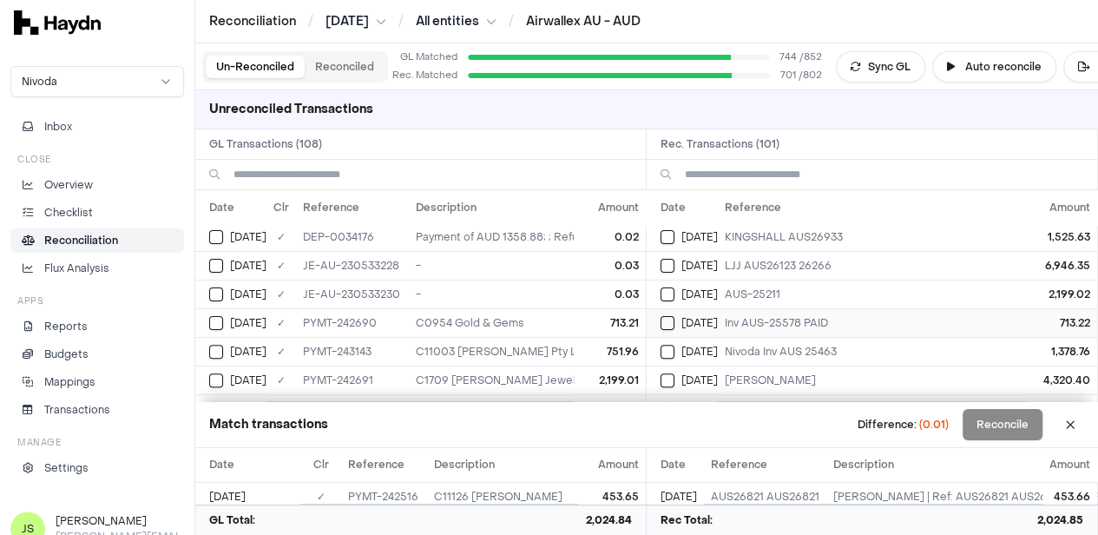
click at [669, 316] on button "Select reconciliation transaction 40914" at bounding box center [668, 323] width 14 height 14
click at [217, 319] on button "Select GL transaction 8190924" at bounding box center [216, 323] width 14 height 14
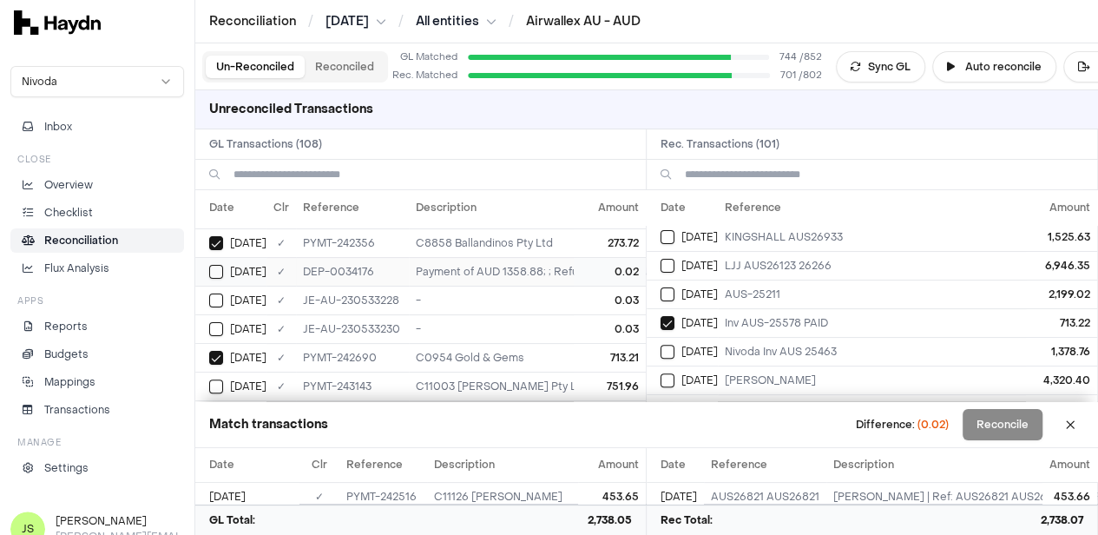
scroll to position [174, 0]
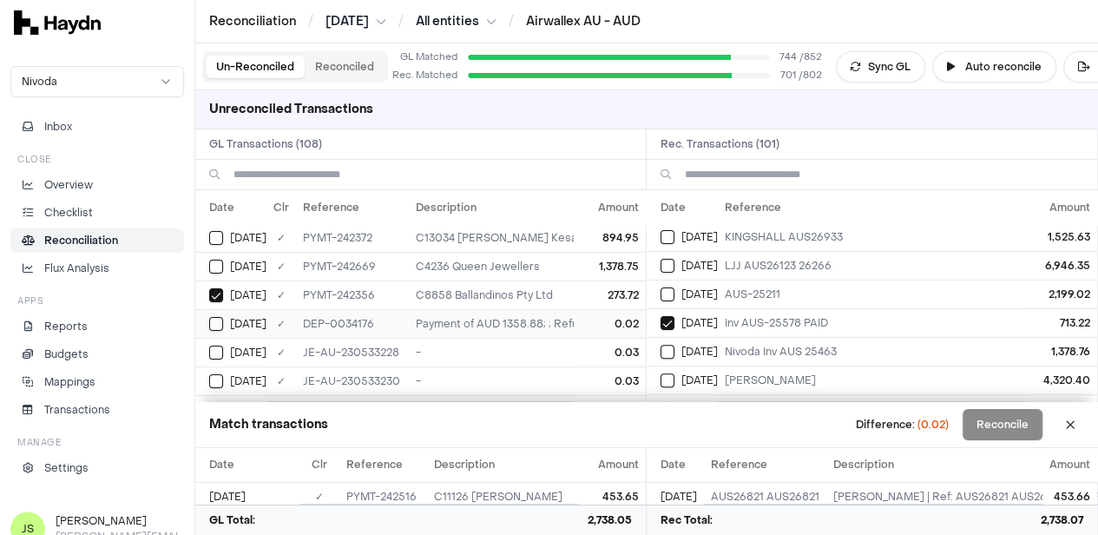
click at [221, 319] on button "Select GL transaction 8190478" at bounding box center [216, 324] width 14 height 14
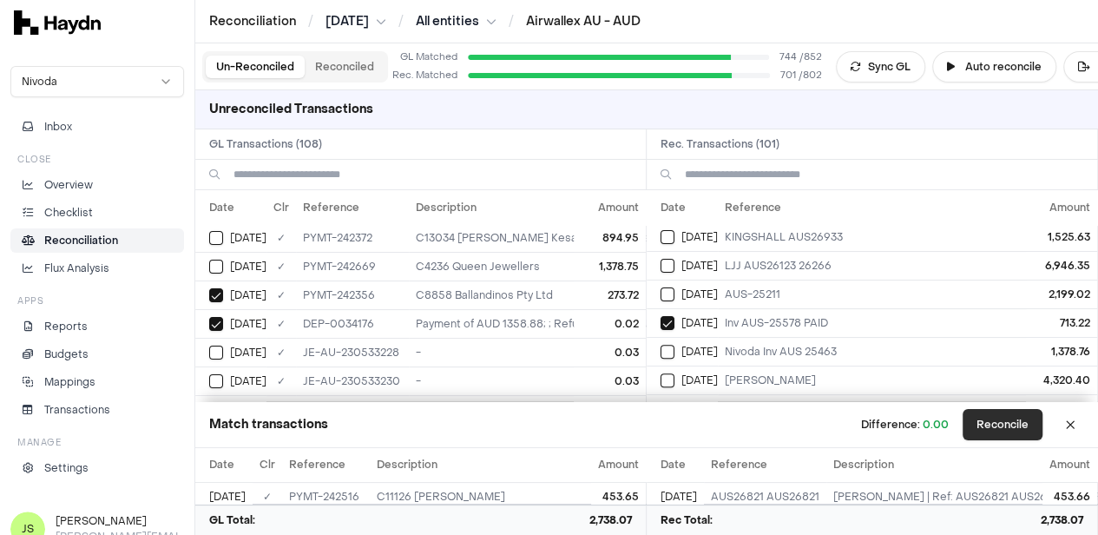
click at [986, 421] on button "Reconcile" at bounding box center [1003, 424] width 80 height 31
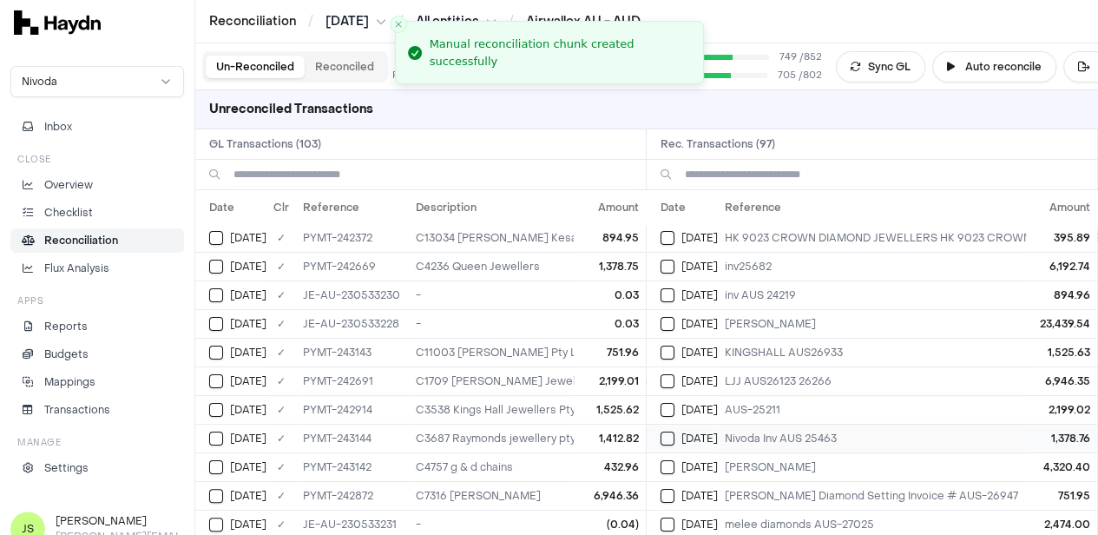
scroll to position [87, 0]
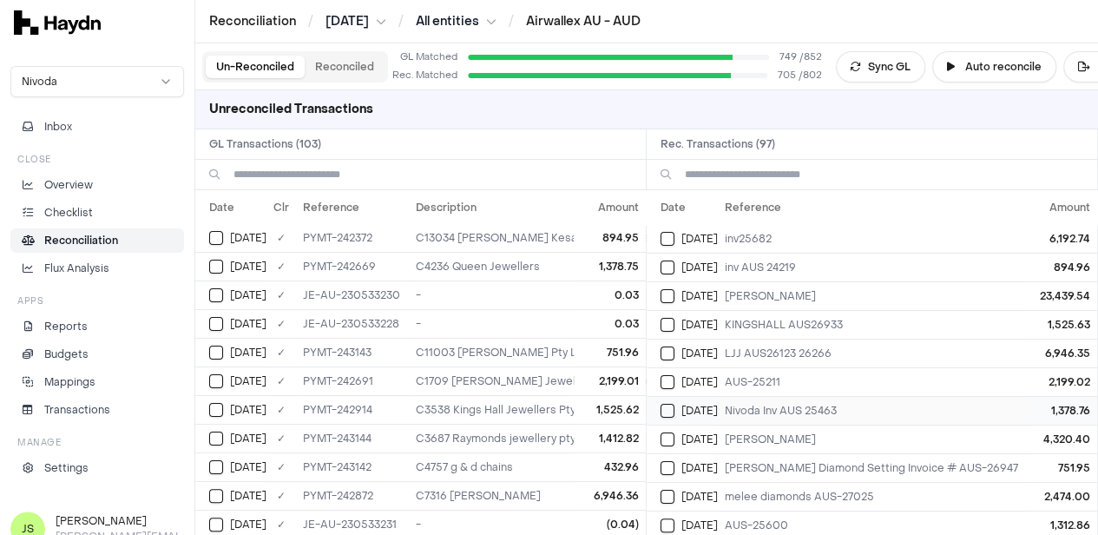
click at [671, 404] on button "Select reconciliation transaction 40906" at bounding box center [668, 411] width 14 height 14
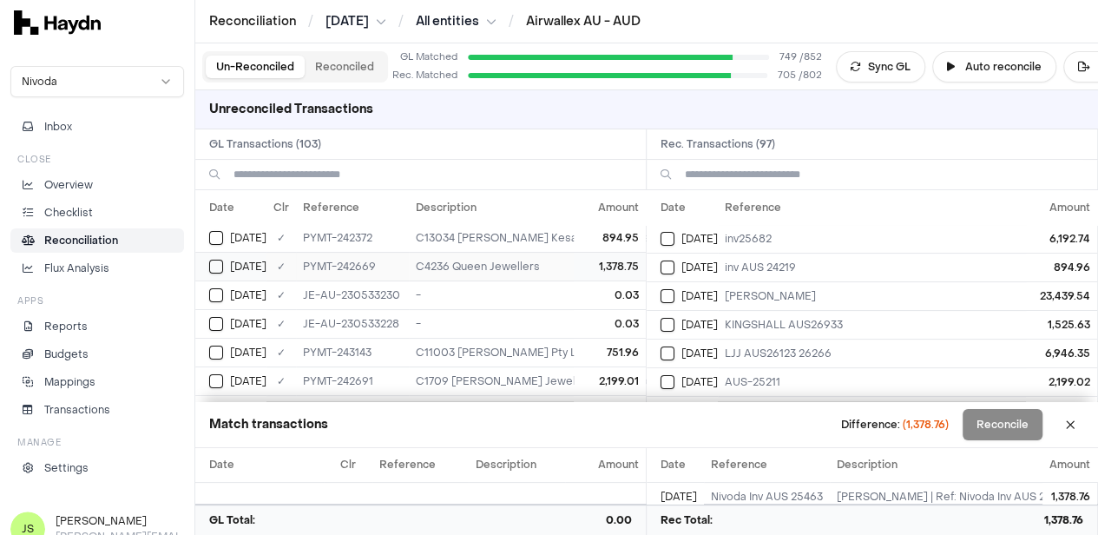
click at [220, 261] on button "Select GL transaction 8190918" at bounding box center [216, 267] width 14 height 14
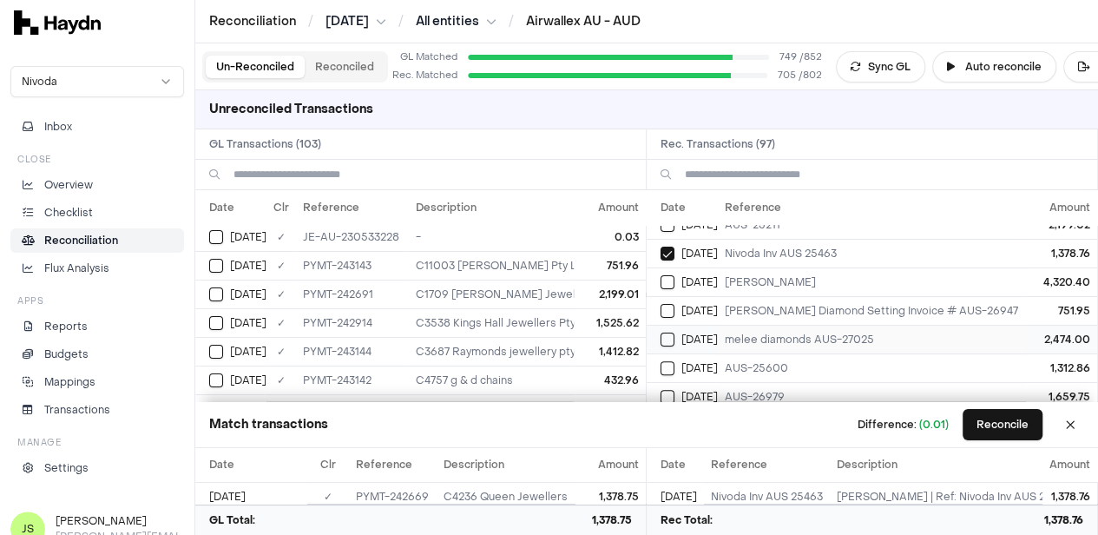
scroll to position [260, 0]
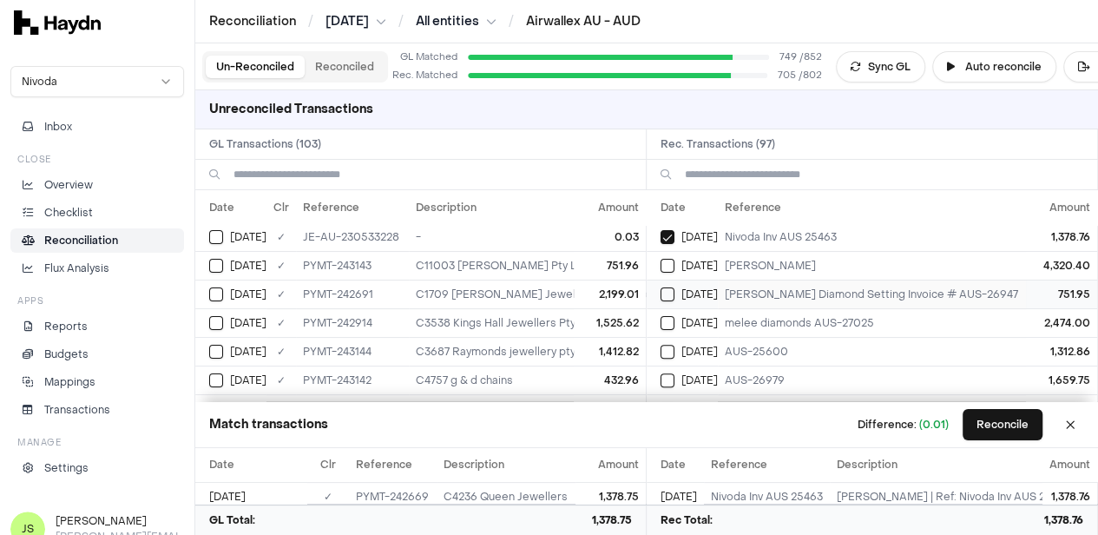
click at [677, 297] on td "Jun 19" at bounding box center [682, 294] width 71 height 29
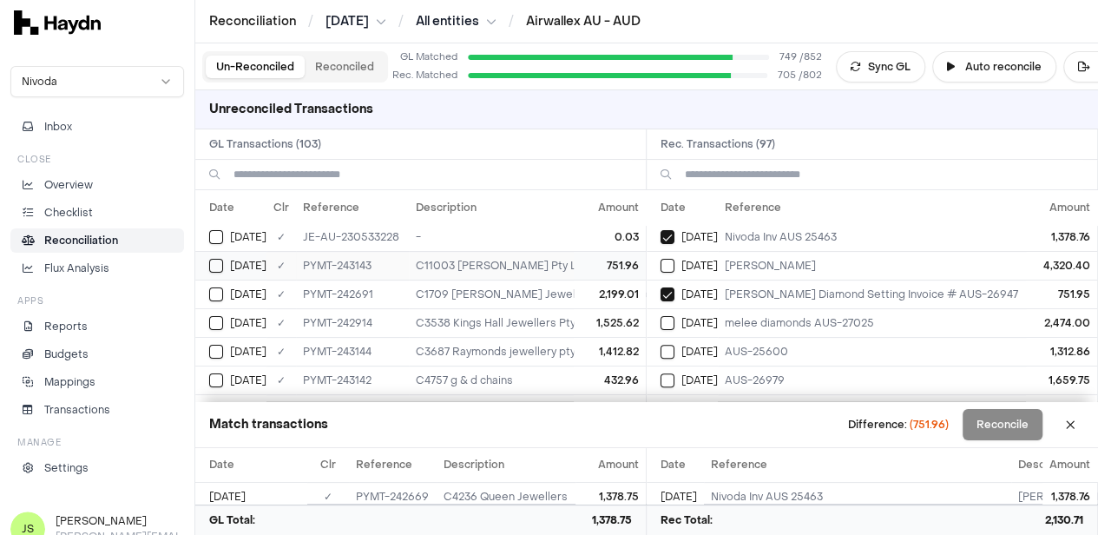
click at [217, 259] on button "Select GL transaction 8190945" at bounding box center [216, 266] width 14 height 14
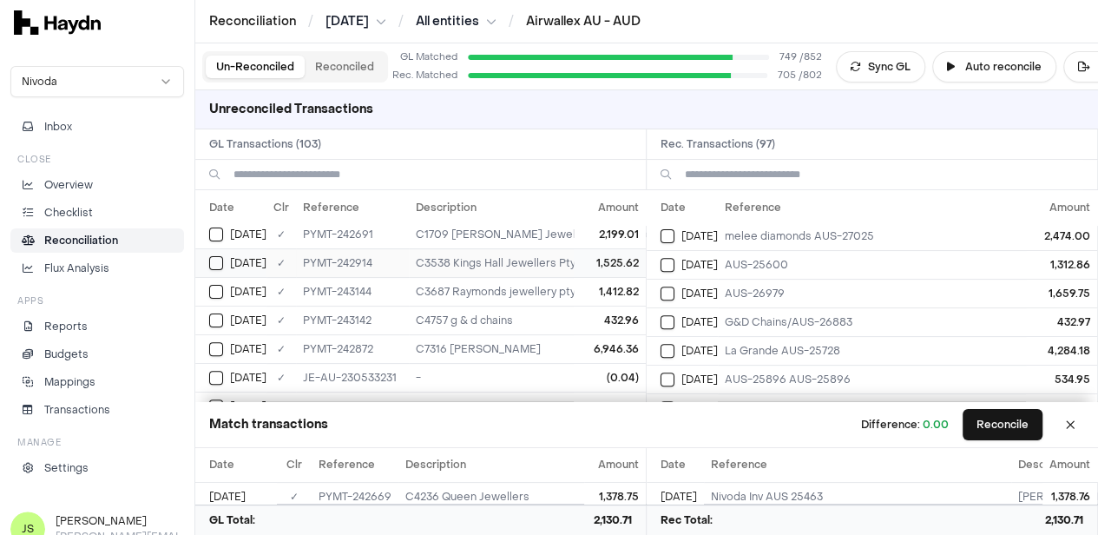
scroll to position [290, 0]
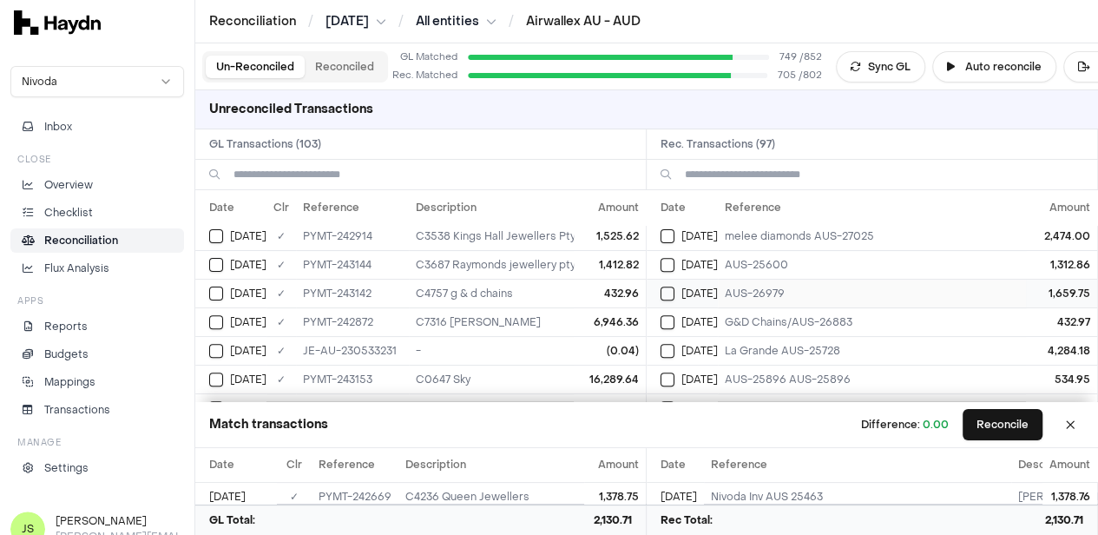
click at [669, 289] on button "Select reconciliation transaction 40964" at bounding box center [668, 294] width 14 height 14
click at [669, 287] on button "Select reconciliation transaction 40964" at bounding box center [668, 294] width 14 height 14
click at [219, 291] on button "Select GL transaction 8190944" at bounding box center [216, 294] width 14 height 14
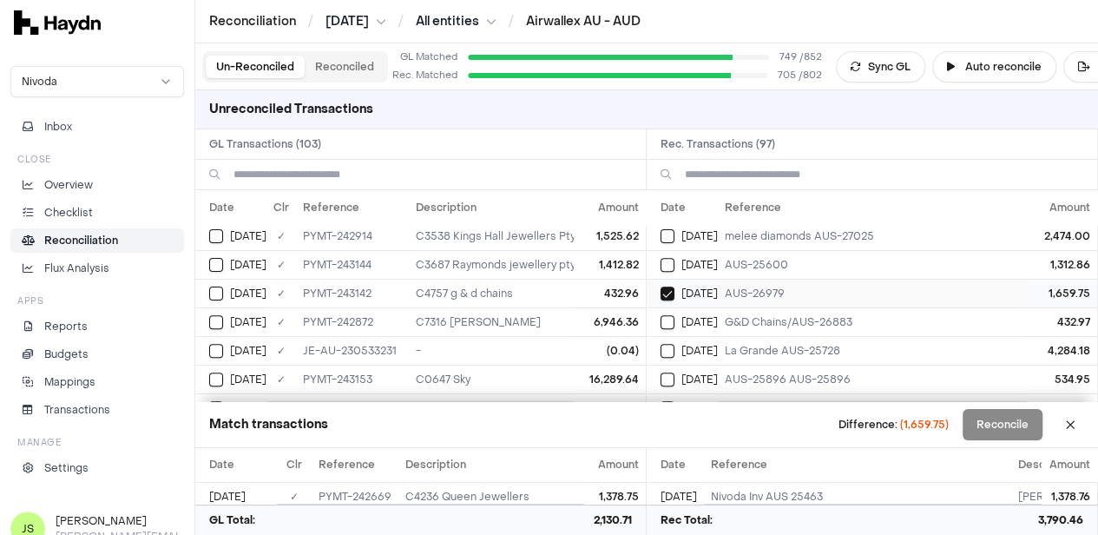
click at [675, 287] on button "Select reconciliation transaction 40964" at bounding box center [668, 294] width 14 height 14
click at [672, 315] on button "Select reconciliation transaction 40936" at bounding box center [668, 322] width 14 height 14
click at [220, 287] on button "Select GL transaction 8190944" at bounding box center [216, 294] width 14 height 14
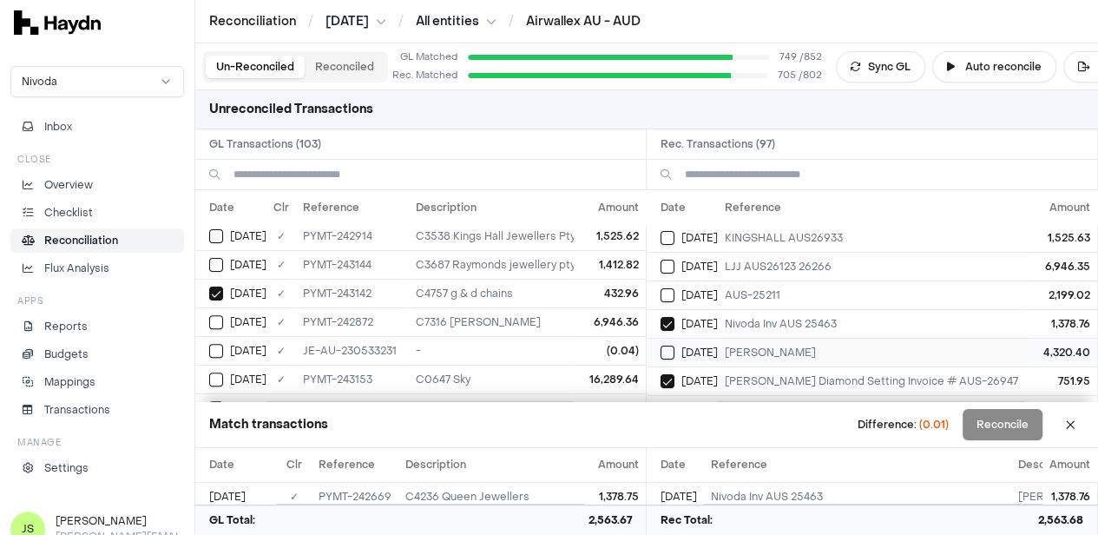
scroll to position [347, 0]
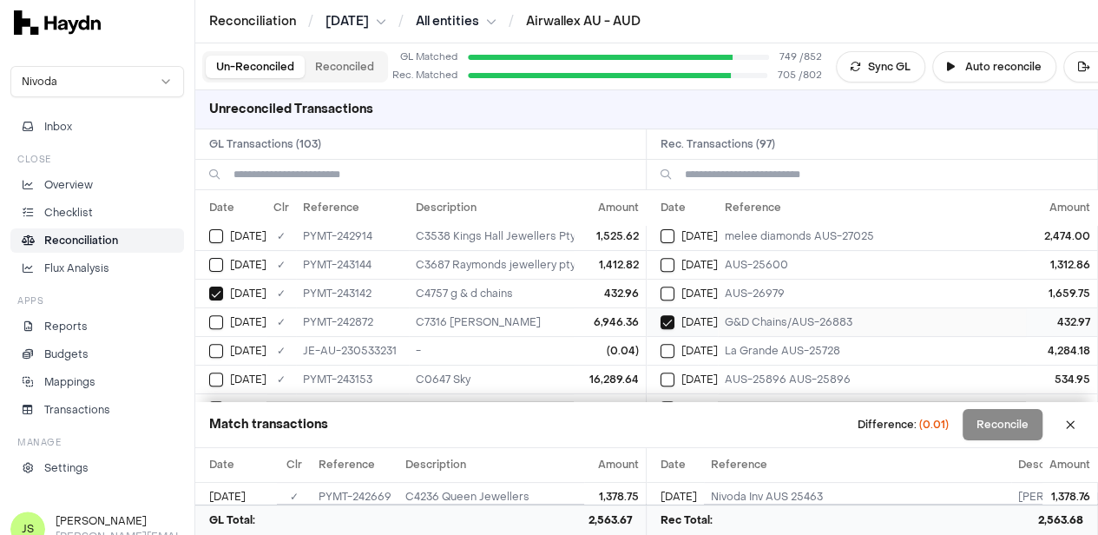
click at [674, 322] on button "Select reconciliation transaction 40936" at bounding box center [668, 322] width 14 height 14
click at [215, 292] on button "Select GL transaction 8190944" at bounding box center [216, 294] width 14 height 14
click at [1029, 427] on button "Reconcile" at bounding box center [1003, 424] width 80 height 31
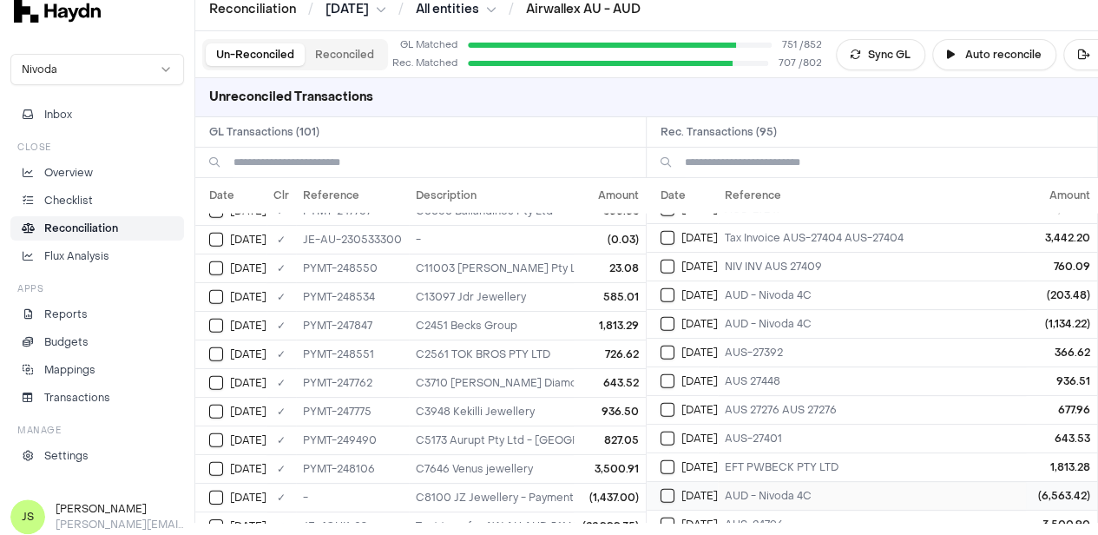
scroll to position [16, 0]
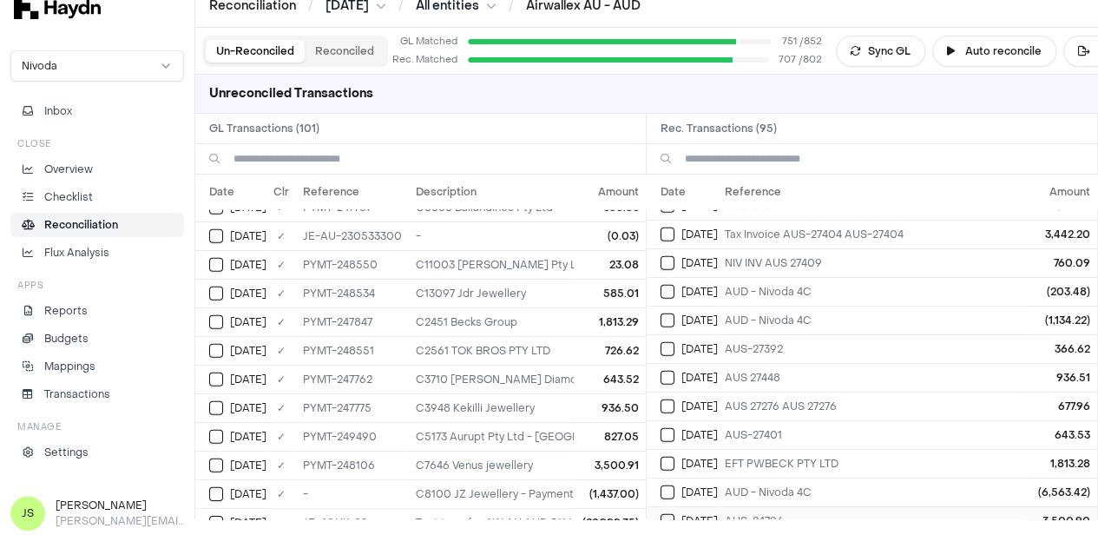
click at [666, 506] on td "Jun 30" at bounding box center [682, 520] width 71 height 29
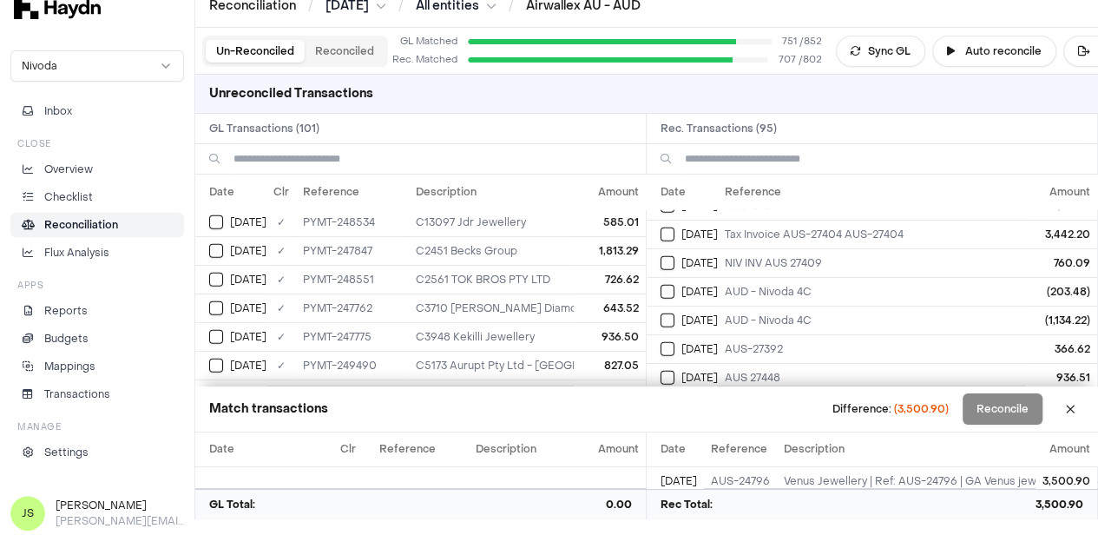
scroll to position [2701, 0]
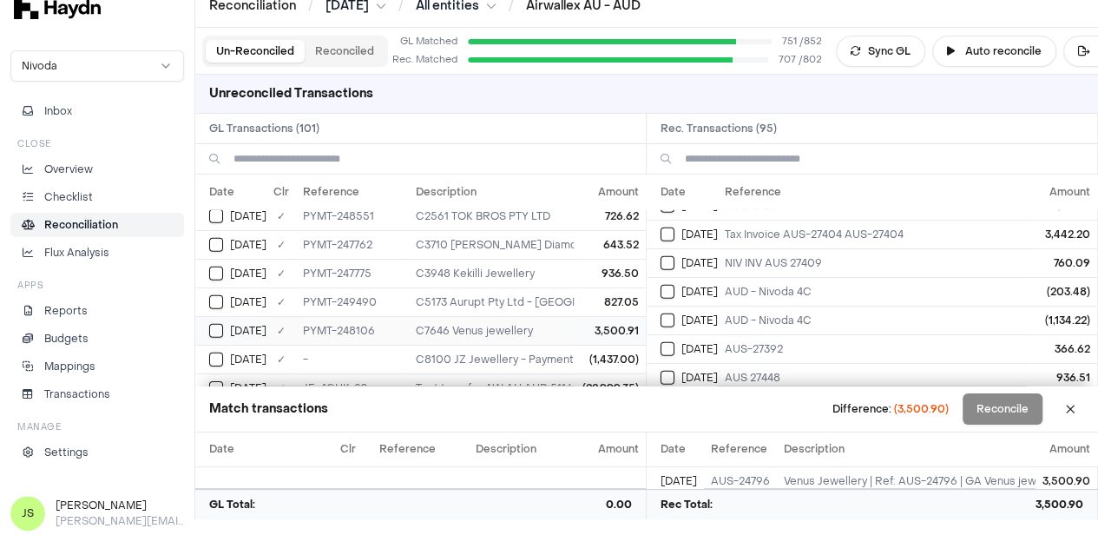
click at [214, 324] on button "Select GL transaction 8191236" at bounding box center [216, 331] width 14 height 14
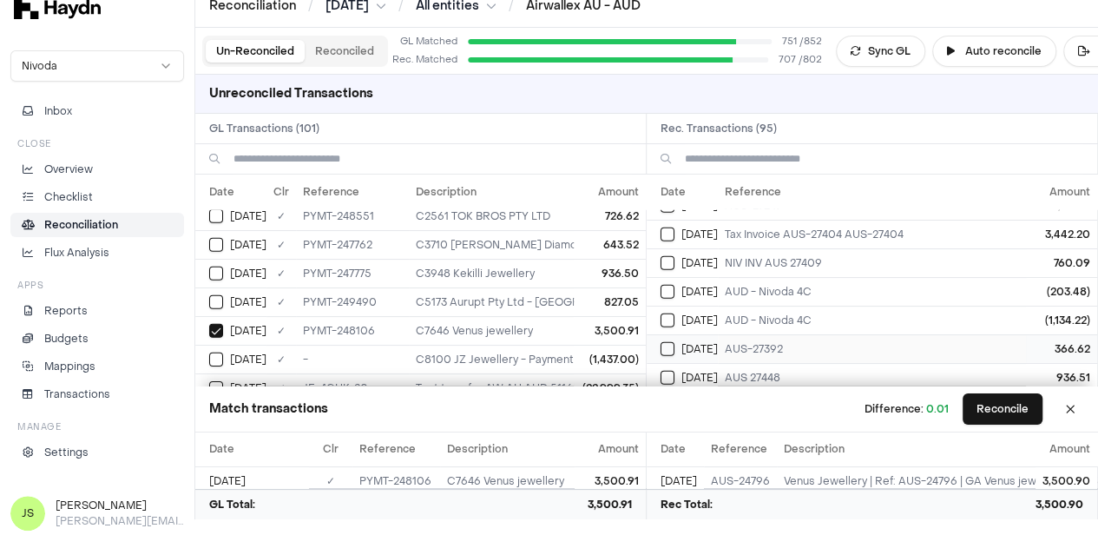
scroll to position [2531, 0]
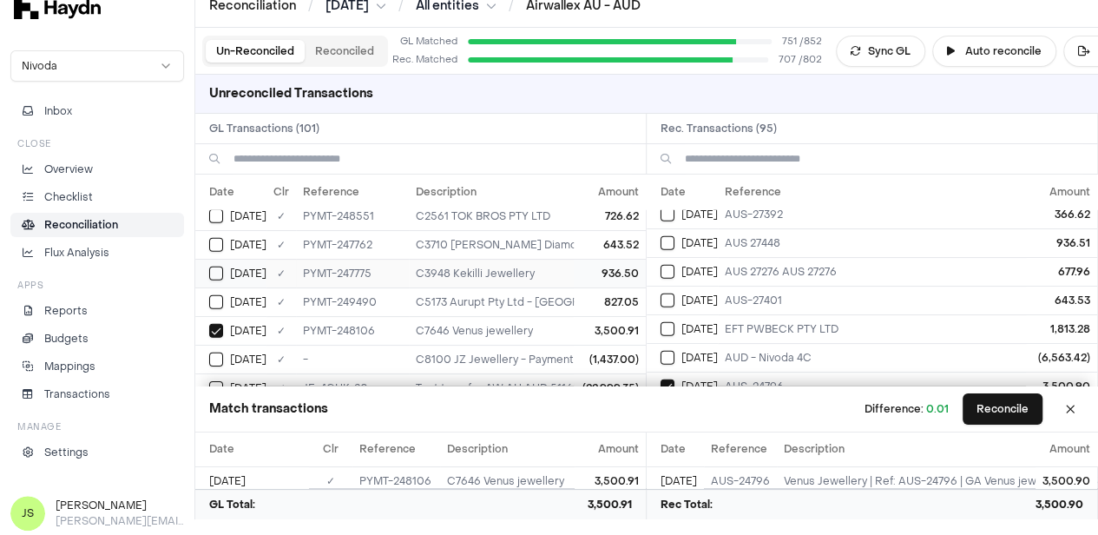
click at [222, 267] on button "Select GL transaction 8191204" at bounding box center [216, 274] width 14 height 14
click at [682, 236] on div "Jun 30" at bounding box center [689, 243] width 57 height 14
click at [675, 293] on button "Select reconciliation transaction 41254" at bounding box center [668, 300] width 14 height 14
click at [210, 238] on button "Select GL transaction 8191197" at bounding box center [216, 245] width 14 height 14
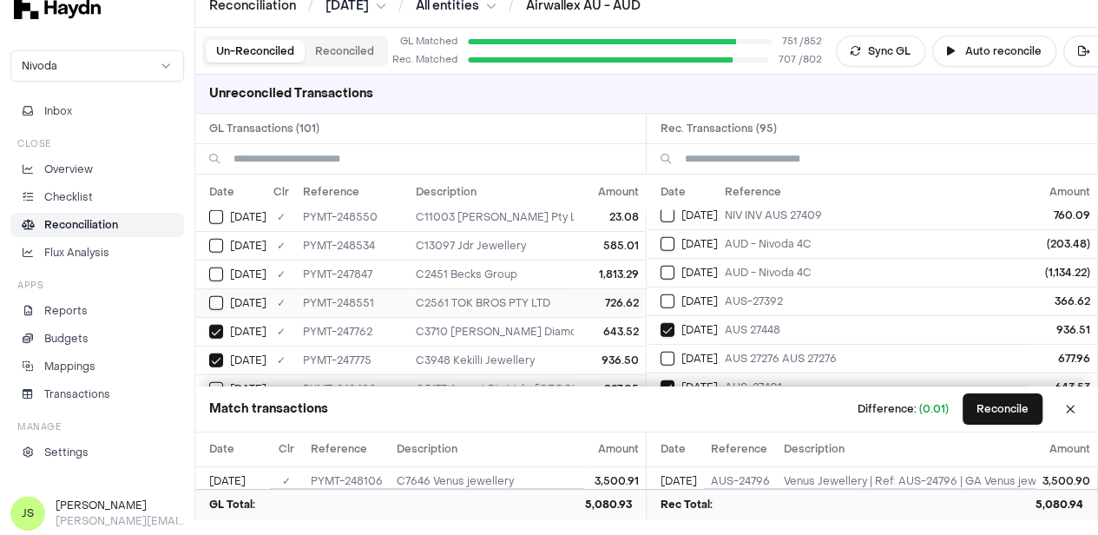
scroll to position [2528, 0]
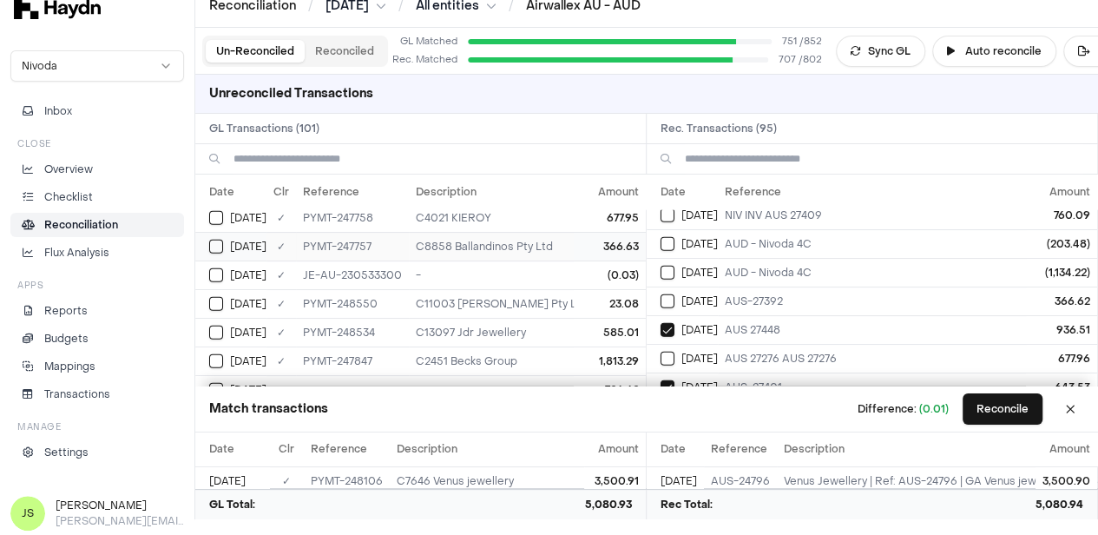
click at [225, 232] on td "Jun 29" at bounding box center [230, 246] width 71 height 29
click at [666, 287] on td "Jun 30" at bounding box center [682, 301] width 71 height 29
click at [1011, 404] on button "Reconcile" at bounding box center [1003, 408] width 80 height 31
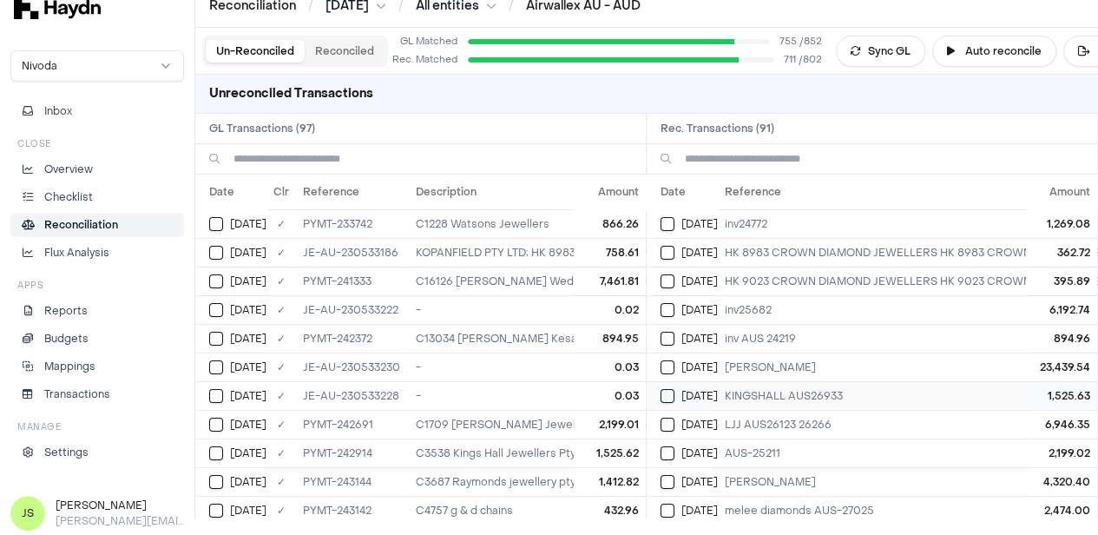
scroll to position [0, 0]
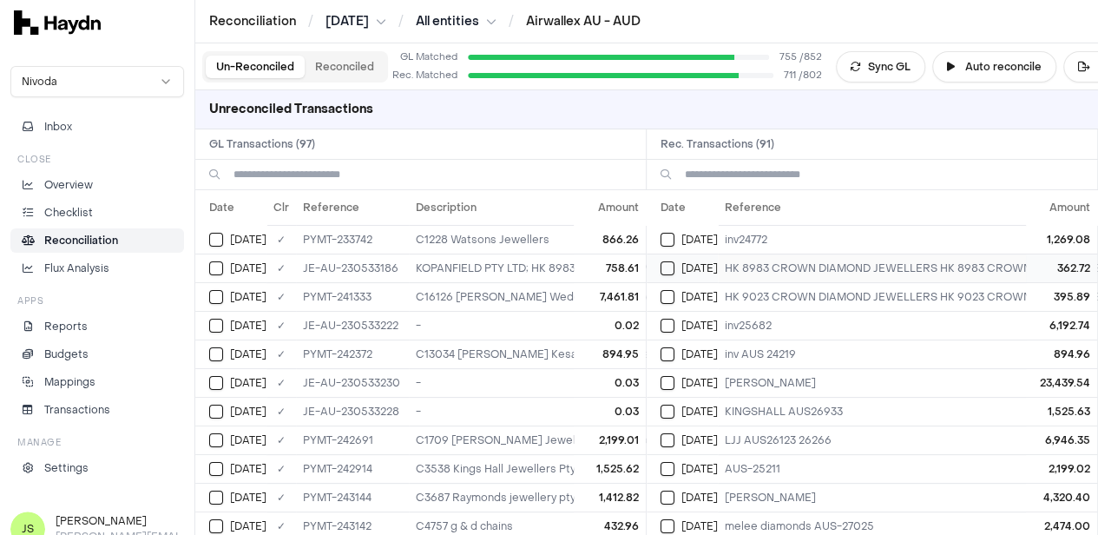
click at [675, 274] on td "Jun 6" at bounding box center [682, 268] width 71 height 29
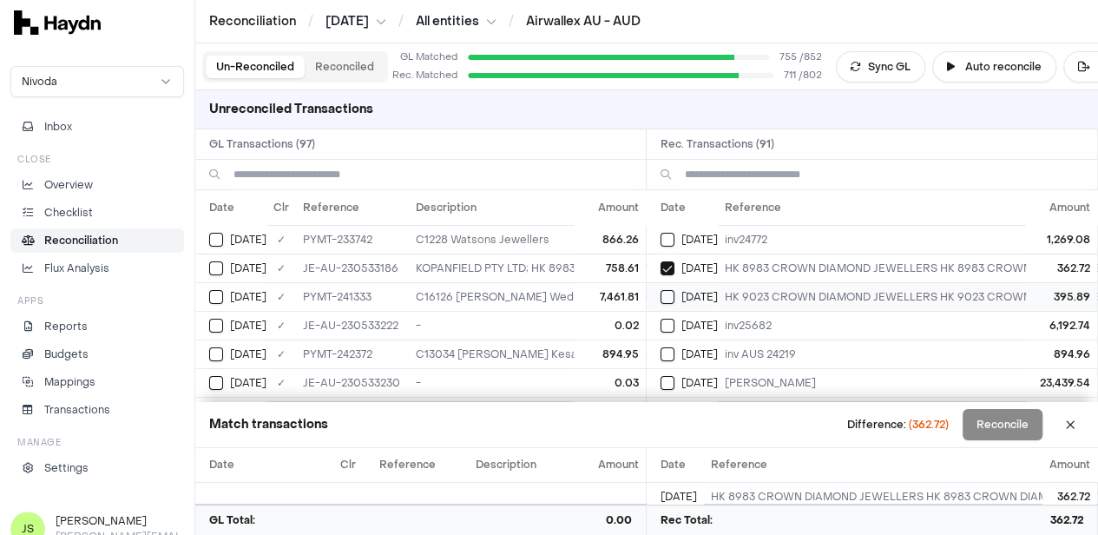
click at [672, 290] on button "Select reconciliation transaction 40639" at bounding box center [668, 297] width 14 height 14
click at [209, 265] on button "Select GL transaction 8190491" at bounding box center [216, 268] width 14 height 14
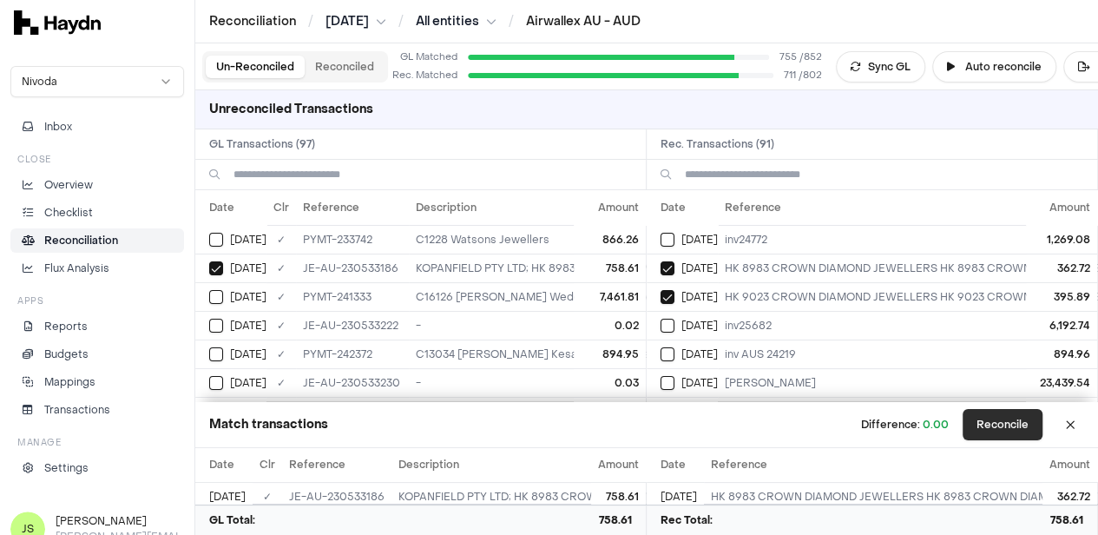
click at [995, 429] on button "Reconcile" at bounding box center [1003, 424] width 80 height 31
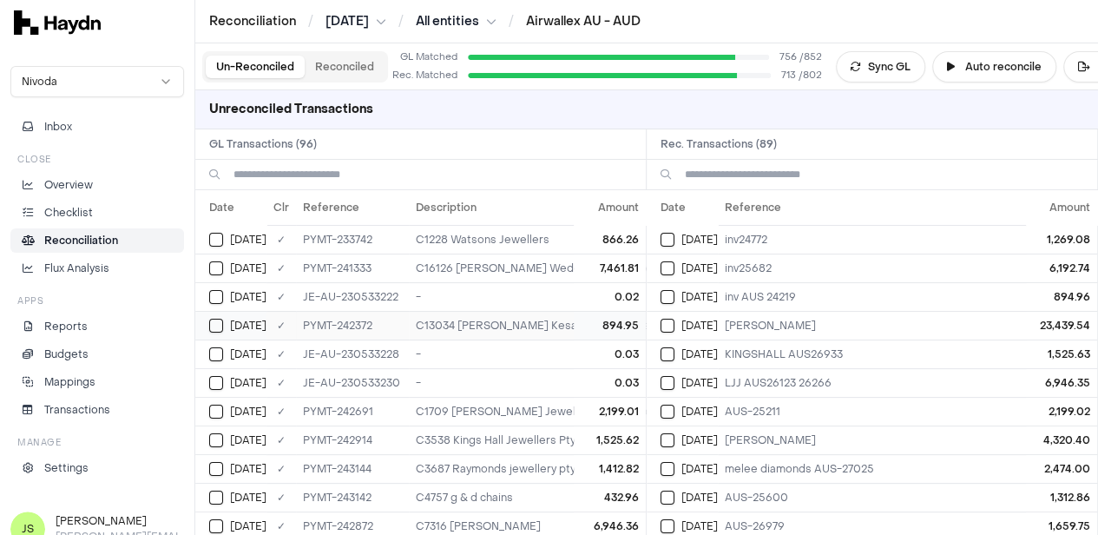
click at [222, 320] on button "Select GL transaction 8190906" at bounding box center [216, 326] width 14 height 14
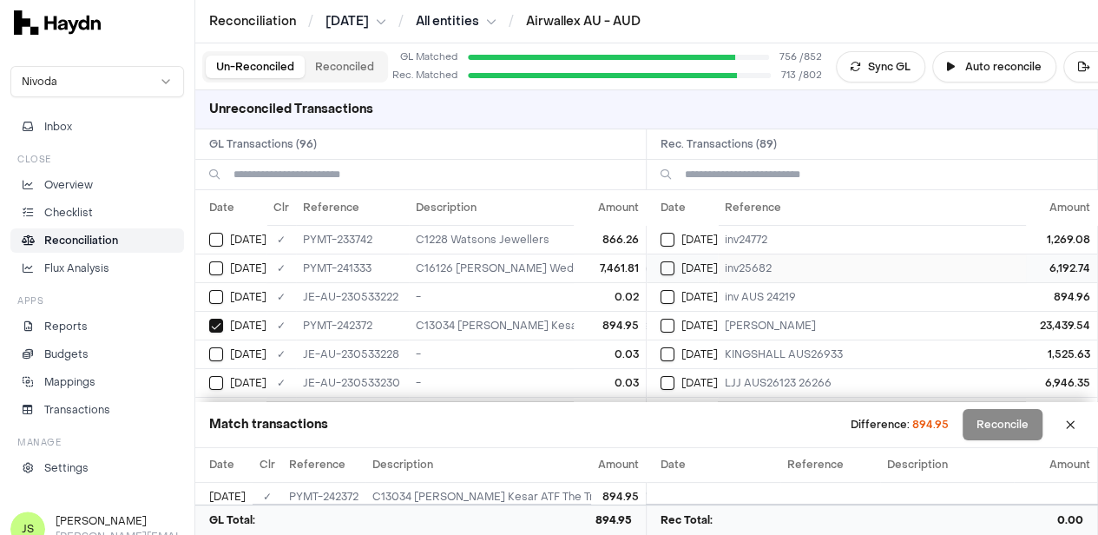
drag, startPoint x: 680, startPoint y: 291, endPoint x: 686, endPoint y: 277, distance: 15.2
click at [682, 285] on td "Jun 17" at bounding box center [682, 296] width 71 height 29
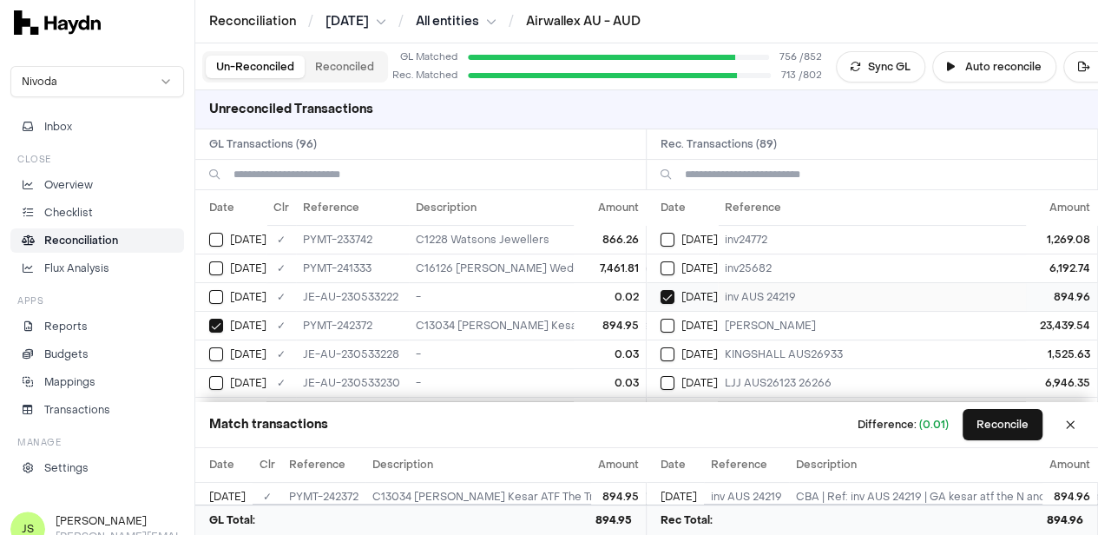
click at [675, 291] on button "Select reconciliation transaction 40888" at bounding box center [668, 297] width 14 height 14
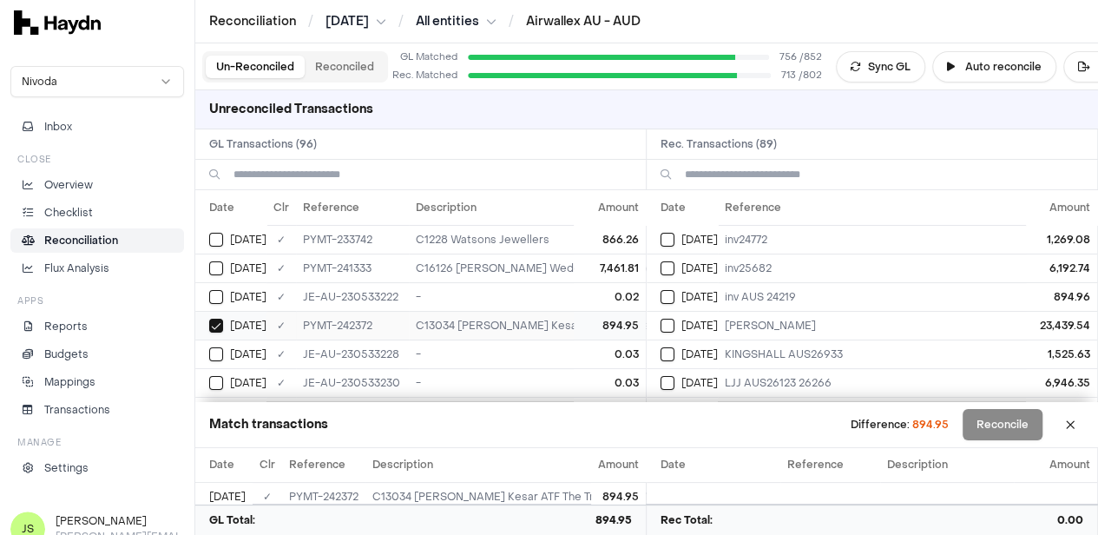
click at [198, 318] on td "Jun 17" at bounding box center [230, 325] width 71 height 29
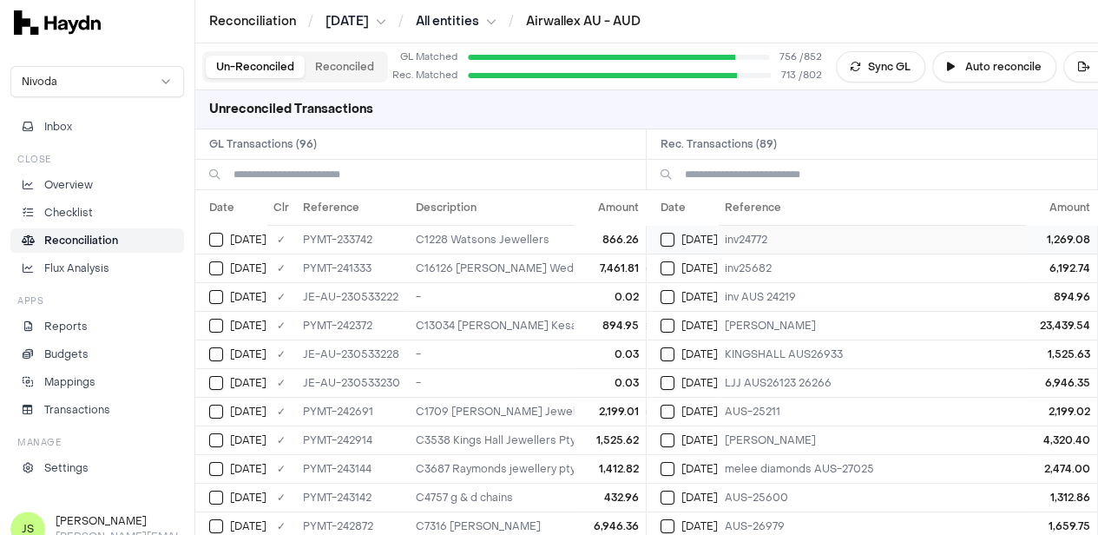
click at [675, 242] on button "Select reconciliation transaction 40528" at bounding box center [668, 240] width 14 height 14
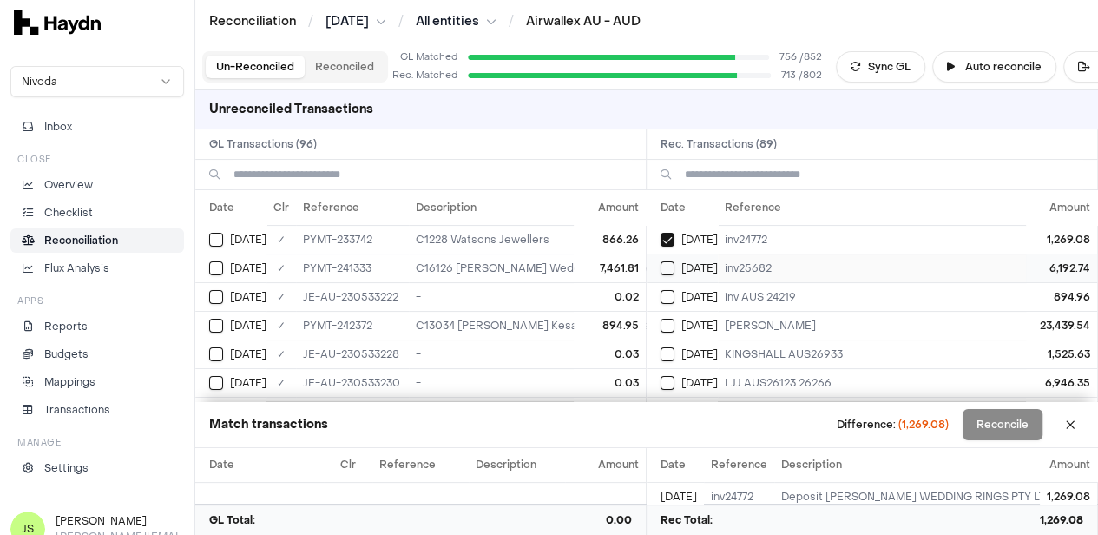
click at [675, 264] on button "Select reconciliation transaction 40739" at bounding box center [668, 268] width 14 height 14
click at [214, 266] on button "Select GL transaction 8190858" at bounding box center [216, 268] width 14 height 14
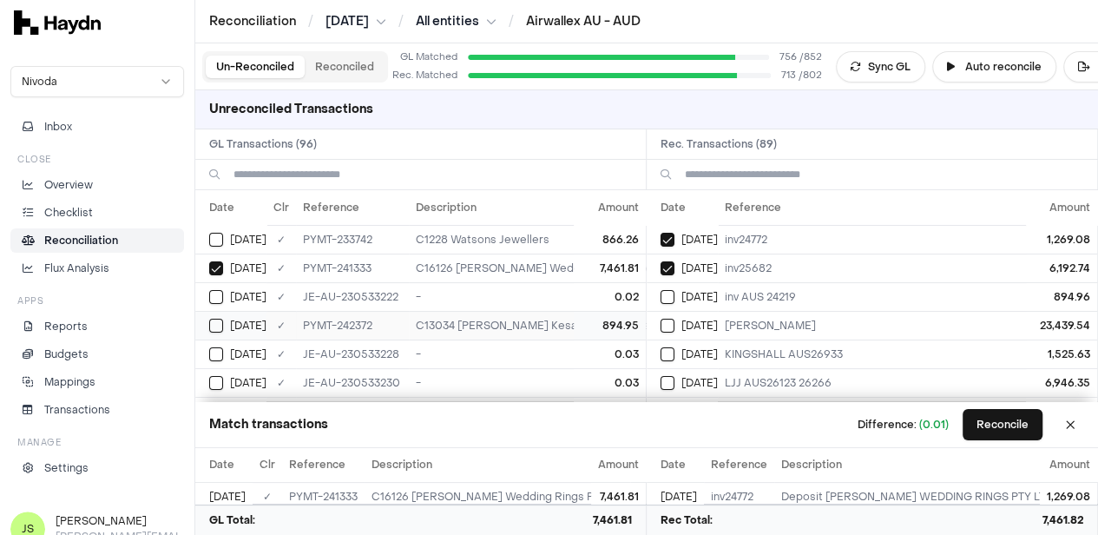
click at [221, 322] on button "Select GL transaction 8190906" at bounding box center [216, 326] width 14 height 14
click at [681, 293] on div "Jun 17" at bounding box center [689, 297] width 57 height 14
click at [212, 283] on td "Jun 16" at bounding box center [230, 296] width 71 height 29
click at [1001, 416] on button "Reconcile" at bounding box center [1003, 424] width 80 height 31
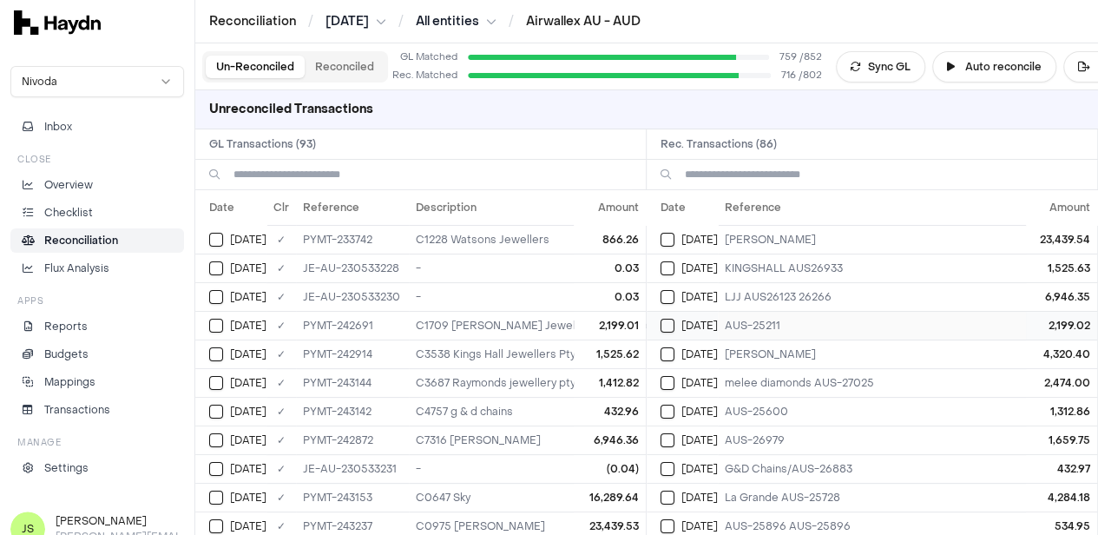
click at [669, 324] on button "Select reconciliation transaction 40915" at bounding box center [668, 326] width 14 height 14
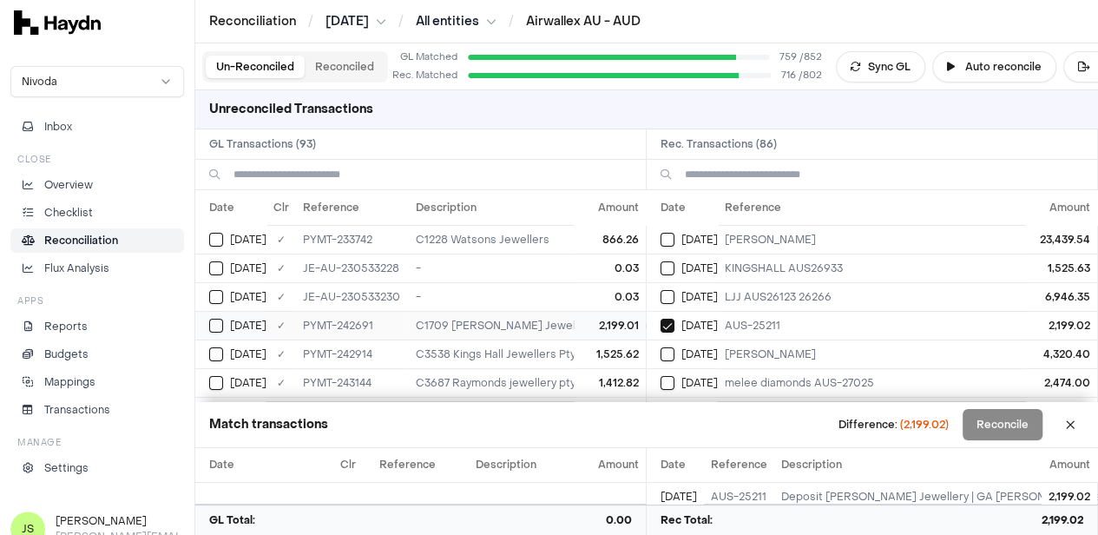
click at [224, 323] on div "Jun 18" at bounding box center [237, 326] width 57 height 14
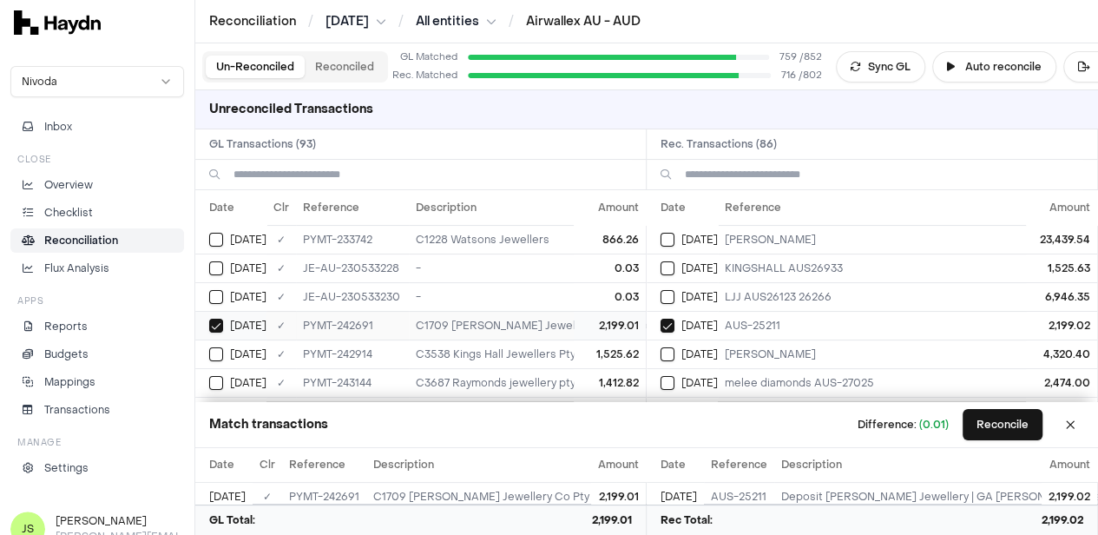
scroll to position [87, 0]
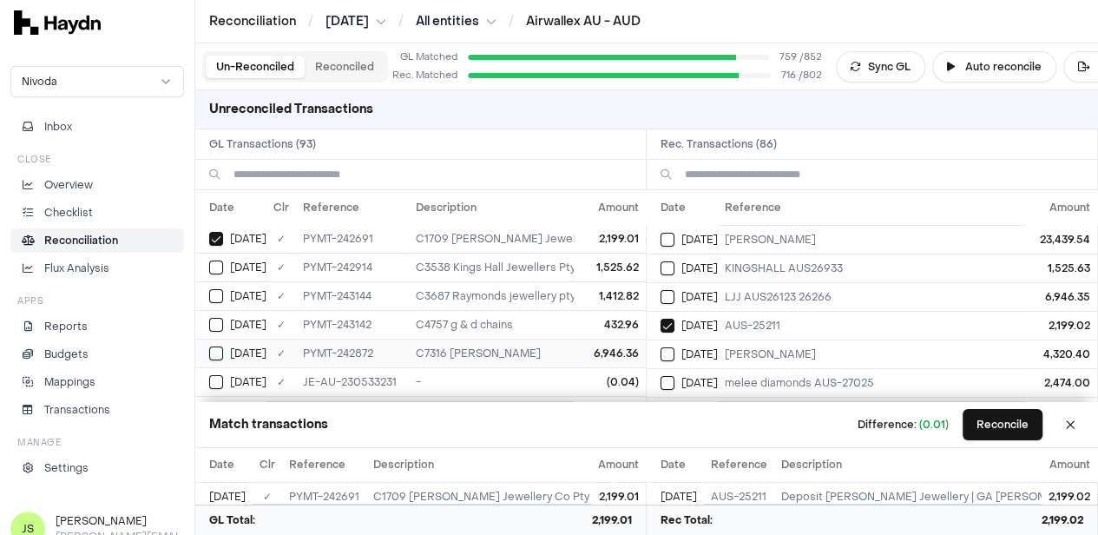
click at [221, 346] on button "Select GL transaction 8190940" at bounding box center [216, 353] width 14 height 14
click at [673, 292] on button "Select reconciliation transaction 40929" at bounding box center [668, 297] width 14 height 14
click at [1025, 420] on button "Reconcile" at bounding box center [1003, 424] width 80 height 31
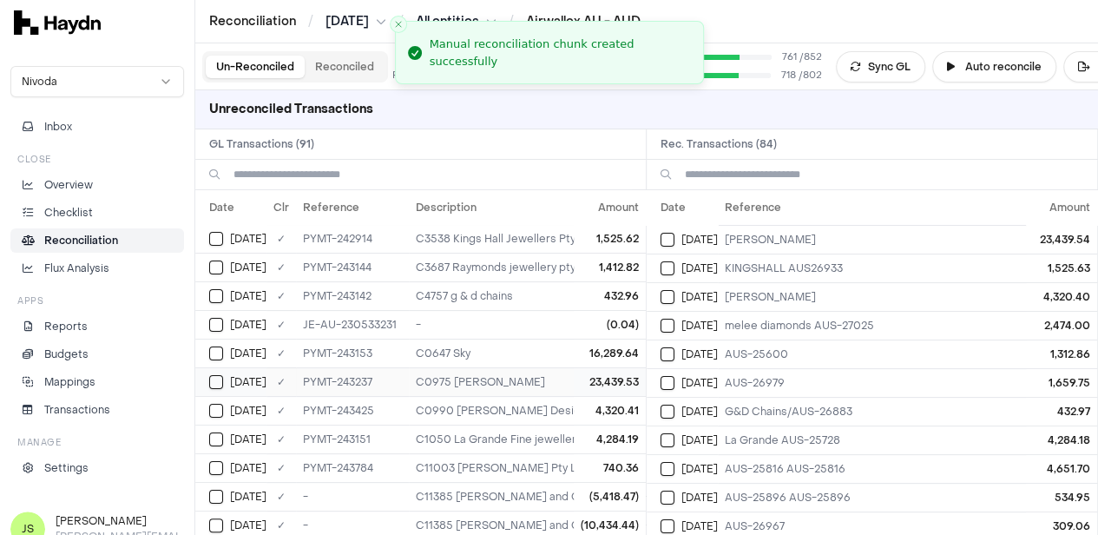
click at [209, 381] on button "Select GL transaction 8190968" at bounding box center [216, 382] width 14 height 14
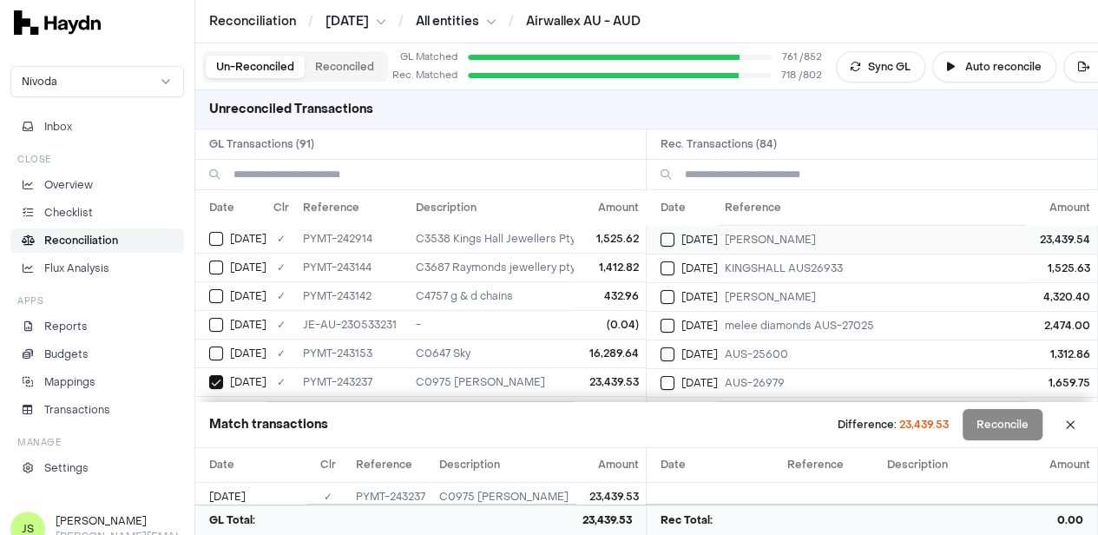
click at [682, 235] on div "Jun 18" at bounding box center [689, 240] width 57 height 14
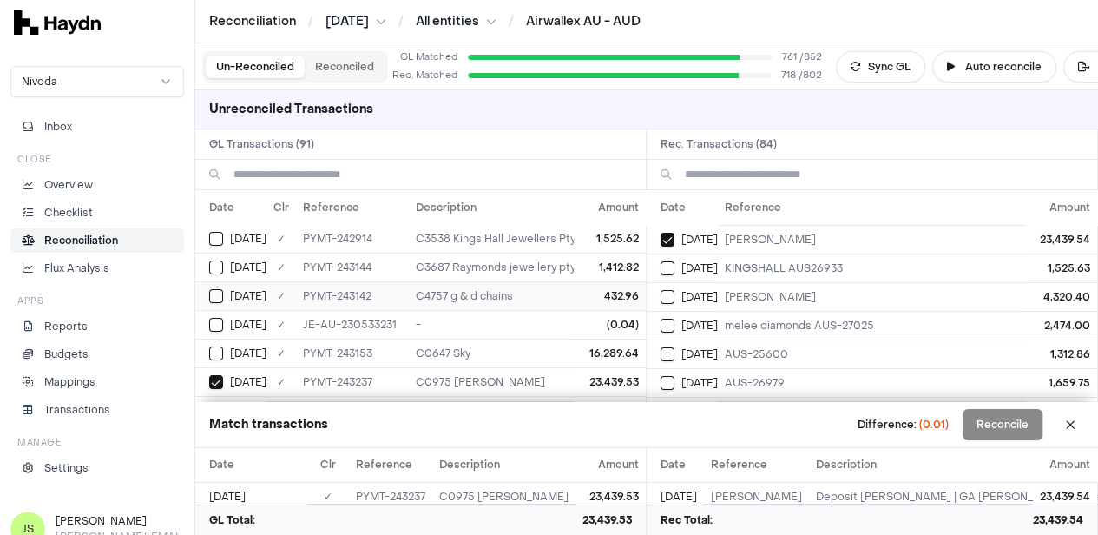
scroll to position [0, 0]
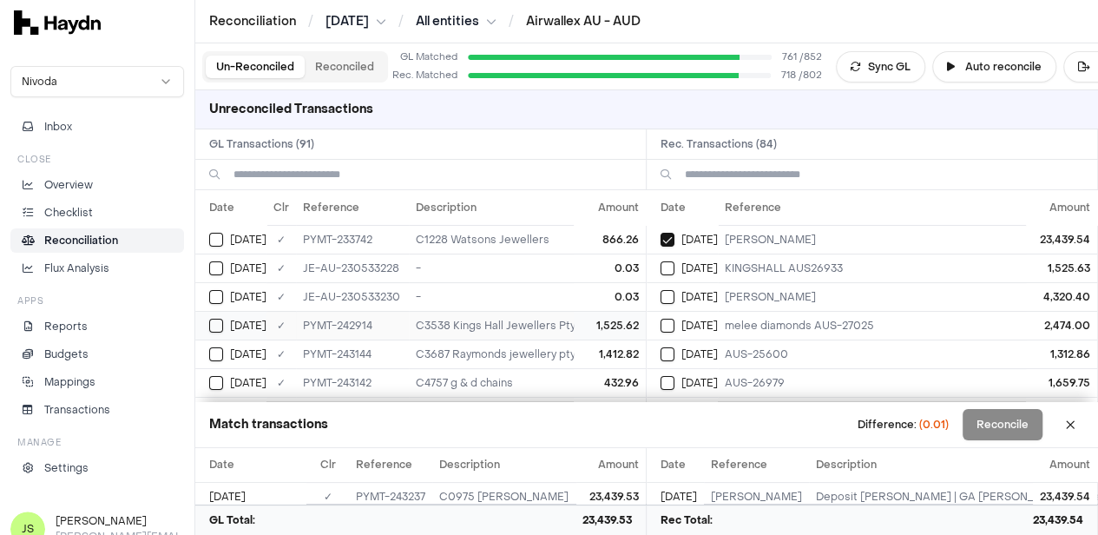
click at [220, 321] on button "Select GL transaction 8190941" at bounding box center [216, 326] width 14 height 14
click at [681, 267] on div "Jun 18" at bounding box center [689, 268] width 57 height 14
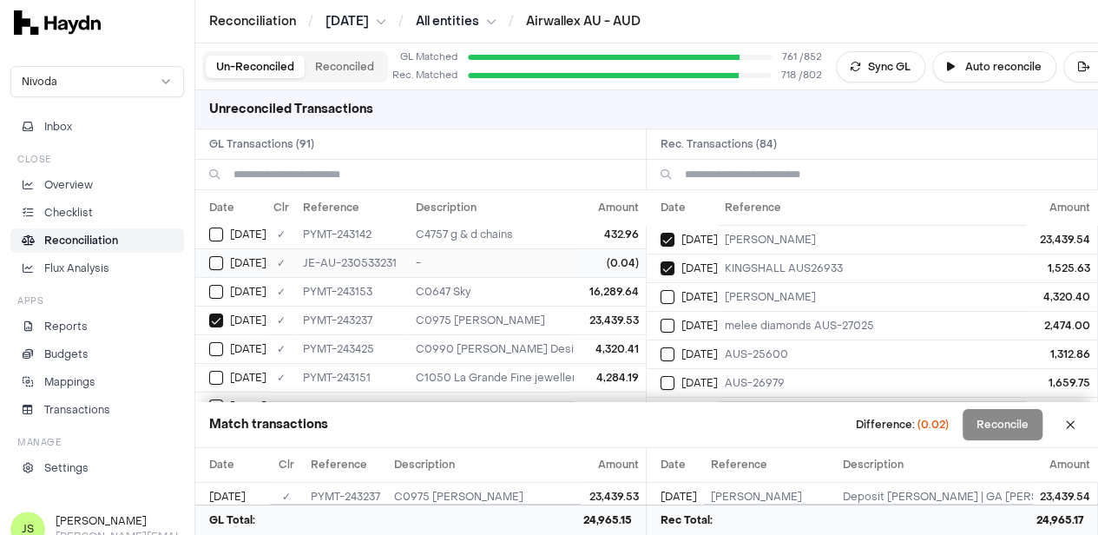
scroll to position [174, 0]
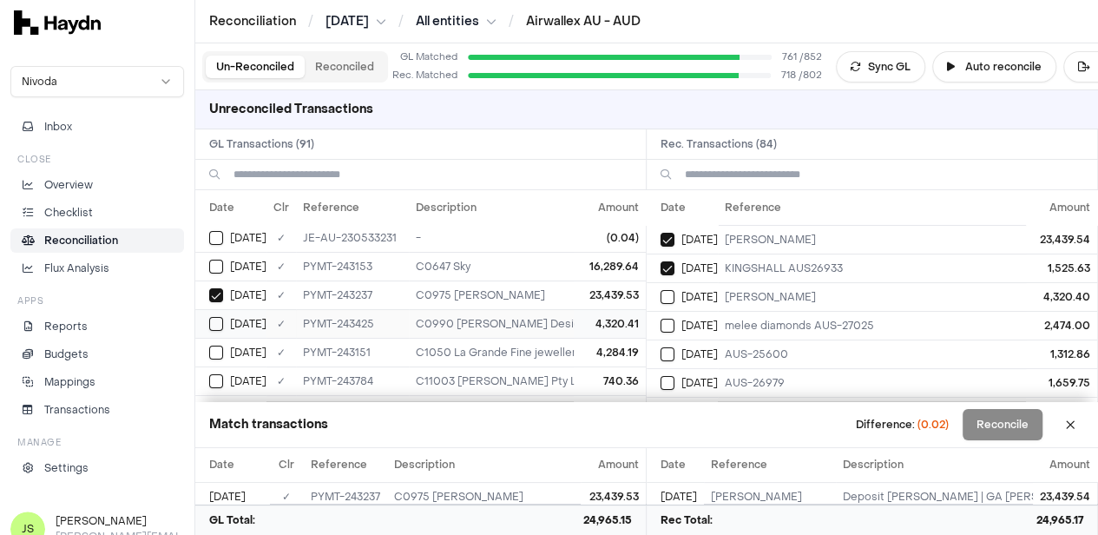
click at [225, 325] on div "Jun 19" at bounding box center [237, 324] width 57 height 14
click at [675, 294] on button "Select reconciliation transaction 40974" at bounding box center [668, 297] width 14 height 14
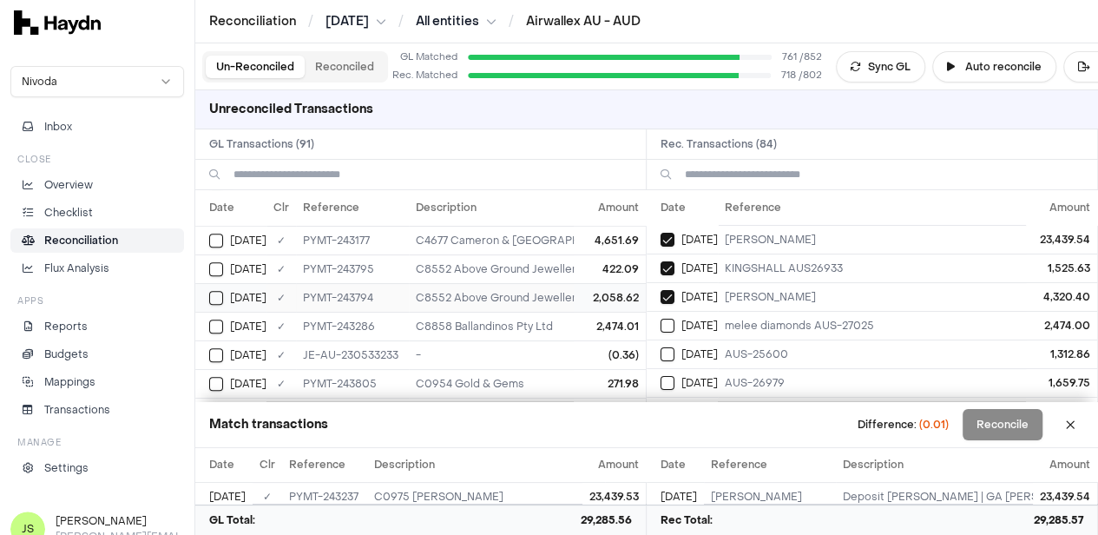
scroll to position [695, 0]
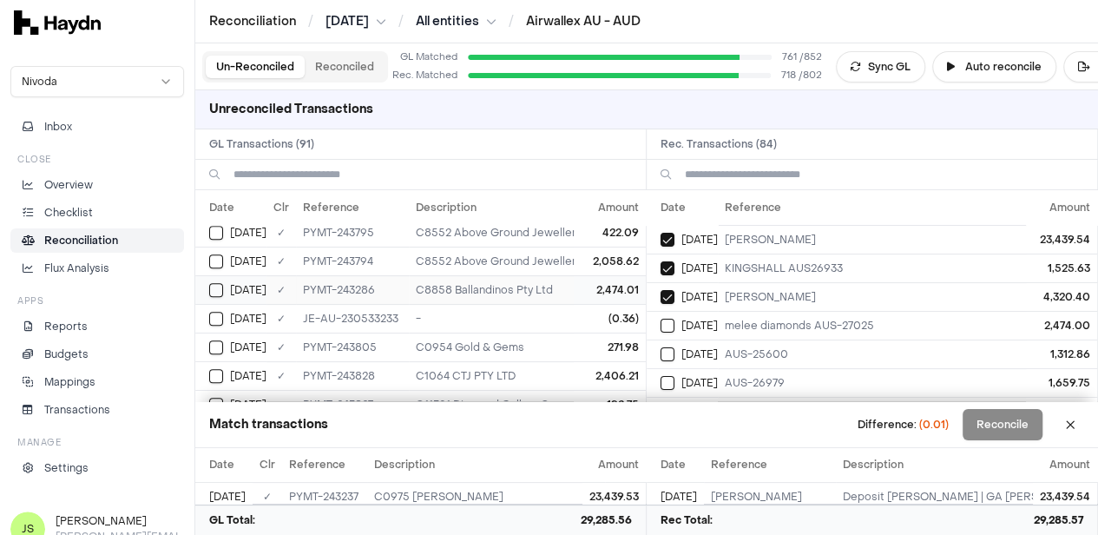
click at [208, 277] on td "Jun 19" at bounding box center [230, 289] width 71 height 29
click at [669, 328] on button "Select reconciliation transaction 40968" at bounding box center [668, 326] width 14 height 14
click at [1011, 423] on button "Reconcile" at bounding box center [1003, 424] width 80 height 31
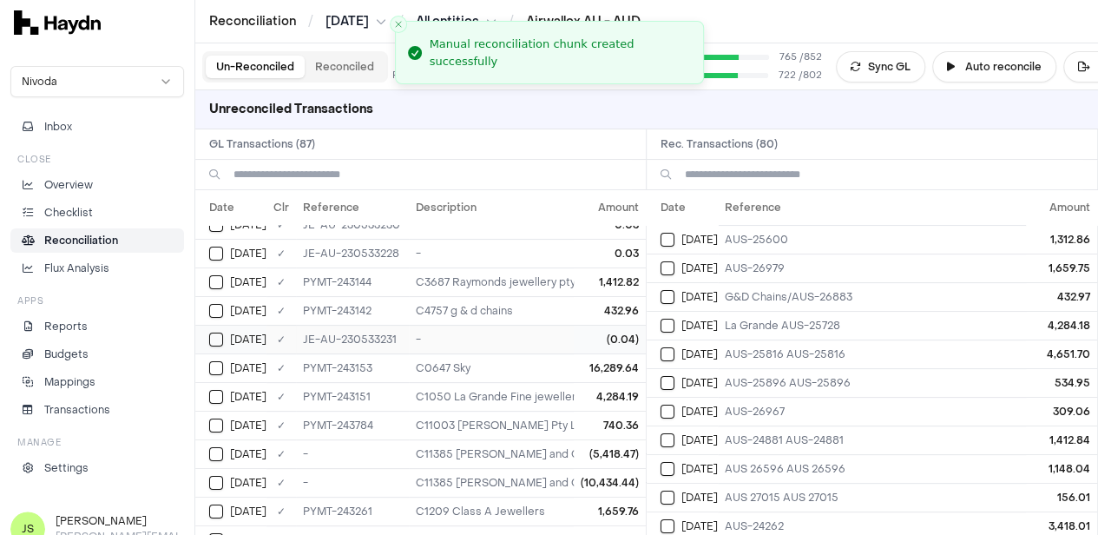
scroll to position [0, 0]
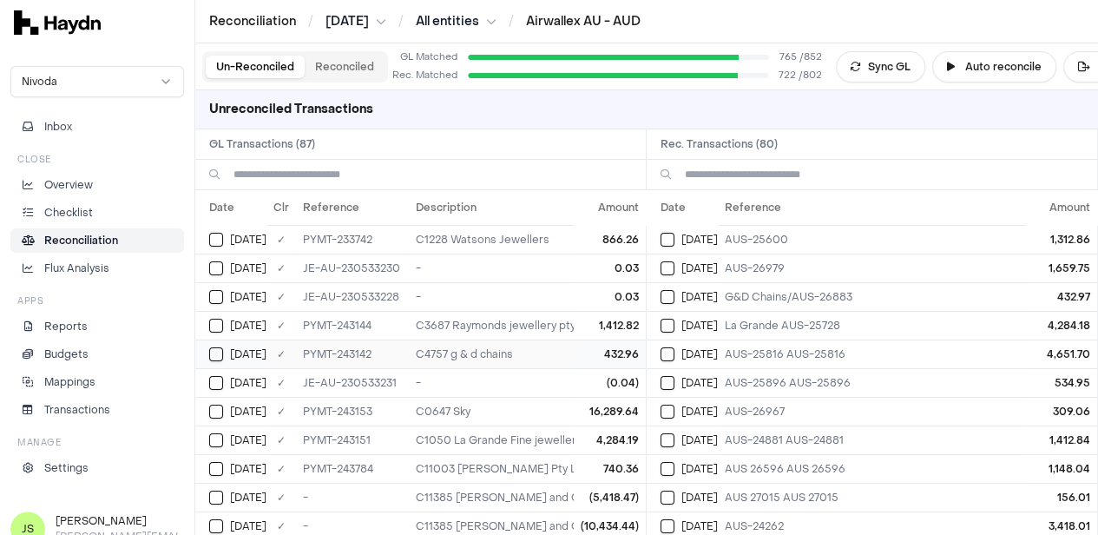
click at [212, 351] on button "Select GL transaction 8190944" at bounding box center [216, 354] width 14 height 14
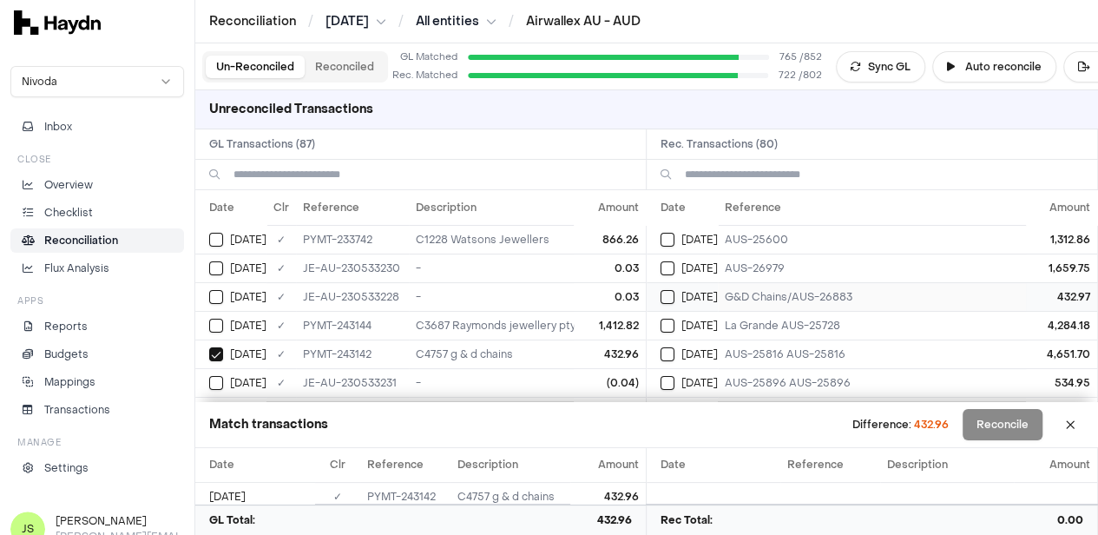
click at [682, 298] on div "Jun 19" at bounding box center [689, 297] width 57 height 14
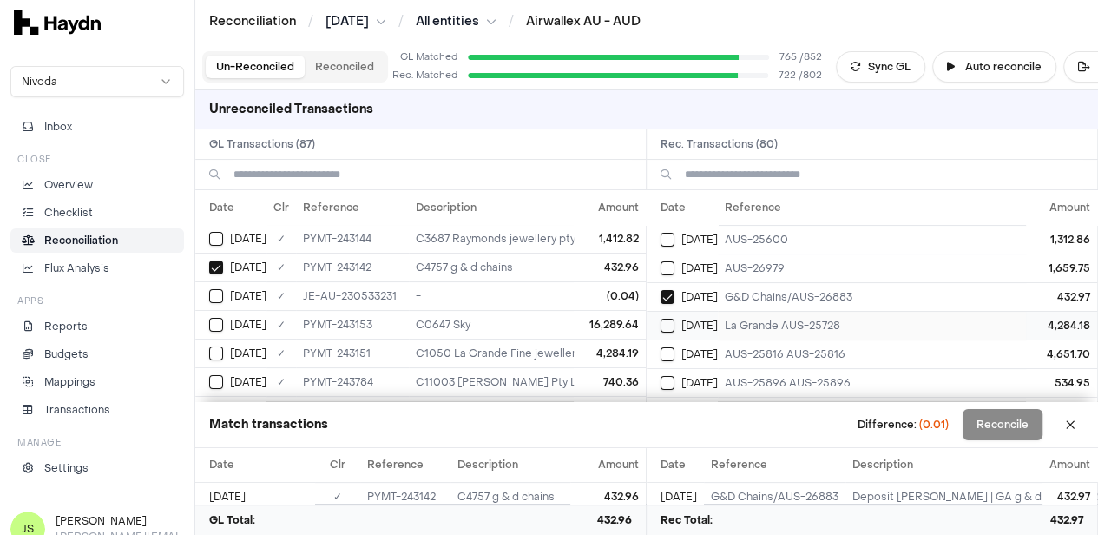
click at [669, 322] on button "Select reconciliation transaction 40944" at bounding box center [668, 326] width 14 height 14
click at [216, 348] on button "Select GL transaction 8190951" at bounding box center [216, 353] width 14 height 14
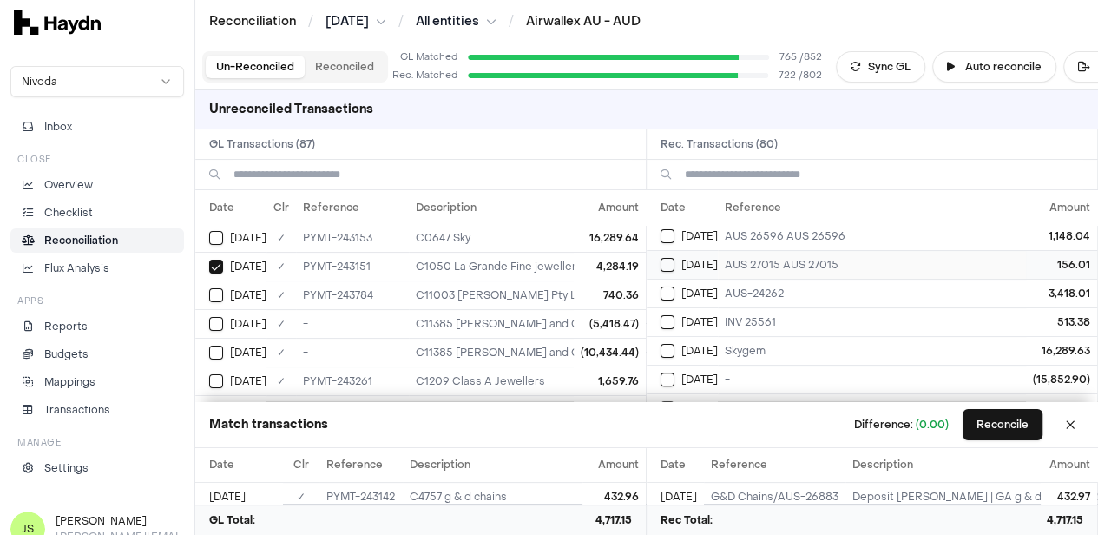
scroll to position [260, 0]
click at [214, 320] on button "Select GL transaction 8190462" at bounding box center [216, 324] width 14 height 14
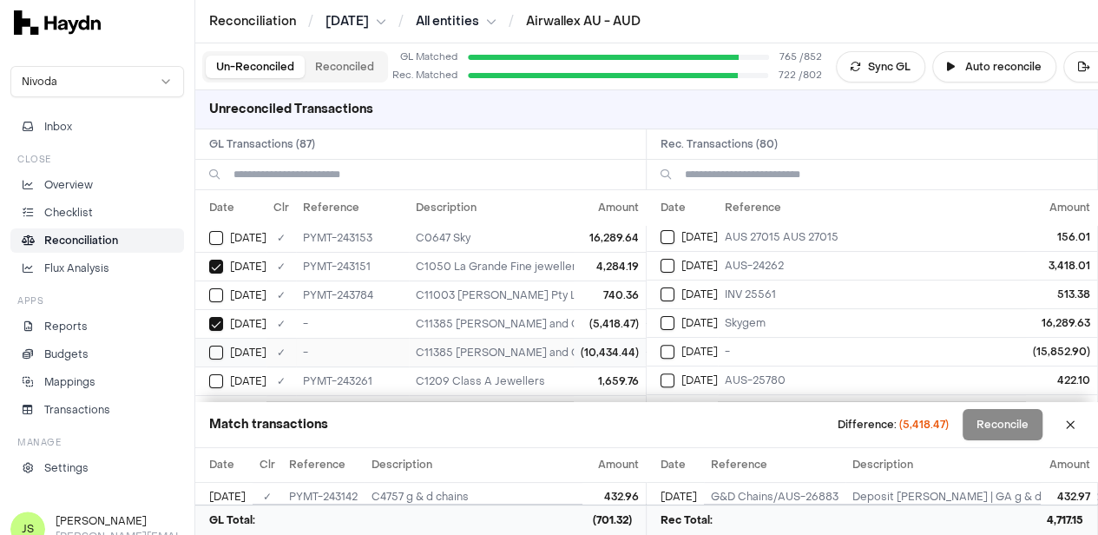
click at [211, 351] on button "Select GL transaction 8190463" at bounding box center [216, 353] width 14 height 14
click at [681, 348] on div "Jun 19" at bounding box center [689, 352] width 57 height 14
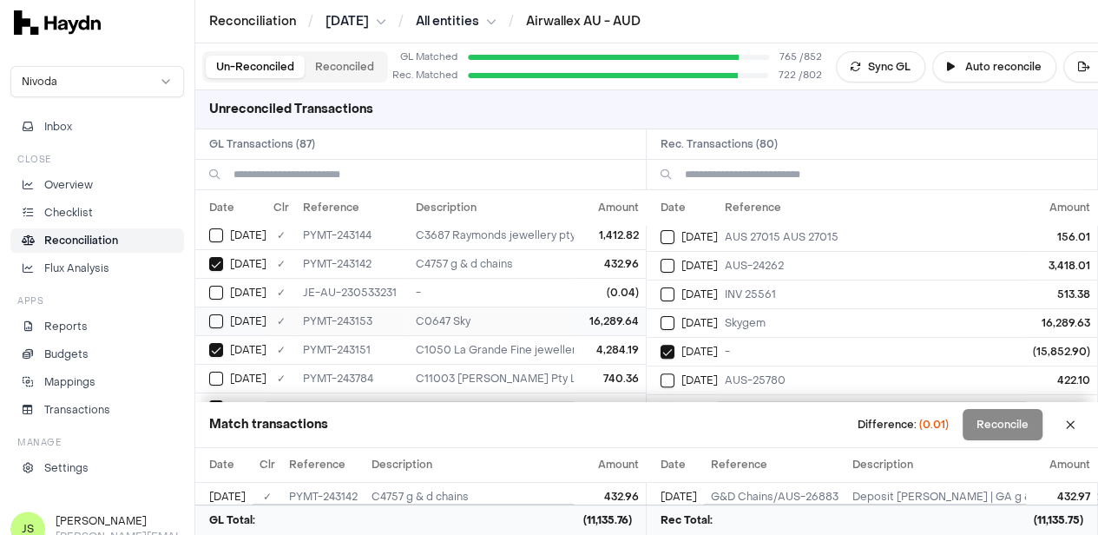
scroll to position [87, 0]
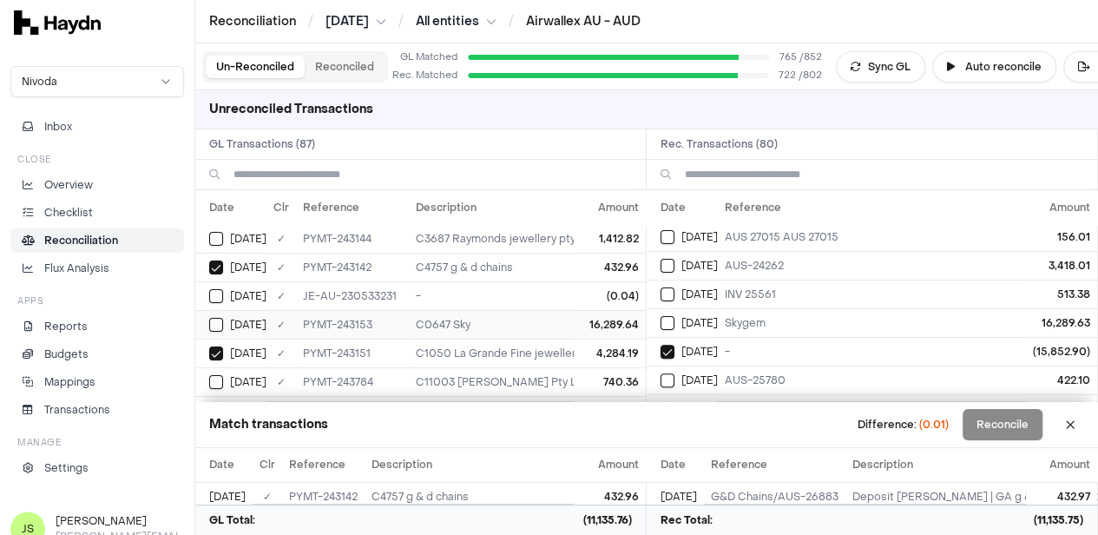
click at [219, 322] on button "Select GL transaction 8190952" at bounding box center [216, 325] width 14 height 14
click at [669, 316] on button "Select reconciliation transaction 40945" at bounding box center [668, 323] width 14 height 14
click at [995, 428] on button "Reconcile" at bounding box center [1003, 424] width 80 height 31
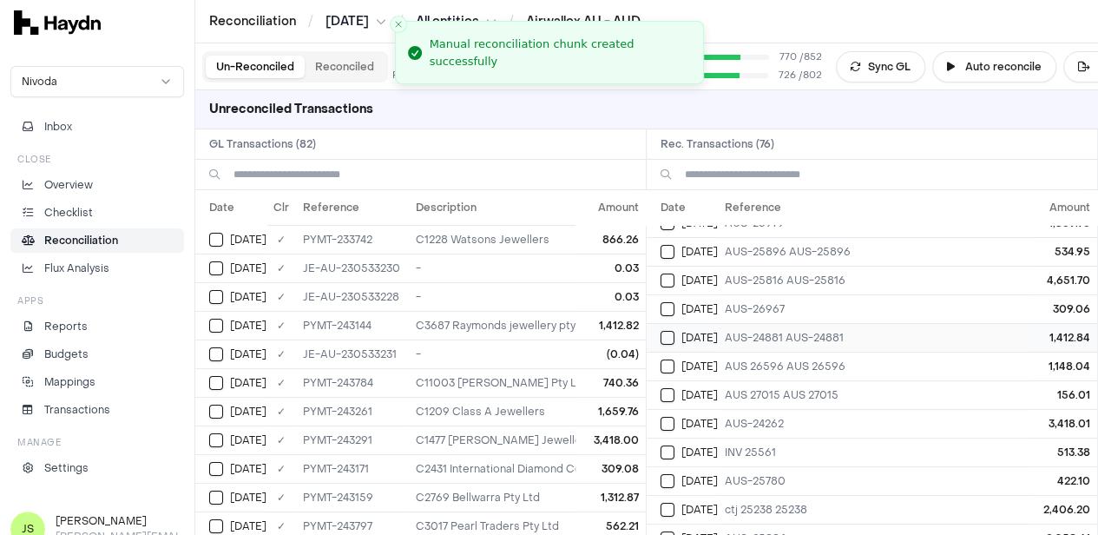
scroll to position [0, 0]
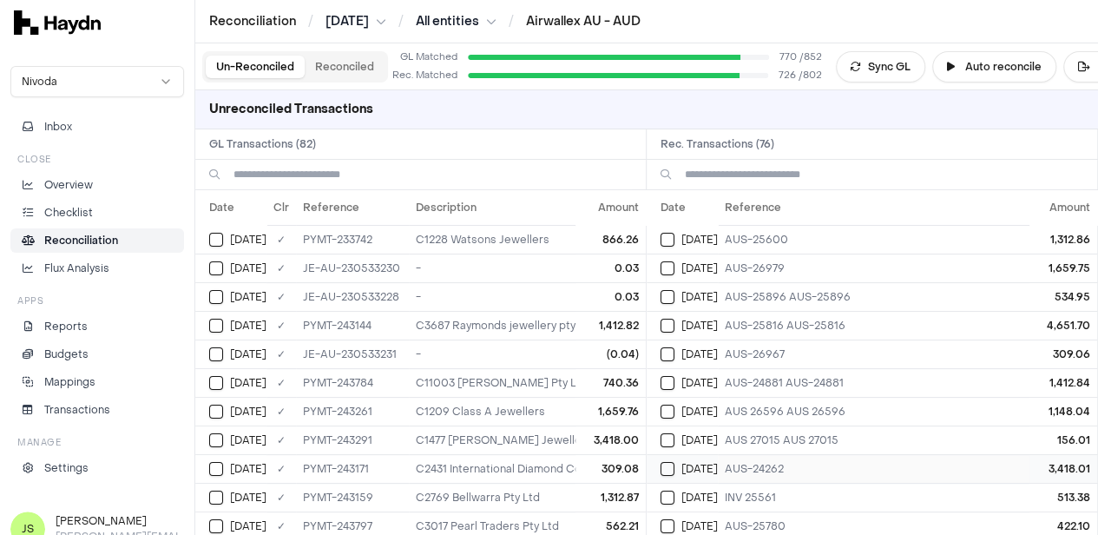
click at [681, 465] on div "Jun 19" at bounding box center [689, 469] width 57 height 14
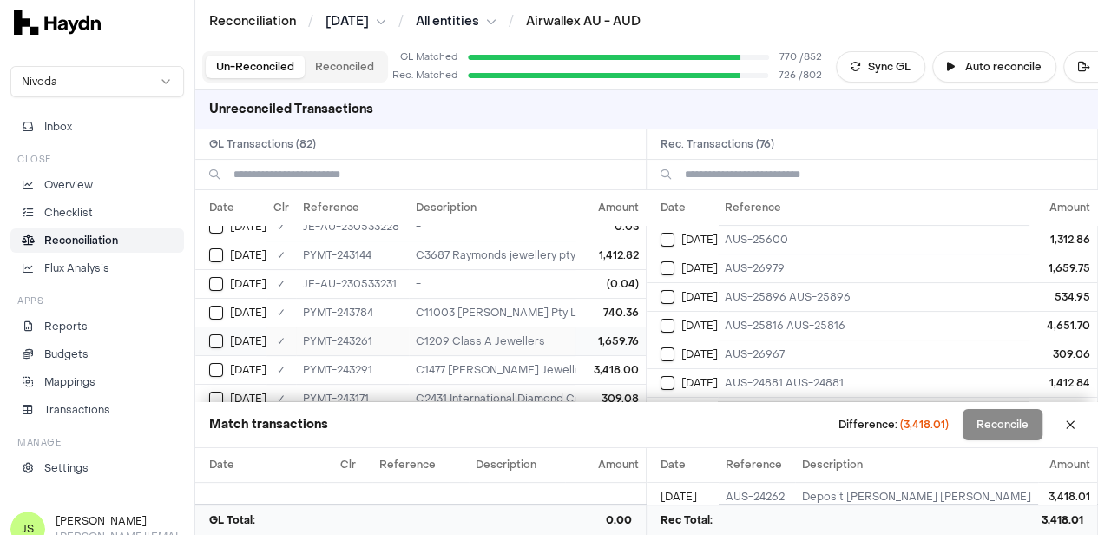
scroll to position [87, 0]
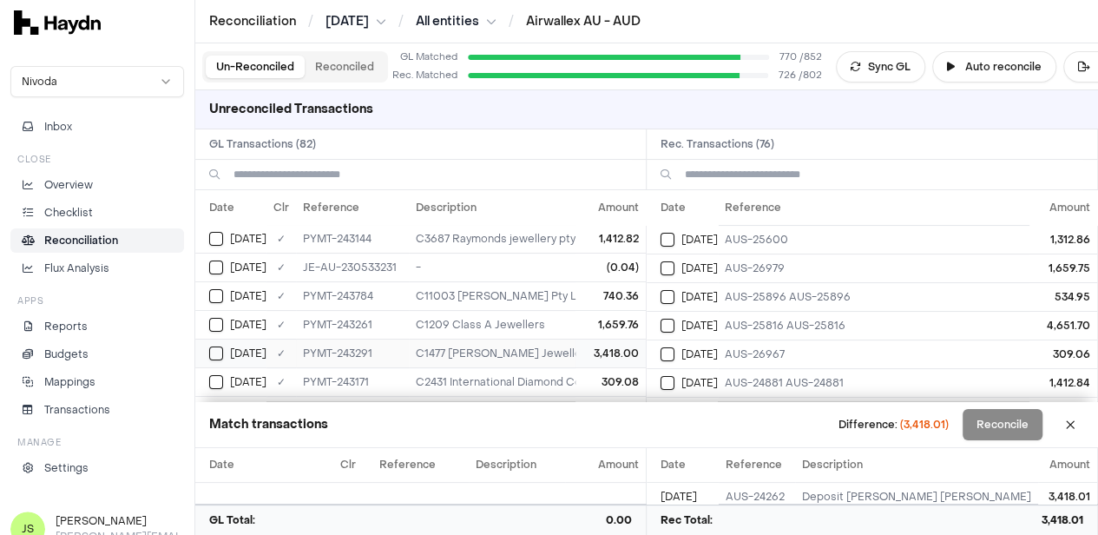
click at [210, 346] on button "Select GL transaction 8190973" at bounding box center [216, 353] width 14 height 14
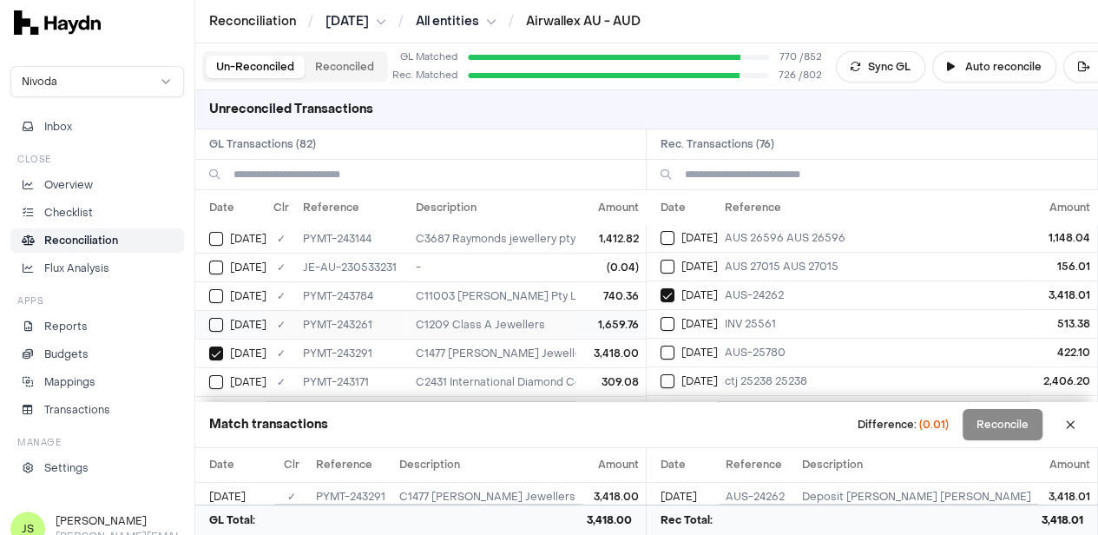
scroll to position [174, 0]
click at [672, 324] on button "Select reconciliation transaction 40946" at bounding box center [668, 324] width 14 height 14
click at [221, 376] on button "Select GL transaction 8190953" at bounding box center [216, 381] width 14 height 14
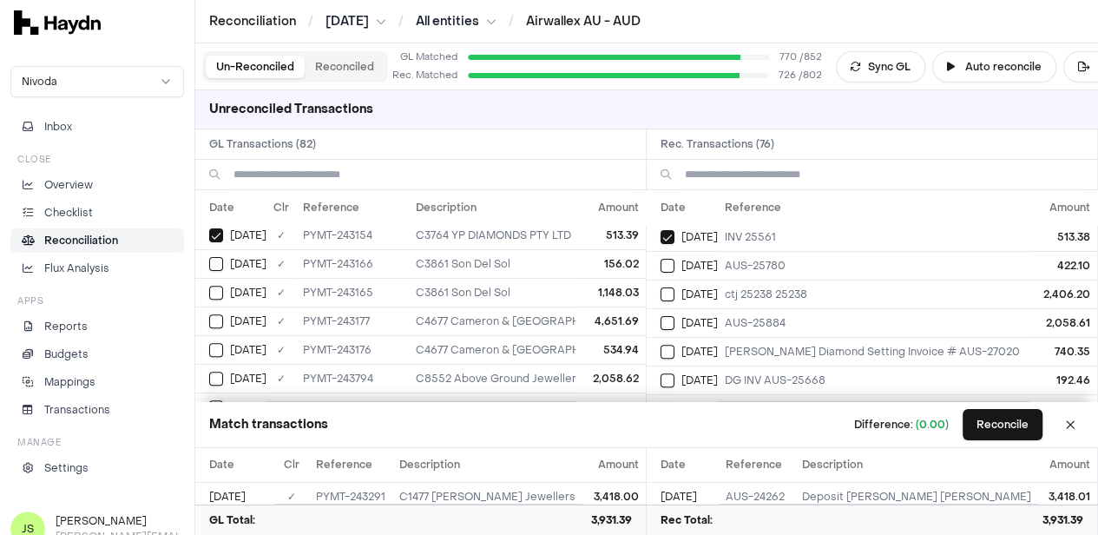
scroll to position [347, 0]
click at [221, 344] on button "Select GL transaction 8190979" at bounding box center [216, 351] width 14 height 14
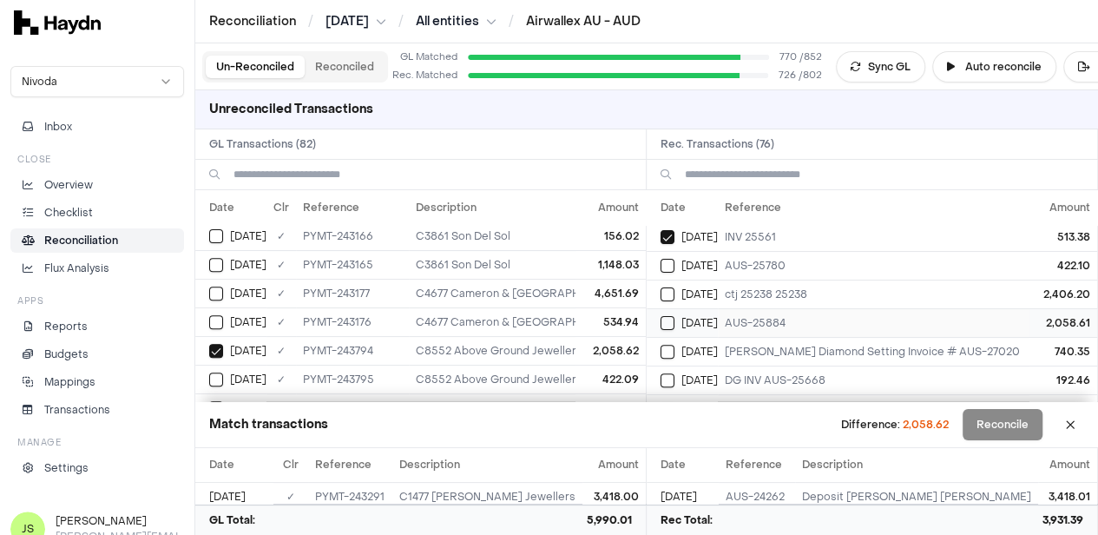
click at [682, 319] on div "Jun 20" at bounding box center [689, 323] width 57 height 14
click at [682, 259] on div "Jun 20" at bounding box center [689, 266] width 57 height 14
click at [208, 373] on td "Jun 19" at bounding box center [230, 379] width 71 height 29
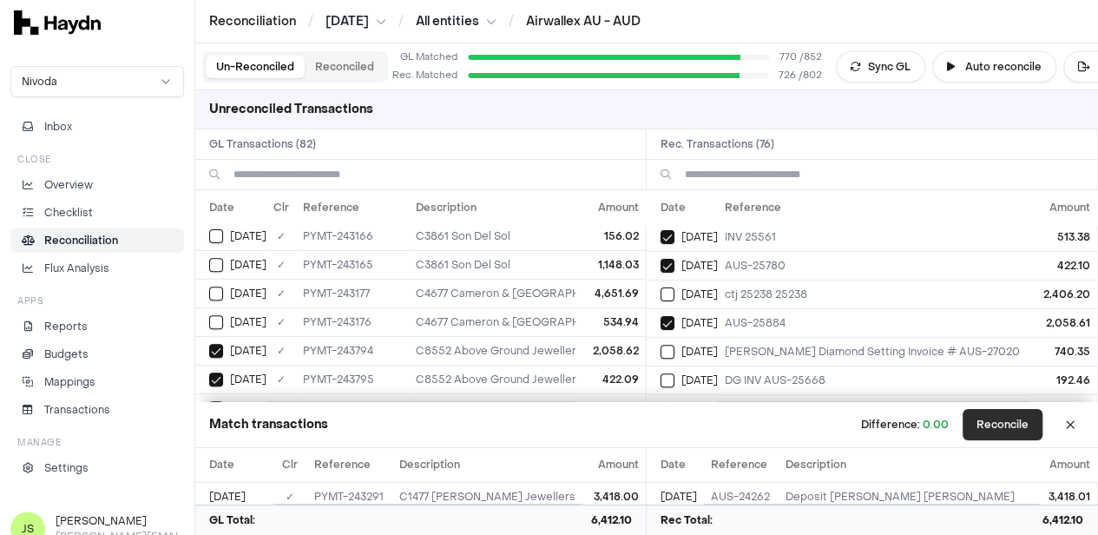
click at [1019, 432] on button "Reconcile" at bounding box center [1003, 424] width 80 height 31
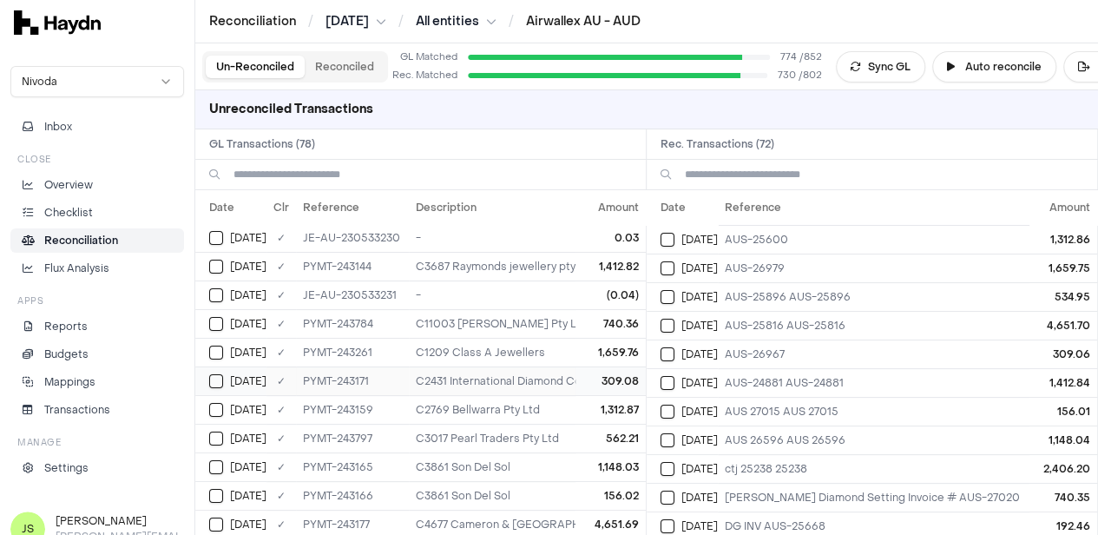
scroll to position [87, 0]
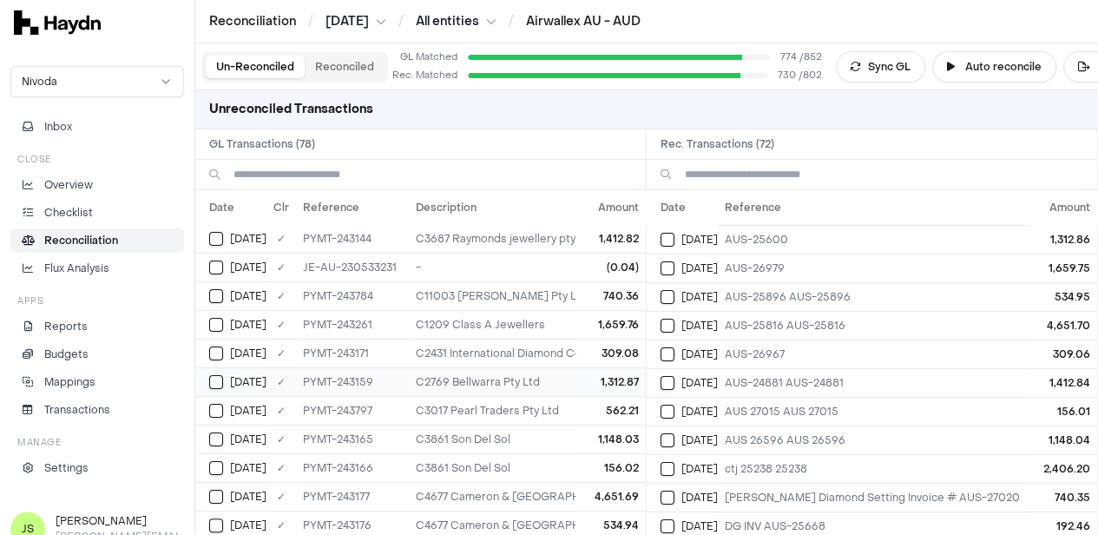
click at [221, 380] on button "Select GL transaction 8190956" at bounding box center [216, 382] width 14 height 14
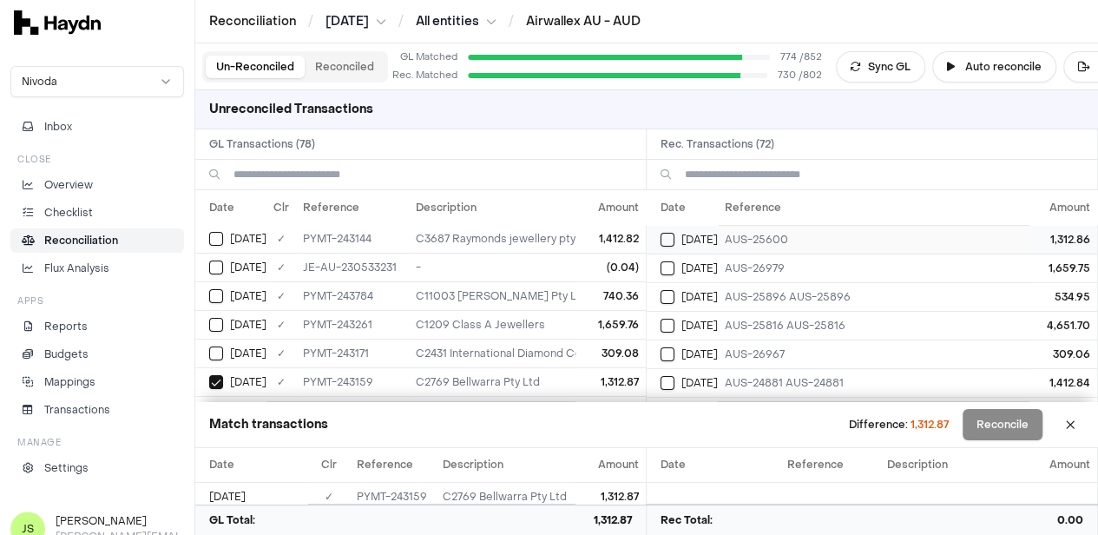
click at [675, 239] on button "Select reconciliation transaction 40949" at bounding box center [668, 240] width 14 height 14
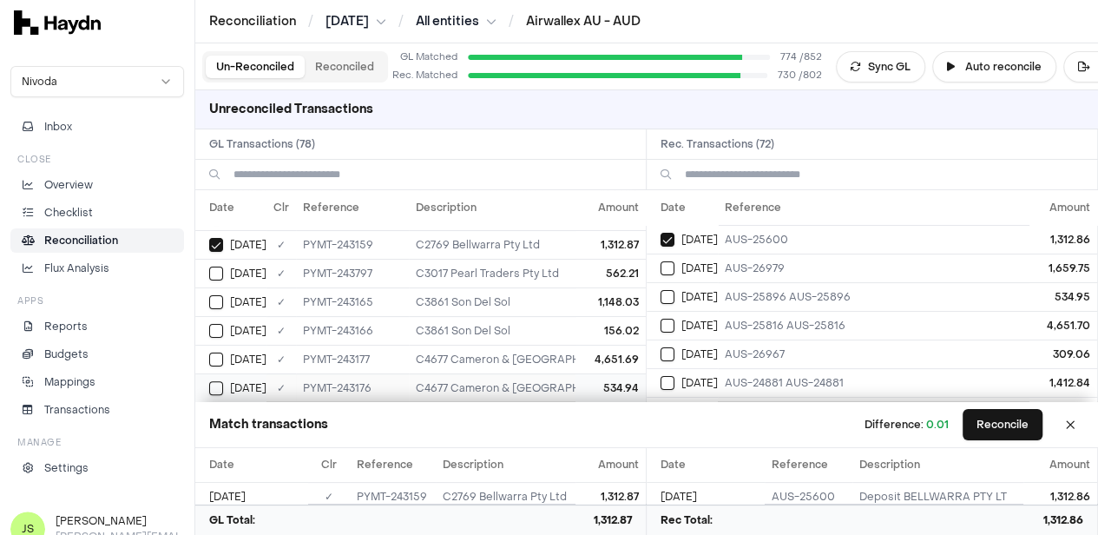
scroll to position [260, 0]
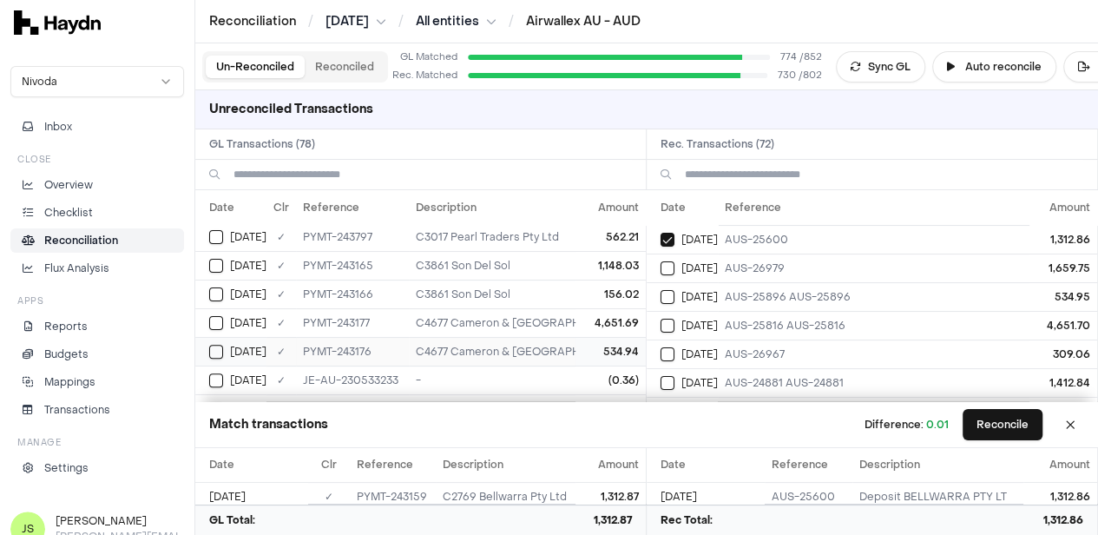
click at [228, 345] on div "Jun 19" at bounding box center [237, 352] width 57 height 14
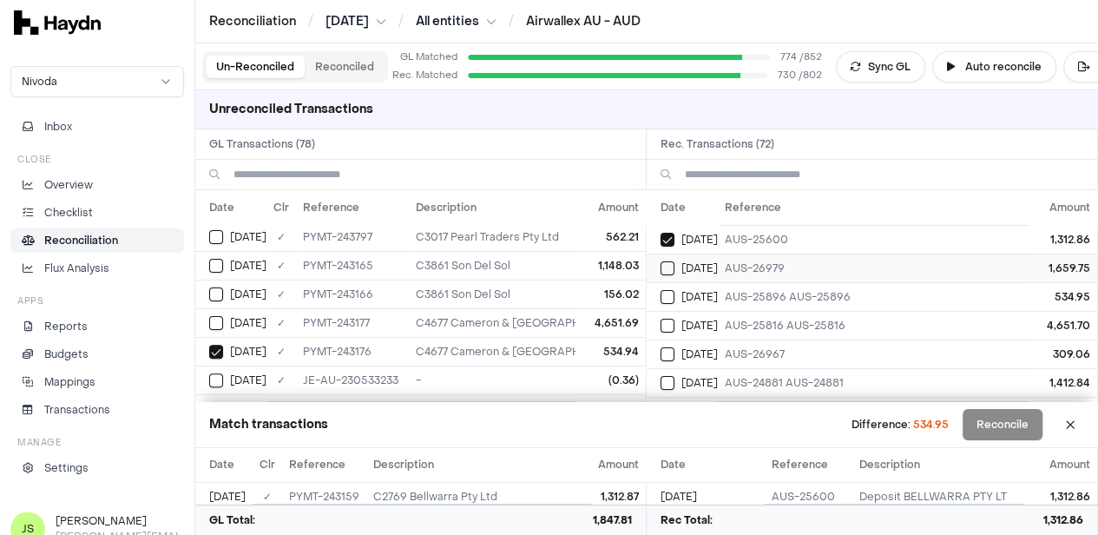
click at [671, 265] on button "Select reconciliation transaction 40964" at bounding box center [668, 268] width 14 height 14
click at [667, 297] on button "Select reconciliation transaction 40958" at bounding box center [668, 297] width 14 height 14
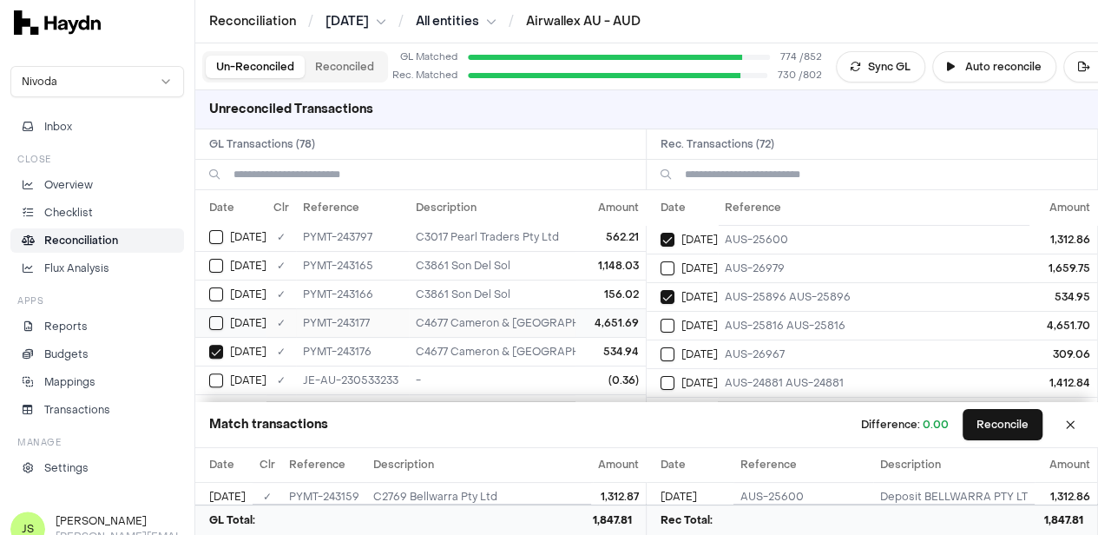
click at [217, 320] on button "Select GL transaction 8190966" at bounding box center [216, 323] width 14 height 14
click at [675, 326] on button "Select reconciliation transaction 40960" at bounding box center [668, 326] width 14 height 14
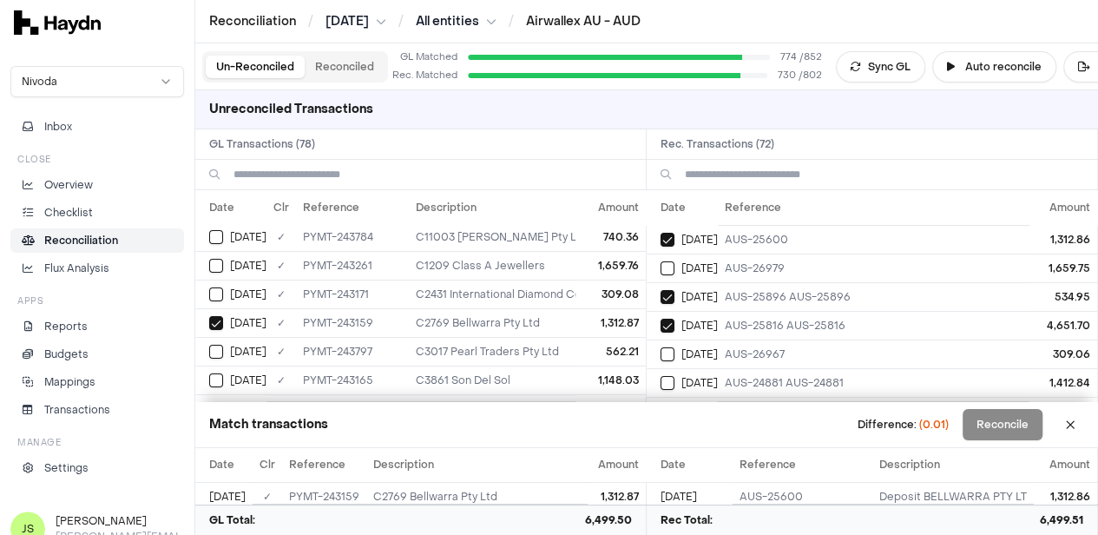
scroll to position [174, 0]
click at [224, 261] on div "Jun 19" at bounding box center [237, 267] width 57 height 14
click at [673, 347] on button "Select reconciliation transaction 40952" at bounding box center [668, 354] width 14 height 14
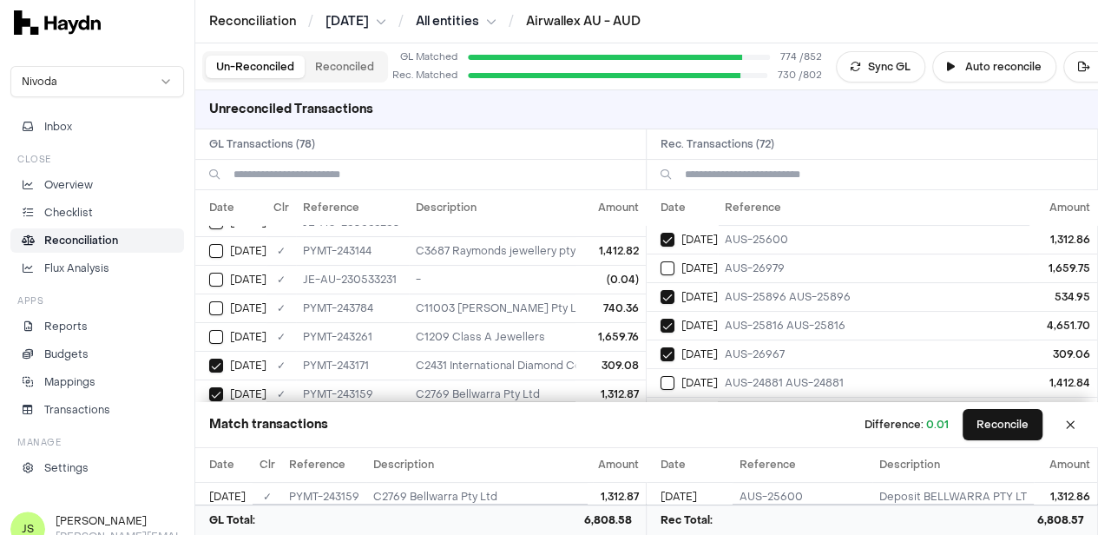
scroll to position [0, 0]
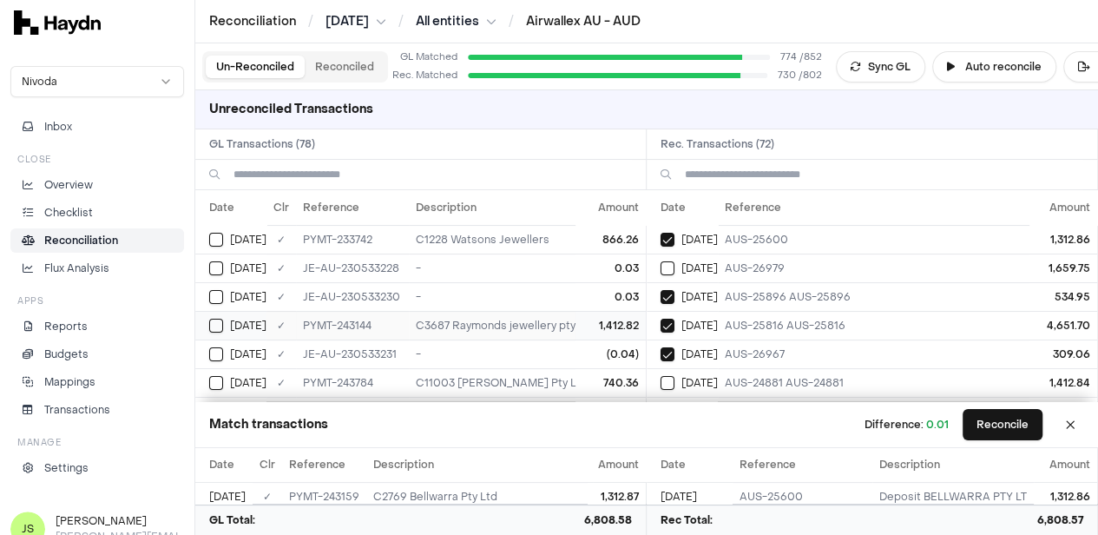
click at [214, 326] on button "Select GL transaction 8190946" at bounding box center [216, 326] width 14 height 14
click at [670, 379] on button "Select reconciliation transaction 40938" at bounding box center [668, 383] width 14 height 14
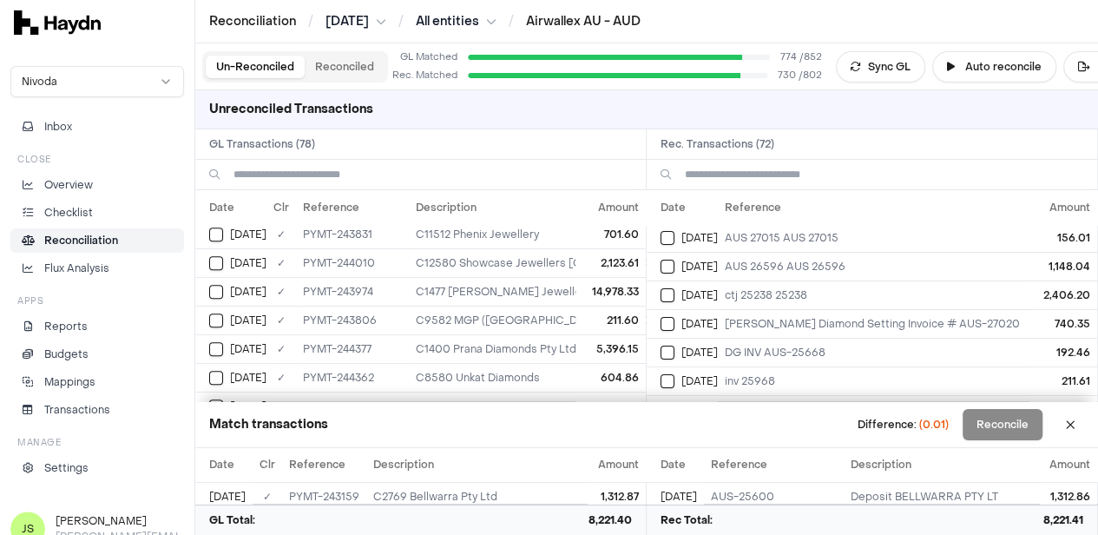
scroll to position [347, 0]
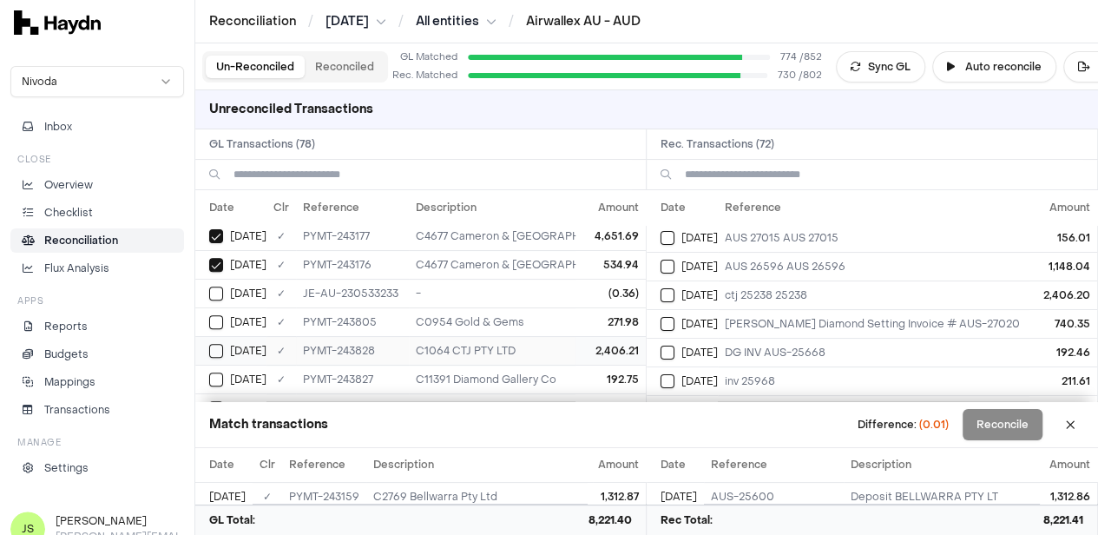
click at [224, 345] on div "Jun 20" at bounding box center [237, 351] width 57 height 14
click at [673, 297] on button "Select reconciliation transaction 40991" at bounding box center [668, 295] width 14 height 14
click at [1011, 432] on button "Reconcile" at bounding box center [1003, 424] width 80 height 31
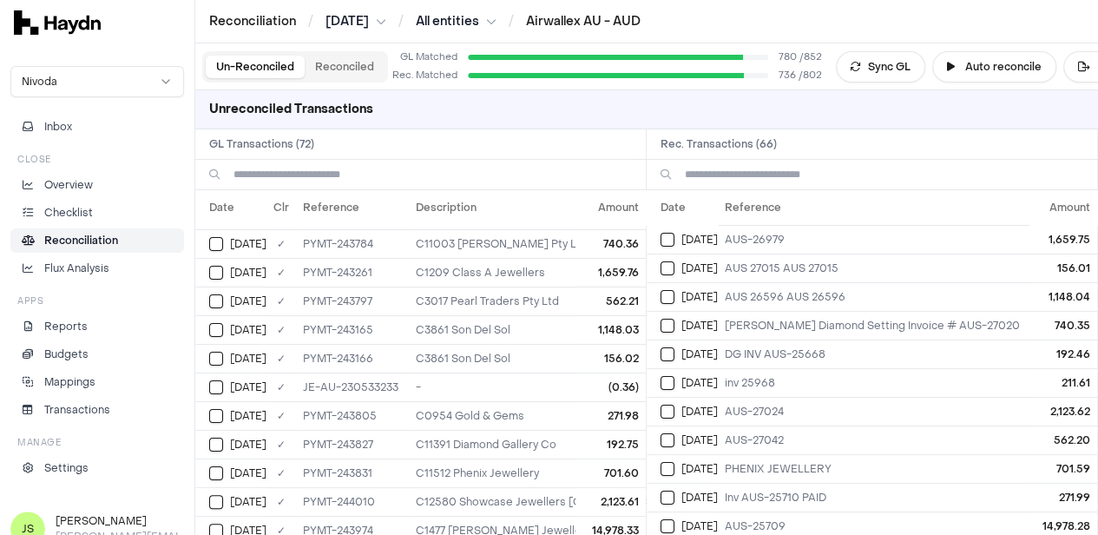
scroll to position [0, 0]
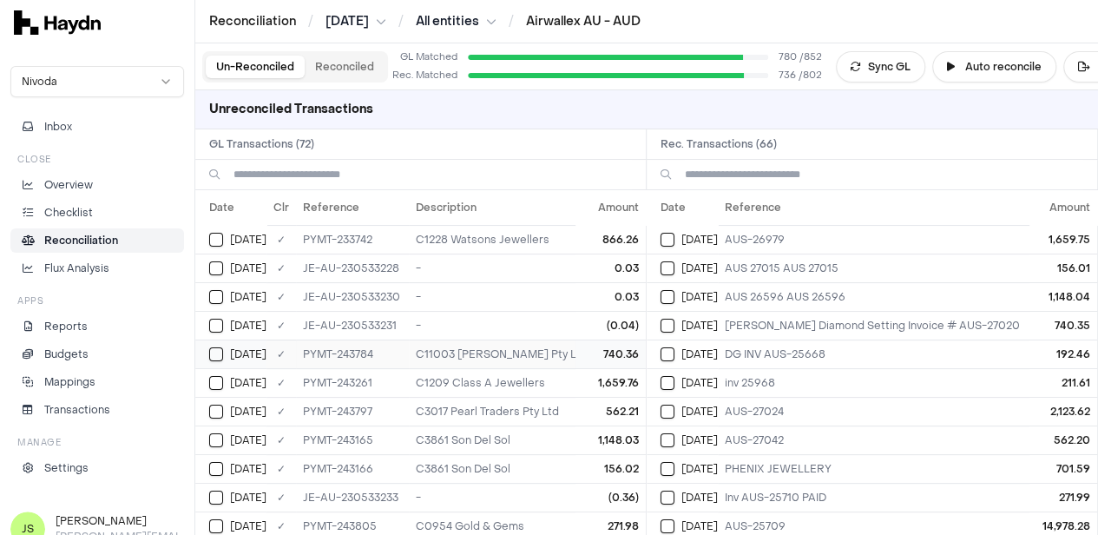
click at [224, 347] on div "Jun 19" at bounding box center [237, 354] width 57 height 14
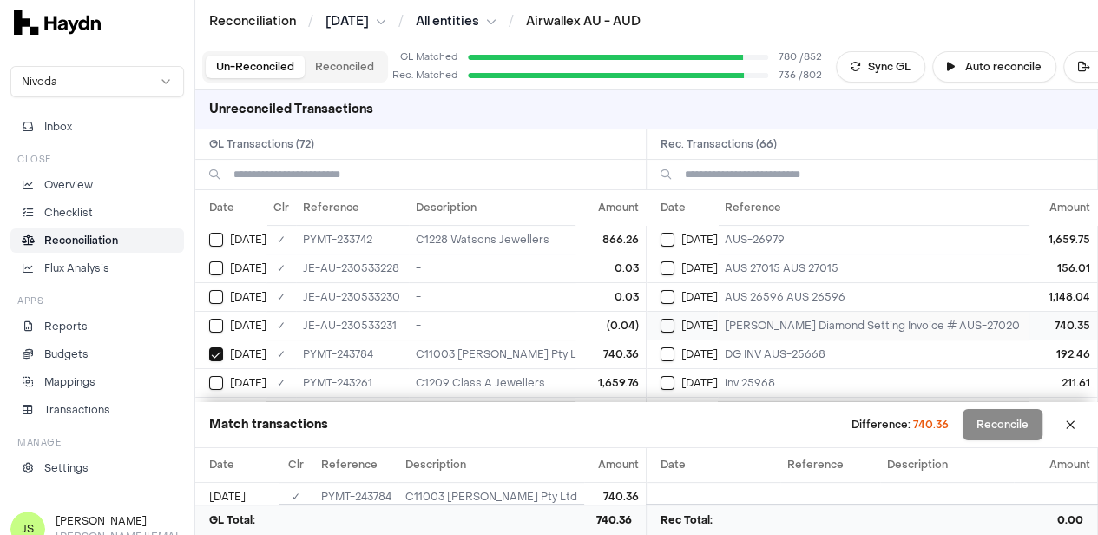
click at [674, 326] on button "Select reconciliation transaction 40975" at bounding box center [668, 326] width 14 height 14
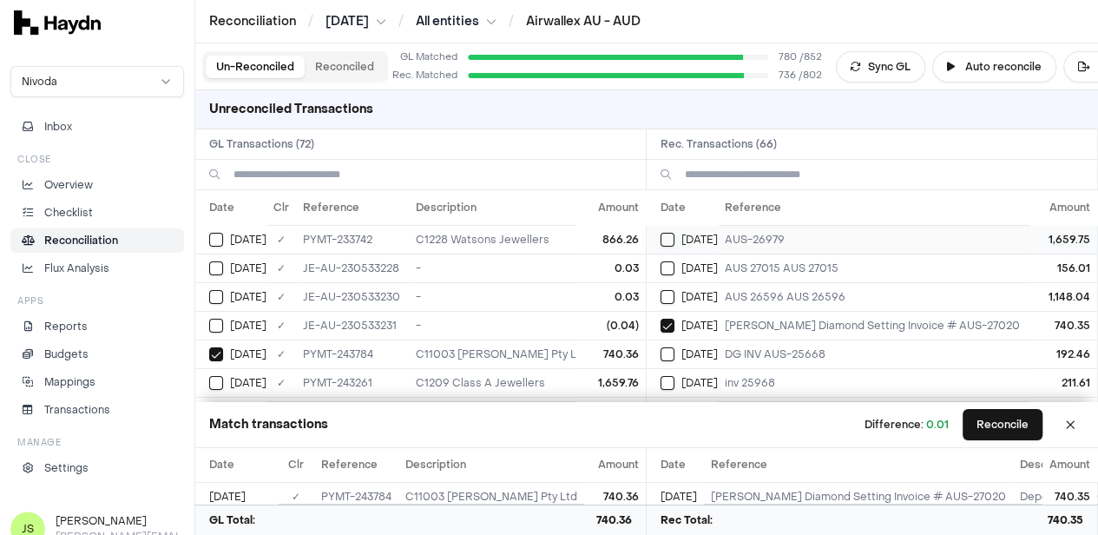
click at [675, 237] on button "Select reconciliation transaction 40964" at bounding box center [668, 240] width 14 height 14
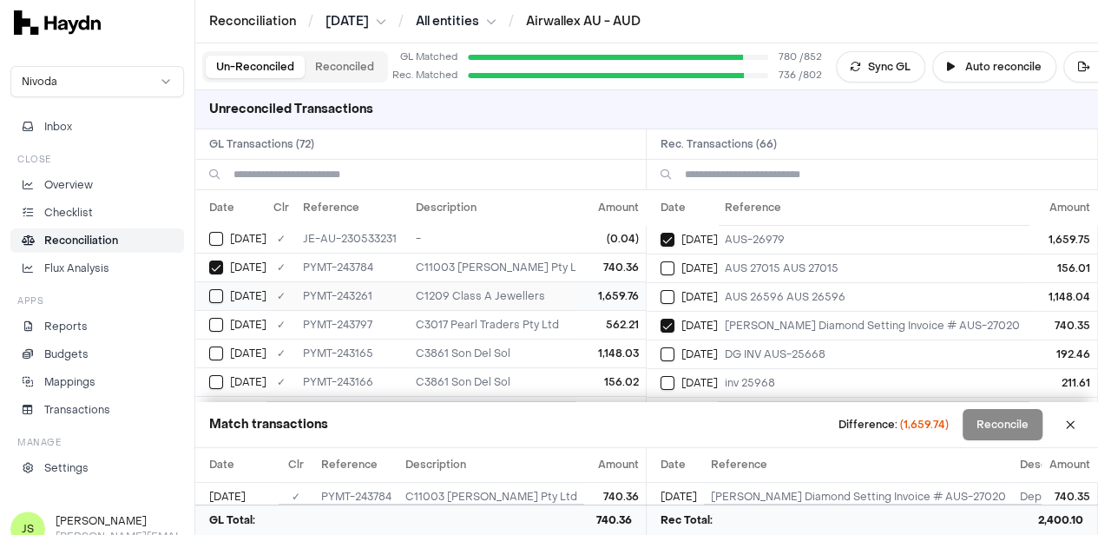
click at [217, 289] on button "Select GL transaction 8190969" at bounding box center [216, 296] width 14 height 14
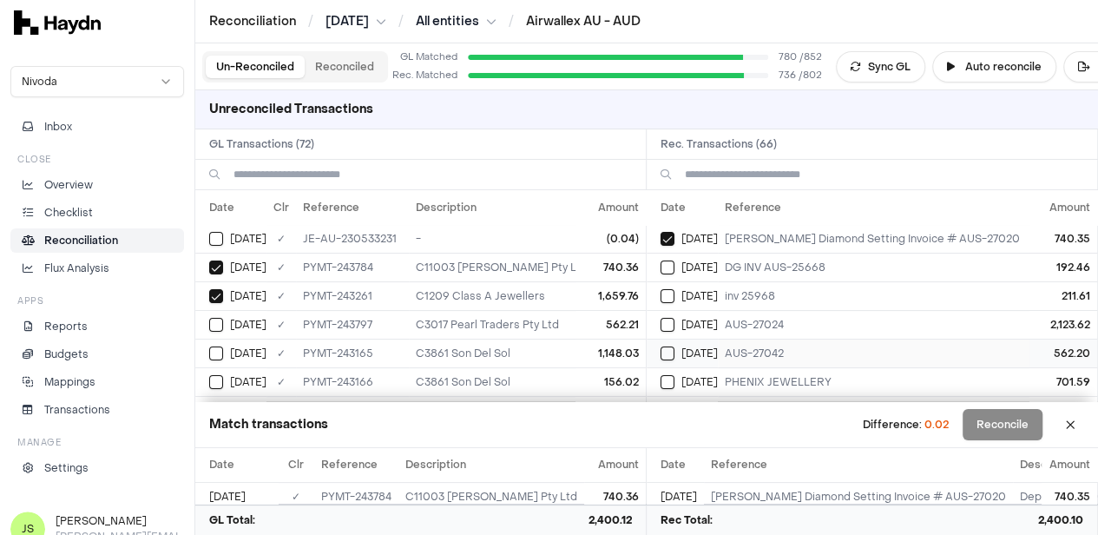
scroll to position [174, 0]
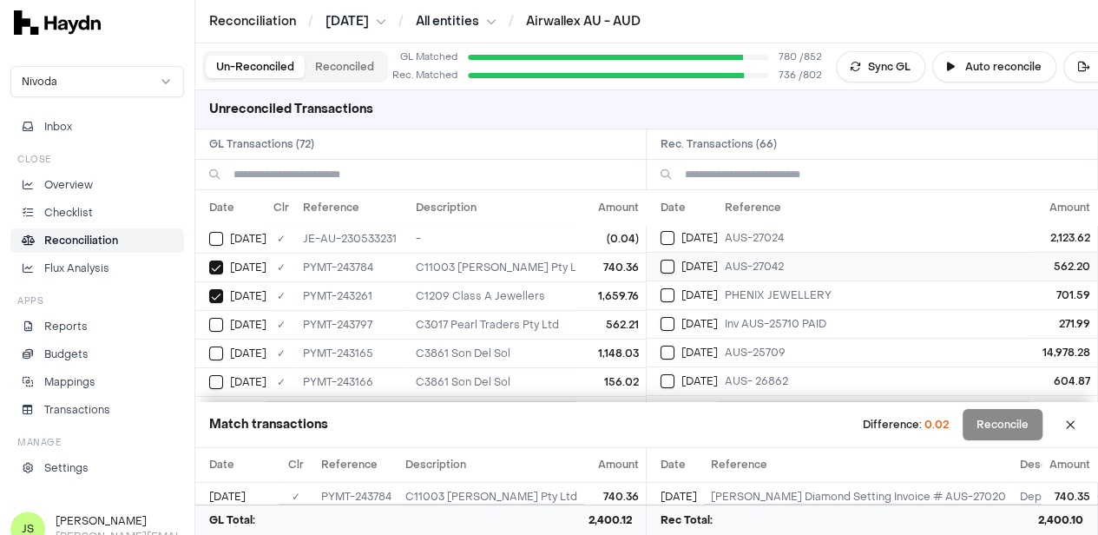
click at [670, 265] on button "Select reconciliation transaction 40980" at bounding box center [668, 267] width 14 height 14
click at [227, 324] on div "Jun 19" at bounding box center [237, 325] width 57 height 14
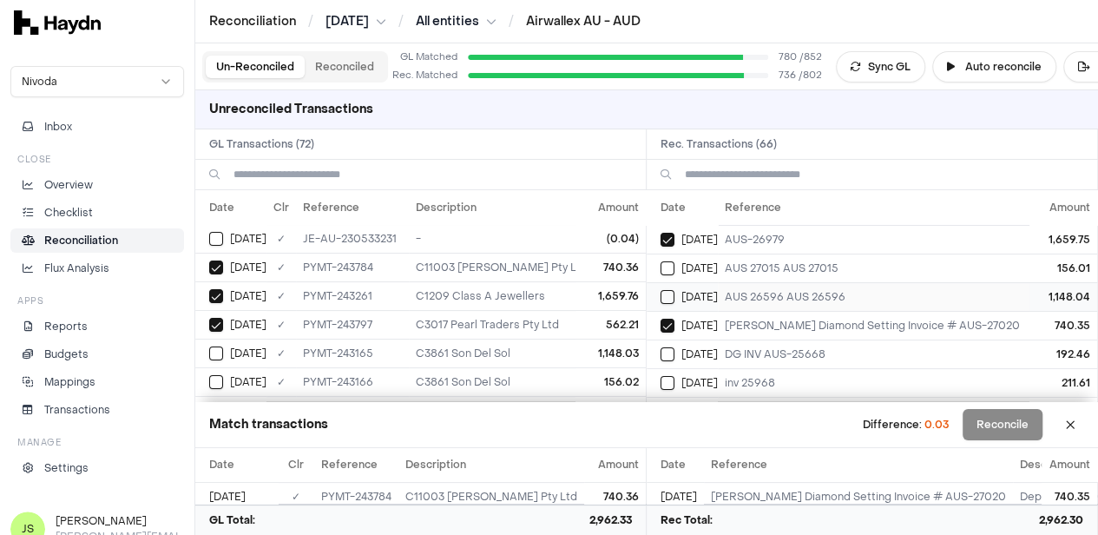
click at [669, 290] on button "Select reconciliation transaction 40954" at bounding box center [668, 297] width 14 height 14
click at [225, 347] on div "Jun 19" at bounding box center [237, 353] width 57 height 14
click at [221, 375] on button "Select GL transaction 8190960" at bounding box center [216, 382] width 14 height 14
click at [670, 268] on button "Select reconciliation transaction 40955" at bounding box center [668, 268] width 14 height 14
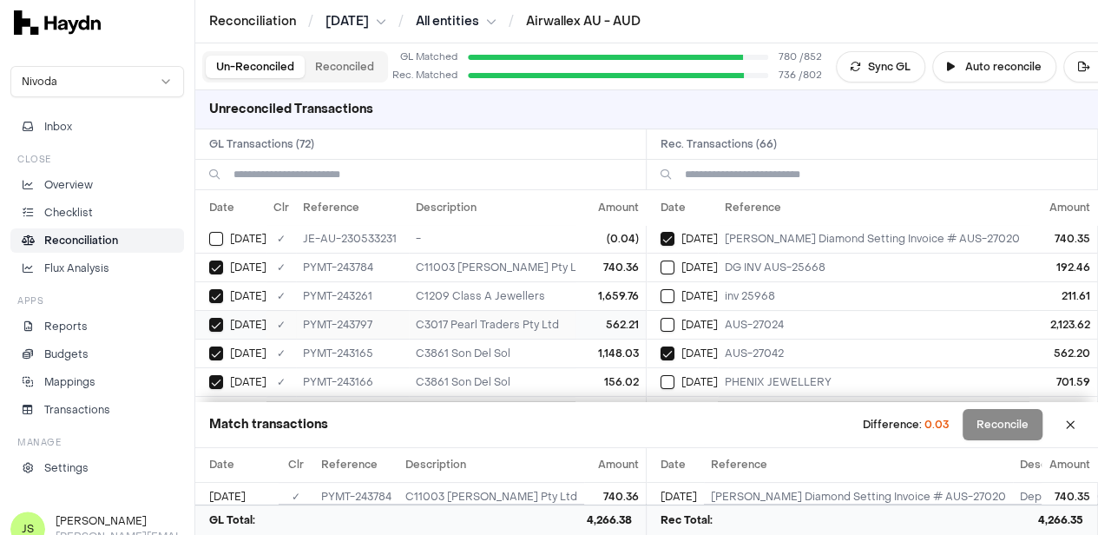
scroll to position [174, 0]
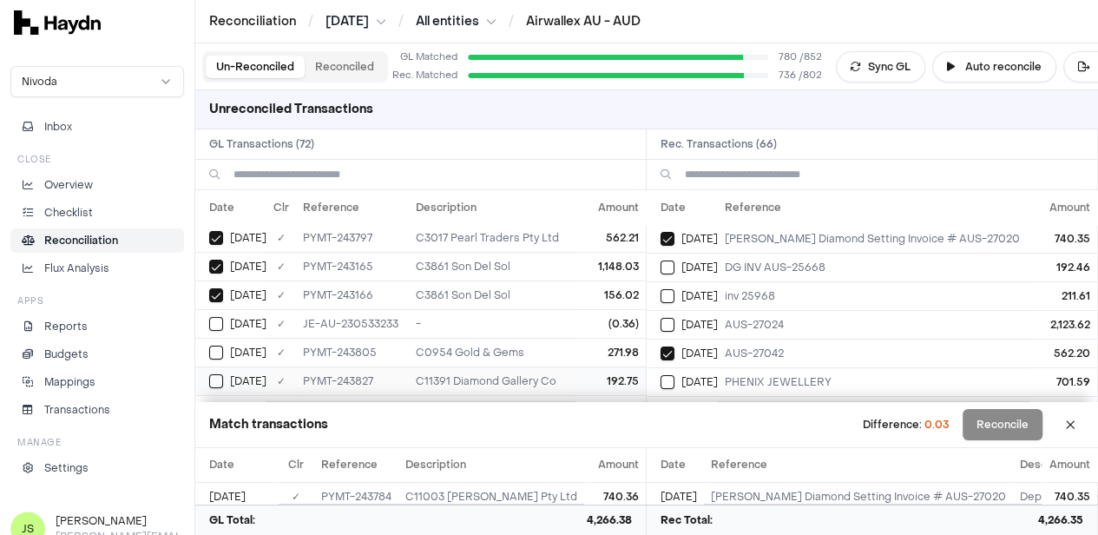
click at [216, 376] on button "Select GL transaction 8190991" at bounding box center [216, 381] width 14 height 14
click at [675, 270] on button "Select reconciliation transaction 40985" at bounding box center [668, 267] width 14 height 14
click at [215, 318] on button "Select GL transaction 8190514" at bounding box center [216, 324] width 14 height 14
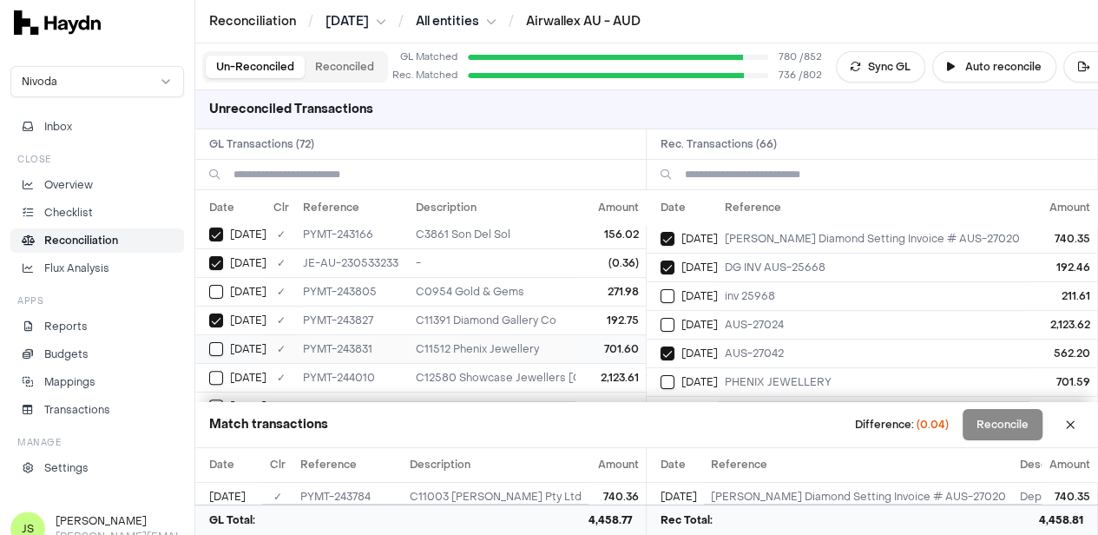
scroll to position [260, 0]
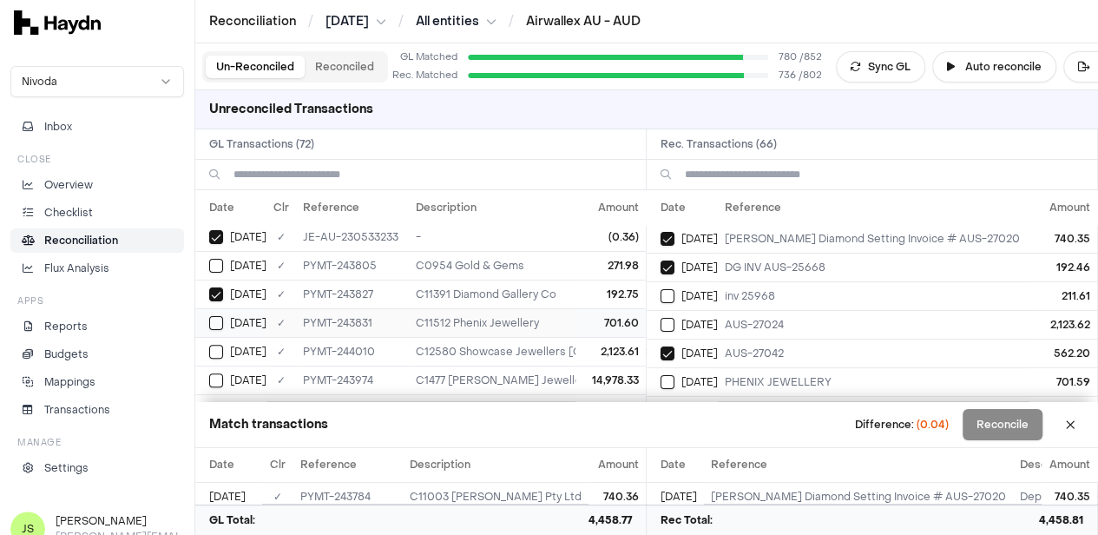
click at [222, 316] on button "Select GL transaction 8190995" at bounding box center [216, 323] width 14 height 14
click at [661, 375] on td "Jun 20" at bounding box center [682, 381] width 71 height 29
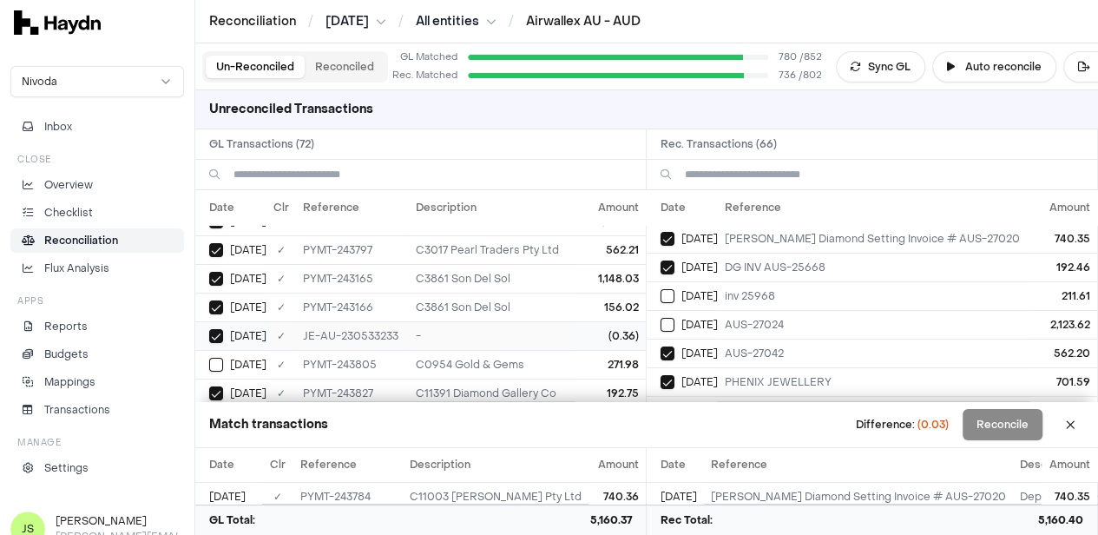
scroll to position [0, 0]
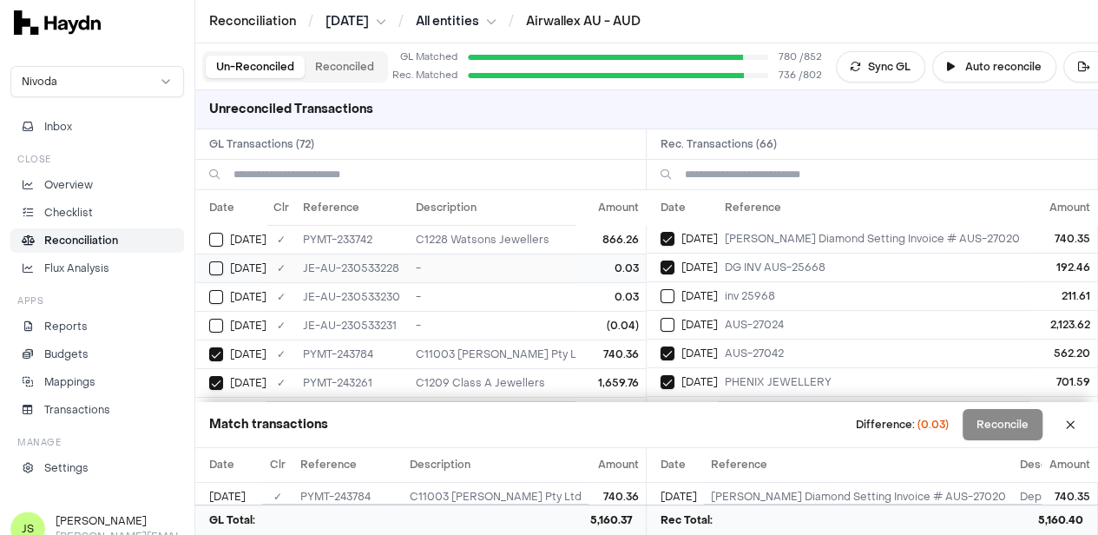
click at [217, 272] on button "Select GL transaction 8190510" at bounding box center [216, 268] width 14 height 14
click at [1012, 425] on button "Reconcile" at bounding box center [1003, 424] width 80 height 31
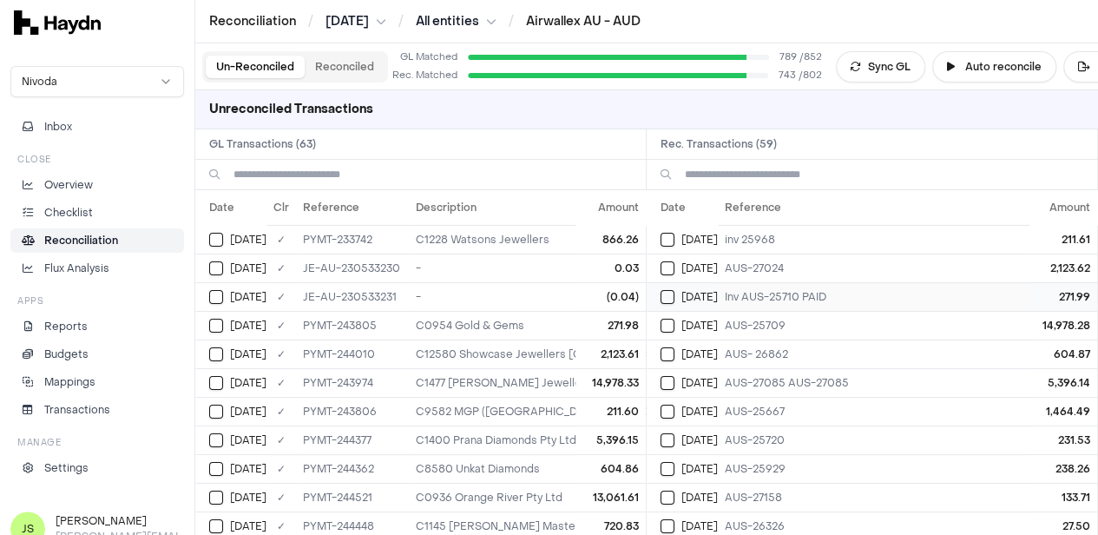
click at [675, 294] on button "Select reconciliation transaction 40984" at bounding box center [668, 297] width 14 height 14
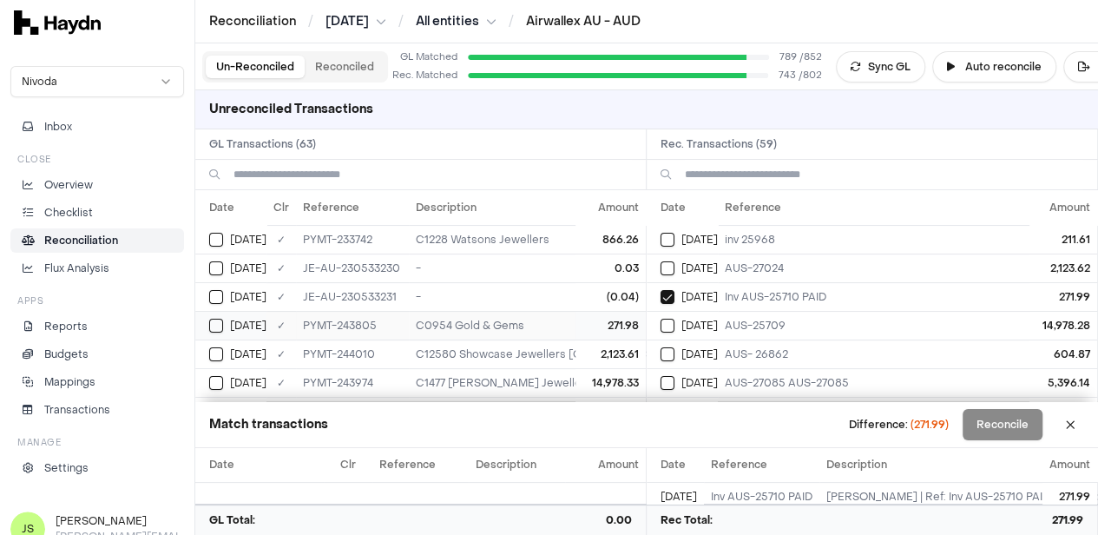
click at [209, 320] on button "Select GL transaction 8190986" at bounding box center [216, 326] width 14 height 14
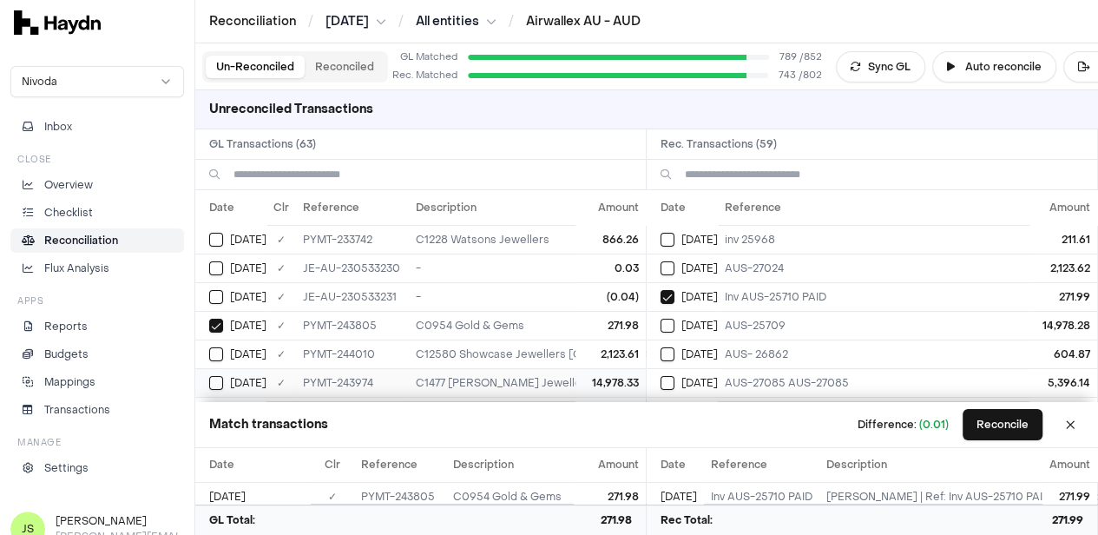
click at [217, 382] on button "Select GL transaction 8191002" at bounding box center [216, 383] width 14 height 14
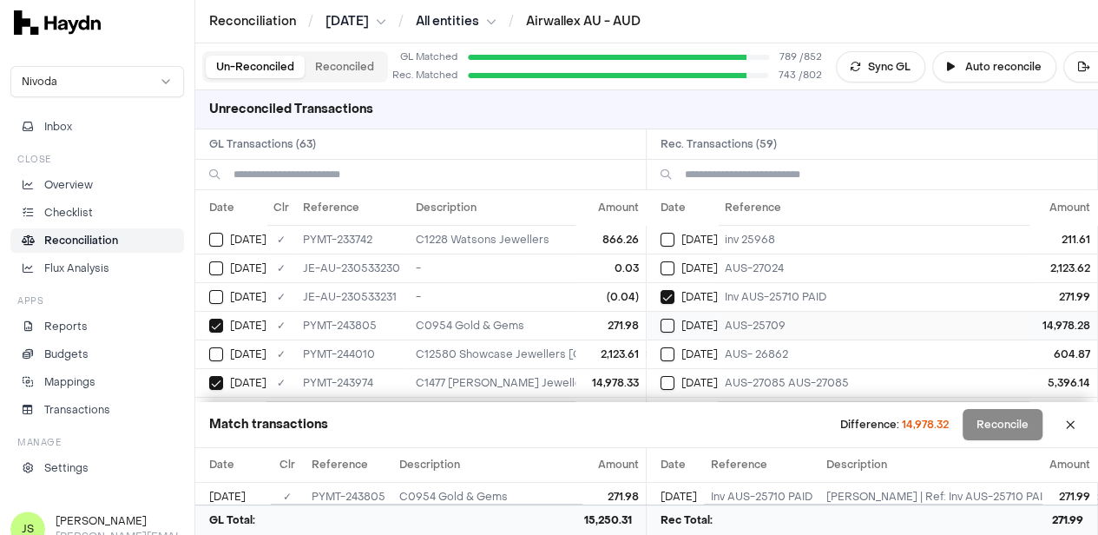
click at [674, 326] on button "Select reconciliation transaction 41003" at bounding box center [668, 326] width 14 height 14
click at [213, 355] on button "Select GL transaction 8191011" at bounding box center [216, 354] width 14 height 14
click at [682, 263] on div "Jun 20" at bounding box center [689, 268] width 57 height 14
click at [216, 261] on button "Select GL transaction 8190512" at bounding box center [216, 268] width 14 height 14
click at [221, 264] on button "Select GL transaction 8190512" at bounding box center [216, 268] width 14 height 14
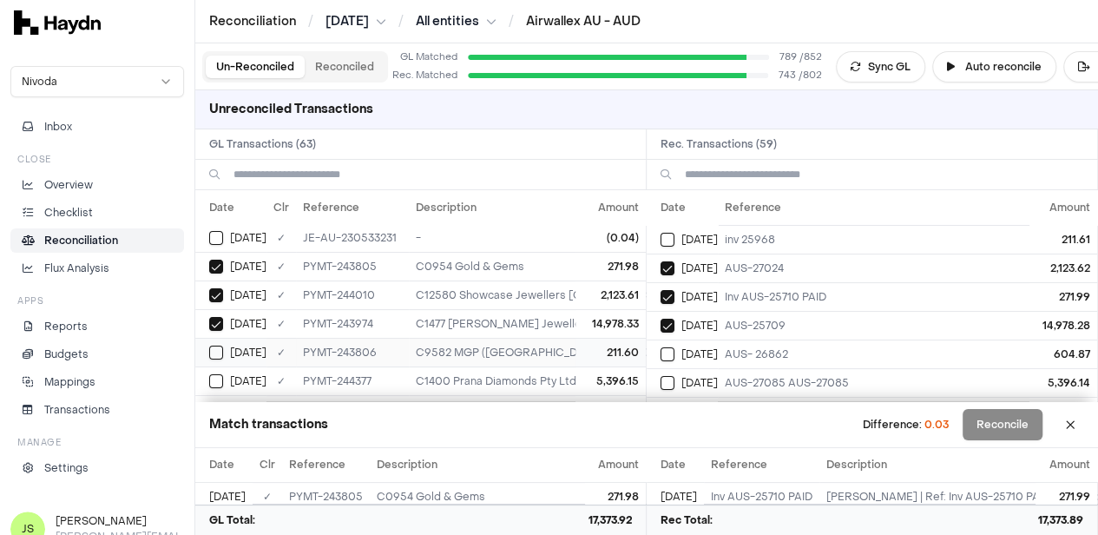
scroll to position [87, 0]
click at [222, 320] on button "Select GL transaction 8190987" at bounding box center [216, 325] width 14 height 14
click at [666, 238] on td "Jun 20" at bounding box center [682, 239] width 71 height 29
click at [229, 346] on div "Jun 21" at bounding box center [237, 353] width 57 height 14
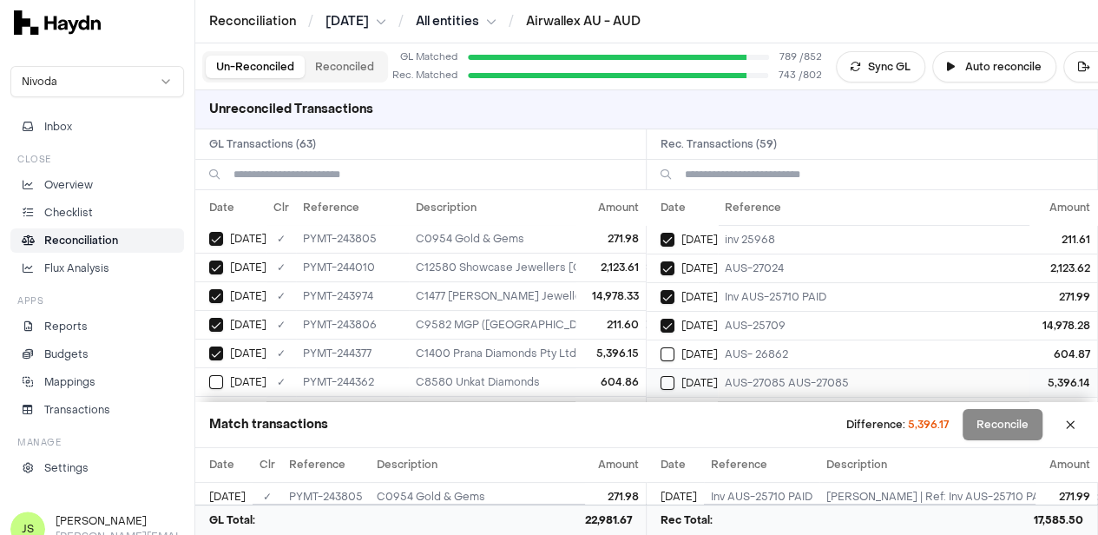
click at [663, 380] on td "Jun 21" at bounding box center [682, 382] width 71 height 29
click at [675, 355] on button "Select reconciliation transaction 41007" at bounding box center [668, 354] width 14 height 14
click at [225, 379] on div "Jun 21" at bounding box center [237, 382] width 57 height 14
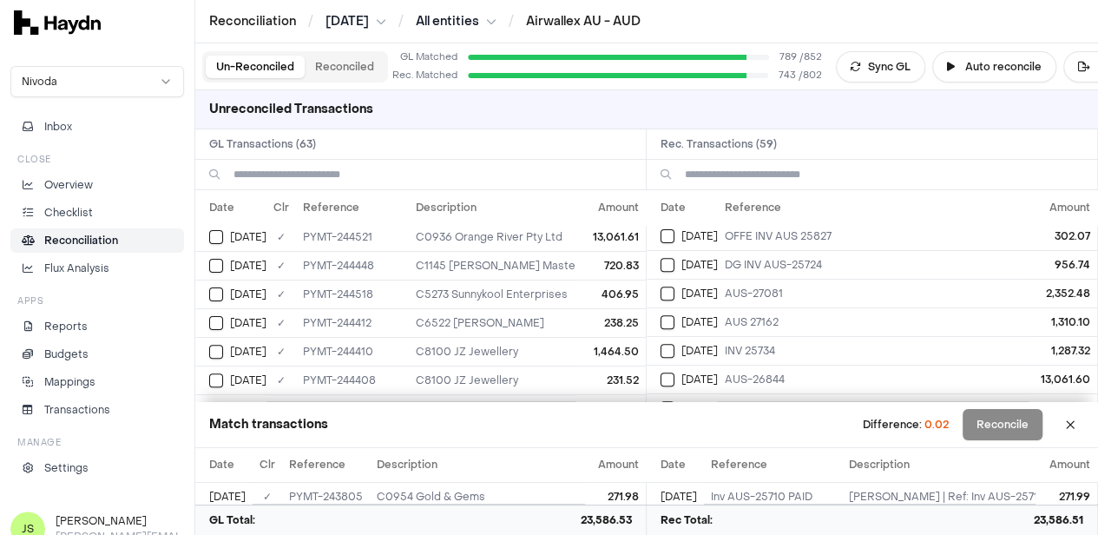
scroll to position [434, 0]
click at [675, 288] on button "Select reconciliation transaction 41025" at bounding box center [668, 293] width 14 height 14
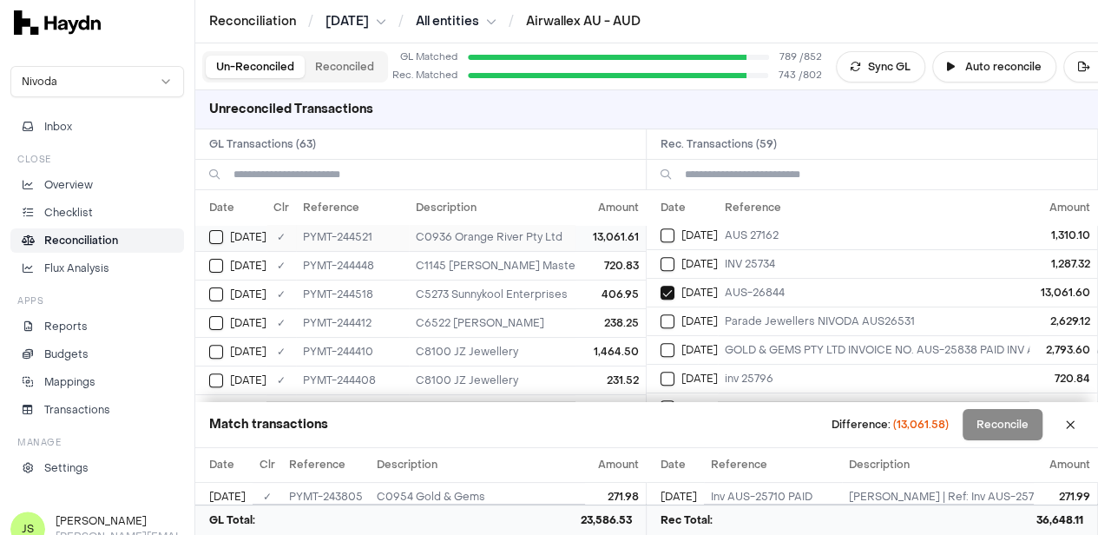
click at [214, 230] on button "Select GL transaction 8191032" at bounding box center [216, 237] width 14 height 14
click at [220, 261] on button "Select GL transaction 8191027" at bounding box center [216, 266] width 14 height 14
click at [675, 372] on button "Select reconciliation transaction 41021" at bounding box center [668, 379] width 14 height 14
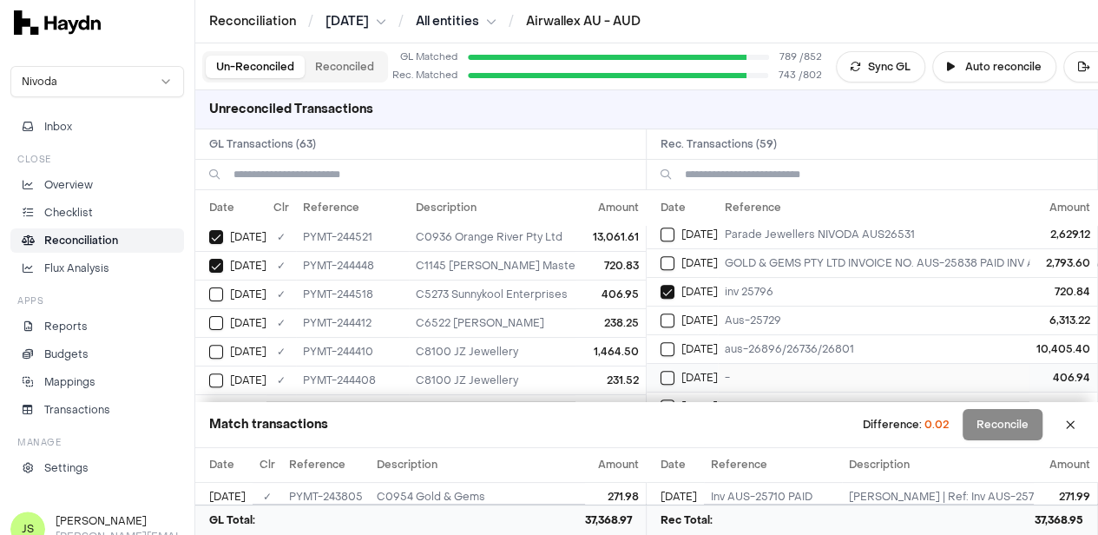
scroll to position [608, 0]
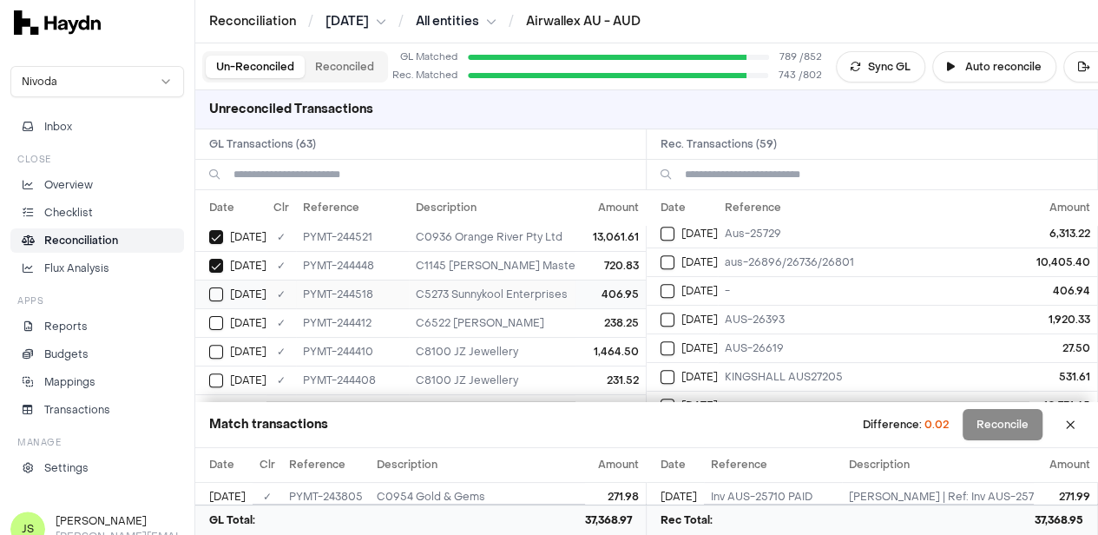
click at [212, 287] on button "Select GL transaction 8191029" at bounding box center [216, 294] width 14 height 14
click at [667, 286] on button "Select reconciliation transaction 41023" at bounding box center [668, 291] width 14 height 14
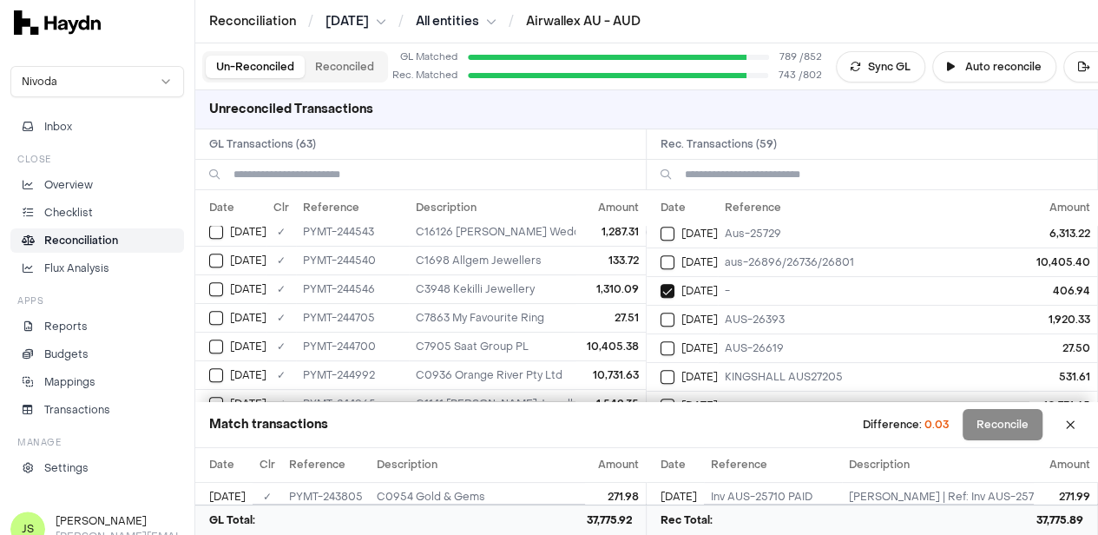
scroll to position [695, 0]
click at [215, 312] on button "Select GL transaction 8191057" at bounding box center [216, 319] width 14 height 14
click at [675, 258] on button "Select reconciliation transaction 41054" at bounding box center [668, 262] width 14 height 14
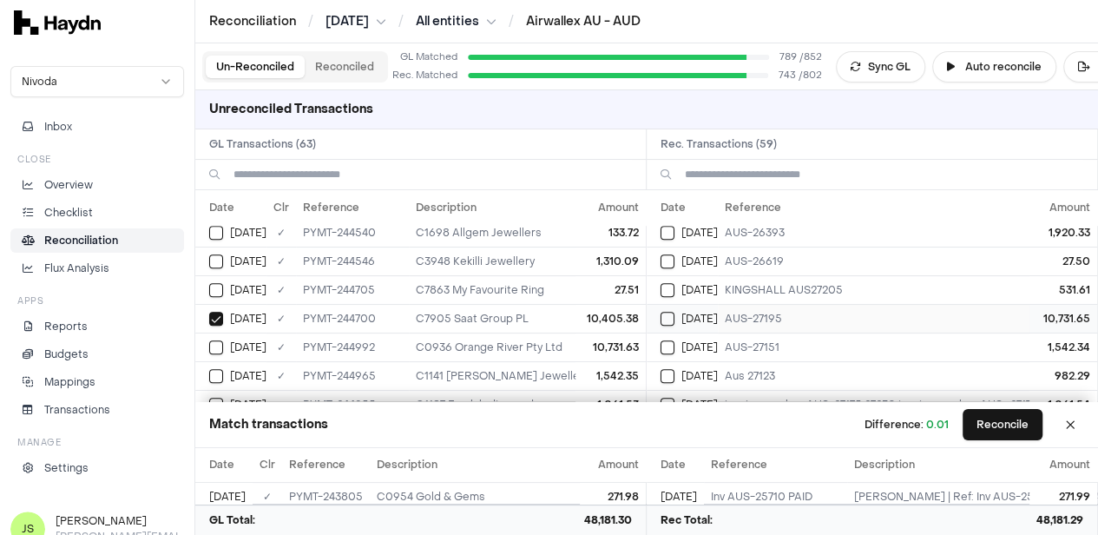
click at [675, 312] on button "Select reconciliation transaction 41080" at bounding box center [668, 319] width 14 height 14
click at [220, 340] on button "Select GL transaction 8191071" at bounding box center [216, 347] width 14 height 14
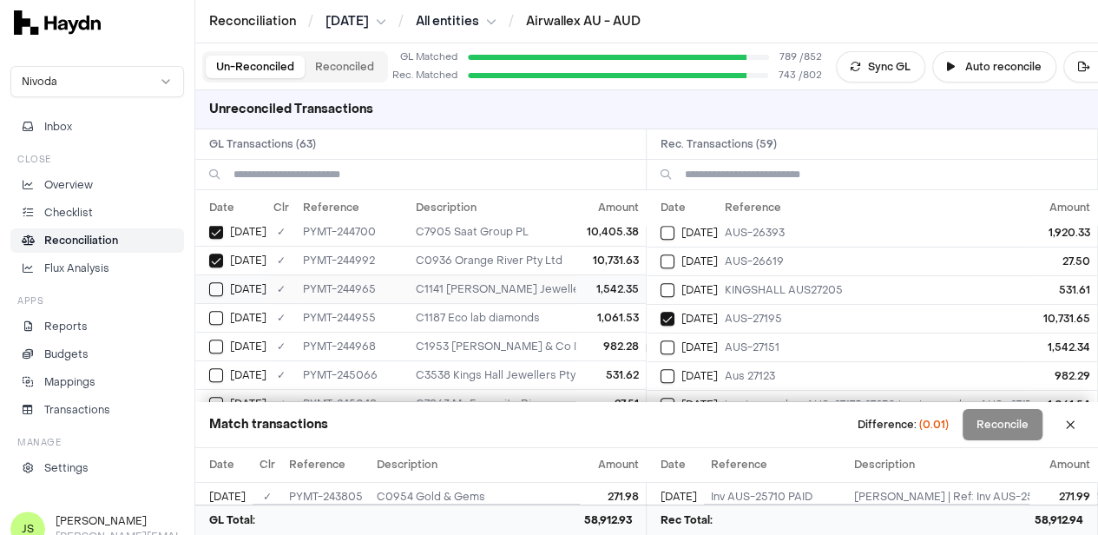
click at [224, 282] on div "Jun 24" at bounding box center [237, 289] width 57 height 14
click at [669, 340] on button "Select reconciliation transaction 41069" at bounding box center [668, 347] width 14 height 14
click at [1019, 432] on button "Reconcile" at bounding box center [1003, 424] width 80 height 31
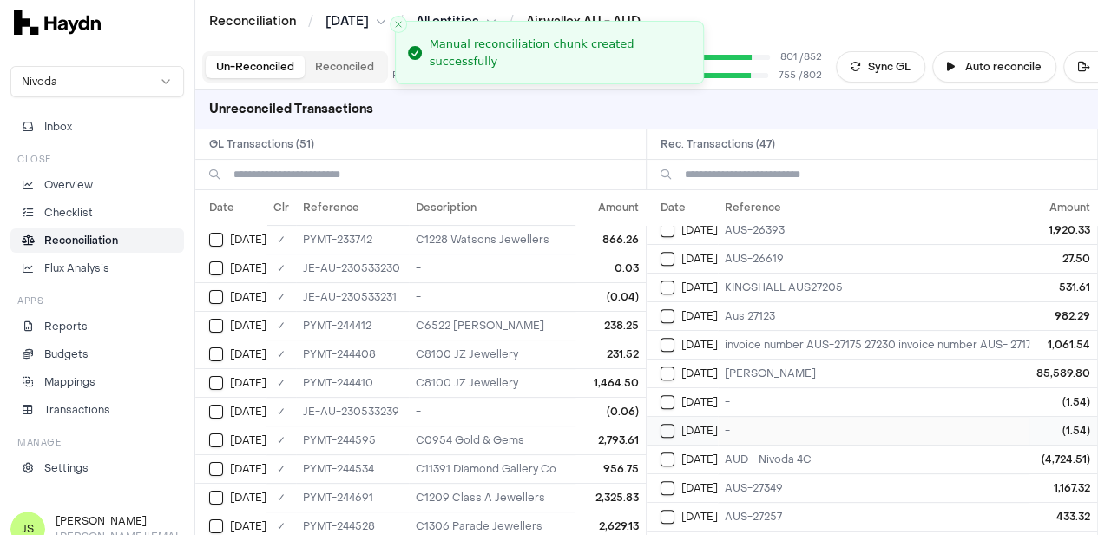
scroll to position [0, 0]
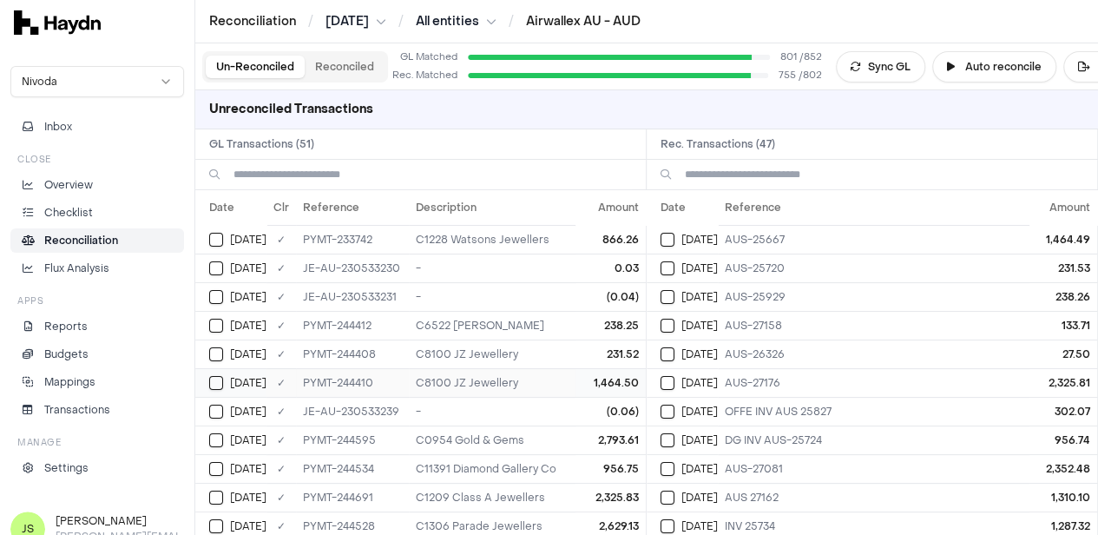
click at [214, 376] on button "Select GL transaction 8191024" at bounding box center [216, 383] width 14 height 14
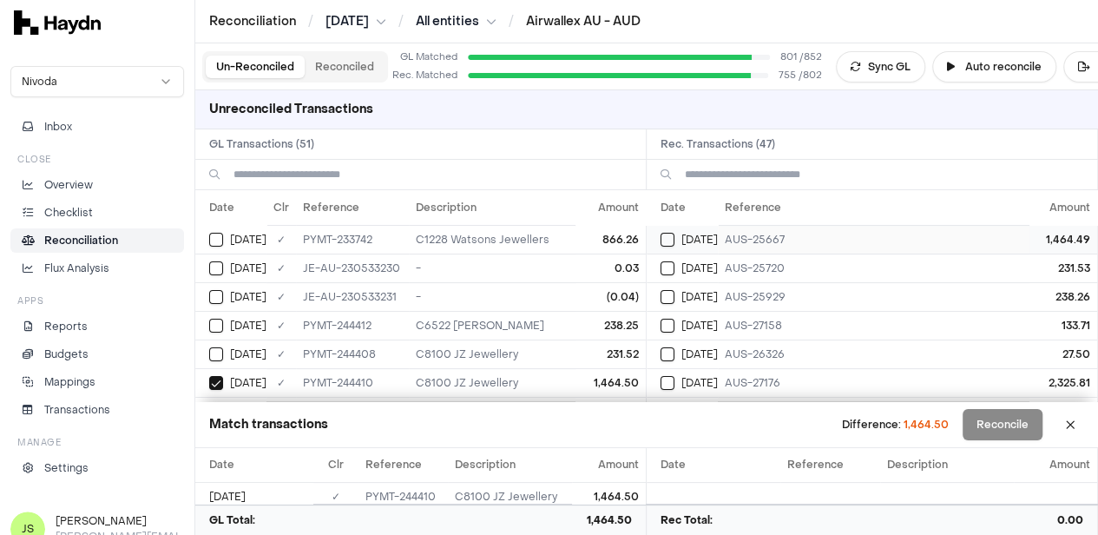
click at [674, 245] on td "Jun 22" at bounding box center [682, 239] width 71 height 29
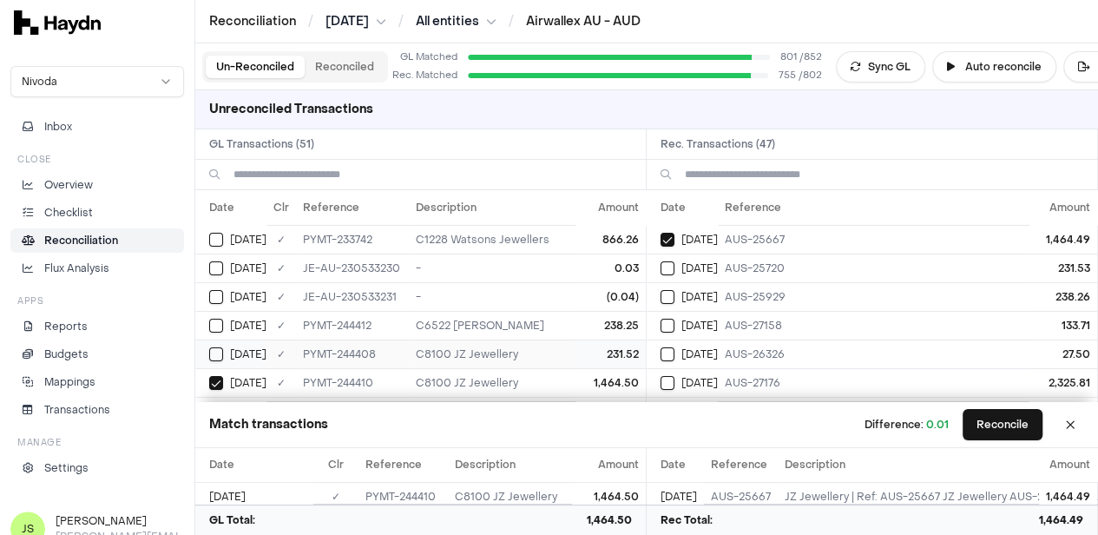
click at [221, 347] on button "Select GL transaction 8191022" at bounding box center [216, 354] width 14 height 14
click at [675, 266] on button "Select reconciliation transaction 41015" at bounding box center [668, 268] width 14 height 14
click at [227, 325] on div "Jun 22" at bounding box center [237, 326] width 57 height 14
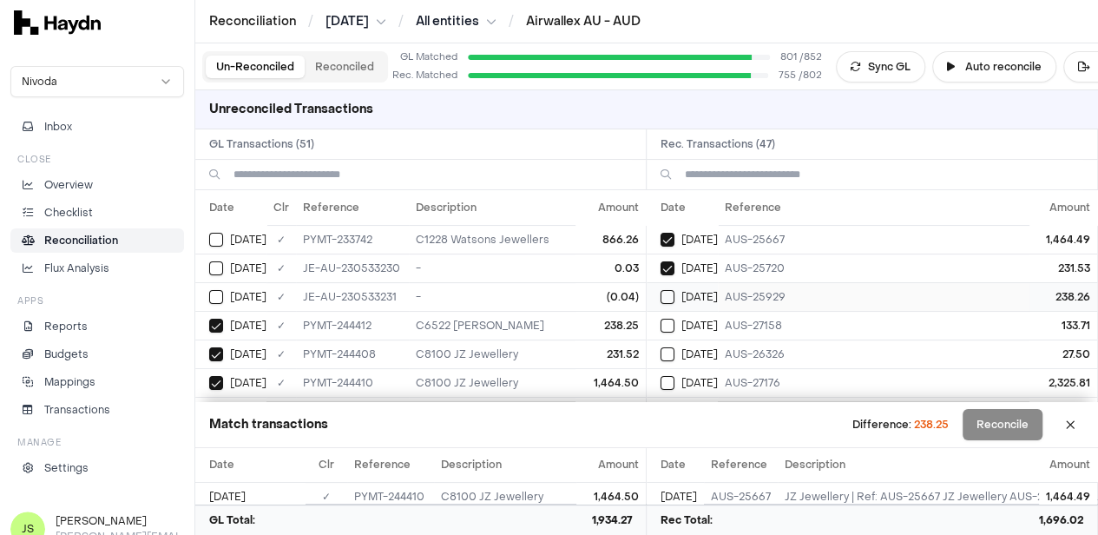
click at [670, 290] on button "Select reconciliation transaction 41020" at bounding box center [668, 297] width 14 height 14
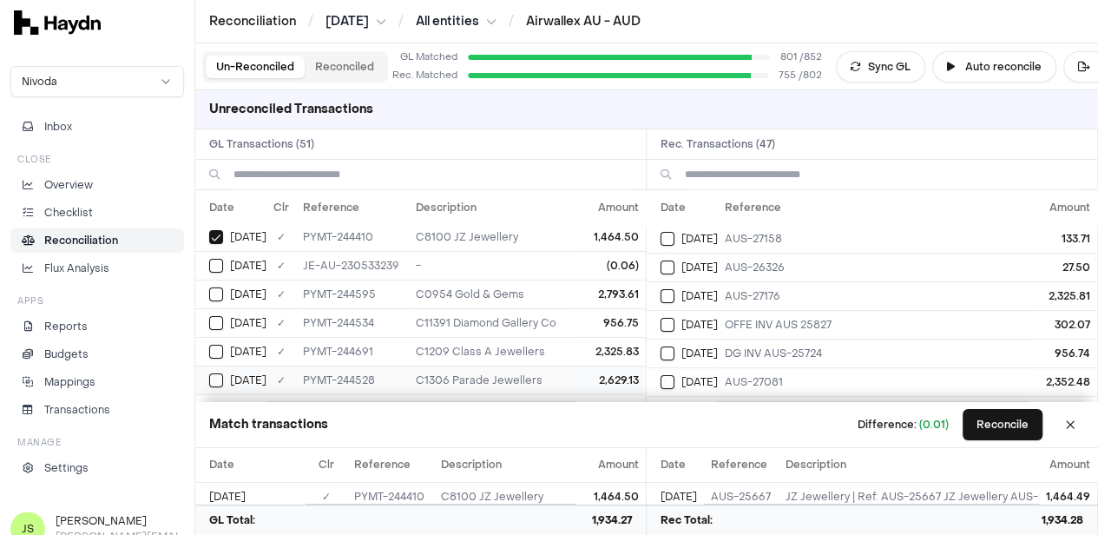
scroll to position [174, 0]
click at [210, 325] on button "Select GL transaction 8191056" at bounding box center [216, 324] width 14 height 14
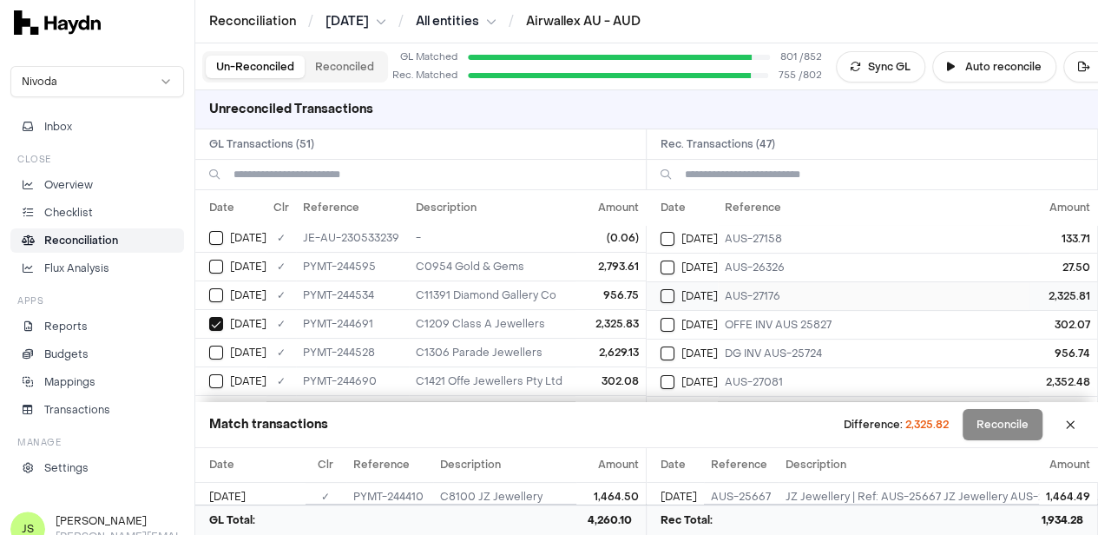
click at [667, 293] on button "Select reconciliation transaction 41053" at bounding box center [668, 296] width 14 height 14
click at [222, 377] on button "Select GL transaction 8191055" at bounding box center [216, 381] width 14 height 14
click at [669, 318] on button "Select reconciliation transaction 41051" at bounding box center [668, 325] width 14 height 14
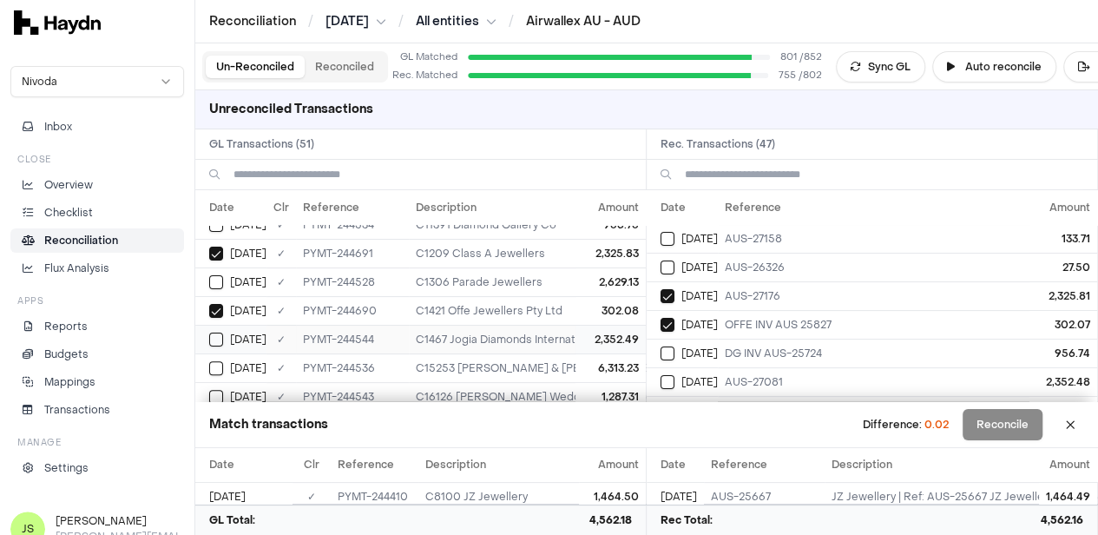
scroll to position [260, 0]
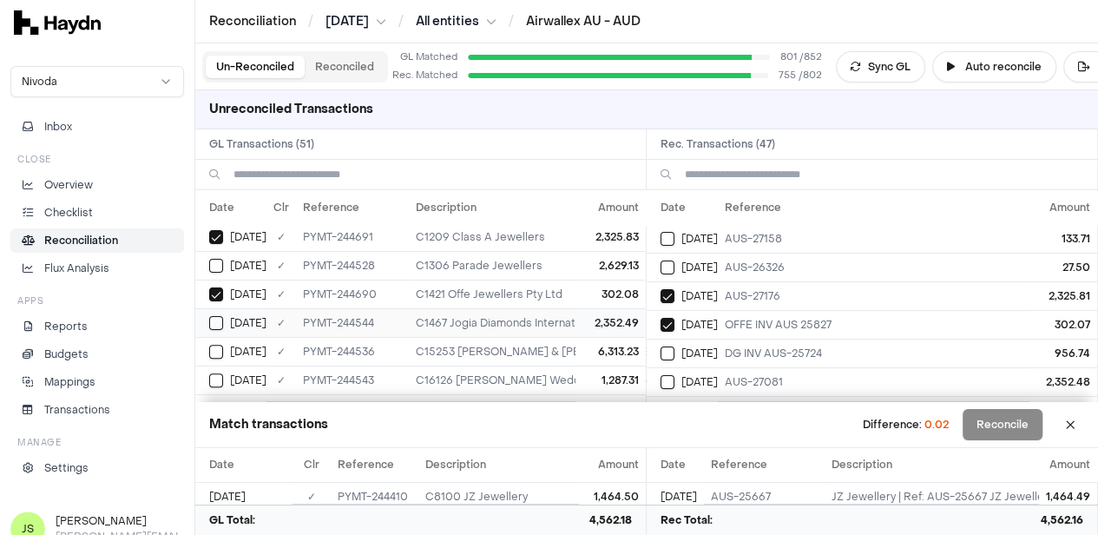
click at [213, 316] on button "Select GL transaction 8191048" at bounding box center [216, 323] width 14 height 14
click at [675, 378] on button "Select reconciliation transaction 41046" at bounding box center [668, 382] width 14 height 14
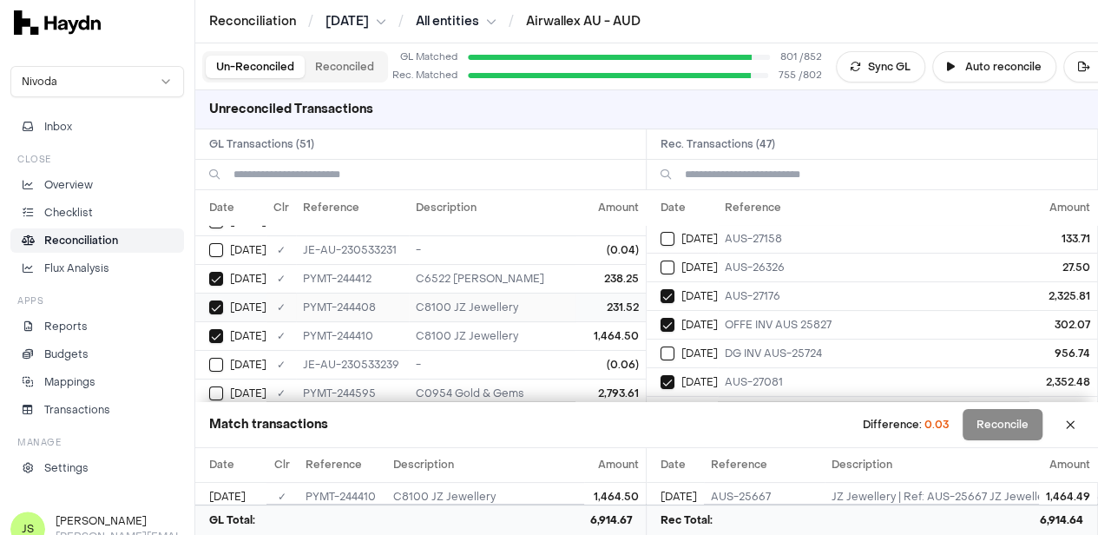
scroll to position [0, 0]
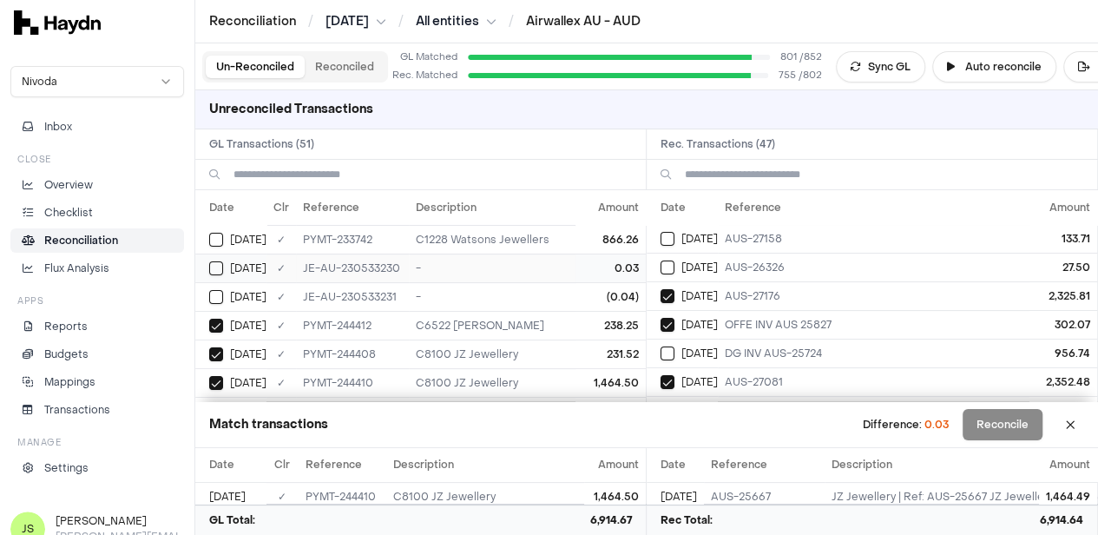
click at [224, 258] on td "Jun 18" at bounding box center [230, 268] width 71 height 29
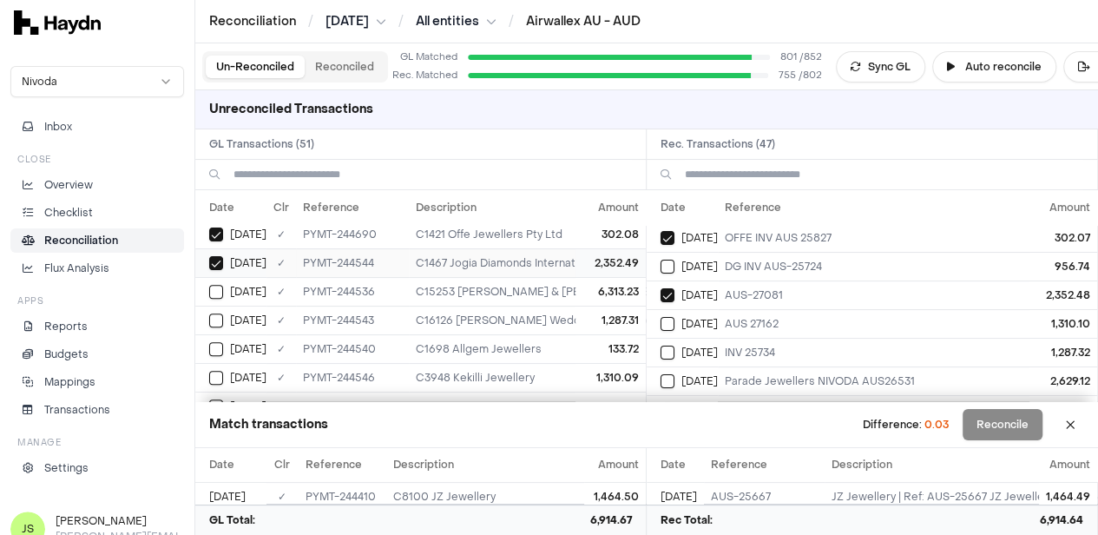
scroll to position [347, 0]
click at [225, 345] on div "Jun 23" at bounding box center [237, 351] width 57 height 14
click at [675, 320] on button "Select reconciliation transaction 41048" at bounding box center [668, 324] width 14 height 14
click at [676, 340] on td "Jun 23" at bounding box center [682, 352] width 71 height 29
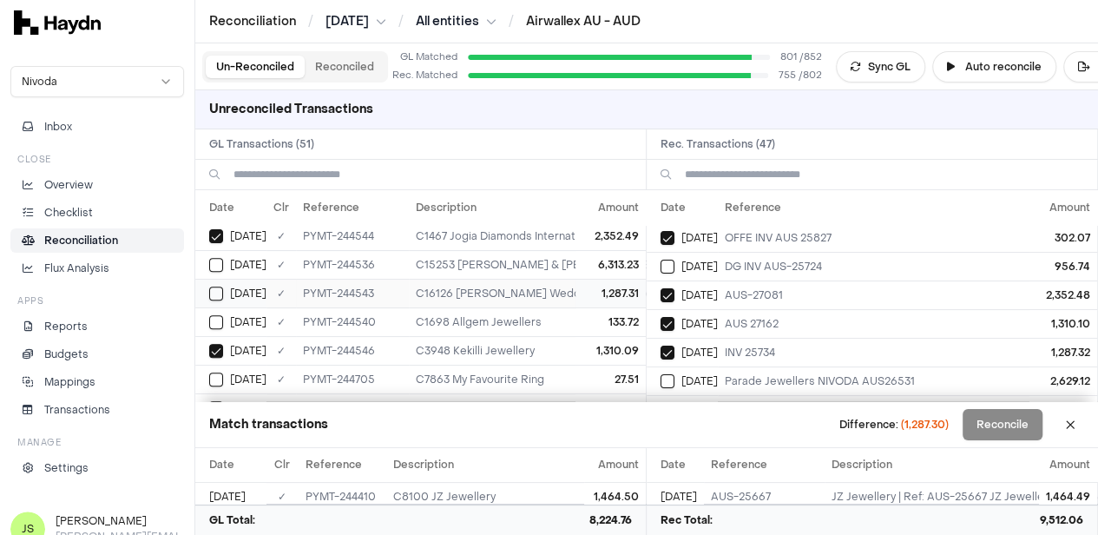
click at [216, 287] on button "Select GL transaction 8191047" at bounding box center [216, 294] width 14 height 14
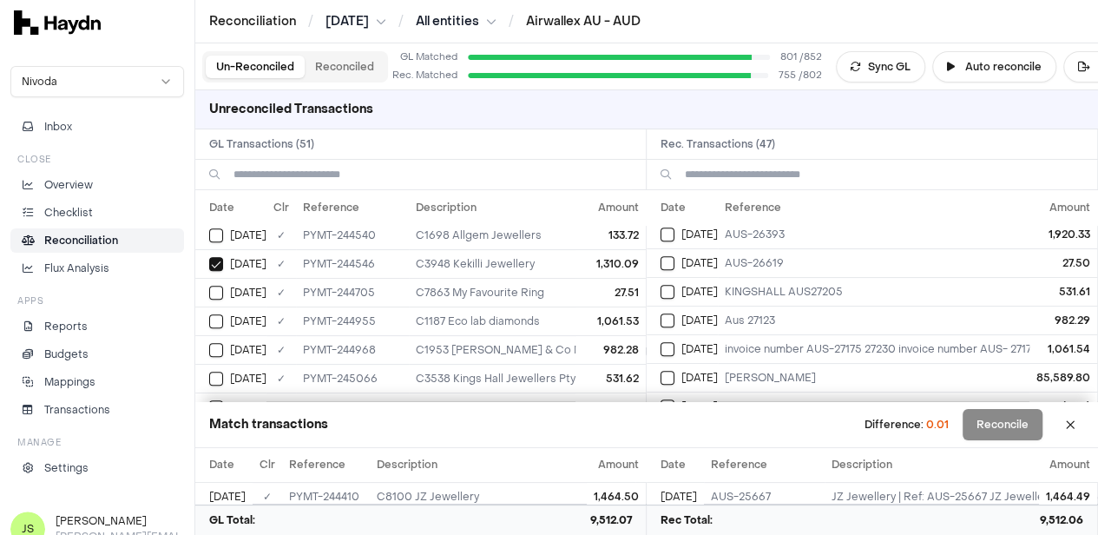
scroll to position [434, 0]
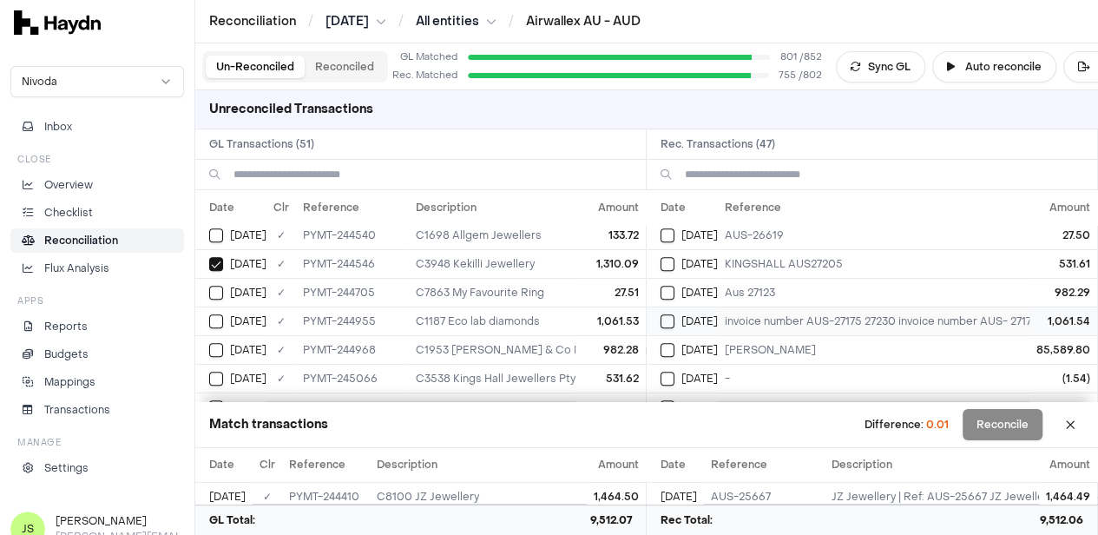
click at [670, 314] on button "Select reconciliation transaction 41065" at bounding box center [668, 321] width 14 height 14
click at [220, 317] on button "Select GL transaction 8191063" at bounding box center [216, 321] width 14 height 14
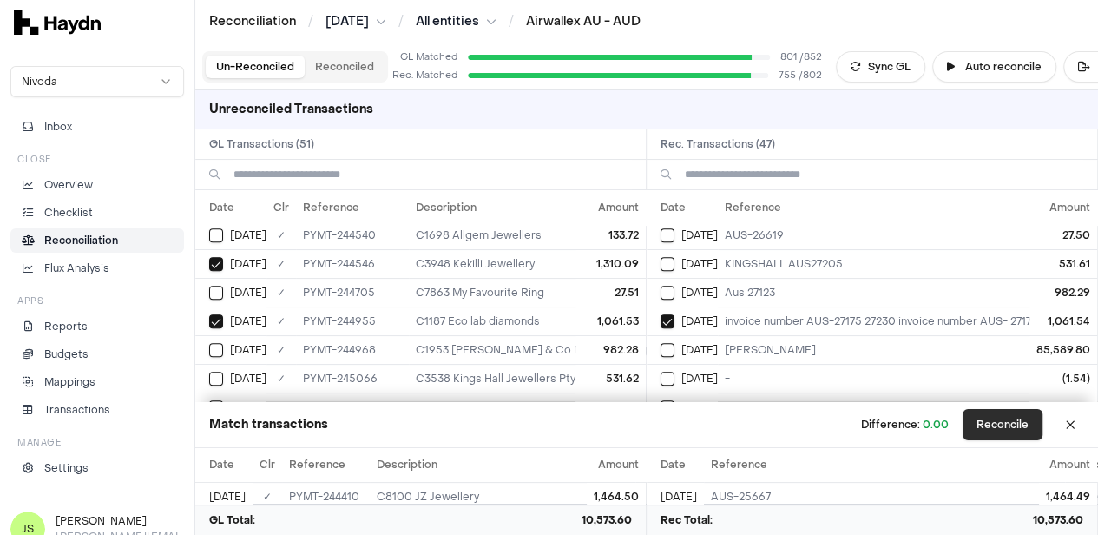
click at [1006, 422] on button "Reconcile" at bounding box center [1003, 424] width 80 height 31
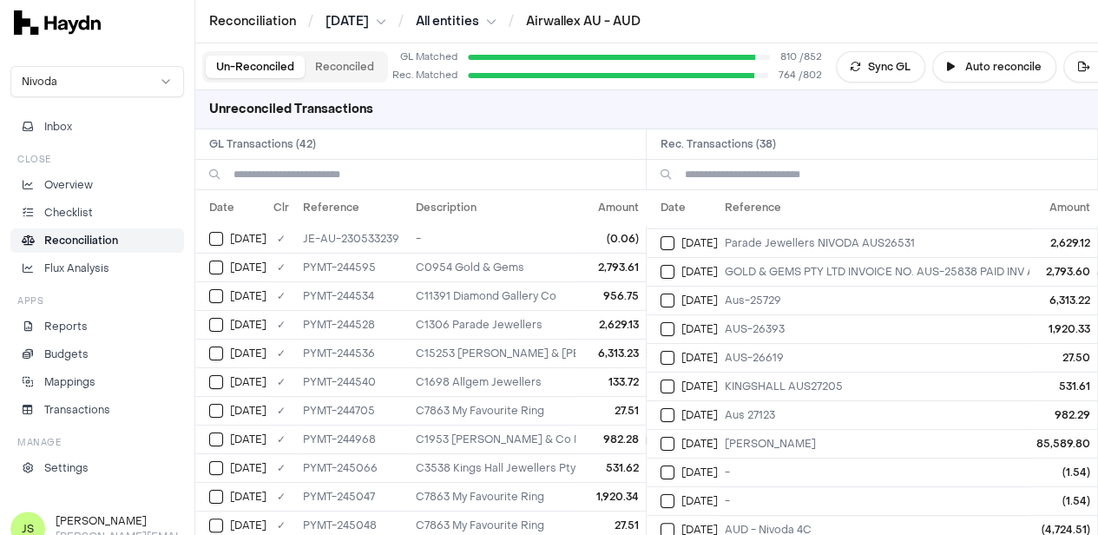
scroll to position [0, 0]
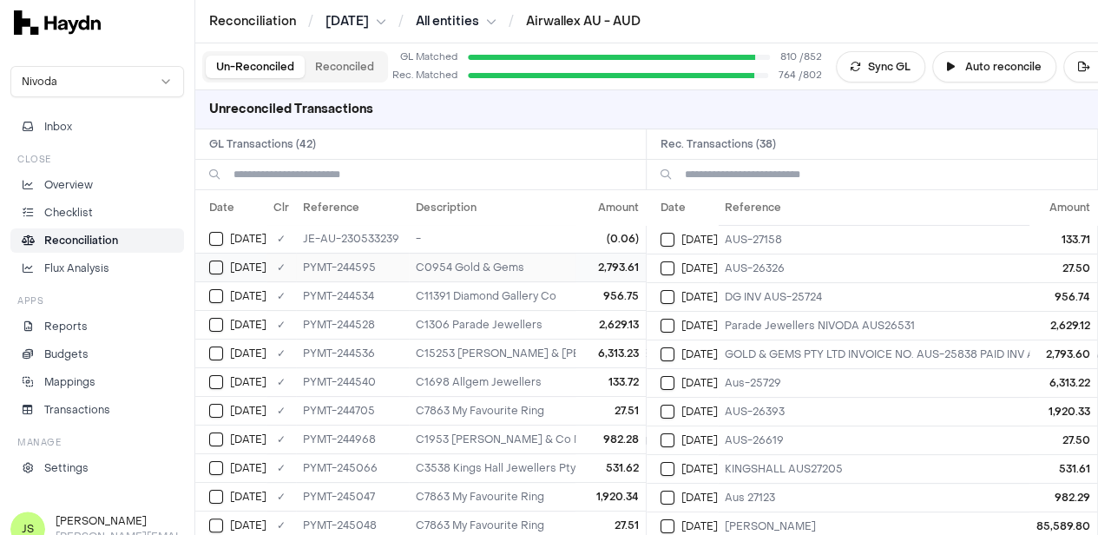
click at [216, 256] on td "Jun 23" at bounding box center [230, 267] width 71 height 29
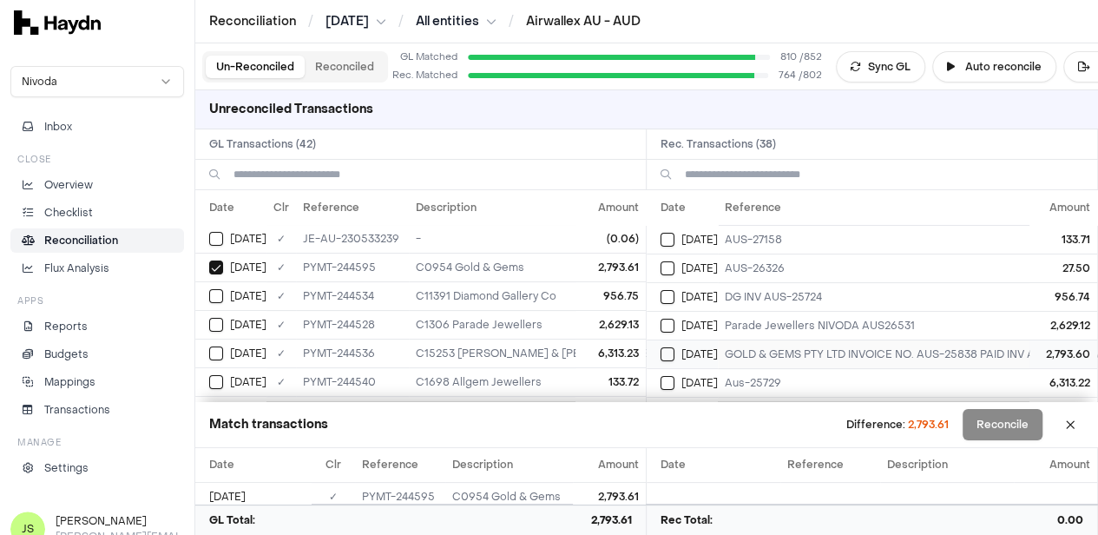
click at [672, 350] on button "Select reconciliation transaction 41050" at bounding box center [668, 354] width 14 height 14
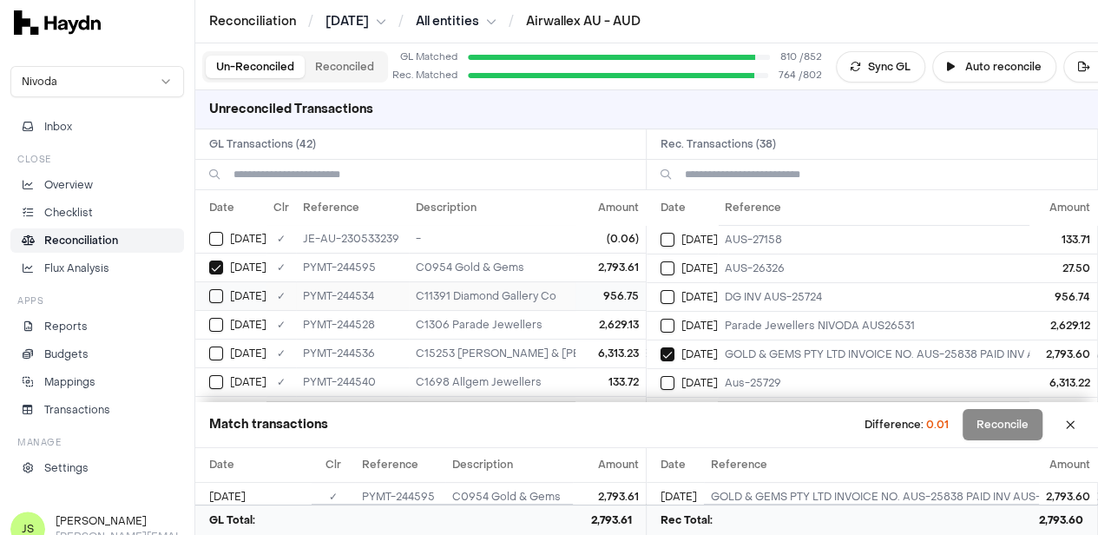
click at [209, 293] on button "Select GL transaction 8191041" at bounding box center [216, 296] width 14 height 14
click at [675, 290] on button "Select reconciliation transaction 41038" at bounding box center [668, 297] width 14 height 14
click at [215, 320] on button "Select GL transaction 8191038" at bounding box center [216, 325] width 14 height 14
click at [675, 324] on button "Select reconciliation transaction 41032" at bounding box center [668, 326] width 14 height 14
click at [211, 346] on button "Select GL transaction 8191043" at bounding box center [216, 353] width 14 height 14
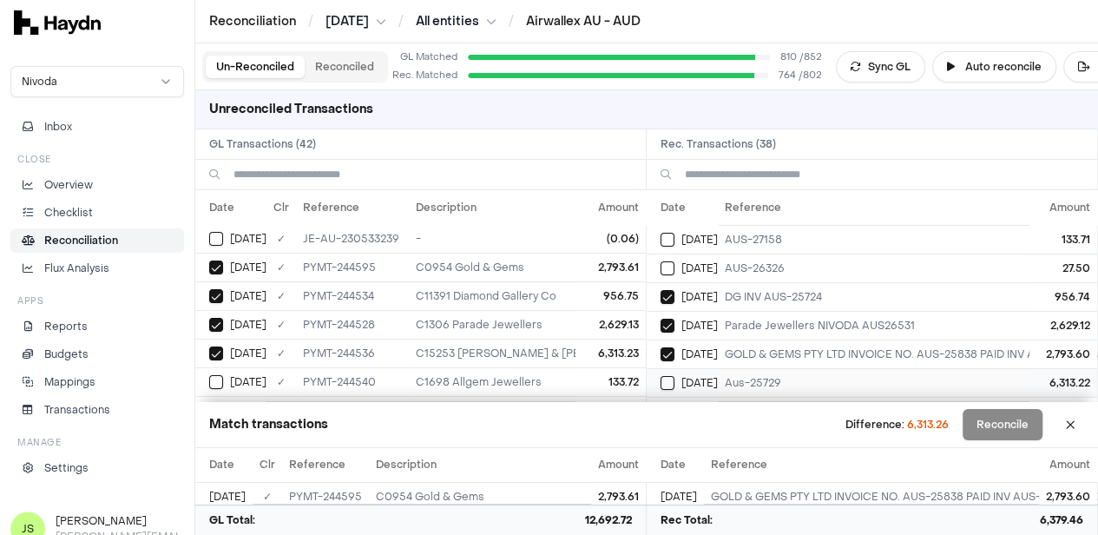
click at [664, 370] on td "Jun 23" at bounding box center [682, 382] width 71 height 29
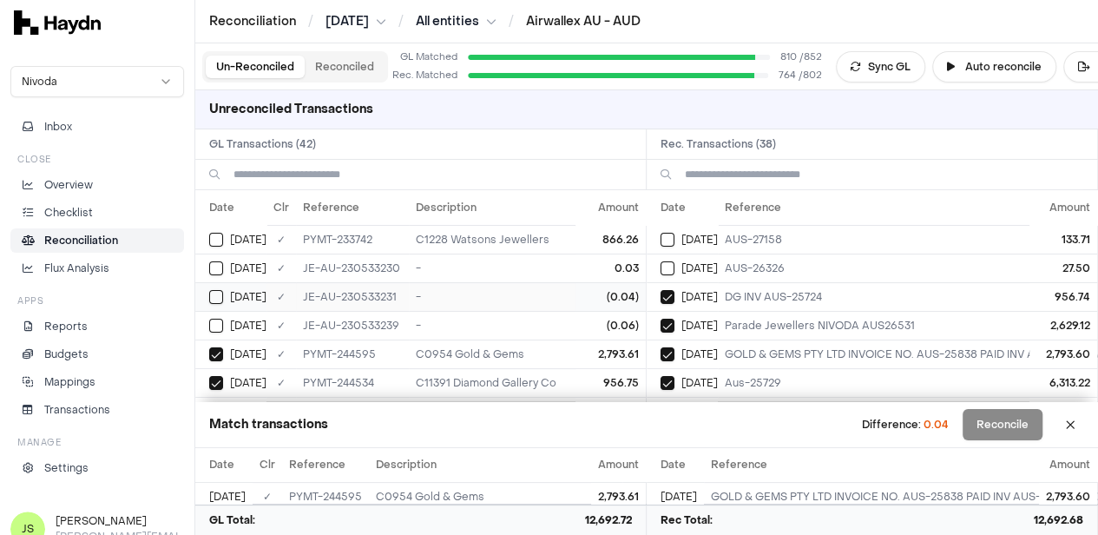
click at [222, 295] on button "Select GL transaction 8190513" at bounding box center [216, 297] width 14 height 14
click at [1042, 428] on button "Reconcile" at bounding box center [1003, 424] width 80 height 31
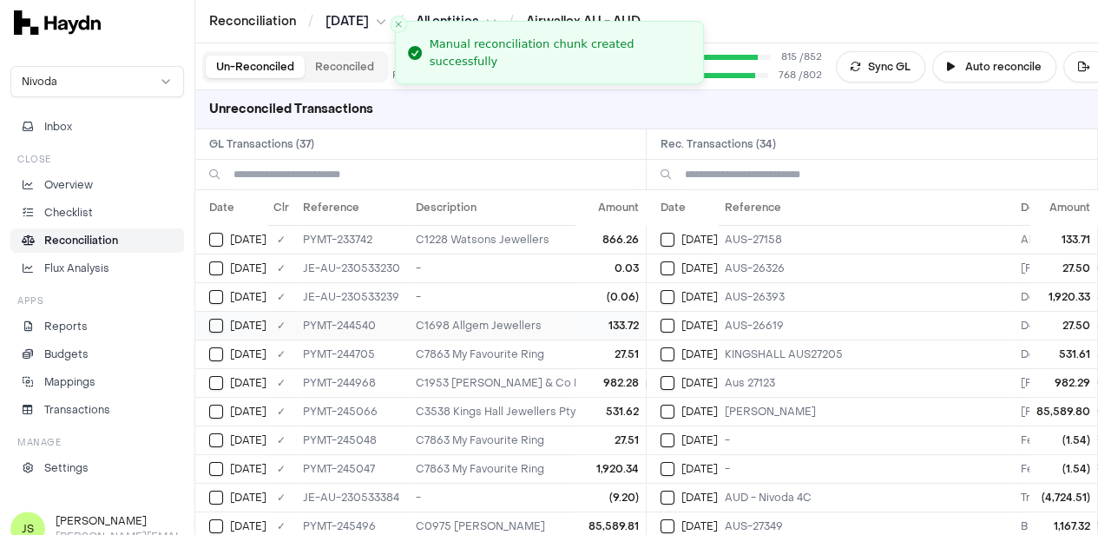
click at [209, 324] on button "Select GL transaction 8191045" at bounding box center [216, 326] width 14 height 14
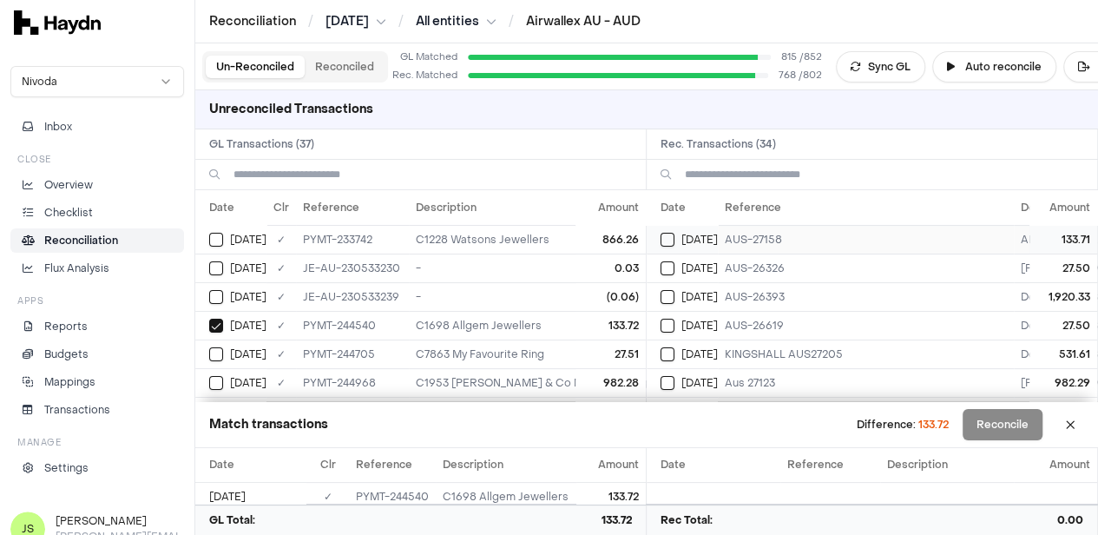
click at [663, 234] on td "Jun 23" at bounding box center [682, 239] width 71 height 29
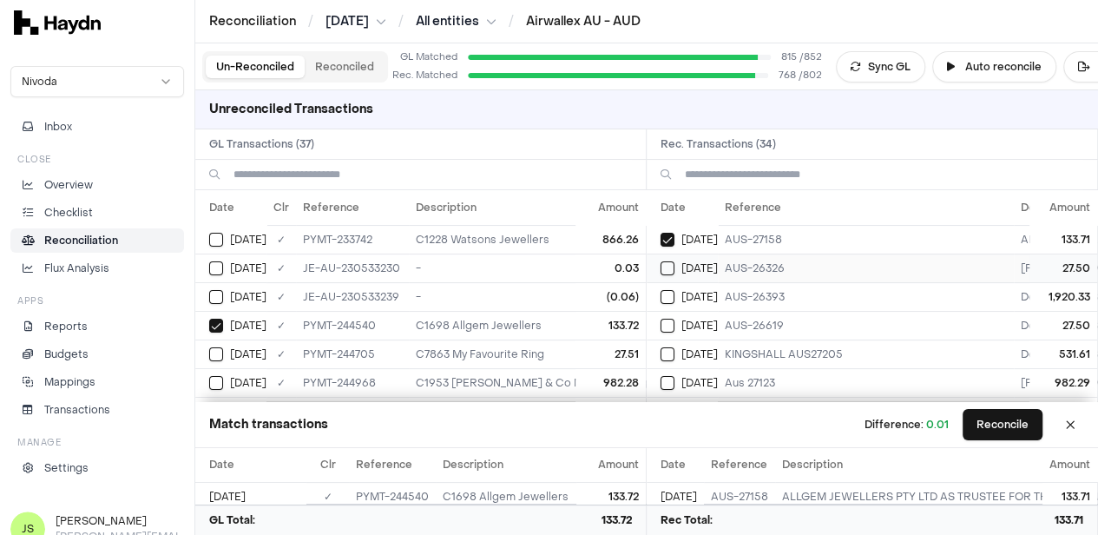
click at [675, 267] on button "Select reconciliation transaction 41055" at bounding box center [668, 268] width 14 height 14
click at [218, 353] on button "Select GL transaction 8191058" at bounding box center [216, 354] width 14 height 14
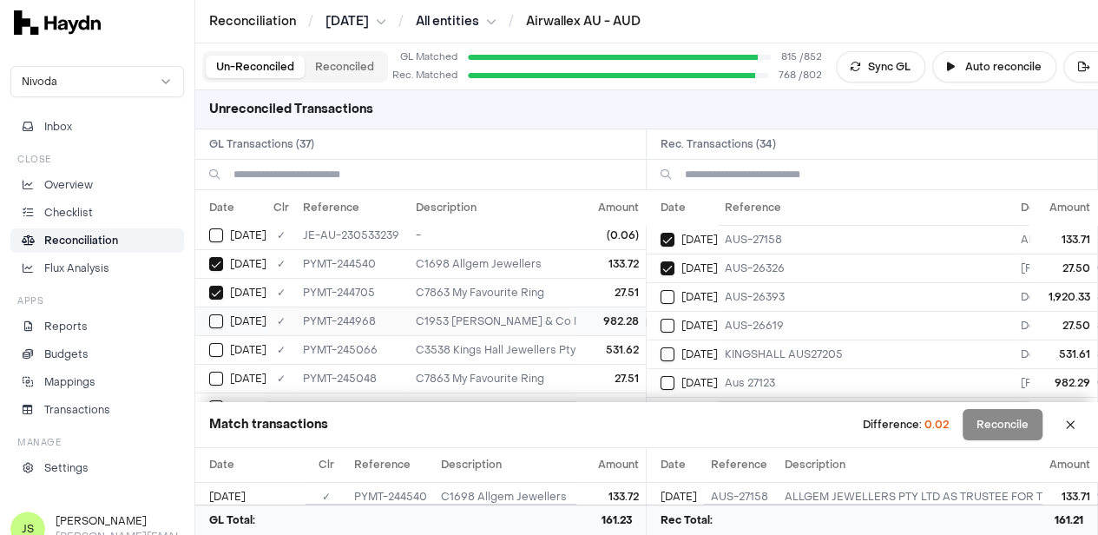
scroll to position [87, 0]
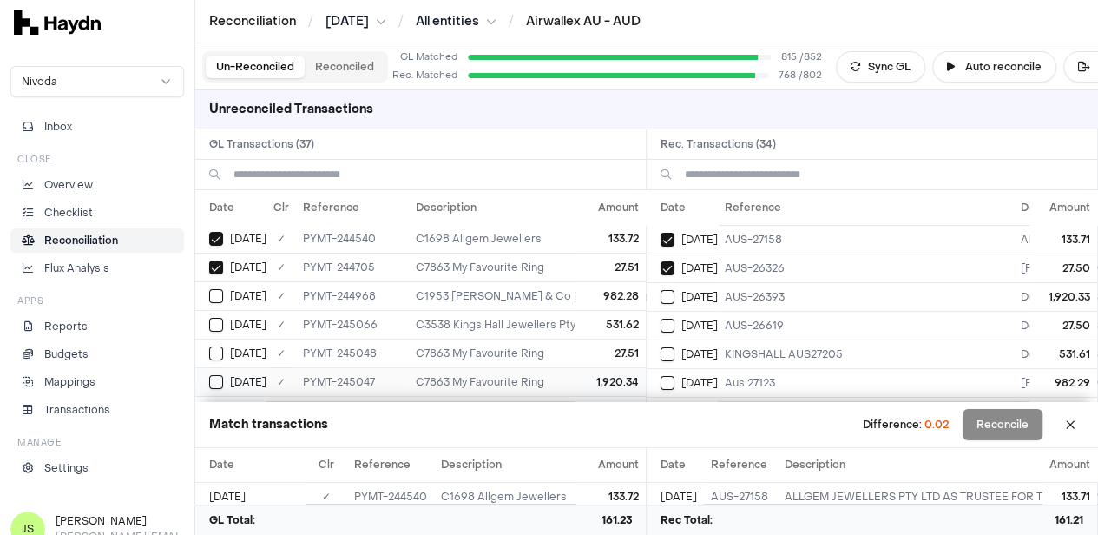
click at [214, 375] on button "Select GL transaction 8191072" at bounding box center [216, 382] width 14 height 14
click at [667, 296] on button "Select reconciliation transaction 41081" at bounding box center [668, 297] width 14 height 14
click at [226, 346] on div "Jun 24" at bounding box center [237, 353] width 57 height 14
click at [681, 319] on div "Jun 24" at bounding box center [689, 326] width 57 height 14
click at [222, 325] on button "Select GL transaction 8191076" at bounding box center [216, 325] width 14 height 14
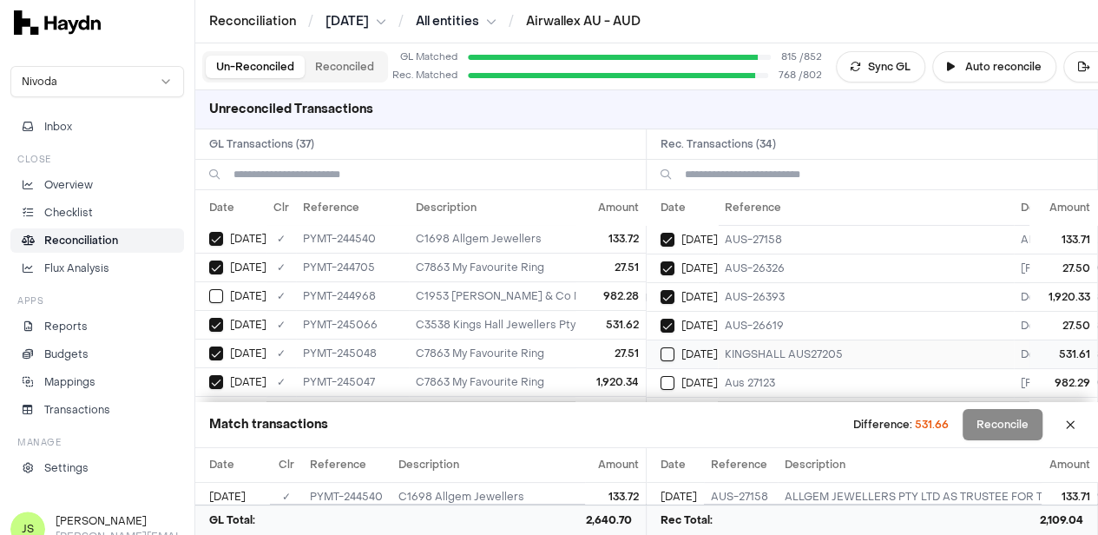
click at [667, 353] on button "Select reconciliation transaction 41086" at bounding box center [668, 354] width 14 height 14
click at [215, 282] on td "Jun 24" at bounding box center [230, 295] width 71 height 29
click at [675, 377] on button "Select reconciliation transaction 41076" at bounding box center [668, 383] width 14 height 14
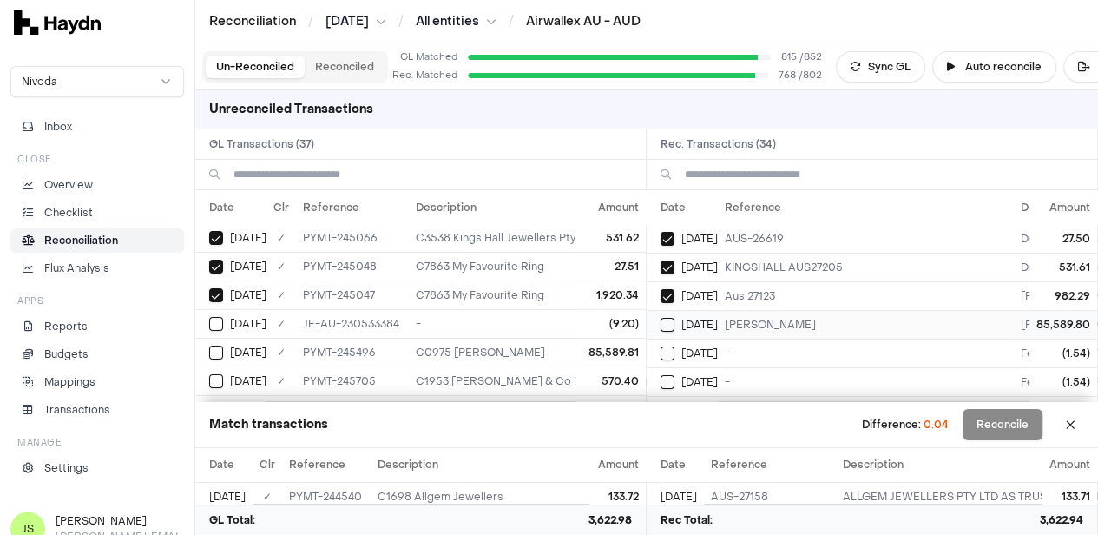
click at [672, 320] on button "Select reconciliation transaction 41122" at bounding box center [668, 325] width 14 height 14
click at [227, 346] on div "Jun 25" at bounding box center [237, 353] width 57 height 14
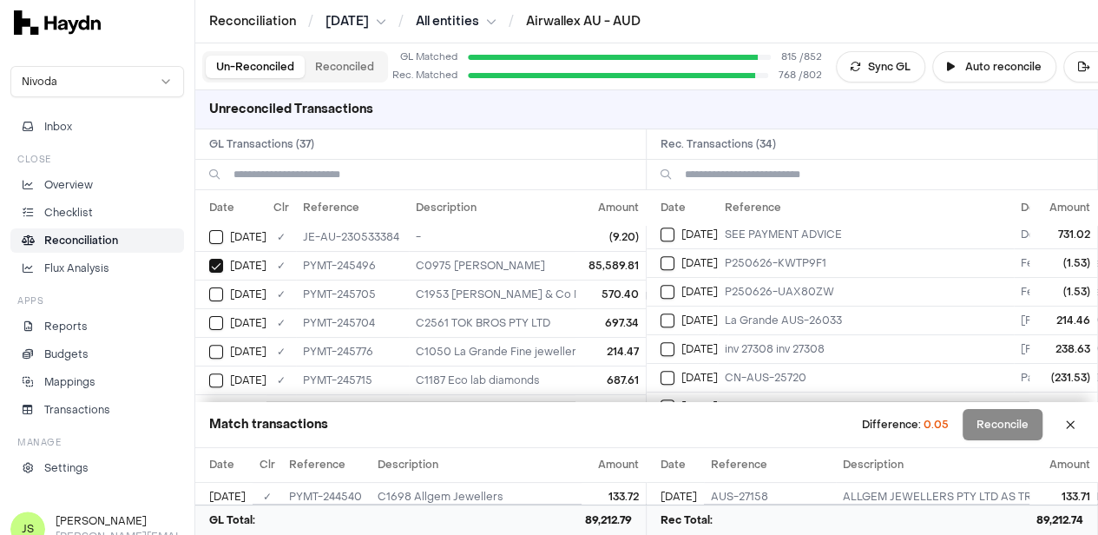
scroll to position [434, 0]
click at [670, 372] on button "Select reconciliation transaction 41128" at bounding box center [668, 379] width 14 height 14
click at [208, 287] on td "Jun 25" at bounding box center [230, 294] width 71 height 29
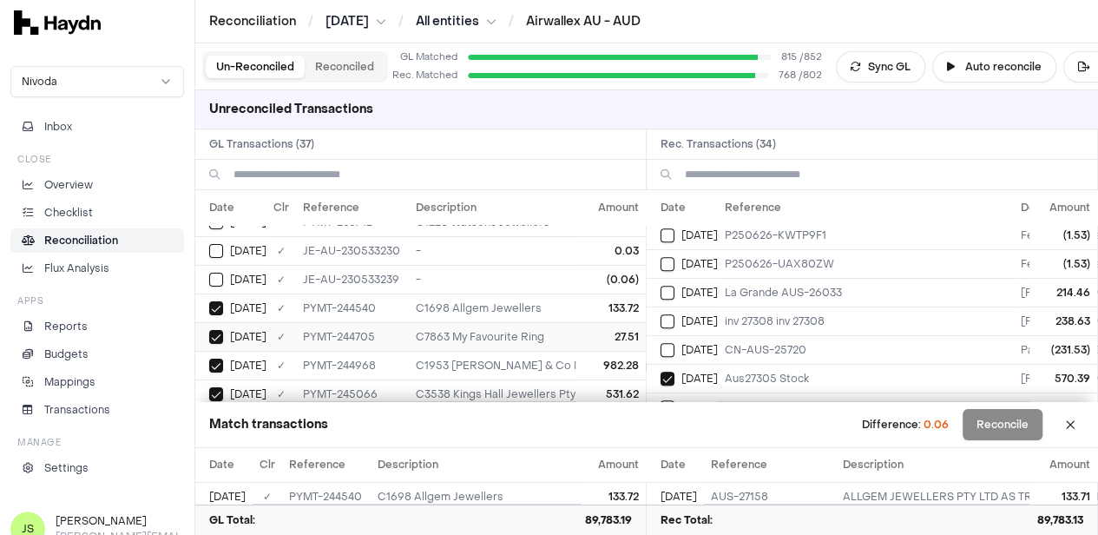
scroll to position [0, 0]
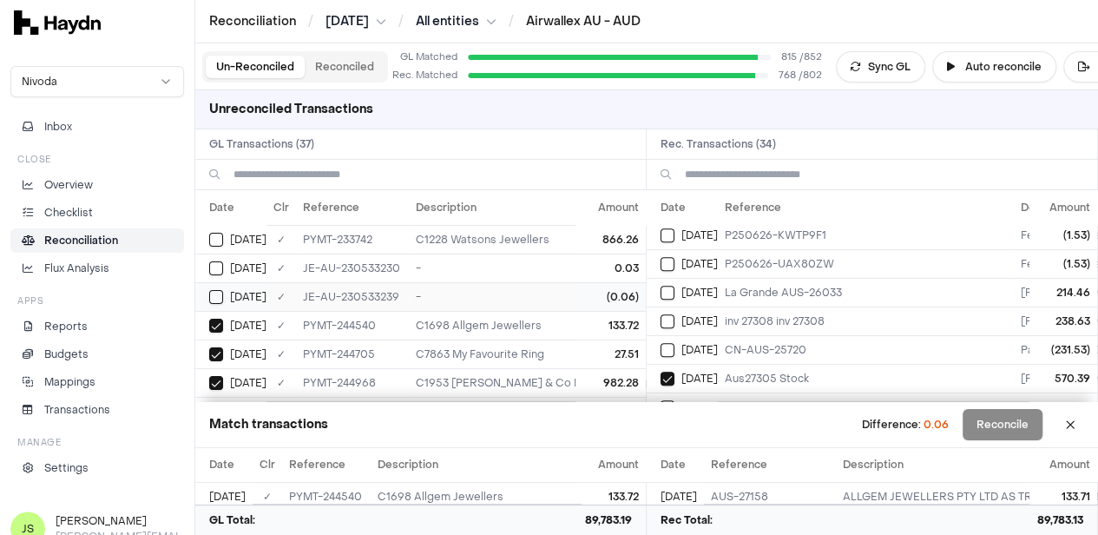
click at [214, 295] on button "Select GL transaction 8190518" at bounding box center [216, 297] width 14 height 14
click at [994, 414] on button "Reconcile" at bounding box center [1003, 424] width 80 height 31
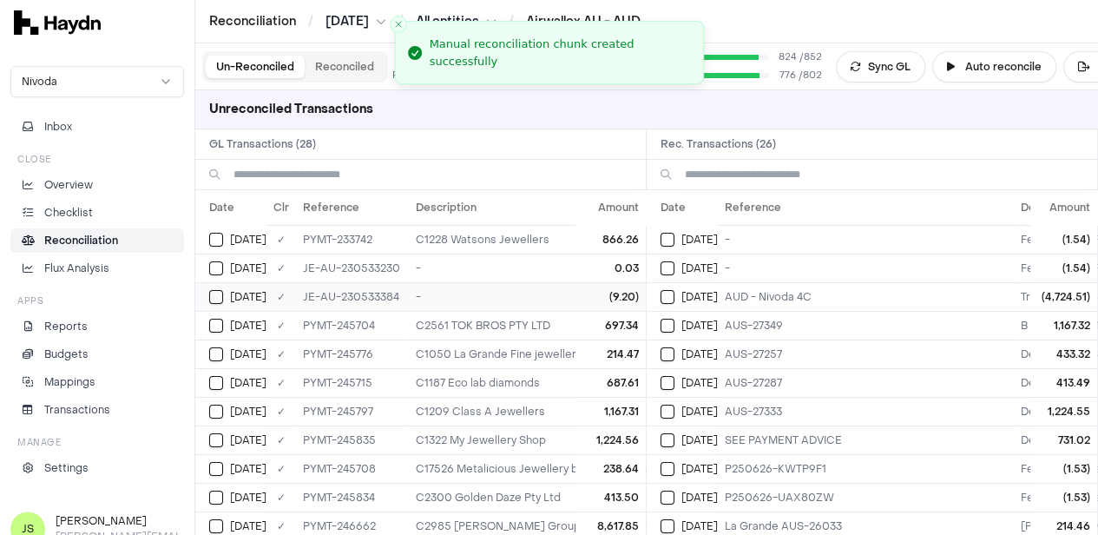
click at [221, 296] on button "Select GL transaction 8190556" at bounding box center [216, 297] width 14 height 14
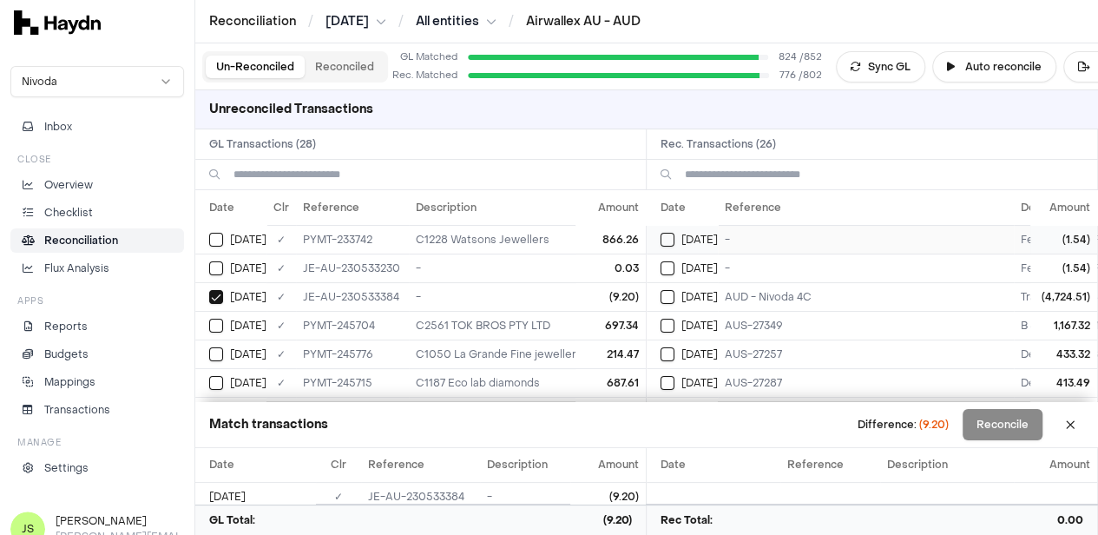
click at [673, 233] on button "Select reconciliation transaction 41124" at bounding box center [668, 240] width 14 height 14
click at [672, 264] on button "Select reconciliation transaction 41121" at bounding box center [668, 268] width 14 height 14
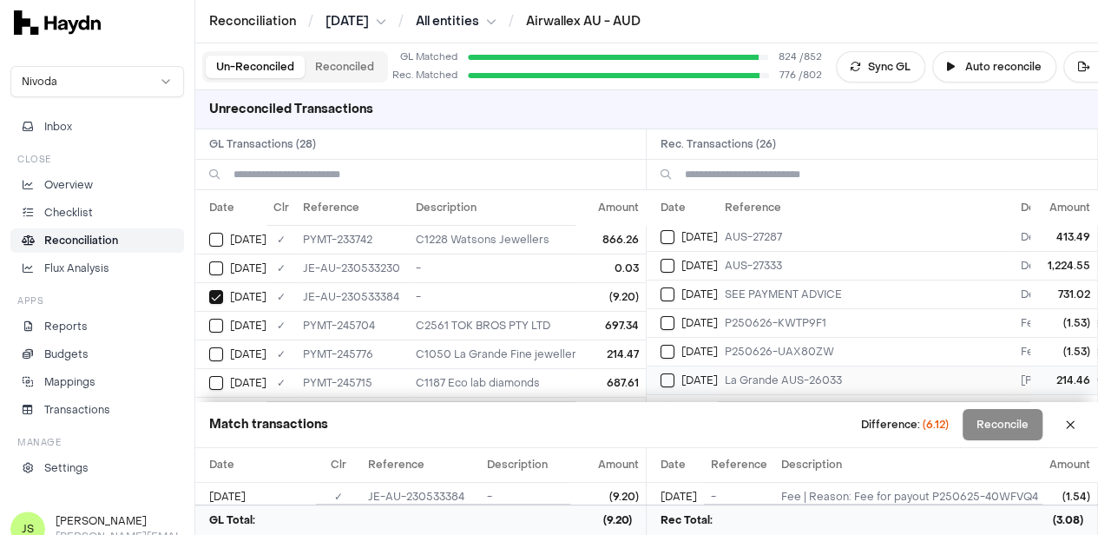
scroll to position [174, 0]
click at [665, 288] on td "Jun 26" at bounding box center [682, 294] width 71 height 29
click at [675, 317] on button "Select reconciliation transaction 41162" at bounding box center [668, 324] width 14 height 14
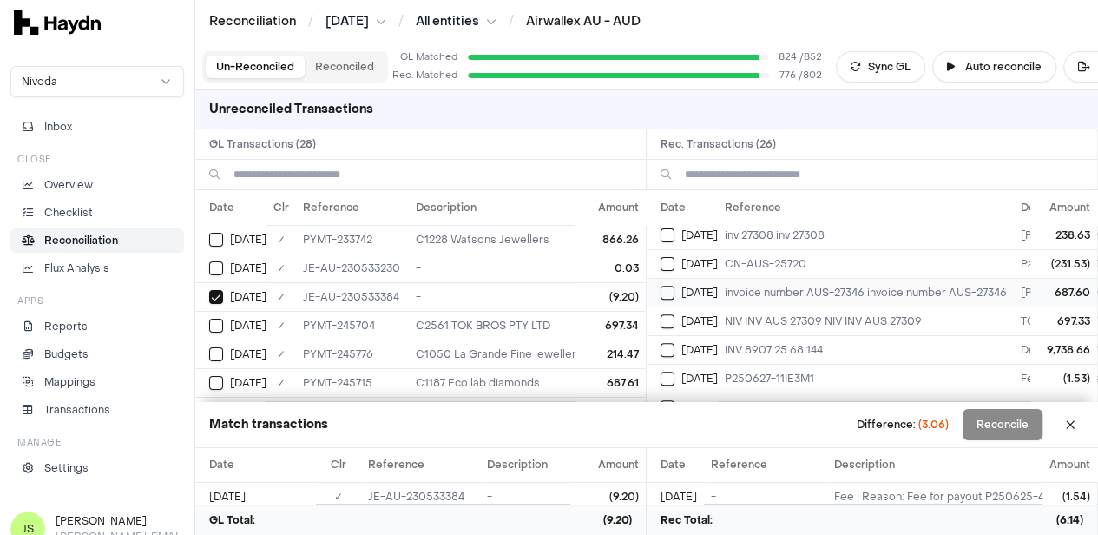
scroll to position [347, 0]
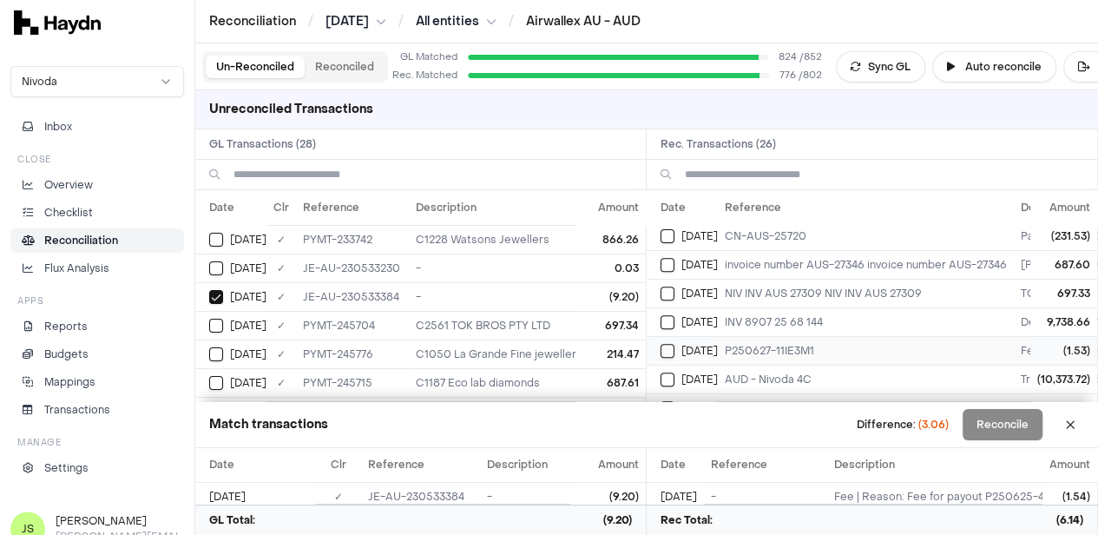
click at [670, 346] on button "Select reconciliation transaction 41194" at bounding box center [668, 351] width 14 height 14
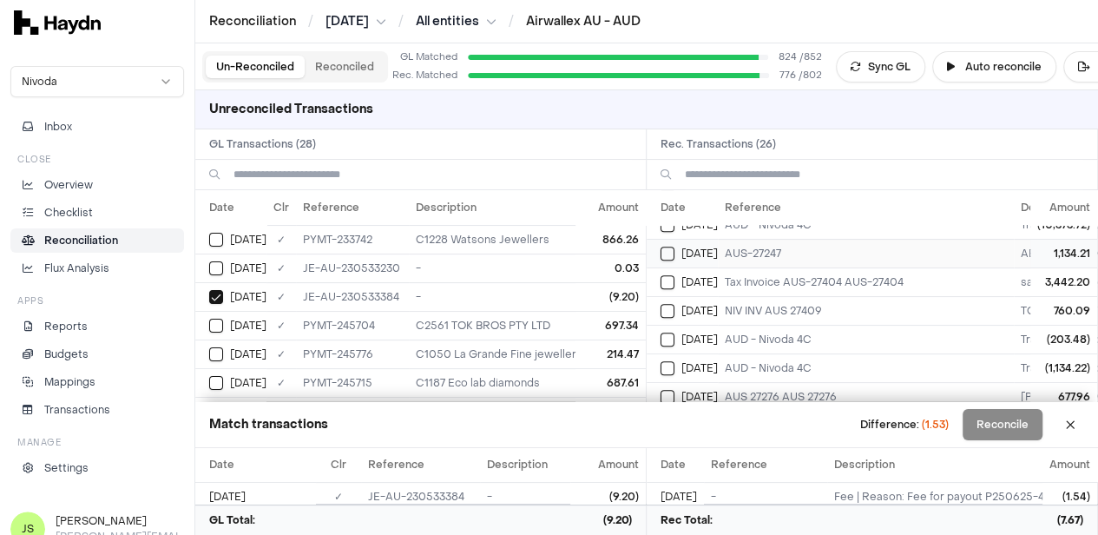
scroll to position [574, 0]
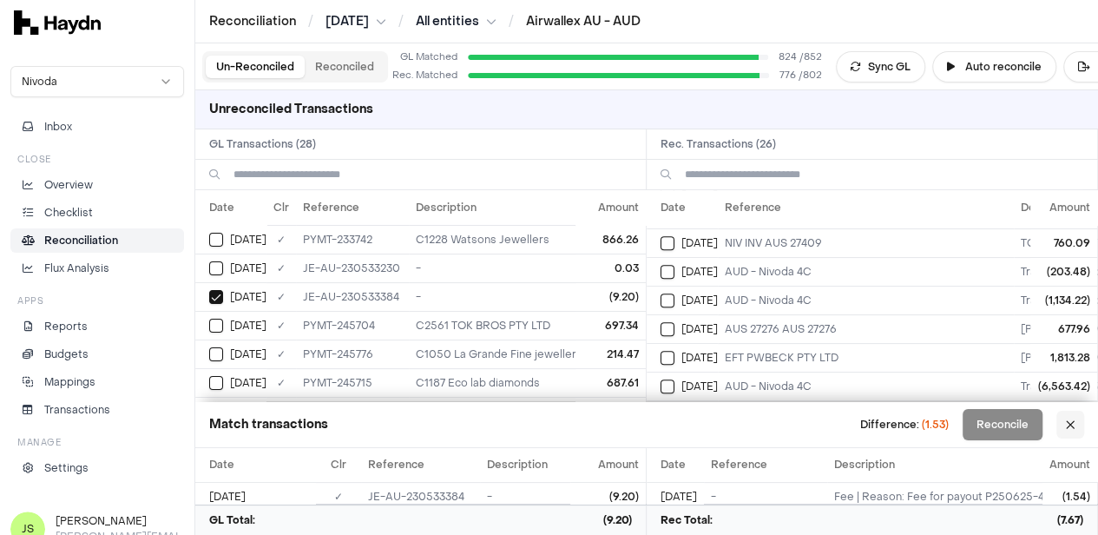
click at [1077, 435] on button at bounding box center [1071, 425] width 28 height 28
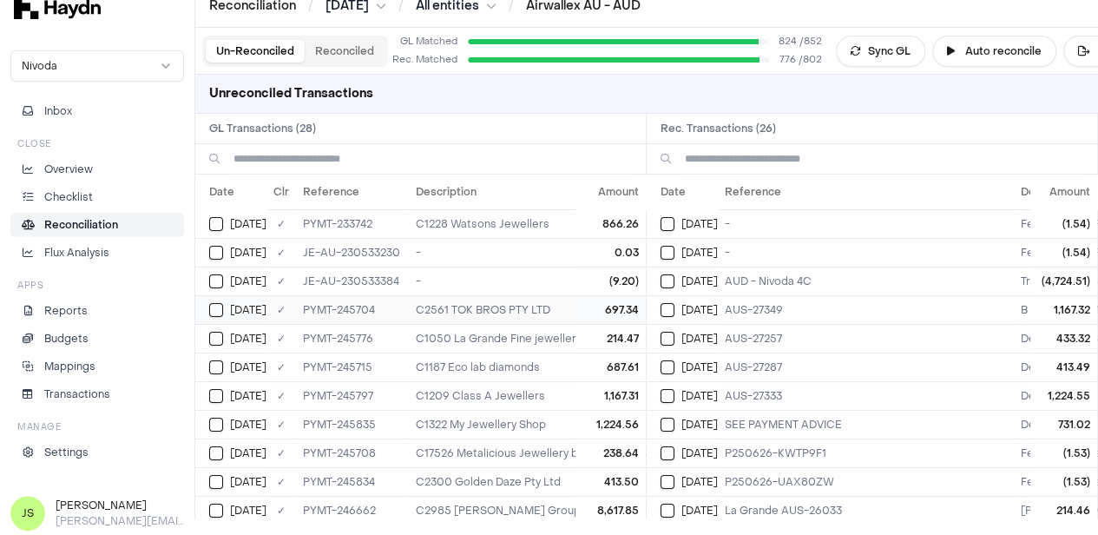
scroll to position [87, 0]
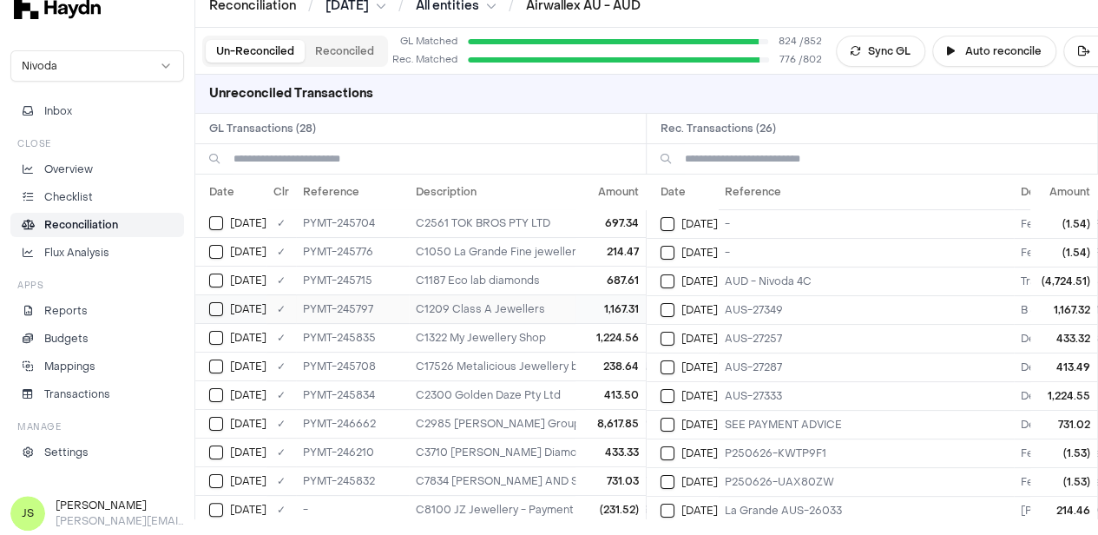
click at [221, 302] on button "Select GL transaction 8191129" at bounding box center [216, 309] width 14 height 14
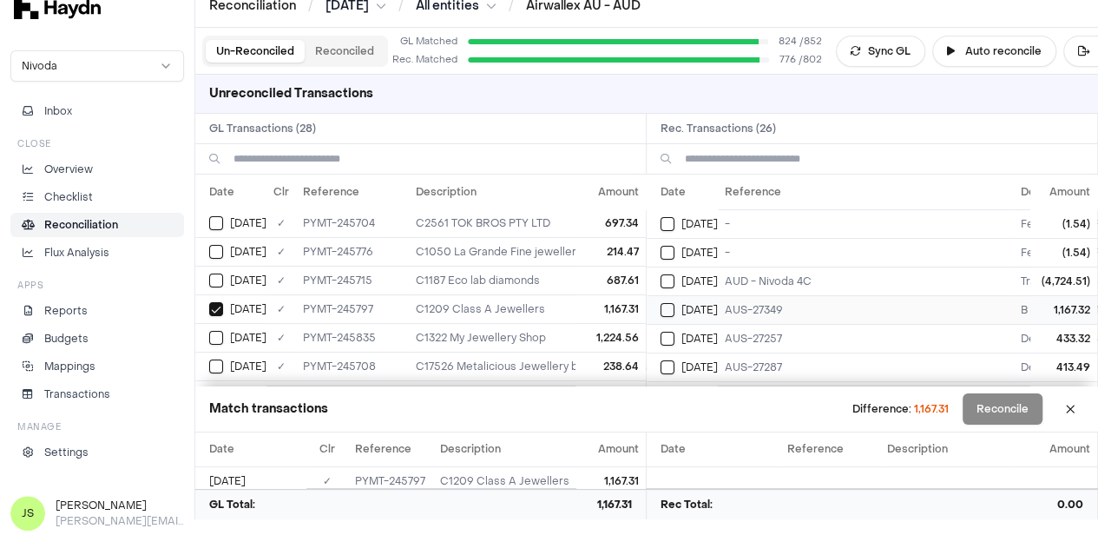
click at [670, 308] on button "Select reconciliation transaction 41149" at bounding box center [668, 310] width 14 height 14
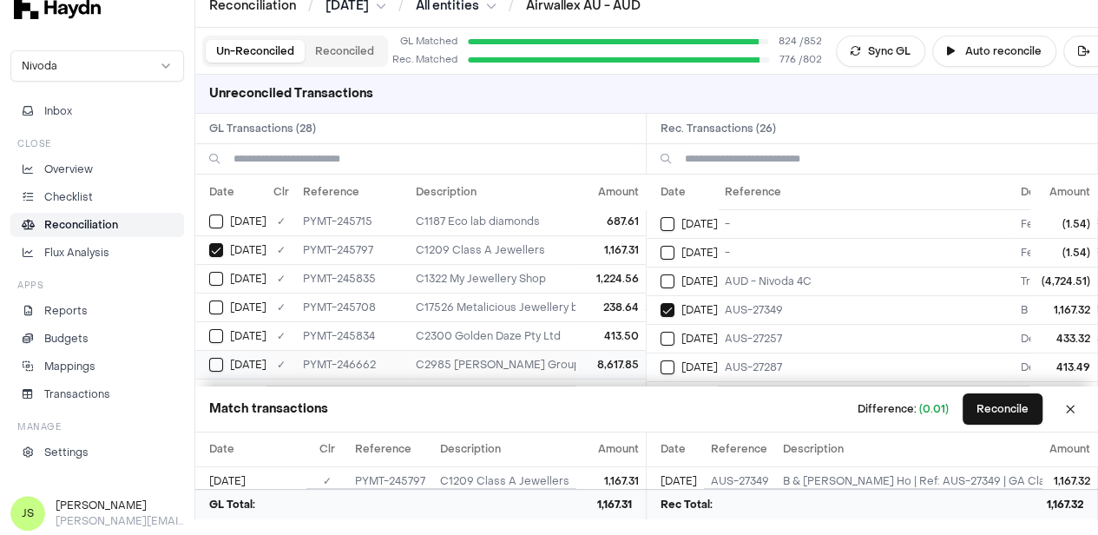
scroll to position [174, 0]
click at [209, 307] on button "Select GL transaction 8191132" at bounding box center [216, 308] width 14 height 14
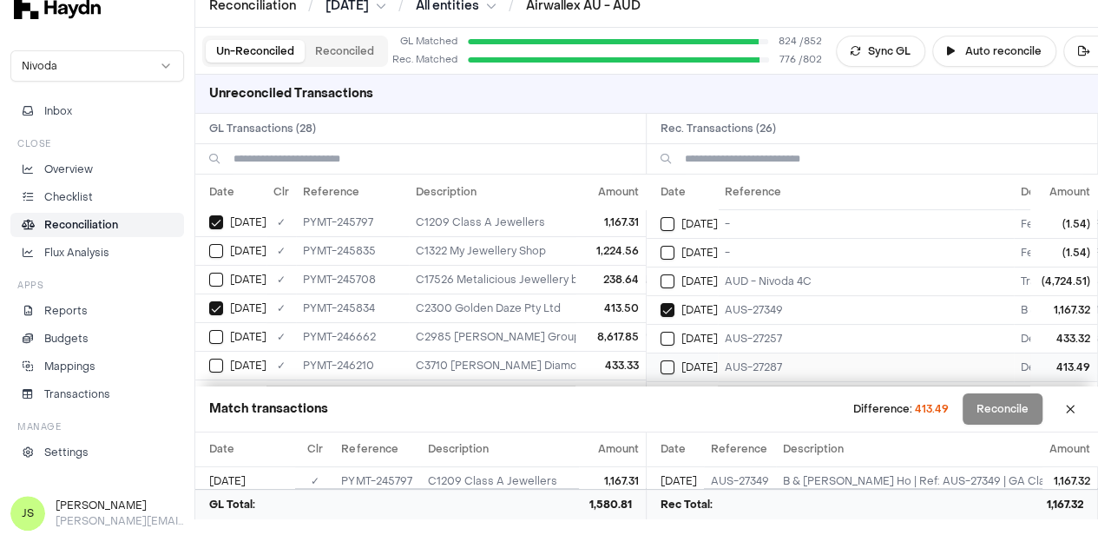
click at [675, 362] on button "Select reconciliation transaction 41157" at bounding box center [668, 367] width 14 height 14
click at [1014, 400] on button "Reconcile" at bounding box center [1003, 408] width 80 height 31
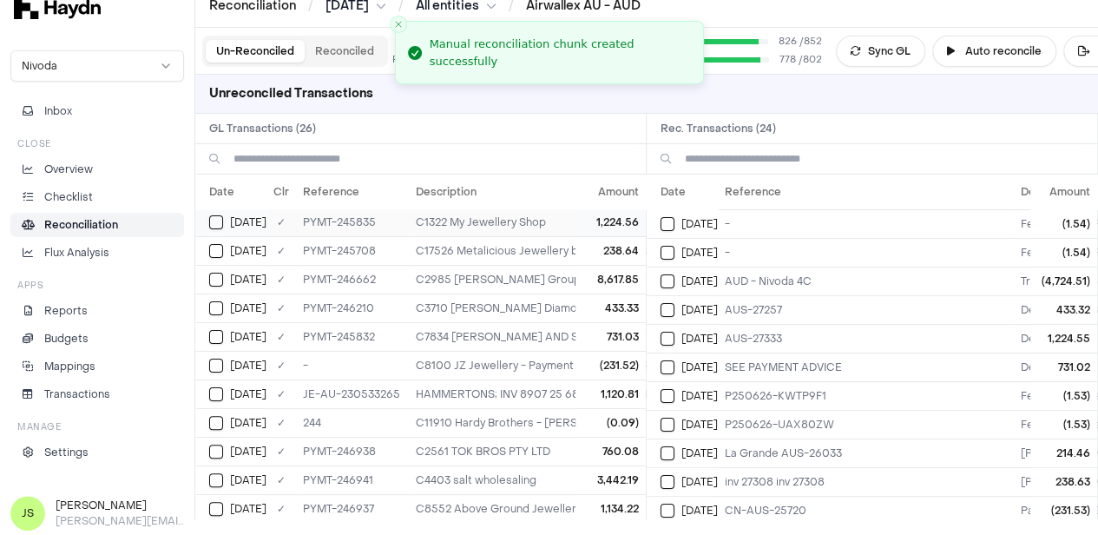
click at [207, 214] on td "Jun 26" at bounding box center [230, 222] width 71 height 29
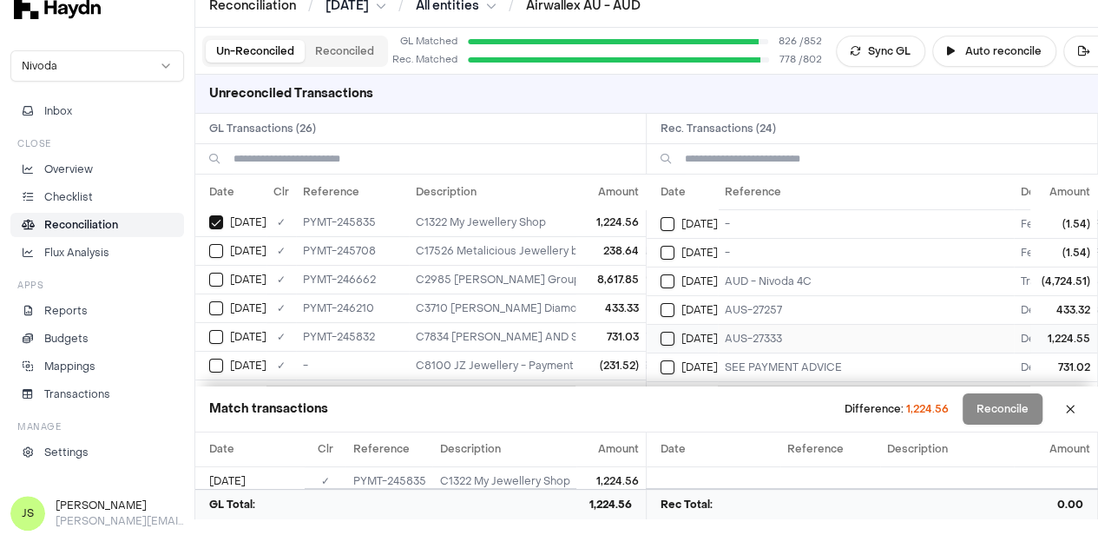
click at [662, 331] on td "Jun 26" at bounding box center [682, 338] width 71 height 29
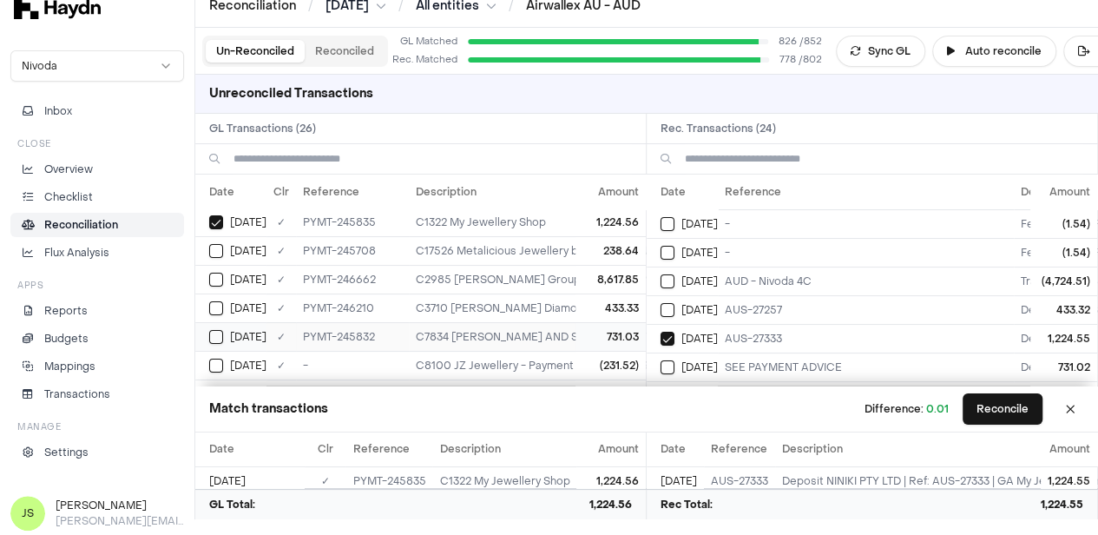
click at [217, 333] on button "Select GL transaction 8191130" at bounding box center [216, 337] width 14 height 14
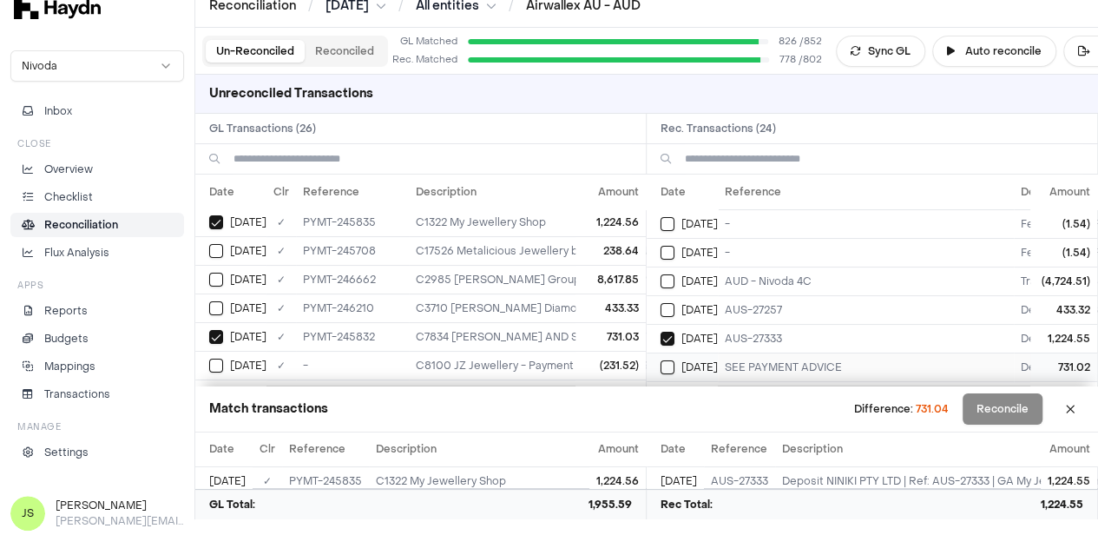
click at [669, 361] on button "Select reconciliation transaction 41154" at bounding box center [668, 367] width 14 height 14
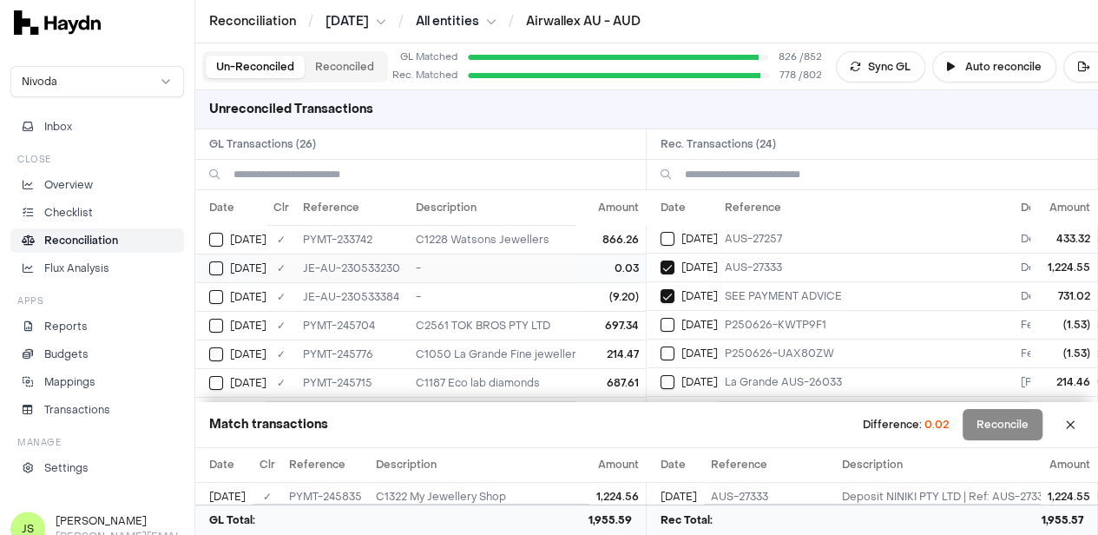
scroll to position [16, 0]
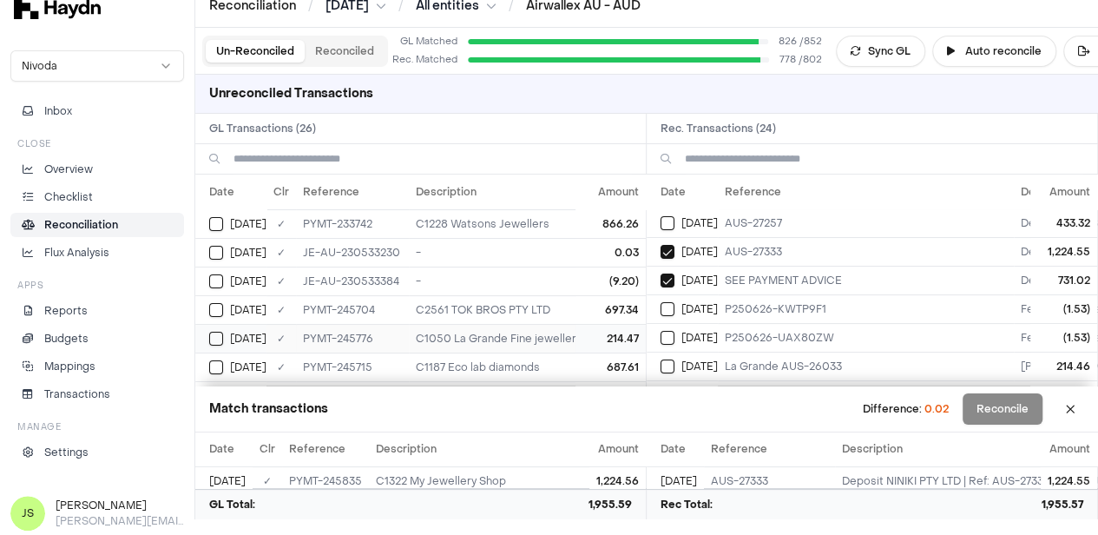
click at [226, 332] on div "Jun 26" at bounding box center [237, 339] width 57 height 14
click at [675, 361] on button "Select reconciliation transaction 41147" at bounding box center [668, 366] width 14 height 14
click at [219, 249] on button "Select GL transaction 8190512" at bounding box center [216, 253] width 14 height 14
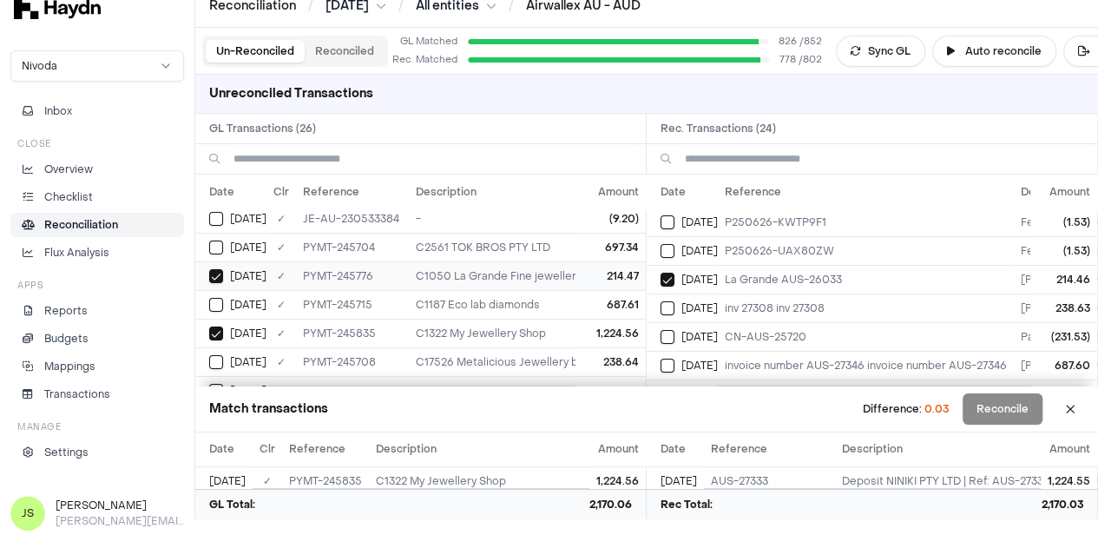
scroll to position [87, 0]
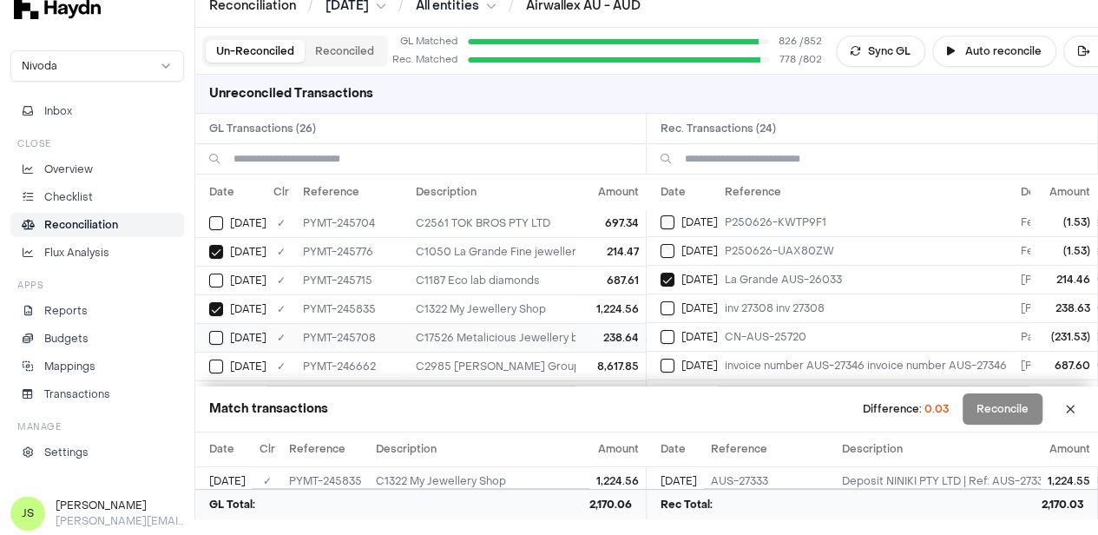
click at [221, 331] on button "Select GL transaction 8191121" at bounding box center [216, 338] width 14 height 14
click at [675, 305] on button "Select reconciliation transaction 41130" at bounding box center [668, 308] width 14 height 14
click at [217, 359] on button "Select GL transaction 8190464" at bounding box center [216, 366] width 14 height 14
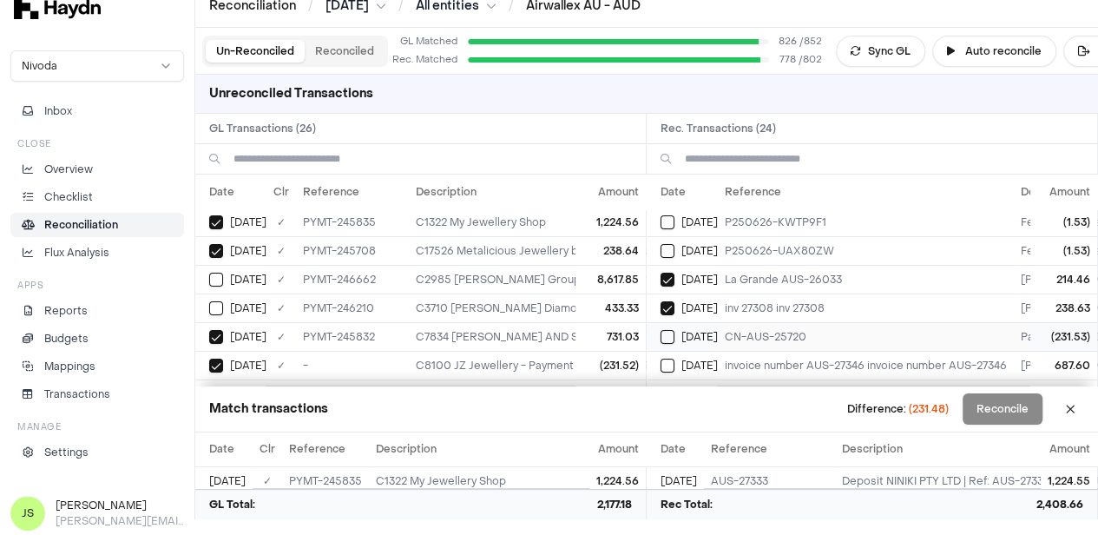
click at [671, 330] on button "Select reconciliation transaction 41161" at bounding box center [668, 337] width 14 height 14
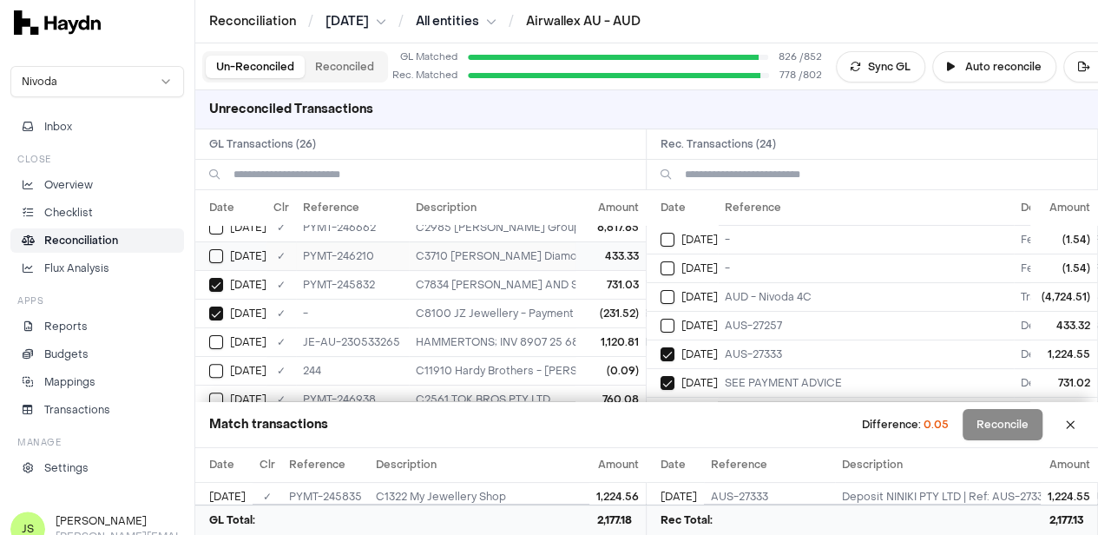
scroll to position [140, 0]
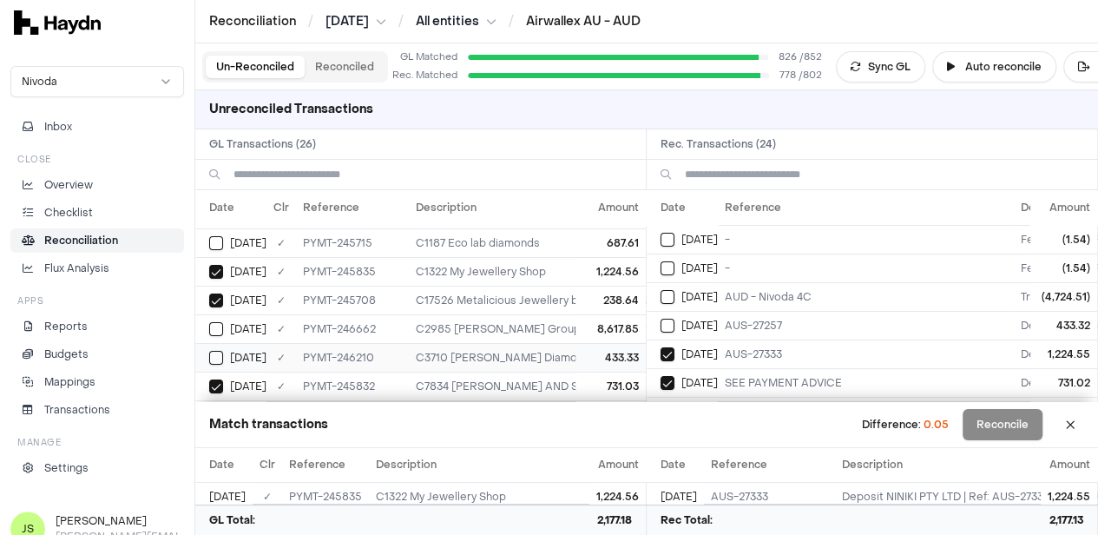
click at [219, 353] on button "Select GL transaction 8191138" at bounding box center [216, 358] width 14 height 14
click at [675, 324] on button "Select reconciliation transaction 41159" at bounding box center [668, 326] width 14 height 14
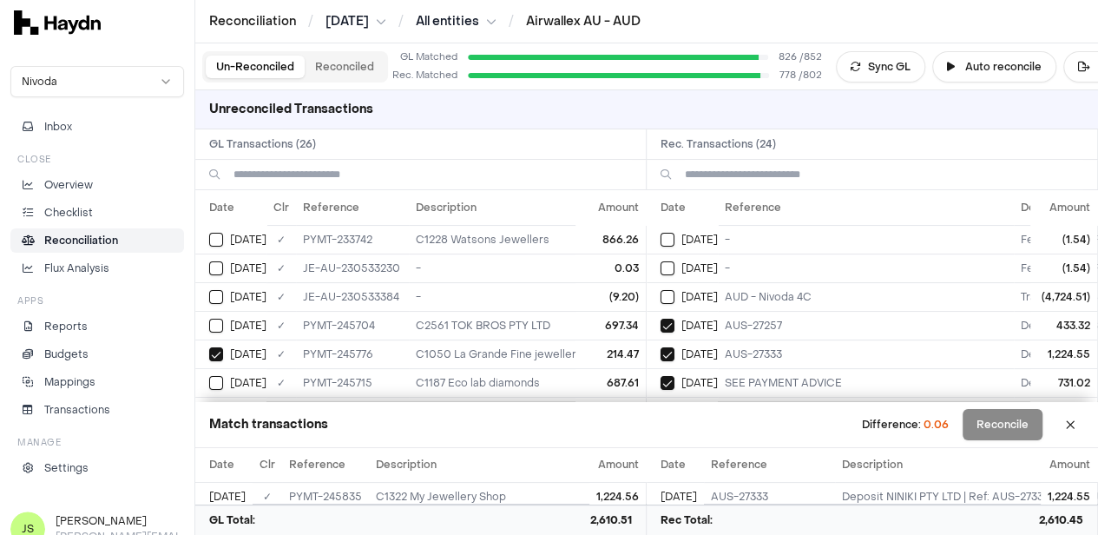
scroll to position [0, 0]
click at [209, 267] on button "Select GL transaction 8190512" at bounding box center [216, 268] width 14 height 14
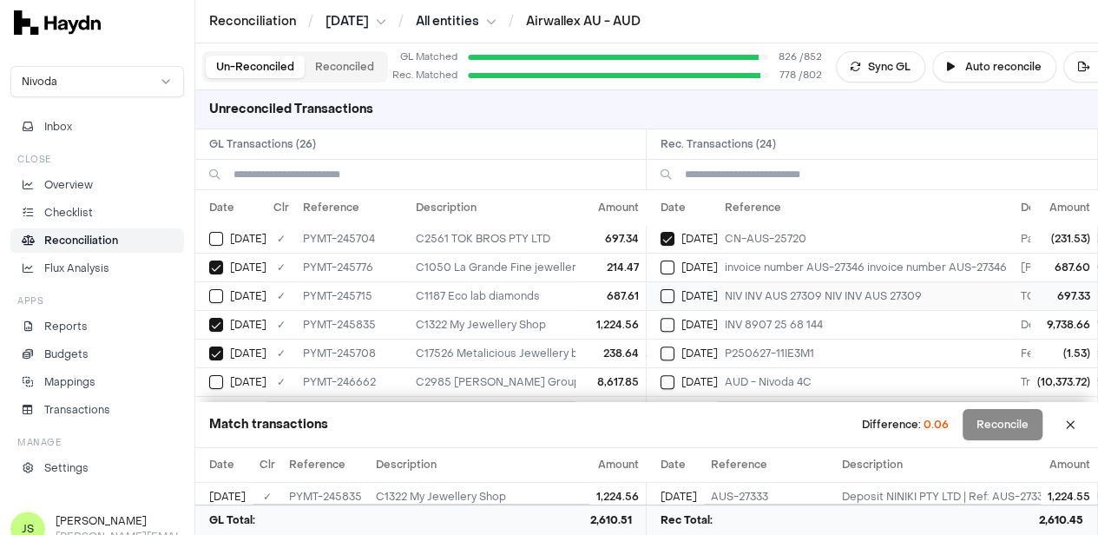
scroll to position [260, 0]
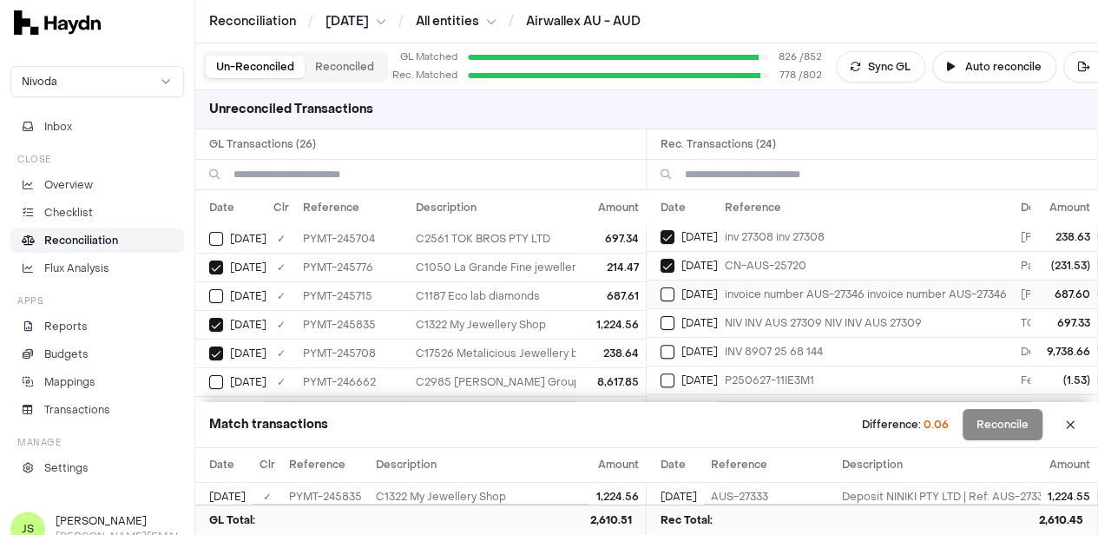
click at [675, 293] on button "Select reconciliation transaction 41138" at bounding box center [668, 294] width 14 height 14
click at [221, 290] on button "Select GL transaction 8191124" at bounding box center [216, 296] width 14 height 14
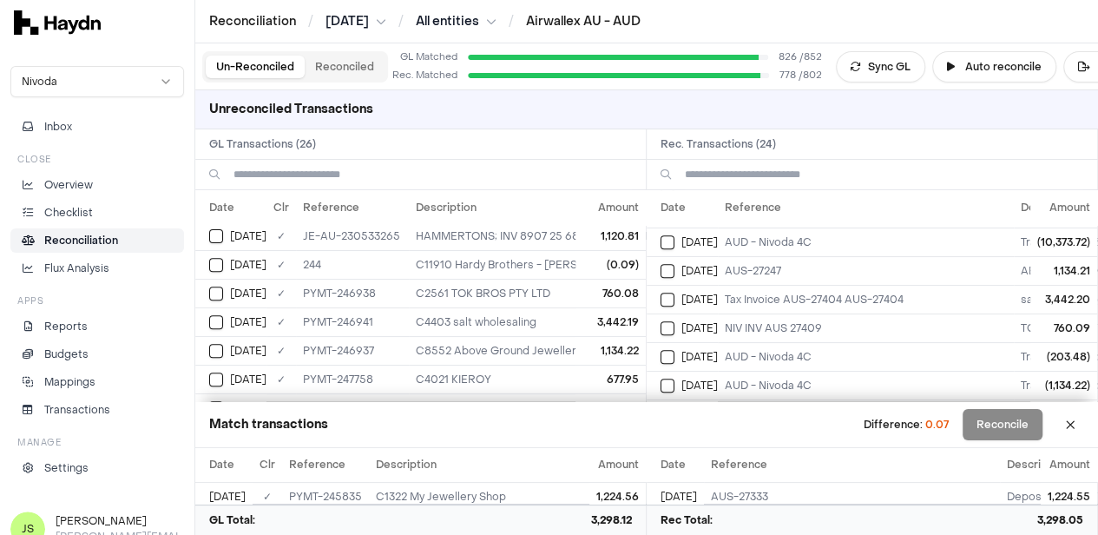
scroll to position [434, 0]
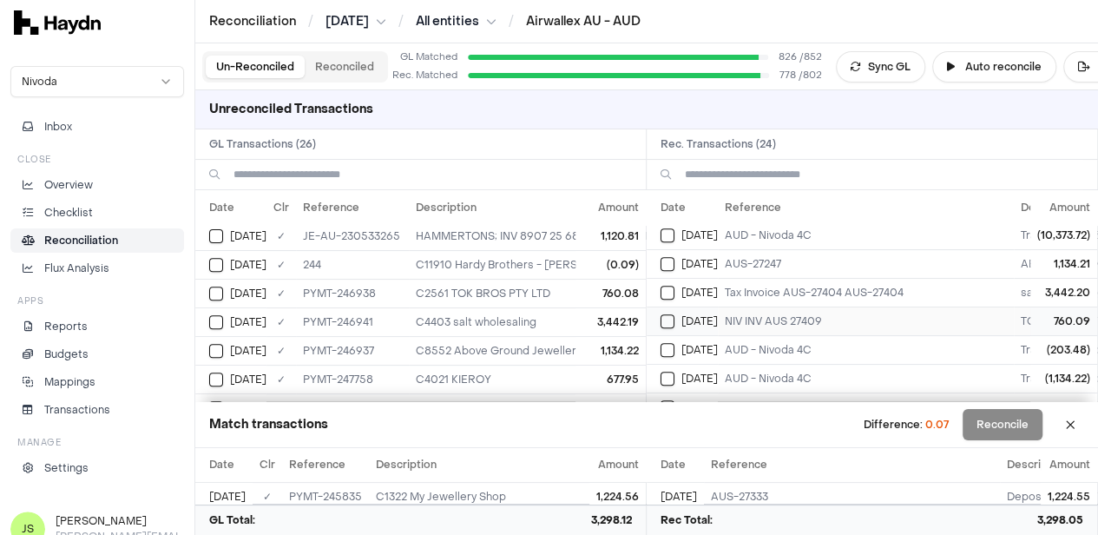
click at [669, 317] on button "Select reconciliation transaction 41221" at bounding box center [668, 321] width 14 height 14
click at [230, 288] on span "Jun 28" at bounding box center [248, 294] width 36 height 14
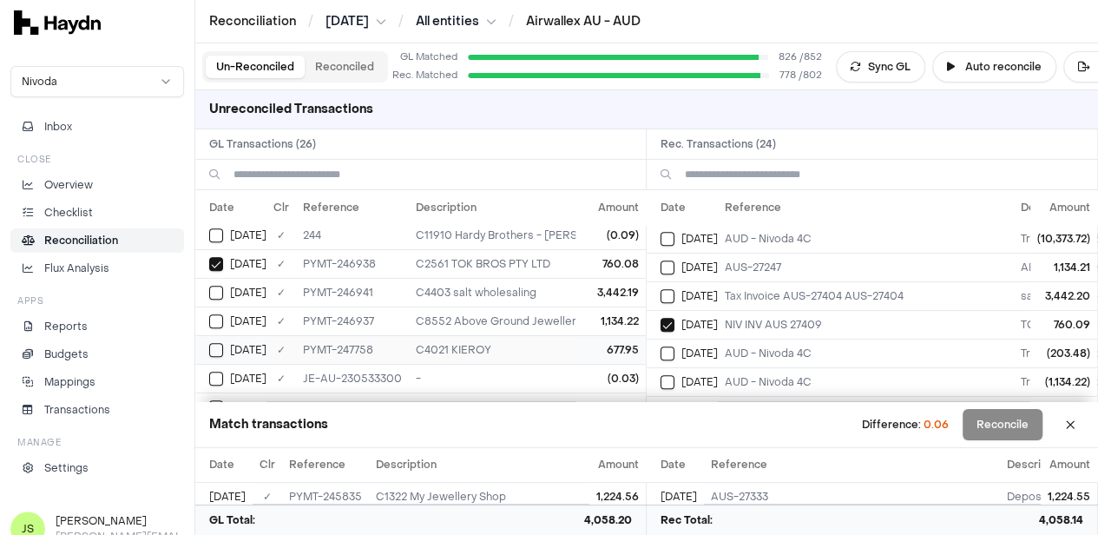
scroll to position [400, 0]
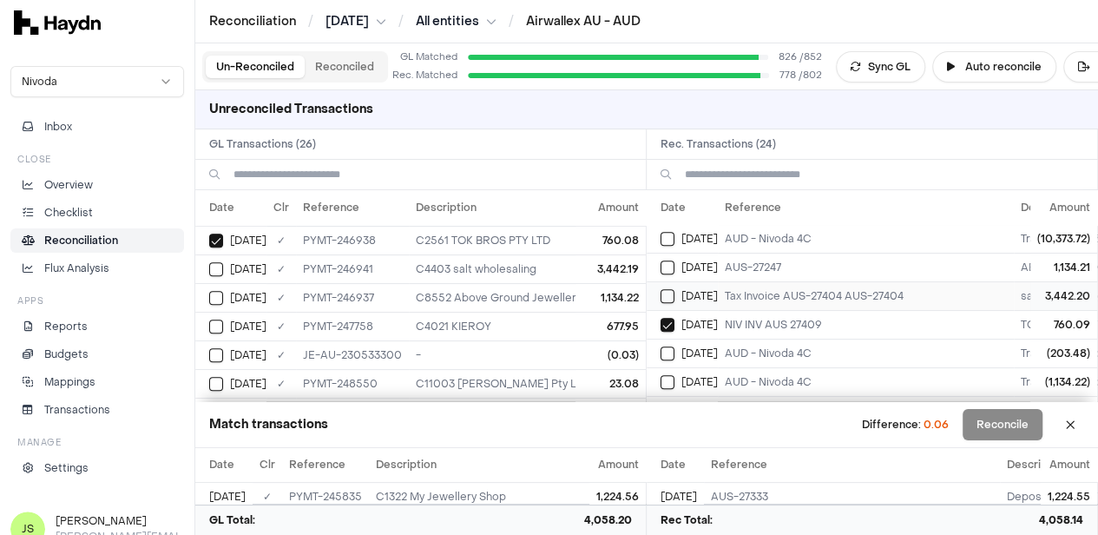
click at [675, 289] on button "Select reconciliation transaction 41225" at bounding box center [668, 296] width 14 height 14
click at [214, 265] on button "Select GL transaction 8191191" at bounding box center [216, 269] width 14 height 14
click at [215, 291] on button "Select GL transaction 8191187" at bounding box center [216, 298] width 14 height 14
click at [680, 267] on div "Jun 28" at bounding box center [689, 267] width 57 height 14
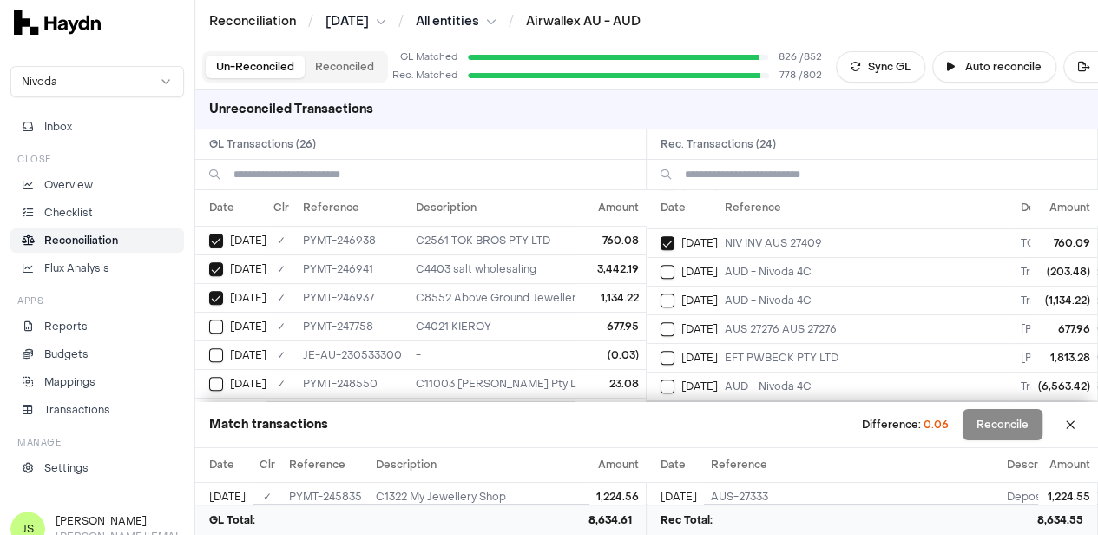
scroll to position [518, 0]
click at [667, 322] on button "Select reconciliation transaction 41246" at bounding box center [668, 329] width 14 height 14
click at [213, 328] on td "Jun 29" at bounding box center [230, 326] width 71 height 29
click at [212, 348] on button "Select GL transaction 8190532" at bounding box center [216, 355] width 14 height 14
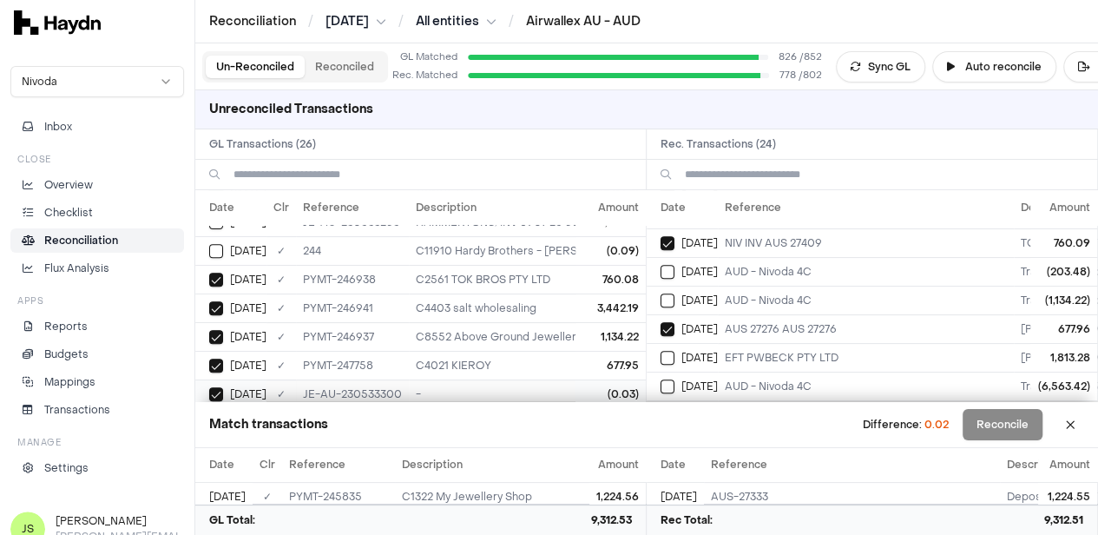
scroll to position [400, 0]
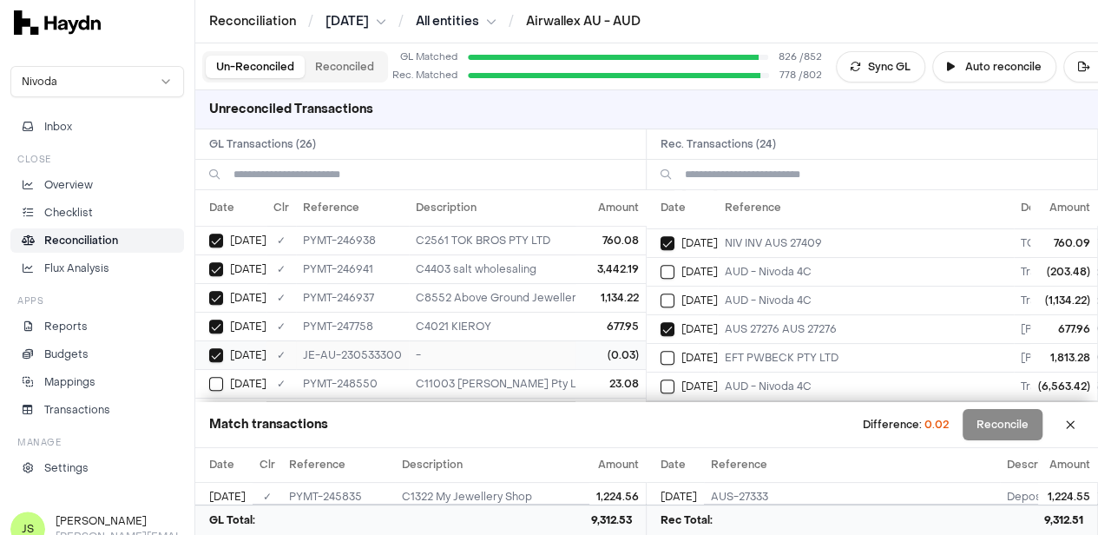
click at [219, 348] on button "Select GL transaction 8190532" at bounding box center [216, 355] width 14 height 14
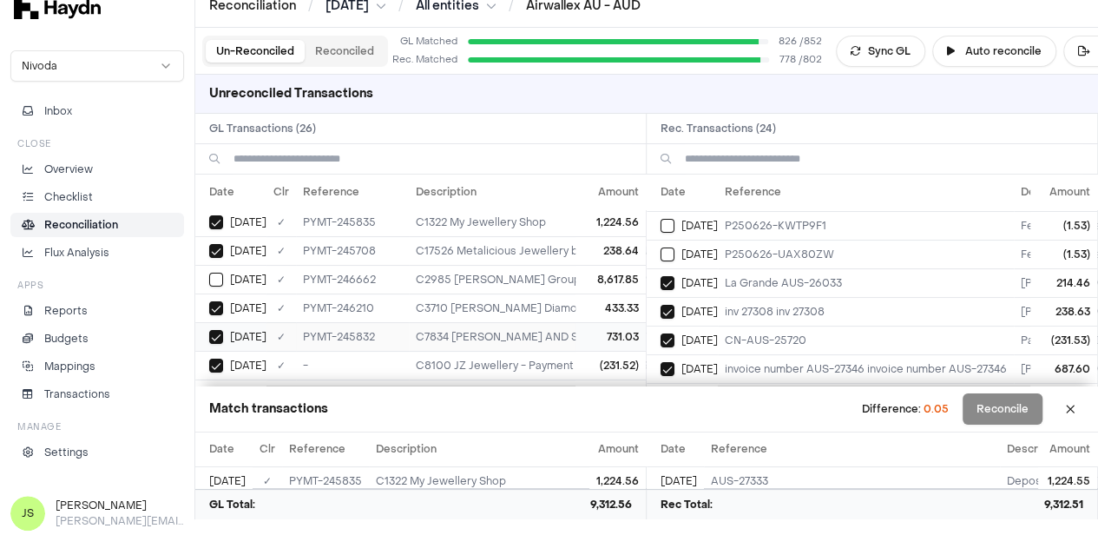
scroll to position [260, 0]
click at [226, 329] on div "Jun 27" at bounding box center [237, 336] width 57 height 14
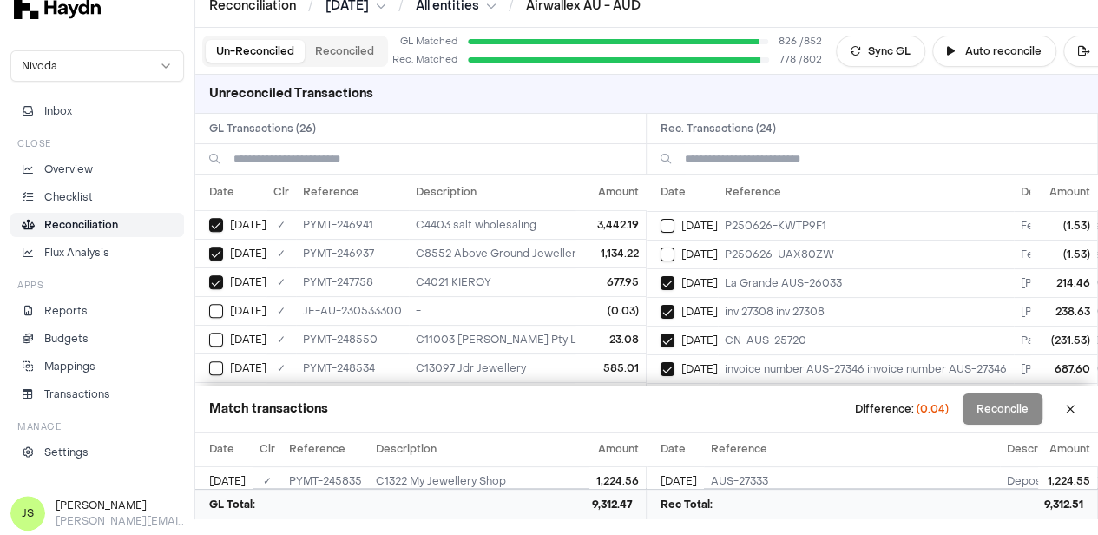
scroll to position [434, 0]
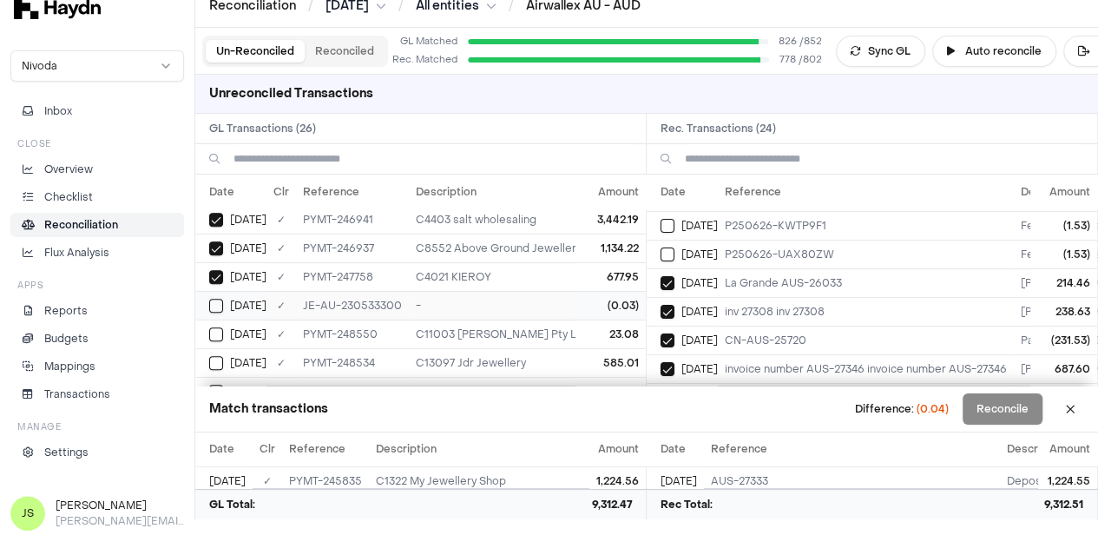
click at [227, 299] on div "Jun 30" at bounding box center [237, 306] width 57 height 14
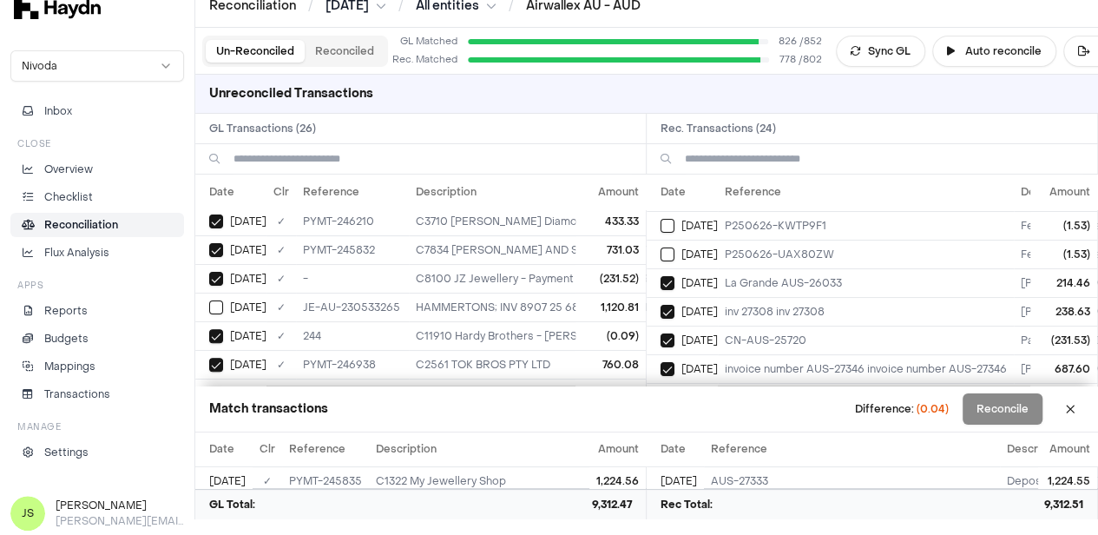
scroll to position [0, 0]
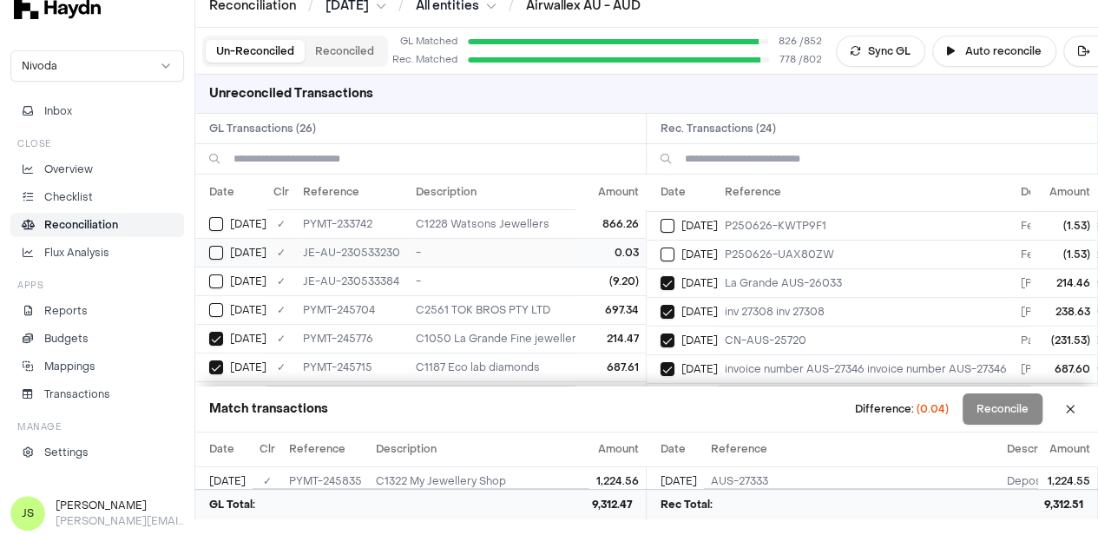
click at [227, 249] on div "Jun 18" at bounding box center [237, 253] width 57 height 14
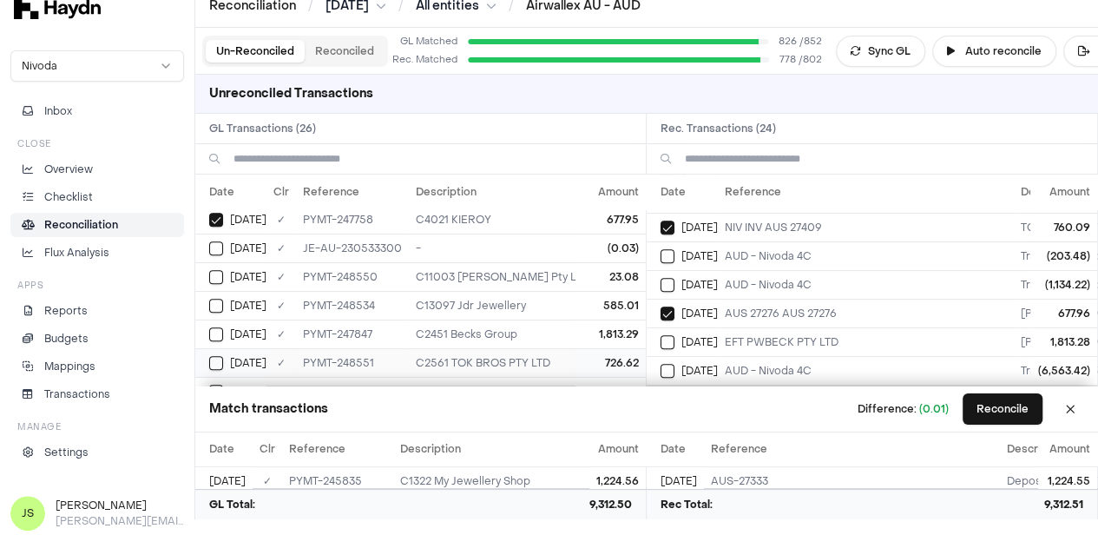
scroll to position [400, 0]
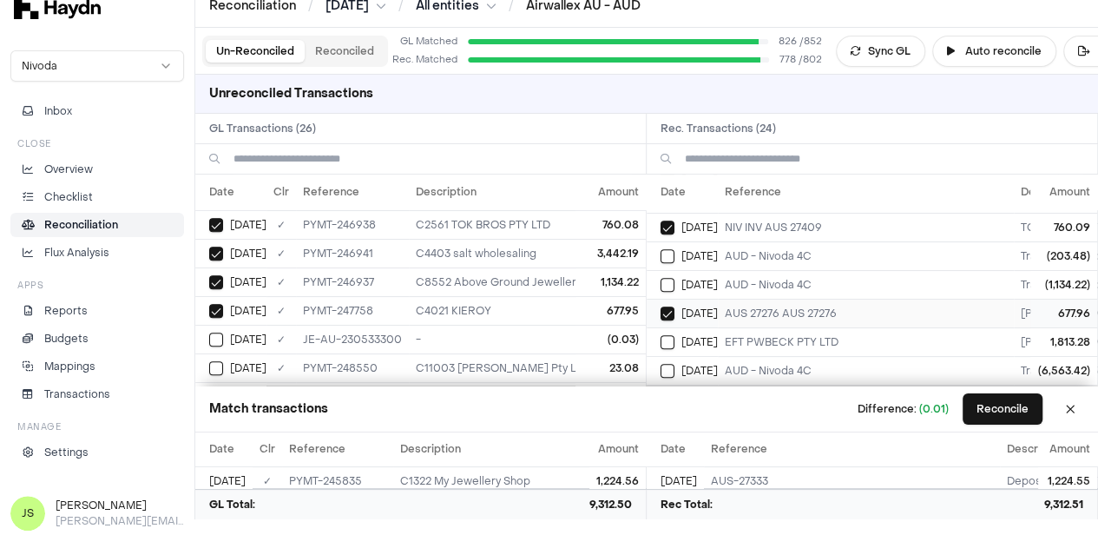
click at [682, 307] on div "Jun 30" at bounding box center [689, 314] width 57 height 14
click at [221, 304] on button "Select GL transaction 8191194" at bounding box center [216, 311] width 14 height 14
click at [1009, 402] on button "Reconcile" at bounding box center [1003, 408] width 80 height 31
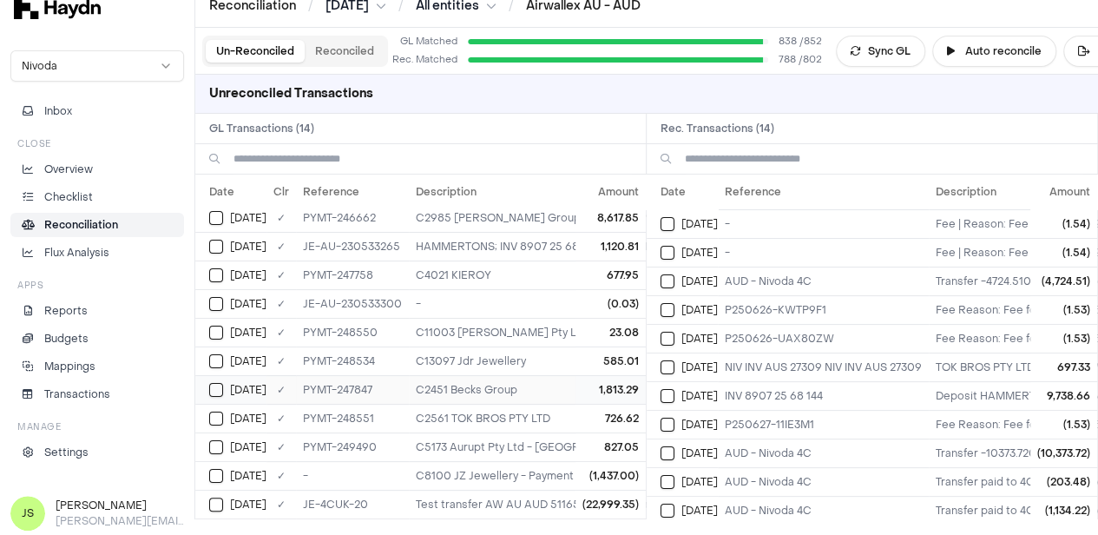
scroll to position [99, 0]
click at [680, 286] on td "Jun 25" at bounding box center [682, 281] width 71 height 29
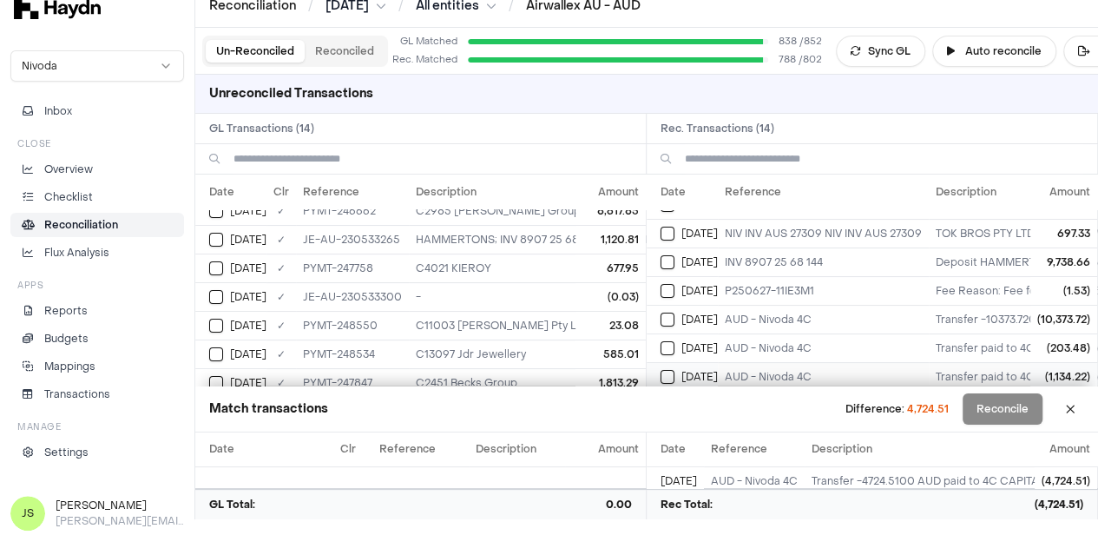
scroll to position [174, 0]
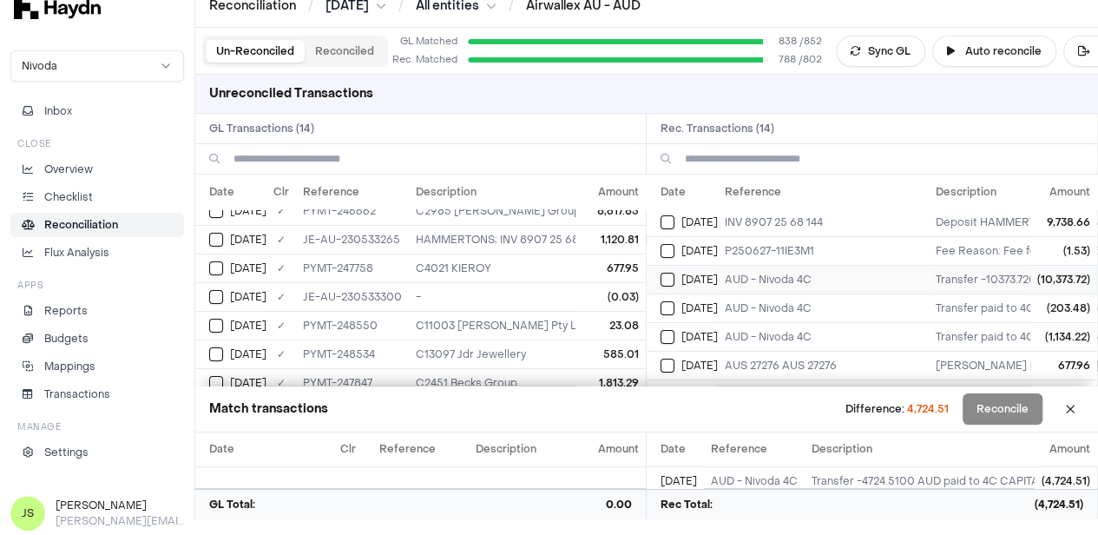
click at [674, 280] on button "Select reconciliation transaction 41174" at bounding box center [668, 280] width 14 height 14
click at [675, 305] on button "Select reconciliation transaction 41222" at bounding box center [668, 308] width 14 height 14
click at [675, 330] on button "Select reconciliation transaction 41227" at bounding box center [668, 337] width 14 height 14
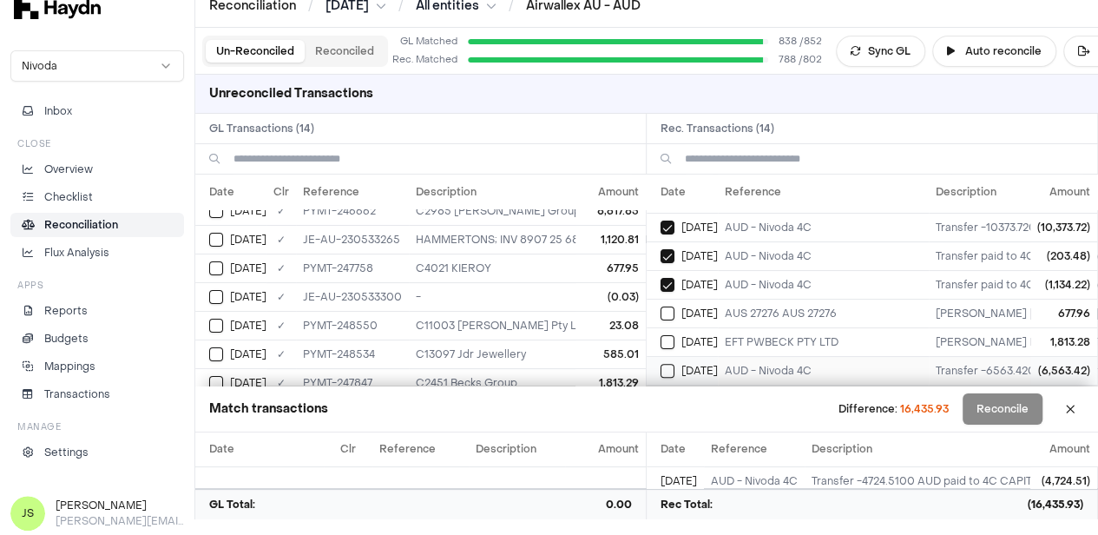
click at [682, 364] on div "Jun 30" at bounding box center [689, 371] width 57 height 14
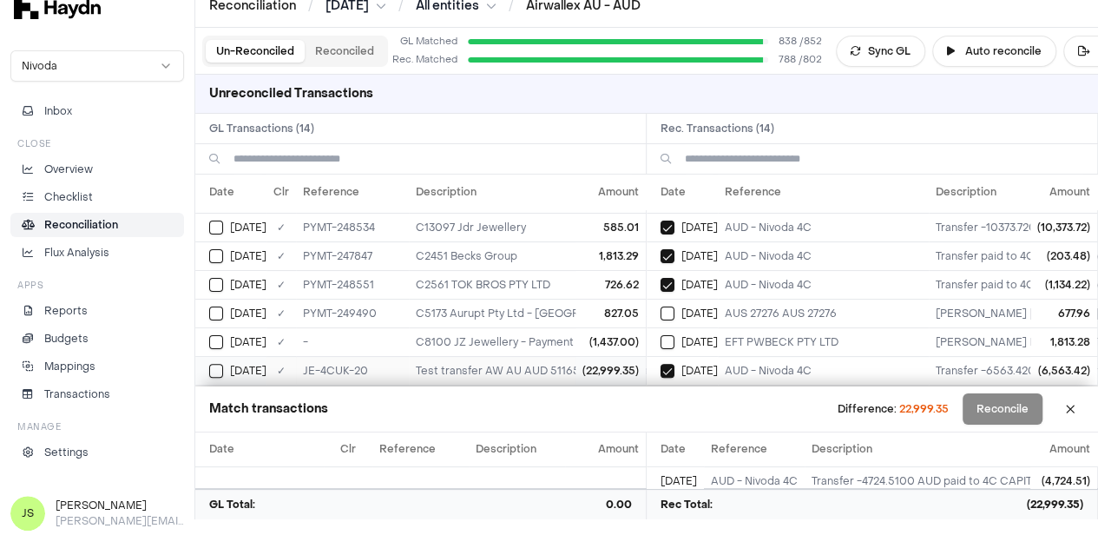
click at [228, 364] on div "Jun 30" at bounding box center [237, 371] width 57 height 14
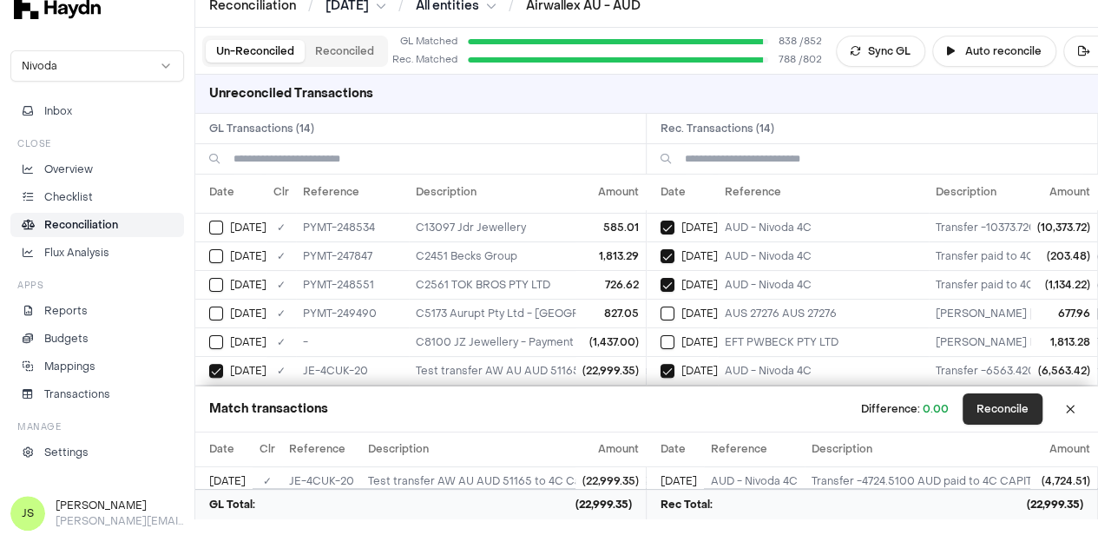
click at [1033, 402] on button "Reconcile" at bounding box center [1003, 408] width 80 height 31
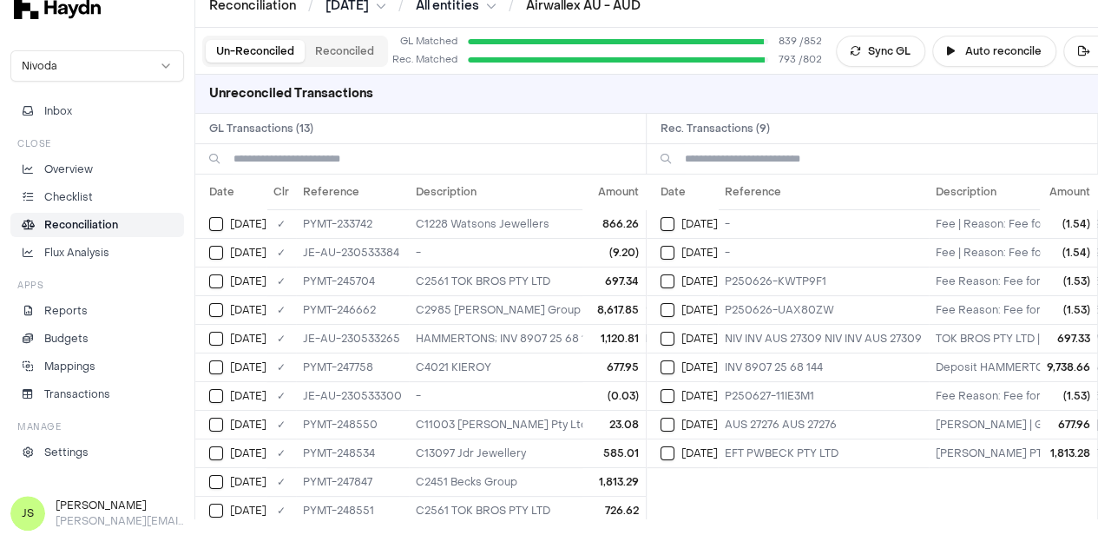
scroll to position [0, 16]
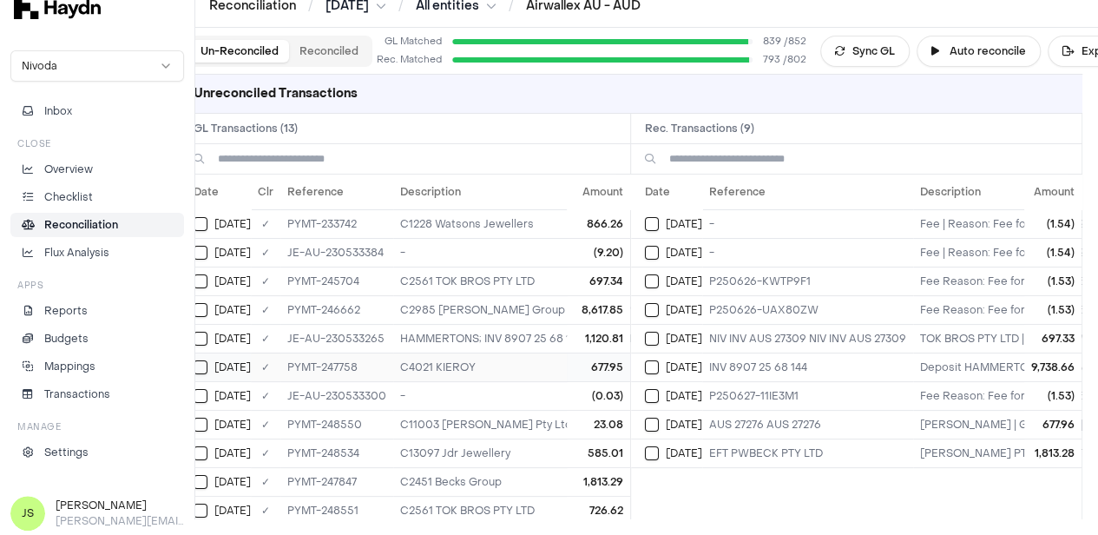
click at [201, 369] on button "Select GL transaction 8191194" at bounding box center [201, 367] width 14 height 14
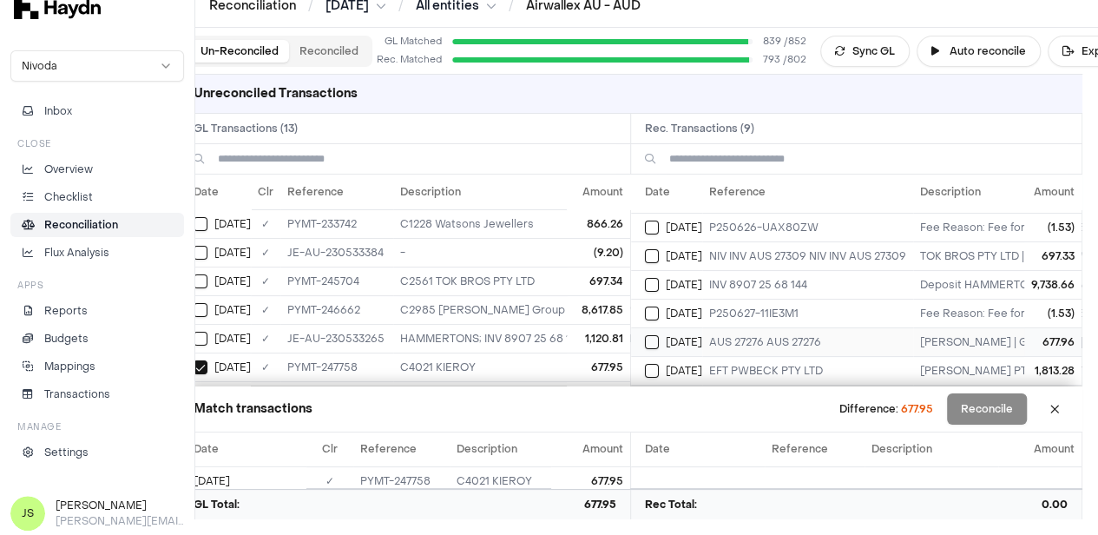
scroll to position [92, 0]
click at [656, 335] on button "Select reconciliation transaction 41246" at bounding box center [652, 342] width 14 height 14
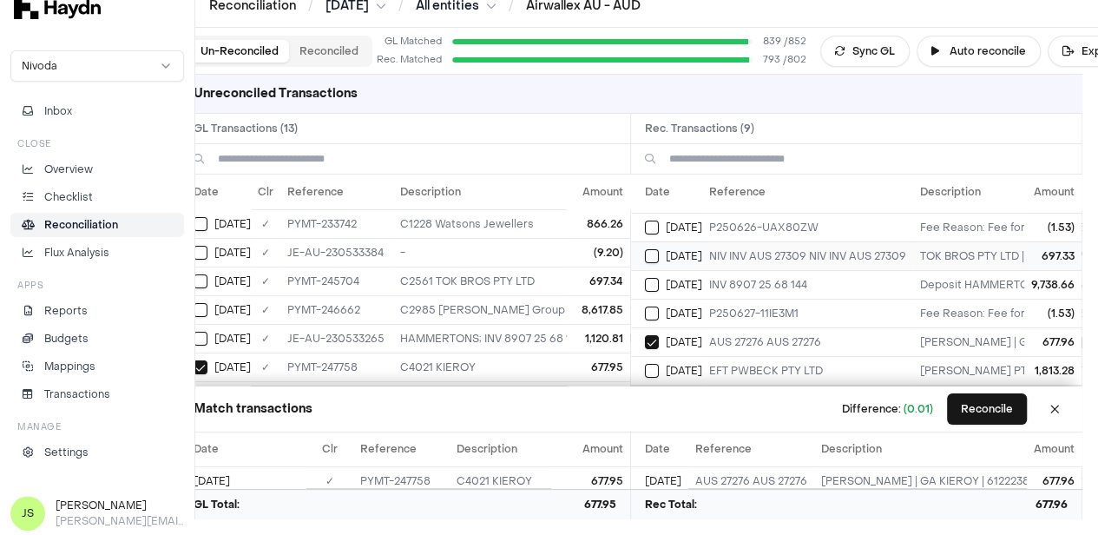
click at [659, 249] on button "Select reconciliation transaction 41127" at bounding box center [652, 256] width 14 height 14
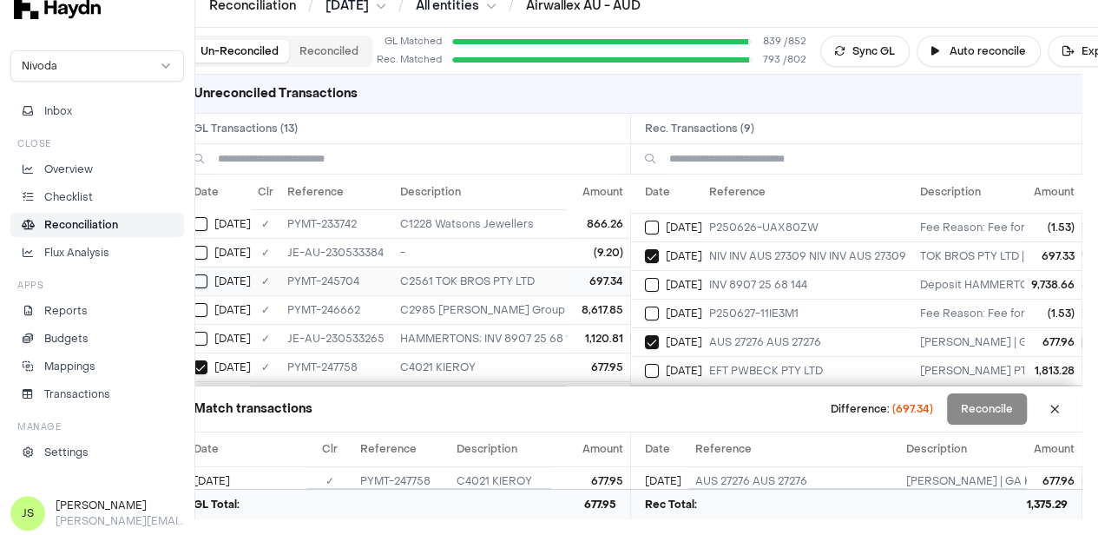
click at [202, 280] on button "Select GL transaction 8191118" at bounding box center [201, 281] width 14 height 14
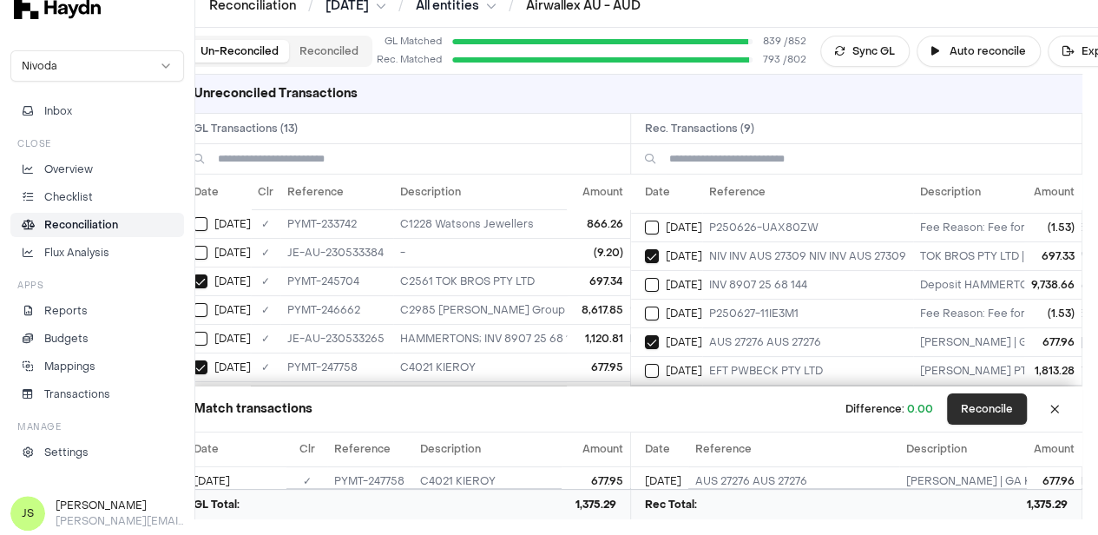
click at [1021, 407] on button "Reconcile" at bounding box center [987, 408] width 80 height 31
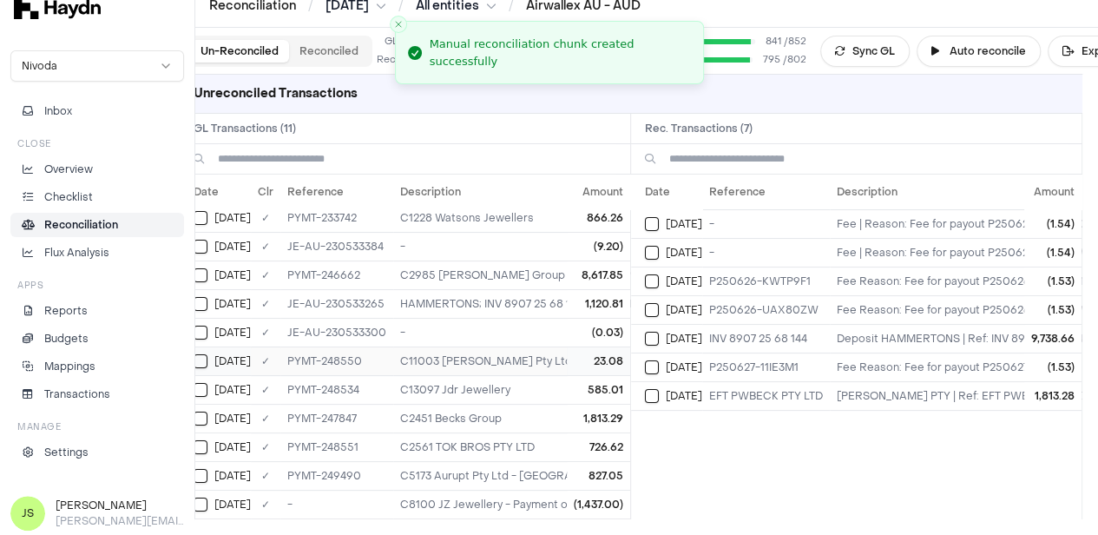
scroll to position [14, 0]
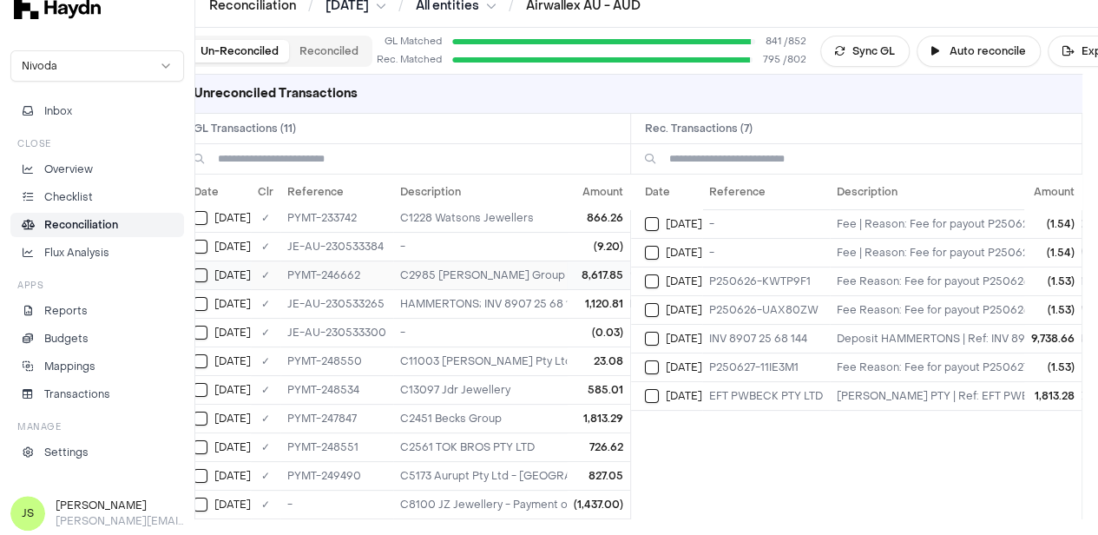
click at [203, 268] on button "Select GL transaction 8191186" at bounding box center [201, 275] width 14 height 14
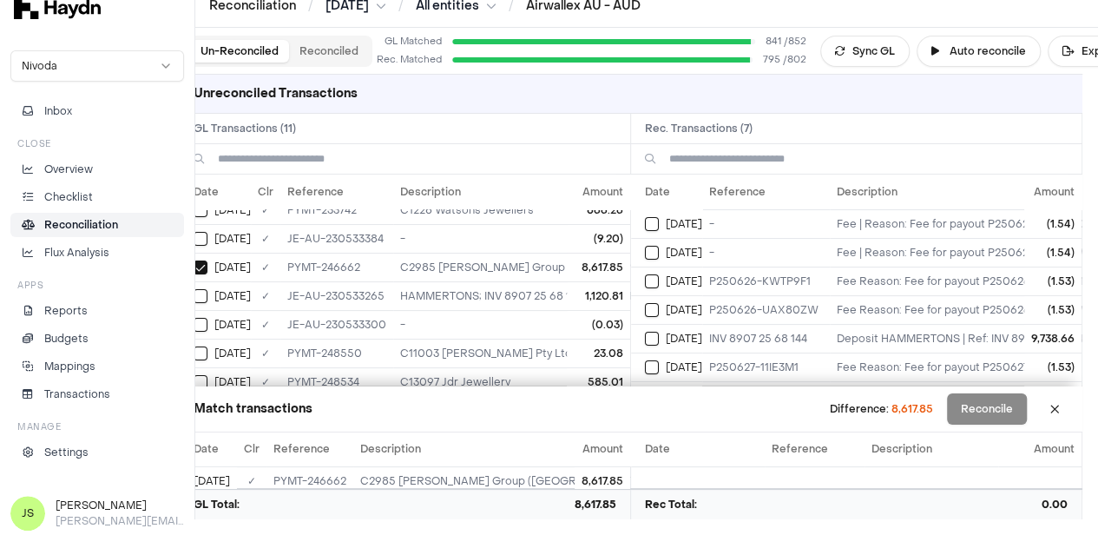
drag, startPoint x: 199, startPoint y: 287, endPoint x: 190, endPoint y: 292, distance: 9.7
click at [199, 289] on button "Select GL transaction 8190526" at bounding box center [201, 296] width 14 height 14
click at [656, 333] on button "Select reconciliation transaction 41167" at bounding box center [652, 339] width 14 height 14
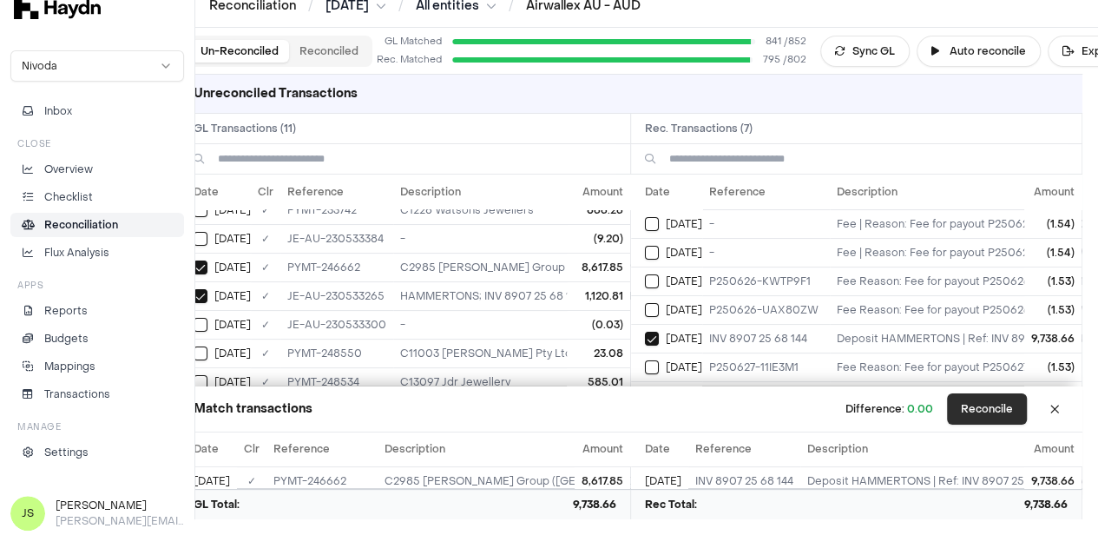
click at [993, 401] on button "Reconcile" at bounding box center [987, 408] width 80 height 31
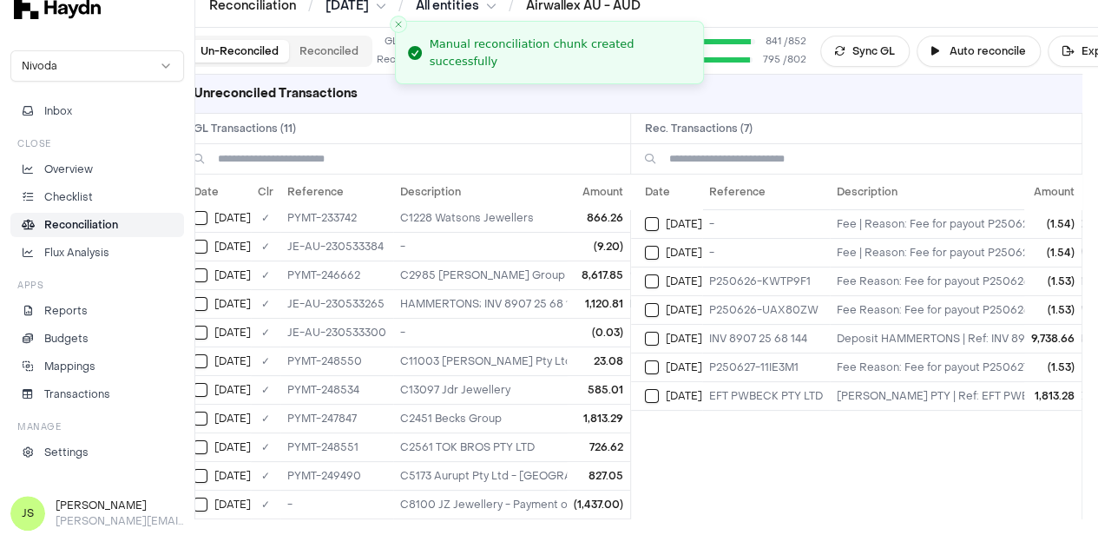
scroll to position [0, 0]
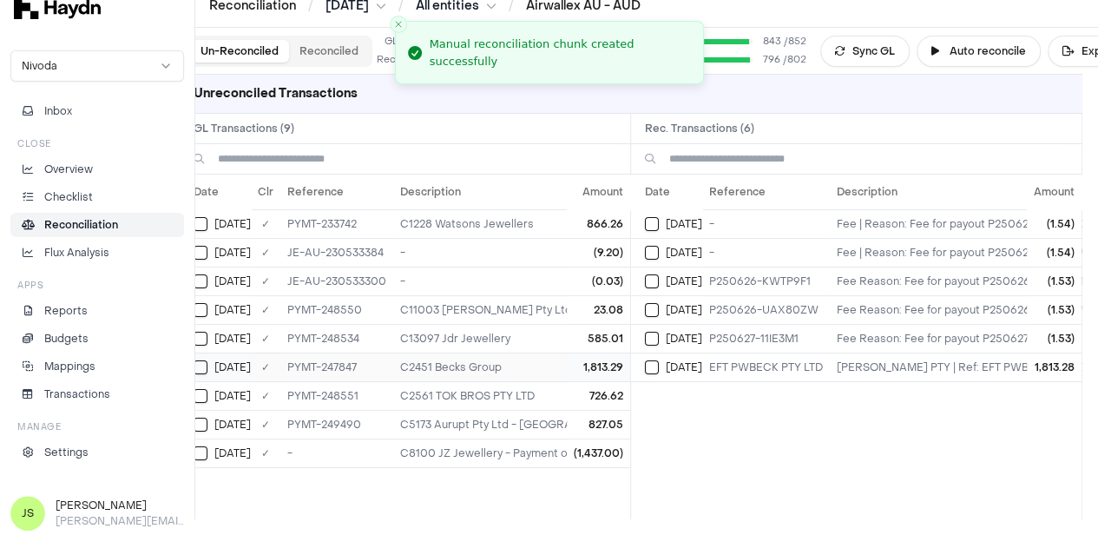
click at [205, 364] on button "Select GL transaction 8191206" at bounding box center [201, 367] width 14 height 14
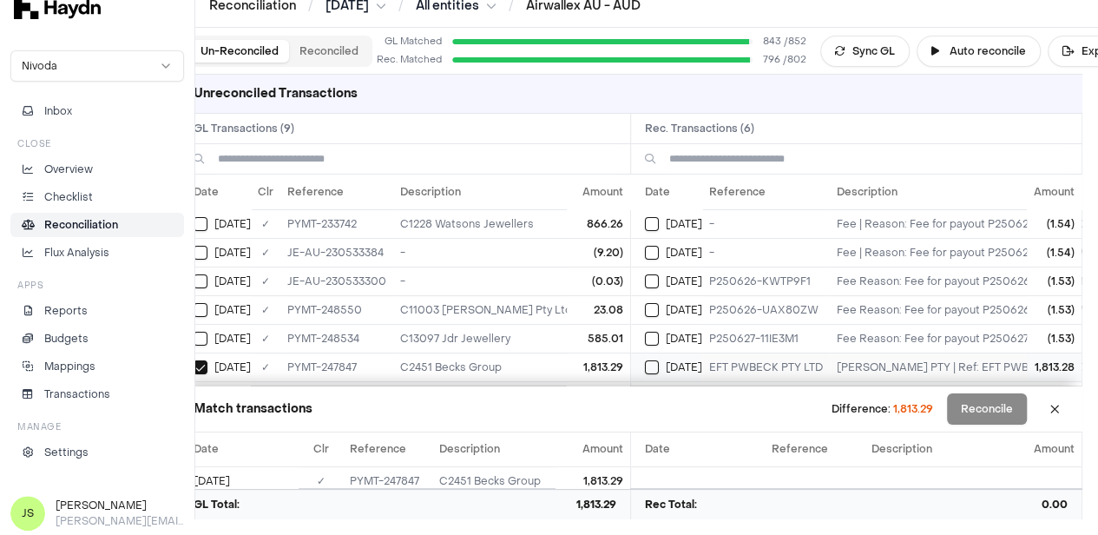
click at [656, 366] on button "Select reconciliation transaction 41279" at bounding box center [652, 367] width 14 height 14
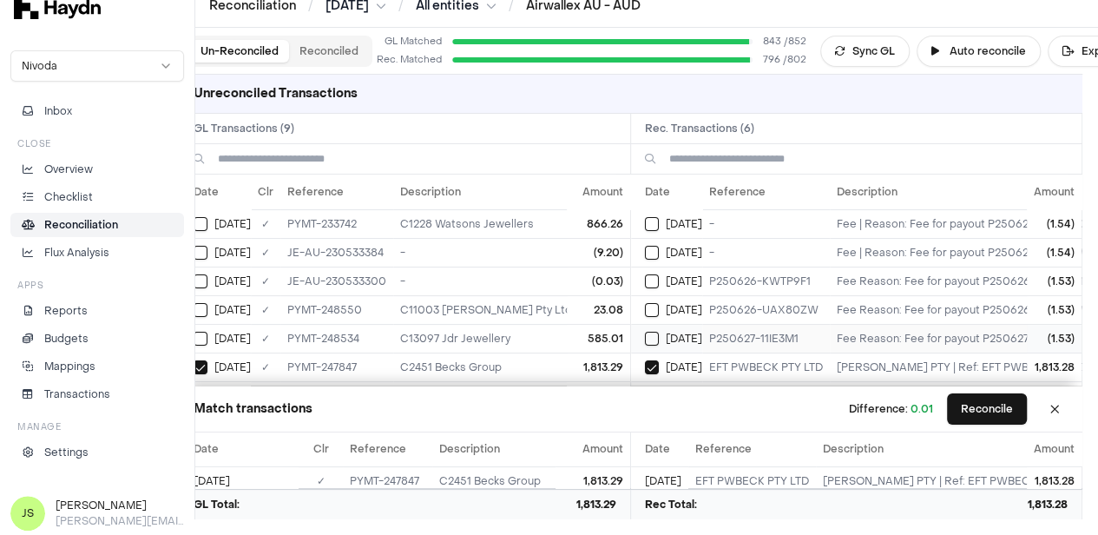
scroll to position [7, 0]
click at [1069, 409] on button at bounding box center [1055, 409] width 28 height 28
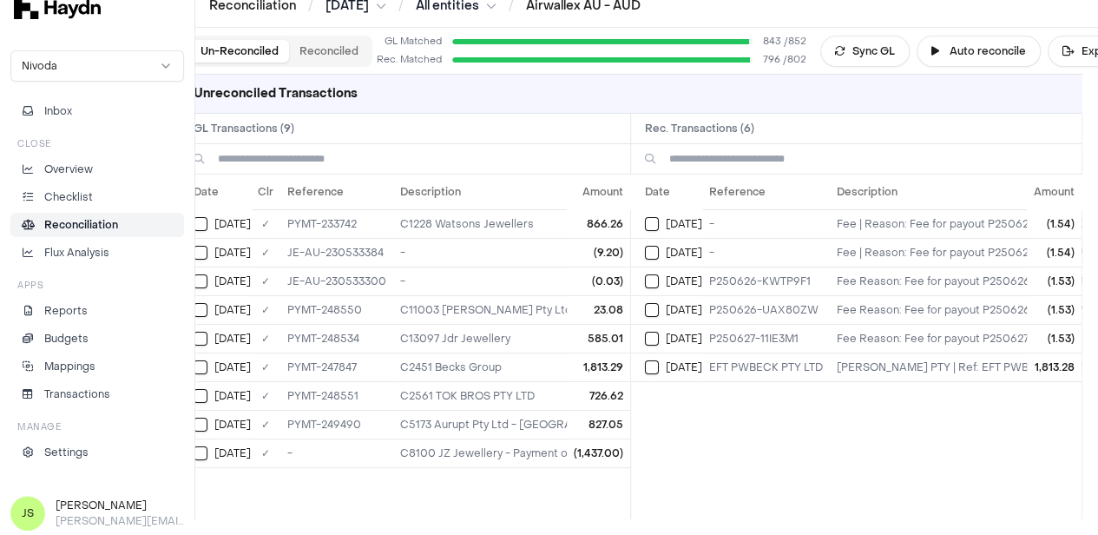
scroll to position [0, 0]
click at [202, 447] on button "Select GL transaction 8190465" at bounding box center [201, 453] width 14 height 14
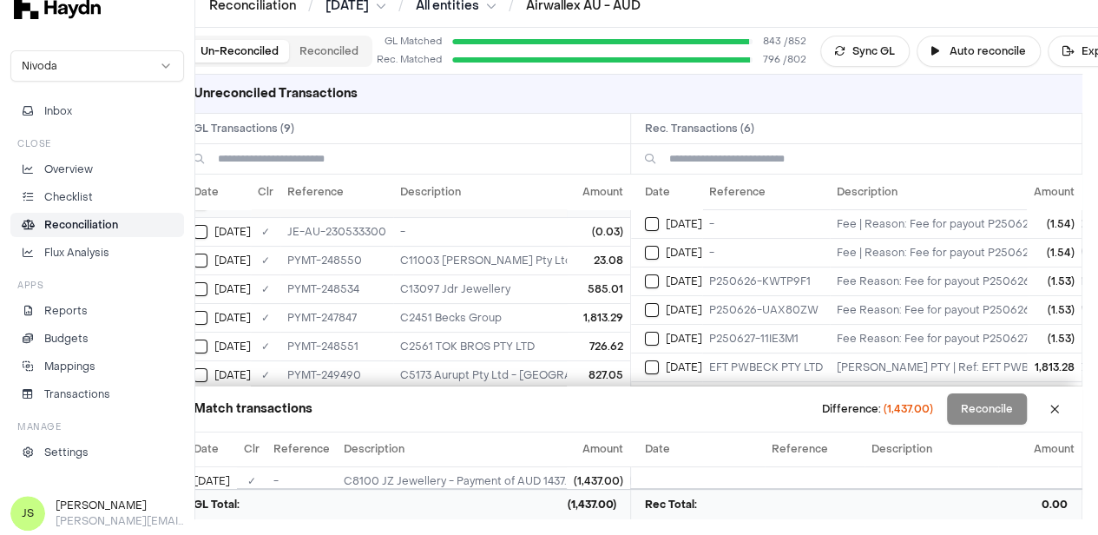
scroll to position [92, 0]
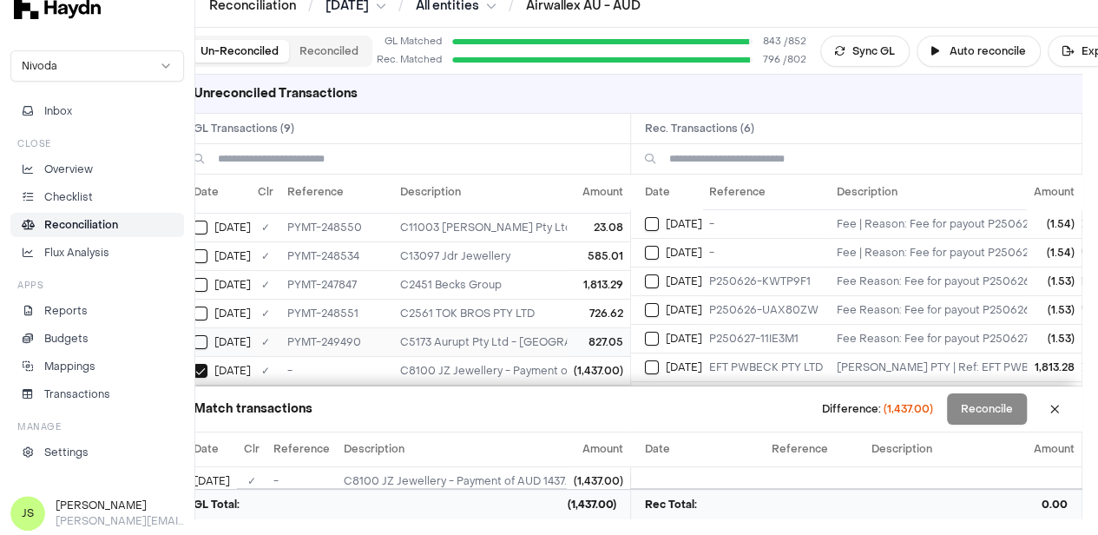
click at [196, 335] on button "Select GL transaction 8191272" at bounding box center [201, 342] width 14 height 14
click at [196, 307] on button "Select GL transaction 8191267" at bounding box center [201, 314] width 14 height 14
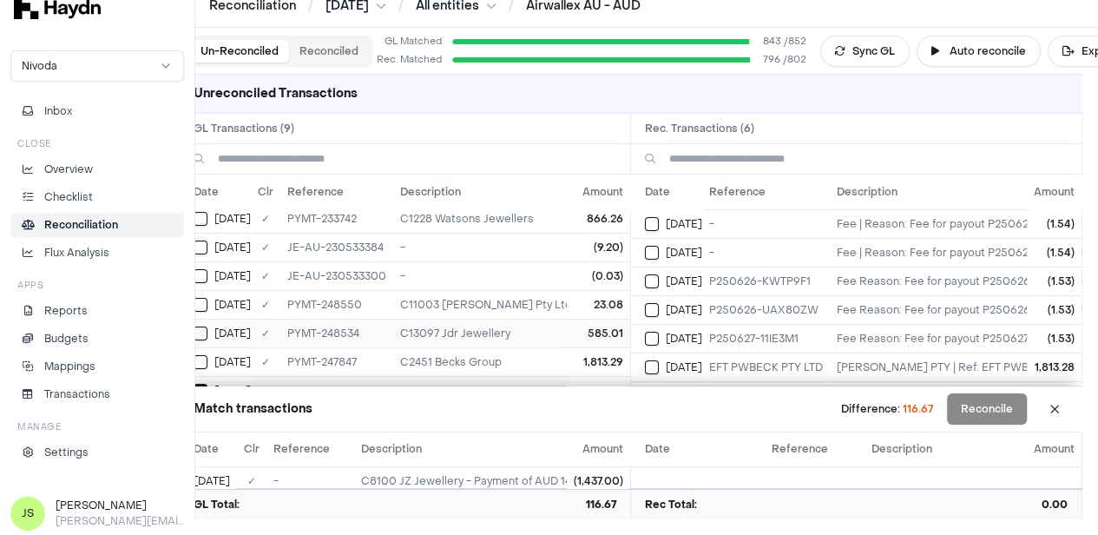
click at [205, 329] on button "Select GL transaction 8191265" at bounding box center [201, 333] width 14 height 14
click at [199, 303] on button "Select GL transaction 8191266" at bounding box center [201, 305] width 14 height 14
click at [210, 241] on div "Jun 25" at bounding box center [222, 248] width 57 height 14
click at [198, 219] on button "Select GL transaction 8190620" at bounding box center [201, 219] width 14 height 14
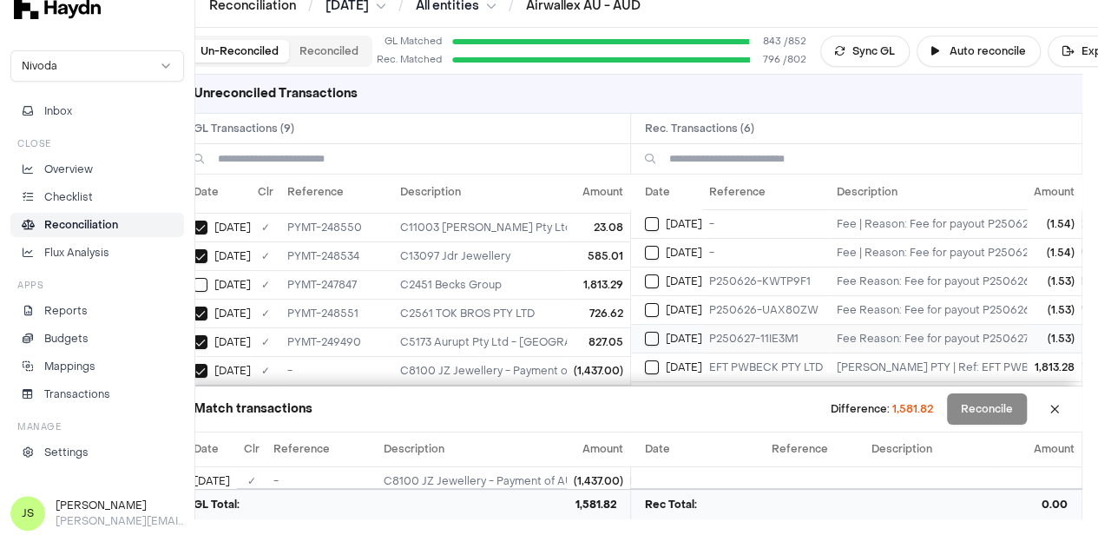
scroll to position [7, 0]
click at [905, 120] on h2 "Rec. Transactions ( 6 )" at bounding box center [856, 129] width 451 height 30
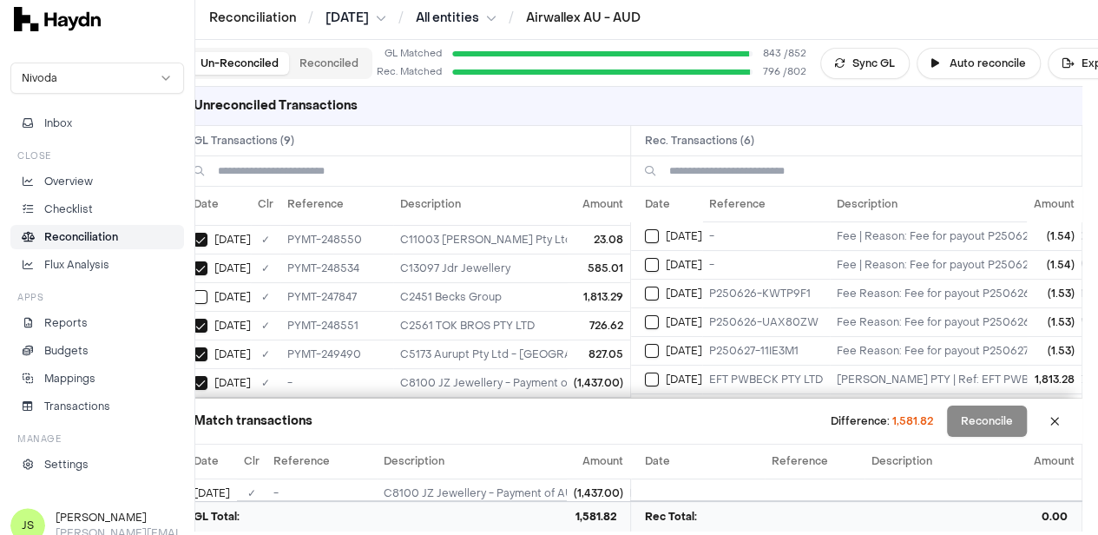
scroll to position [0, 0]
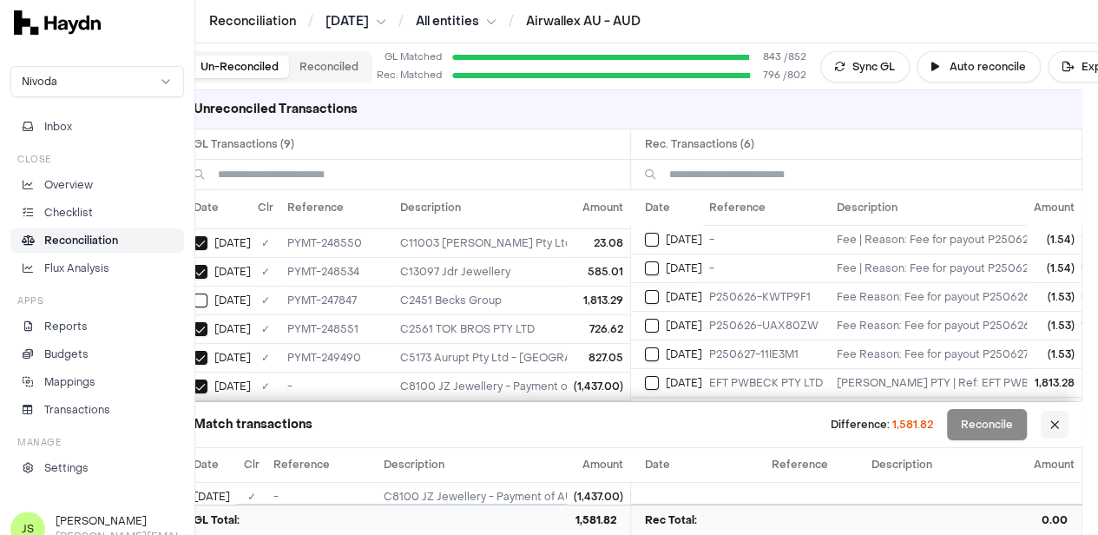
click at [1069, 433] on button at bounding box center [1055, 425] width 28 height 28
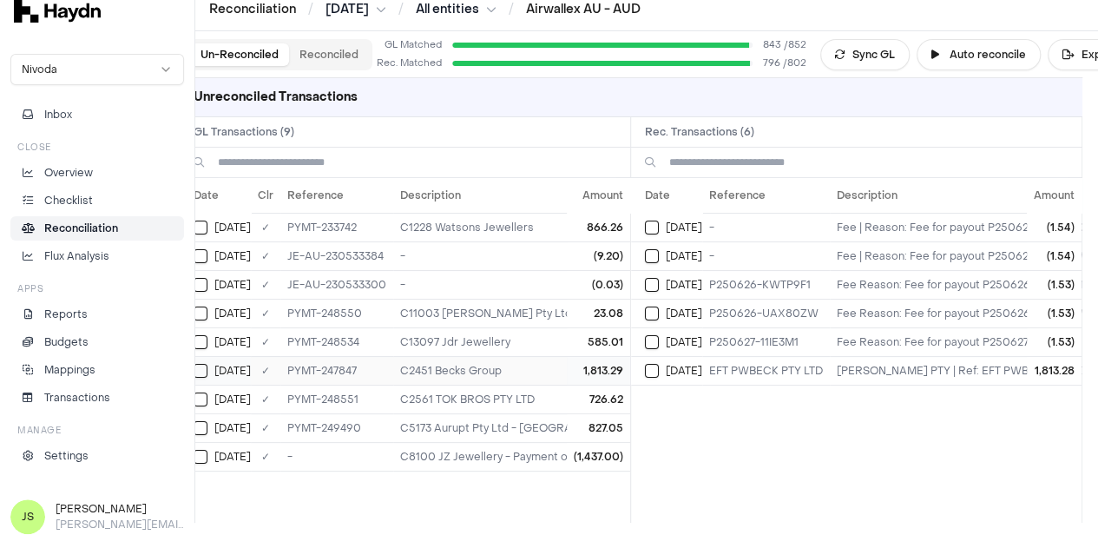
scroll to position [16, 0]
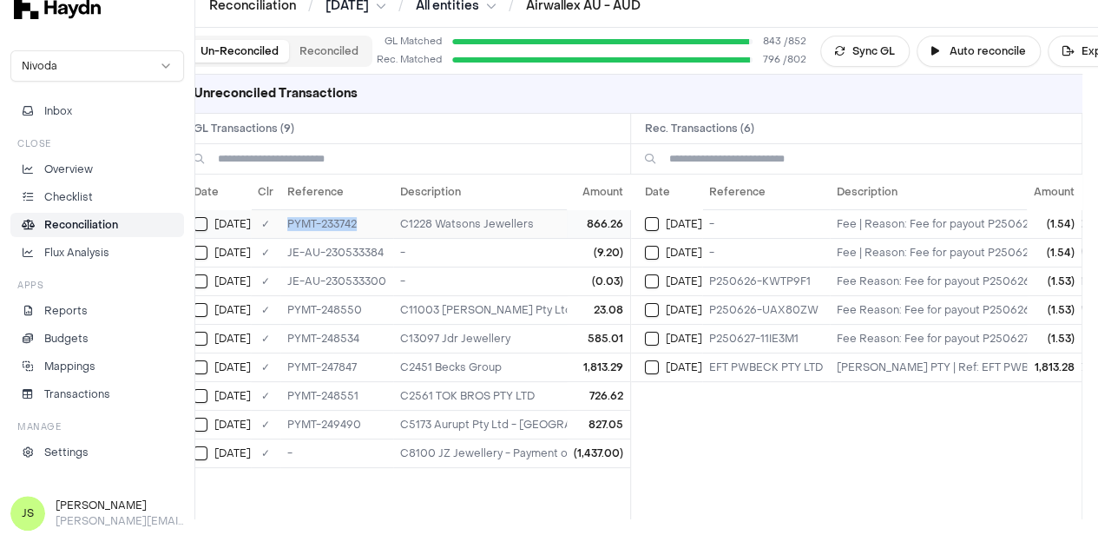
copy td "PYMT-233742"
click at [346, 51] on button "Reconciled" at bounding box center [329, 51] width 80 height 23
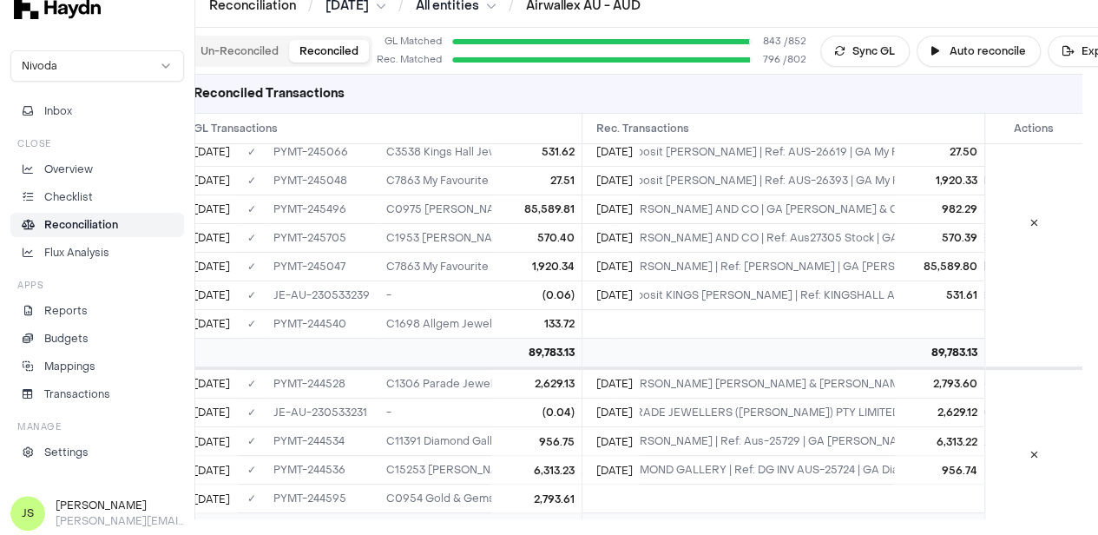
scroll to position [2968, 0]
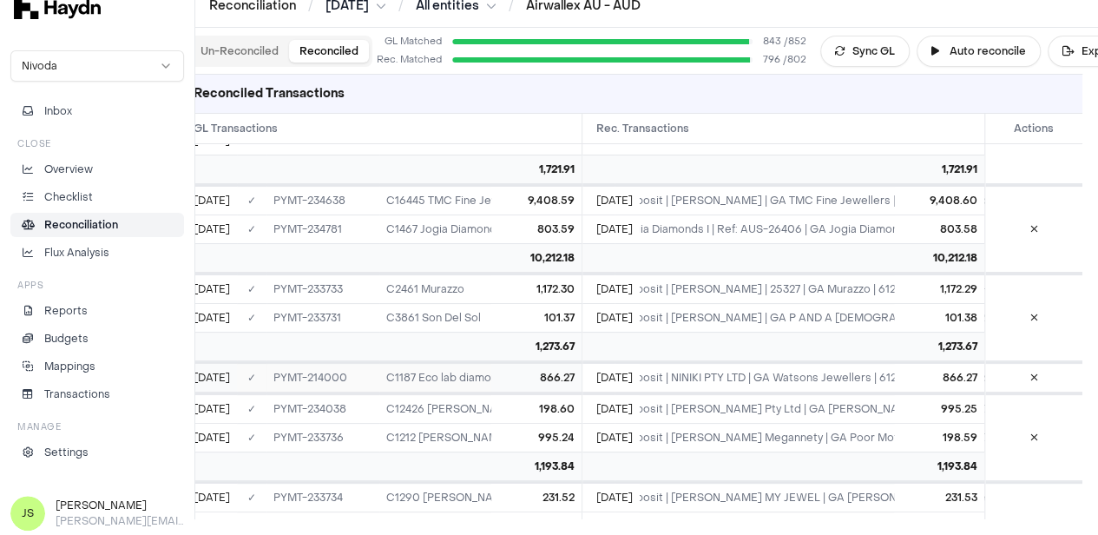
click at [326, 363] on td "PYMT-214000" at bounding box center [323, 377] width 113 height 29
drag, startPoint x: 338, startPoint y: 327, endPoint x: 288, endPoint y: 326, distance: 49.5
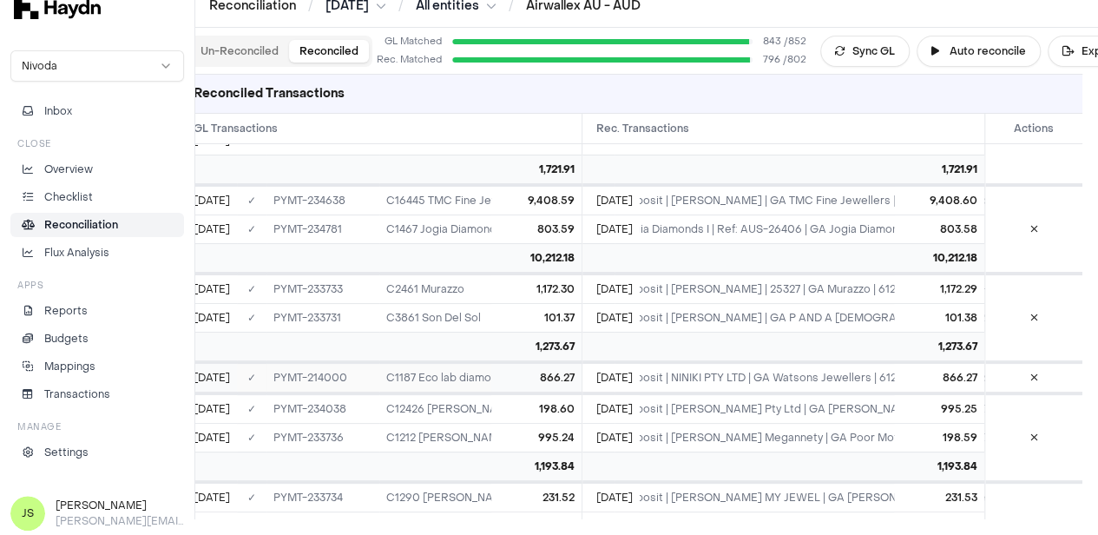
click at [288, 363] on td "PYMT-214000" at bounding box center [323, 377] width 113 height 29
click at [275, 363] on td "PYMT-214000" at bounding box center [323, 377] width 113 height 29
click at [284, 363] on td "PYMT-214000" at bounding box center [323, 377] width 113 height 29
drag, startPoint x: 271, startPoint y: 330, endPoint x: 342, endPoint y: 330, distance: 71.2
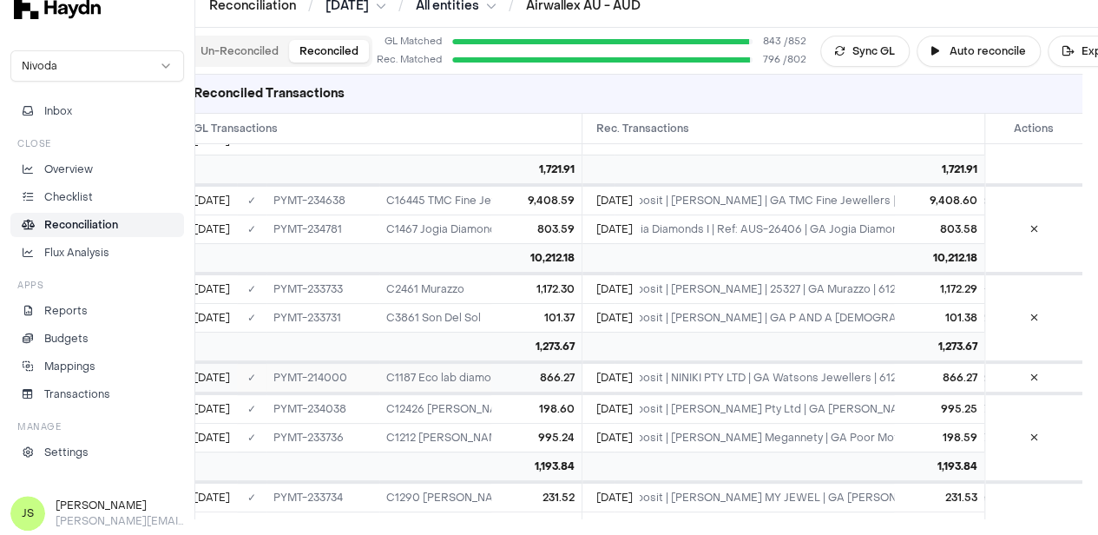
click at [342, 363] on td "PYMT-214000" at bounding box center [323, 377] width 113 height 29
copy td "PYMT-214000"
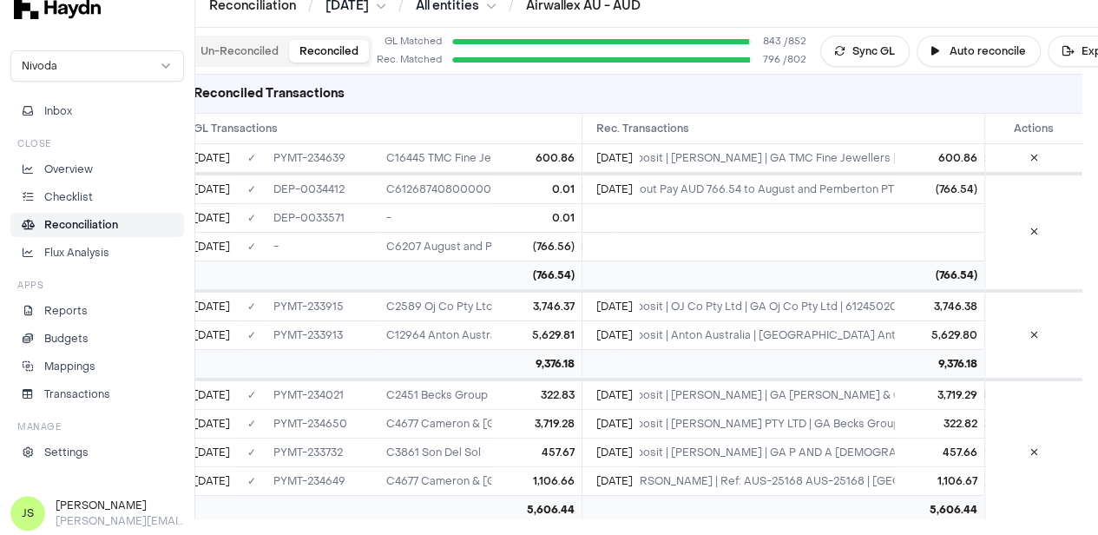
scroll to position [2447, 0]
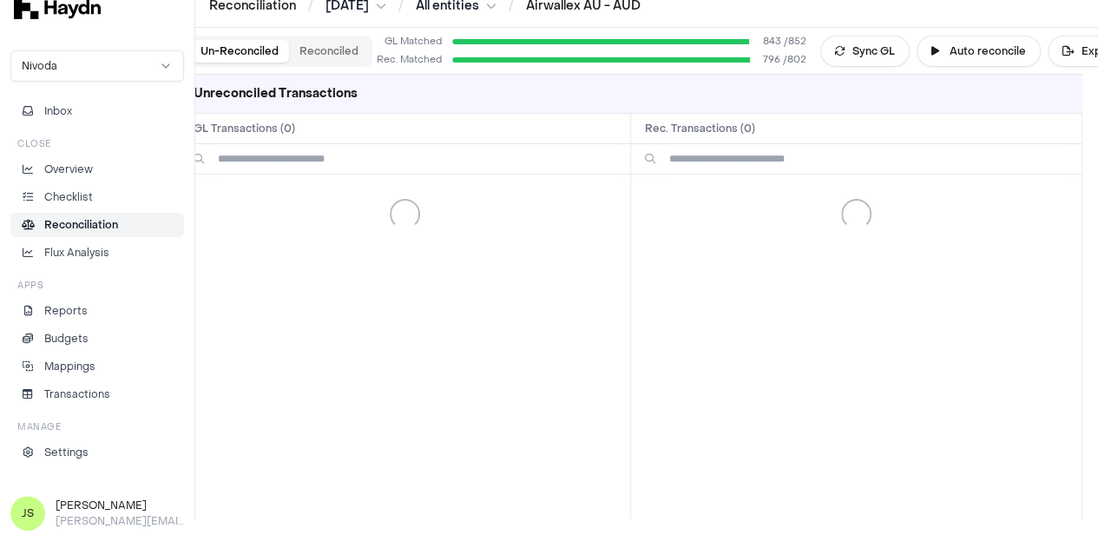
click at [243, 53] on button "Un-Reconciled" at bounding box center [239, 51] width 99 height 23
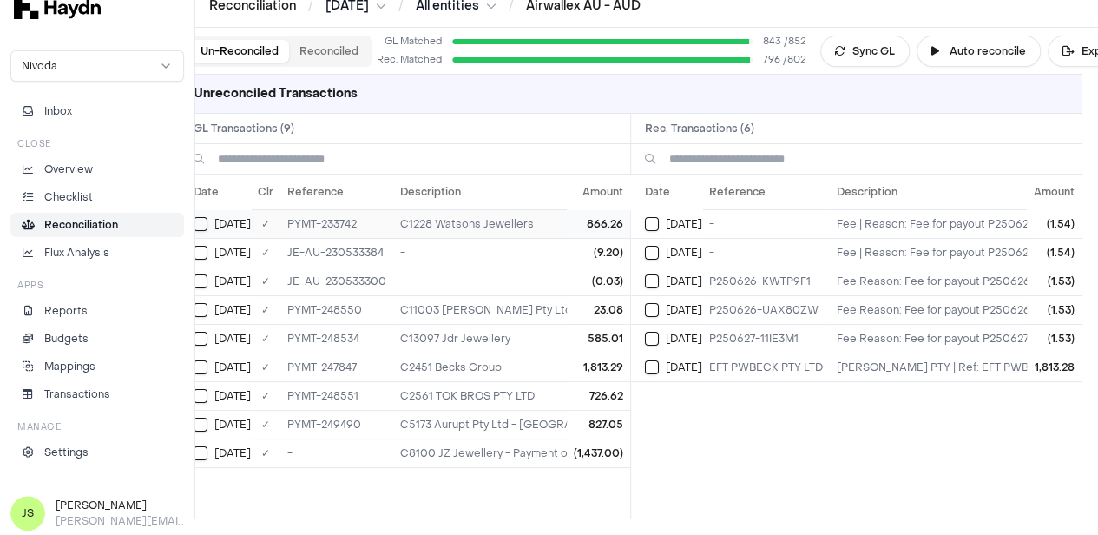
click at [202, 225] on button "Select GL transaction 8190620" at bounding box center [201, 224] width 14 height 14
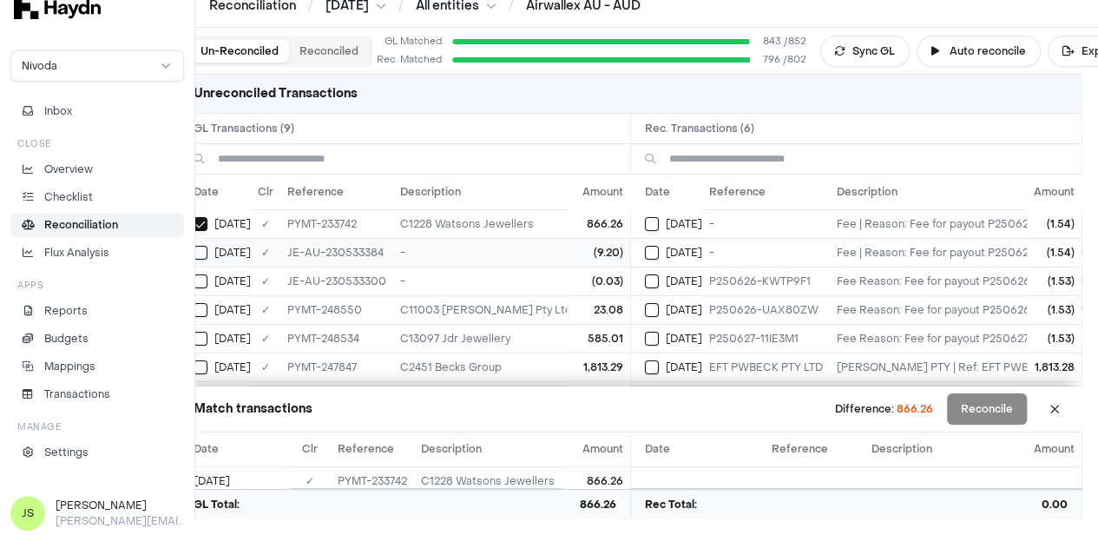
click at [199, 246] on button "Select GL transaction 8190556" at bounding box center [201, 253] width 14 height 14
click at [1069, 403] on button at bounding box center [1055, 409] width 28 height 28
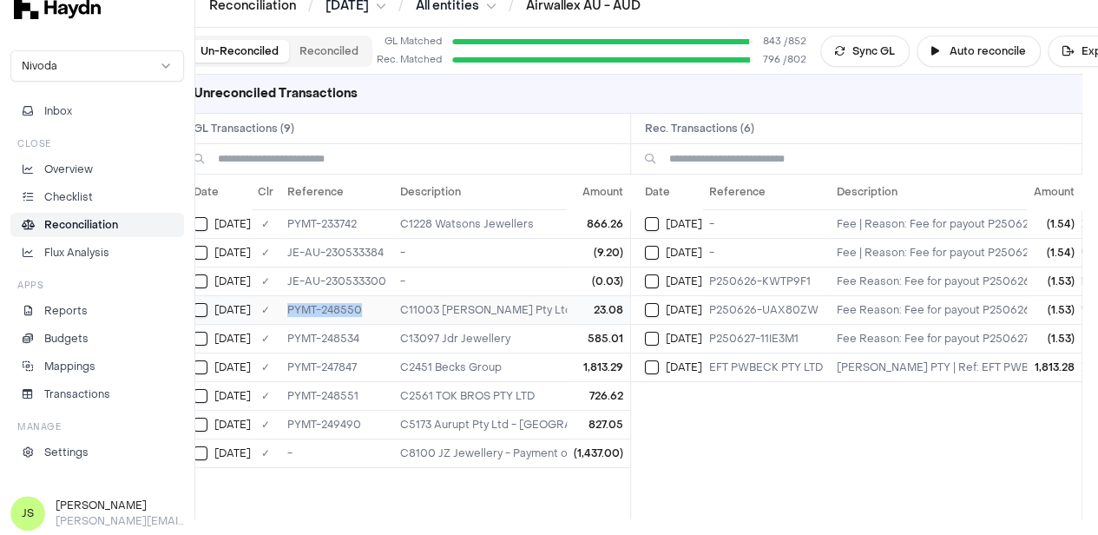
drag, startPoint x: 361, startPoint y: 307, endPoint x: 281, endPoint y: 307, distance: 79.9
click at [281, 307] on td "PYMT-248550" at bounding box center [336, 309] width 113 height 29
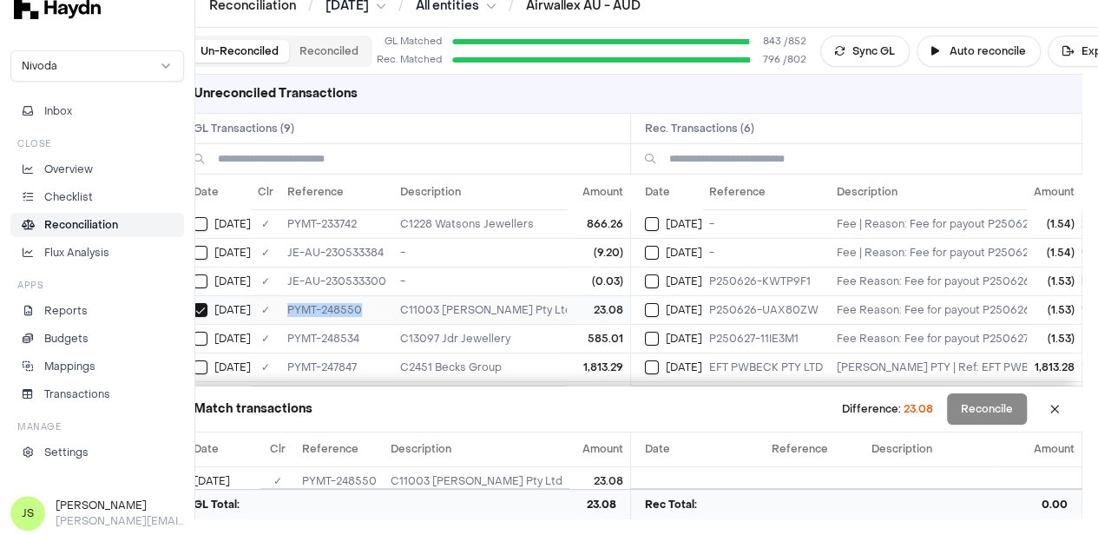
copy td "PYMT-248550"
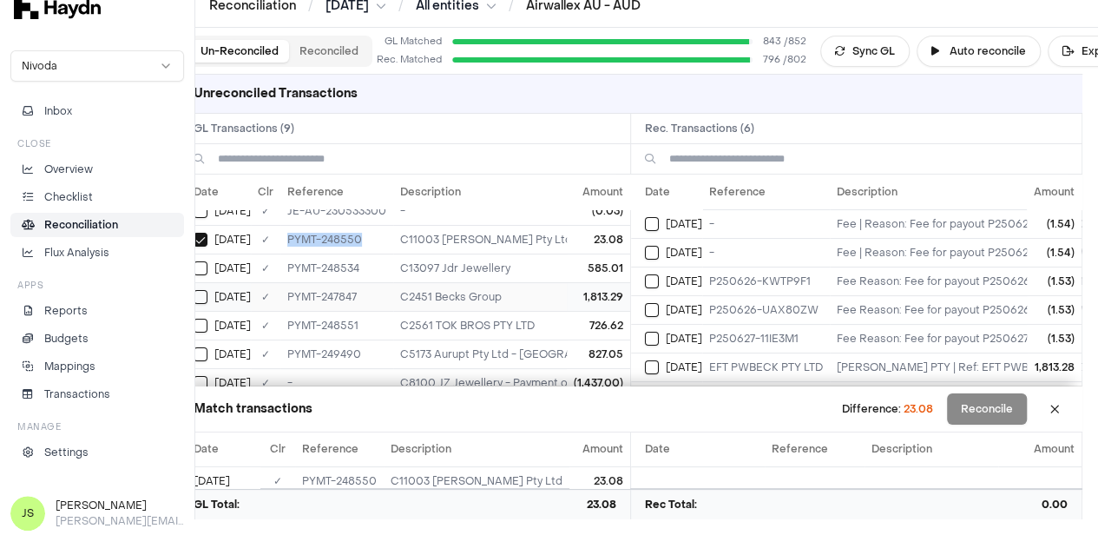
scroll to position [87, 0]
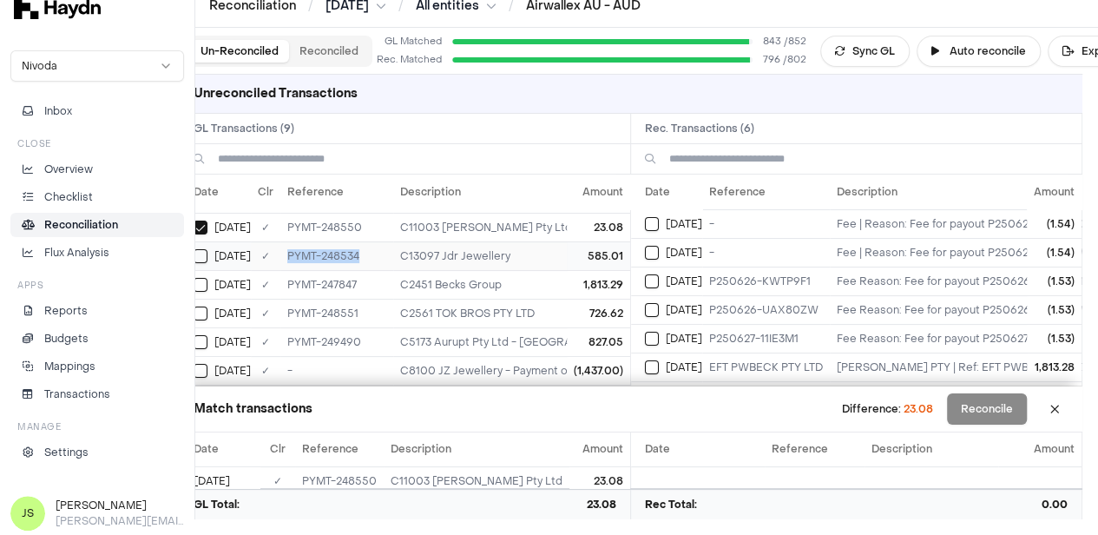
drag, startPoint x: 367, startPoint y: 247, endPoint x: 274, endPoint y: 247, distance: 93.8
click at [274, 247] on tr "Jun 30 ✓ PYMT-248534 C13097 Jdr Jewellery 585.01" at bounding box center [541, 255] width 722 height 29
copy tr "✓ PYMT-248534"
drag, startPoint x: 360, startPoint y: 307, endPoint x: 282, endPoint y: 311, distance: 78.3
click at [282, 311] on td "PYMT-248551" at bounding box center [336, 313] width 113 height 29
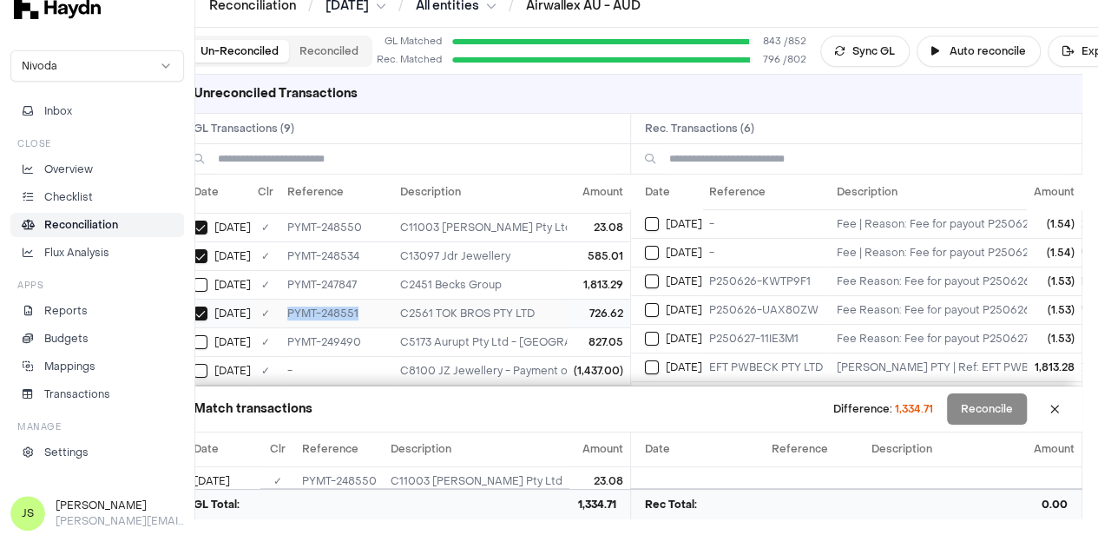
copy td "PYMT-248551"
drag, startPoint x: 362, startPoint y: 327, endPoint x: 279, endPoint y: 328, distance: 83.4
click at [280, 328] on td "PYMT-249490" at bounding box center [336, 341] width 113 height 29
copy td "PYMT-249490"
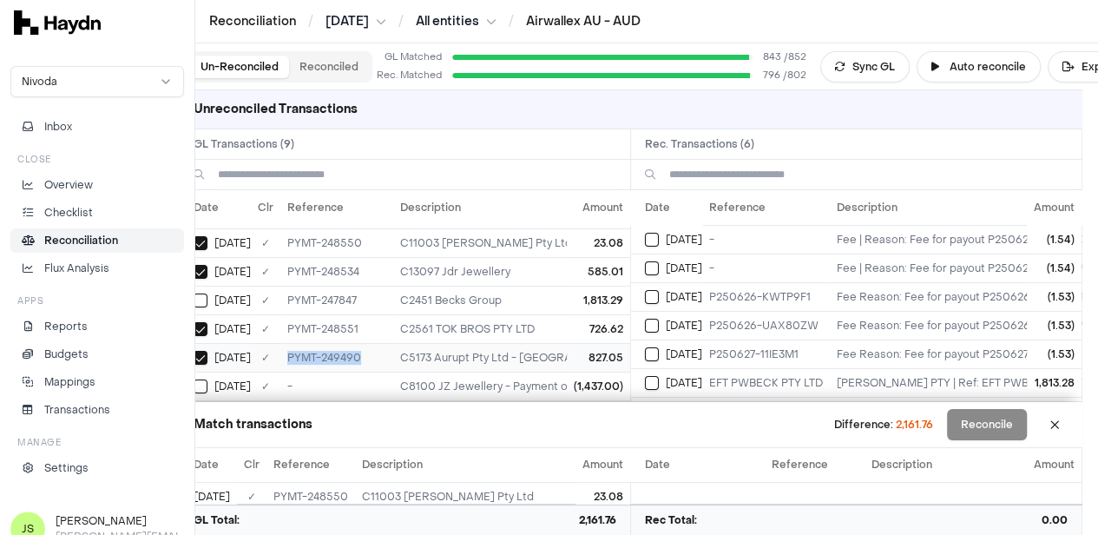
scroll to position [0, 0]
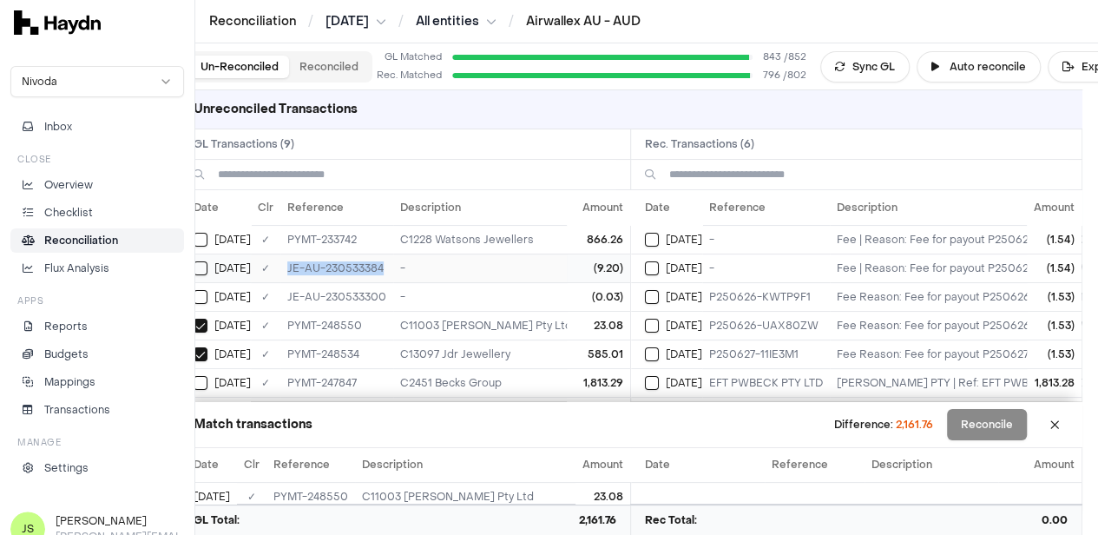
drag, startPoint x: 382, startPoint y: 265, endPoint x: 283, endPoint y: 266, distance: 99.0
click at [283, 266] on td "JE-AU-230533384" at bounding box center [336, 268] width 113 height 29
copy td "JE-AU-230533384"
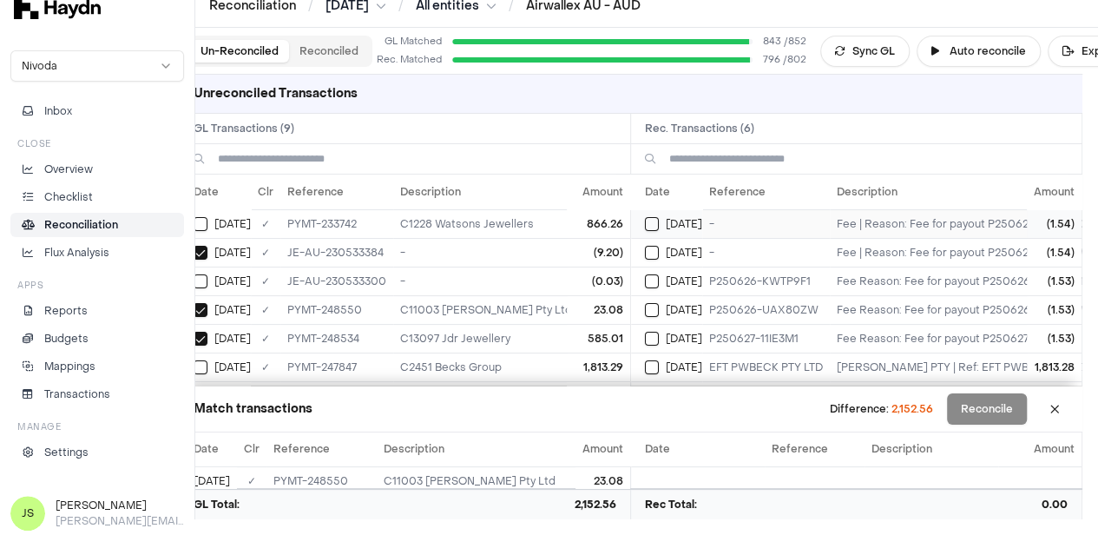
click at [646, 223] on td "Jun 25" at bounding box center [666, 223] width 71 height 29
click at [655, 251] on button "Select reconciliation transaction 41121" at bounding box center [652, 253] width 14 height 14
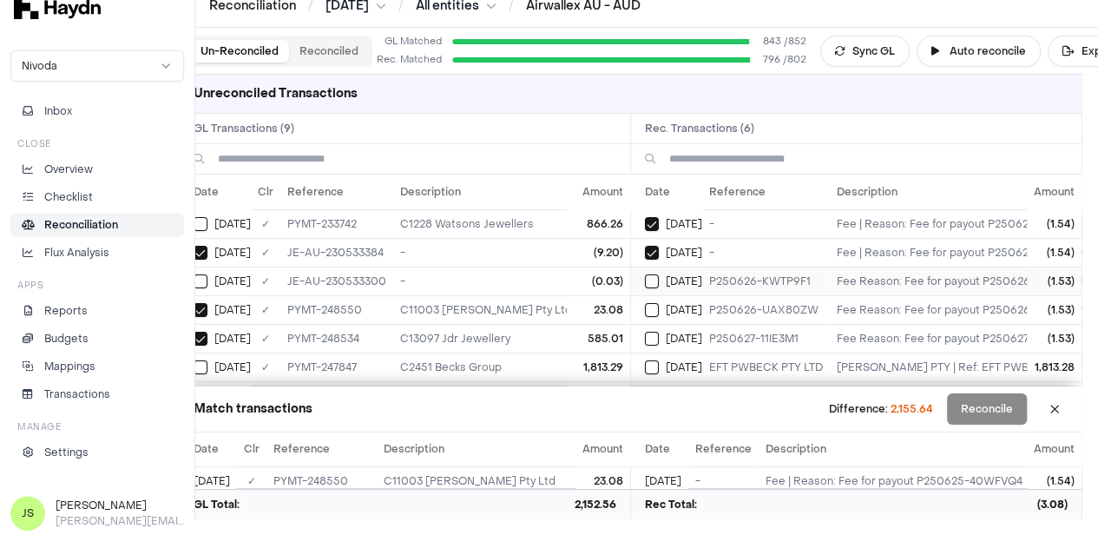
click at [651, 289] on td "Jun 26" at bounding box center [666, 281] width 71 height 29
click at [651, 316] on td "Jun 26" at bounding box center [666, 309] width 71 height 29
click at [651, 333] on button "Select reconciliation transaction 41194" at bounding box center [652, 339] width 14 height 14
click at [1066, 414] on button at bounding box center [1055, 409] width 28 height 28
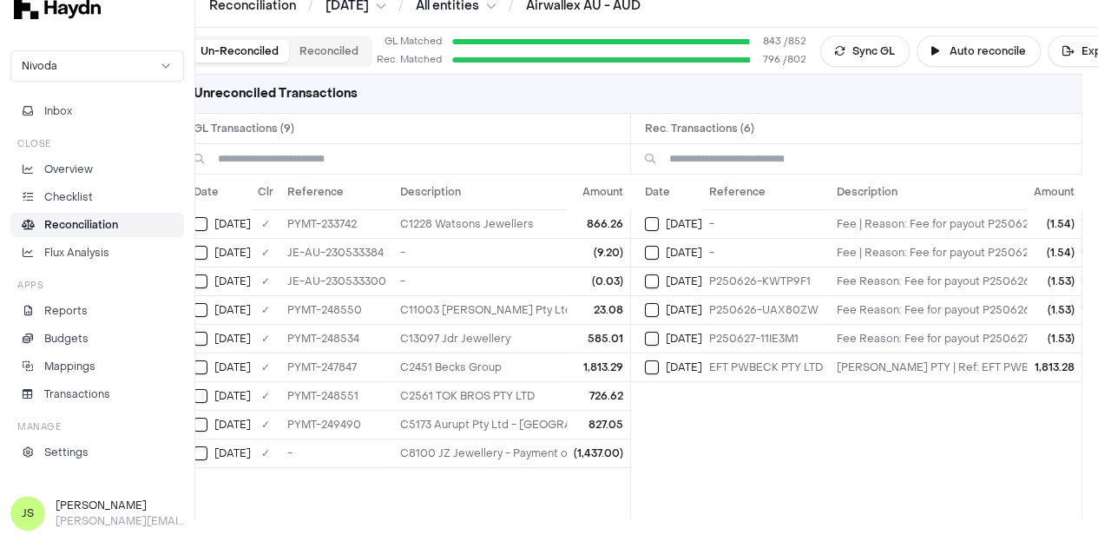
scroll to position [0, 0]
click at [659, 222] on button "Select reconciliation transaction 41124" at bounding box center [652, 224] width 14 height 14
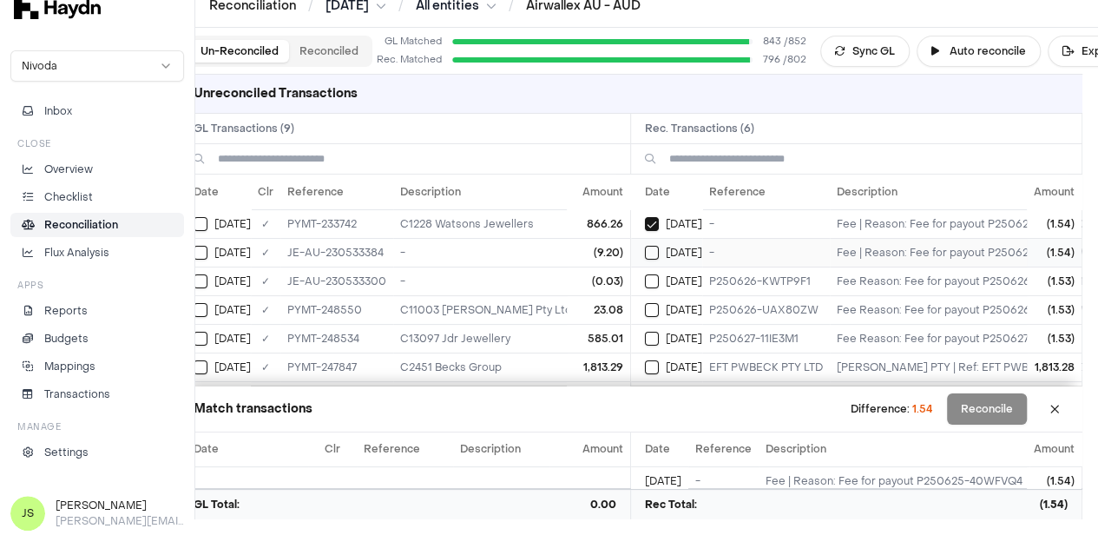
click at [659, 252] on button "Select reconciliation transaction 41121" at bounding box center [652, 253] width 14 height 14
click at [657, 287] on td "Jun 26" at bounding box center [666, 281] width 71 height 29
click at [659, 313] on button "Select reconciliation transaction 41162" at bounding box center [652, 310] width 14 height 14
click at [659, 333] on button "Select reconciliation transaction 41194" at bounding box center [652, 339] width 14 height 14
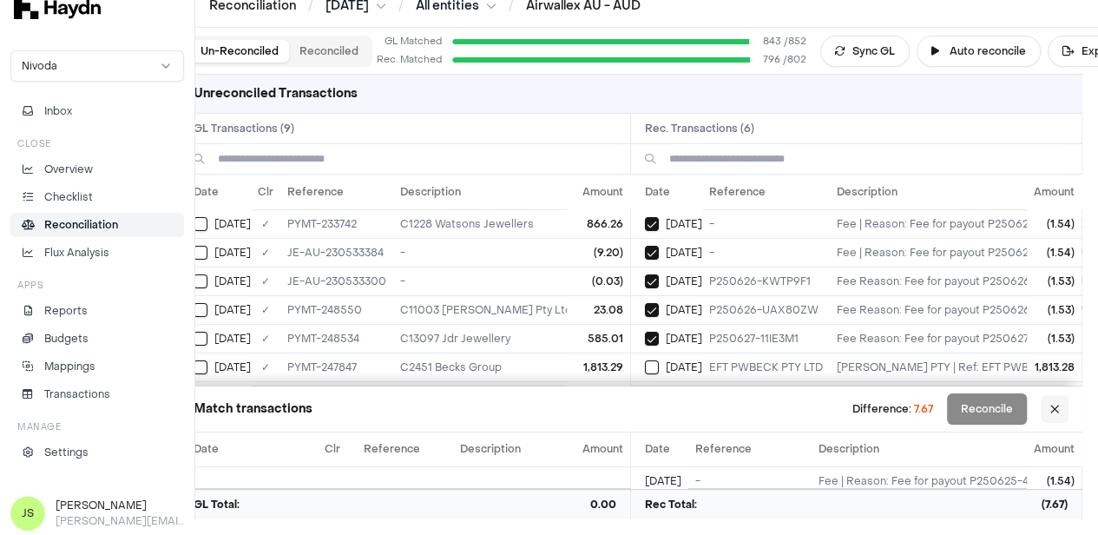
click at [1069, 405] on button at bounding box center [1055, 409] width 28 height 28
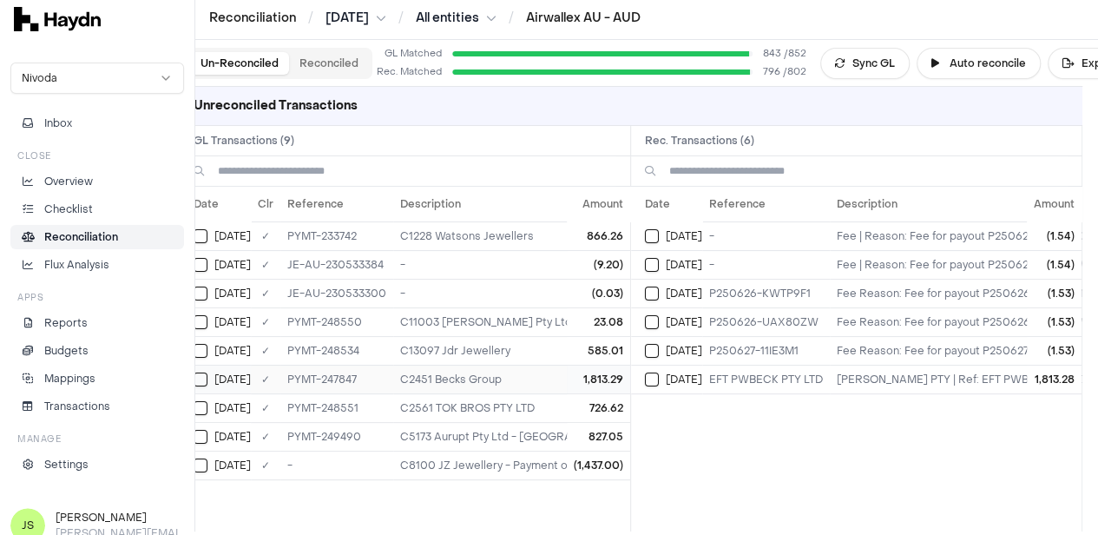
scroll to position [0, 0]
